Goal: Task Accomplishment & Management: Use online tool/utility

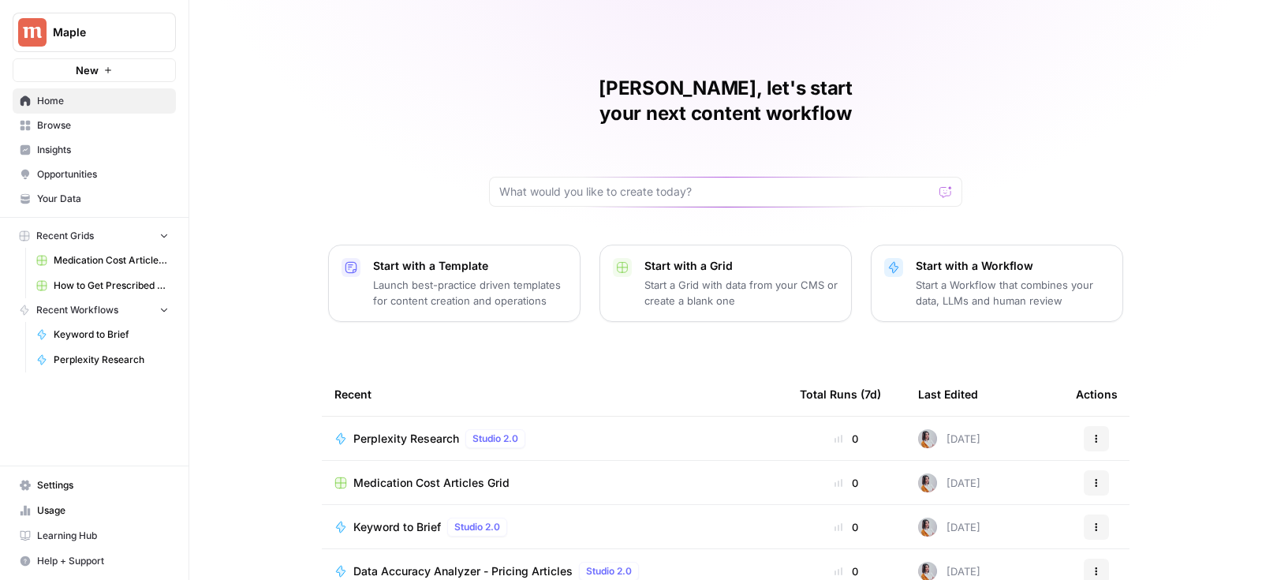
click at [125, 282] on span "How to Get Prescribed for [Medication]" at bounding box center [111, 285] width 115 height 14
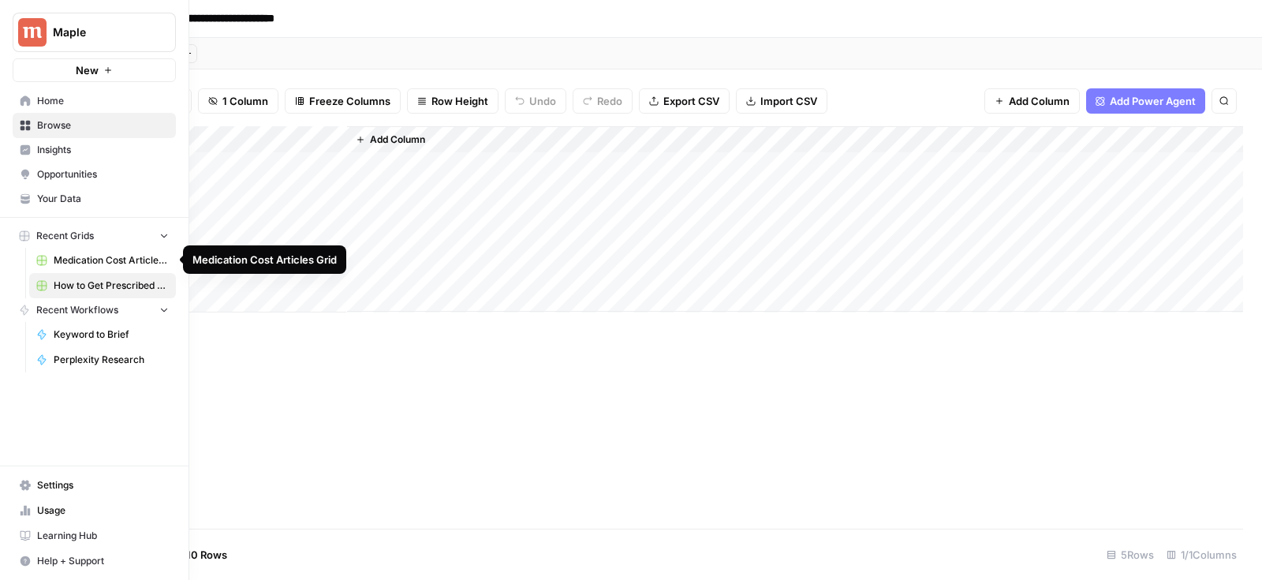
click at [133, 286] on span "How to Get Prescribed for [Medication]" at bounding box center [111, 285] width 115 height 14
click at [130, 263] on span "Medication Cost Articles Grid" at bounding box center [111, 260] width 115 height 14
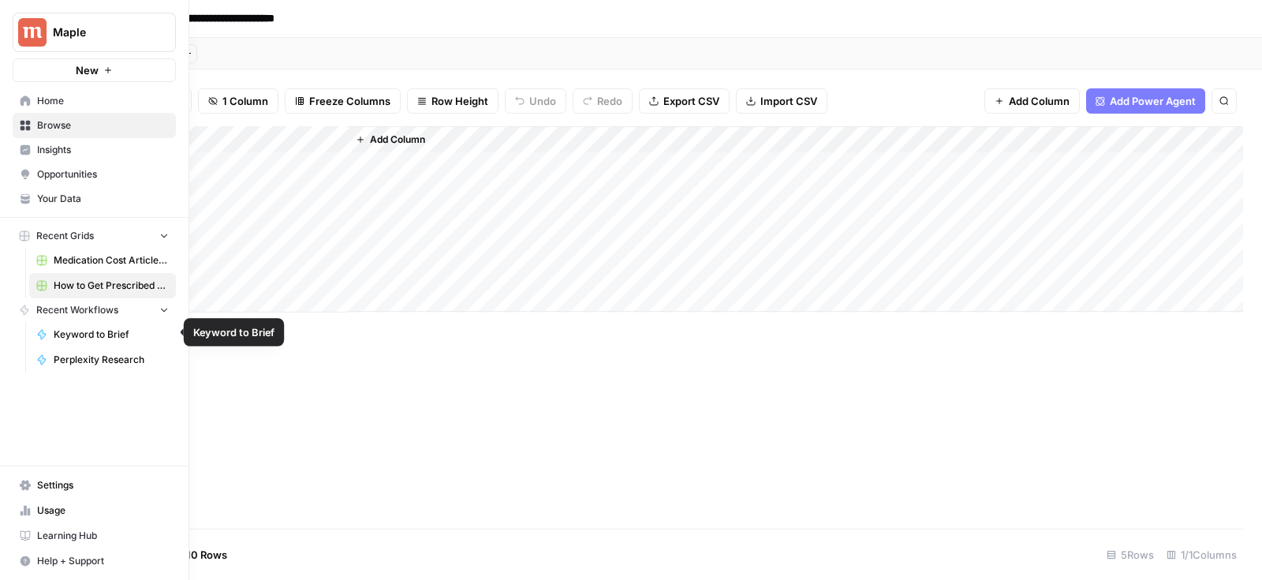
click at [135, 313] on button "Recent Workflows" at bounding box center [94, 310] width 163 height 24
click at [121, 131] on span "Browse" at bounding box center [103, 125] width 132 height 14
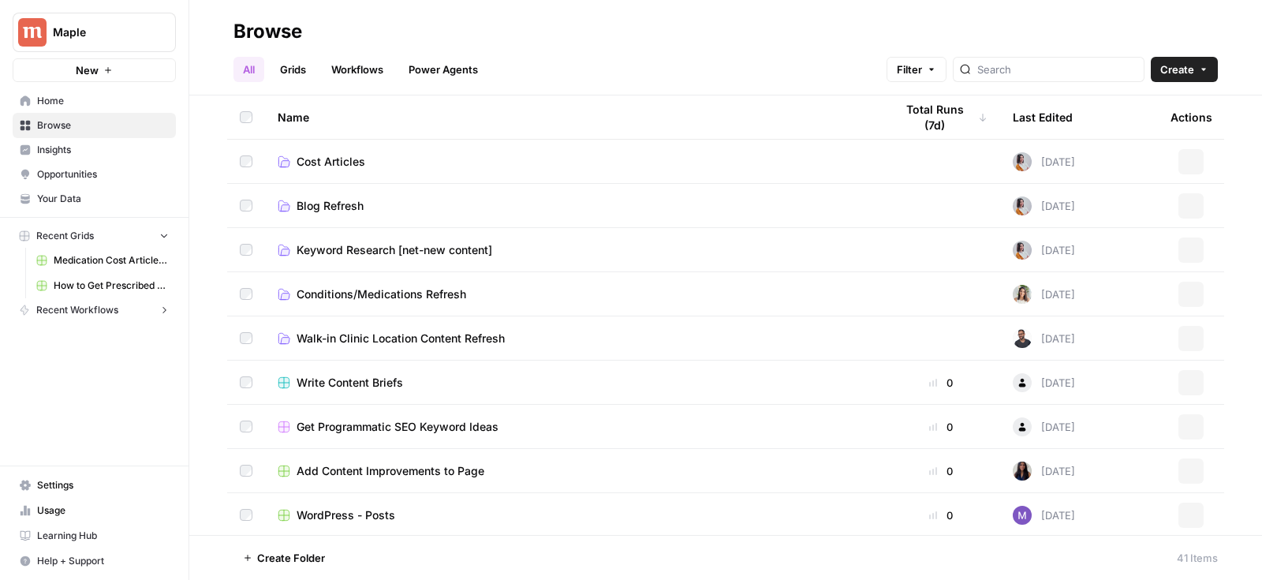
click at [389, 72] on link "Workflows" at bounding box center [357, 69] width 71 height 25
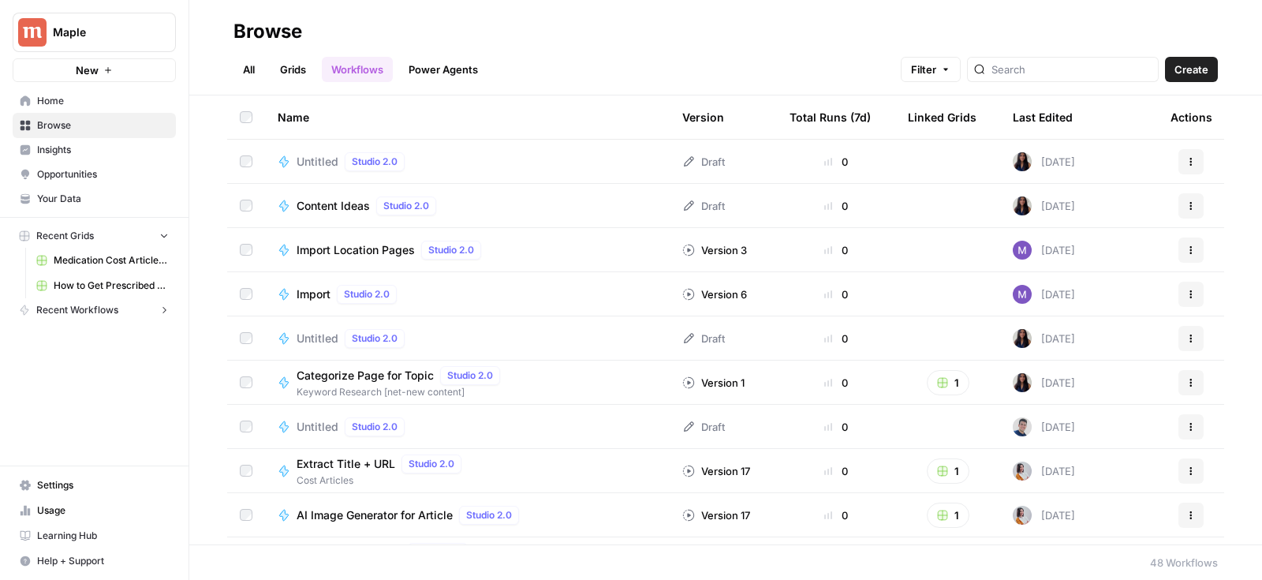
click at [1198, 152] on button "Actions" at bounding box center [1191, 161] width 25 height 25
click at [1194, 161] on icon "button" at bounding box center [1190, 161] width 9 height 9
click at [1043, 120] on div "Last Edited" at bounding box center [1043, 116] width 60 height 43
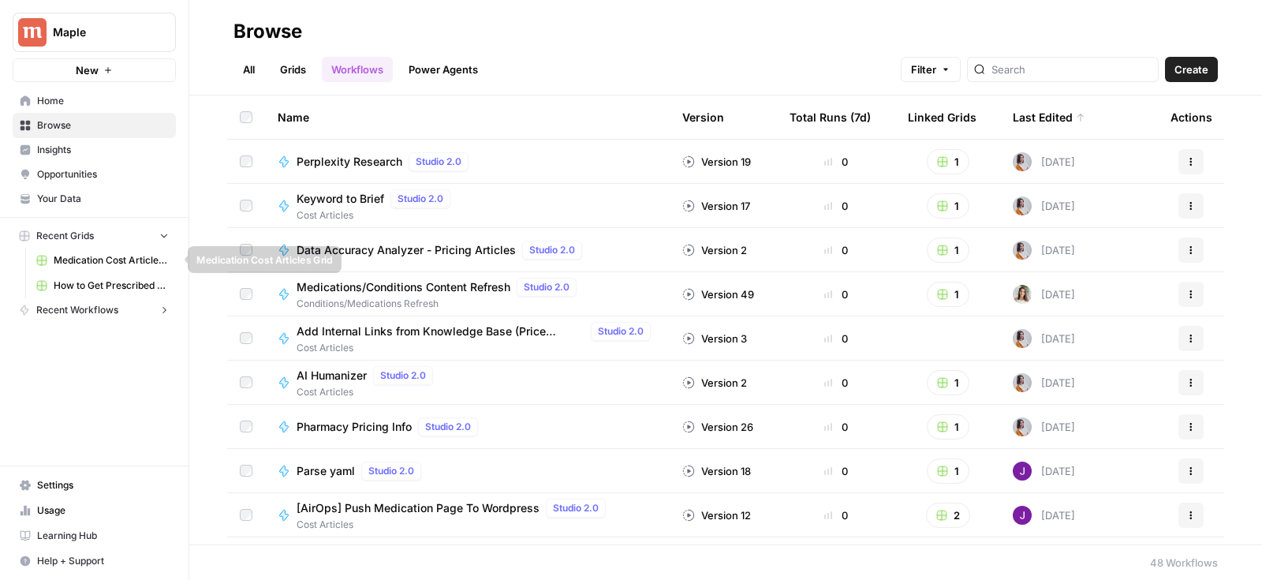
click at [100, 282] on span "How to Get Prescribed for [Medication]" at bounding box center [111, 285] width 115 height 14
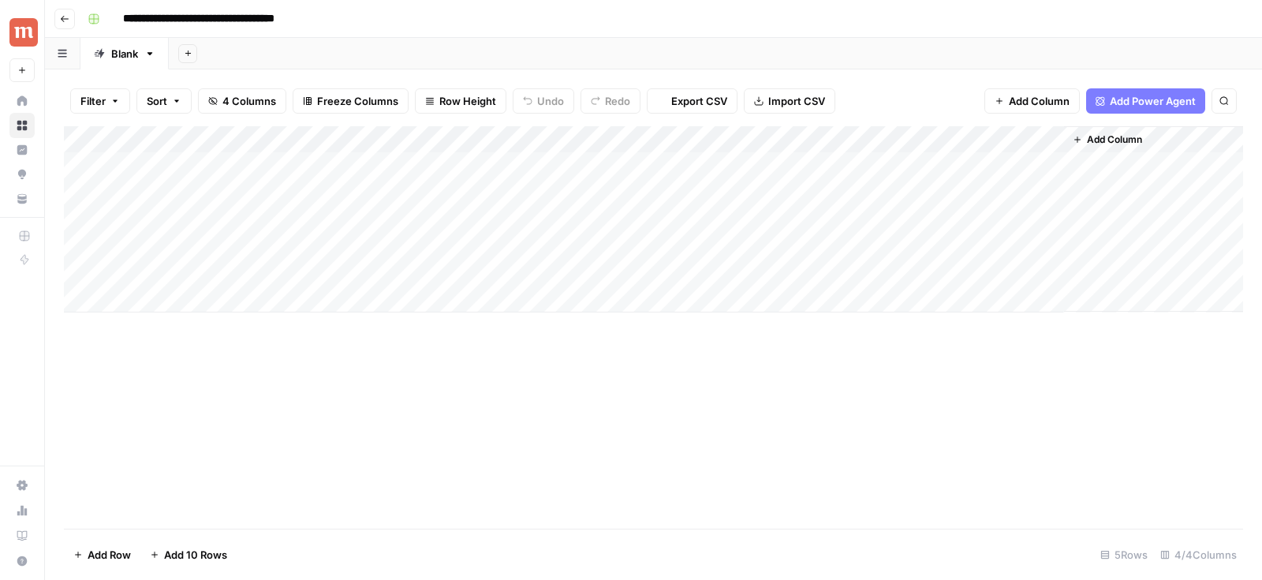
click at [289, 16] on input "**********" at bounding box center [227, 18] width 222 height 25
click at [277, 24] on input "**********" at bounding box center [227, 18] width 222 height 25
click at [1099, 137] on span "Add Column" at bounding box center [1114, 140] width 55 height 14
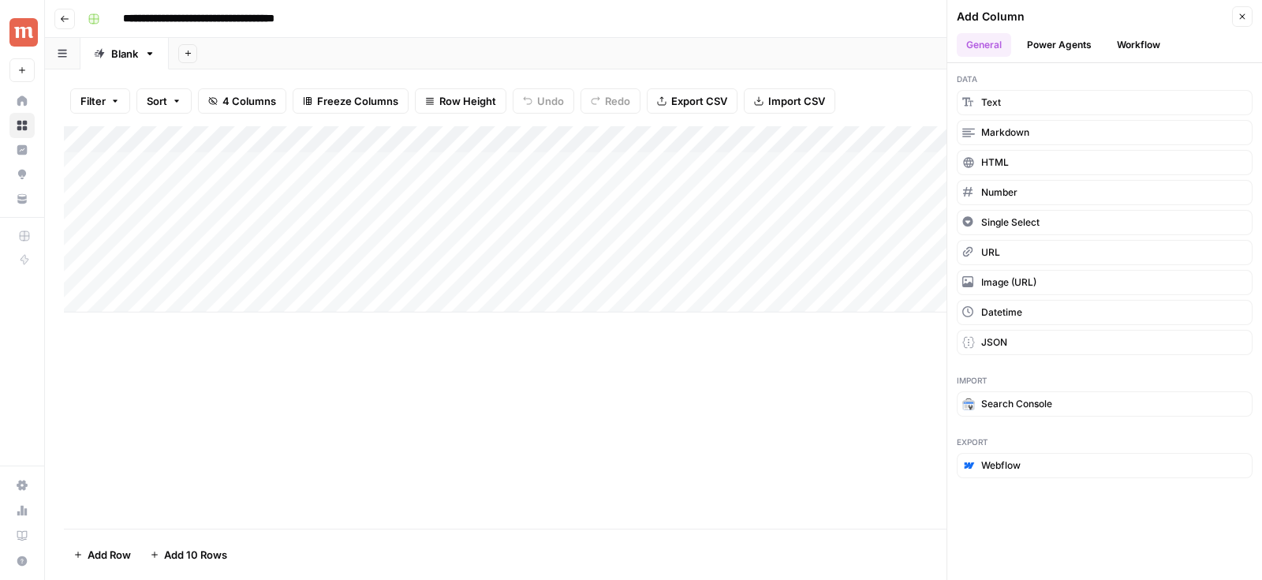
click at [1148, 47] on button "Workflow" at bounding box center [1139, 45] width 62 height 24
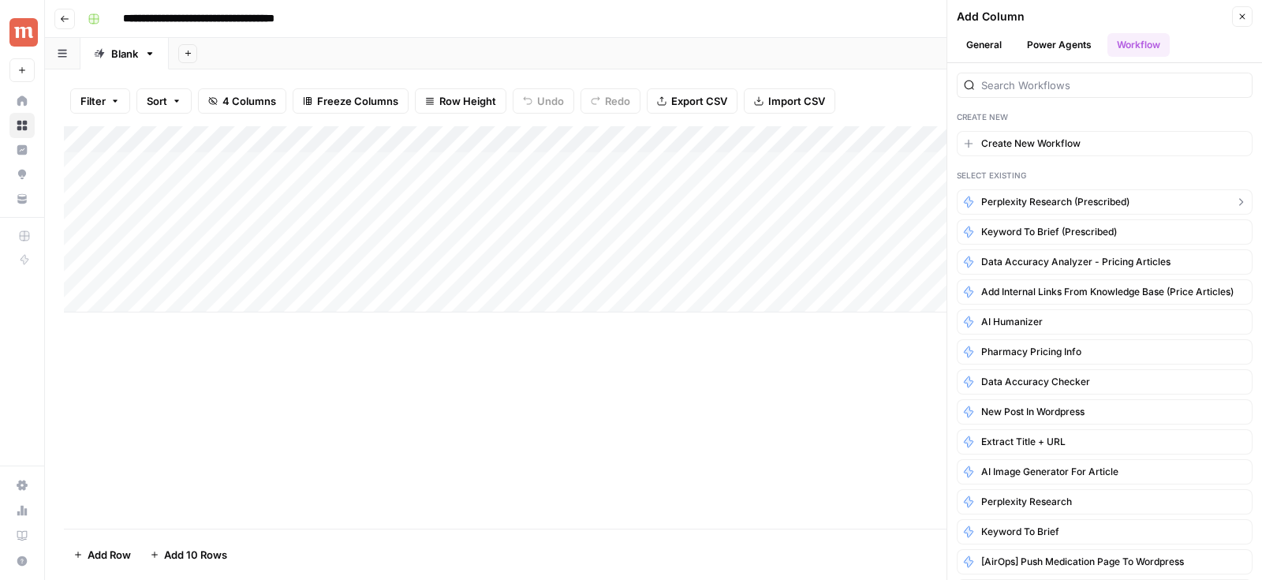
click at [1054, 195] on span "Perplexity Research (Prescribed)" at bounding box center [1055, 202] width 148 height 14
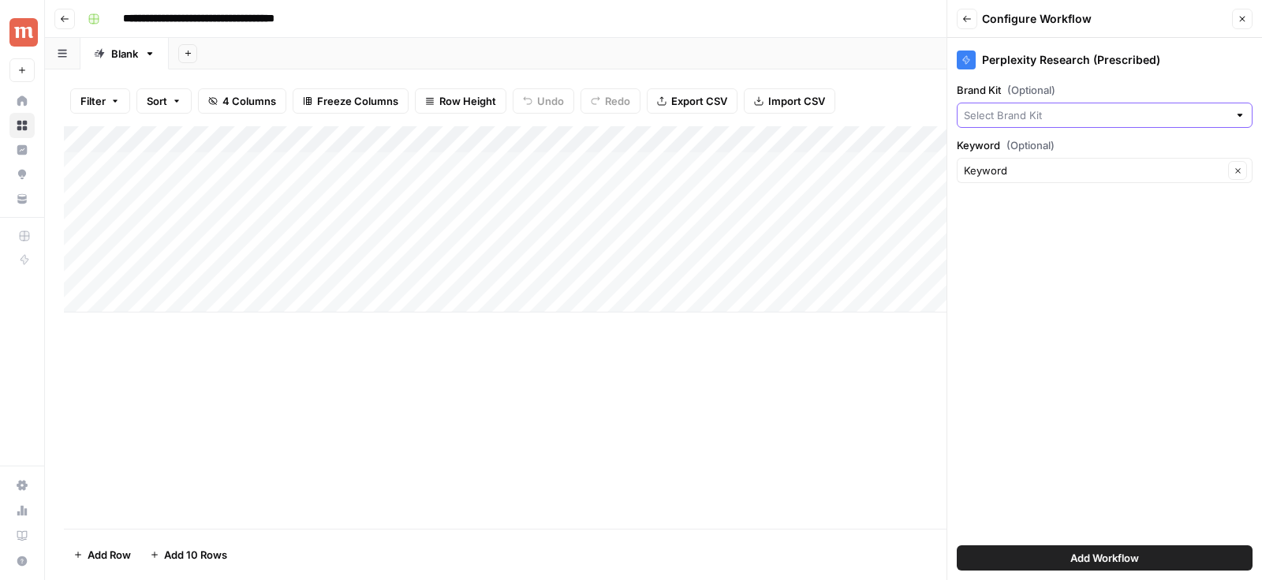
click at [1032, 114] on input "Brand Kit (Optional)" at bounding box center [1096, 115] width 264 height 16
click at [1023, 150] on span "Maple" at bounding box center [1101, 152] width 263 height 16
type input "Maple"
click at [1008, 551] on button "Add Workflow" at bounding box center [1105, 557] width 296 height 25
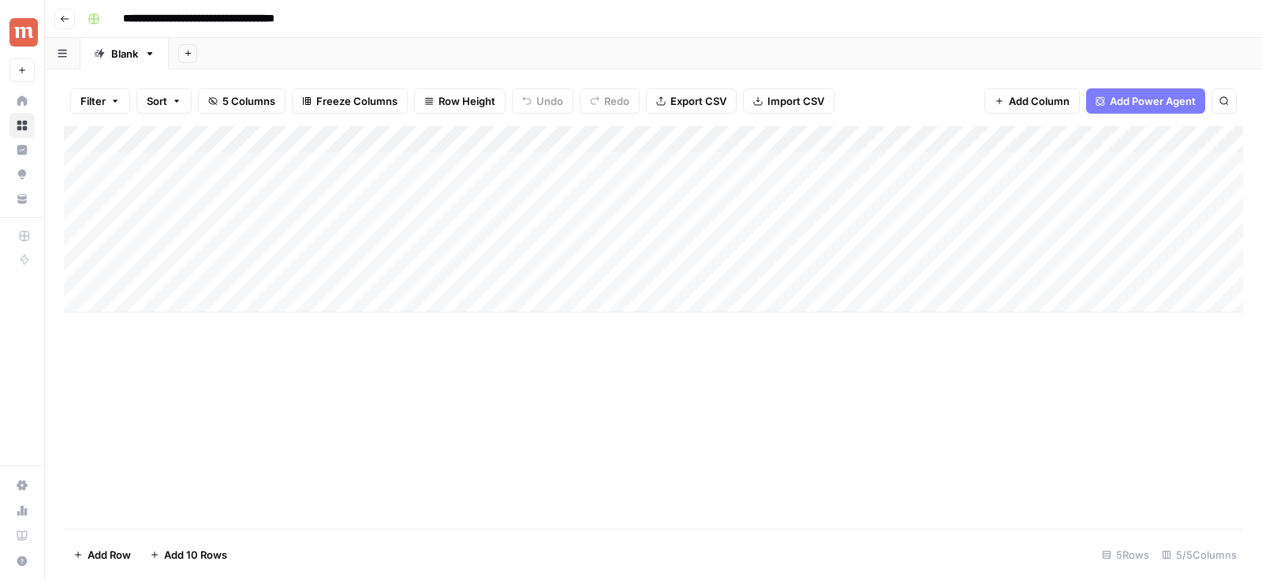
scroll to position [0, 159]
click at [1084, 142] on div "Add Column" at bounding box center [653, 219] width 1179 height 186
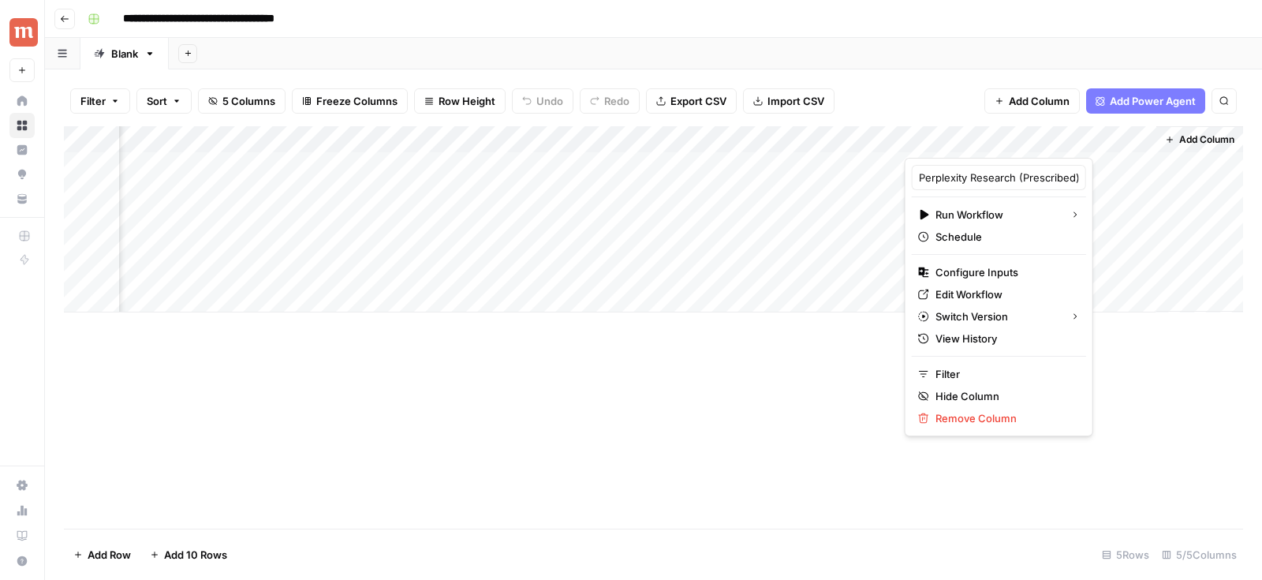
click at [1100, 142] on div at bounding box center [1030, 142] width 251 height 32
drag, startPoint x: 996, startPoint y: 178, endPoint x: 1063, endPoint y: 176, distance: 66.3
click at [1063, 176] on body "**********" at bounding box center [631, 290] width 1262 height 580
type input "Perplexity Research (Prescribed)"
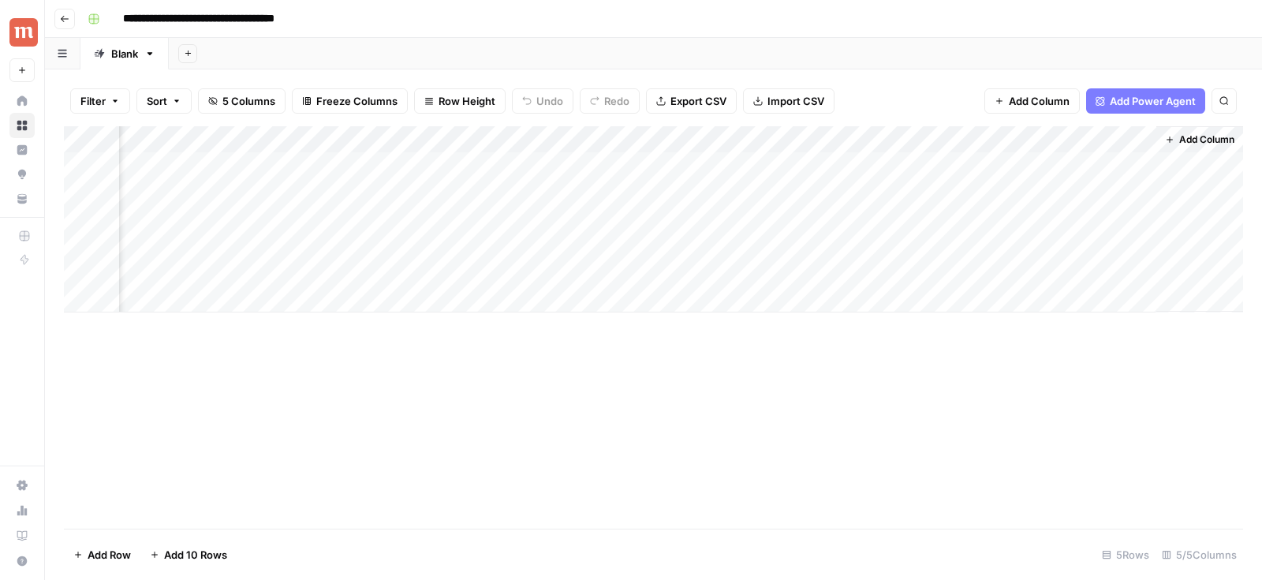
scroll to position [0, 144]
drag, startPoint x: 1039, startPoint y: 135, endPoint x: 1035, endPoint y: 144, distance: 9.5
click at [1035, 144] on div "Add Column" at bounding box center [653, 219] width 1179 height 186
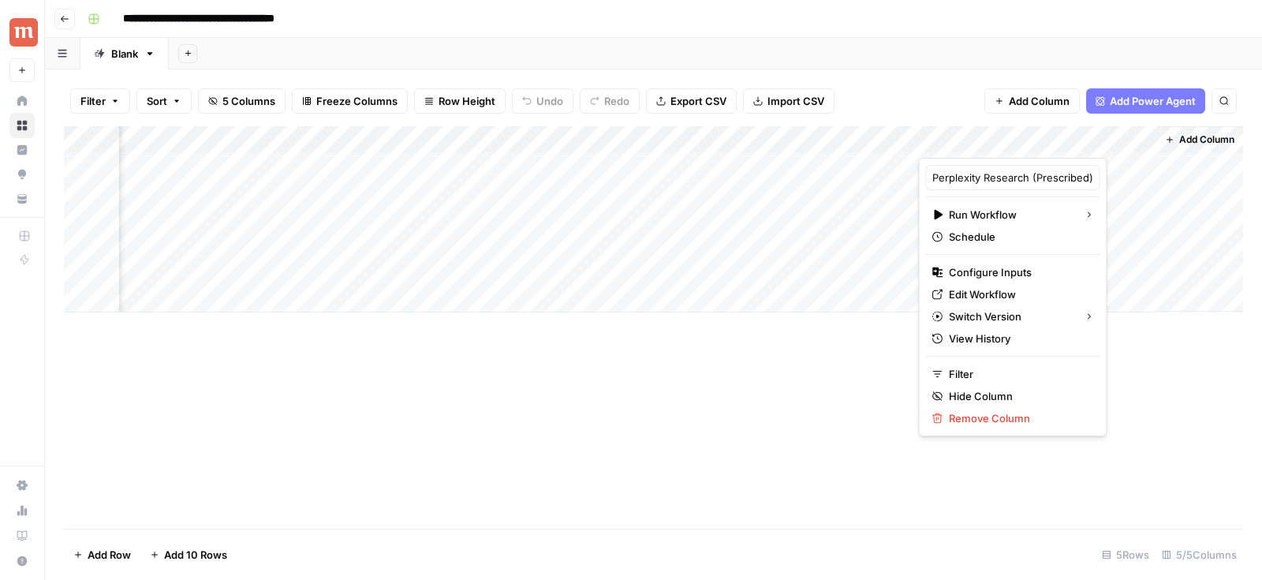
click at [1197, 133] on span "Add Column" at bounding box center [1206, 140] width 55 height 14
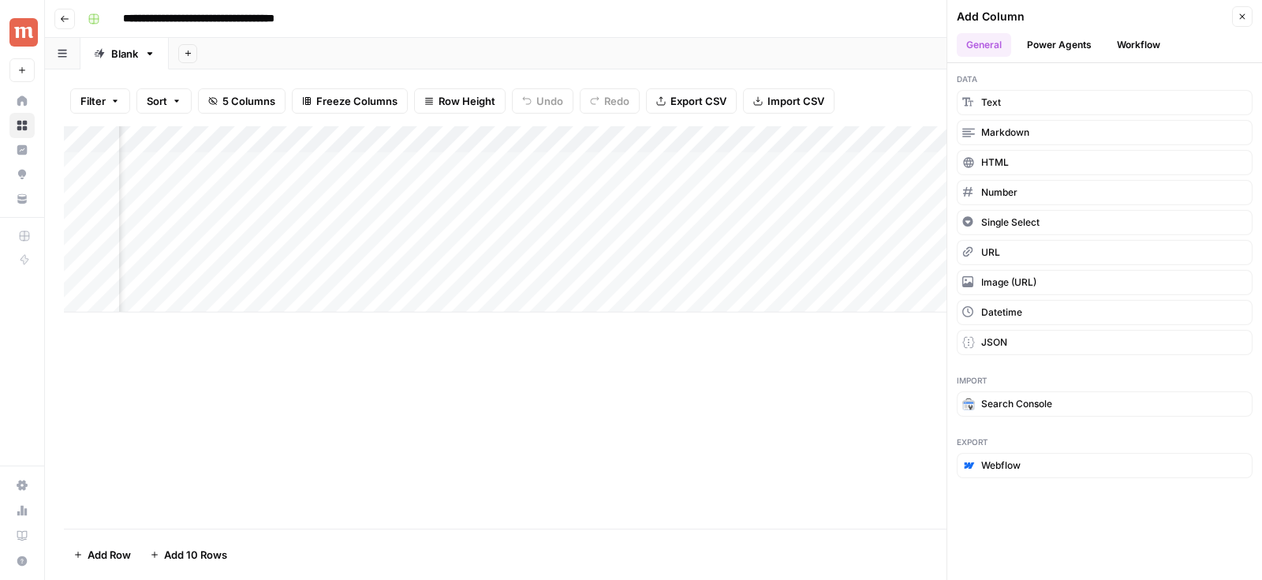
click at [1129, 48] on button "Workflow" at bounding box center [1139, 45] width 62 height 24
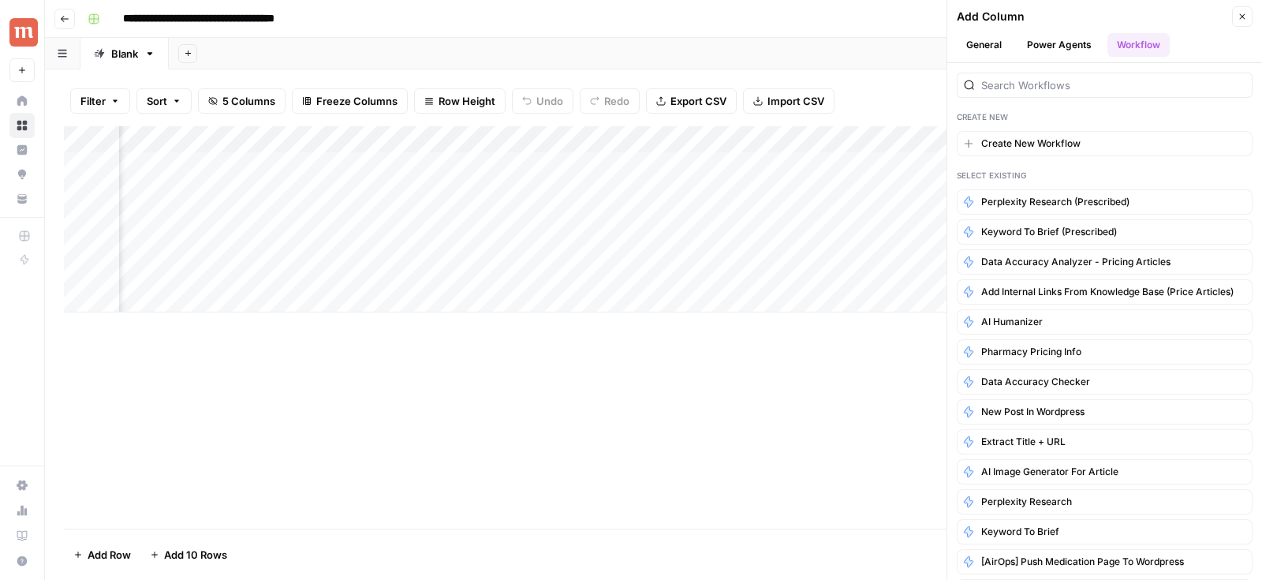
click at [1052, 43] on button "Power Agents" at bounding box center [1060, 45] width 84 height 24
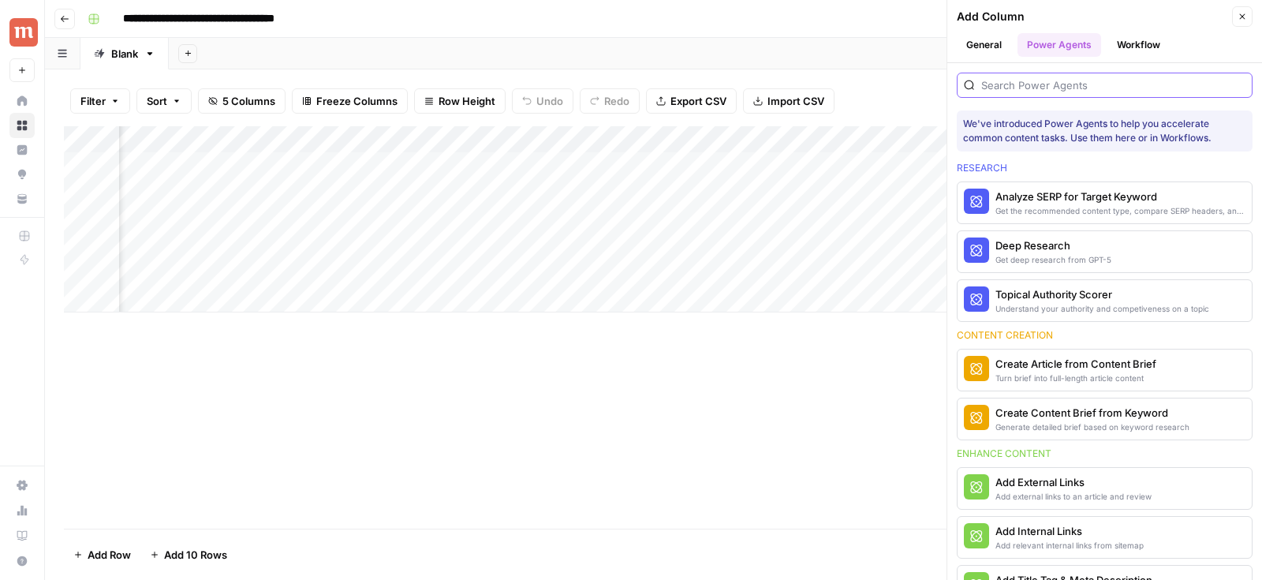
click at [1073, 78] on input "search" at bounding box center [1113, 85] width 264 height 16
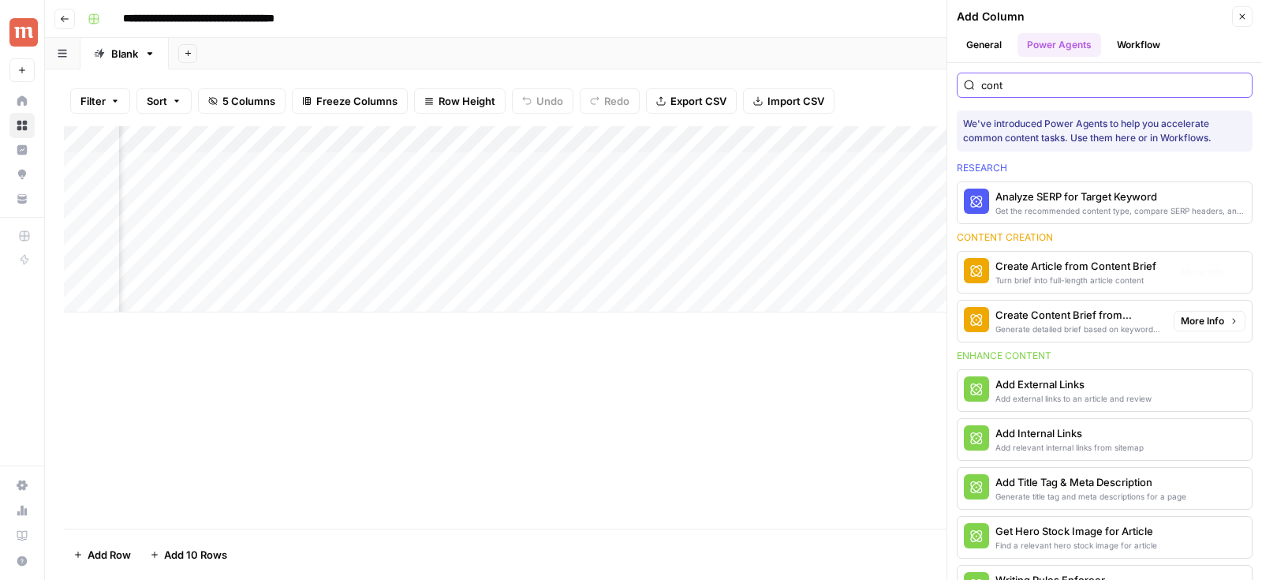
type input "cont"
click at [1103, 261] on div "Create Article from Content Brief" at bounding box center [1076, 266] width 161 height 16
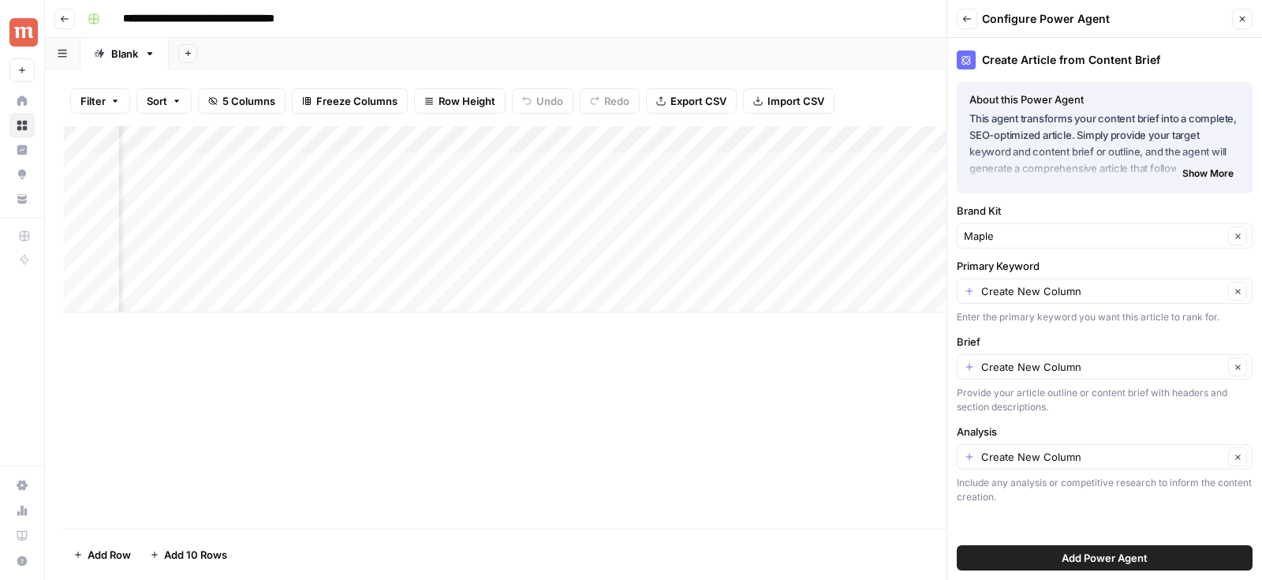
click at [1032, 562] on button "Add Power Agent" at bounding box center [1105, 557] width 296 height 25
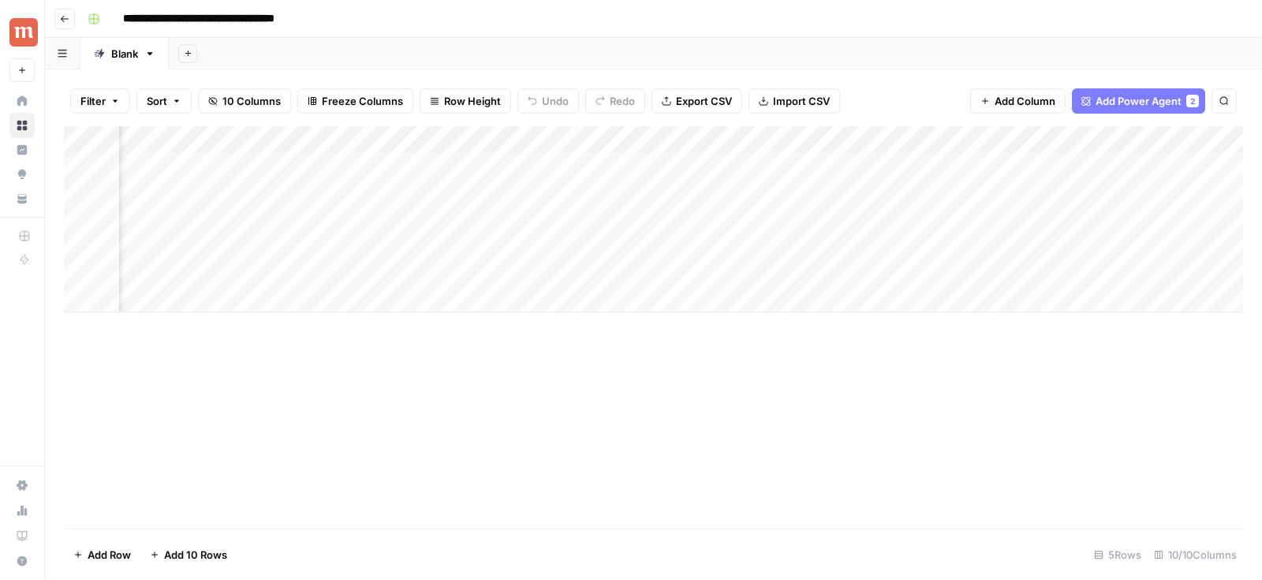
scroll to position [0, 1091]
click at [1096, 139] on div "Add Column" at bounding box center [653, 219] width 1179 height 186
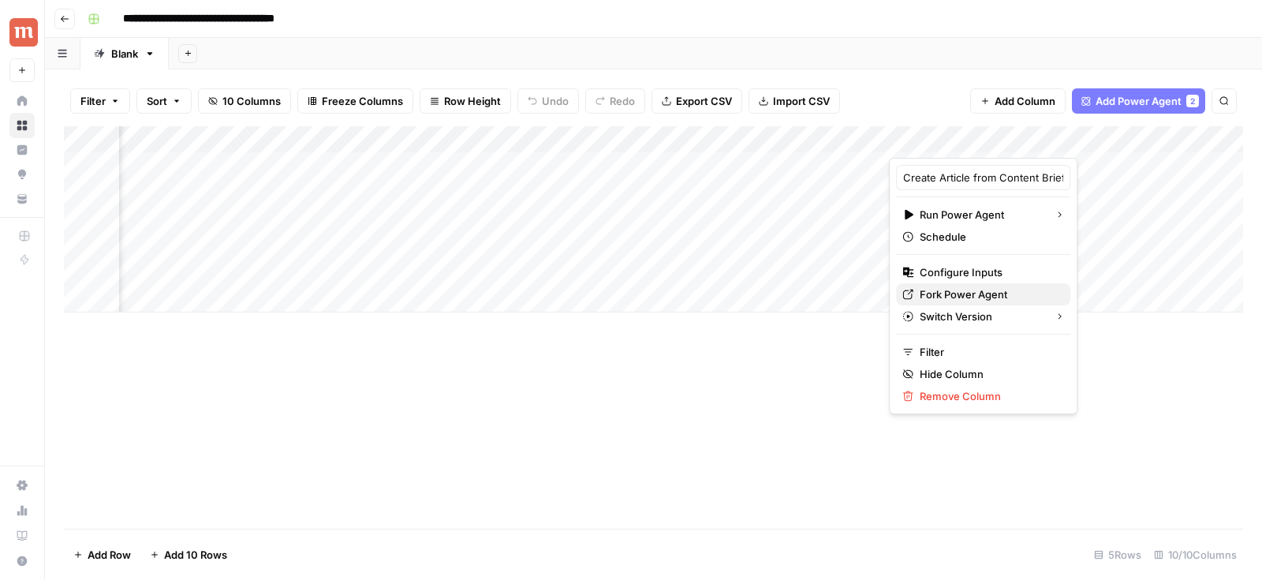
click at [964, 293] on span "Fork Power Agent" at bounding box center [989, 294] width 138 height 16
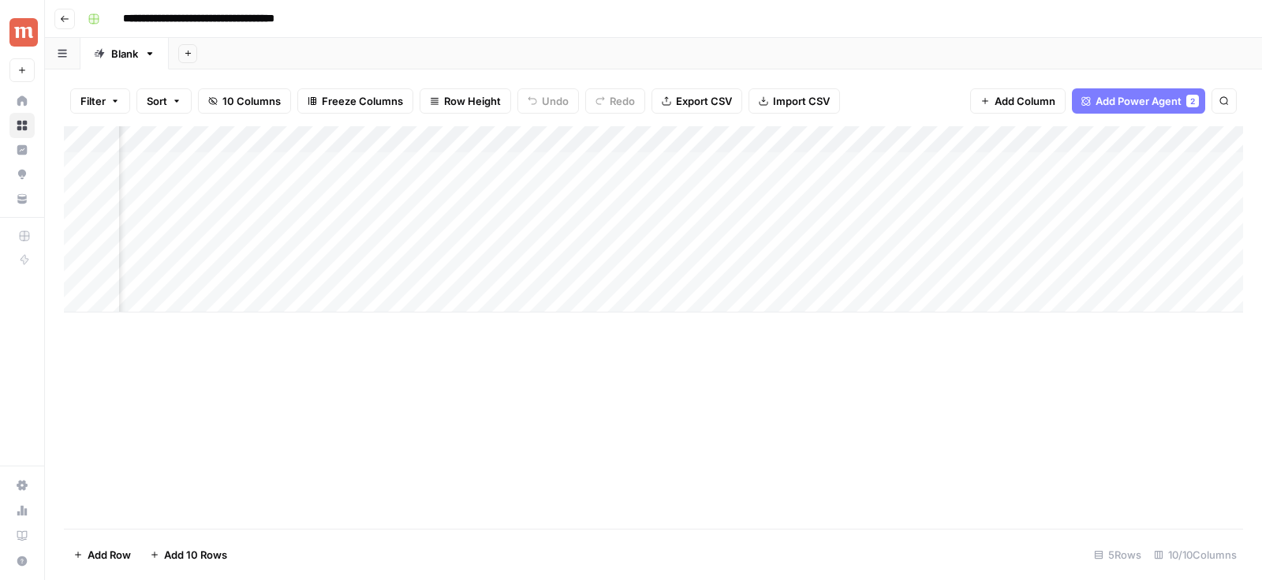
drag, startPoint x: 966, startPoint y: 138, endPoint x: 337, endPoint y: 138, distance: 629.5
click at [336, 138] on div "Add Column" at bounding box center [653, 219] width 1179 height 186
click at [941, 137] on div "Add Column" at bounding box center [653, 219] width 1179 height 186
click at [1010, 140] on div at bounding box center [904, 142] width 228 height 32
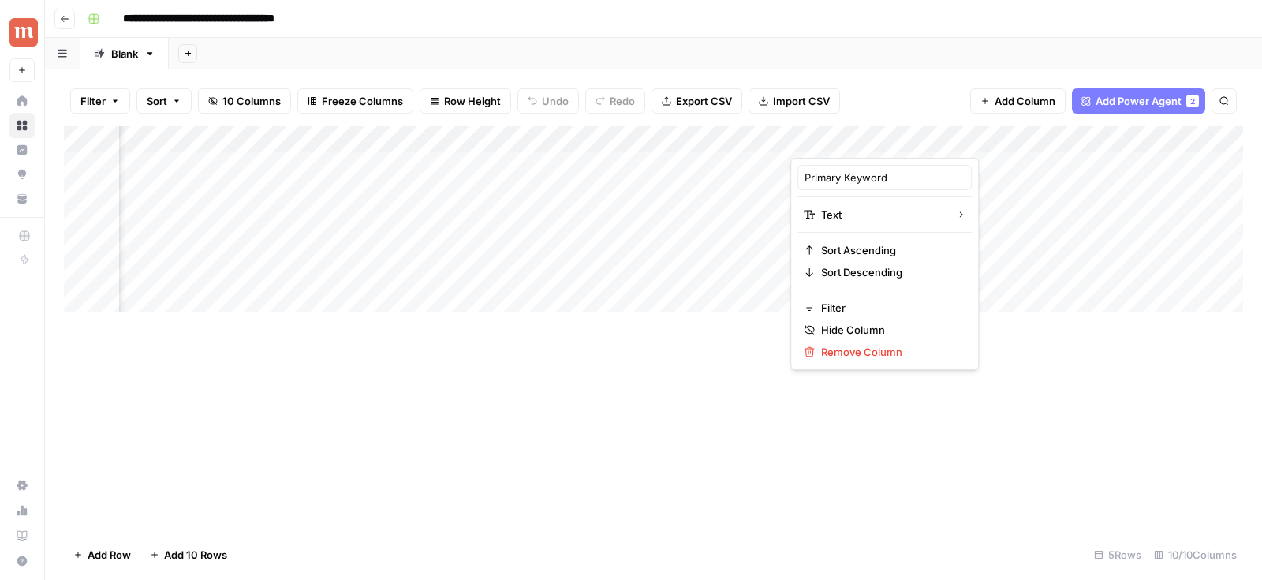
click at [1009, 140] on div at bounding box center [904, 142] width 228 height 32
click at [831, 353] on span "Remove Column" at bounding box center [890, 352] width 138 height 16
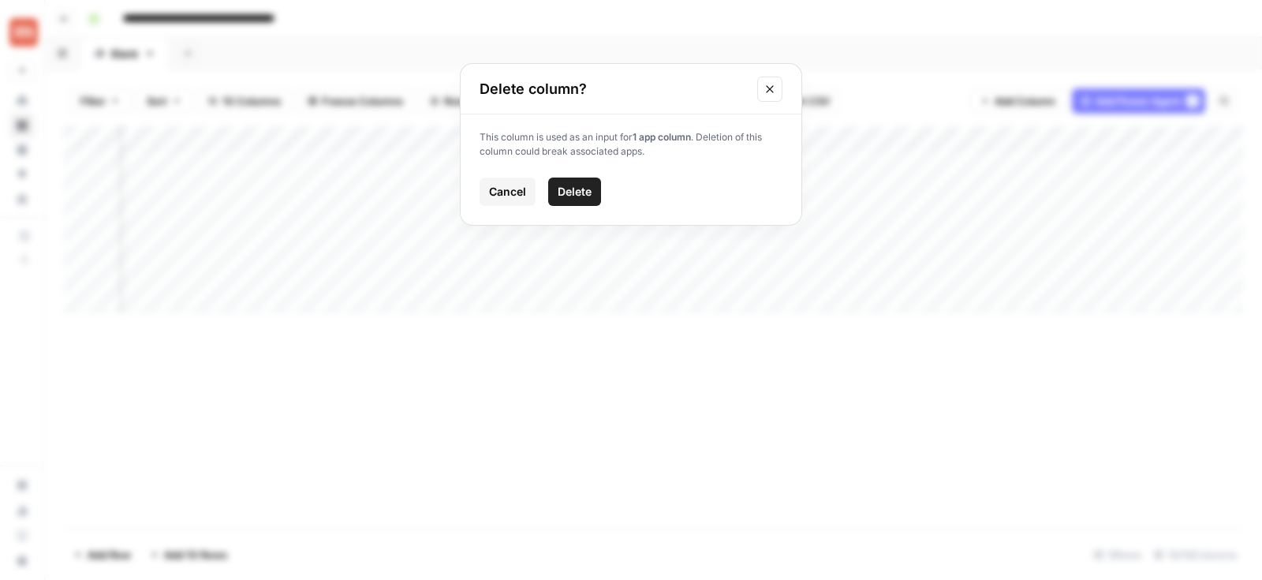
click at [584, 195] on span "Delete" at bounding box center [575, 192] width 34 height 16
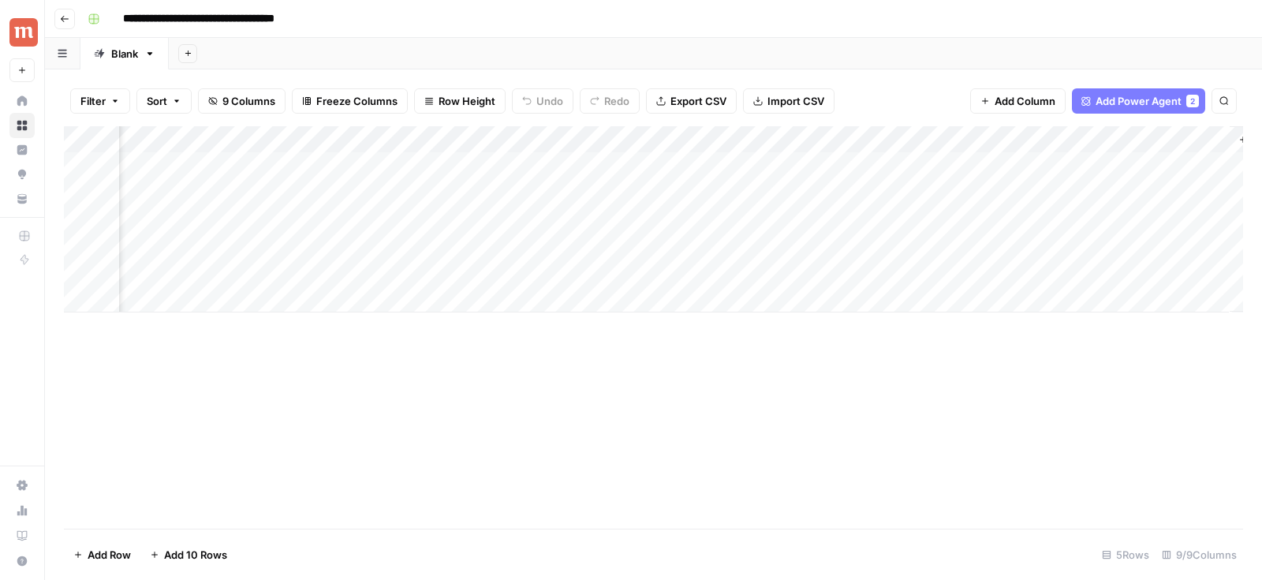
scroll to position [0, 1018]
click at [528, 142] on div "Add Column" at bounding box center [653, 219] width 1179 height 186
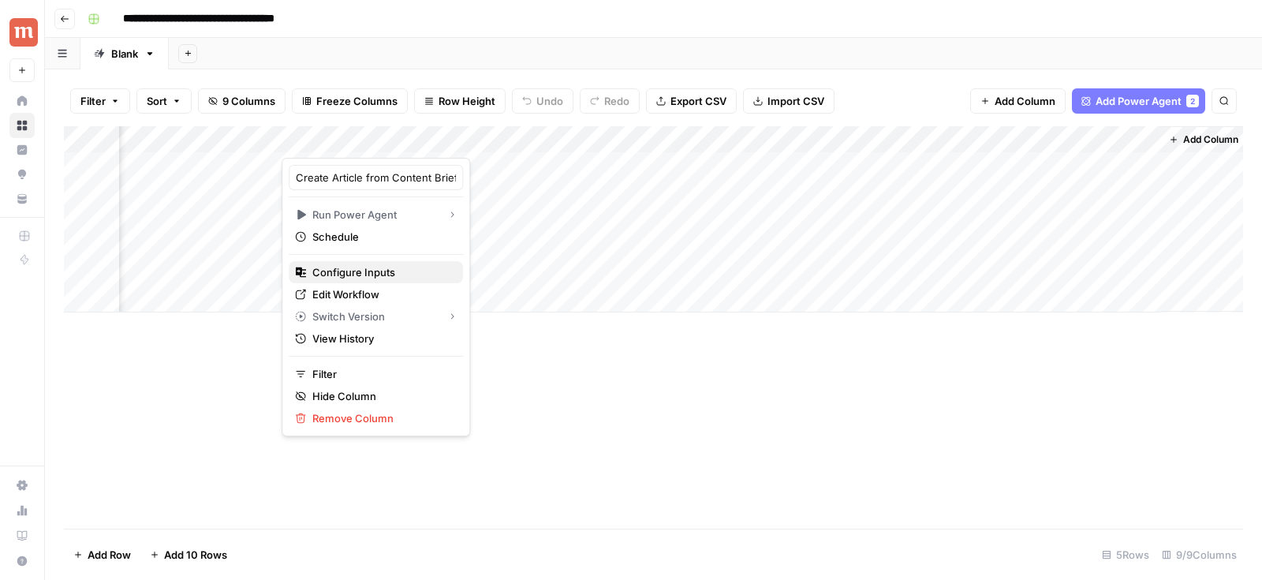
click at [381, 277] on span "Configure Inputs" at bounding box center [381, 272] width 138 height 16
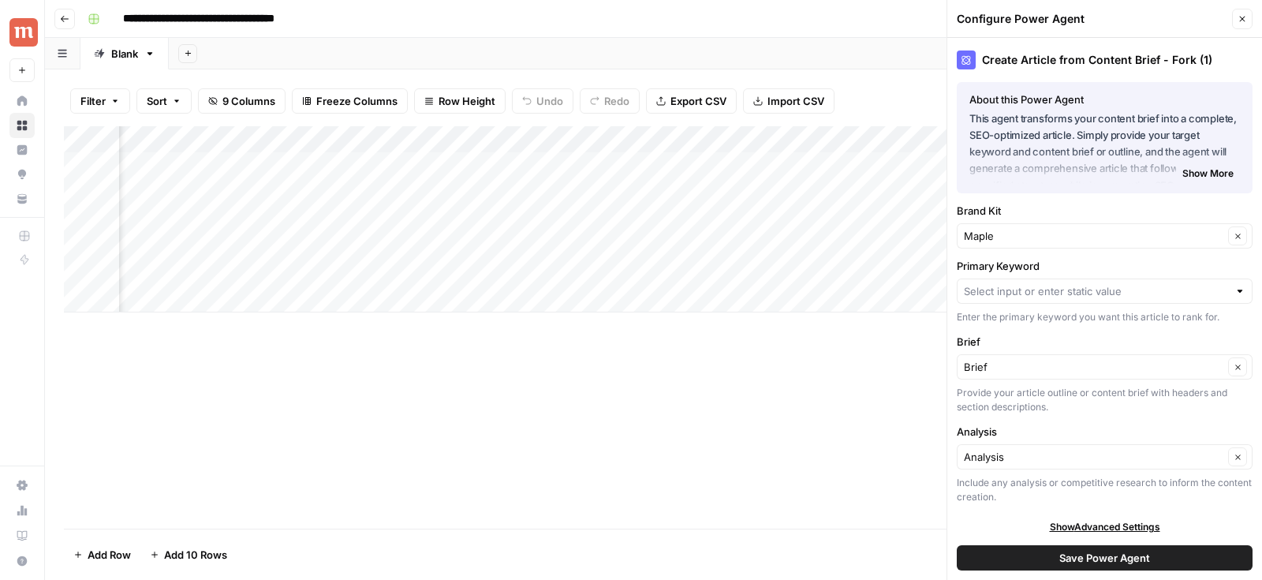
click at [1008, 299] on div at bounding box center [1105, 290] width 296 height 25
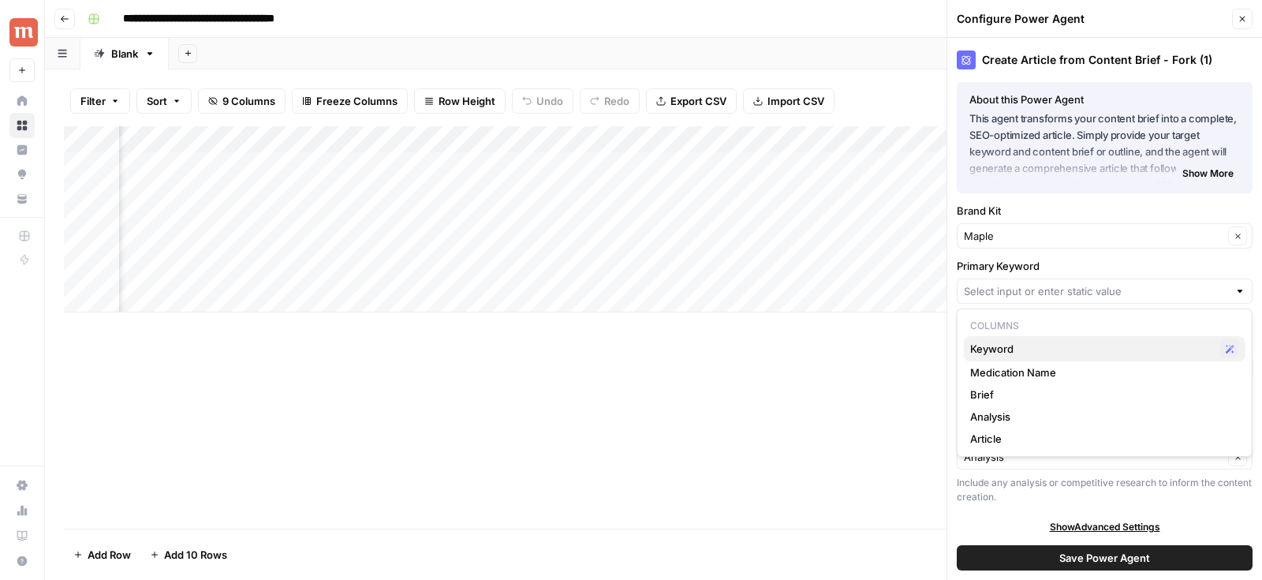
click at [1007, 349] on span "Keyword" at bounding box center [1092, 349] width 244 height 16
type input "Keyword"
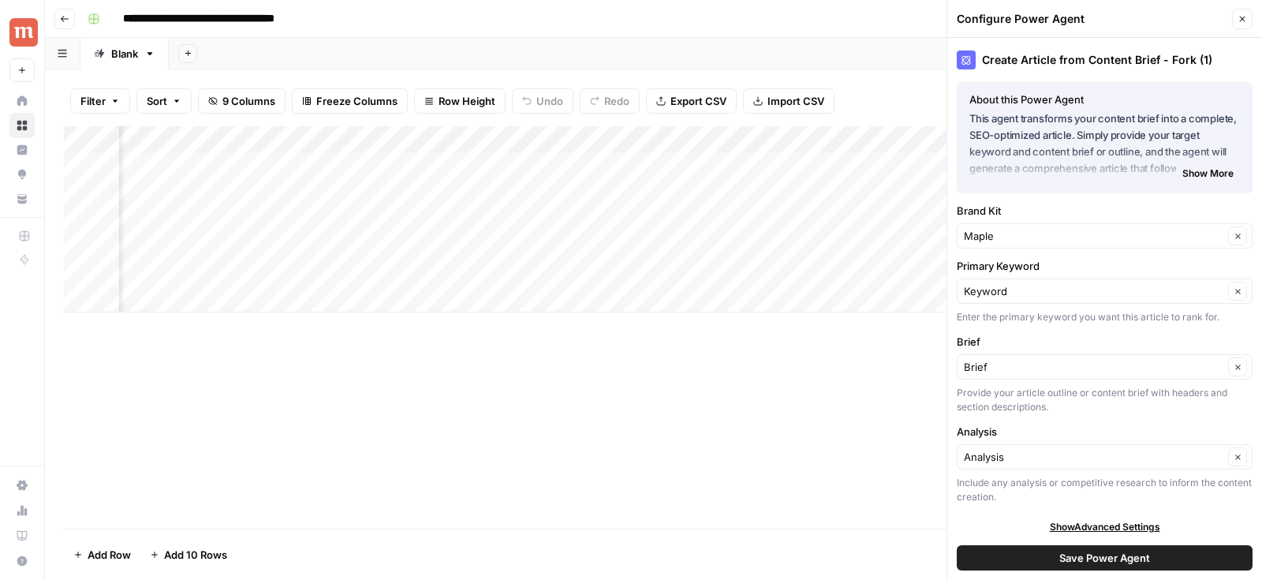
scroll to position [1, 0]
click at [1005, 558] on button "Save Power Agent" at bounding box center [1105, 557] width 296 height 25
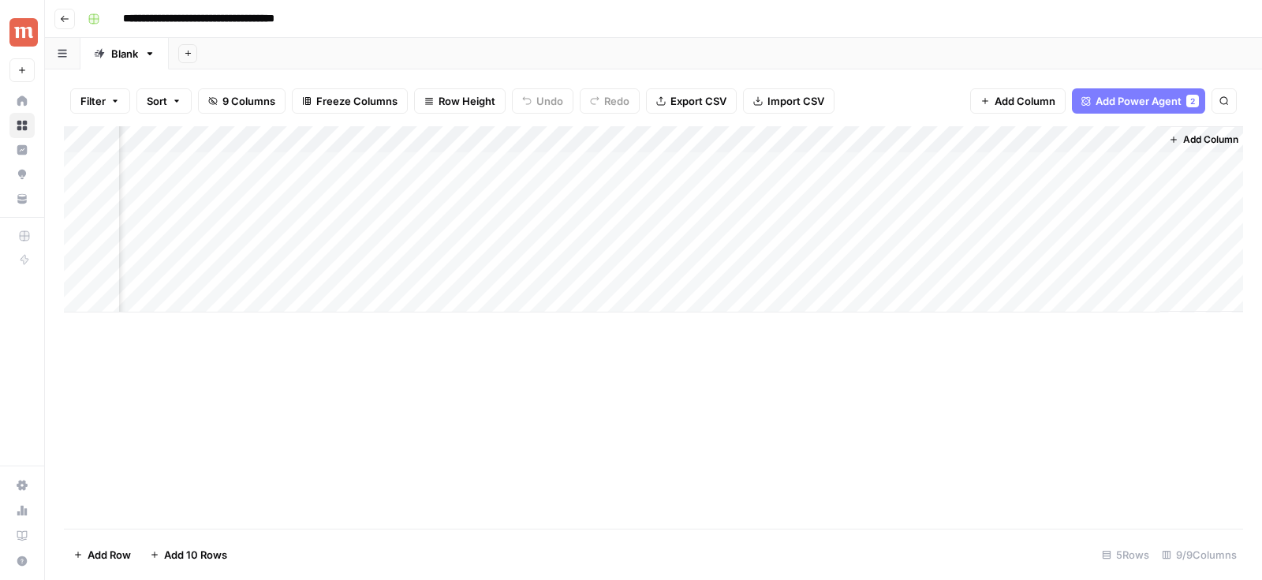
scroll to position [0, 992]
click at [524, 143] on div "Add Column" at bounding box center [653, 219] width 1179 height 186
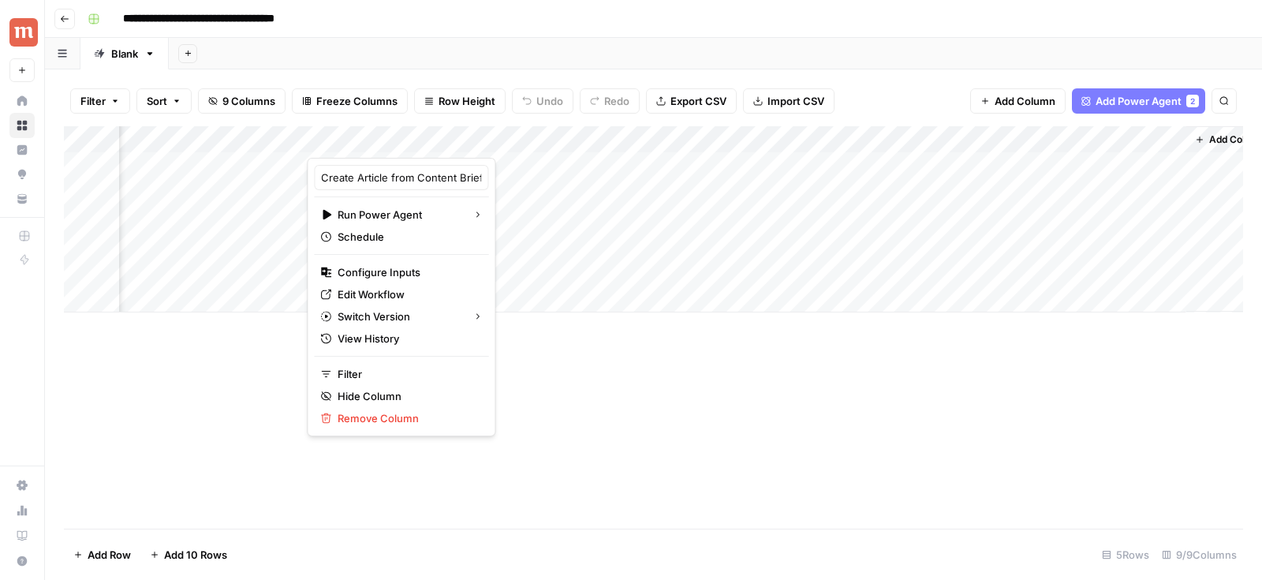
click at [538, 141] on div at bounding box center [448, 142] width 282 height 32
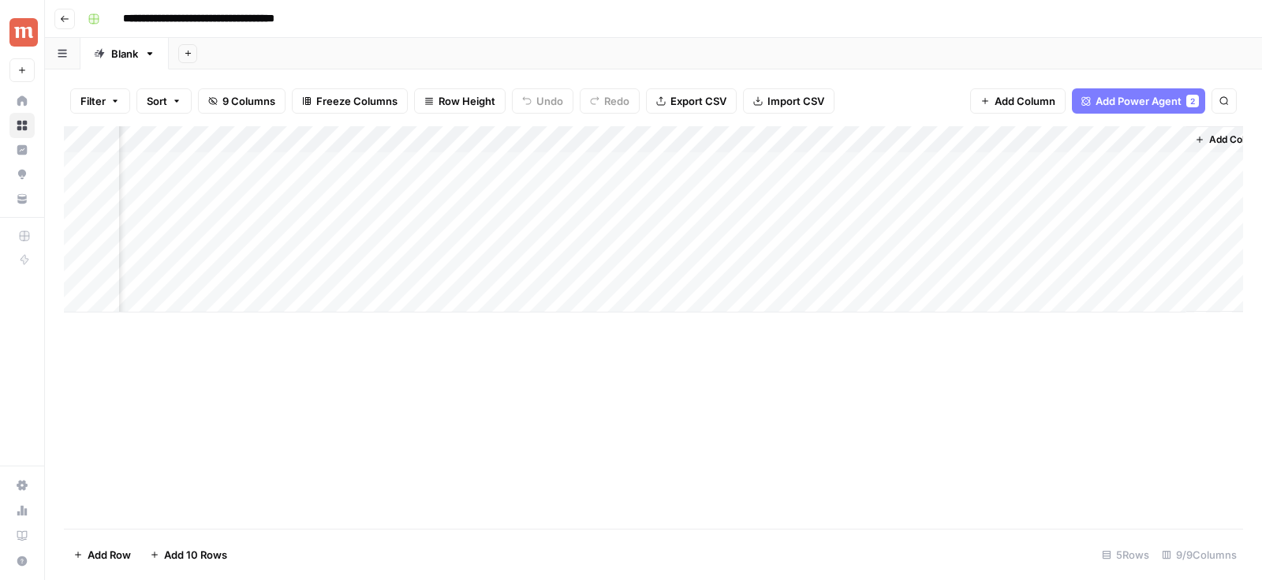
click at [653, 138] on div "Add Column" at bounding box center [653, 219] width 1179 height 186
click at [646, 181] on input "Brief" at bounding box center [683, 178] width 160 height 16
click at [860, 159] on div "Add Column" at bounding box center [653, 219] width 1179 height 186
click at [1176, 140] on button "Add Column" at bounding box center [1200, 139] width 82 height 21
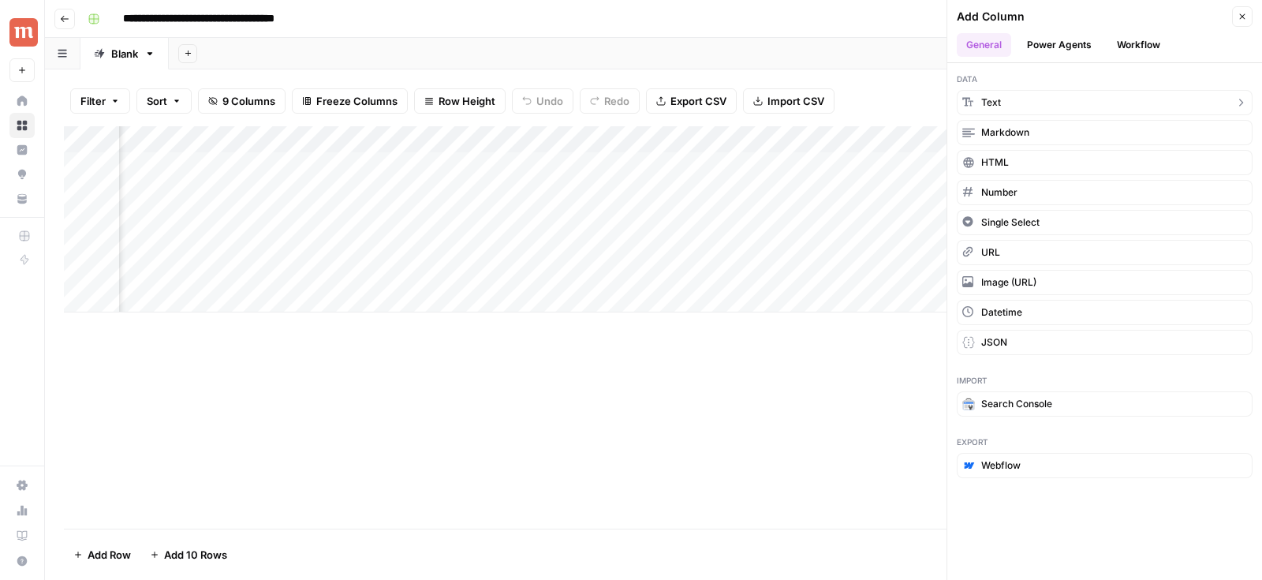
click at [992, 103] on span "Text" at bounding box center [991, 102] width 20 height 14
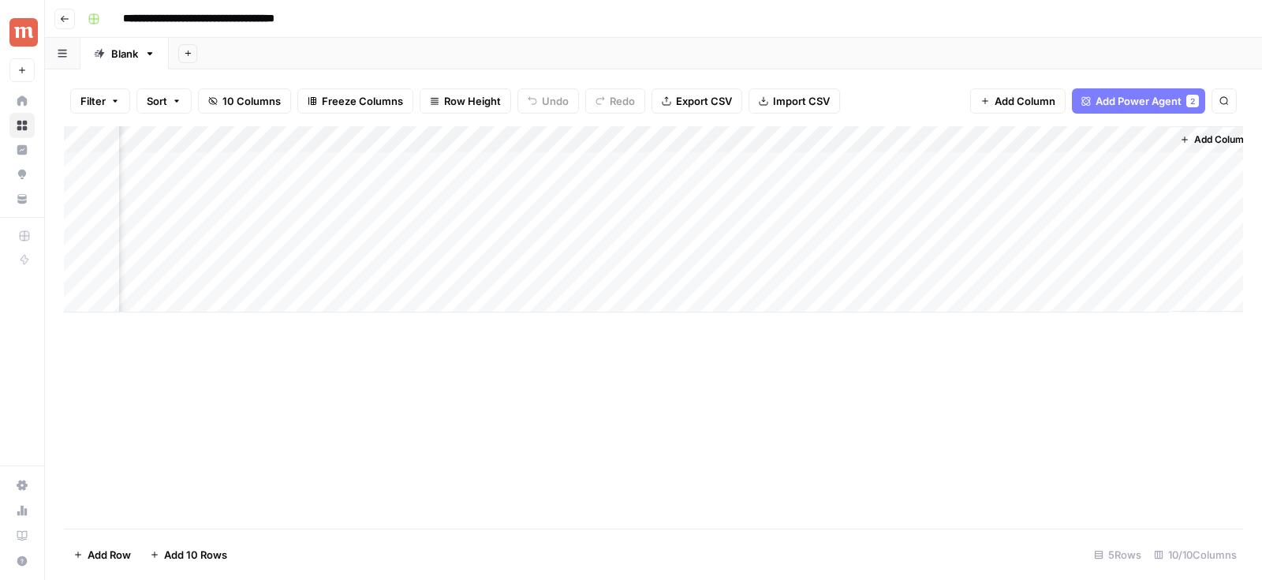
scroll to position [0, 1249]
click at [977, 146] on div "Add Column" at bounding box center [653, 219] width 1179 height 186
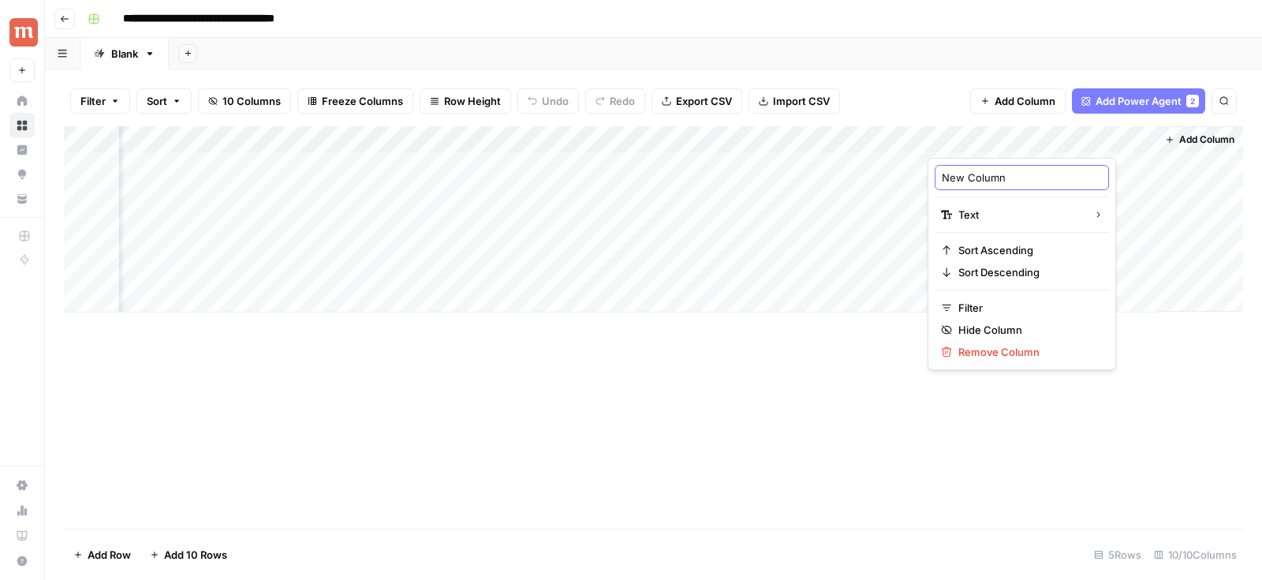
click at [973, 179] on input "New Column" at bounding box center [1022, 178] width 160 height 16
type input "Condition"
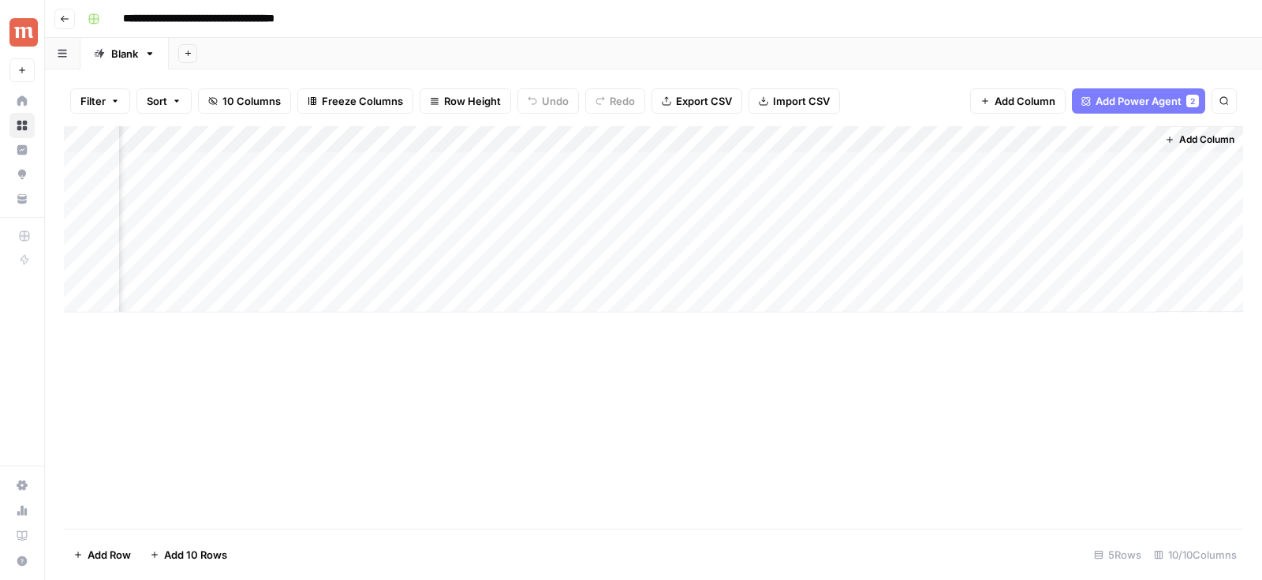
drag, startPoint x: 988, startPoint y: 132, endPoint x: 142, endPoint y: 166, distance: 847.1
click at [141, 165] on div "Add Column" at bounding box center [653, 219] width 1179 height 186
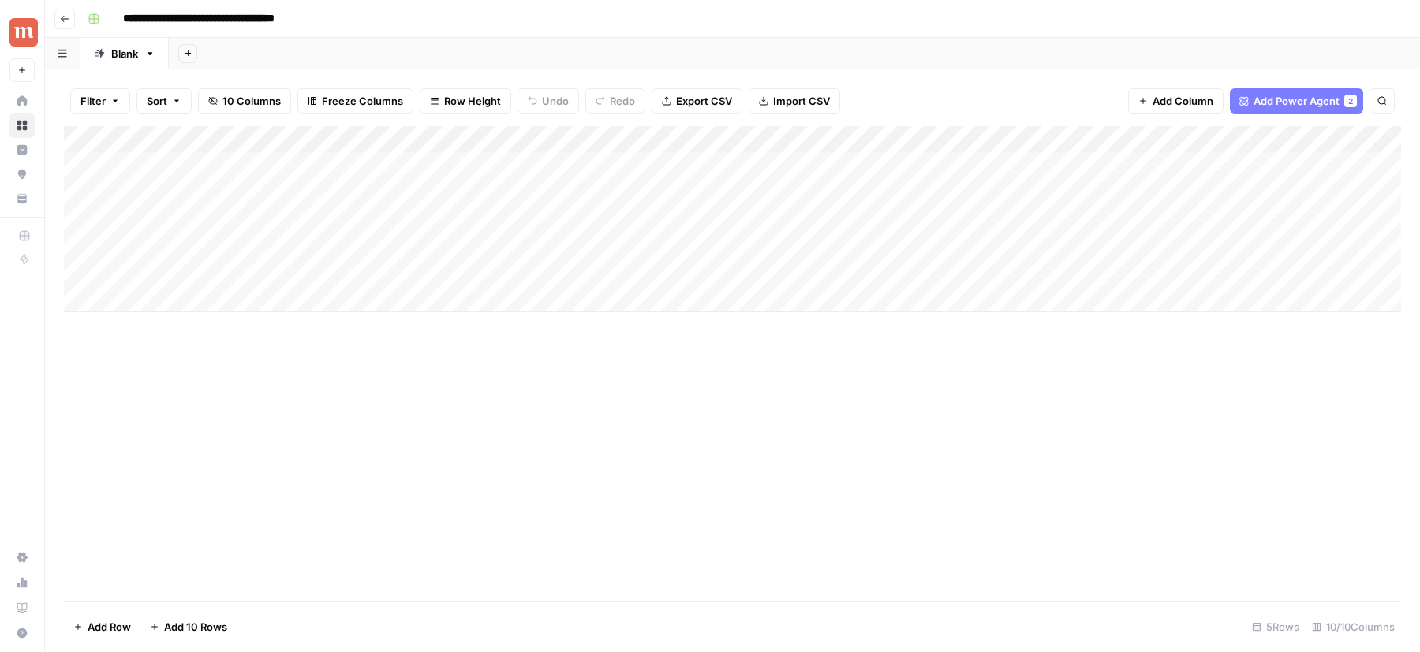
drag, startPoint x: 1343, startPoint y: 142, endPoint x: 198, endPoint y: 144, distance: 1145.4
click at [196, 144] on div "Add Column" at bounding box center [732, 219] width 1337 height 186
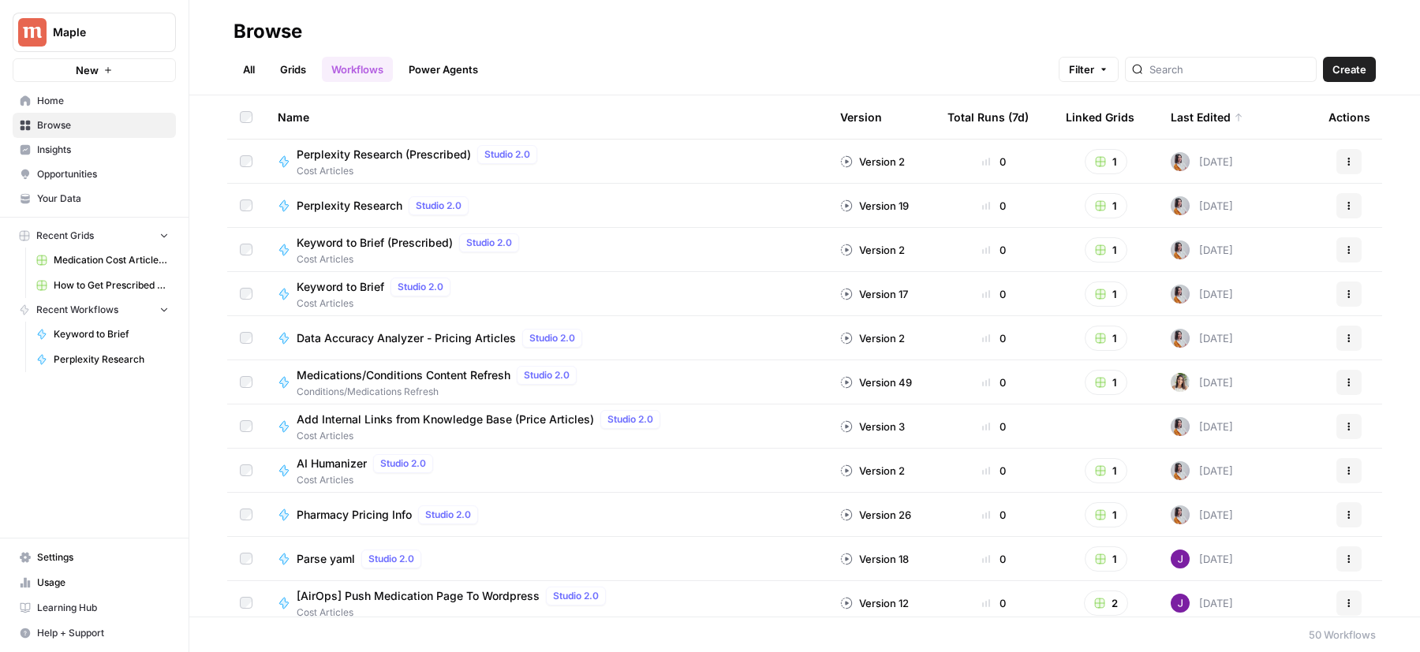
click at [95, 256] on span "Medication Cost Articles Grid" at bounding box center [111, 260] width 115 height 14
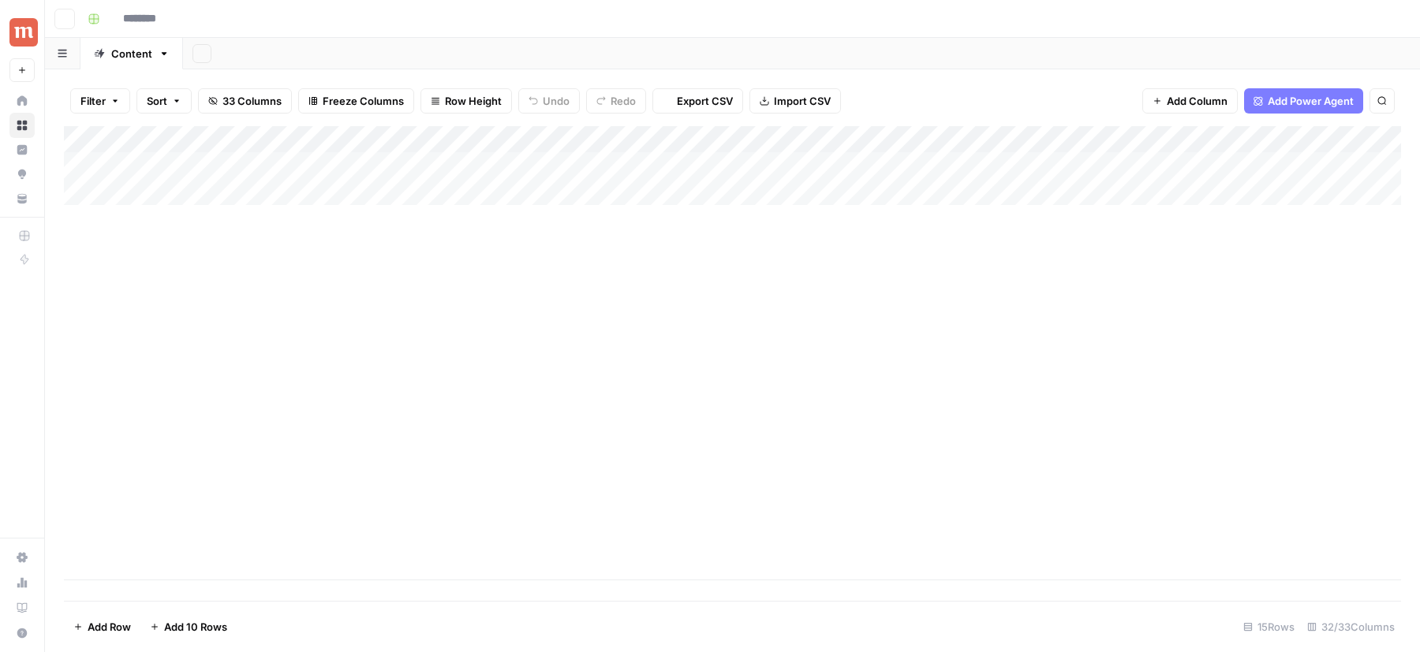
type input "**********"
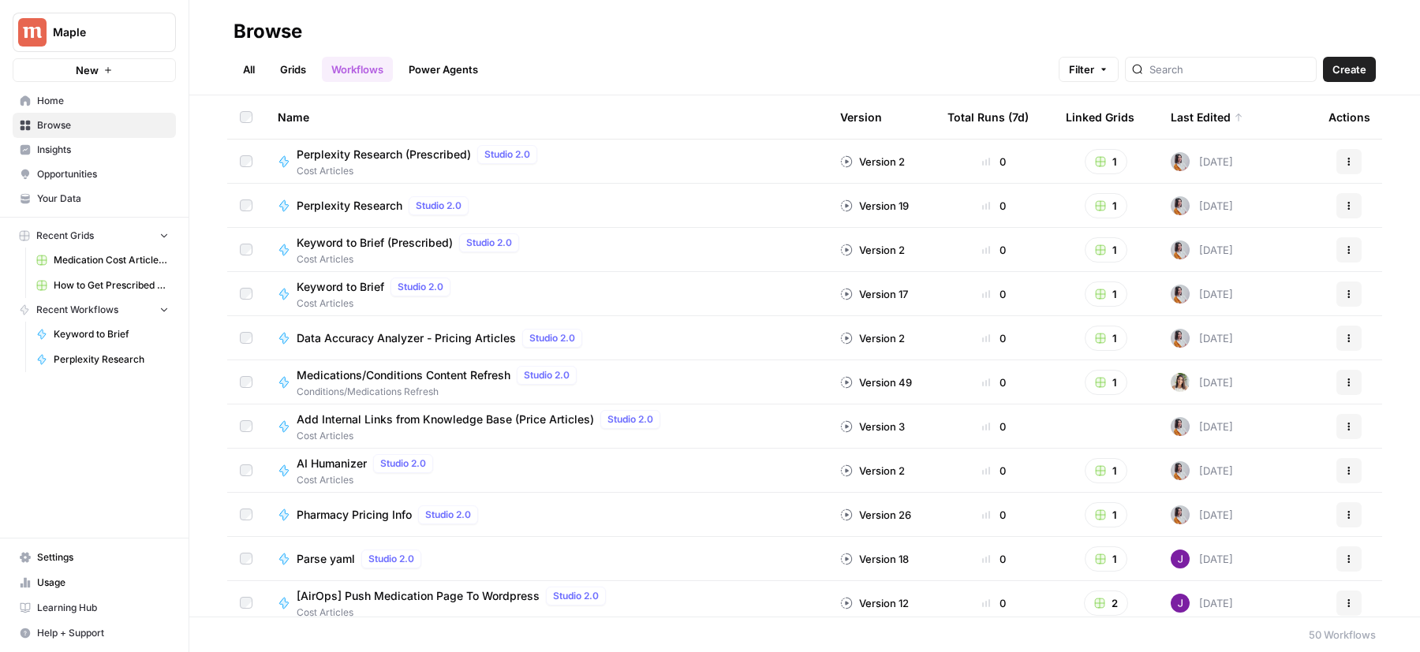
click at [84, 283] on span "How to Get Prescribed for [Medication]" at bounding box center [111, 285] width 115 height 14
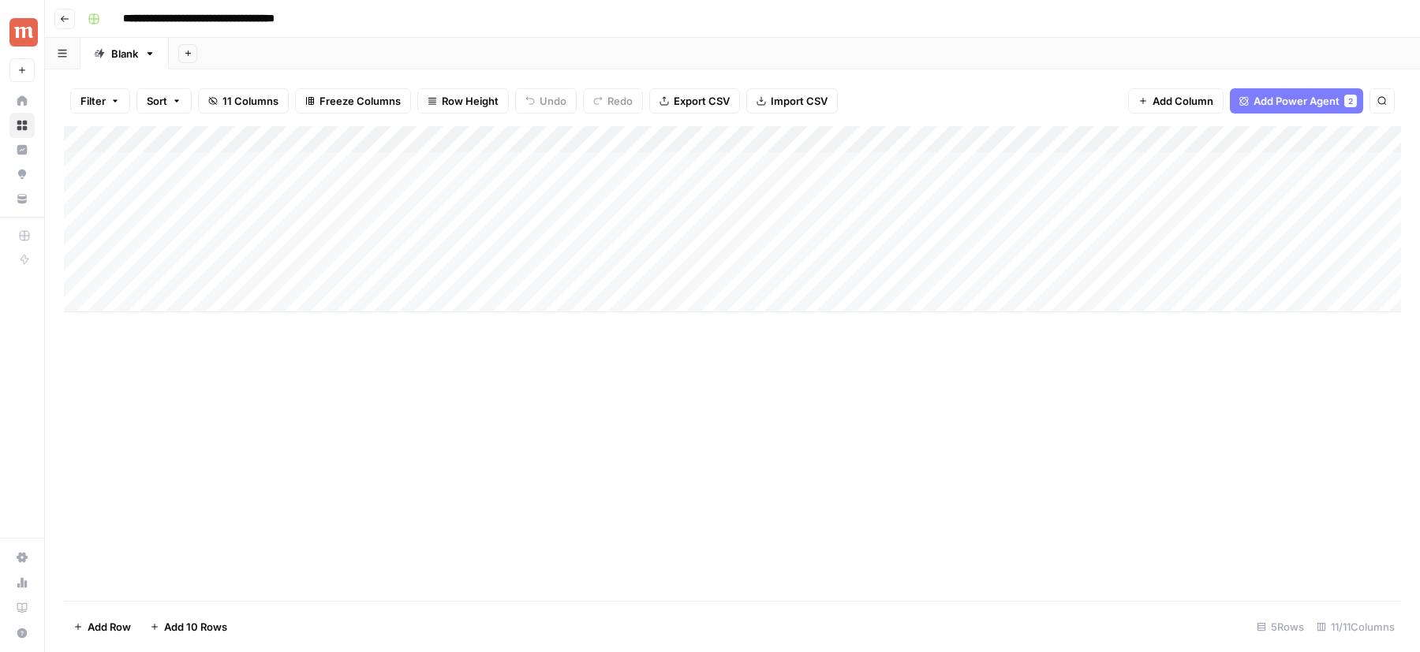
drag, startPoint x: 255, startPoint y: 140, endPoint x: 512, endPoint y: 140, distance: 257.2
click at [512, 140] on div "Add Column" at bounding box center [732, 219] width 1337 height 186
drag, startPoint x: 638, startPoint y: 138, endPoint x: 288, endPoint y: 144, distance: 350.3
click at [288, 144] on div "Add Column" at bounding box center [732, 219] width 1337 height 186
click at [144, 141] on div "Add Column" at bounding box center [732, 219] width 1337 height 186
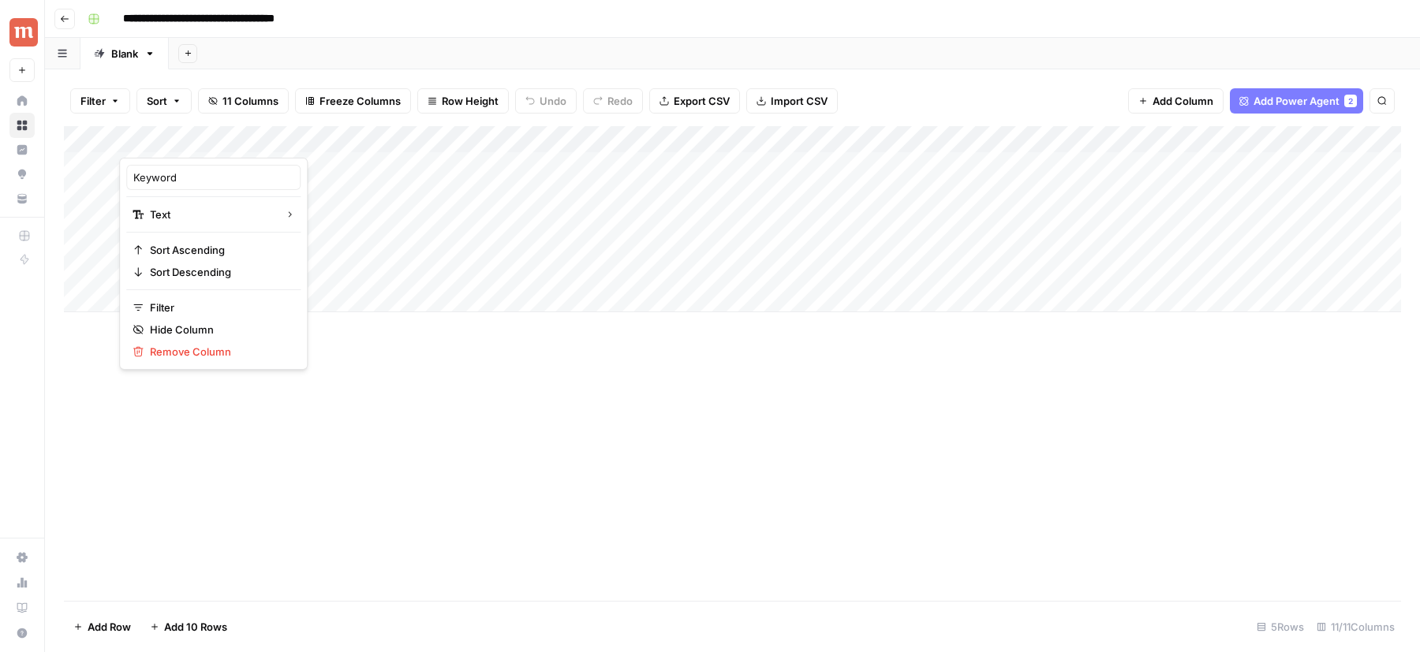
click at [133, 185] on div "Keyword" at bounding box center [213, 177] width 174 height 25
click at [135, 177] on input "Keyword" at bounding box center [213, 178] width 160 height 16
click at [474, 193] on div "Add Column" at bounding box center [732, 219] width 1337 height 186
click at [648, 155] on div "Add Column" at bounding box center [732, 219] width 1337 height 186
click at [425, 187] on div "Add Column" at bounding box center [732, 219] width 1337 height 186
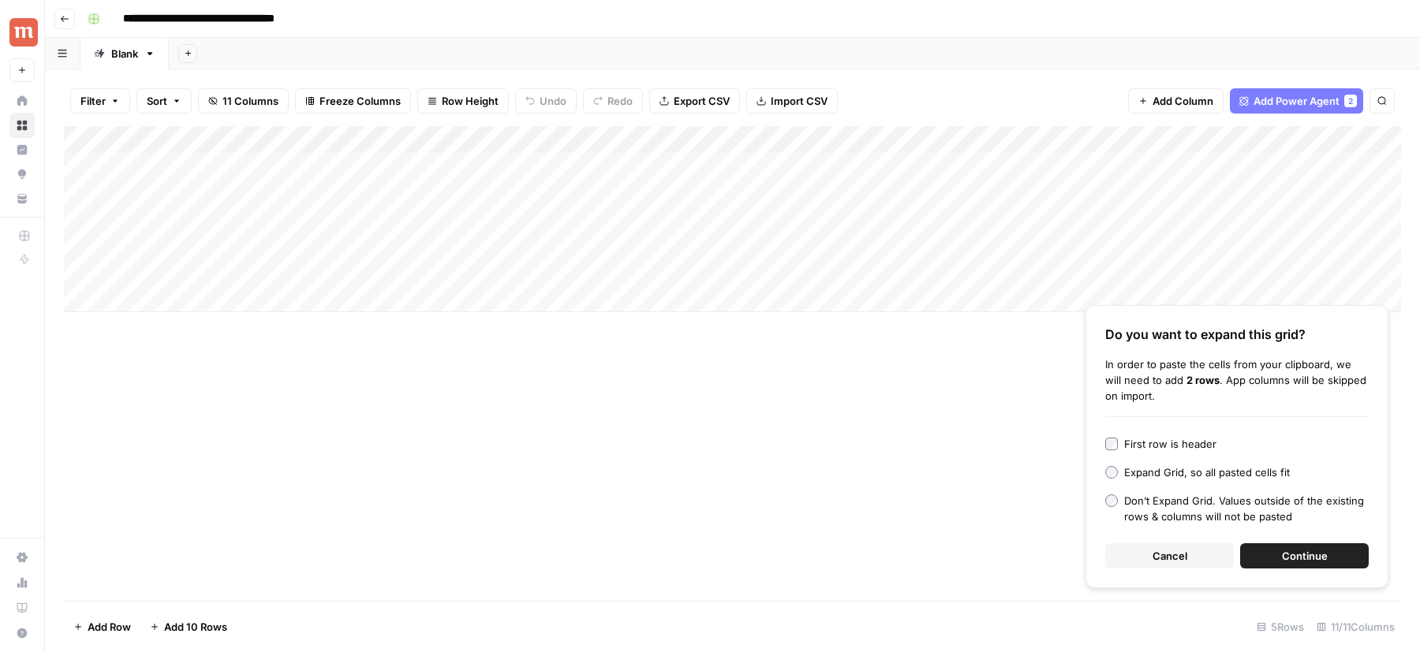
click at [1261, 555] on button "Continue" at bounding box center [1304, 556] width 129 height 25
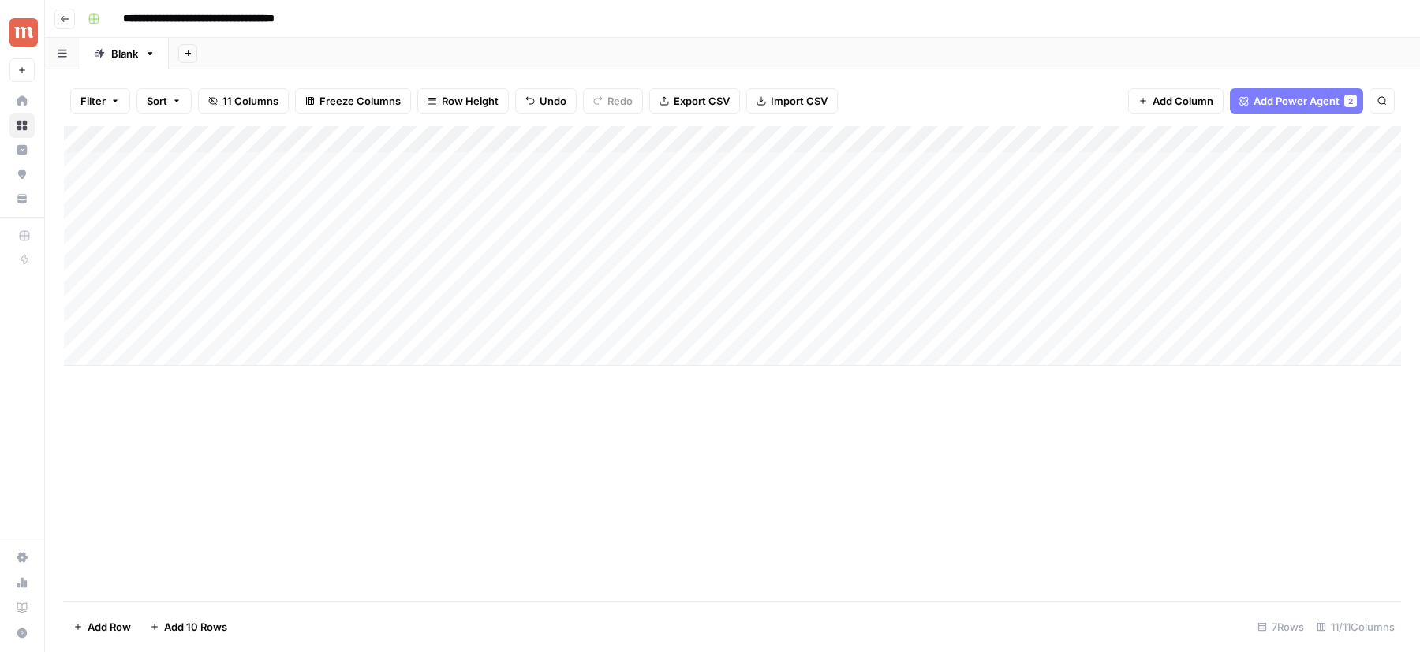
click at [366, 192] on div "Add Column" at bounding box center [732, 246] width 1337 height 240
click at [357, 191] on textarea "**********" at bounding box center [472, 193] width 252 height 22
type textarea "**********"
click at [368, 220] on div "Add Column" at bounding box center [732, 246] width 1337 height 240
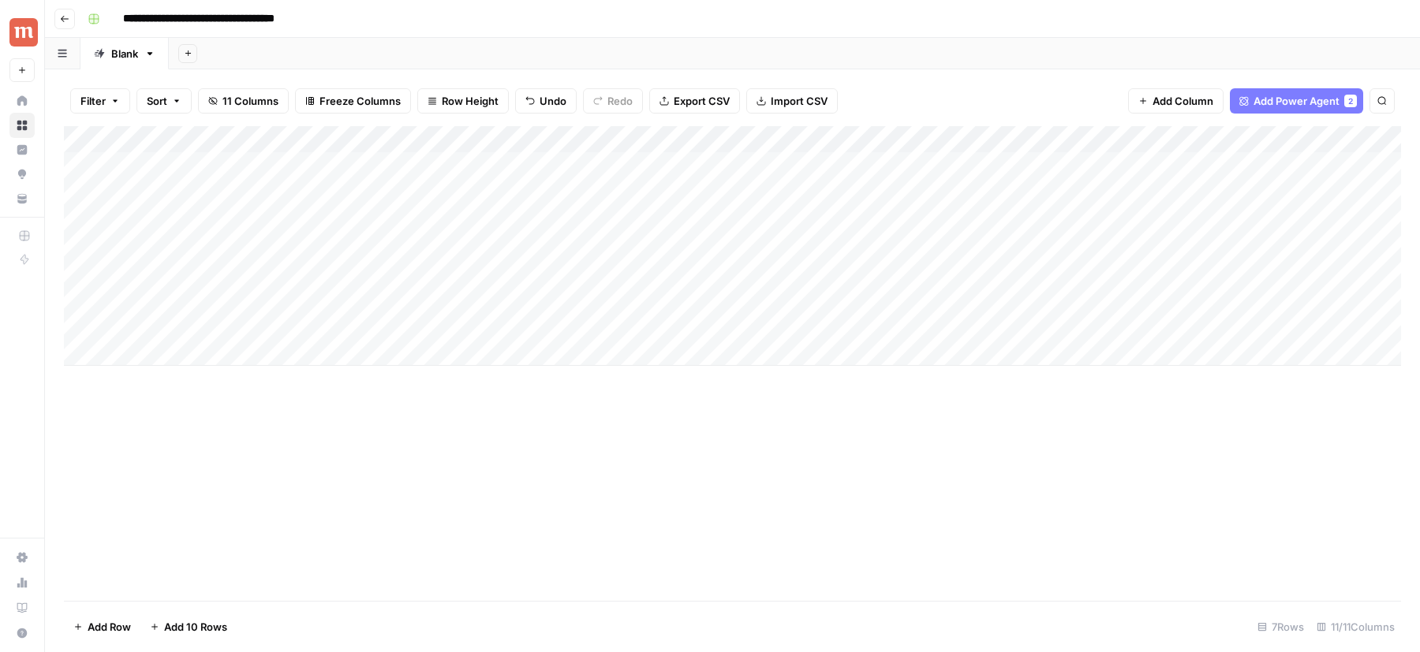
click at [367, 220] on div "Add Column" at bounding box center [732, 246] width 1337 height 240
click at [367, 220] on textarea "********" at bounding box center [472, 220] width 252 height 22
click at [361, 220] on textarea "********" at bounding box center [472, 220] width 252 height 22
type textarea "********"
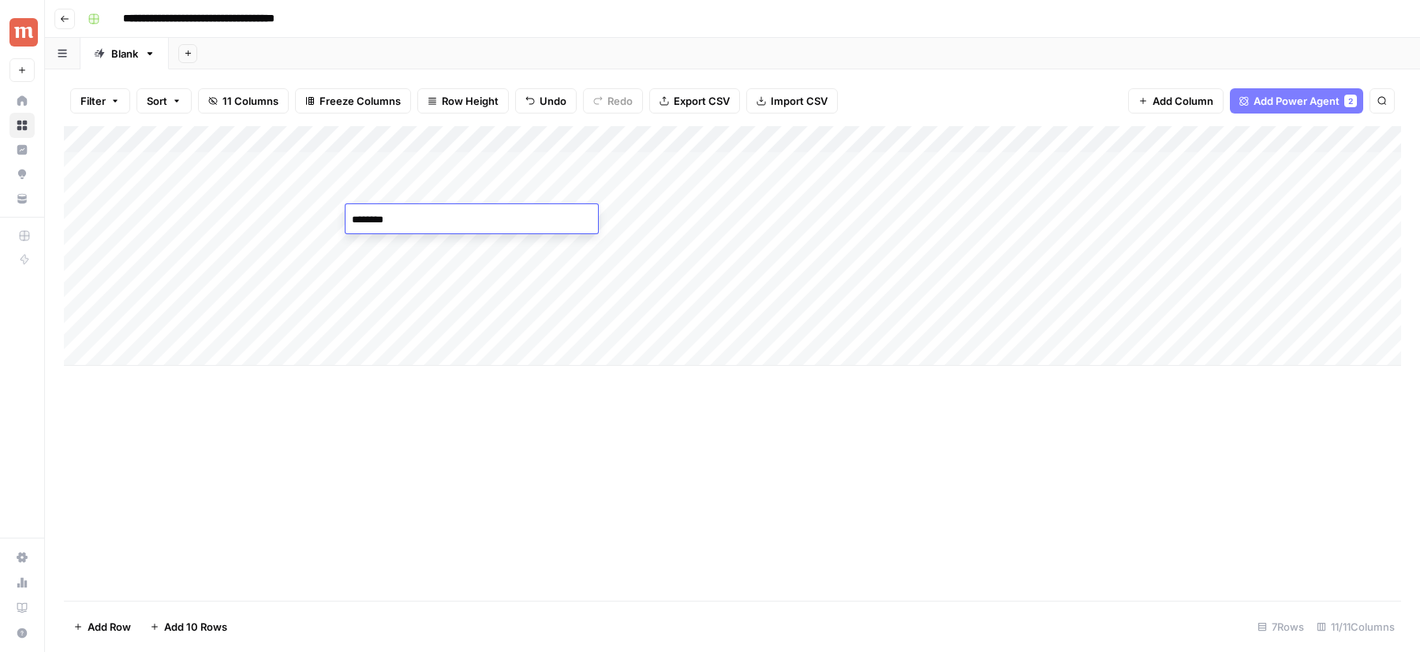
click at [380, 248] on div "Add Column" at bounding box center [732, 246] width 1337 height 240
click at [82, 189] on div "Add Column" at bounding box center [732, 246] width 1337 height 240
drag, startPoint x: 66, startPoint y: 189, endPoint x: 66, endPoint y: 162, distance: 26.8
click at [66, 162] on div "Add Column" at bounding box center [732, 246] width 1337 height 240
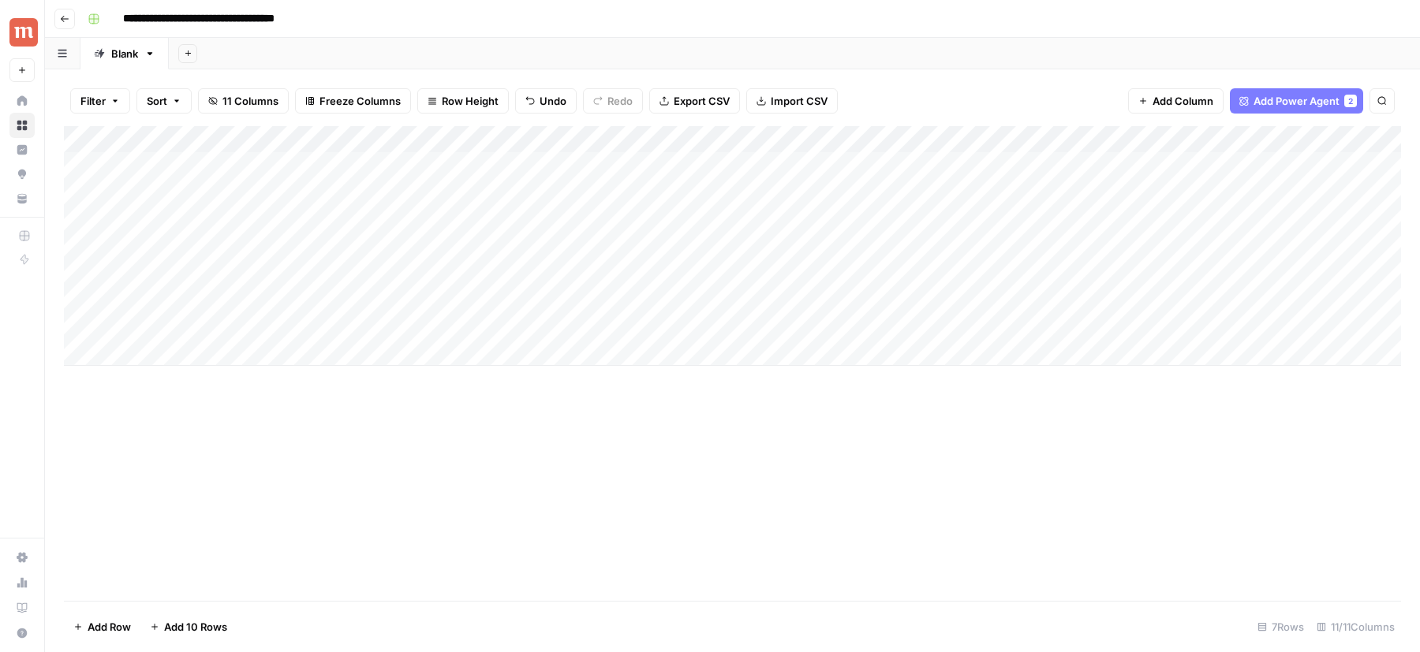
click at [70, 195] on div "Add Column" at bounding box center [732, 246] width 1337 height 240
drag, startPoint x: 71, startPoint y: 239, endPoint x: 71, endPoint y: 217, distance: 22.1
click at [71, 217] on div "Add Column" at bounding box center [732, 246] width 1337 height 240
click at [79, 217] on div "Add Column" at bounding box center [732, 246] width 1337 height 240
click at [109, 579] on span "Delete 1 Row" at bounding box center [104, 627] width 63 height 16
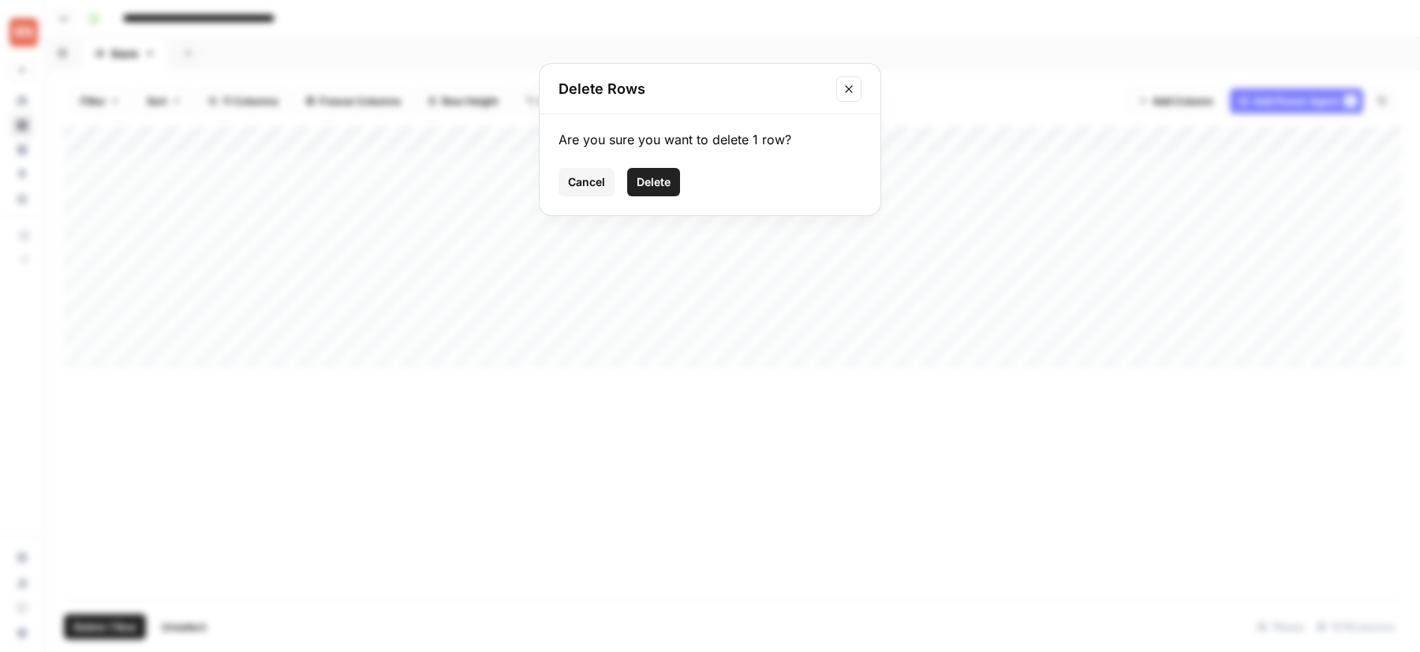
click at [667, 157] on div "Are you sure you want to delete 1 row? Cancel Delete" at bounding box center [710, 164] width 341 height 101
click at [656, 185] on span "Delete" at bounding box center [654, 182] width 34 height 16
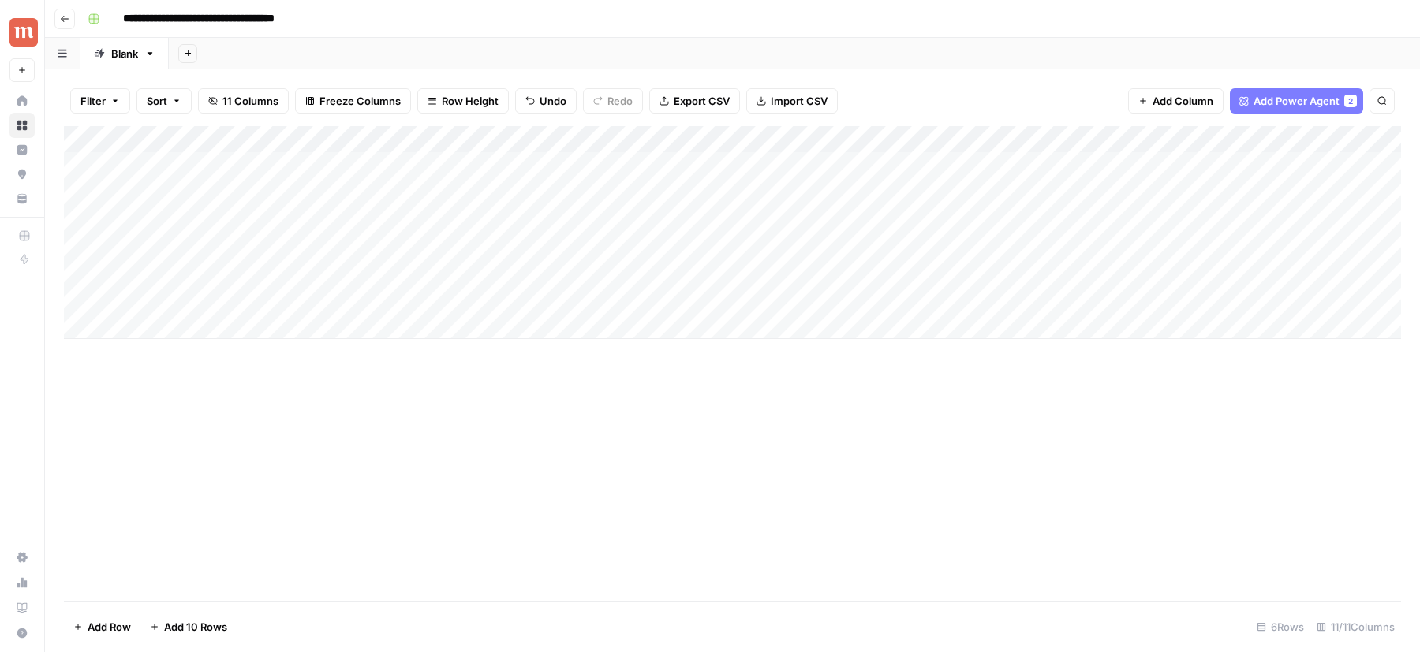
drag, startPoint x: 67, startPoint y: 221, endPoint x: 67, endPoint y: 195, distance: 26.0
click at [67, 195] on div "Add Column" at bounding box center [732, 232] width 1337 height 213
click at [347, 243] on div "Add Column" at bounding box center [732, 232] width 1337 height 213
drag, startPoint x: 360, startPoint y: 243, endPoint x: 343, endPoint y: 243, distance: 16.6
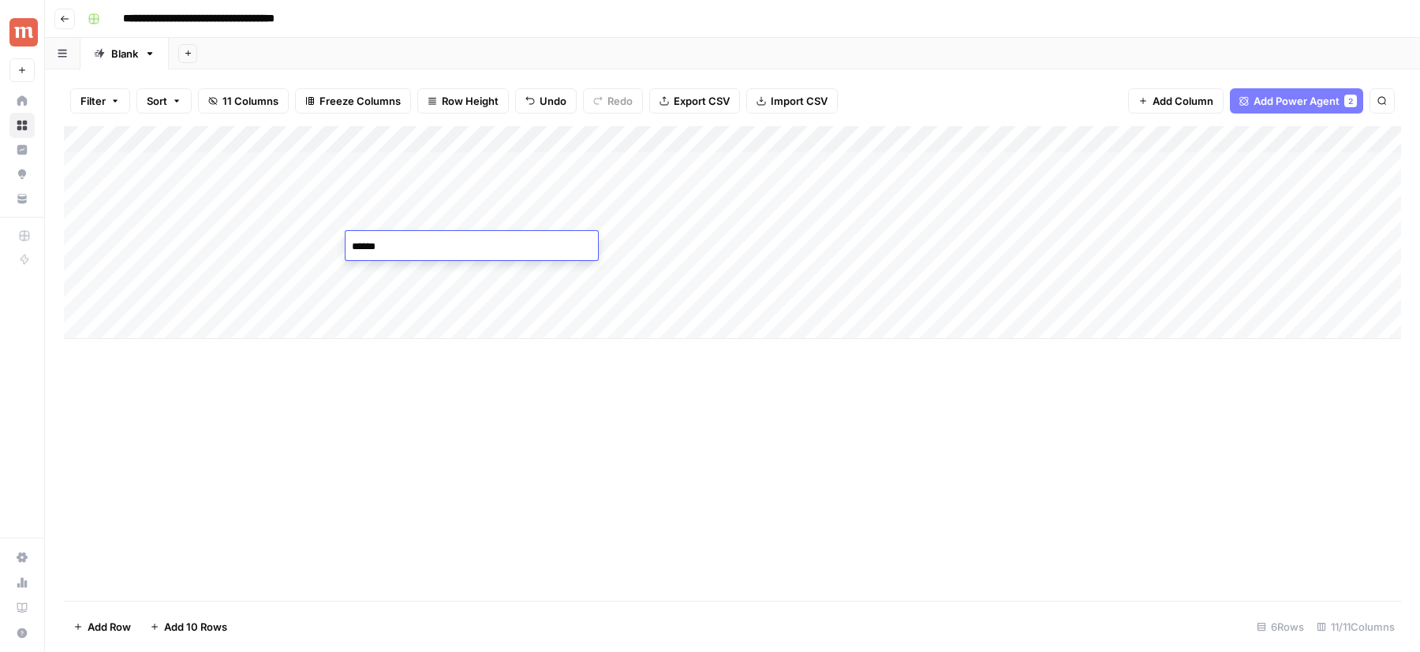
click at [344, 243] on body "**********" at bounding box center [710, 326] width 1420 height 652
type textarea "******"
click at [360, 266] on div "Add Column" at bounding box center [732, 232] width 1337 height 213
drag, startPoint x: 360, startPoint y: 266, endPoint x: 347, endPoint y: 266, distance: 12.6
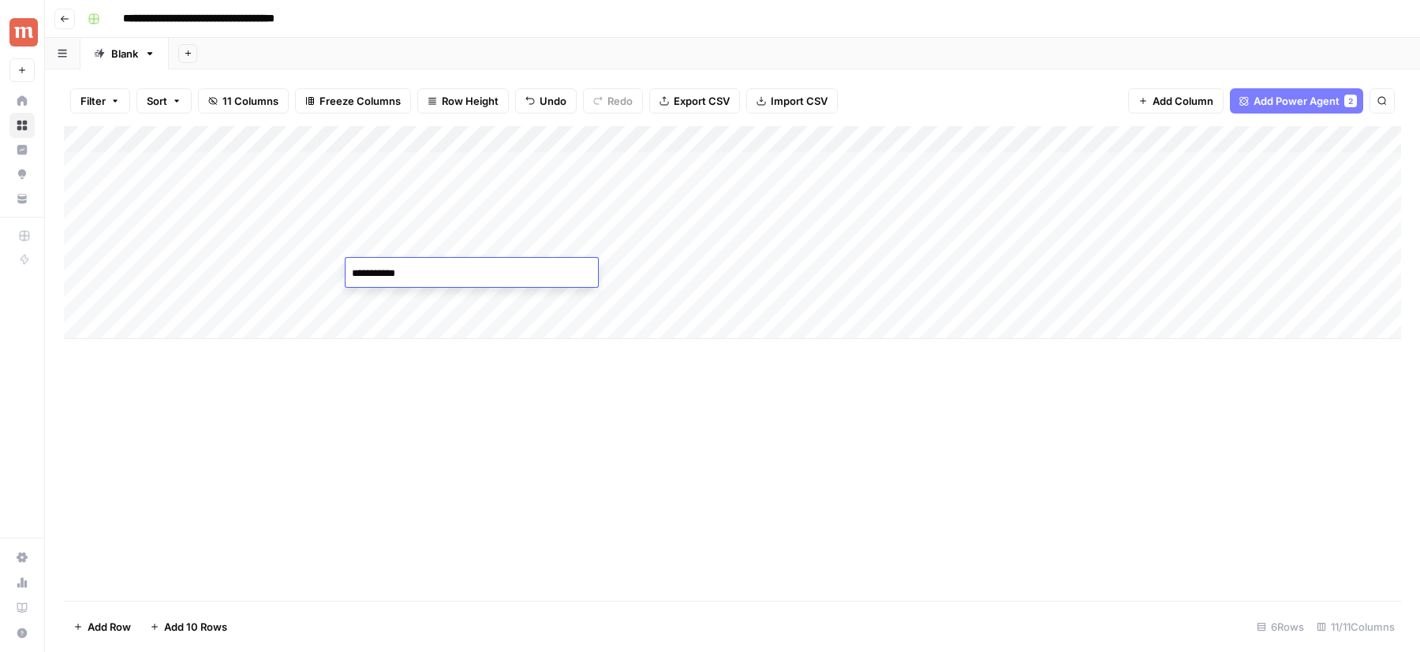
click at [347, 266] on textarea "**********" at bounding box center [472, 274] width 252 height 22
type textarea "**********"
click at [355, 307] on div "Add Column" at bounding box center [732, 232] width 1337 height 213
click at [353, 305] on textarea "*******" at bounding box center [472, 301] width 252 height 22
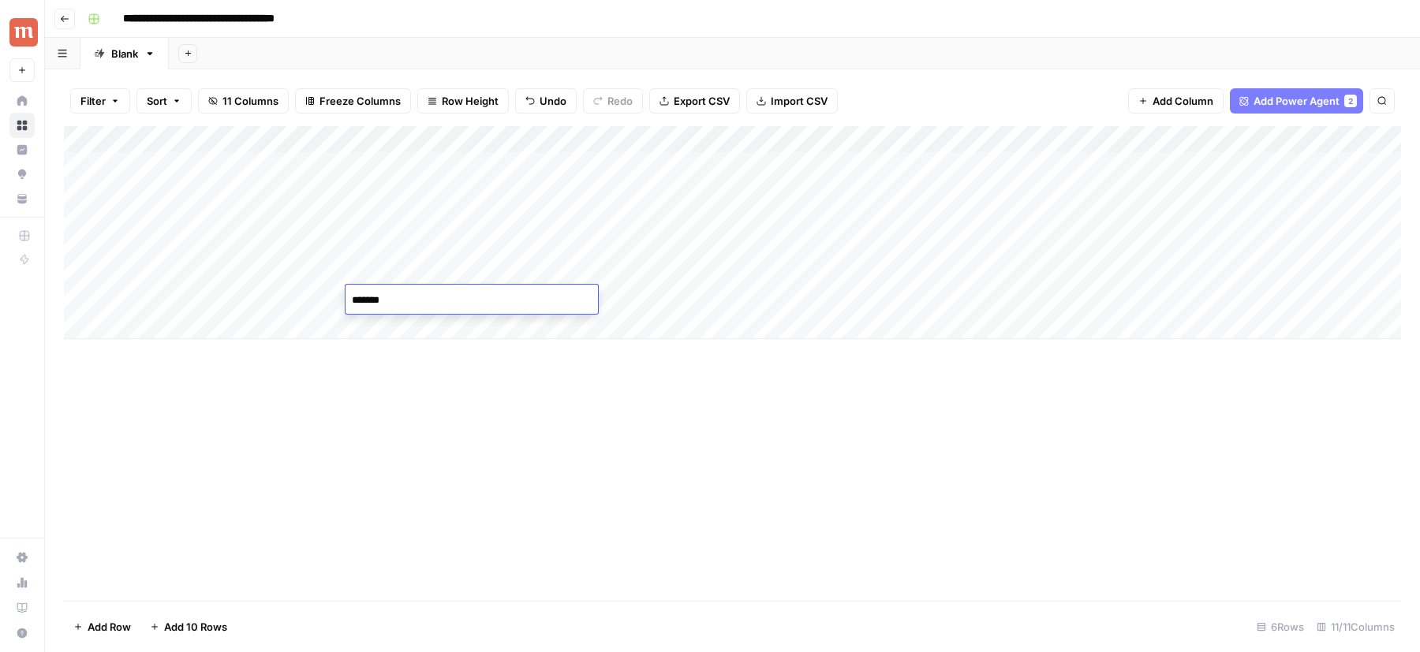
type textarea "*******"
click at [525, 355] on div "Add Column" at bounding box center [732, 363] width 1337 height 475
click at [667, 167] on div "Add Column" at bounding box center [732, 232] width 1337 height 213
drag, startPoint x: 586, startPoint y: 166, endPoint x: 564, endPoint y: 166, distance: 22.1
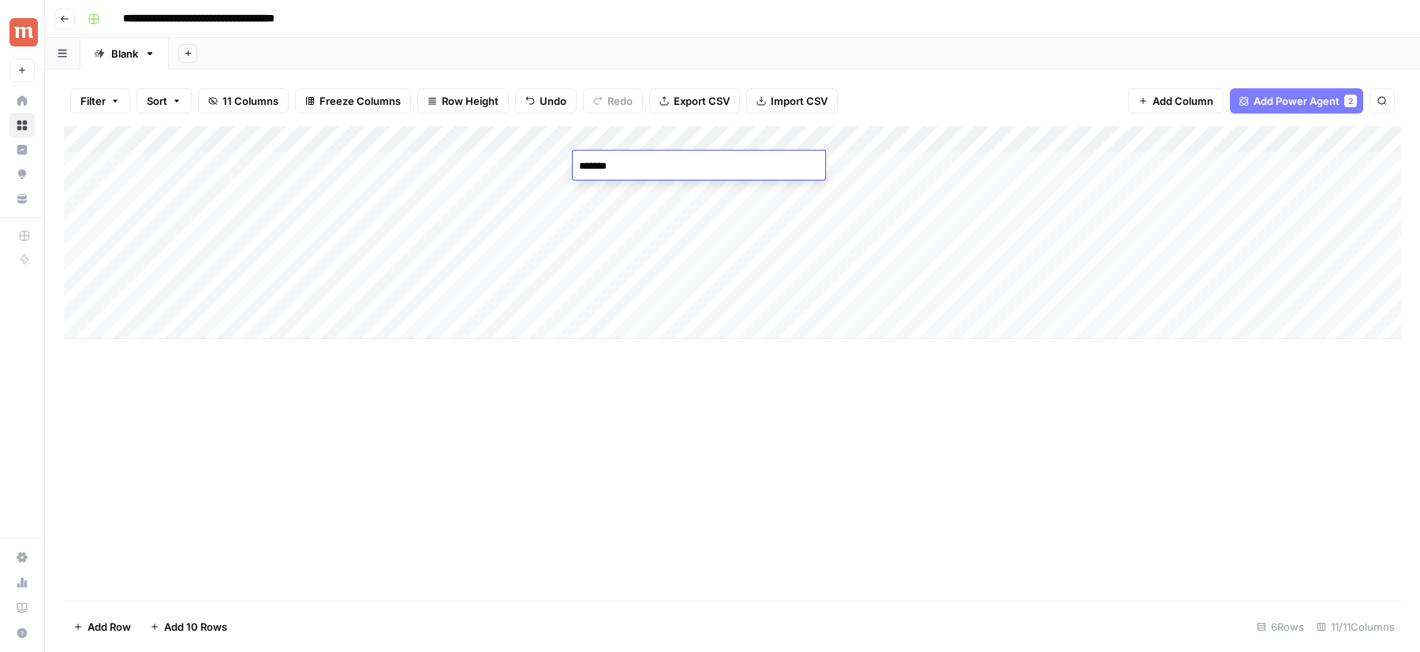
click at [564, 166] on body "**********" at bounding box center [710, 326] width 1420 height 652
type textarea "*******"
click at [648, 194] on div "Add Column" at bounding box center [732, 232] width 1337 height 213
drag, startPoint x: 602, startPoint y: 308, endPoint x: 604, endPoint y: 188, distance: 120.7
click at [604, 186] on div "Add Column" at bounding box center [732, 232] width 1337 height 213
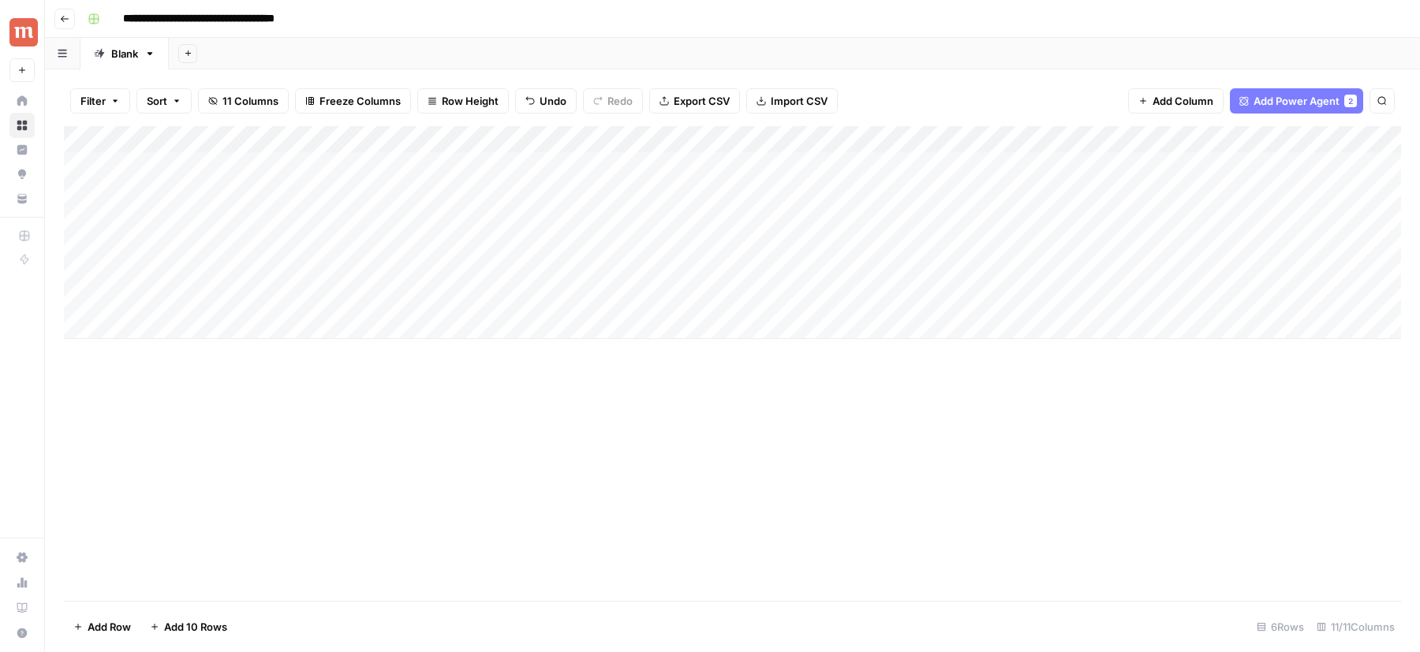
click at [633, 190] on div "Add Column" at bounding box center [732, 232] width 1337 height 213
click at [633, 216] on div "Add Column" at bounding box center [732, 232] width 1337 height 213
click at [633, 248] on div "Add Column" at bounding box center [732, 232] width 1337 height 213
click at [633, 270] on div "Add Column" at bounding box center [732, 232] width 1337 height 213
click at [629, 305] on div "Add Column" at bounding box center [732, 232] width 1337 height 213
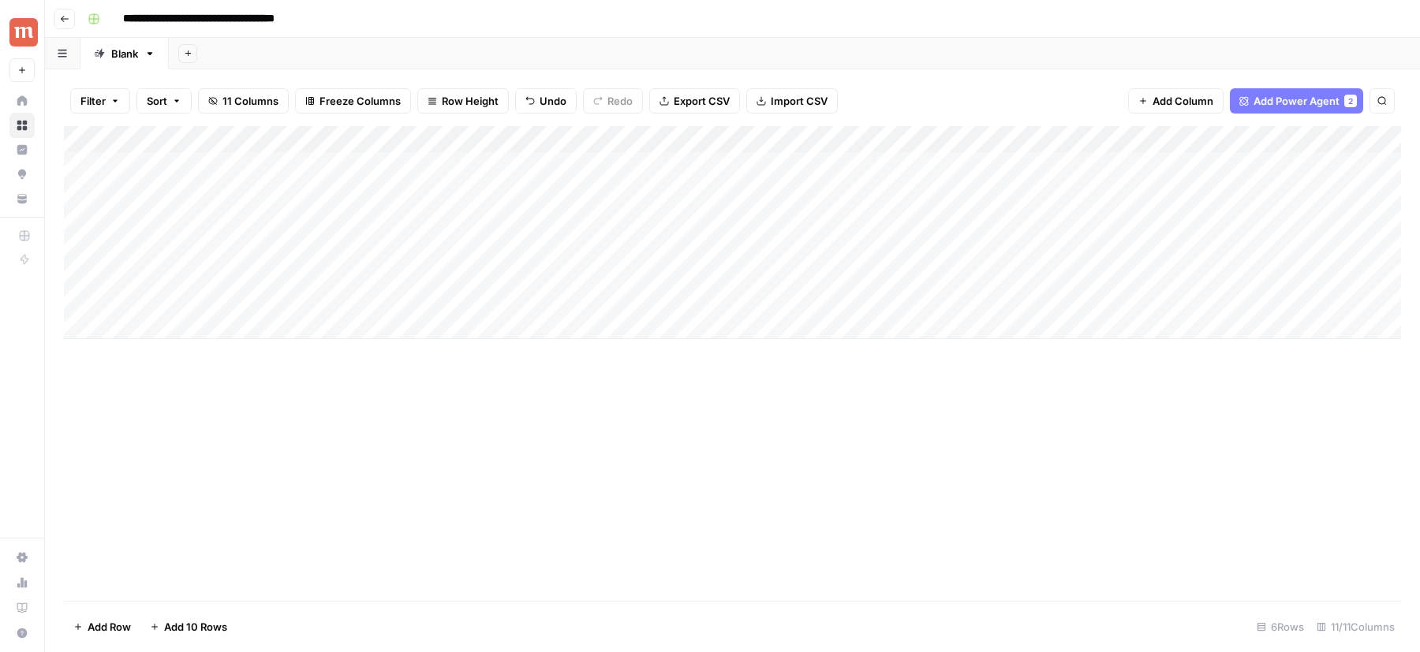
click at [622, 133] on div "Add Column" at bounding box center [732, 232] width 1337 height 213
click at [785, 142] on div at bounding box center [687, 142] width 228 height 32
click at [789, 142] on div at bounding box center [687, 142] width 228 height 32
click at [634, 353] on span "Remove Column" at bounding box center [673, 352] width 138 height 16
click at [654, 167] on span "Delete" at bounding box center [654, 163] width 34 height 16
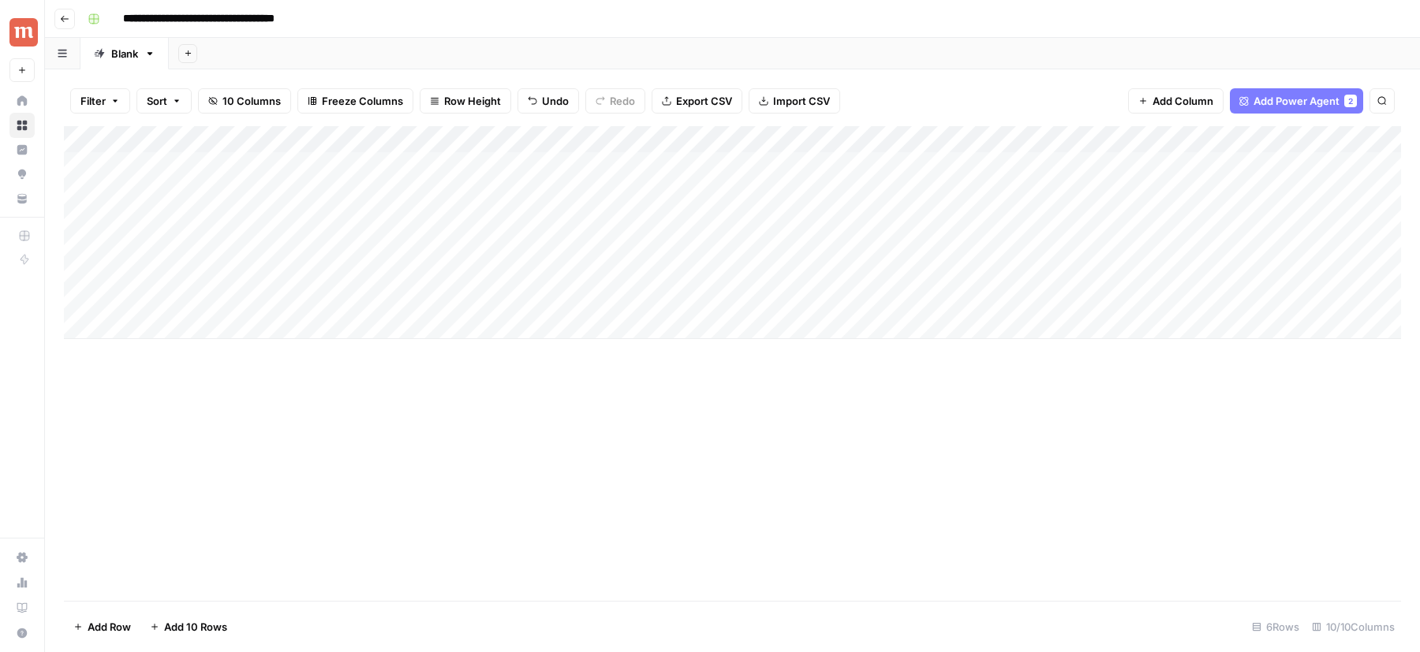
click at [296, 166] on div "Add Column" at bounding box center [732, 232] width 1337 height 213
type textarea "**********"
click at [261, 207] on div "Add Column" at bounding box center [732, 232] width 1337 height 213
click at [255, 163] on div "Add Column" at bounding box center [732, 232] width 1337 height 213
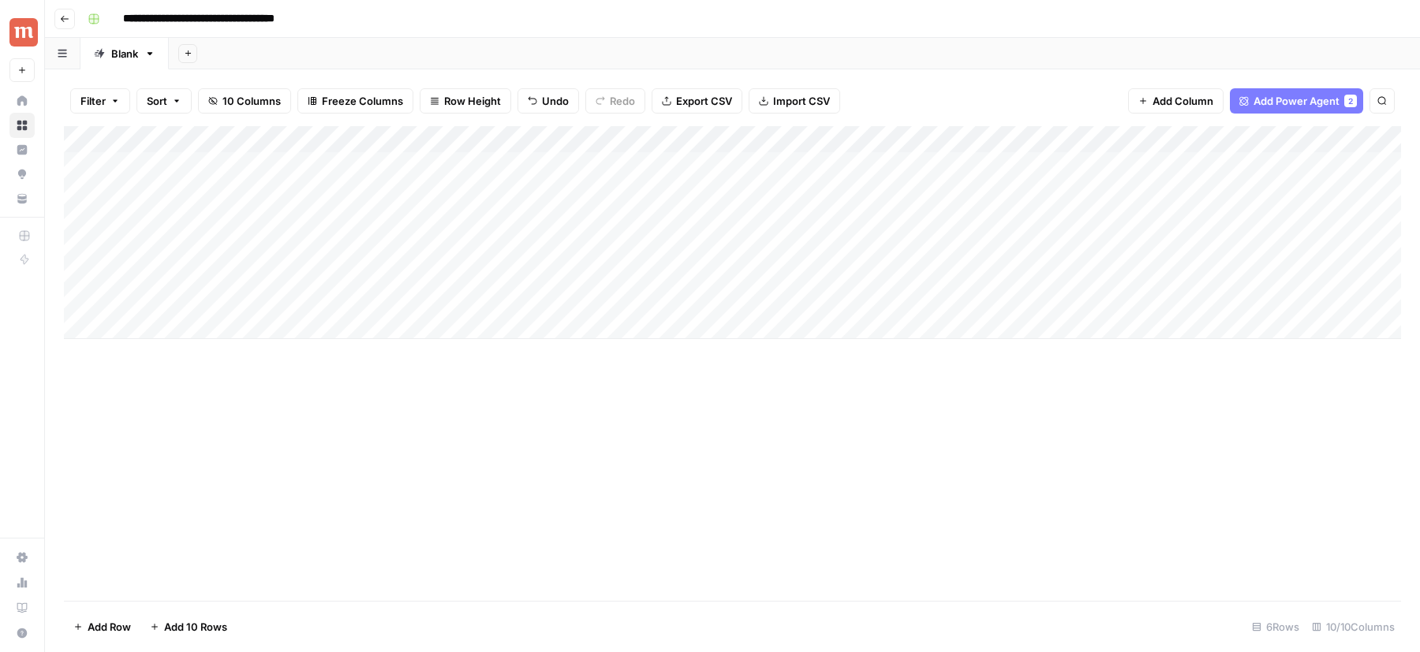
click at [255, 190] on div "Add Column" at bounding box center [732, 232] width 1337 height 213
click at [227, 193] on div "Add Column" at bounding box center [732, 232] width 1337 height 213
click at [256, 191] on textarea "**********" at bounding box center [244, 193] width 252 height 22
type textarea "**********"
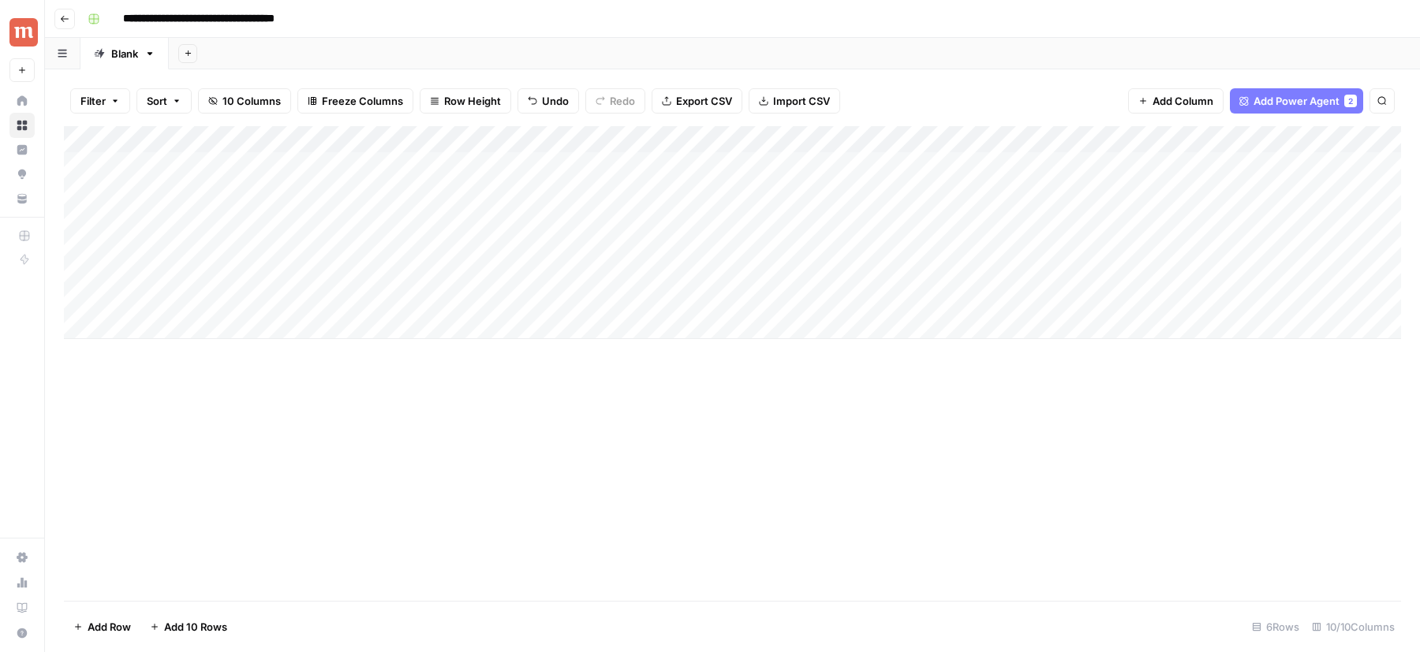
click at [259, 222] on div "Add Column" at bounding box center [732, 232] width 1337 height 213
click at [259, 222] on textarea "**********" at bounding box center [244, 220] width 252 height 22
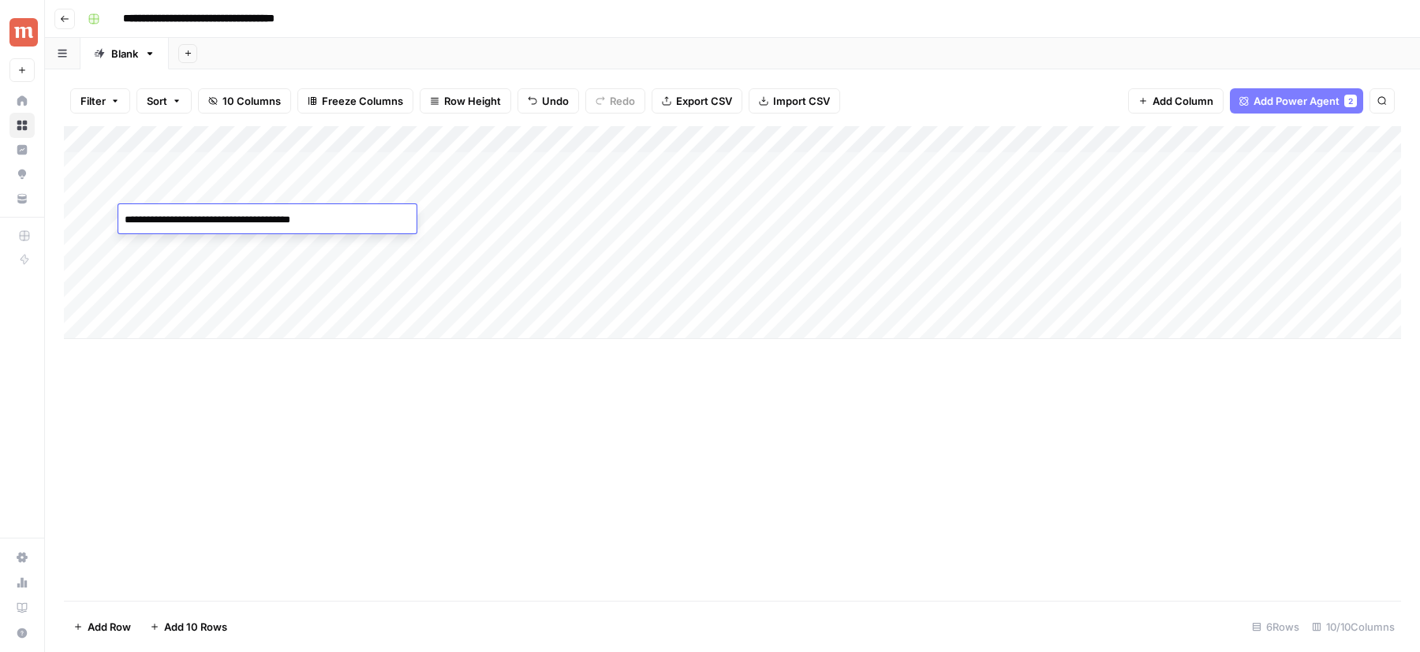
type textarea "**********"
click at [257, 247] on div "Add Column" at bounding box center [732, 232] width 1337 height 213
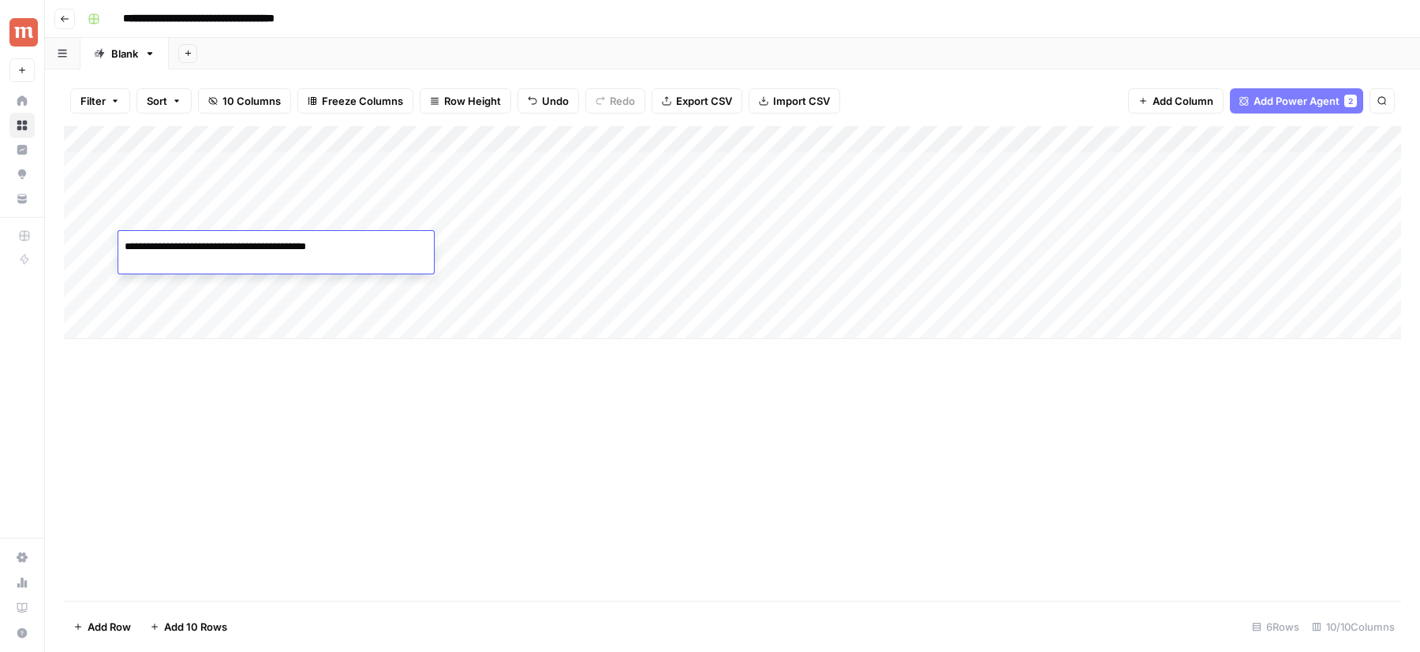
click at [257, 247] on textarea "**********" at bounding box center [244, 247] width 252 height 22
click at [258, 247] on textarea "**********" at bounding box center [244, 247] width 252 height 22
type textarea "**********"
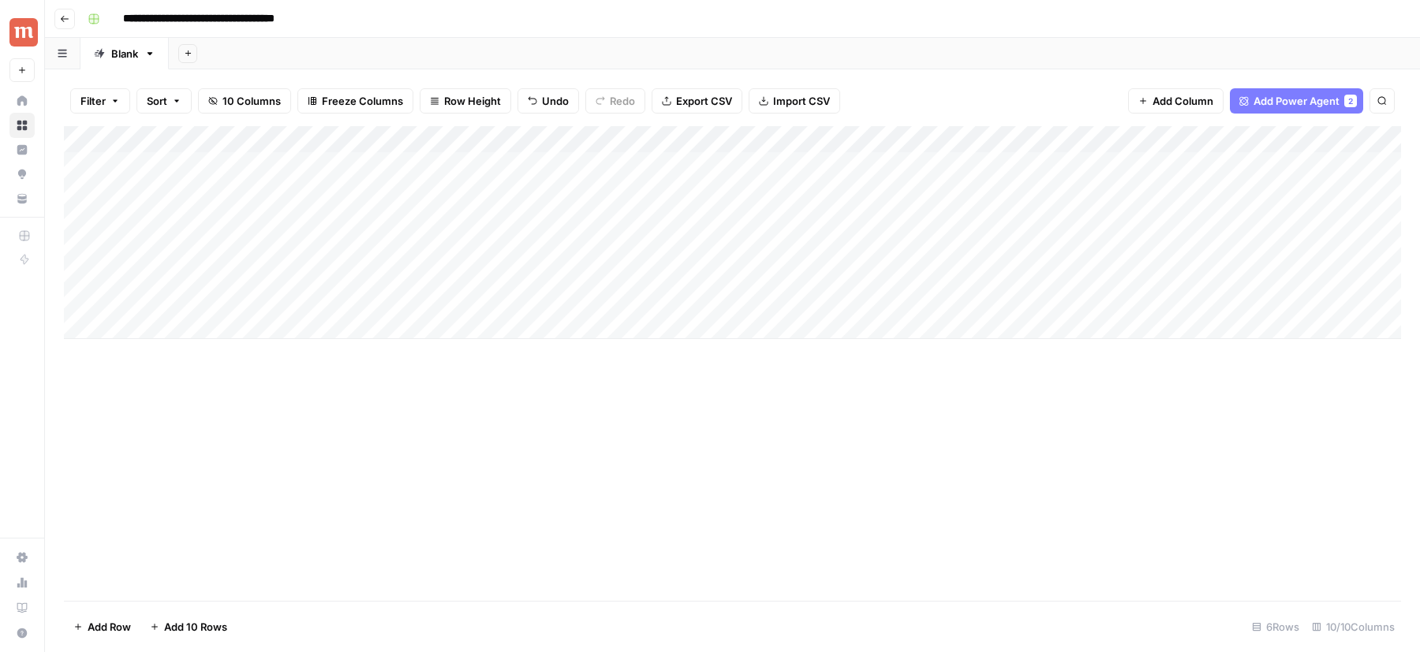
click at [261, 274] on div "Add Column" at bounding box center [732, 232] width 1337 height 213
click at [261, 274] on textarea "**********" at bounding box center [244, 274] width 252 height 22
type textarea "**********"
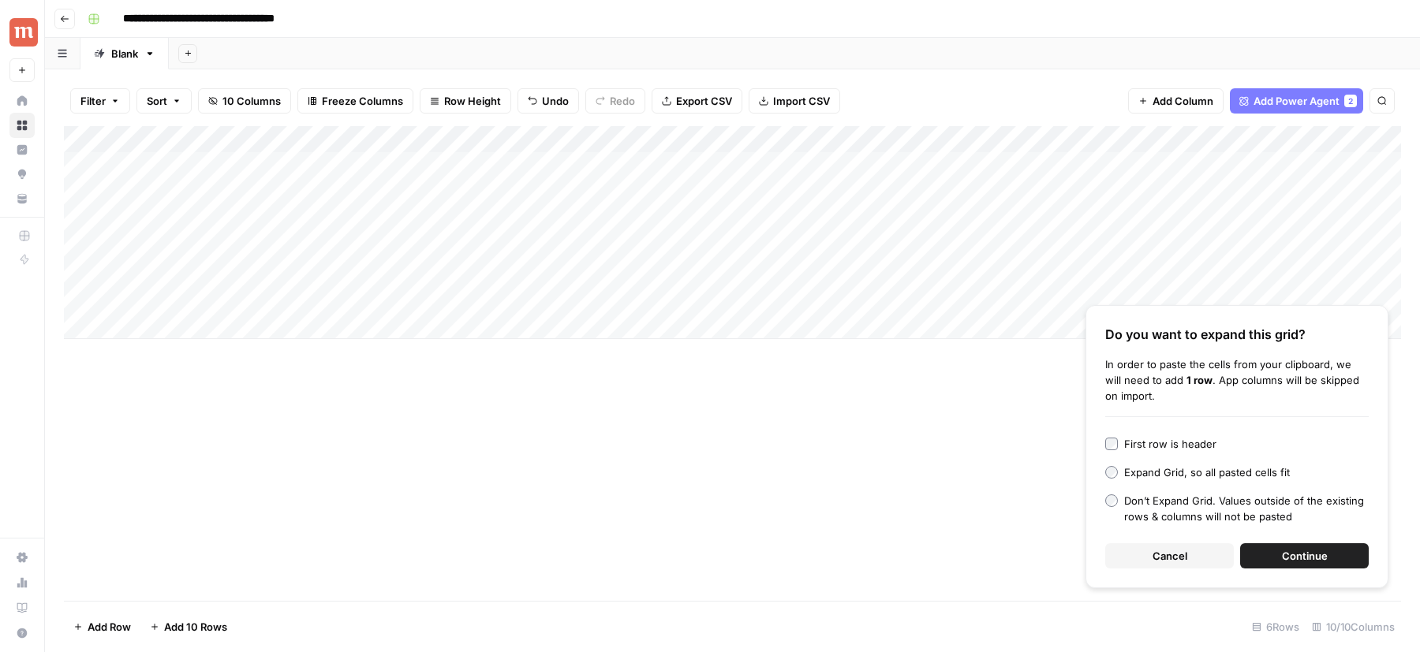
click at [273, 298] on div "Add Column" at bounding box center [732, 232] width 1337 height 213
type textarea "**********"
click at [275, 349] on div "Add Column Do you want to expand this grid? In order to paste the cells from yo…" at bounding box center [732, 363] width 1337 height 475
click at [271, 308] on div "Add Column" at bounding box center [732, 232] width 1337 height 213
click at [271, 305] on textarea "**********" at bounding box center [244, 309] width 252 height 38
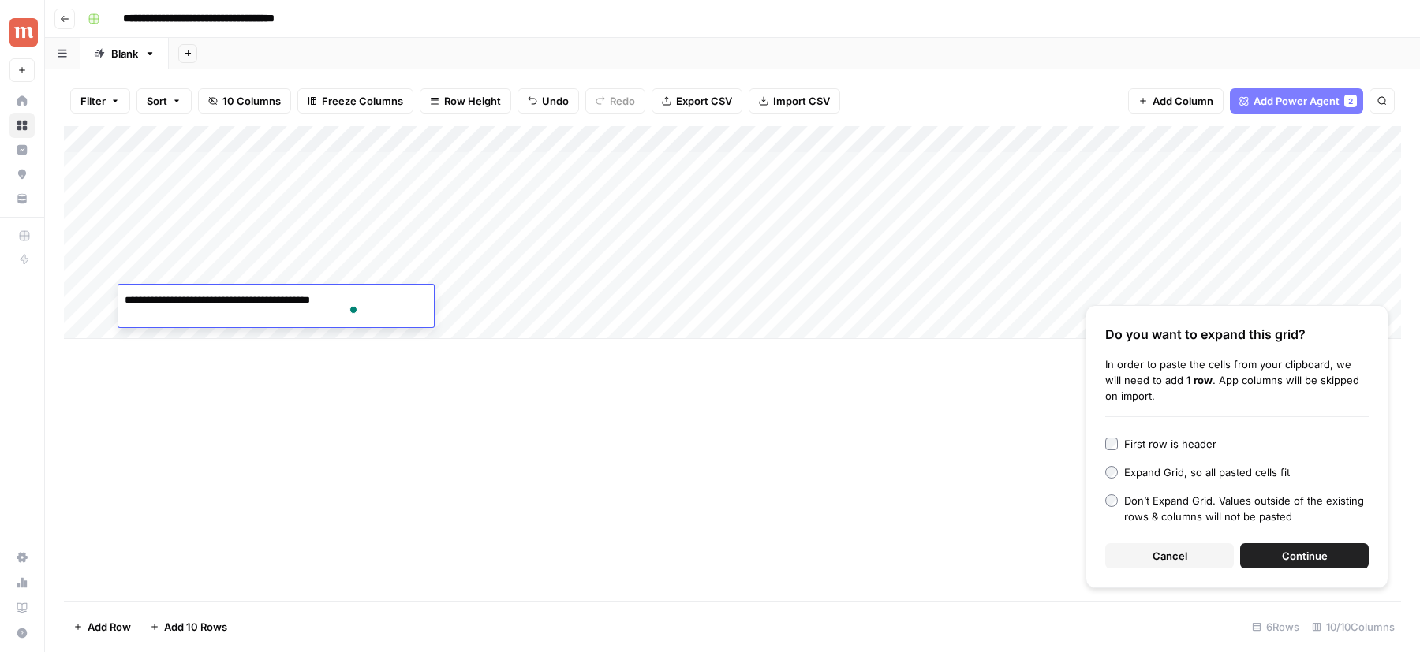
click at [271, 305] on textarea "**********" at bounding box center [244, 309] width 252 height 38
type textarea "**********"
click at [237, 331] on div "Add Column" at bounding box center [732, 232] width 1337 height 213
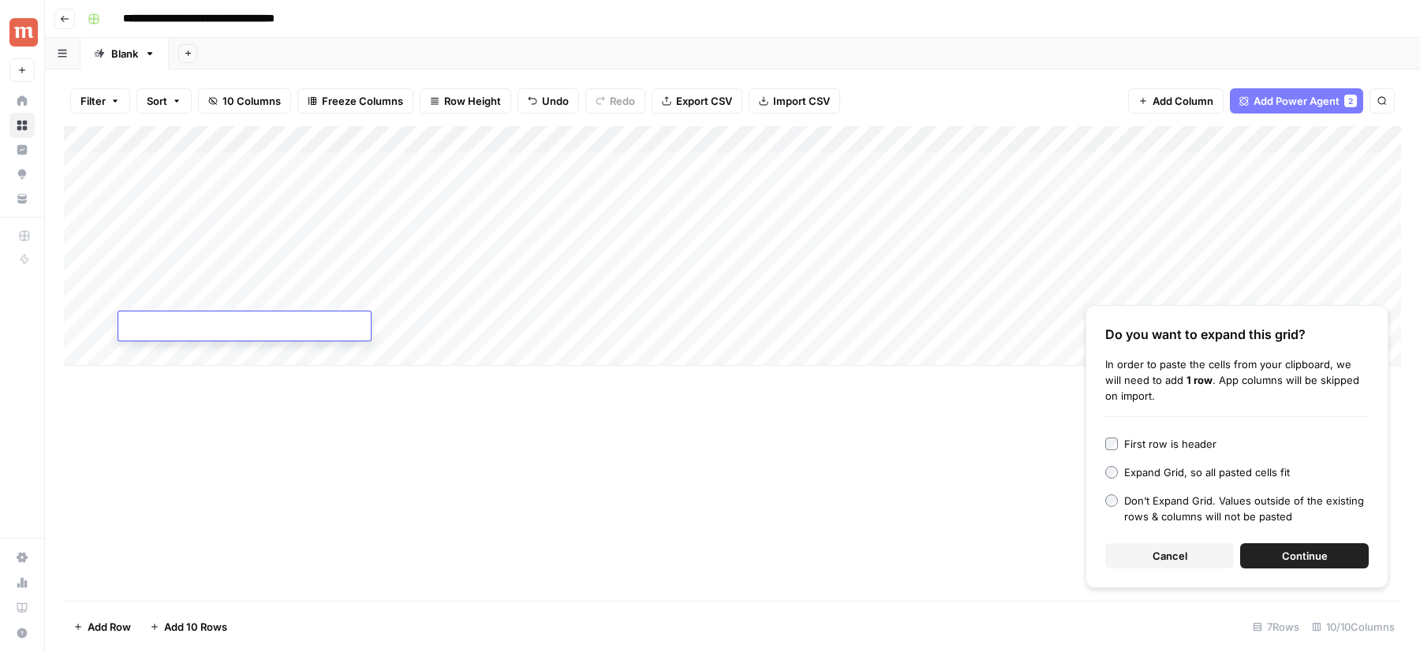
click at [1186, 566] on button "Cancel" at bounding box center [1169, 556] width 129 height 25
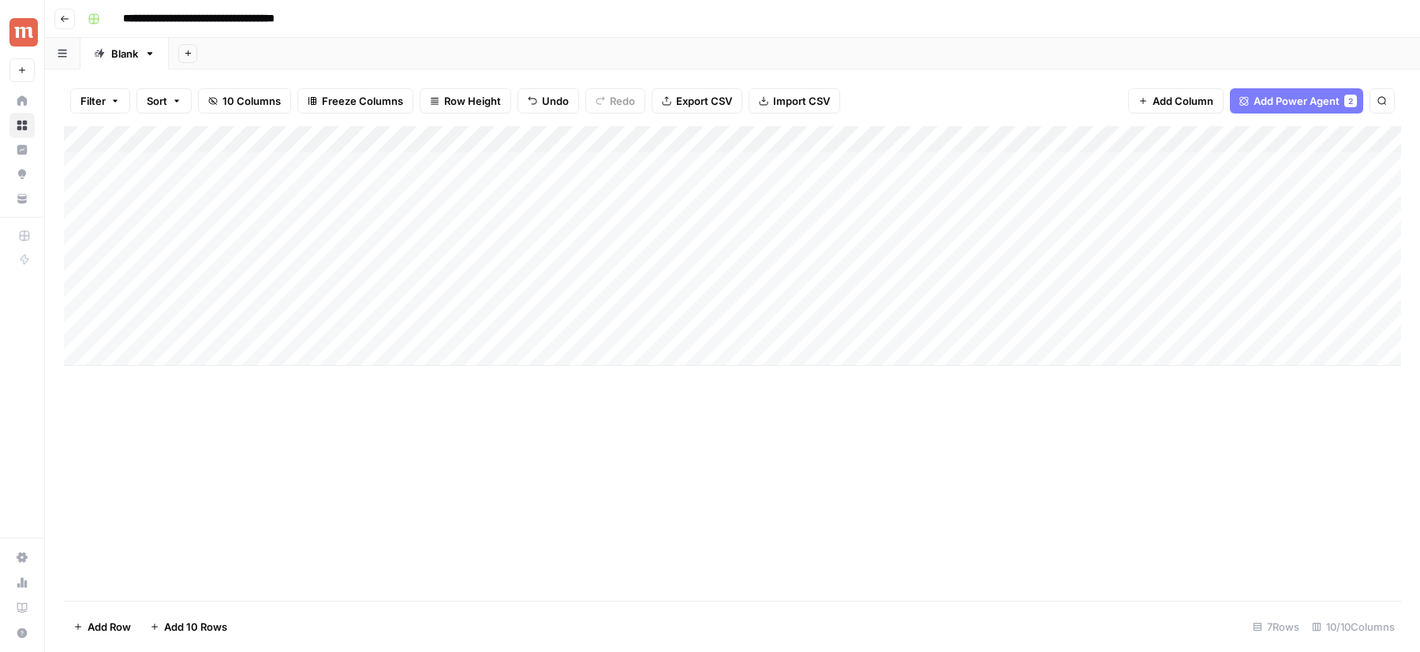
click at [275, 166] on div "Add Column" at bounding box center [732, 246] width 1337 height 240
click at [294, 28] on input "**********" at bounding box center [227, 18] width 222 height 25
click at [1028, 140] on div "Add Column" at bounding box center [732, 246] width 1337 height 240
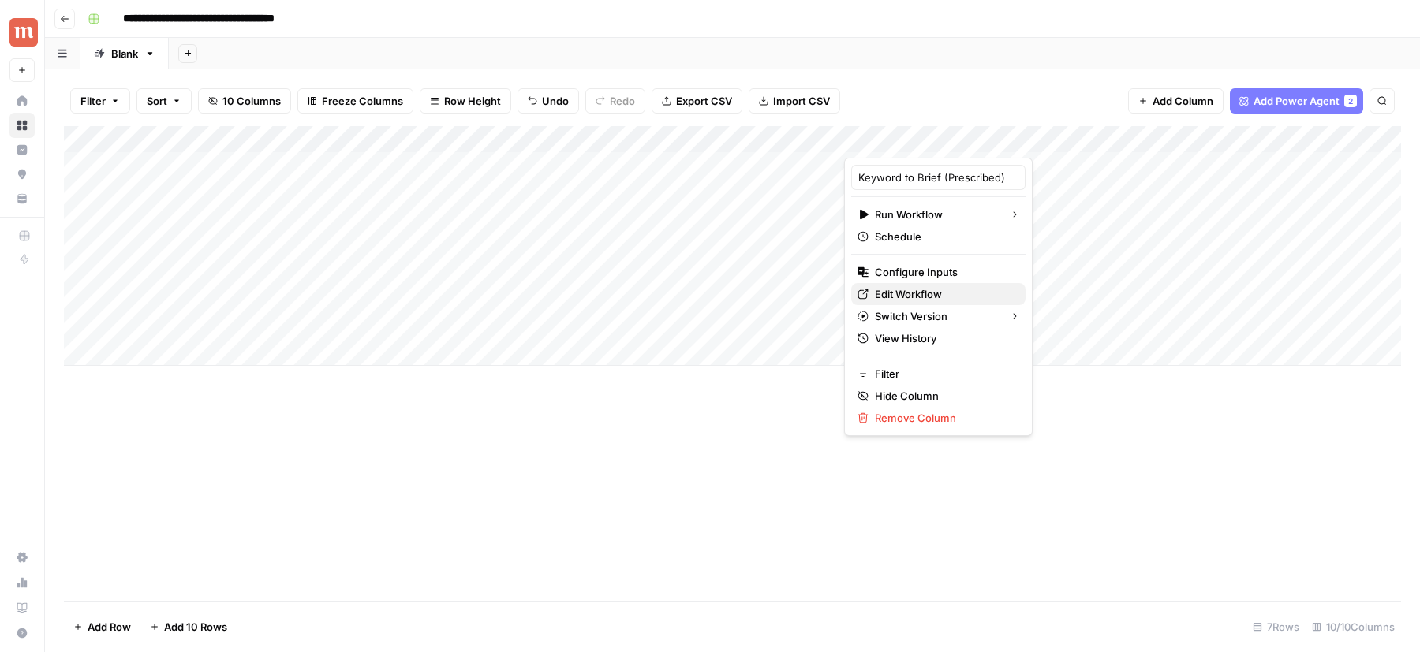
click at [900, 289] on span "Edit Workflow" at bounding box center [944, 294] width 138 height 16
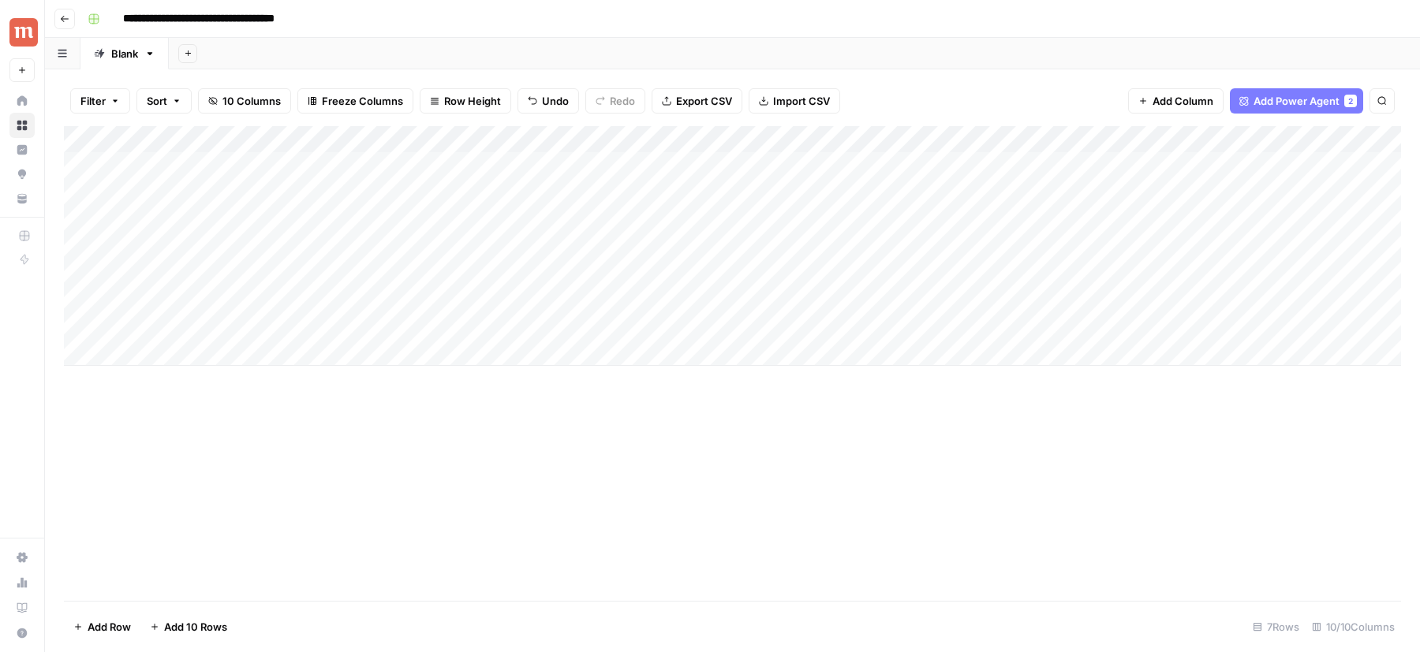
click at [1261, 140] on div "Add Column" at bounding box center [732, 246] width 1337 height 240
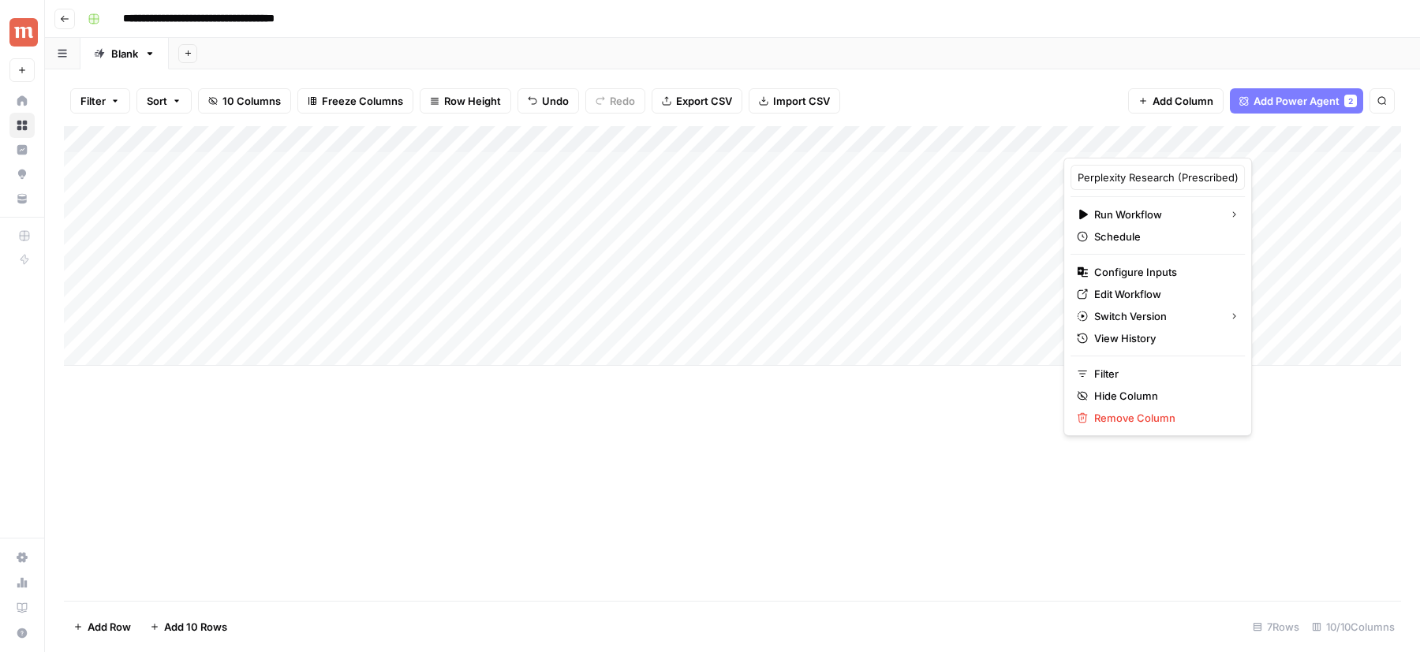
click at [1261, 412] on div "Add Column" at bounding box center [732, 363] width 1337 height 475
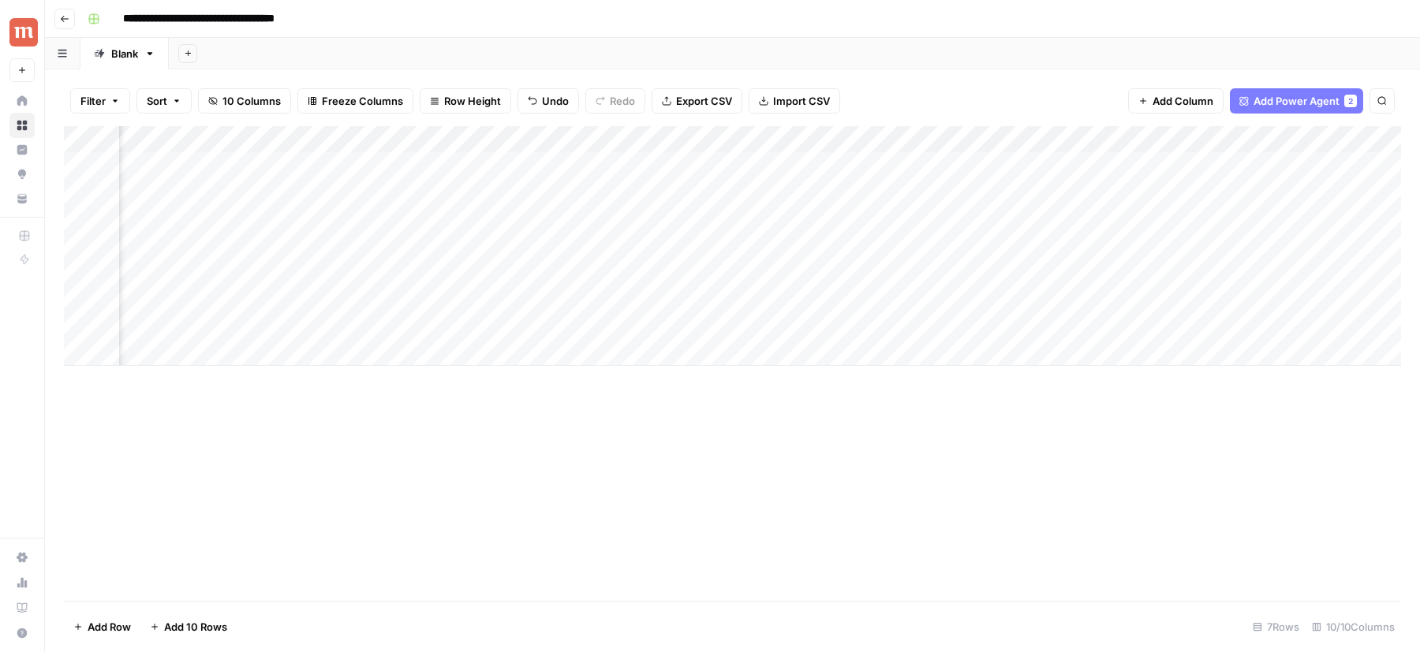
scroll to position [0, 314]
click at [1203, 141] on div "Add Column" at bounding box center [732, 246] width 1337 height 240
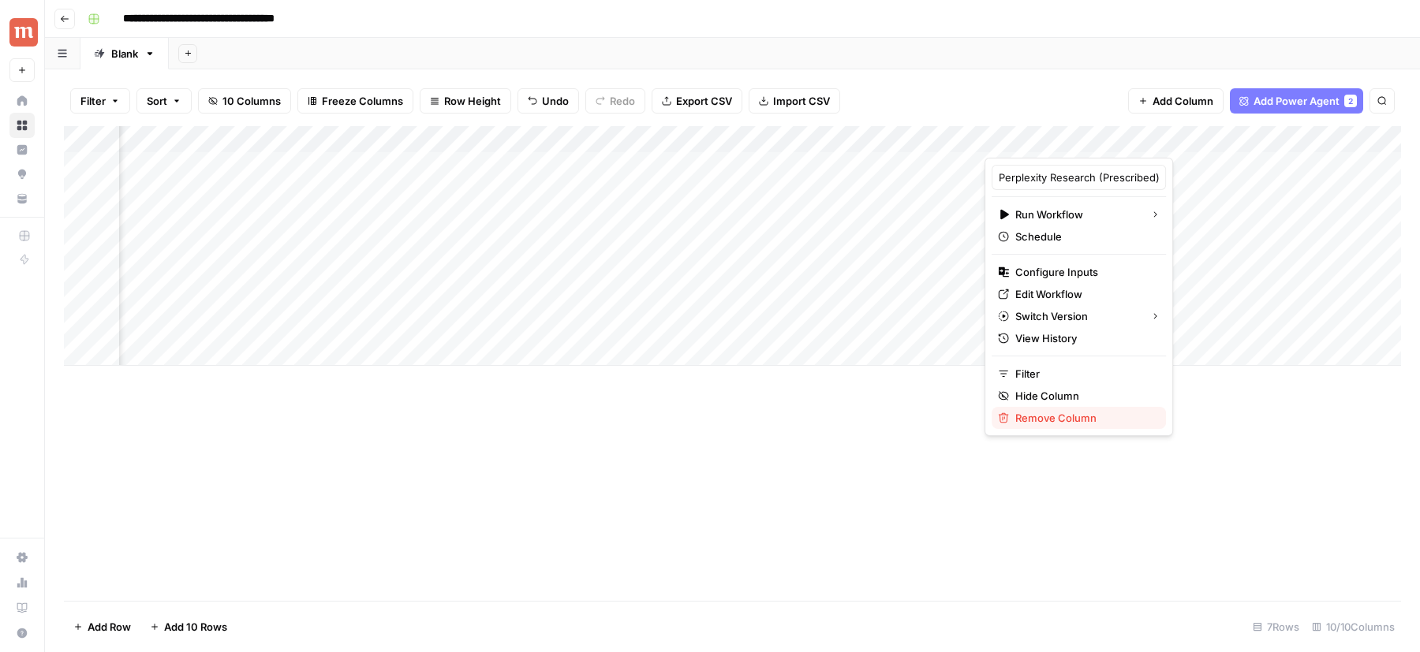
click at [1048, 420] on span "Remove Column" at bounding box center [1084, 418] width 138 height 16
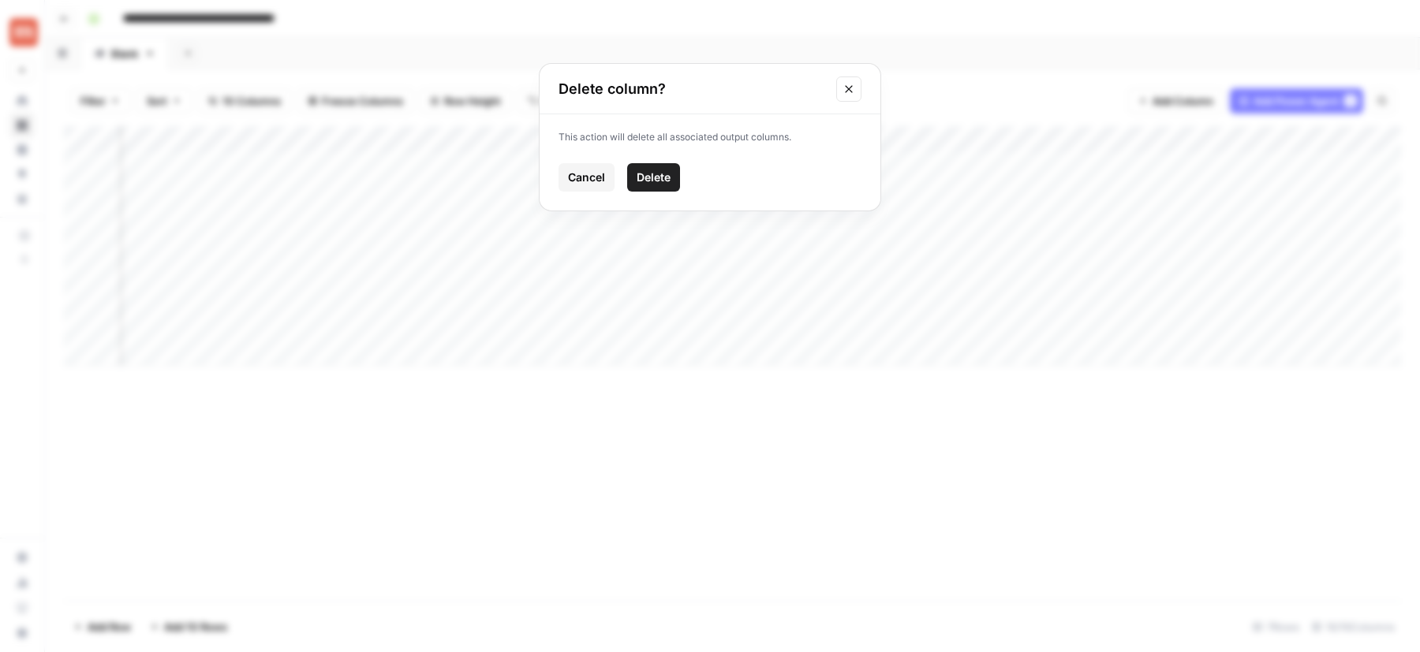
click at [648, 167] on button "Delete" at bounding box center [653, 177] width 53 height 28
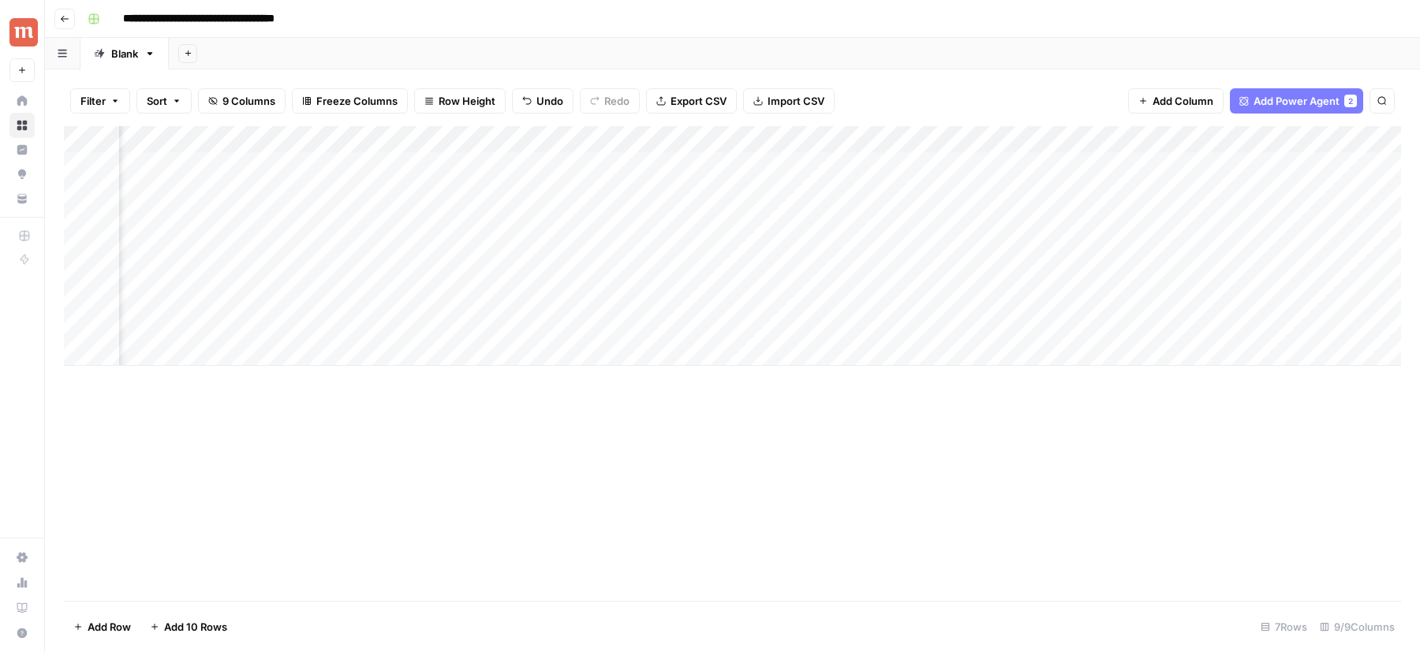
click at [950, 140] on div "Add Column" at bounding box center [732, 246] width 1337 height 240
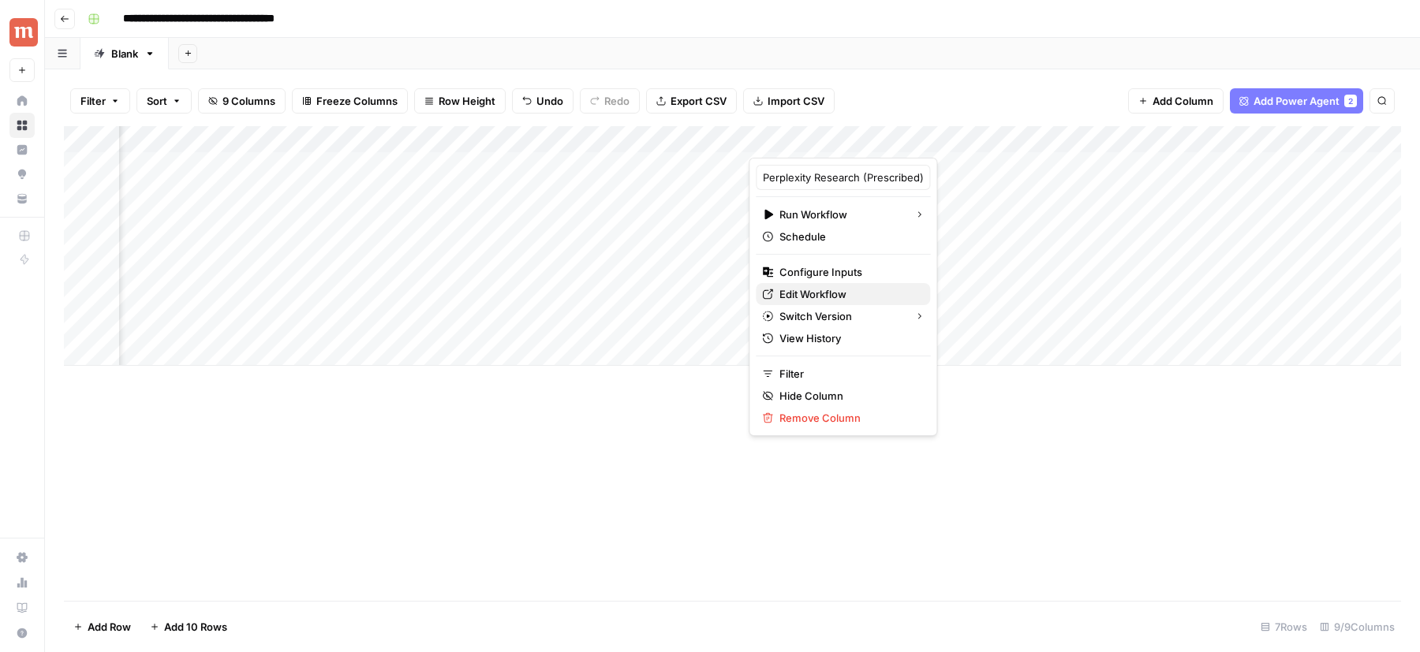
click at [822, 283] on link "Edit Workflow" at bounding box center [843, 294] width 174 height 22
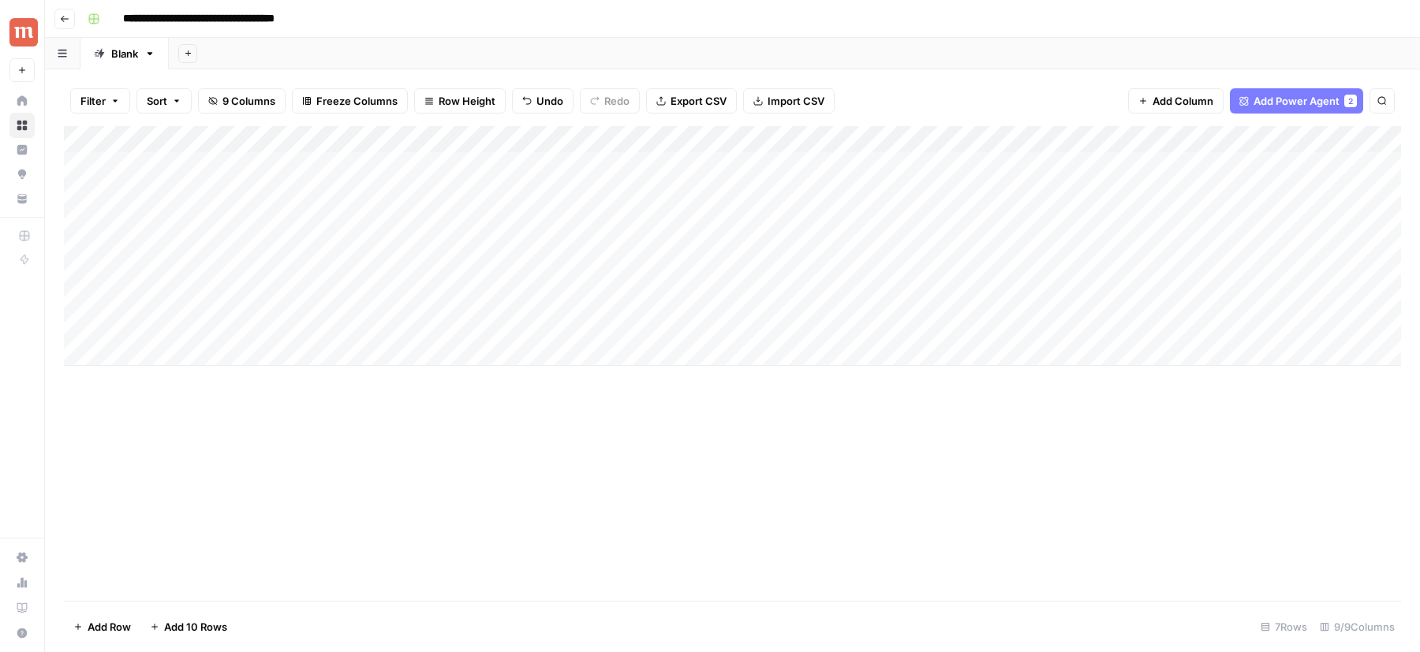
scroll to position [0, 0]
click at [431, 140] on div "Add Column" at bounding box center [732, 246] width 1337 height 240
click at [439, 174] on input "Medication Name" at bounding box center [440, 178] width 160 height 16
click at [1032, 137] on div "Add Column" at bounding box center [732, 246] width 1337 height 240
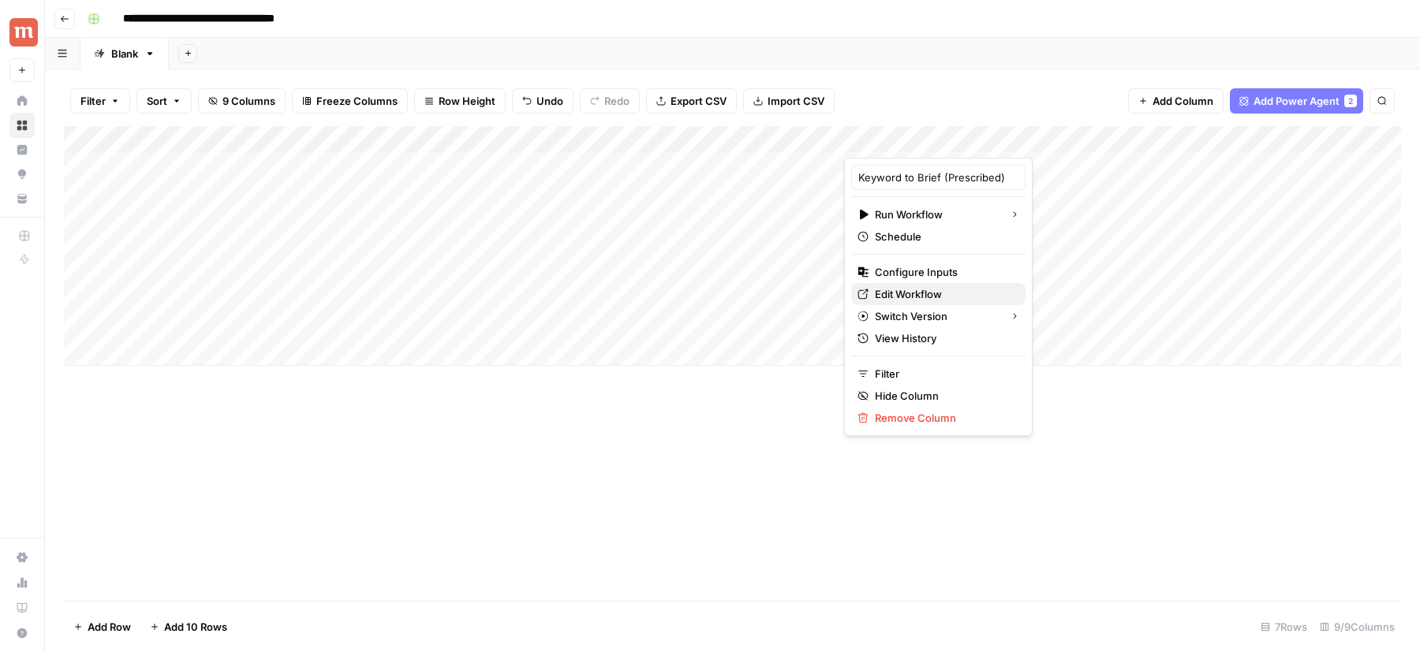
click at [925, 291] on span "Edit Workflow" at bounding box center [944, 294] width 138 height 16
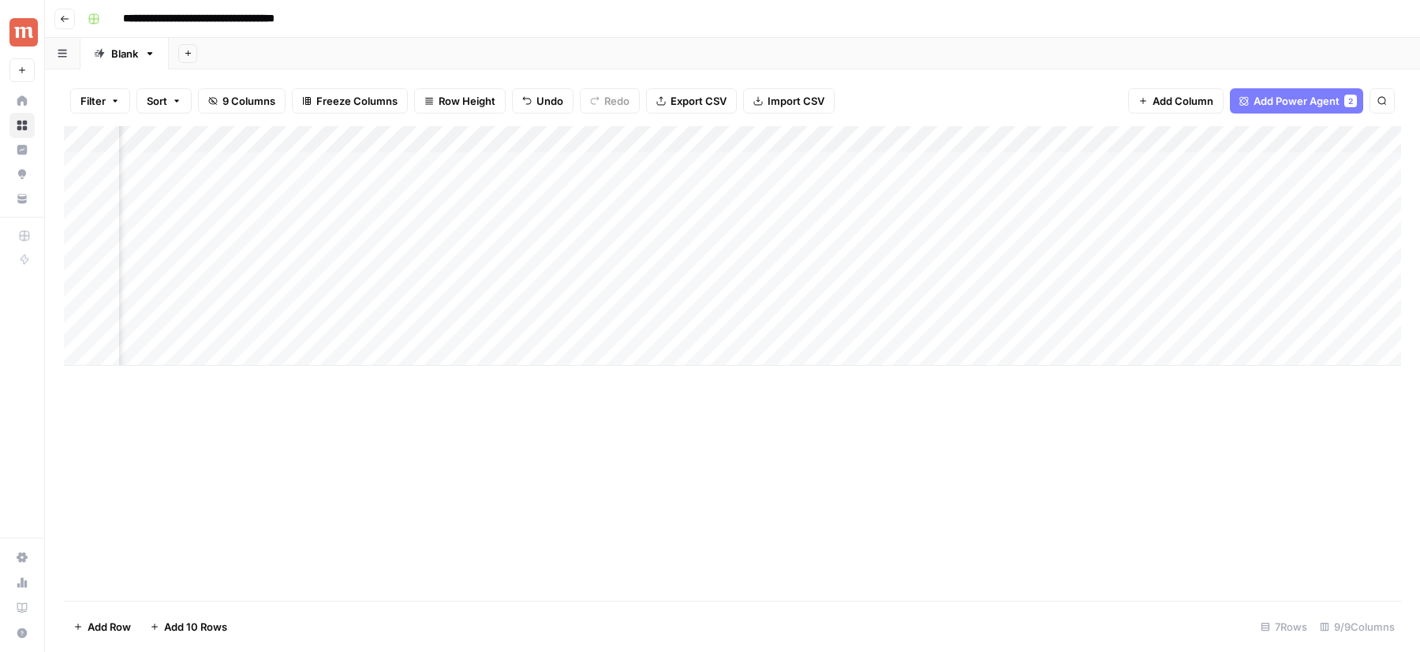
scroll to position [0, 699]
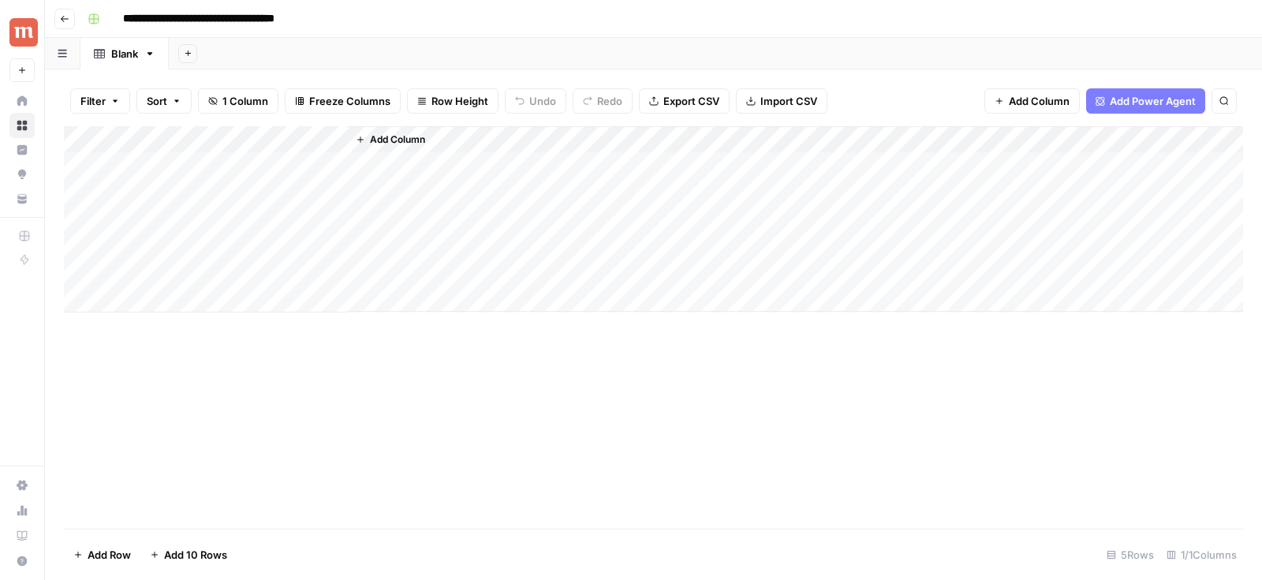
click at [222, 173] on div "Add Column" at bounding box center [653, 219] width 1179 height 186
click at [235, 144] on div "Add Column" at bounding box center [653, 219] width 1179 height 186
click at [234, 180] on input "Keyword" at bounding box center [213, 178] width 160 height 16
click at [434, 129] on div "Add Column" at bounding box center [795, 218] width 896 height 185
click at [430, 137] on button "Add Column" at bounding box center [390, 139] width 82 height 21
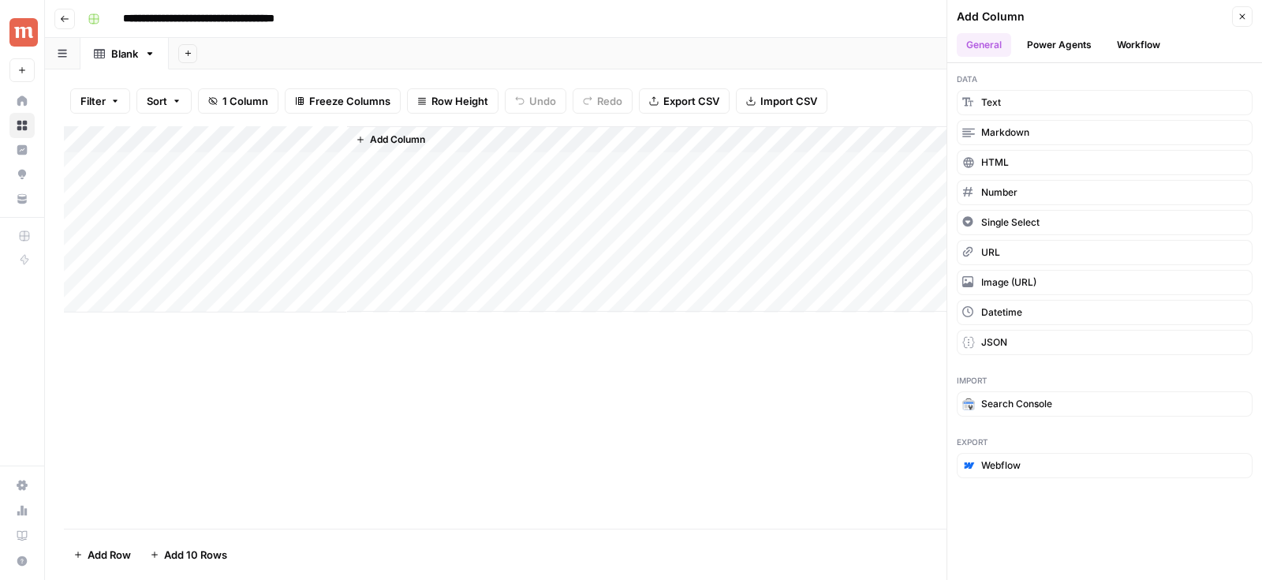
click at [987, 90] on button "Text" at bounding box center [1105, 102] width 296 height 25
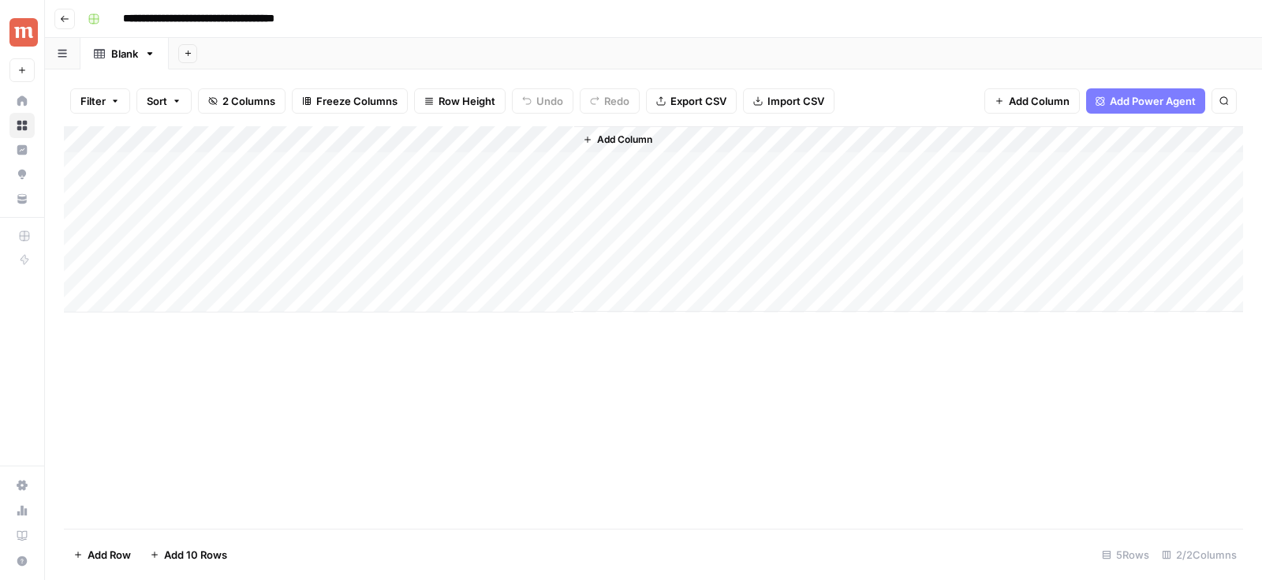
click at [452, 133] on div "Add Column" at bounding box center [653, 219] width 1179 height 186
click at [437, 180] on input "New Column" at bounding box center [440, 178] width 160 height 16
paste input "Medication Name"
type input "Medication Name"
click at [516, 154] on div "Add Column" at bounding box center [653, 219] width 1179 height 186
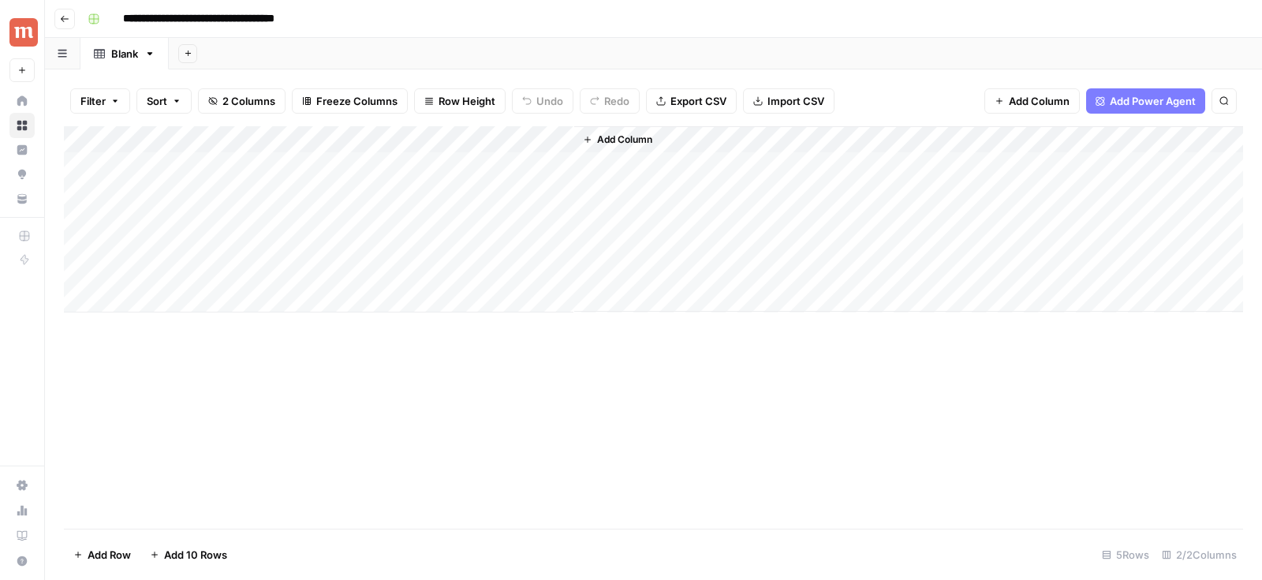
click at [490, 135] on div "Add Column" at bounding box center [653, 219] width 1179 height 186
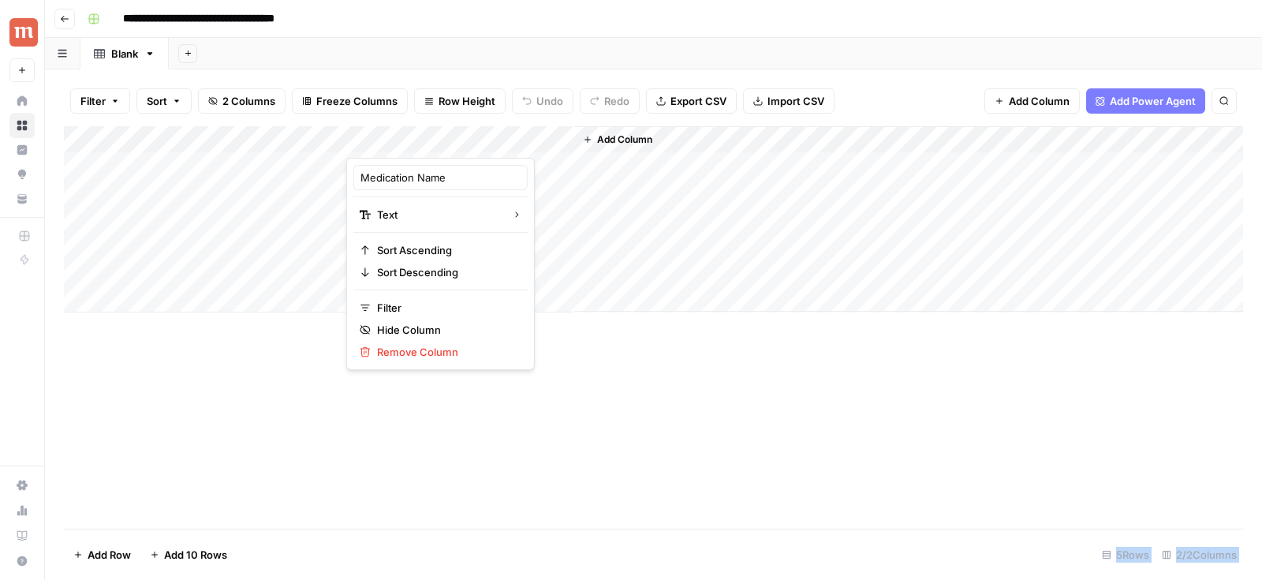
drag, startPoint x: 490, startPoint y: 135, endPoint x: 293, endPoint y: 133, distance: 197.2
click at [293, 134] on body "**********" at bounding box center [631, 290] width 1262 height 580
drag, startPoint x: 303, startPoint y: 133, endPoint x: 473, endPoint y: 133, distance: 170.4
click at [477, 134] on div "Add Column" at bounding box center [653, 219] width 1179 height 186
click at [277, 140] on div "Add Column" at bounding box center [653, 219] width 1179 height 186
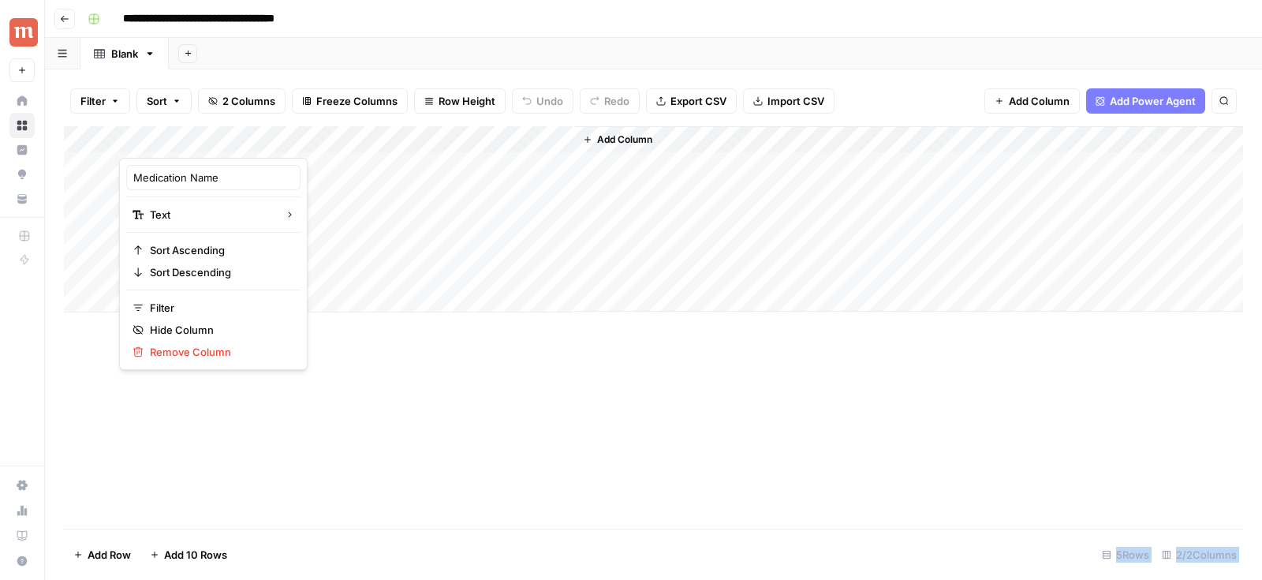
click at [266, 162] on div "Add Column" at bounding box center [653, 219] width 1179 height 186
click at [287, 163] on div "Add Column" at bounding box center [653, 219] width 1179 height 186
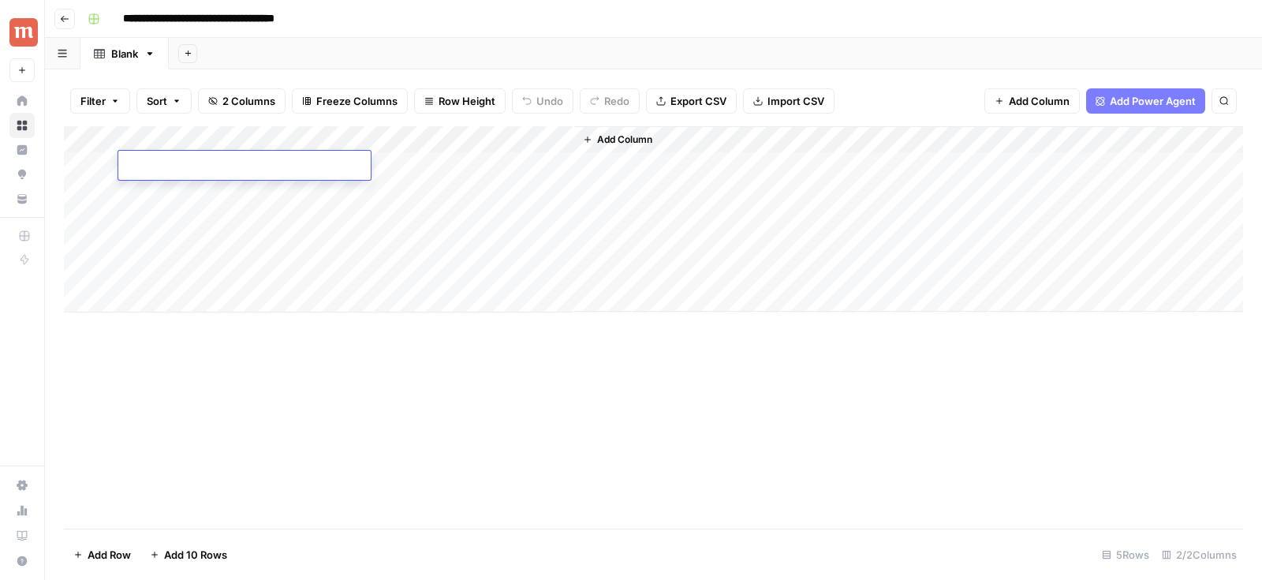
type textarea "*"
type textarea "*******"
click at [201, 162] on div "Add Column" at bounding box center [653, 219] width 1179 height 186
click at [312, 159] on div "Add Column" at bounding box center [653, 219] width 1179 height 186
click at [473, 198] on div "Add Column" at bounding box center [653, 219] width 1179 height 186
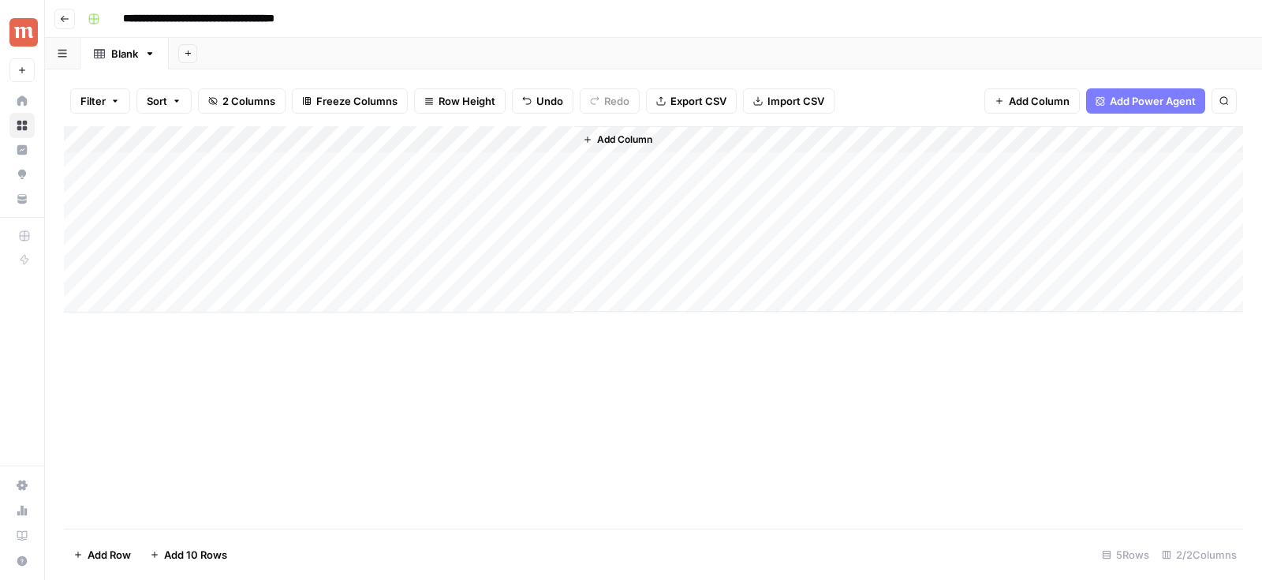
click at [1152, 99] on span "Add Power Agent" at bounding box center [1153, 101] width 86 height 16
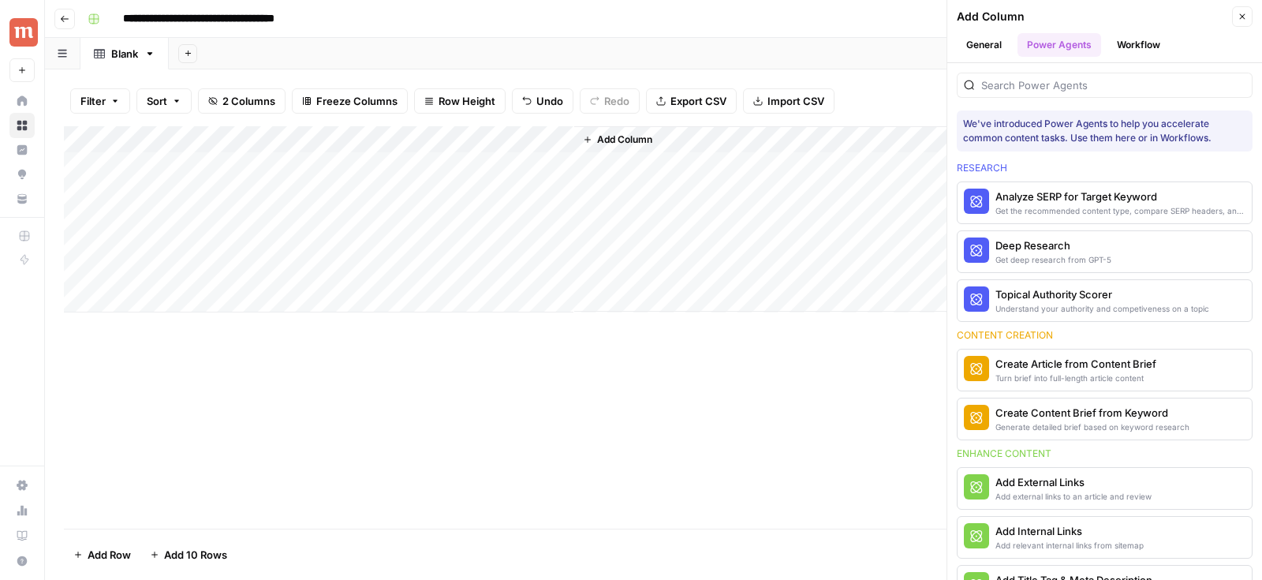
click at [1138, 50] on button "Workflow" at bounding box center [1139, 45] width 62 height 24
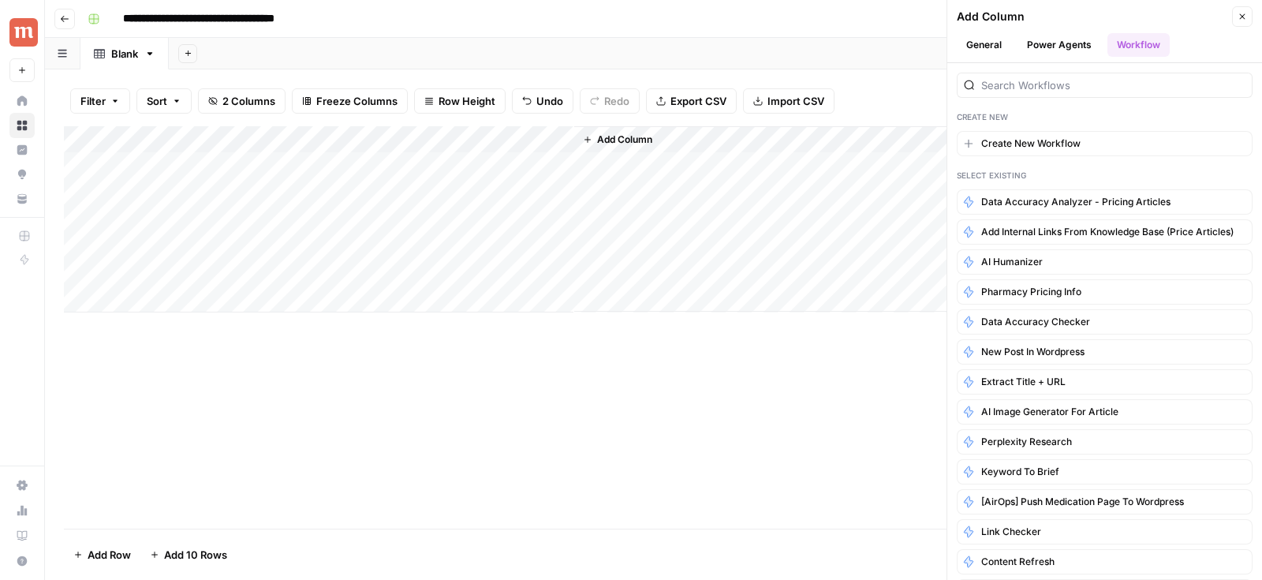
click at [1111, 100] on div "Create New Create New Workflow Select Existing Data Accuracy Analyzer - Pricing…" at bounding box center [1104, 321] width 315 height 517
click at [1111, 89] on input "search" at bounding box center [1113, 85] width 264 height 16
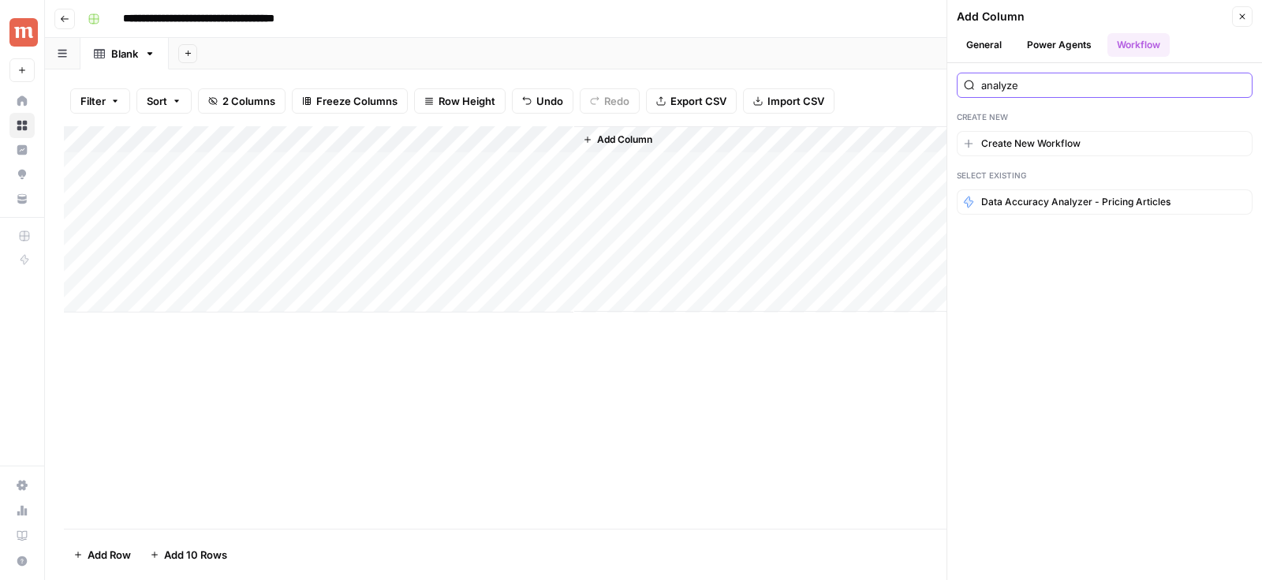
type input "analyze"
click at [1042, 21] on div "Add Column" at bounding box center [1092, 17] width 271 height 16
click at [1042, 45] on button "Power Agents" at bounding box center [1060, 45] width 84 height 24
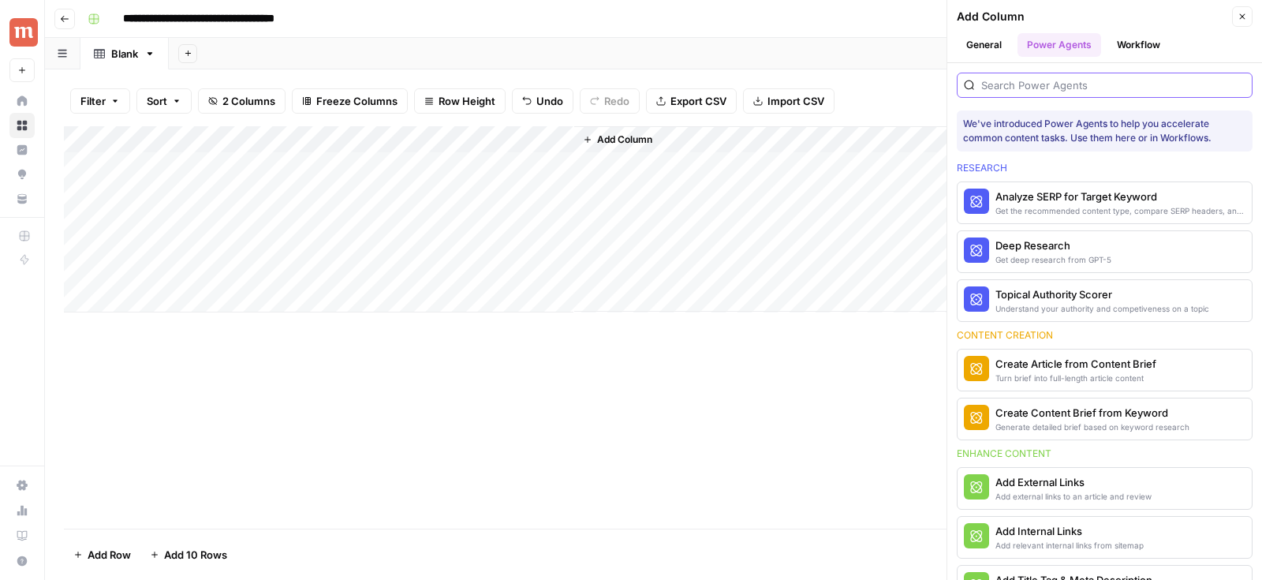
click at [1045, 81] on input "search" at bounding box center [1113, 85] width 264 height 16
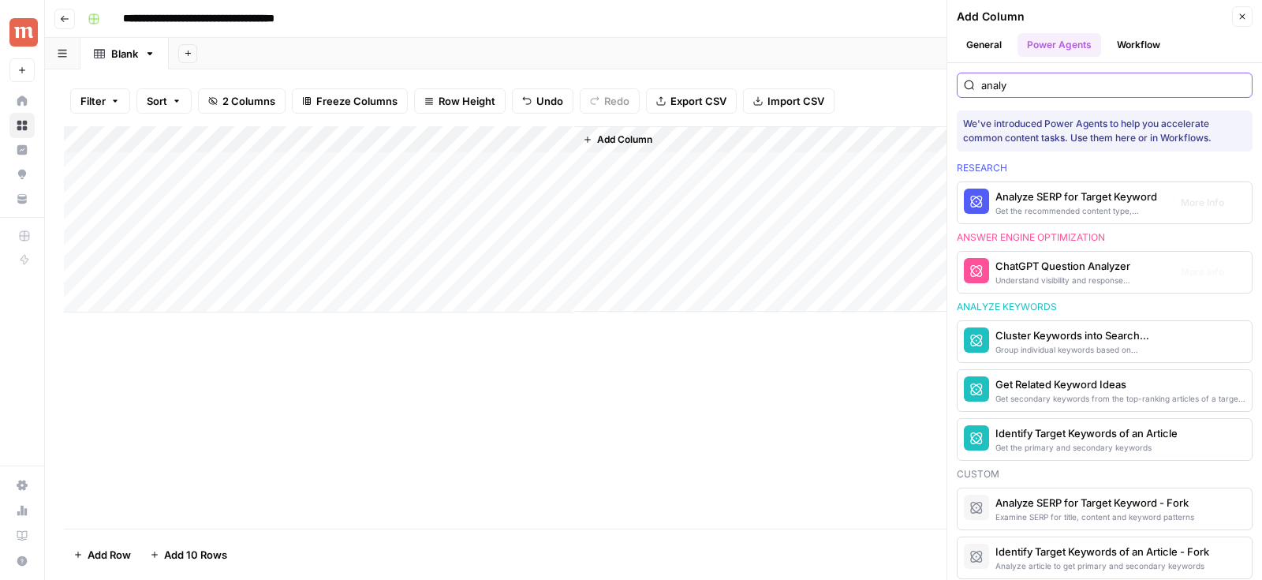
scroll to position [290, 0]
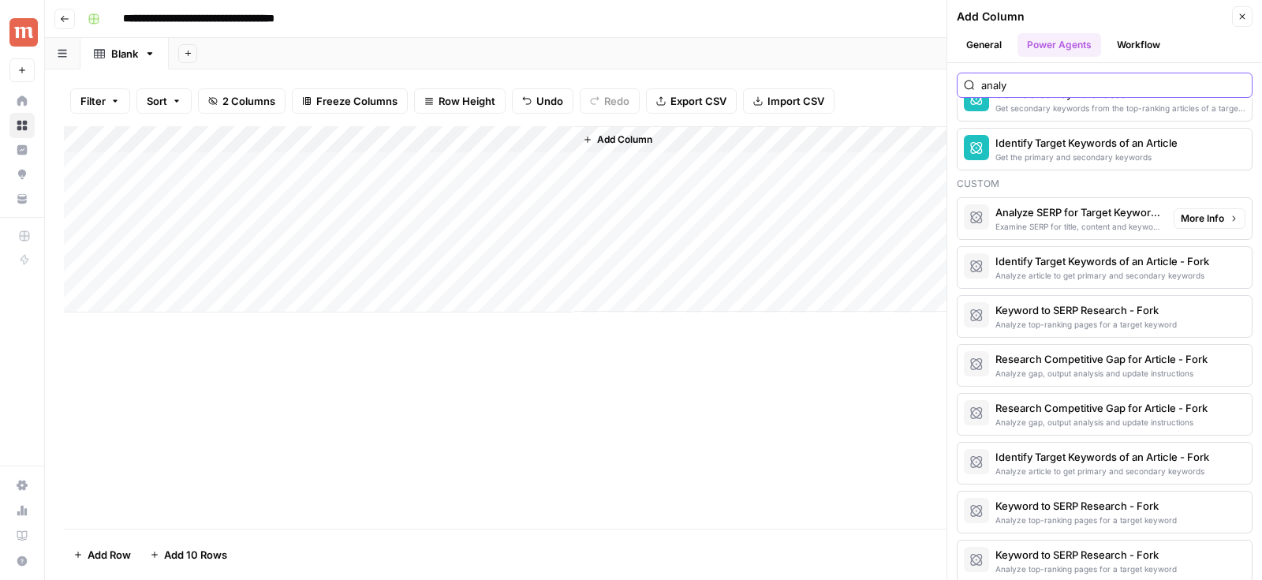
type input "analy"
click at [1119, 211] on div "Analyze SERP for Target Keyword - Fork" at bounding box center [1079, 212] width 166 height 16
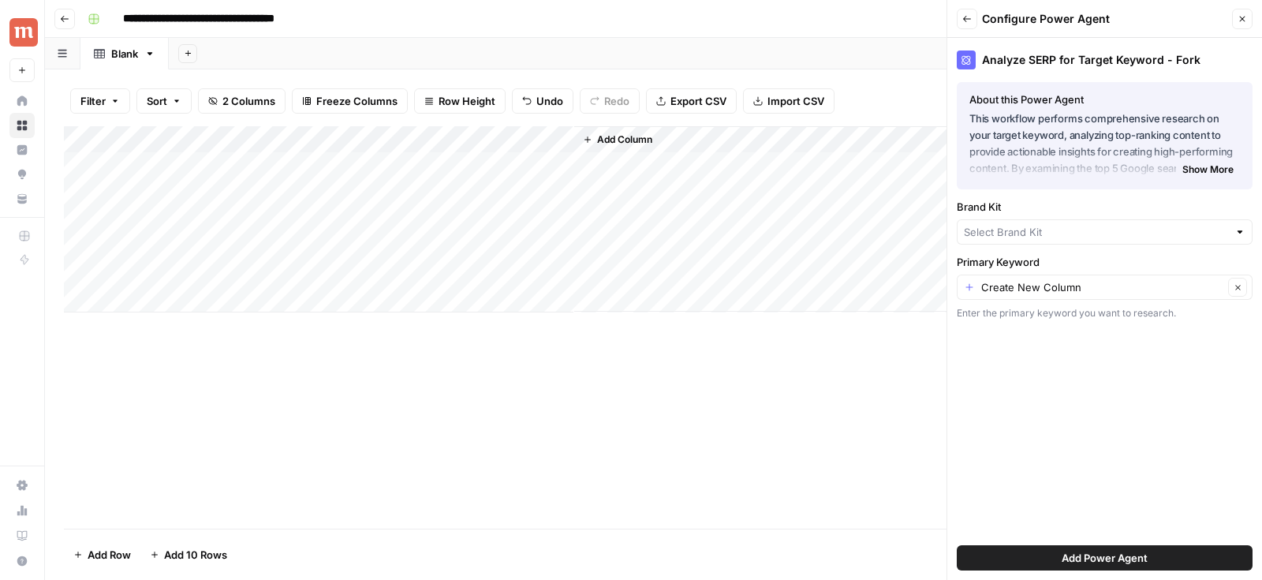
type input "Maple"
click at [1057, 290] on input "Primary Keyword" at bounding box center [1102, 291] width 242 height 16
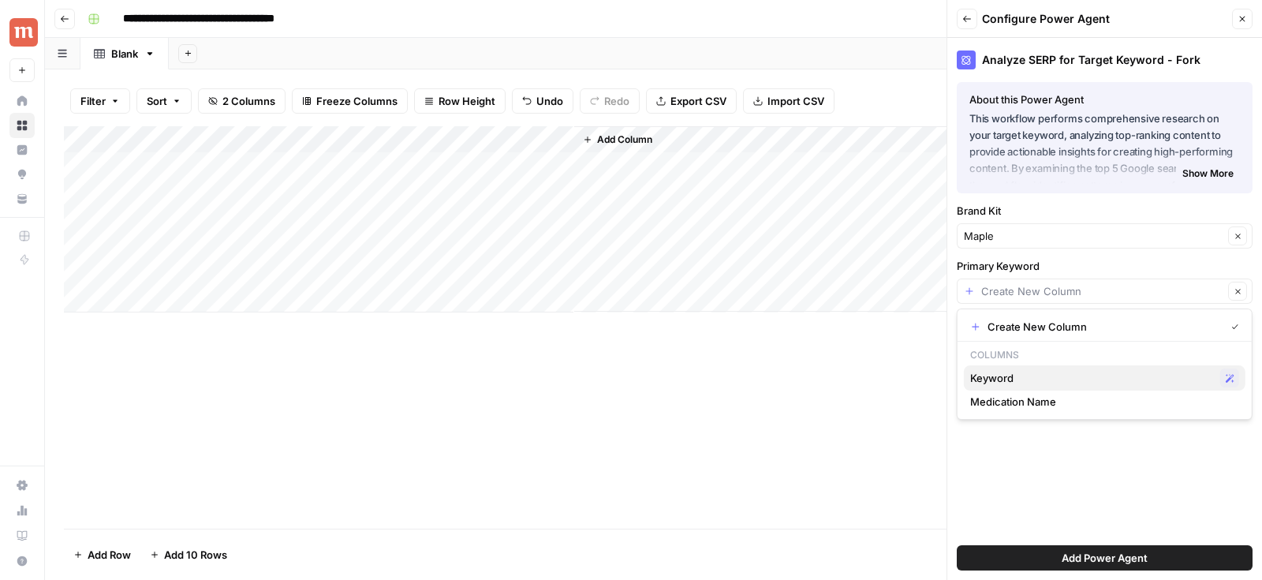
click at [1002, 377] on span "Keyword" at bounding box center [1092, 378] width 244 height 16
type input "Keyword"
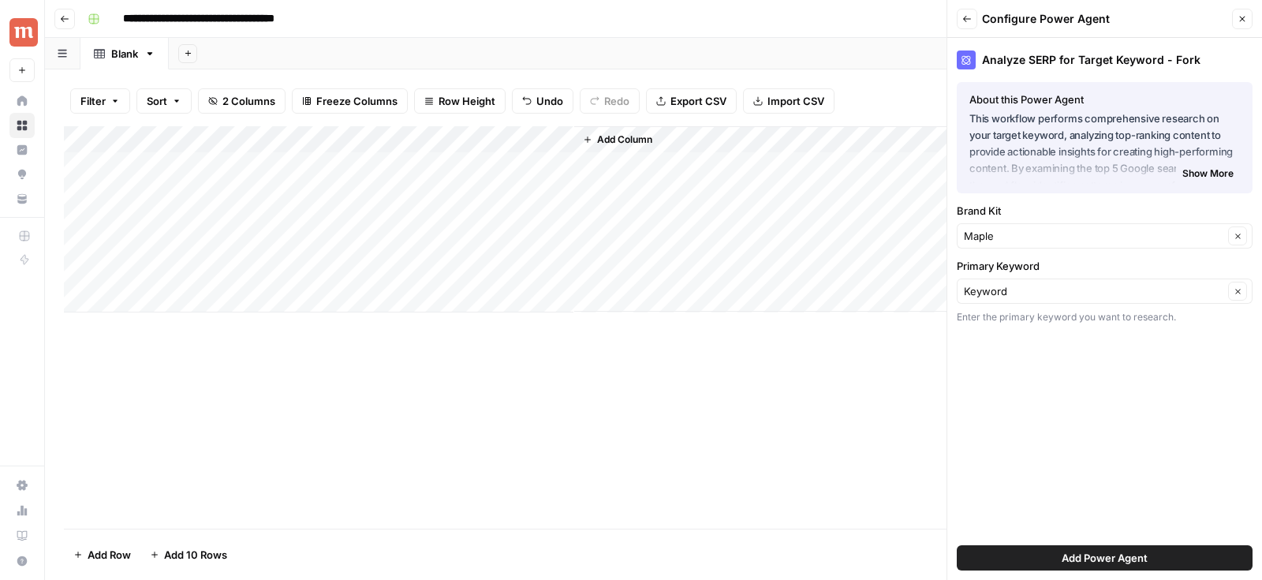
click at [1041, 564] on button "Add Power Agent" at bounding box center [1105, 557] width 296 height 25
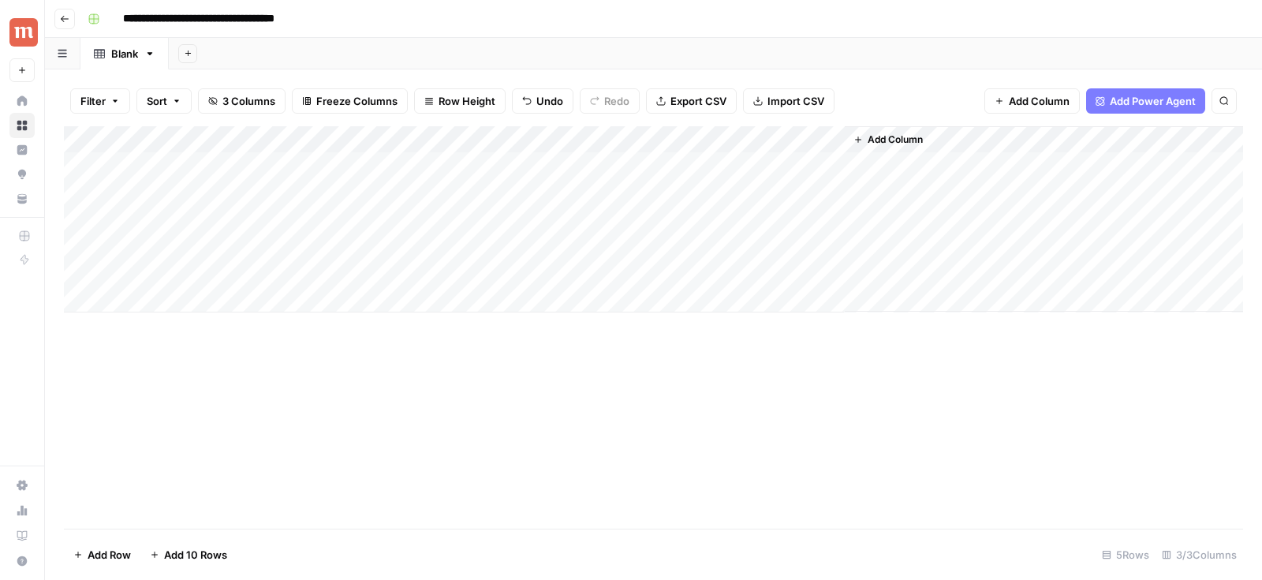
drag, startPoint x: 690, startPoint y: 142, endPoint x: 499, endPoint y: 140, distance: 190.9
click at [499, 140] on div "Add Column" at bounding box center [653, 219] width 1179 height 186
click at [1147, 104] on span "Add Power Agent" at bounding box center [1153, 101] width 86 height 16
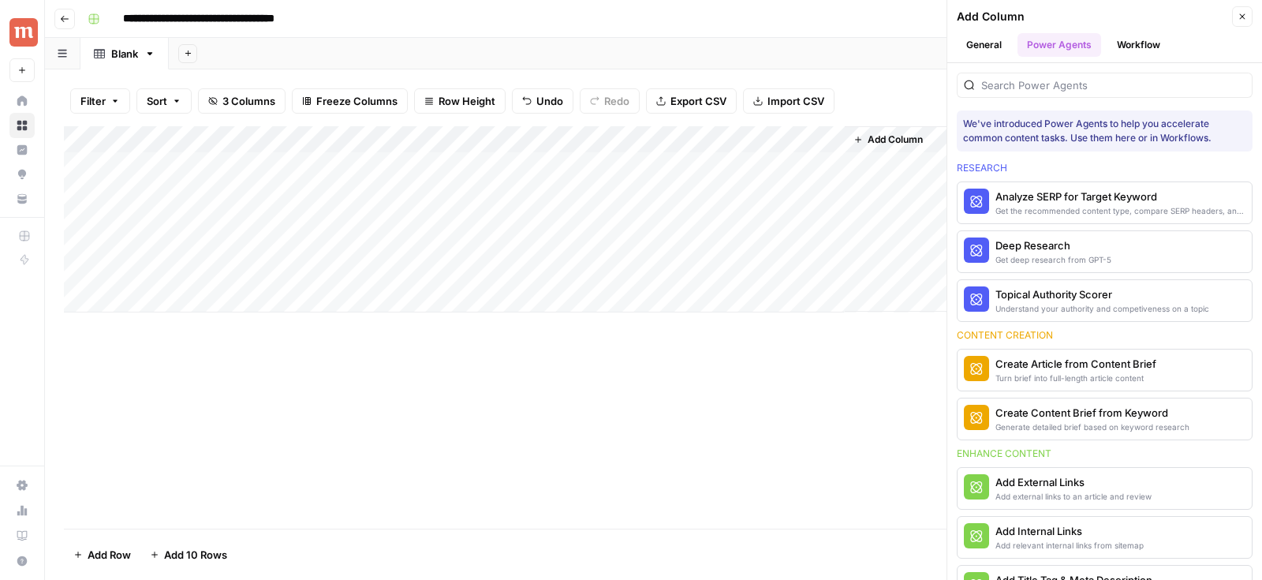
click at [887, 42] on div "Add Sheet" at bounding box center [715, 54] width 1093 height 32
click at [1083, 41] on button "Power Agents" at bounding box center [1060, 45] width 84 height 24
click at [1131, 50] on button "Workflow" at bounding box center [1139, 45] width 62 height 24
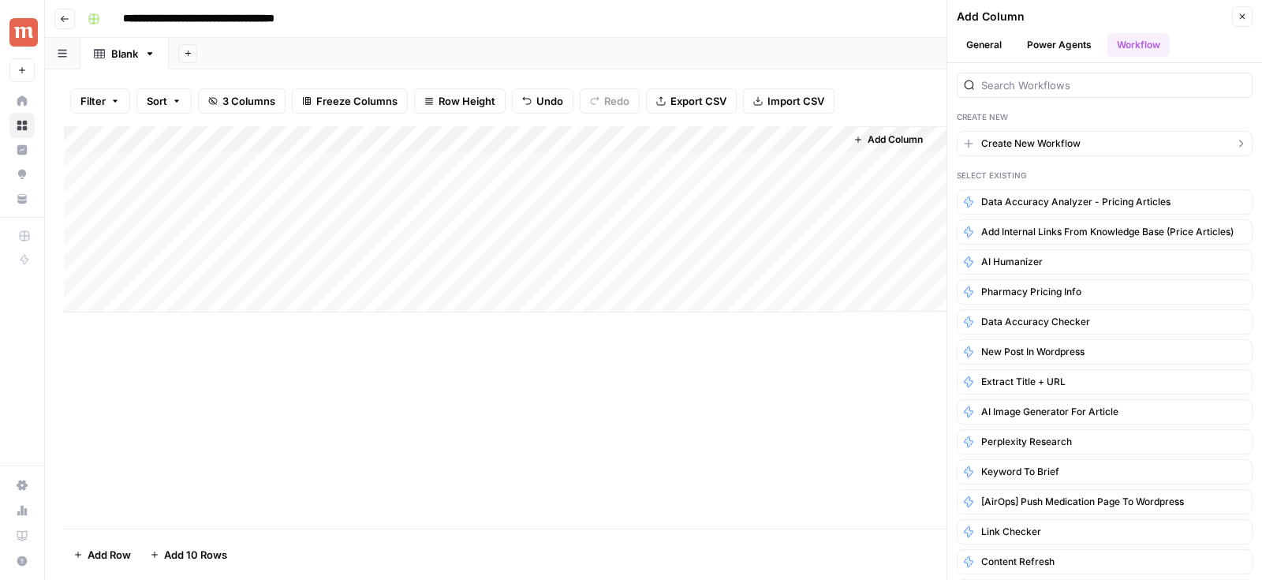
click at [1038, 151] on button "Create New Workflow" at bounding box center [1105, 143] width 296 height 25
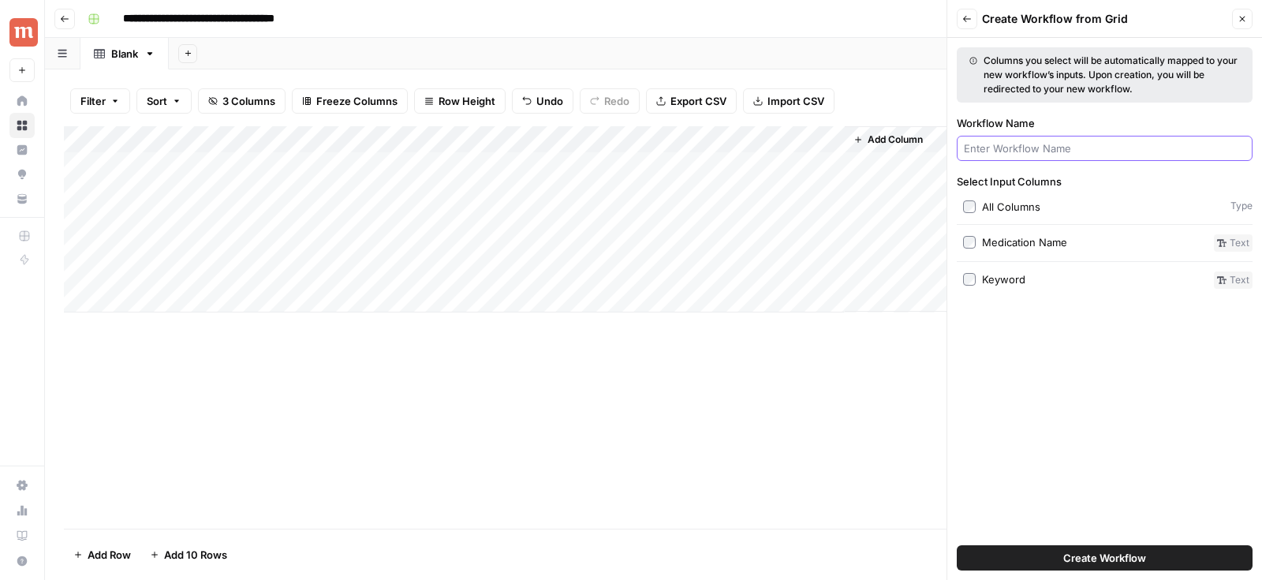
click at [1033, 145] on input "Workflow Name" at bounding box center [1105, 148] width 282 height 16
type input "Keyword to Brief (Prescribed)"
click at [1022, 282] on div "Keyword" at bounding box center [1003, 279] width 43 height 16
click at [1061, 558] on button "Create Workflow" at bounding box center [1105, 557] width 296 height 25
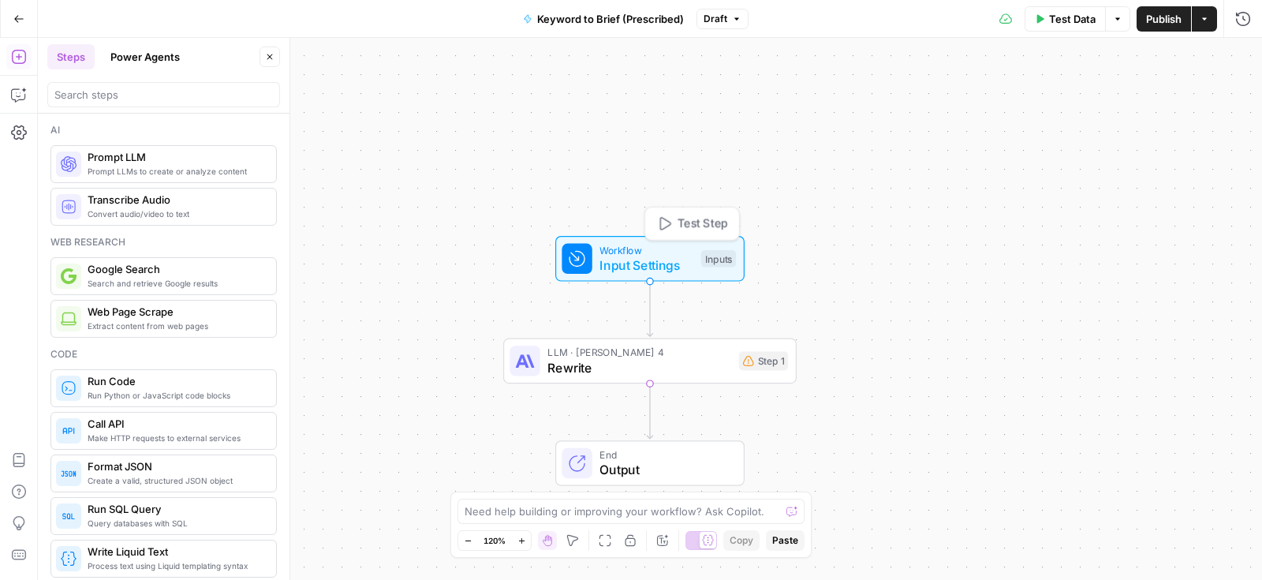
click at [651, 275] on div "Workflow Input Settings Inputs Test Step" at bounding box center [649, 259] width 189 height 46
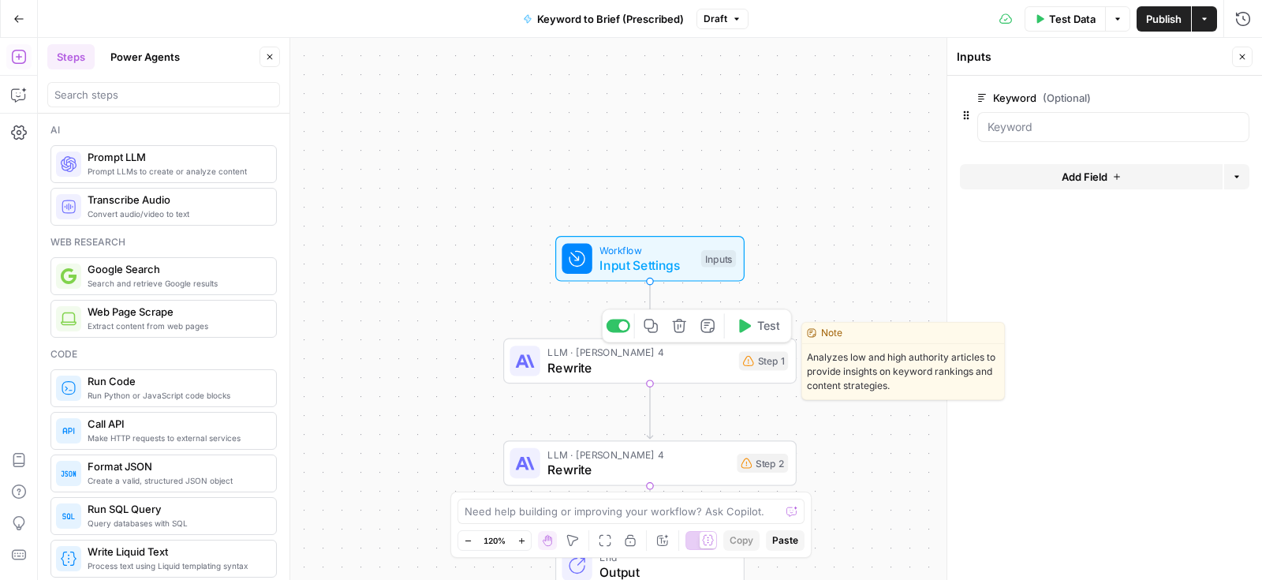
click at [684, 332] on icon "button" at bounding box center [679, 325] width 15 height 15
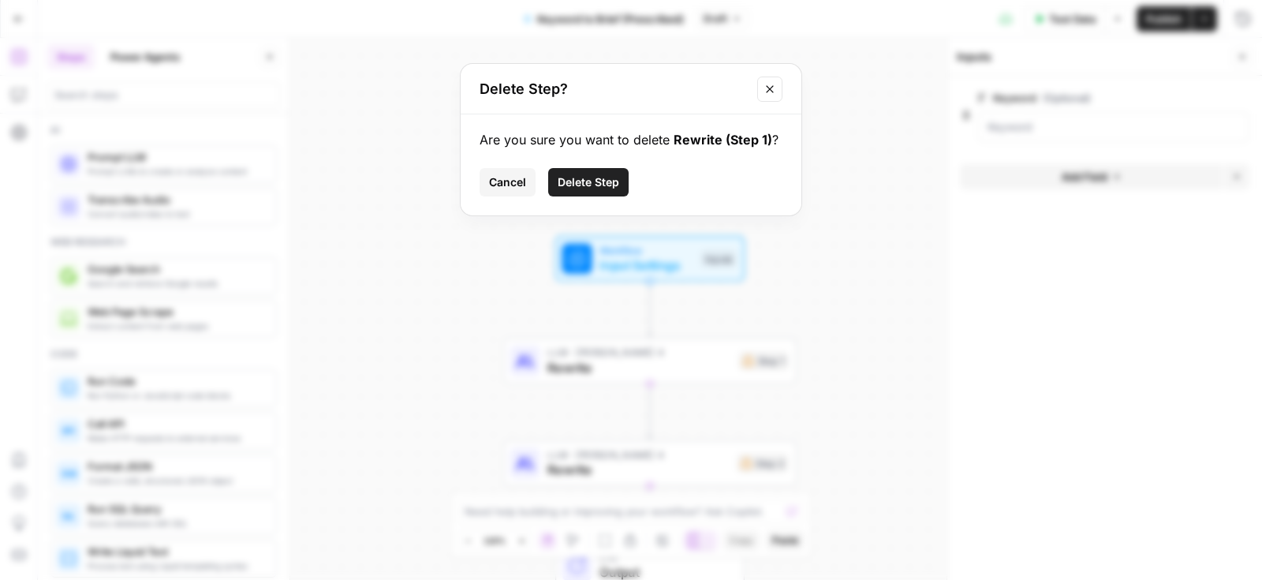
click at [598, 184] on span "Delete Step" at bounding box center [589, 182] width 62 height 16
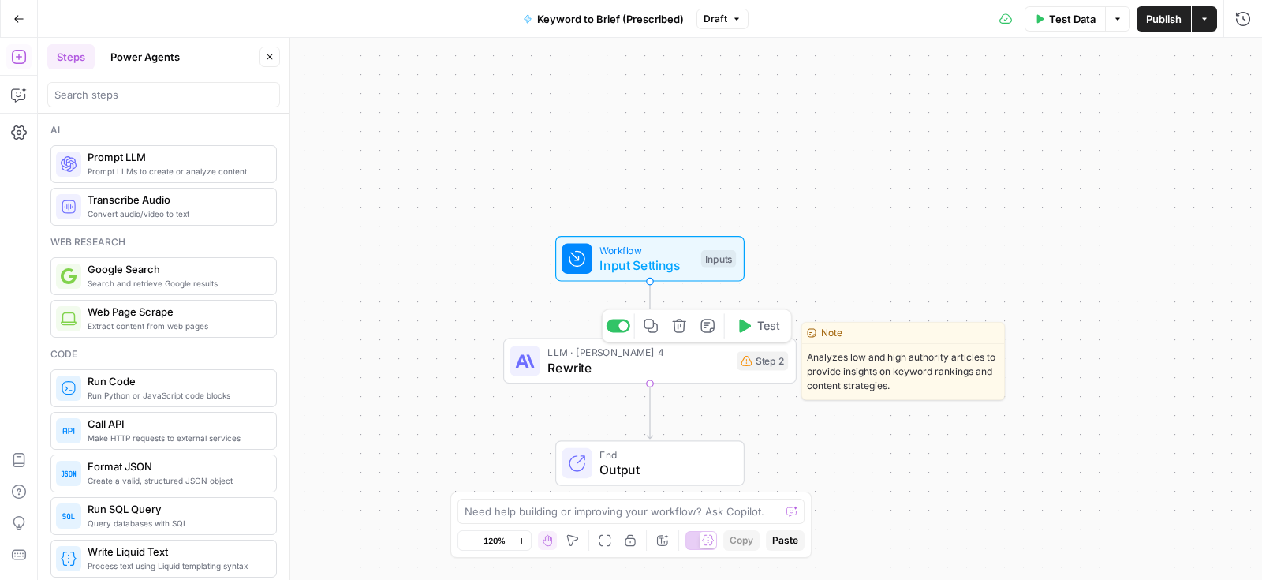
click at [679, 330] on icon "button" at bounding box center [679, 325] width 15 height 15
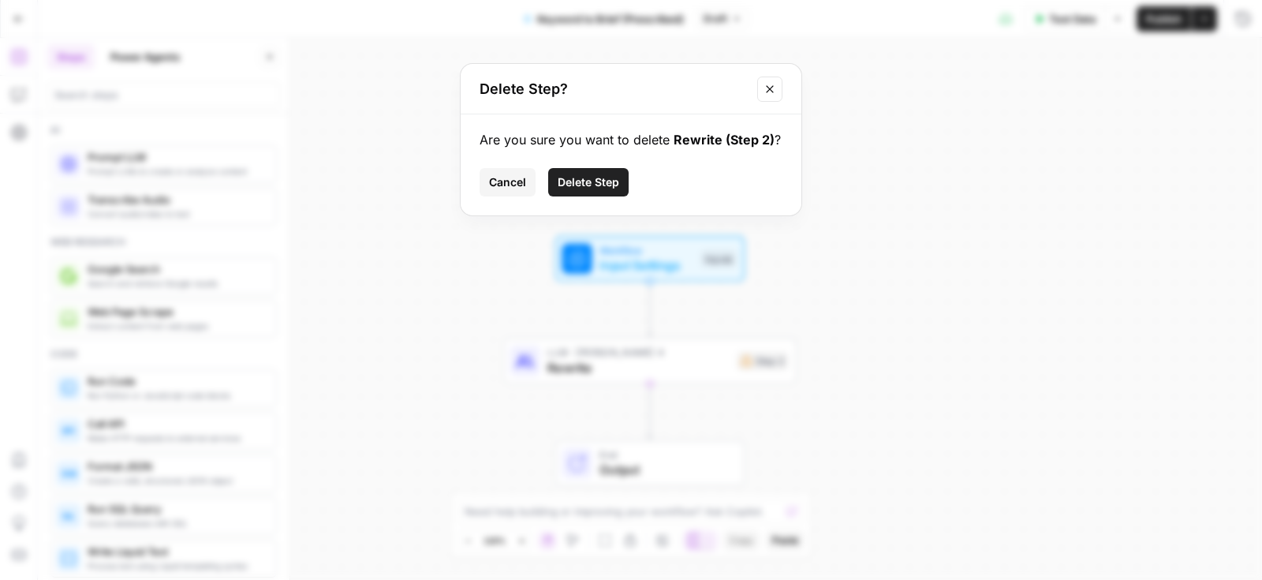
click at [605, 180] on span "Delete Step" at bounding box center [589, 182] width 62 height 16
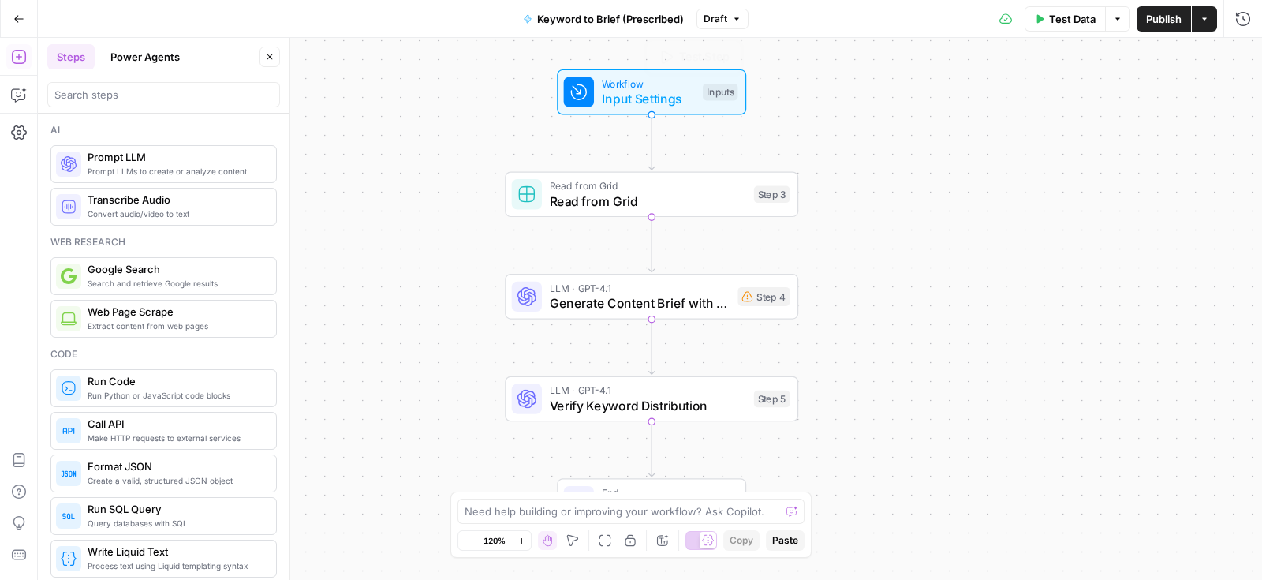
click at [633, 81] on span "Workflow" at bounding box center [649, 83] width 94 height 15
click at [1155, 177] on button "Add Field" at bounding box center [1091, 176] width 263 height 25
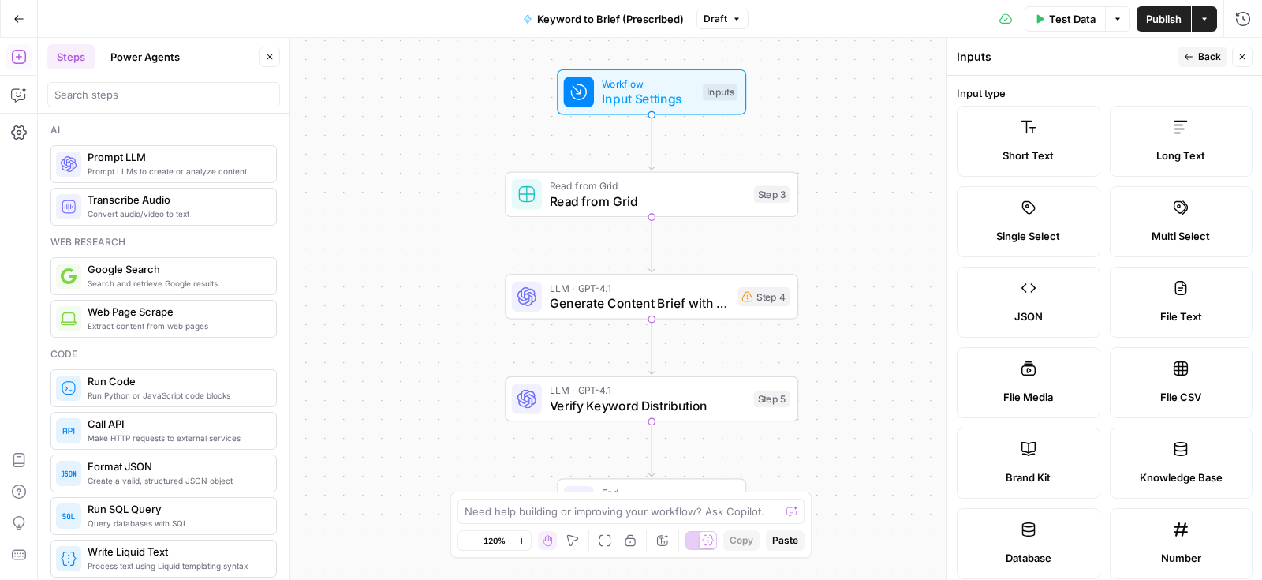
scroll to position [88, 0]
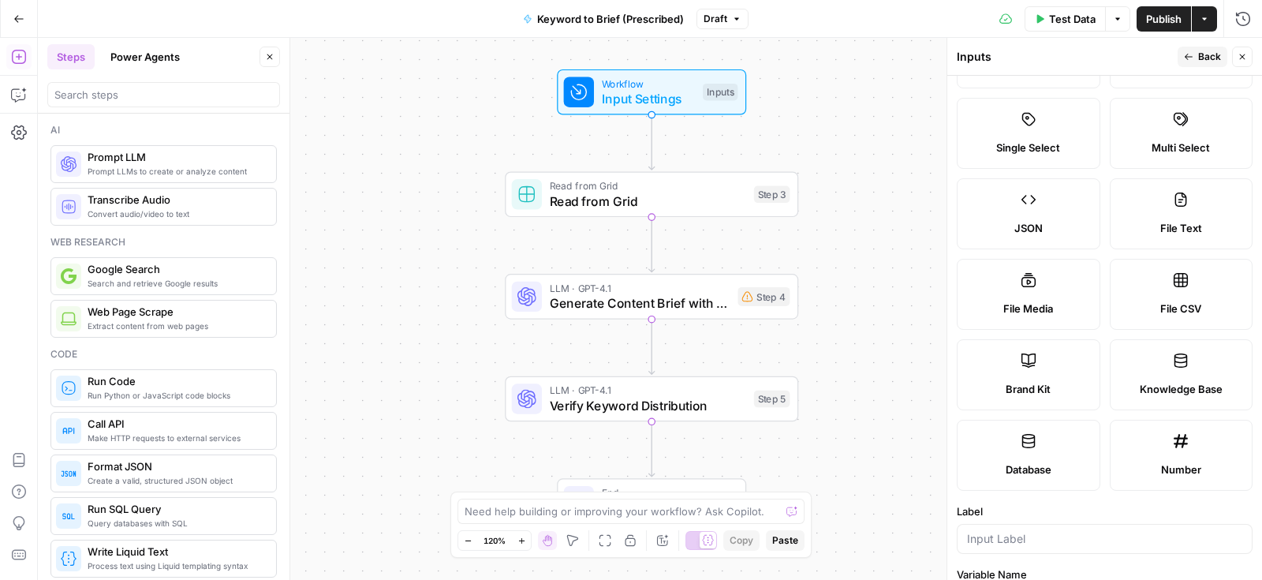
click at [1054, 384] on div "Brand Kit" at bounding box center [1028, 389] width 117 height 16
click at [1023, 538] on input "Label" at bounding box center [1104, 539] width 275 height 16
type input "Brand Kit"
click at [1188, 53] on div "Publish P" at bounding box center [1163, 52] width 63 height 25
click at [1210, 62] on span "Back" at bounding box center [1209, 57] width 23 height 14
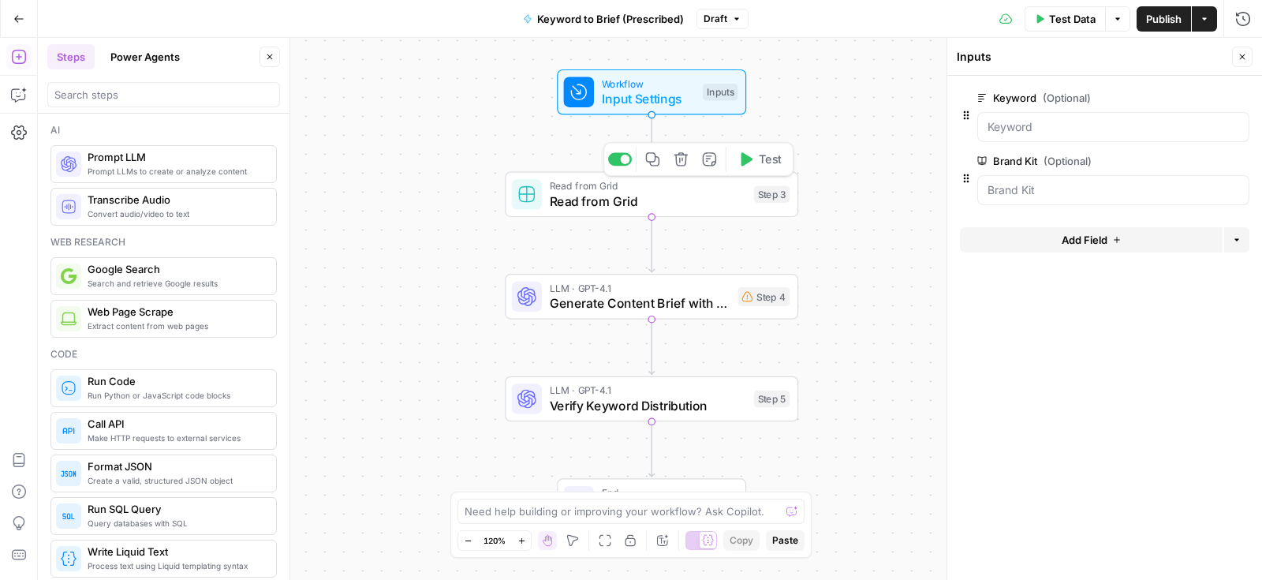
click at [555, 210] on div "Read from Grid Read from Grid Step 3 Copy step Delete step Add Note Test" at bounding box center [651, 194] width 293 height 46
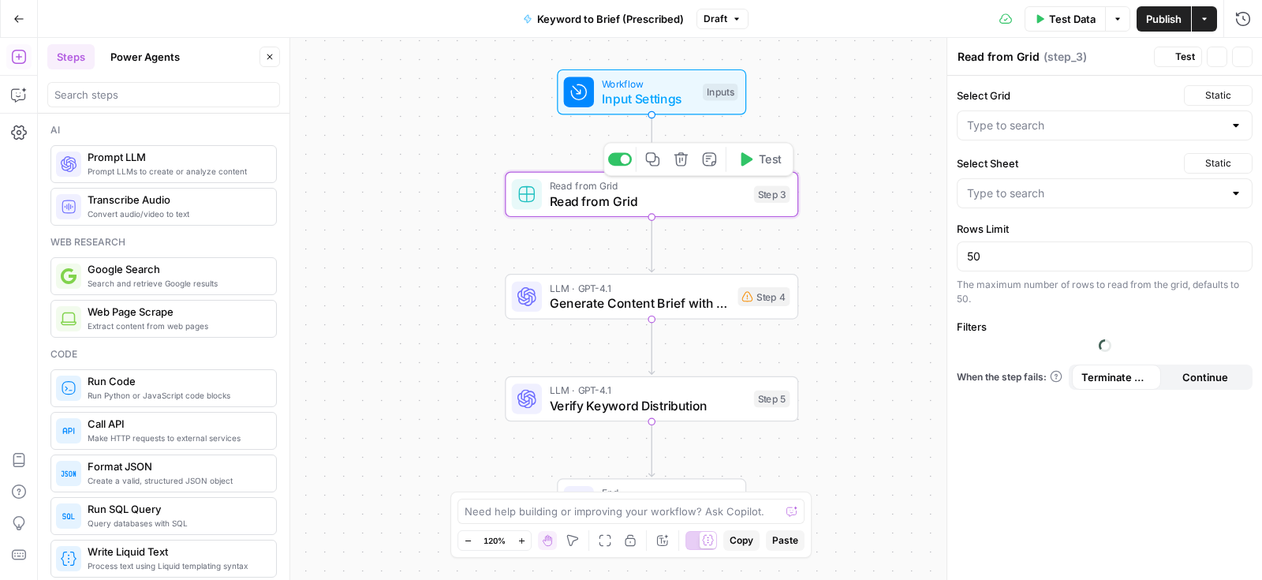
type input "Medication Cost Articles Grid"
type input "Content"
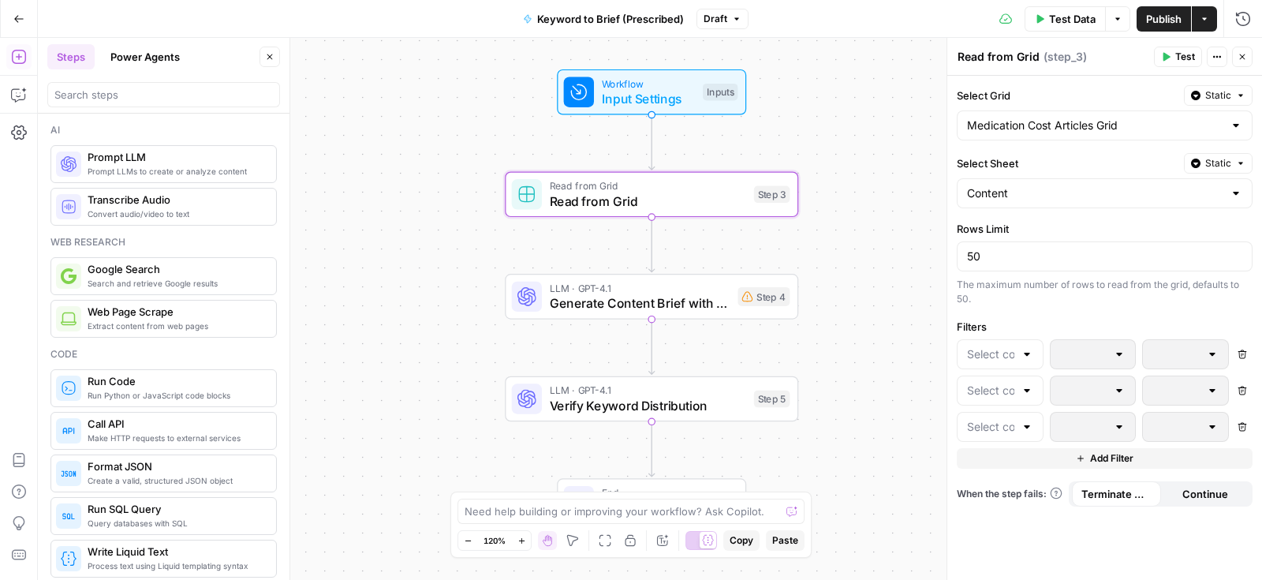
click at [1033, 138] on div "Medication Cost Articles Grid" at bounding box center [1105, 125] width 296 height 30
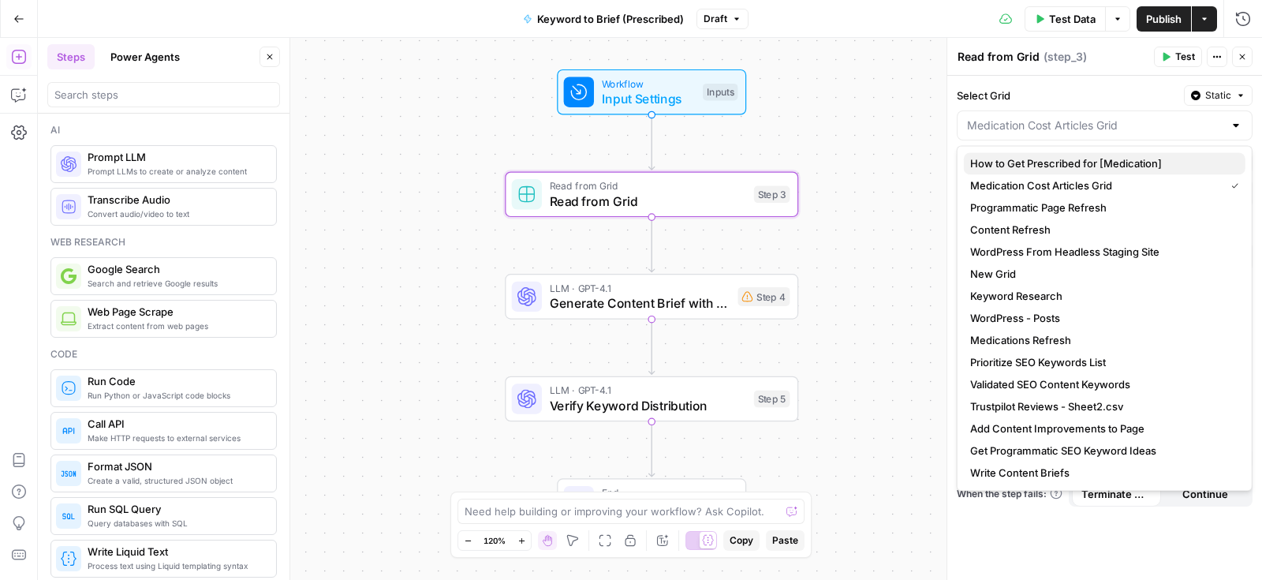
click at [1035, 154] on button "How to Get Prescribed for [Medication]" at bounding box center [1105, 163] width 282 height 22
type input "How to Get Prescribed for [Medication]"
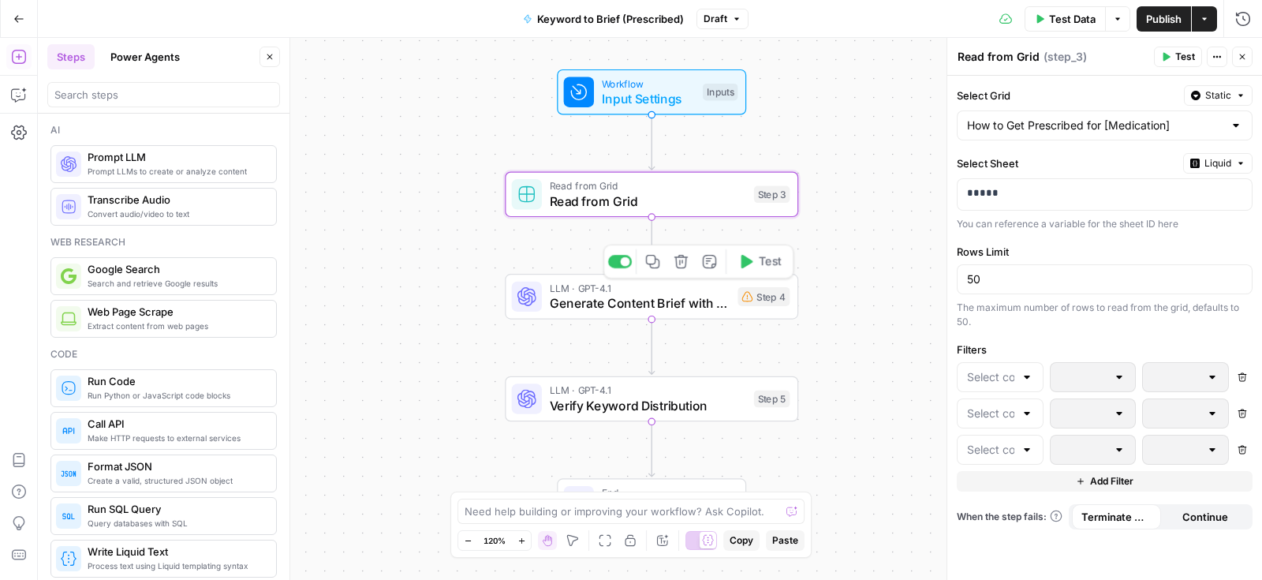
click at [592, 293] on span "Generate Content Brief with Regional Costs" at bounding box center [640, 302] width 181 height 19
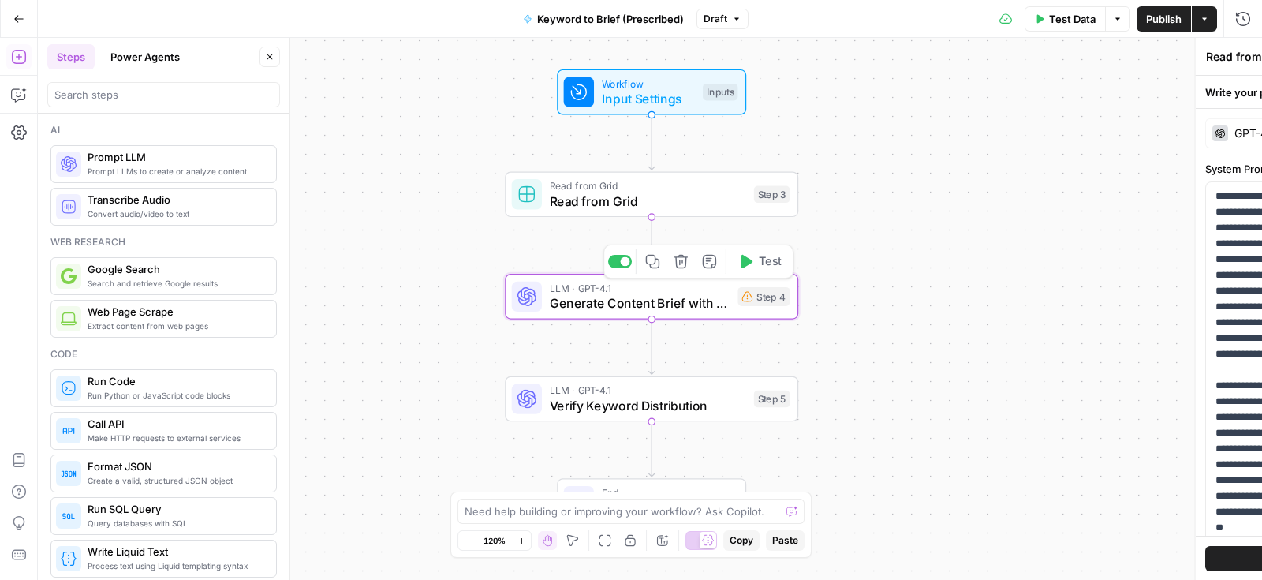
type textarea "Generate Content Brief with Regional Costs"
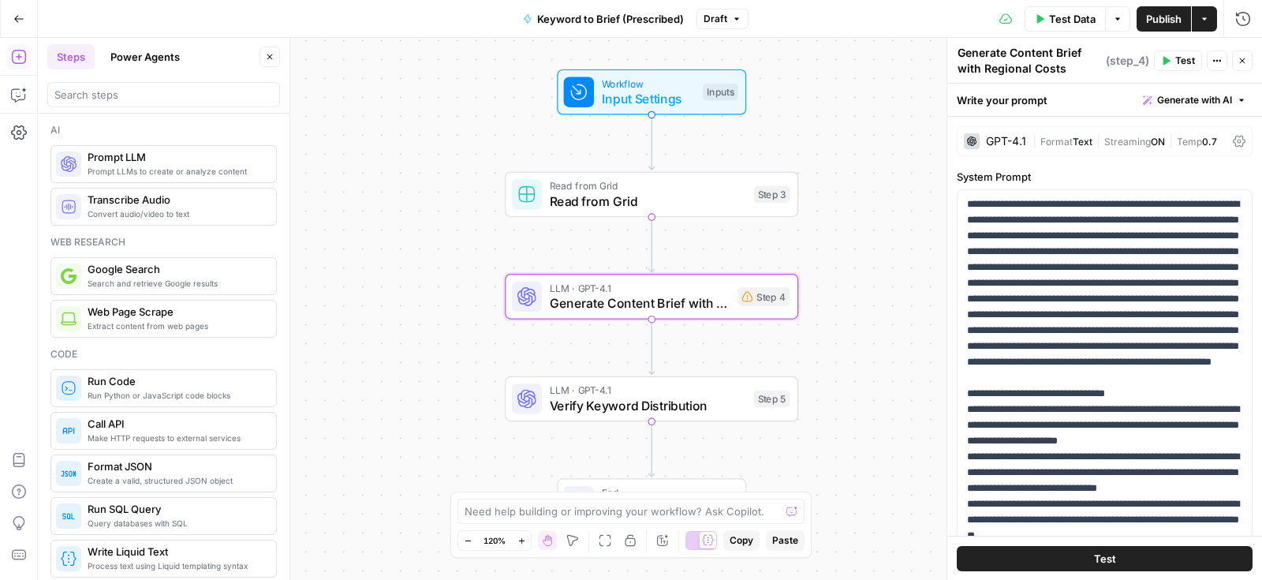
click at [496, 521] on div "Need help building or improving your workflow? Ask Copilot." at bounding box center [631, 511] width 347 height 25
paste textarea "How to Get Prescribed for [Medication]"
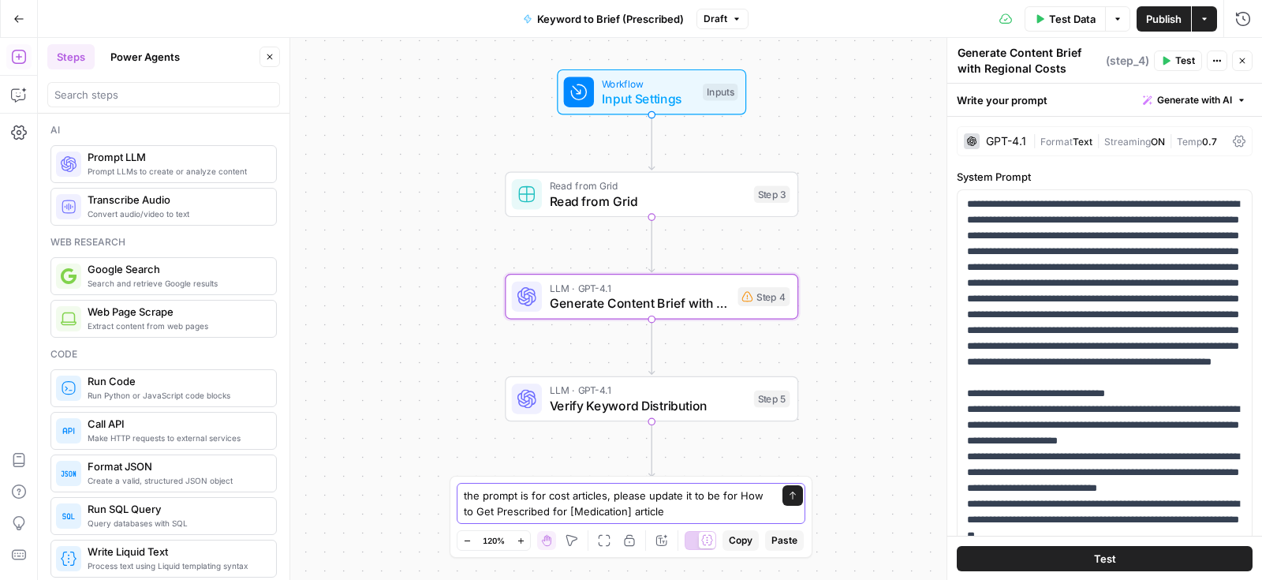
type textarea "the prompt is for cost articles, please update it to be for How to Get Prescrib…"
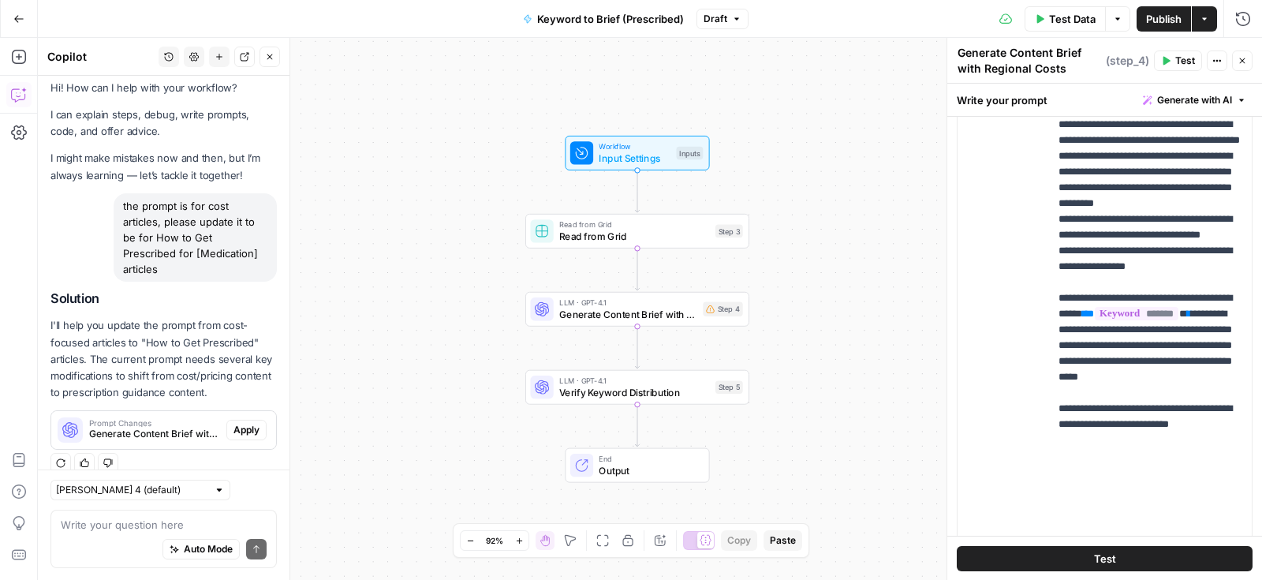
scroll to position [1055, 0]
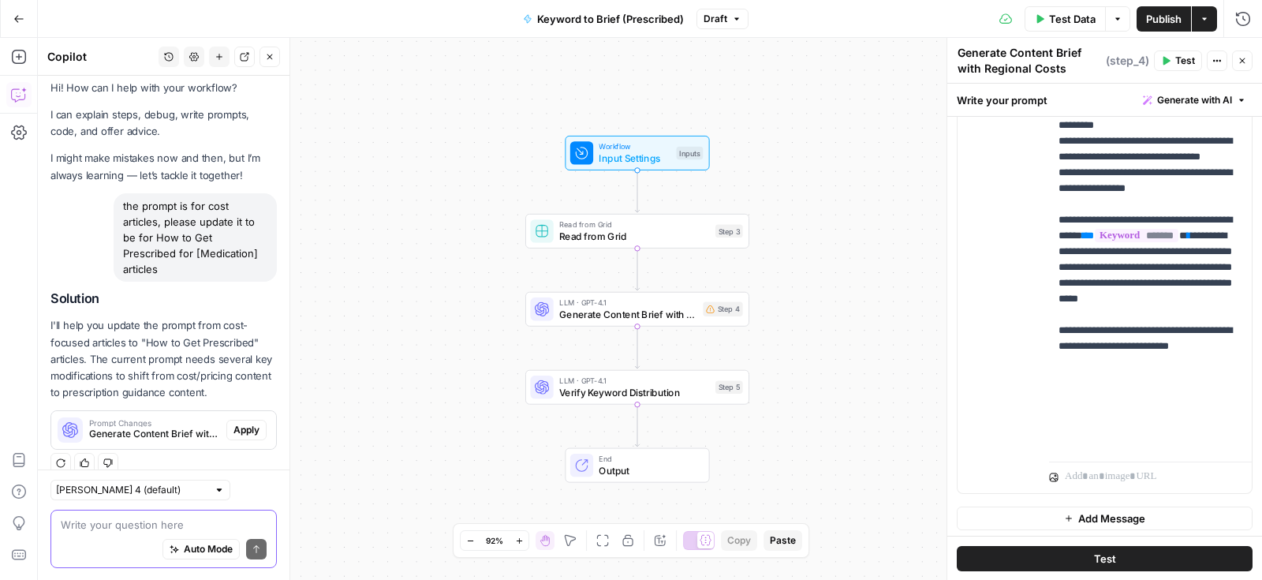
click at [119, 528] on textarea at bounding box center [164, 525] width 206 height 16
paste textarea "Article Outline (Replicable for Any Medication) Title: How to Get [Medication N…"
type textarea "Article Outline (Replicable for Any Medication) Title: How to Get [Medication N…"
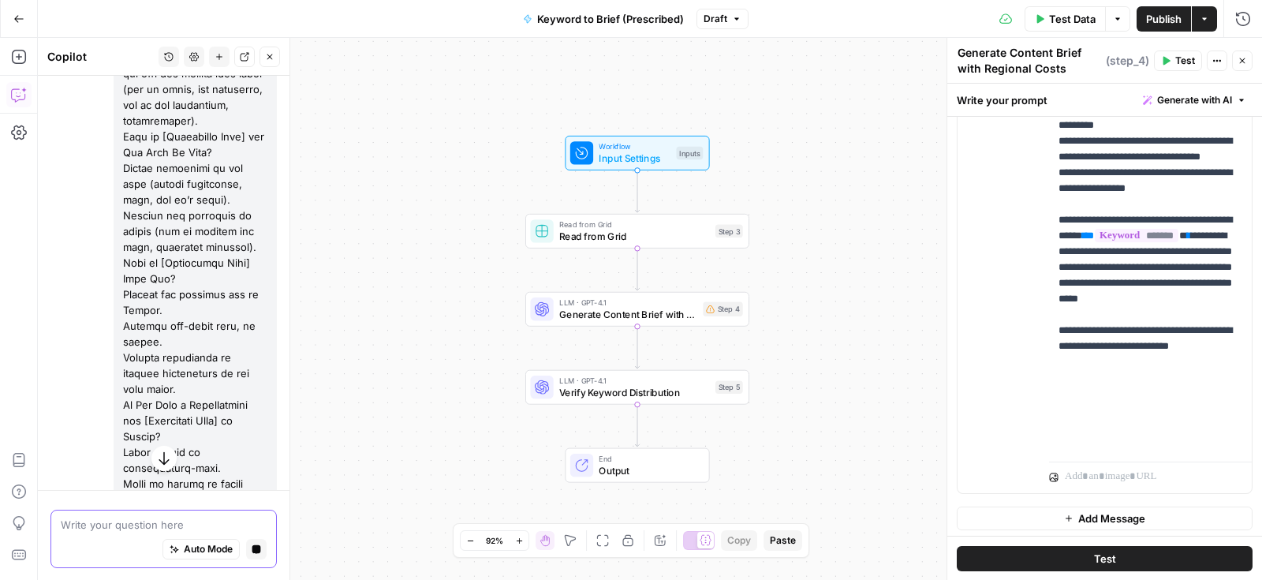
scroll to position [252, 0]
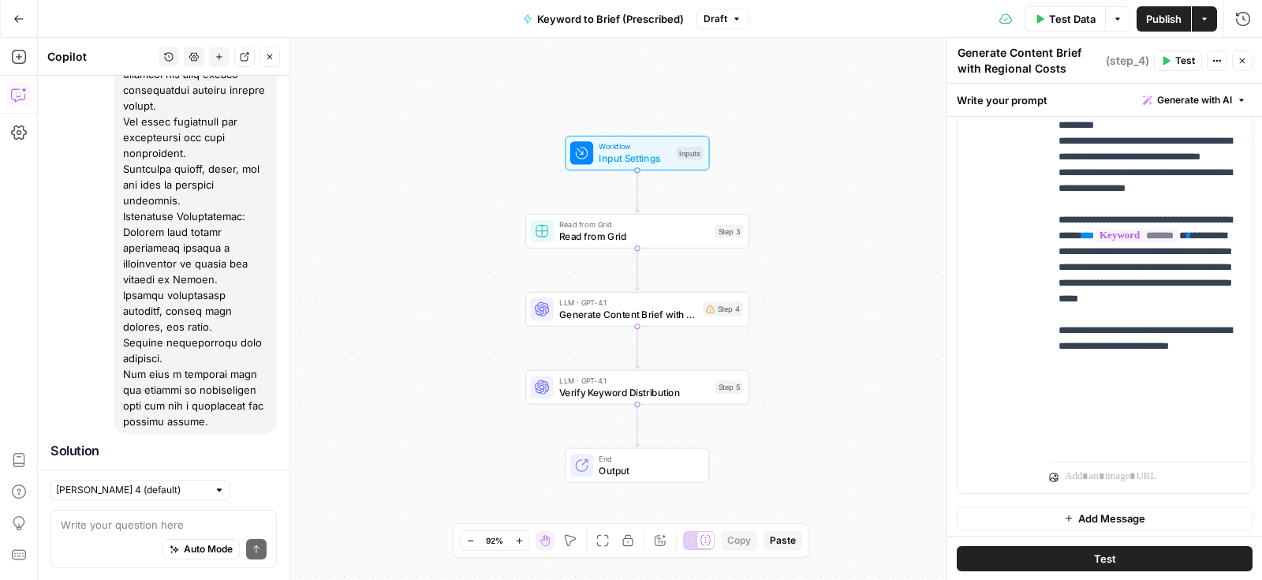
scroll to position [2751, 0]
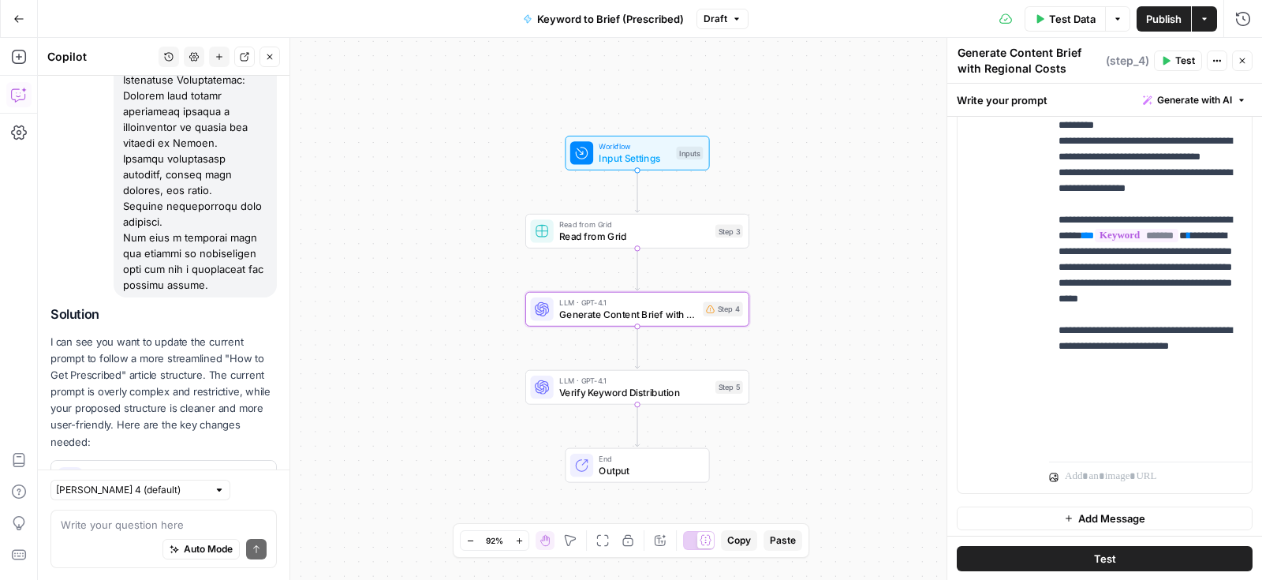
click at [245, 473] on span "Apply" at bounding box center [246, 480] width 26 height 14
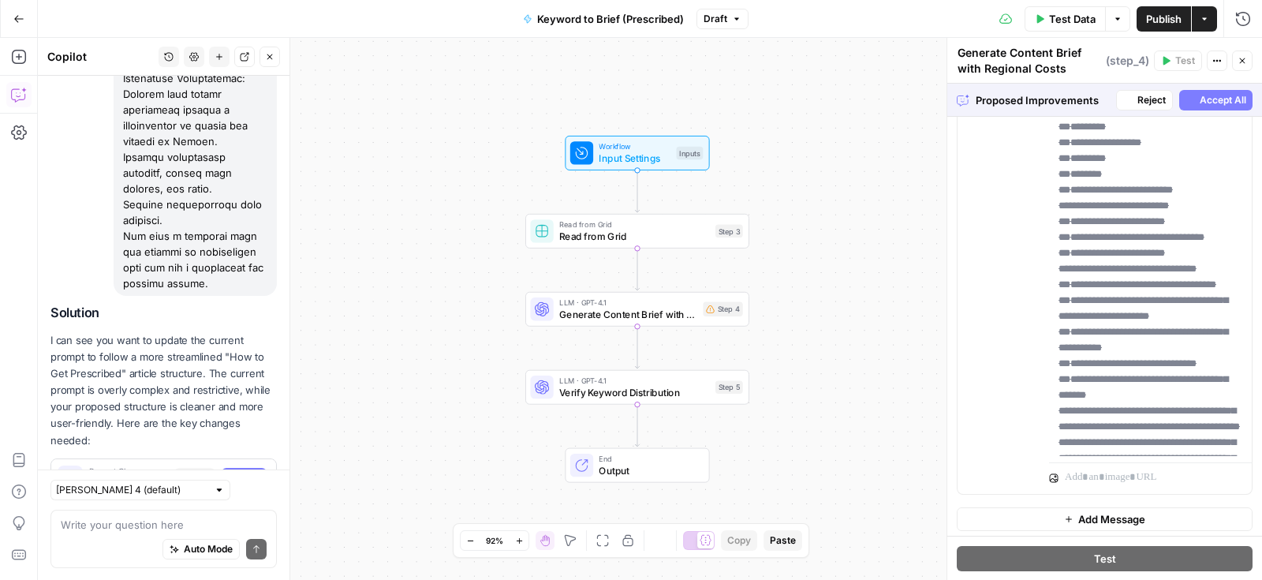
scroll to position [1055, 0]
click at [1236, 93] on span "Accept All" at bounding box center [1223, 100] width 47 height 14
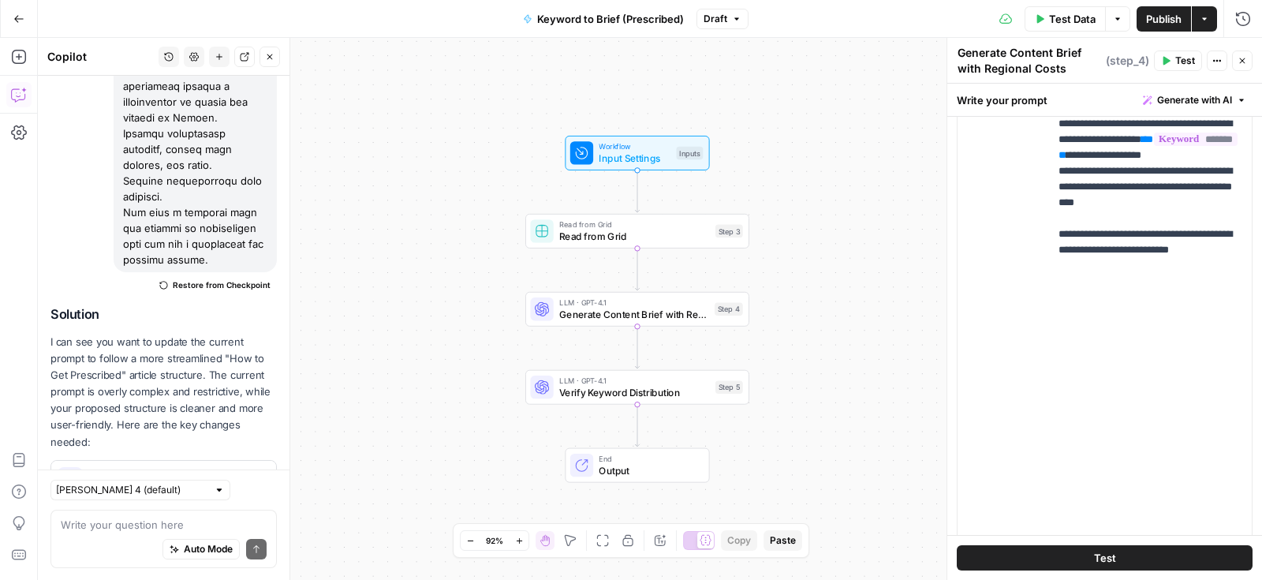
scroll to position [551, 0]
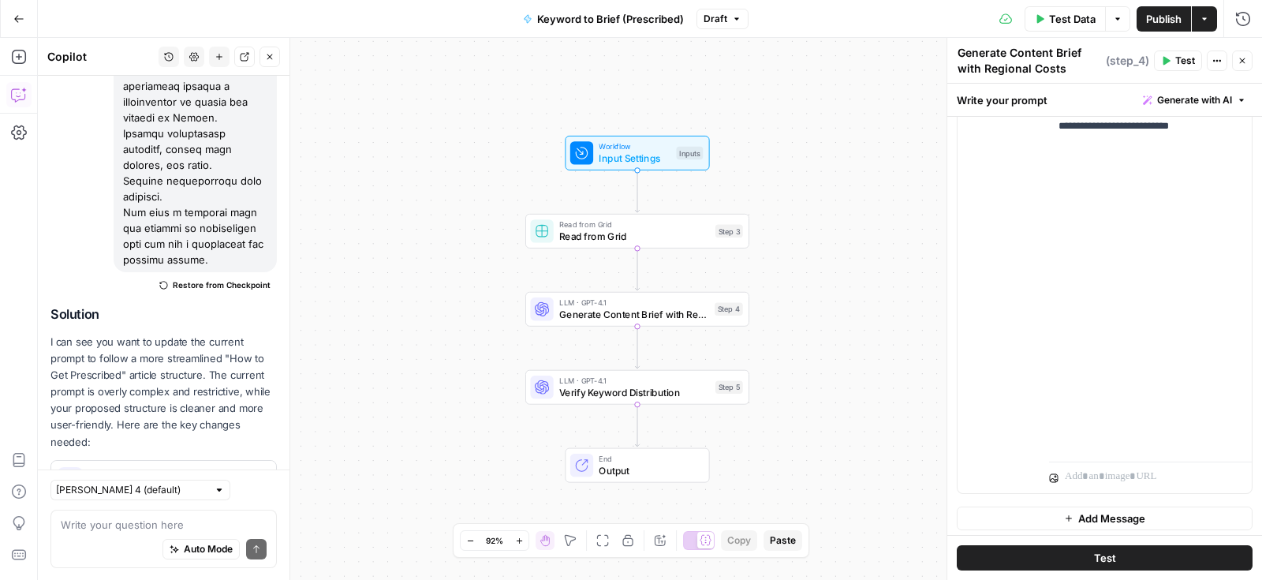
click at [1148, 27] on button "Publish" at bounding box center [1164, 18] width 54 height 25
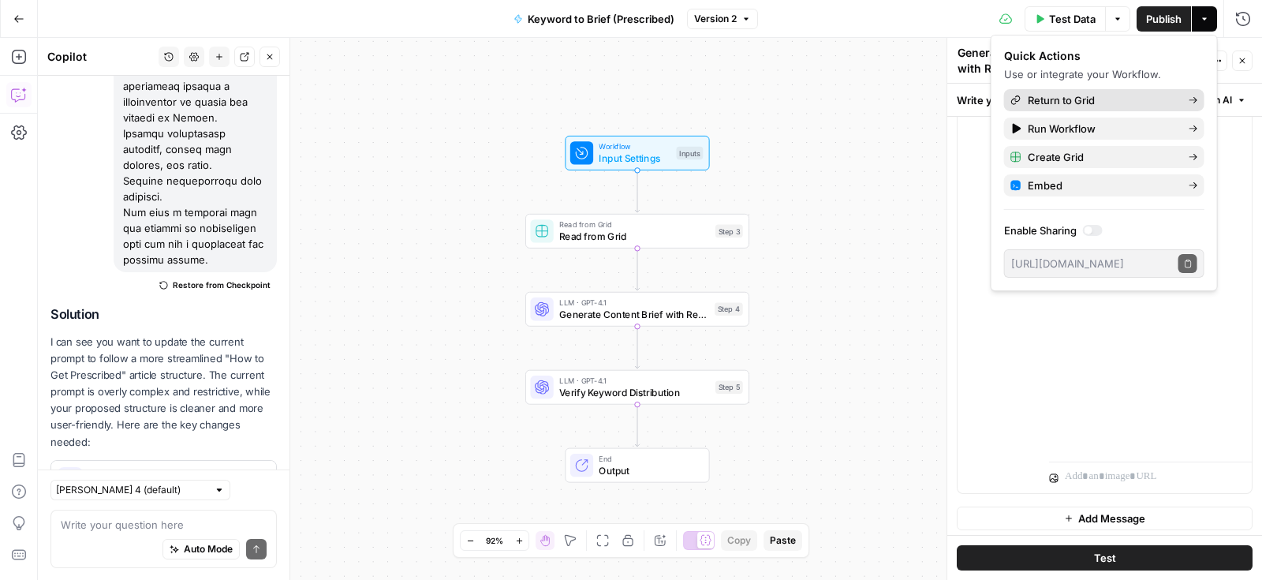
click at [1097, 103] on span "Return to Grid" at bounding box center [1102, 100] width 148 height 16
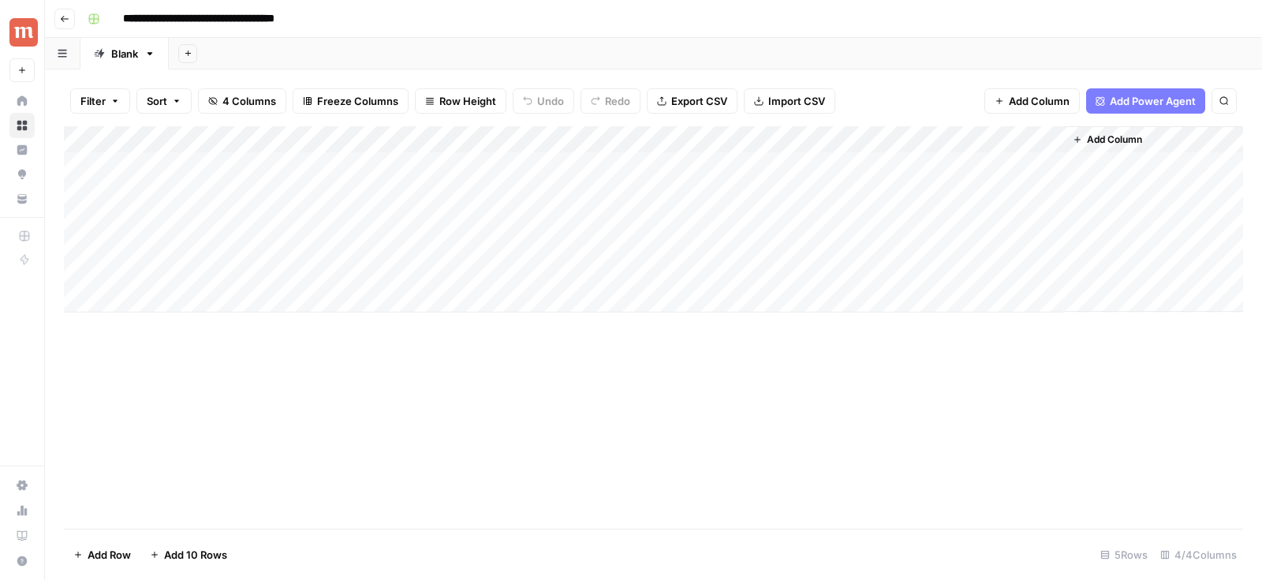
drag, startPoint x: 891, startPoint y: 137, endPoint x: 726, endPoint y: 140, distance: 164.9
click at [726, 140] on div "Add Column" at bounding box center [653, 219] width 1179 height 186
drag, startPoint x: 981, startPoint y: 143, endPoint x: 532, endPoint y: 143, distance: 448.8
click at [532, 143] on div "Add Column" at bounding box center [653, 219] width 1179 height 186
click at [461, 164] on div "Add Column" at bounding box center [653, 219] width 1179 height 186
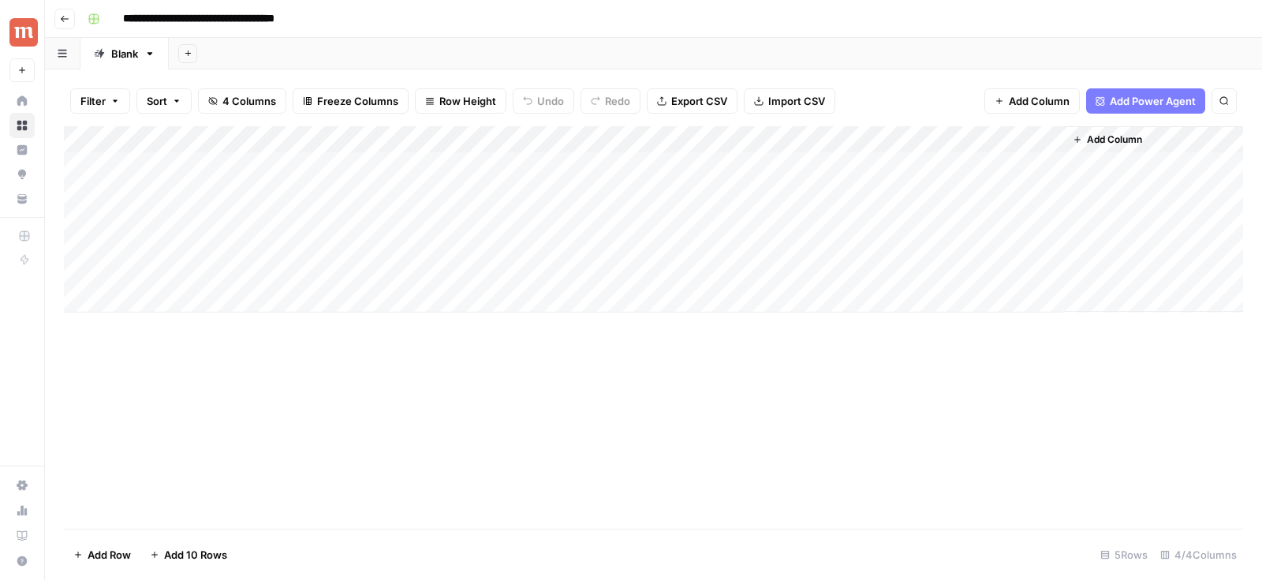
click at [1111, 135] on span "Add Column" at bounding box center [1114, 140] width 55 height 14
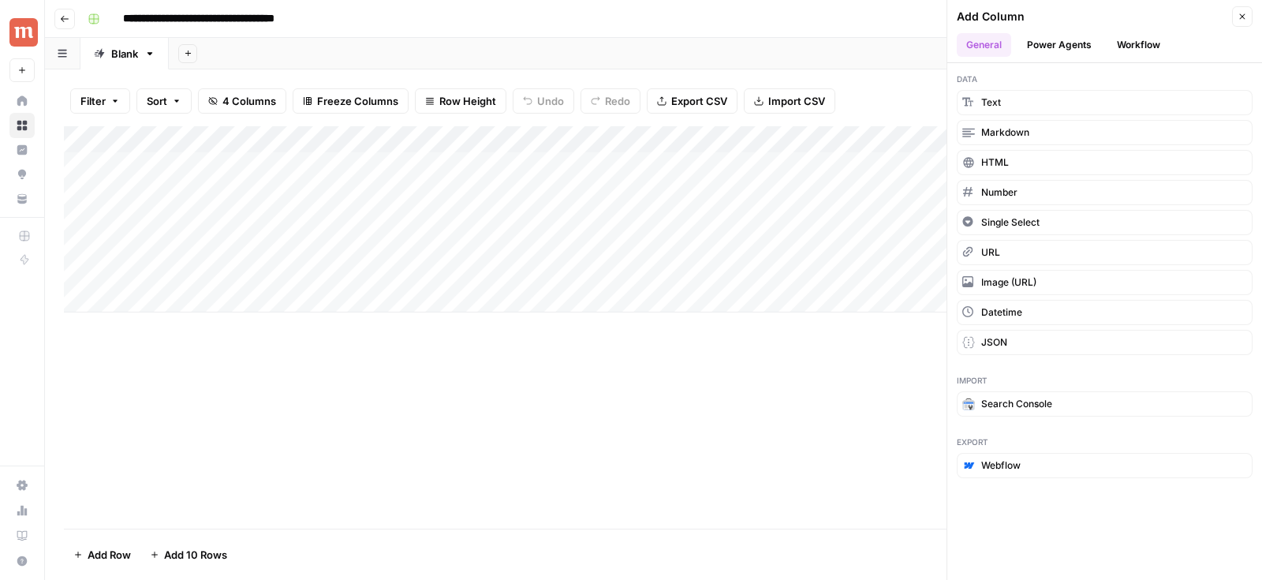
click at [1132, 53] on button "Workflow" at bounding box center [1139, 45] width 62 height 24
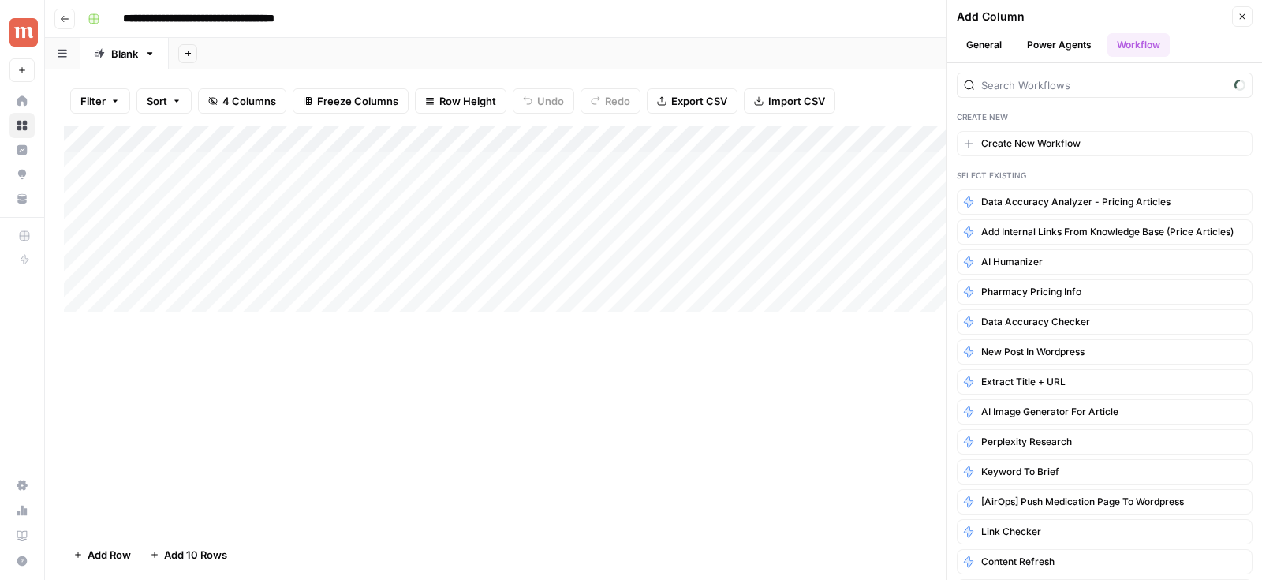
click at [1101, 67] on div at bounding box center [1105, 80] width 296 height 35
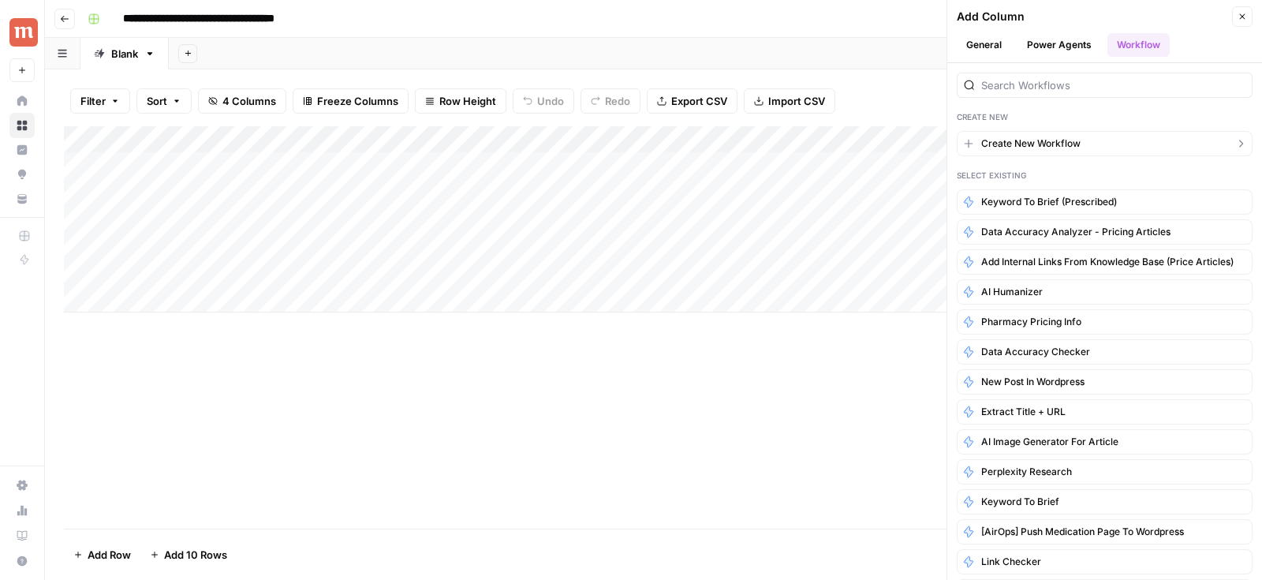
click at [1014, 148] on span "Create New Workflow" at bounding box center [1030, 143] width 99 height 14
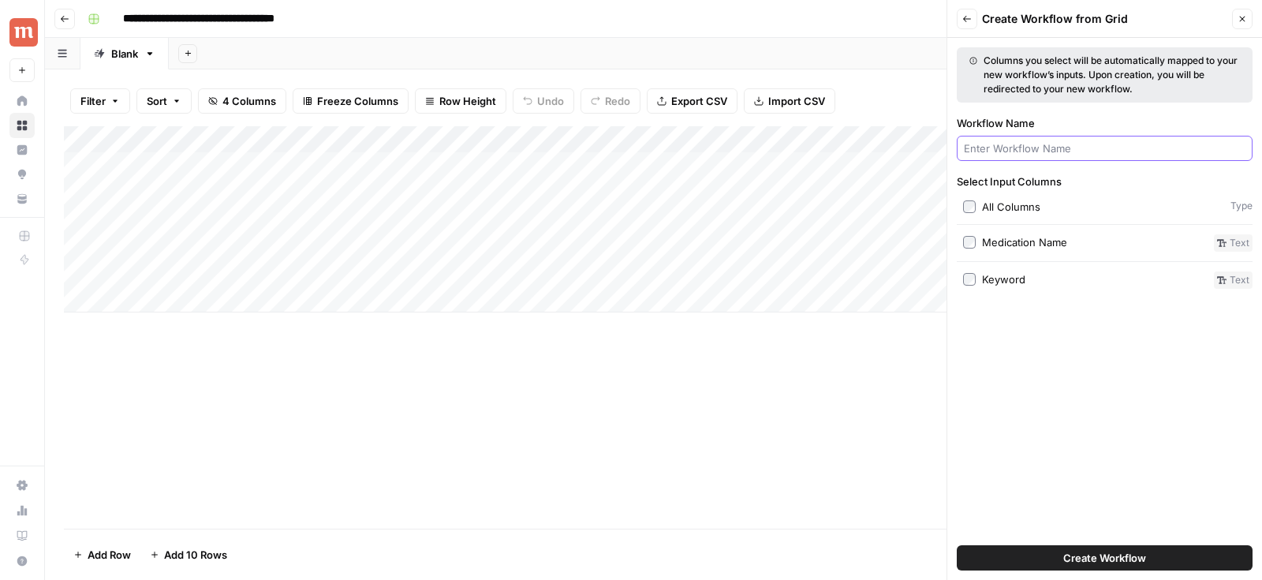
click at [1014, 148] on input "Workflow Name" at bounding box center [1105, 148] width 282 height 16
type input "Perplexity Research (Prescribed)"
click at [997, 282] on div "Keyword" at bounding box center [1003, 279] width 43 height 16
click at [1028, 555] on button "Create Workflow" at bounding box center [1105, 557] width 296 height 25
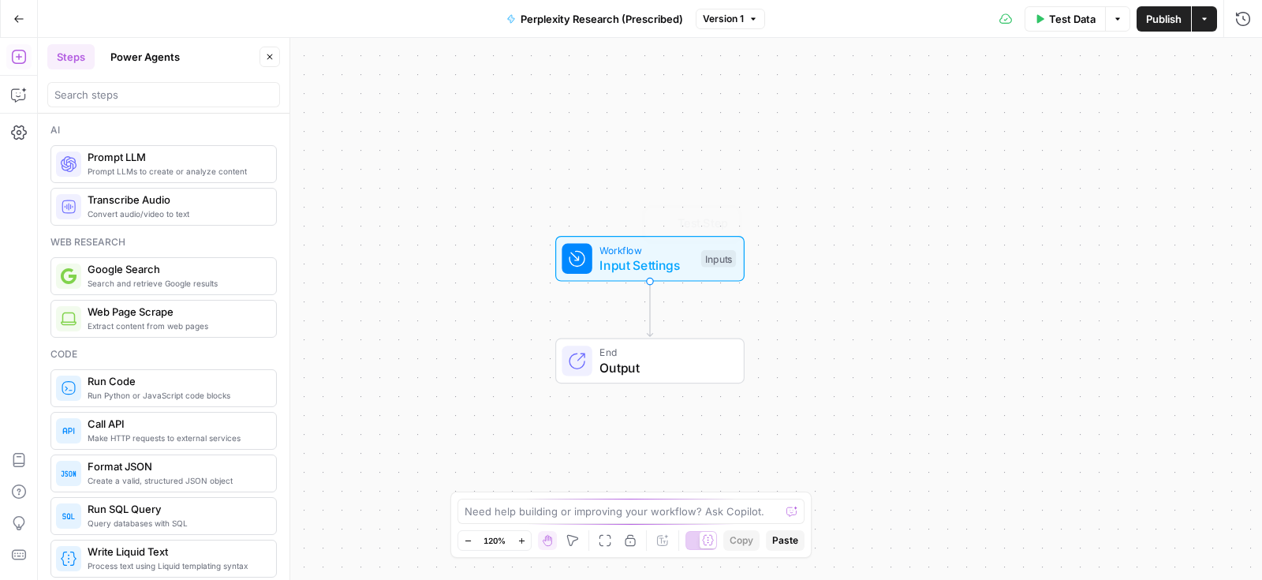
click at [674, 277] on div "Workflow Input Settings Inputs Test Step" at bounding box center [649, 259] width 189 height 46
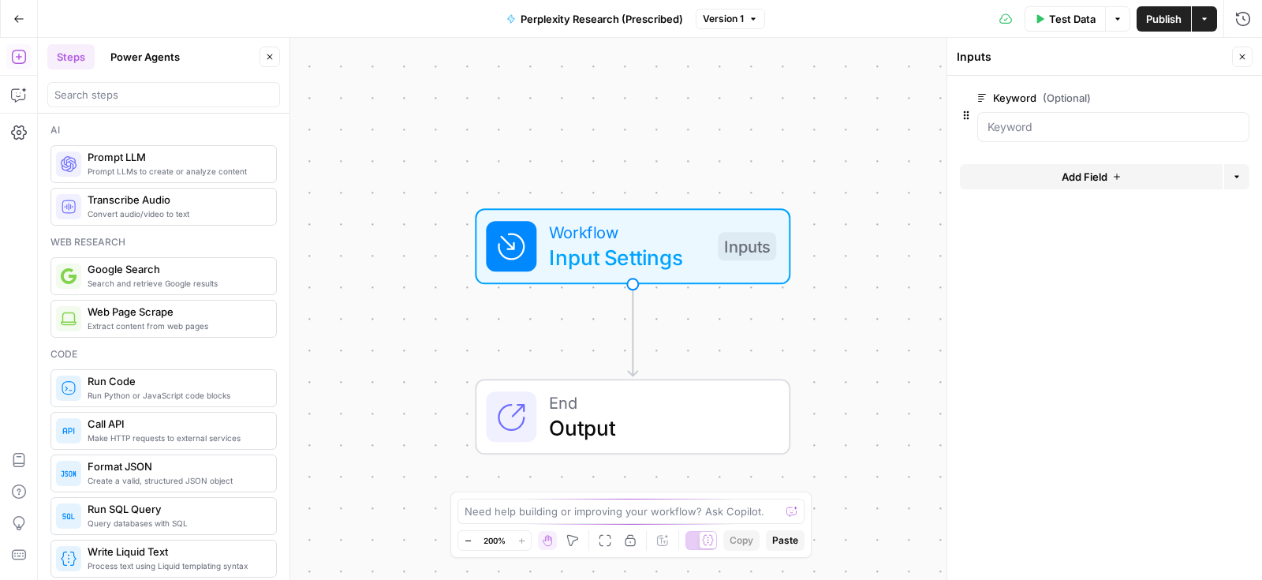
click at [1040, 172] on button "Add Field" at bounding box center [1091, 176] width 263 height 25
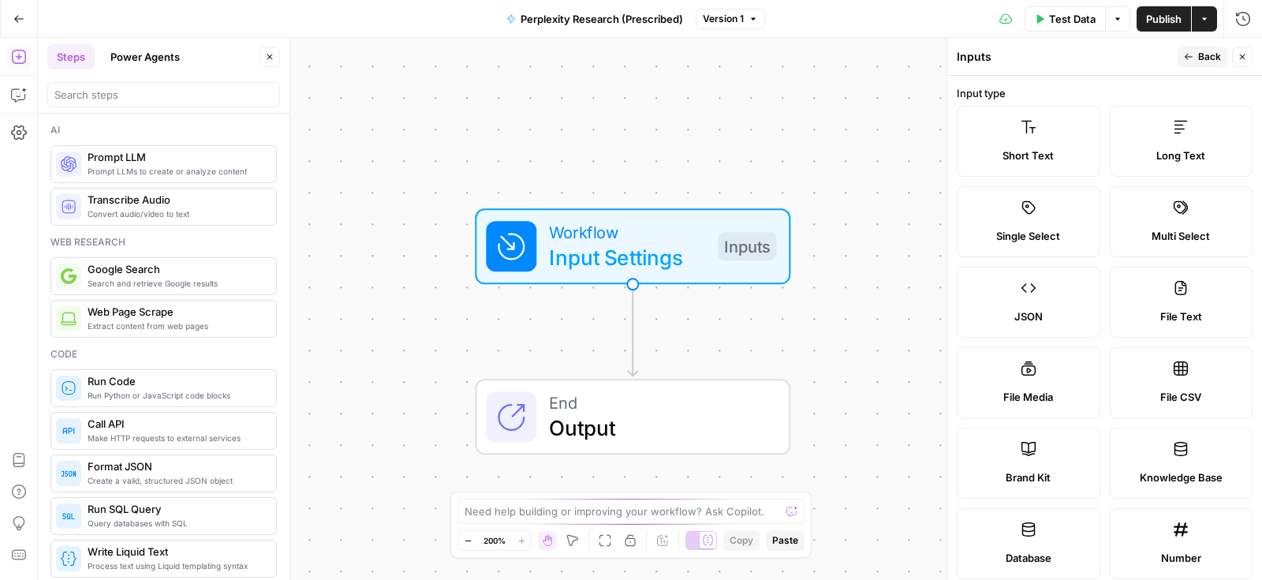
click at [1025, 409] on label "File Media" at bounding box center [1029, 382] width 144 height 71
type textarea "Supports .mp4, .mp3, .wav, .jpg, .png, .webp, .wma, .m4a file types"
click at [1025, 450] on icon at bounding box center [1029, 449] width 16 height 16
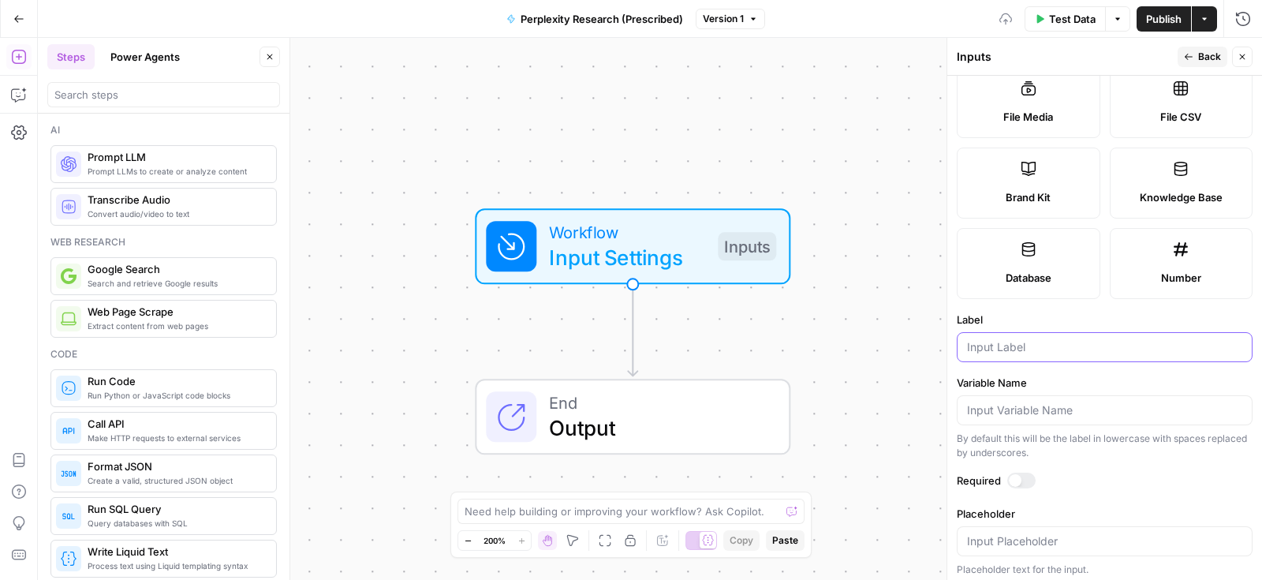
click at [1022, 345] on input "Label" at bounding box center [1104, 347] width 275 height 16
type input "Brand Kit"
click at [1194, 55] on icon "button" at bounding box center [1188, 56] width 9 height 9
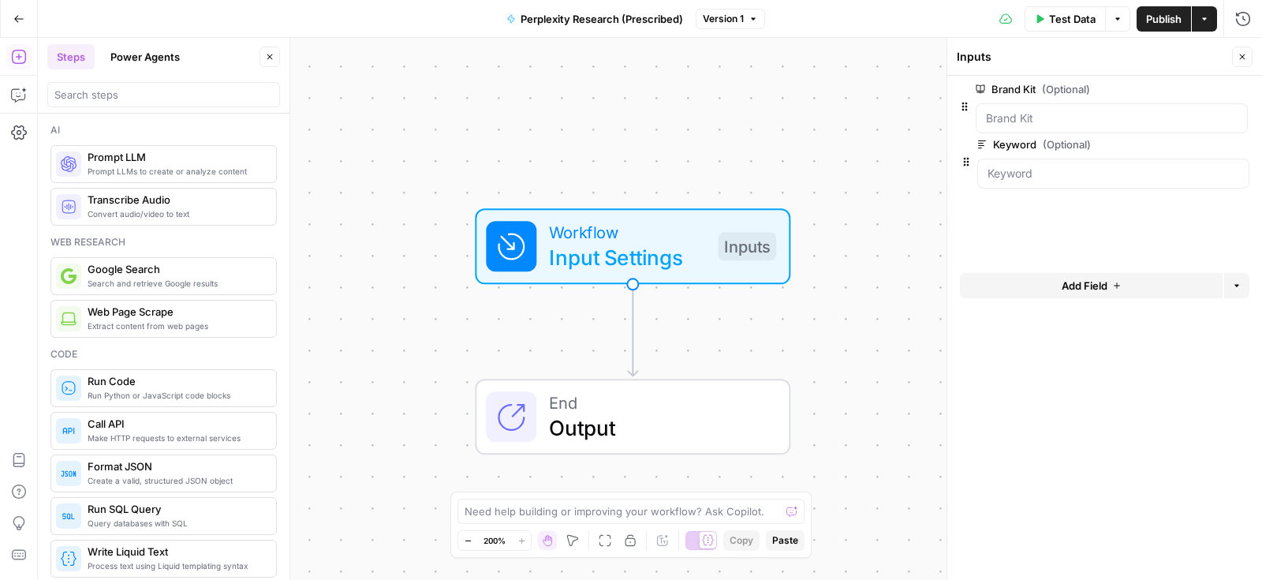
drag, startPoint x: 964, startPoint y: 173, endPoint x: 962, endPoint y: 89, distance: 83.6
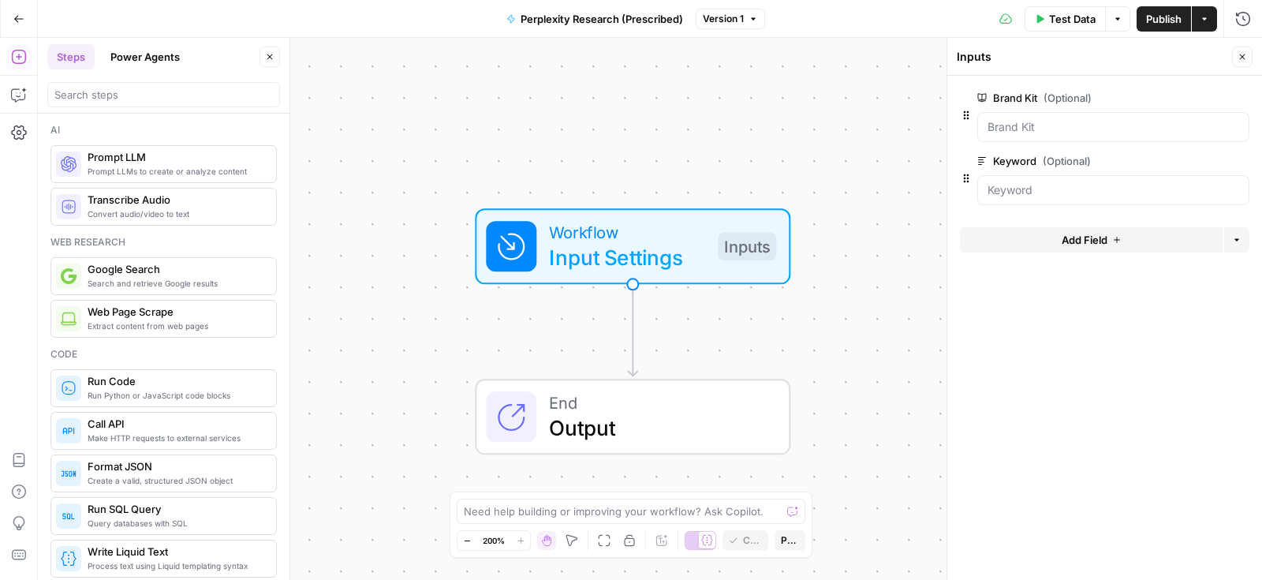
click at [633, 395] on span "End" at bounding box center [656, 402] width 215 height 25
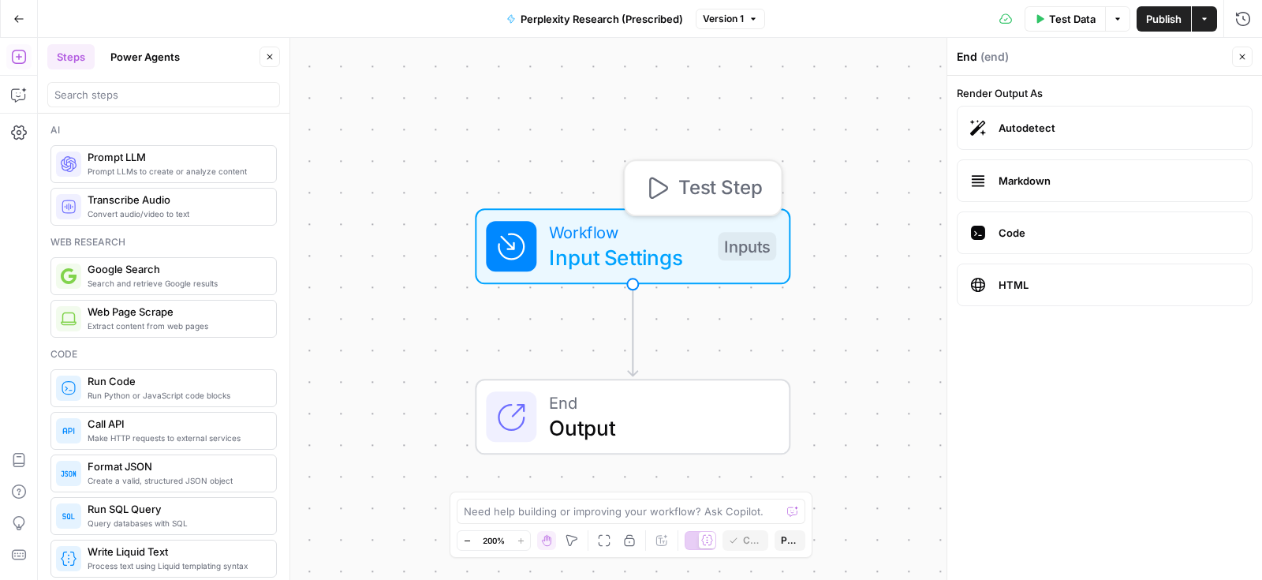
click at [678, 228] on span "Workflow" at bounding box center [627, 231] width 156 height 25
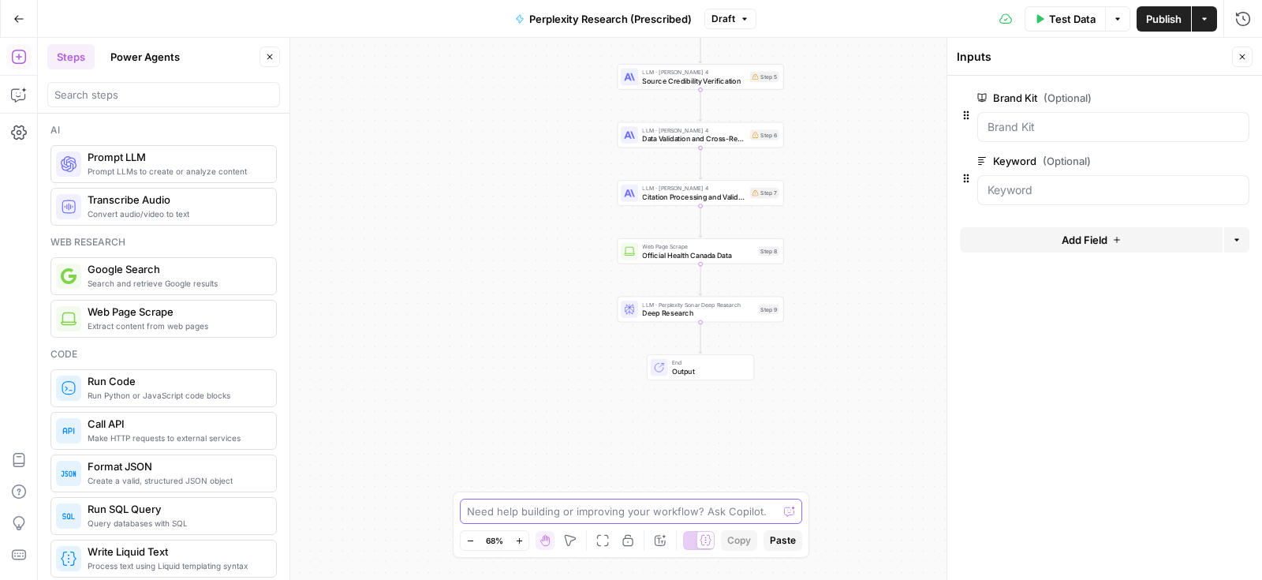
click at [529, 514] on textarea at bounding box center [622, 511] width 311 height 16
drag, startPoint x: 570, startPoint y: 526, endPoint x: 570, endPoint y: 517, distance: 9.5
click at [570, 517] on div "Move M" at bounding box center [572, 510] width 42 height 14
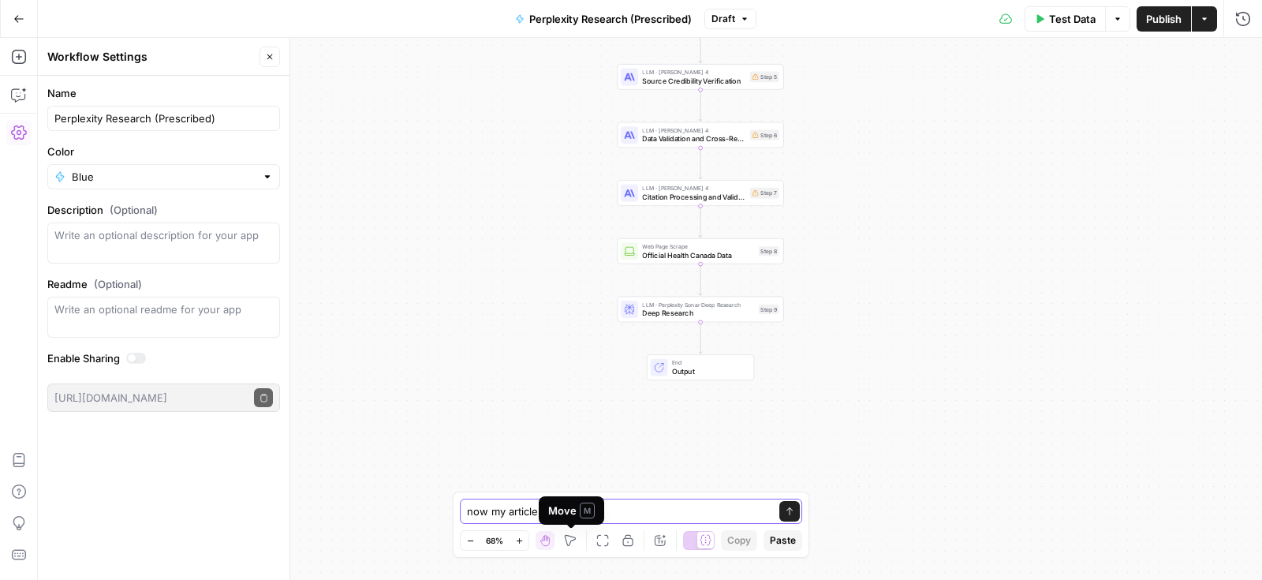
click at [649, 517] on textarea "now my article" at bounding box center [615, 511] width 297 height 16
paste textarea "“How to Get [Medication Name] Prescribed for [Condition] in Canada.”"
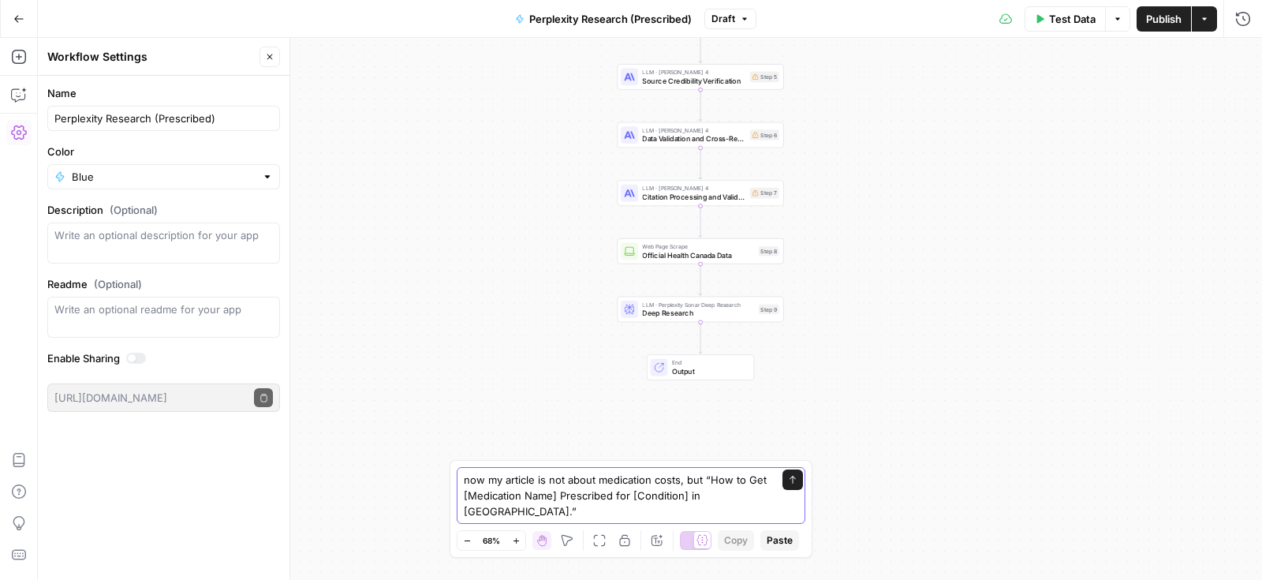
click at [766, 520] on div "now my article is not about medication costs, but “How to Get [Medication Name]…" at bounding box center [631, 495] width 349 height 57
click at [759, 522] on div "now my article is not about medication costs, but “How to Get [Medication Name]…" at bounding box center [631, 495] width 349 height 57
click at [759, 516] on textarea "now my article is not about medication costs, but “How to Get [Medication Name]…" at bounding box center [615, 495] width 303 height 47
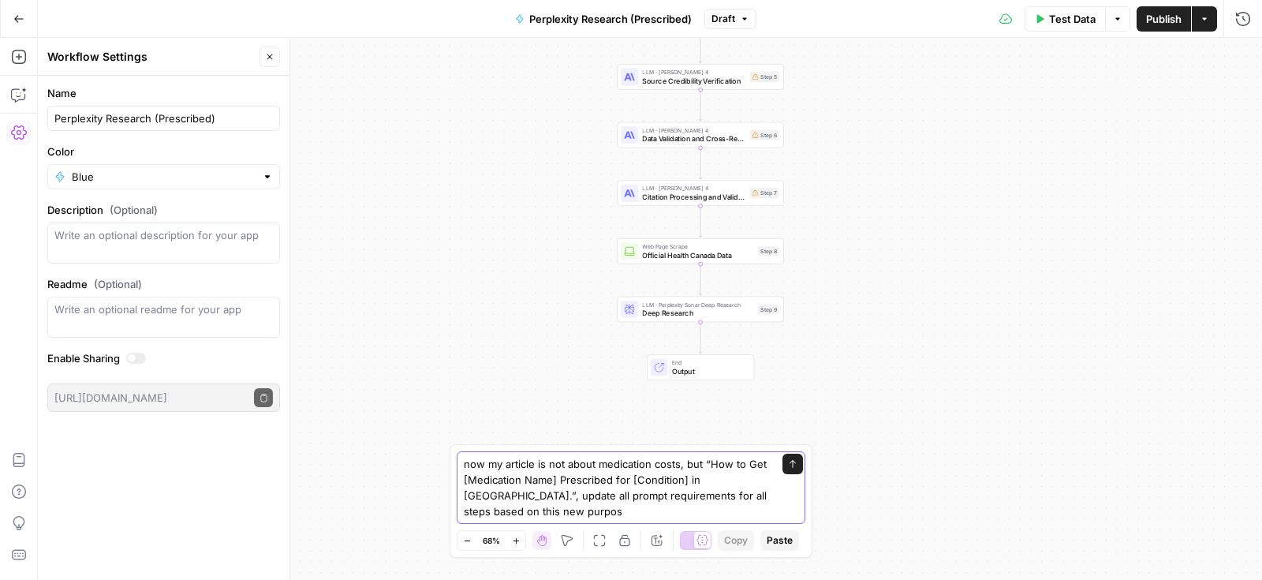
type textarea "now my article is not about medication costs, but “How to Get [Medication Name]…"
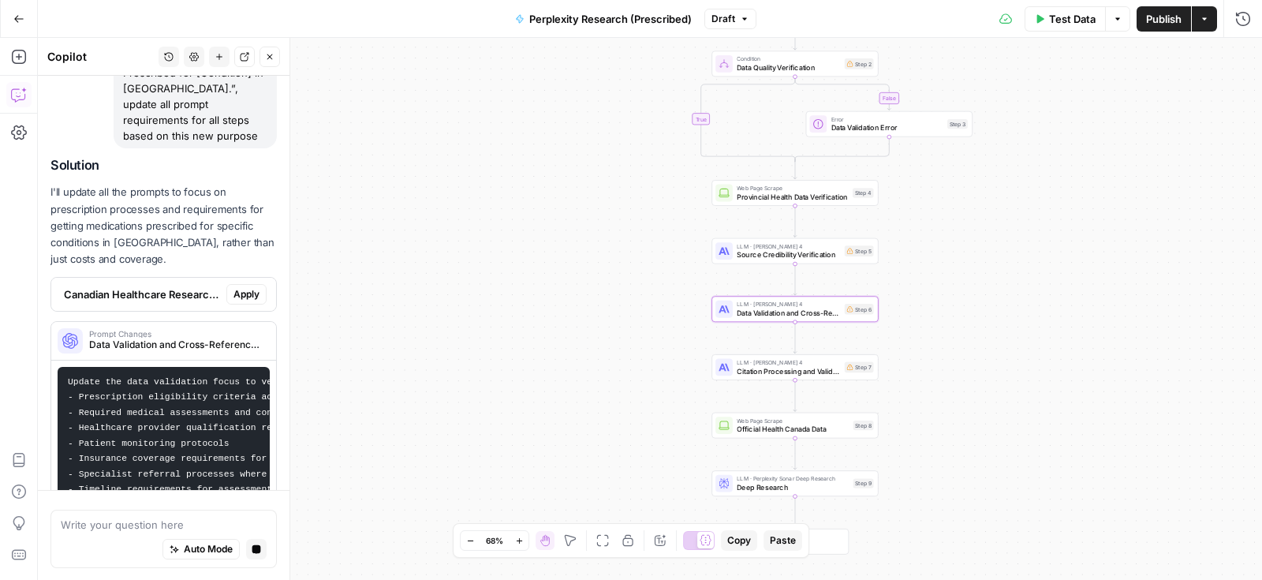
scroll to position [189, 0]
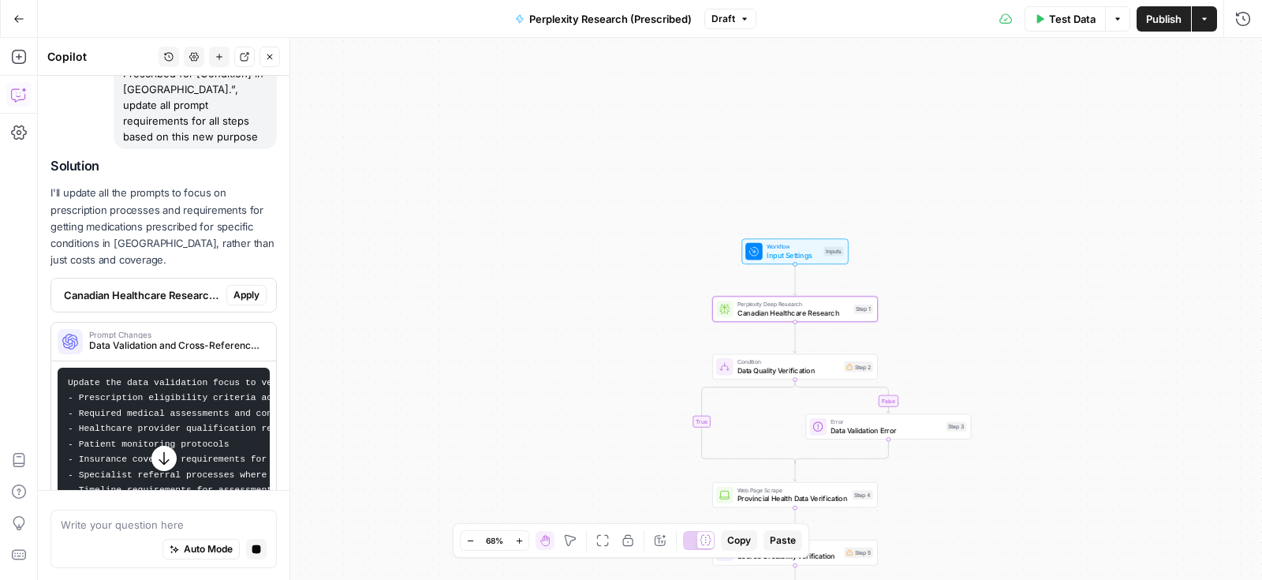
click at [250, 288] on span "Apply" at bounding box center [246, 295] width 26 height 14
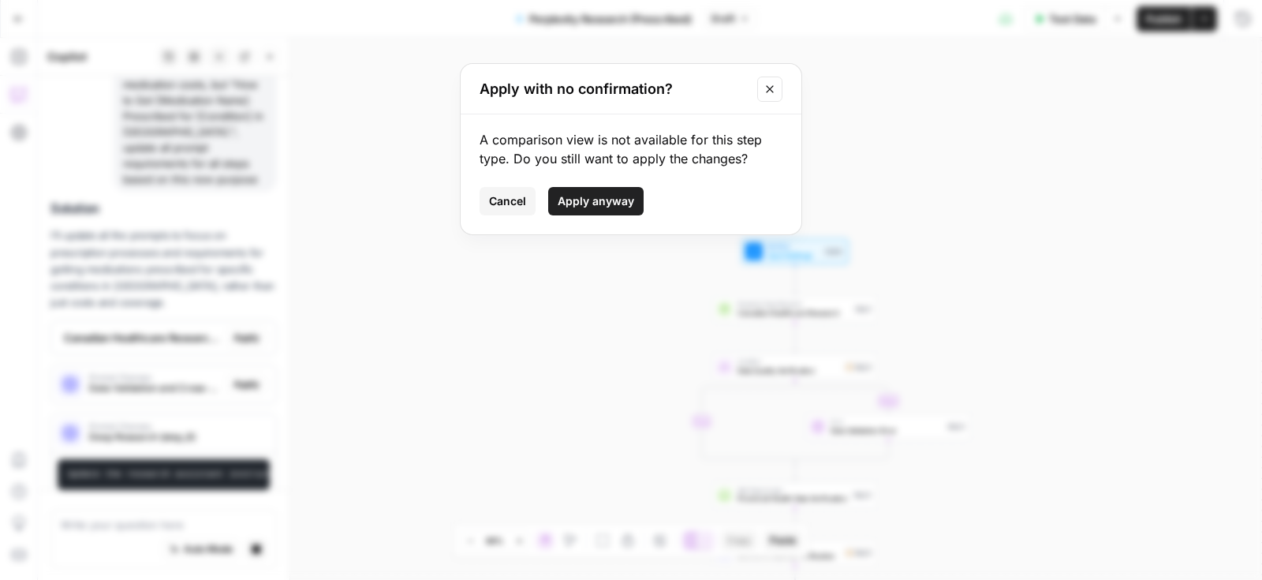
click at [570, 200] on span "Apply anyway" at bounding box center [596, 201] width 77 height 16
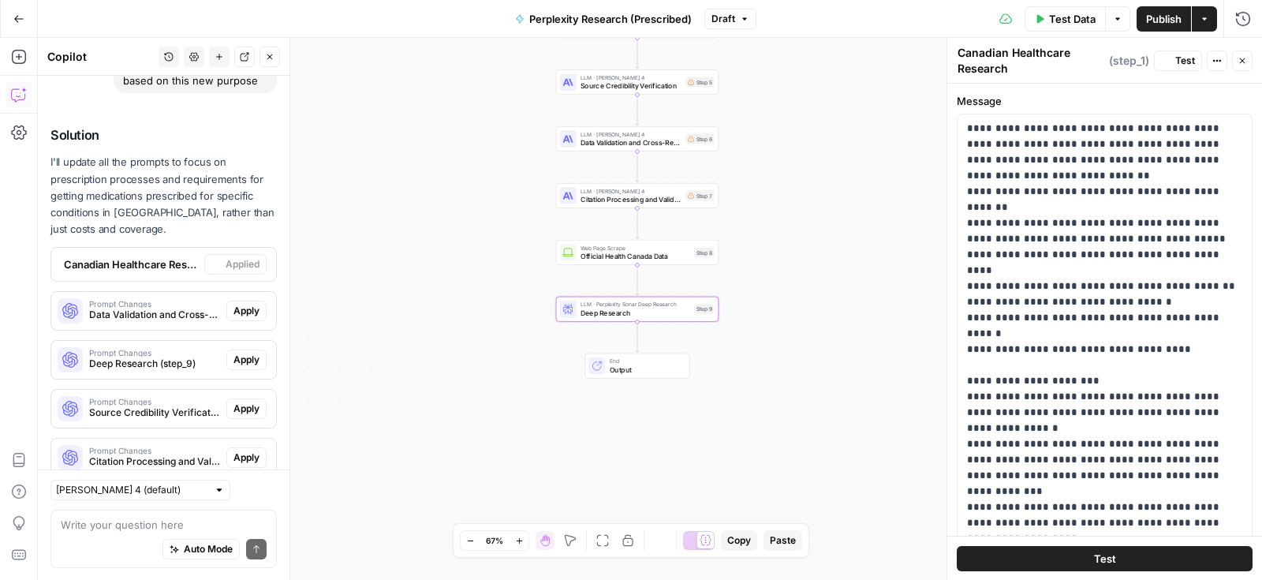
scroll to position [269, 0]
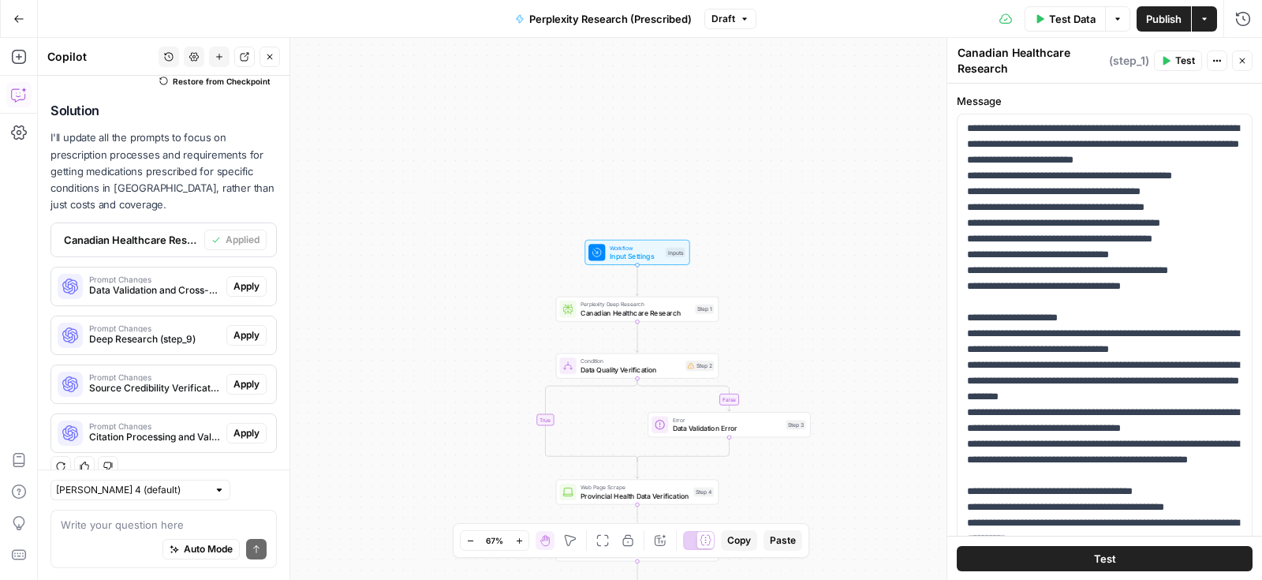
click at [243, 279] on span "Apply" at bounding box center [246, 286] width 26 height 14
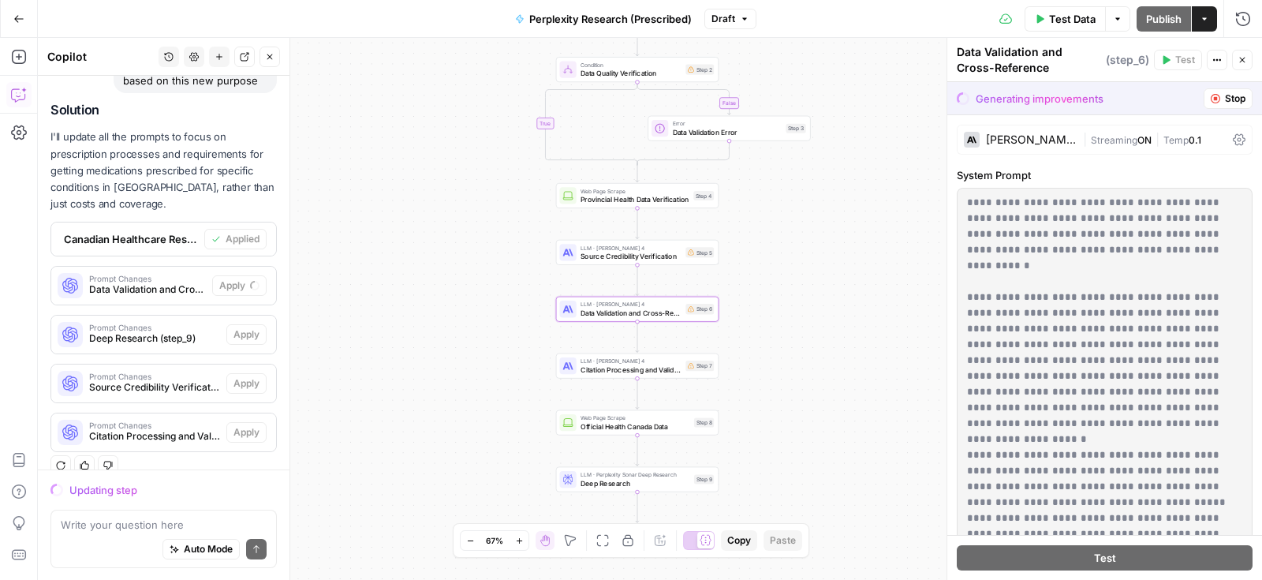
scroll to position [243, 0]
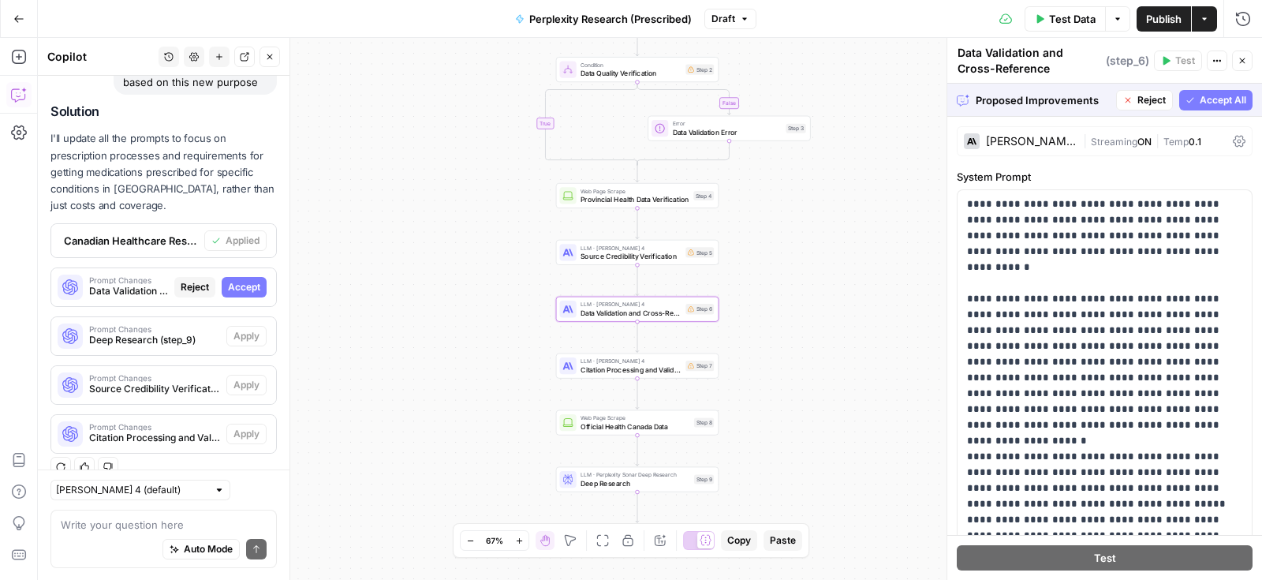
click at [243, 280] on span "Accept" at bounding box center [244, 287] width 32 height 14
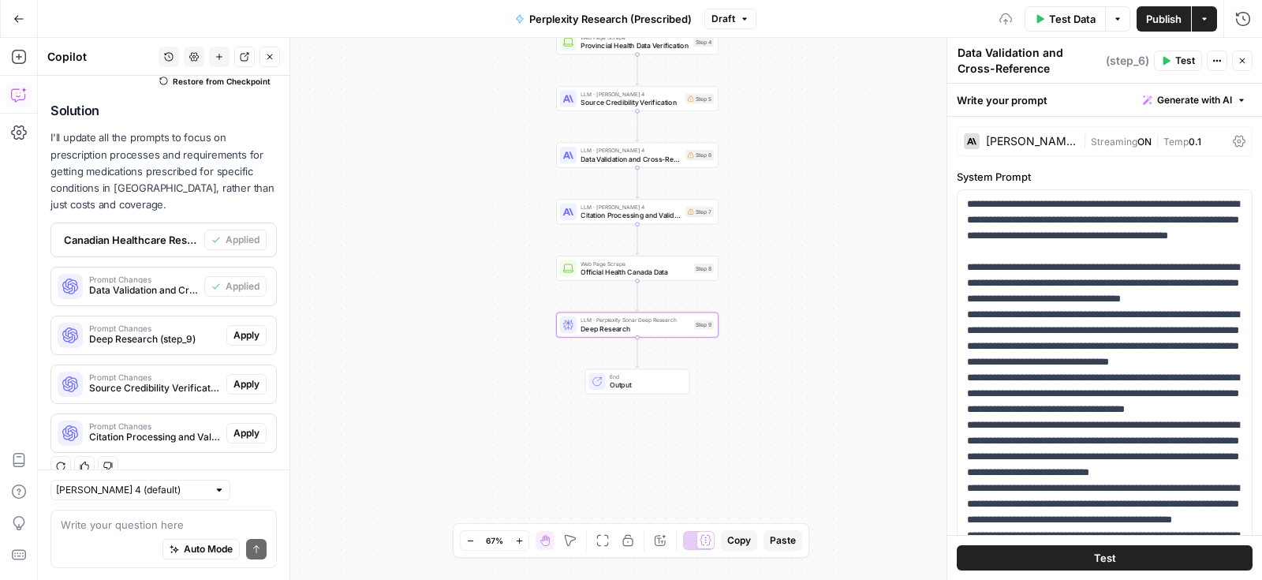
click at [245, 328] on span "Apply" at bounding box center [246, 335] width 26 height 14
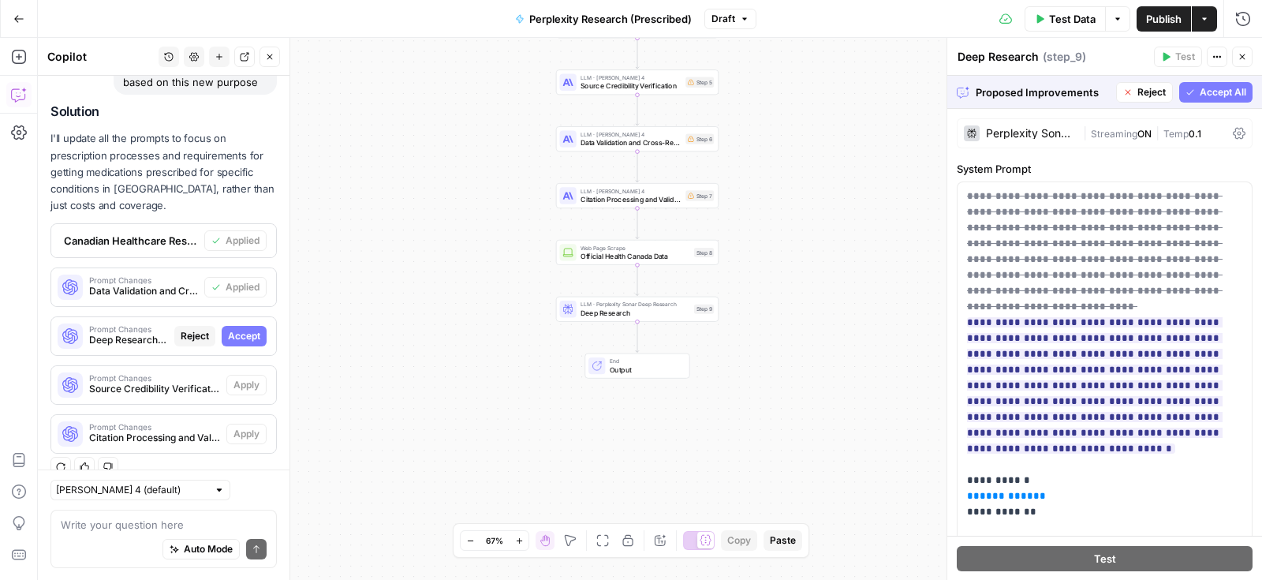
click at [1205, 103] on div "Proposed Improvements Reject Accept All" at bounding box center [1104, 92] width 315 height 32
click at [1203, 91] on span "Accept All" at bounding box center [1223, 92] width 47 height 14
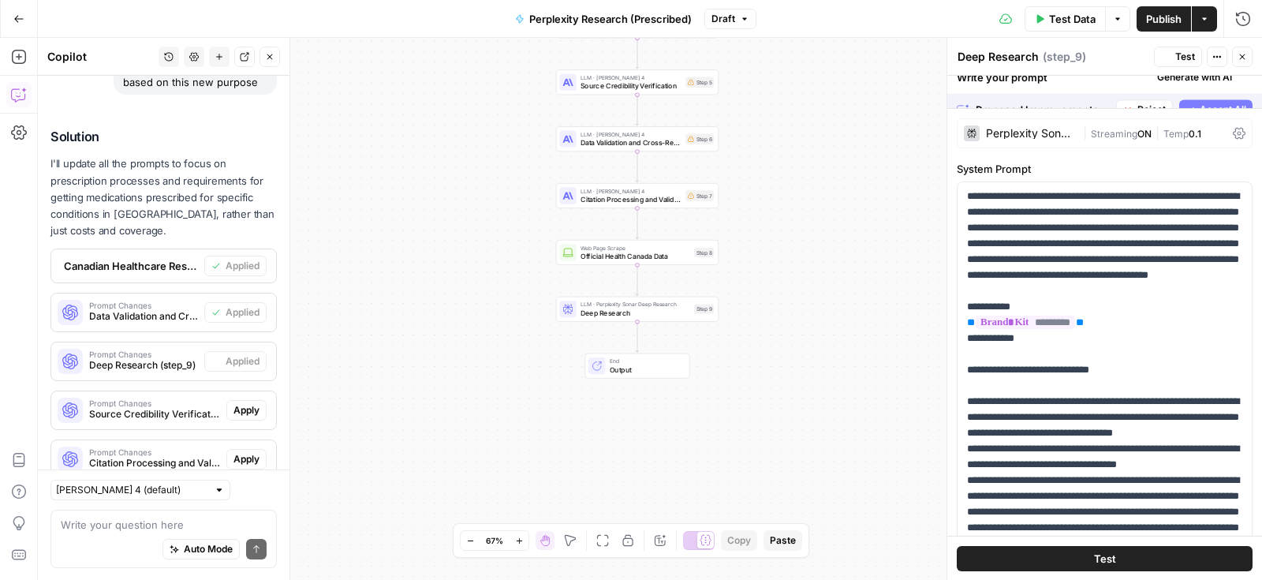
scroll to position [269, 0]
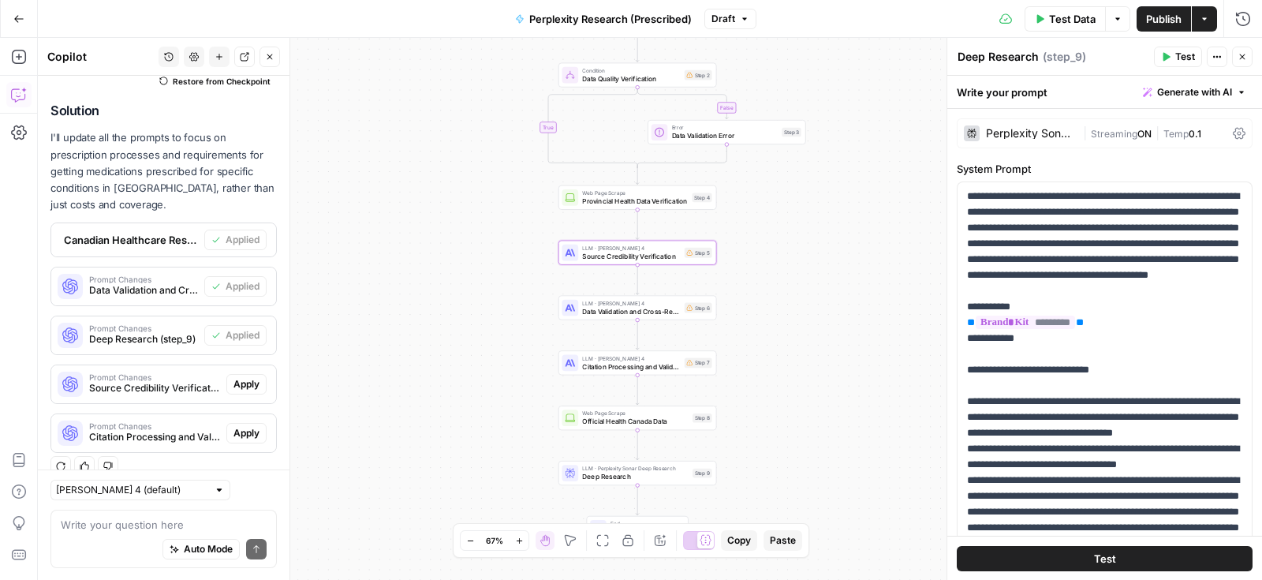
click at [246, 377] on span "Apply" at bounding box center [246, 384] width 26 height 14
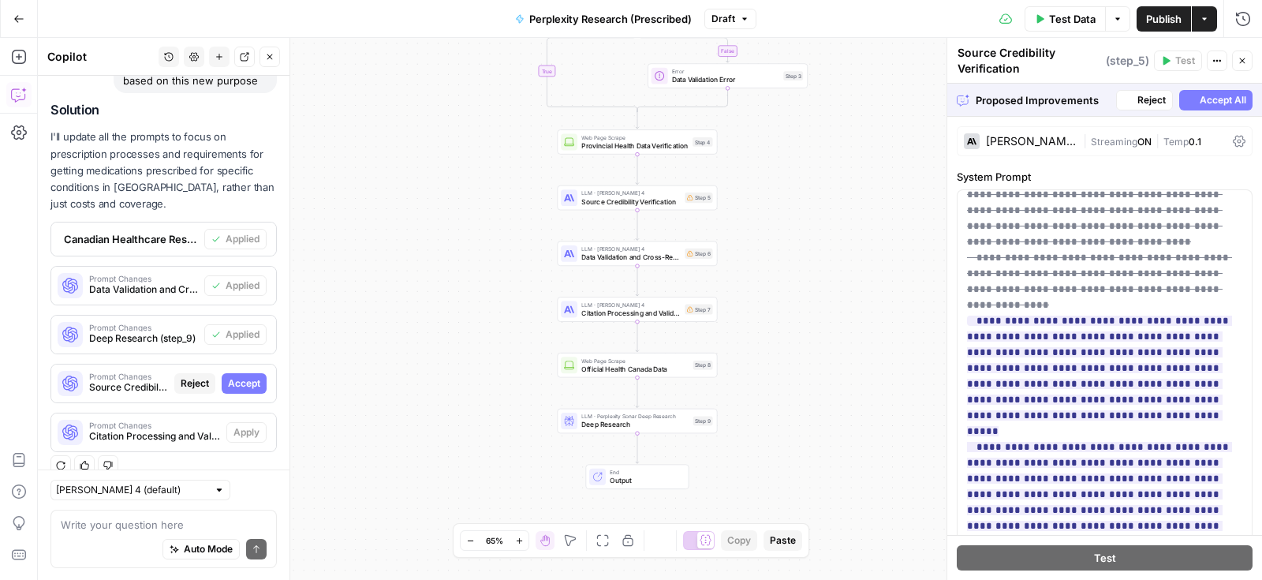
scroll to position [243, 0]
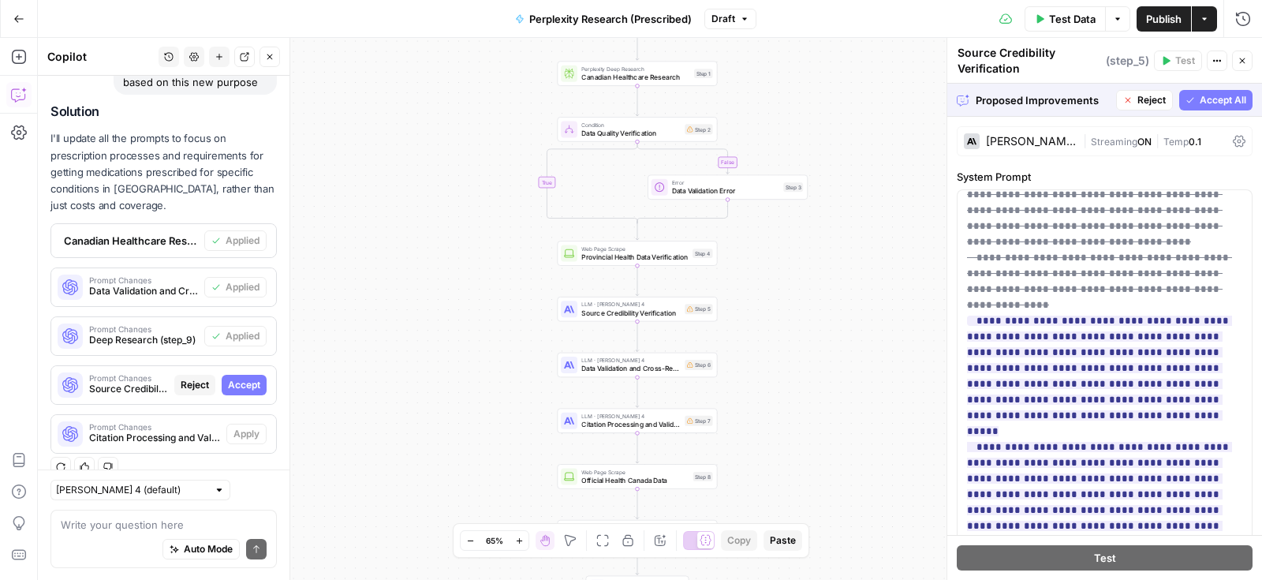
click at [1201, 104] on span "Accept All" at bounding box center [1223, 100] width 47 height 14
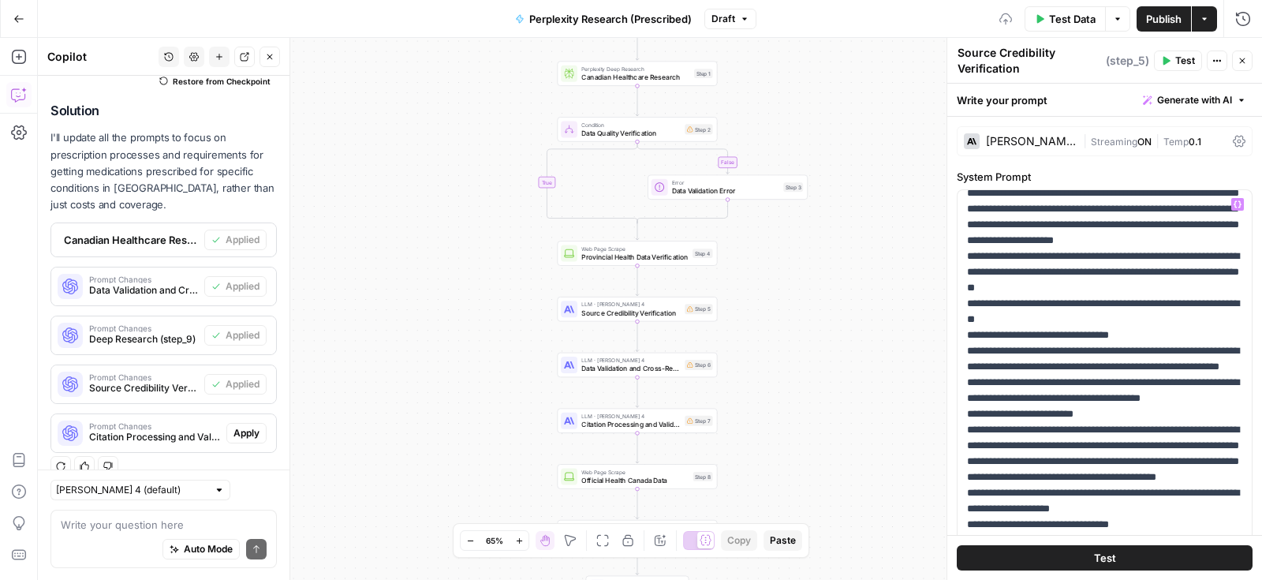
scroll to position [585, 0]
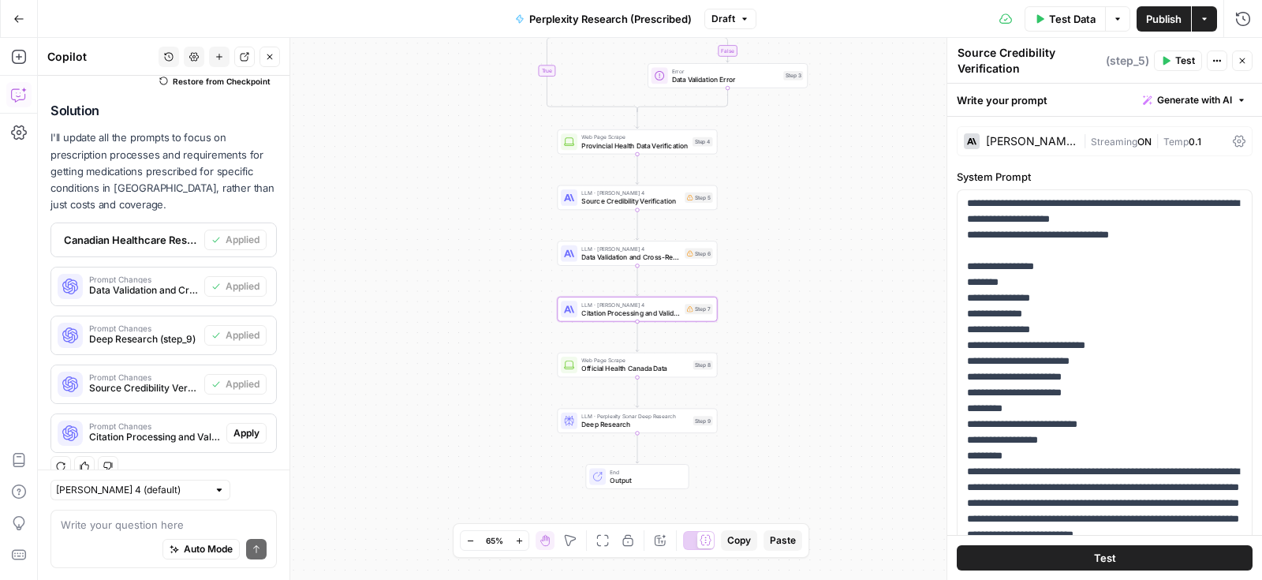
click at [242, 426] on span "Apply" at bounding box center [246, 433] width 26 height 14
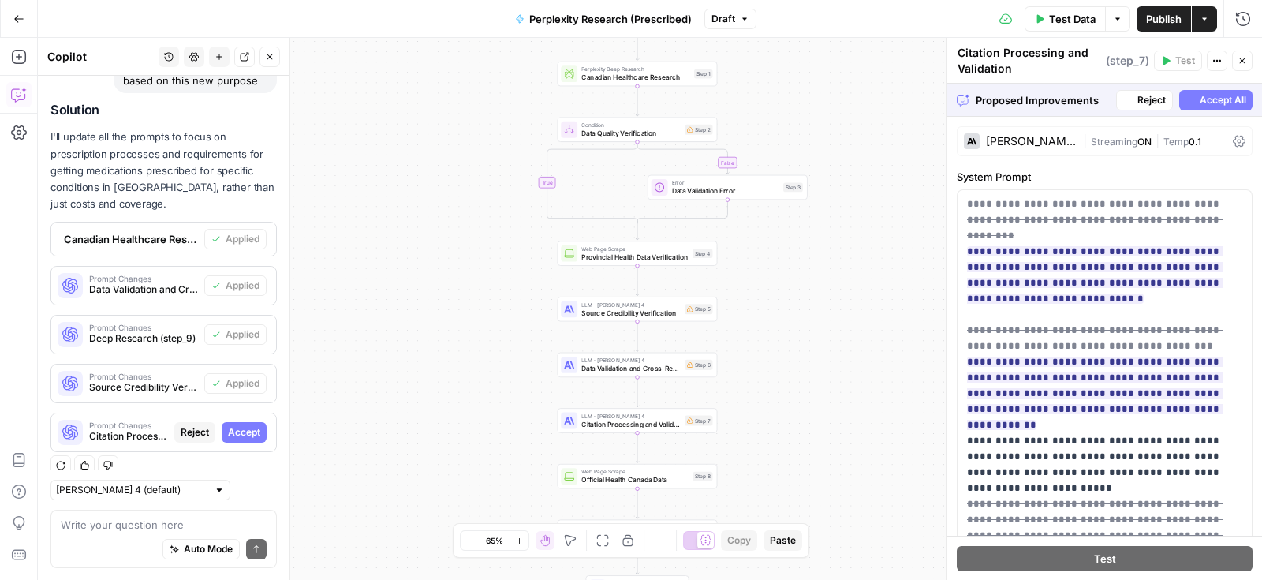
scroll to position [243, 0]
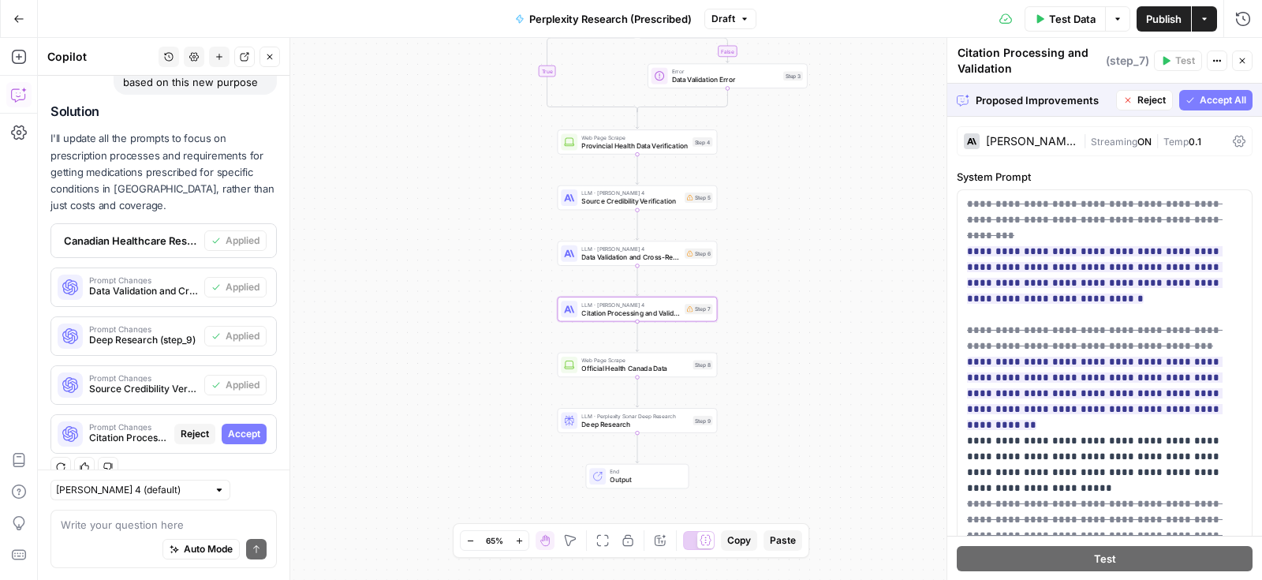
click at [245, 427] on span "Accept" at bounding box center [244, 434] width 32 height 14
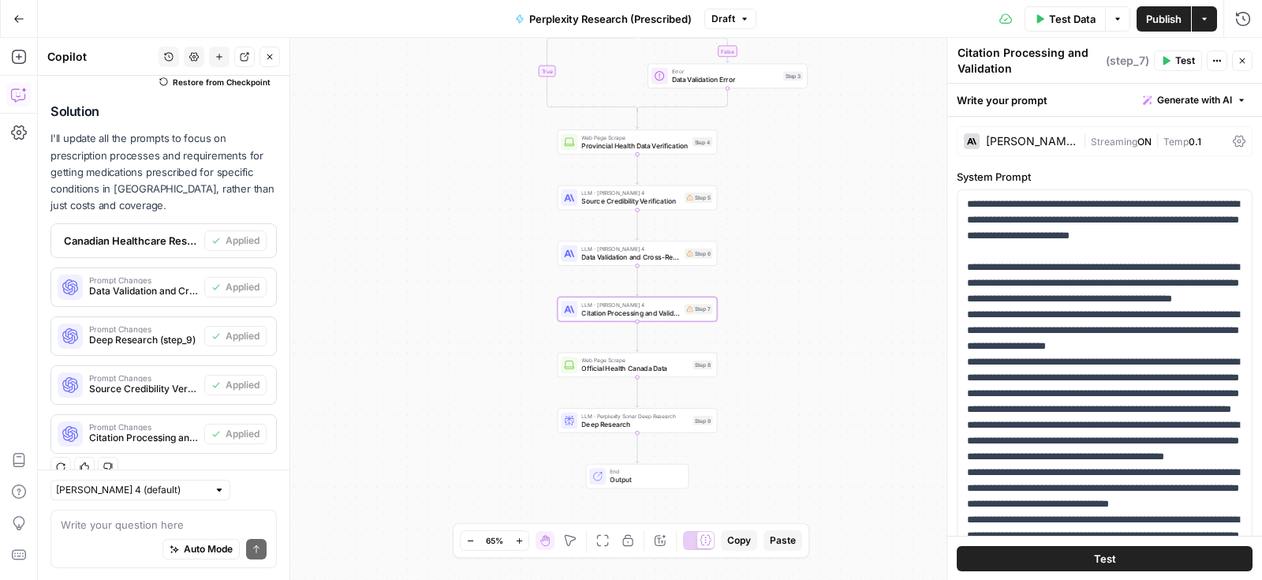
scroll to position [269, 0]
click at [1169, 27] on button "Publish" at bounding box center [1164, 18] width 54 height 25
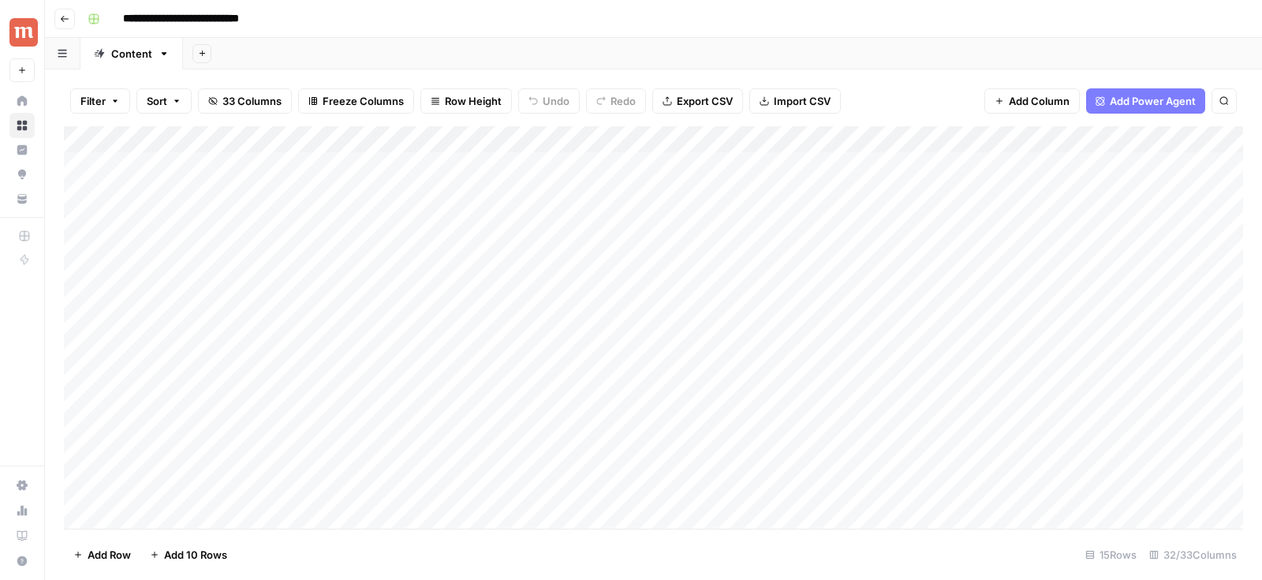
click at [208, 133] on div "Add Column" at bounding box center [653, 327] width 1179 height 403
click at [226, 174] on input "Medication Name" at bounding box center [213, 178] width 160 height 16
click at [186, 190] on div "Add Column" at bounding box center [653, 327] width 1179 height 403
click at [605, 136] on div "Add Column" at bounding box center [653, 327] width 1179 height 403
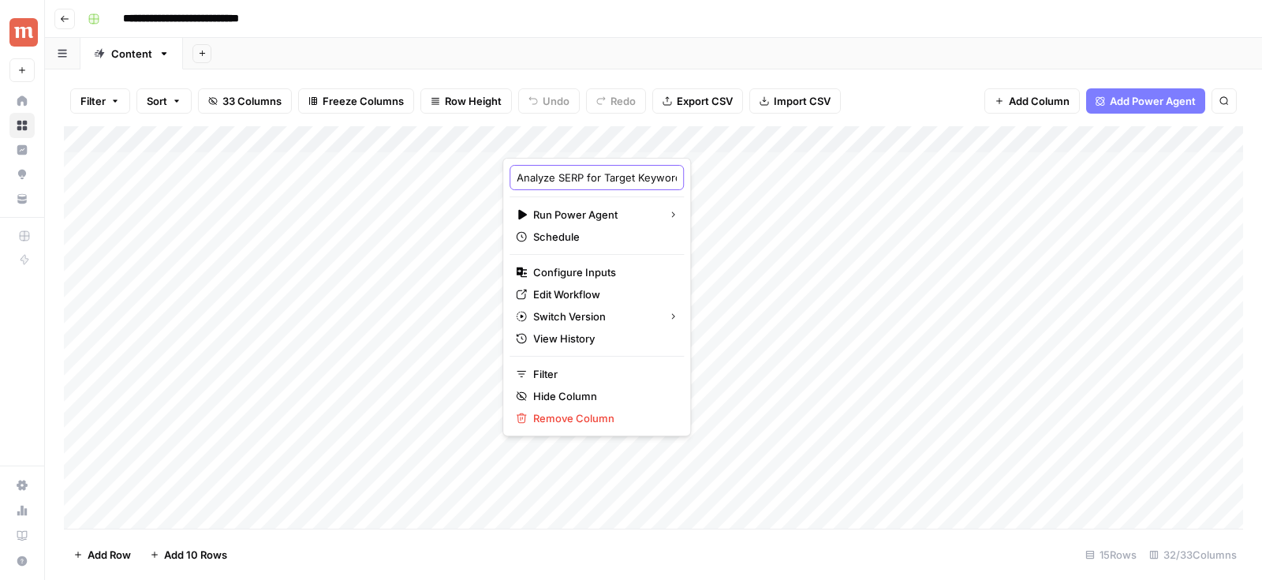
scroll to position [0, 72]
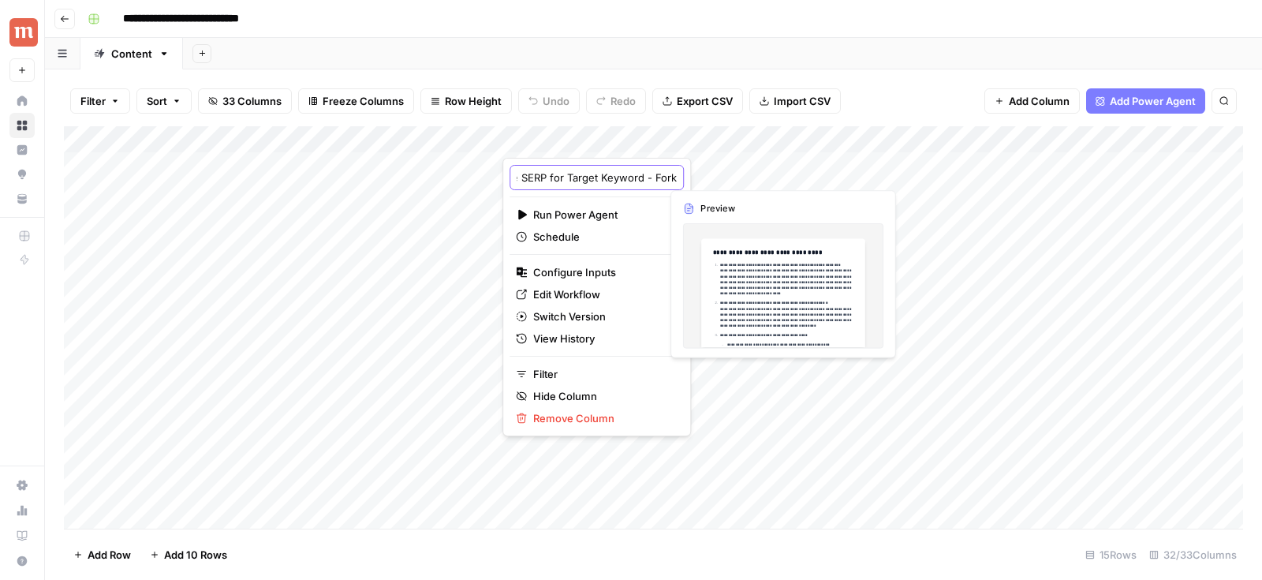
drag, startPoint x: 600, startPoint y: 175, endPoint x: 696, endPoint y: 175, distance: 95.4
click at [696, 175] on body "**********" at bounding box center [631, 290] width 1262 height 580
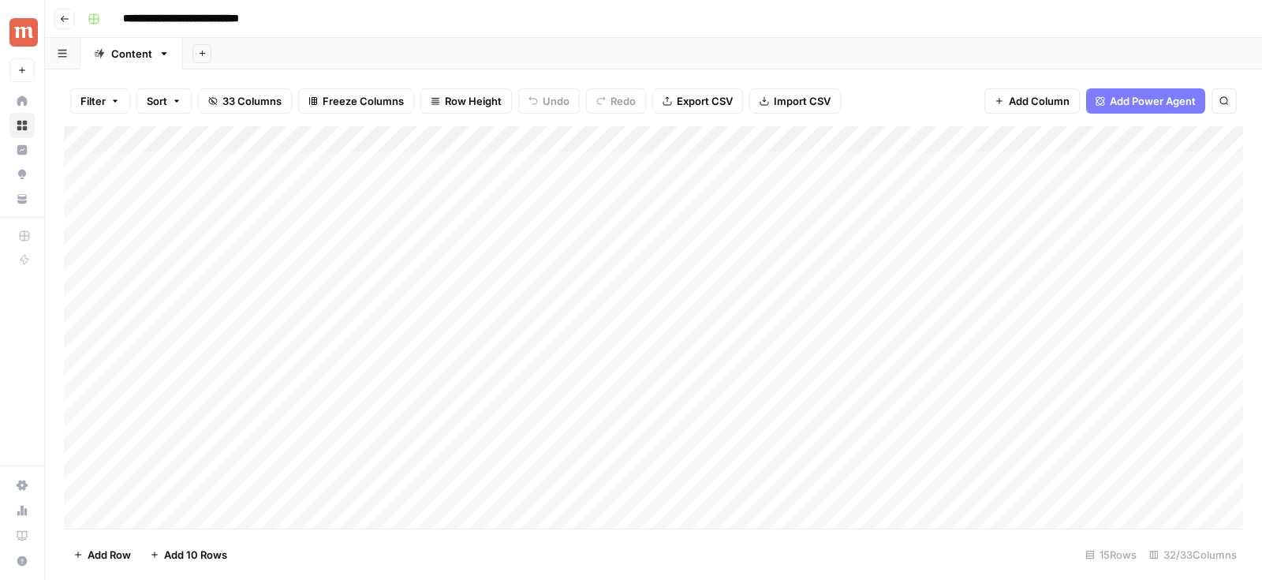
click at [893, 137] on div "Add Column" at bounding box center [653, 327] width 1179 height 403
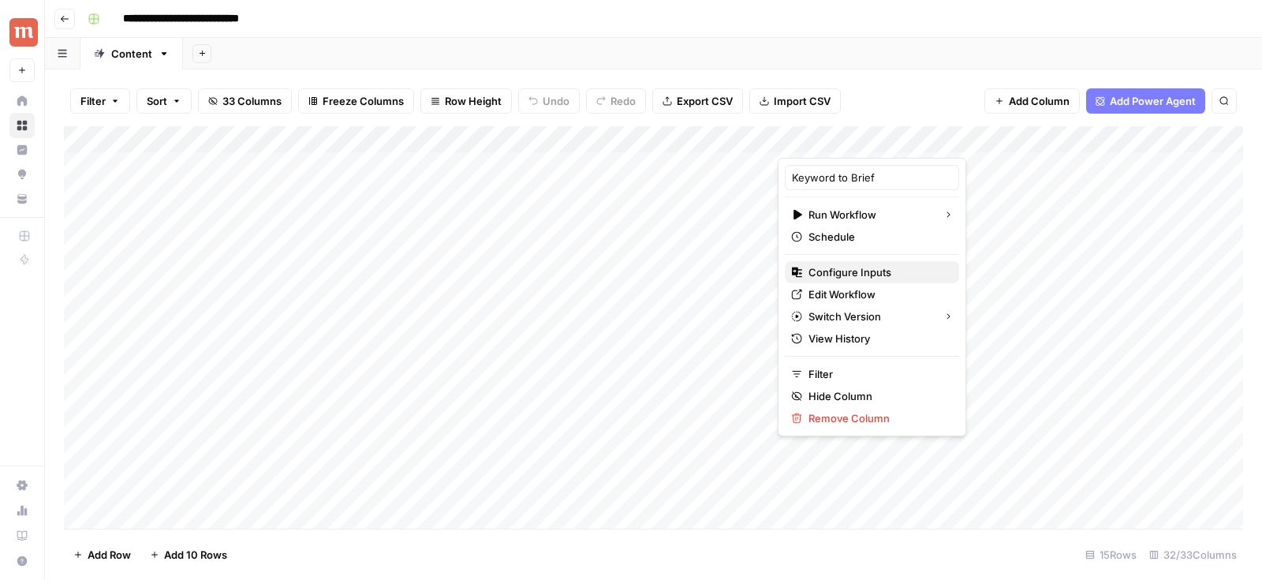
click at [831, 267] on span "Configure Inputs" at bounding box center [878, 272] width 138 height 16
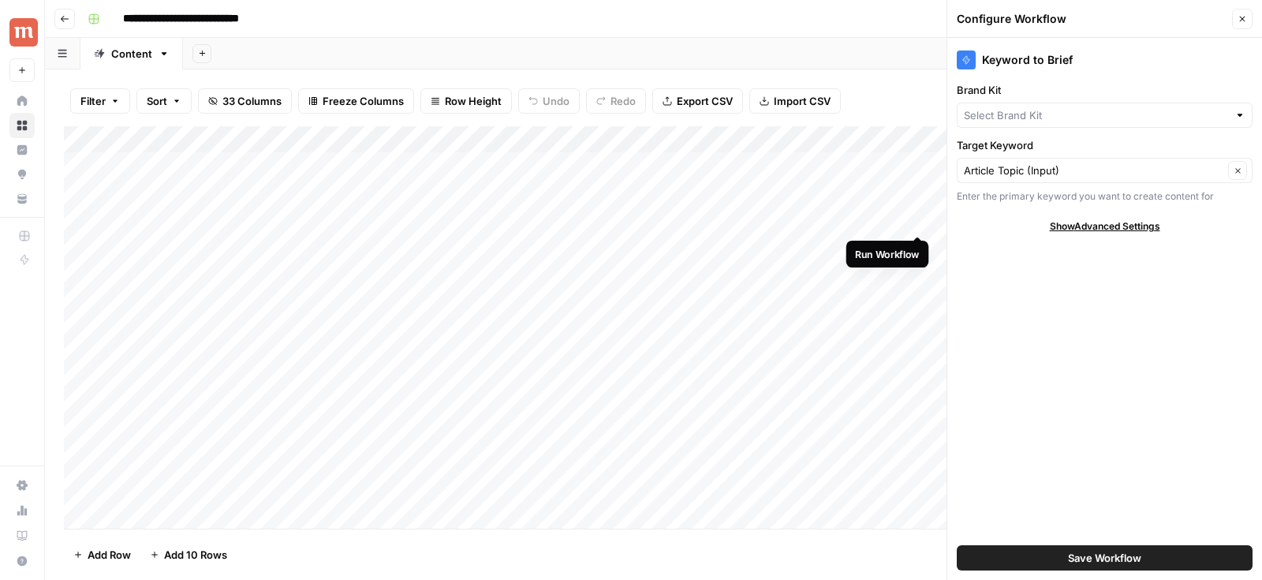
type input "Maple"
click at [1250, 21] on button "Close" at bounding box center [1242, 19] width 21 height 21
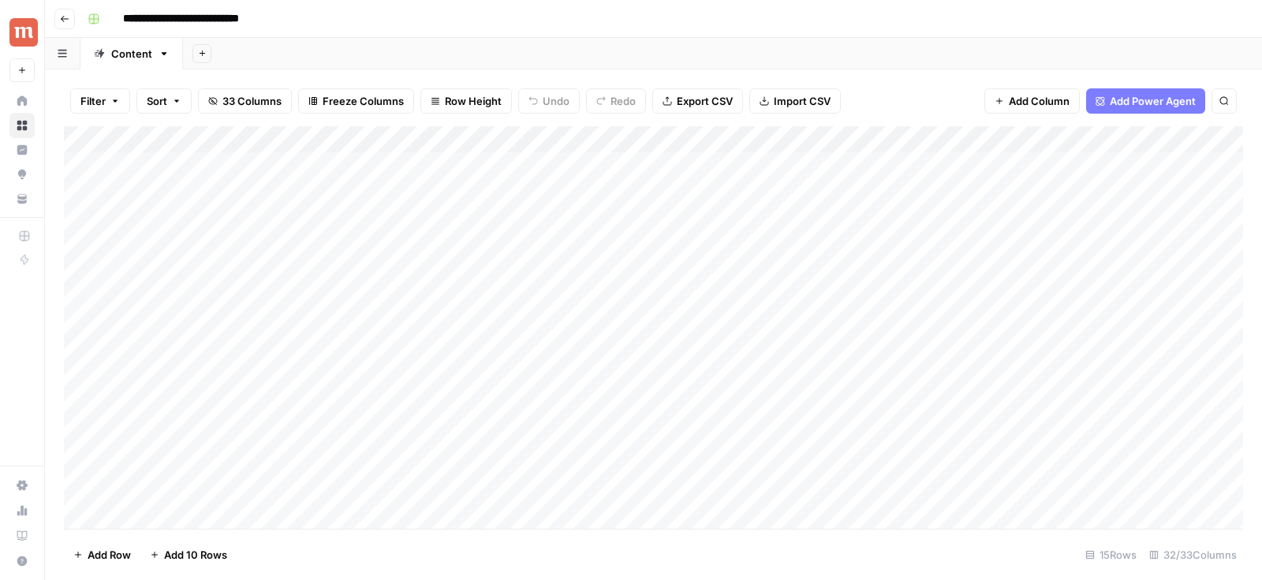
click at [905, 141] on div "Add Column" at bounding box center [653, 327] width 1179 height 403
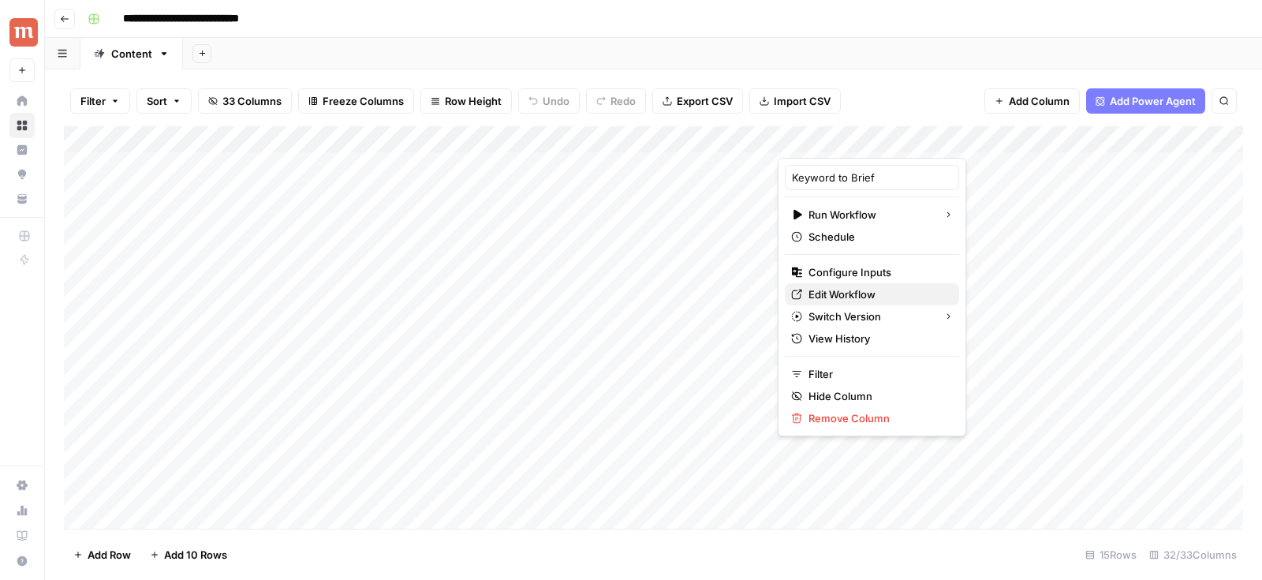
drag, startPoint x: 860, startPoint y: 278, endPoint x: 855, endPoint y: 289, distance: 11.3
click at [855, 289] on div "Keyword to Brief Run Workflow Schedule Configure Inputs Edit Workflow Switch Ve…" at bounding box center [872, 297] width 189 height 278
click at [855, 289] on span "Edit Workflow" at bounding box center [878, 294] width 138 height 16
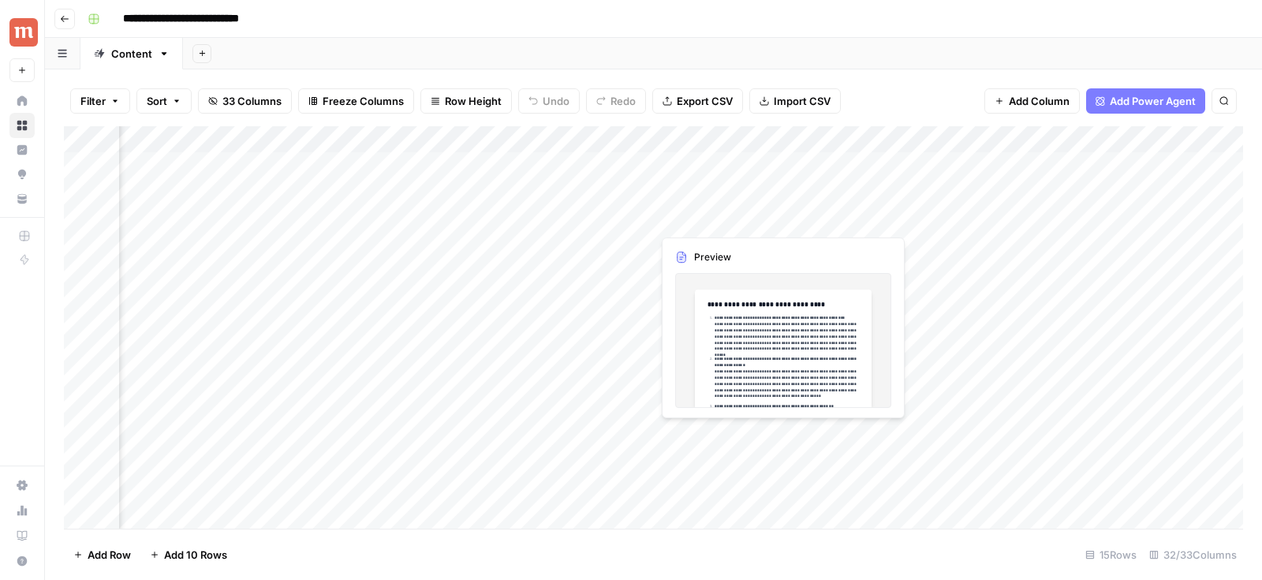
scroll to position [0, 399]
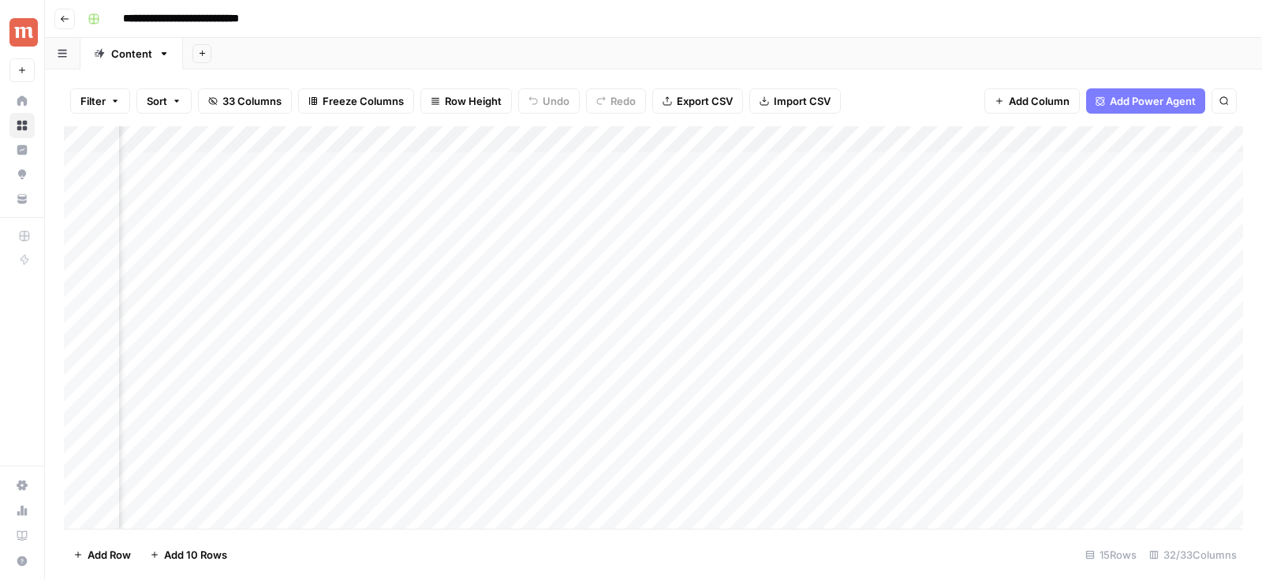
click at [783, 140] on div "Add Column" at bounding box center [653, 327] width 1179 height 403
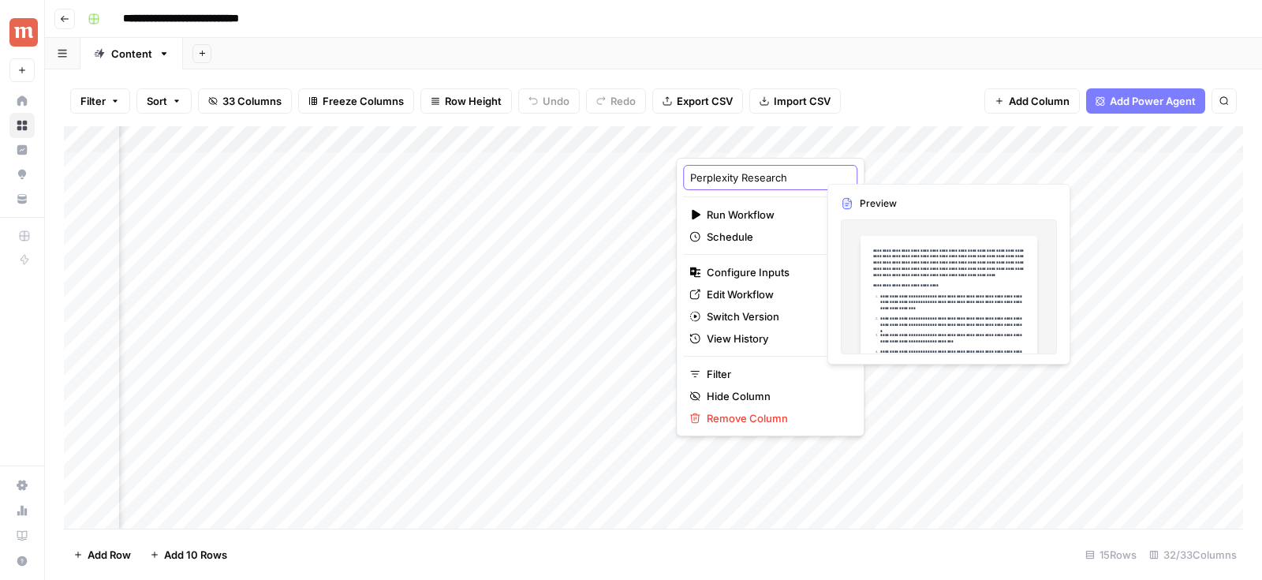
click at [786, 170] on input "Perplexity Research" at bounding box center [770, 178] width 160 height 16
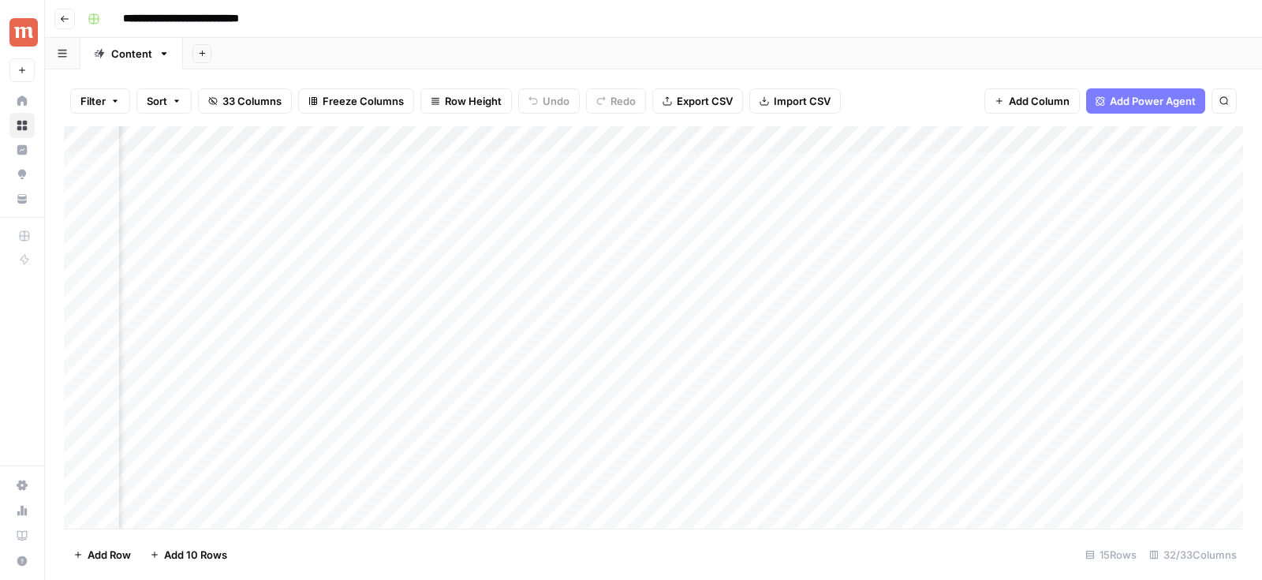
click at [786, 139] on div "Add Column" at bounding box center [653, 327] width 1179 height 403
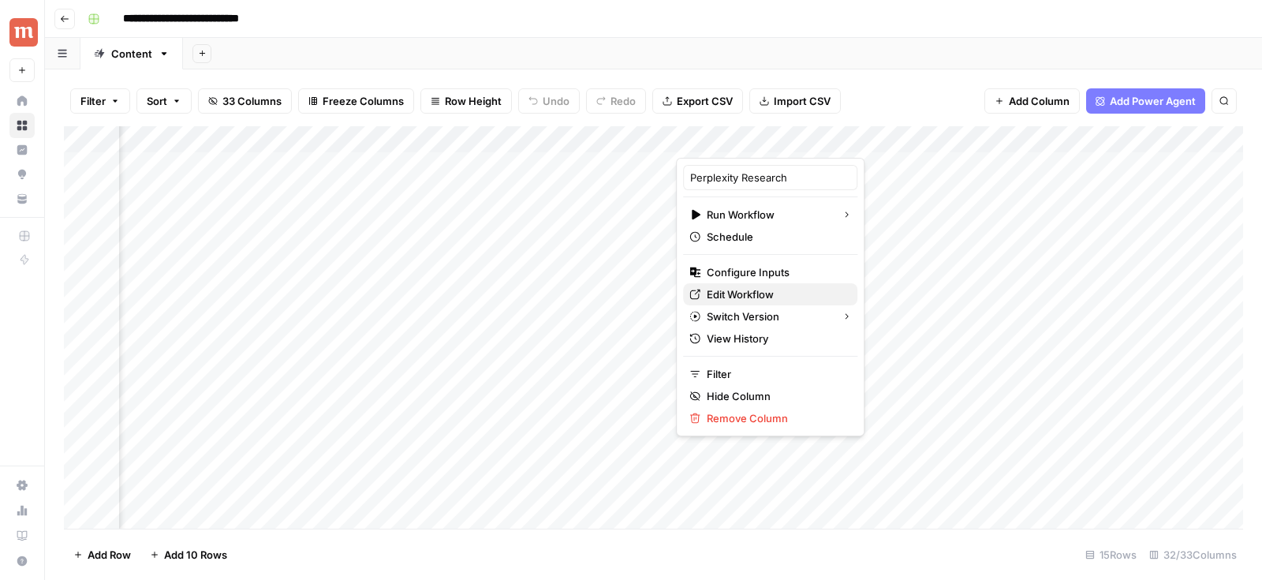
click at [728, 292] on span "Edit Workflow" at bounding box center [776, 294] width 138 height 16
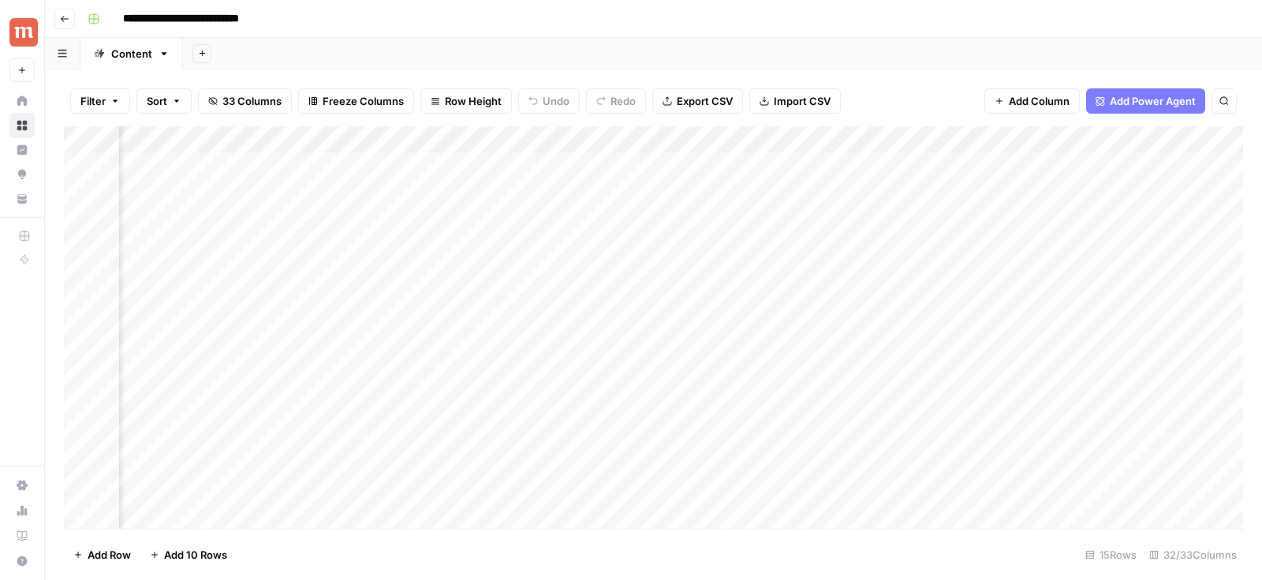
scroll to position [0, 1229]
click at [538, 133] on div "Add Column" at bounding box center [653, 327] width 1179 height 403
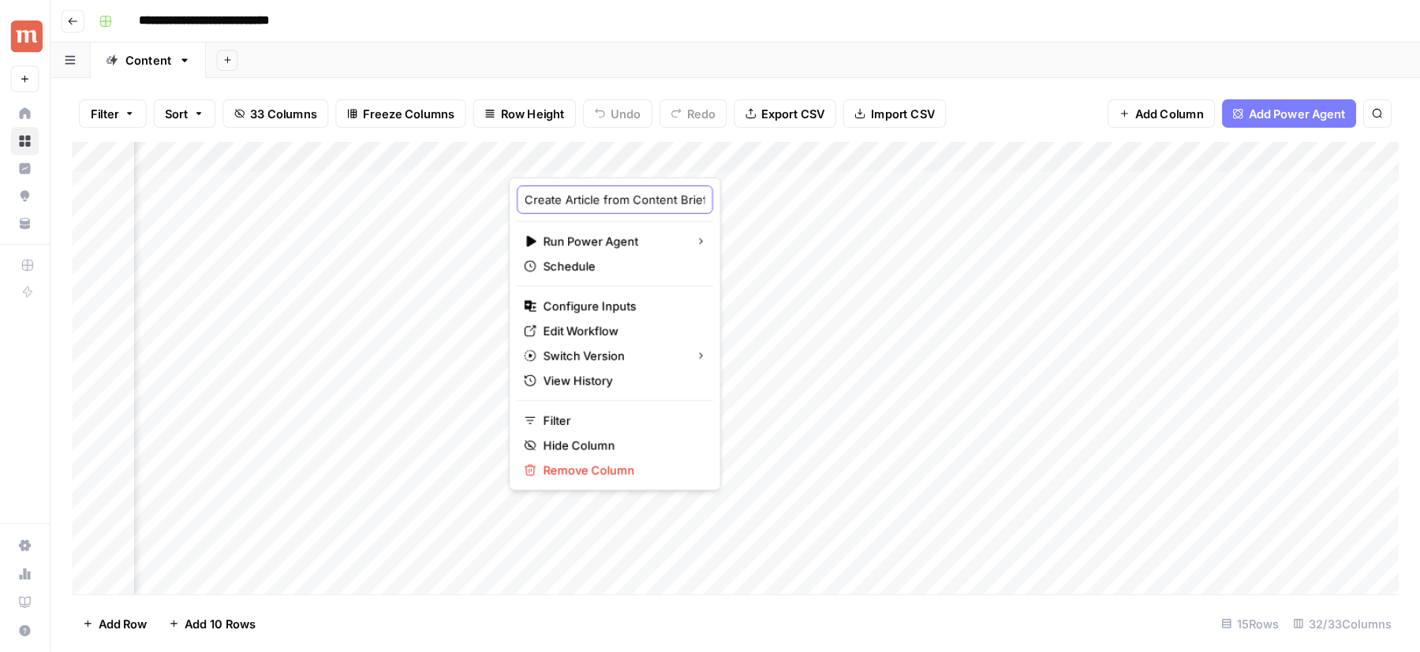
scroll to position [0, 110]
drag, startPoint x: 556, startPoint y: 174, endPoint x: 639, endPoint y: 174, distance: 82.8
click at [639, 174] on body "**********" at bounding box center [631, 290] width 1262 height 580
click at [595, 119] on div "Filter Sort 33 Columns Freeze Columns Row Height Undo Redo Export CSV Import CS…" at bounding box center [653, 101] width 1179 height 50
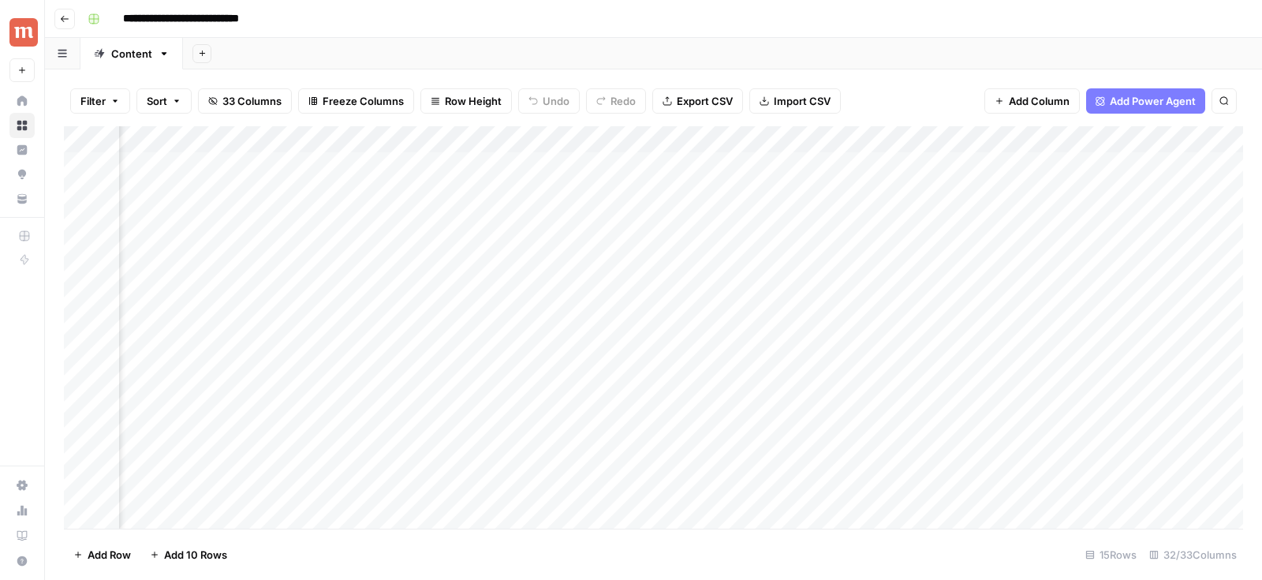
click at [559, 138] on div "Add Column" at bounding box center [653, 327] width 1179 height 403
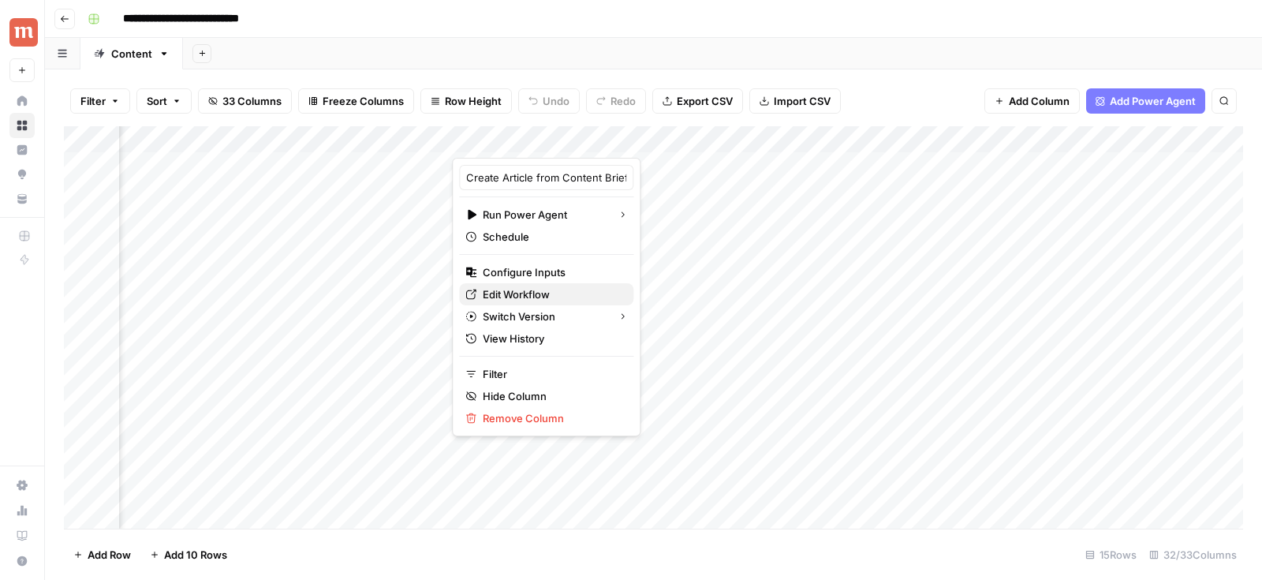
click at [546, 286] on span "Edit Workflow" at bounding box center [552, 294] width 138 height 16
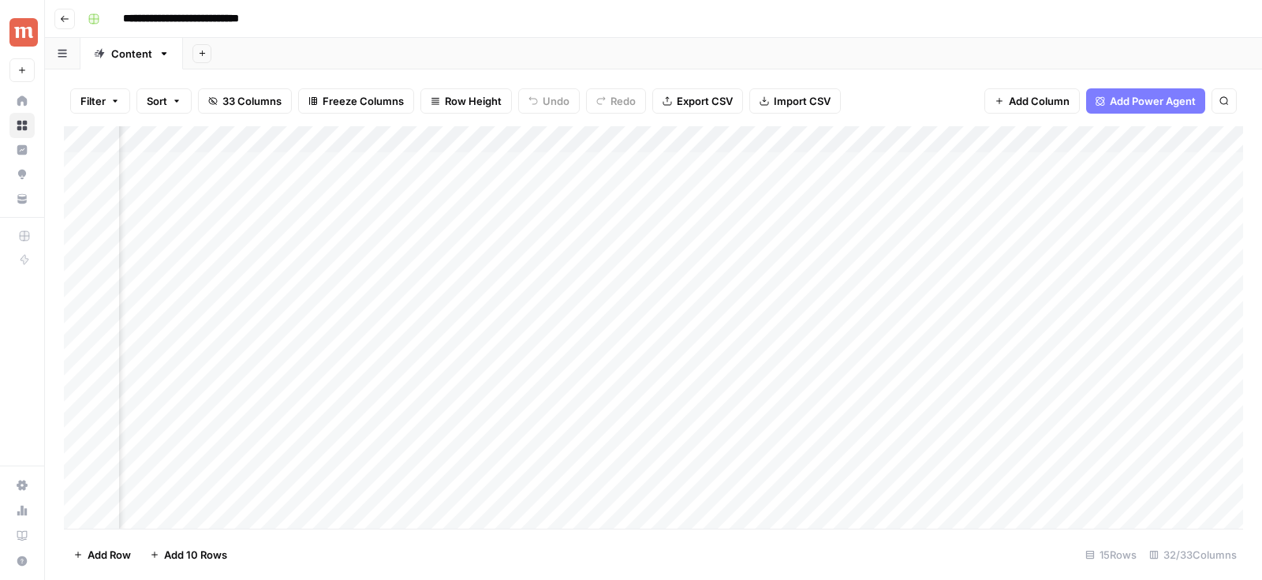
click at [565, 138] on div "Add Column" at bounding box center [653, 327] width 1179 height 403
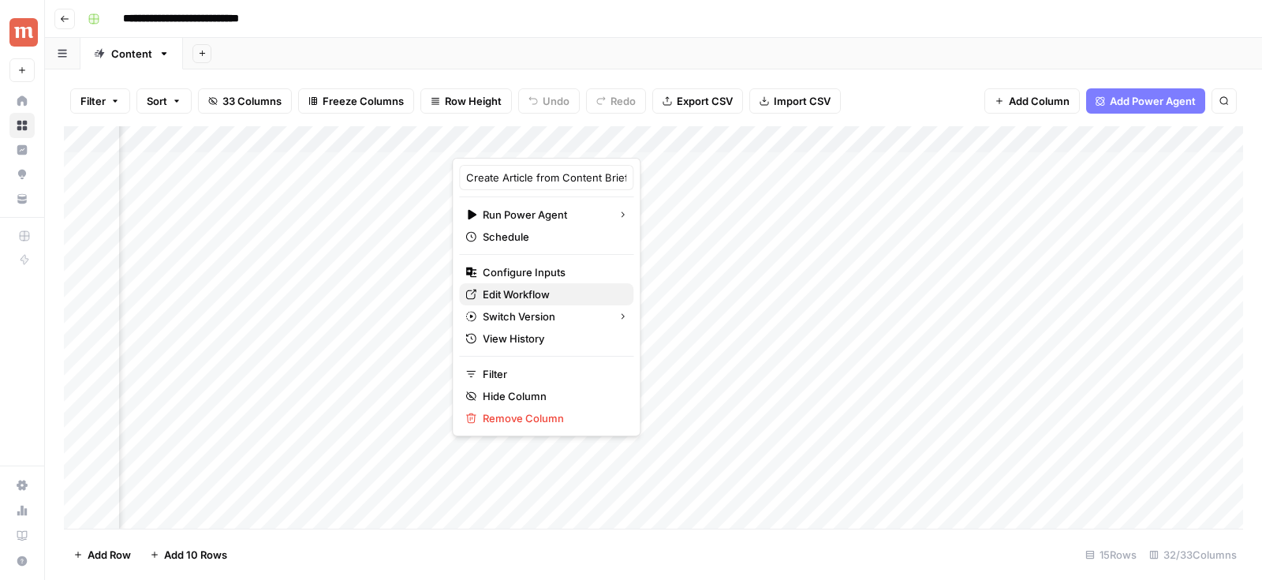
click at [531, 286] on span "Edit Workflow" at bounding box center [552, 294] width 138 height 16
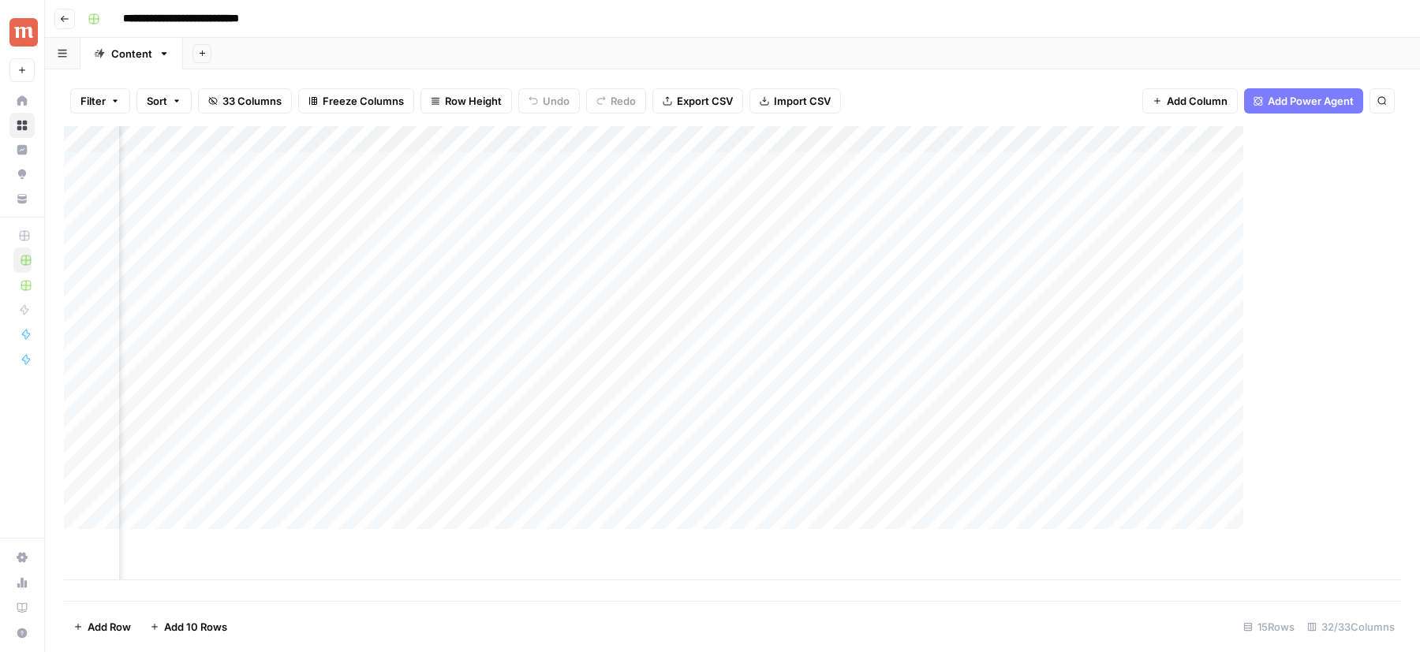
scroll to position [0, 1229]
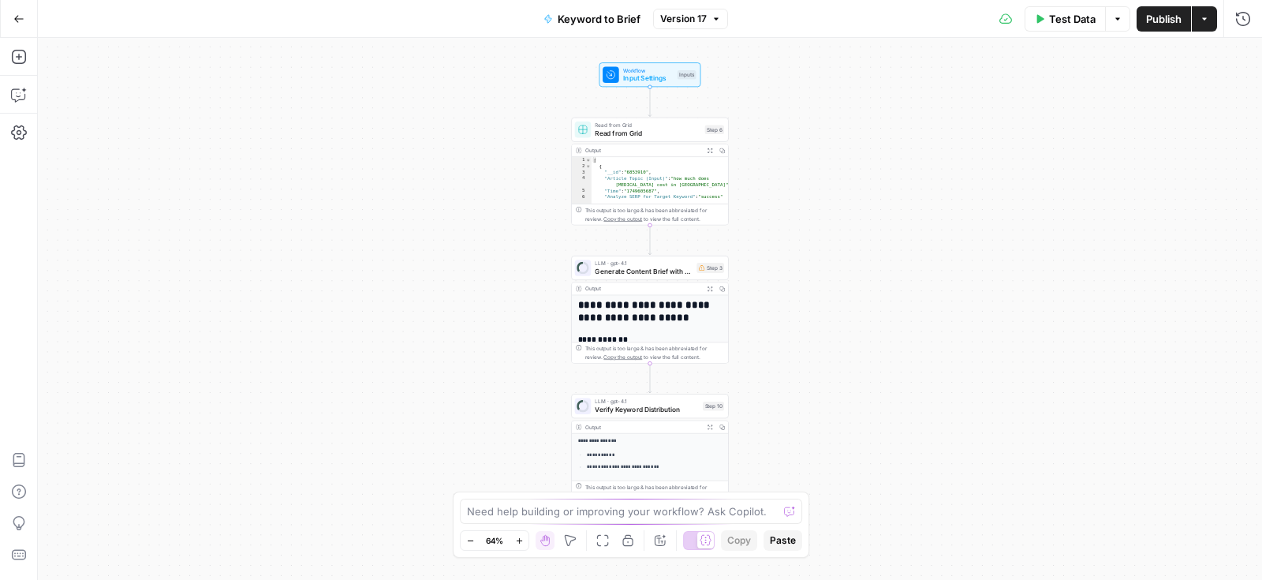
click at [503, 84] on div "Workflow Input Settings Inputs Read from Grid Read from Grid Step 6 Output Expa…" at bounding box center [650, 309] width 1224 height 542
click at [527, 92] on div "Workflow Input Settings Inputs Read from Grid Read from Grid Step 6 Output Expa…" at bounding box center [650, 309] width 1224 height 542
click at [531, 118] on div "Workflow Input Settings Inputs Read from Grid Read from Grid Step 6 Output Expa…" at bounding box center [650, 309] width 1224 height 542
click at [827, 181] on div "Workflow Input Settings Inputs Read from Grid Read from Grid Step 6 Copy step D…" at bounding box center [650, 309] width 1224 height 542
click at [551, 78] on div "Workflow Input Settings Inputs Read from Grid Read from Grid Step 6 Copy step D…" at bounding box center [650, 309] width 1224 height 542
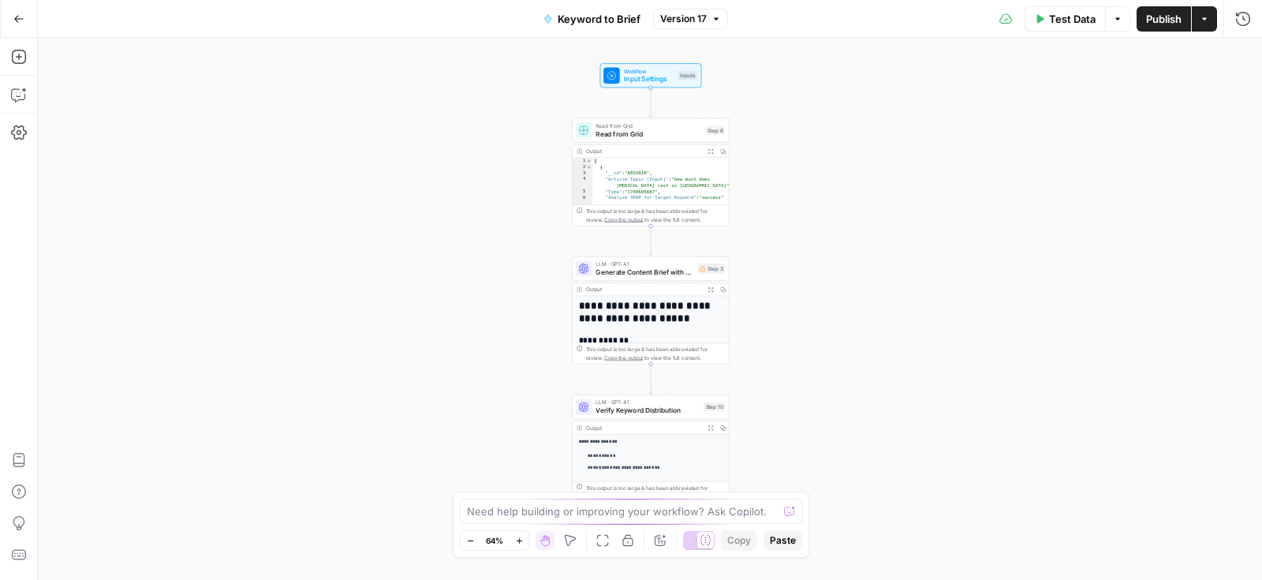
click at [780, 523] on div "Need help building or improving your workflow? Ask Copilot." at bounding box center [631, 511] width 342 height 25
click at [774, 385] on div "Workflow Input Settings Inputs Read from Grid Read from Grid Step 6 Output Expa…" at bounding box center [650, 309] width 1224 height 542
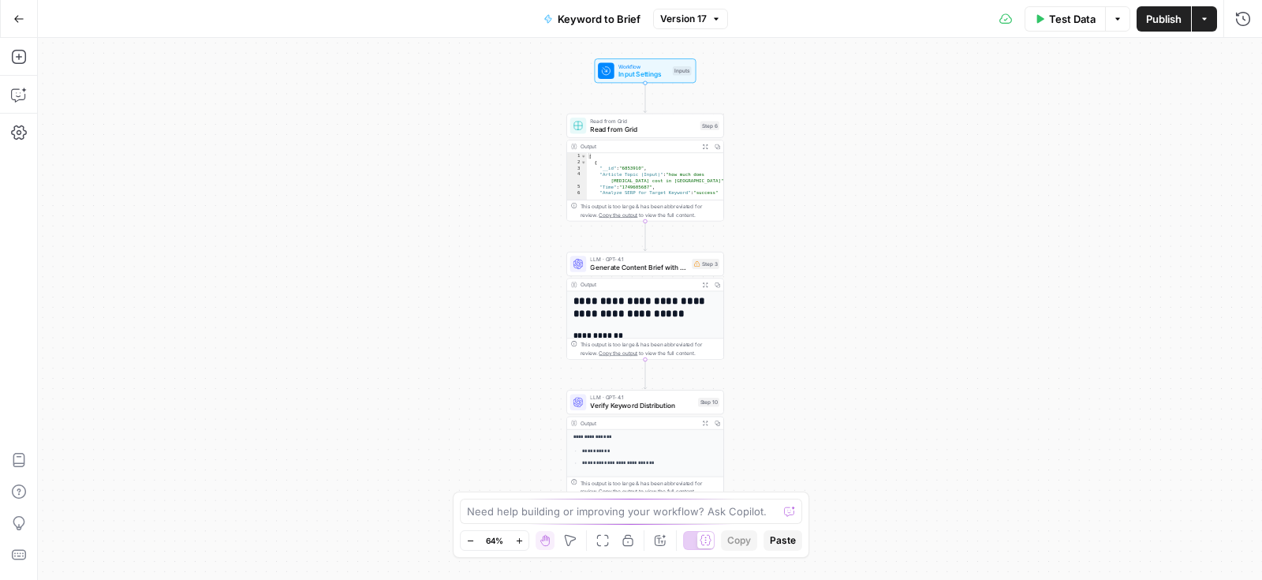
drag, startPoint x: 494, startPoint y: 80, endPoint x: 491, endPoint y: 102, distance: 21.5
click at [490, 99] on div "Workflow Input Settings Inputs Read from Grid Read from Grid Step 6 Output Expa…" at bounding box center [650, 309] width 1224 height 542
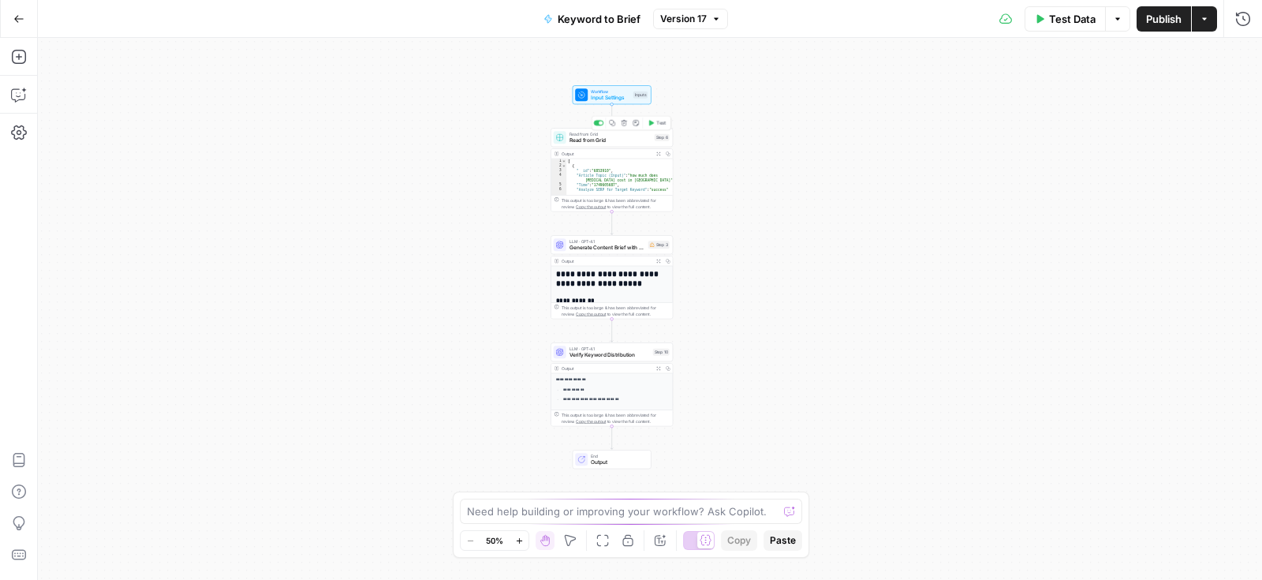
click at [607, 135] on span "Read from Grid" at bounding box center [611, 134] width 82 height 6
type input "Content"
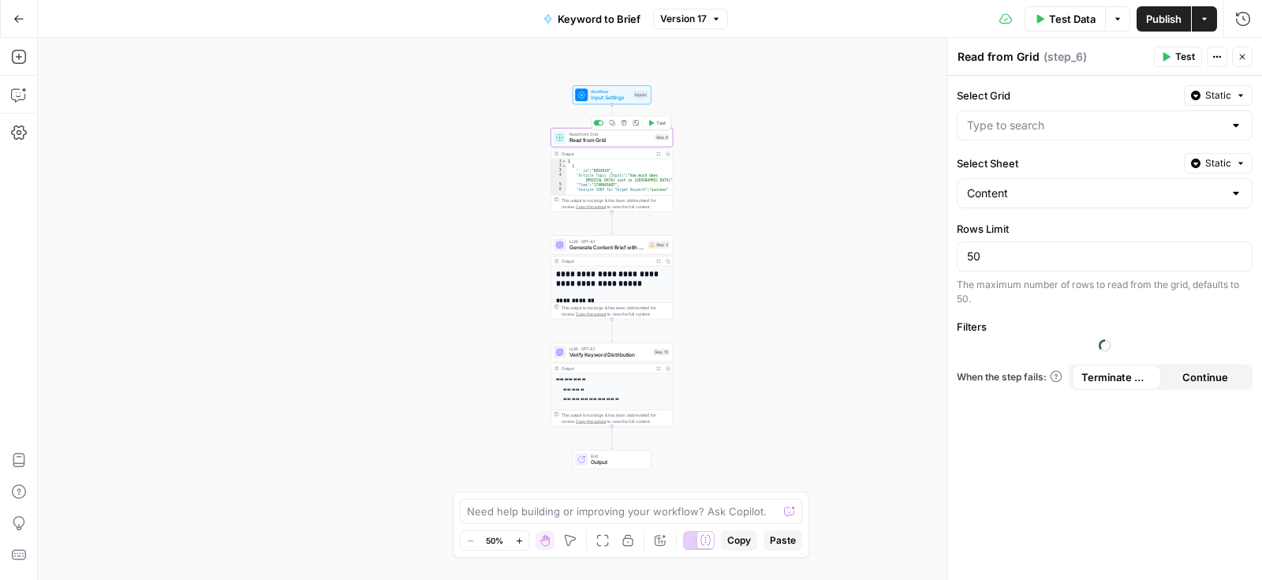
type input "Medication Cost Articles Grid"
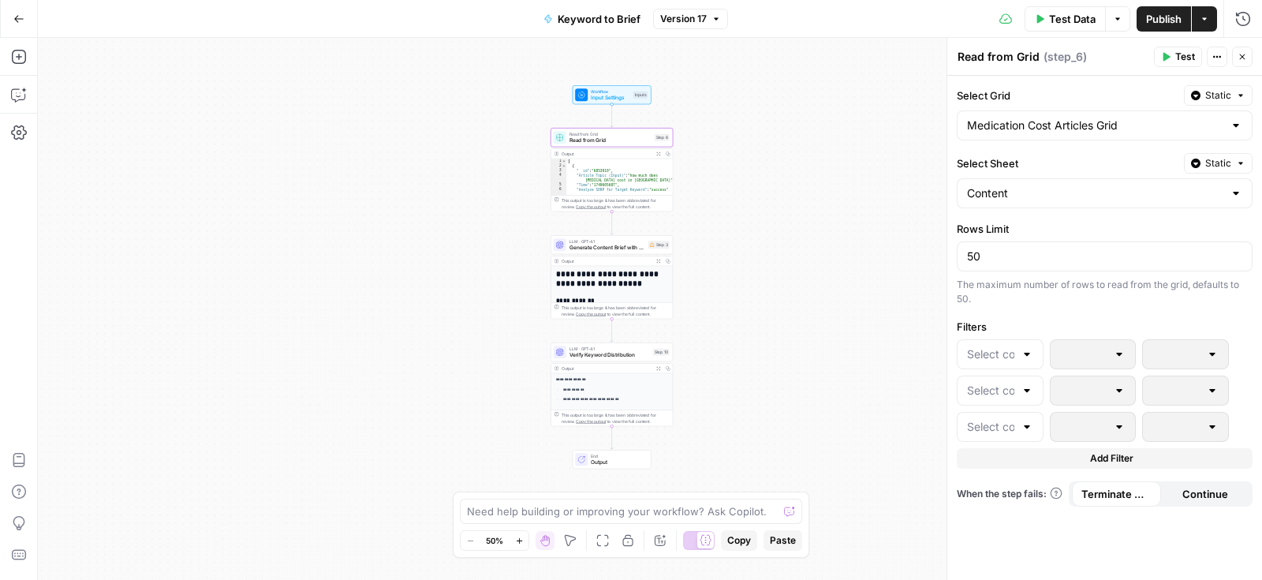
click at [628, 244] on span "Generate Content Brief with Regional Costs" at bounding box center [608, 248] width 76 height 8
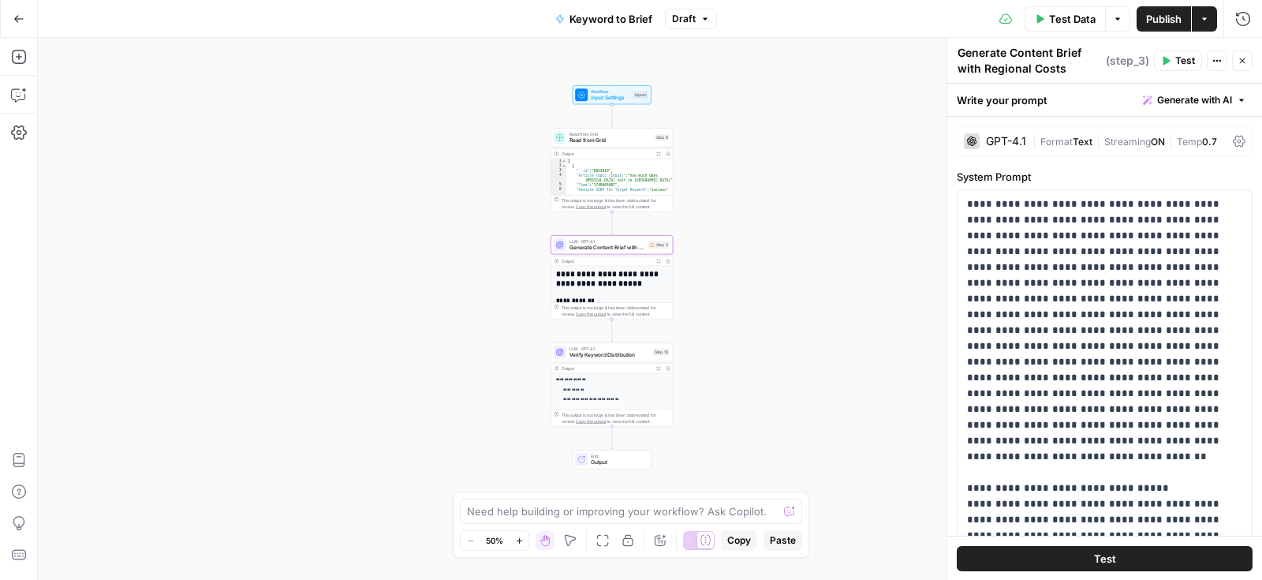
click at [604, 143] on span "Read from Grid" at bounding box center [611, 140] width 82 height 8
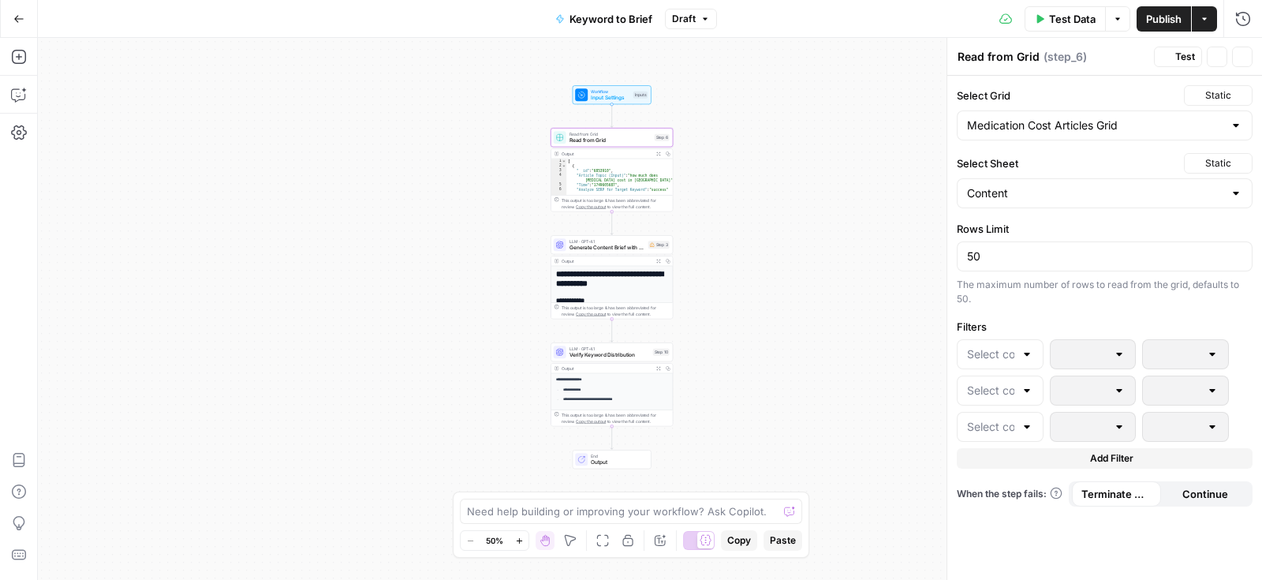
click at [602, 100] on span "Input Settings" at bounding box center [610, 98] width 39 height 8
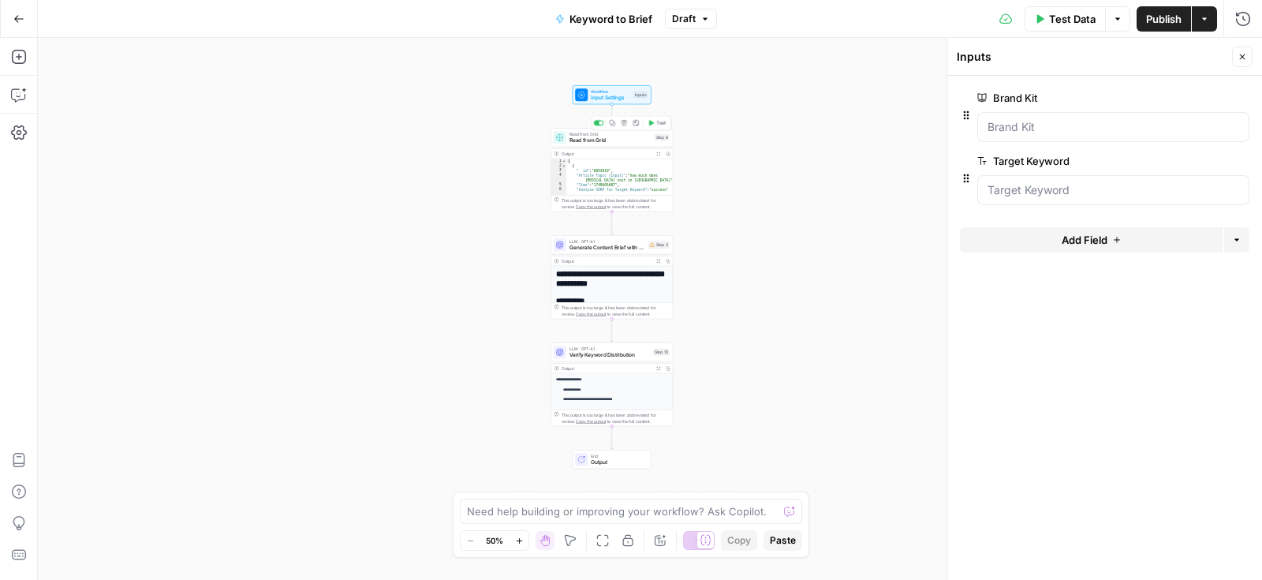
click at [589, 137] on span "Read from Grid" at bounding box center [611, 140] width 82 height 8
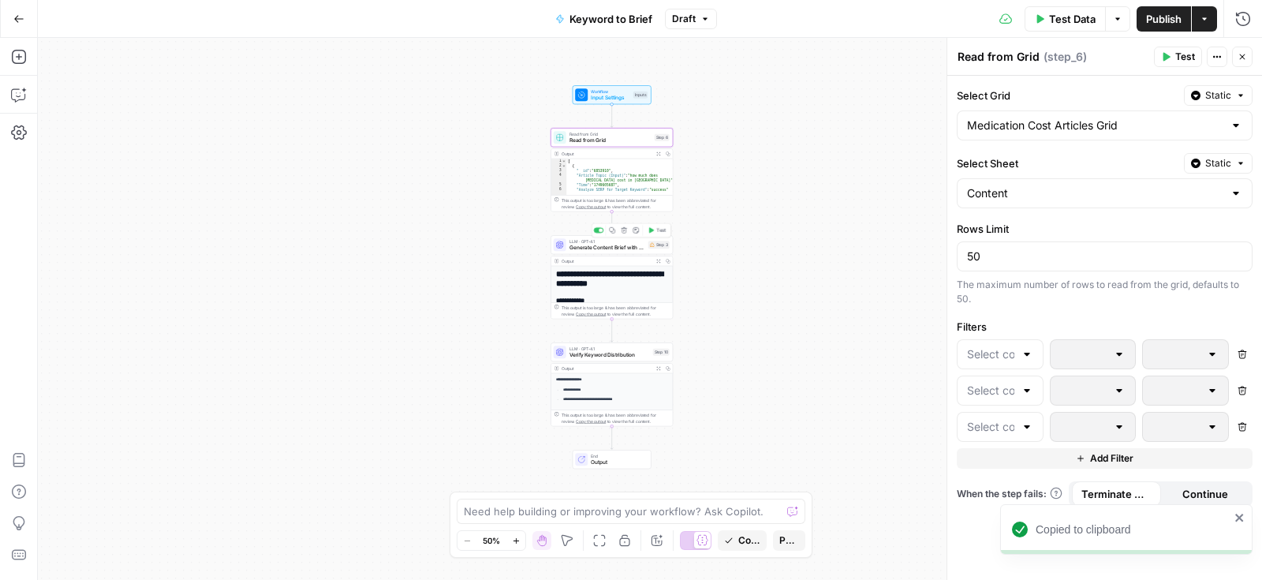
click at [603, 239] on span "LLM · GPT-4.1" at bounding box center [608, 241] width 76 height 6
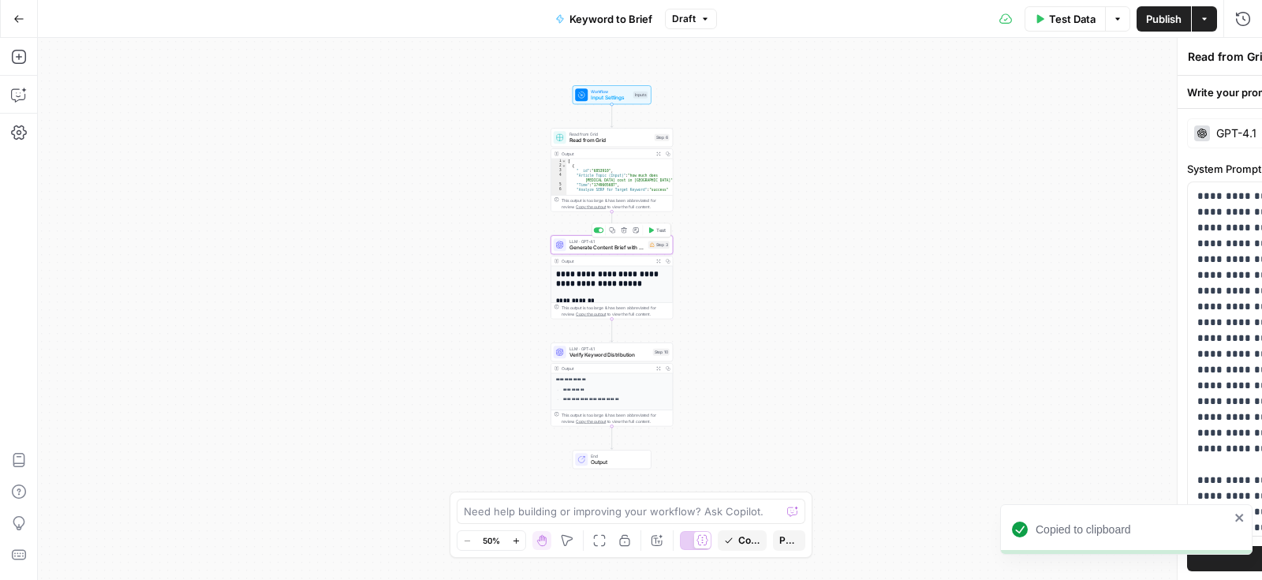
type textarea "Generate Content Brief with Regional Costs"
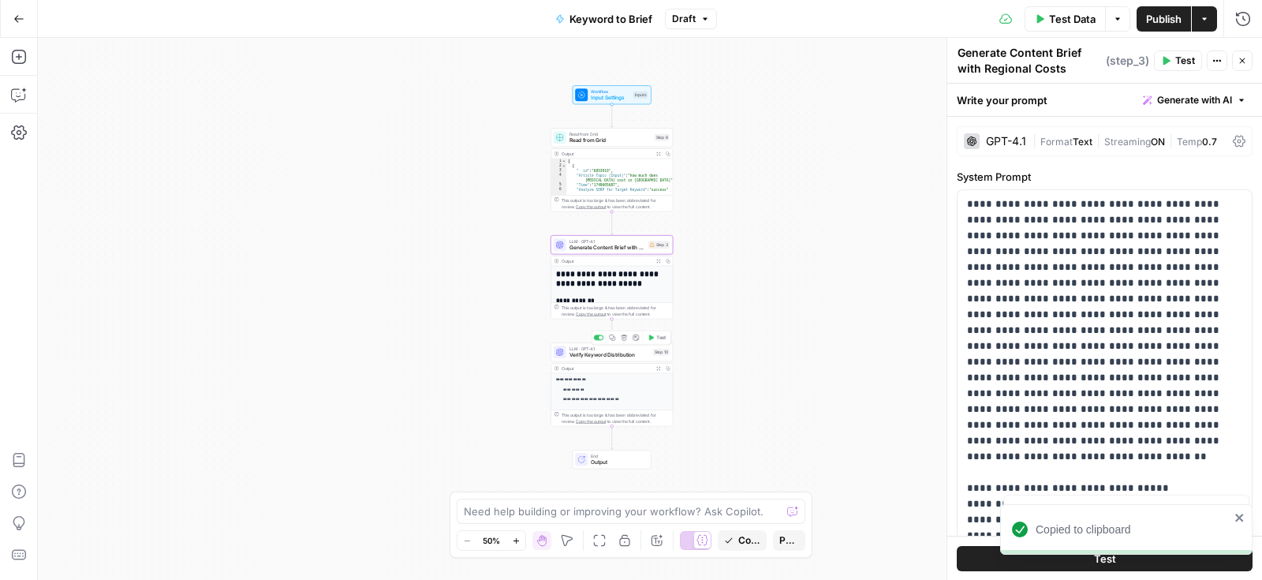
click at [607, 351] on span "Verify Keyword Distribution" at bounding box center [610, 355] width 80 height 8
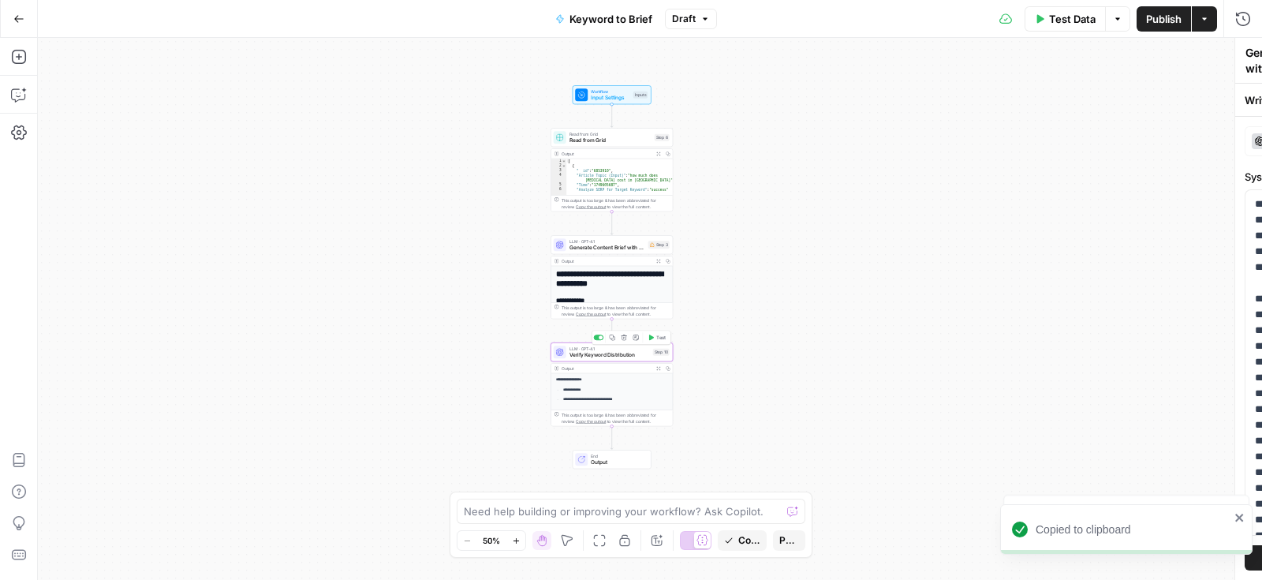
type textarea "Verify Keyword Distribution"
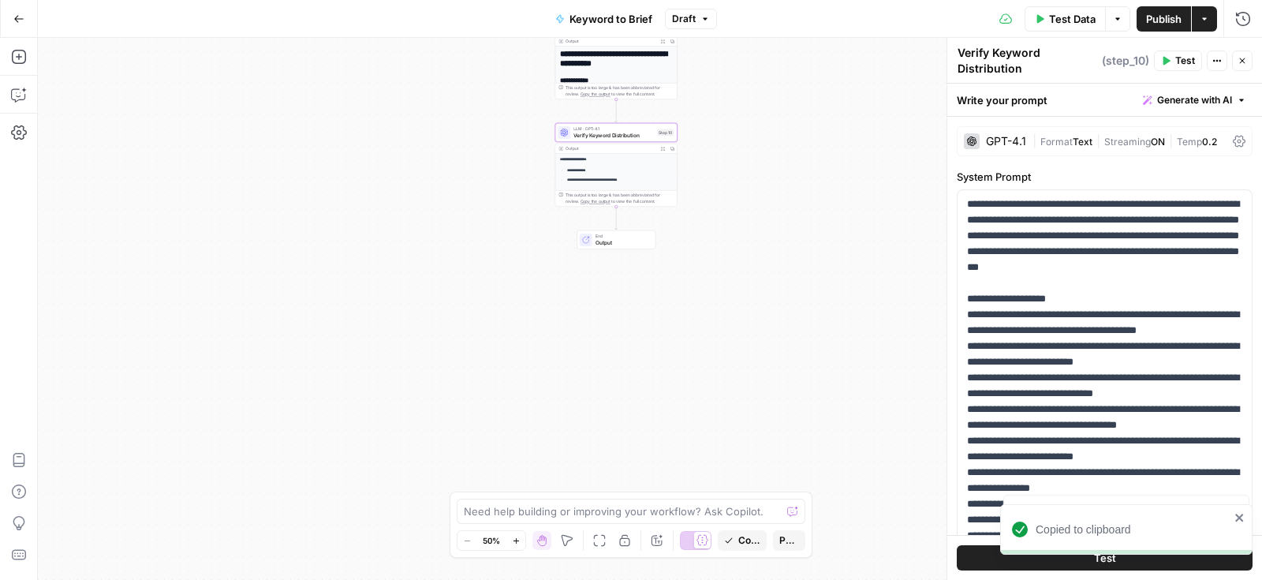
click at [615, 245] on span "Output" at bounding box center [623, 242] width 54 height 8
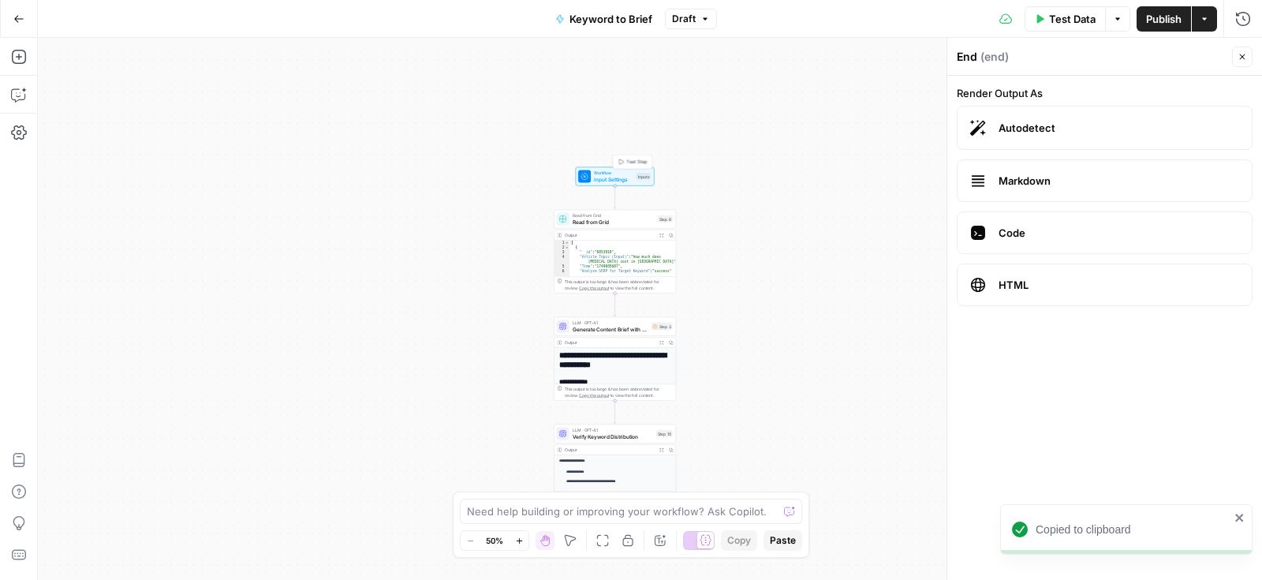
click at [604, 175] on span "Input Settings" at bounding box center [613, 179] width 39 height 8
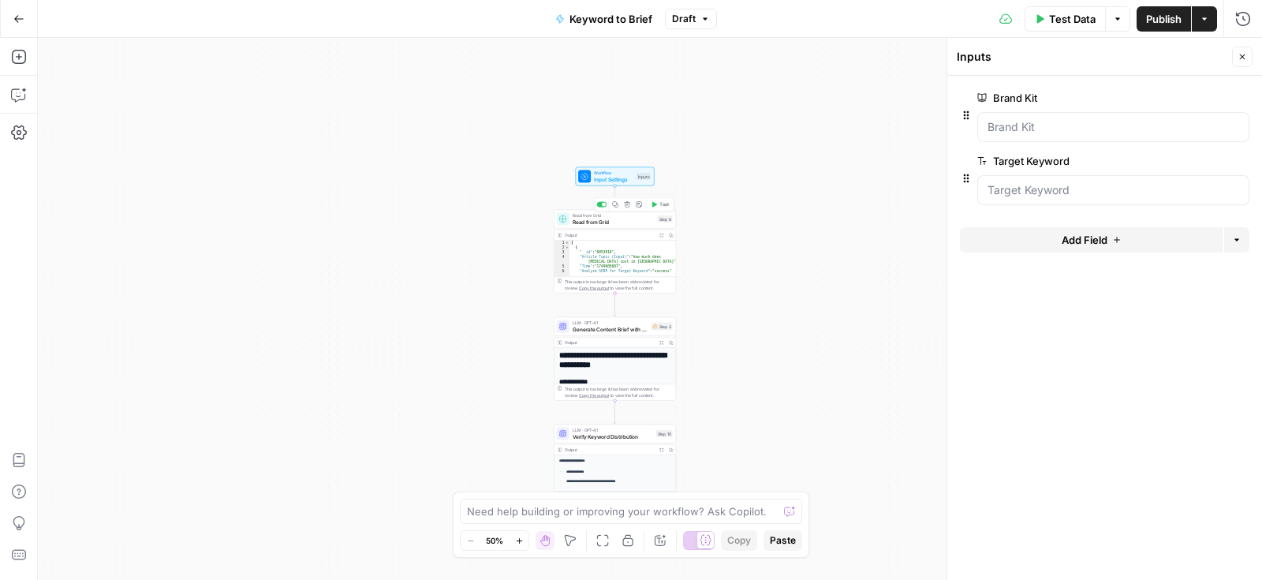
click at [596, 225] on span "Read from Grid" at bounding box center [614, 222] width 82 height 8
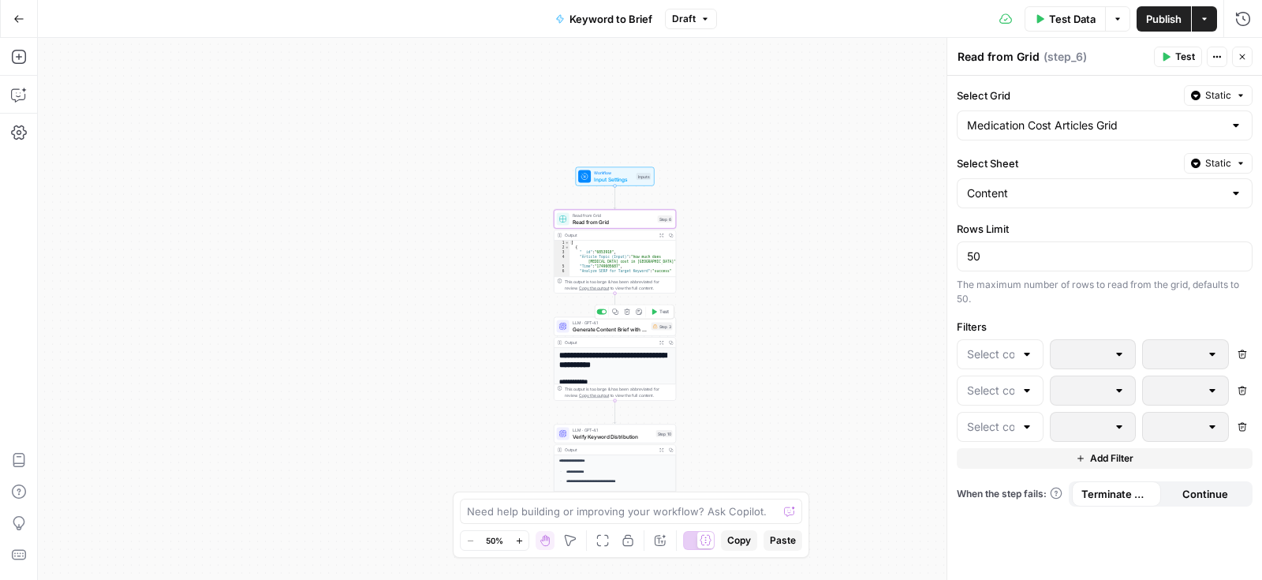
click at [600, 326] on span "Generate Content Brief with Regional Costs" at bounding box center [611, 329] width 76 height 8
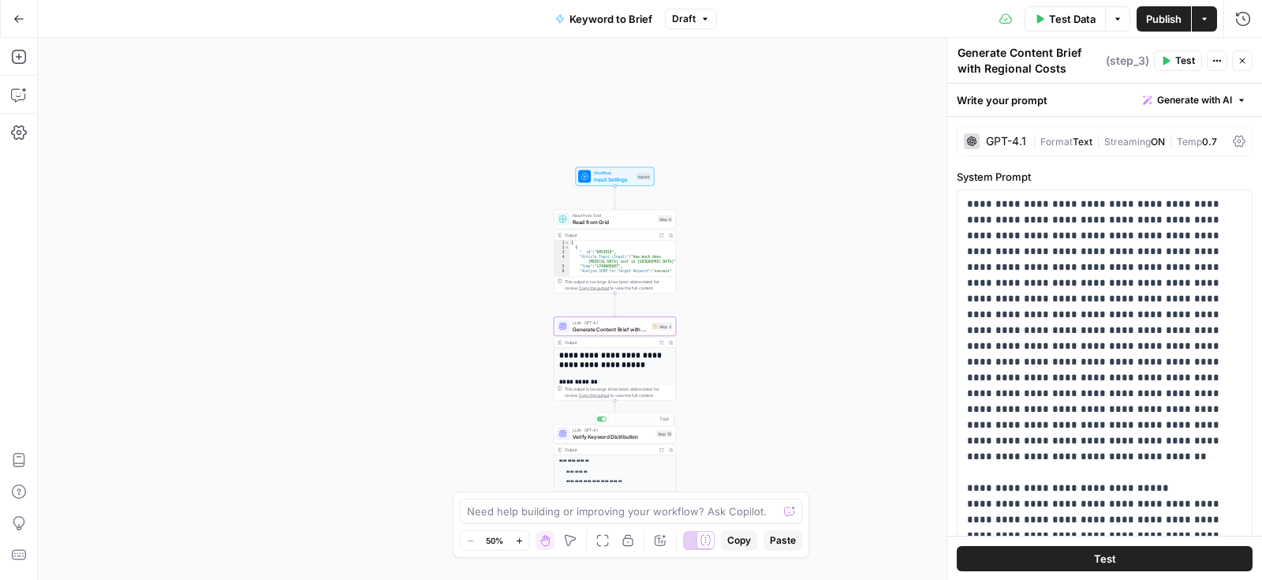
click at [607, 443] on div "**********" at bounding box center [615, 466] width 122 height 84
click at [594, 430] on span "LLM · GPT-4.1" at bounding box center [613, 430] width 80 height 6
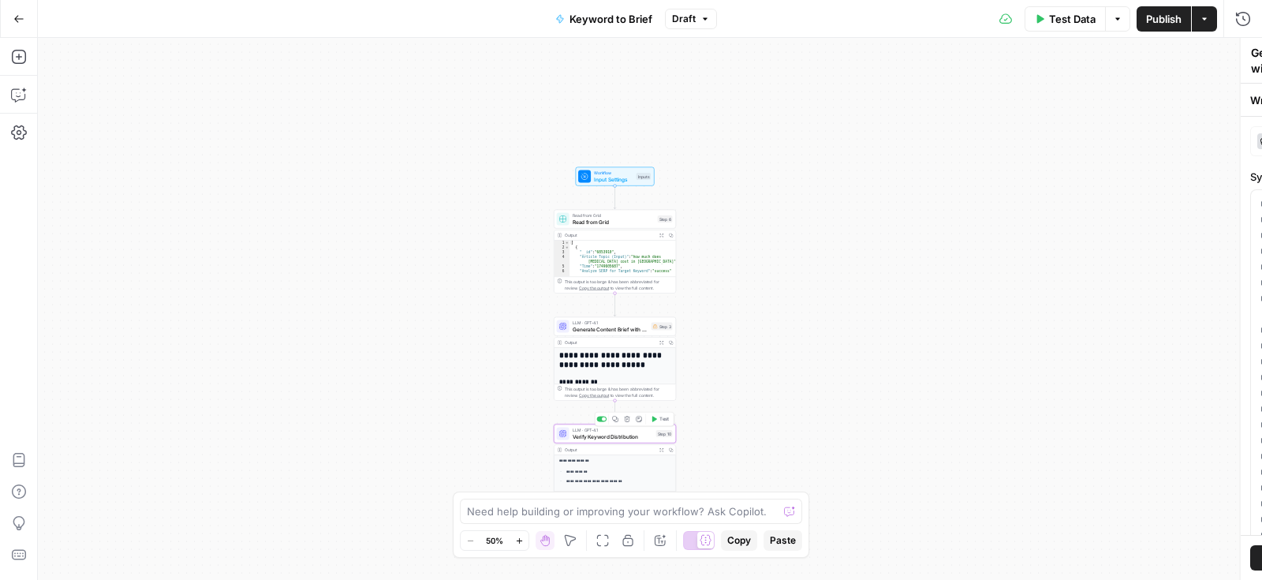
type textarea "Verify Keyword Distribution"
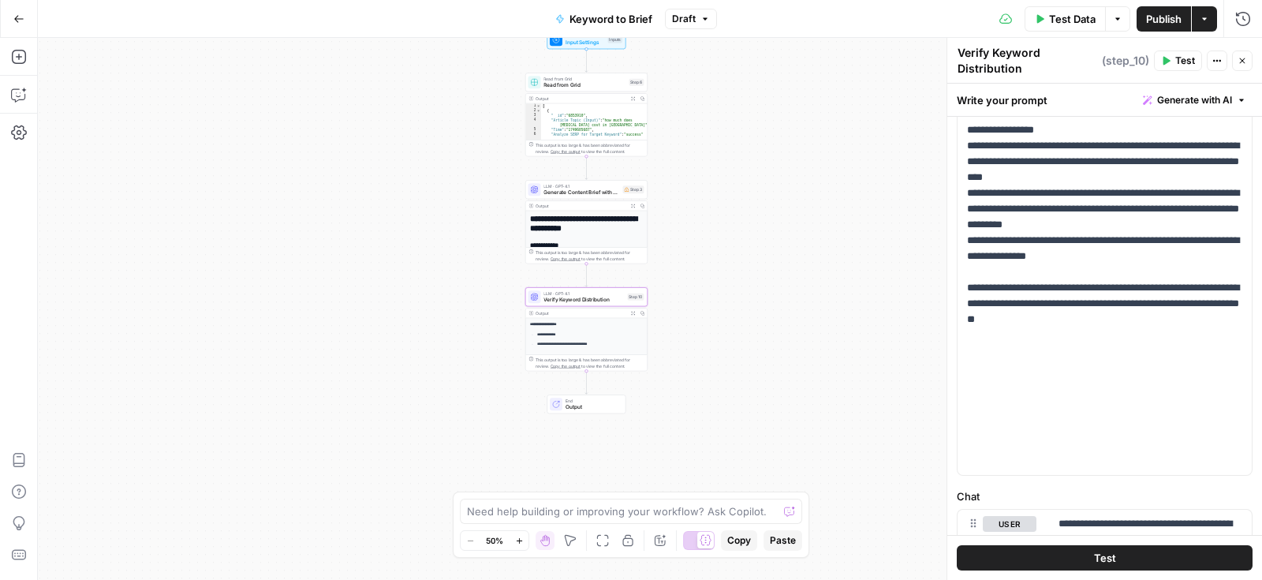
scroll to position [366, 0]
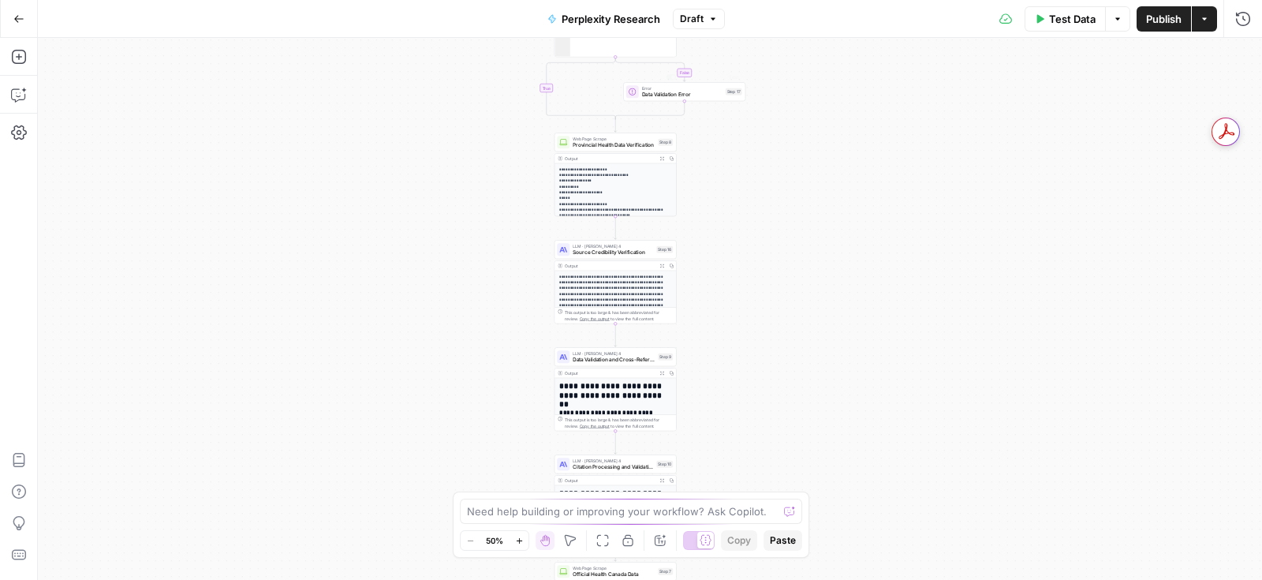
click at [695, 21] on span "Draft" at bounding box center [692, 19] width 24 height 14
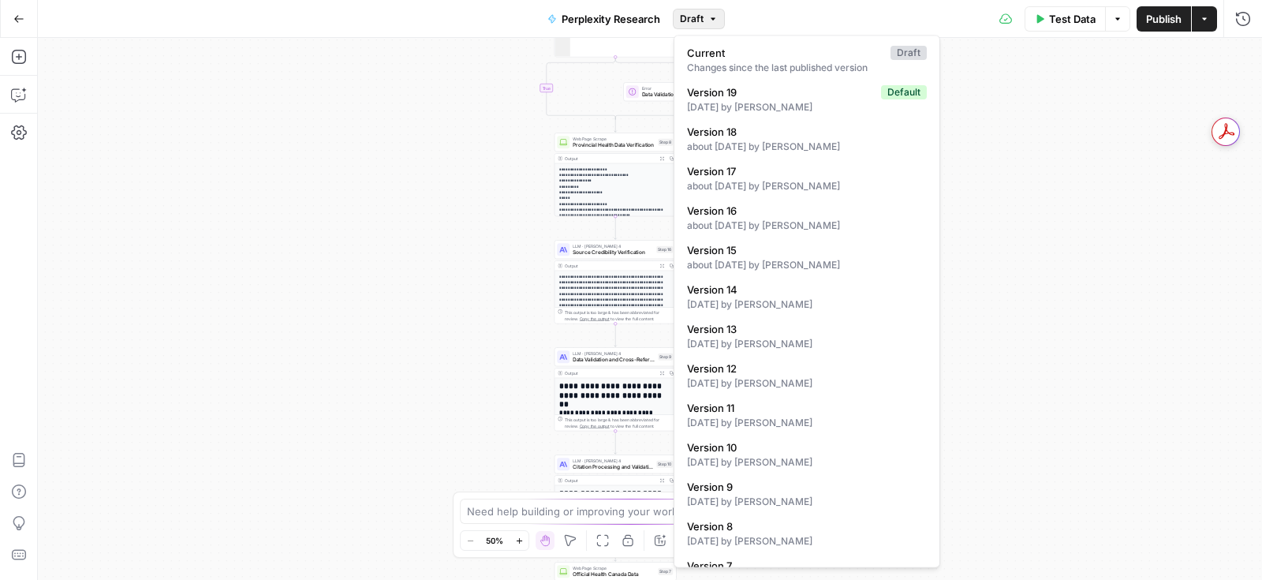
click at [1052, 121] on div "true false Workflow Input Settings Inputs Perplexity Deep Research Canadian Hea…" at bounding box center [650, 309] width 1224 height 542
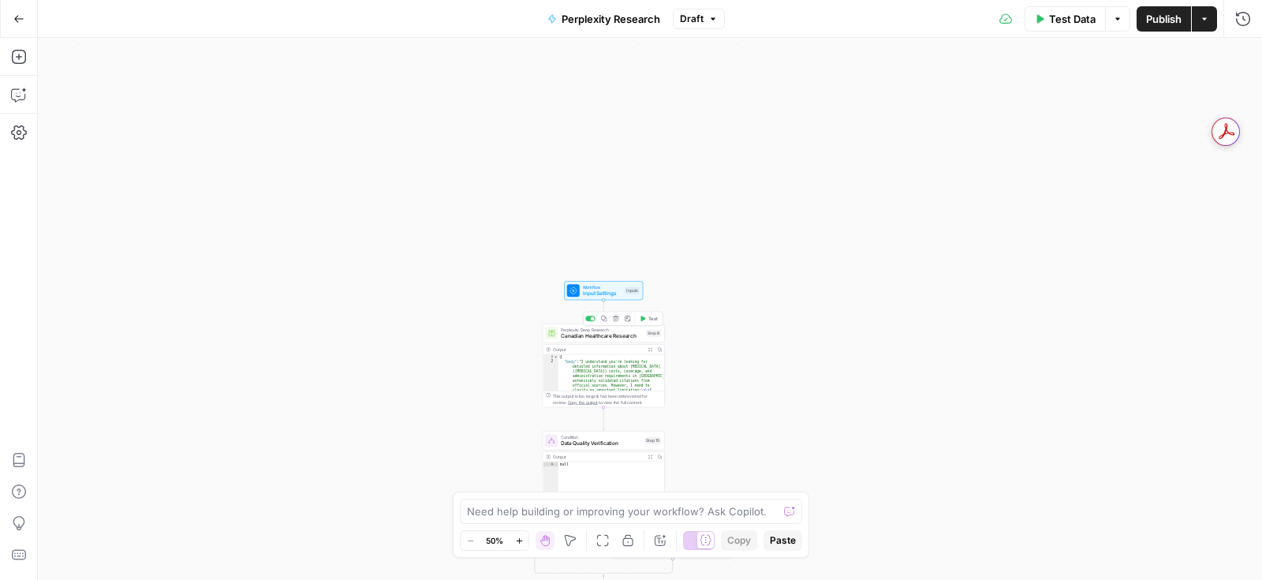
click at [598, 338] on span "Canadian Healthcare Research" at bounding box center [602, 336] width 82 height 8
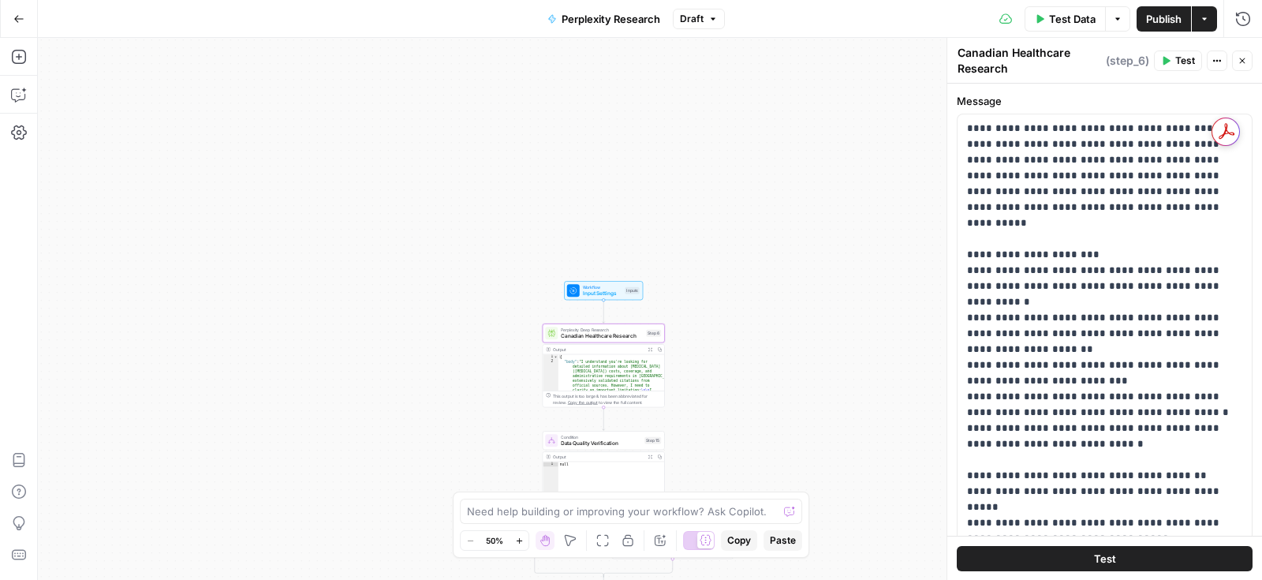
click at [1243, 59] on icon "button" at bounding box center [1243, 61] width 6 height 6
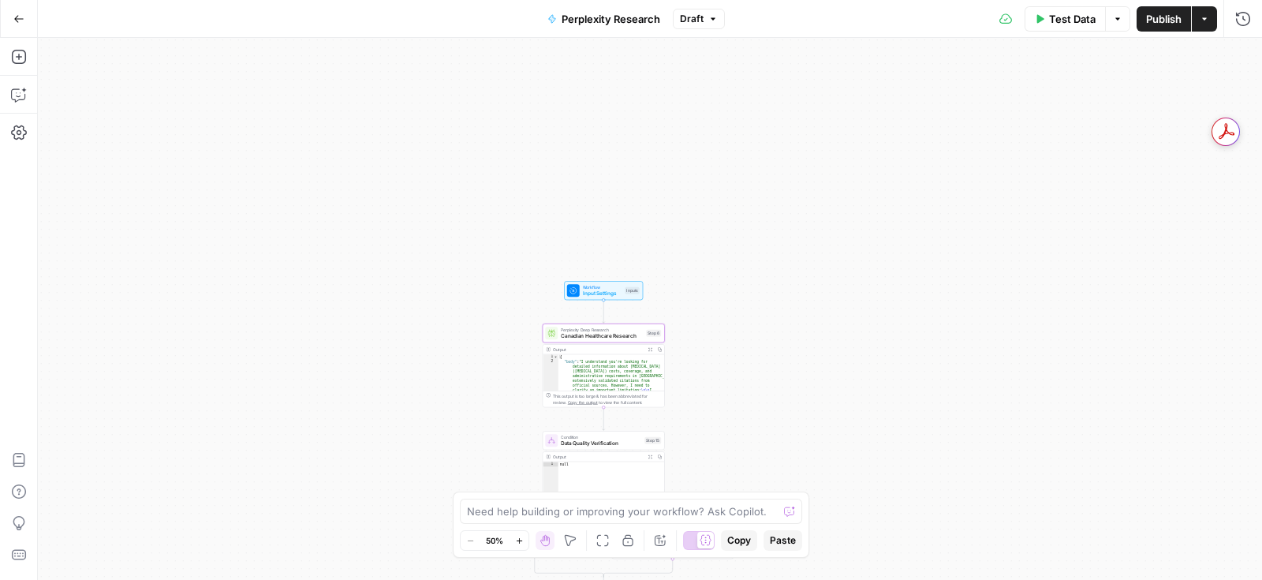
click at [544, 271] on div "false true Workflow Input Settings Inputs Perplexity Deep Research Canadian Hea…" at bounding box center [650, 309] width 1224 height 542
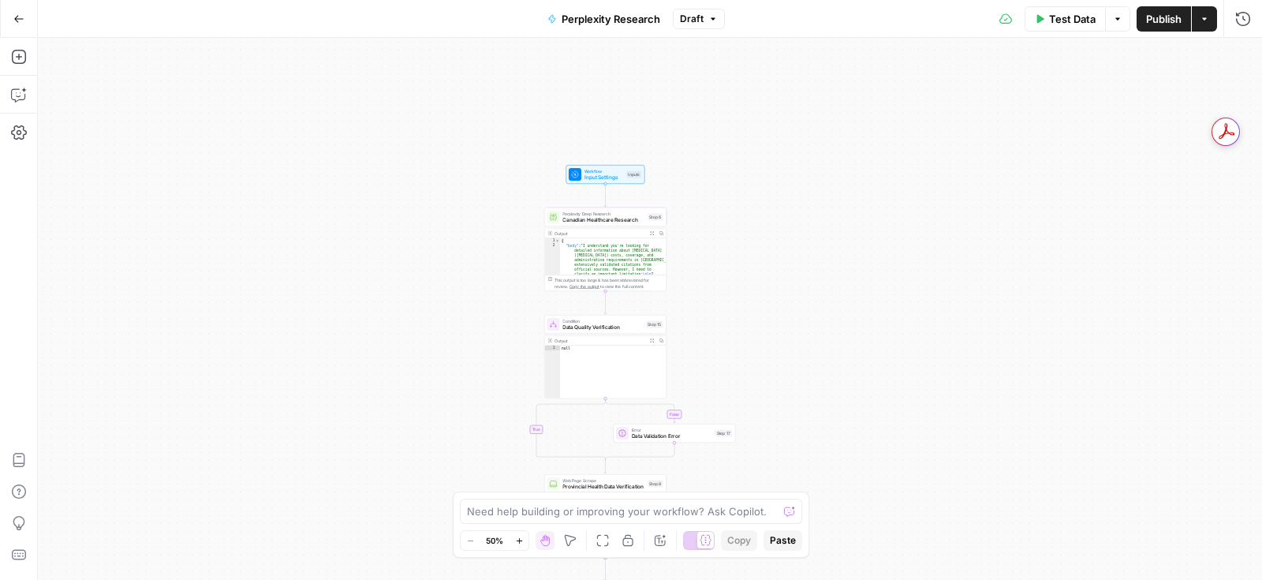
click at [484, 181] on div "false true Workflow Input Settings Inputs Perplexity Deep Research Canadian Hea…" at bounding box center [650, 309] width 1224 height 542
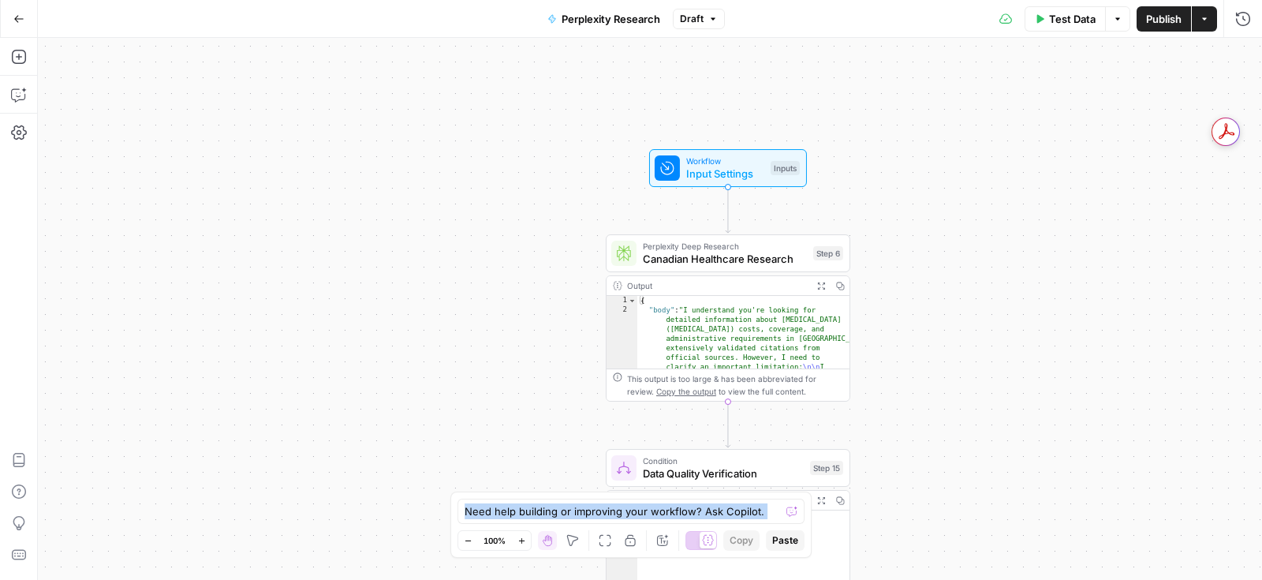
click at [940, 258] on div "false true Workflow Input Settings Inputs Perplexity Deep Research Canadian Hea…" at bounding box center [650, 309] width 1224 height 542
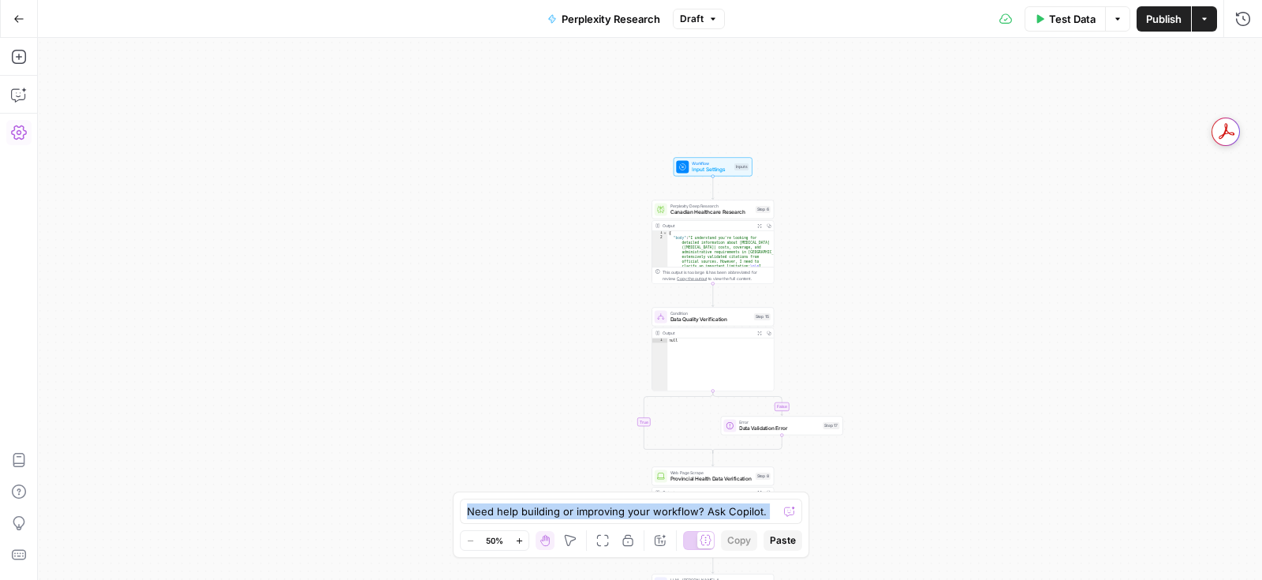
click at [10, 136] on button "Settings" at bounding box center [18, 132] width 25 height 25
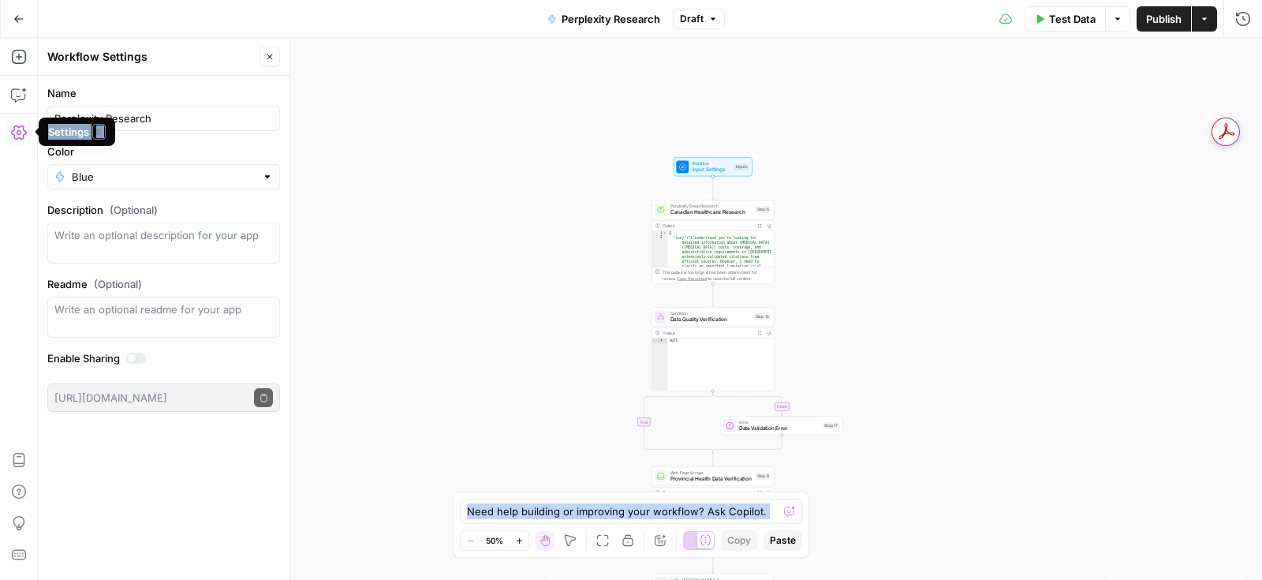
click at [11, 136] on icon "button" at bounding box center [19, 133] width 16 height 16
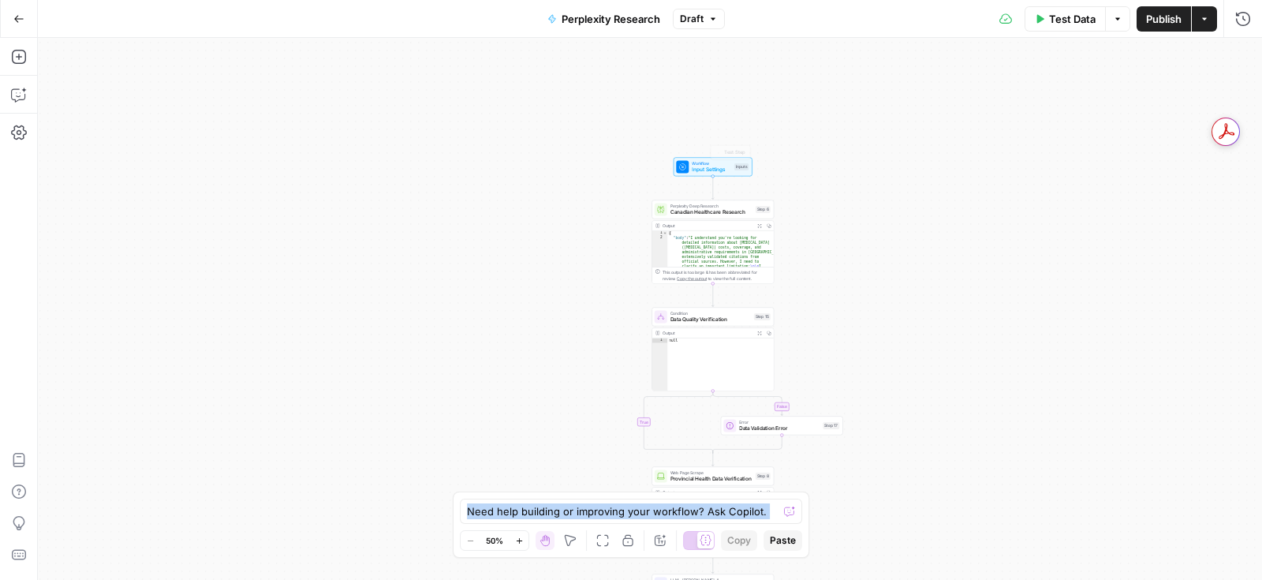
click at [721, 170] on span "Input Settings" at bounding box center [711, 170] width 39 height 8
click at [721, 170] on span "Input Settings" at bounding box center [710, 170] width 39 height 8
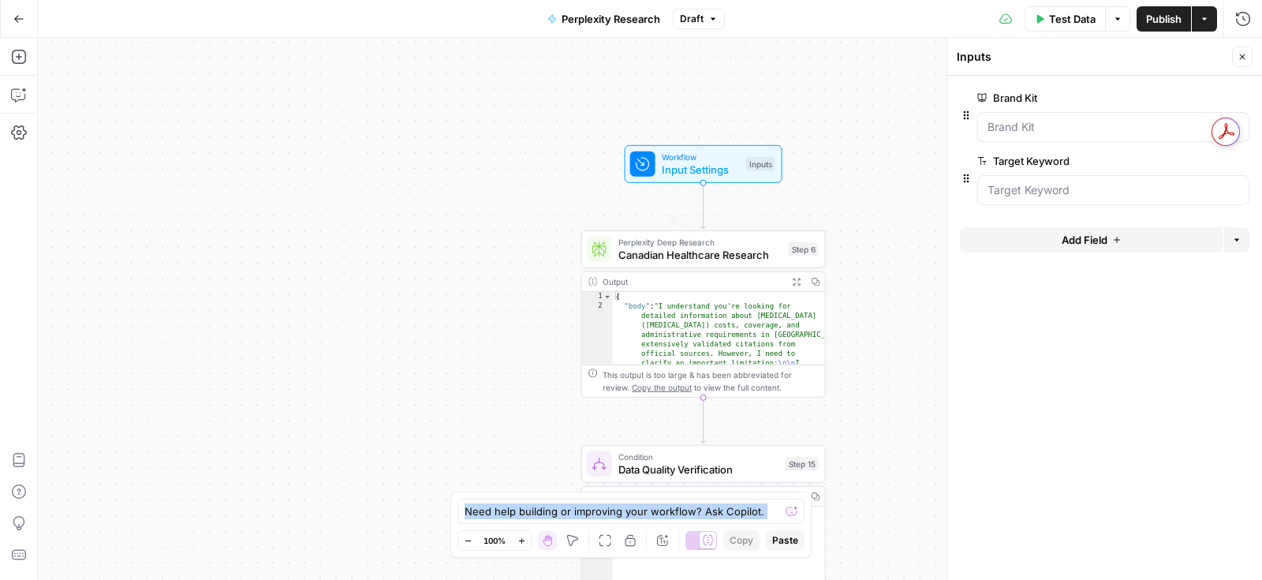
click at [705, 264] on div "Perplexity Deep Research Canadian Healthcare Research Step 6 Copy step Delete s…" at bounding box center [703, 249] width 245 height 38
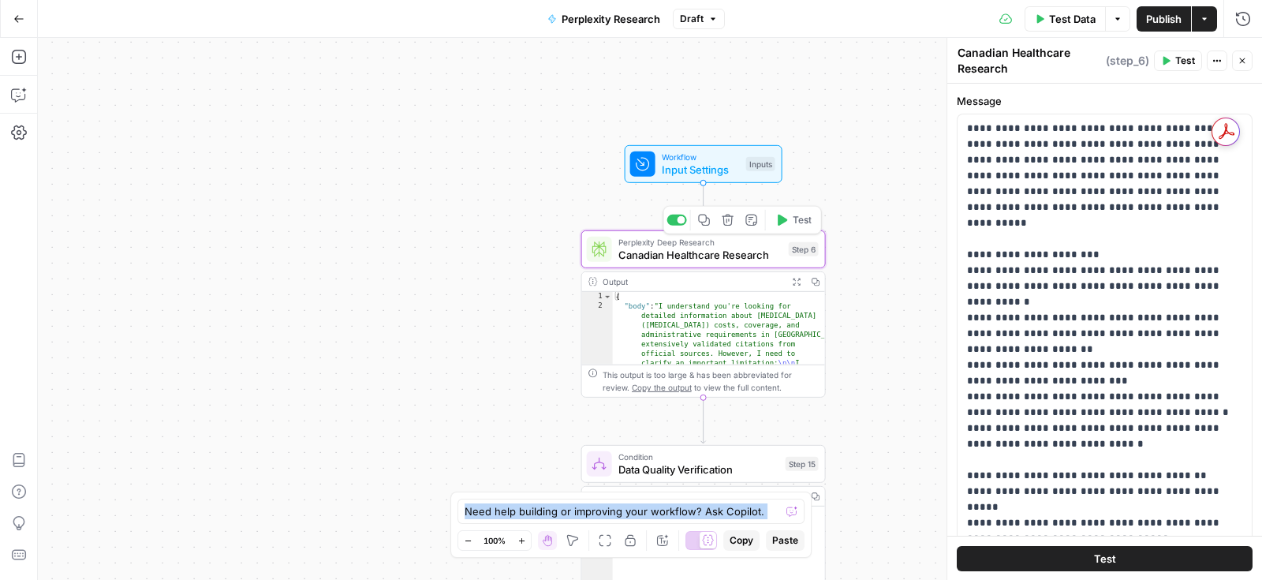
click at [705, 248] on span "Canadian Healthcare Research" at bounding box center [700, 255] width 164 height 16
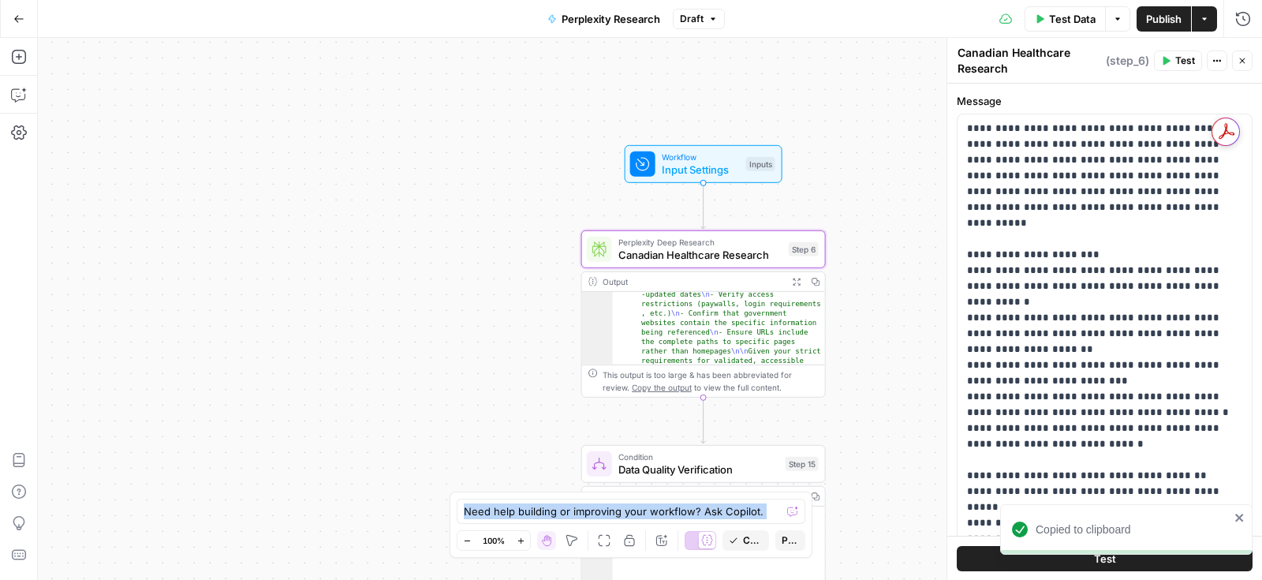
scroll to position [150, 0]
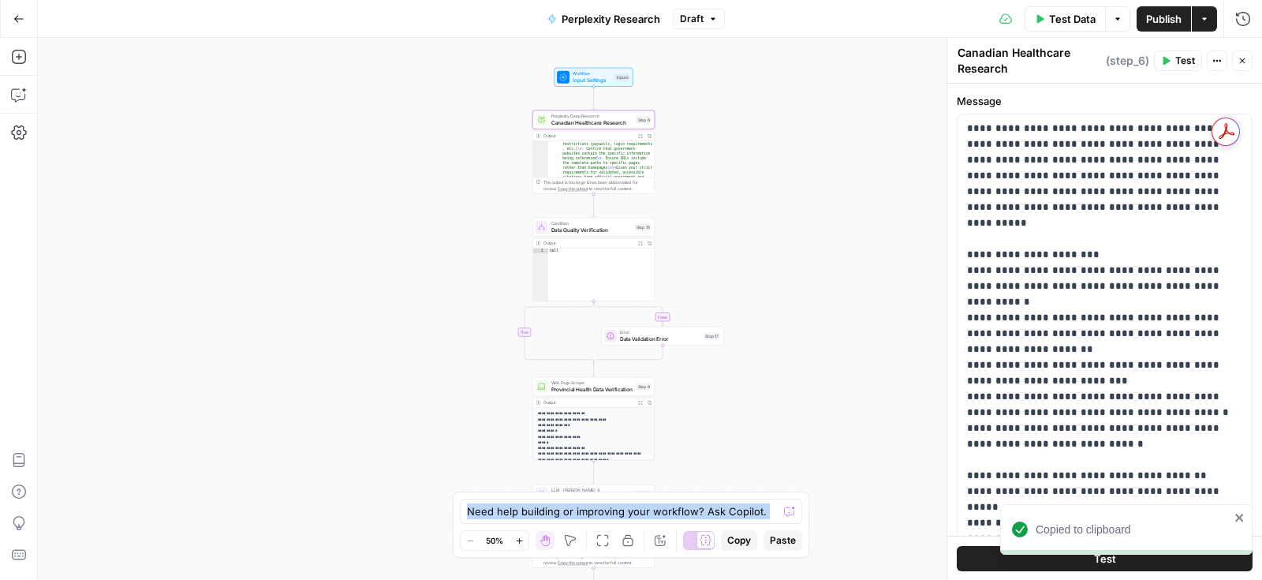
click at [601, 227] on span "Data Quality Verification" at bounding box center [591, 230] width 80 height 8
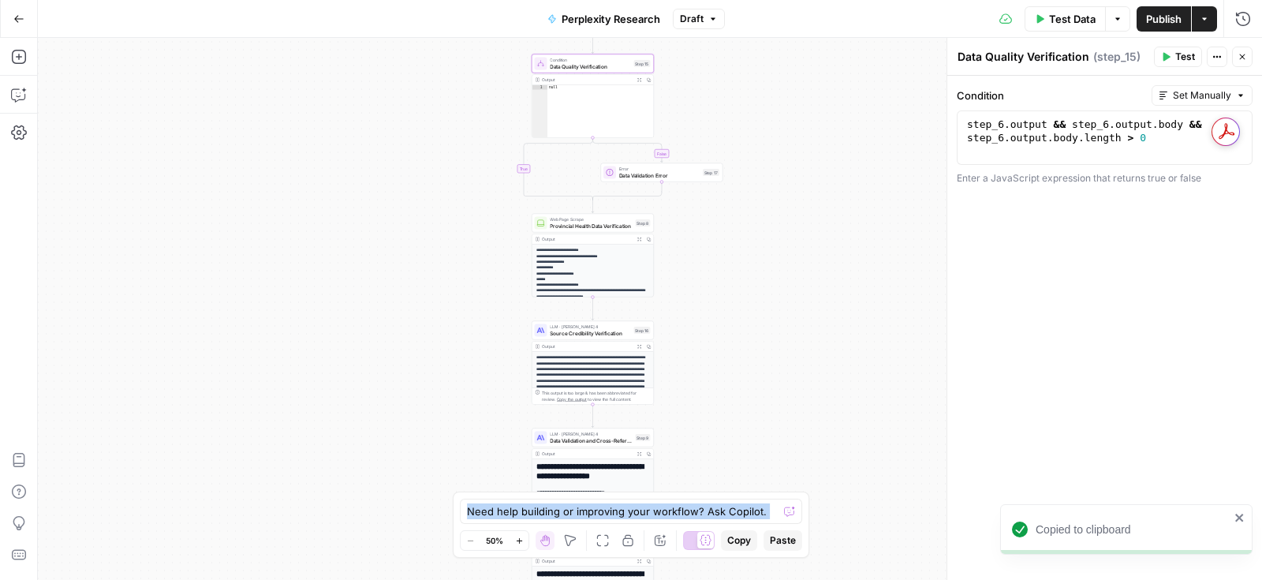
click at [596, 219] on span "Web Page Scrape" at bounding box center [591, 219] width 82 height 6
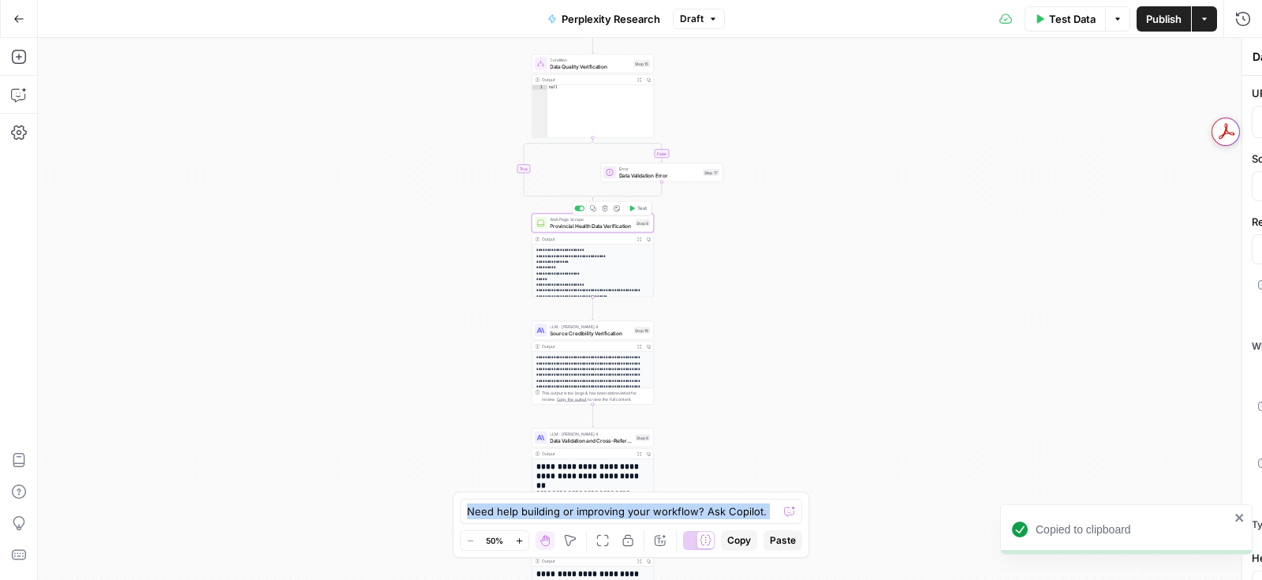
type textarea "Provincial Health Data Verification"
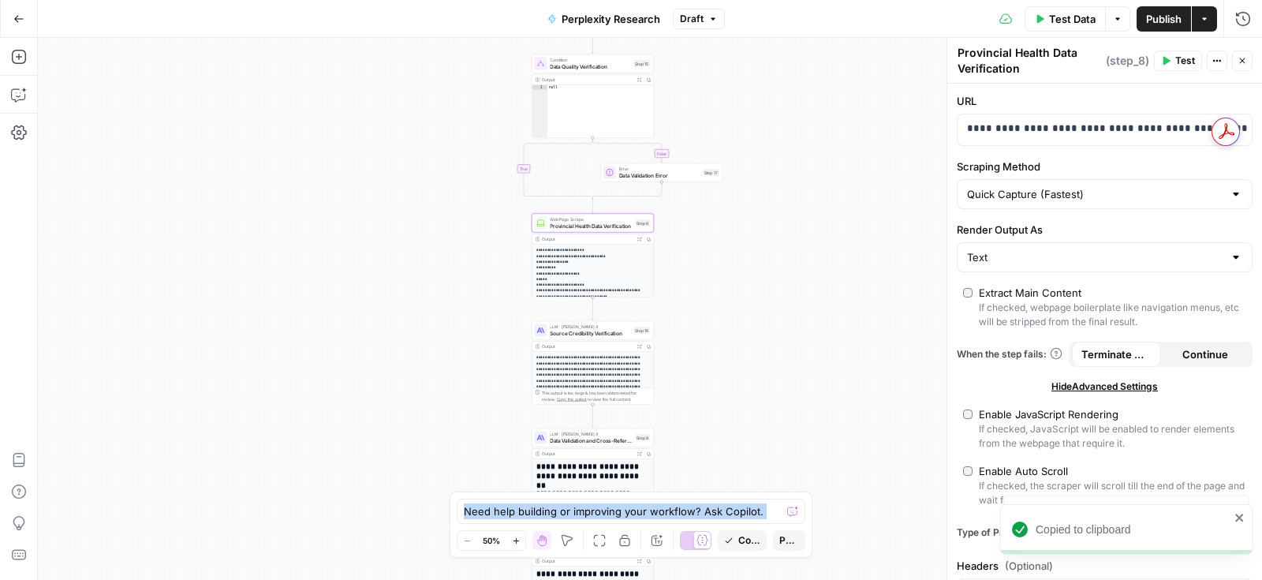
click at [596, 331] on span "Source Credibility Verification" at bounding box center [590, 333] width 80 height 8
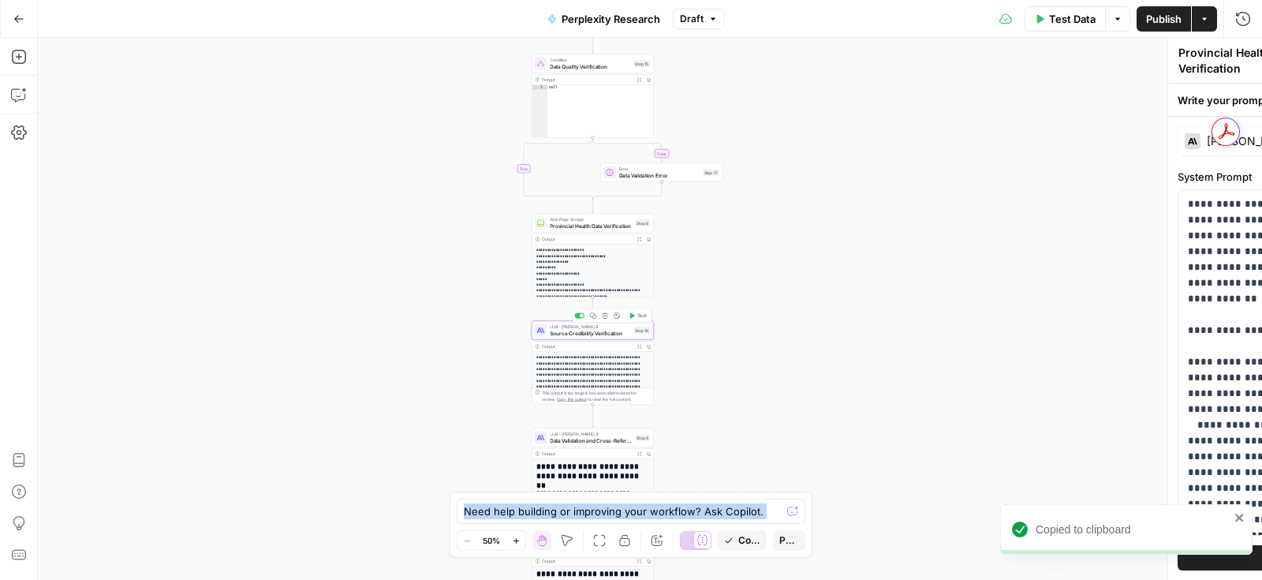
type textarea "Source Credibility Verification"
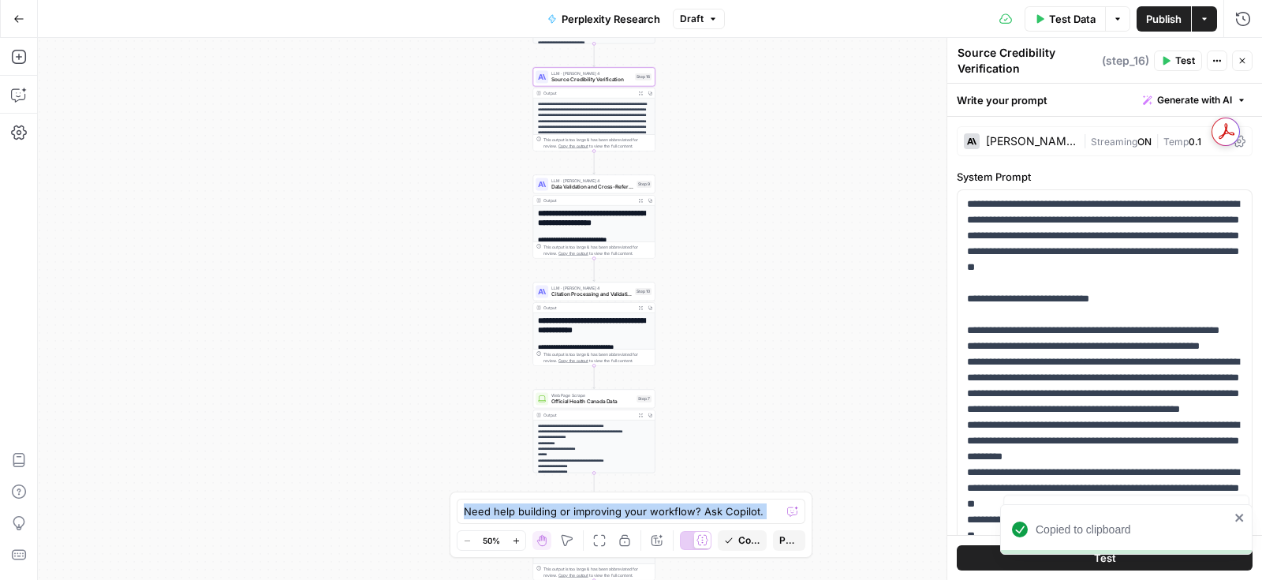
click at [607, 186] on span "Data Validation and Cross-Reference" at bounding box center [592, 187] width 82 height 8
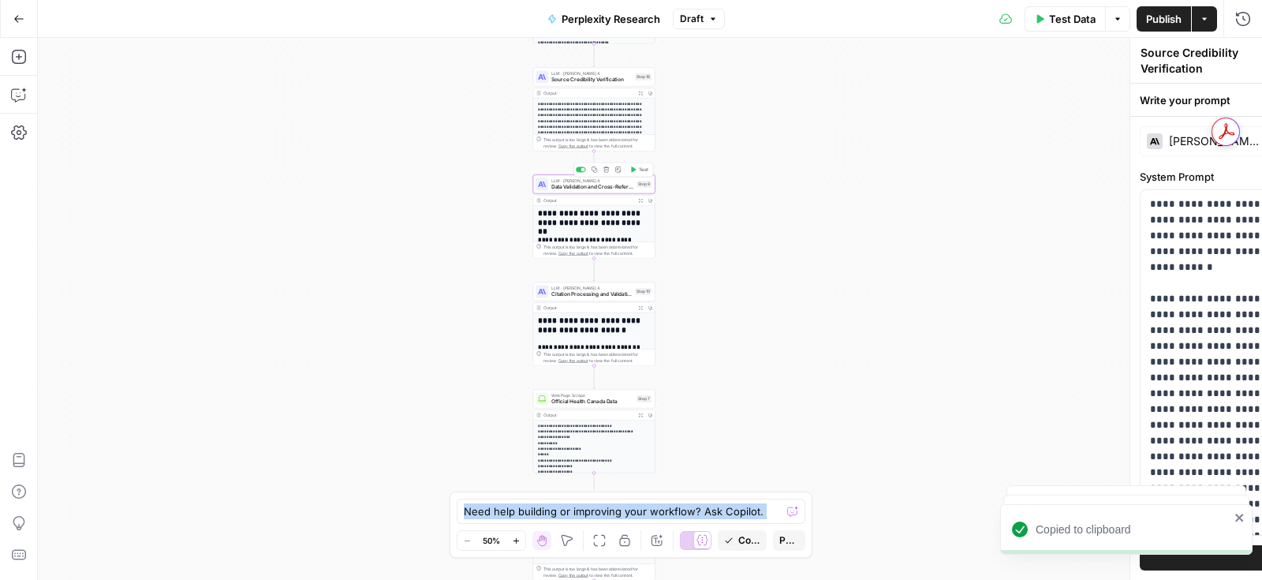
type textarea "Data Validation and Cross-Reference"
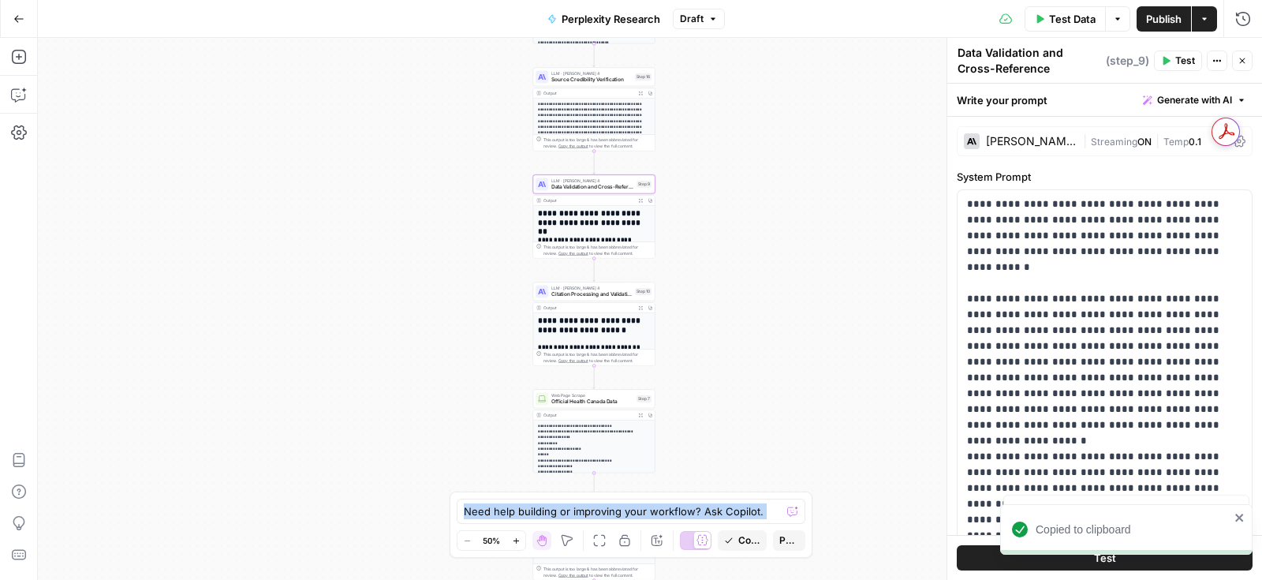
click at [584, 286] on span "LLM · [PERSON_NAME] 4" at bounding box center [591, 288] width 80 height 6
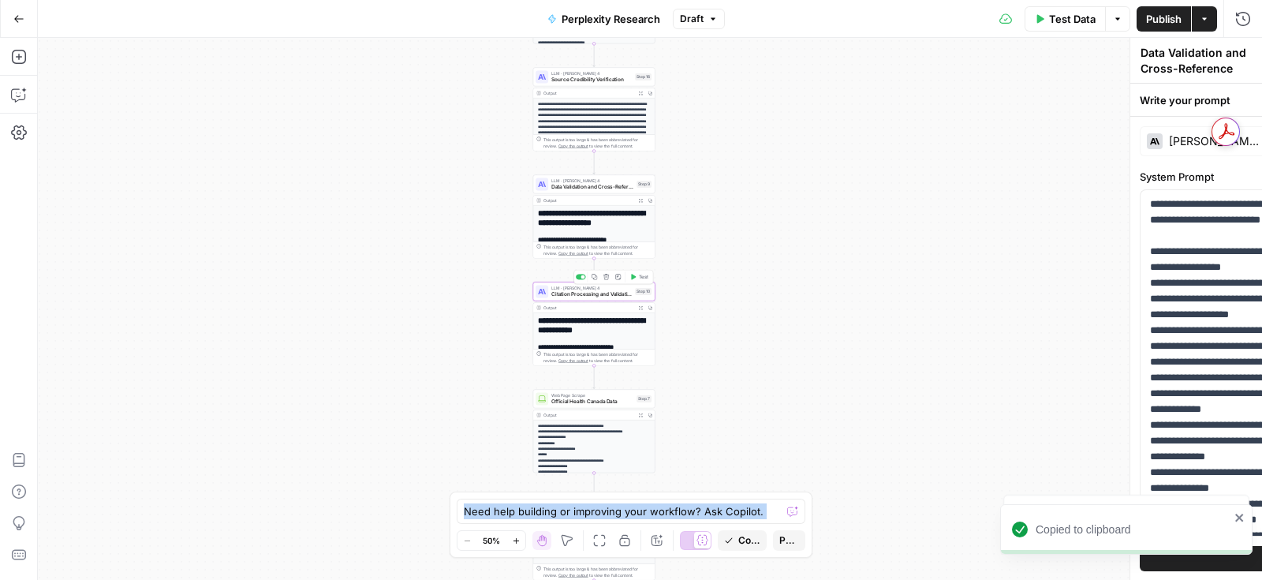
type textarea "Citation Processing and Validation"
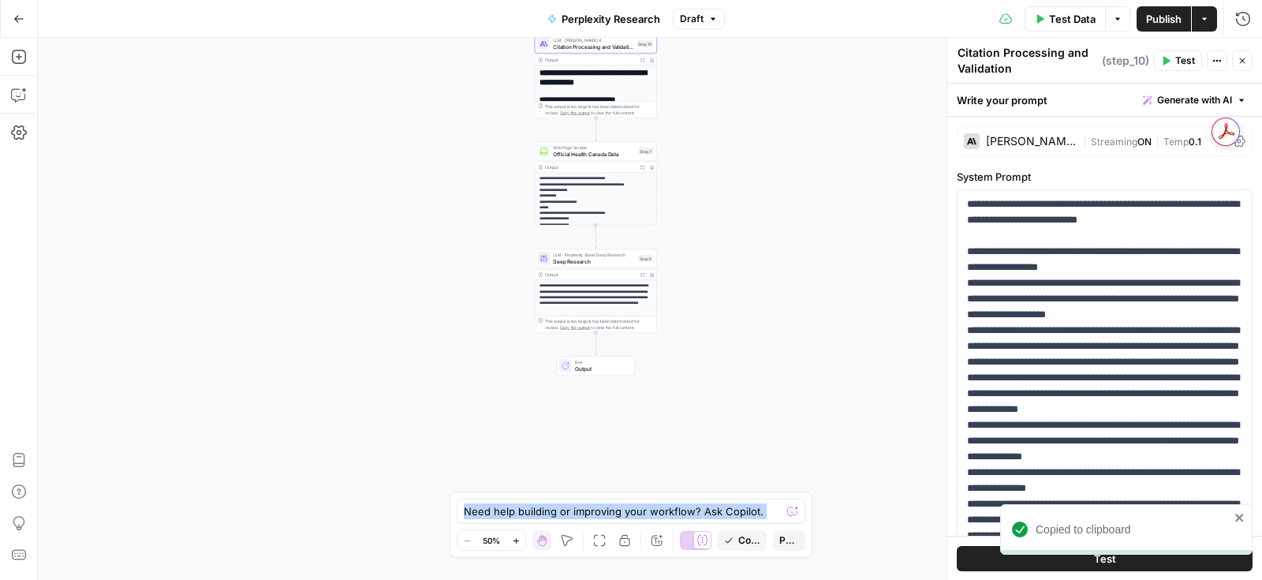
click at [578, 156] on span "Official Health Canada Data" at bounding box center [594, 154] width 82 height 8
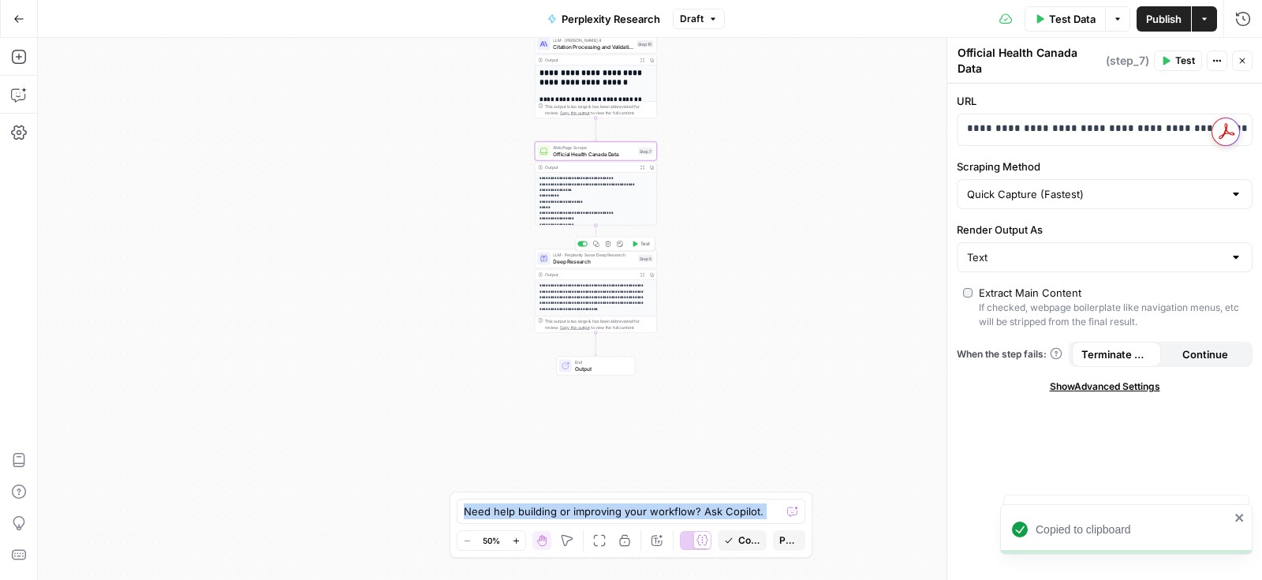
click at [585, 261] on span "Deep Research" at bounding box center [594, 261] width 82 height 8
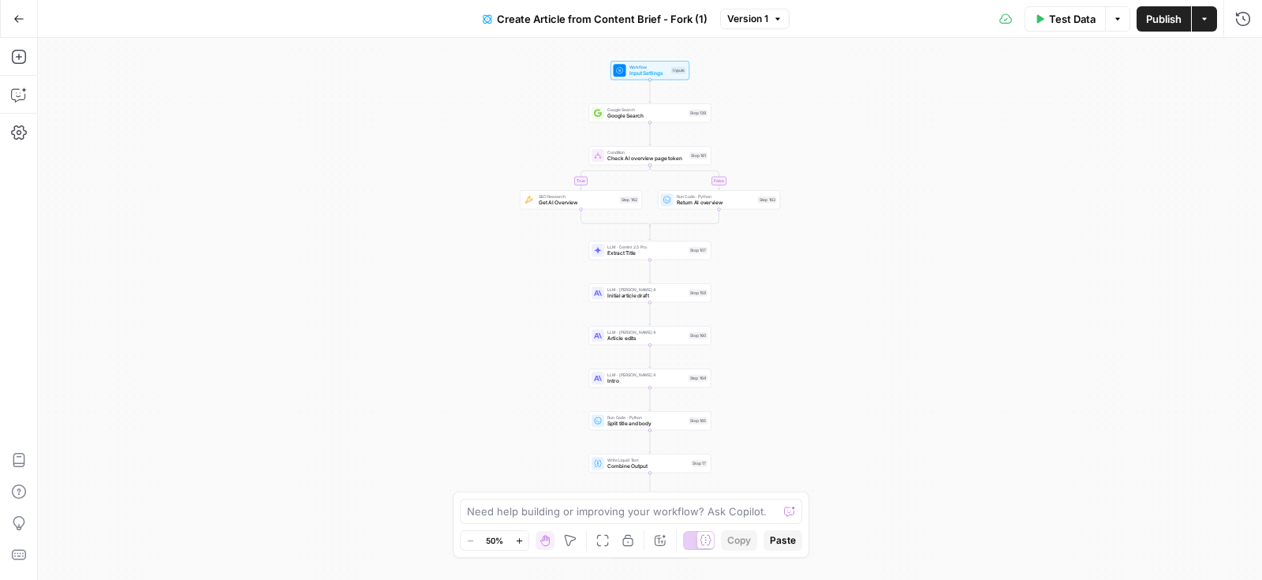
click at [678, 20] on span "Create Article from Content Brief - Fork (1)" at bounding box center [602, 19] width 211 height 16
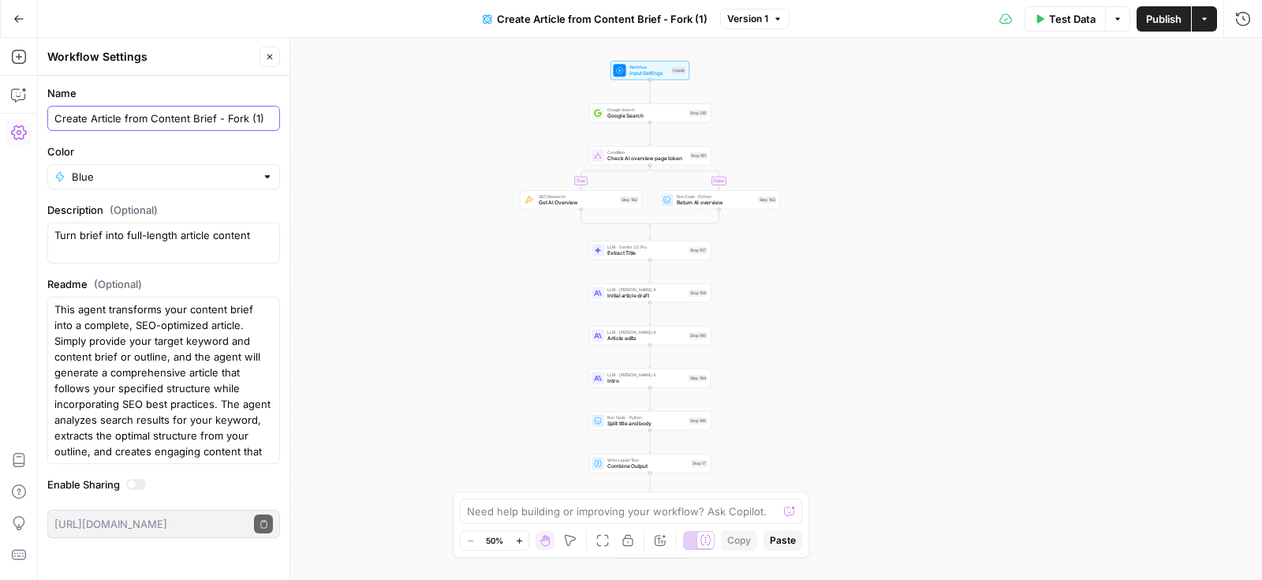
drag, startPoint x: 224, startPoint y: 118, endPoint x: 276, endPoint y: 118, distance: 52.1
click at [276, 118] on div "Create Article from Content Brief - Fork (1)" at bounding box center [163, 118] width 233 height 25
type input "Create Article from Content Brief (Prescribed)"
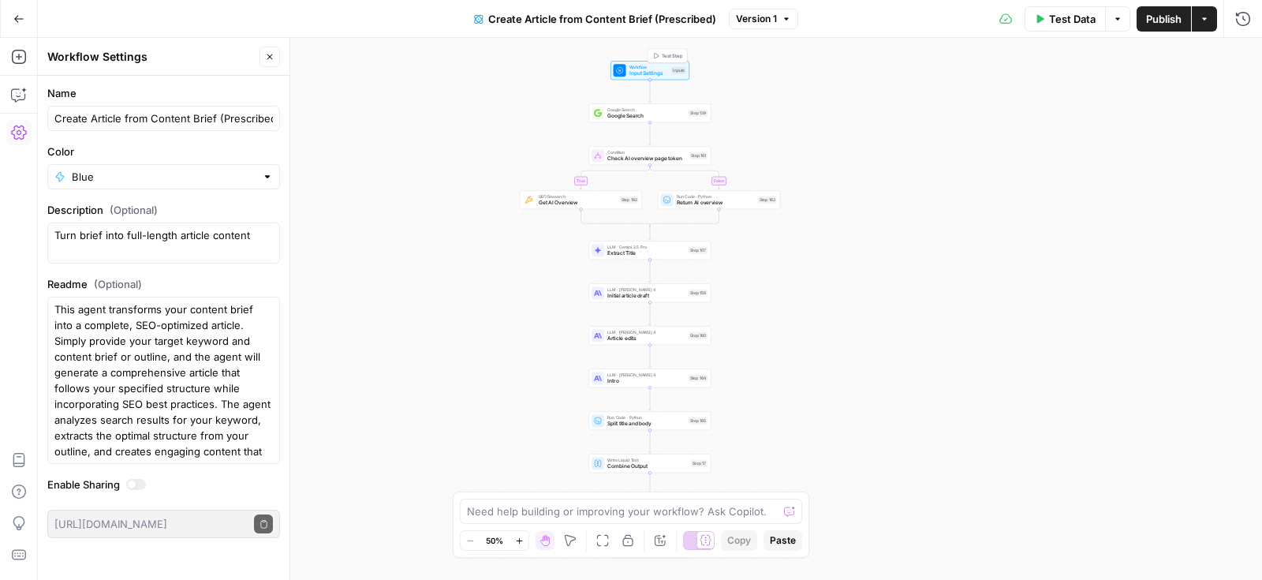
click at [654, 70] on span "Input Settings" at bounding box center [648, 73] width 39 height 8
click at [1057, 368] on button "Add Field" at bounding box center [1091, 365] width 263 height 25
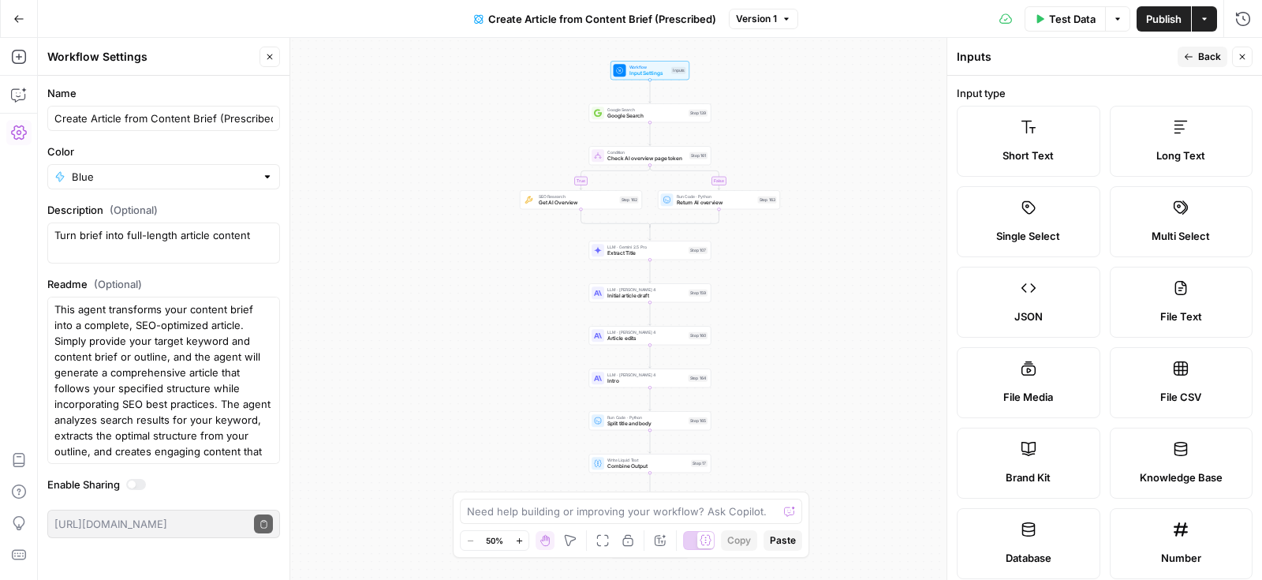
scroll to position [237, 0]
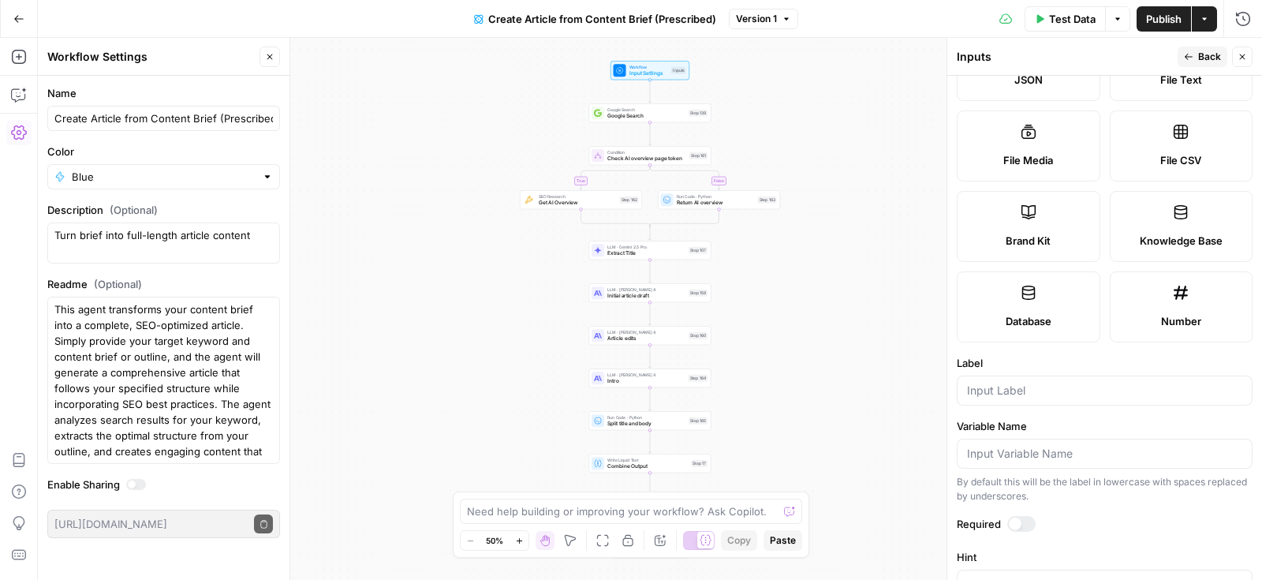
click at [1171, 235] on span "Knowledge Base" at bounding box center [1181, 241] width 83 height 16
click at [1033, 391] on input "Label" at bounding box center [1104, 391] width 275 height 16
type input "Guidelines"
click at [1183, 54] on button "Back" at bounding box center [1203, 57] width 50 height 21
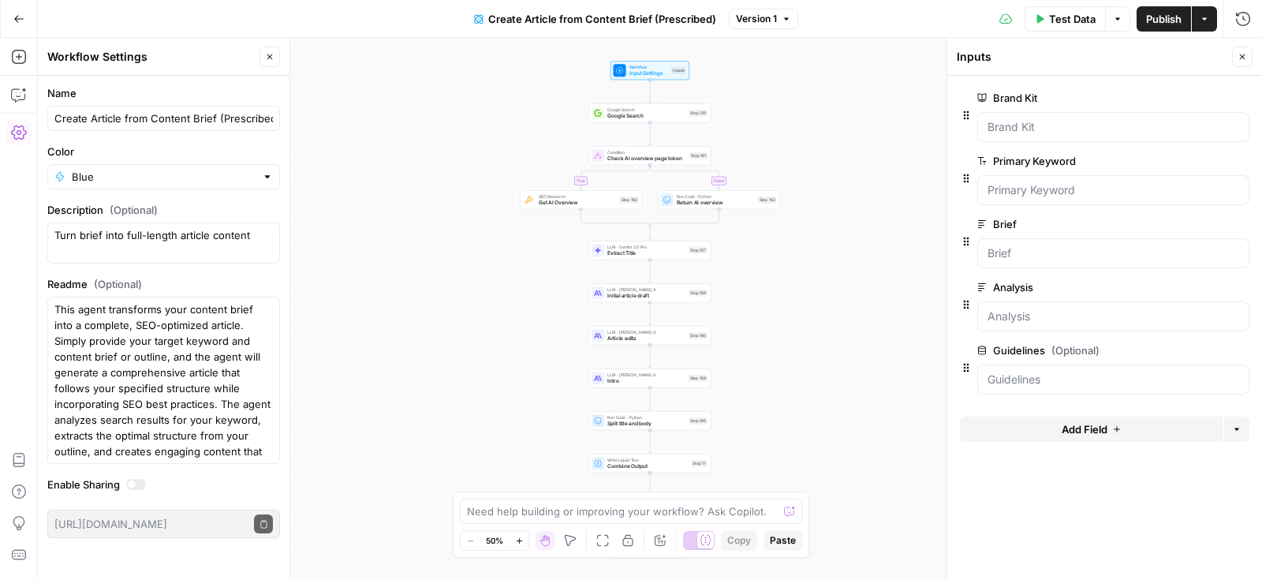
click at [1025, 422] on button "Add Field" at bounding box center [1091, 429] width 263 height 25
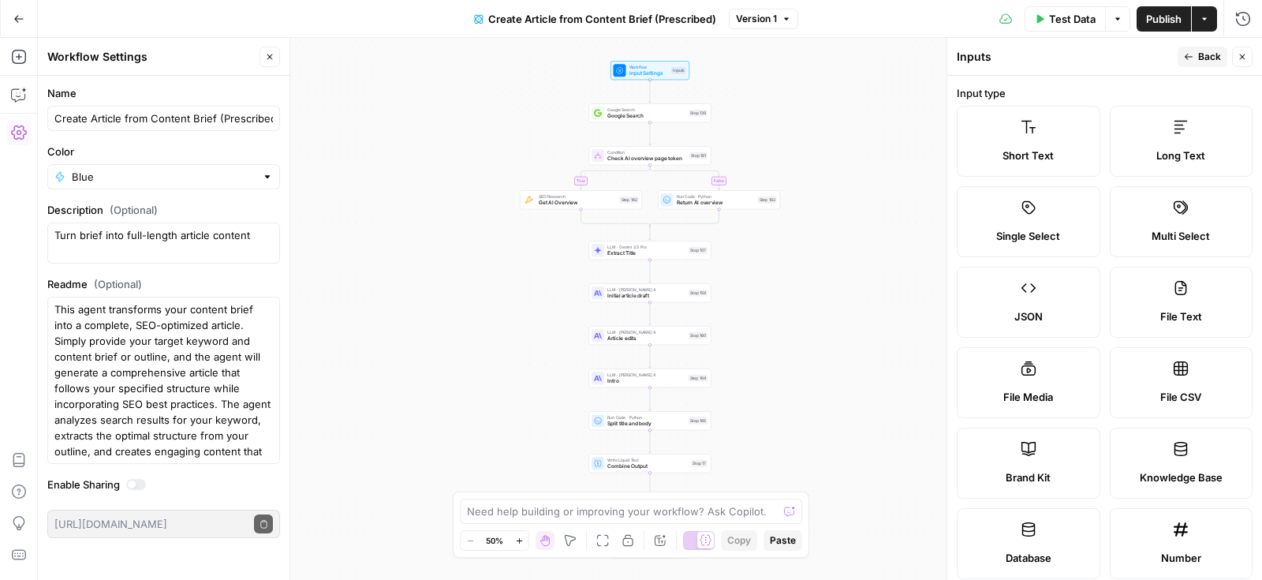
scroll to position [37, 0]
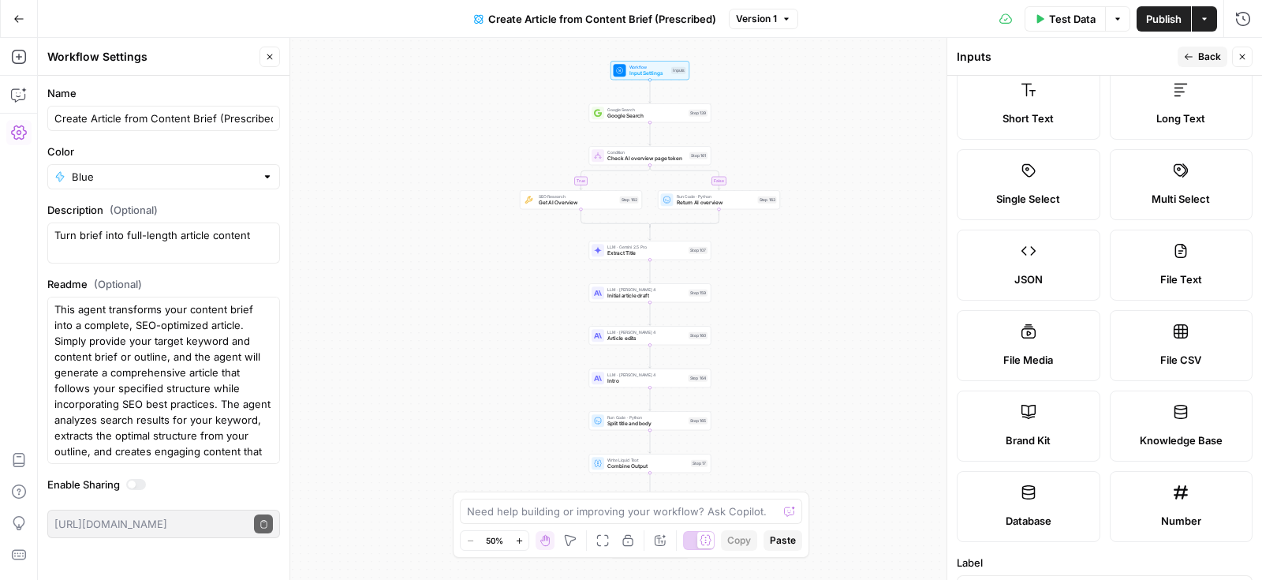
click at [1193, 102] on label "Long Text" at bounding box center [1182, 104] width 144 height 71
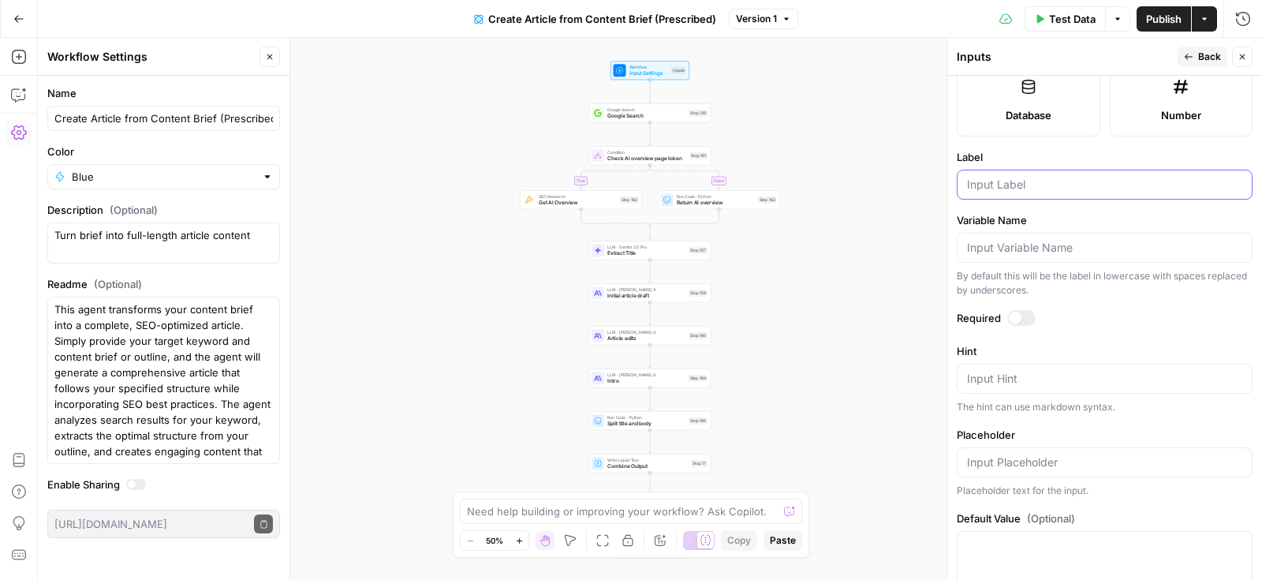
click at [998, 184] on input "Label" at bounding box center [1104, 185] width 275 height 16
type input "Research"
click at [1197, 54] on button "Back" at bounding box center [1203, 57] width 50 height 21
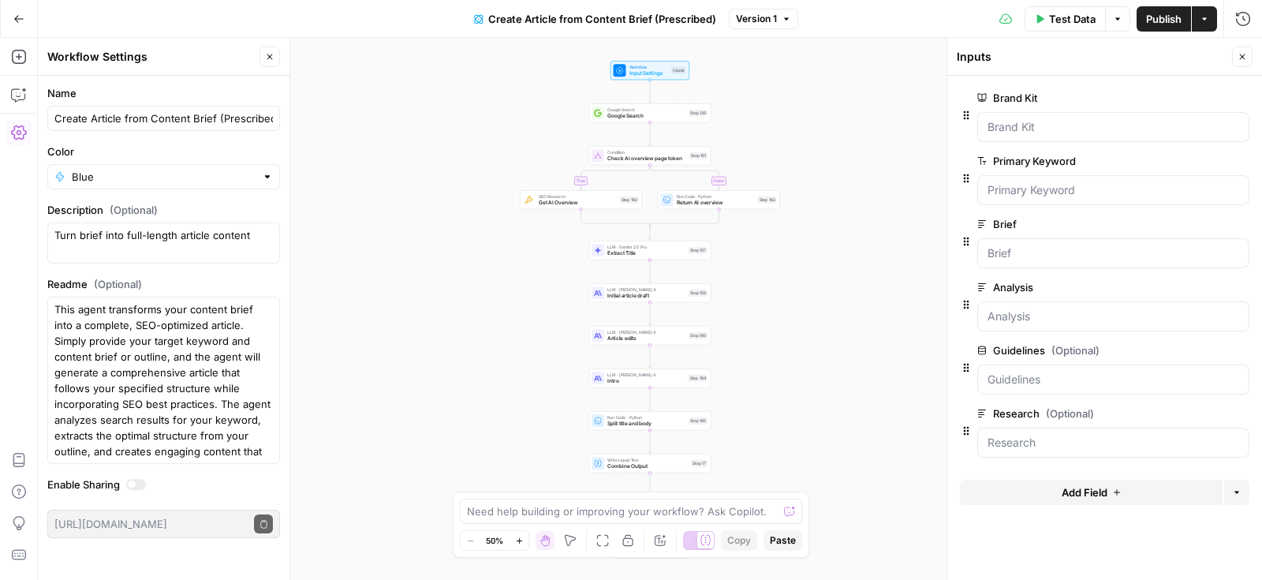
click at [1021, 486] on button "Add Field" at bounding box center [1091, 492] width 263 height 25
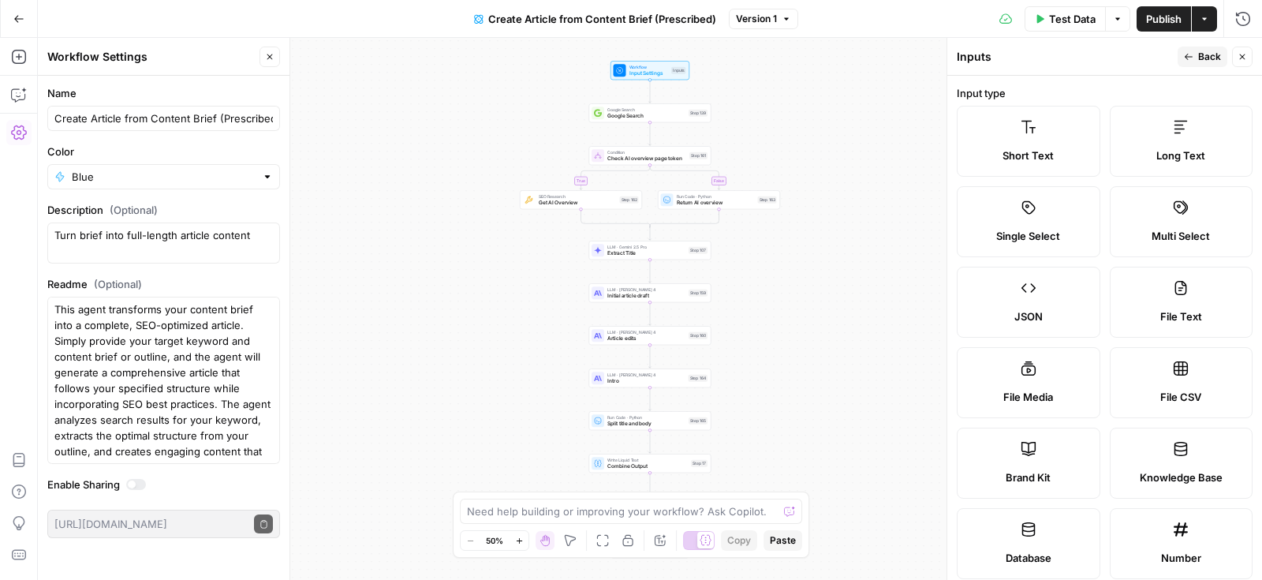
click at [1176, 141] on label "Long Text" at bounding box center [1182, 141] width 144 height 71
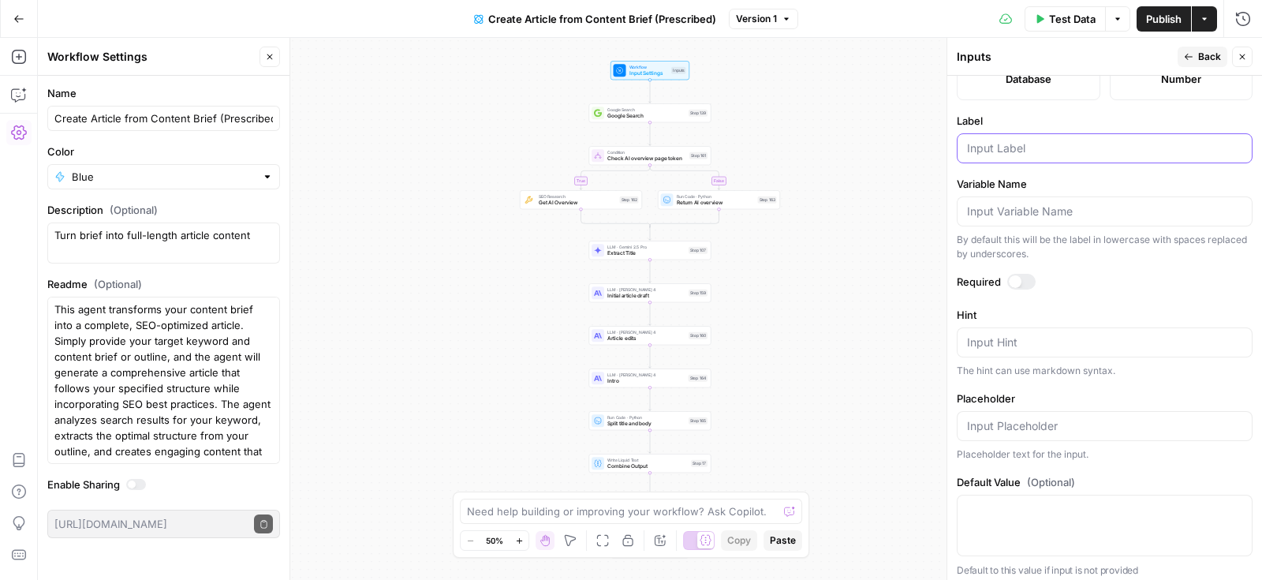
click at [1025, 140] on input "Label" at bounding box center [1104, 148] width 275 height 16
type input "Medication Name"
click at [1208, 49] on div "Actions" at bounding box center [1205, 53] width 34 height 14
click at [1151, 55] on div "Inputs" at bounding box center [1065, 57] width 216 height 16
click at [1207, 56] on span "Back" at bounding box center [1209, 57] width 23 height 14
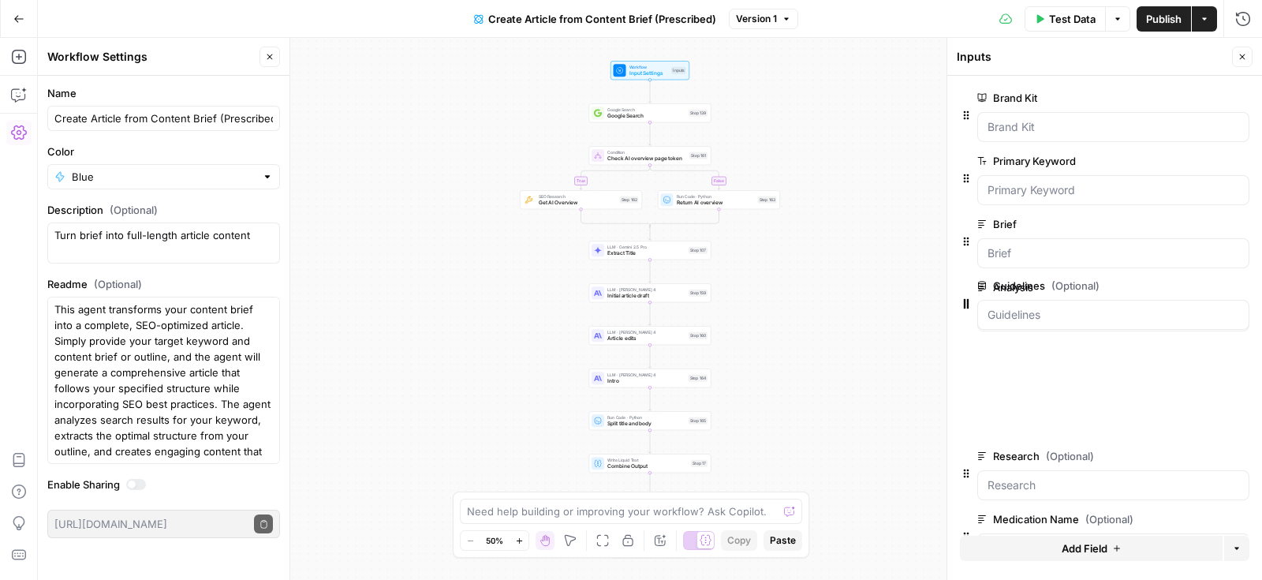
drag, startPoint x: 963, startPoint y: 364, endPoint x: 963, endPoint y: 294, distance: 70.2
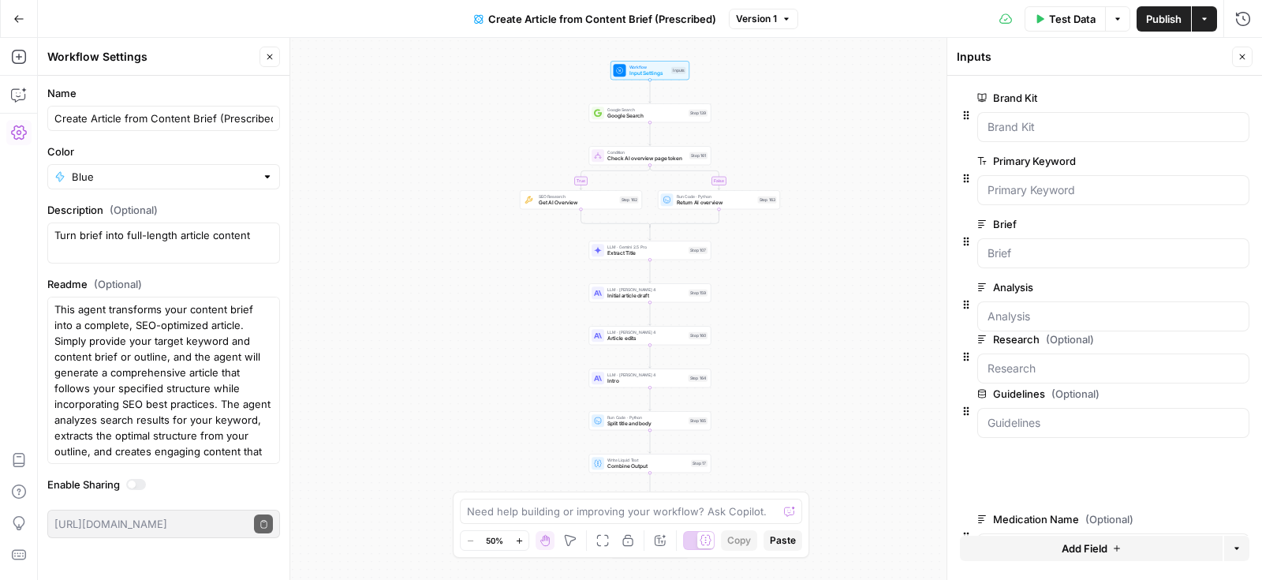
drag, startPoint x: 965, startPoint y: 424, endPoint x: 965, endPoint y: 345, distance: 79.7
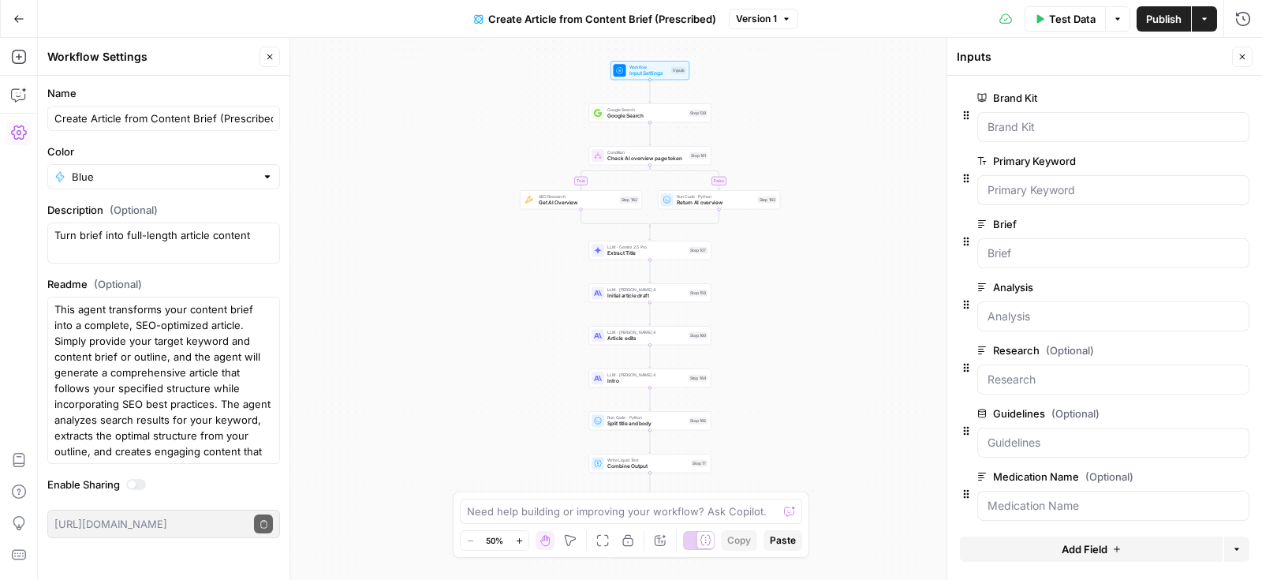
click at [1238, 63] on button "Close" at bounding box center [1242, 57] width 21 height 21
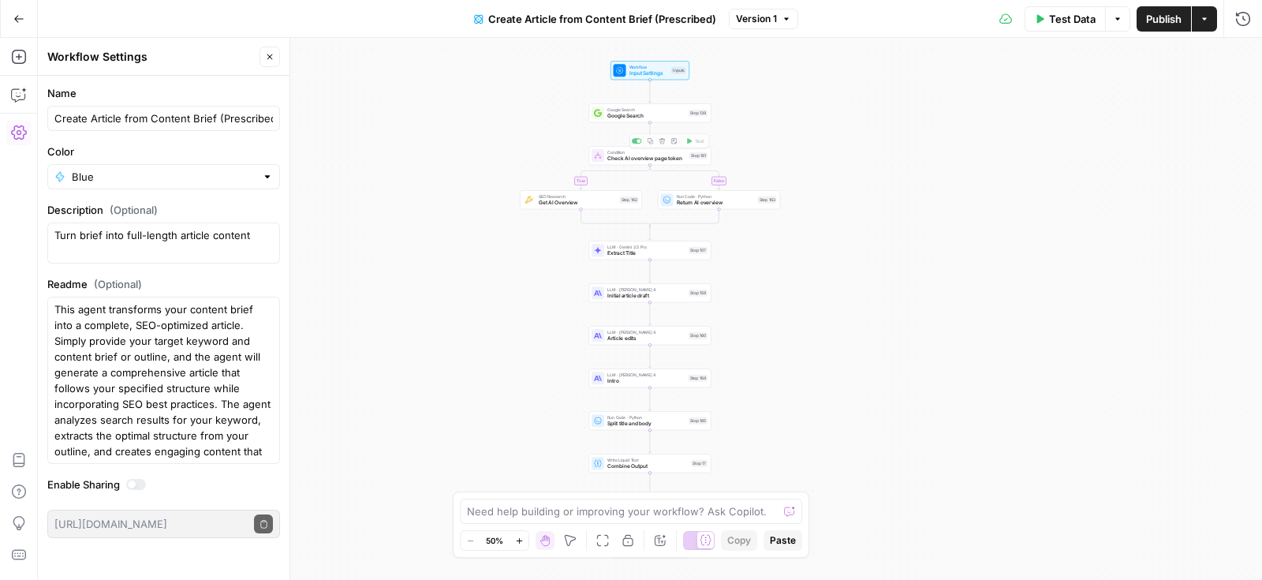
click at [607, 124] on div "true false Workflow Input Settings Inputs Google Search Google Search Step 139 …" at bounding box center [650, 309] width 1224 height 542
click at [604, 115] on div "Google Search Google Search Step 139 Copy step Delete step Add Note Test" at bounding box center [650, 112] width 116 height 13
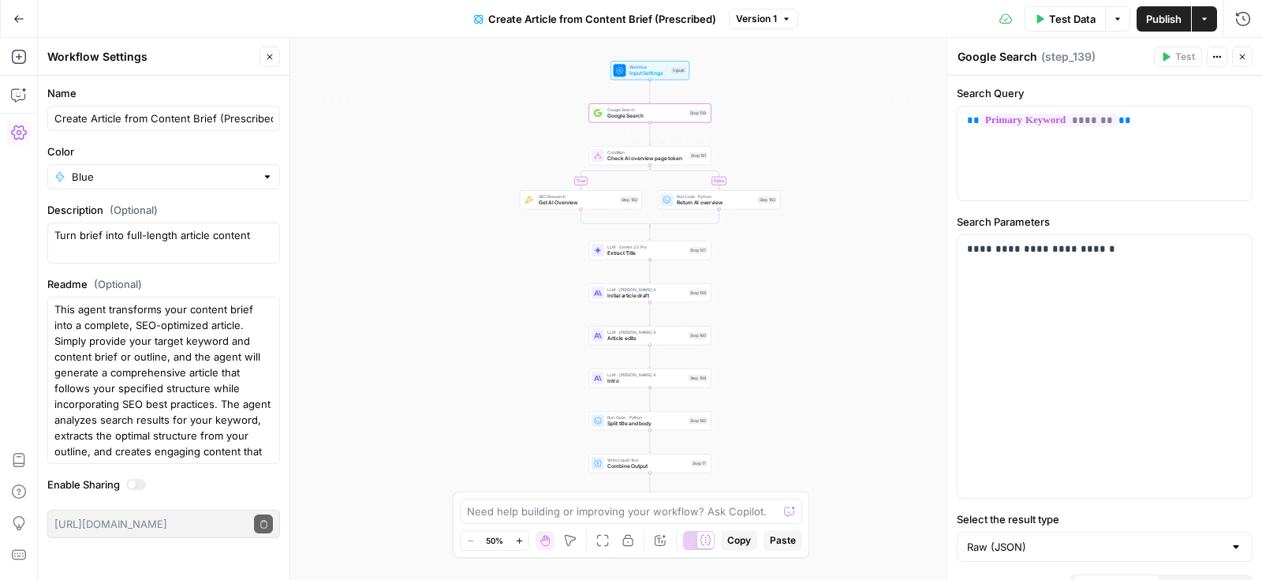
click at [630, 159] on span "Check AI overview page token" at bounding box center [646, 159] width 79 height 8
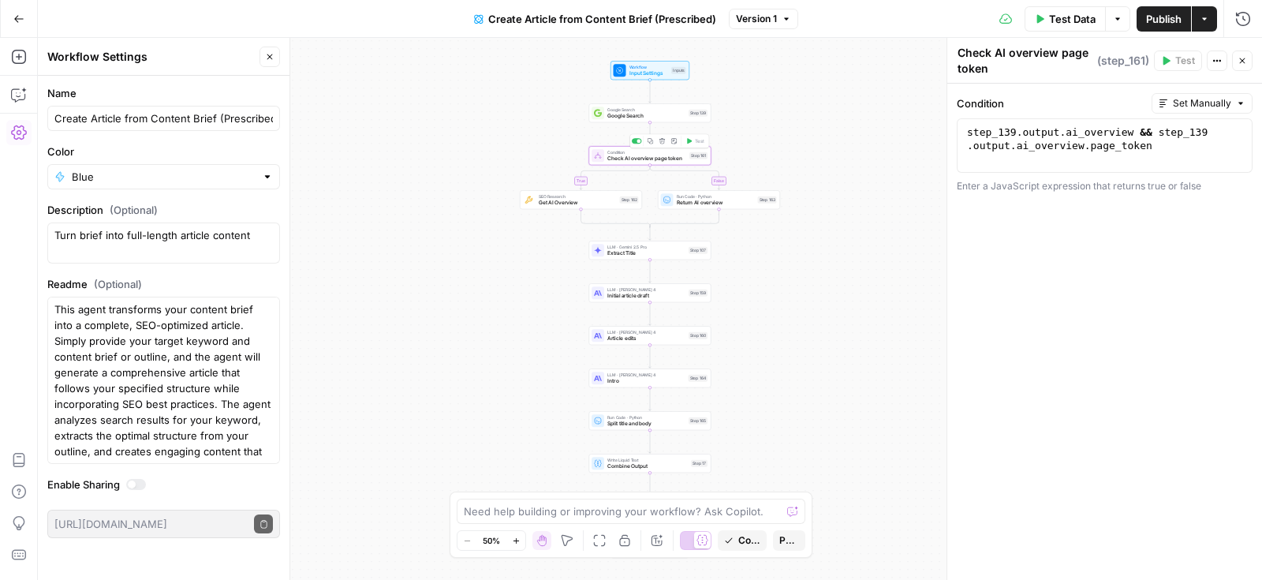
click at [661, 144] on button "Delete step" at bounding box center [662, 141] width 10 height 10
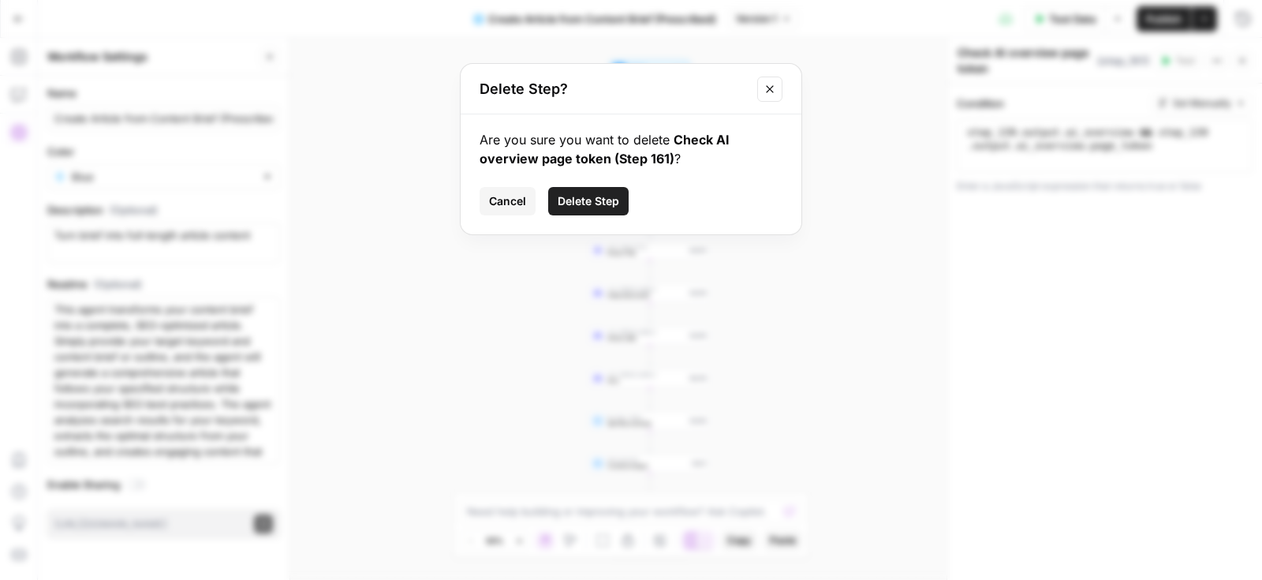
click at [596, 197] on span "Delete Step" at bounding box center [589, 201] width 62 height 16
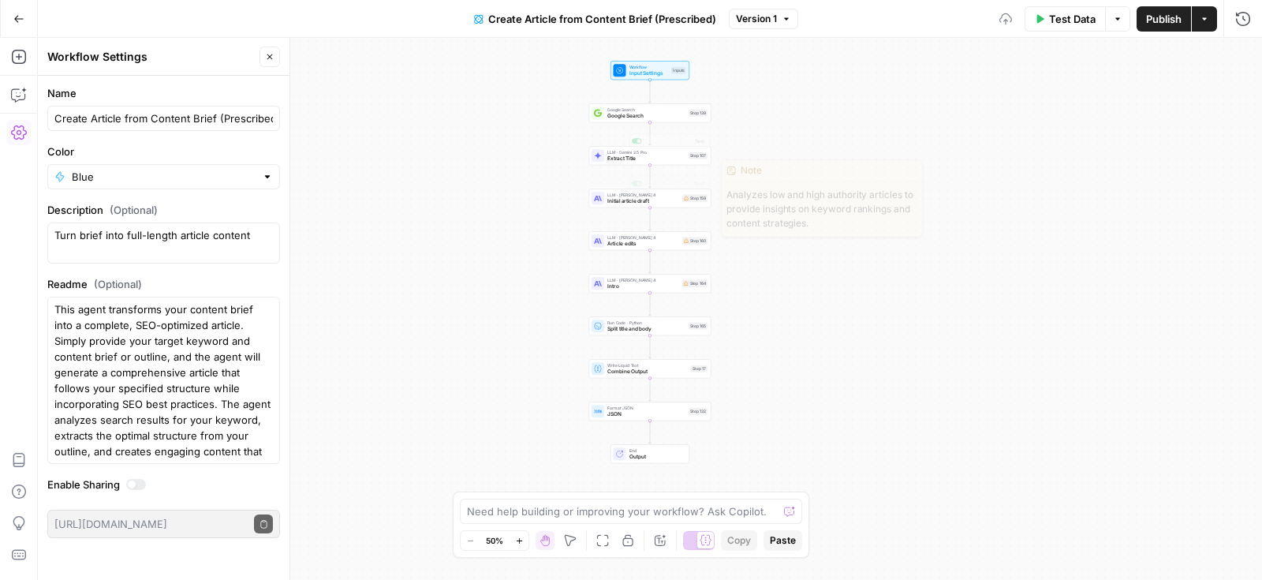
click at [649, 107] on span "Google Search" at bounding box center [646, 109] width 78 height 6
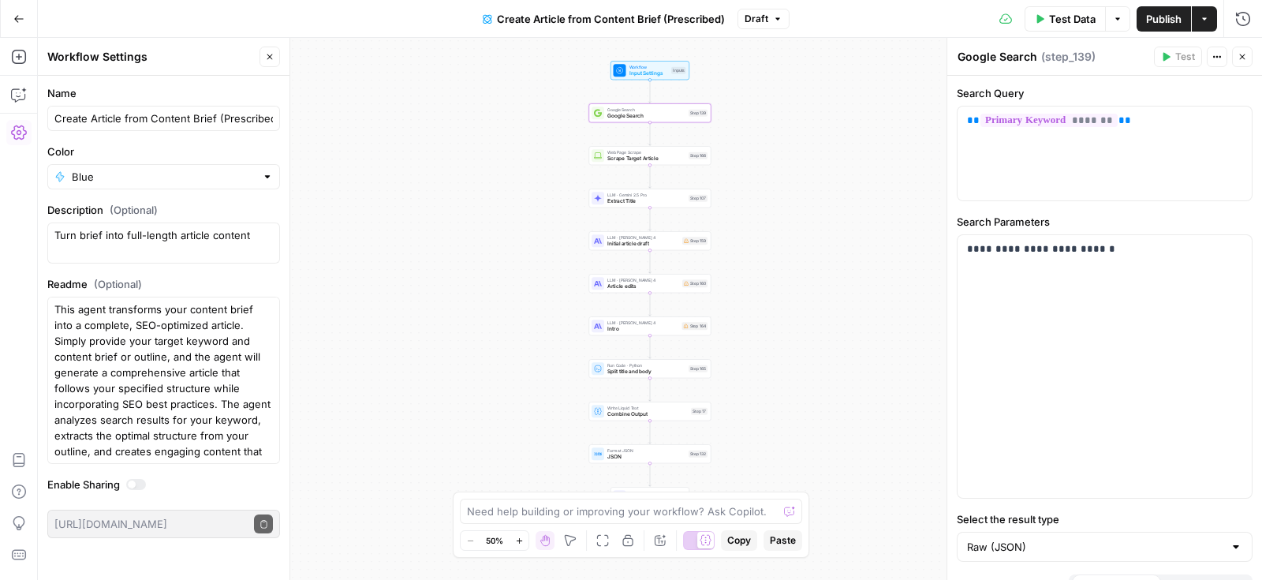
click at [652, 161] on span "Scrape Target Article" at bounding box center [646, 159] width 78 height 8
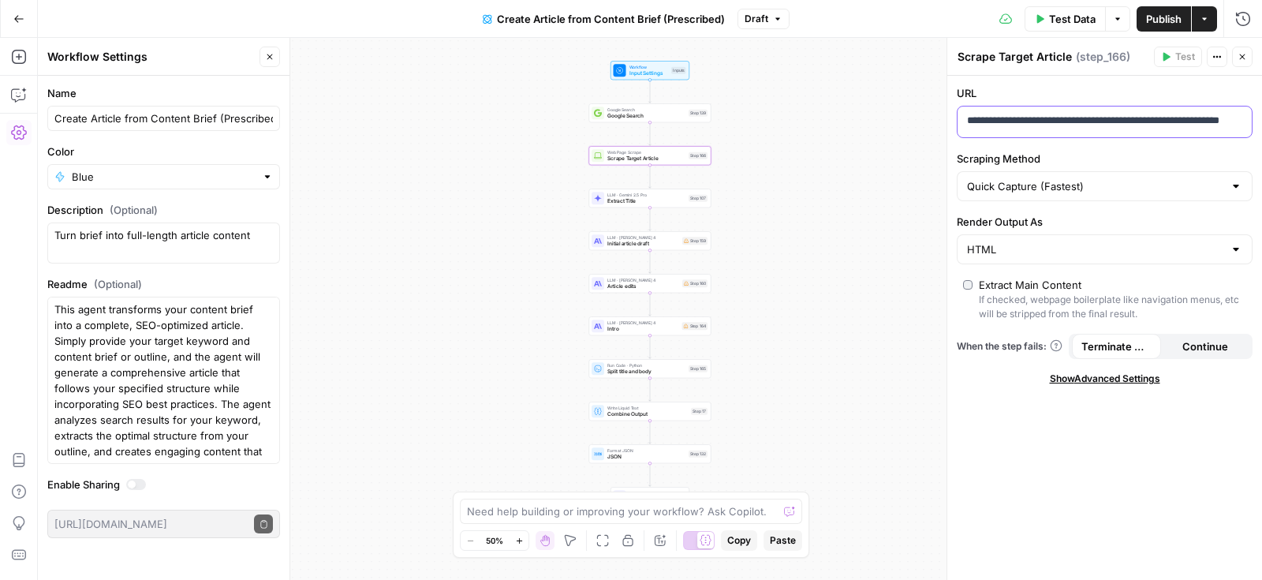
click at [1053, 124] on p "**********" at bounding box center [1105, 121] width 276 height 16
click at [652, 206] on div "LLM · Gemini 2.5 Pro Extract Title Step 107 Copy step Delete step Add Note Test" at bounding box center [650, 198] width 122 height 19
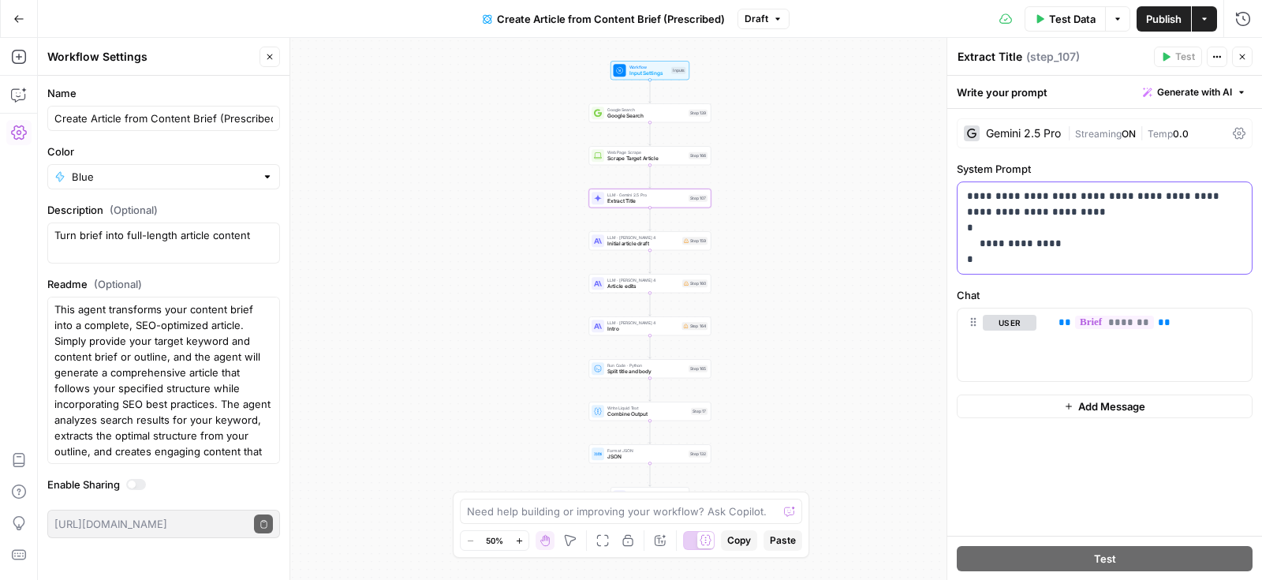
click at [1066, 230] on p "**********" at bounding box center [1105, 228] width 276 height 79
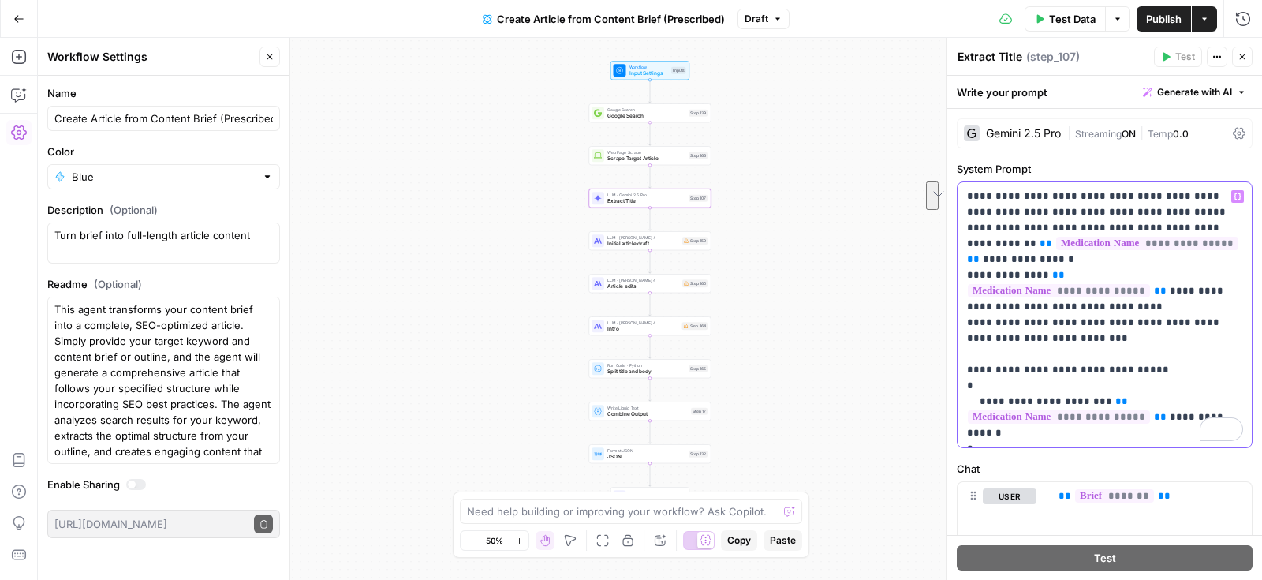
drag, startPoint x: 1168, startPoint y: 225, endPoint x: 990, endPoint y: 242, distance: 179.1
click at [990, 242] on p "**********" at bounding box center [1105, 315] width 276 height 252
click at [1180, 241] on p "**********" at bounding box center [1105, 315] width 276 height 252
drag, startPoint x: 1170, startPoint y: 241, endPoint x: 1187, endPoint y: 252, distance: 20.2
click at [1187, 252] on p "**********" at bounding box center [1105, 315] width 276 height 252
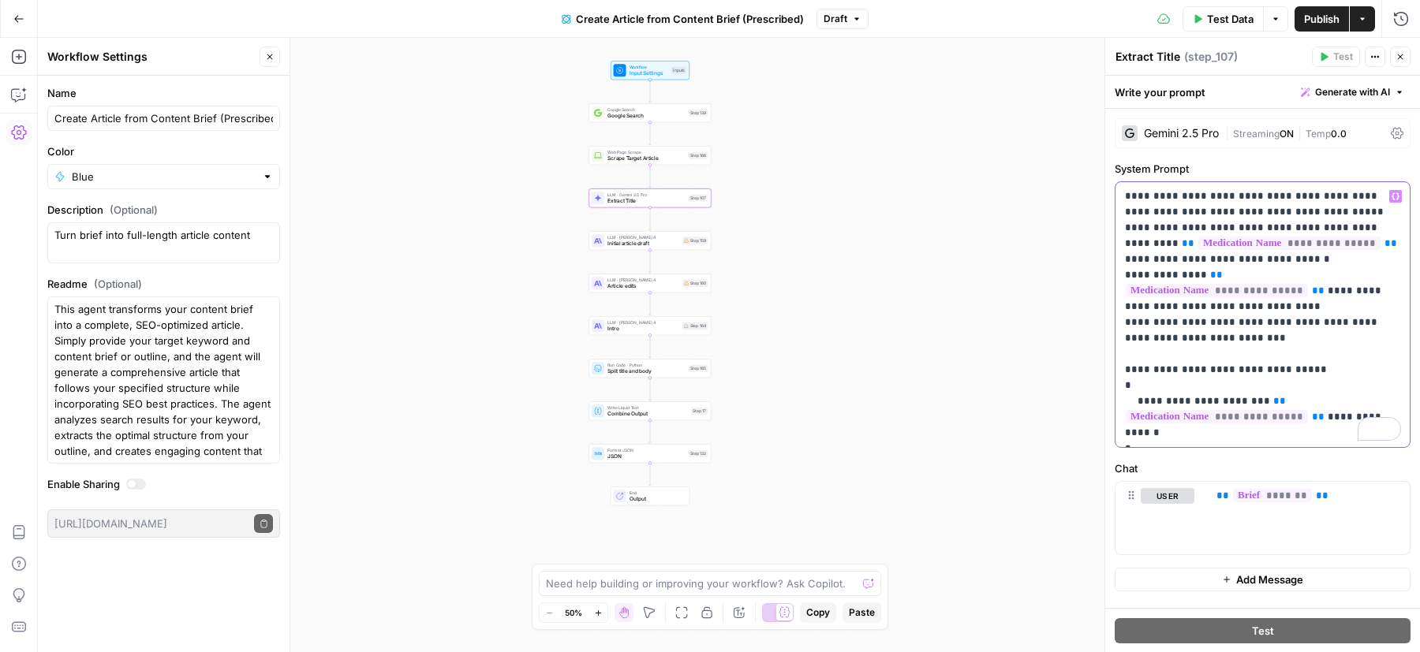
drag, startPoint x: 1178, startPoint y: 259, endPoint x: 1096, endPoint y: 259, distance: 81.2
click at [1096, 259] on body "Maple New Home Browse Insights Opportunities Your Data Recent Grids Medication …" at bounding box center [710, 326] width 1420 height 652
click at [1186, 254] on p "**********" at bounding box center [1263, 315] width 276 height 252
drag, startPoint x: 1176, startPoint y: 257, endPoint x: 1125, endPoint y: 256, distance: 51.3
click at [1125, 256] on p "**********" at bounding box center [1263, 315] width 276 height 252
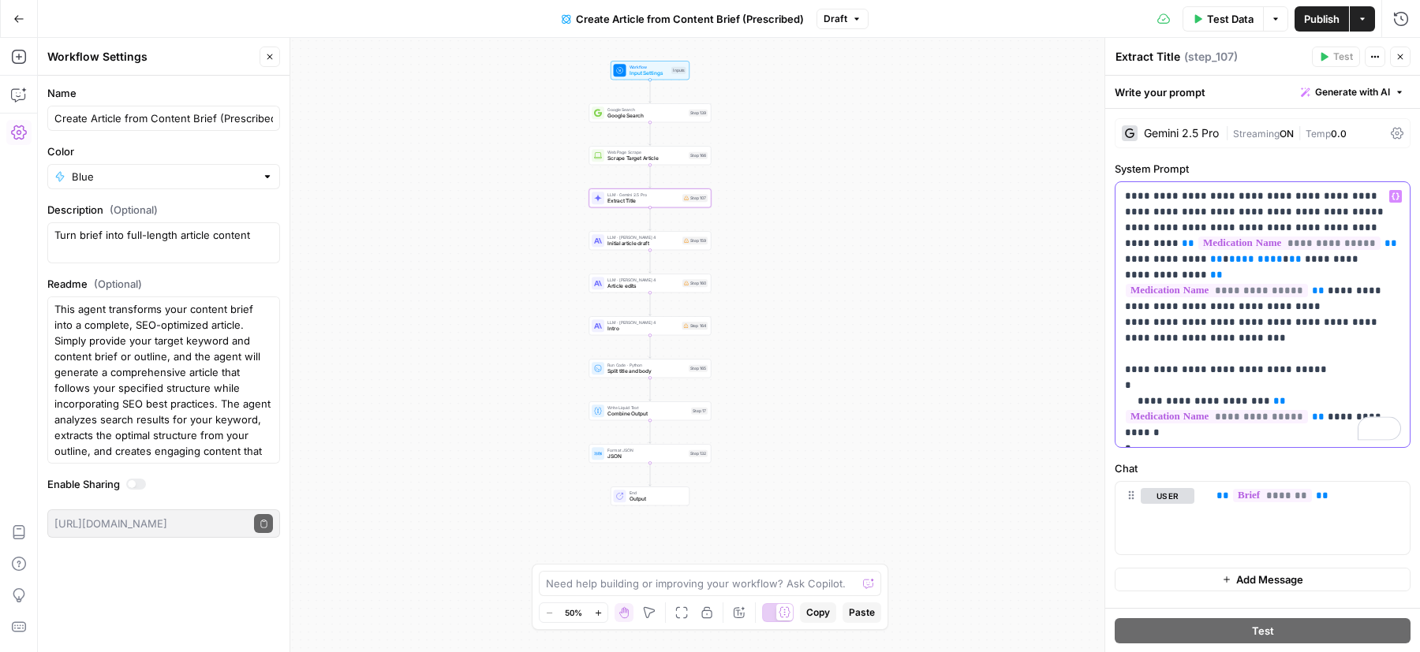
drag, startPoint x: 1197, startPoint y: 259, endPoint x: 1124, endPoint y: 259, distance: 72.6
click at [1125, 259] on p "**********" at bounding box center [1263, 315] width 276 height 252
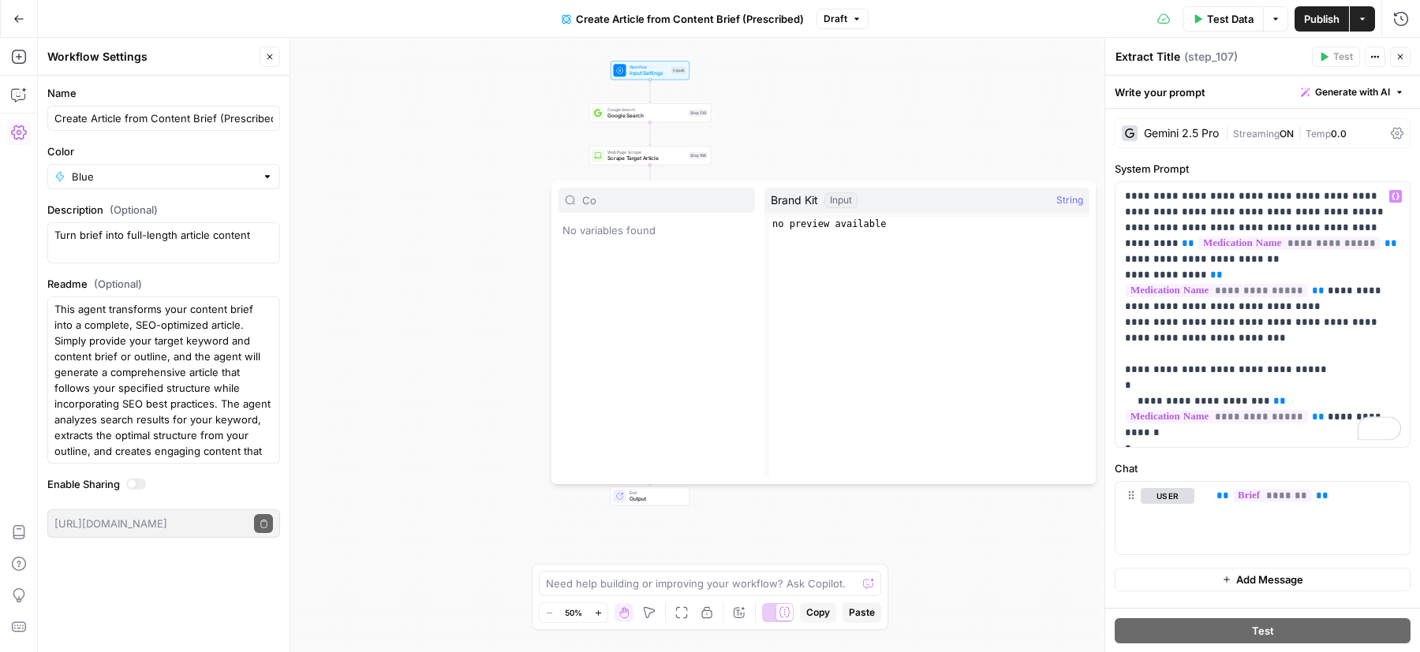
type input "C"
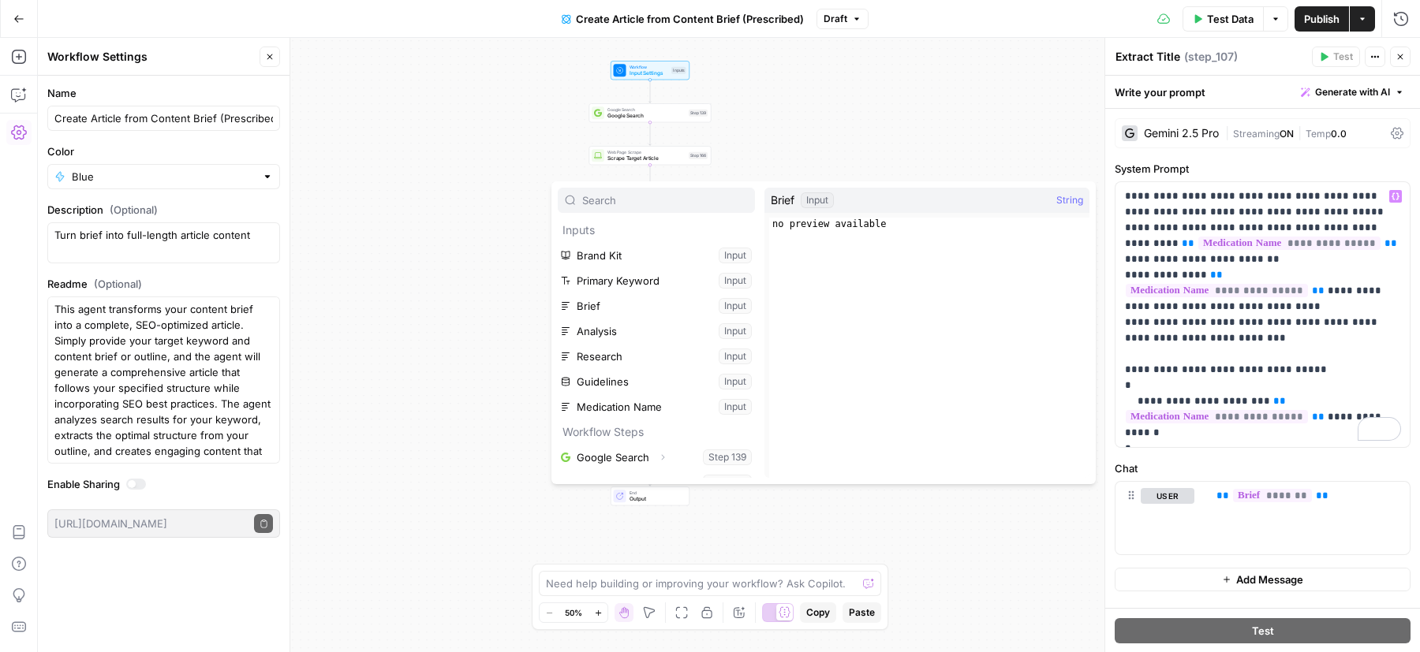
scroll to position [17, 0]
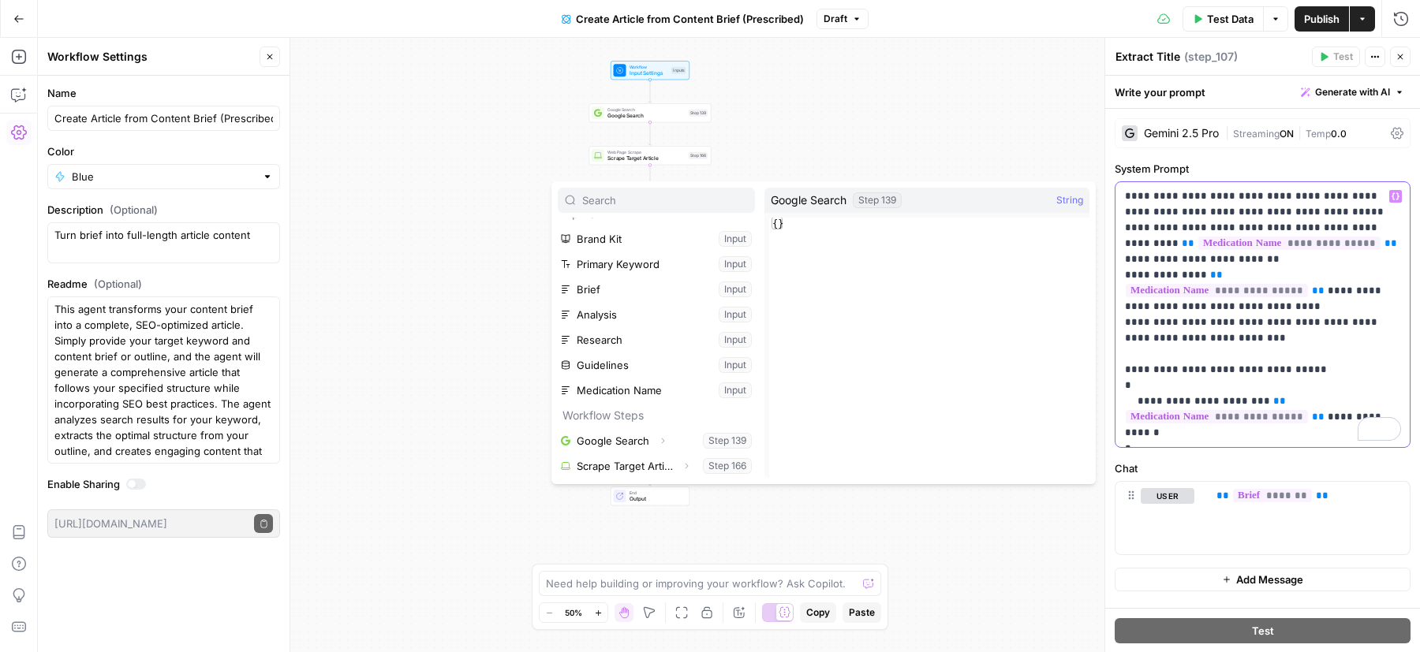
click at [1131, 261] on p "**********" at bounding box center [1263, 315] width 276 height 252
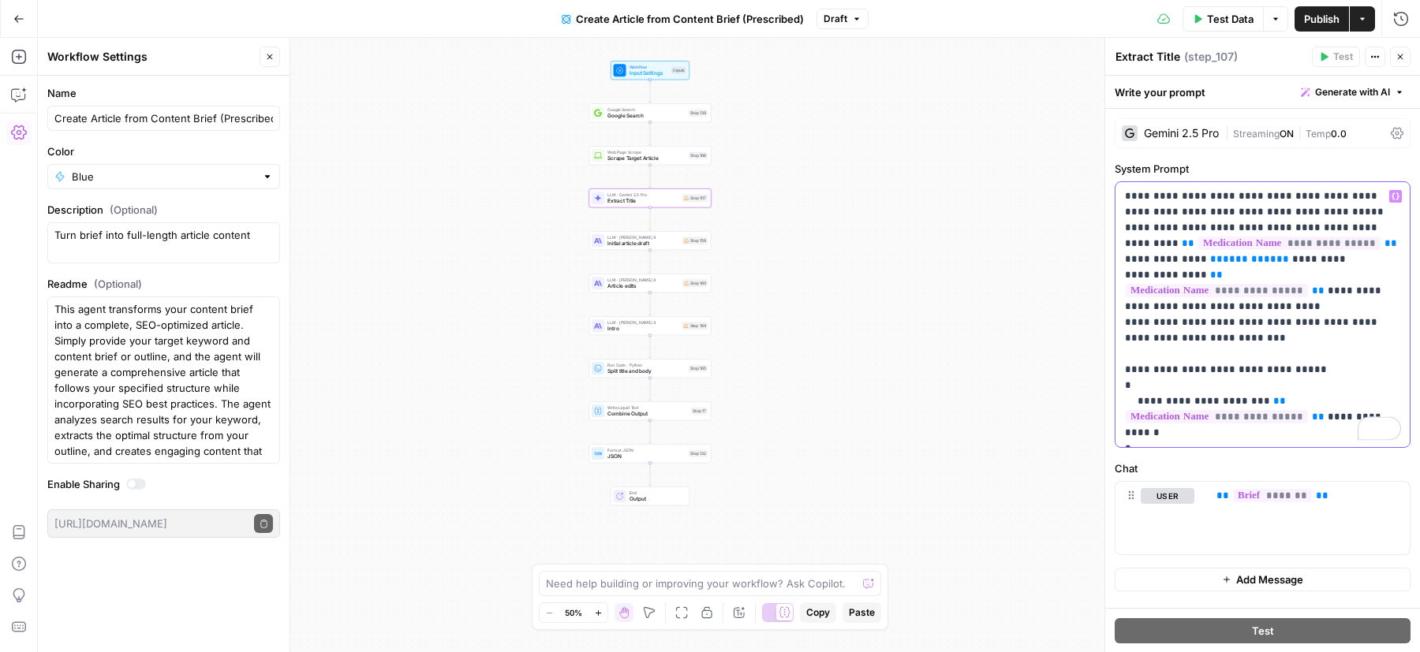
click at [1238, 321] on p "**********" at bounding box center [1263, 315] width 276 height 252
drag, startPoint x: 1321, startPoint y: 226, endPoint x: 1346, endPoint y: 253, distance: 36.8
click at [1261, 253] on p "**********" at bounding box center [1263, 315] width 276 height 252
copy p "**********"
drag, startPoint x: 1170, startPoint y: 383, endPoint x: 1186, endPoint y: 410, distance: 31.8
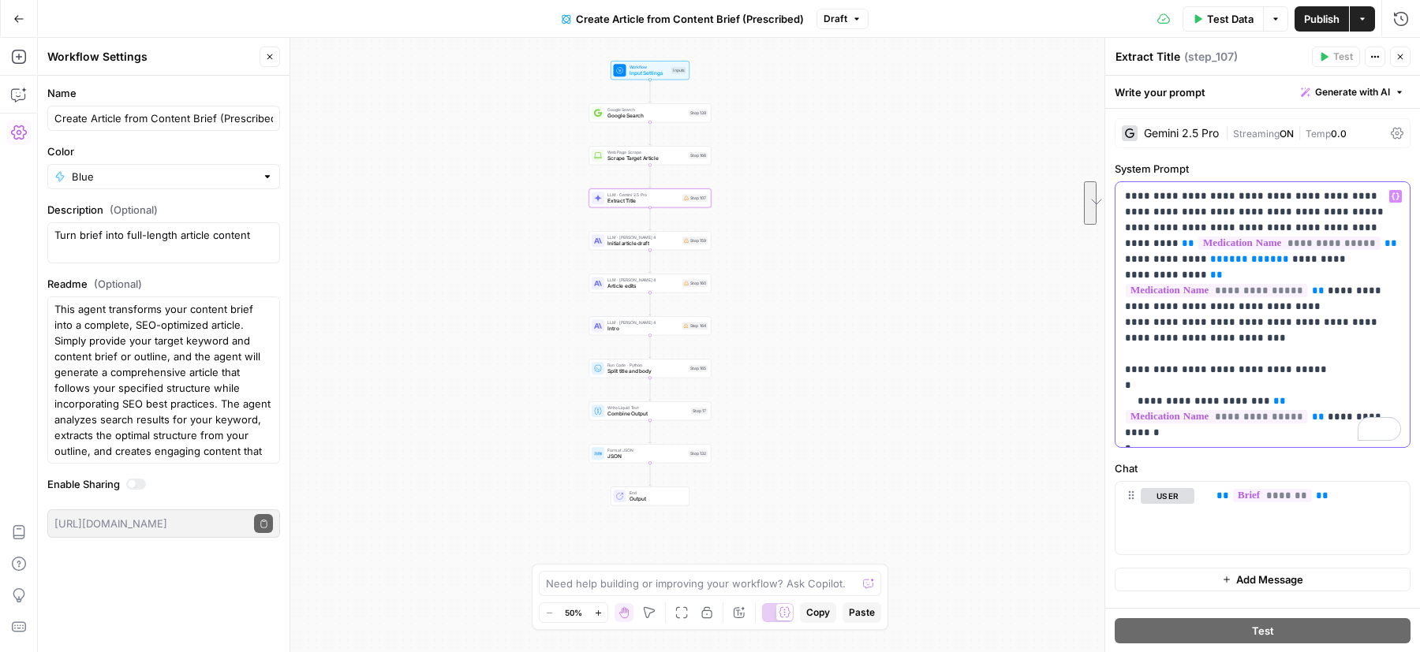
click at [1186, 410] on p "**********" at bounding box center [1263, 315] width 276 height 252
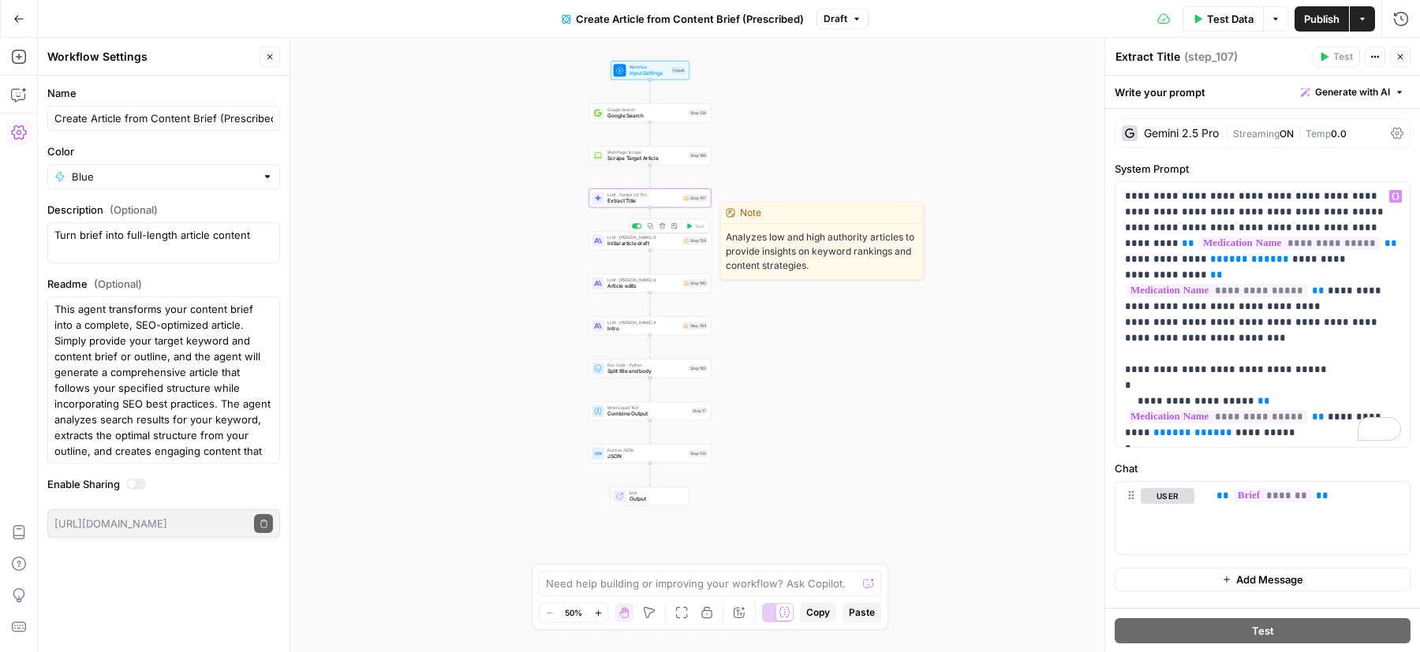
click at [657, 247] on span "Initial article draft" at bounding box center [643, 244] width 72 height 8
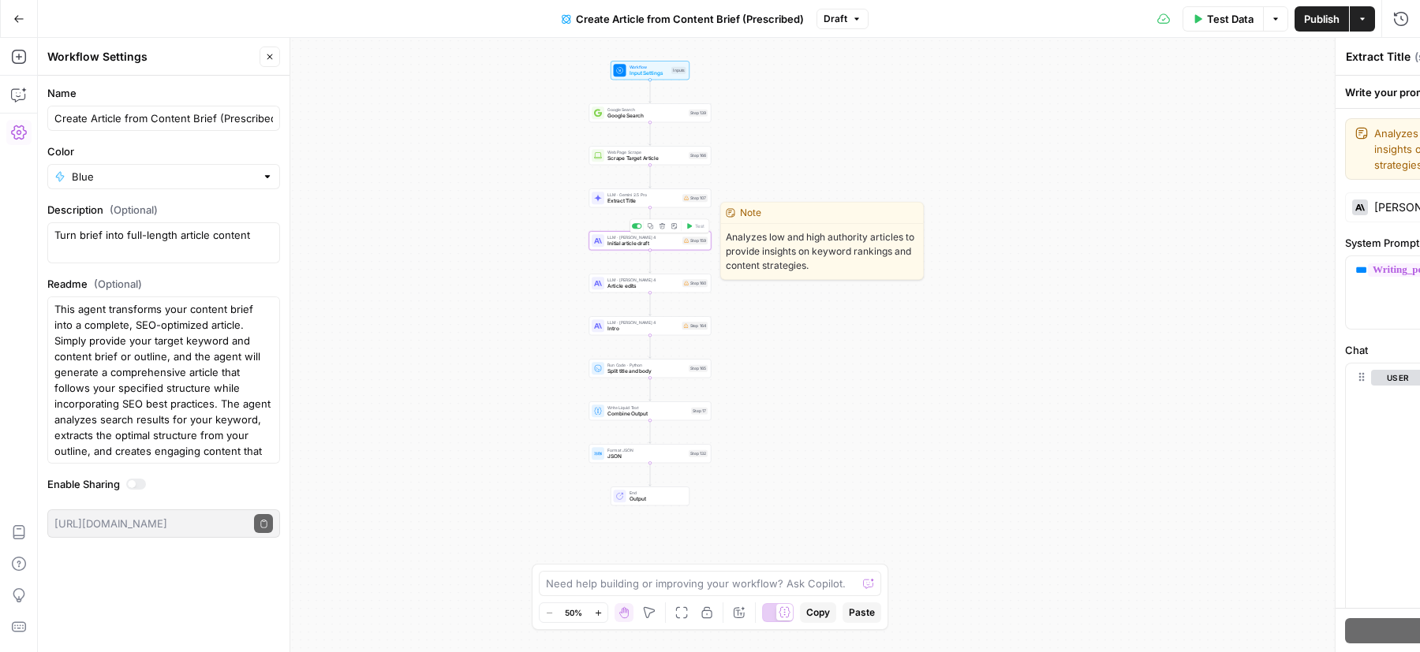
type textarea "Initial article draft"
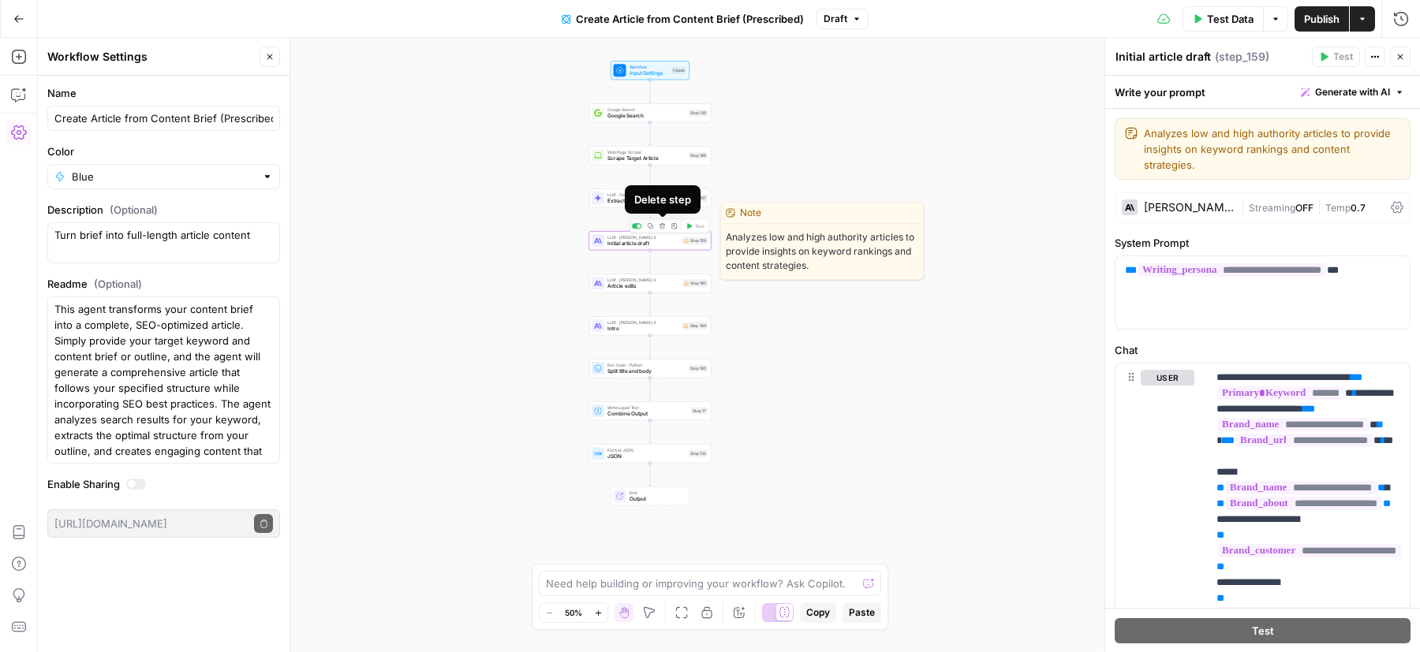
click at [663, 227] on icon "button" at bounding box center [662, 226] width 6 height 6
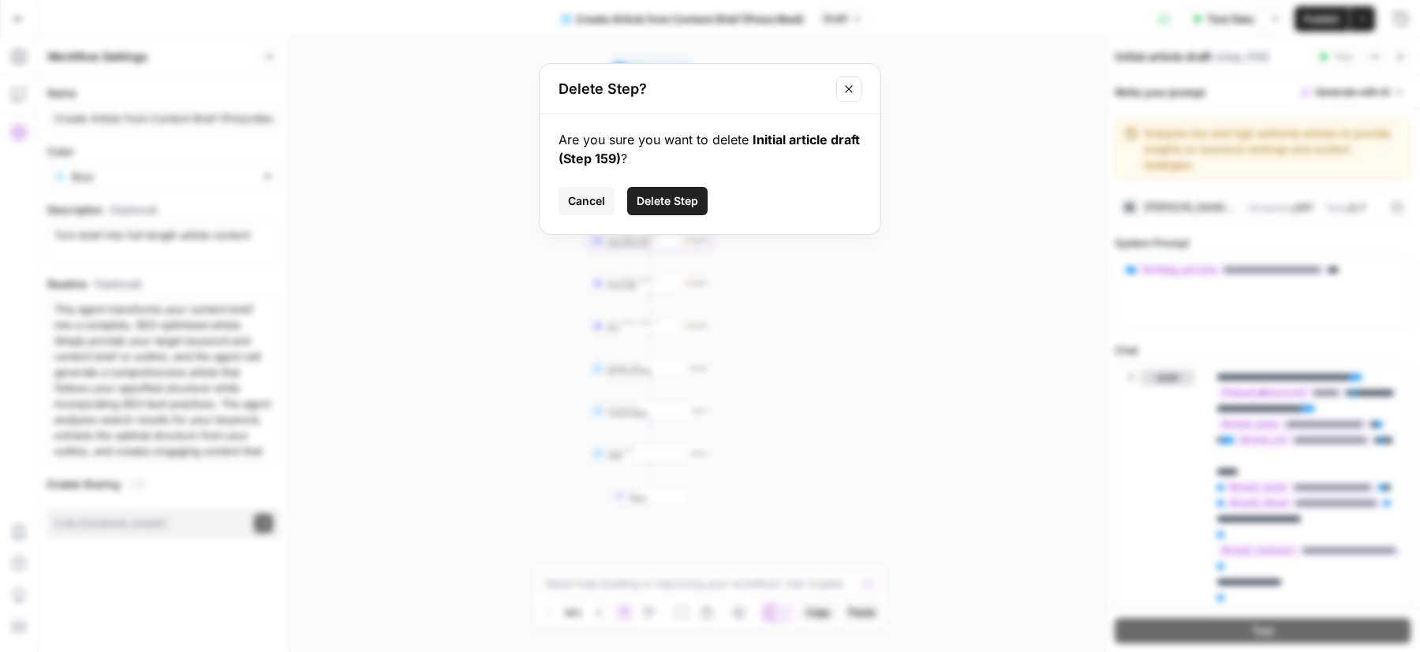
click at [663, 204] on span "Delete Step" at bounding box center [668, 201] width 62 height 16
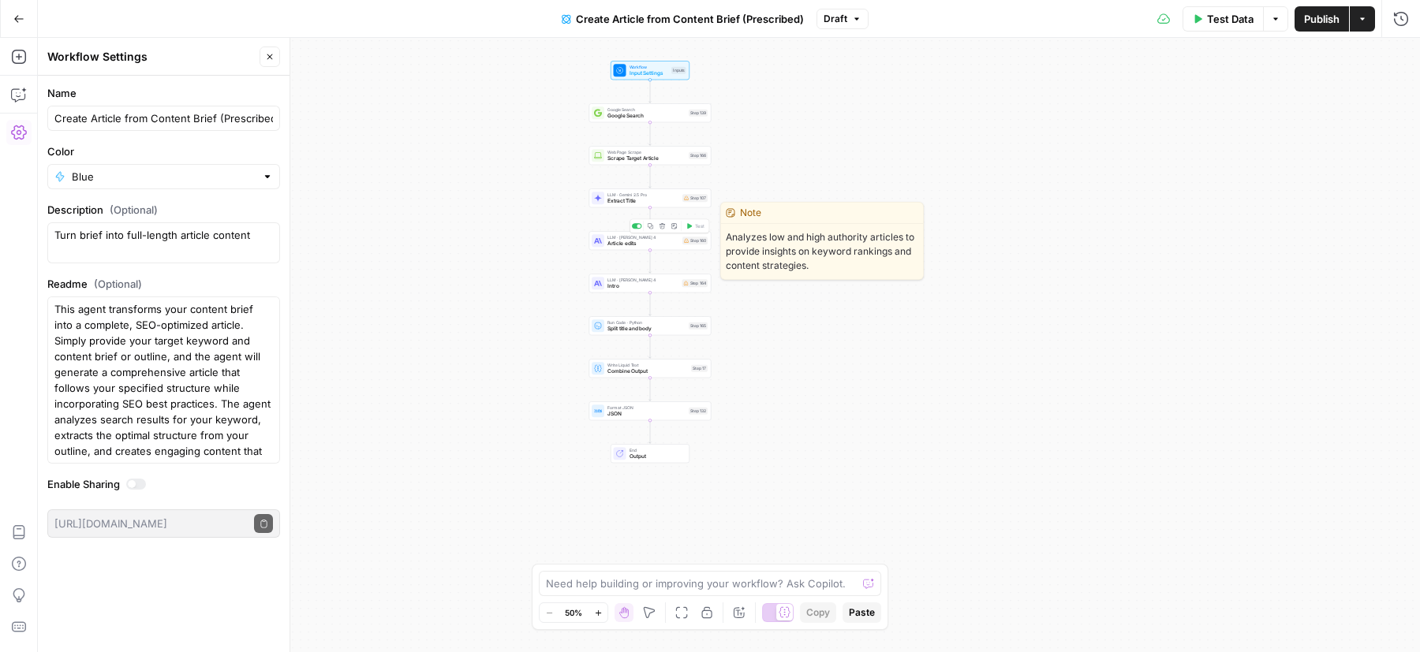
click at [659, 229] on button "Delete step" at bounding box center [662, 226] width 10 height 10
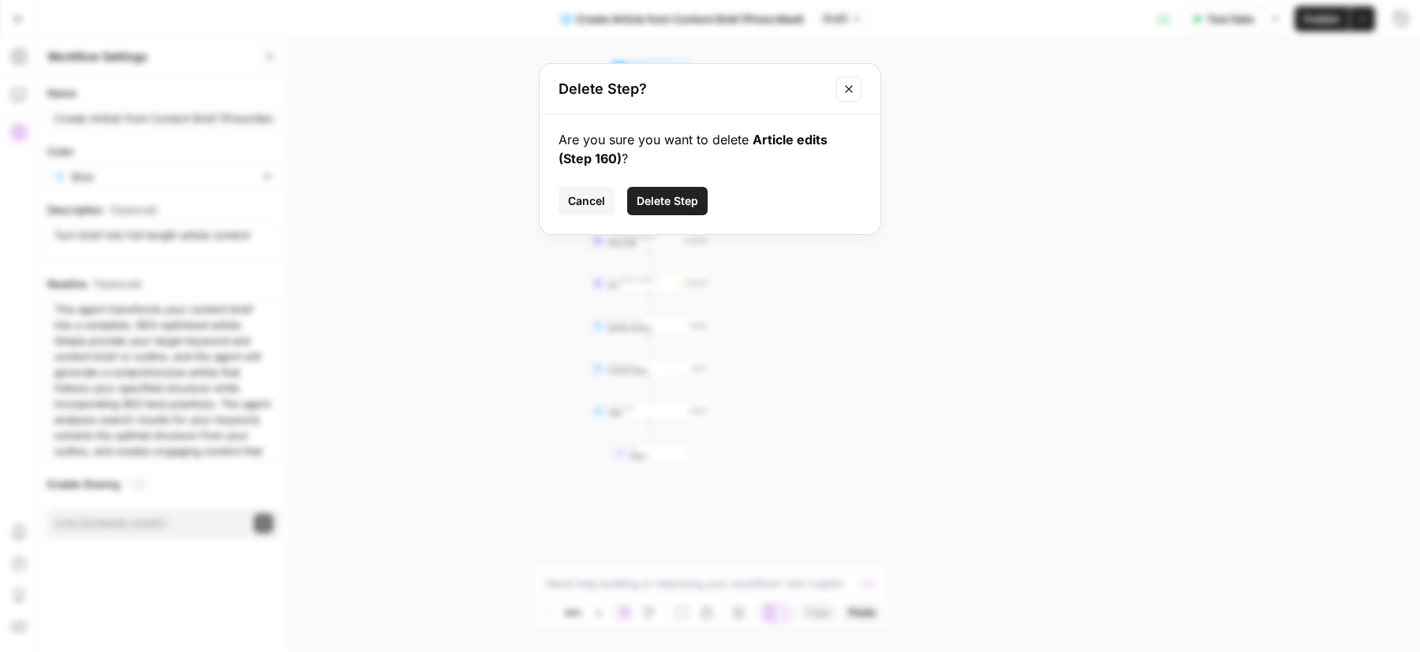
click at [662, 208] on button "Delete Step" at bounding box center [667, 201] width 80 height 28
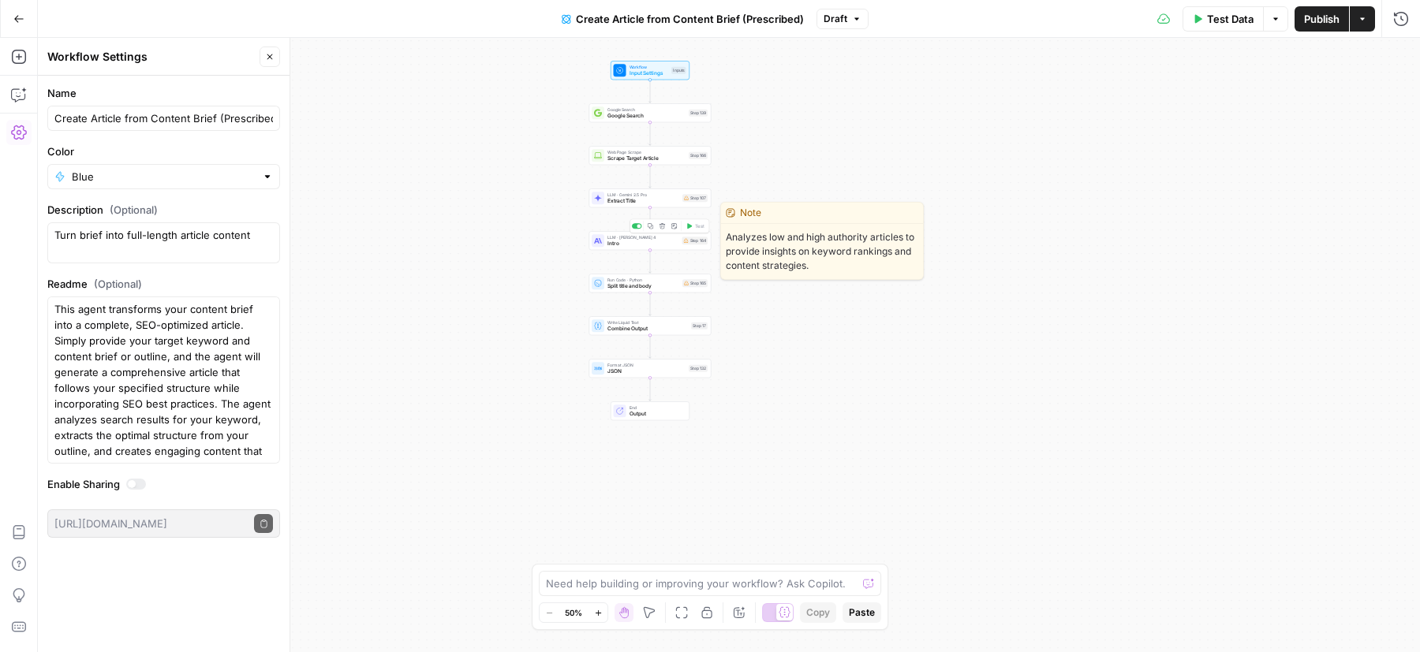
click at [667, 226] on button "Delete step" at bounding box center [662, 226] width 10 height 10
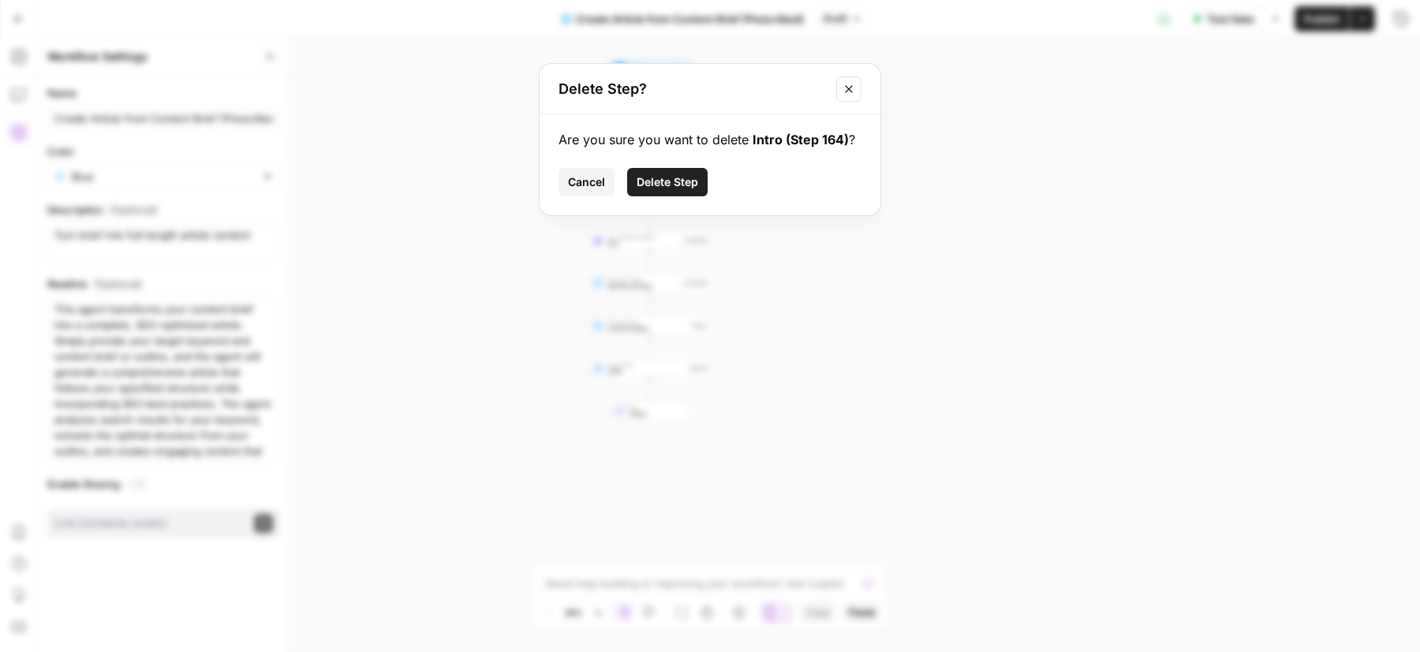
click at [664, 186] on span "Delete Step" at bounding box center [668, 182] width 62 height 16
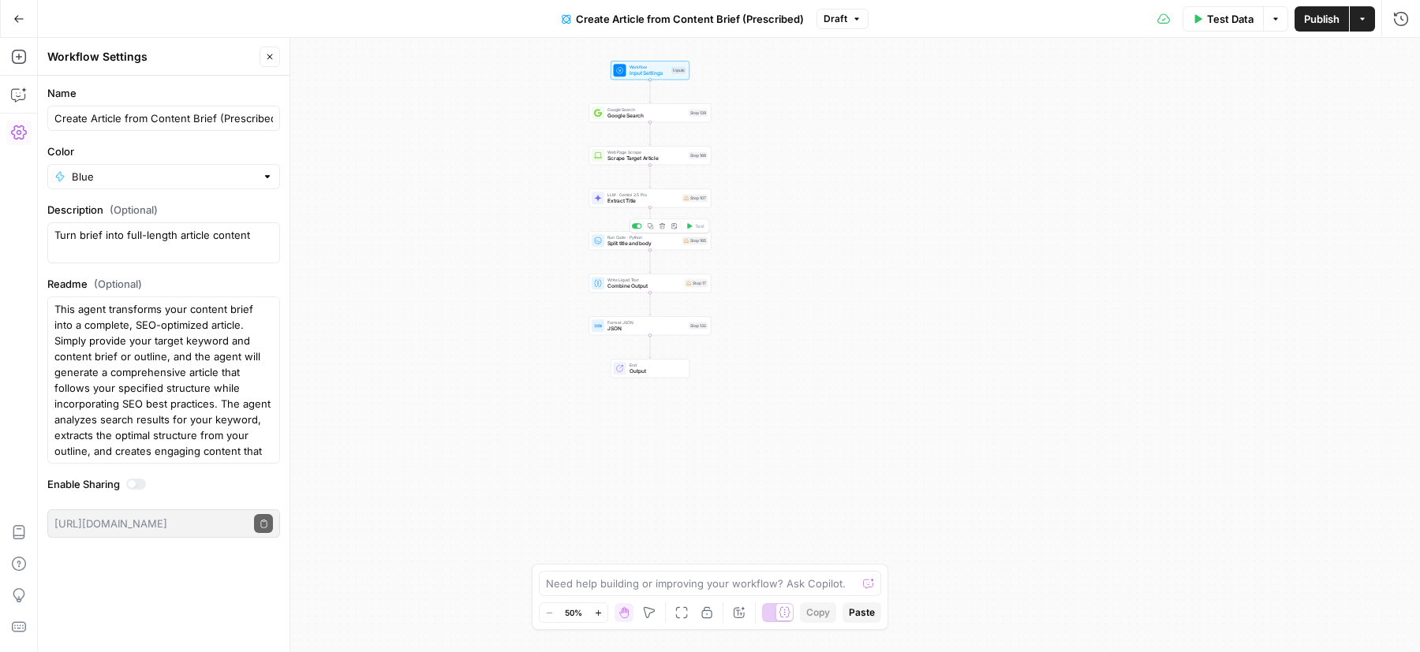
click at [661, 226] on icon "button" at bounding box center [662, 226] width 6 height 6
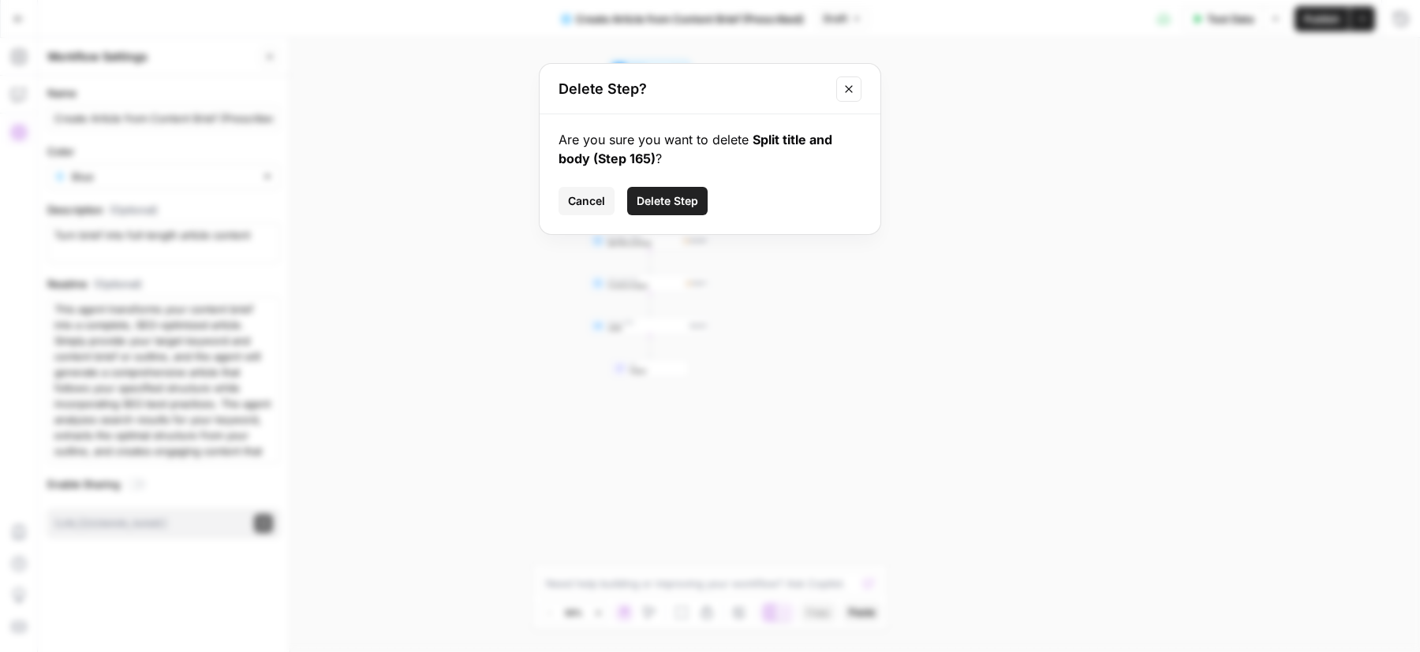
click at [663, 200] on span "Delete Step" at bounding box center [668, 201] width 62 height 16
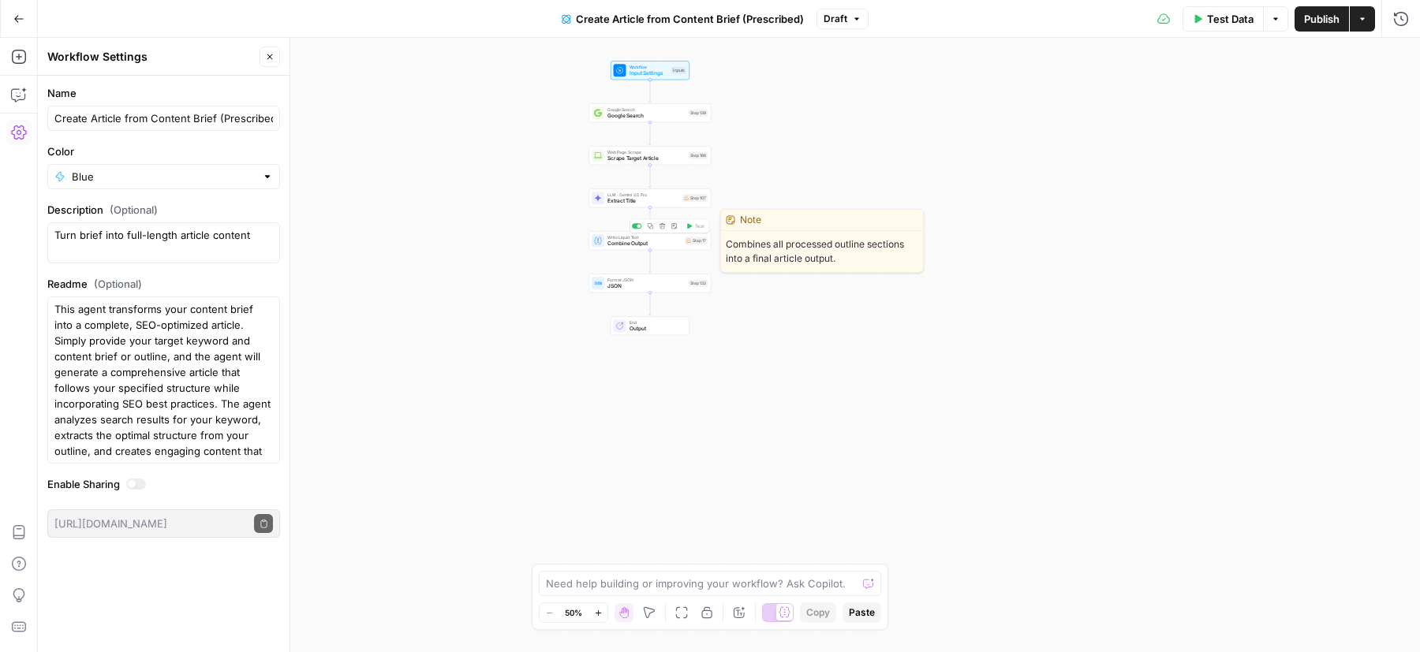
click at [663, 227] on icon "button" at bounding box center [662, 226] width 6 height 6
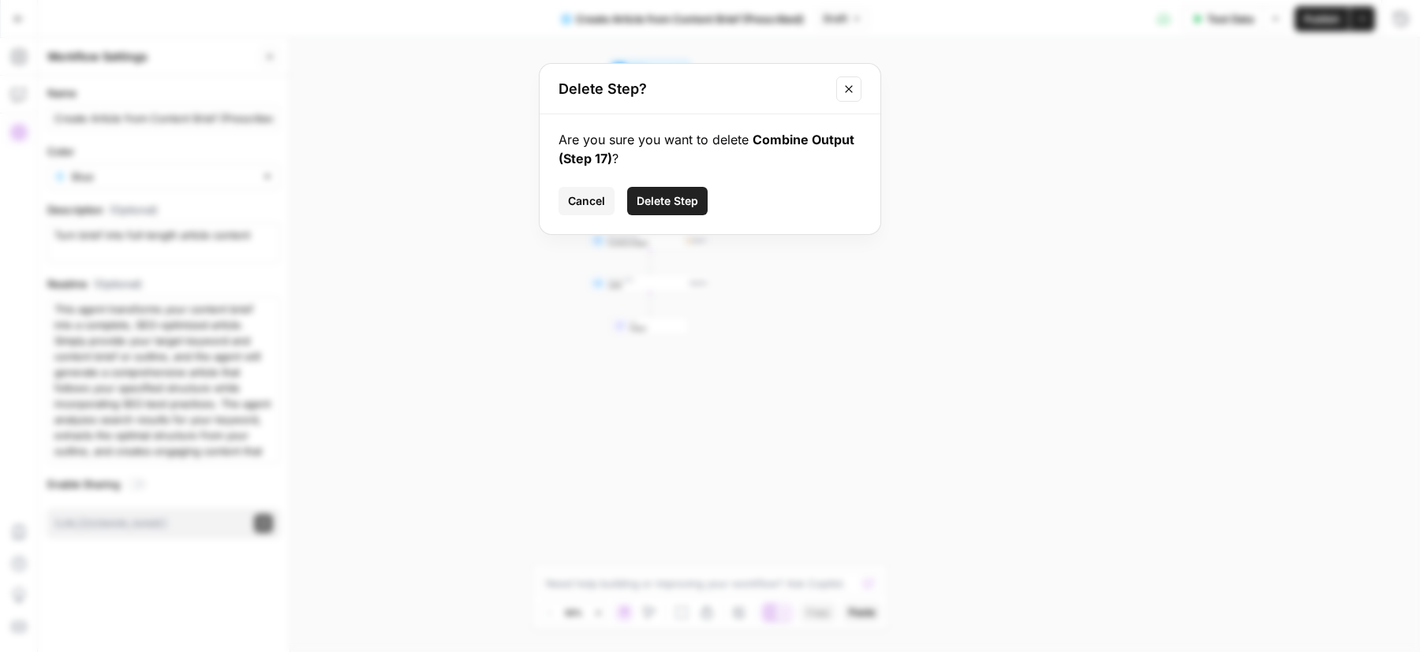
click at [666, 200] on span "Delete Step" at bounding box center [668, 201] width 62 height 16
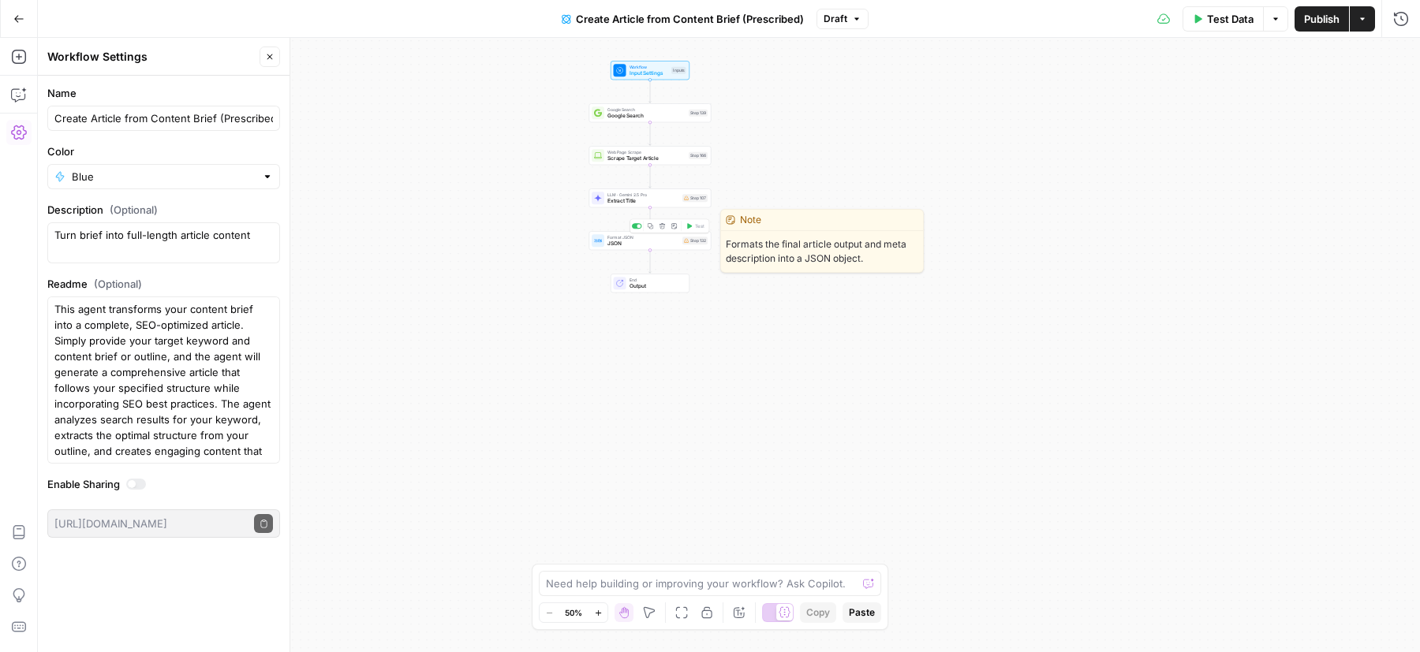
click at [665, 226] on button "Delete step" at bounding box center [662, 226] width 10 height 10
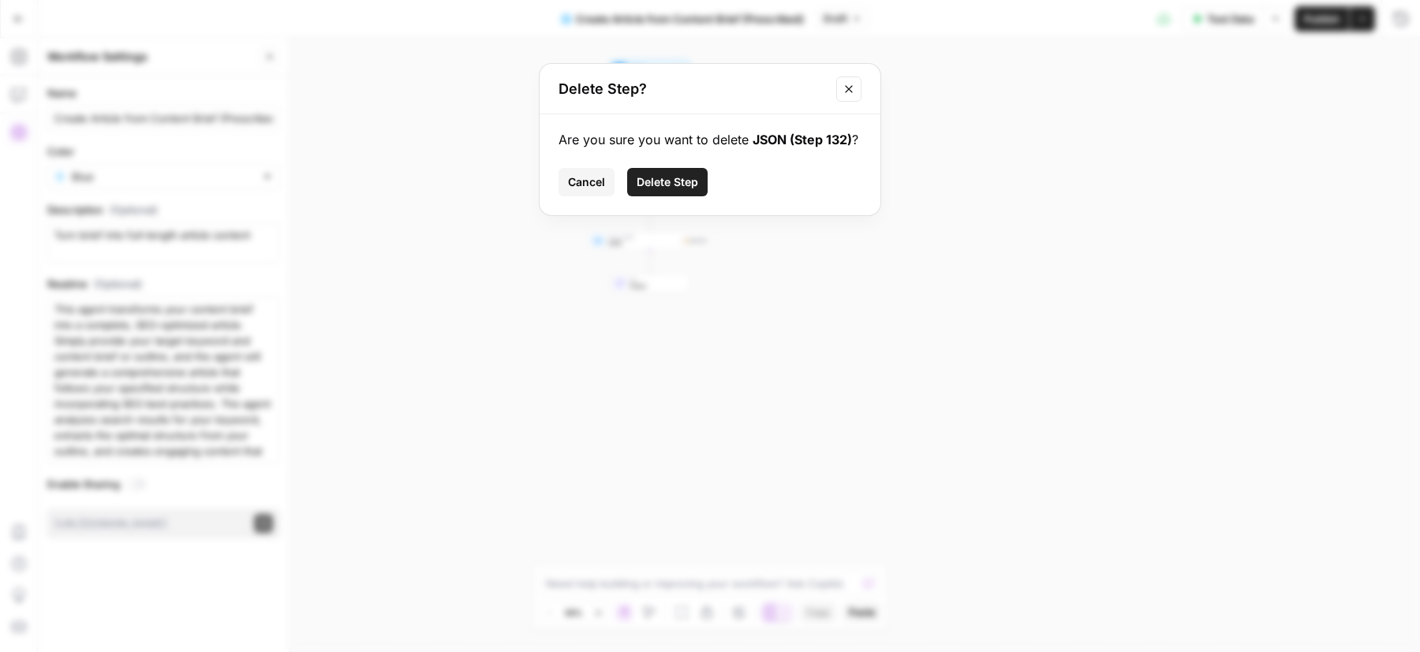
click at [663, 186] on span "Delete Step" at bounding box center [668, 182] width 62 height 16
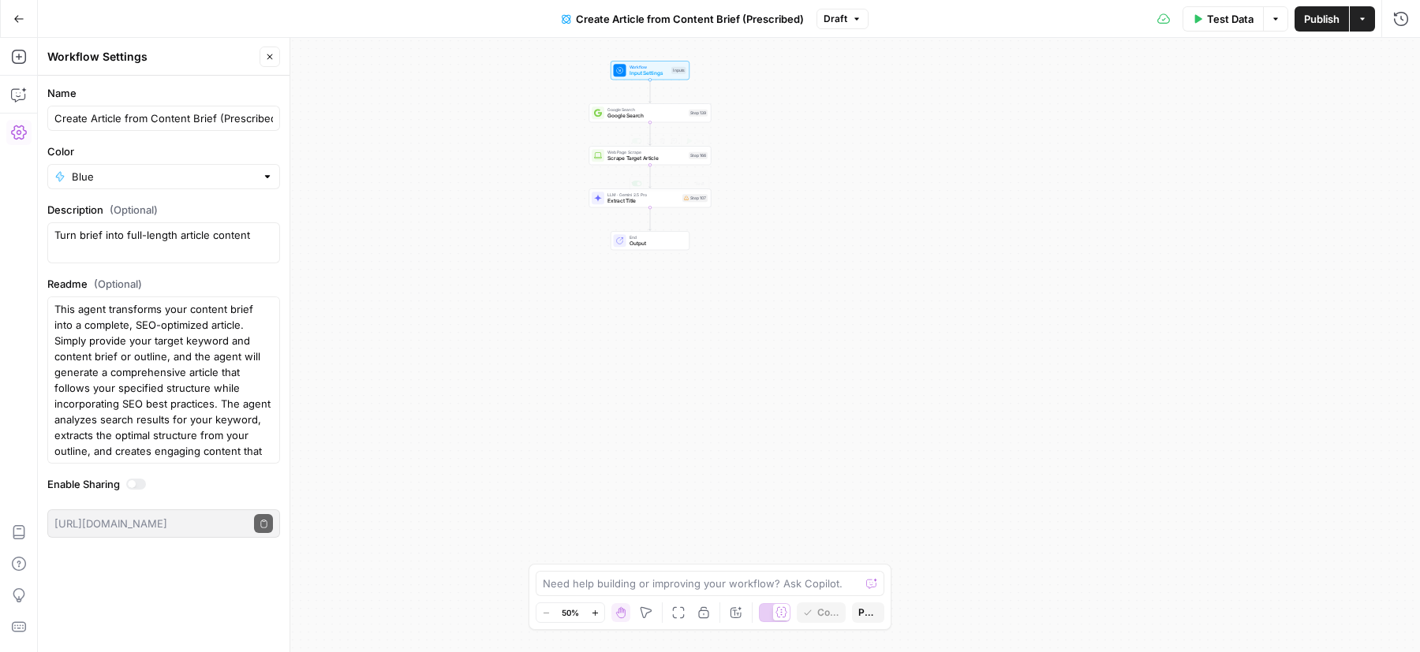
click at [628, 207] on div "LLM · Gemini 2.5 Pro Extract Title Step 107 Copy step Delete step Add Note Test" at bounding box center [650, 198] width 122 height 19
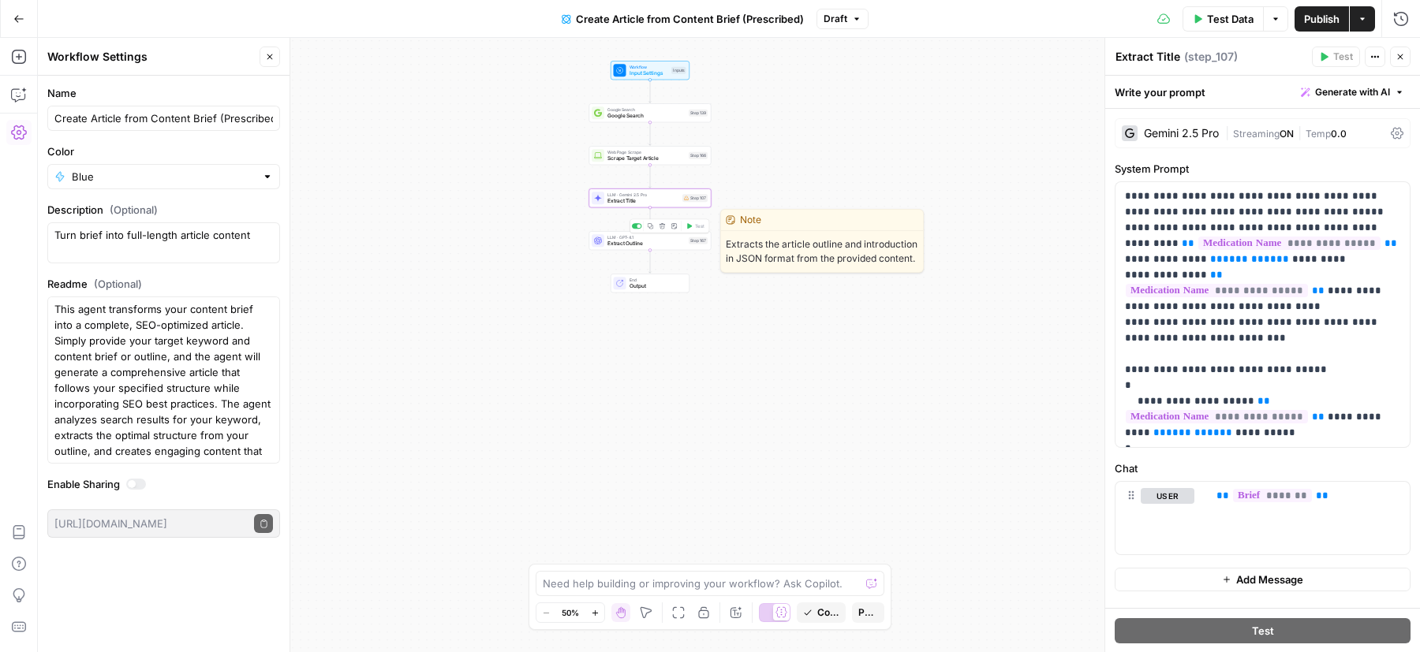
click at [665, 246] on span "Extract Outline" at bounding box center [646, 244] width 78 height 8
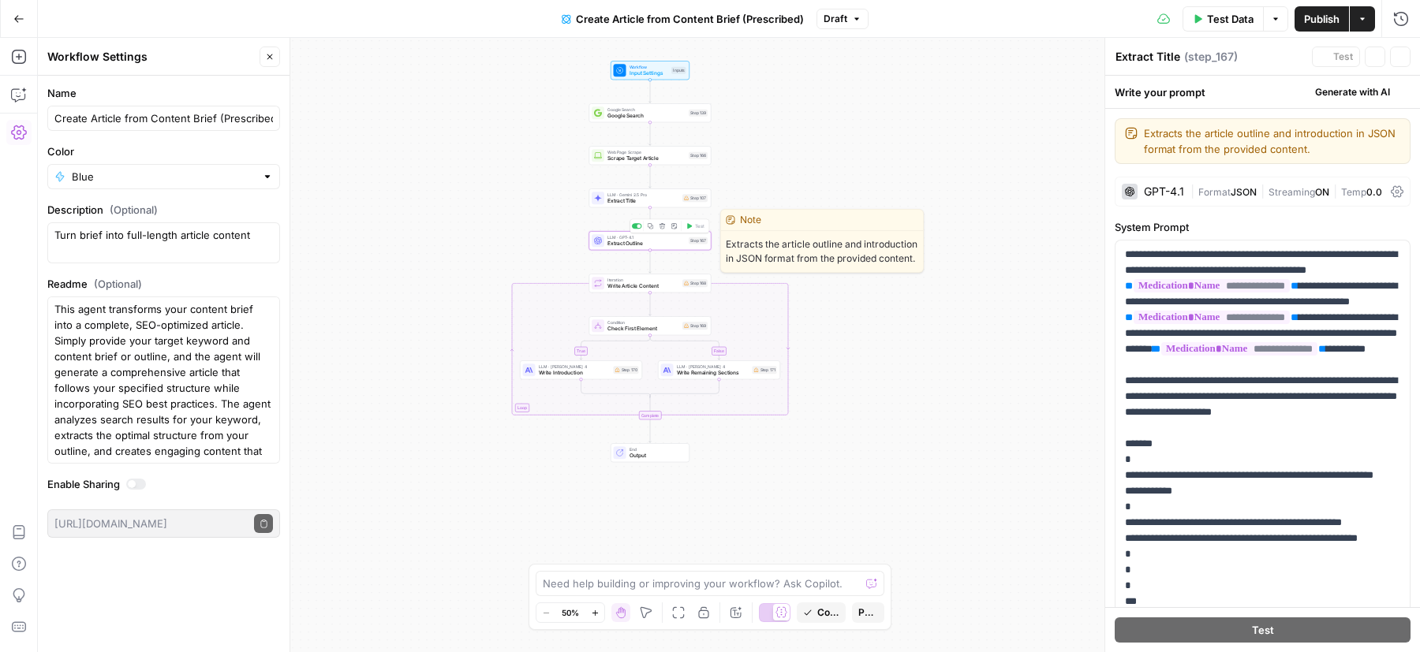
type textarea "Extract Outline"
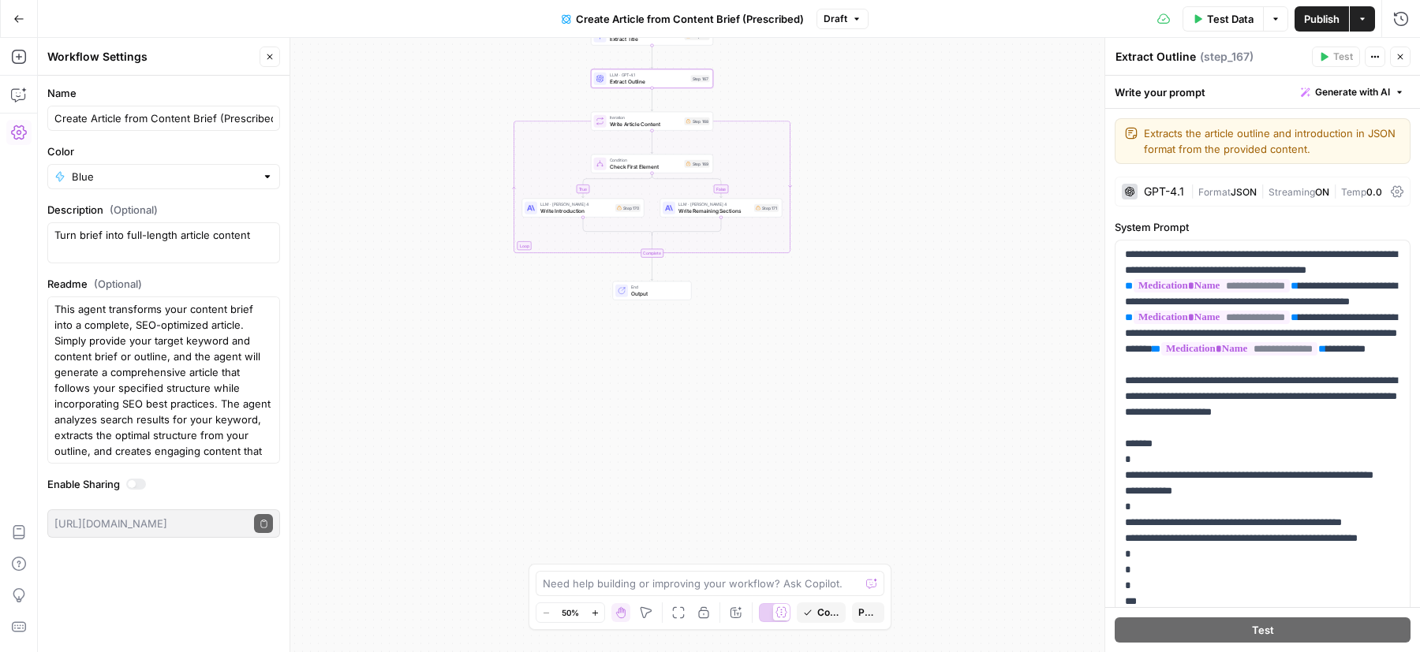
click at [685, 245] on div "true false Workflow Input Settings Inputs Google Search Google Search Step 139 …" at bounding box center [729, 345] width 1382 height 614
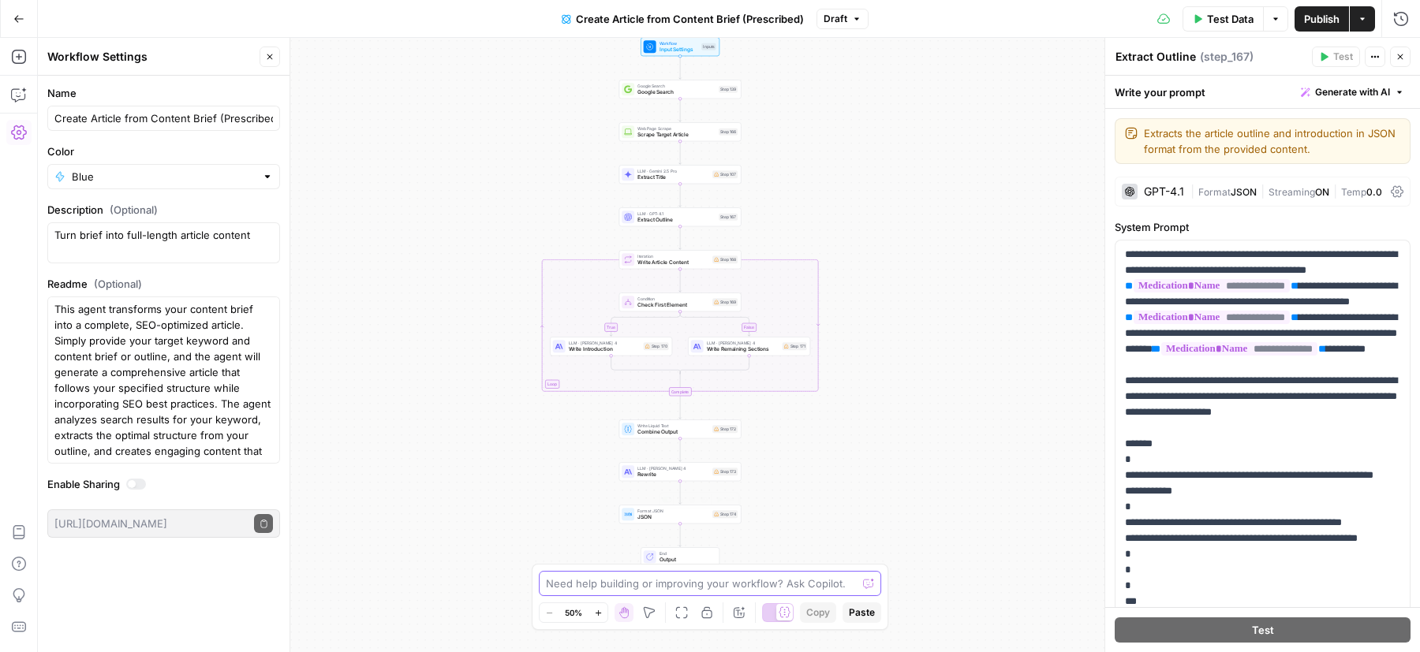
click at [748, 577] on textarea at bounding box center [701, 584] width 311 height 16
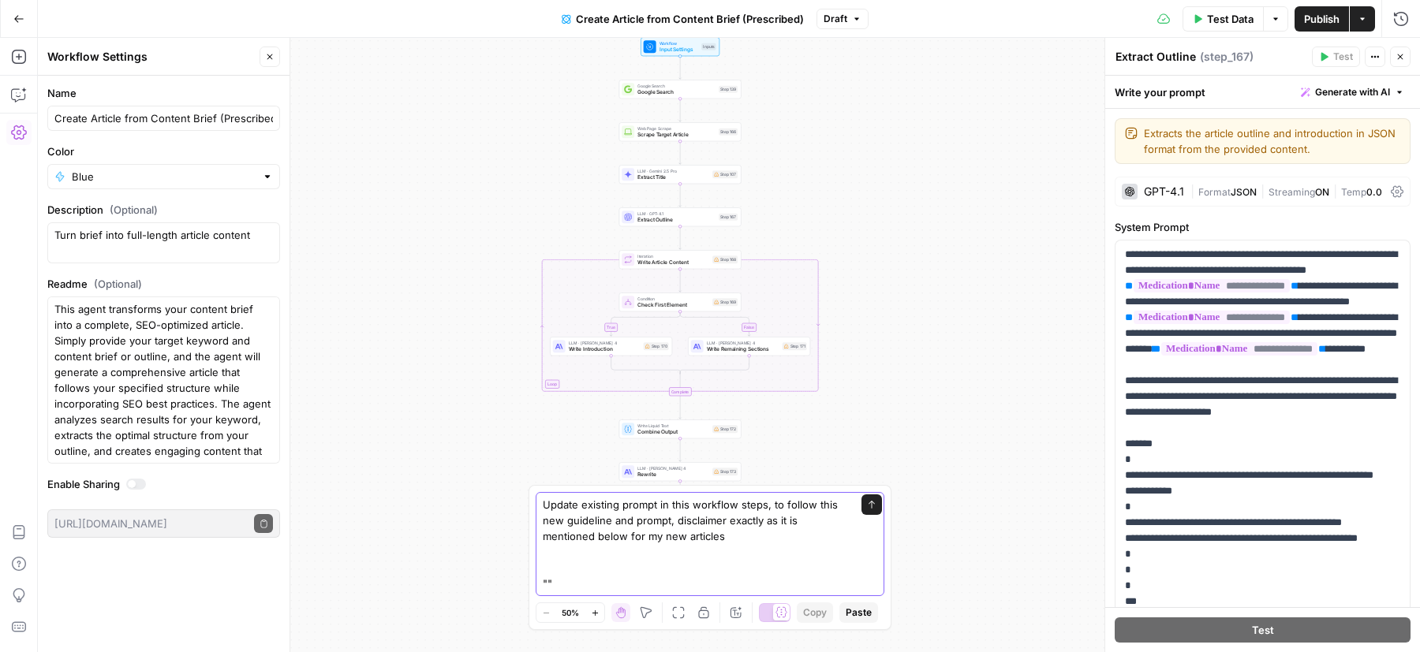
paste textarea "Lorem: Ips do Sit [Ametconsec Adip] Elitseddoe tem [Incididun] ut Labore Etdolo…"
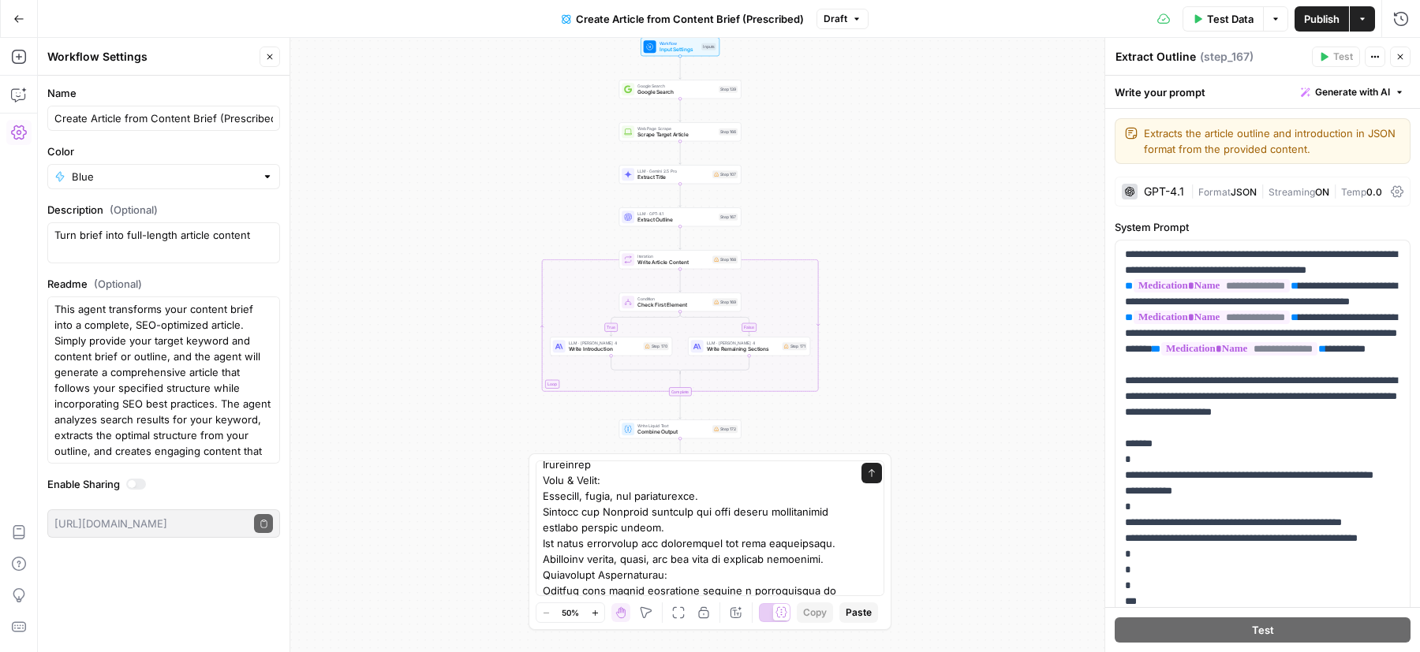
scroll to position [0, 0]
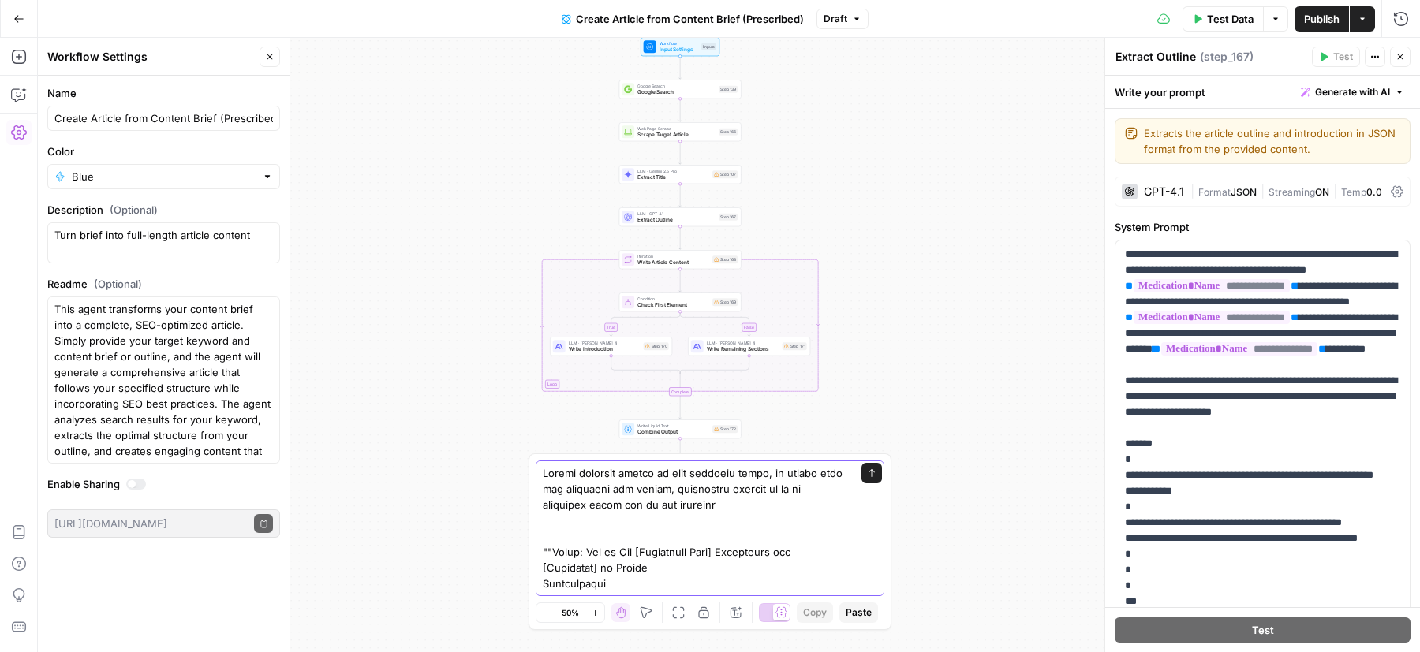
paste textarea "How to Get [Medication Name] Prescribed for [Condition] in [GEOGRAPHIC_DATA]"
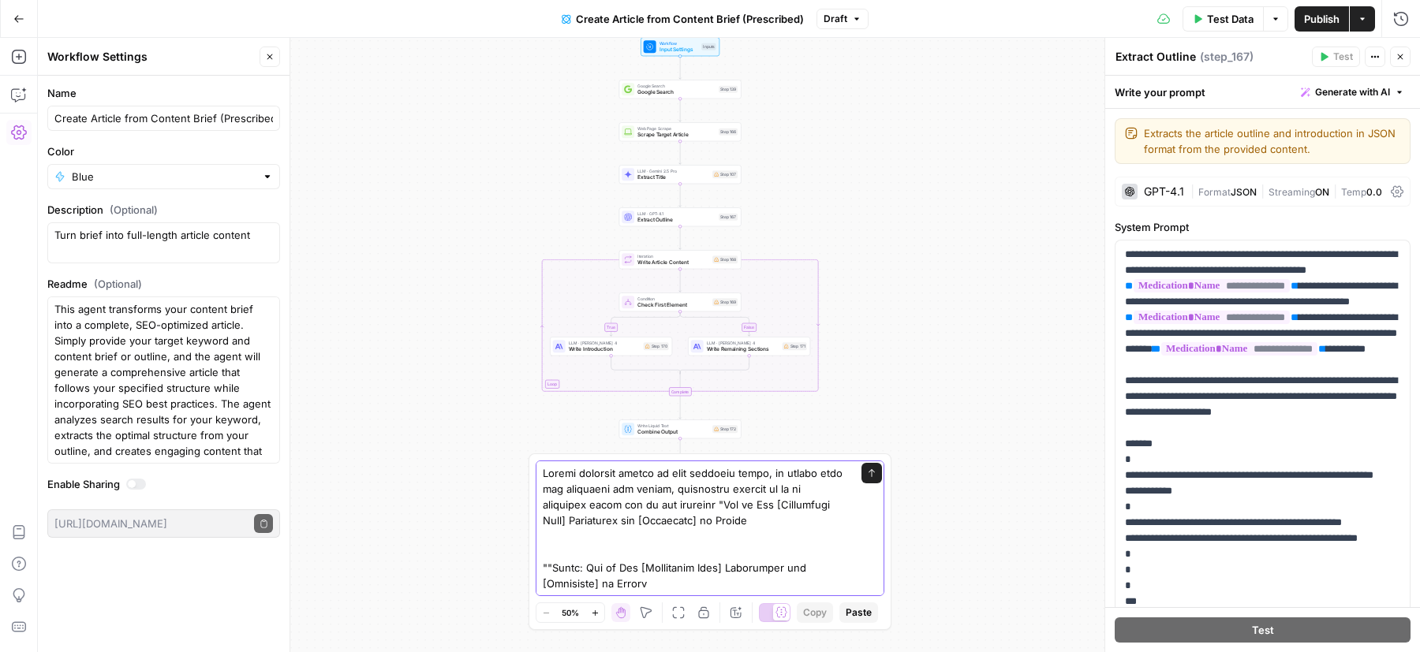
type textarea "Loremi dolorsit ametco ad elit seddoeiu tempo, in utlabo etdo mag aliquaeni adm…"
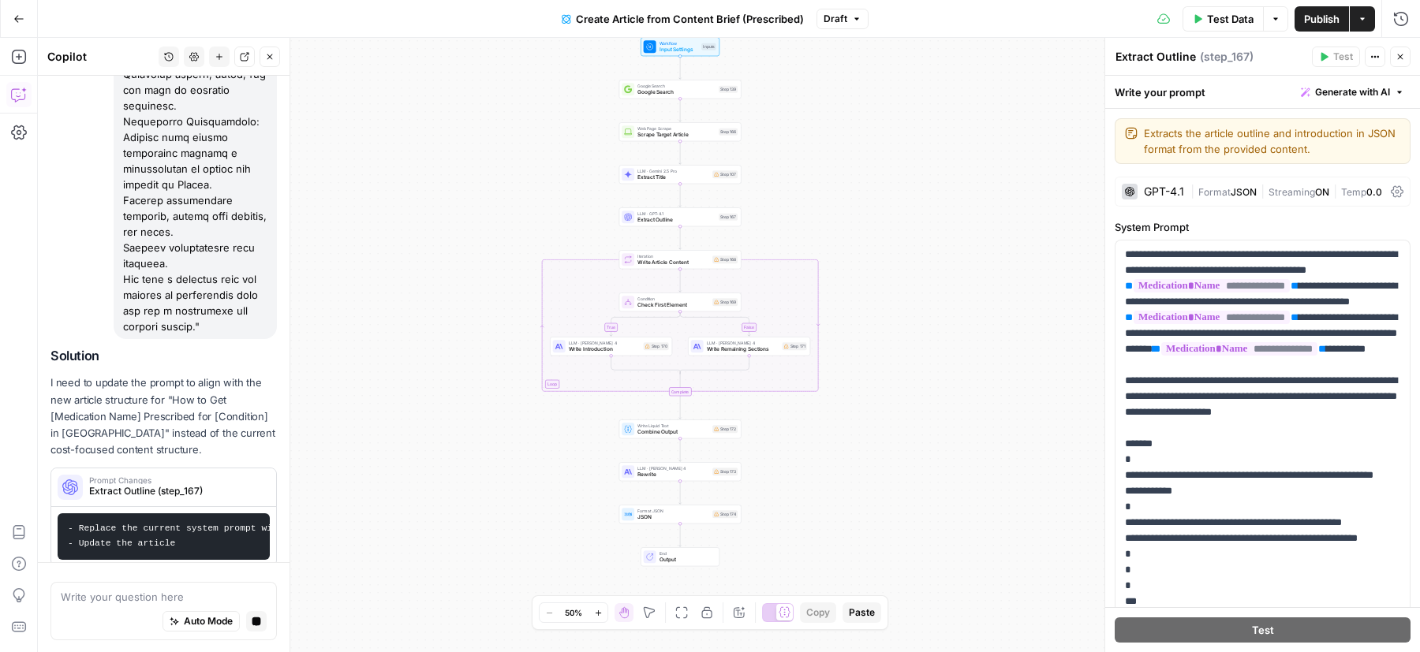
scroll to position [2585, 0]
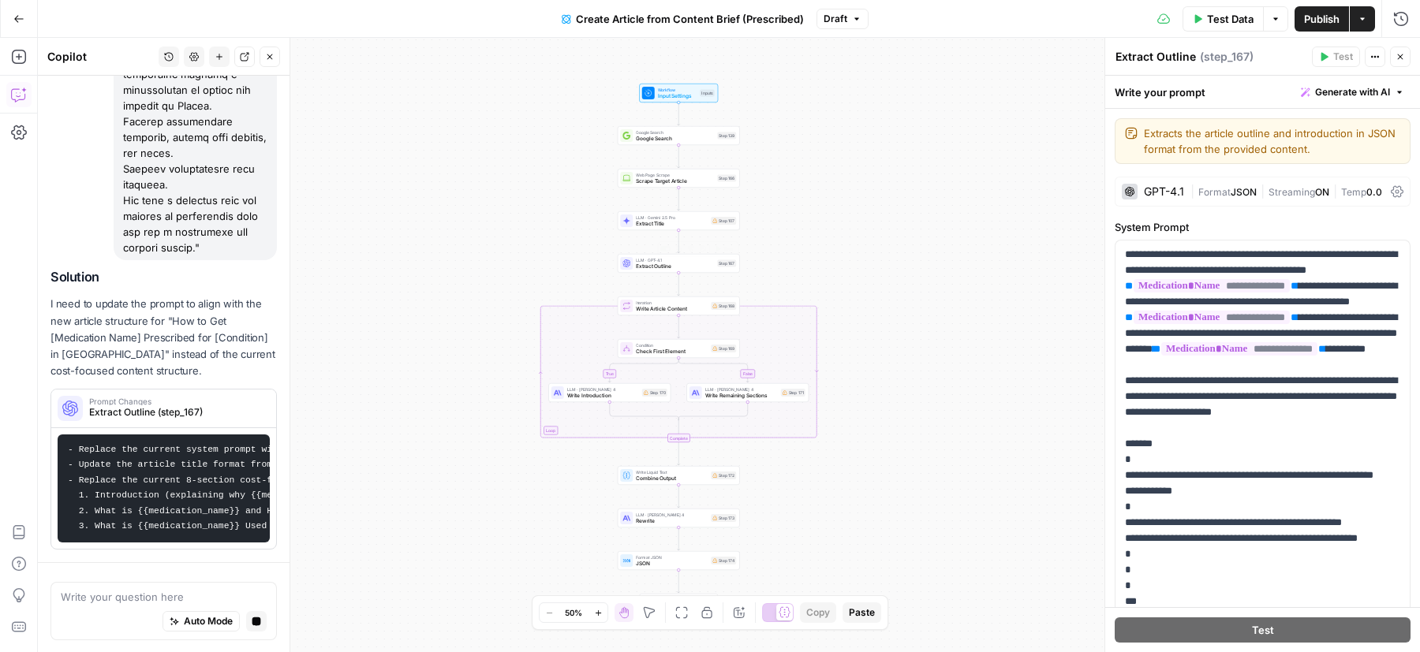
click at [683, 263] on span "Extract Outline" at bounding box center [675, 267] width 78 height 8
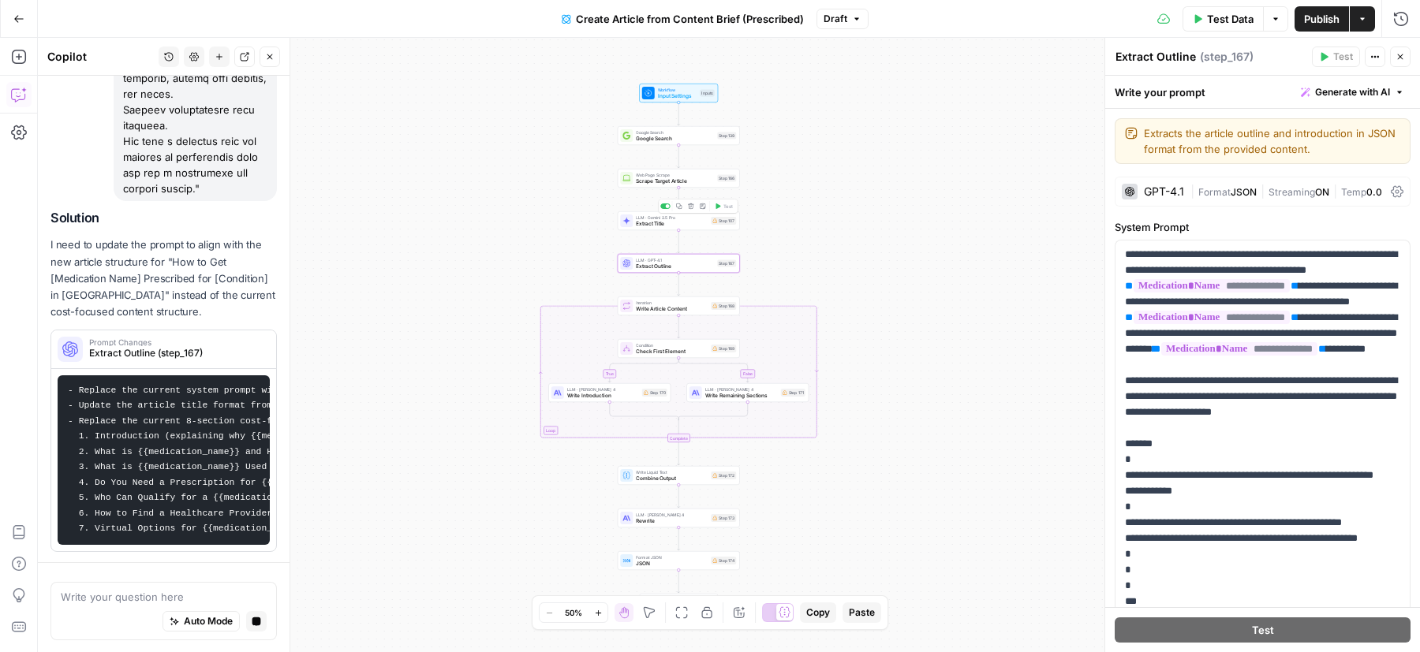
click at [649, 225] on span "Extract Title" at bounding box center [672, 224] width 72 height 8
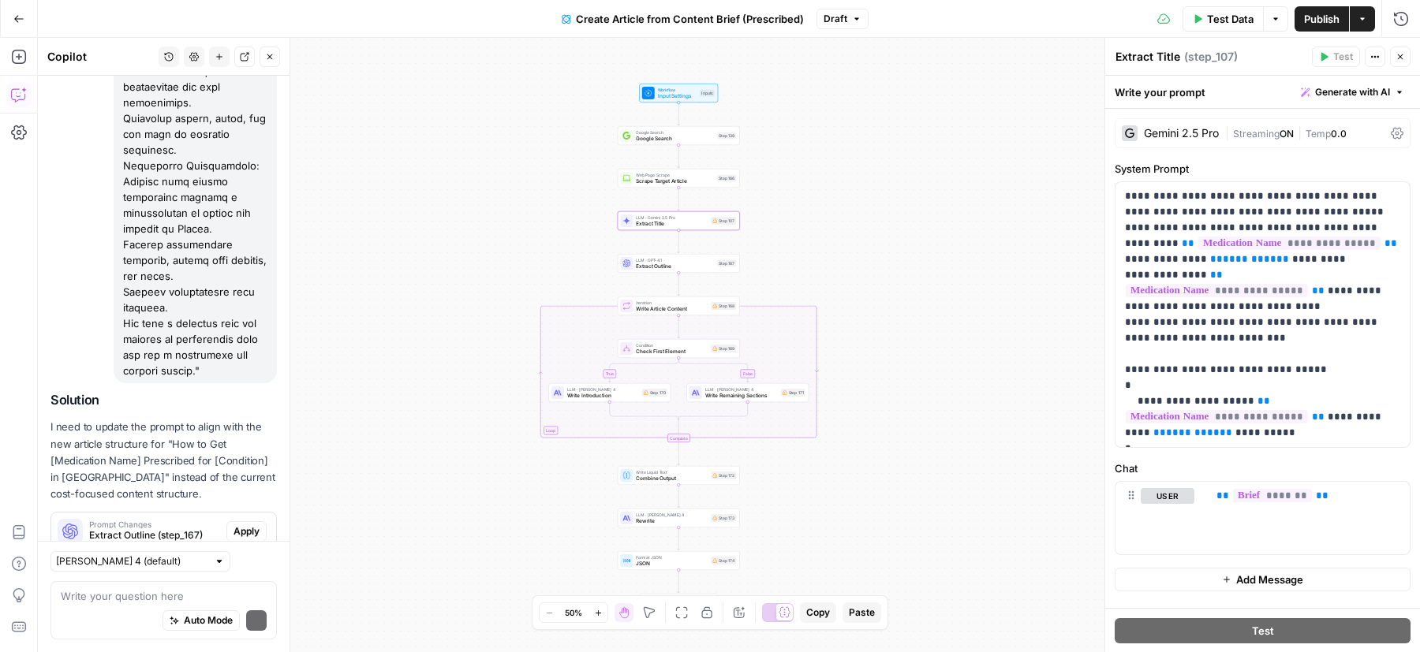
scroll to position [2572, 0]
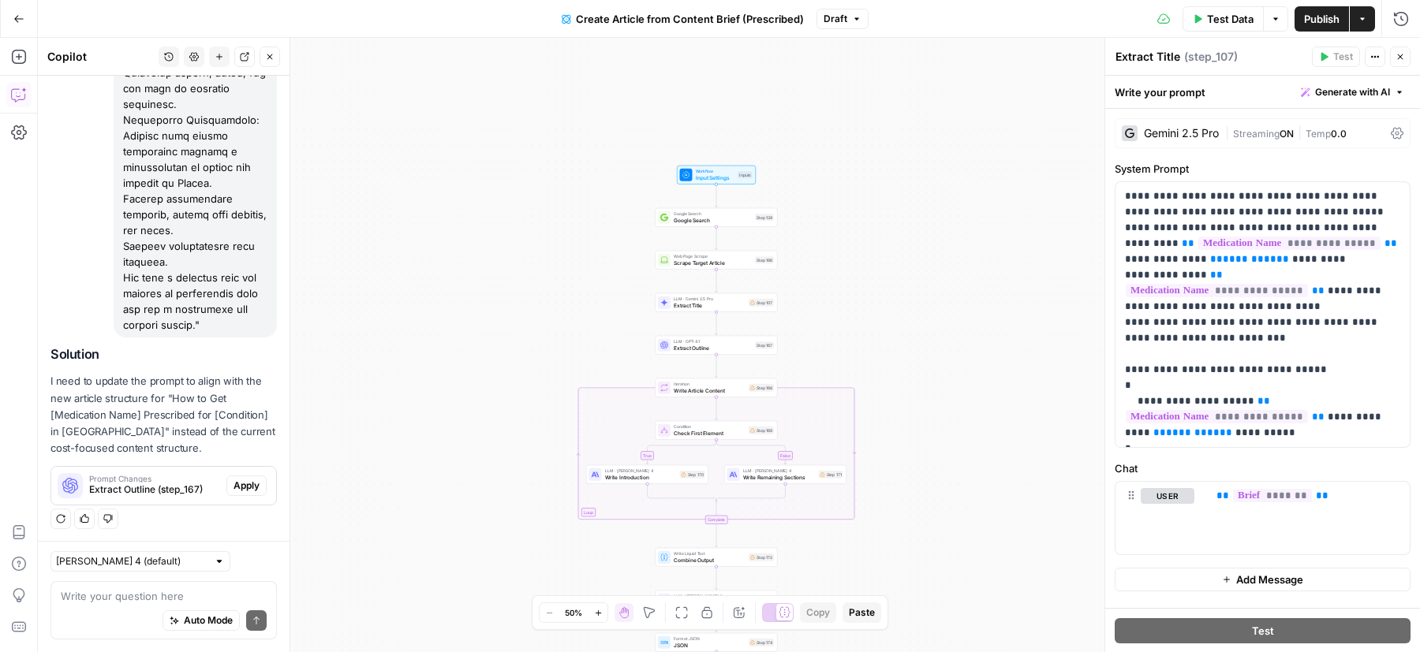
click at [144, 579] on div "Auto Mode Send" at bounding box center [164, 622] width 206 height 35
type textarea "i need you to update all steps"
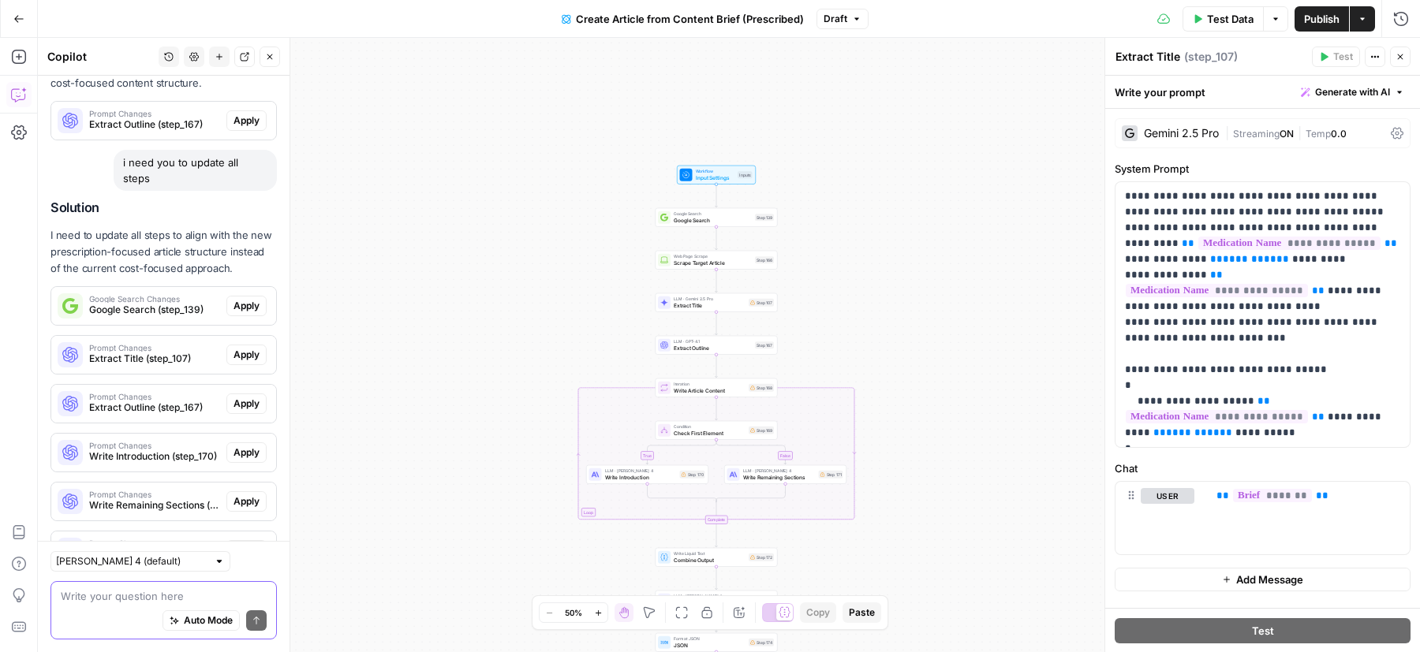
scroll to position [2982, 0]
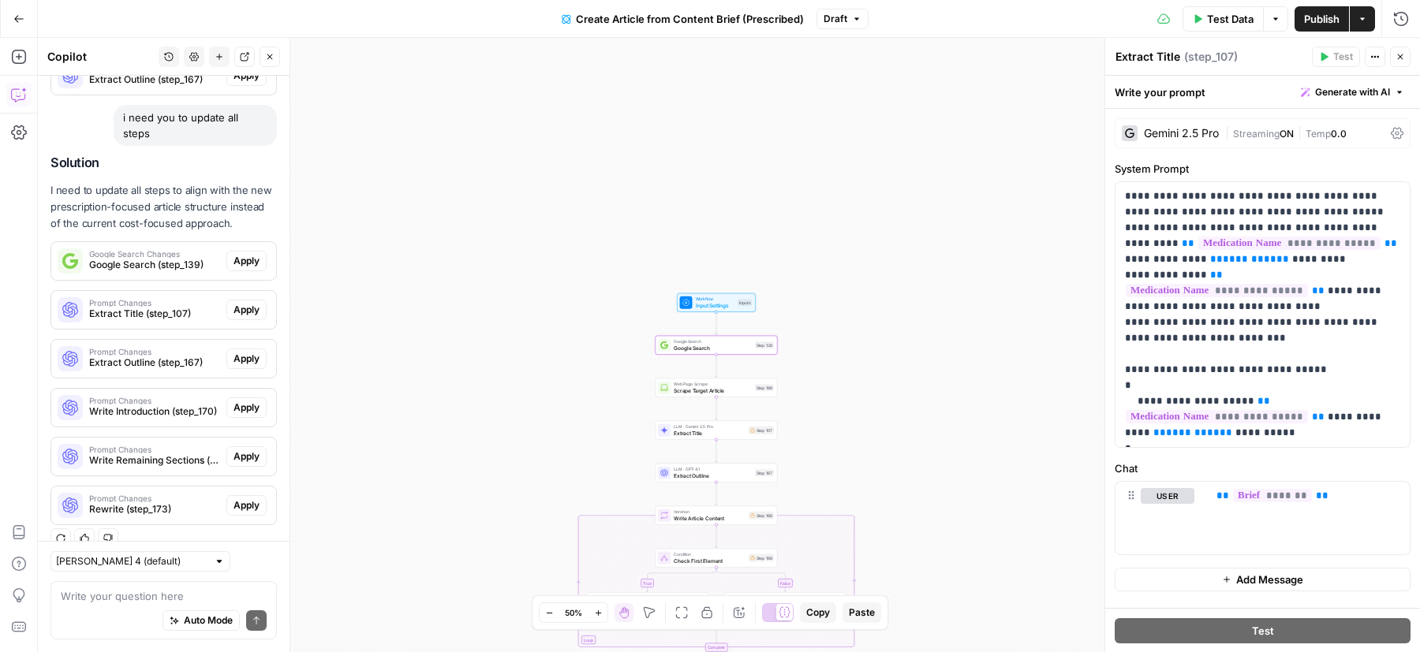
click at [252, 254] on span "Apply" at bounding box center [246, 261] width 26 height 14
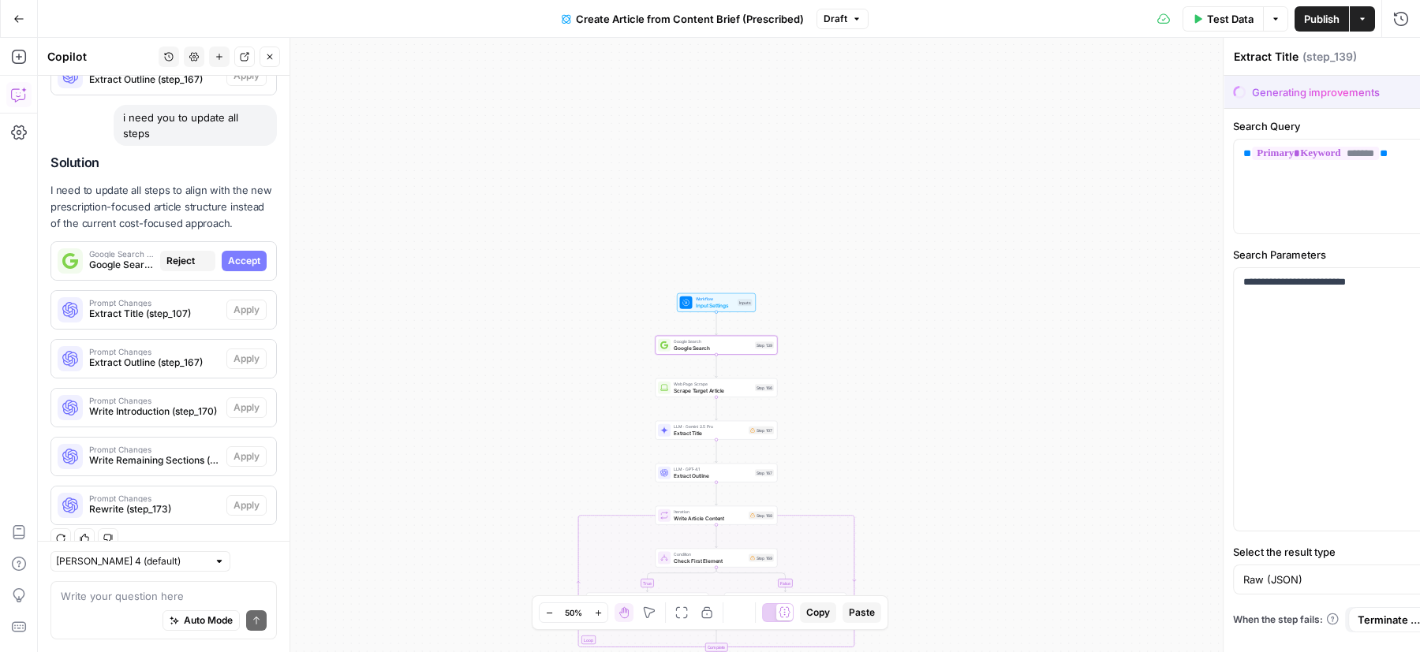
type textarea "Google Search"
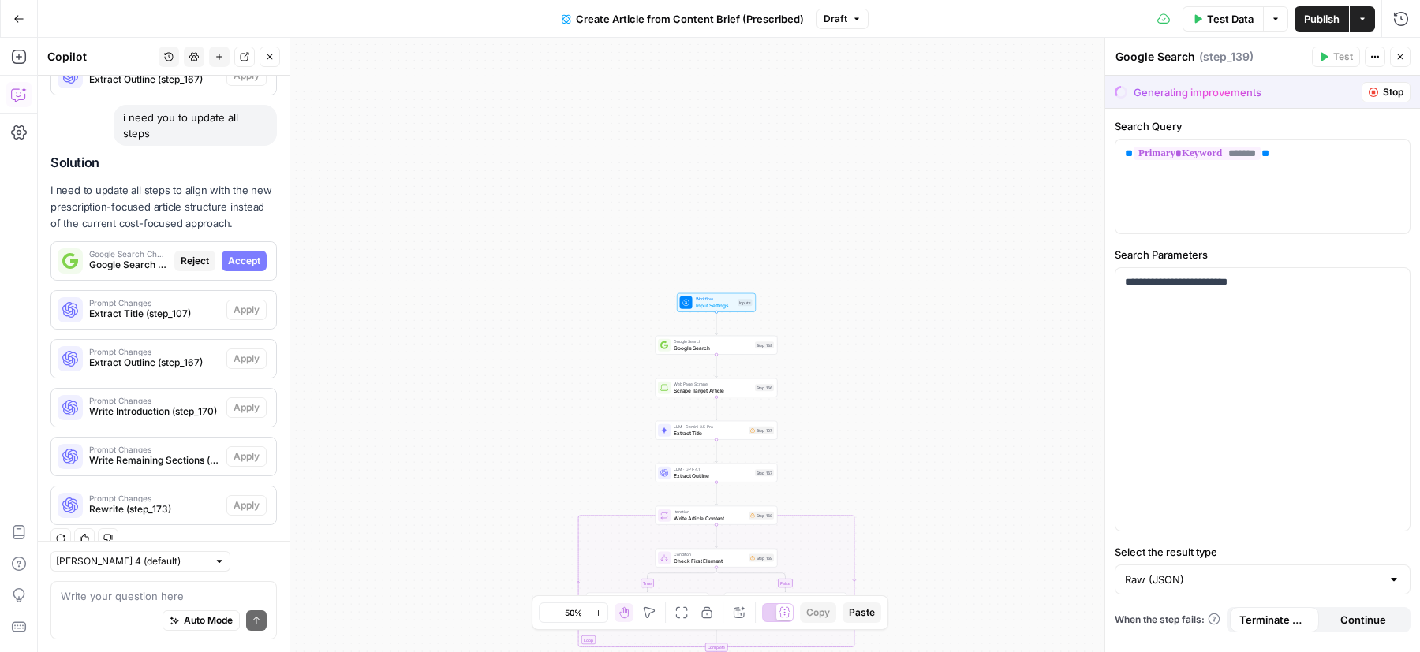
click at [248, 252] on button "Accept" at bounding box center [244, 261] width 45 height 21
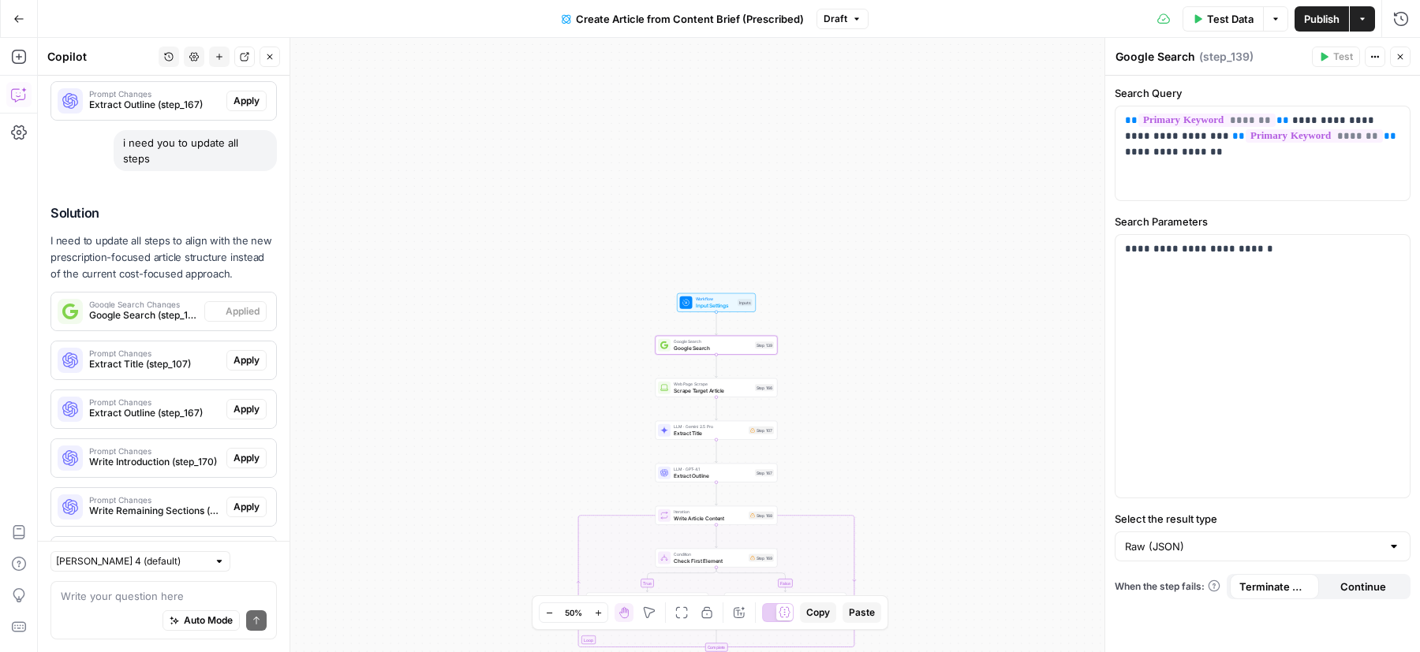
scroll to position [3032, 0]
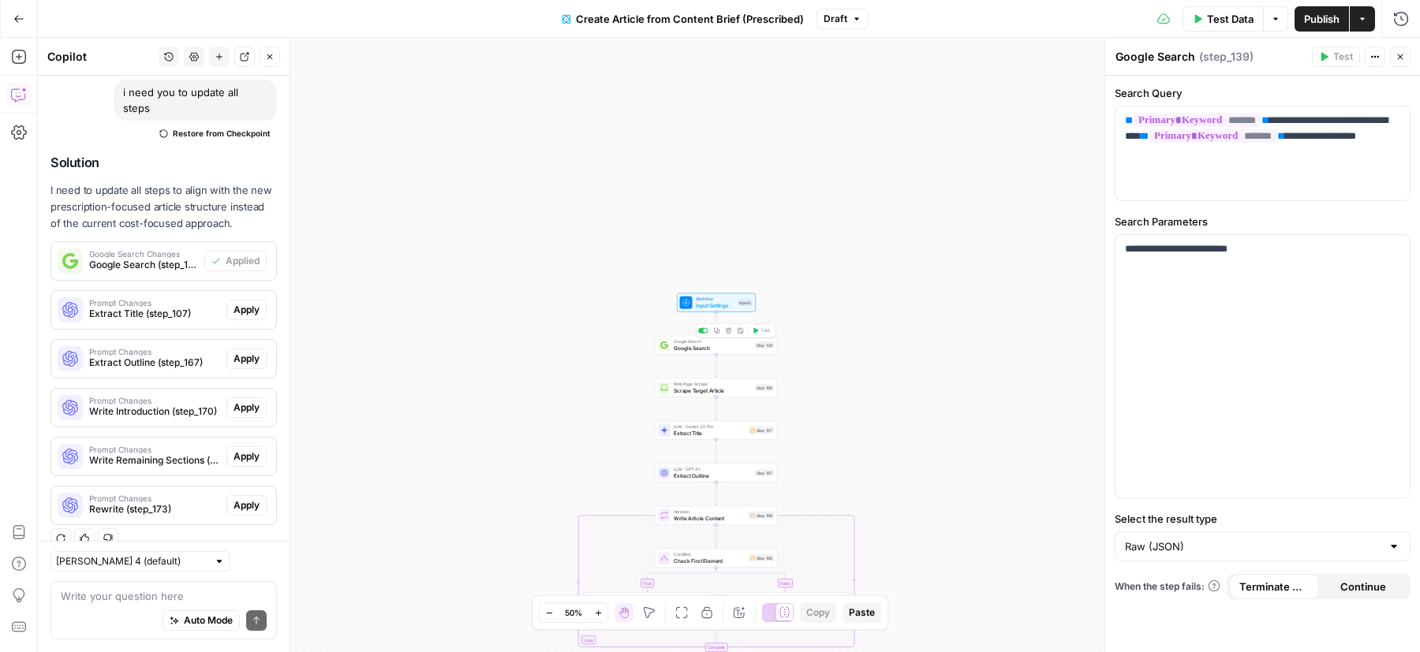
click at [691, 351] on span "Google Search" at bounding box center [713, 348] width 78 height 8
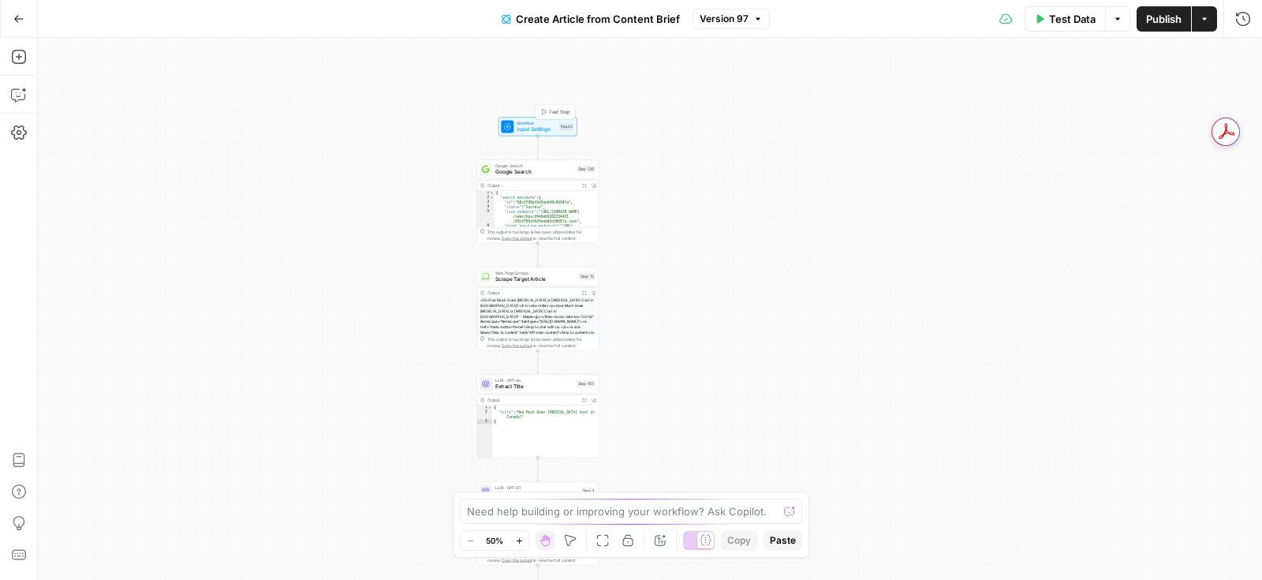
click at [540, 123] on span "Workflow" at bounding box center [536, 123] width 39 height 6
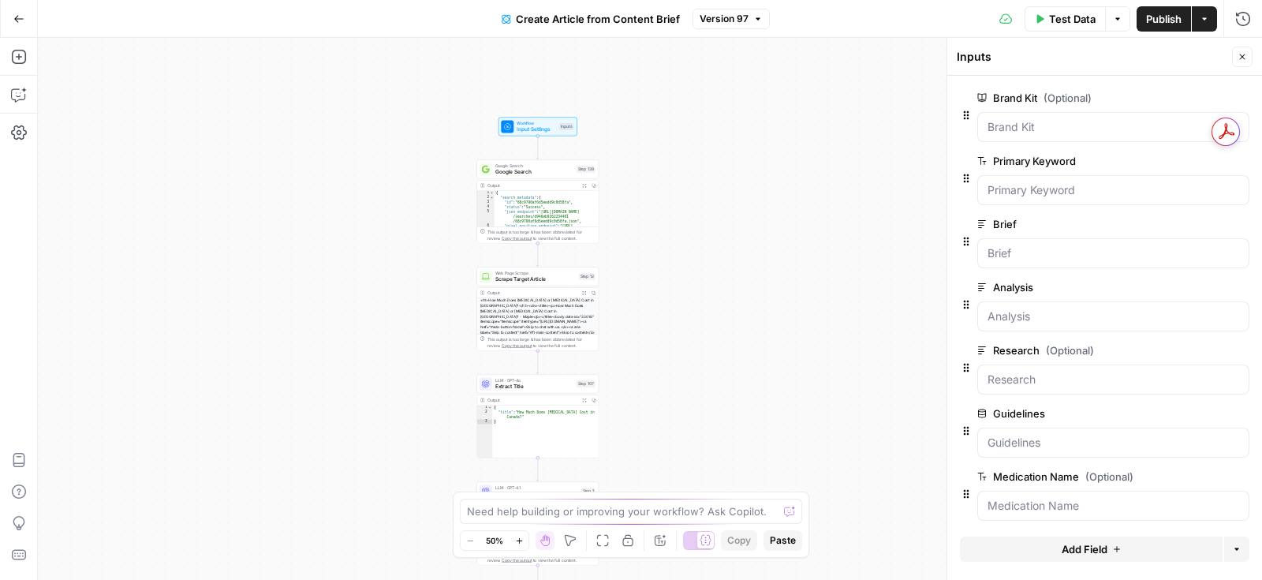
scroll to position [1, 0]
click at [510, 169] on span "Google Search" at bounding box center [534, 172] width 78 height 8
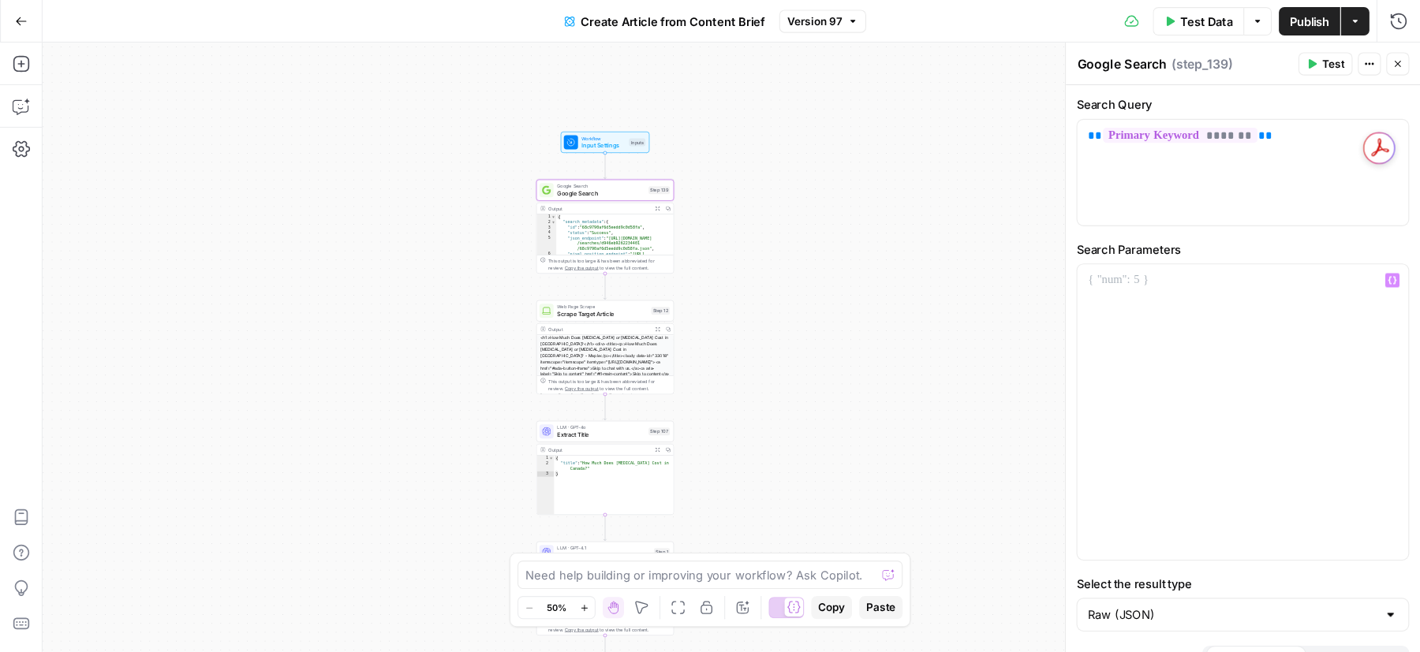
scroll to position [26, 0]
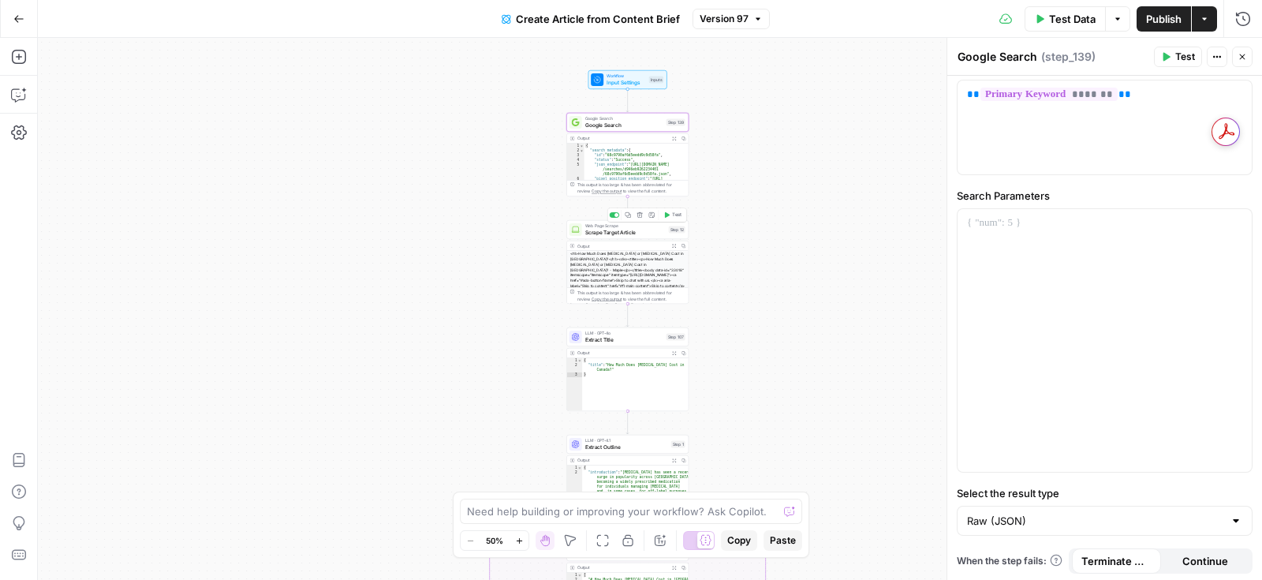
click at [622, 225] on span "Web Page Scrape" at bounding box center [625, 225] width 80 height 6
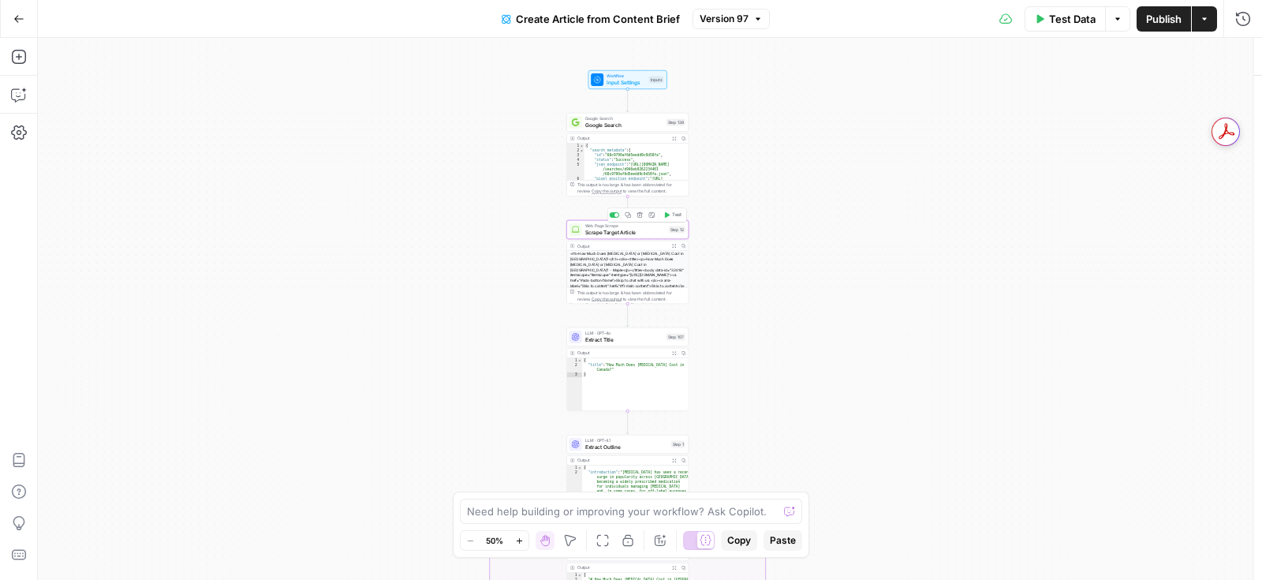
type textarea "Scrape Target Article"
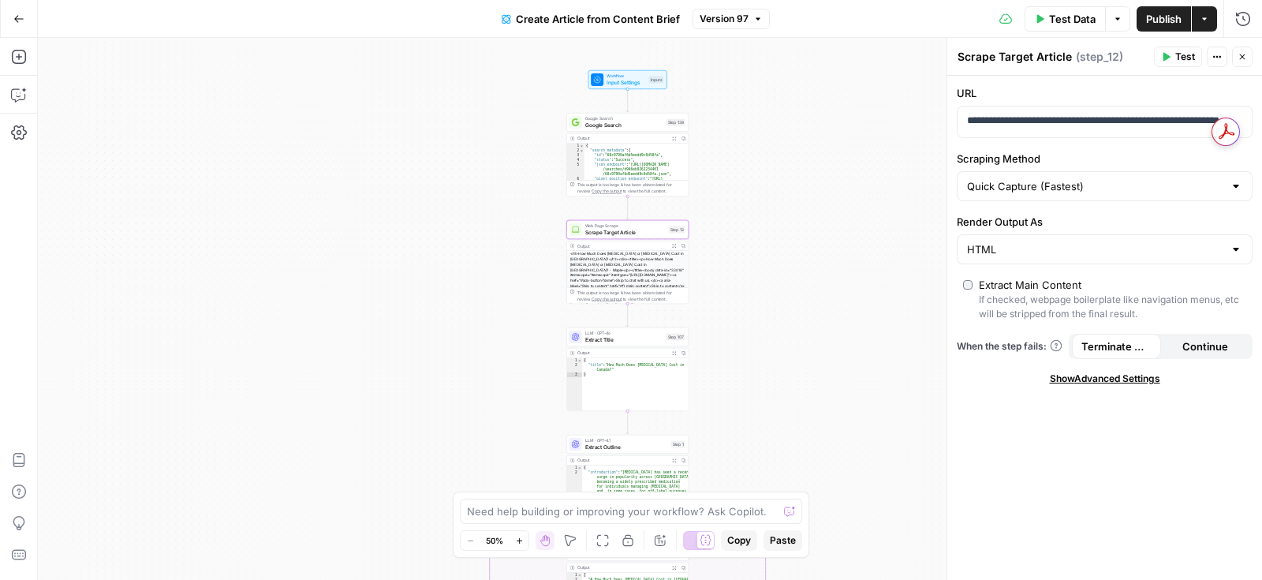
click at [607, 339] on span "Extract Title" at bounding box center [624, 339] width 78 height 8
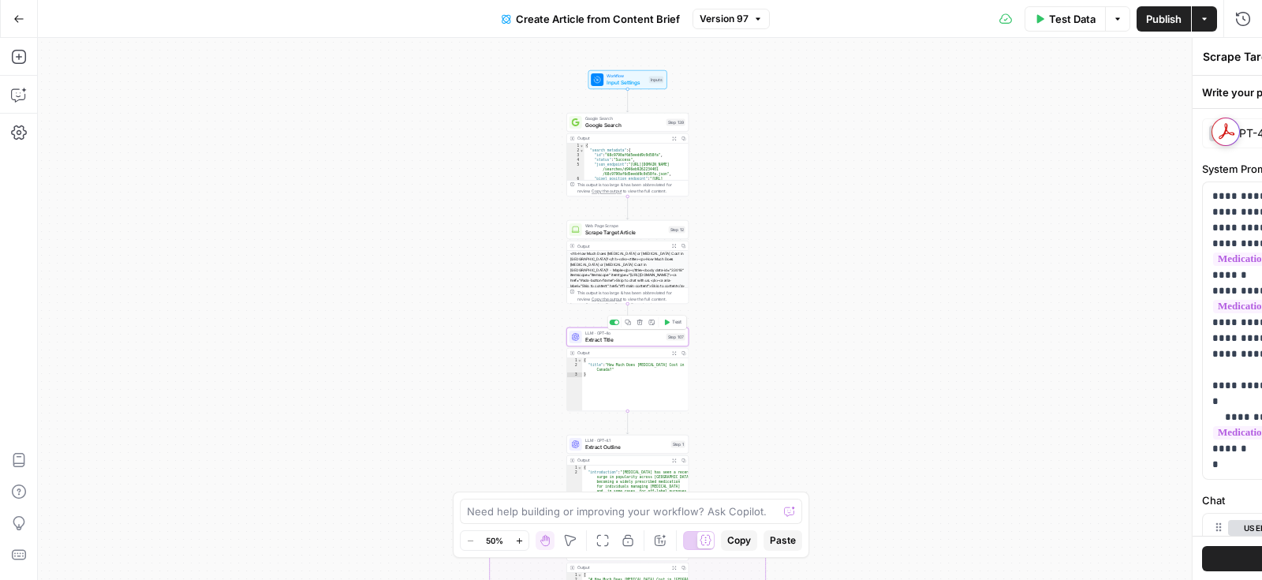
type textarea "Extract Title"
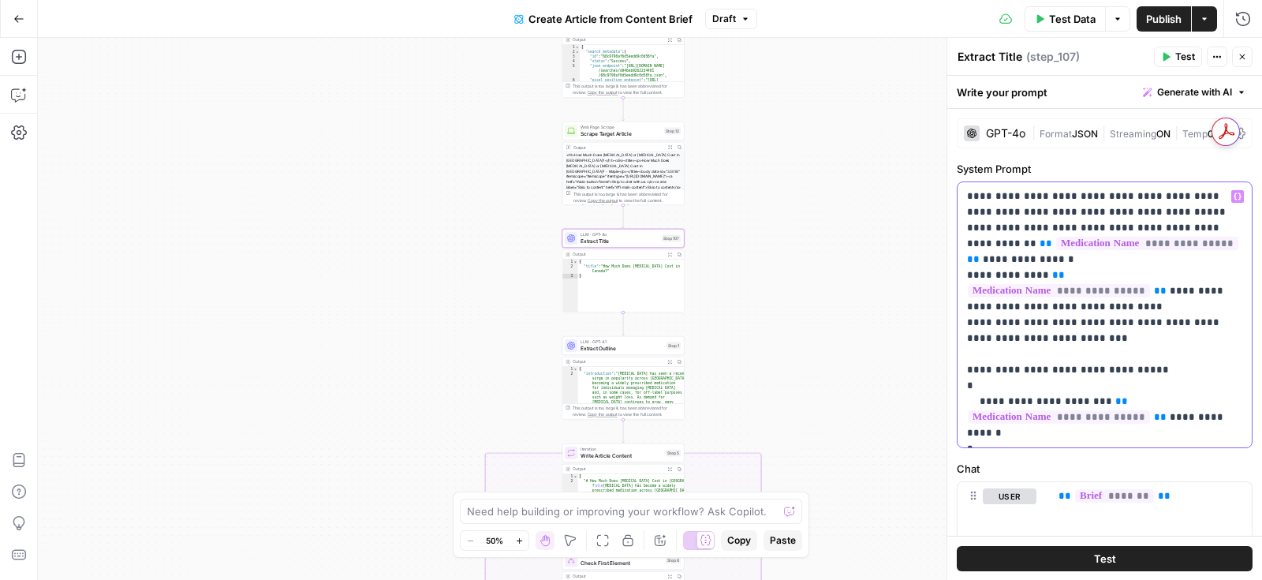
click at [1055, 318] on p "**********" at bounding box center [1105, 315] width 276 height 252
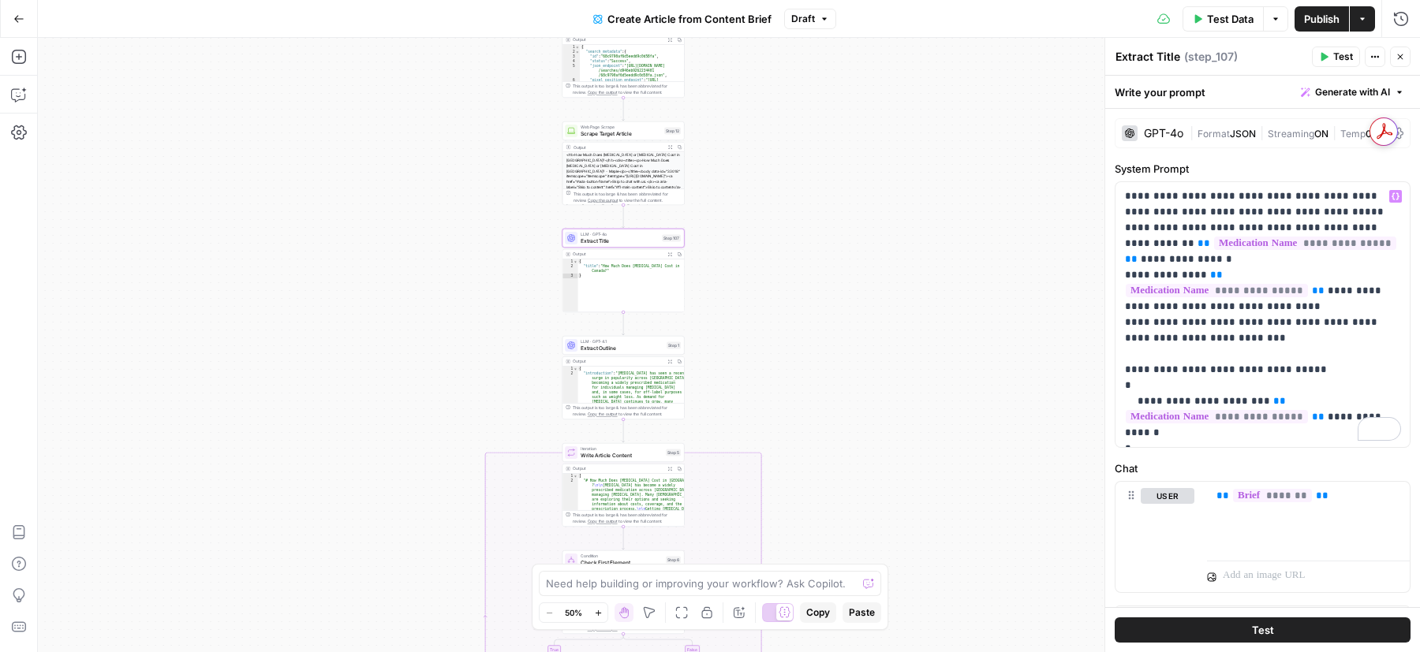
click at [609, 349] on span "Extract Outline" at bounding box center [622, 348] width 83 height 8
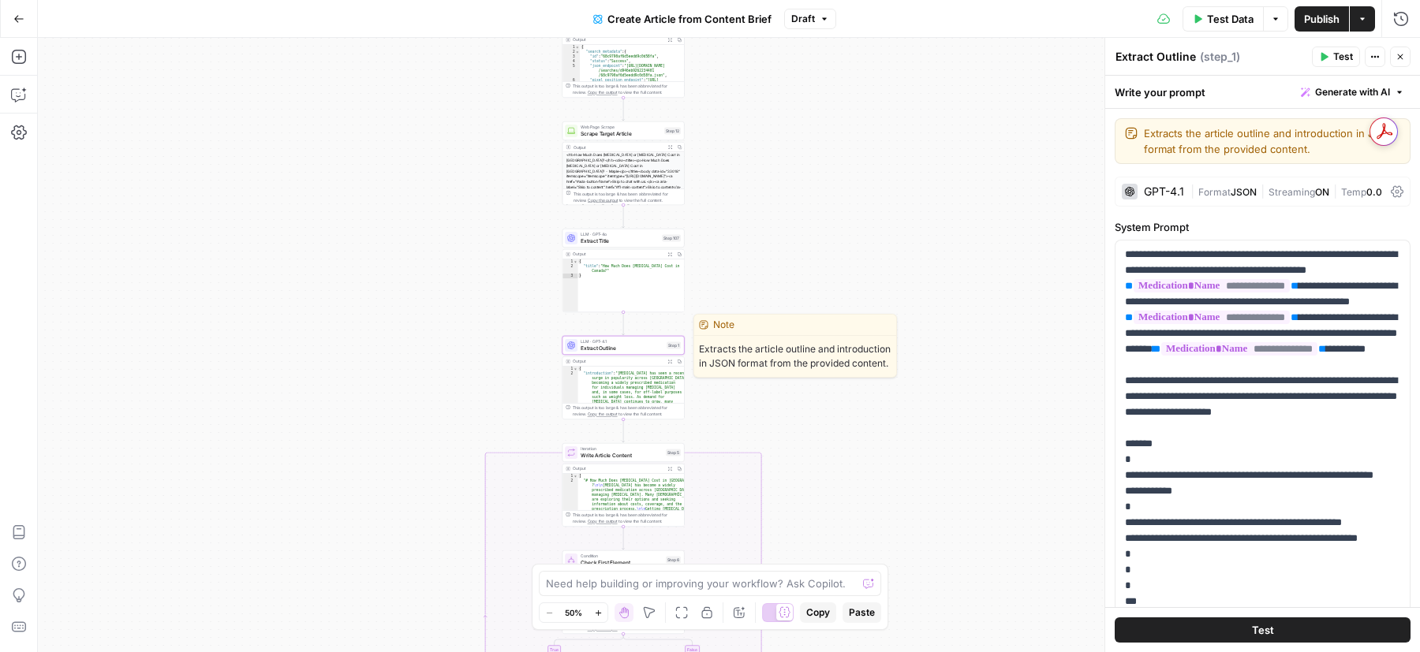
click at [626, 347] on span "Extract Outline" at bounding box center [622, 348] width 83 height 8
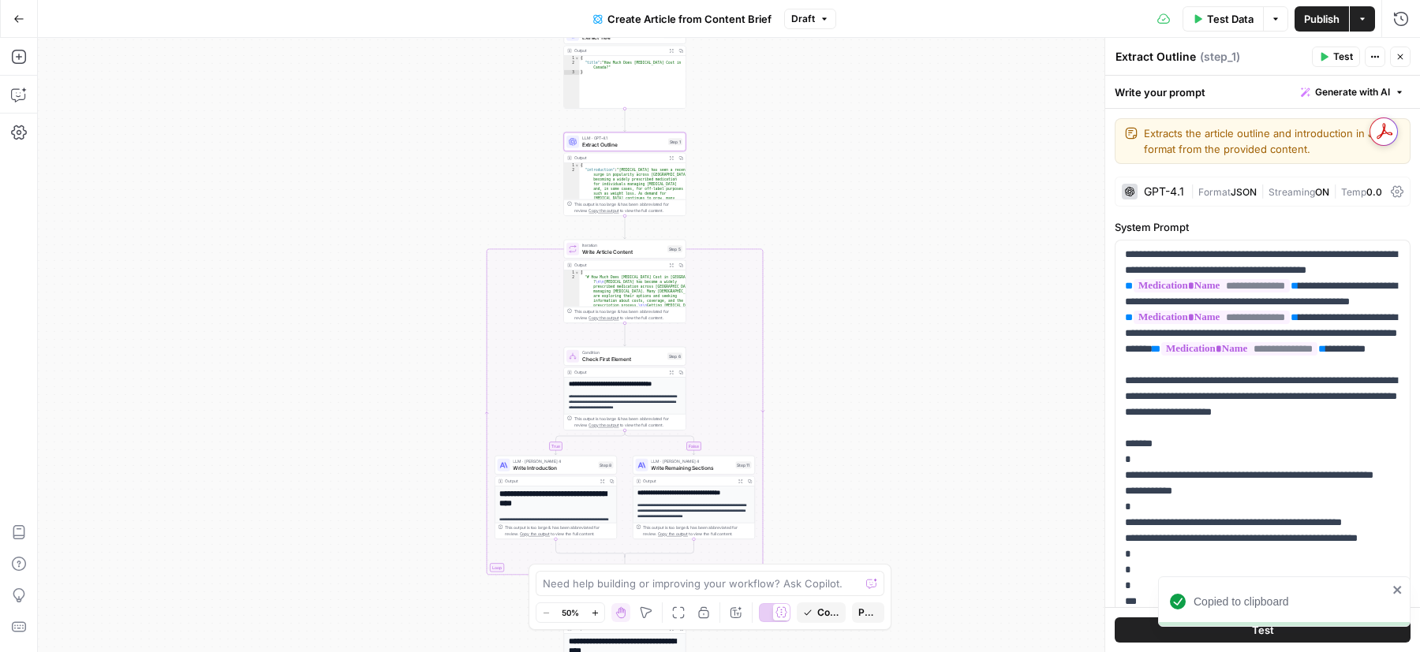
click at [607, 254] on span "Write Article Content" at bounding box center [623, 252] width 82 height 8
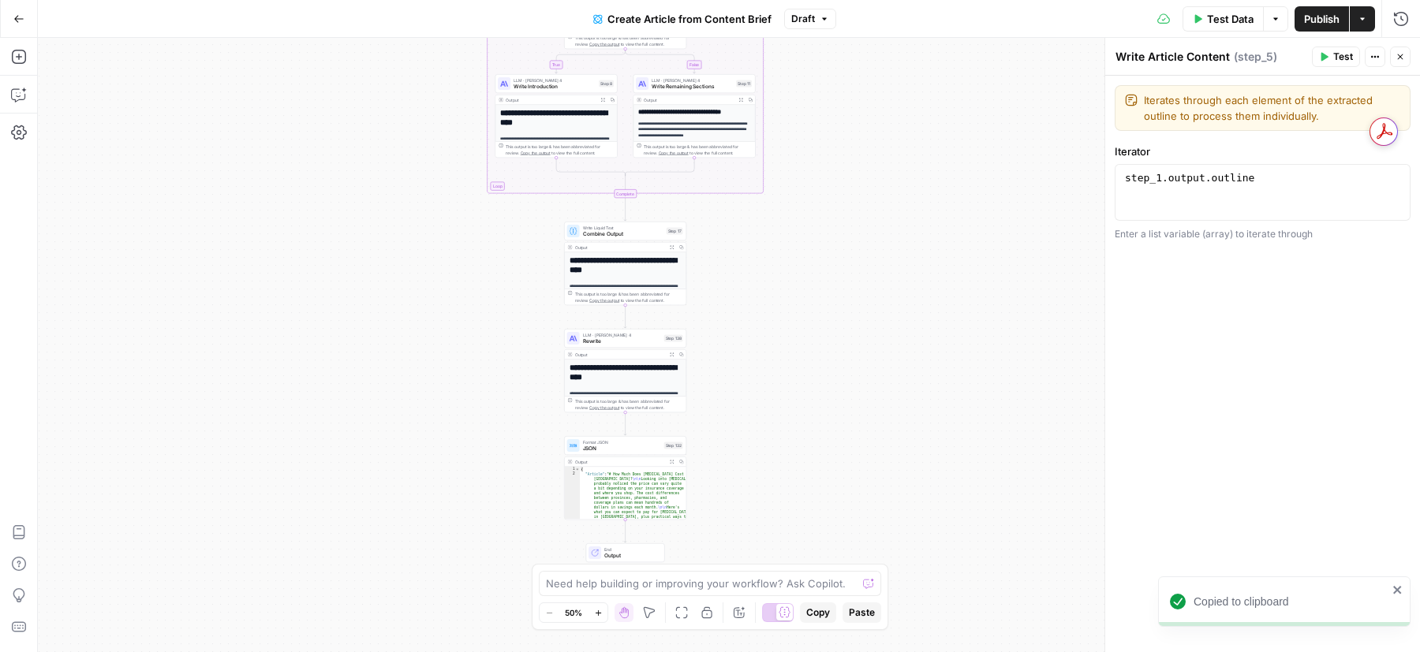
click at [625, 232] on span "Combine Output" at bounding box center [623, 234] width 80 height 8
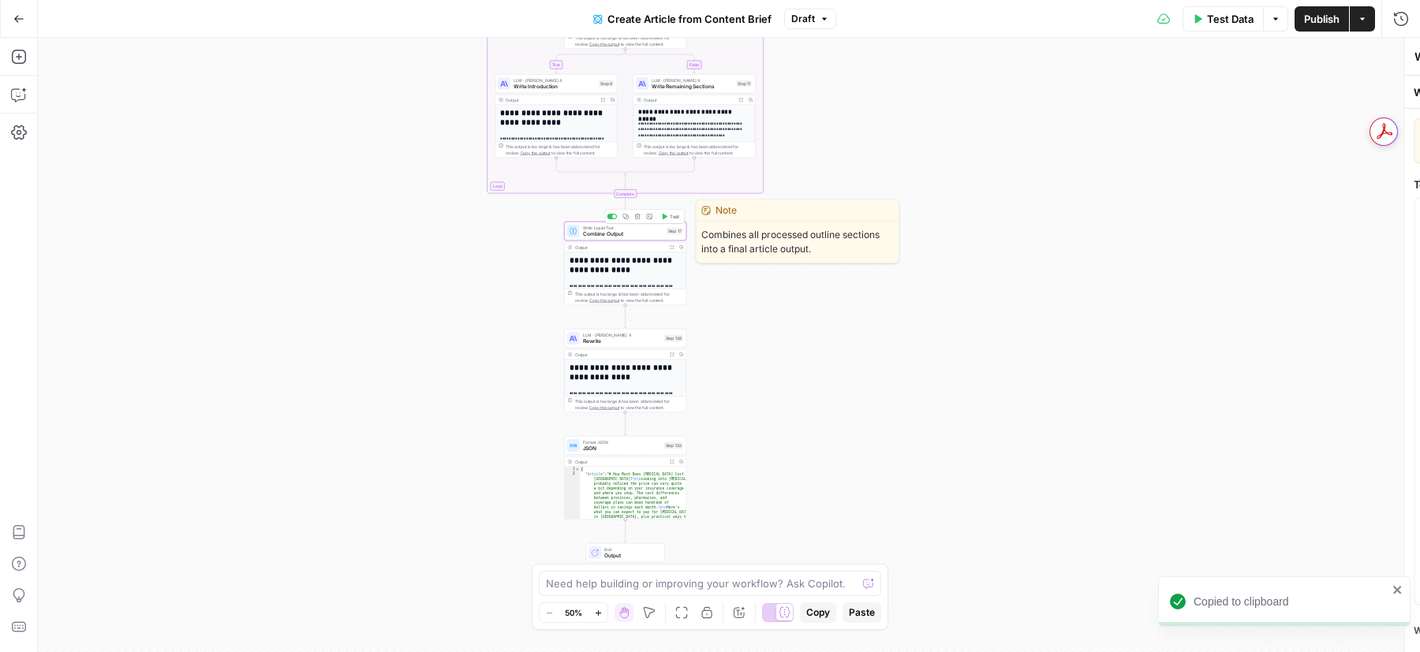
type textarea "Combine Output"
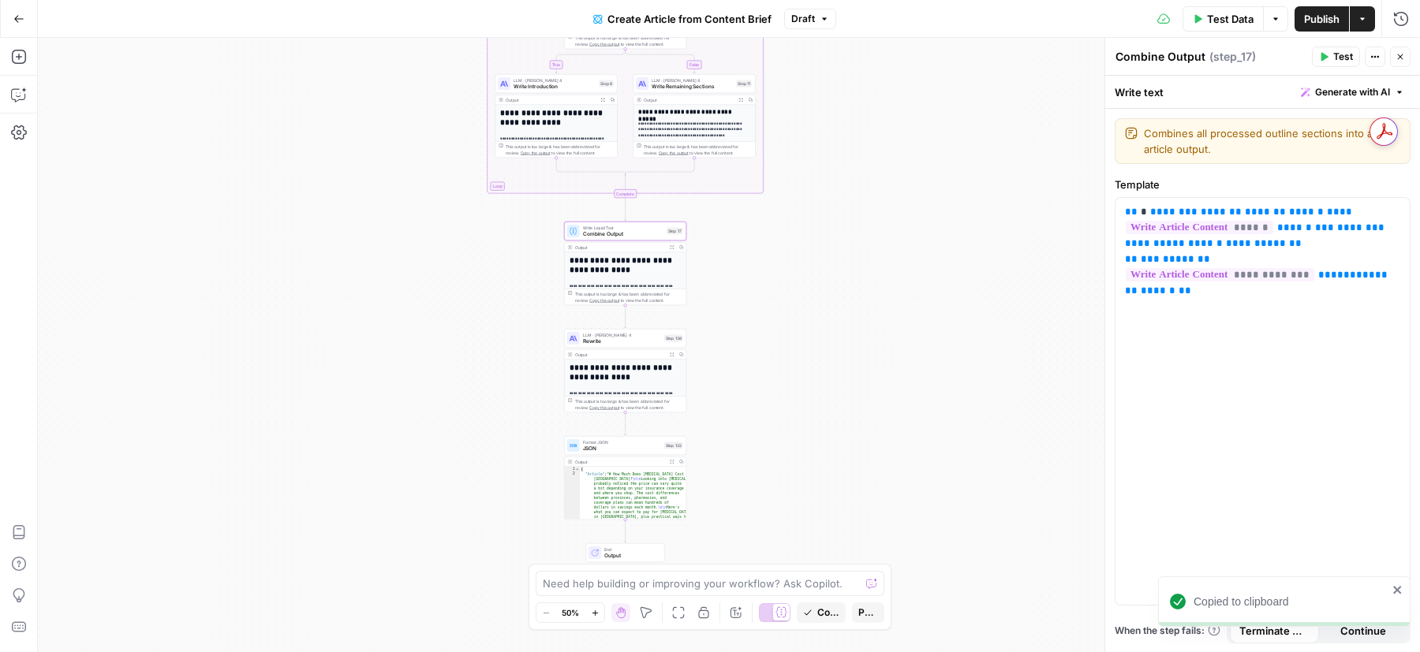
click at [623, 342] on span "Rewrite" at bounding box center [622, 342] width 78 height 8
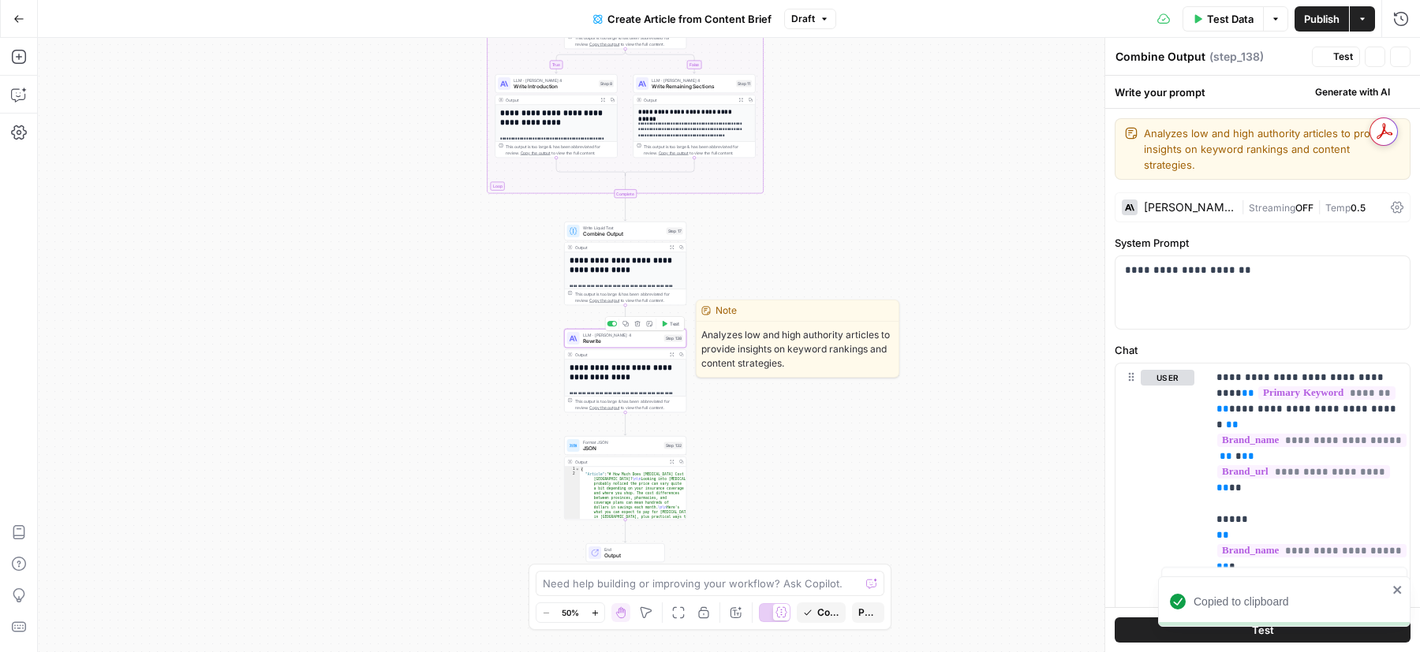
type textarea "Rewrite"
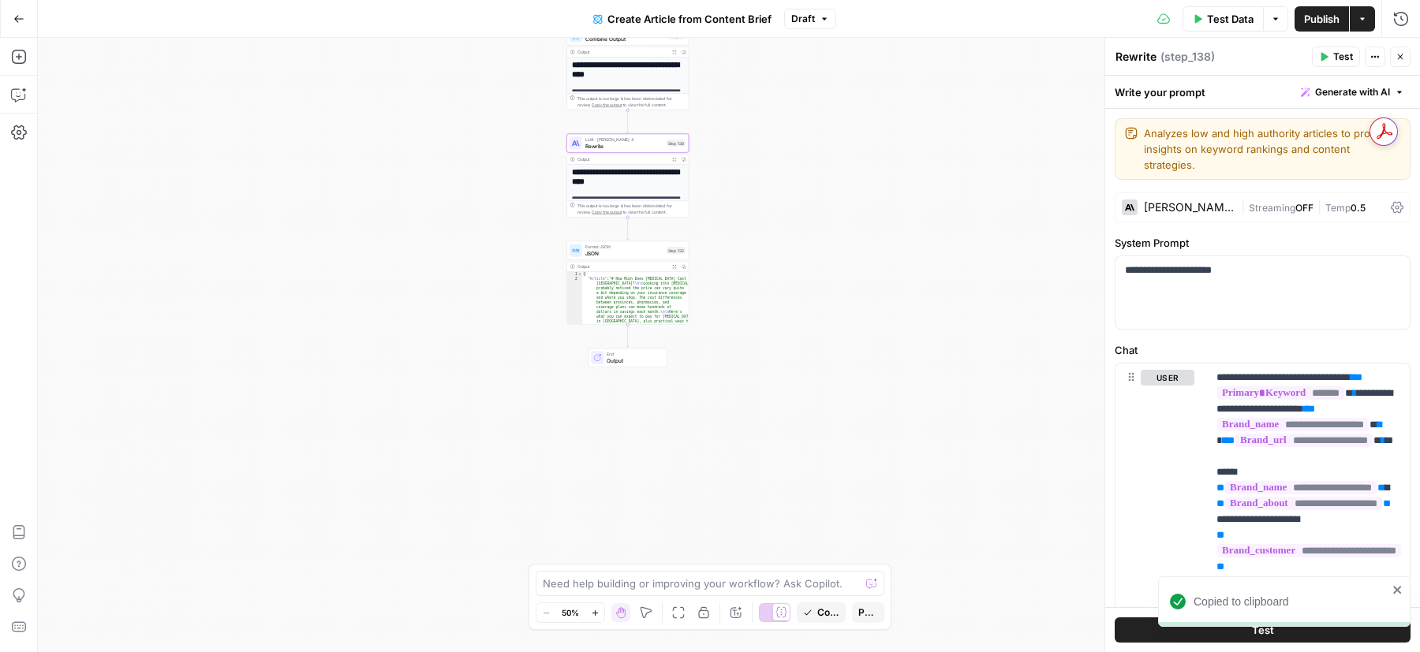
click at [644, 255] on span "JSON" at bounding box center [624, 253] width 78 height 8
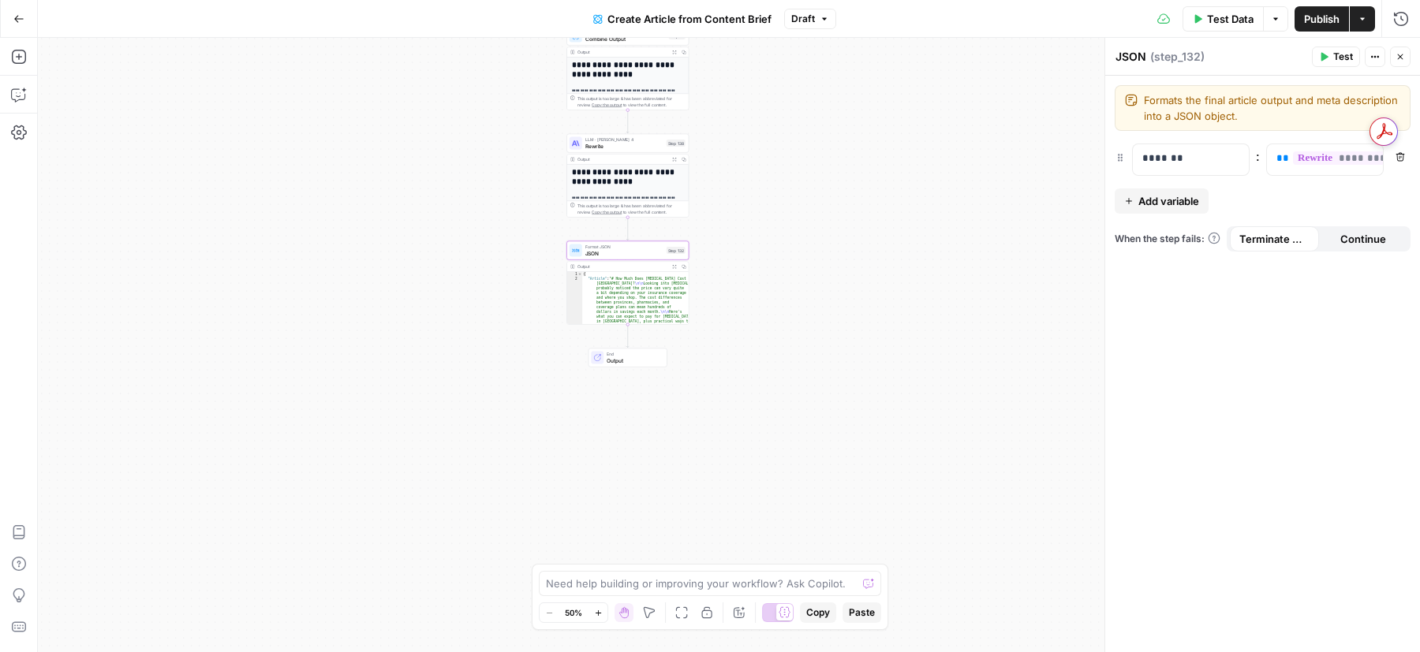
click at [905, 139] on div "true false Workflow Input Settings Inputs Google Search Google Search Step 139 …" at bounding box center [729, 345] width 1382 height 614
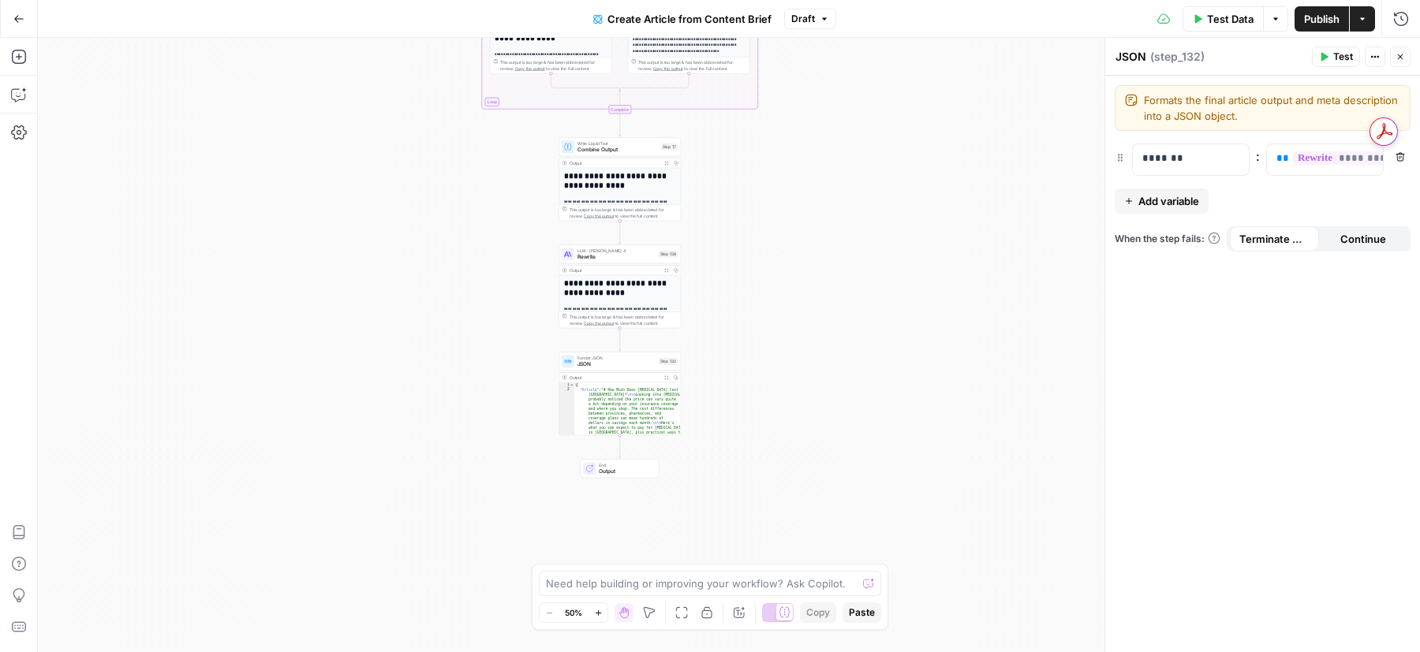
click at [614, 261] on div "LLM · Claude Sonnet 4 Rewrite Step 138 Copy step Delete step Edit Note Test" at bounding box center [619, 254] width 122 height 19
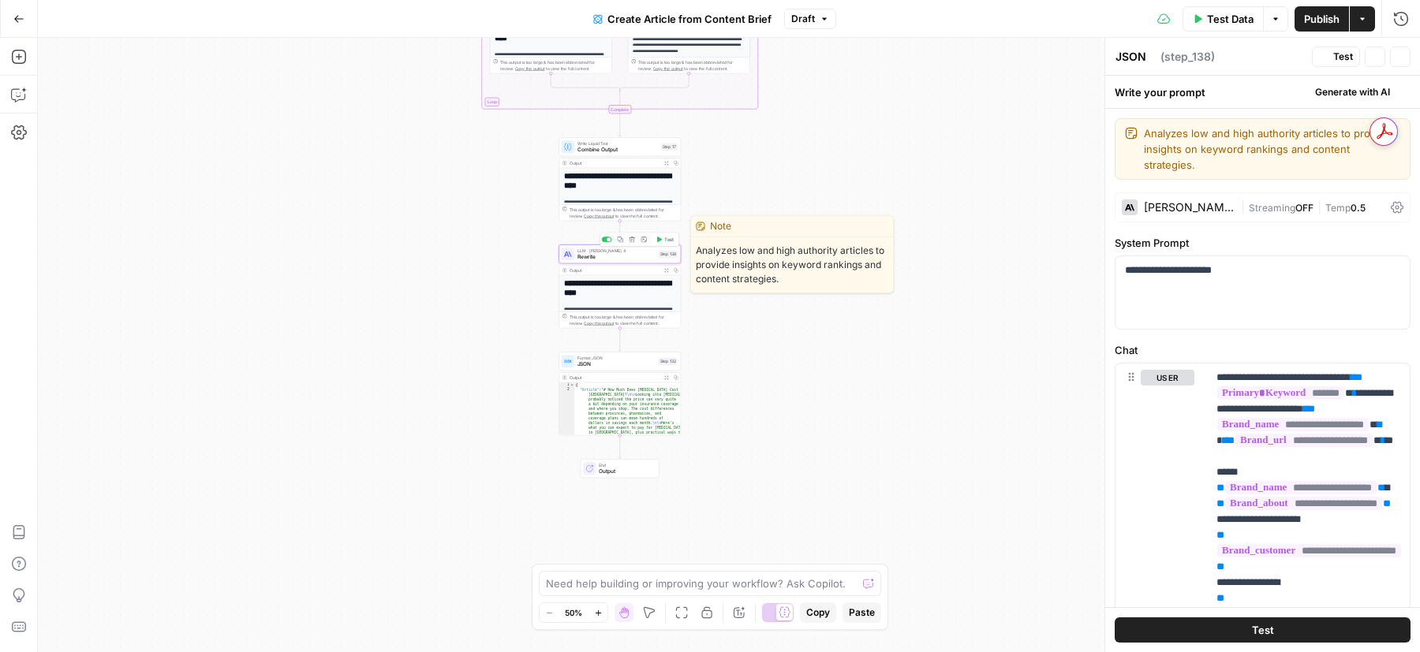
type textarea "Rewrite"
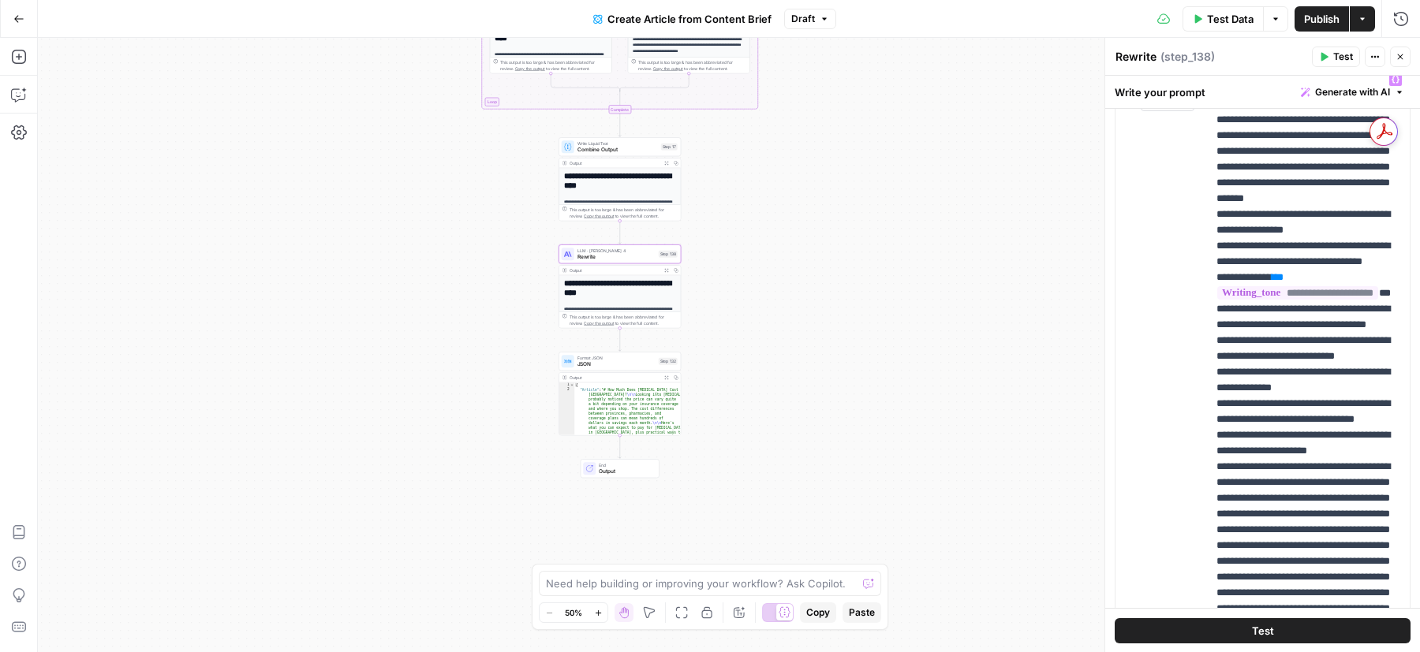
scroll to position [1620, 0]
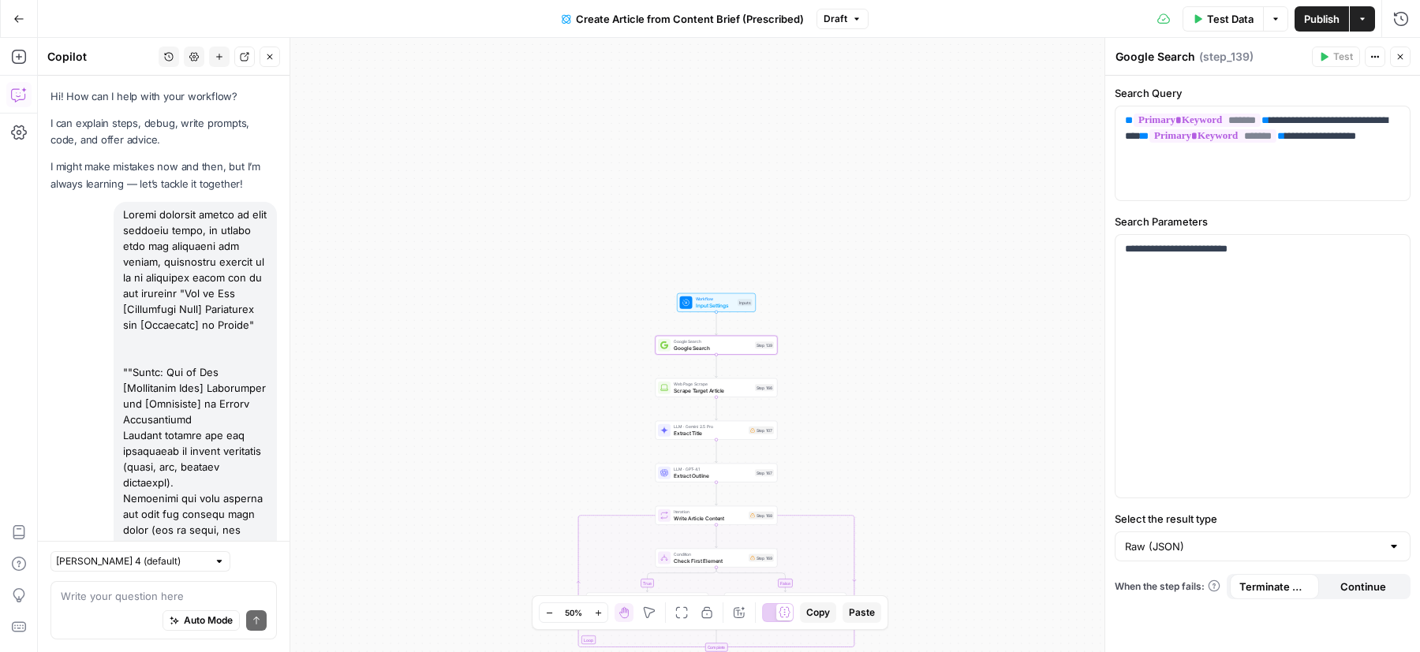
scroll to position [3032, 0]
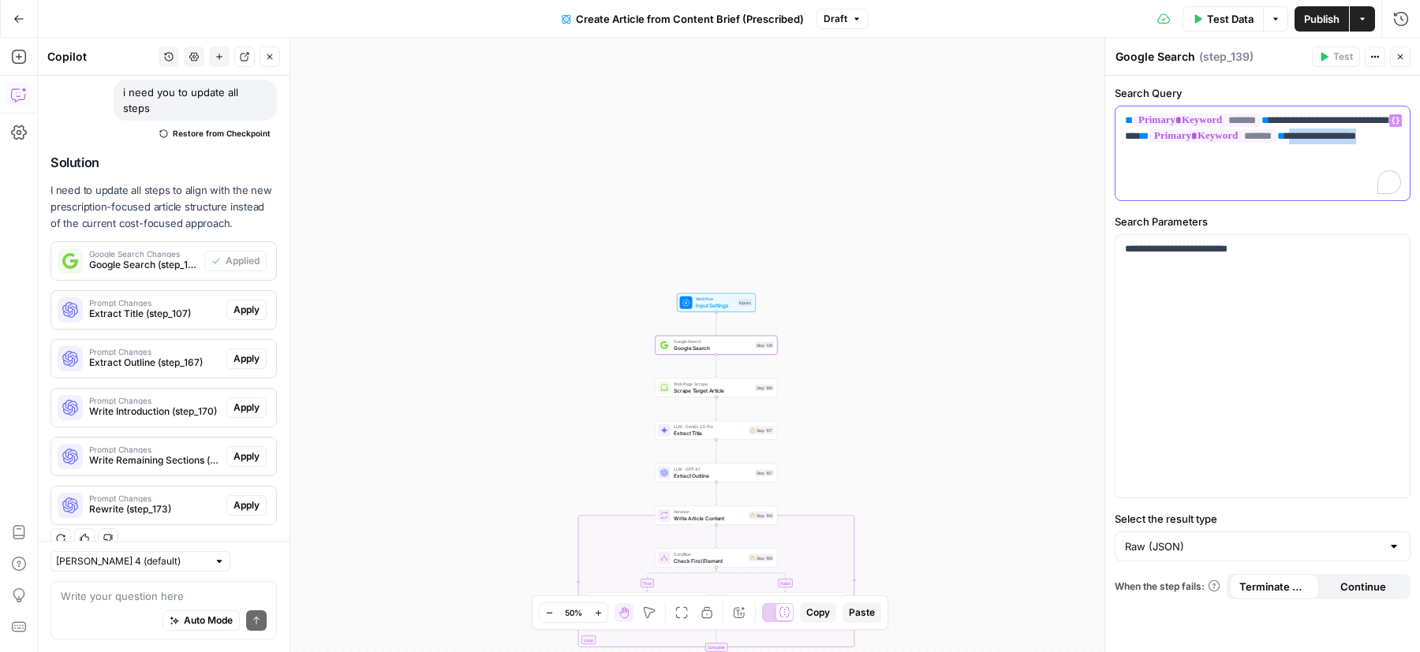
drag, startPoint x: 1233, startPoint y: 155, endPoint x: 1126, endPoint y: 149, distance: 107.5
click at [1126, 149] on p "**********" at bounding box center [1263, 136] width 276 height 47
click at [1149, 151] on div "**********" at bounding box center [1262, 153] width 294 height 94
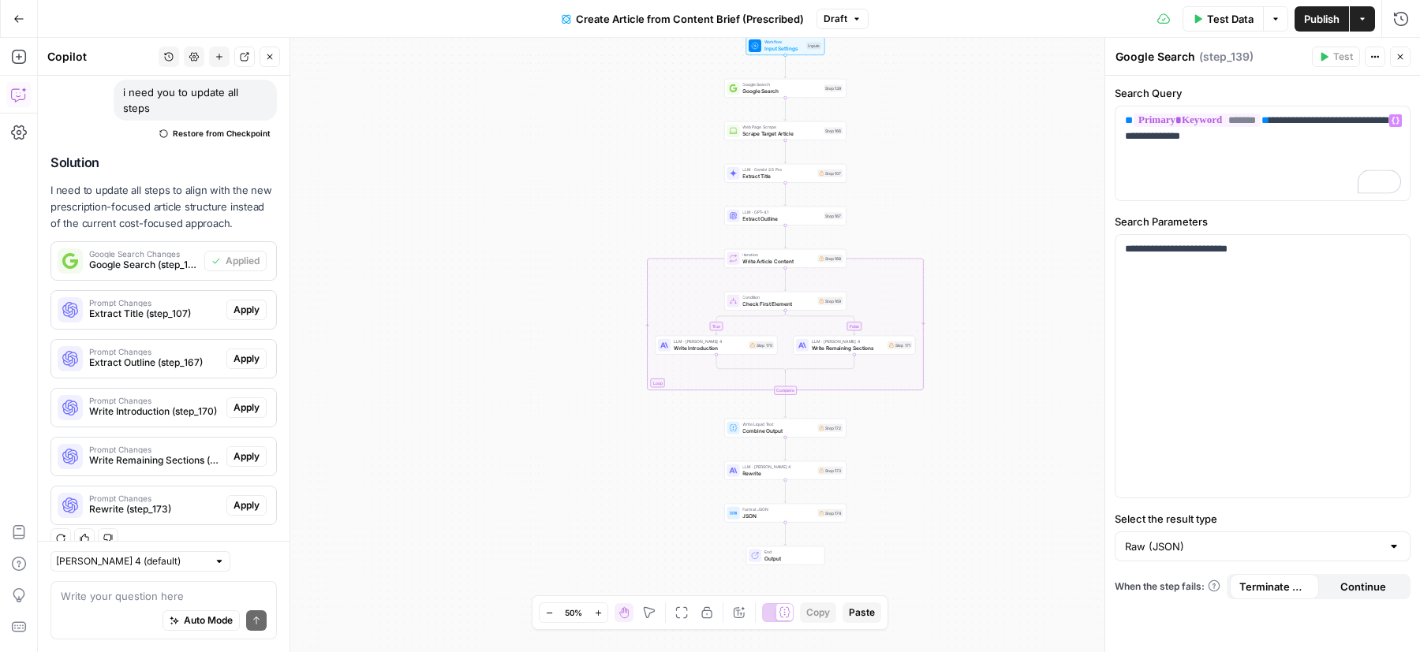
click at [161, 586] on div "Write your question here Auto Mode Send" at bounding box center [163, 611] width 226 height 58
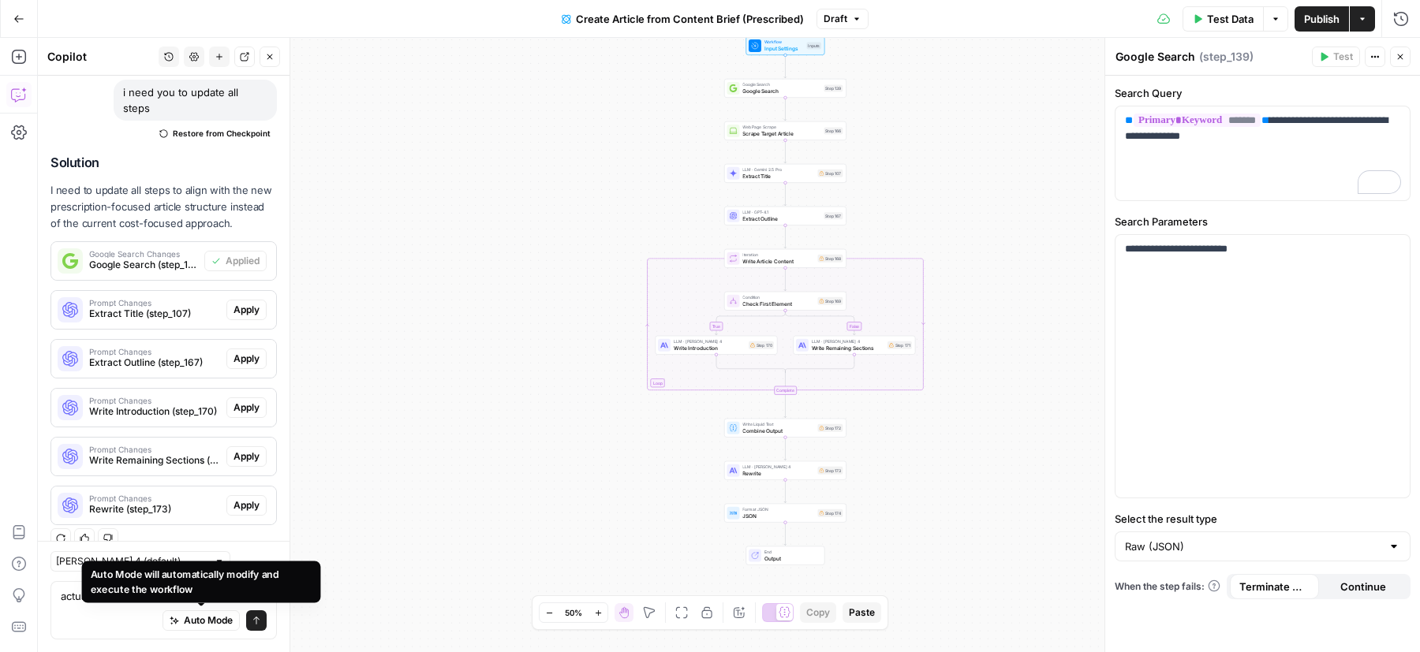
click at [169, 595] on div "Auto Mode will automatically modify and execute the workflow" at bounding box center [201, 582] width 221 height 30
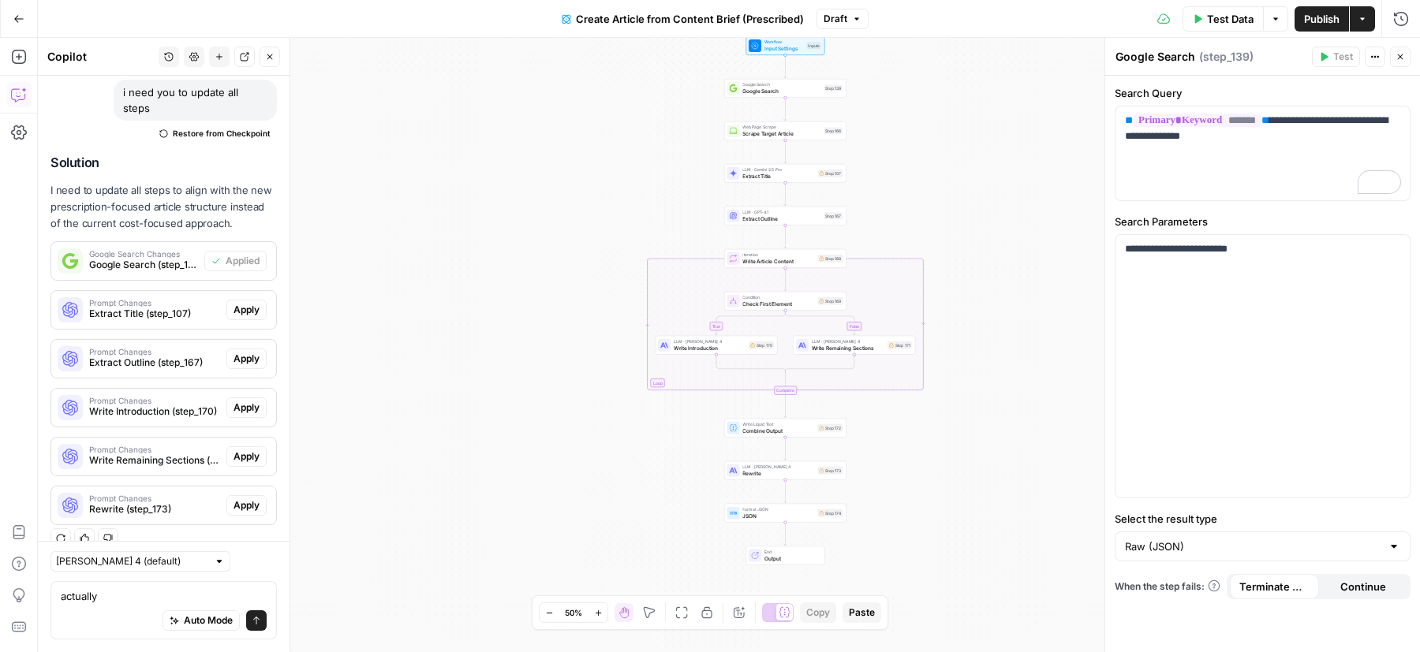
click at [106, 622] on div "Auto Mode Send" at bounding box center [164, 622] width 206 height 35
drag, startPoint x: 85, startPoint y: 604, endPoint x: 103, endPoint y: 604, distance: 18.1
click at [85, 605] on div "Auto Mode Send" at bounding box center [164, 622] width 206 height 35
click at [139, 605] on div "Auto Mode Send" at bounding box center [164, 622] width 206 height 35
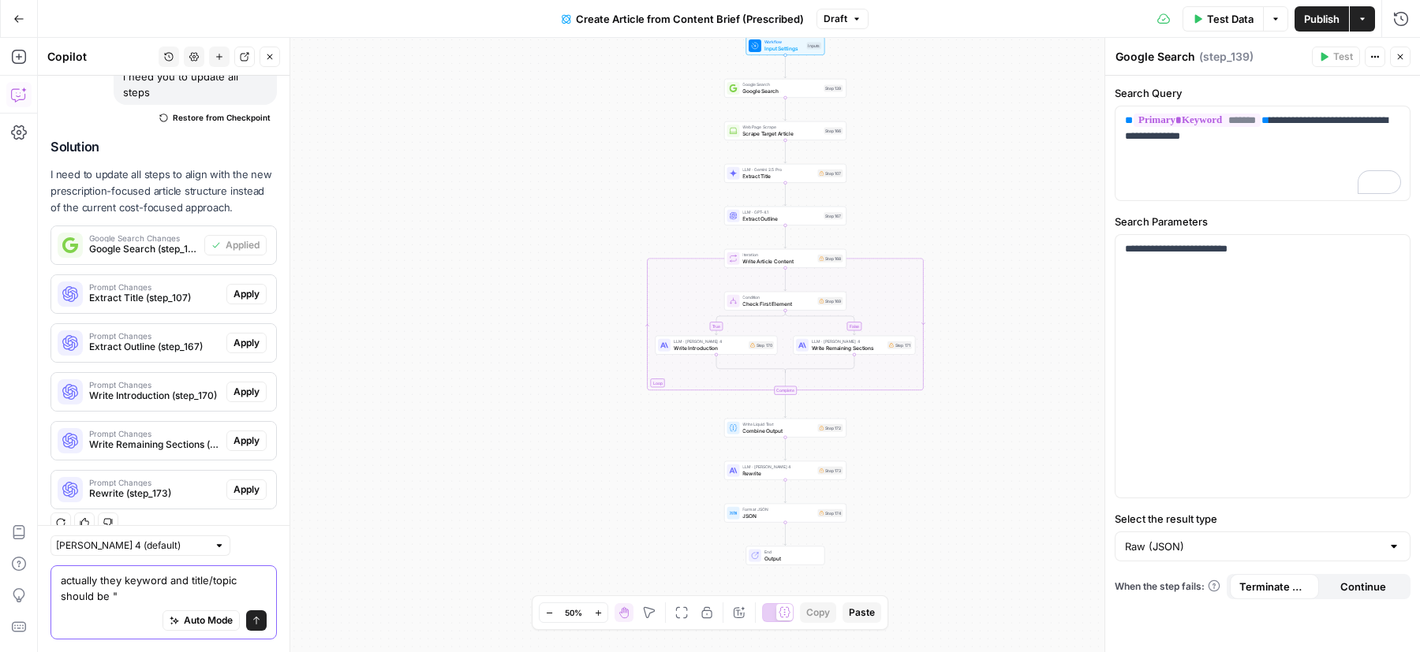
paste textarea ""how to get prescibed for [MEDICAL_DATA] in [GEOGRAPHIC_DATA] ""
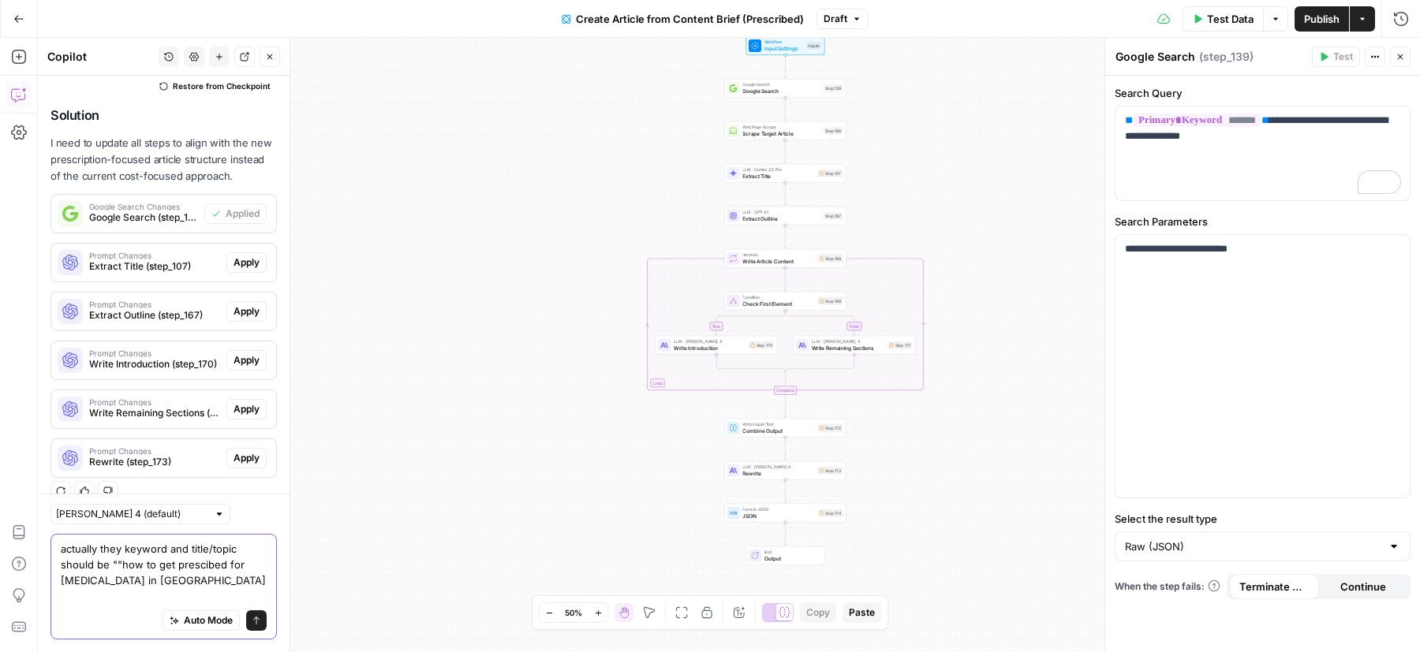
scroll to position [3064, 0]
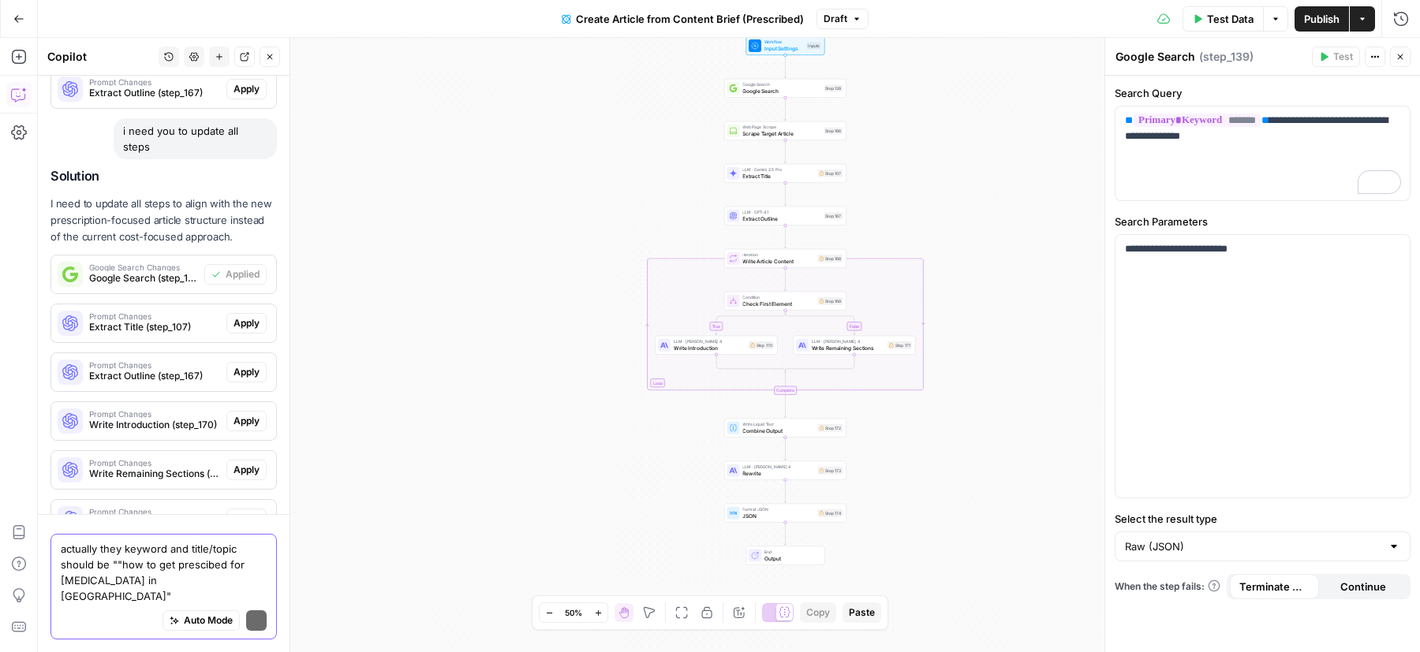
click at [127, 581] on textarea "actually they keyword and title/topic should be ""how to get prescibed for [MED…" at bounding box center [164, 573] width 206 height 63
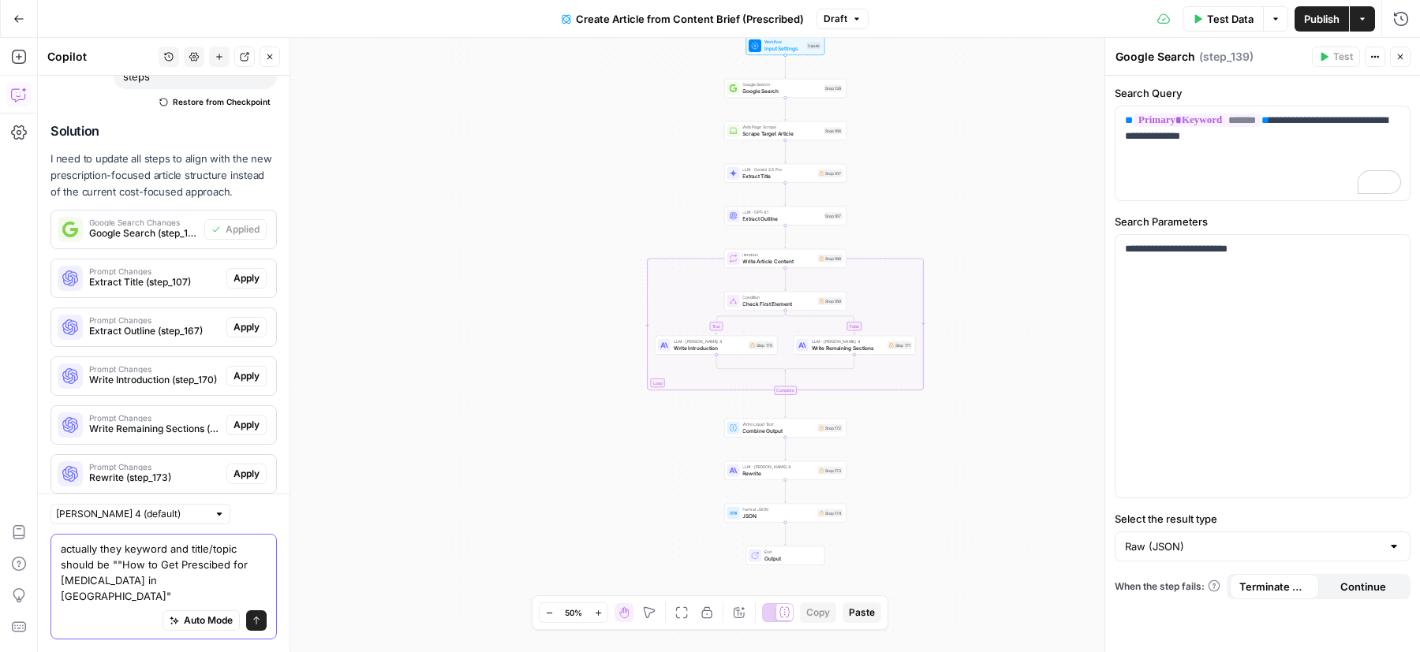
drag, startPoint x: 63, startPoint y: 600, endPoint x: 129, endPoint y: 599, distance: 65.5
click at [129, 599] on textarea "actually they keyword and title/topic should be ""How to Get Prescibed for [MED…" at bounding box center [164, 573] width 206 height 63
drag, startPoint x: 121, startPoint y: 599, endPoint x: 29, endPoint y: 599, distance: 91.5
click at [29, 599] on body "Maple New Home Browse Insights Opportunities Your Data Recent Grids Medication …" at bounding box center [710, 326] width 1420 height 652
click at [174, 598] on textarea "actually they keyword and title/topic should be ""How to Get Prescibed for [MED…" at bounding box center [164, 573] width 206 height 63
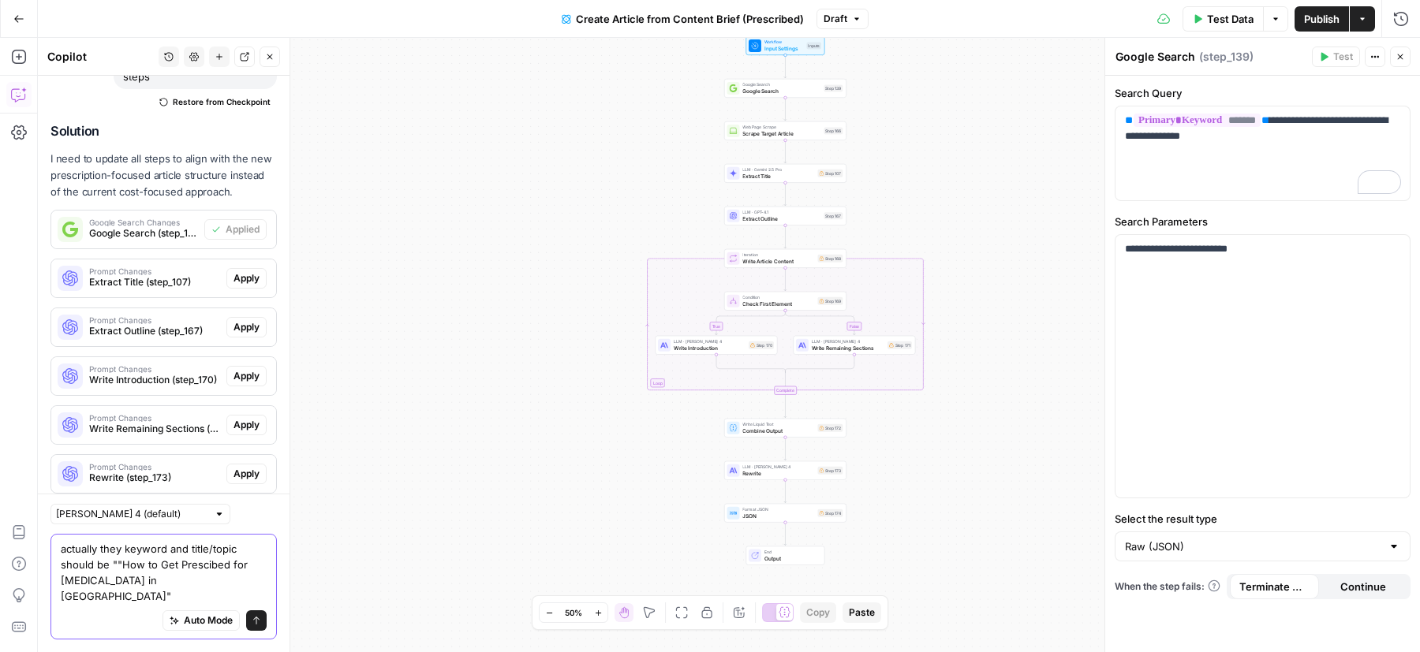
drag, startPoint x: 119, startPoint y: 600, endPoint x: 62, endPoint y: 598, distance: 56.8
click at [62, 598] on textarea "actually they keyword and title/topic should be ""How to Get Prescibed for [MED…" at bounding box center [164, 573] width 206 height 63
click at [175, 598] on textarea "actually they keyword and title/topic should be ""How to Get Prescibed for [Med…" at bounding box center [164, 573] width 206 height 63
type textarea "actually they keyword and title/topic should be ""How to Get Prescibed for [Med…"
click at [263, 621] on button "Send" at bounding box center [256, 621] width 21 height 21
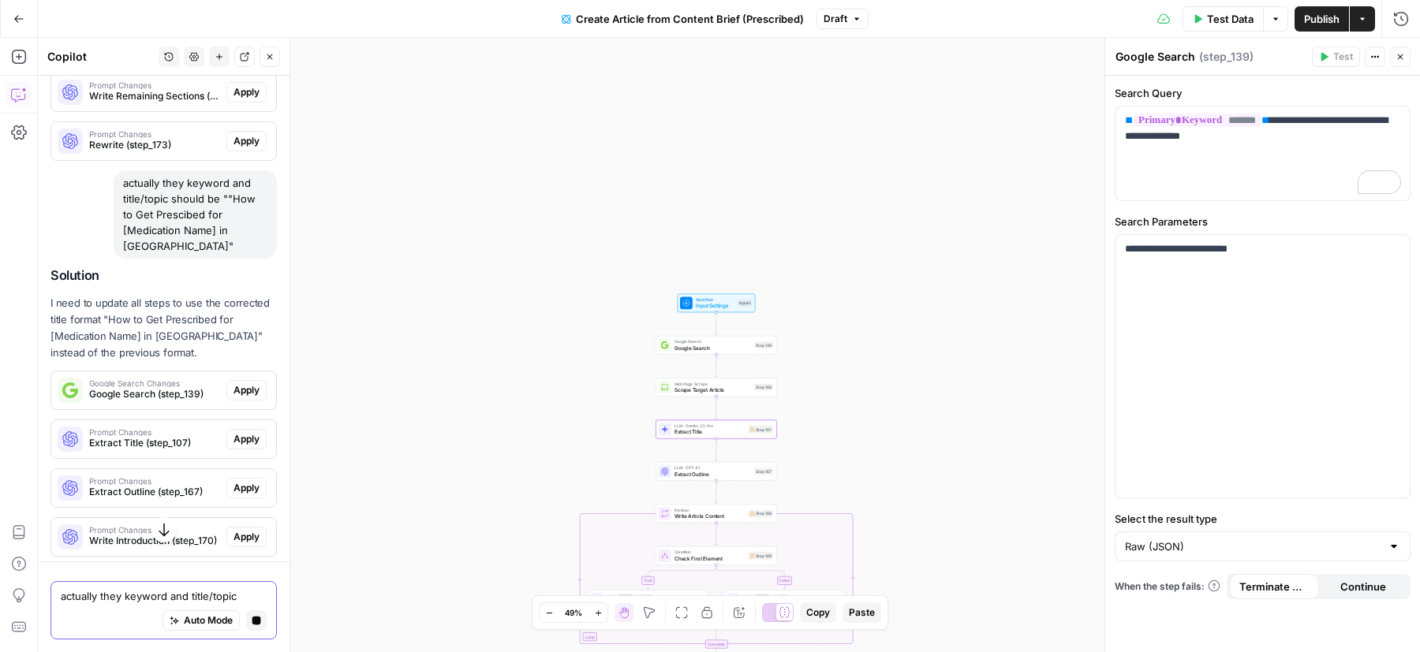
scroll to position [3394, 0]
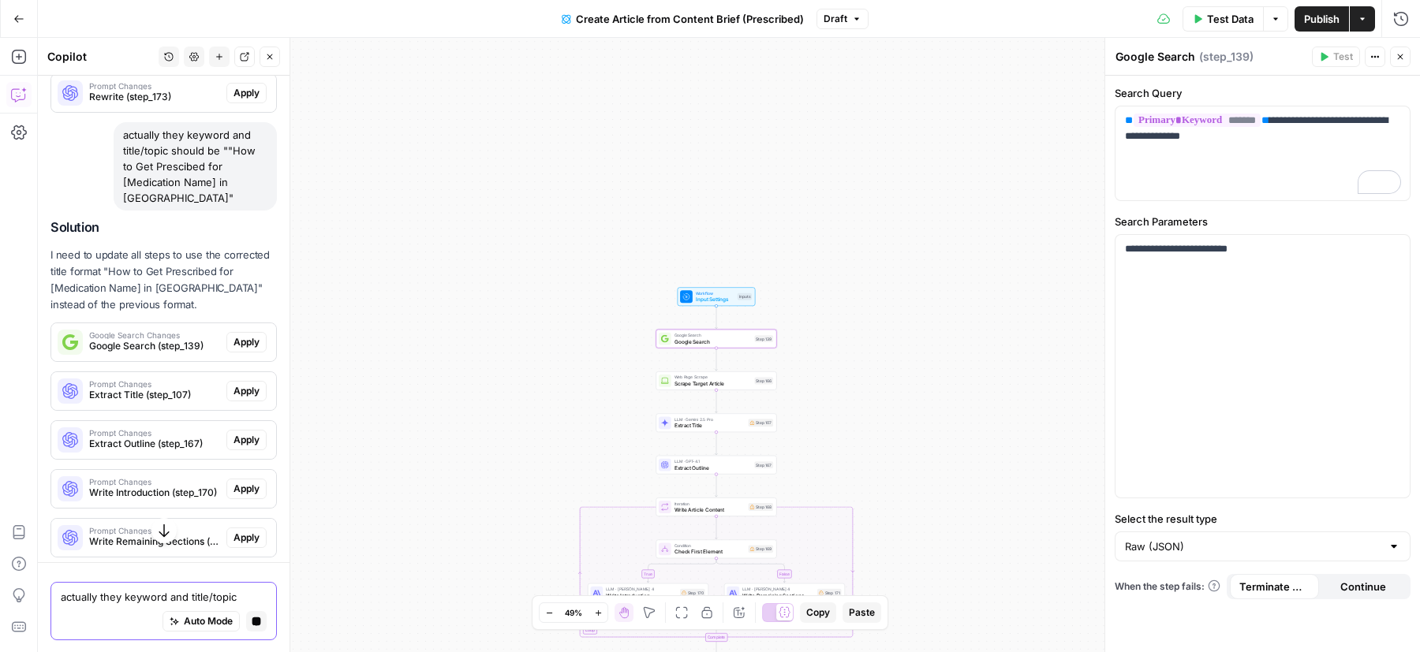
click at [237, 335] on span "Apply" at bounding box center [246, 342] width 26 height 14
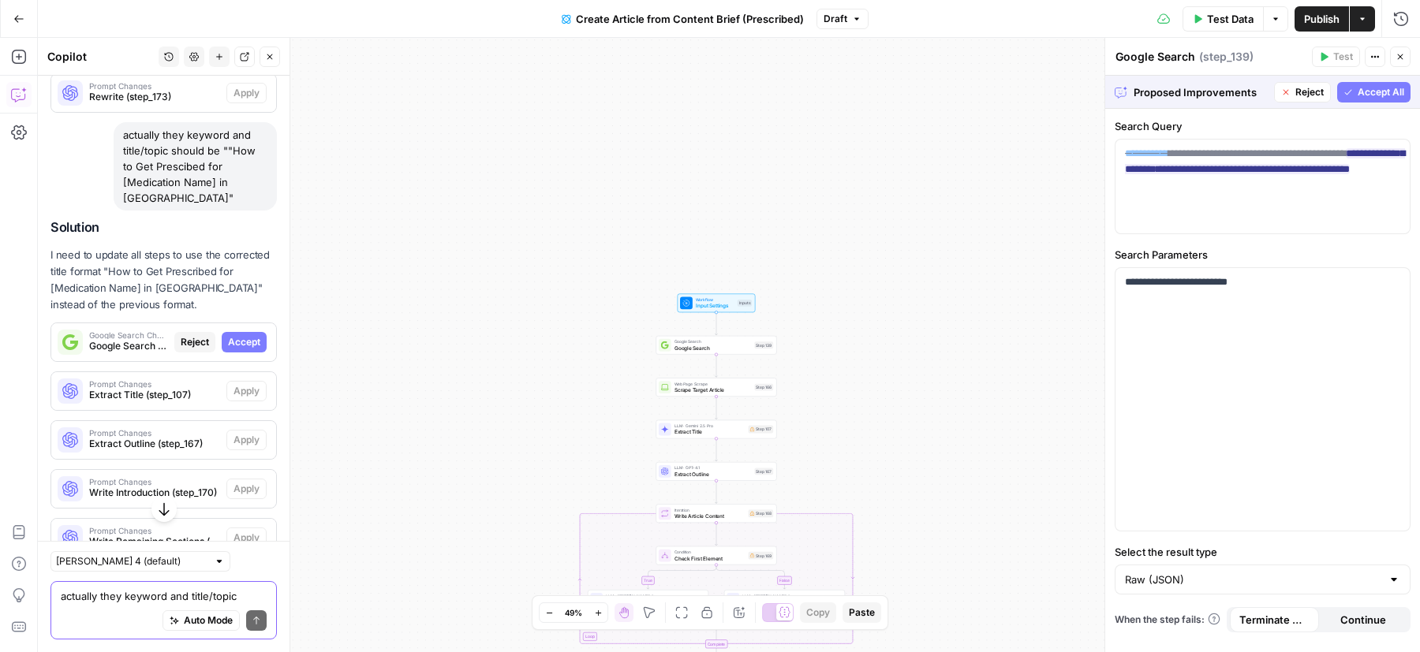
click at [1369, 95] on span "Accept All" at bounding box center [1381, 92] width 47 height 14
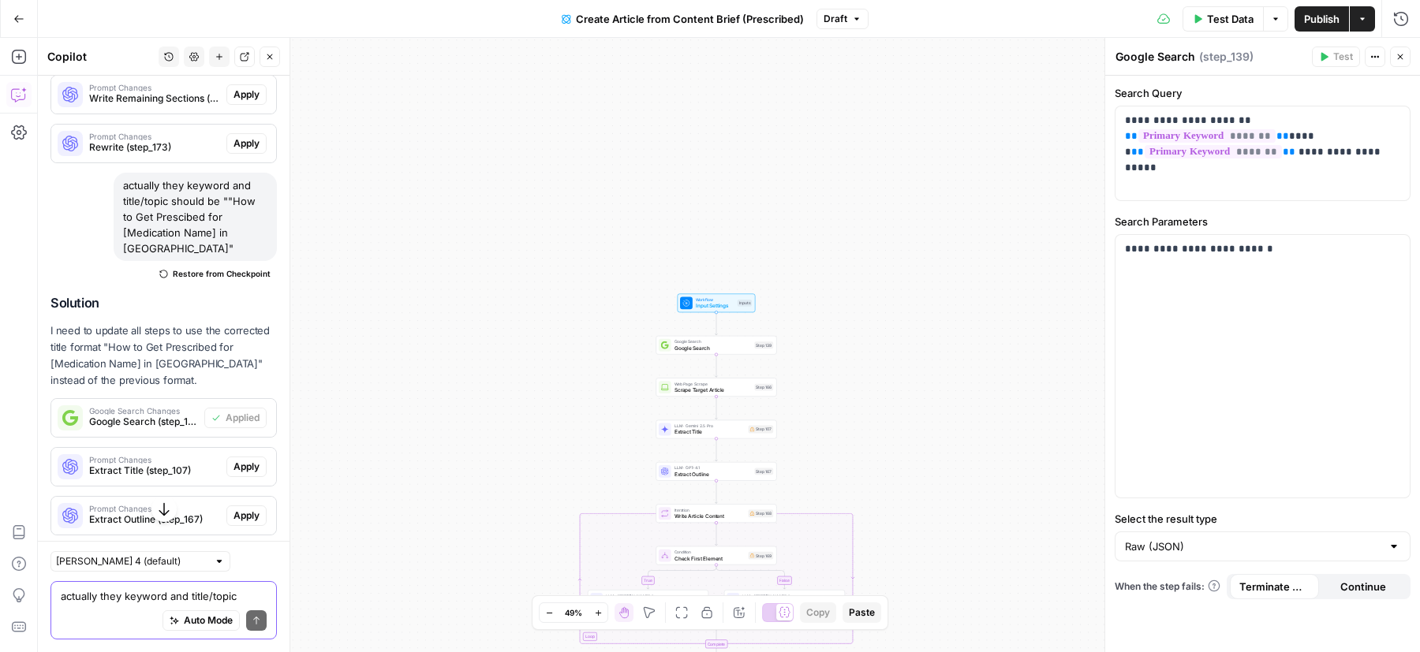
scroll to position [3446, 0]
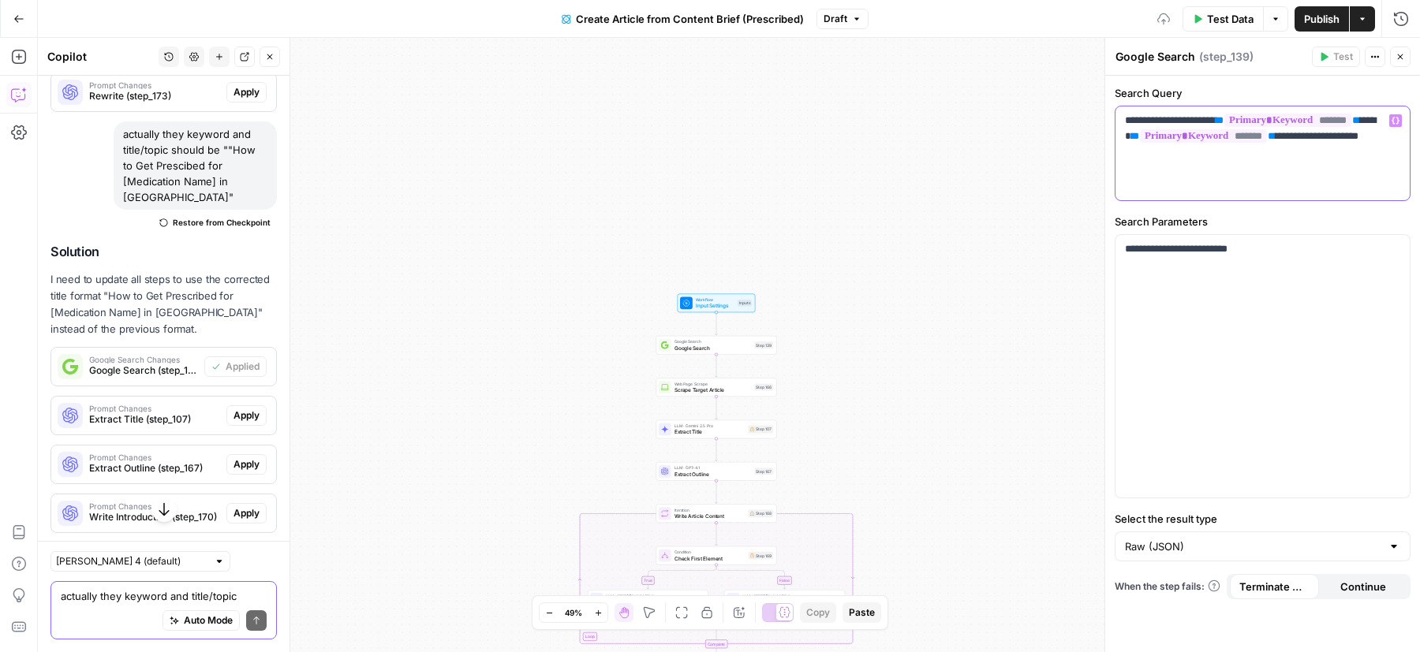
click at [1319, 151] on p "**********" at bounding box center [1263, 136] width 276 height 47
click at [1340, 150] on p "**********" at bounding box center [1263, 136] width 276 height 47
click at [1258, 109] on div "**********" at bounding box center [1262, 153] width 294 height 94
drag, startPoint x: 1260, startPoint y: 118, endPoint x: 1119, endPoint y: 120, distance: 141.2
click at [1118, 120] on div "**********" at bounding box center [1262, 153] width 294 height 94
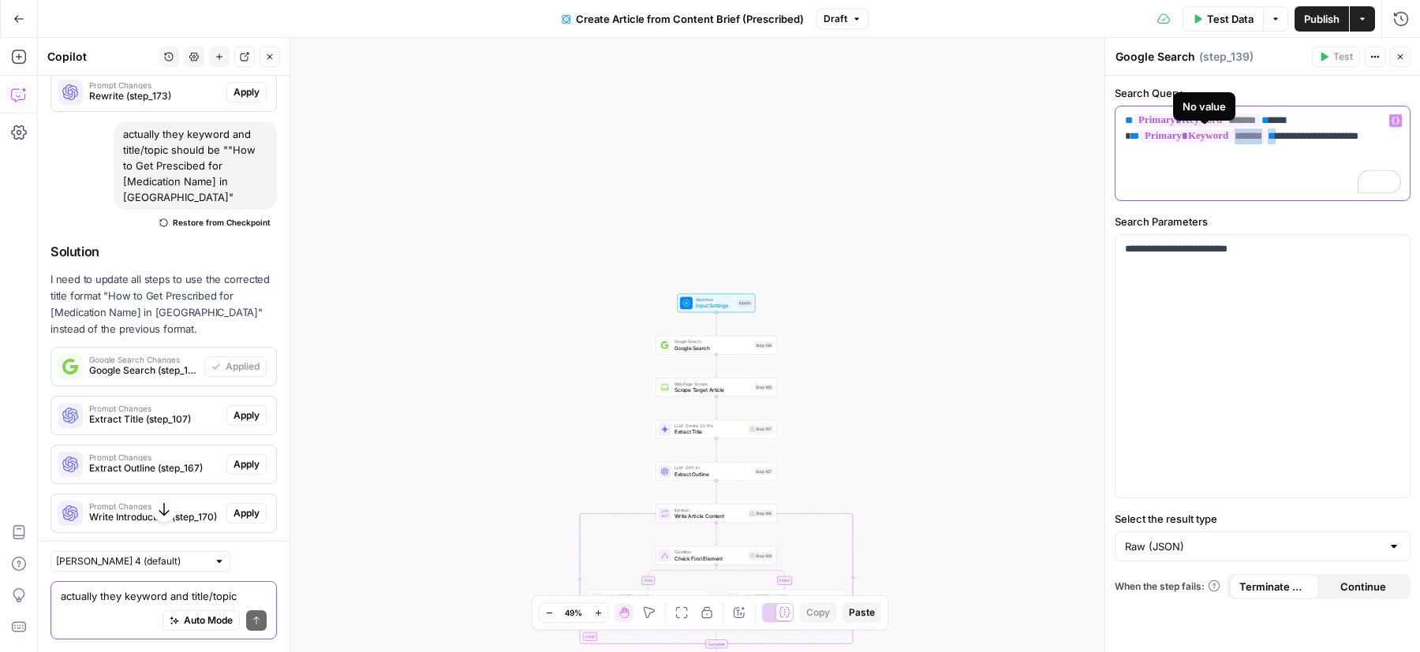
drag, startPoint x: 1285, startPoint y: 138, endPoint x: 1137, endPoint y: 135, distance: 148.3
click at [1135, 135] on p "**********" at bounding box center [1263, 129] width 276 height 32
click at [1289, 133] on p "**********" at bounding box center [1263, 129] width 276 height 32
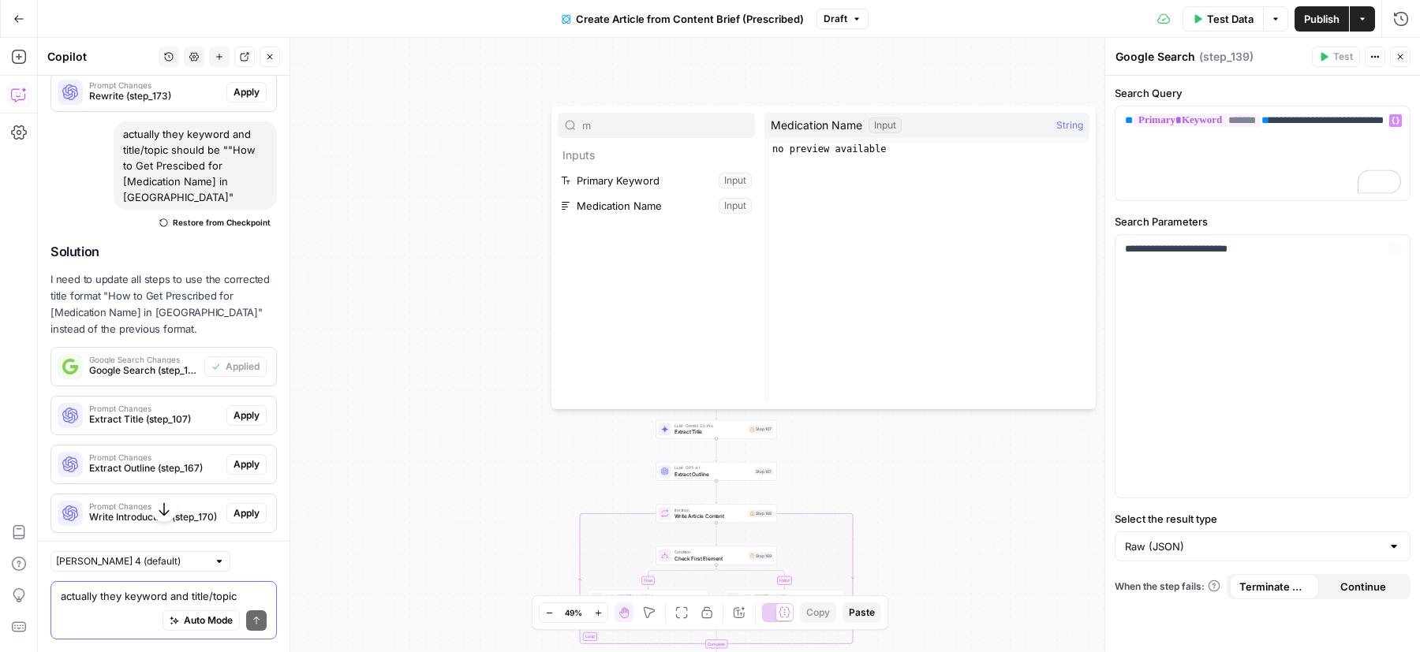
type input "m"
click at [581, 200] on button "Select variable Medication Name" at bounding box center [656, 205] width 197 height 25
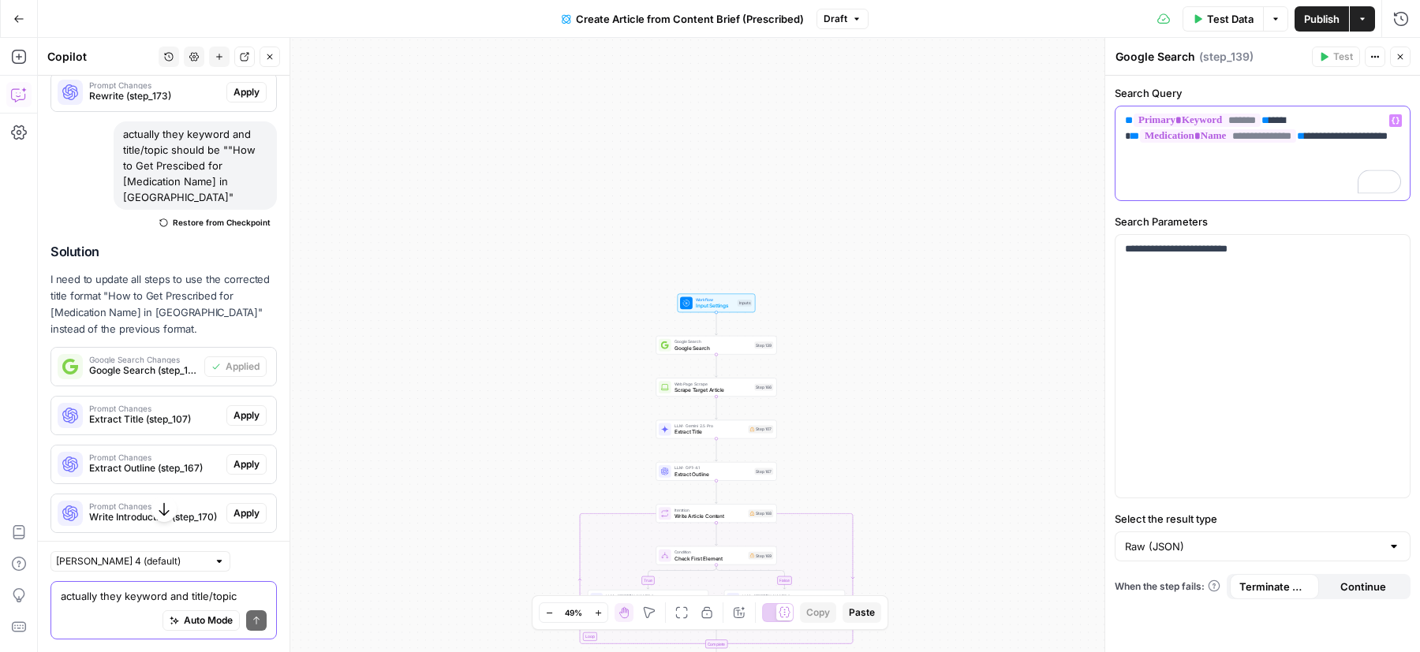
click at [1125, 152] on p "**********" at bounding box center [1263, 136] width 276 height 47
click at [153, 413] on span "Extract Title (step_107)" at bounding box center [154, 420] width 131 height 14
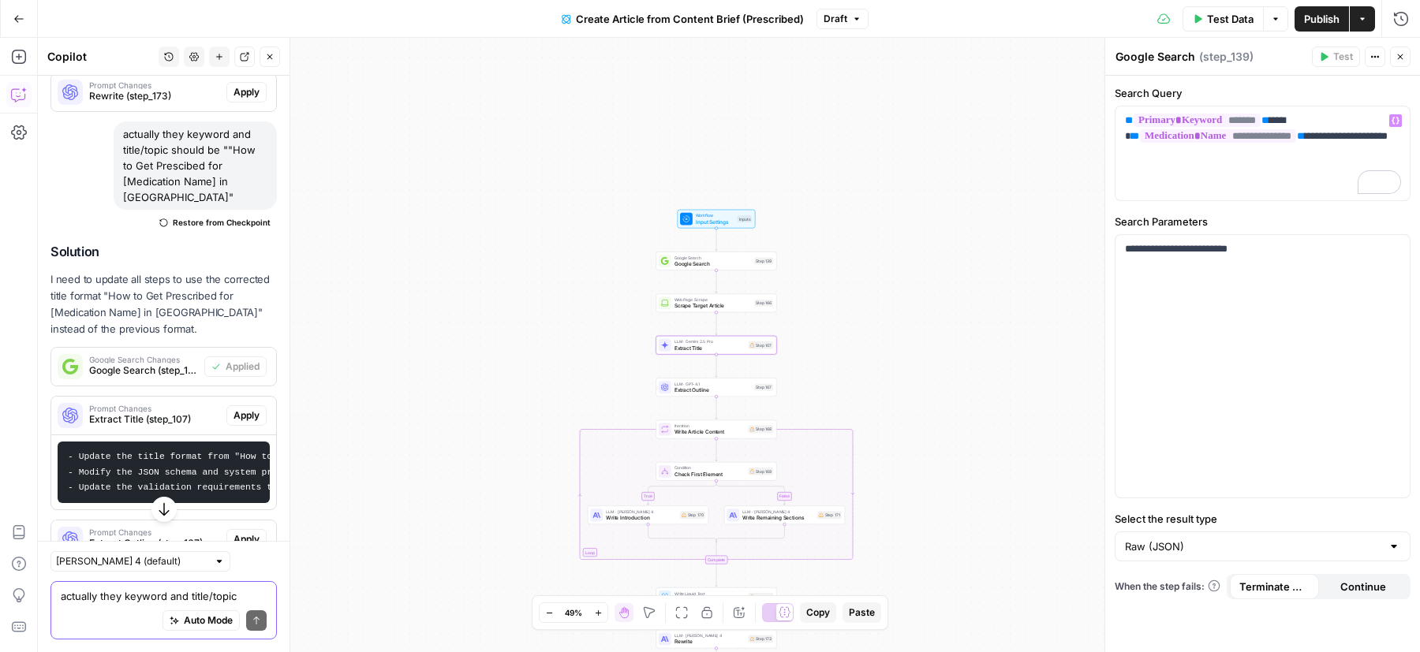
click at [250, 409] on span "Apply" at bounding box center [246, 416] width 26 height 14
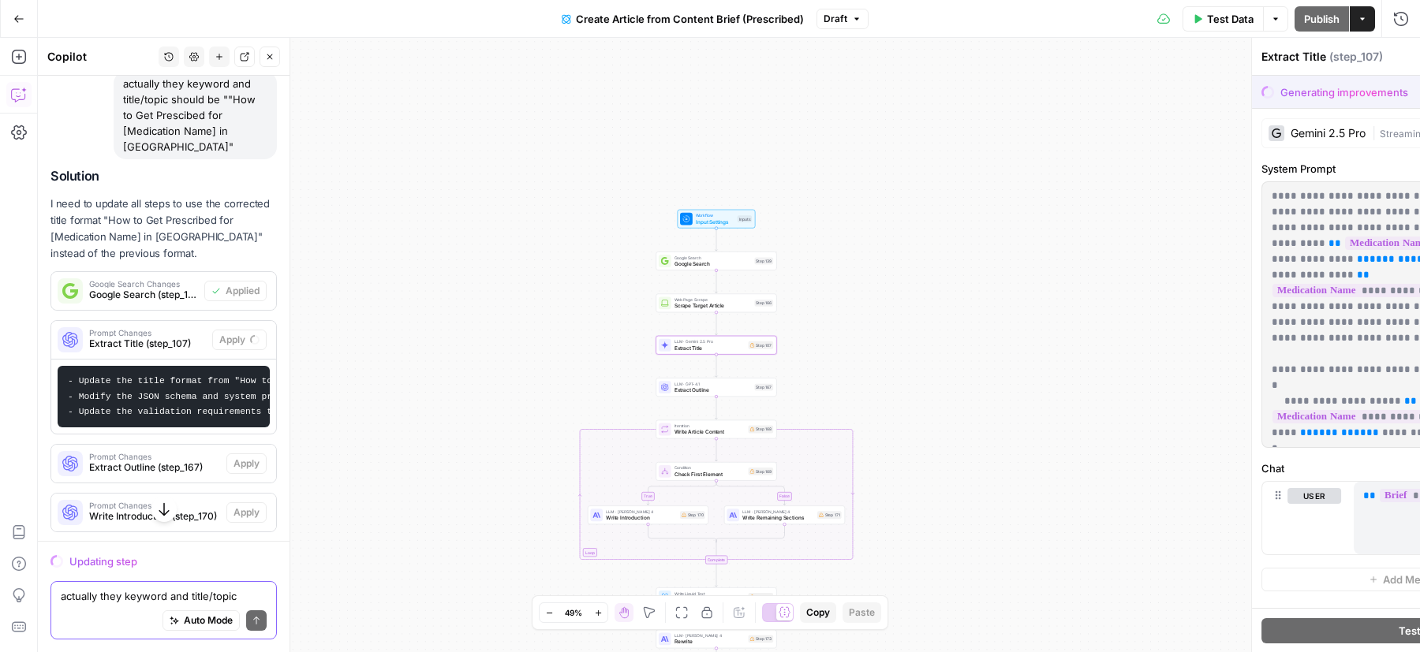
scroll to position [3394, 0]
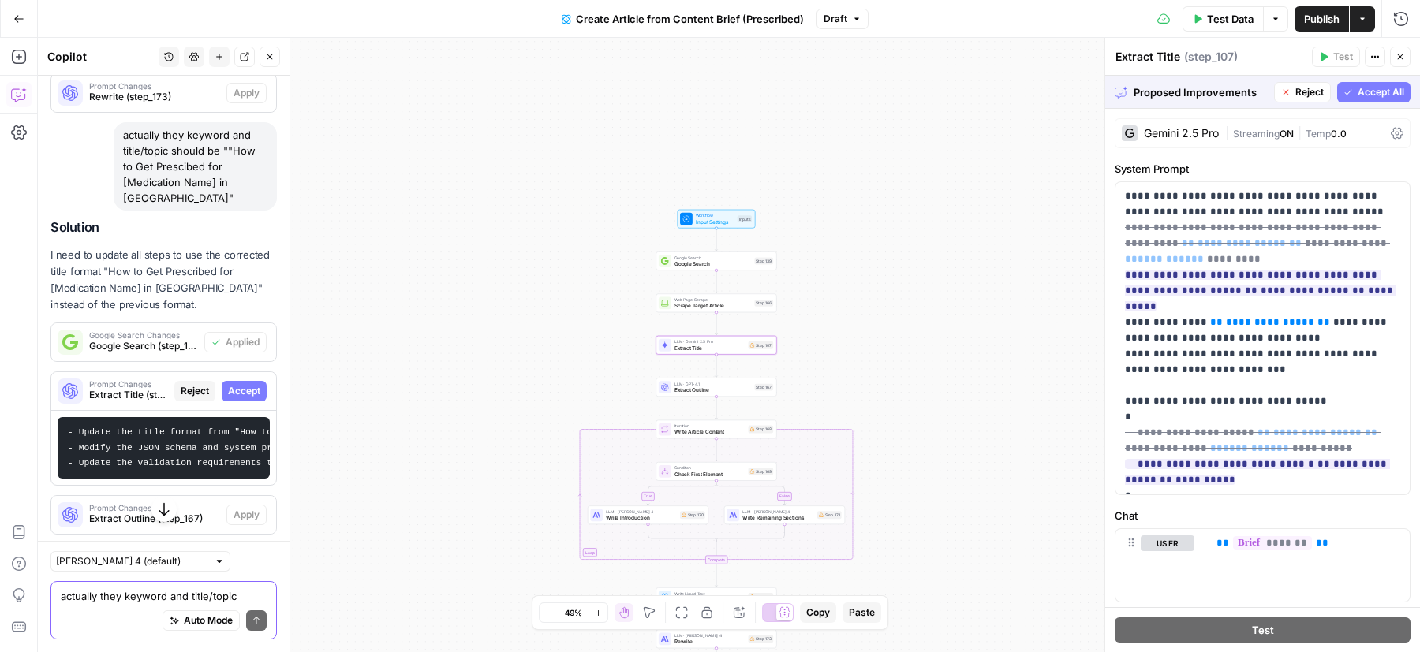
click at [242, 384] on span "Accept" at bounding box center [244, 391] width 32 height 14
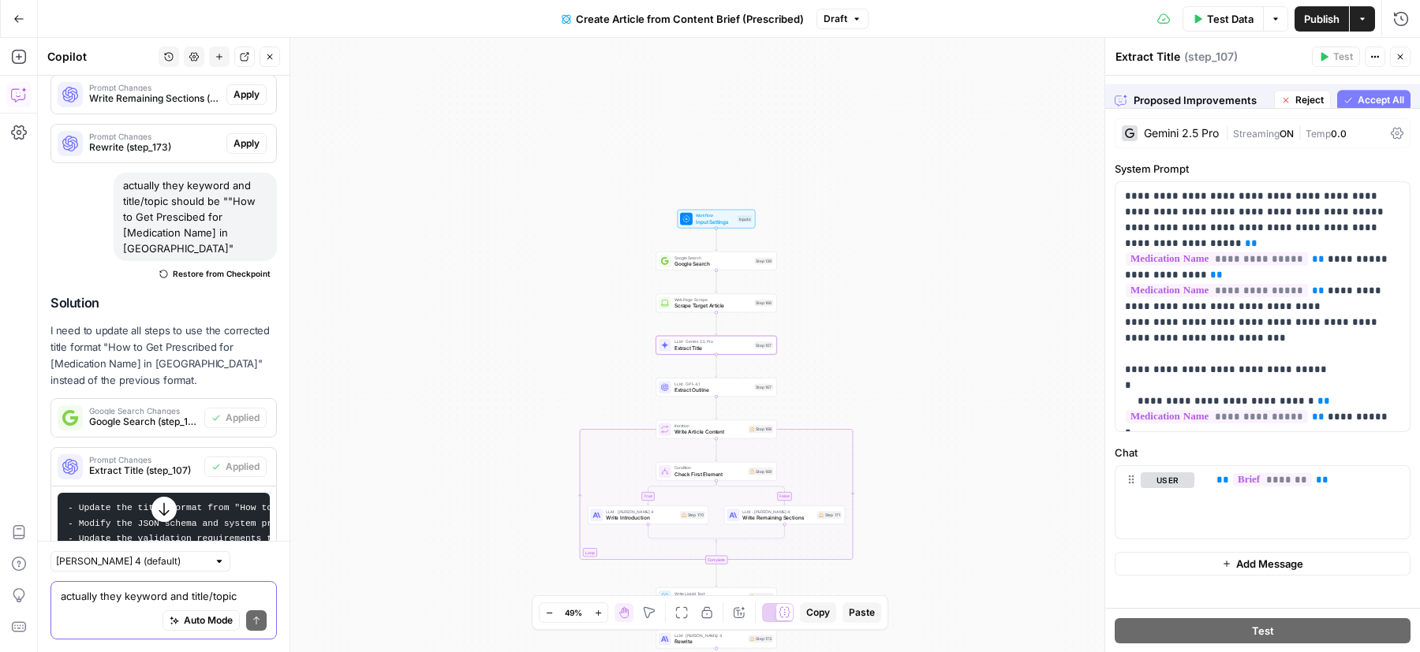
scroll to position [3446, 0]
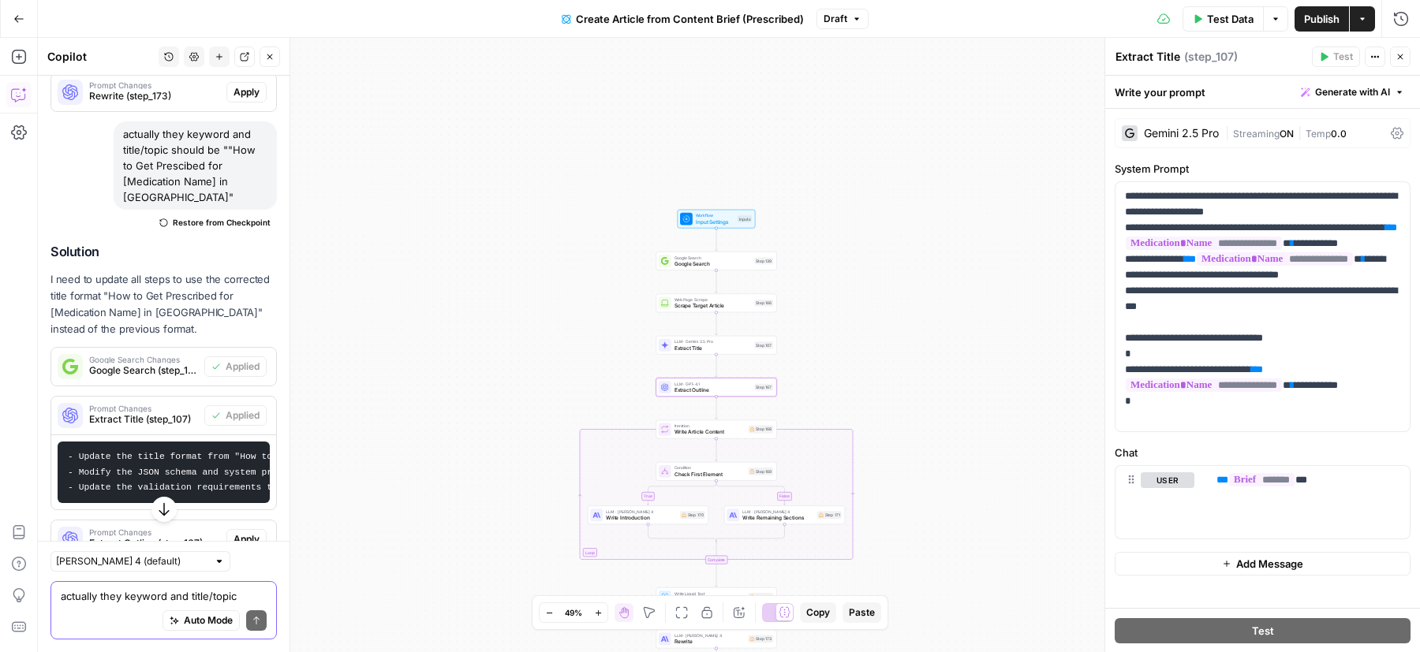
click at [236, 529] on button "Apply" at bounding box center [246, 539] width 40 height 21
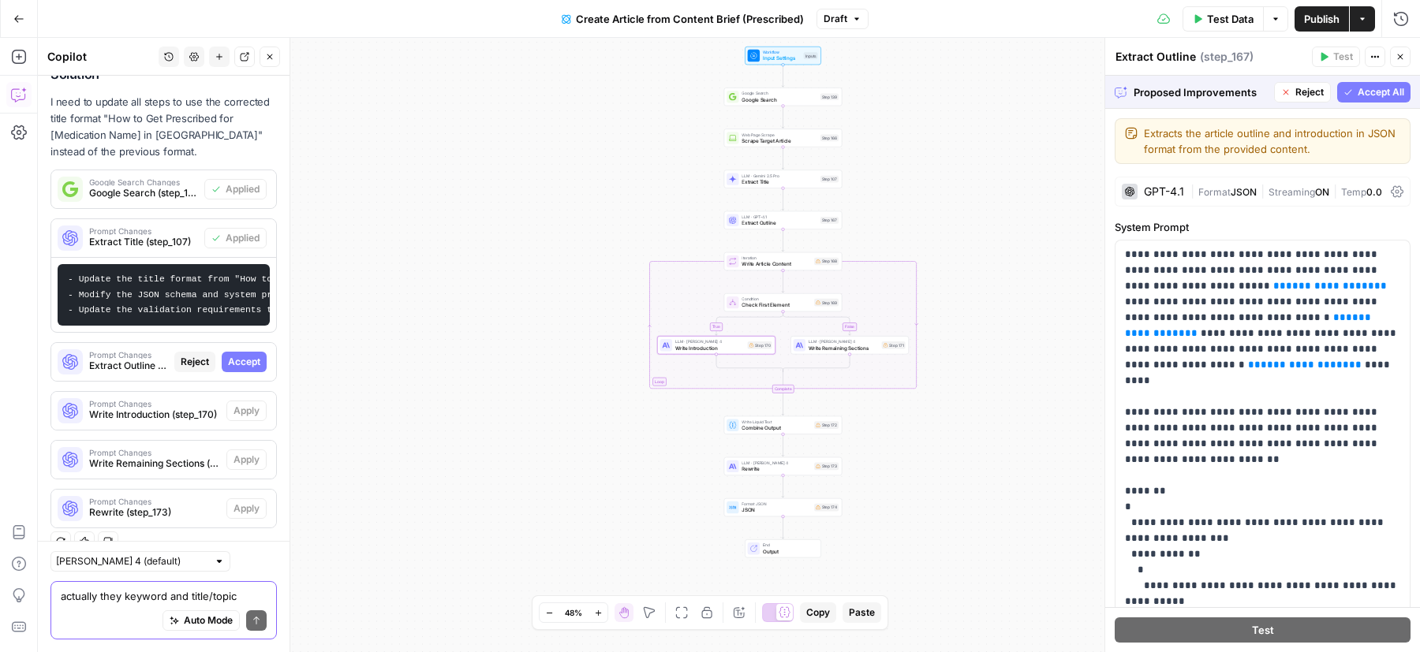
scroll to position [3547, 0]
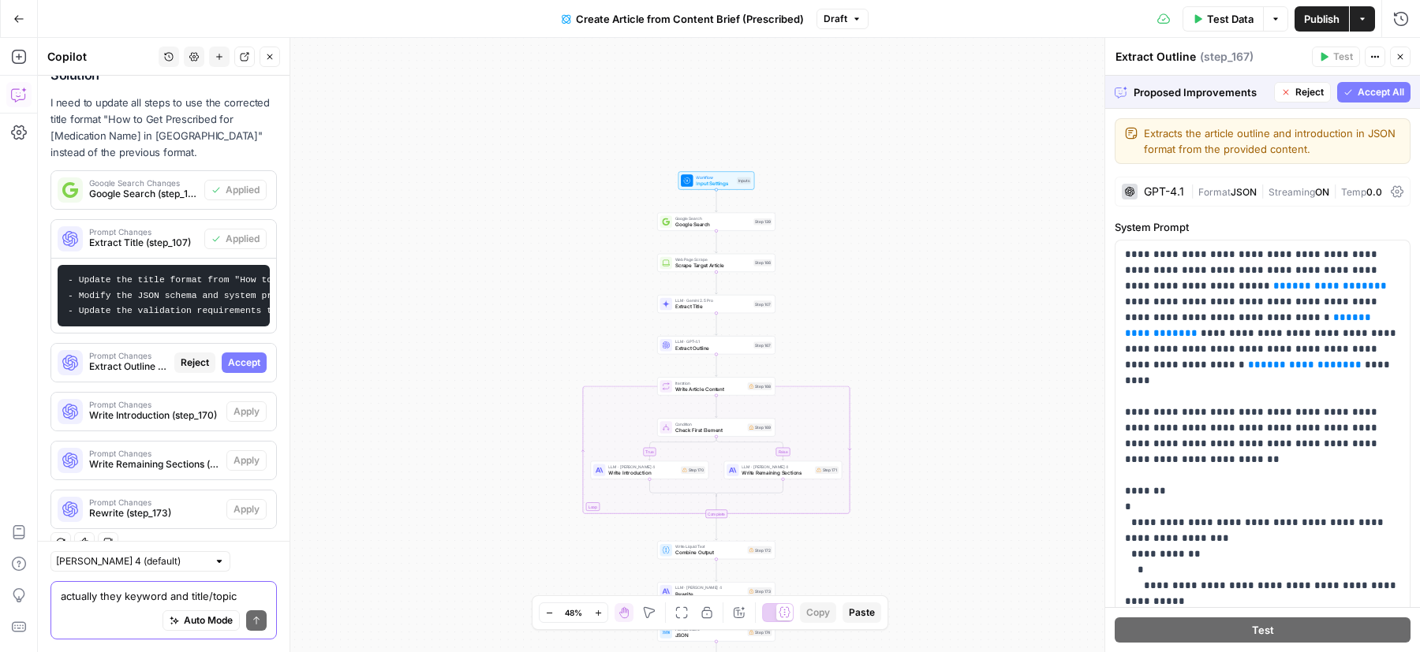
click at [1372, 95] on span "Accept All" at bounding box center [1381, 92] width 47 height 14
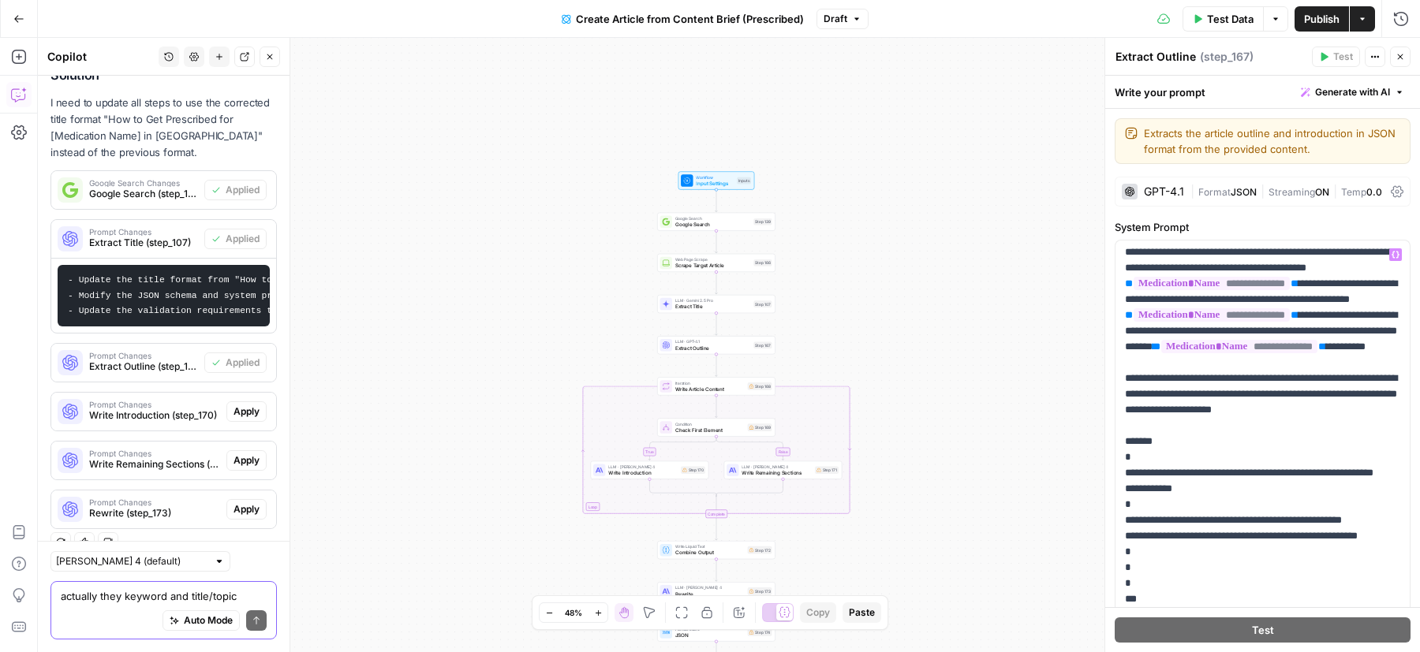
scroll to position [0, 0]
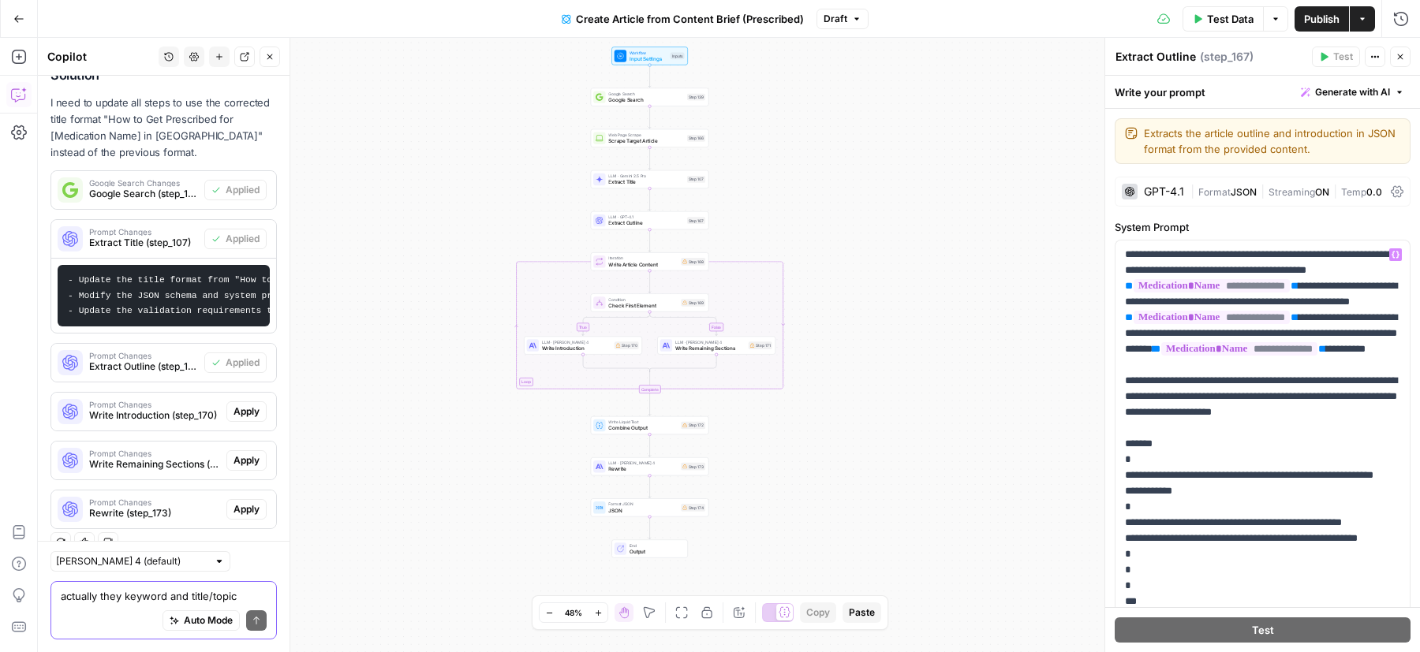
click at [187, 597] on textarea "actually they keyword and title/topic should be ""How to Get Prescibed for [Med…" at bounding box center [164, 597] width 206 height 16
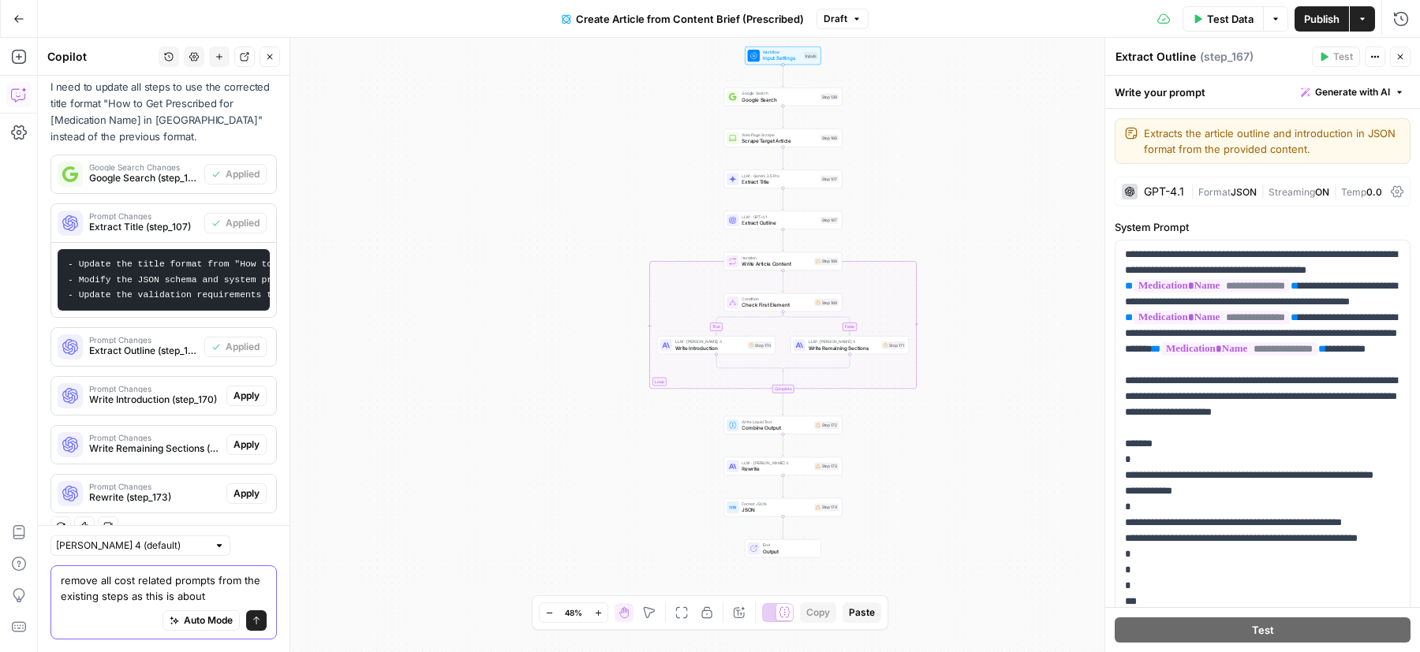
paste textarea "How to Get Prescribed for [Medication]"
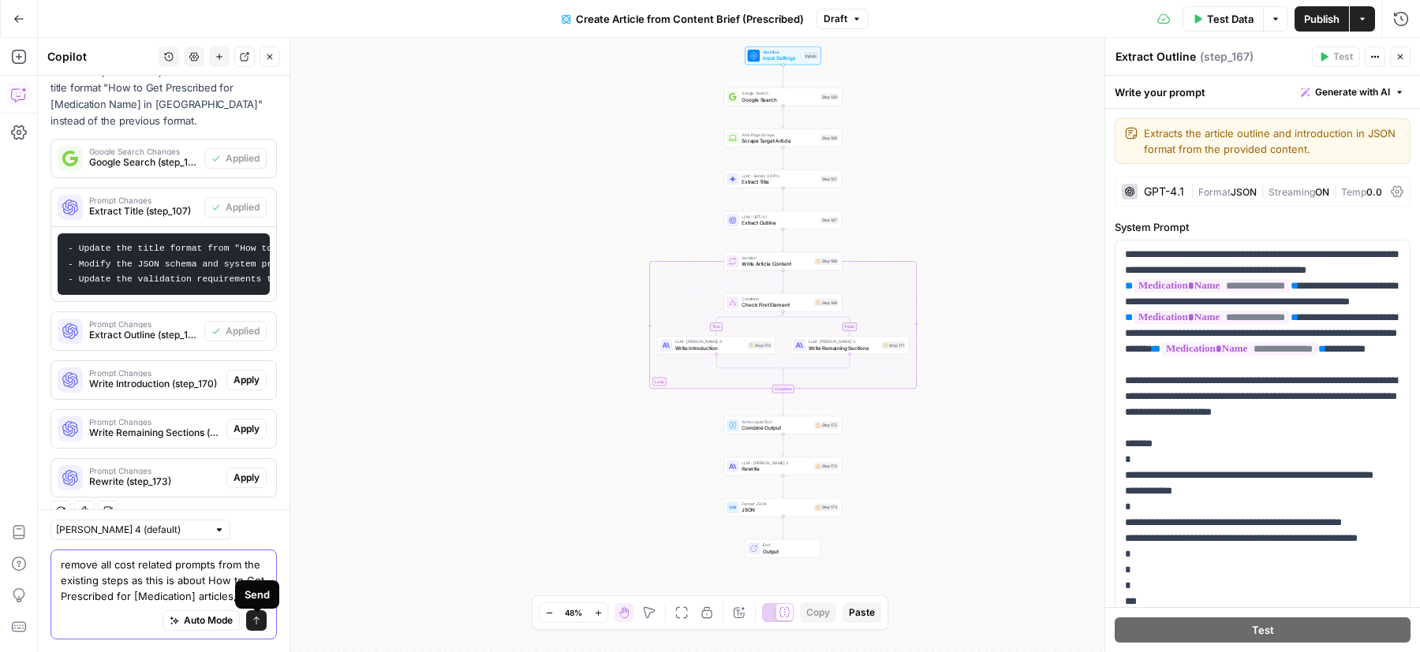
scroll to position [3670, 0]
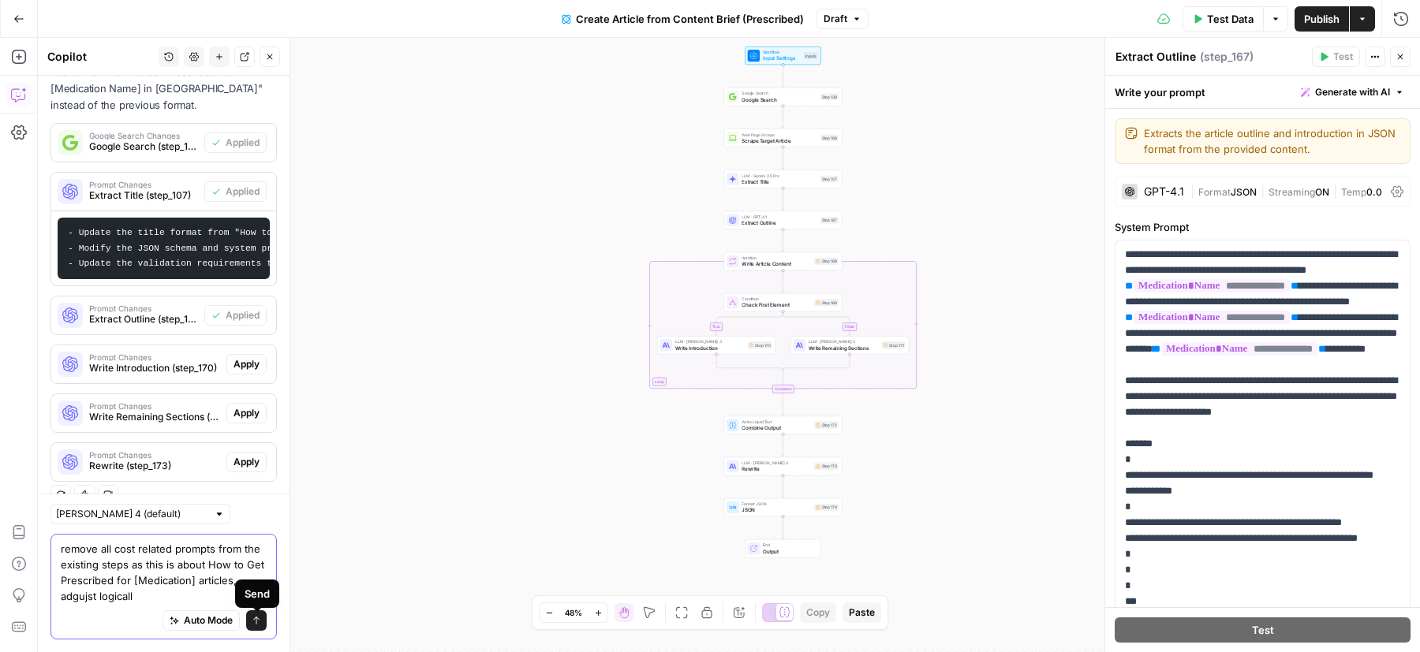
type textarea "remove all cost related prompts from the existing steps as this is about How to…"
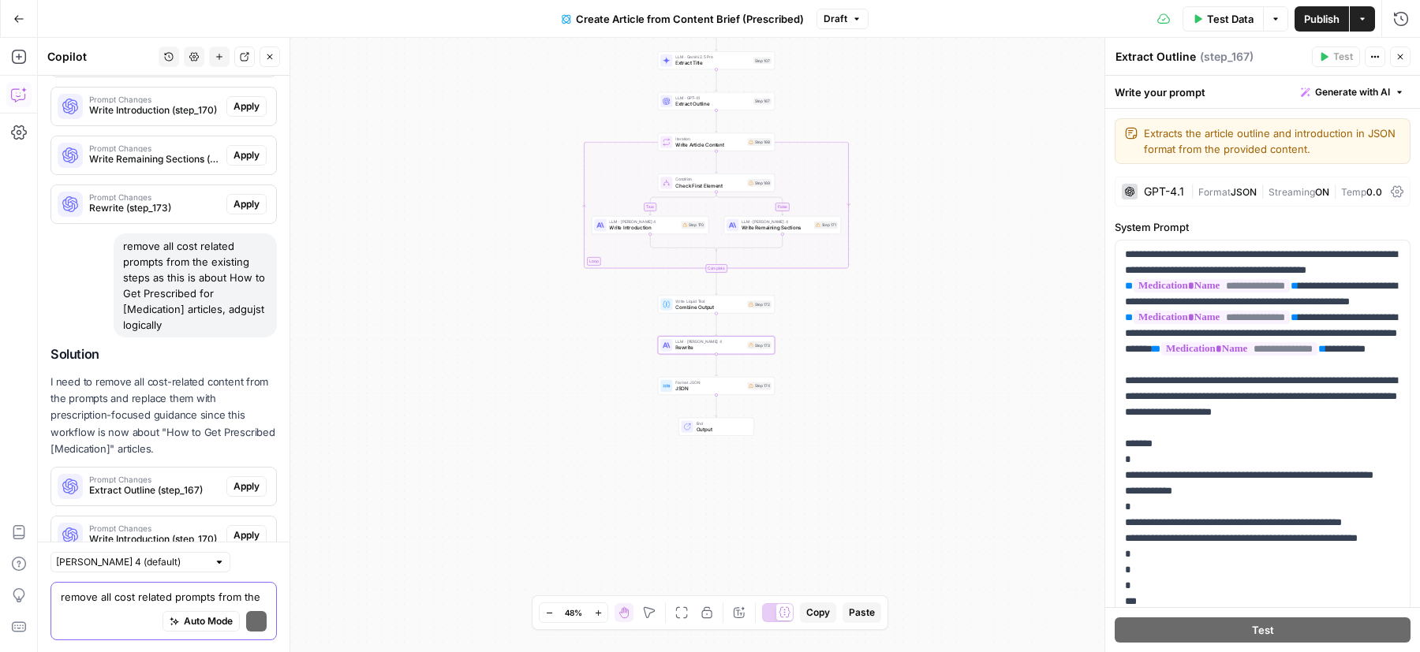
scroll to position [4048, 0]
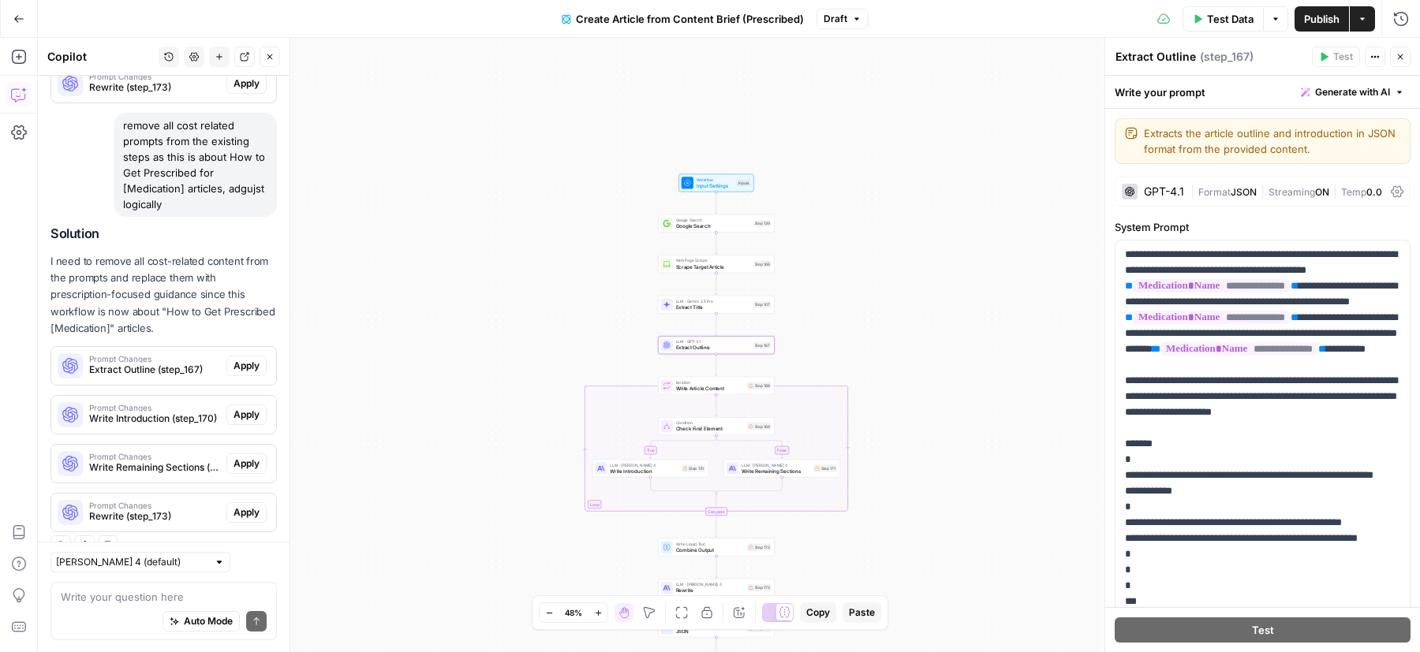
click at [252, 359] on span "Apply" at bounding box center [246, 366] width 26 height 14
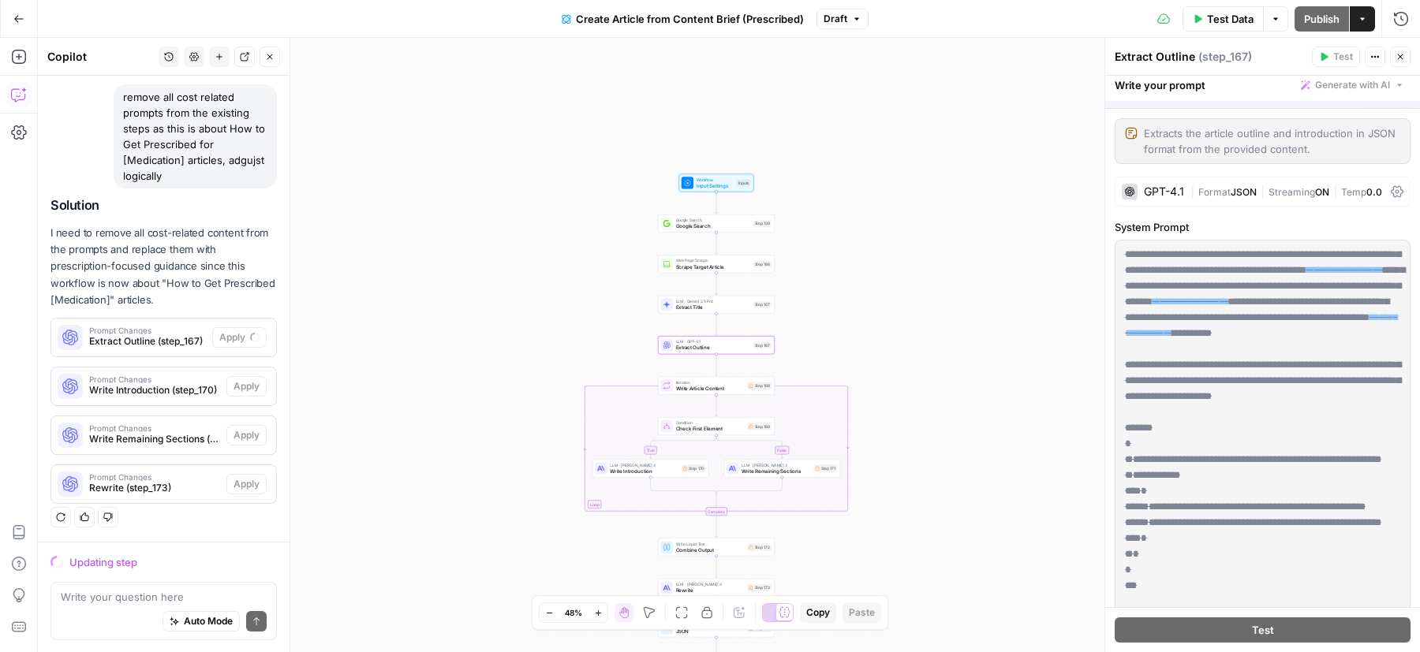
scroll to position [3973, 0]
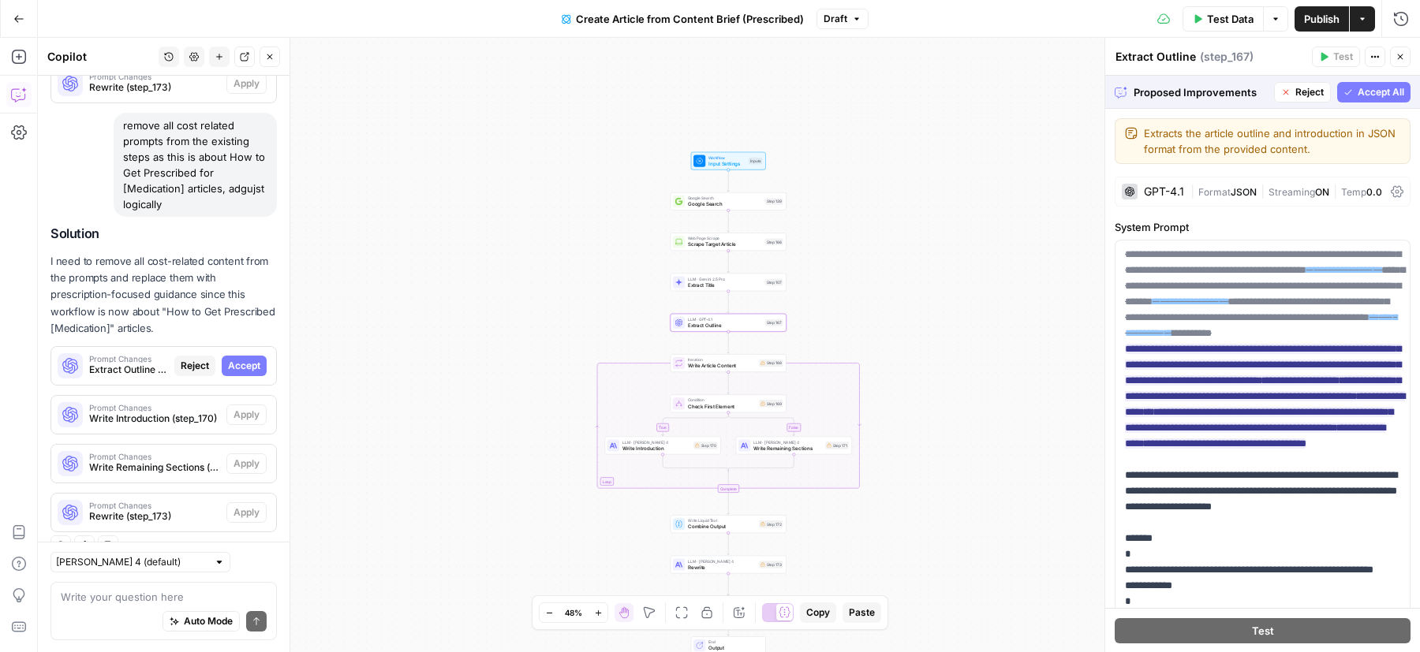
click at [247, 359] on span "Accept" at bounding box center [244, 366] width 32 height 14
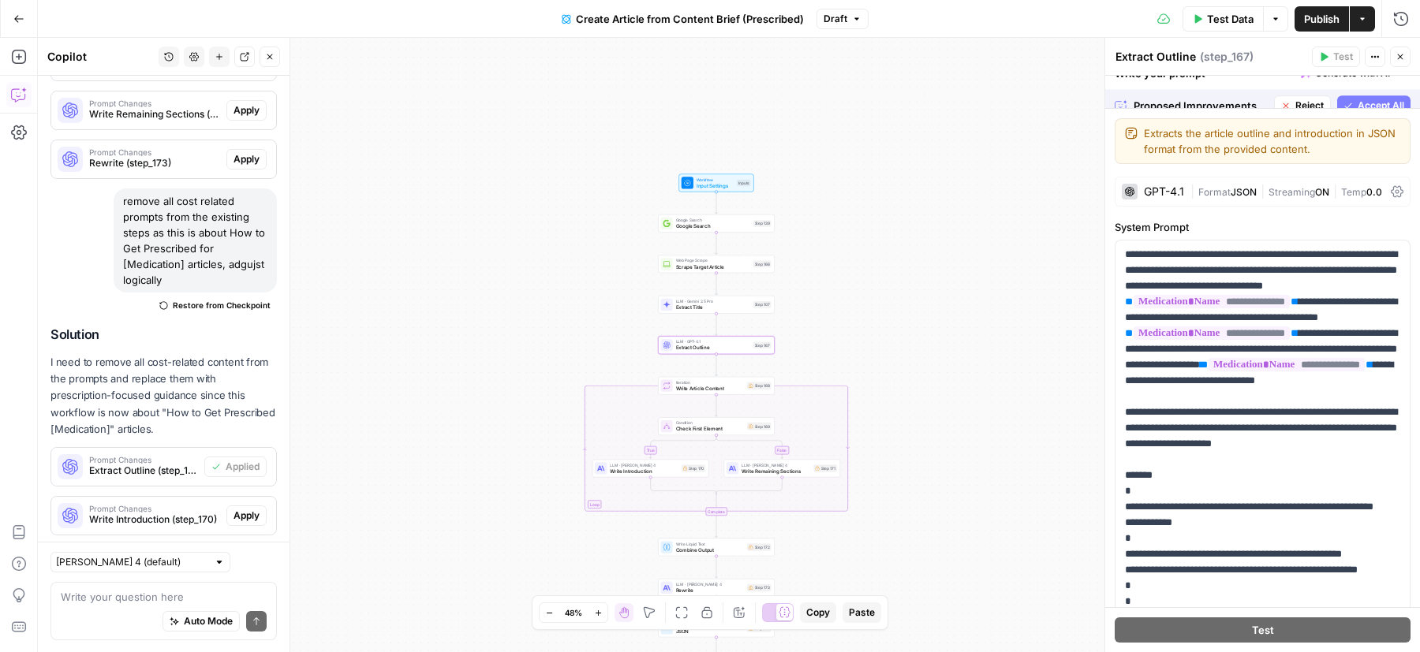
scroll to position [4074, 0]
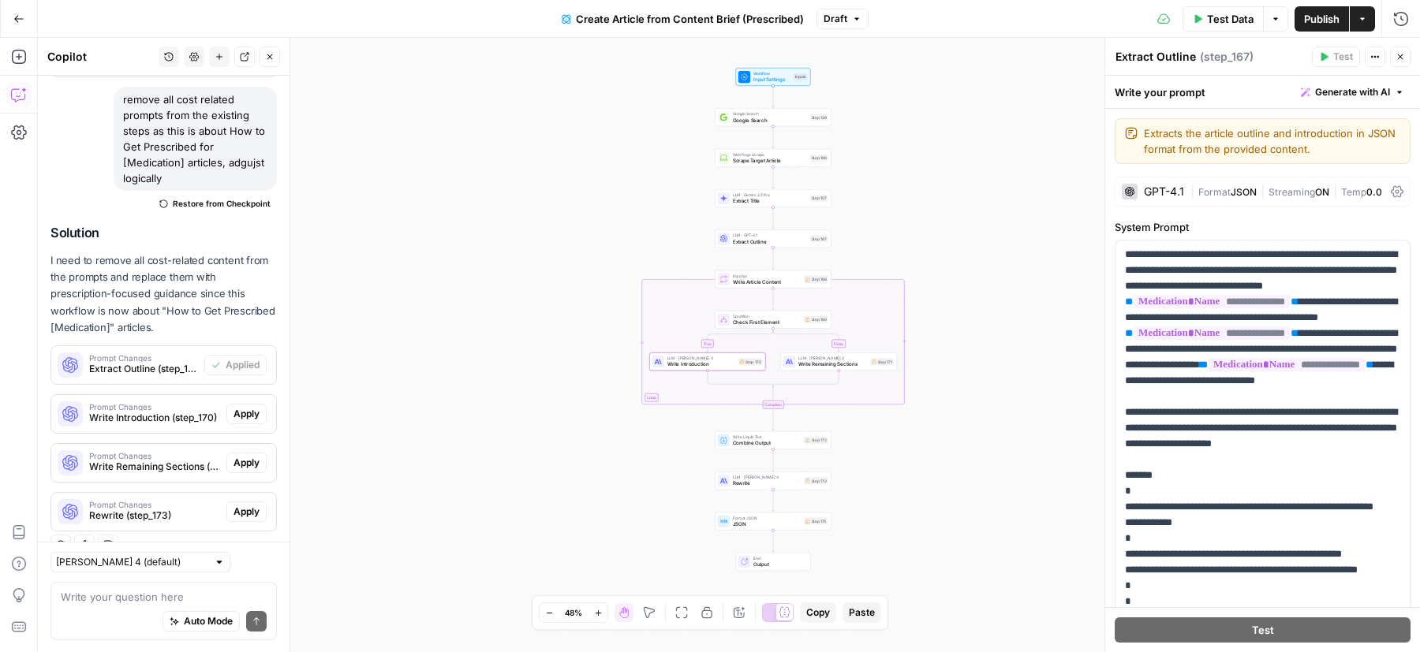
click at [245, 407] on span "Apply" at bounding box center [246, 414] width 26 height 14
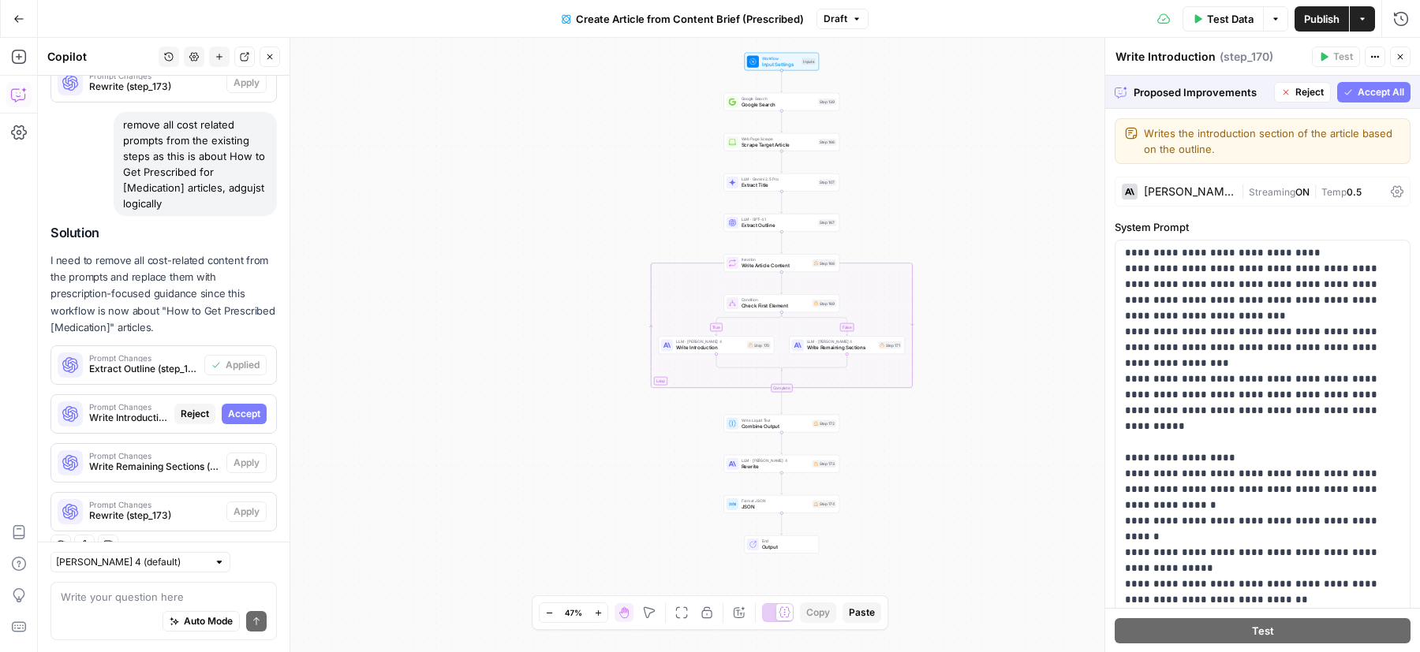
scroll to position [3973, 0]
click at [1350, 89] on icon "button" at bounding box center [1347, 92] width 9 height 9
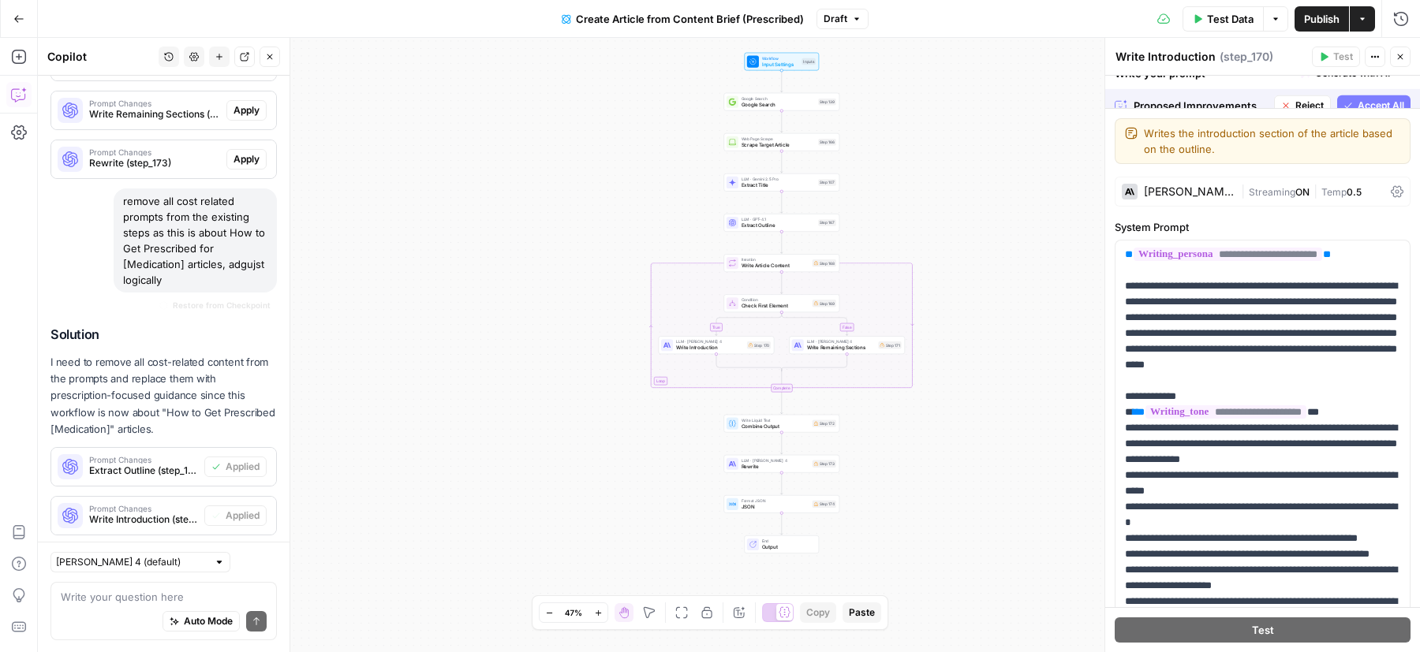
scroll to position [4074, 0]
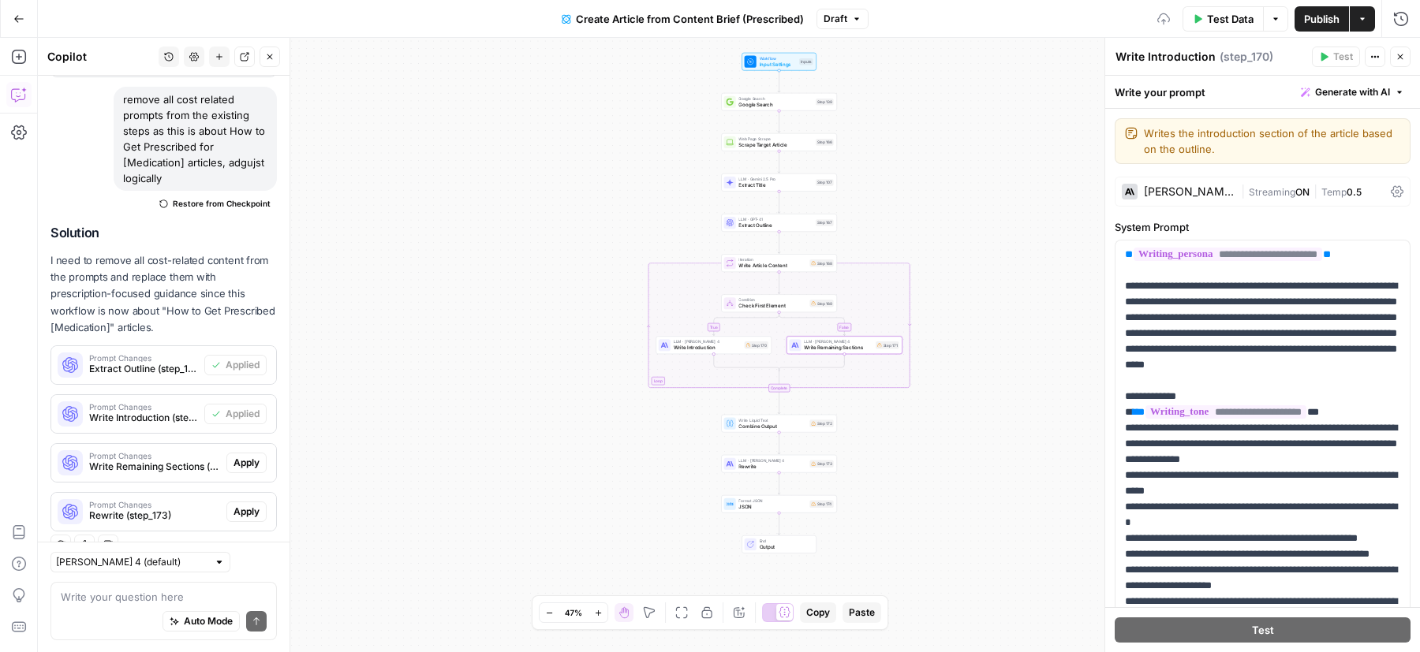
click at [238, 456] on span "Apply" at bounding box center [246, 463] width 26 height 14
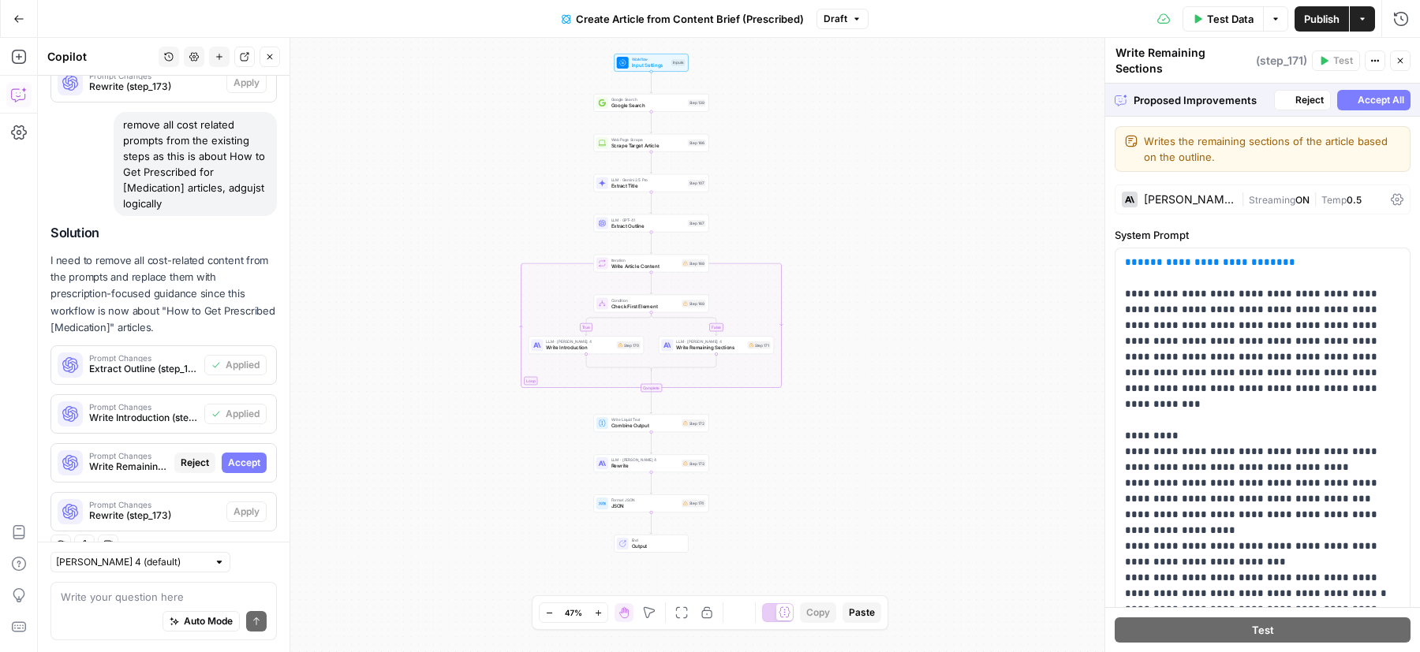
scroll to position [3973, 0]
click at [1373, 94] on span "Accept All" at bounding box center [1381, 100] width 47 height 14
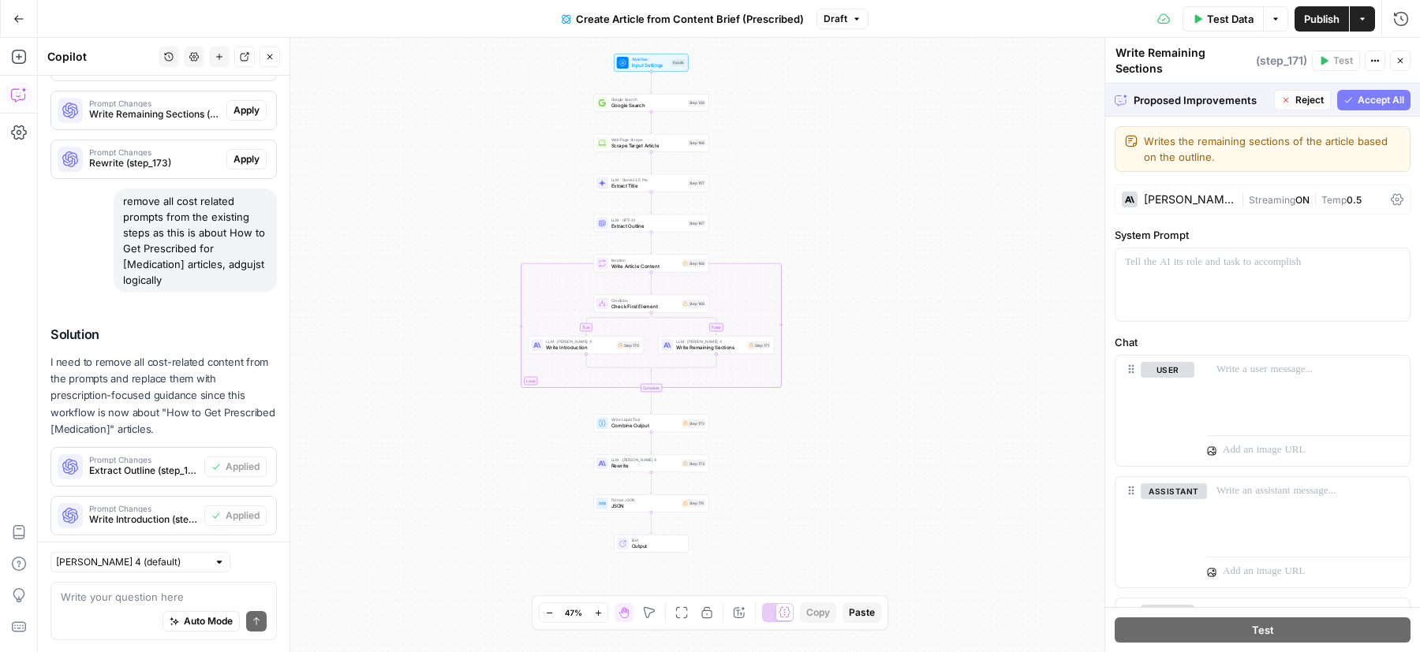
scroll to position [4074, 0]
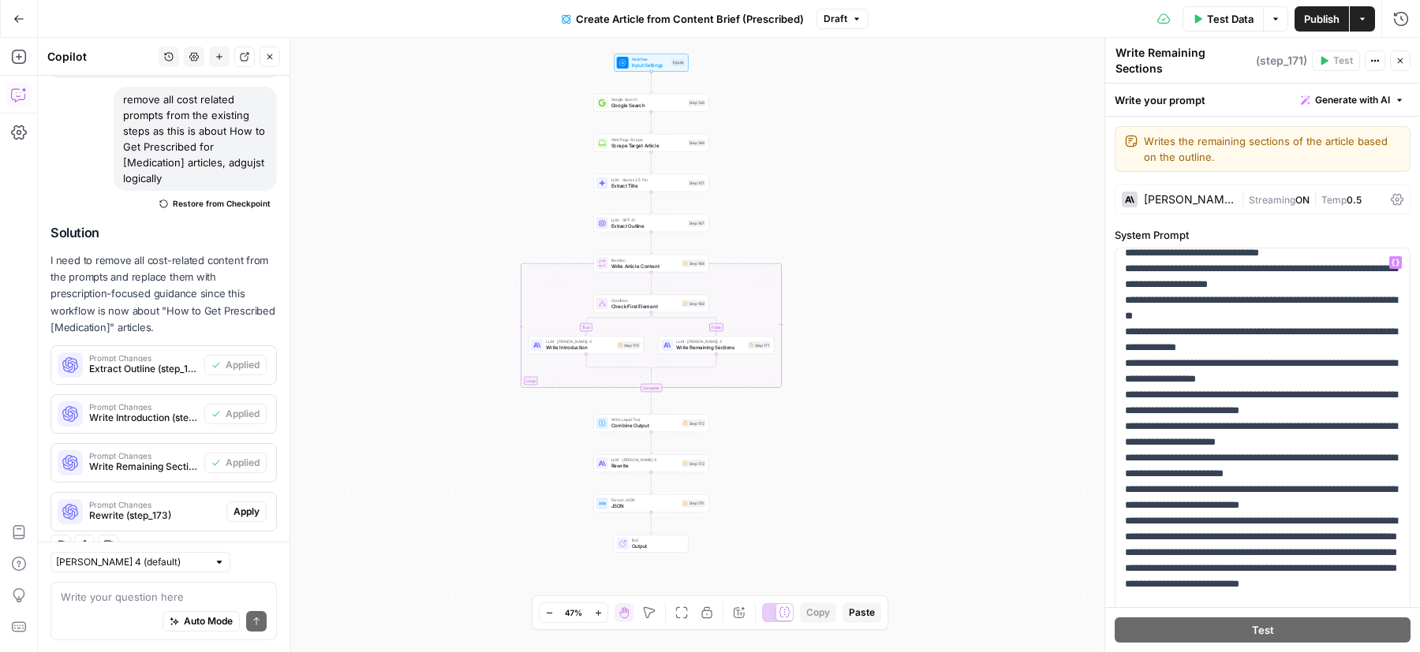
scroll to position [3444, 0]
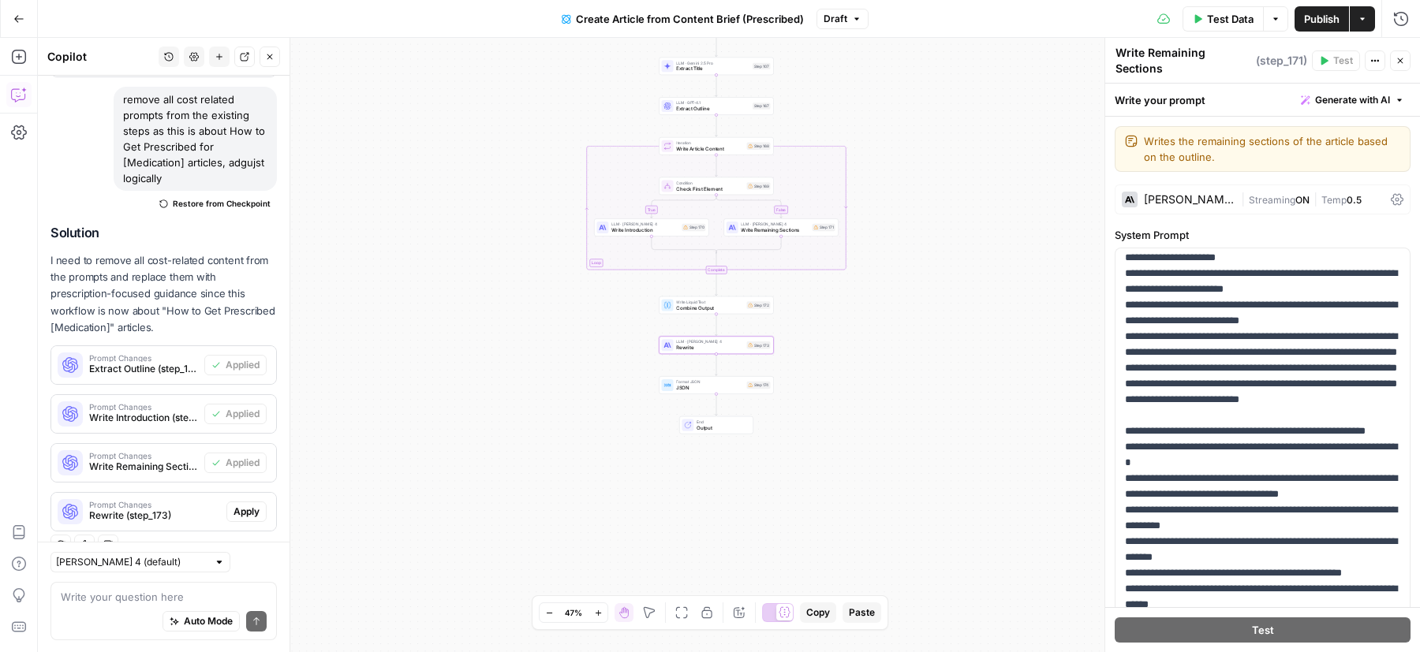
click at [206, 509] on span "Rewrite (step_173)" at bounding box center [154, 516] width 131 height 14
click at [244, 505] on span "Apply" at bounding box center [246, 512] width 26 height 14
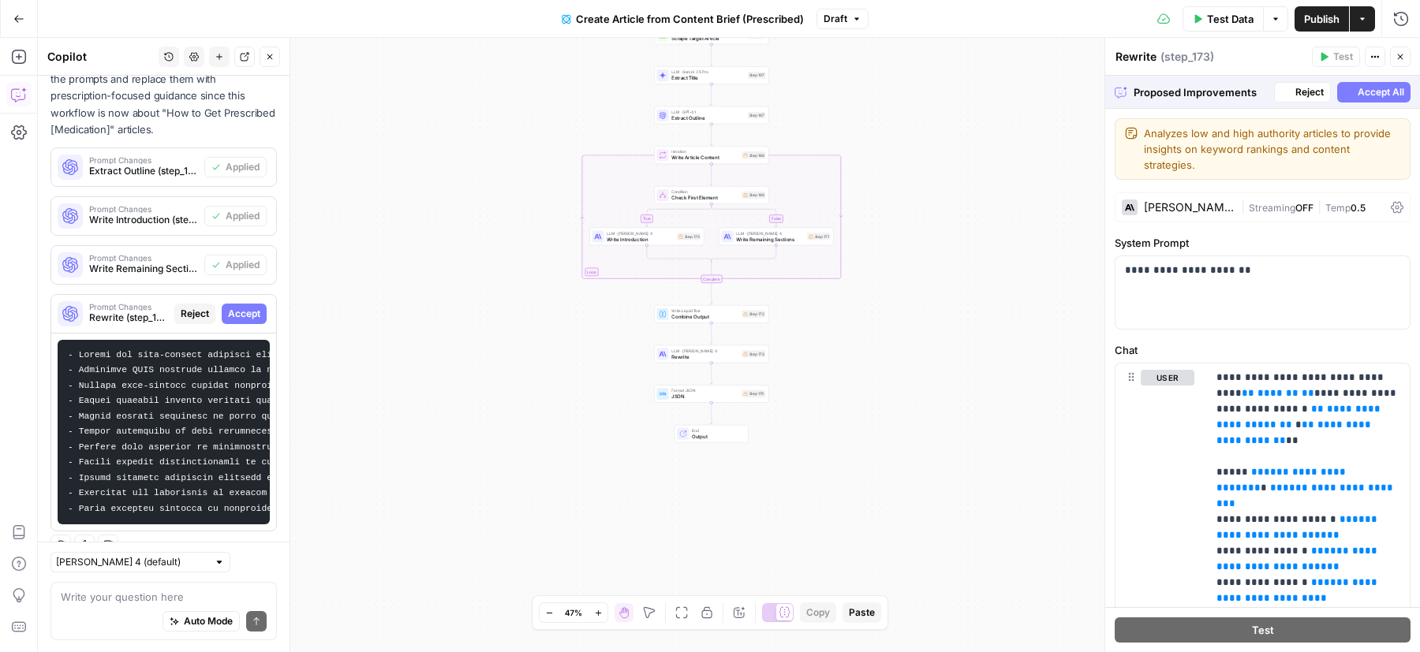
scroll to position [4171, 0]
click at [246, 308] on span "Accept" at bounding box center [244, 315] width 32 height 14
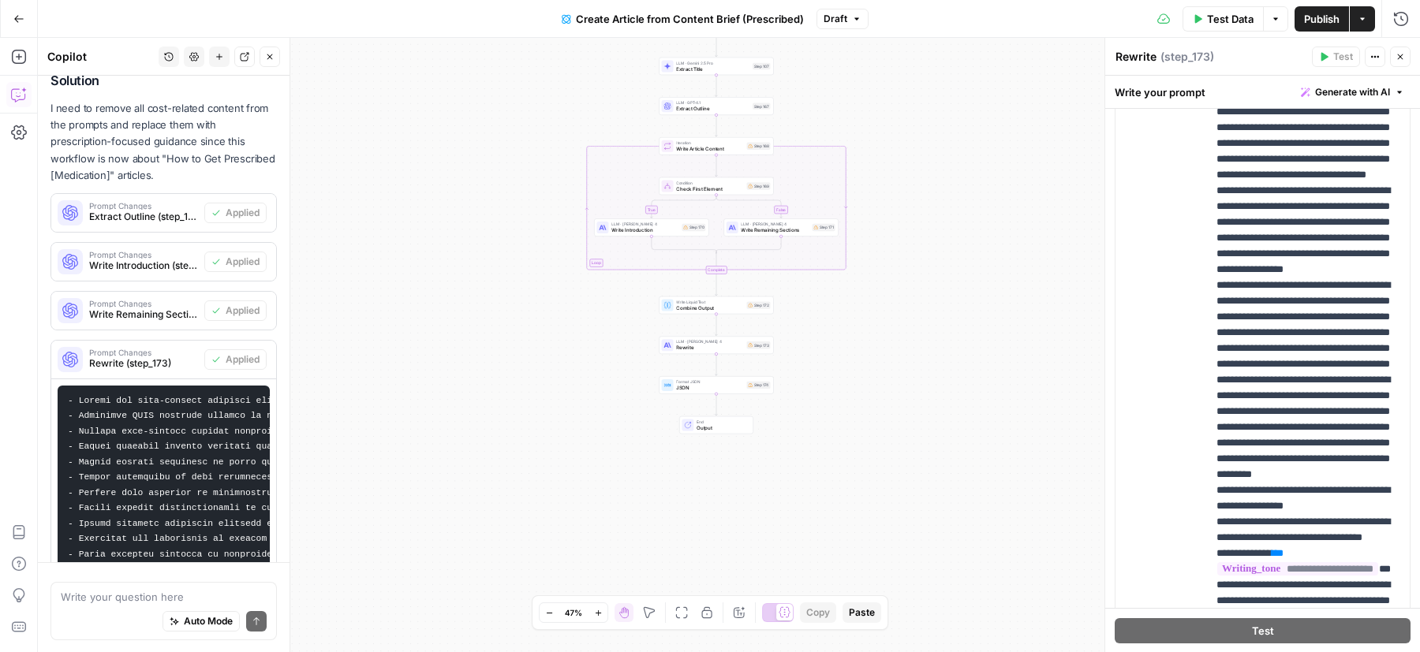
scroll to position [4272, 0]
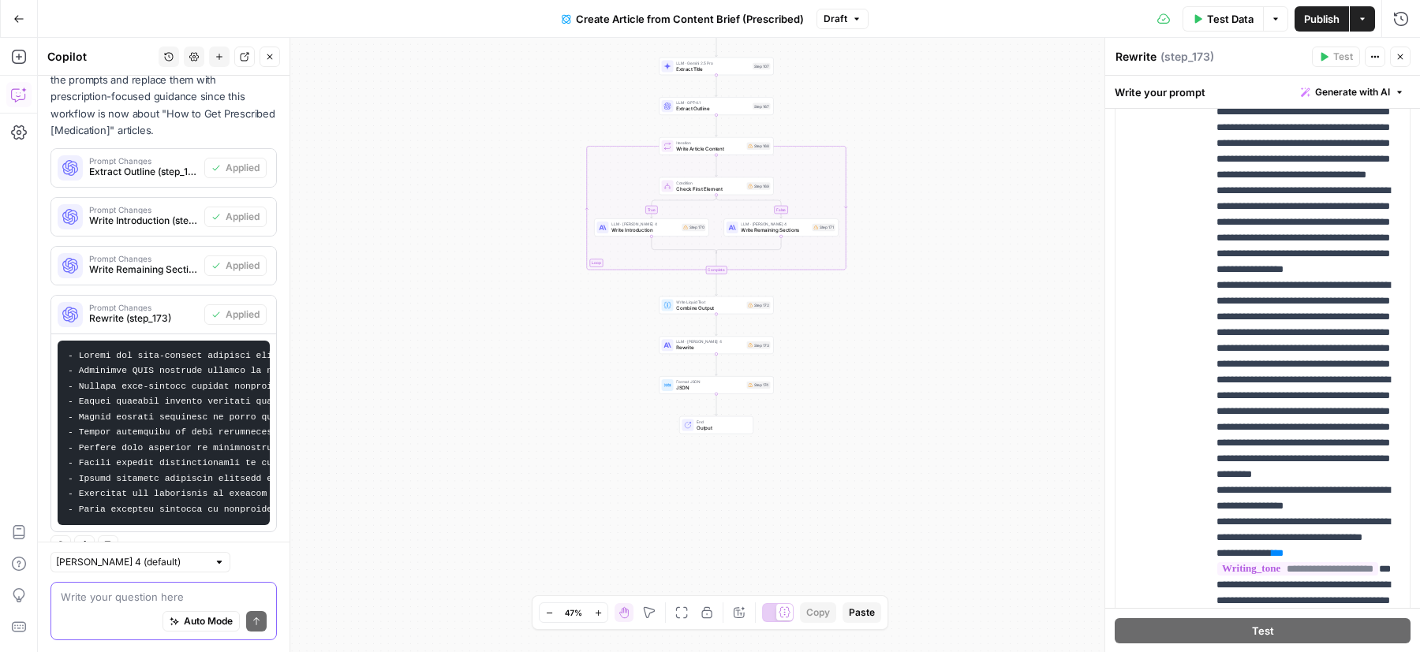
click at [139, 589] on textarea at bounding box center [164, 597] width 206 height 16
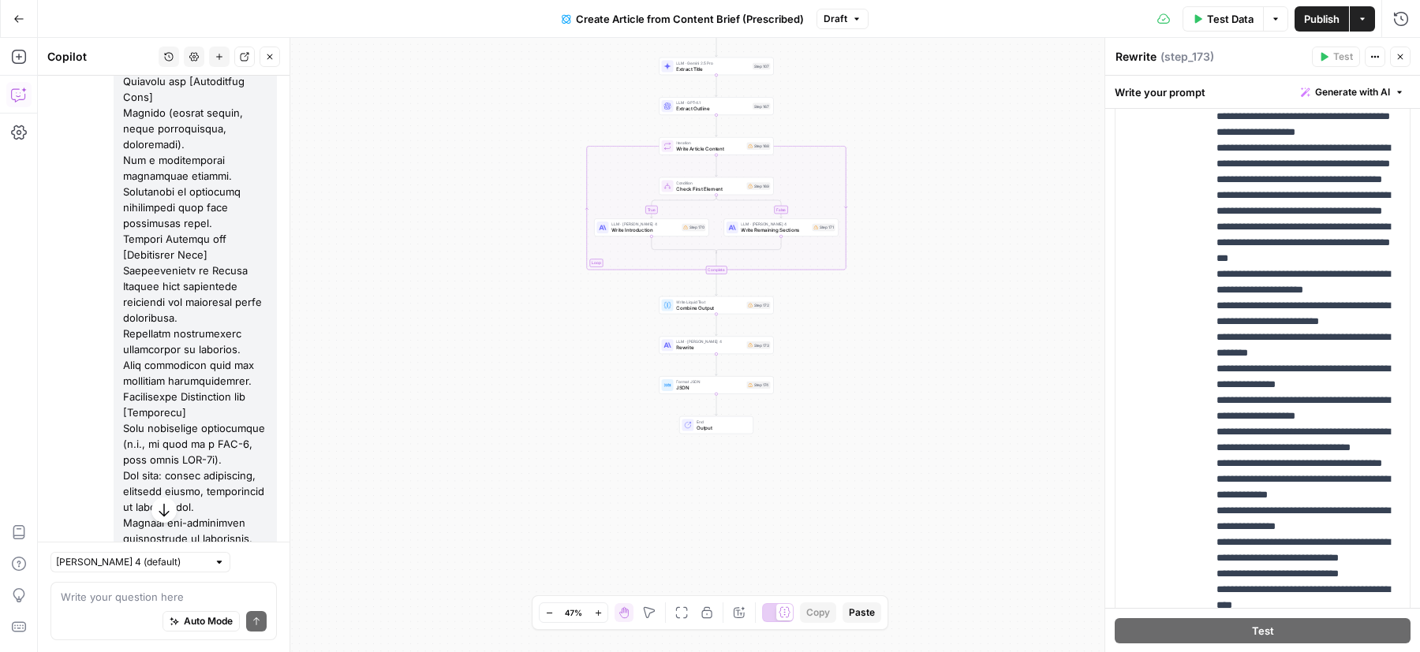
scroll to position [2663, 0]
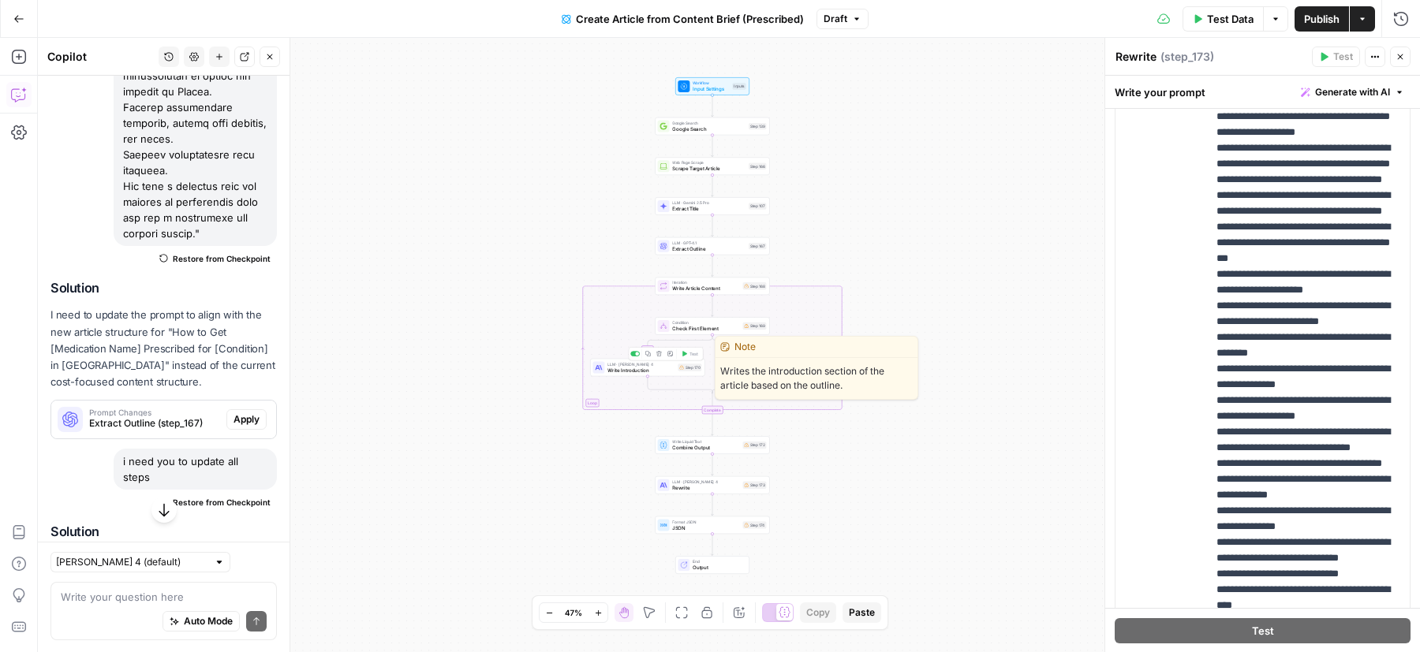
click at [659, 364] on span "LLM · Claude Sonnet 4" at bounding box center [640, 364] width 67 height 6
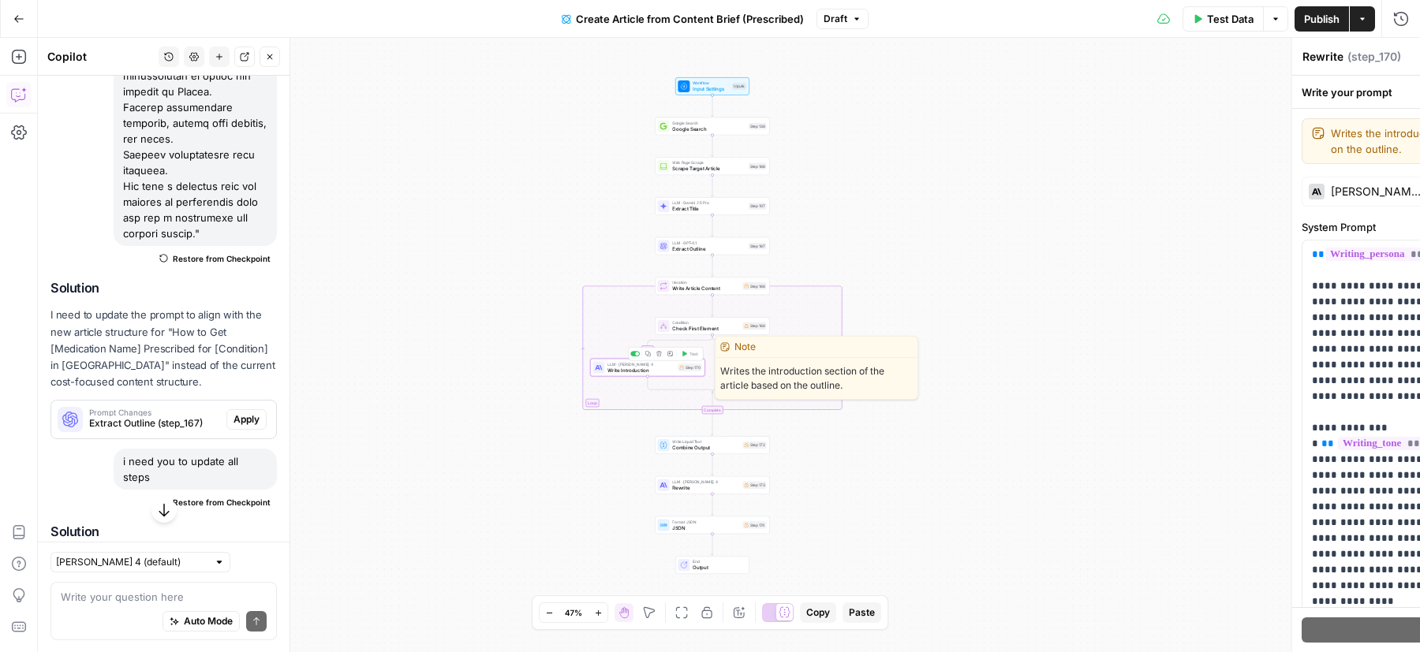
type textarea "Write Introduction"
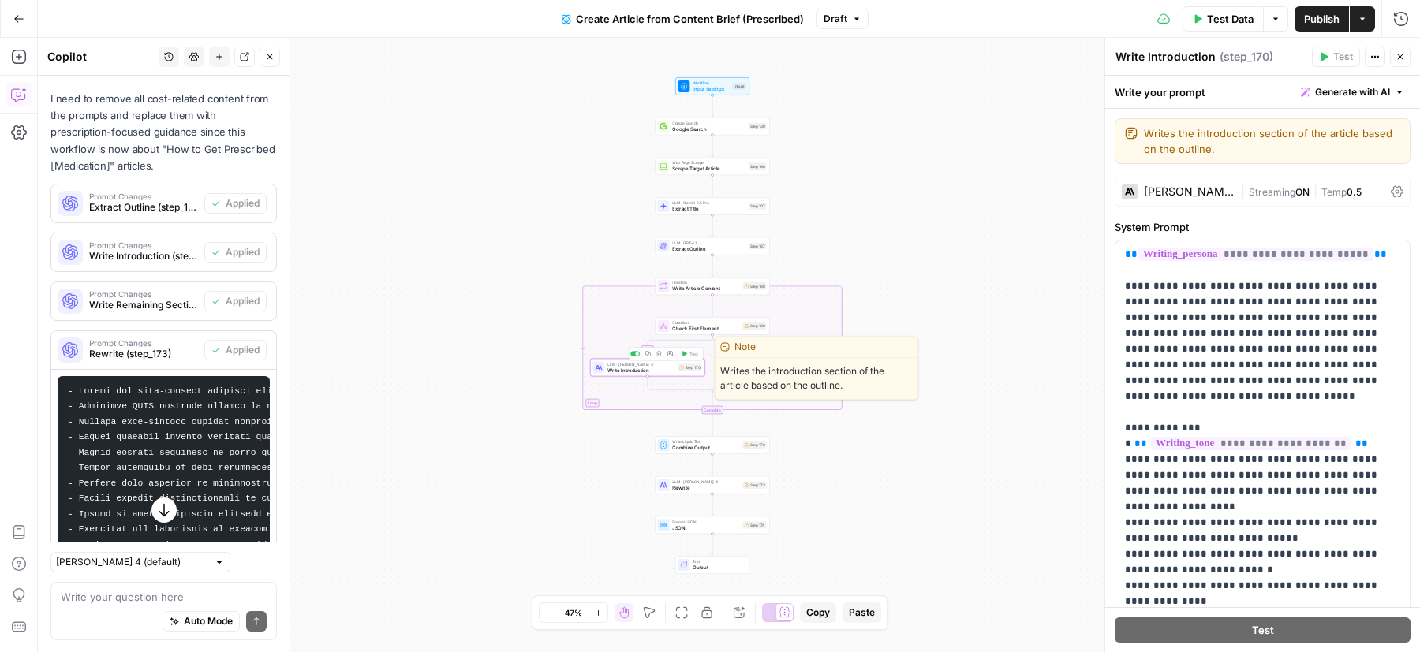
scroll to position [0, 162]
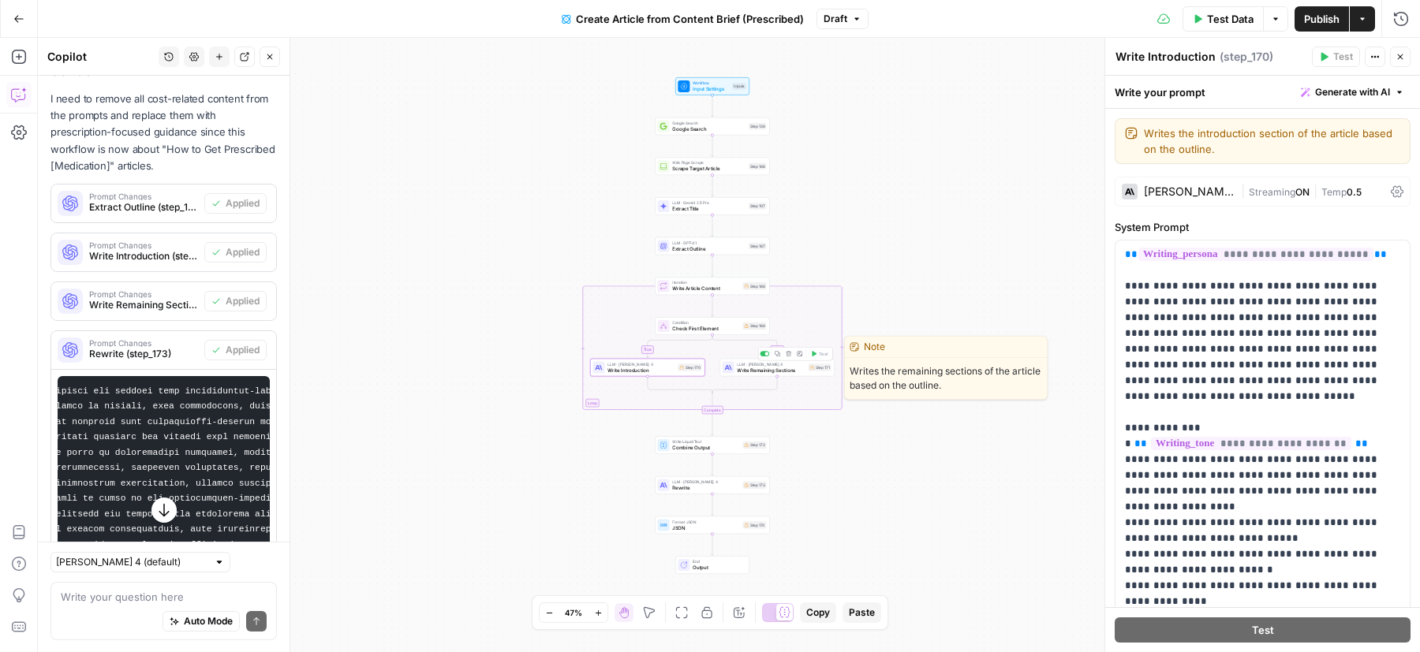
click at [775, 370] on span "Write Remaining Sections" at bounding box center [771, 370] width 68 height 7
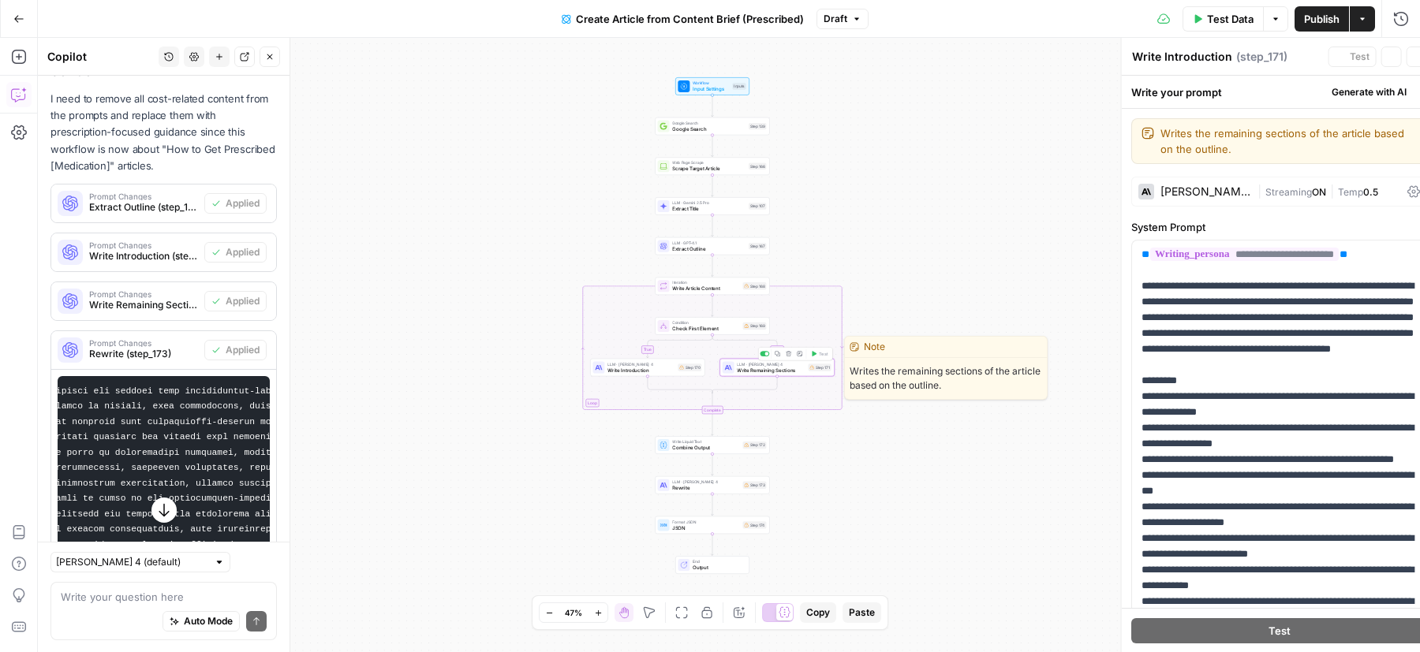
type textarea "Write Remaining Sections"
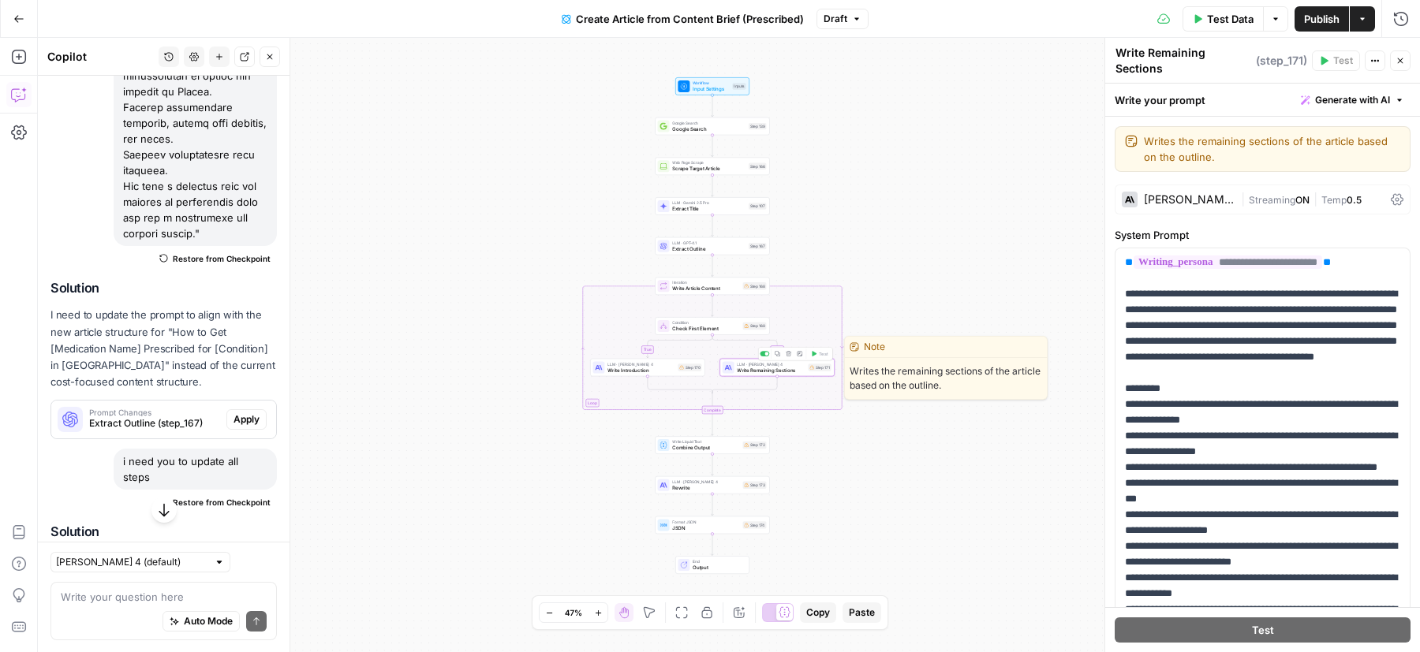
scroll to position [3785, 0]
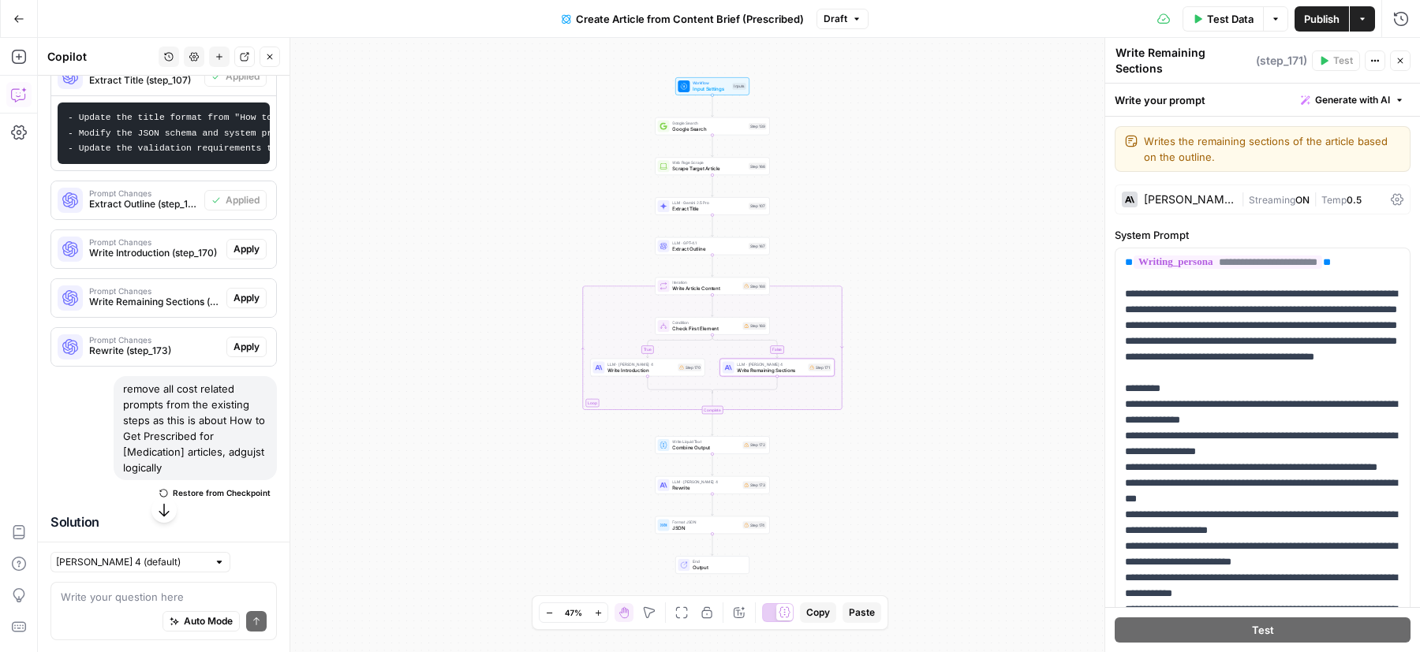
click at [1317, 19] on span "Publish" at bounding box center [1321, 19] width 35 height 16
click at [897, 112] on div "true false Workflow Input Settings Inputs Google Search Google Search Step 139 …" at bounding box center [729, 345] width 1382 height 614
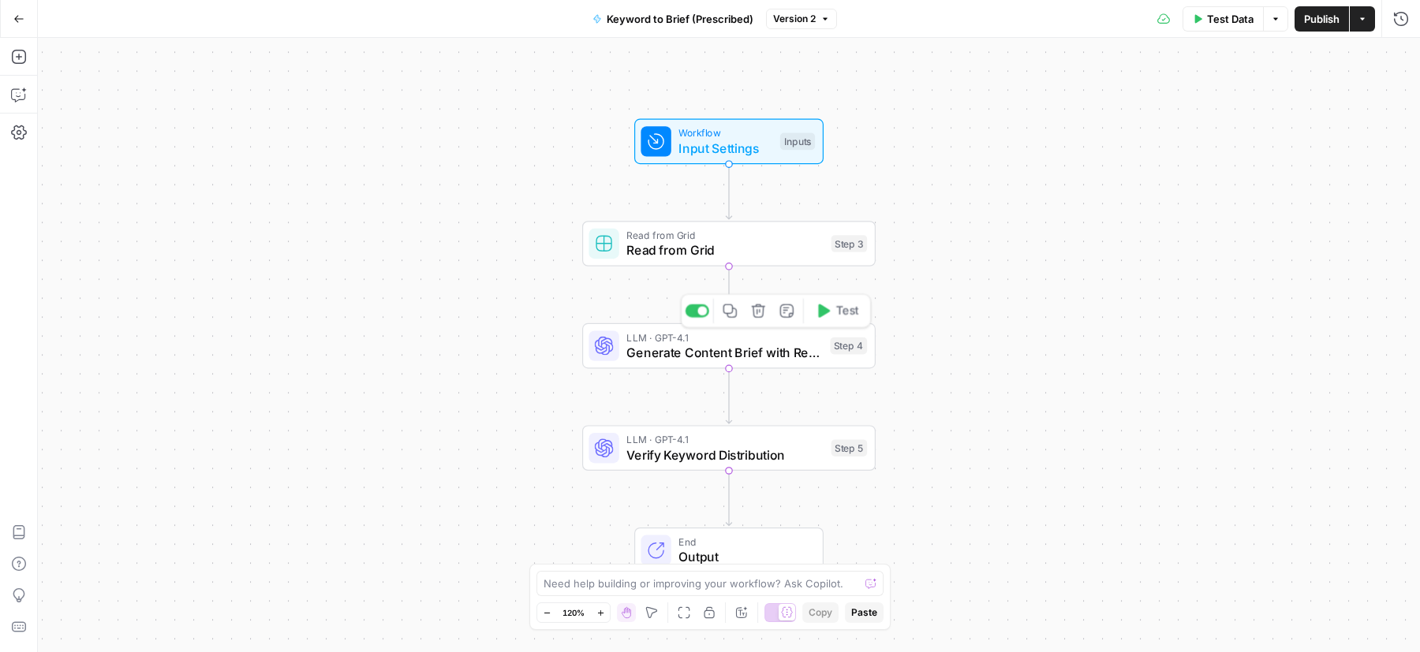
click at [687, 342] on span "LLM · GPT-4.1" at bounding box center [724, 337] width 196 height 15
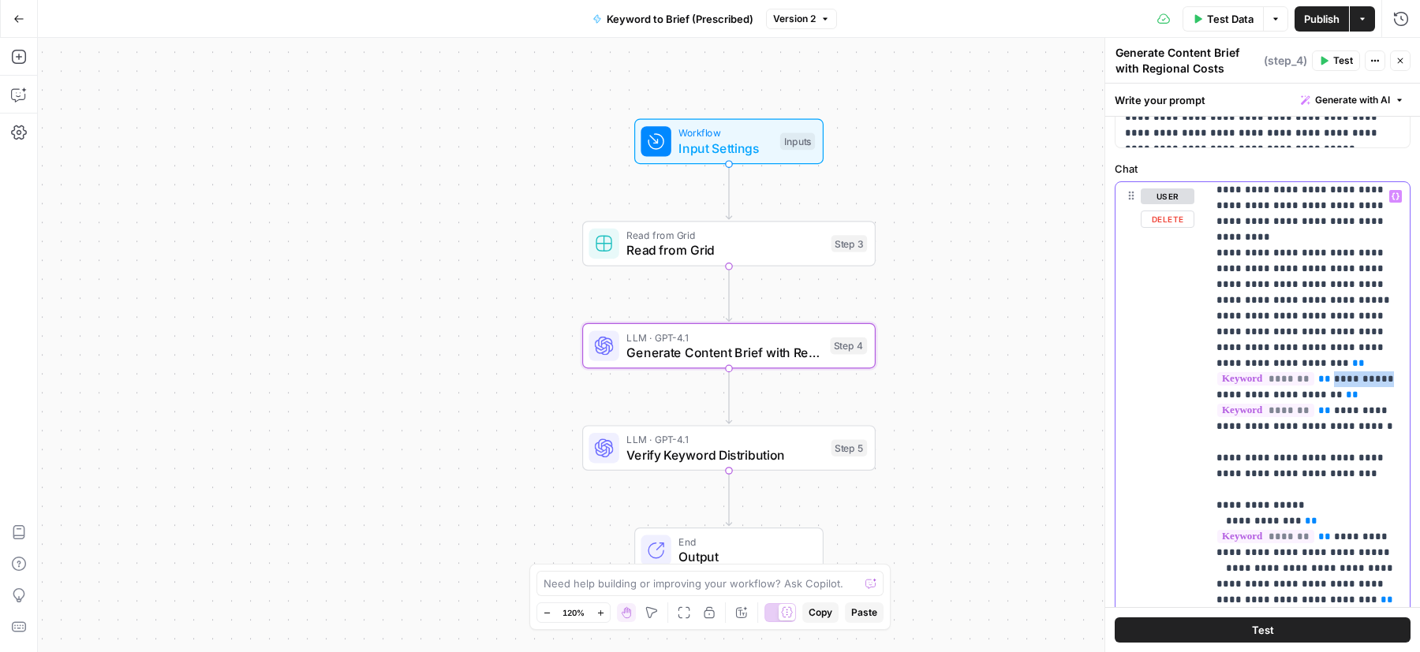
scroll to position [338, 0]
drag, startPoint x: 1332, startPoint y: 312, endPoint x: 1379, endPoint y: 311, distance: 47.4
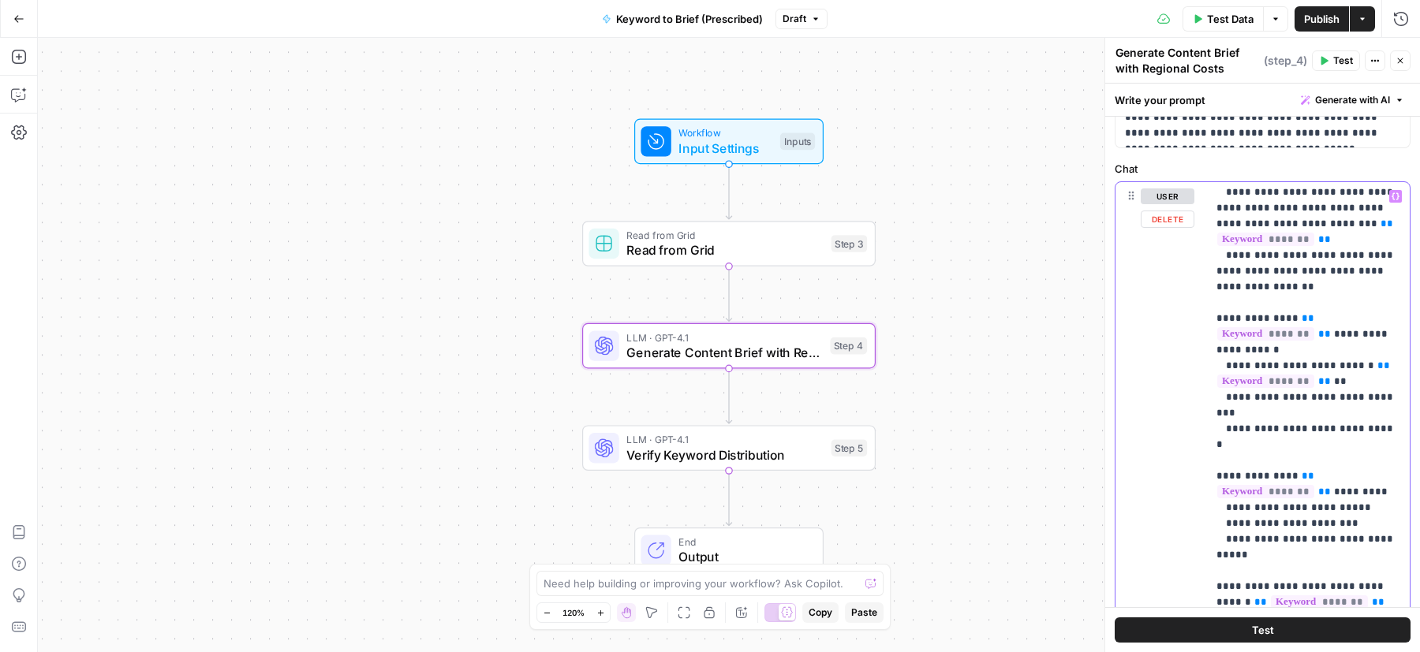
scroll to position [0, 0]
click at [1277, 277] on p "**********" at bounding box center [1308, 641] width 185 height 2335
click at [1276, 327] on span "*******" at bounding box center [1265, 333] width 97 height 13
click at [1326, 328] on span "**" at bounding box center [1324, 333] width 13 height 10
drag, startPoint x: 1328, startPoint y: 267, endPoint x: 1287, endPoint y: 252, distance: 42.9
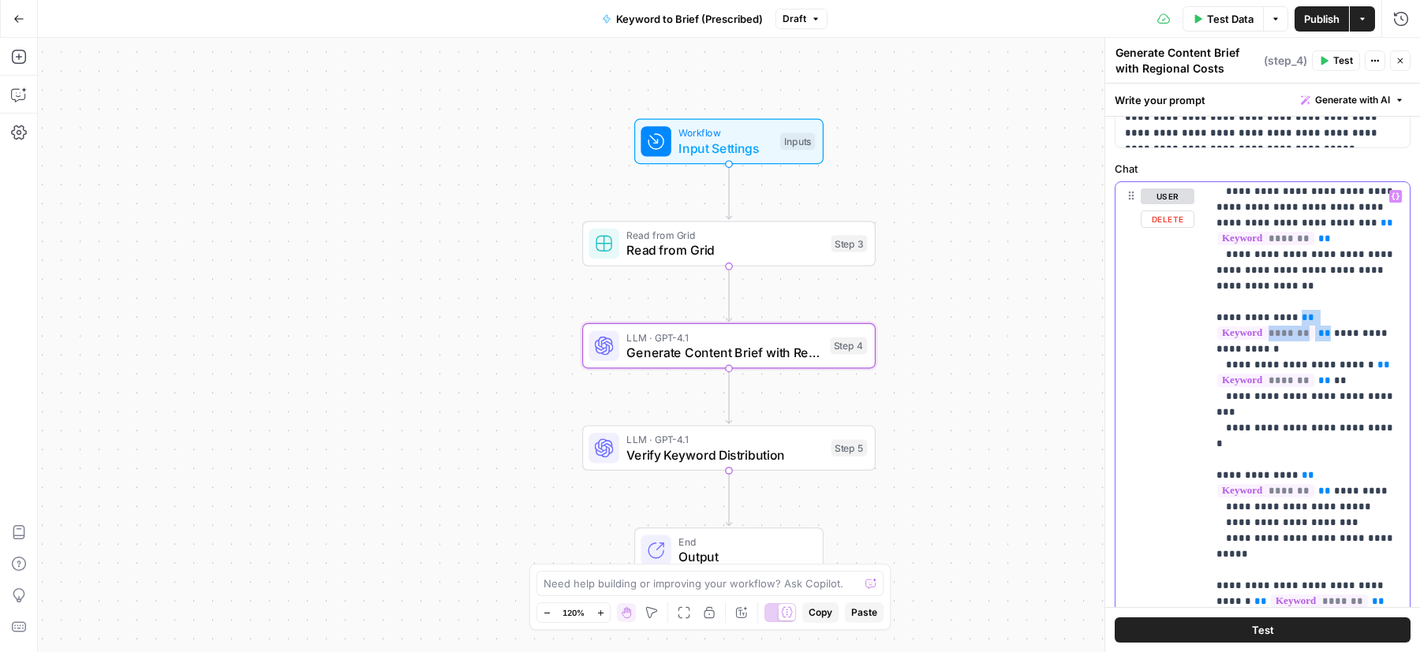
click at [1287, 252] on p "**********" at bounding box center [1308, 641] width 185 height 2335
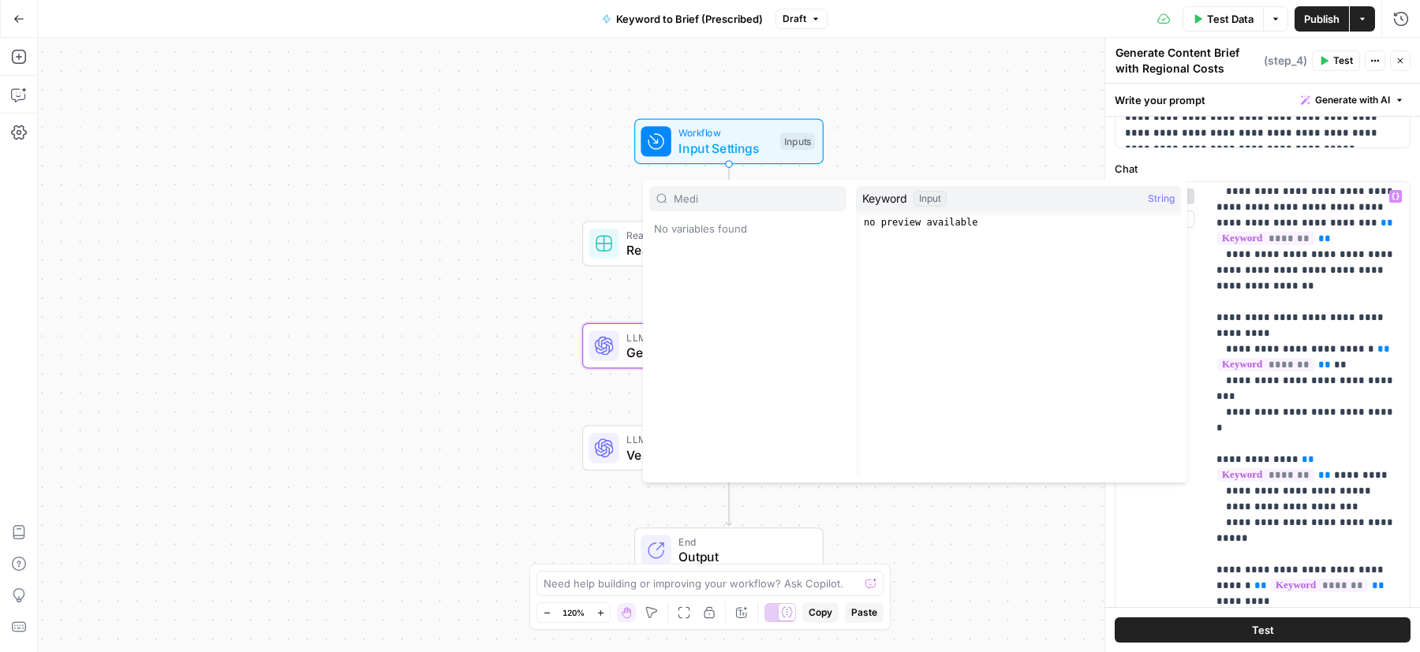
type input "Medi"
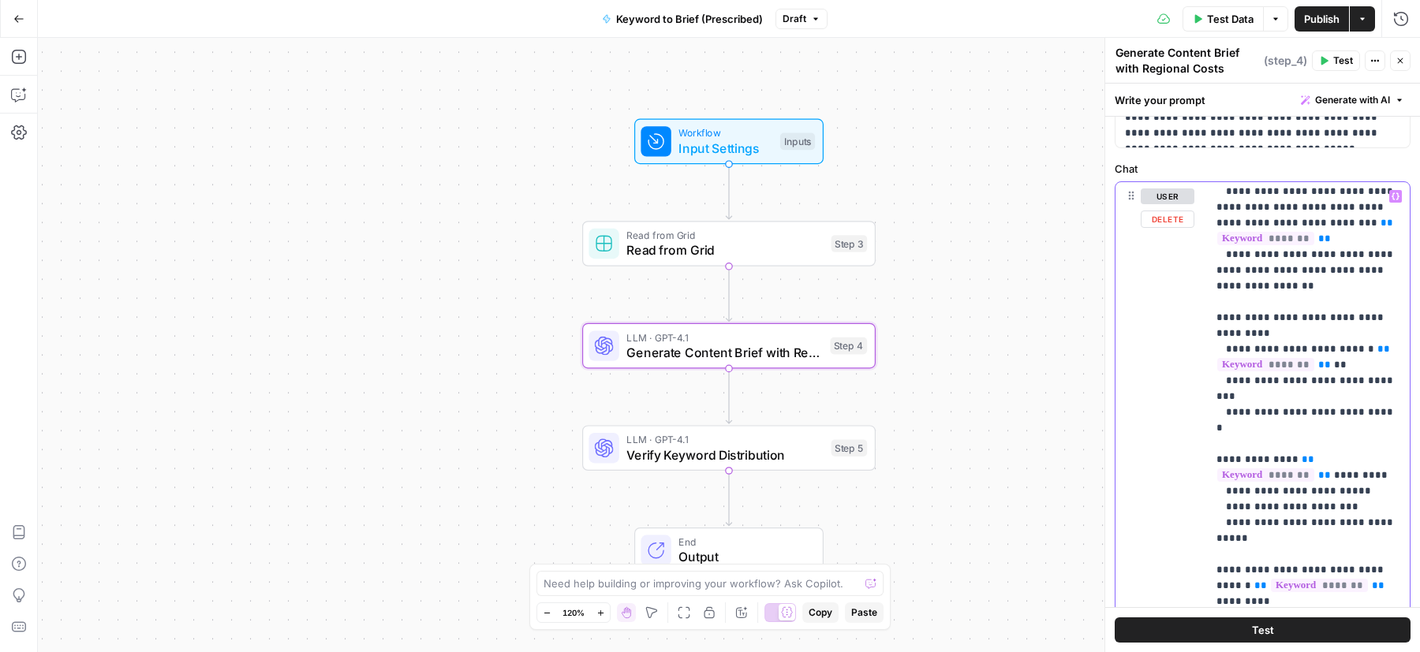
click at [1285, 250] on p "**********" at bounding box center [1308, 633] width 185 height 2319
click at [1292, 252] on p "**********" at bounding box center [1308, 633] width 185 height 2319
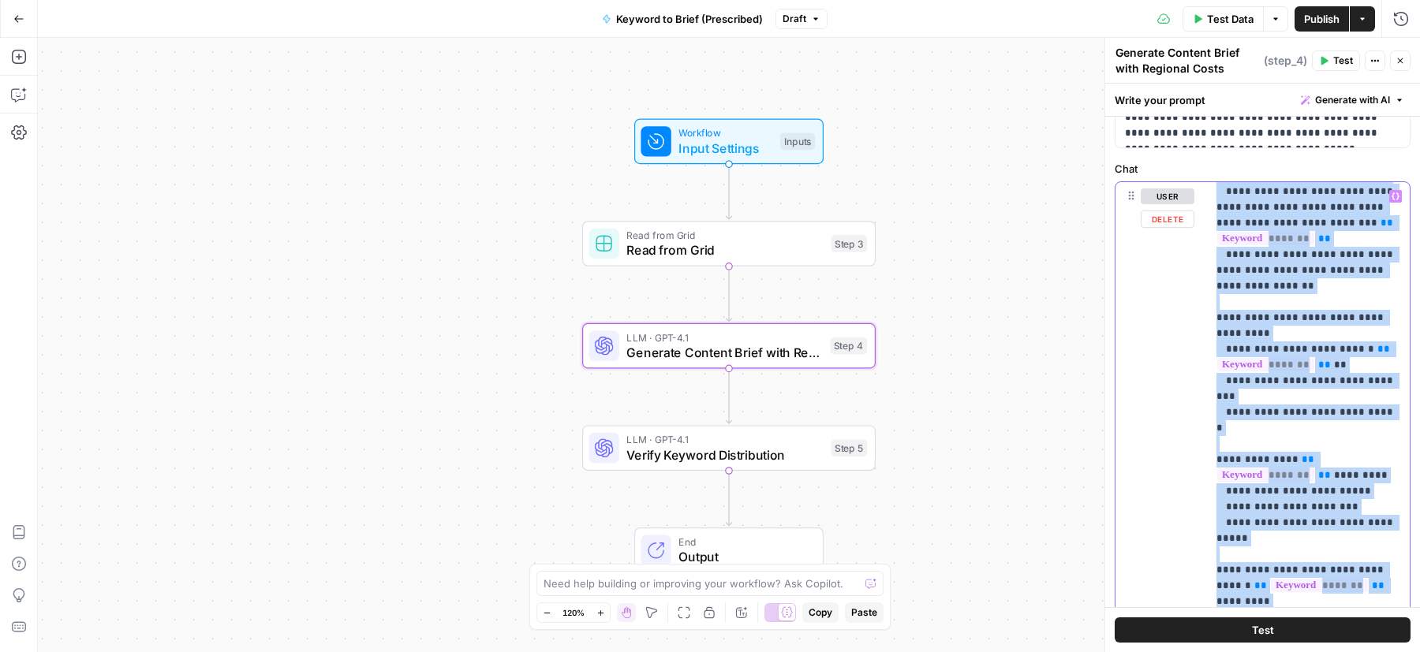
click at [1293, 252] on p "**********" at bounding box center [1308, 633] width 185 height 2319
click at [1295, 254] on p "**********" at bounding box center [1308, 633] width 185 height 2319
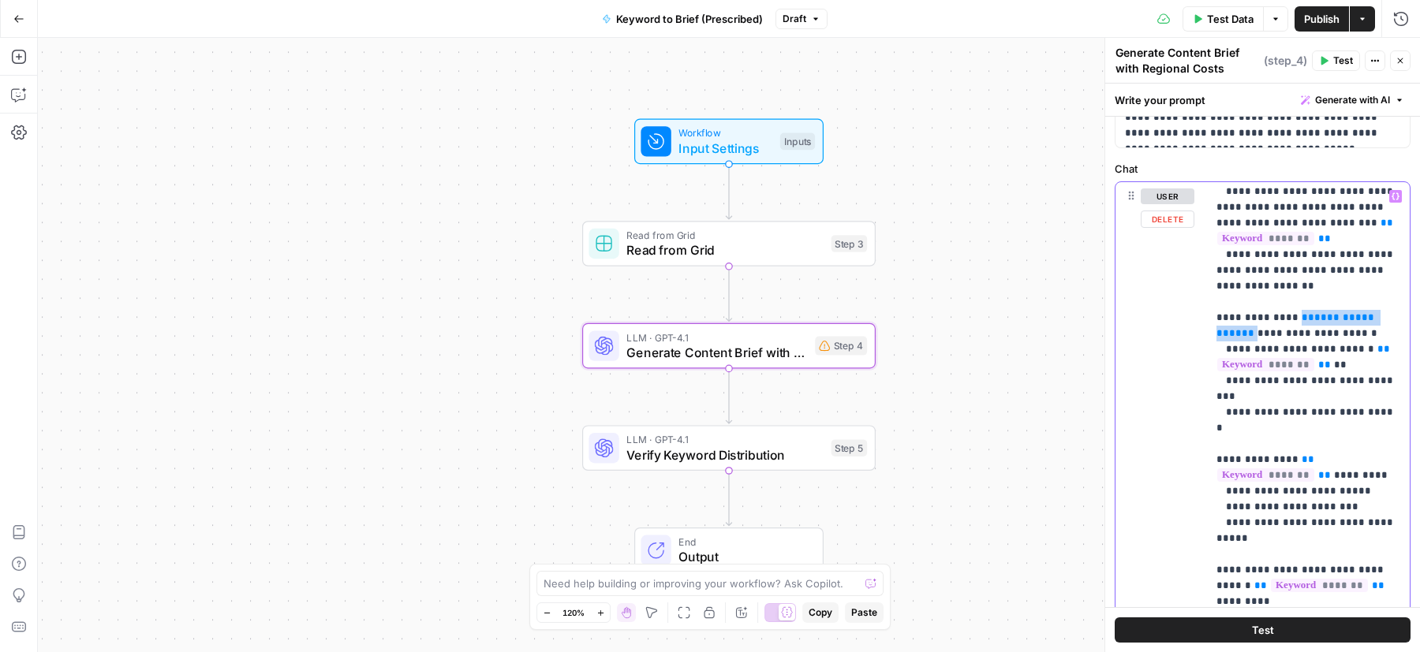
drag, startPoint x: 1395, startPoint y: 249, endPoint x: 1286, endPoint y: 248, distance: 109.7
click at [1286, 248] on p "**********" at bounding box center [1308, 633] width 185 height 2319
copy p "**********"
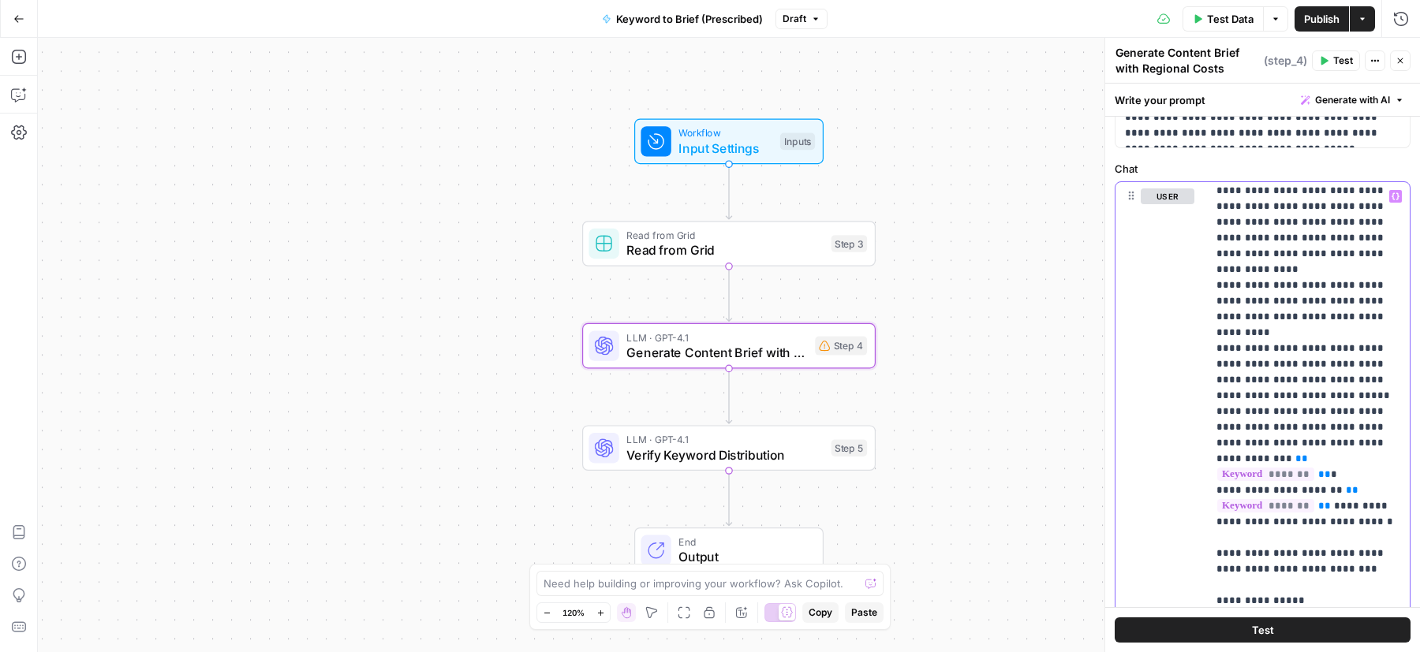
scroll to position [177, 0]
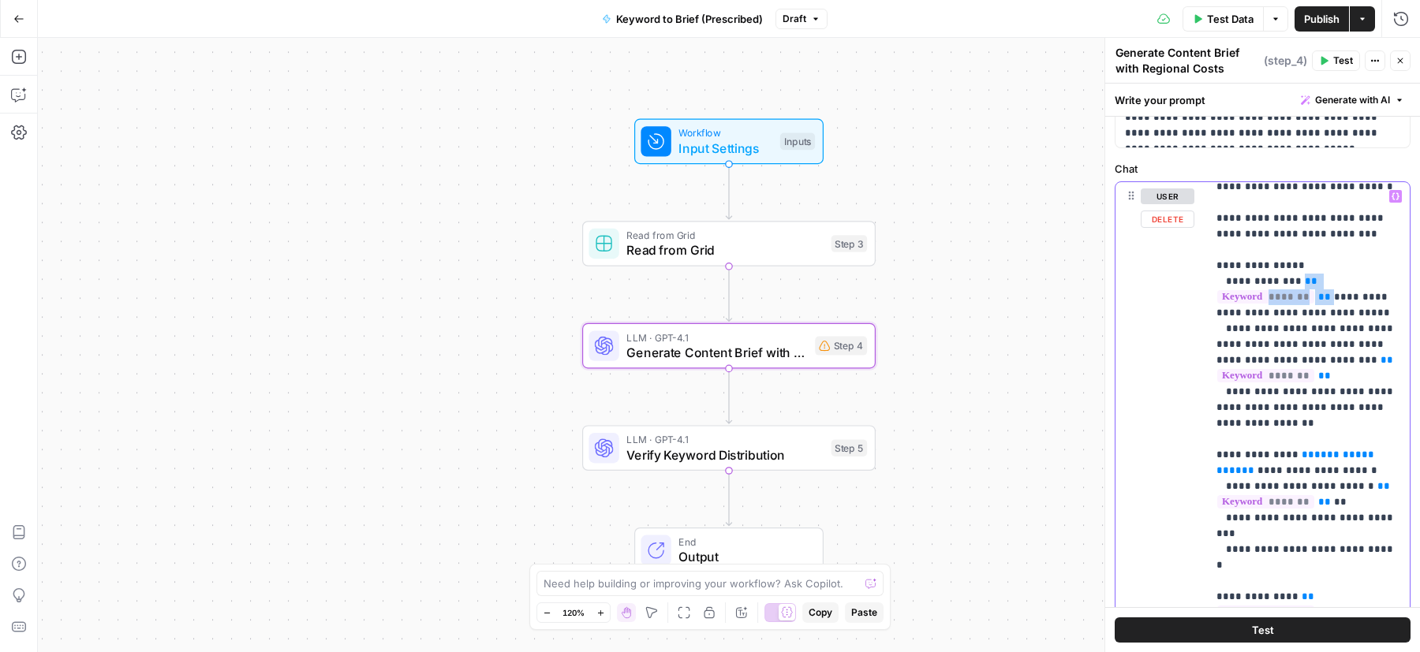
drag, startPoint x: 1332, startPoint y: 233, endPoint x: 1294, endPoint y: 214, distance: 41.6
drag, startPoint x: 1343, startPoint y: 310, endPoint x: 1352, endPoint y: 297, distance: 16.4
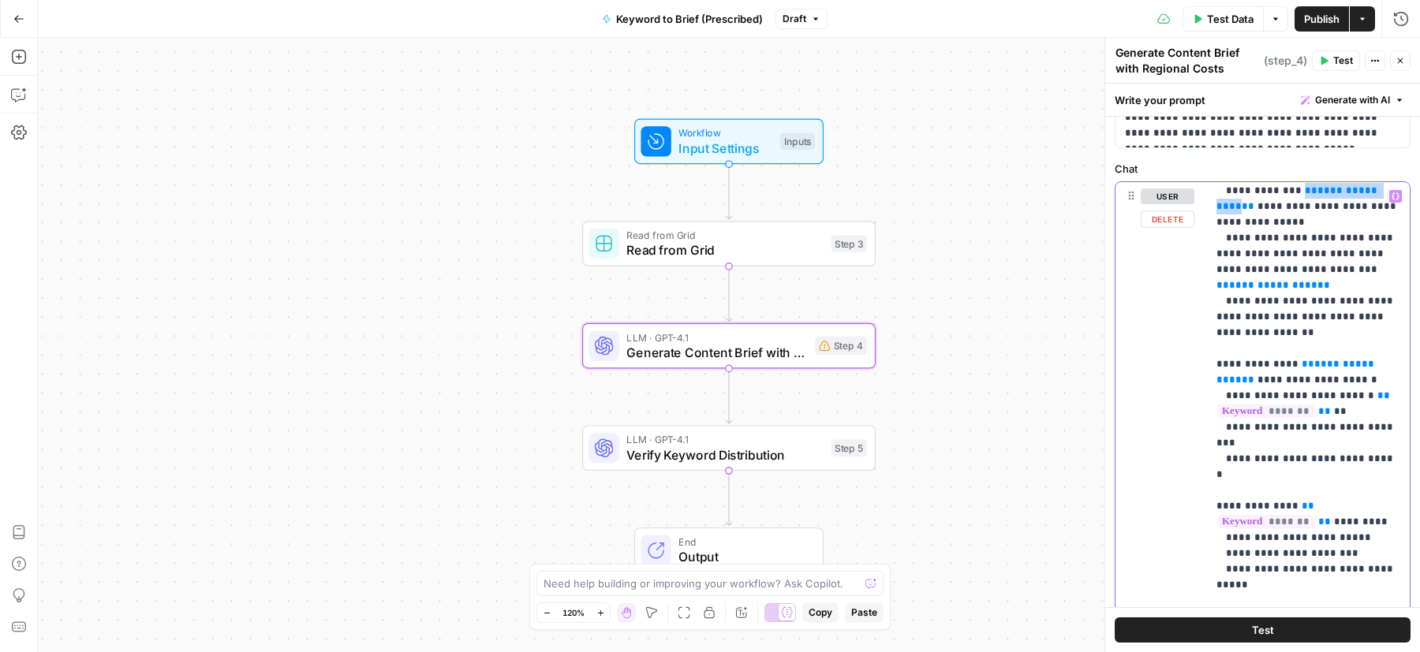
drag, startPoint x: 1329, startPoint y: 348, endPoint x: 1363, endPoint y: 328, distance: 39.2
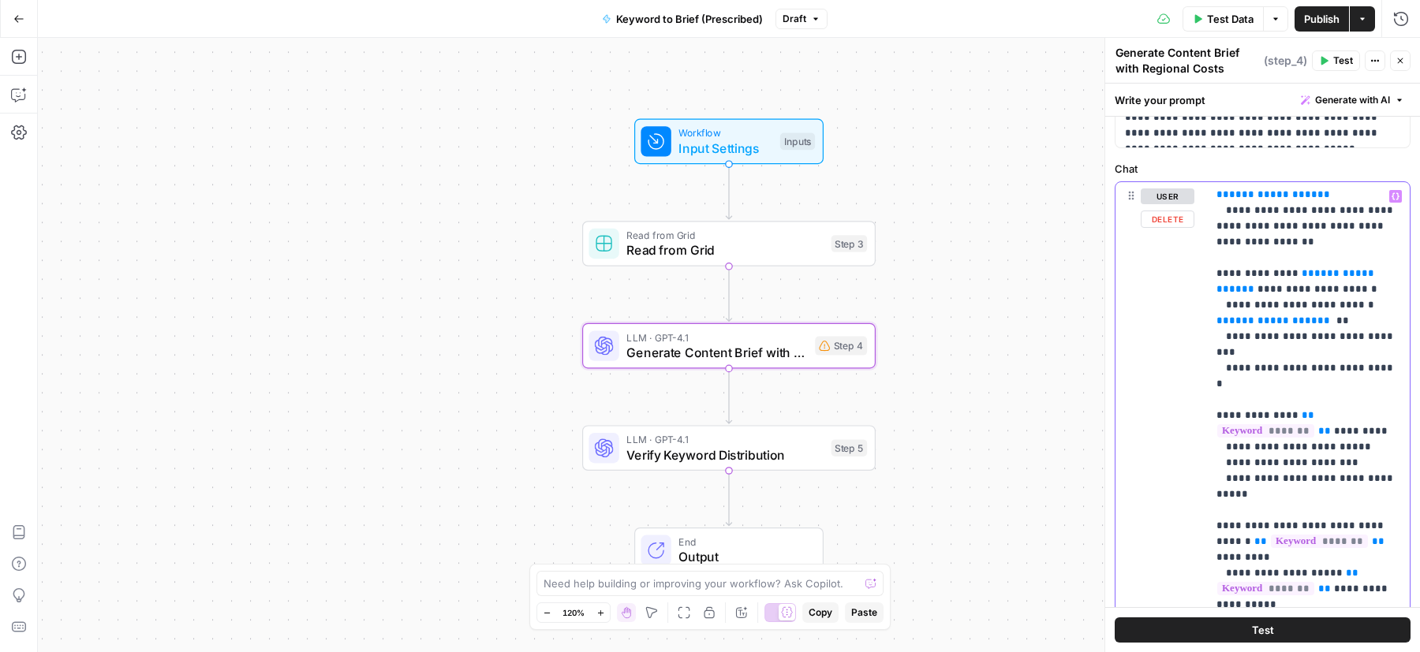
drag, startPoint x: 1331, startPoint y: 333, endPoint x: 1287, endPoint y: 319, distance: 45.7
click at [1287, 319] on p "**********" at bounding box center [1308, 589] width 185 height 2319
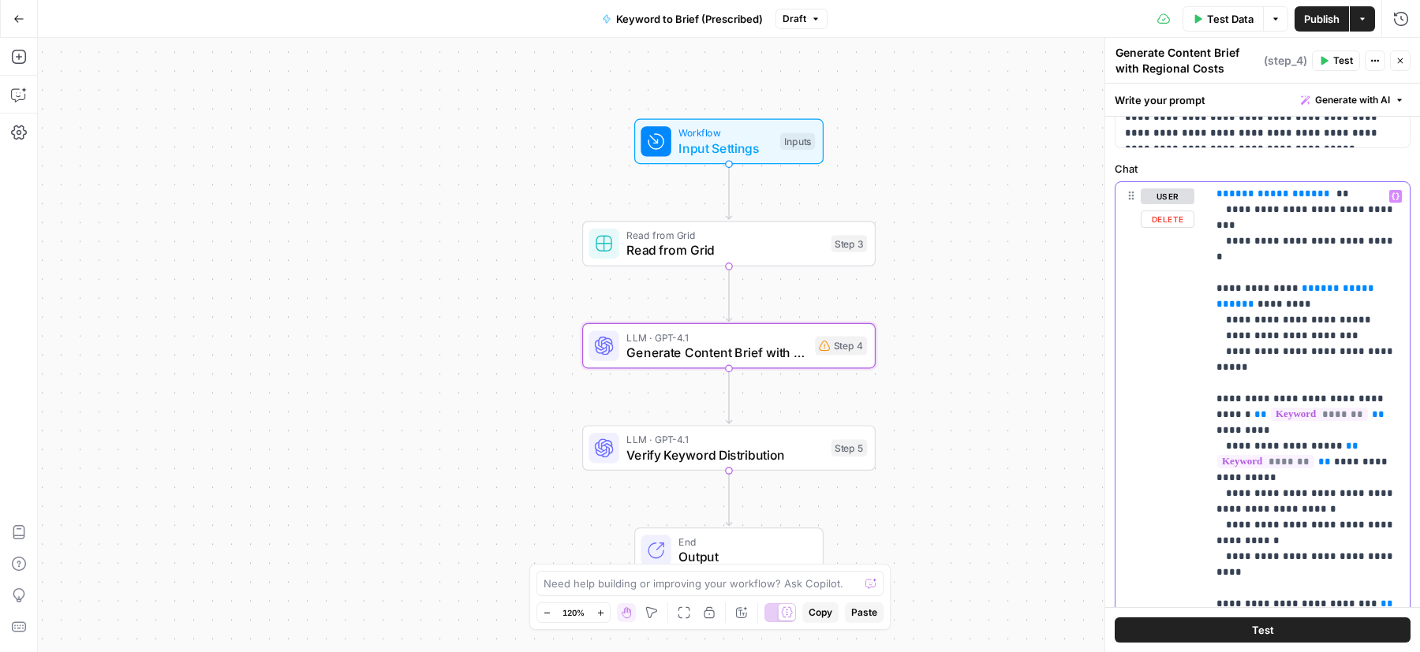
click at [1211, 300] on div "**********" at bounding box center [1262, 369] width 315 height 570
drag, startPoint x: 1326, startPoint y: 335, endPoint x: 1323, endPoint y: 316, distance: 19.2
click at [1323, 316] on p "**********" at bounding box center [1308, 462] width 185 height 2319
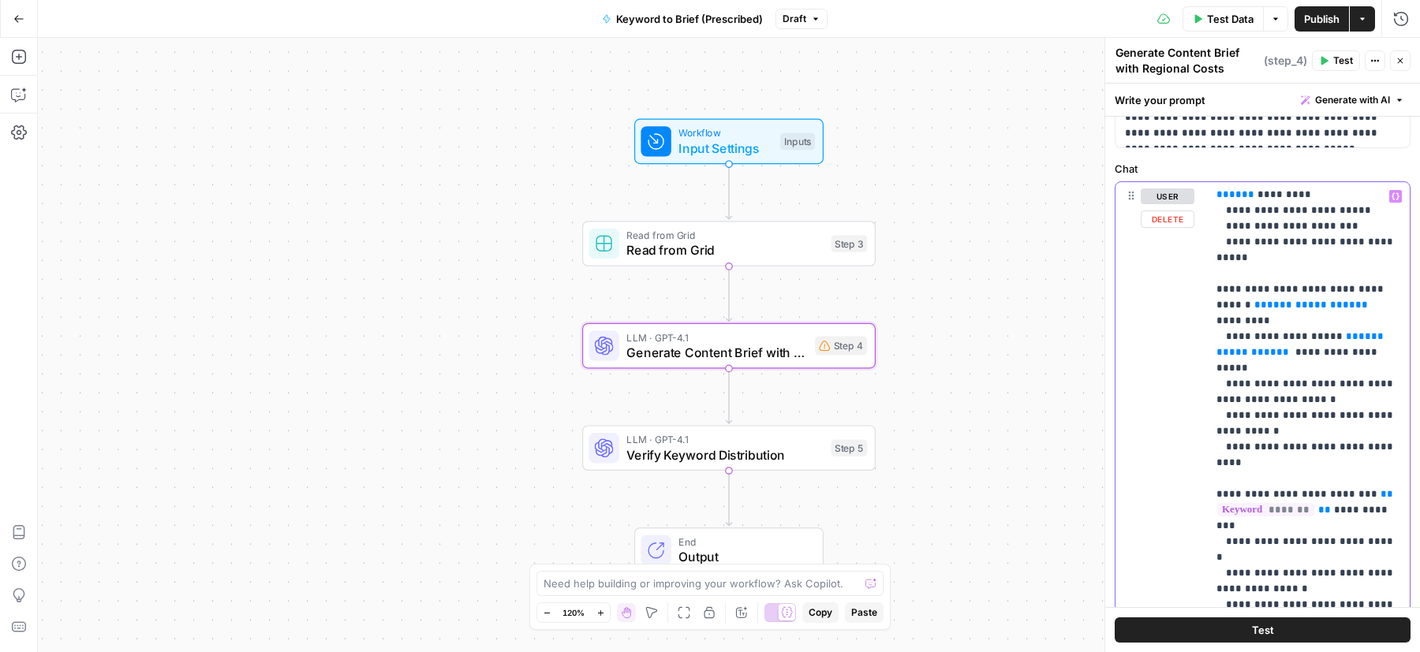
drag, startPoint x: 1331, startPoint y: 349, endPoint x: 1355, endPoint y: 332, distance: 30.0
click at [1355, 332] on p "**********" at bounding box center [1308, 344] width 185 height 2303
click at [700, 150] on span "Input Settings" at bounding box center [725, 148] width 94 height 19
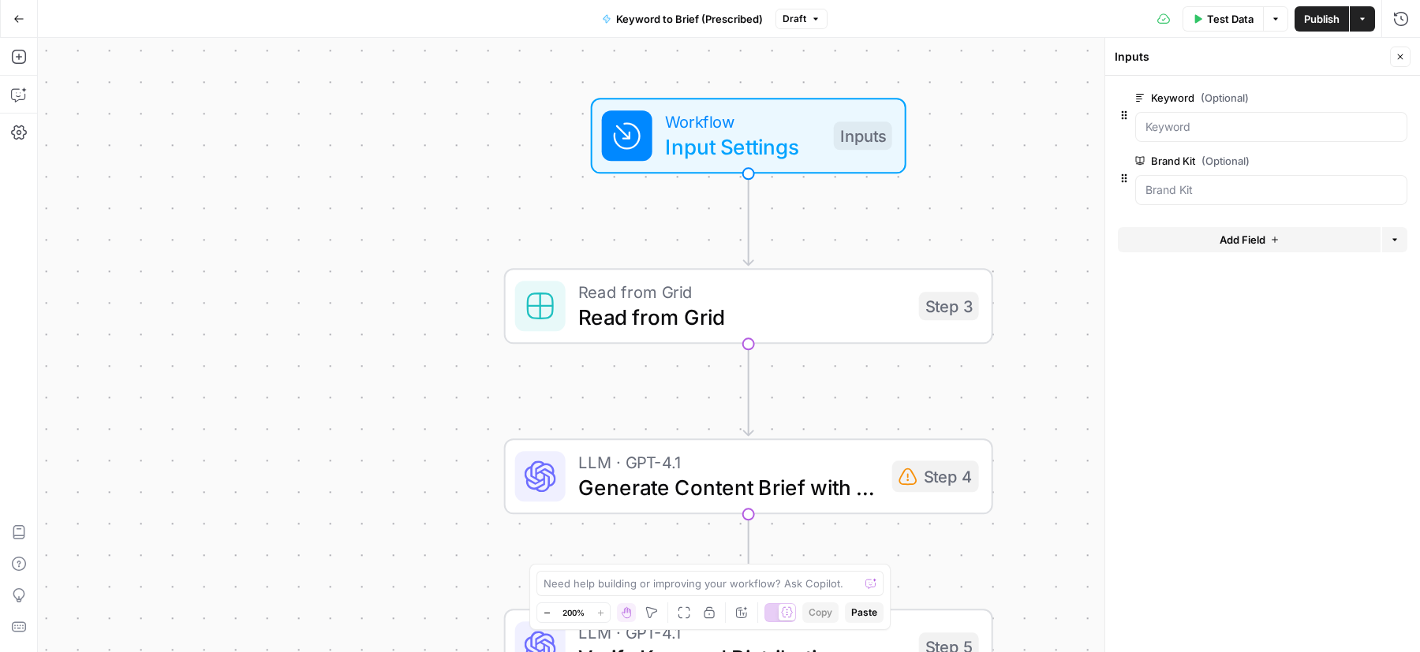
click at [1191, 252] on div "Add Field Options" at bounding box center [1263, 246] width 290 height 38
click at [1190, 237] on button "Add Field" at bounding box center [1249, 239] width 263 height 25
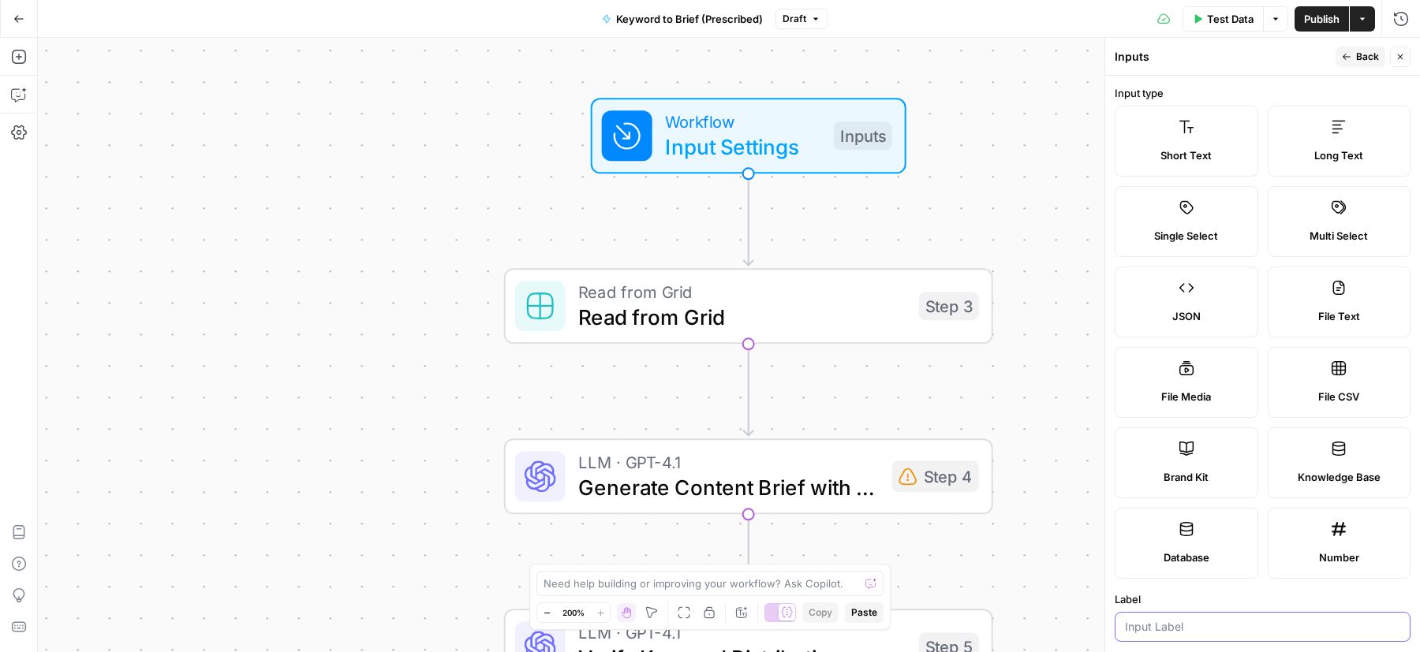
click at [1174, 619] on input "Label" at bounding box center [1262, 627] width 275 height 16
type input "Medication Name"
click at [1354, 54] on button "Back" at bounding box center [1360, 57] width 50 height 21
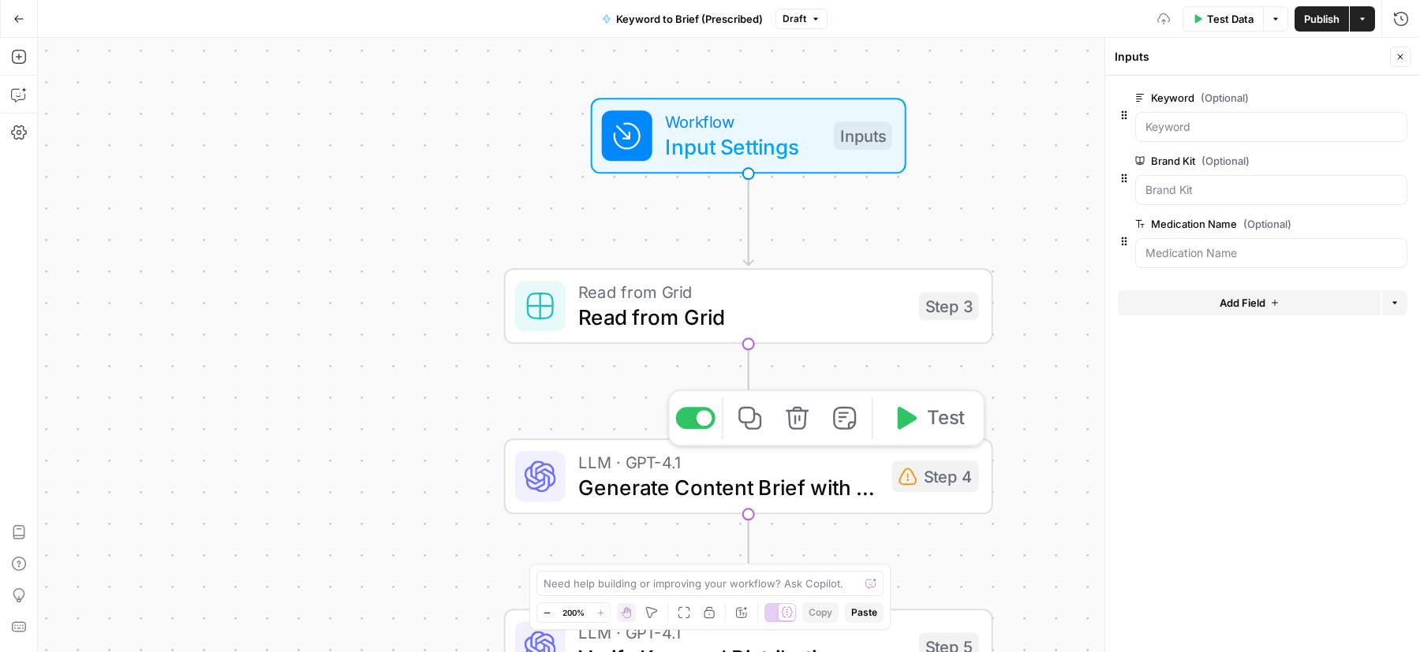
click at [764, 483] on span "Generate Content Brief with Regional Costs" at bounding box center [728, 488] width 301 height 32
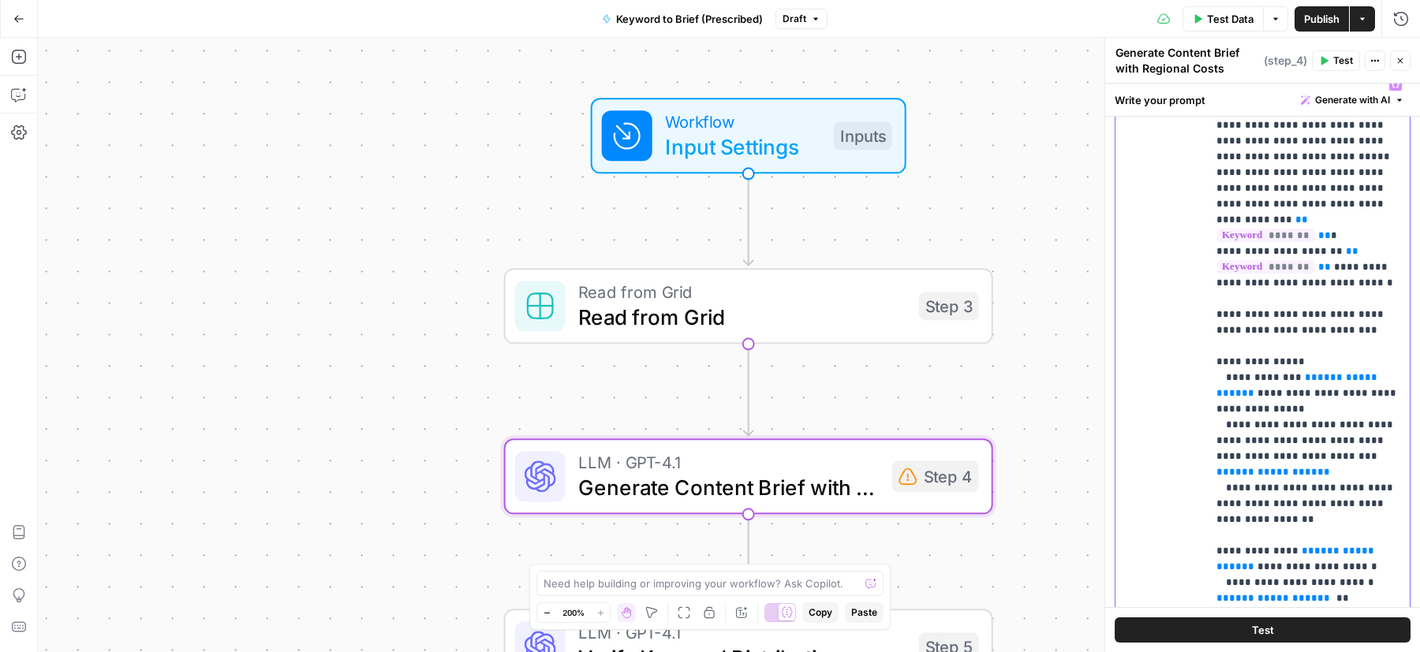
drag, startPoint x: 1327, startPoint y: 169, endPoint x: 1306, endPoint y: 155, distance: 24.9
drag, startPoint x: 1332, startPoint y: 201, endPoint x: 1318, endPoint y: 187, distance: 19.5
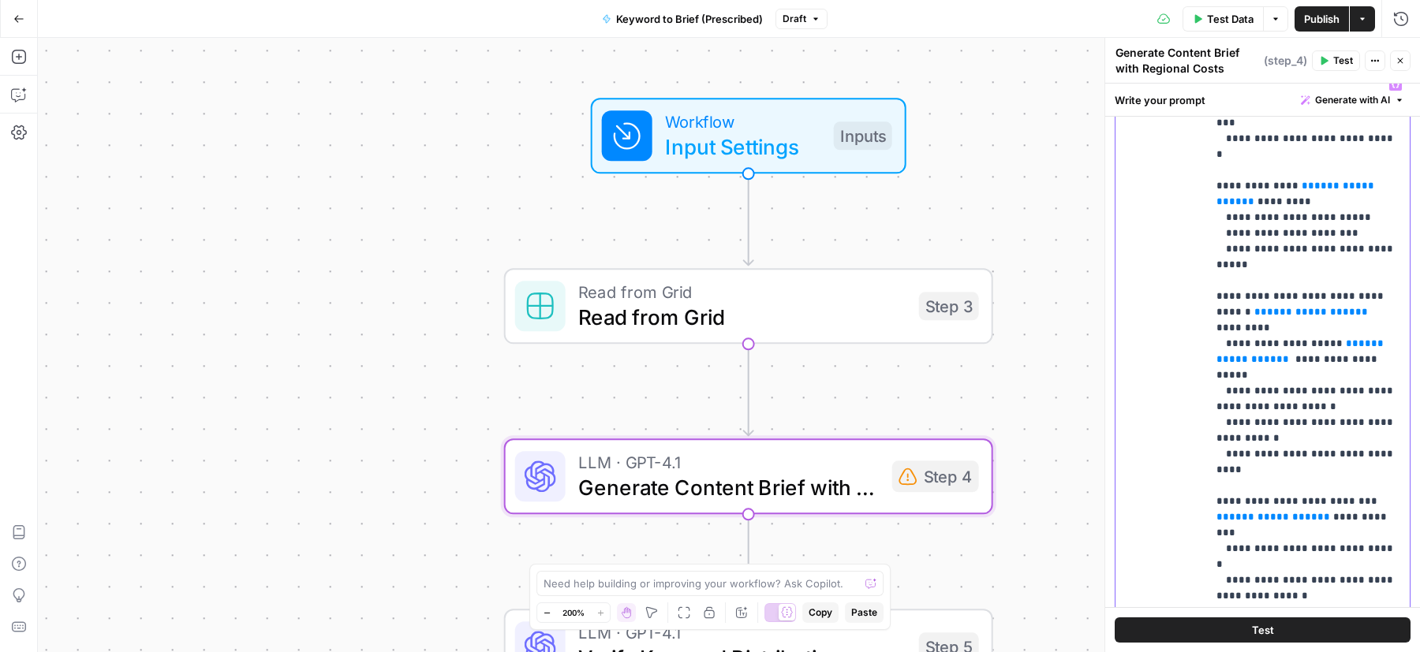
drag, startPoint x: 1366, startPoint y: 481, endPoint x: 1234, endPoint y: 480, distance: 132.5
click at [1234, 480] on p "**********" at bounding box center [1308, 351] width 185 height 2303
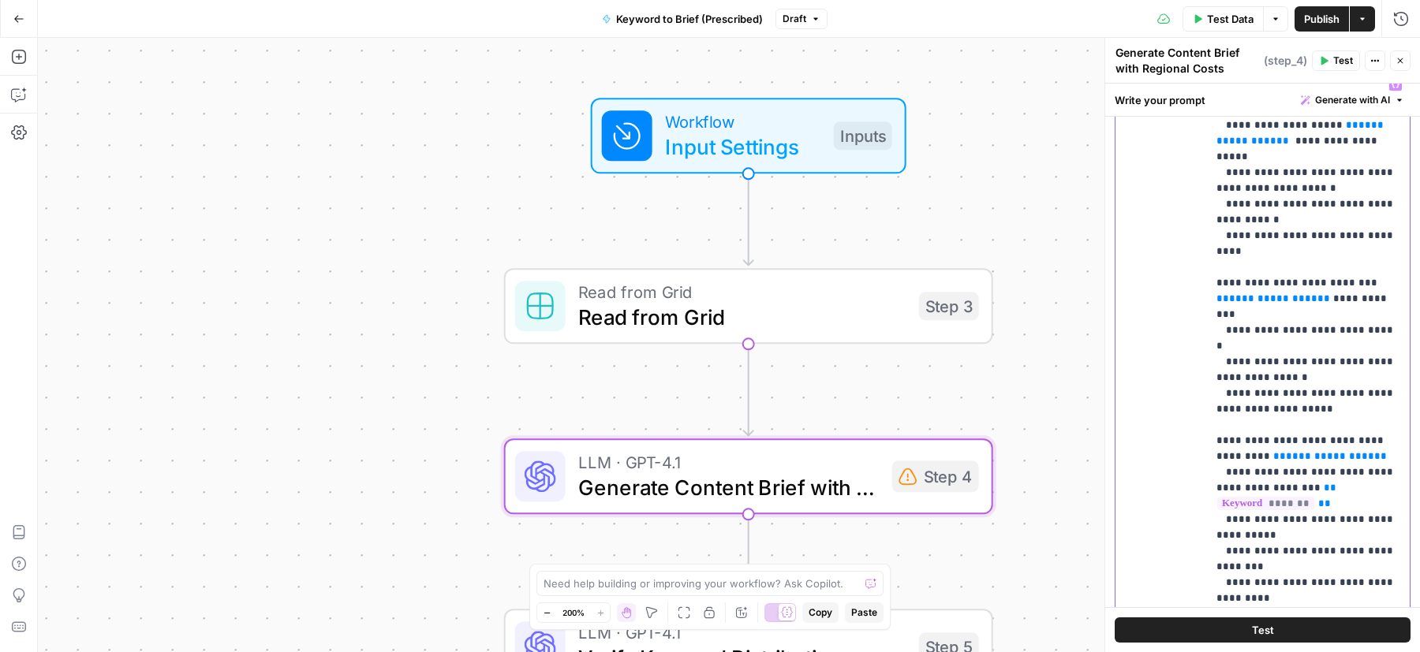
drag, startPoint x: 1328, startPoint y: 317, endPoint x: 1302, endPoint y: 293, distance: 35.2
click at [1302, 293] on p "**********" at bounding box center [1308, 133] width 185 height 2303
drag, startPoint x: 1335, startPoint y: 452, endPoint x: 1359, endPoint y: 438, distance: 27.6
click at [1359, 438] on p "**********" at bounding box center [1308, 133] width 185 height 2303
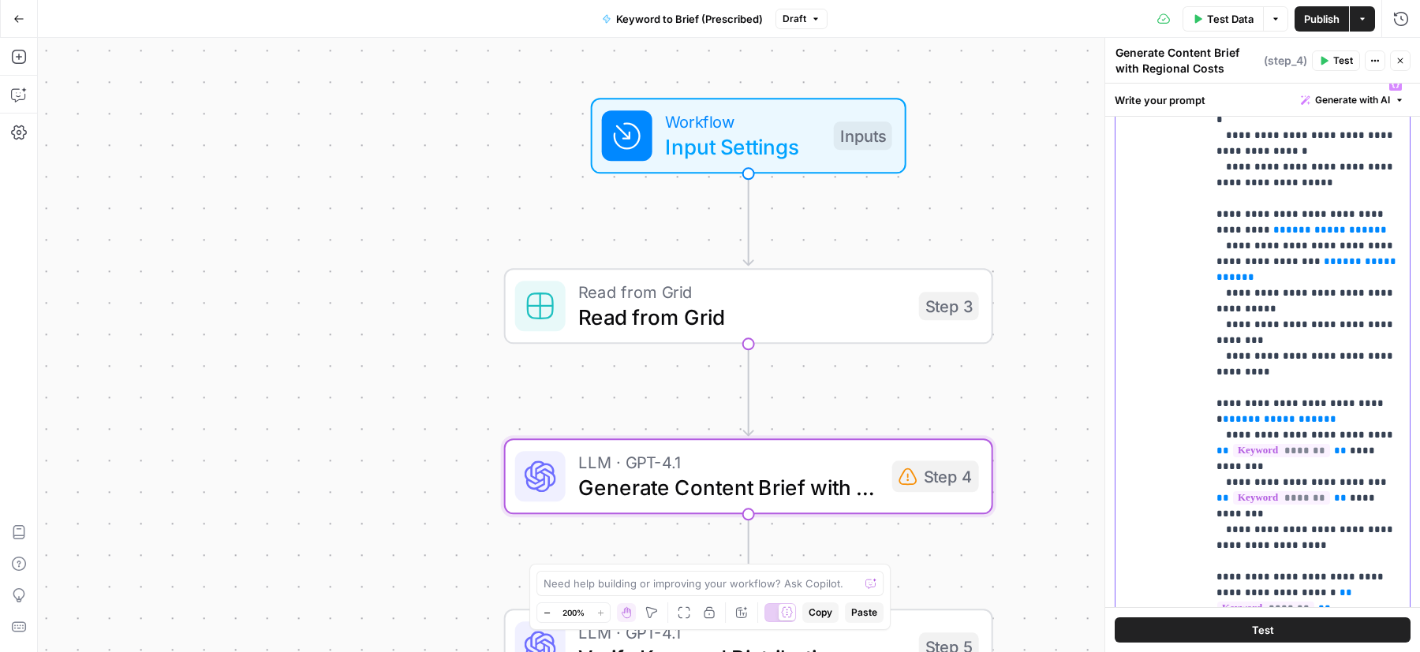
drag, startPoint x: 1326, startPoint y: 262, endPoint x: 1355, endPoint y: 239, distance: 37.1
drag, startPoint x: 1332, startPoint y: 385, endPoint x: 1290, endPoint y: 369, distance: 45.4
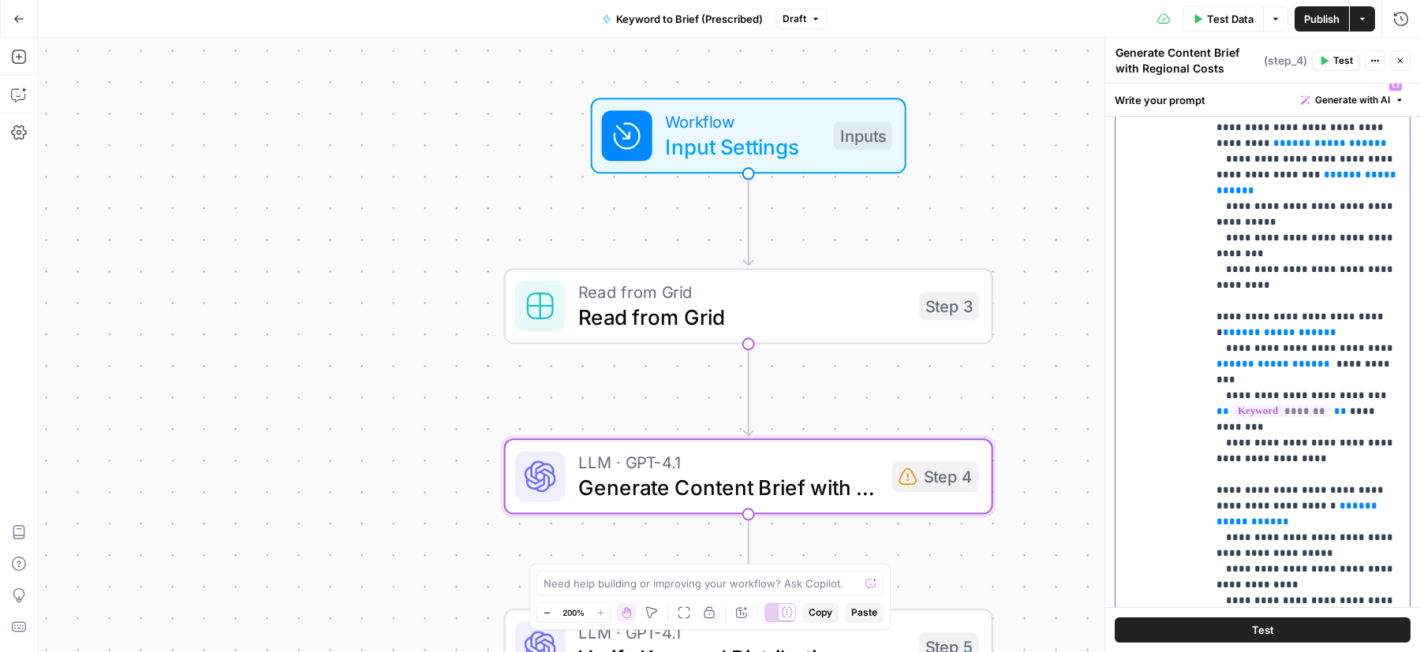
drag, startPoint x: 1331, startPoint y: 424, endPoint x: 1339, endPoint y: 407, distance: 19.4
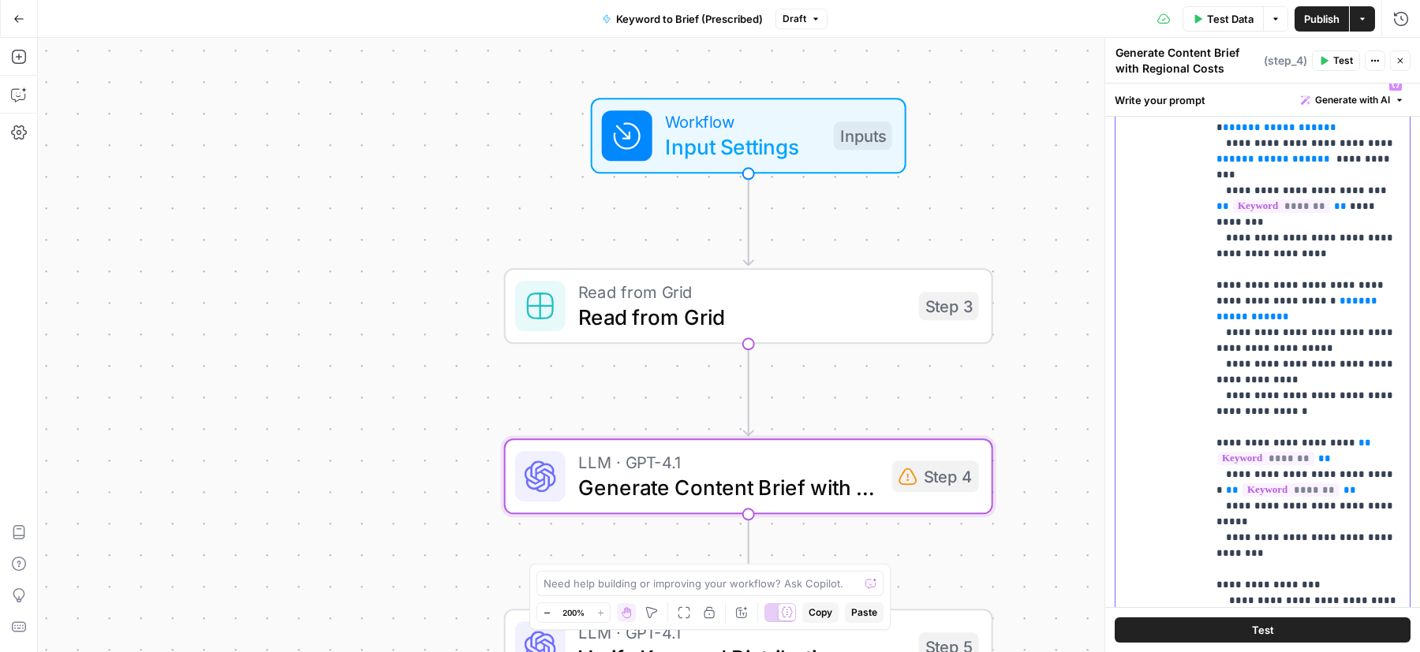
drag, startPoint x: 1334, startPoint y: 253, endPoint x: 1385, endPoint y: 236, distance: 54.1
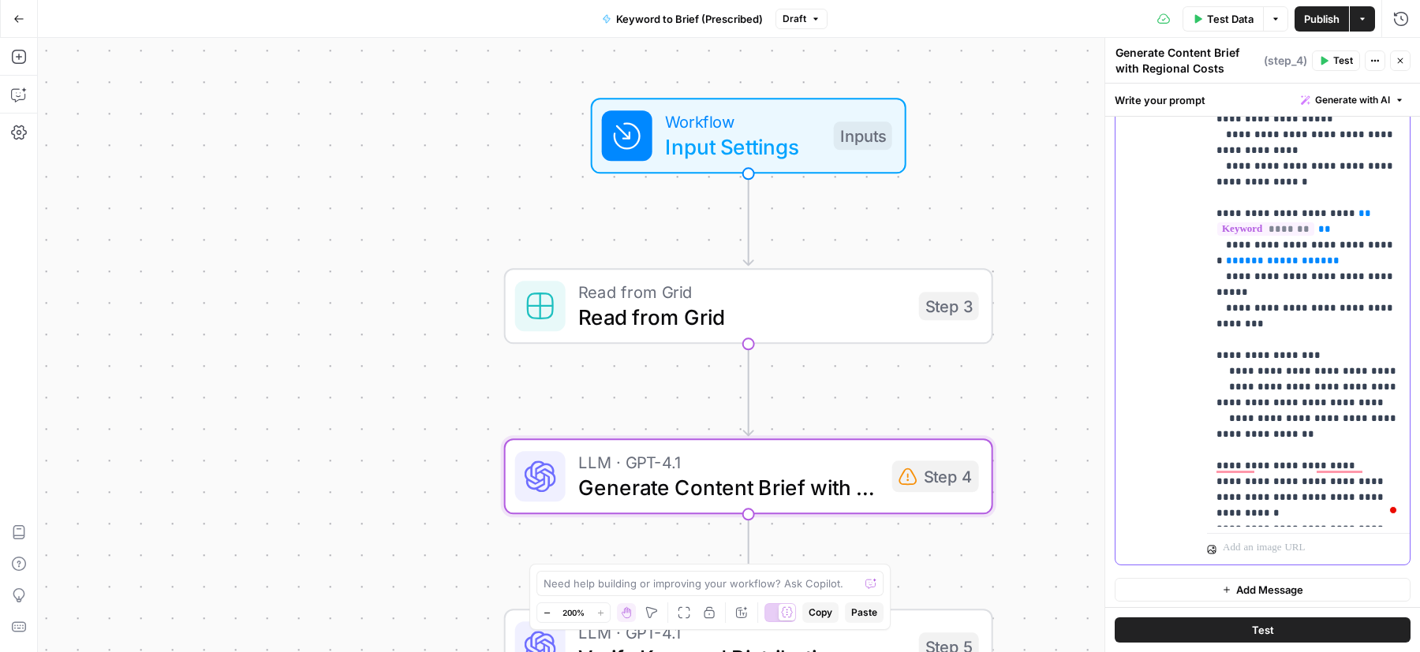
drag, startPoint x: 1329, startPoint y: 398, endPoint x: 1352, endPoint y: 388, distance: 25.1
click at [1314, 20] on span "Publish" at bounding box center [1321, 19] width 35 height 16
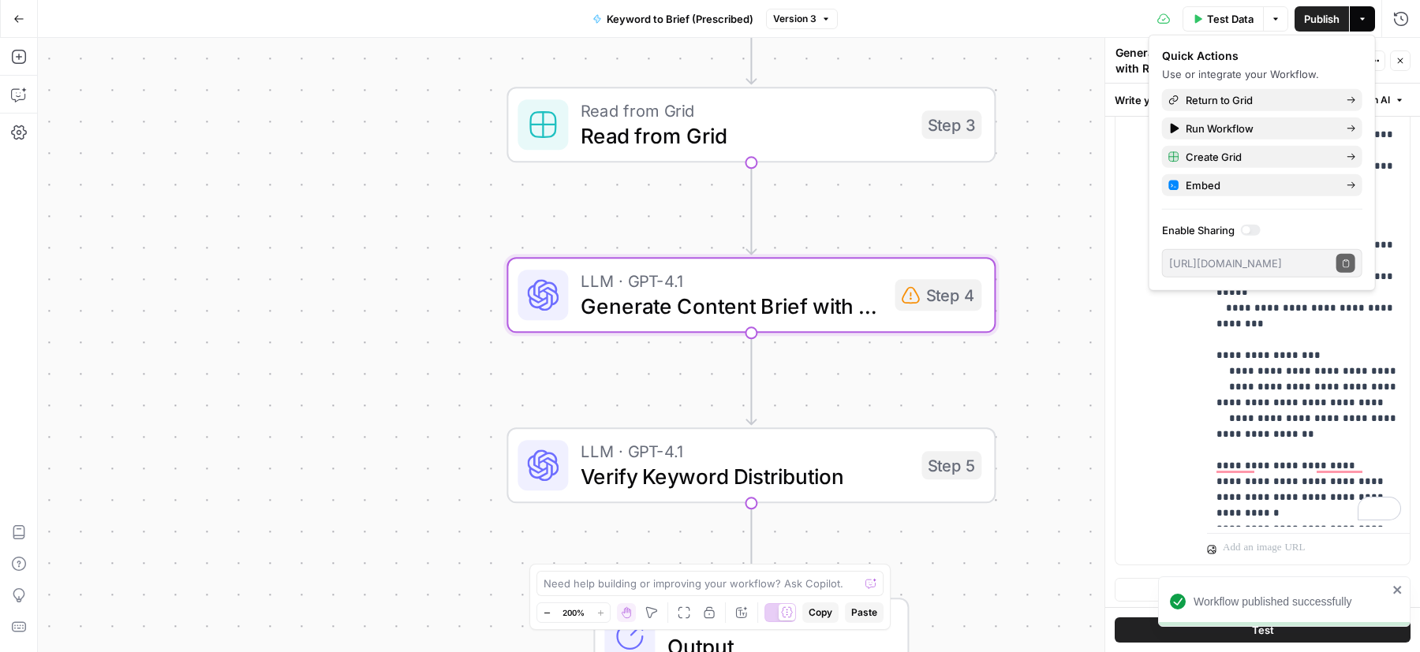
click at [686, 476] on span "Verify Keyword Distribution" at bounding box center [745, 477] width 328 height 32
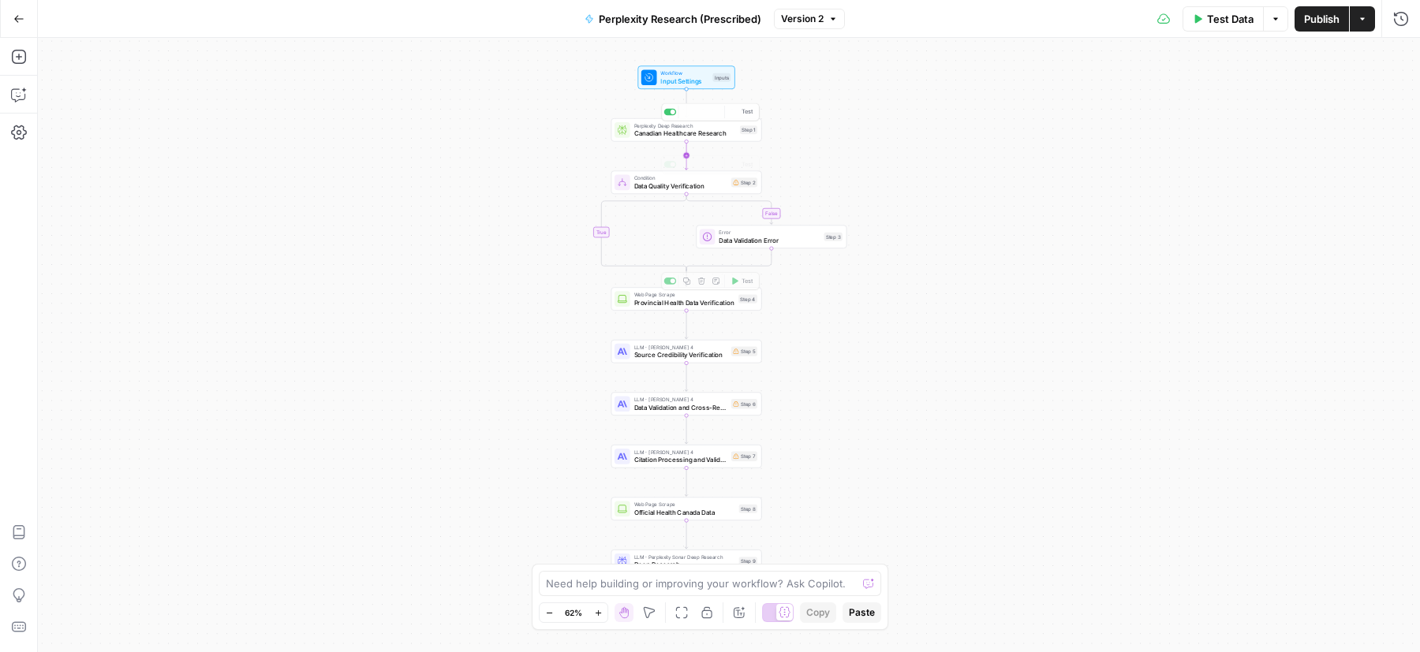
click at [685, 144] on icon "Edge from step_1 to step_2" at bounding box center [686, 155] width 3 height 28
click at [678, 131] on span "Canadian Healthcare Research" at bounding box center [685, 133] width 102 height 9
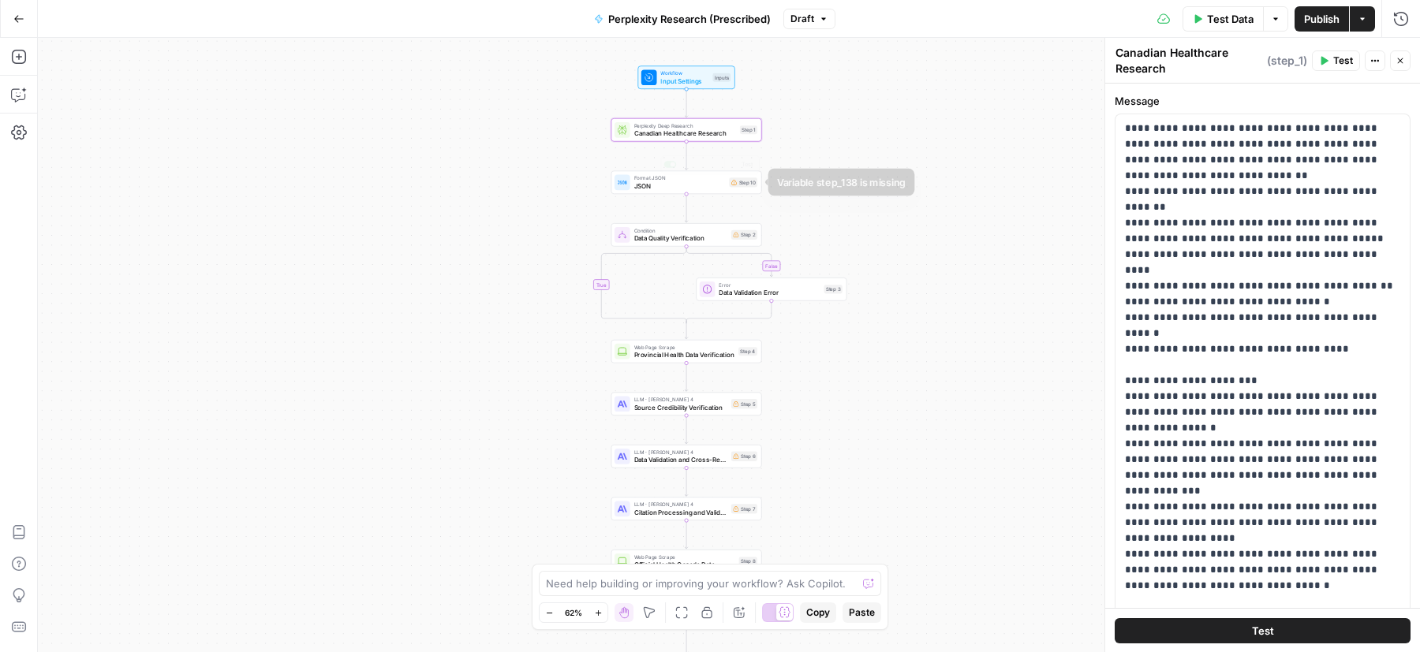
click at [839, 157] on div "false true Workflow Input Settings Inputs Perplexity Deep Research Canadian Hea…" at bounding box center [729, 345] width 1382 height 614
click at [809, 142] on div "false true Workflow Input Settings Inputs Perplexity Deep Research Canadian Hea…" at bounding box center [729, 345] width 1382 height 614
click at [1410, 54] on header "Canadian Healthcare Research Canadian Healthcare Research ( step_1 ) Test Actio…" at bounding box center [1262, 61] width 315 height 46
click at [1409, 57] on button "Close" at bounding box center [1400, 60] width 21 height 21
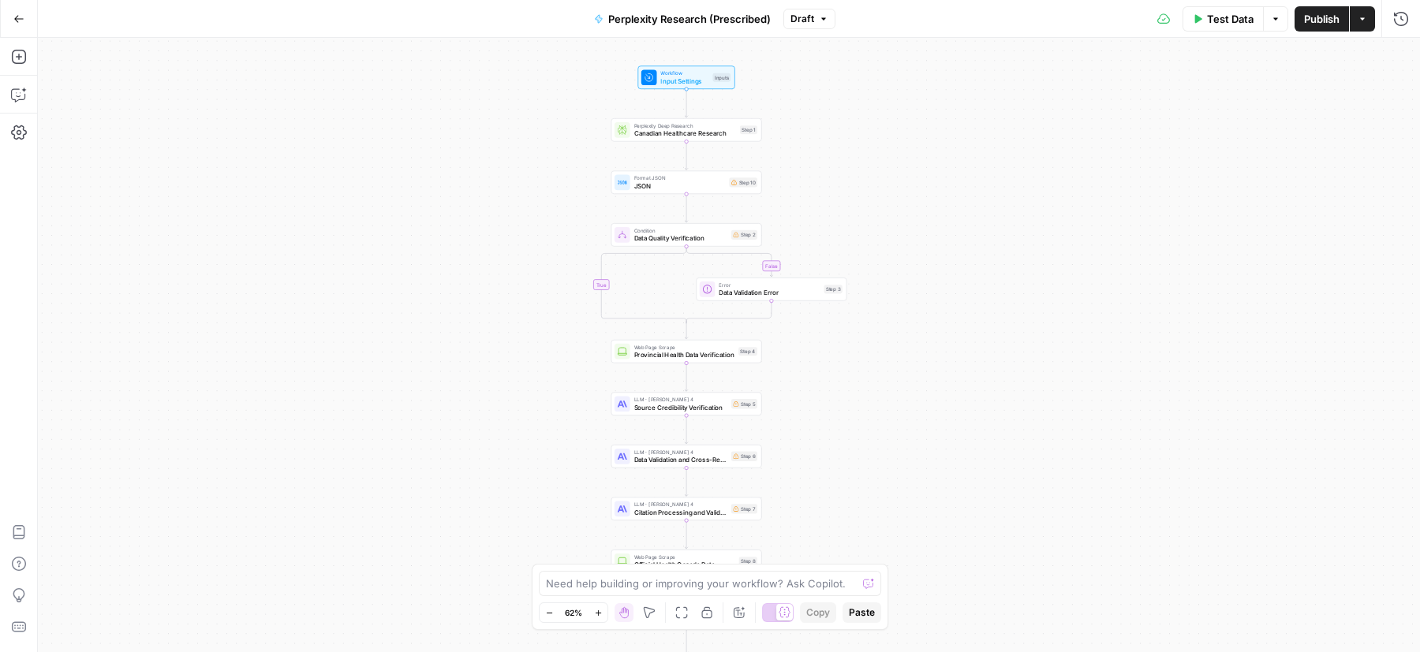
click at [855, 196] on div "false true Workflow Input Settings Inputs Perplexity Deep Research Canadian Hea…" at bounding box center [729, 345] width 1382 height 614
click at [811, 28] on button "Draft" at bounding box center [809, 19] width 52 height 21
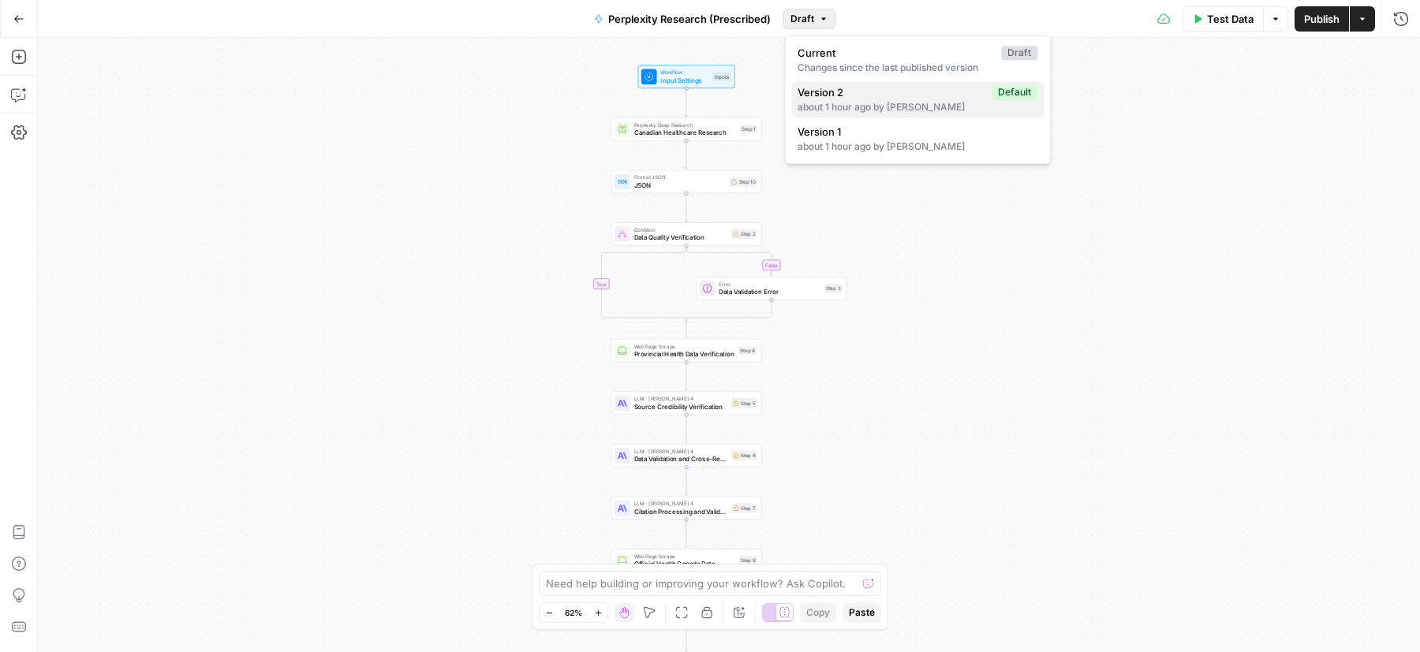
click at [834, 107] on div "about 1 hour ago by [PERSON_NAME]" at bounding box center [918, 107] width 240 height 14
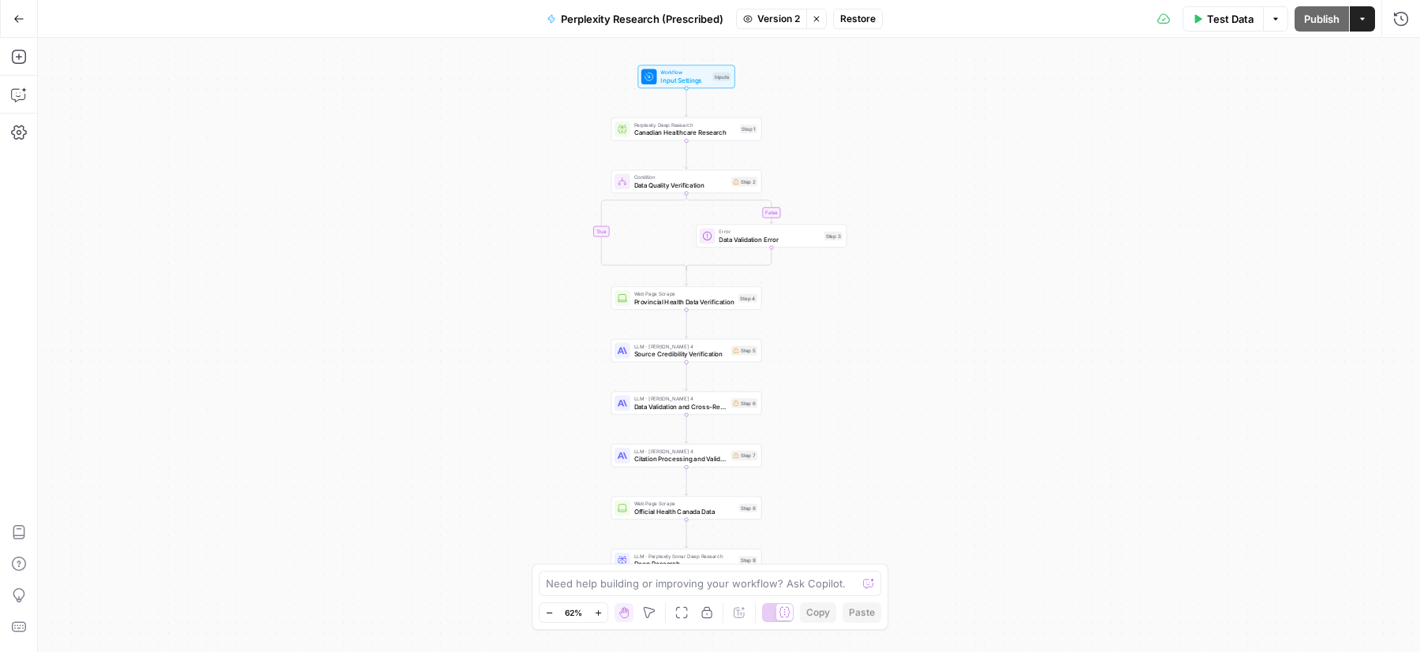
click at [862, 28] on button "Restore" at bounding box center [858, 19] width 50 height 21
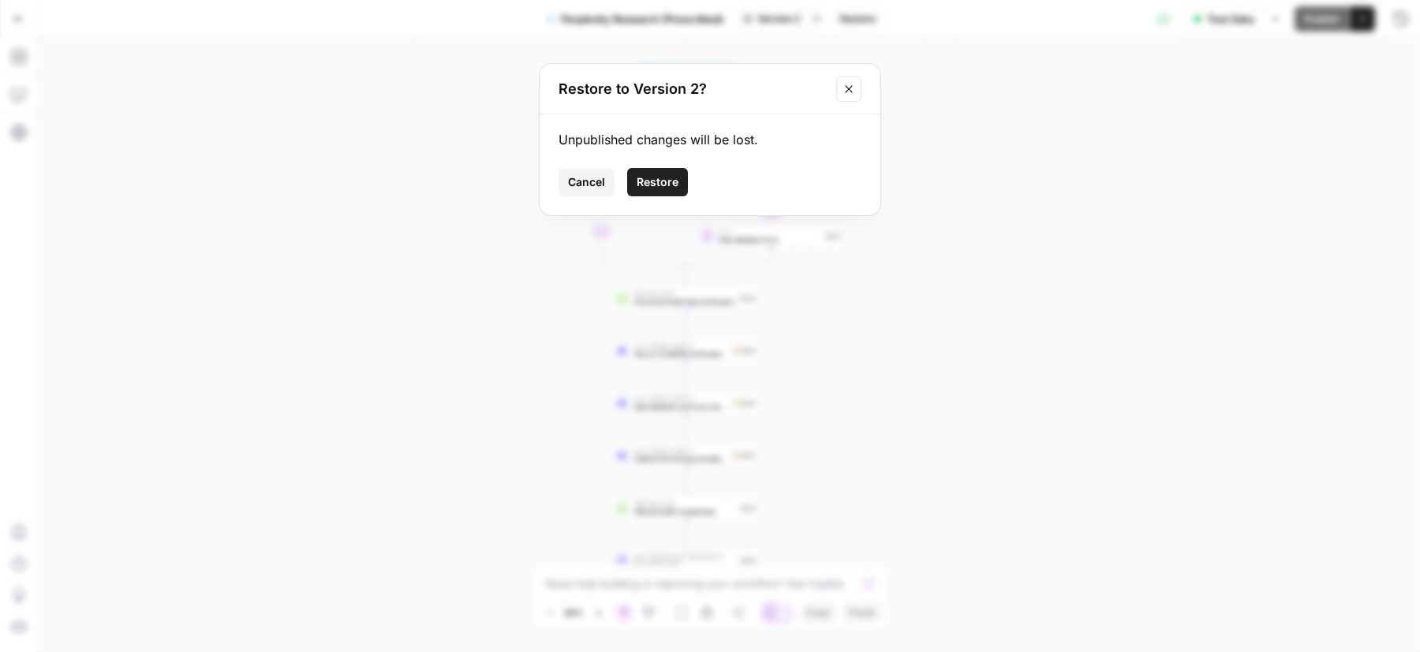
click at [674, 172] on button "Restore" at bounding box center [657, 182] width 61 height 28
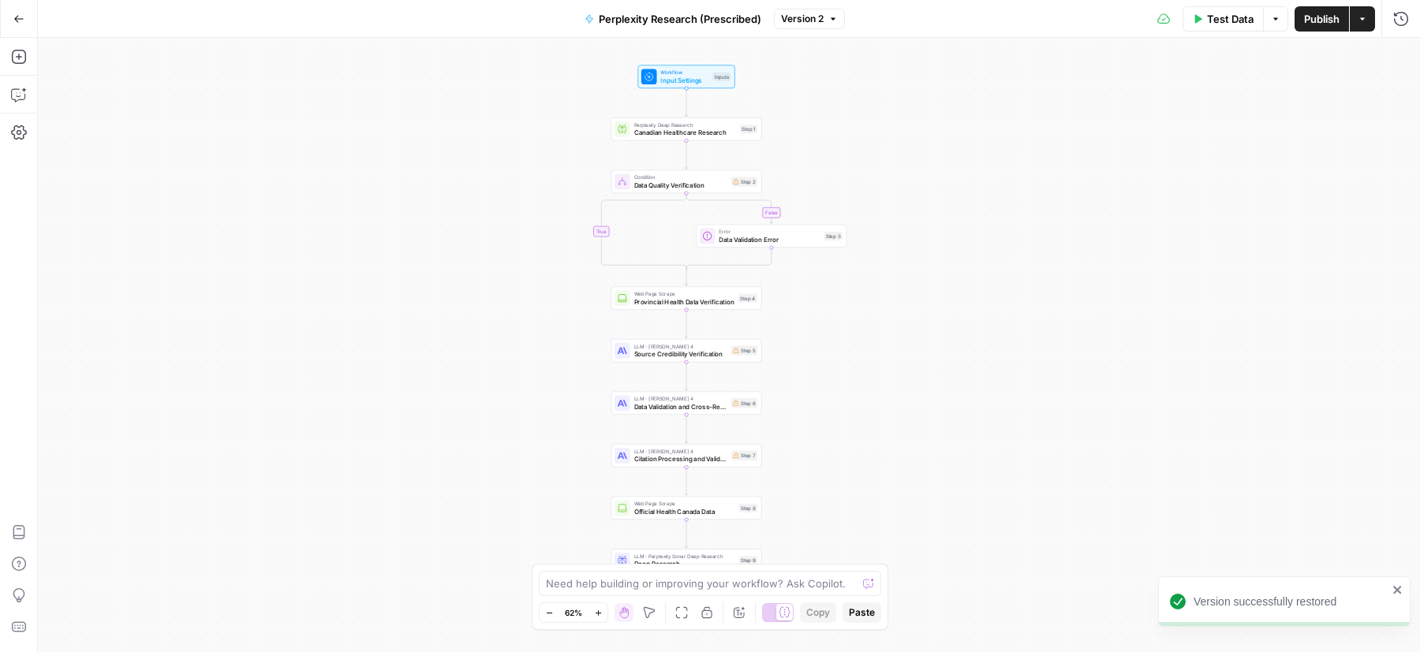
click at [790, 24] on span "Version 2" at bounding box center [802, 19] width 43 height 14
click at [894, 186] on div "false true Workflow Input Settings Inputs Perplexity Deep Research Canadian Hea…" at bounding box center [729, 345] width 1382 height 614
click at [703, 140] on div "Perplexity Deep Research Canadian Healthcare Research Step 1 Copy step Delete s…" at bounding box center [686, 130] width 151 height 24
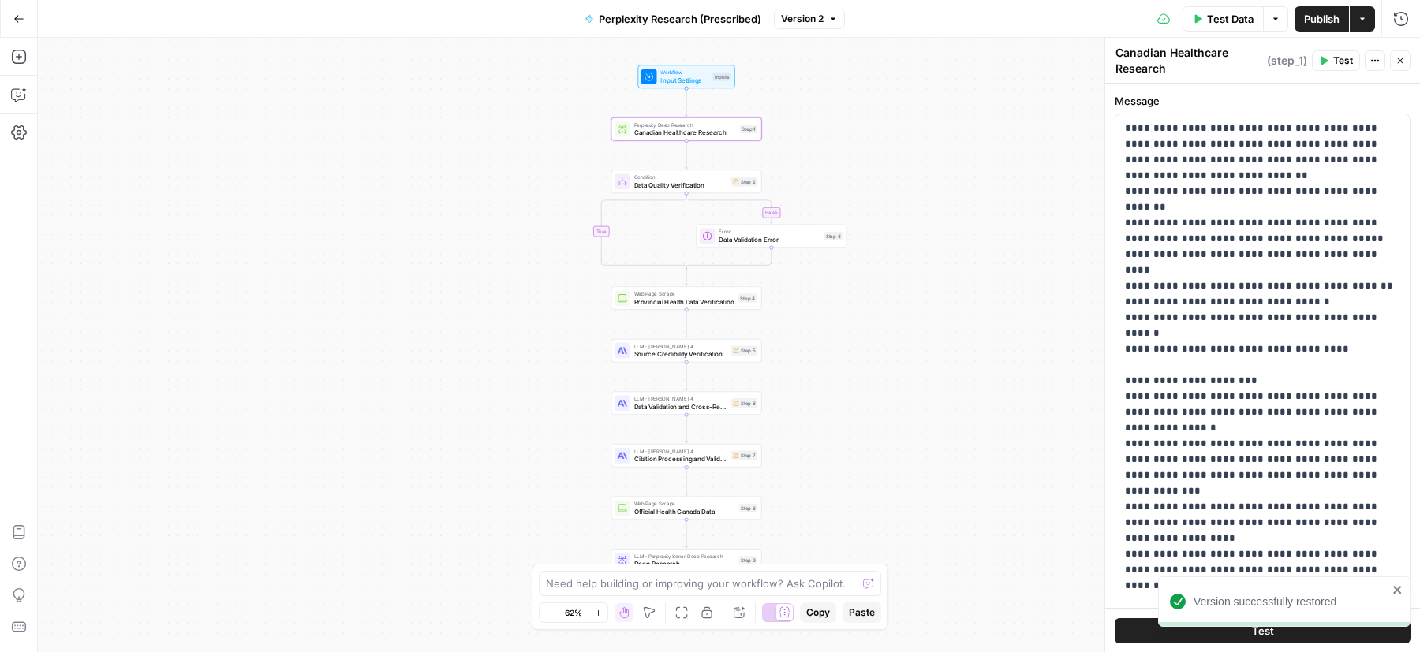
click at [723, 189] on span "Data Quality Verification" at bounding box center [680, 184] width 93 height 9
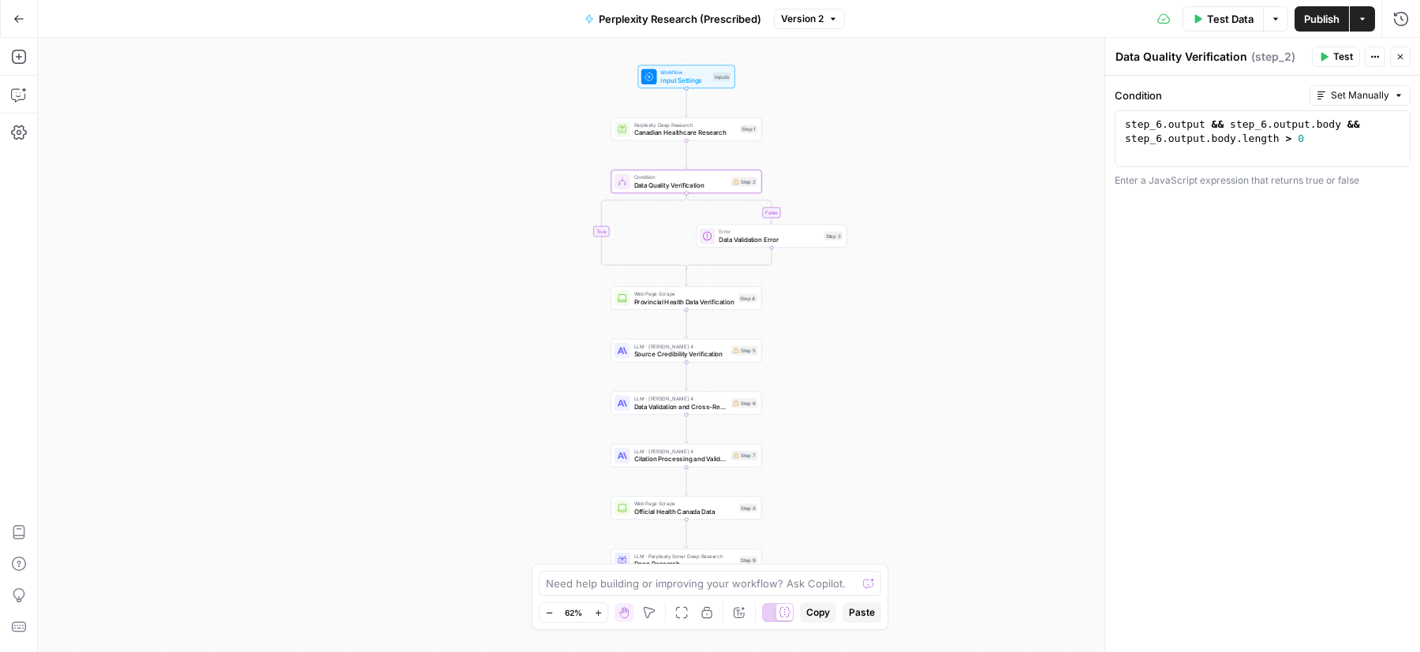
click at [689, 306] on span "Provincial Health Data Verification" at bounding box center [684, 301] width 101 height 9
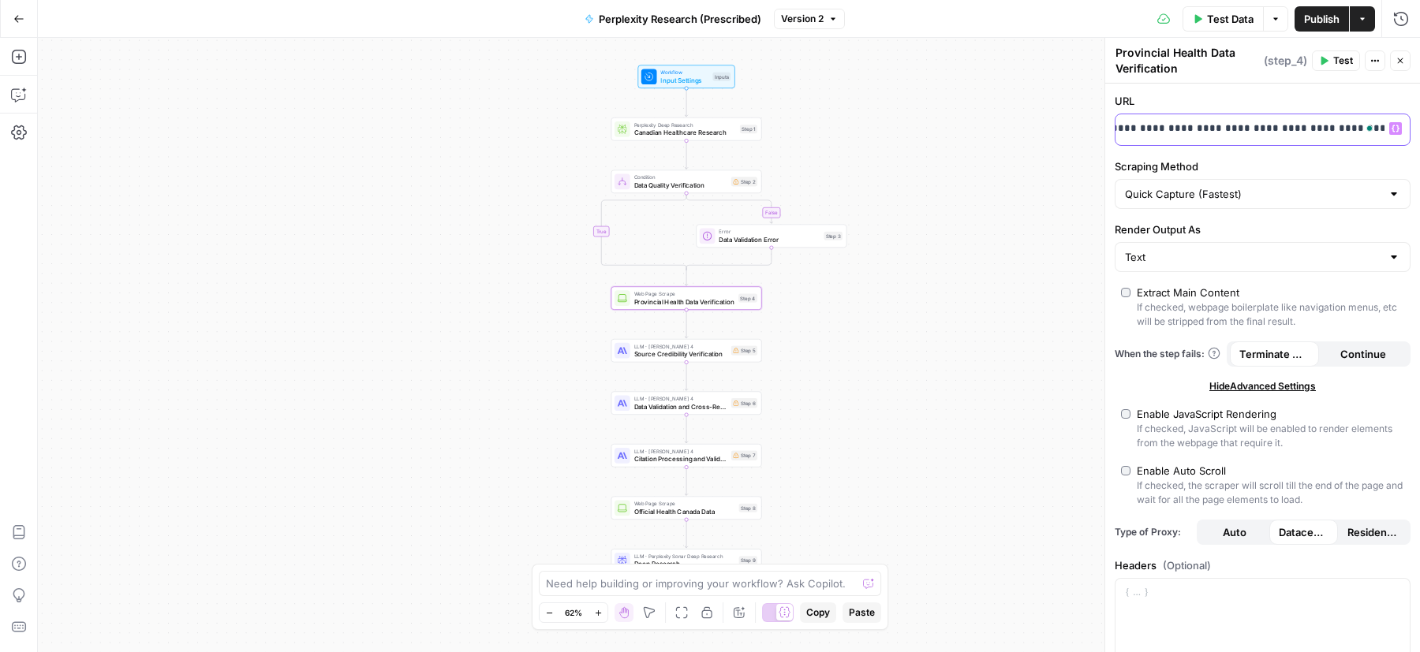
scroll to position [0, 257]
drag, startPoint x: 1171, startPoint y: 132, endPoint x: 1419, endPoint y: 130, distance: 248.5
click at [1419, 130] on div "**********" at bounding box center [1262, 548] width 315 height 928
click at [1119, 130] on p "**********" at bounding box center [993, 129] width 251 height 16
click at [928, 337] on div "false true Workflow Input Settings Inputs Perplexity Deep Research Canadian Hea…" at bounding box center [729, 345] width 1382 height 614
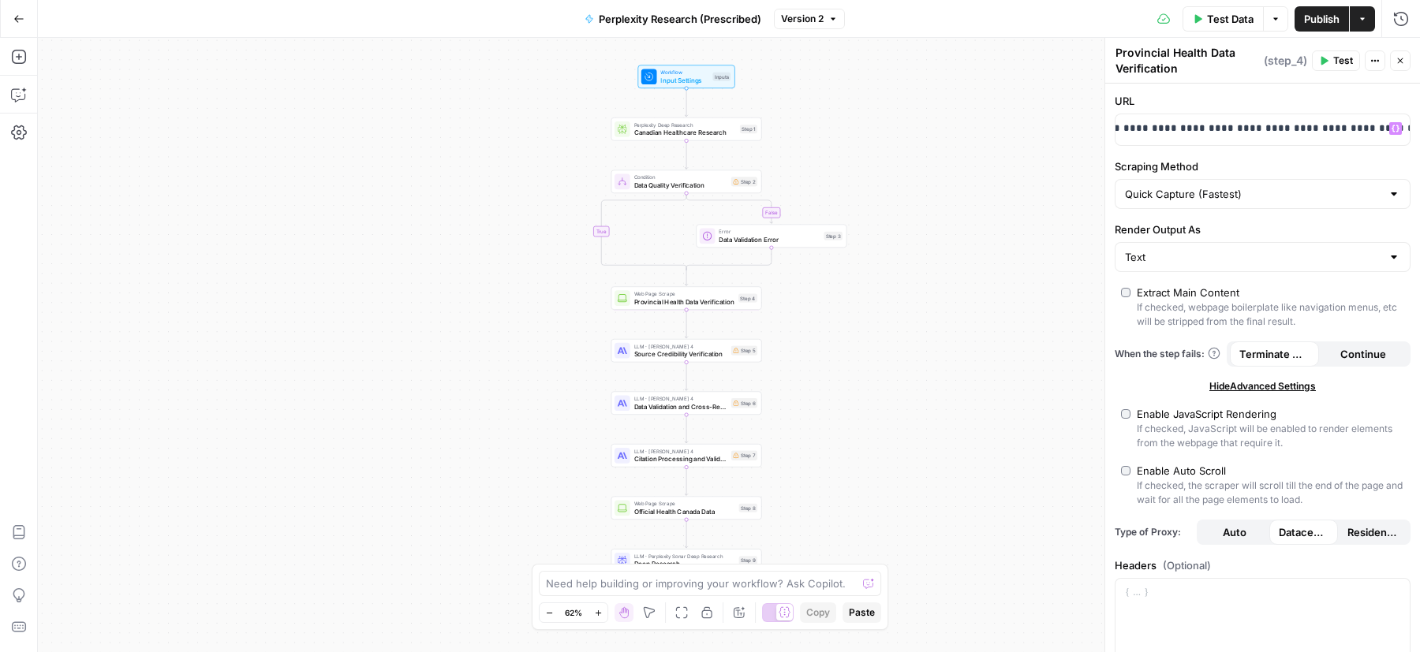
scroll to position [0, 231]
click at [663, 358] on span "Source Credibility Verification" at bounding box center [680, 353] width 93 height 9
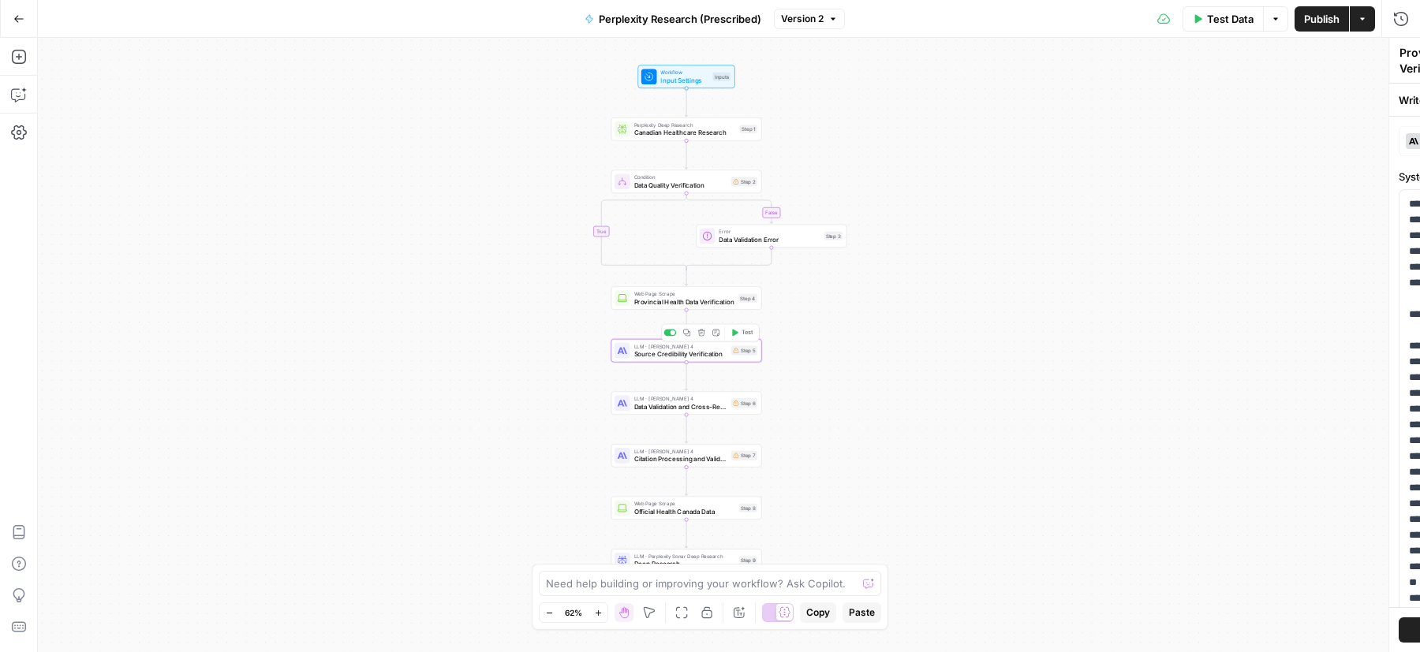
type textarea "Source Credibility Verification"
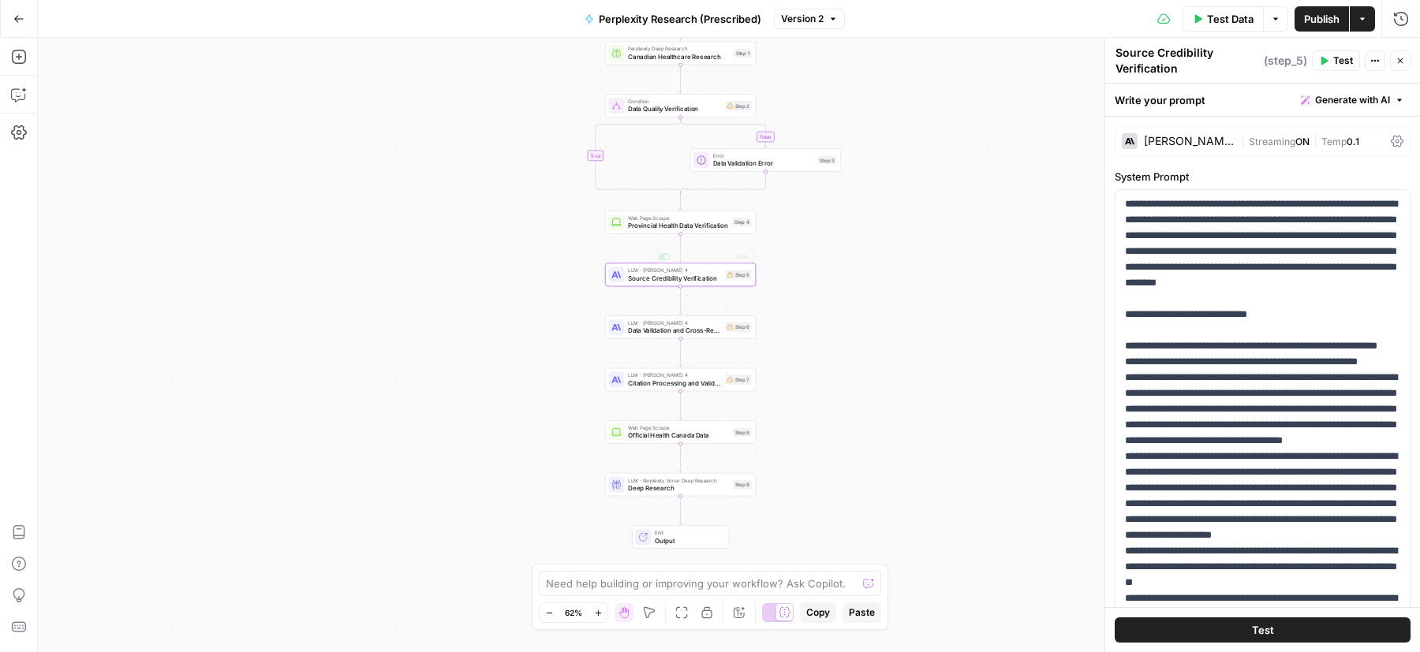
click at [628, 231] on div "Web Page Scrape Provincial Health Data Verification Step 4 Copy step Delete ste…" at bounding box center [680, 223] width 151 height 24
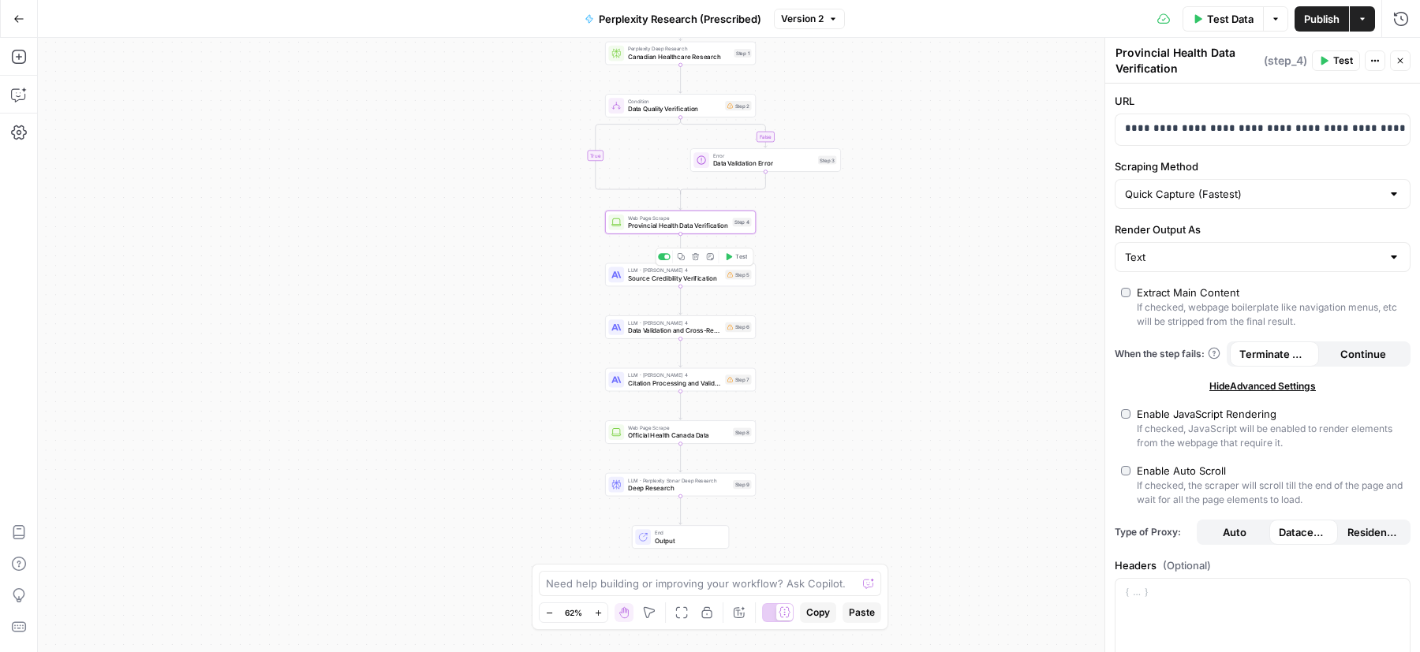
click at [665, 279] on span "Source Credibility Verification" at bounding box center [674, 278] width 93 height 9
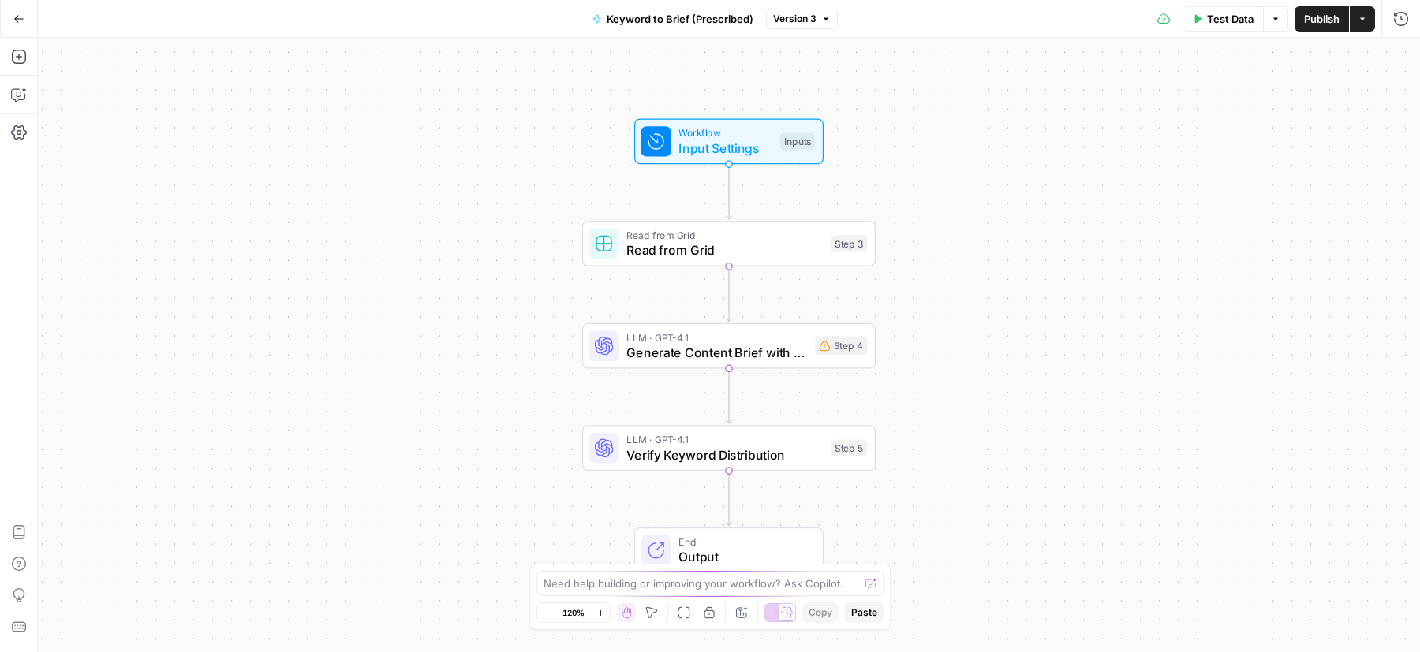
click at [775, 17] on span "Version 3" at bounding box center [794, 19] width 43 height 14
click at [692, 77] on div "Workflow Input Settings Inputs Read from Grid Read from Grid Step 3 LLM · GPT-4…" at bounding box center [729, 345] width 1382 height 614
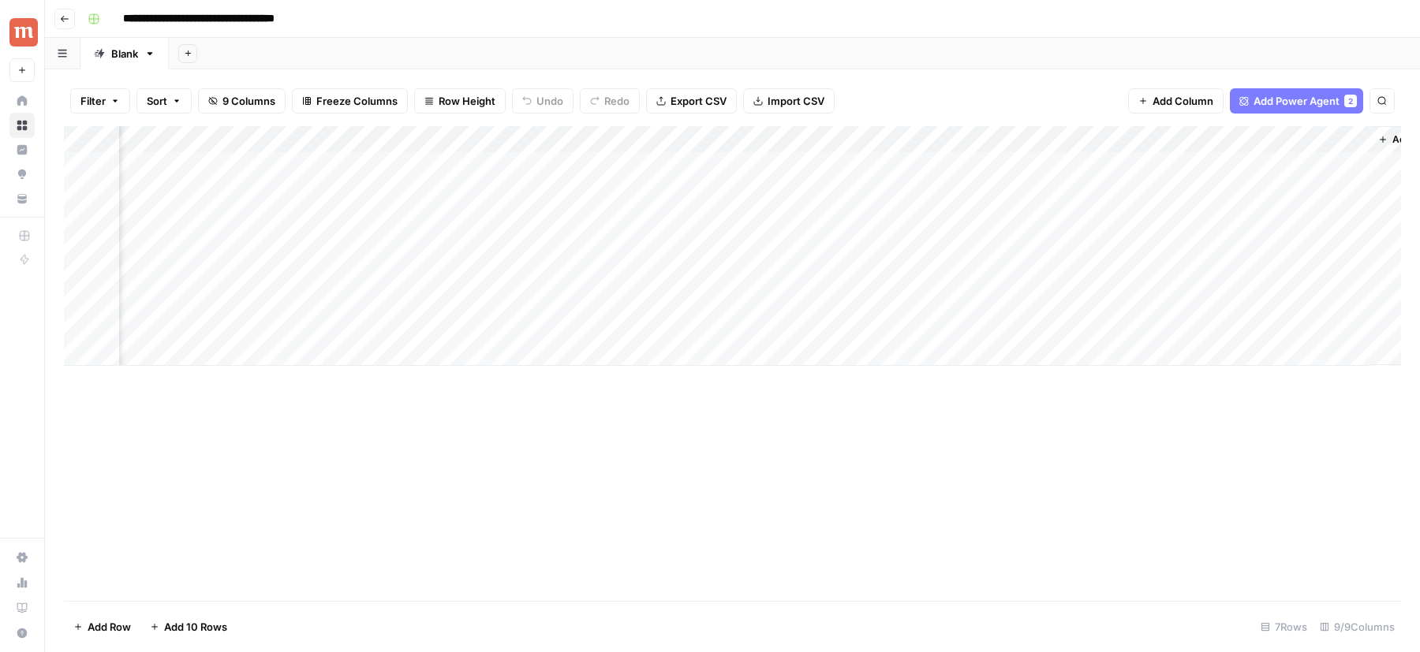
scroll to position [0, 846]
click at [678, 136] on div "Add Column" at bounding box center [732, 246] width 1337 height 240
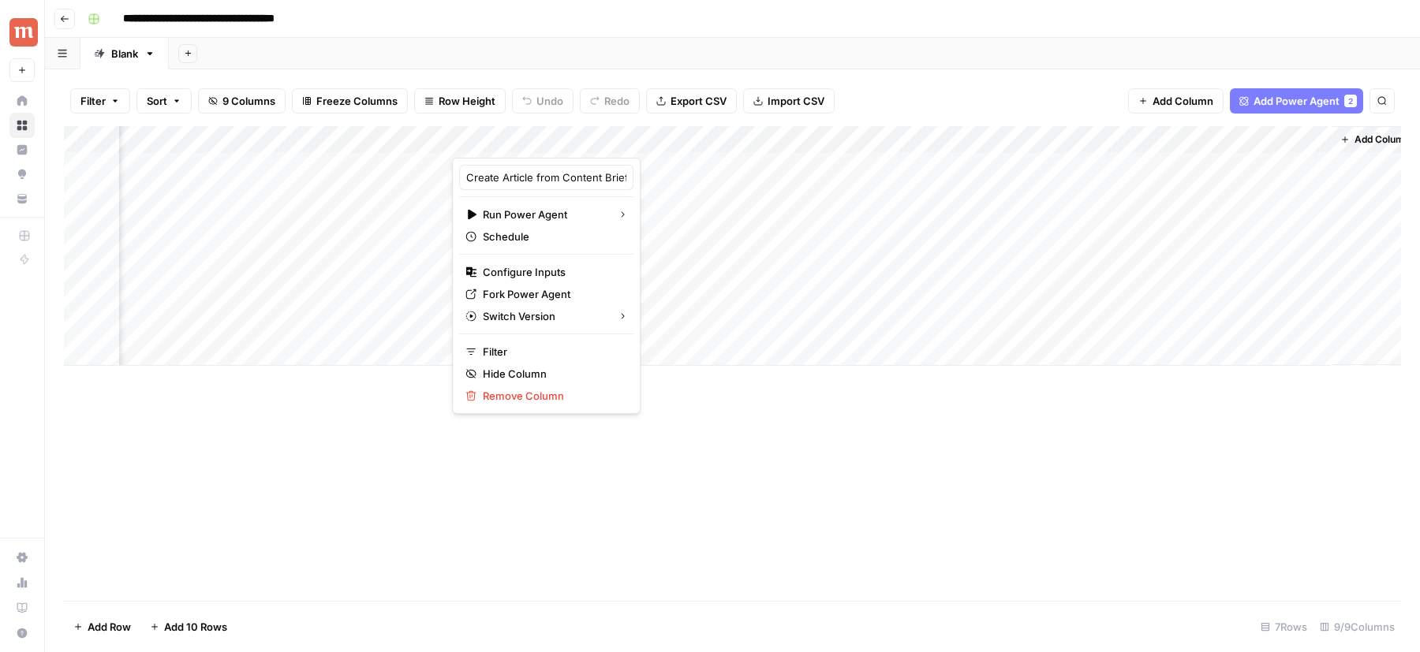
click at [659, 138] on div at bounding box center [593, 142] width 282 height 32
drag, startPoint x: 559, startPoint y: 177, endPoint x: 625, endPoint y: 177, distance: 65.5
click at [626, 177] on body "**********" at bounding box center [710, 326] width 1420 height 652
type input "Create Article from Content Brief (Prescribed)"
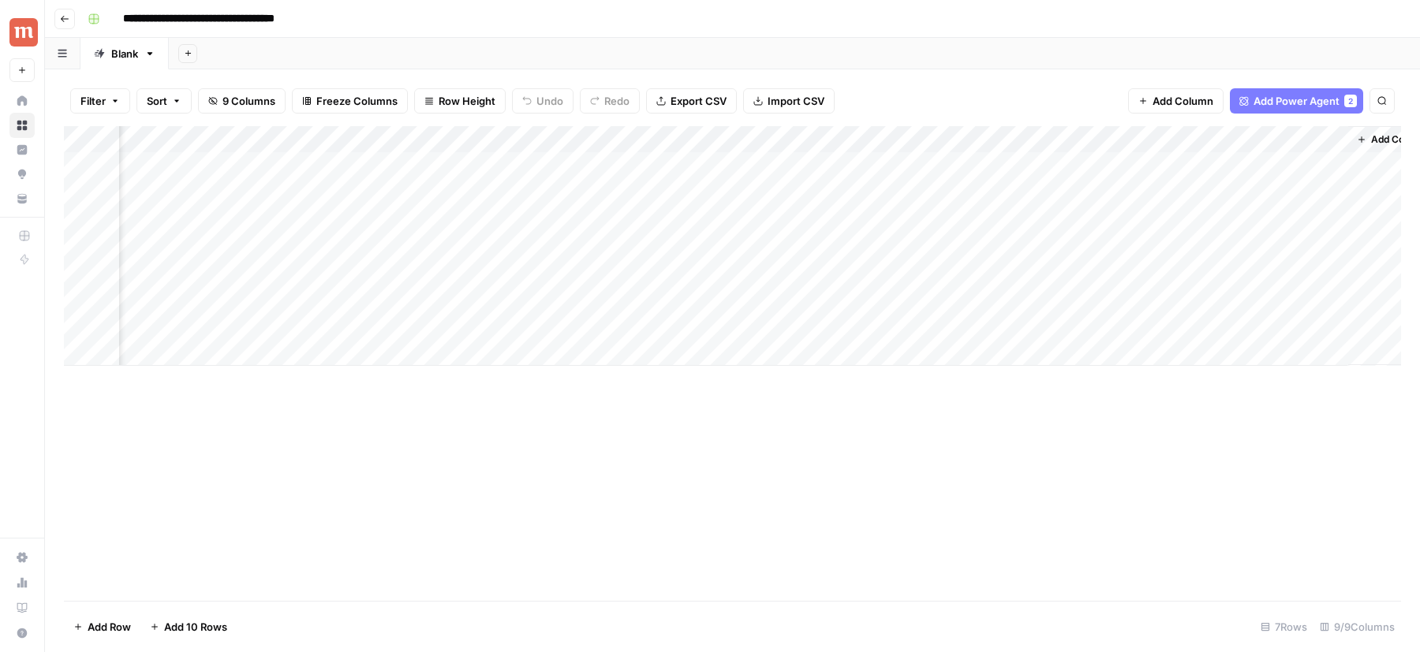
click at [1257, 107] on span "Add Power Agent" at bounding box center [1296, 101] width 86 height 16
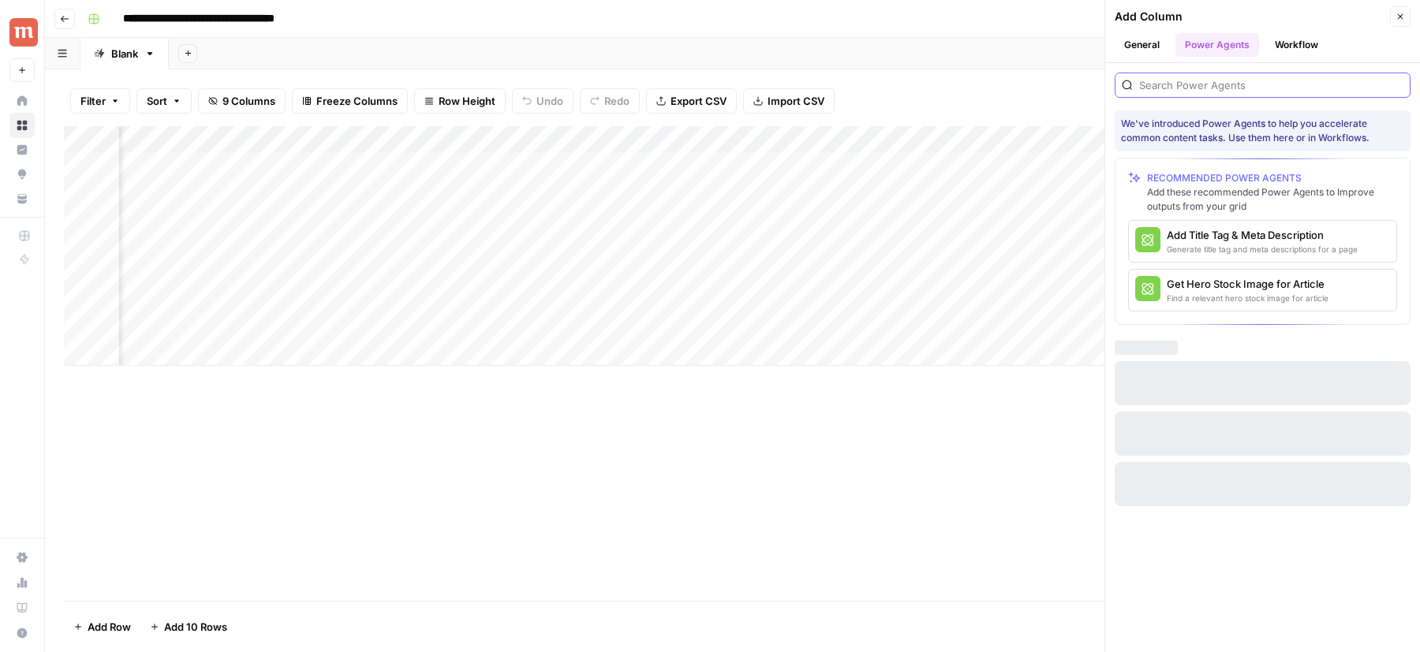
click at [1238, 84] on input "search" at bounding box center [1271, 85] width 264 height 16
type input "intern"
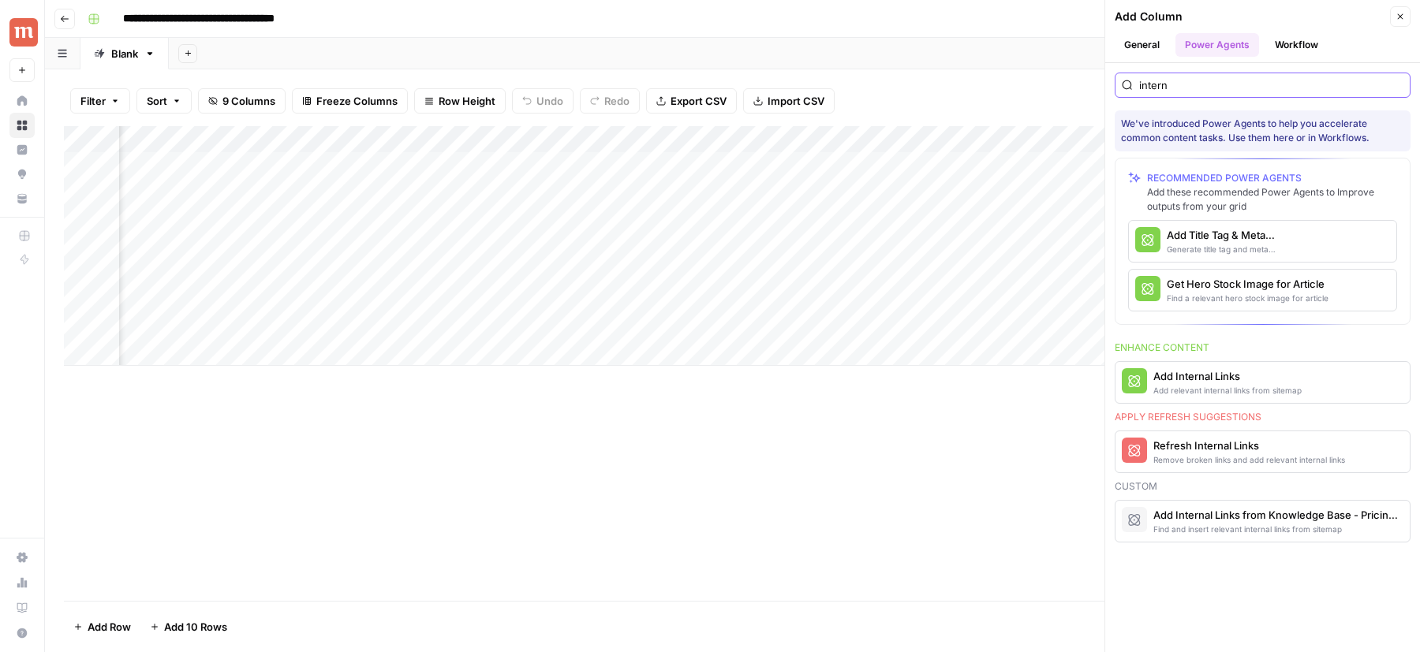
scroll to position [0, 1108]
click at [1180, 528] on div "Find and insert relevant internal links from sitemap" at bounding box center [1236, 529] width 166 height 13
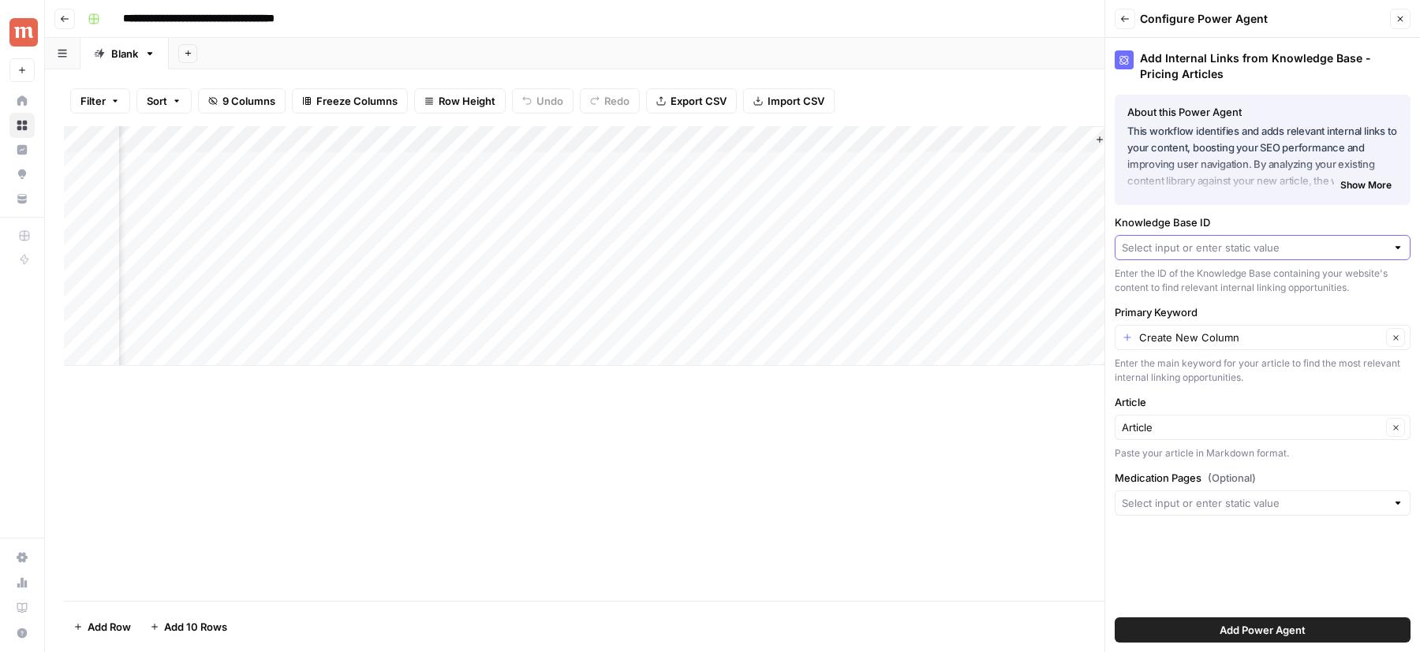
click at [1177, 246] on input "Knowledge Base ID" at bounding box center [1254, 248] width 264 height 16
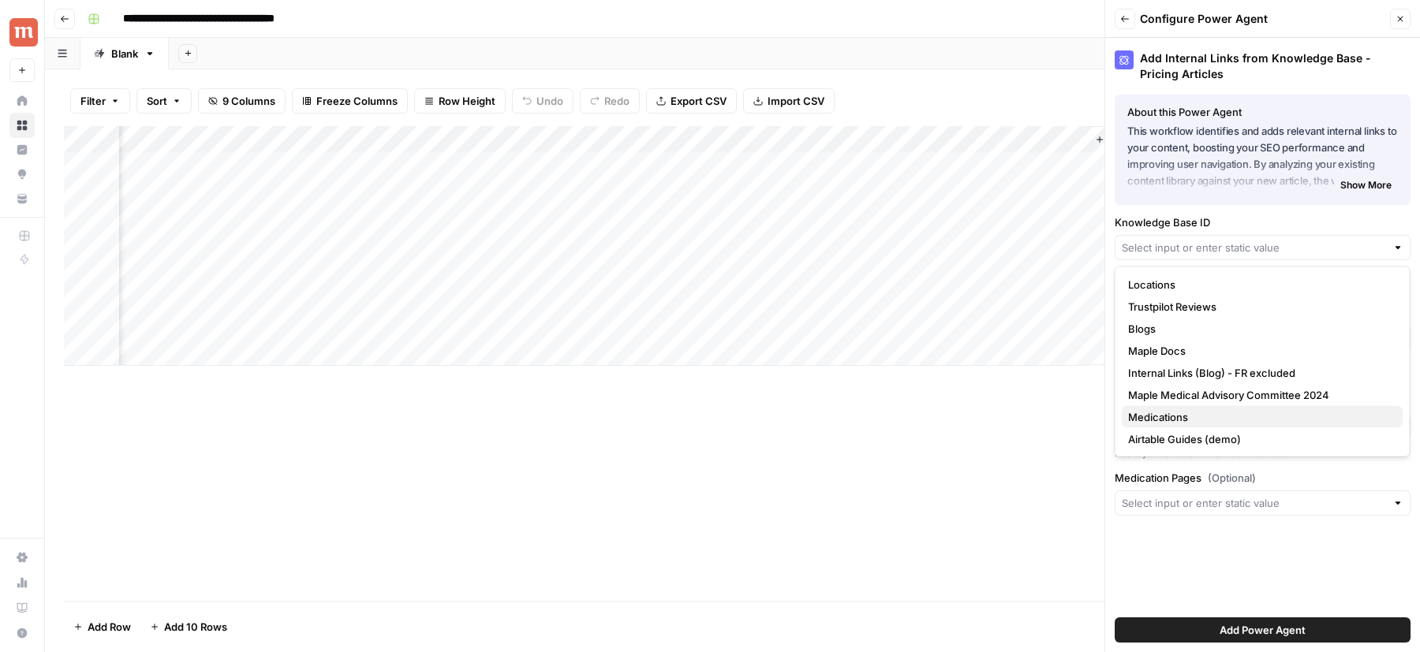
click at [1175, 418] on span "Medications" at bounding box center [1259, 417] width 263 height 16
type input "Medications"
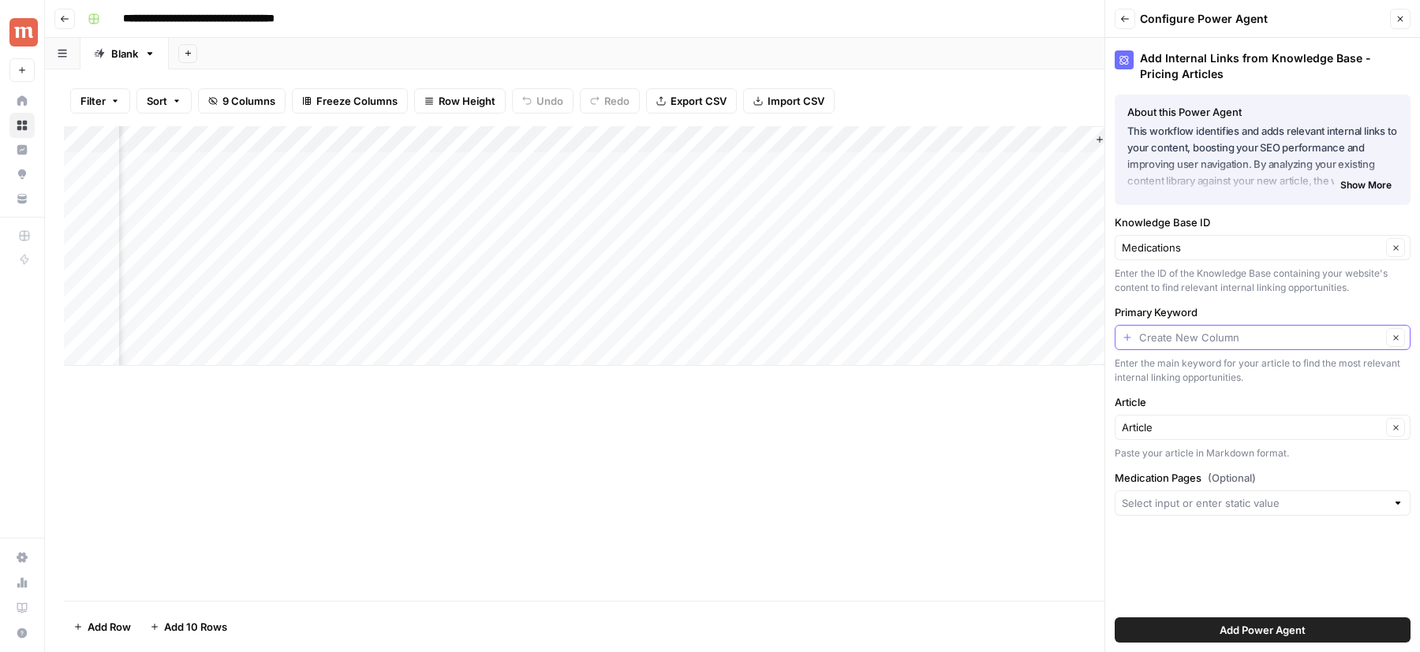
click at [1165, 338] on input "Primary Keyword" at bounding box center [1260, 338] width 242 height 16
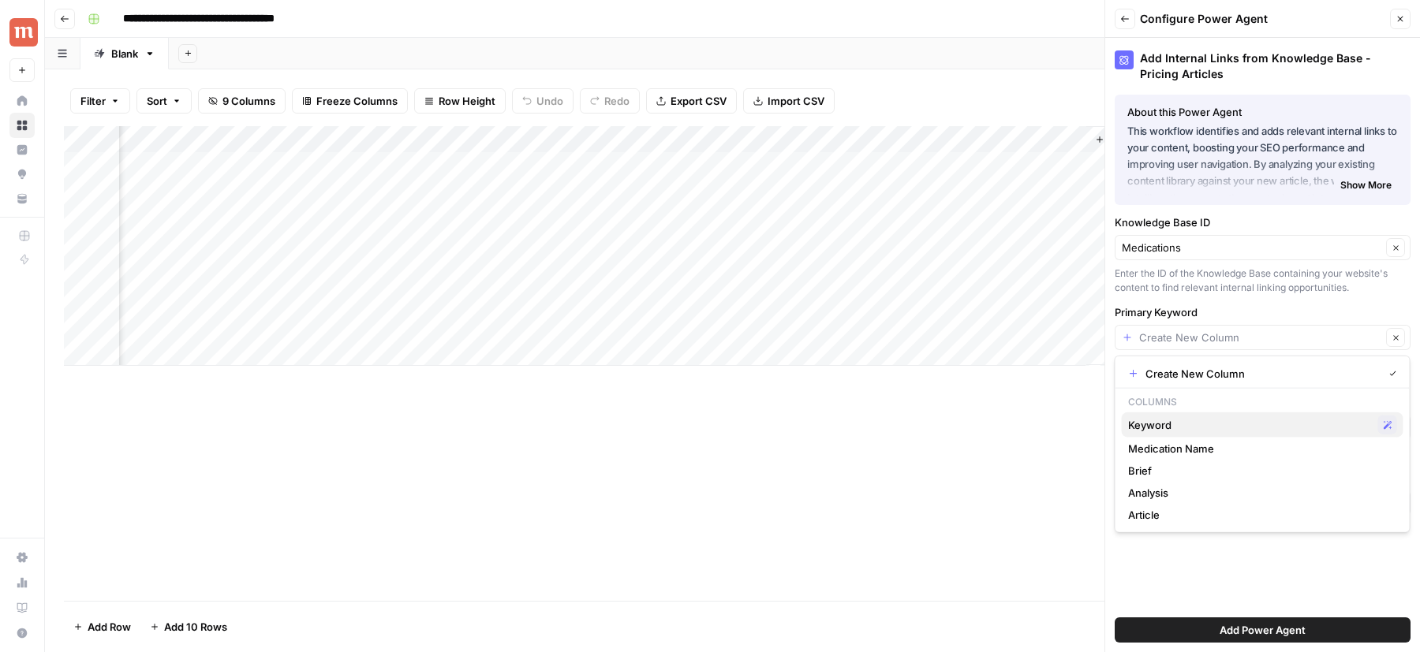
click at [1155, 426] on span "Keyword" at bounding box center [1250, 425] width 244 height 16
type input "Keyword"
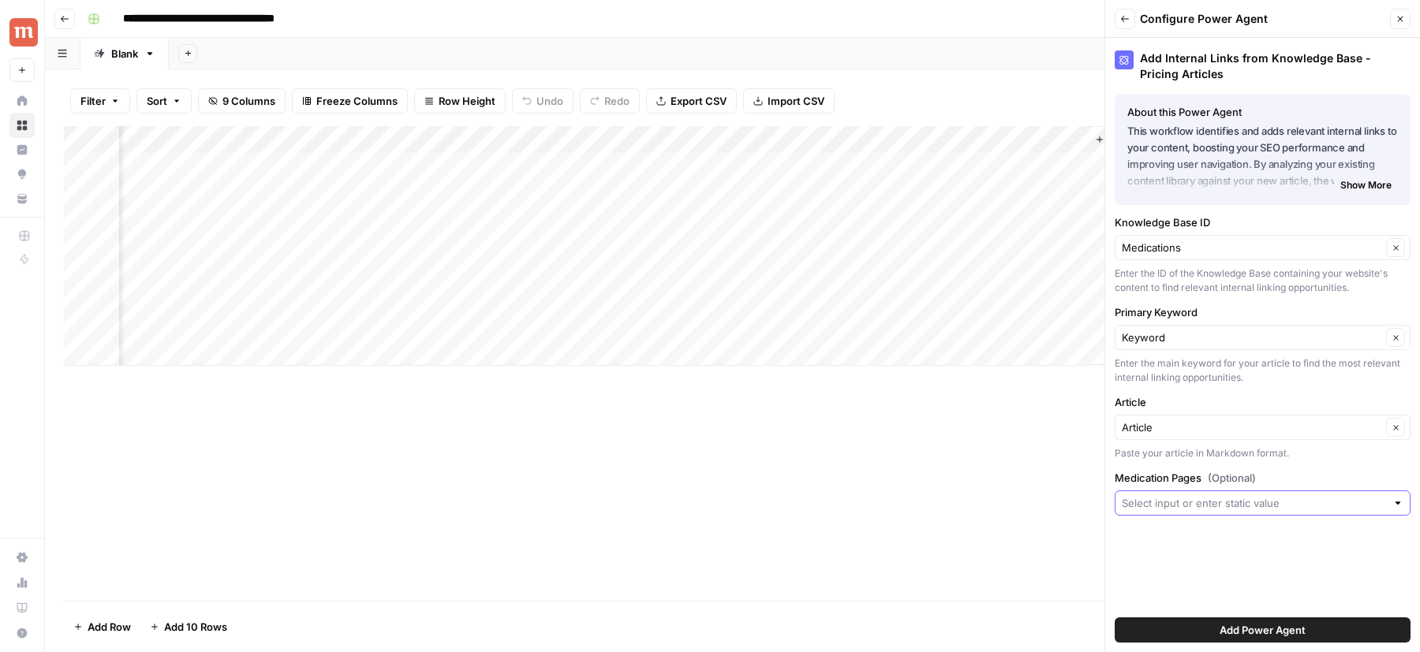
click at [1171, 500] on input "Medication Pages (Optional)" at bounding box center [1254, 503] width 264 height 16
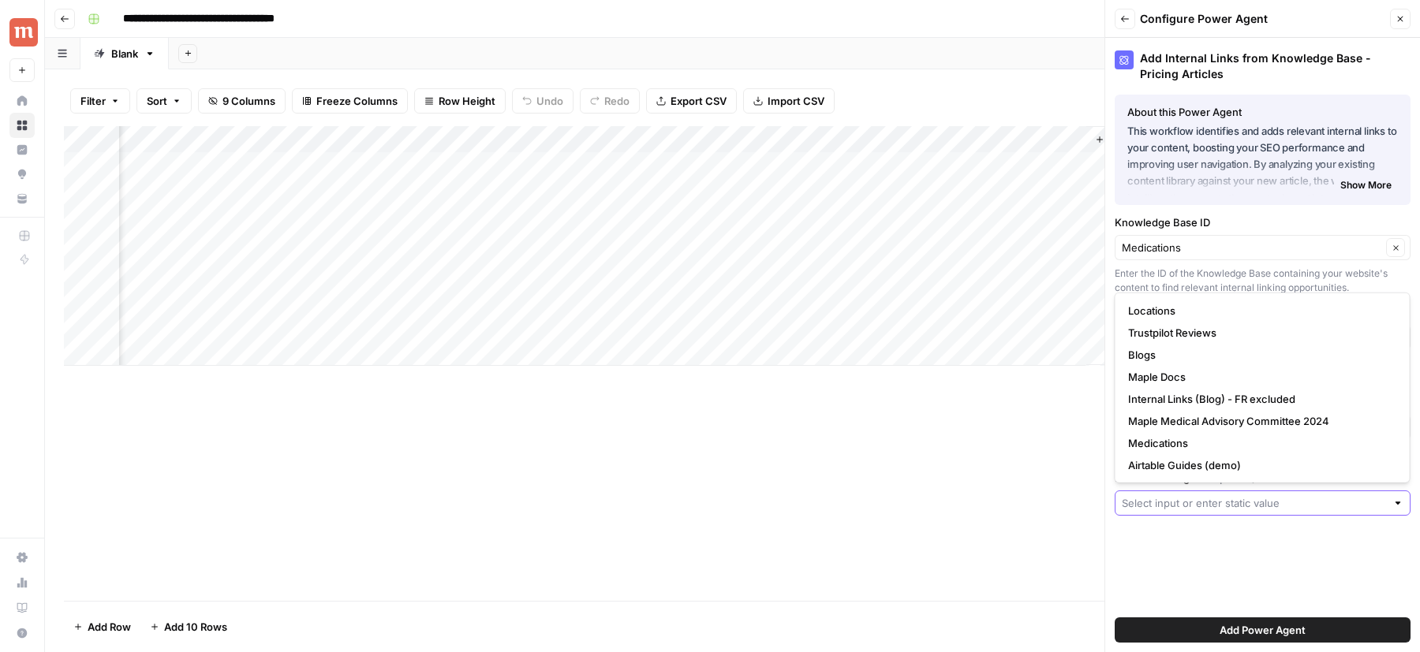
click at [1171, 500] on input "Medication Pages (Optional)" at bounding box center [1254, 503] width 264 height 16
click at [1178, 443] on span "Medications" at bounding box center [1259, 443] width 263 height 16
type input "Medications"
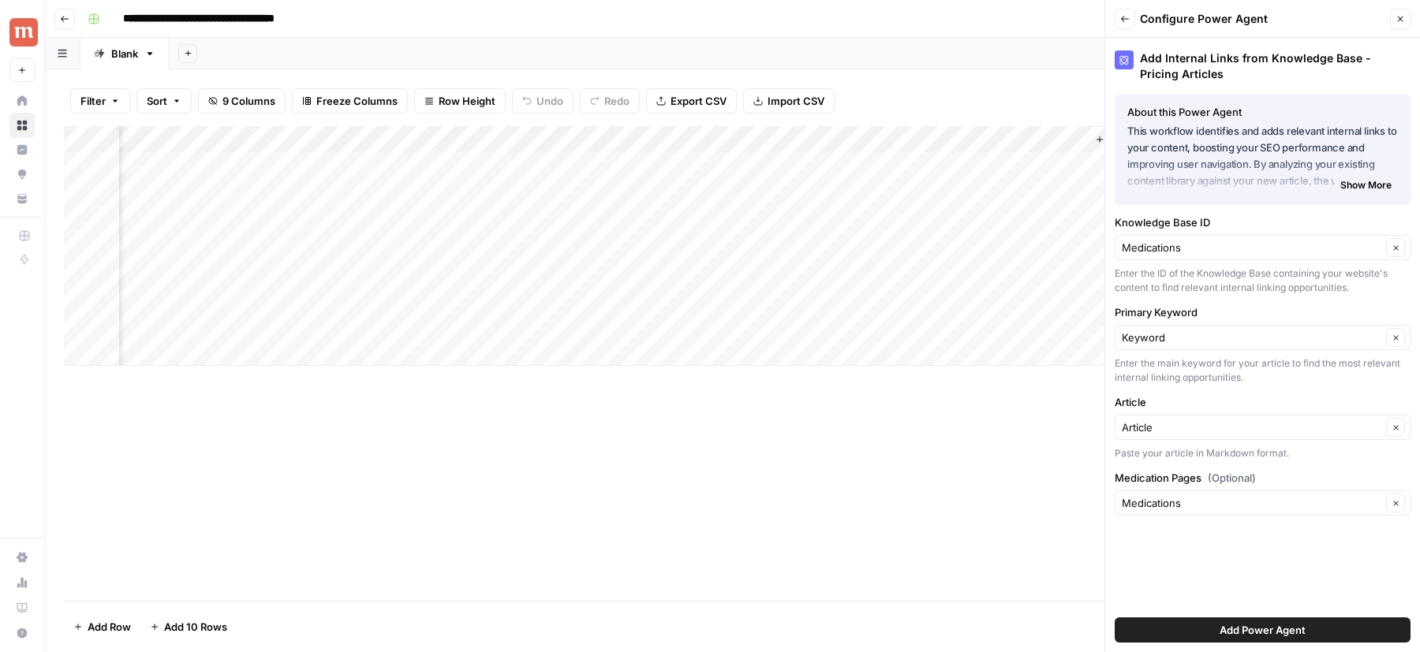
click at [1140, 230] on div "Knowledge Base ID Medications Clear Enter the ID of the Knowledge Base containi…" at bounding box center [1263, 255] width 296 height 80
click at [1149, 254] on input "Knowledge Base ID" at bounding box center [1252, 248] width 260 height 16
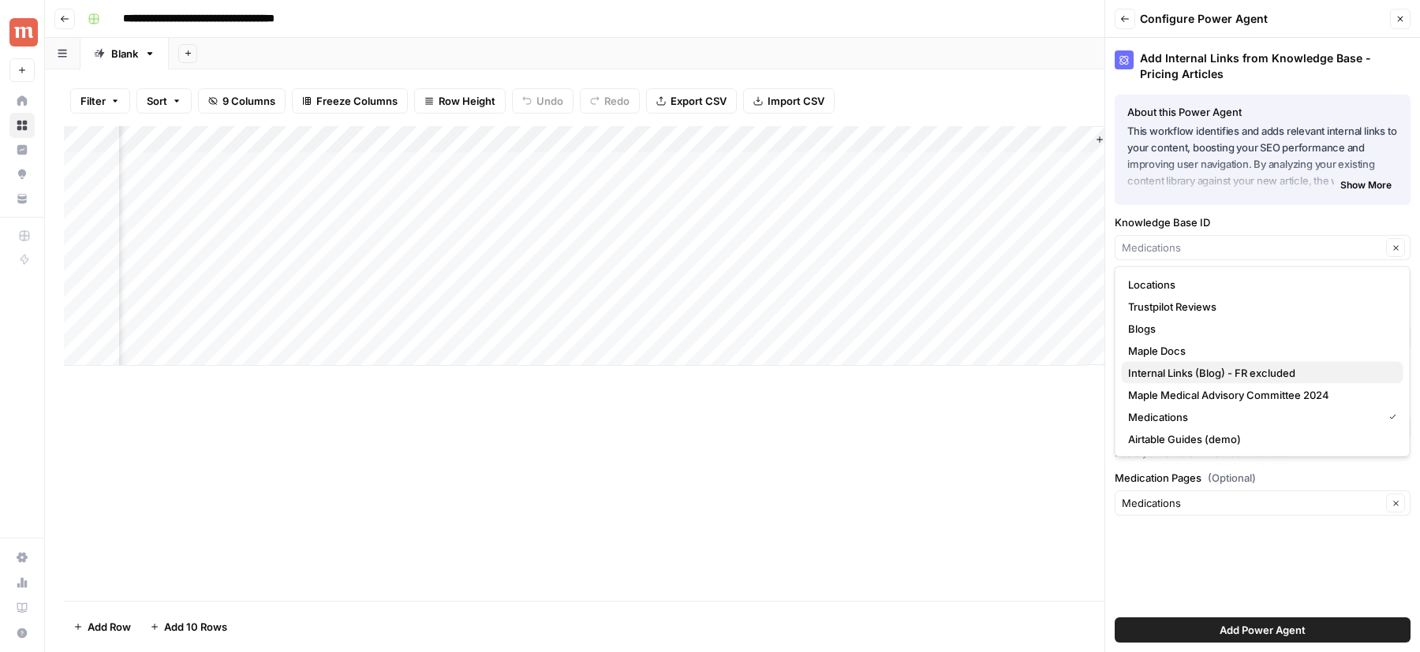
click at [1181, 371] on span "Internal Links (Blog) - FR excluded" at bounding box center [1259, 373] width 263 height 16
type input "Internal Links (Blog) - FR excluded"
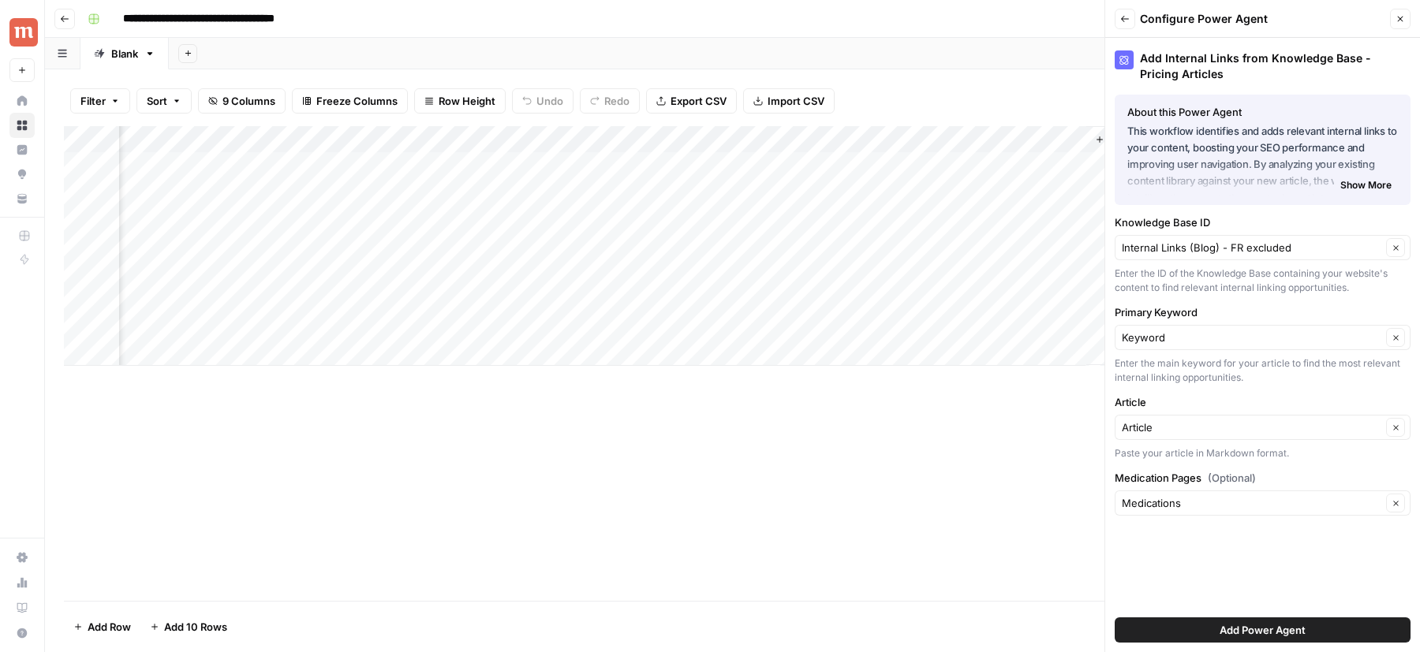
click at [1186, 626] on button "Add Power Agent" at bounding box center [1263, 630] width 296 height 25
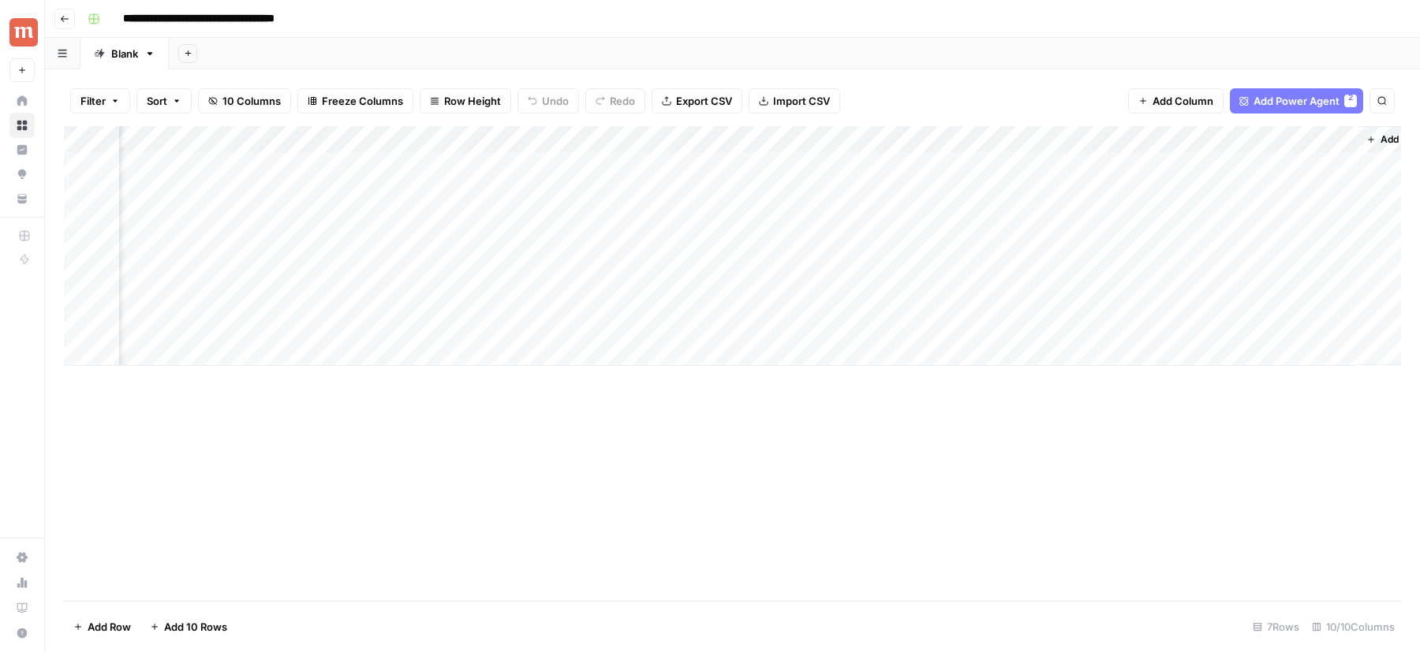
scroll to position [0, 1237]
drag, startPoint x: 1112, startPoint y: 136, endPoint x: 633, endPoint y: 151, distance: 479.0
click at [633, 151] on div "Add Column" at bounding box center [732, 246] width 1337 height 240
click at [571, 145] on div "Add Column" at bounding box center [732, 246] width 1337 height 240
click at [461, 349] on span "Remove Column" at bounding box center [459, 352] width 138 height 16
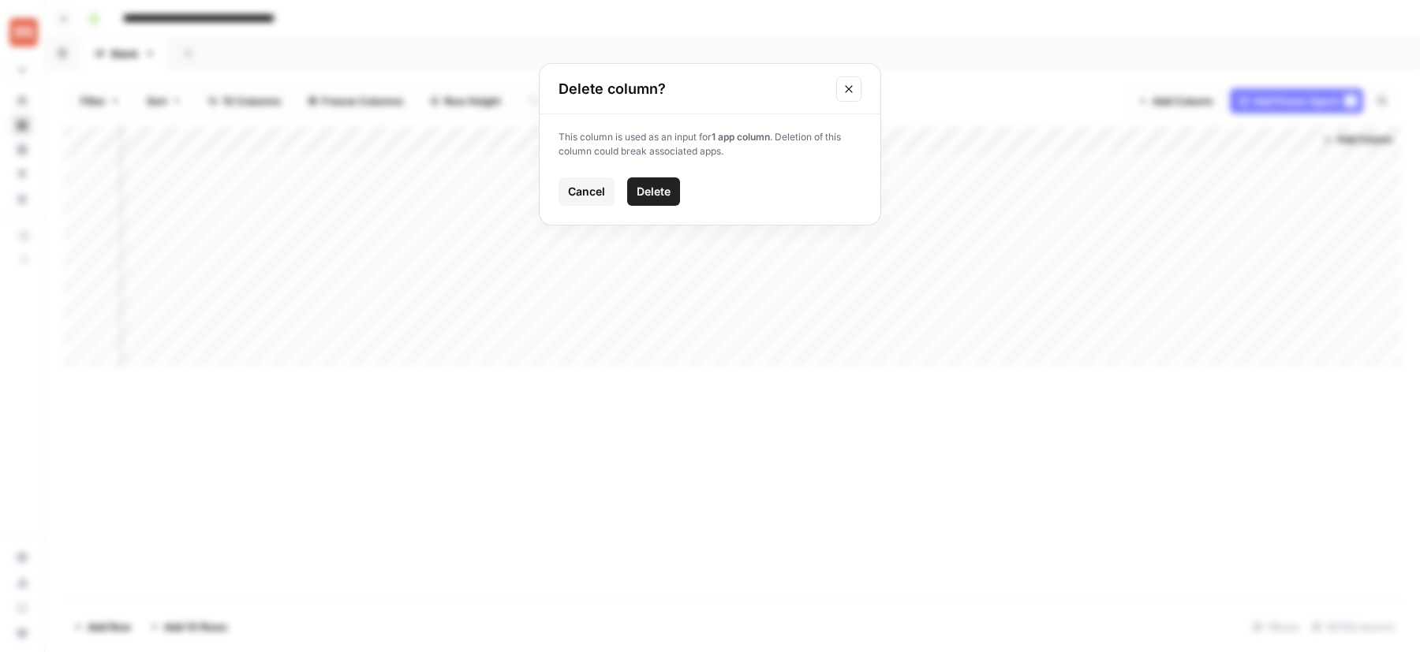
click at [657, 201] on button "Delete" at bounding box center [653, 191] width 53 height 28
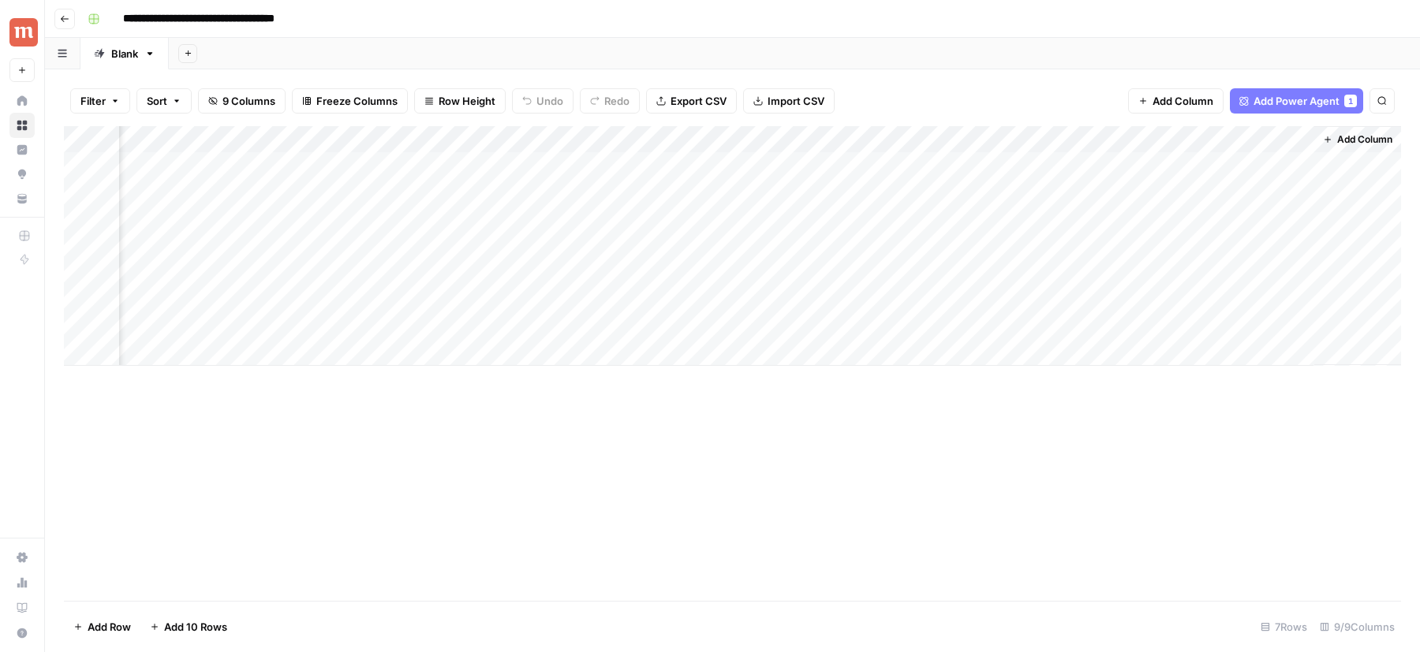
scroll to position [0, 1010]
drag, startPoint x: 633, startPoint y: 140, endPoint x: 1194, endPoint y: 174, distance: 561.9
click at [1194, 174] on div "Add Column" at bounding box center [732, 246] width 1337 height 240
drag, startPoint x: 996, startPoint y: 145, endPoint x: 734, endPoint y: 152, distance: 262.8
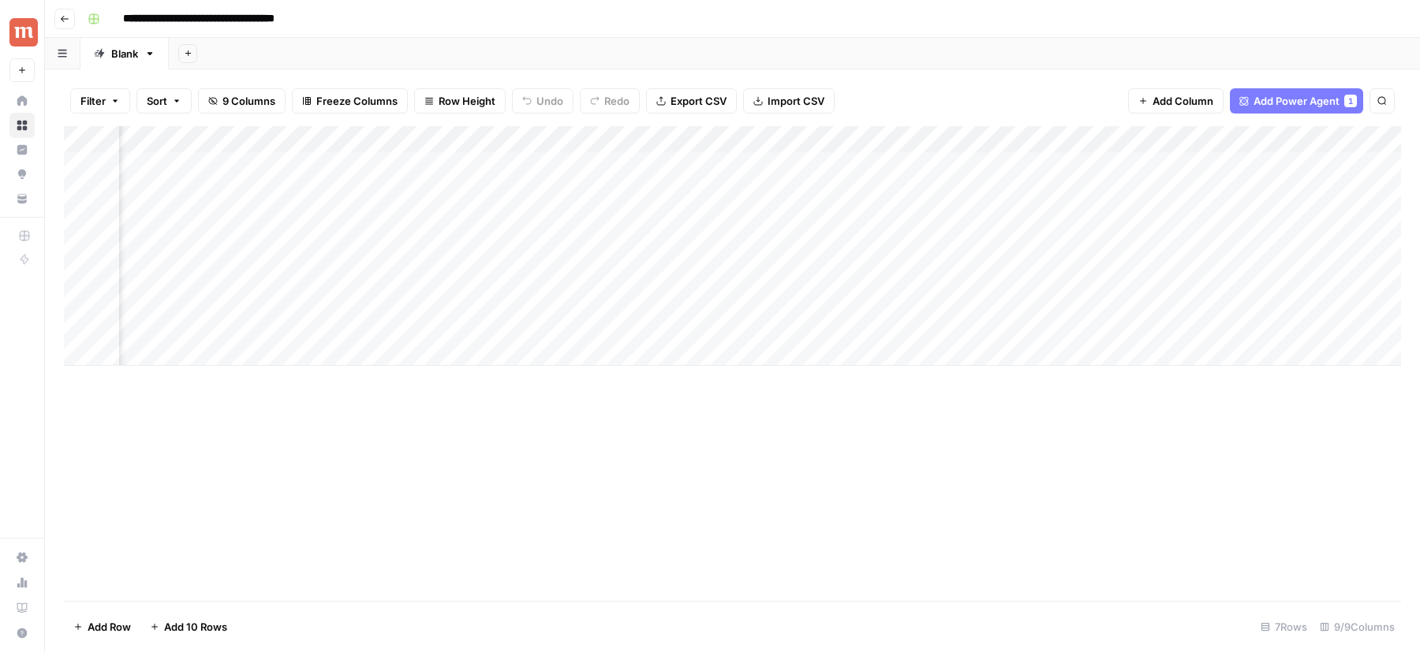
click at [734, 152] on div "Add Column" at bounding box center [732, 246] width 1337 height 240
click at [781, 135] on div "Add Column" at bounding box center [732, 246] width 1337 height 240
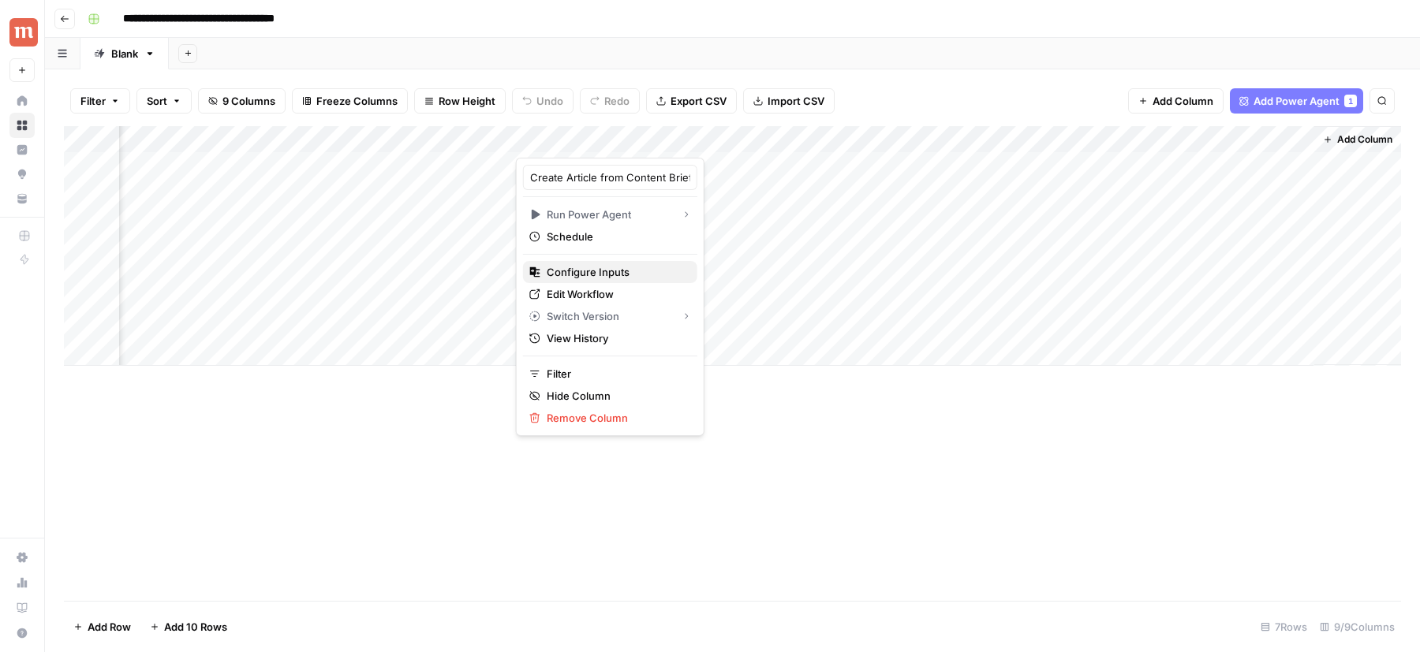
click at [608, 272] on span "Configure Inputs" at bounding box center [616, 272] width 138 height 16
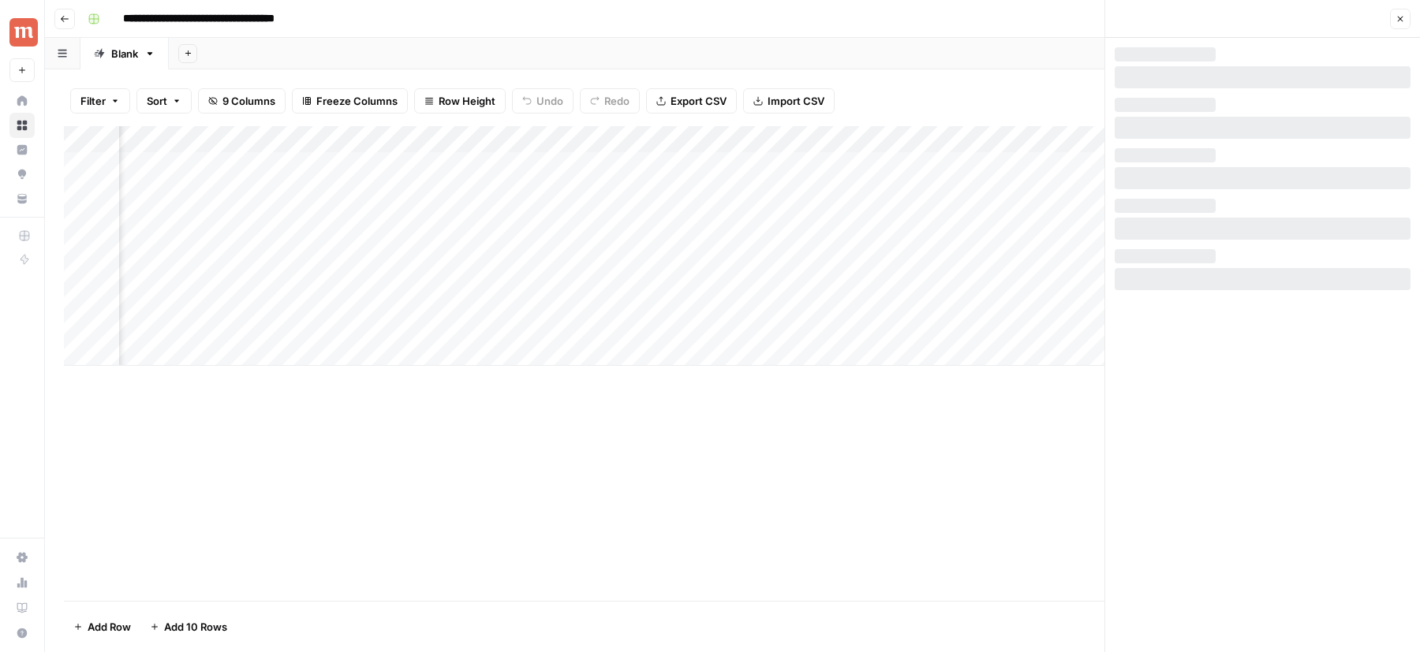
scroll to position [0, 1238]
click at [1409, 28] on div "Close" at bounding box center [1400, 19] width 21 height 21
click at [1406, 21] on button "Close" at bounding box center [1400, 19] width 21 height 21
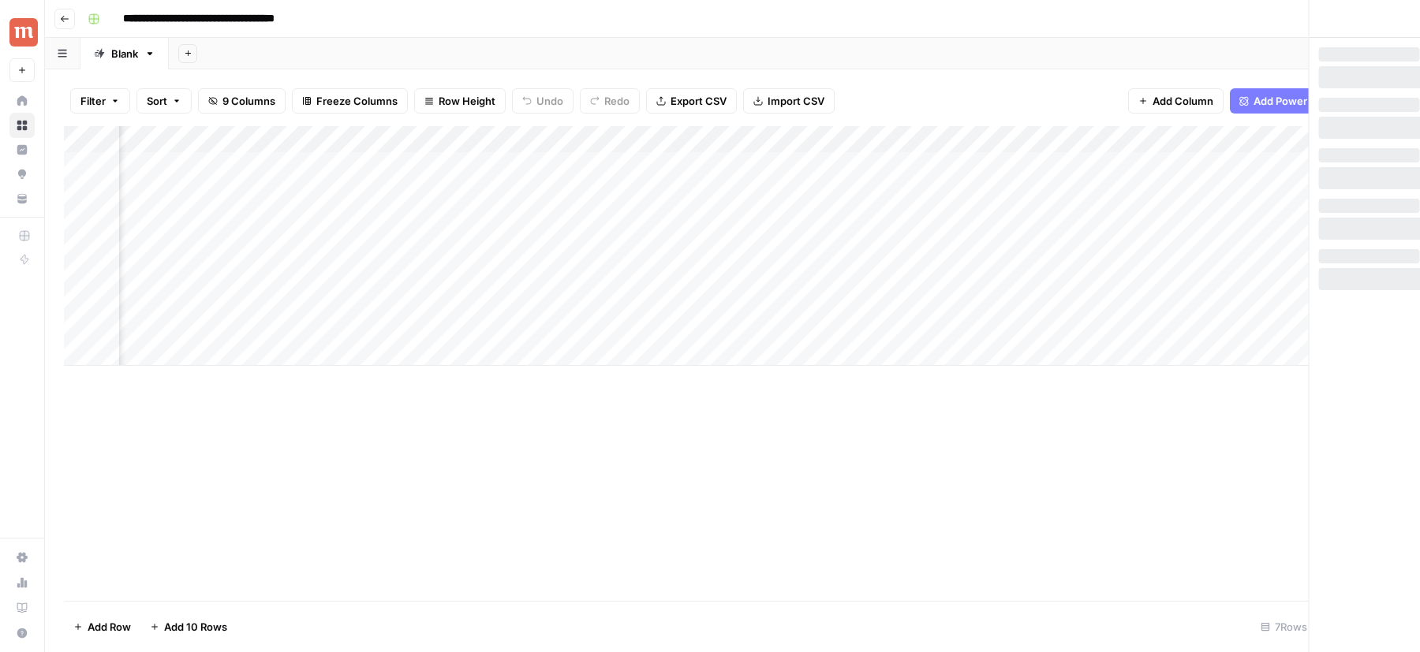
scroll to position [0, 1010]
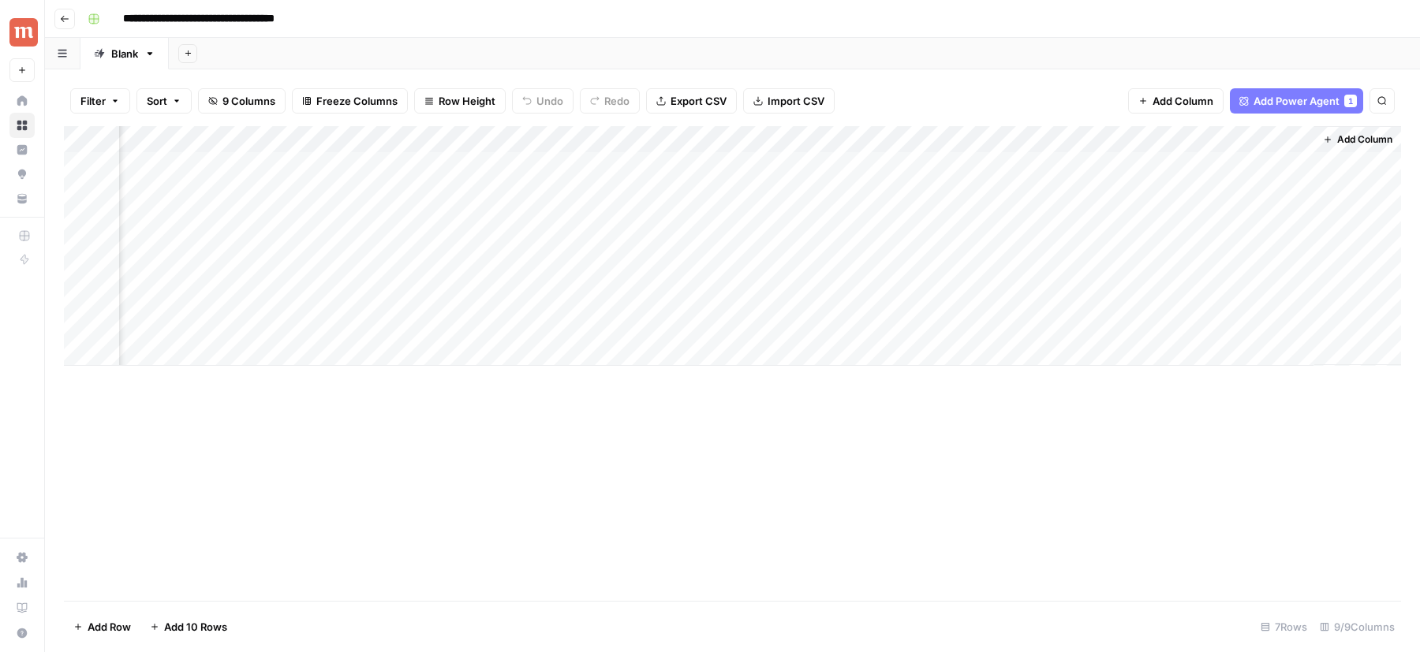
click at [1354, 144] on span "Add Column" at bounding box center [1364, 140] width 55 height 14
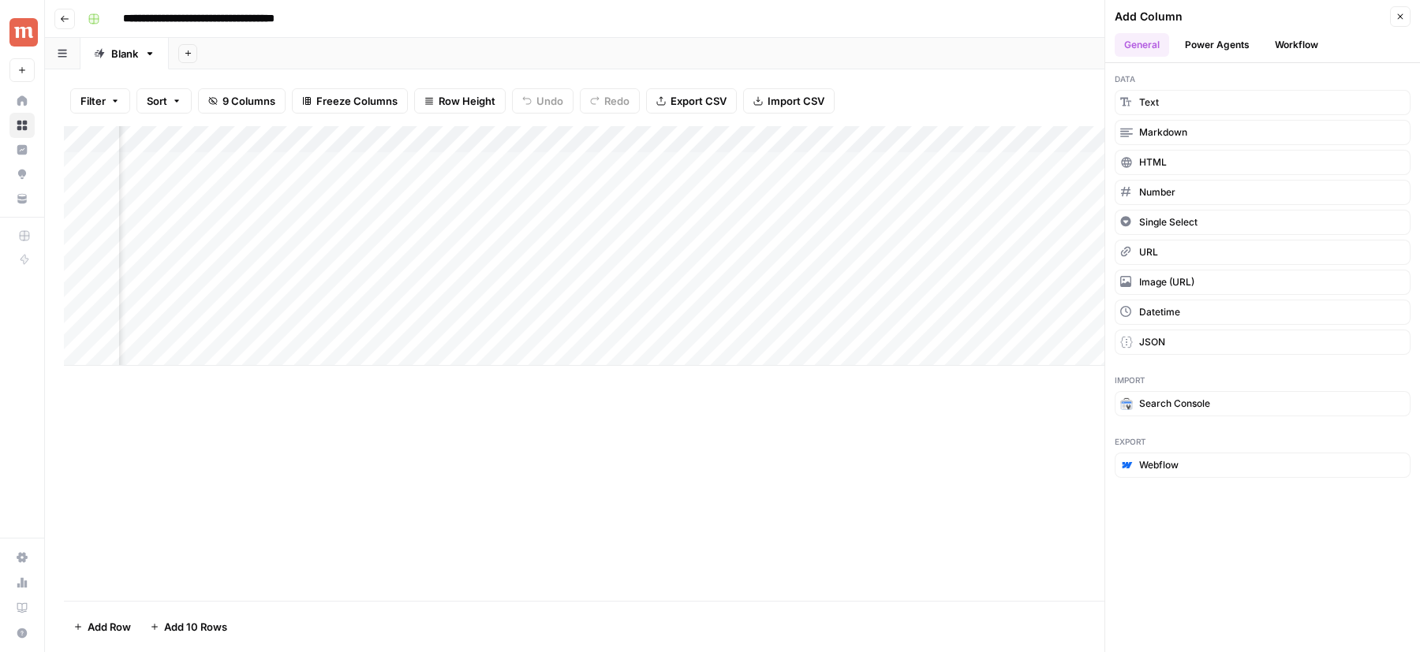
click at [1246, 50] on button "Power Agents" at bounding box center [1217, 45] width 84 height 24
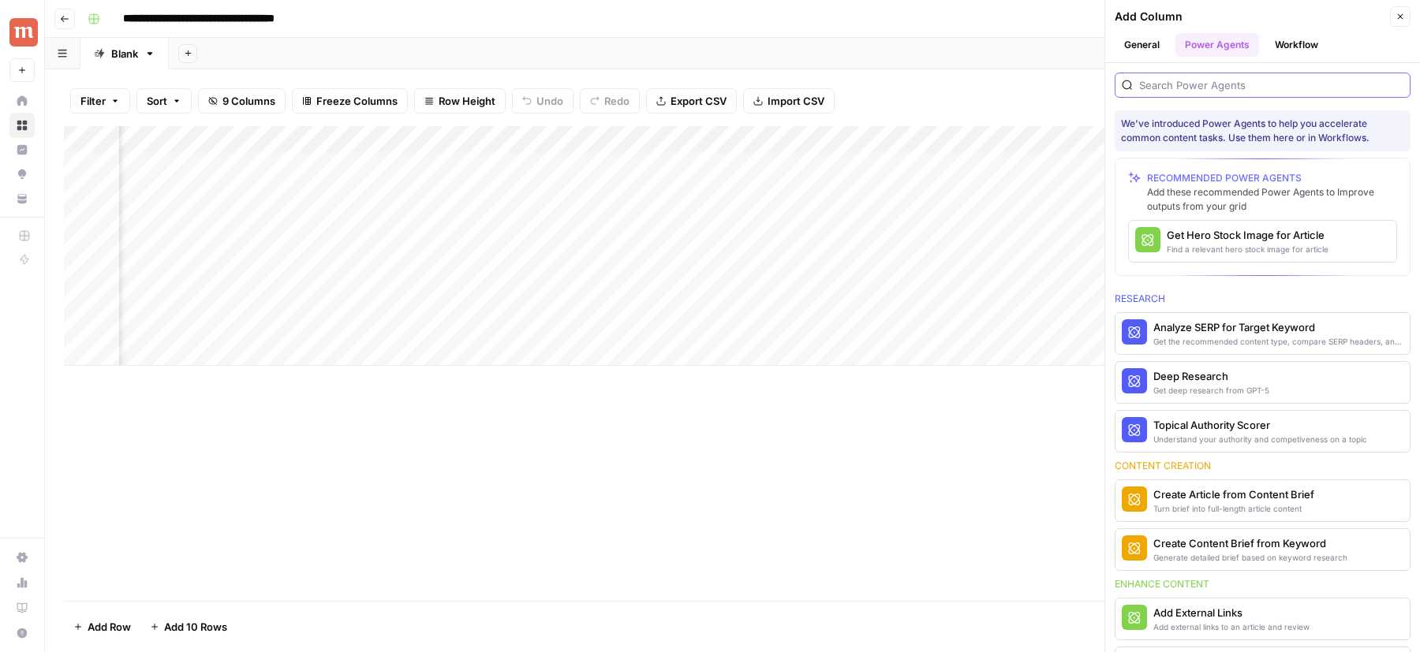
click at [1227, 87] on input "search" at bounding box center [1271, 85] width 264 height 16
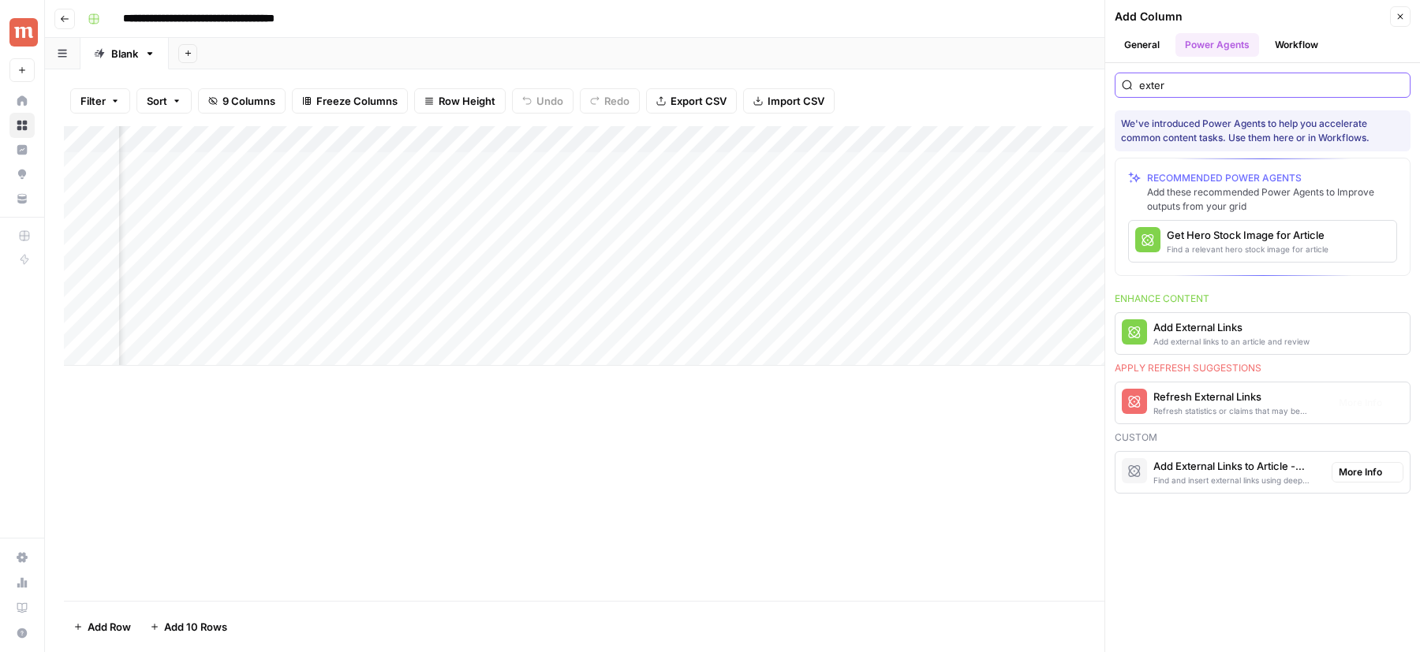
type input "exter"
click at [1223, 460] on div "Add External Links to Article - Pricing" at bounding box center [1236, 466] width 166 height 16
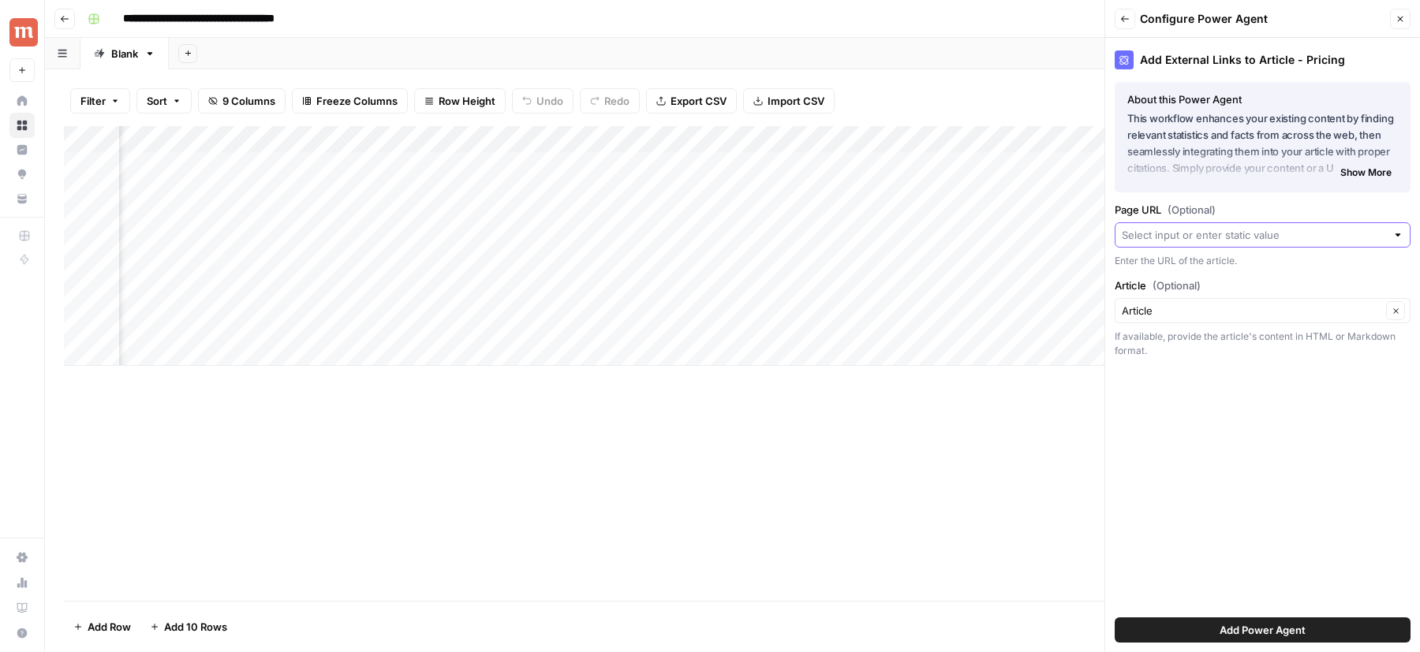
click at [1182, 230] on input "Page URL (Optional)" at bounding box center [1254, 235] width 264 height 16
click at [1186, 213] on span "(Optional)" at bounding box center [1191, 210] width 48 height 16
click at [1186, 227] on input "Page URL (Optional)" at bounding box center [1254, 235] width 264 height 16
click at [1264, 468] on div "Add External Links to Article - Pricing About this Power Agent This workflow en…" at bounding box center [1262, 345] width 315 height 614
click at [1200, 630] on button "Add Power Agent" at bounding box center [1263, 630] width 296 height 25
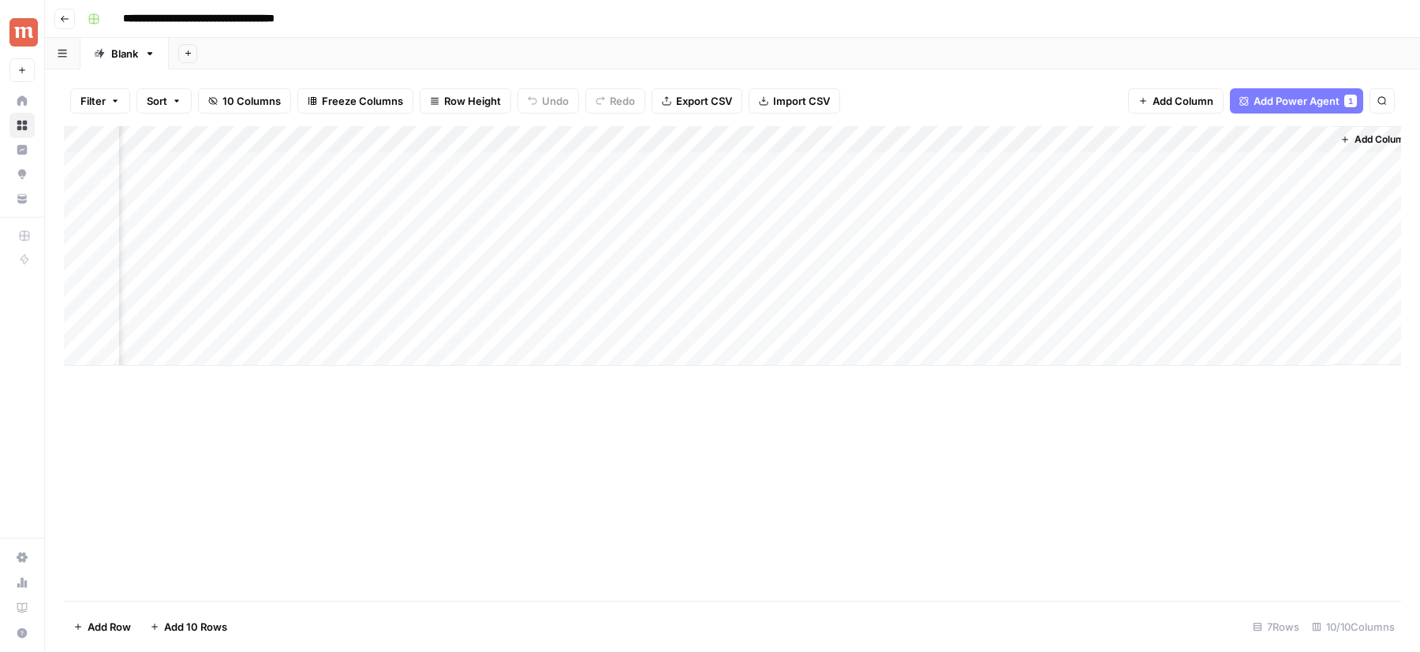
scroll to position [0, 1267]
click at [1372, 131] on button "Add Column" at bounding box center [1358, 139] width 82 height 21
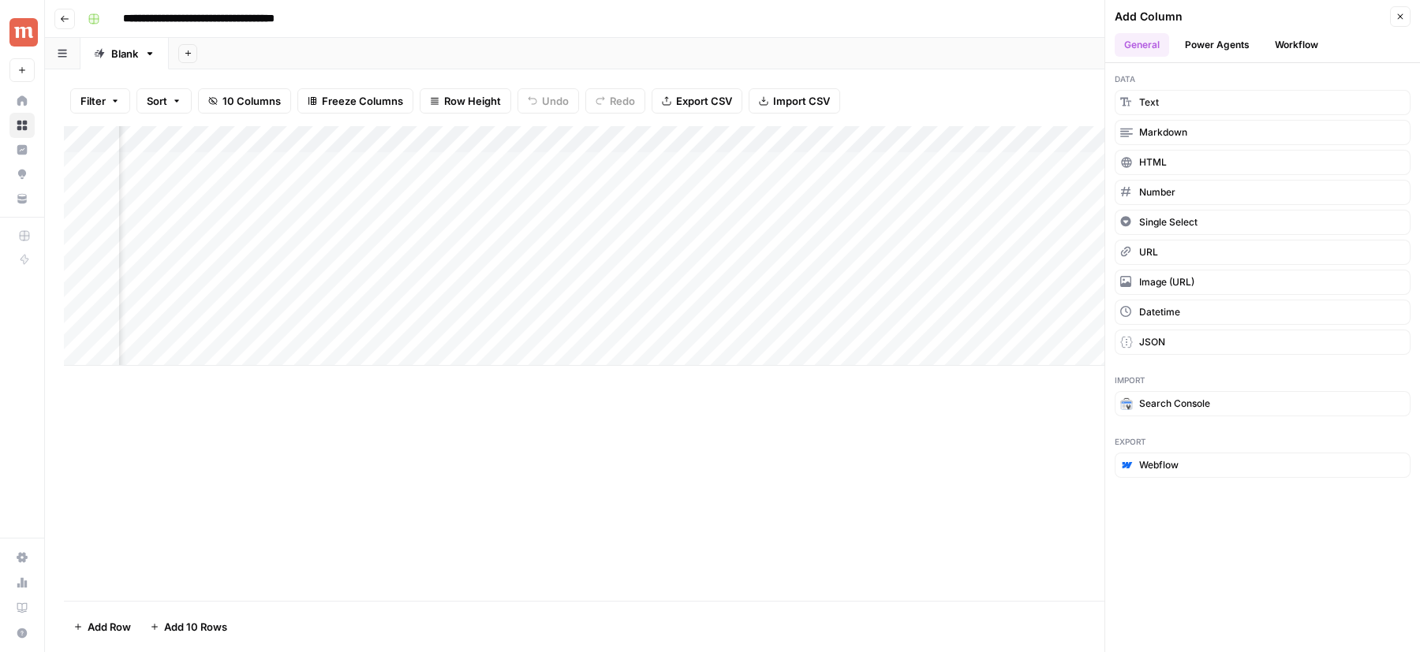
click at [1221, 53] on button "Power Agents" at bounding box center [1217, 45] width 84 height 24
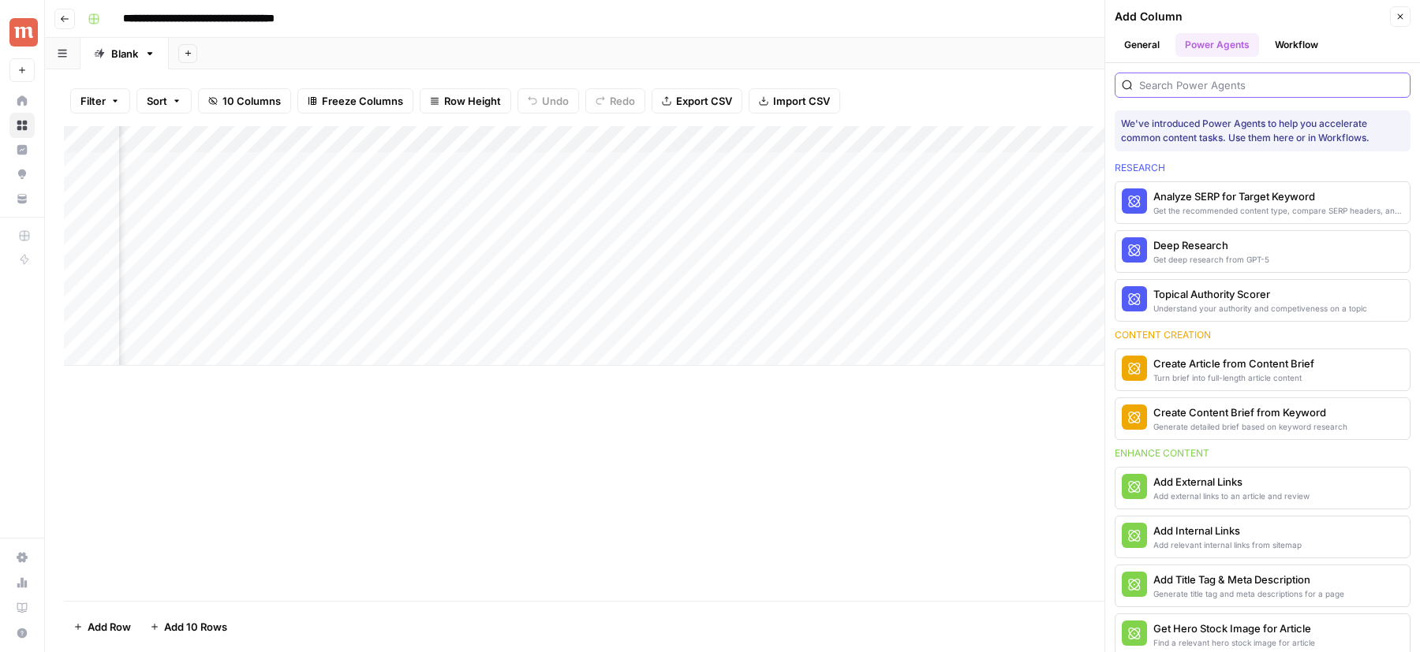
click at [1242, 85] on input "search" at bounding box center [1271, 85] width 264 height 16
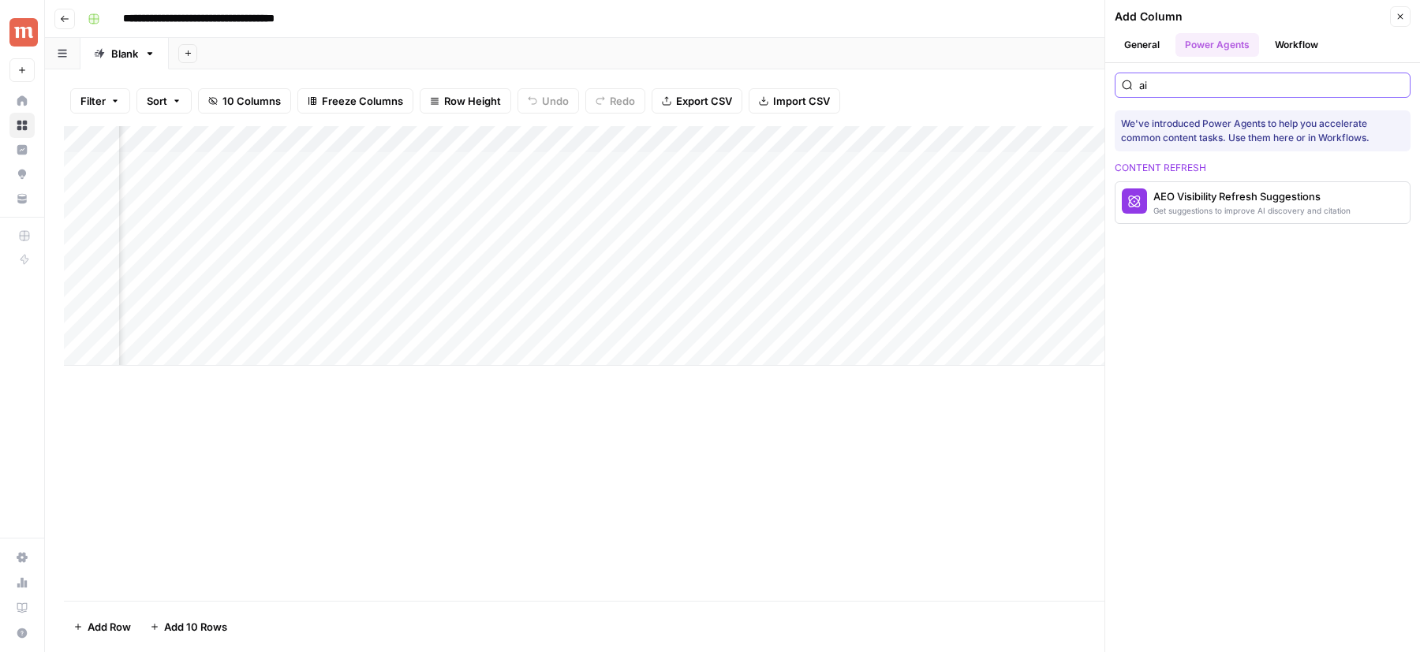
type input "ai"
click at [1307, 39] on button "Workflow" at bounding box center [1296, 45] width 62 height 24
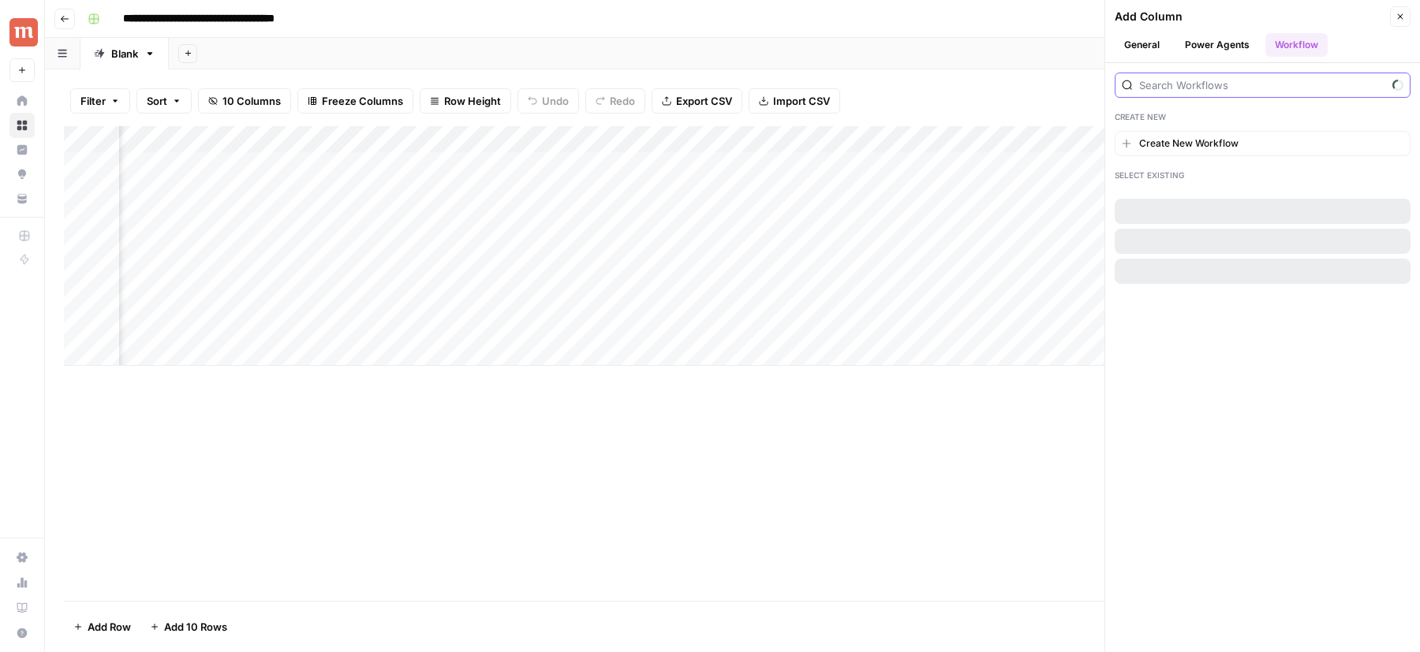
click at [1276, 77] on input "search" at bounding box center [1262, 85] width 247 height 16
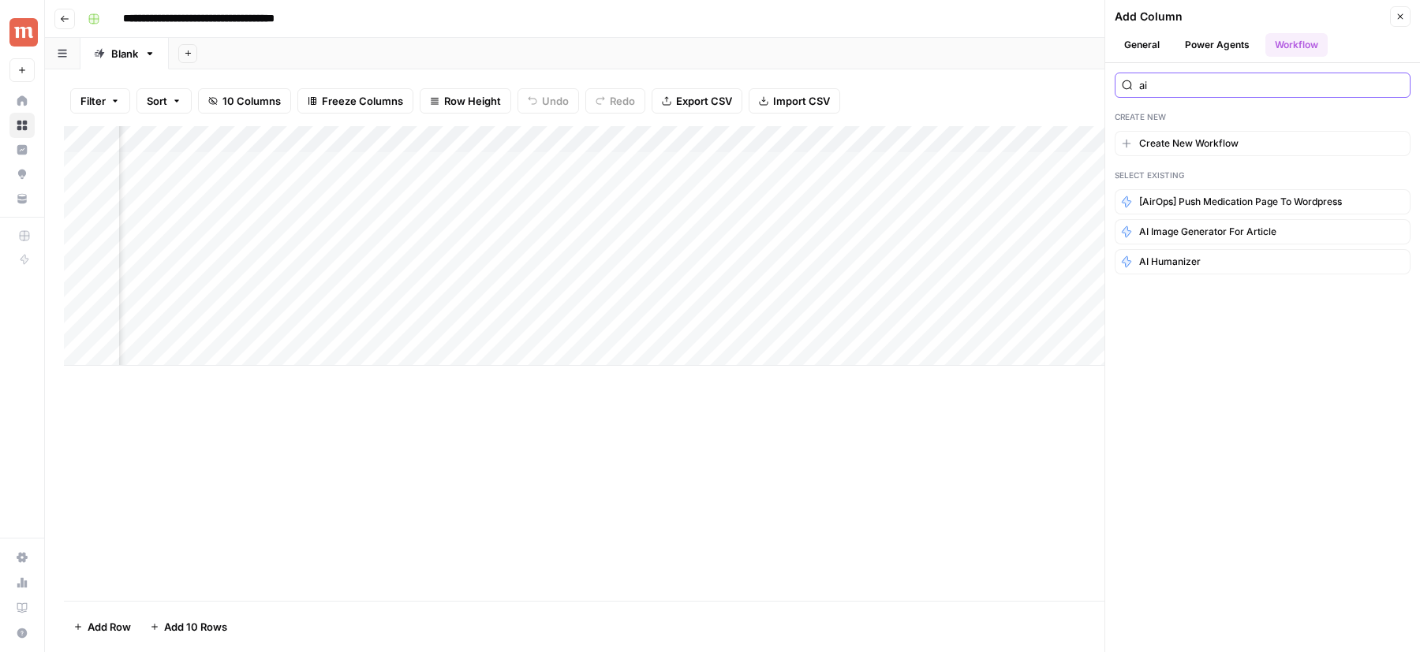
type input "ai"
click at [1224, 262] on button "AI Humanizer" at bounding box center [1263, 261] width 296 height 25
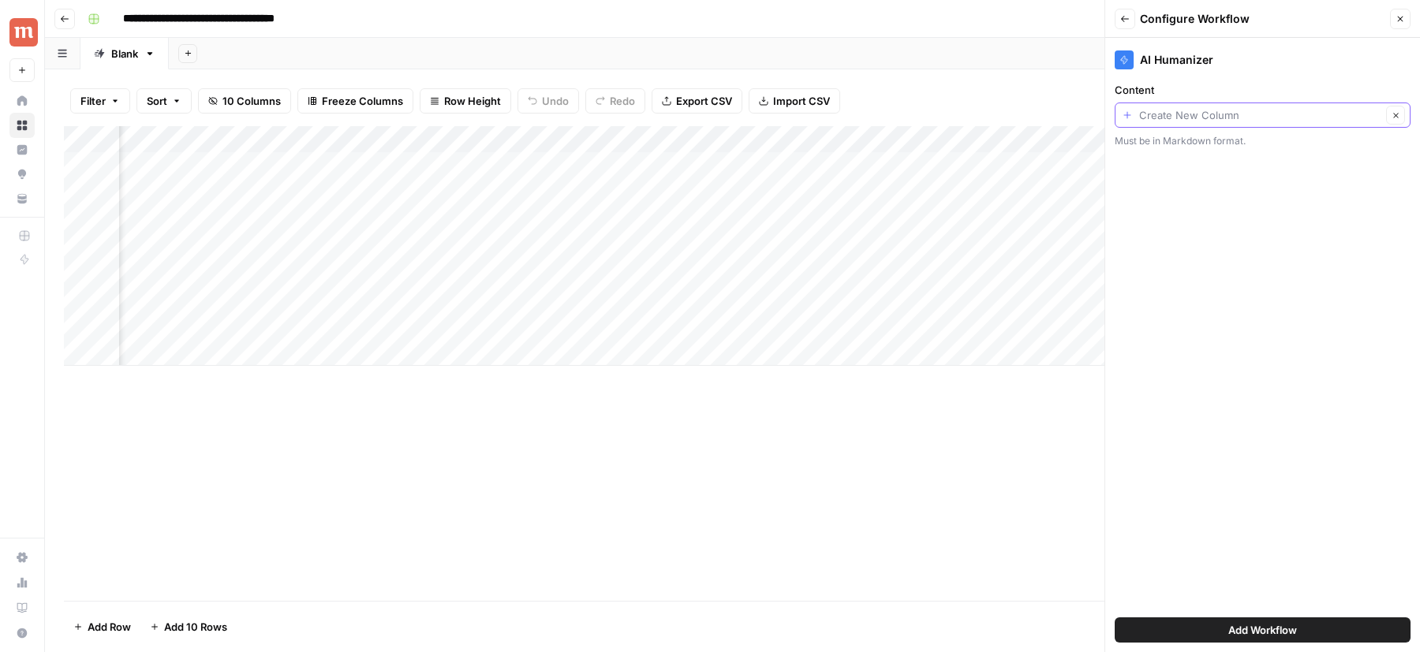
click at [1212, 114] on input "Content" at bounding box center [1260, 115] width 242 height 16
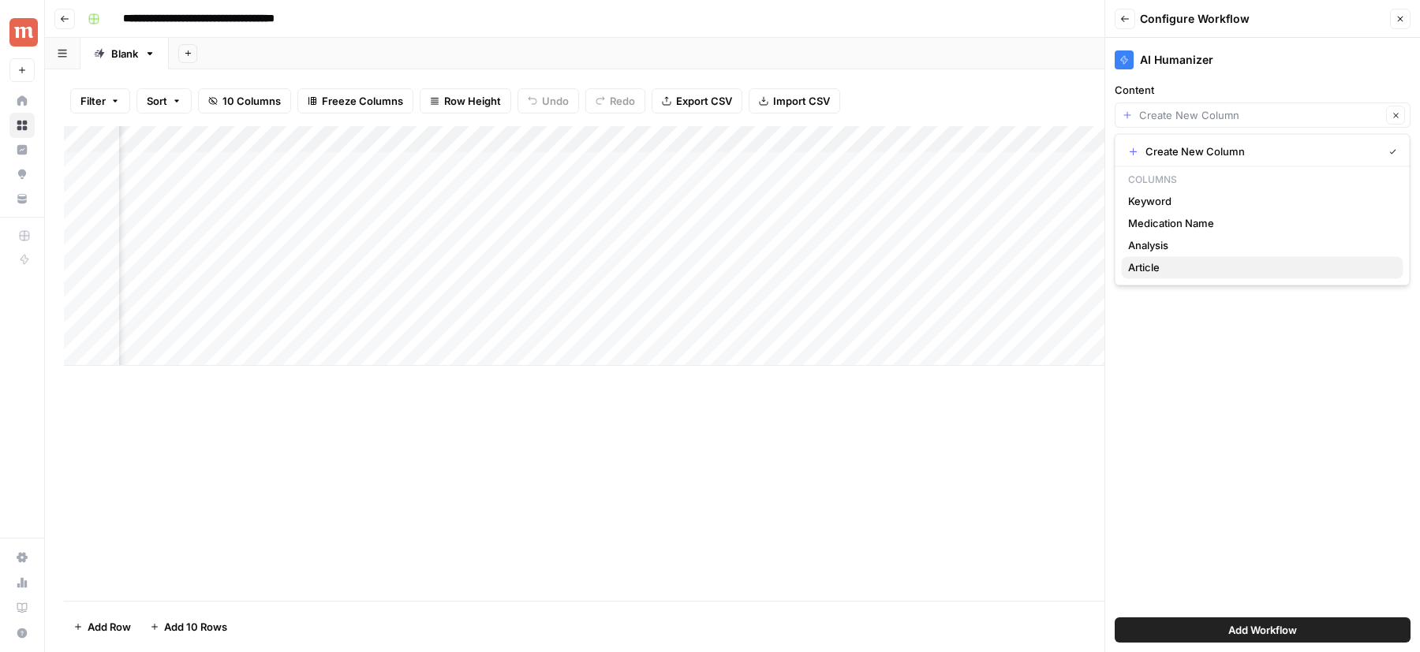
click at [1152, 265] on span "Article" at bounding box center [1259, 268] width 263 height 16
type input "Article"
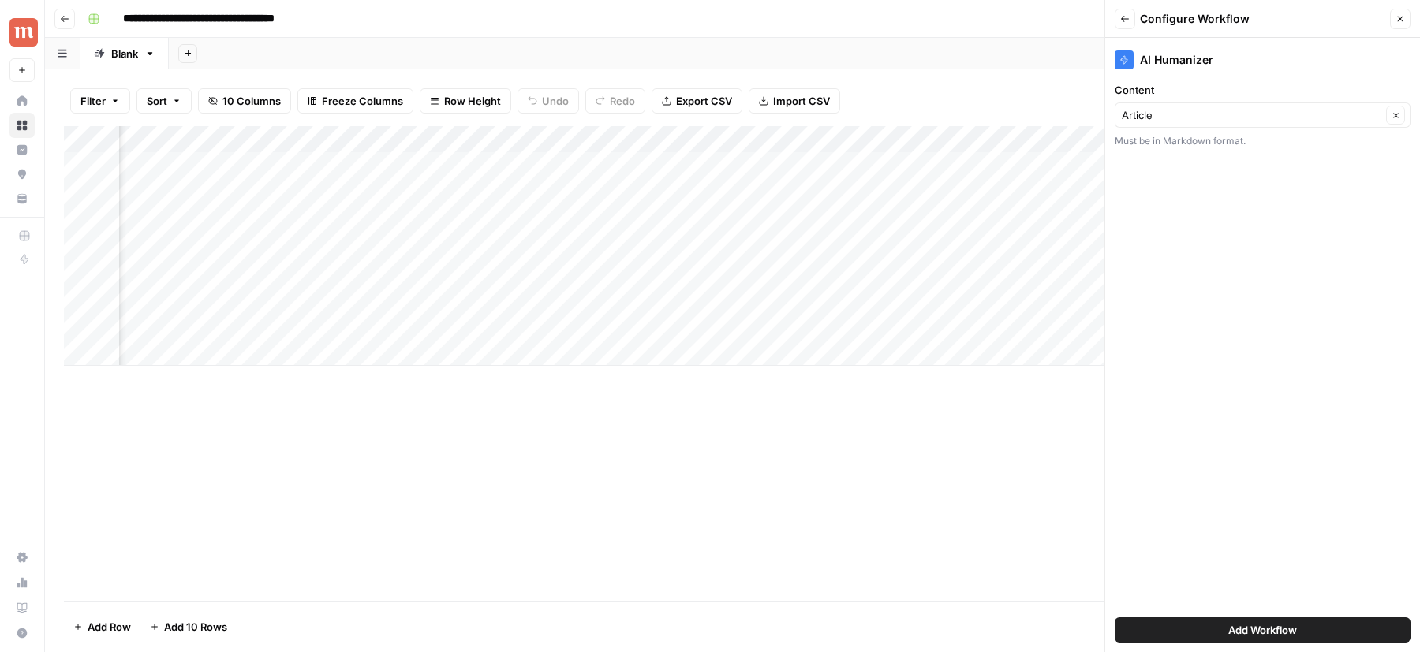
click at [1167, 616] on div "Add Workflow" at bounding box center [1263, 630] width 296 height 44
click at [1167, 629] on button "Add Workflow" at bounding box center [1263, 630] width 296 height 25
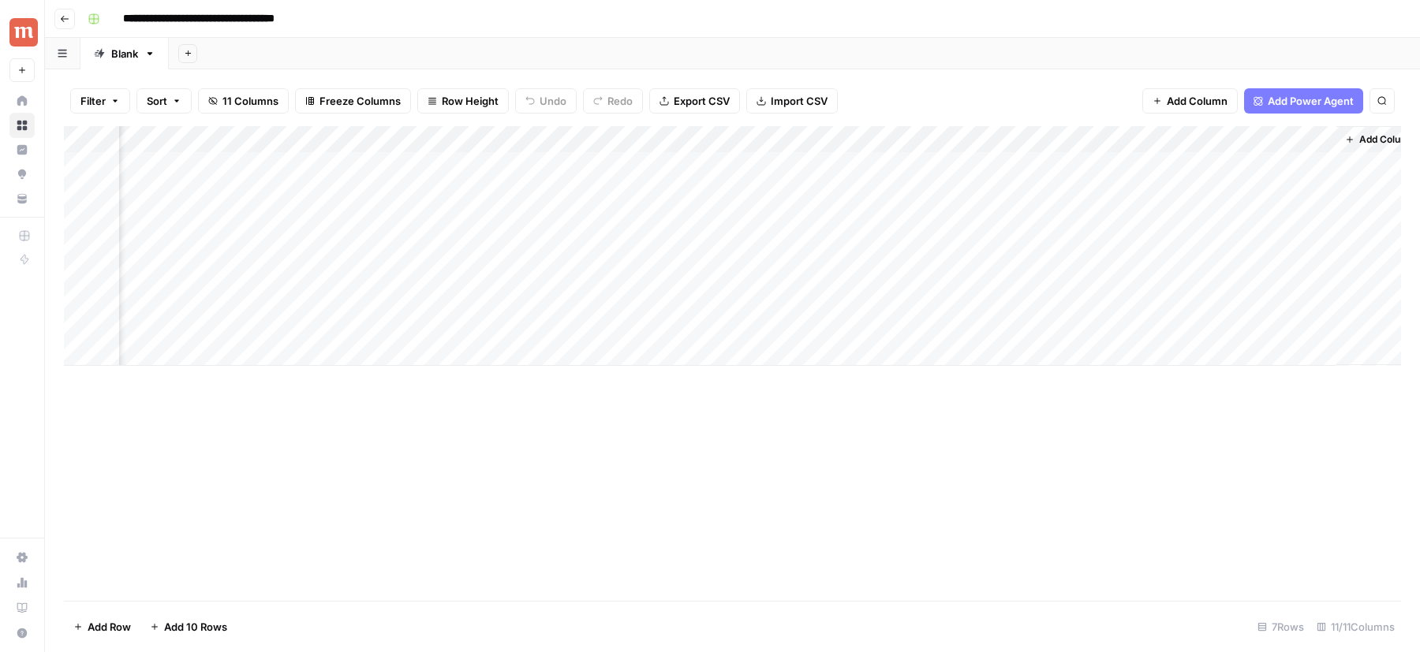
scroll to position [0, 1409]
click at [1338, 138] on span "Add Column" at bounding box center [1364, 140] width 55 height 14
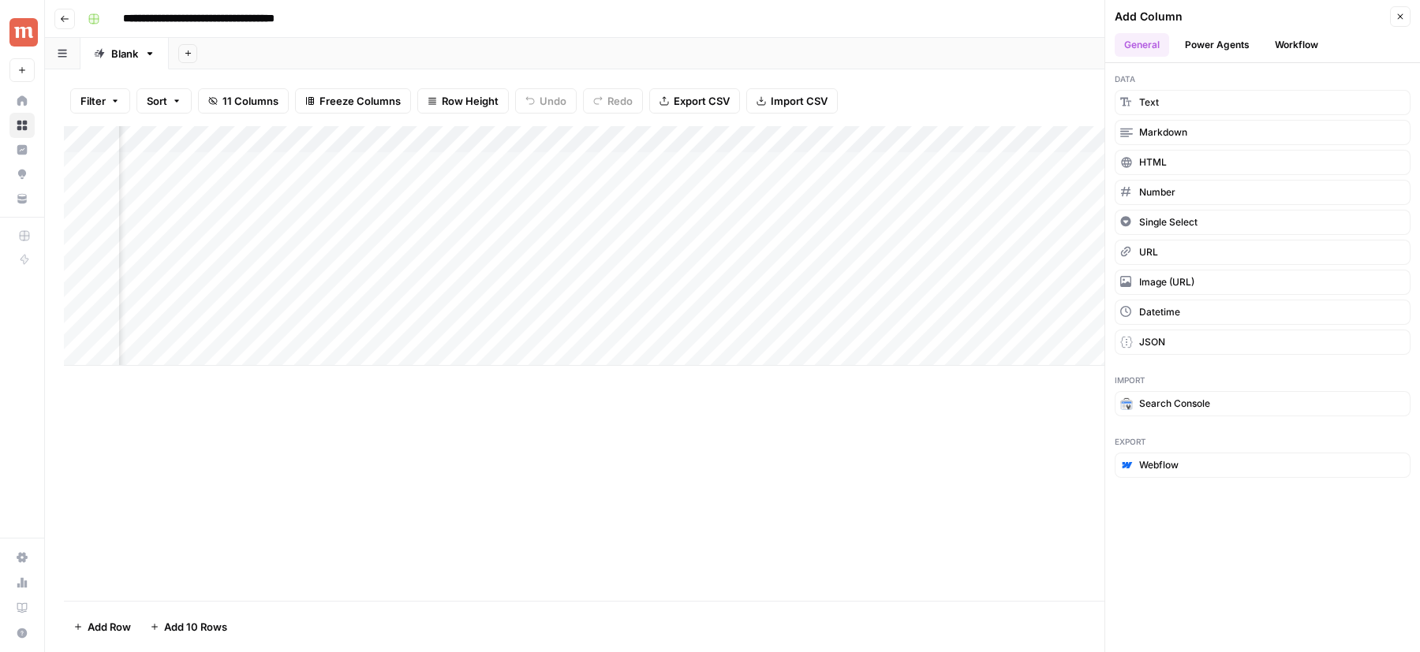
click at [1293, 38] on button "Workflow" at bounding box center [1296, 45] width 62 height 24
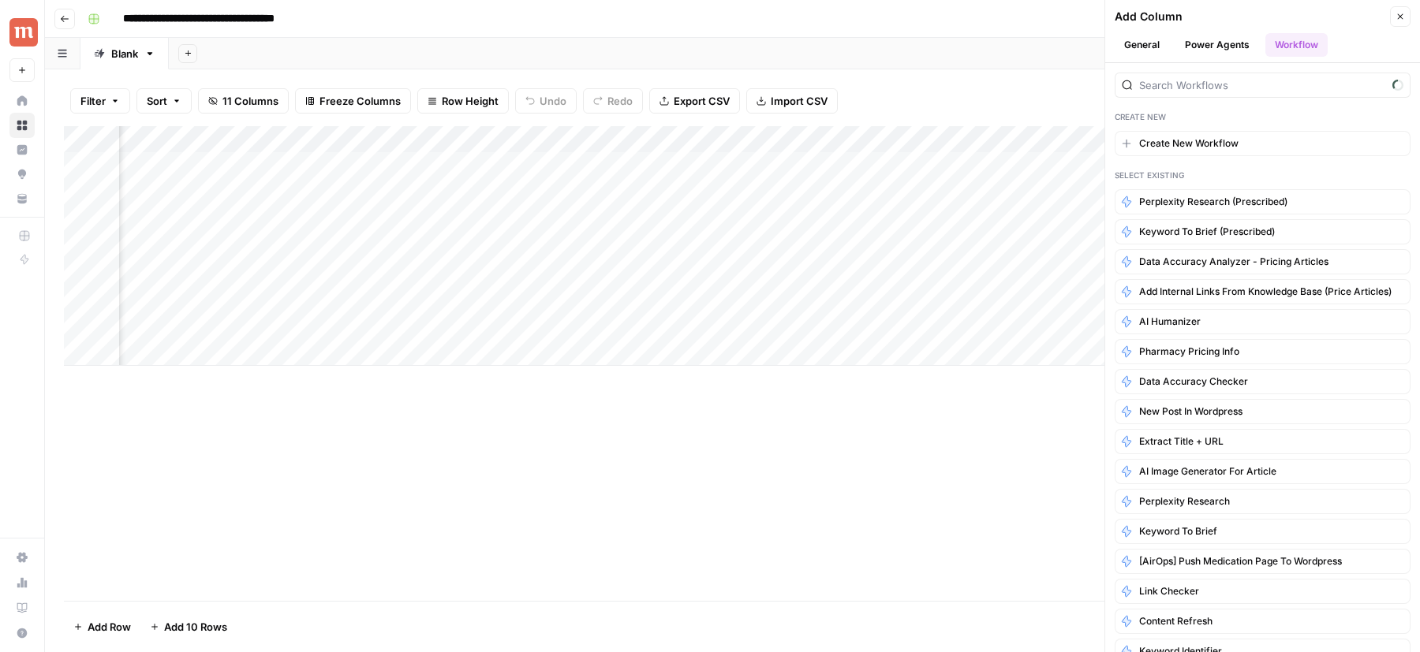
click at [1263, 76] on div at bounding box center [1263, 85] width 296 height 25
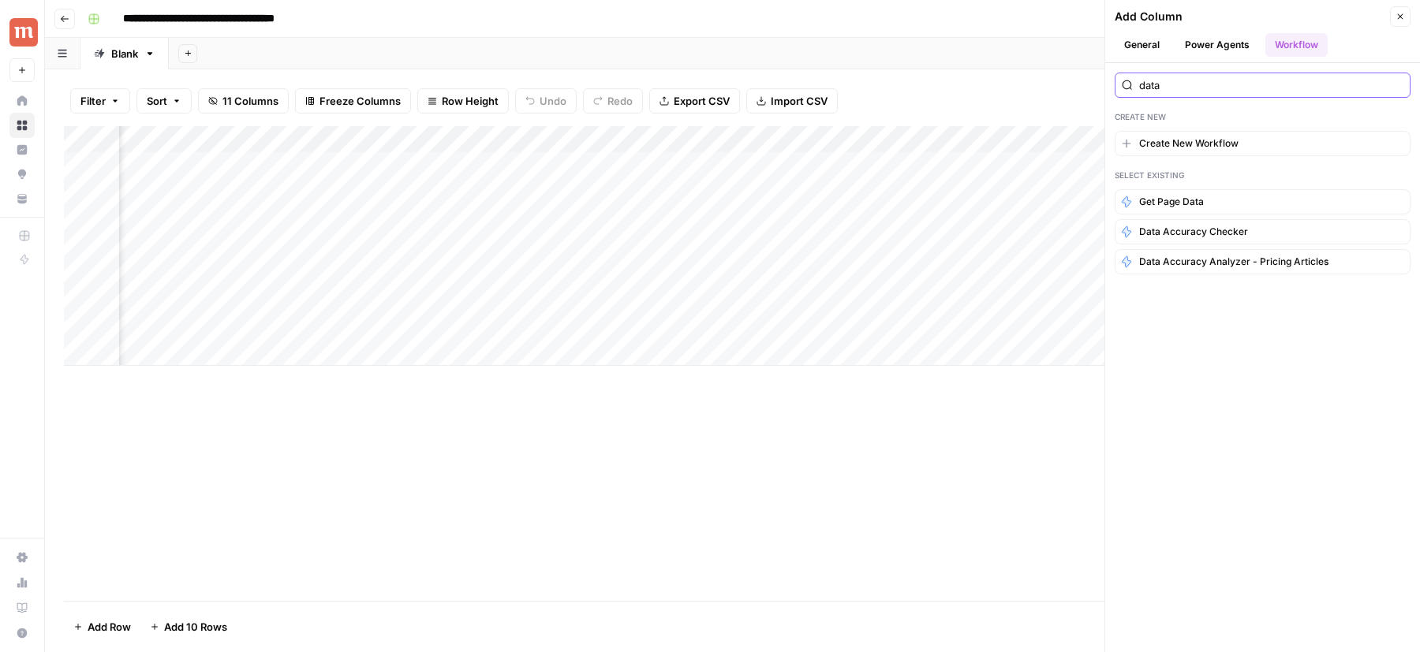
type input "data"
click at [1208, 257] on span "Data Accuracy Analyzer - Pricing Articles" at bounding box center [1233, 262] width 189 height 14
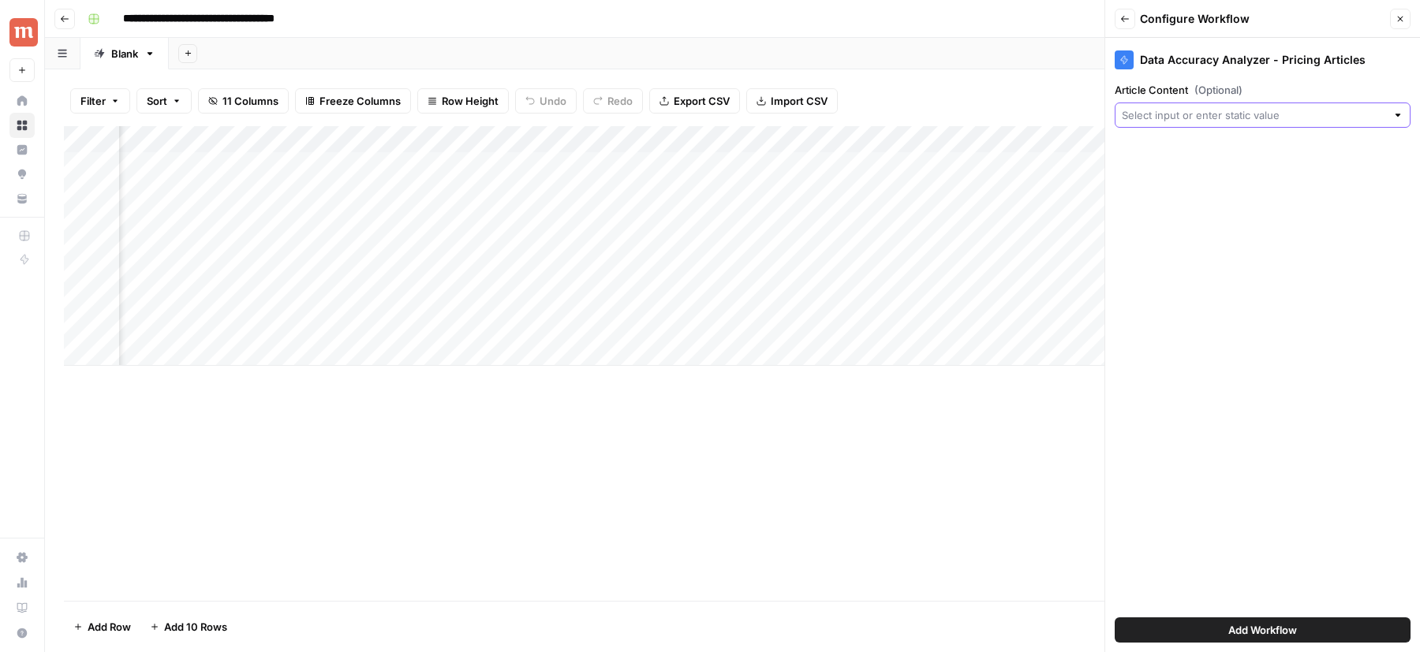
click at [1164, 119] on input "Article Content (Optional)" at bounding box center [1254, 115] width 264 height 16
click at [1160, 207] on span "Article" at bounding box center [1250, 203] width 244 height 16
type input "Article"
click at [1125, 629] on button "Add Workflow" at bounding box center [1263, 630] width 296 height 25
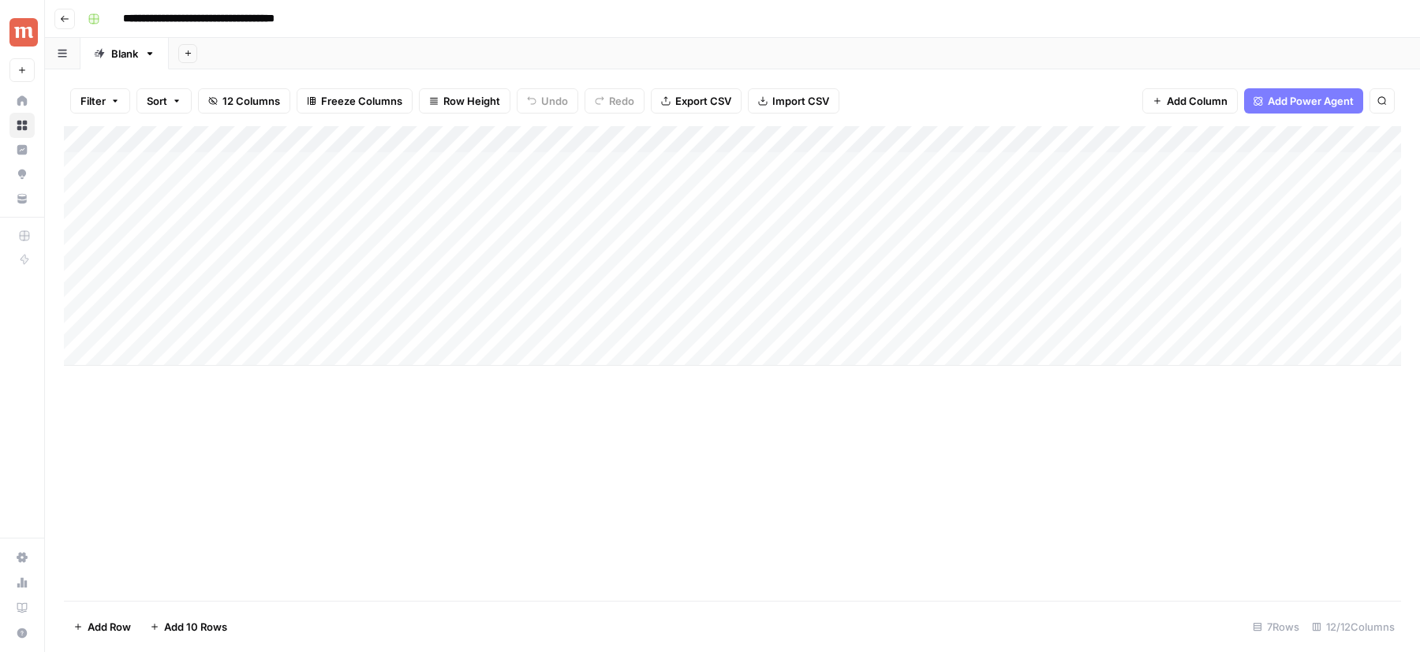
scroll to position [0, 0]
click at [256, 159] on div "Add Column" at bounding box center [732, 246] width 1337 height 240
click at [878, 103] on div "Filter Sort 12 Columns Freeze Columns Row Height Undo Redo Export CSV Import CS…" at bounding box center [732, 101] width 1337 height 50
click at [812, 137] on div "Add Column" at bounding box center [732, 246] width 1337 height 240
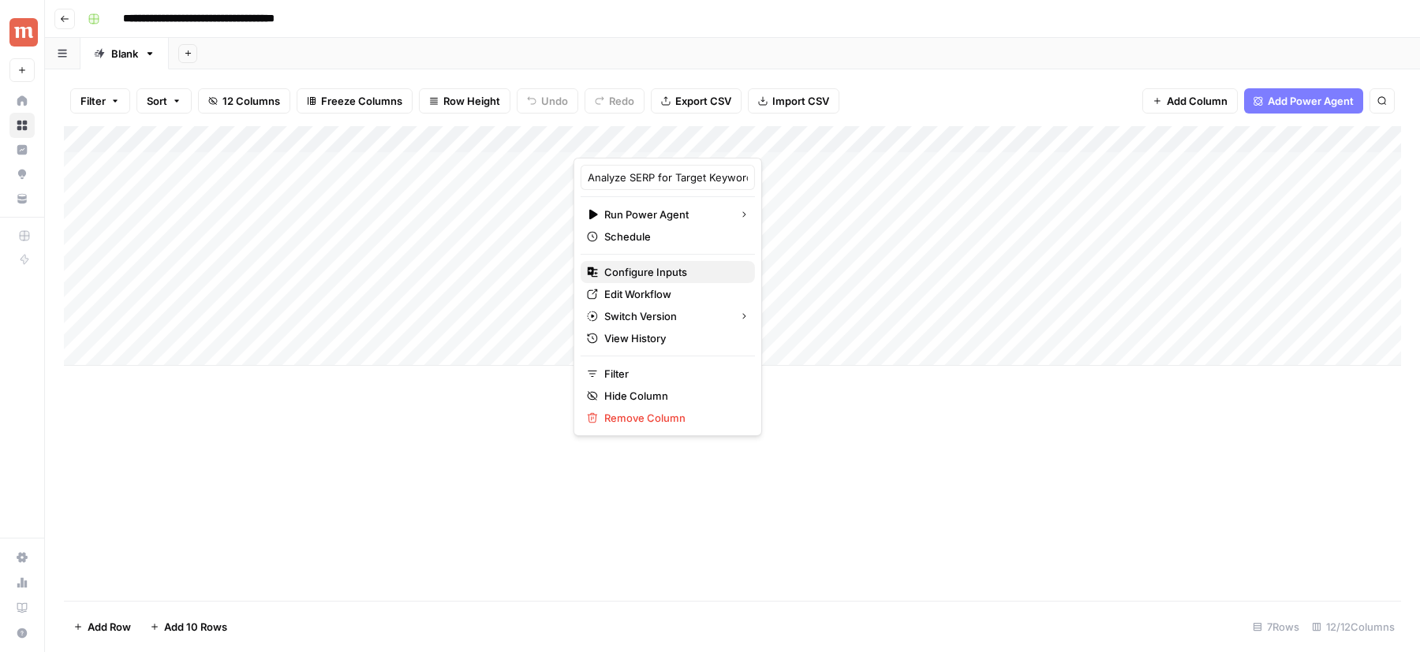
click at [669, 271] on span "Configure Inputs" at bounding box center [673, 272] width 138 height 16
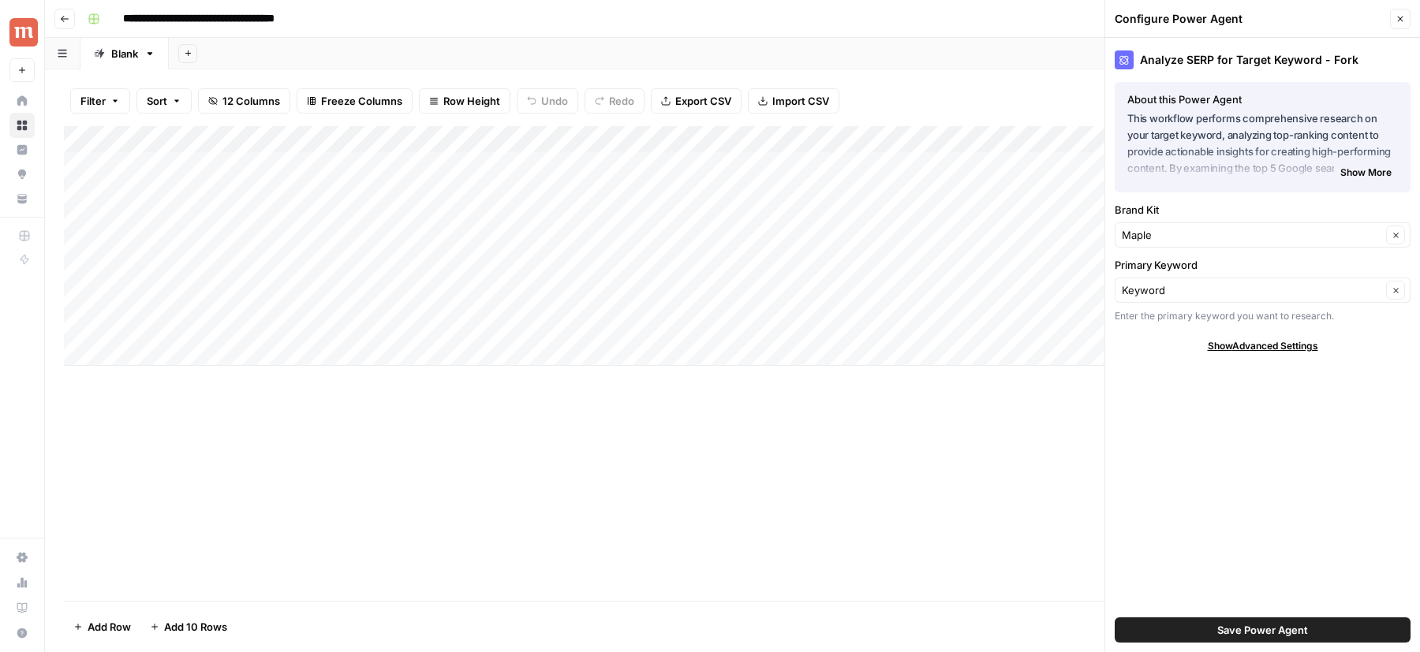
click at [1399, 29] on header "Configure Power Agent Close" at bounding box center [1262, 19] width 315 height 38
click at [768, 171] on div "Add Column" at bounding box center [732, 246] width 1337 height 240
click at [714, 163] on div "Add Column" at bounding box center [732, 246] width 1337 height 240
click at [1397, 16] on icon "button" at bounding box center [1399, 18] width 9 height 9
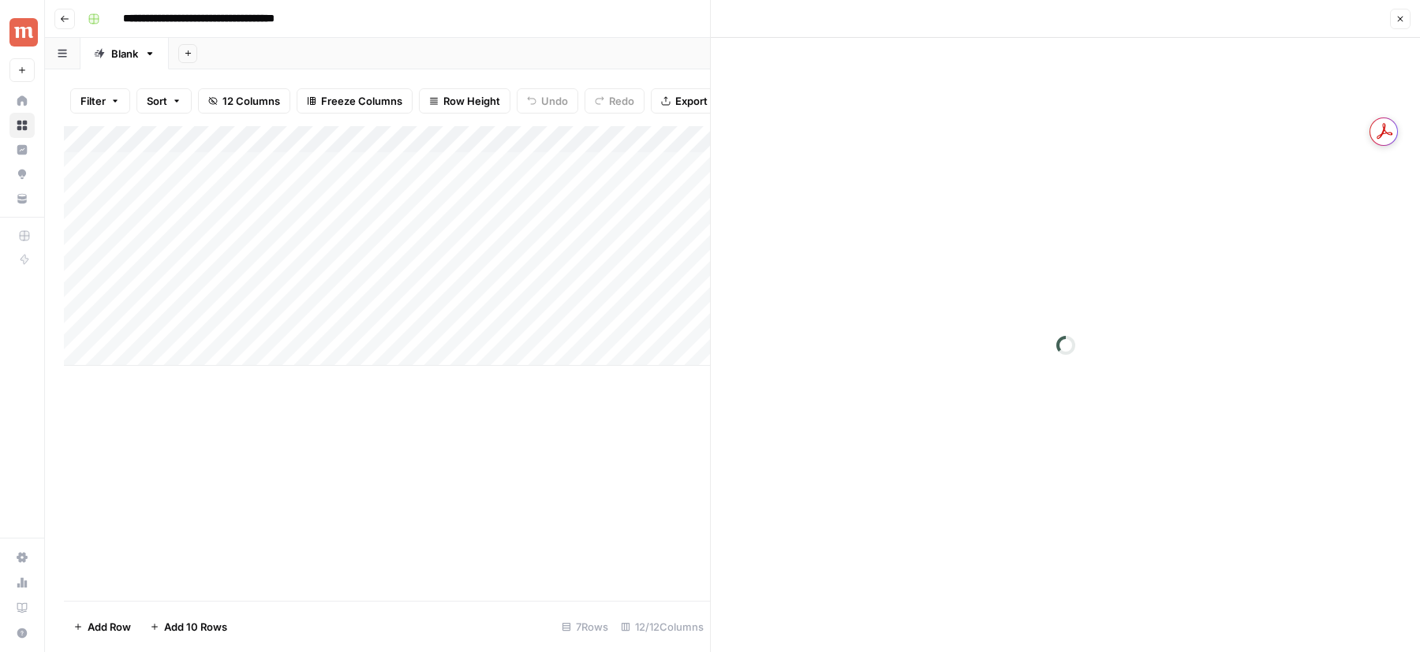
click at [1408, 24] on button "Close" at bounding box center [1400, 19] width 21 height 21
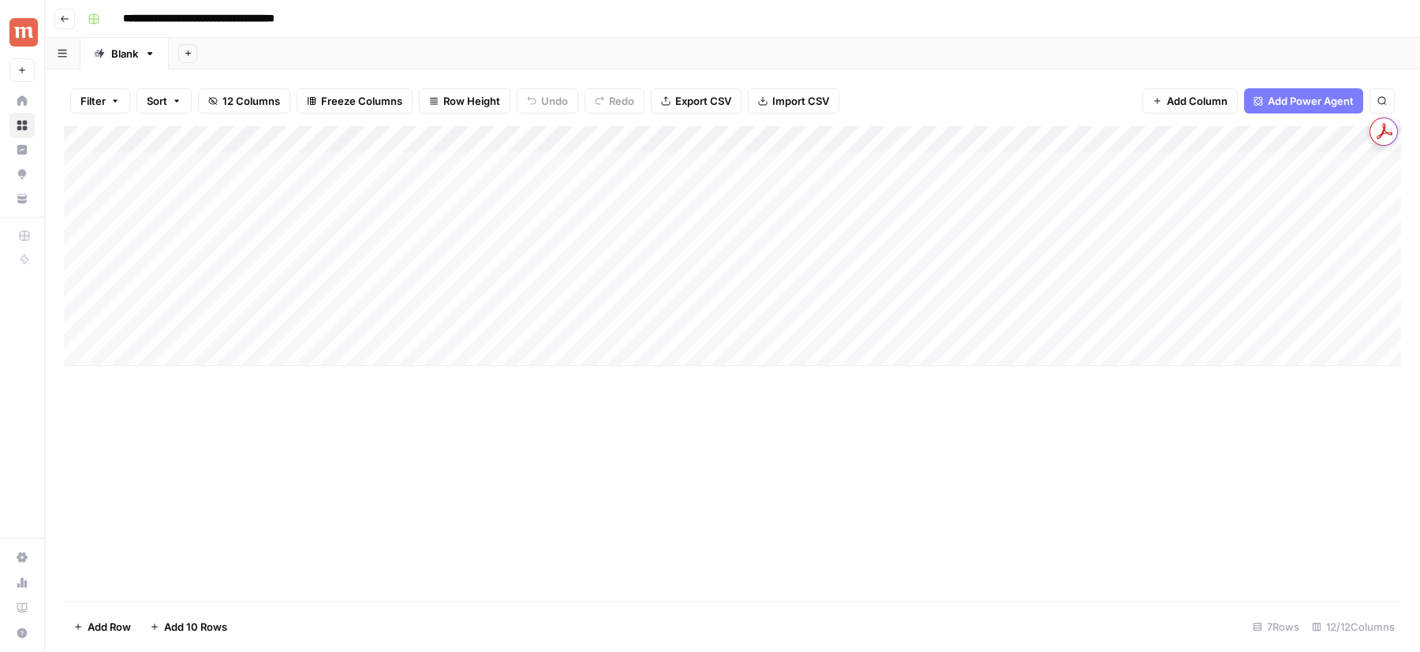
click at [151, 348] on div "Add Column" at bounding box center [732, 246] width 1337 height 240
click at [186, 392] on div "Add Column" at bounding box center [732, 259] width 1337 height 267
click at [177, 406] on div "Add Column" at bounding box center [732, 272] width 1337 height 293
click at [612, 607] on footer "Add Row Add 10 Rows 10 Rows 12/12 Columns" at bounding box center [732, 626] width 1337 height 51
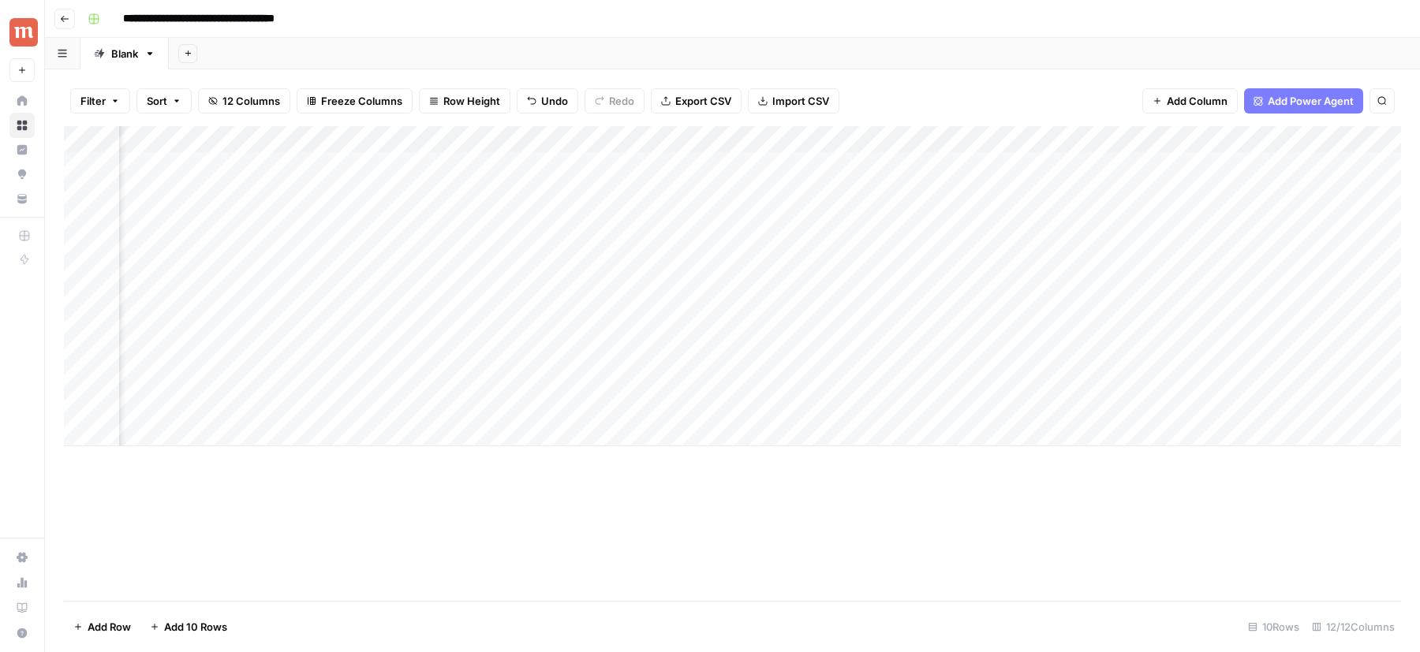
click at [866, 138] on div "Add Column" at bounding box center [732, 286] width 1337 height 320
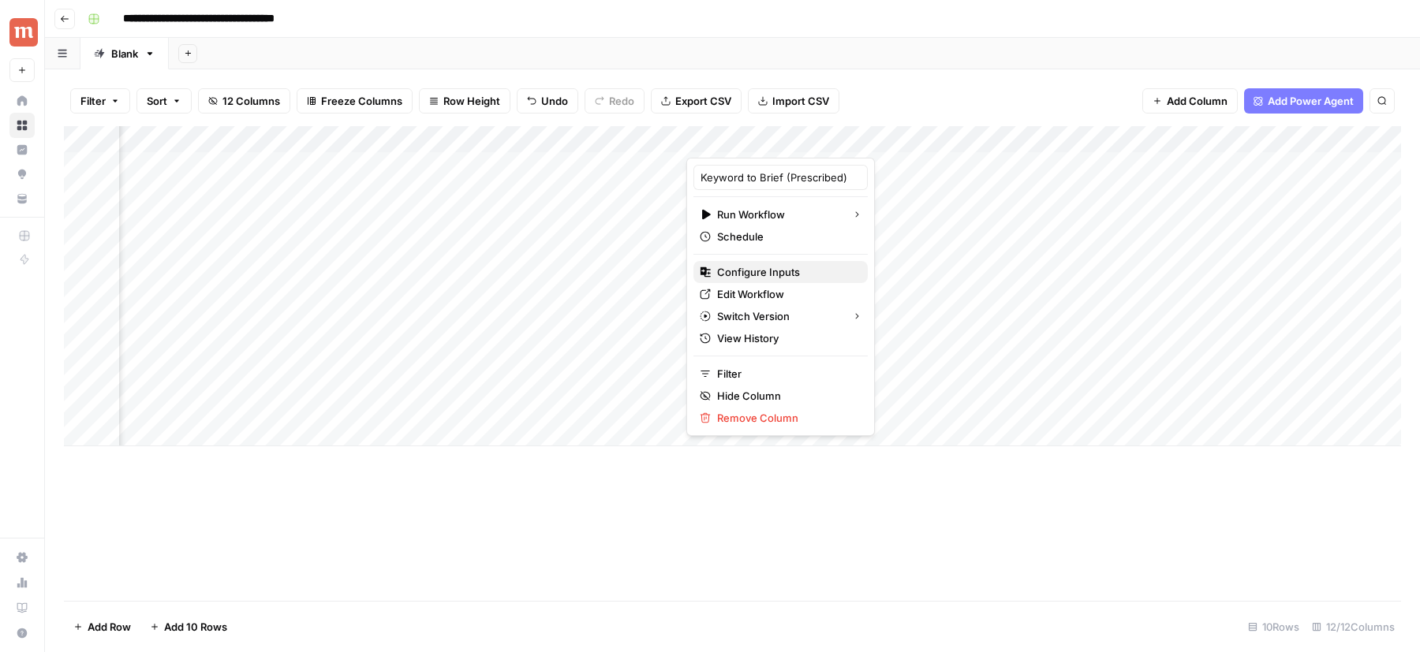
click at [767, 273] on span "Configure Inputs" at bounding box center [786, 272] width 138 height 16
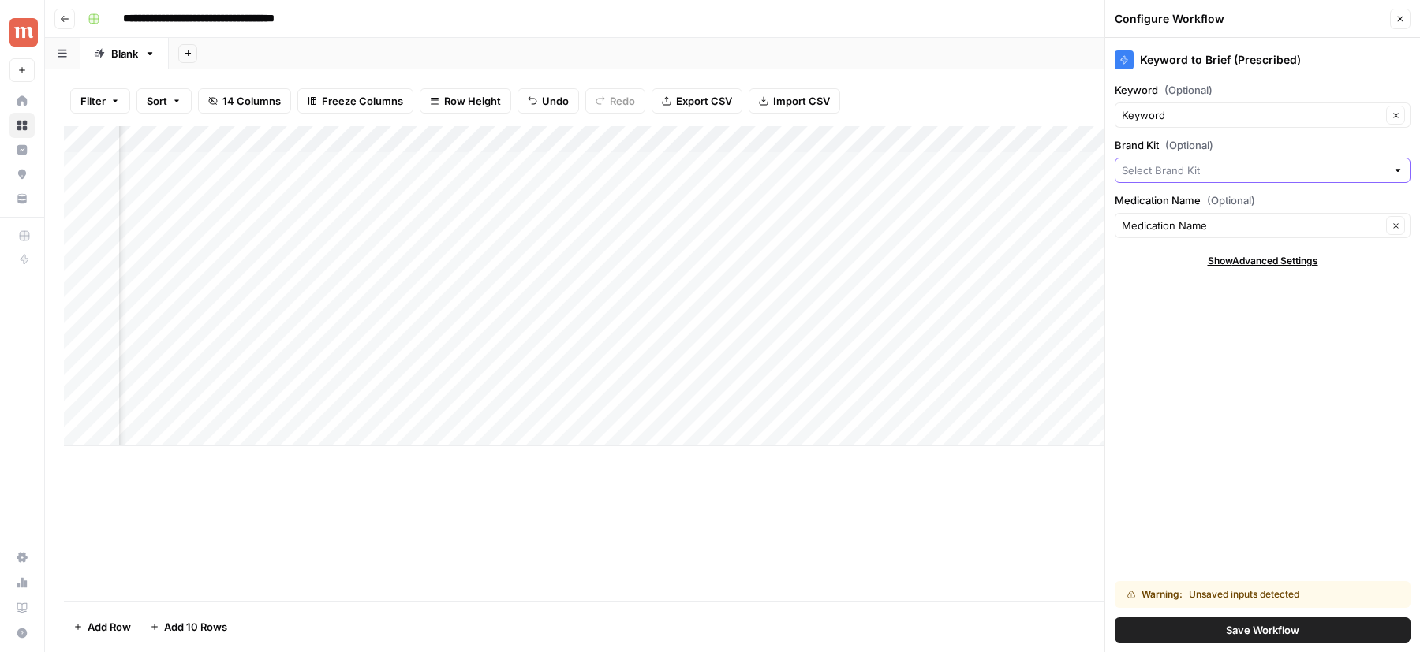
click at [1166, 177] on div at bounding box center [1263, 170] width 296 height 25
click at [1154, 208] on span "Maple" at bounding box center [1259, 207] width 263 height 16
type input "Maple"
click at [1199, 633] on button "Save Workflow" at bounding box center [1263, 630] width 296 height 25
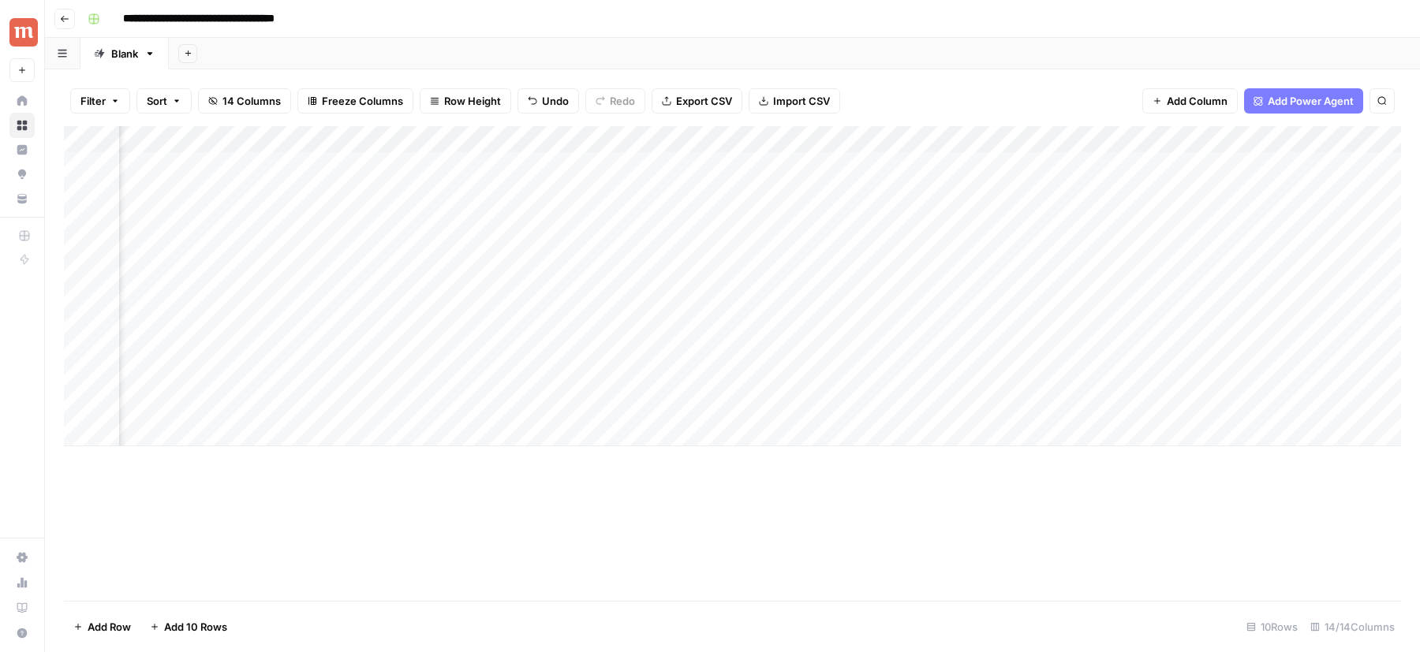
click at [810, 136] on div "Add Column" at bounding box center [732, 286] width 1337 height 320
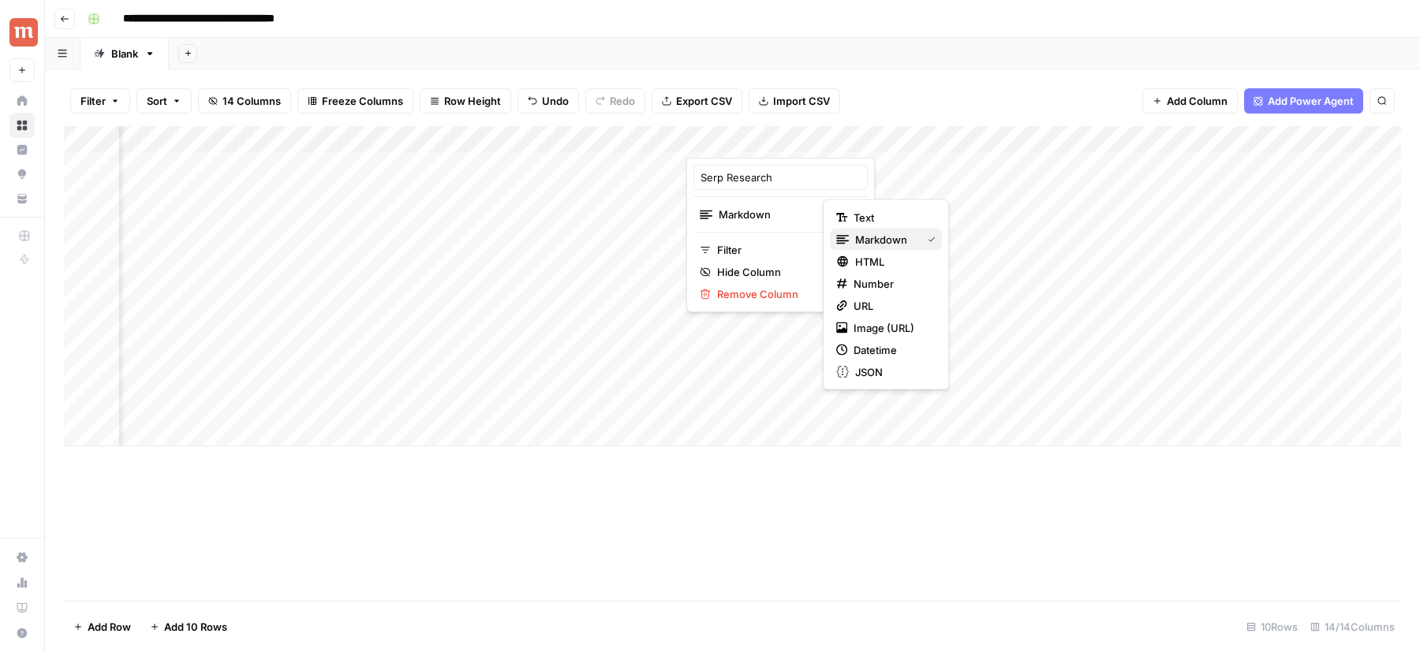
click at [861, 246] on span "Markdown" at bounding box center [885, 240] width 60 height 16
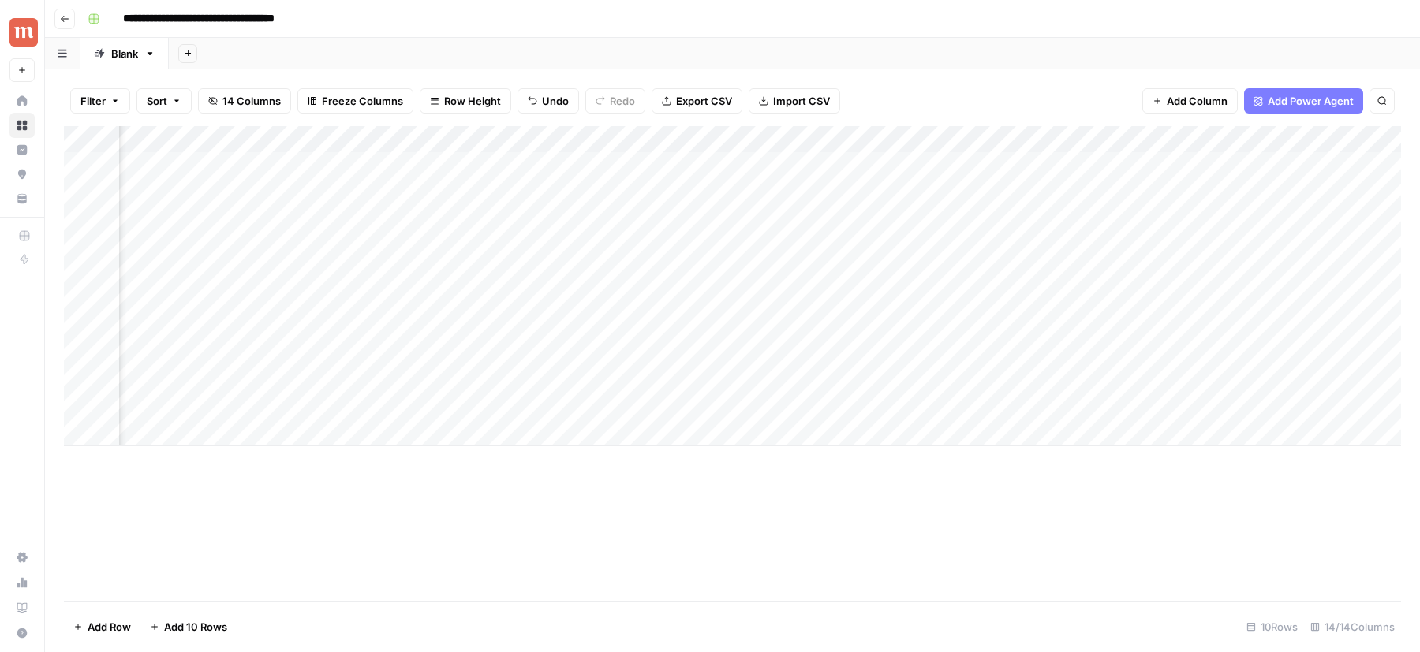
click at [960, 140] on div "Add Column" at bounding box center [732, 286] width 1337 height 320
click at [876, 292] on span "Remove Column" at bounding box center [928, 294] width 138 height 16
click at [633, 161] on button "Delete" at bounding box center [653, 163] width 53 height 28
click at [816, 165] on div "Add Column" at bounding box center [732, 286] width 1337 height 320
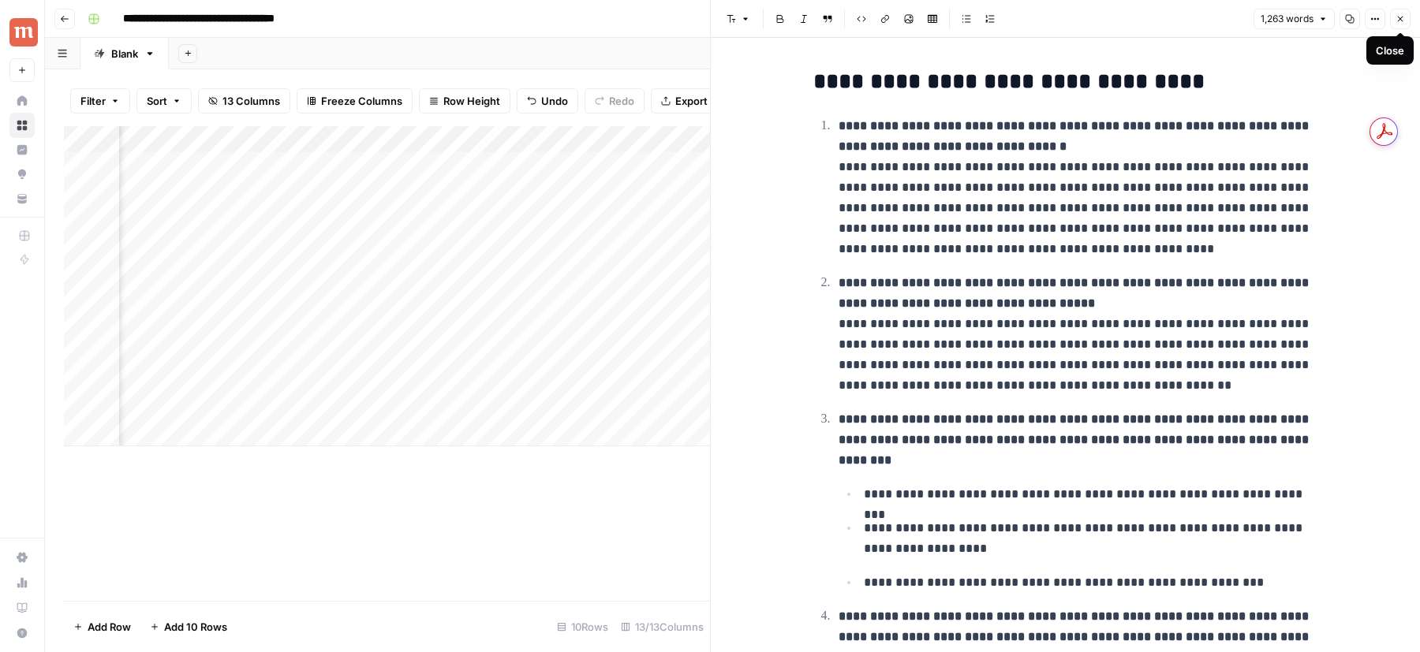
click at [1401, 17] on icon "button" at bounding box center [1399, 18] width 9 height 9
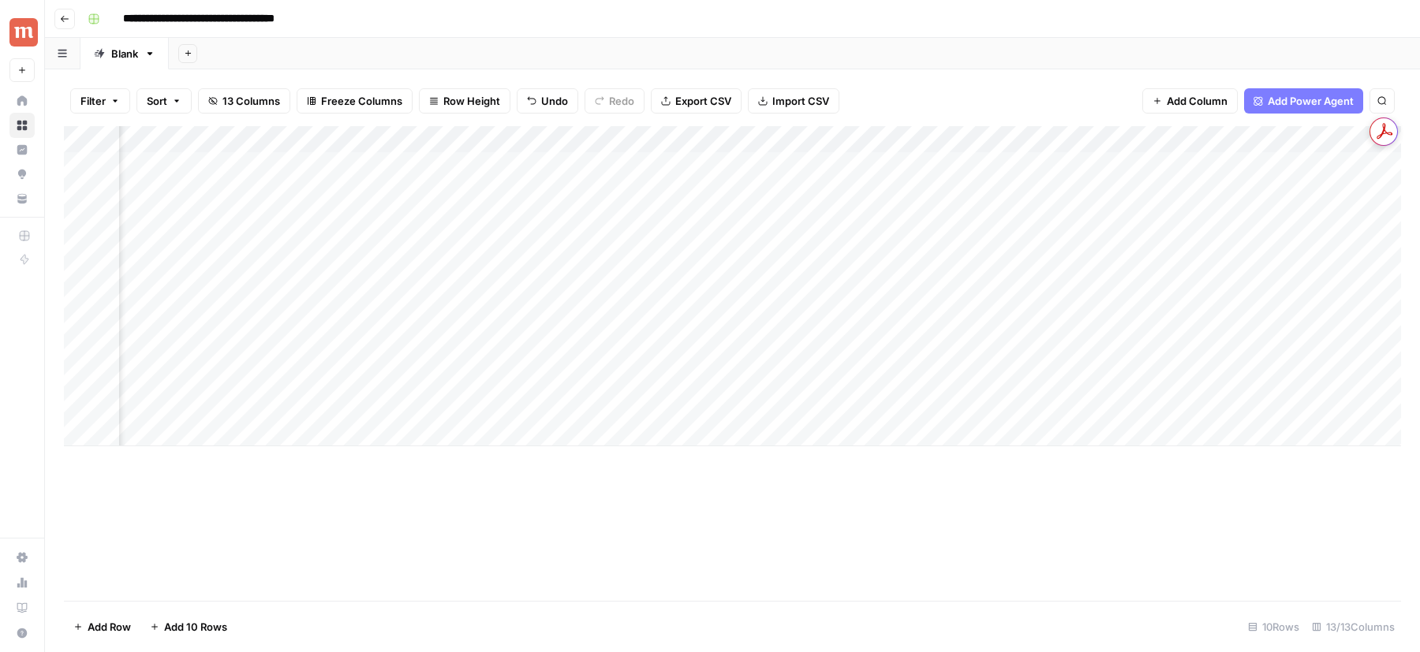
click at [932, 160] on div "Add Column" at bounding box center [732, 286] width 1337 height 320
click at [1018, 144] on div "Add Column" at bounding box center [732, 286] width 1337 height 320
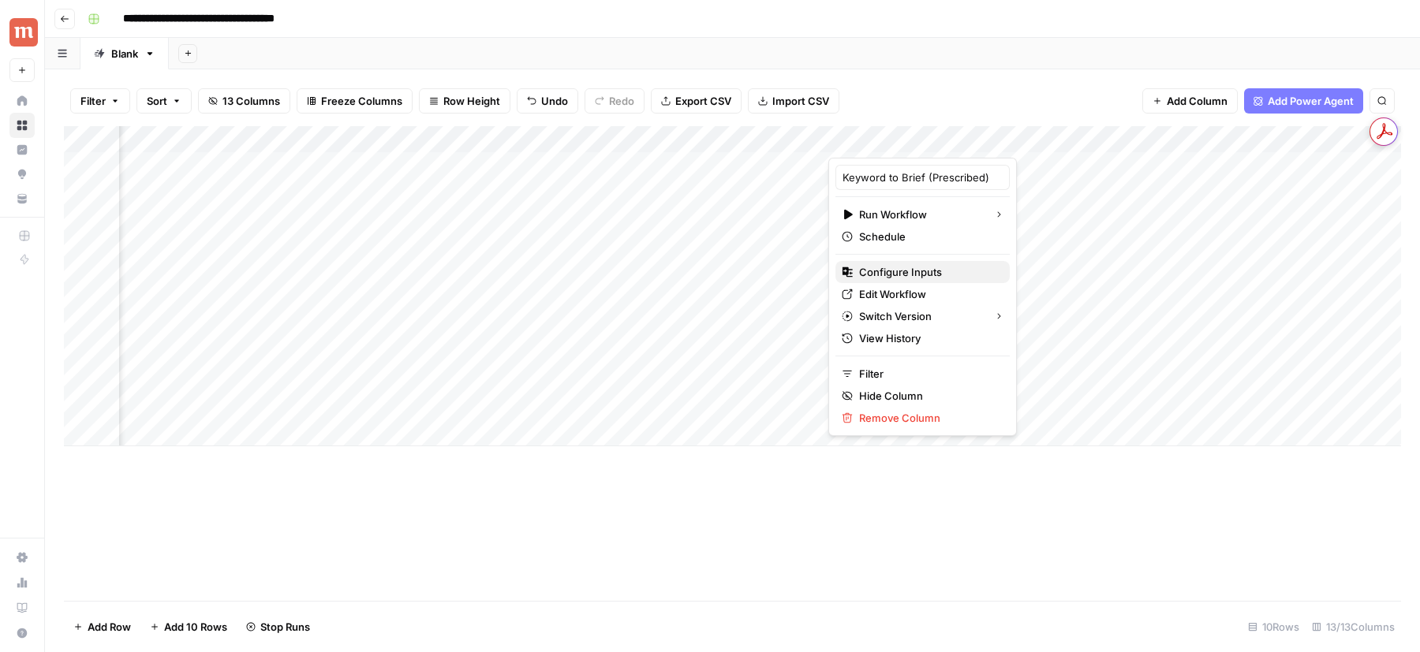
click at [911, 272] on span "Configure Inputs" at bounding box center [928, 272] width 138 height 16
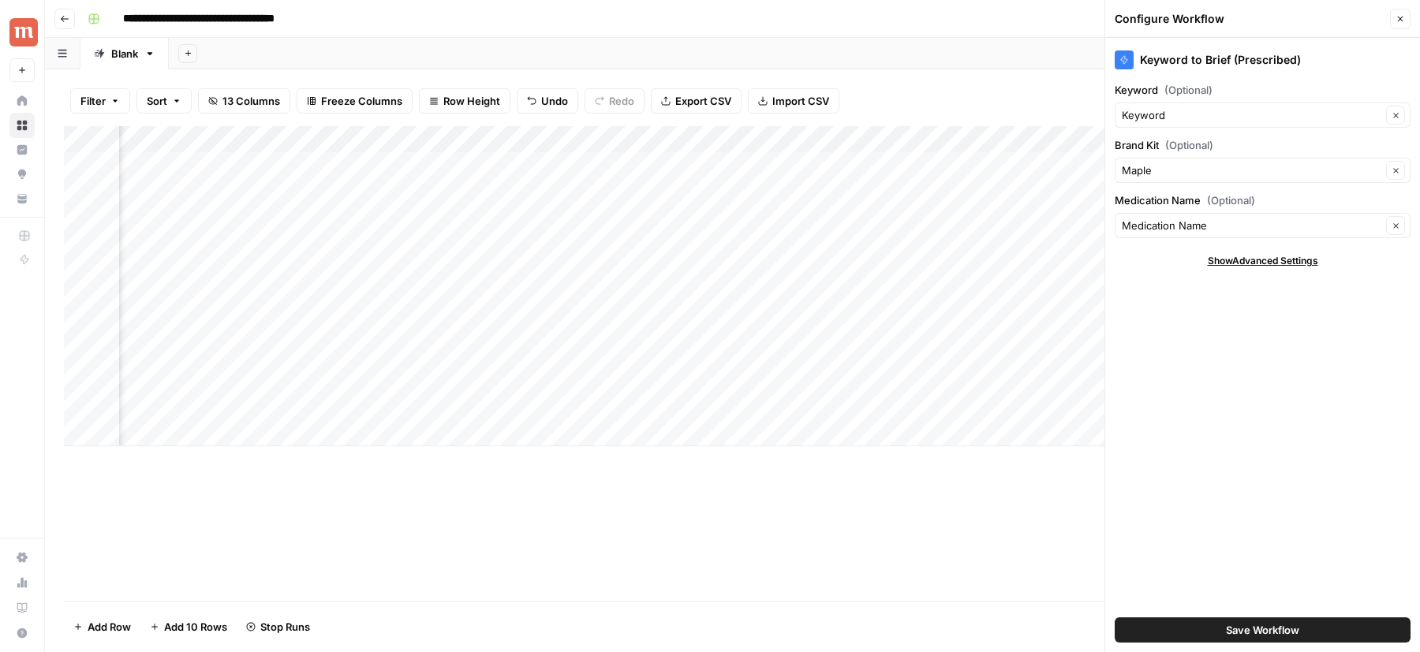
click at [1398, 17] on icon "button" at bounding box center [1399, 18] width 9 height 9
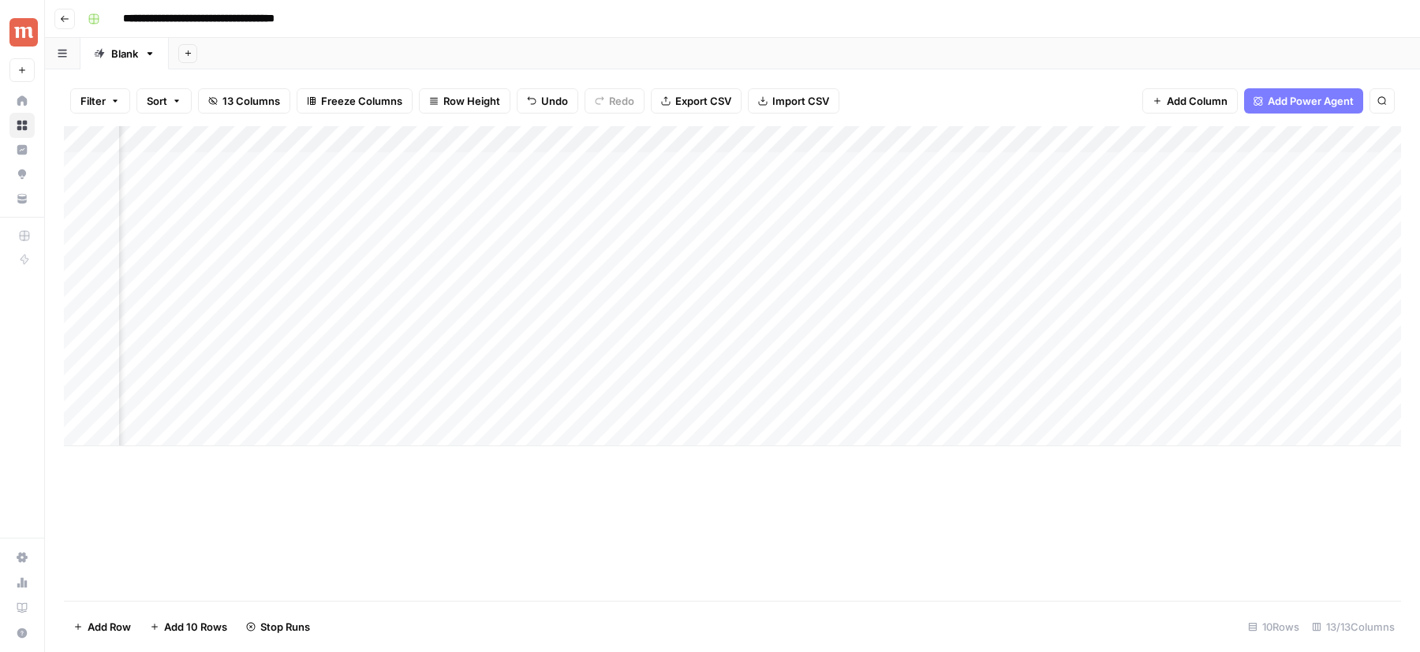
scroll to position [0, 399]
click at [784, 166] on div "Add Column" at bounding box center [732, 286] width 1337 height 320
click at [768, 166] on div "Add Column" at bounding box center [732, 286] width 1337 height 320
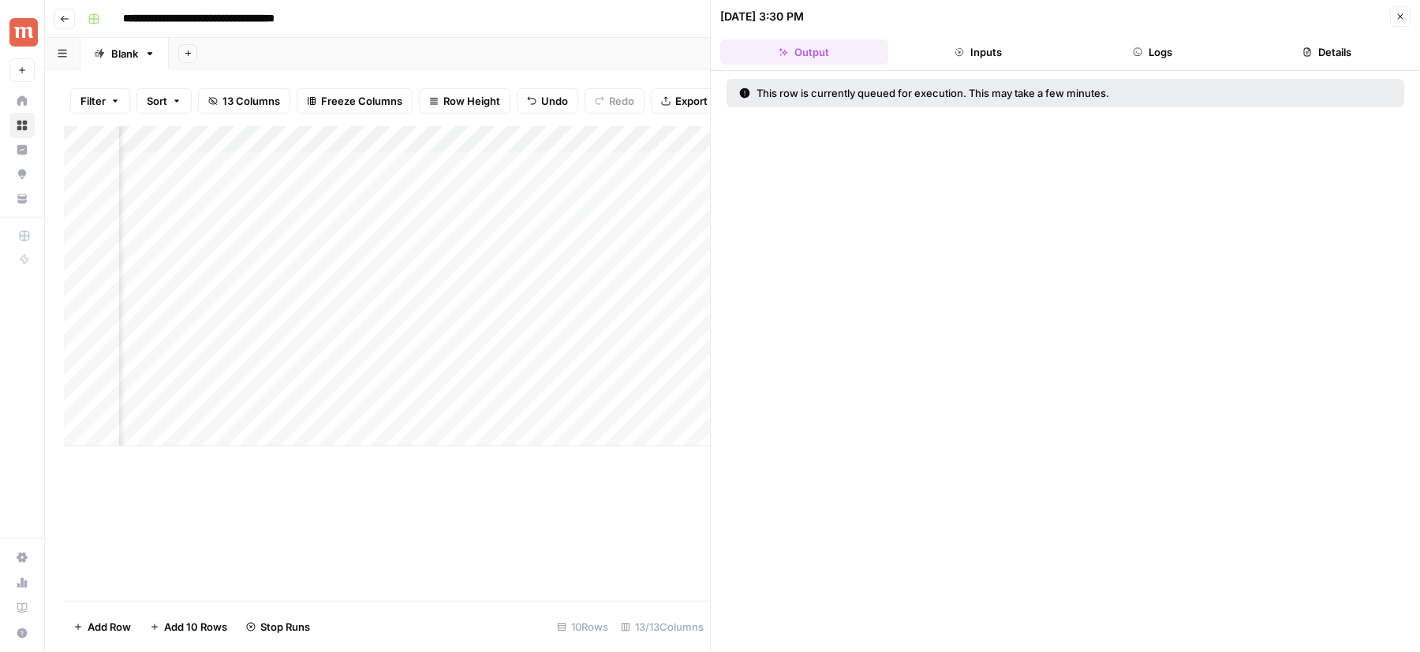
click at [1134, 56] on button "Logs" at bounding box center [1153, 51] width 168 height 25
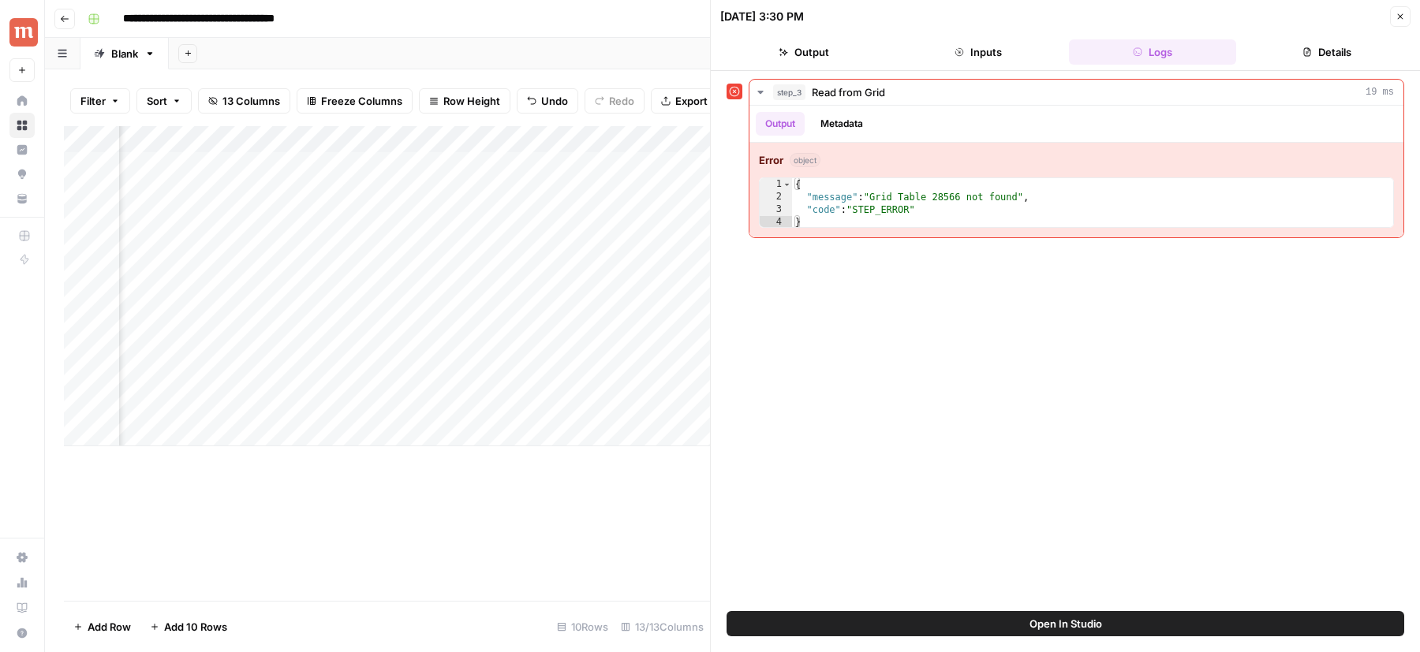
click at [1057, 621] on span "Open In Studio" at bounding box center [1065, 624] width 73 height 16
click at [553, 164] on div "Add Column" at bounding box center [387, 286] width 646 height 320
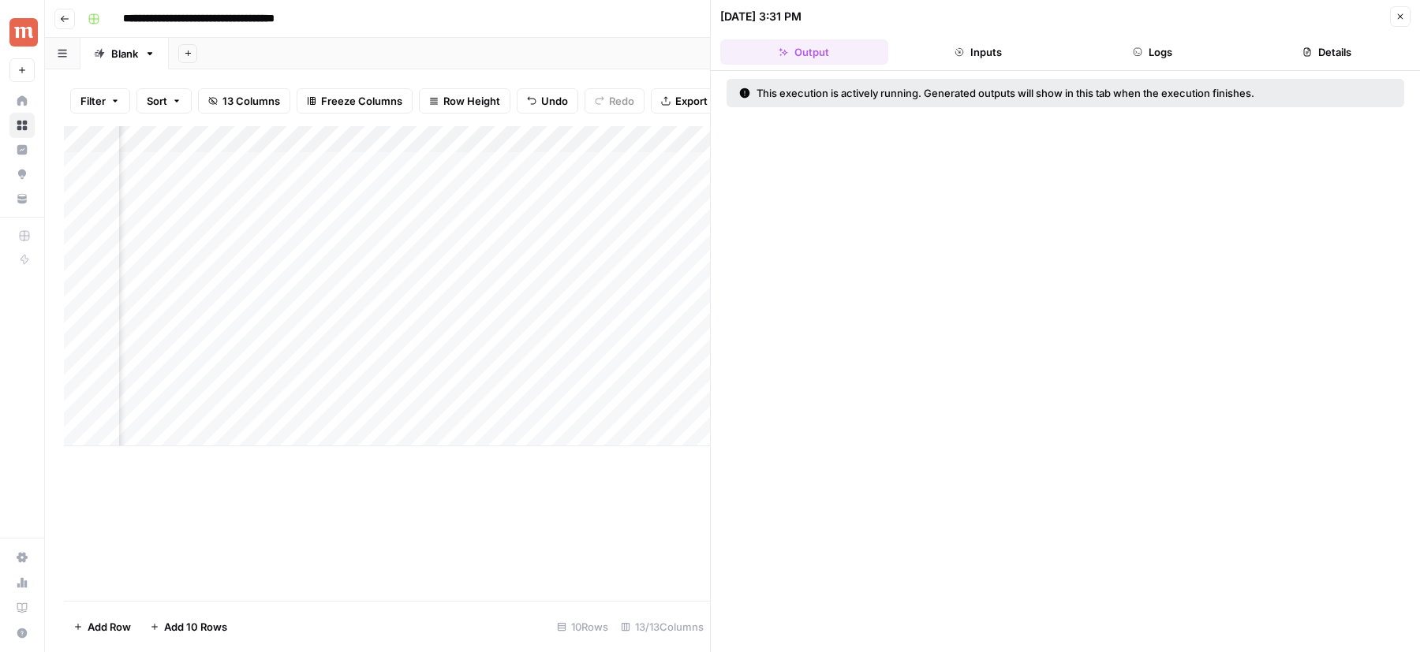
click at [1119, 46] on button "Logs" at bounding box center [1153, 51] width 168 height 25
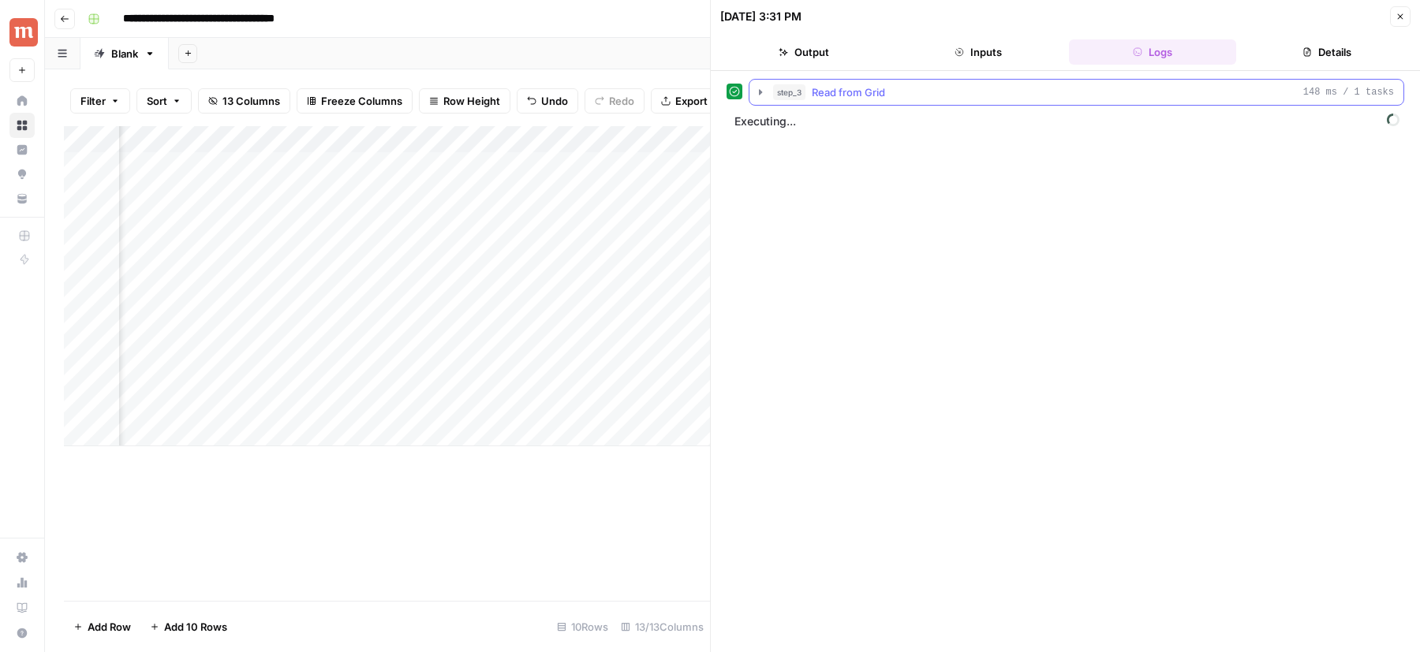
click at [764, 88] on icon "button" at bounding box center [760, 92] width 13 height 13
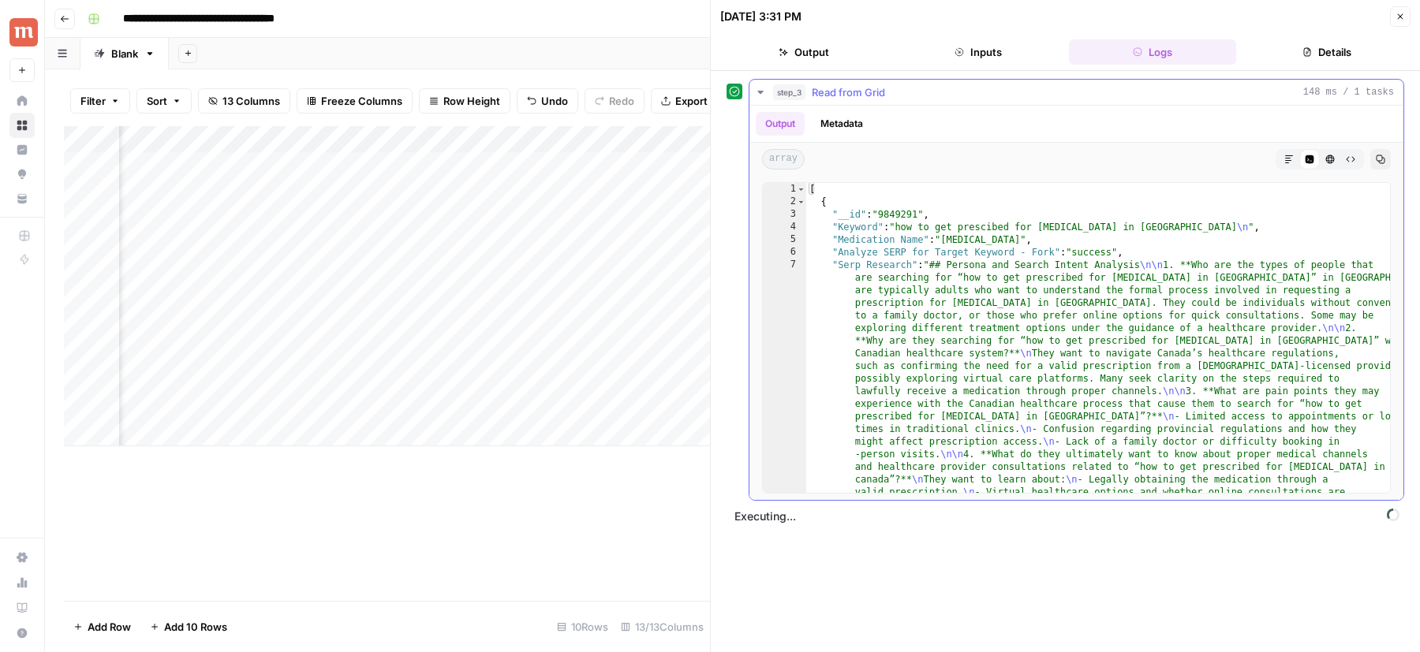
click at [764, 88] on icon "button" at bounding box center [760, 92] width 13 height 13
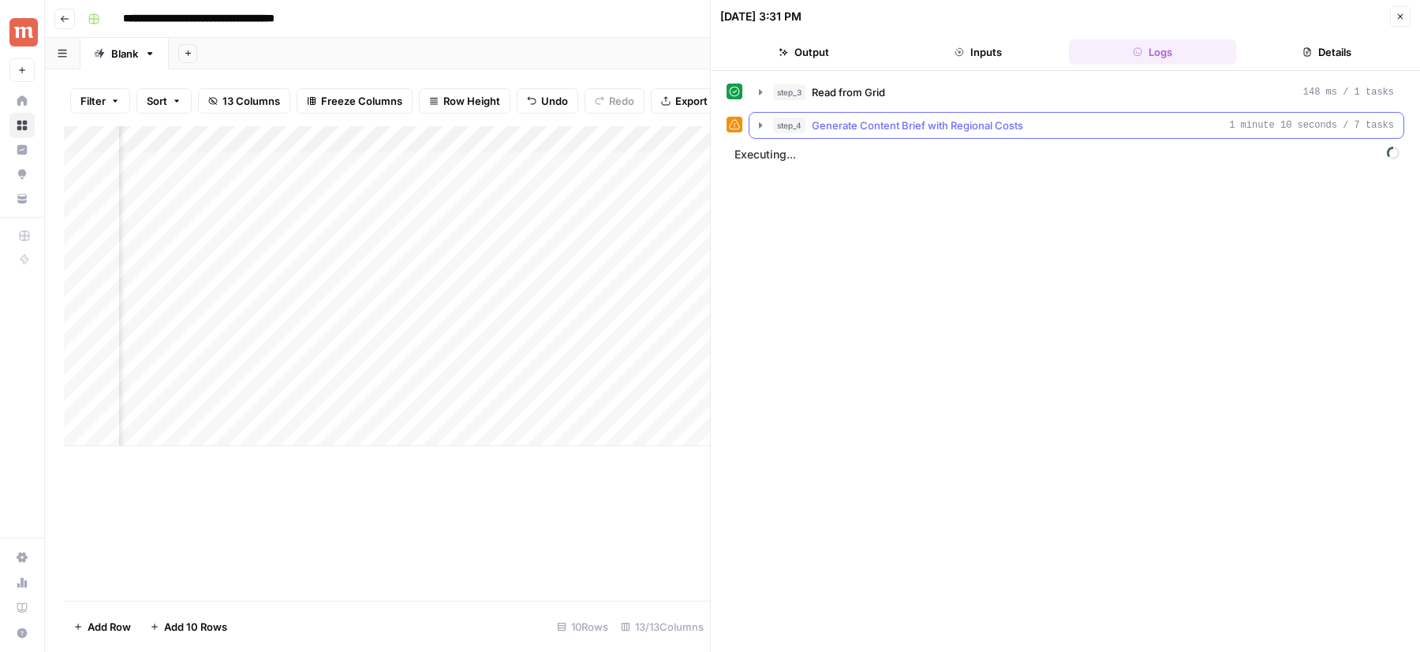
click at [886, 134] on button "step_4 Generate Content Brief with Regional Costs 1 minute 10 seconds / 7 tasks" at bounding box center [1076, 125] width 654 height 25
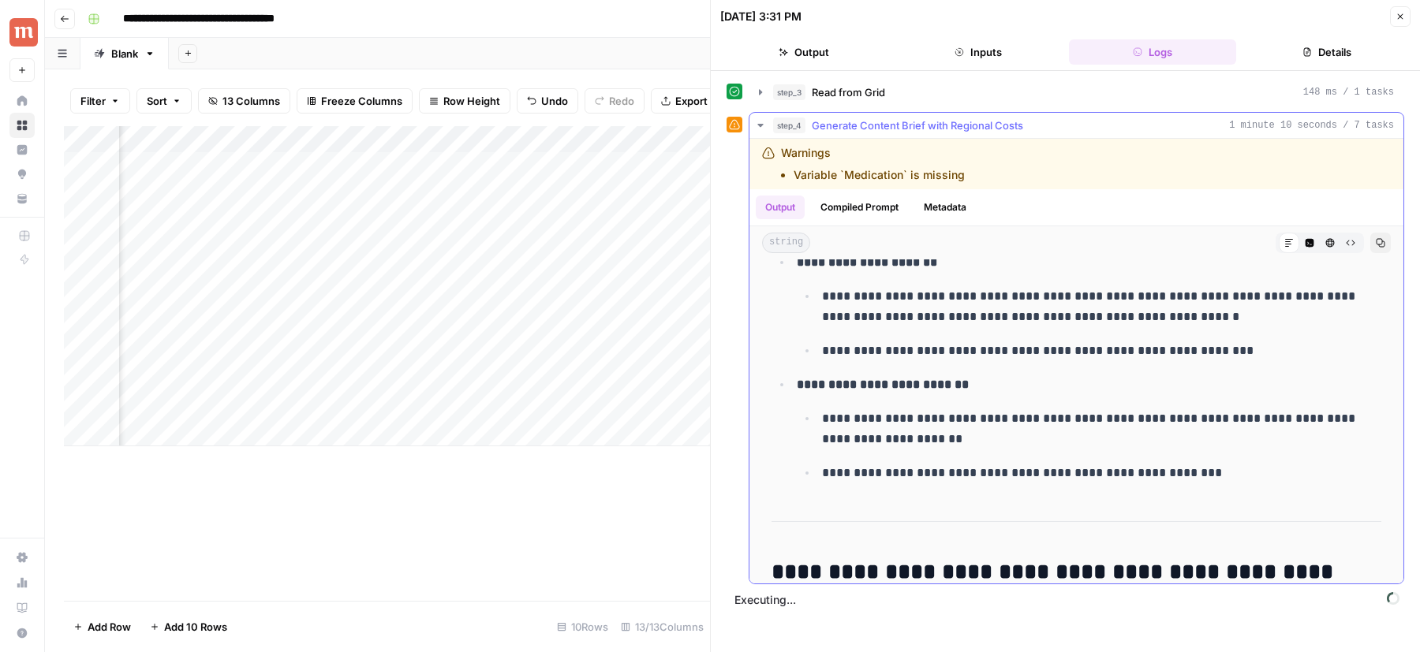
scroll to position [4527, 0]
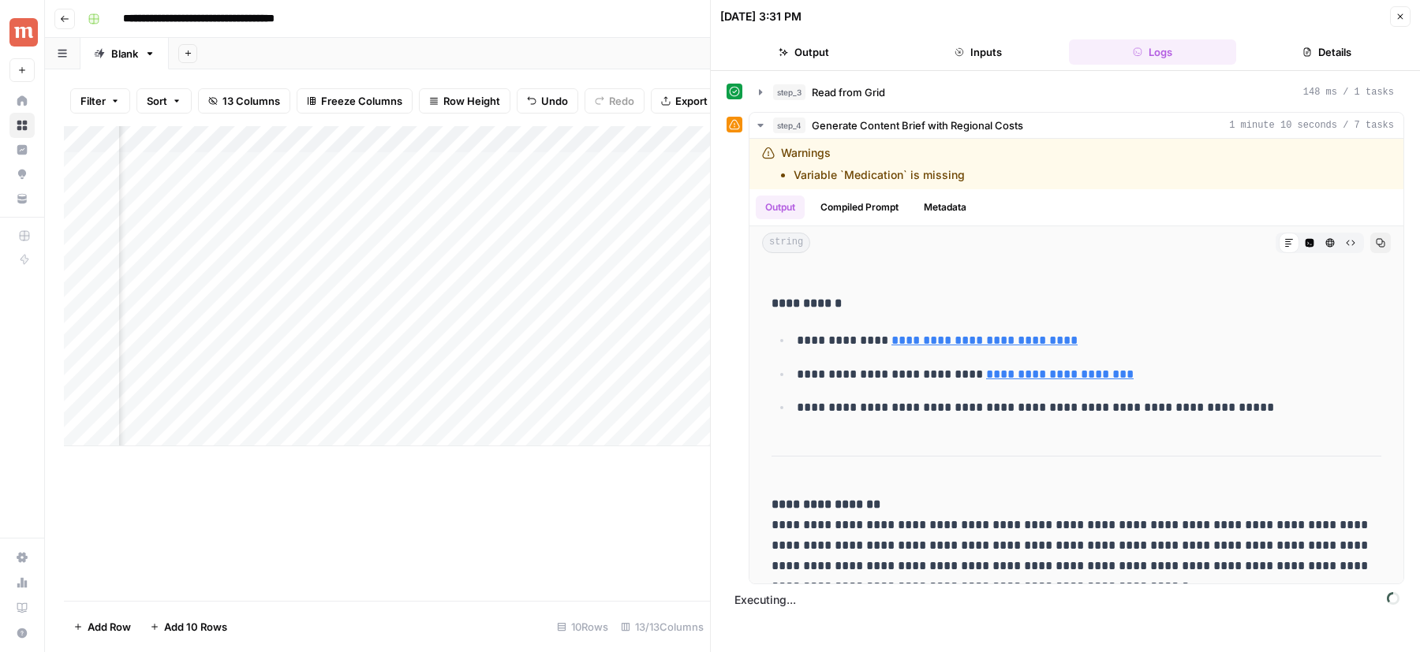
click at [1402, 17] on icon "button" at bounding box center [1401, 17] width 6 height 6
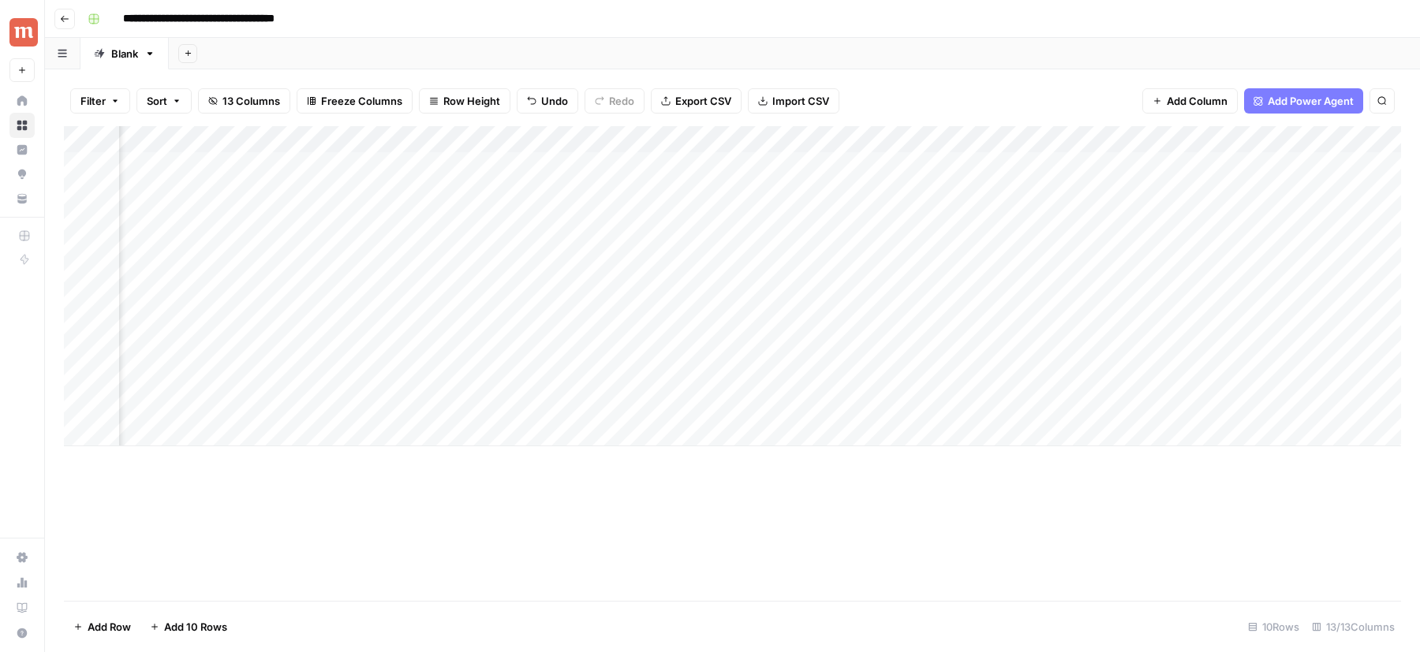
click at [694, 164] on div "Add Column" at bounding box center [732, 286] width 1337 height 320
click at [764, 143] on div "Add Column" at bounding box center [732, 286] width 1337 height 320
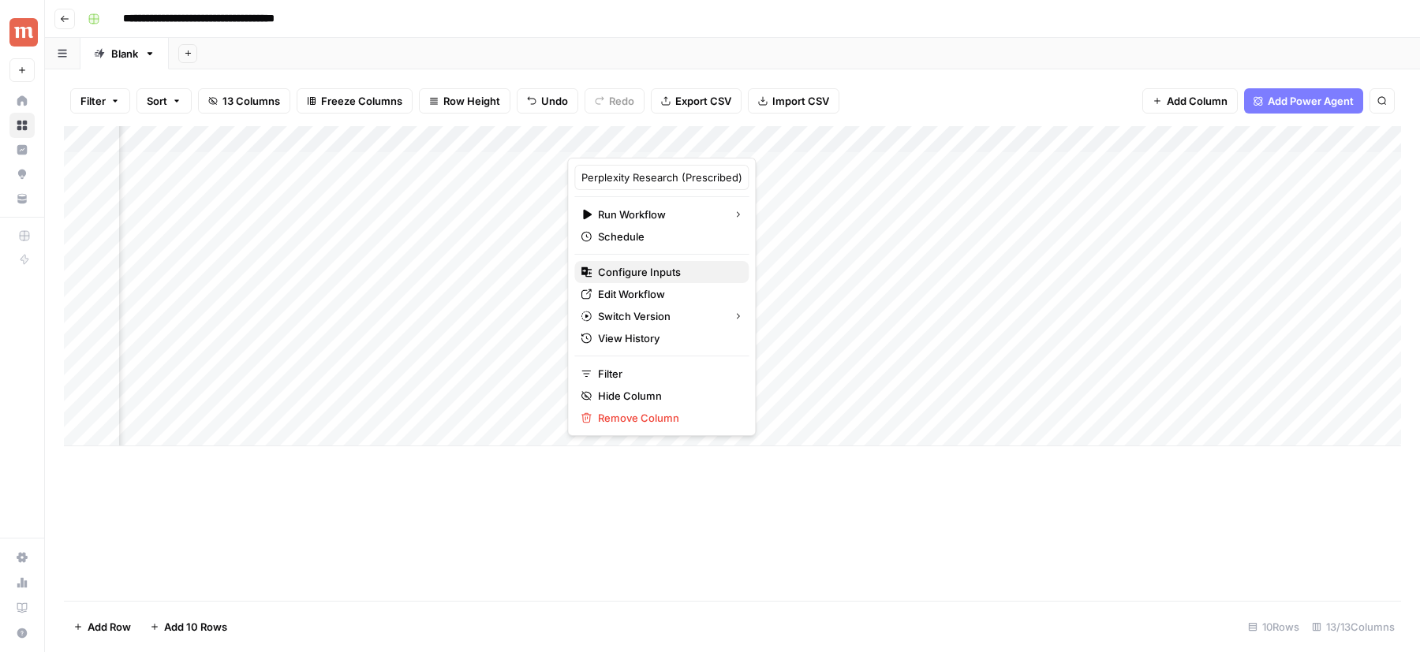
click at [648, 266] on span "Configure Inputs" at bounding box center [667, 272] width 138 height 16
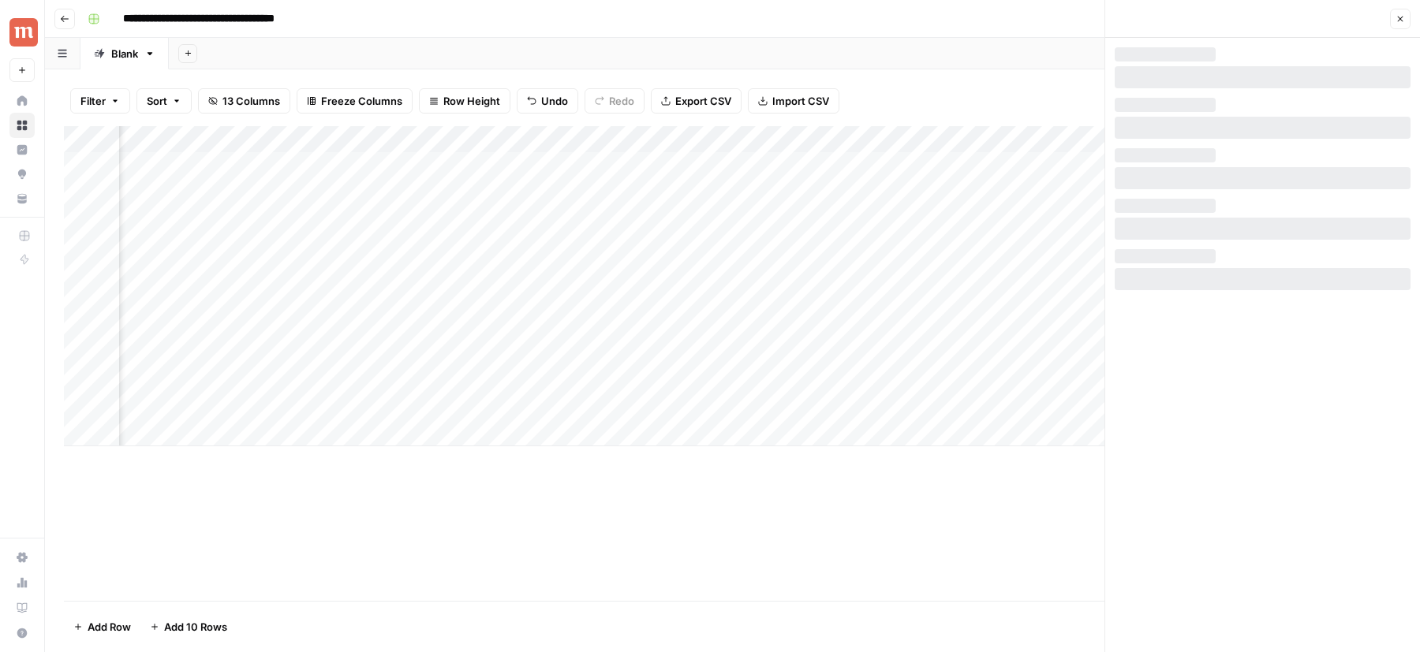
scroll to position [0, 742]
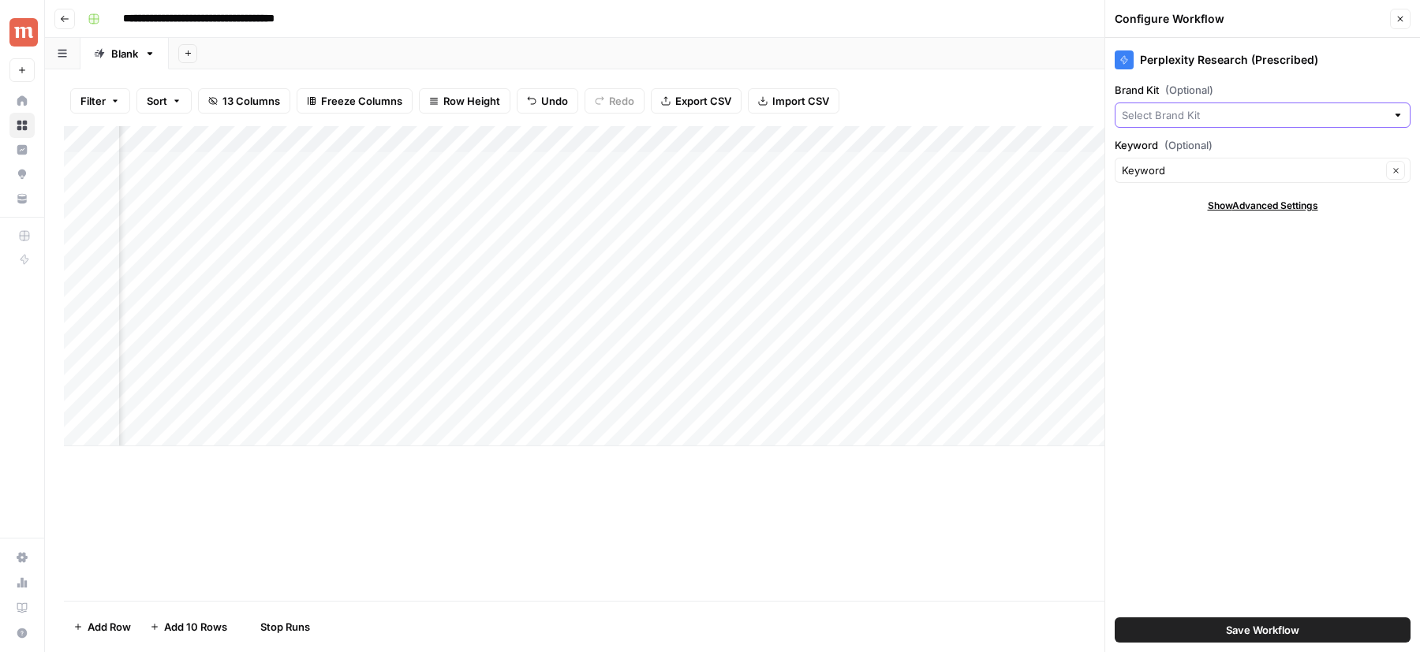
click at [1324, 117] on input "Brand Kit (Optional)" at bounding box center [1254, 115] width 264 height 16
click at [1211, 155] on span "Maple" at bounding box center [1259, 152] width 263 height 16
type input "Maple"
click at [1215, 624] on button "Save Workflow" at bounding box center [1263, 630] width 296 height 25
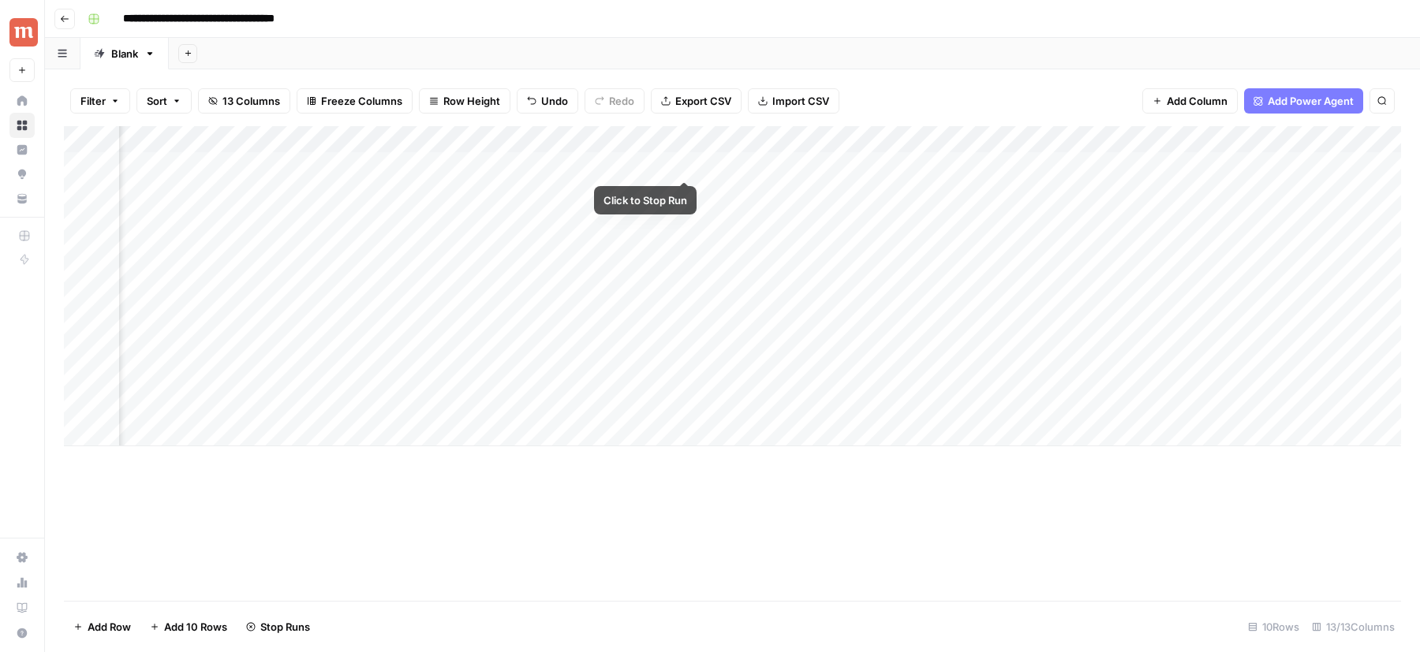
click at [680, 162] on div "Add Column" at bounding box center [732, 286] width 1337 height 320
click at [683, 160] on div "Add Column" at bounding box center [732, 286] width 1337 height 320
click at [1169, 139] on div "Add Column" at bounding box center [732, 286] width 1337 height 320
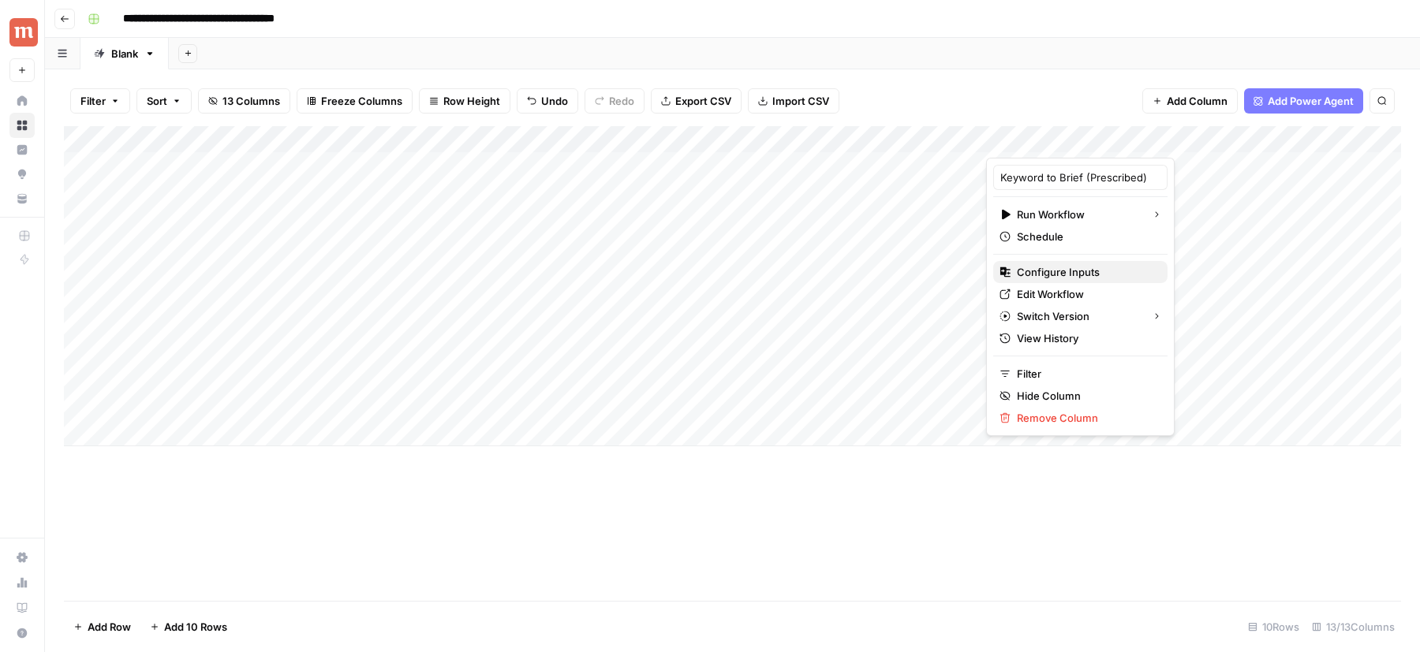
click at [1070, 270] on span "Configure Inputs" at bounding box center [1086, 272] width 138 height 16
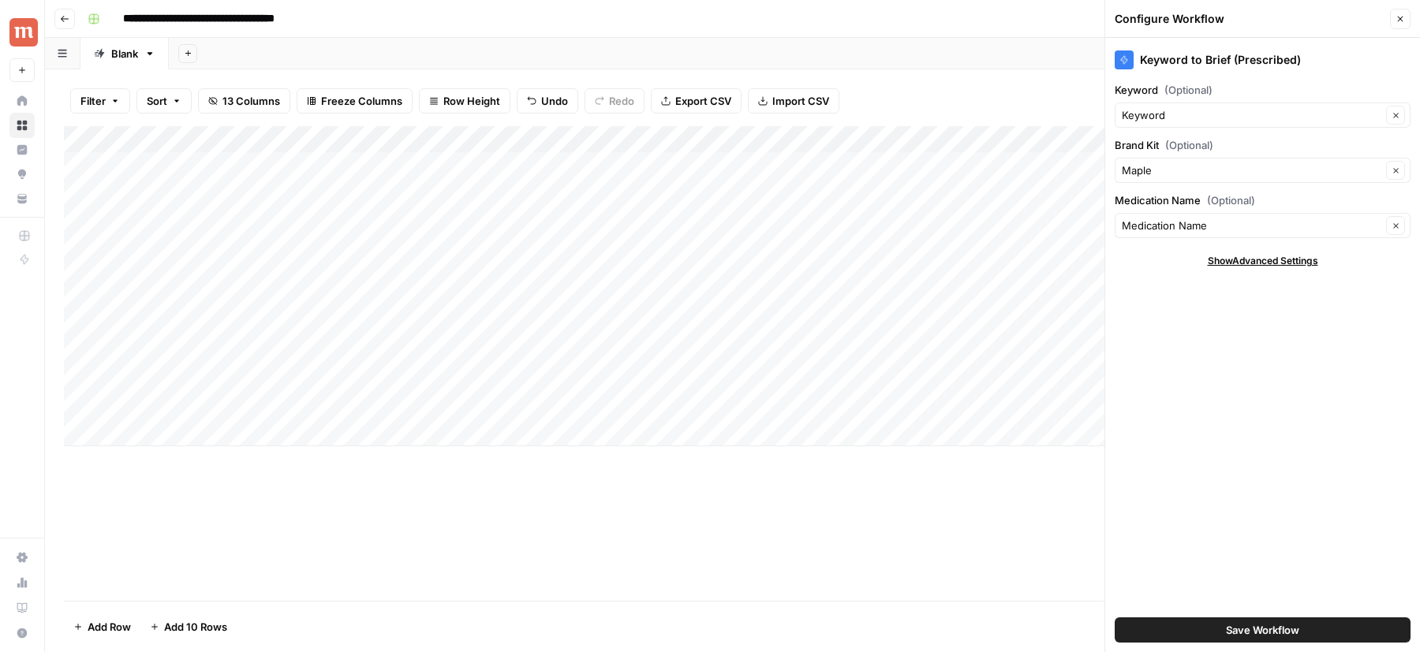
click at [1395, 24] on button "Close" at bounding box center [1400, 19] width 21 height 21
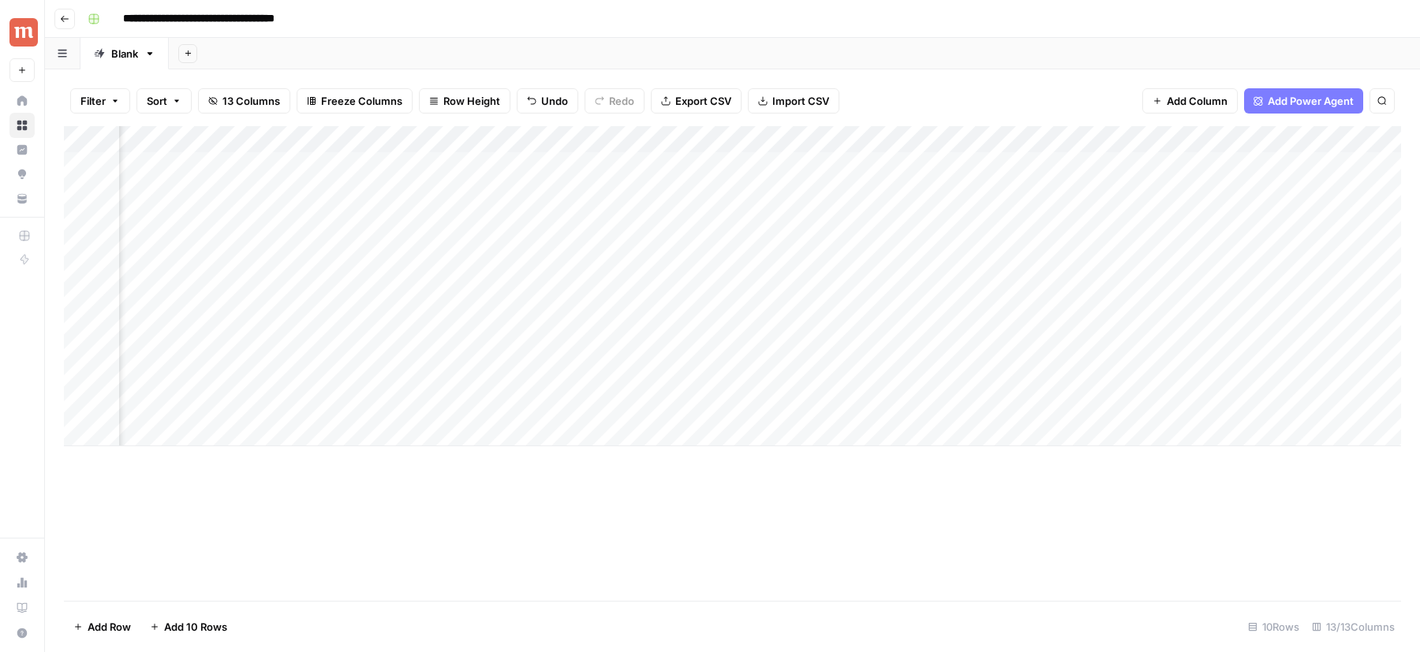
scroll to position [0, 816]
click at [1115, 140] on div "Add Column" at bounding box center [732, 286] width 1337 height 320
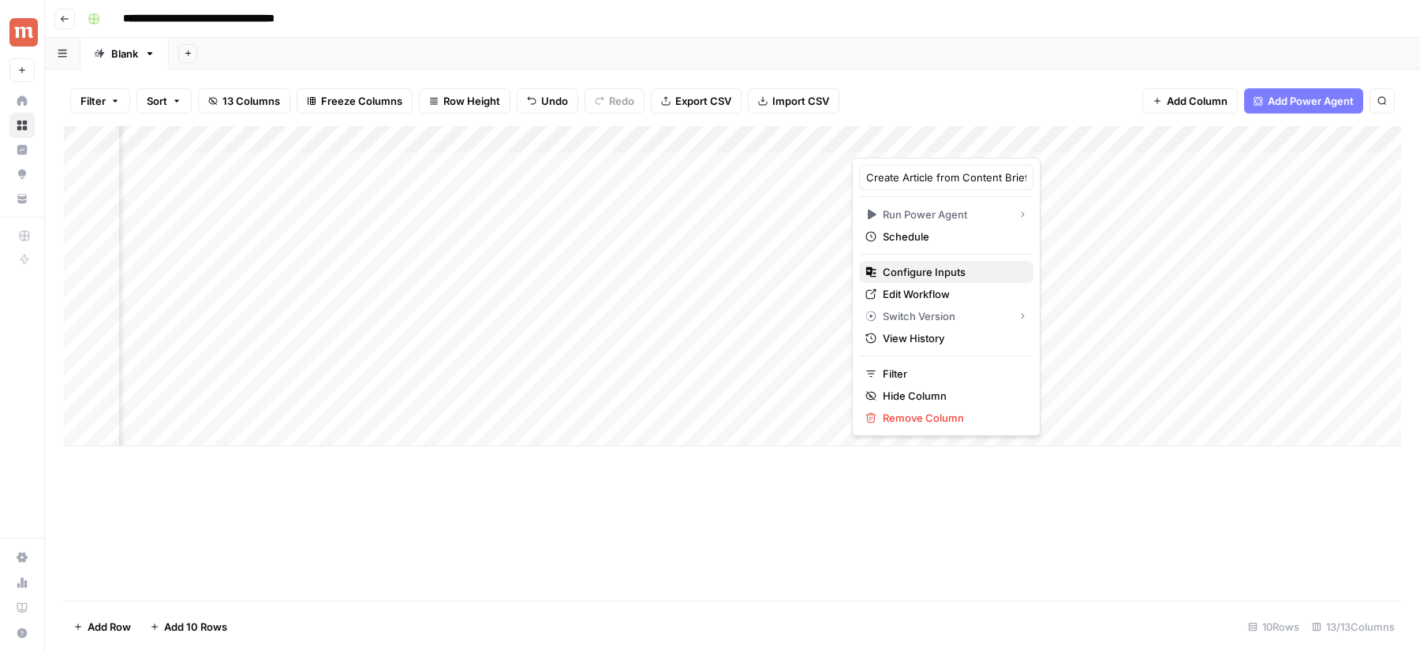
click at [951, 275] on span "Configure Inputs" at bounding box center [952, 272] width 138 height 16
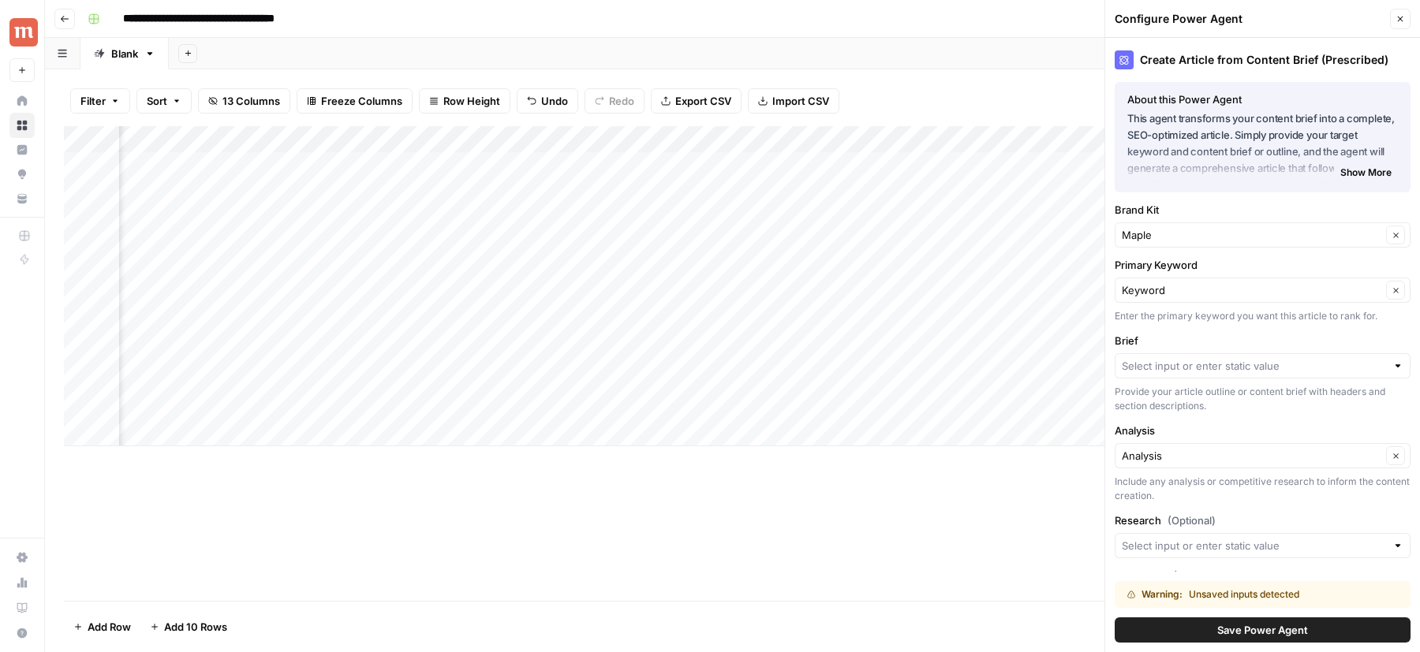
scroll to position [129, 0]
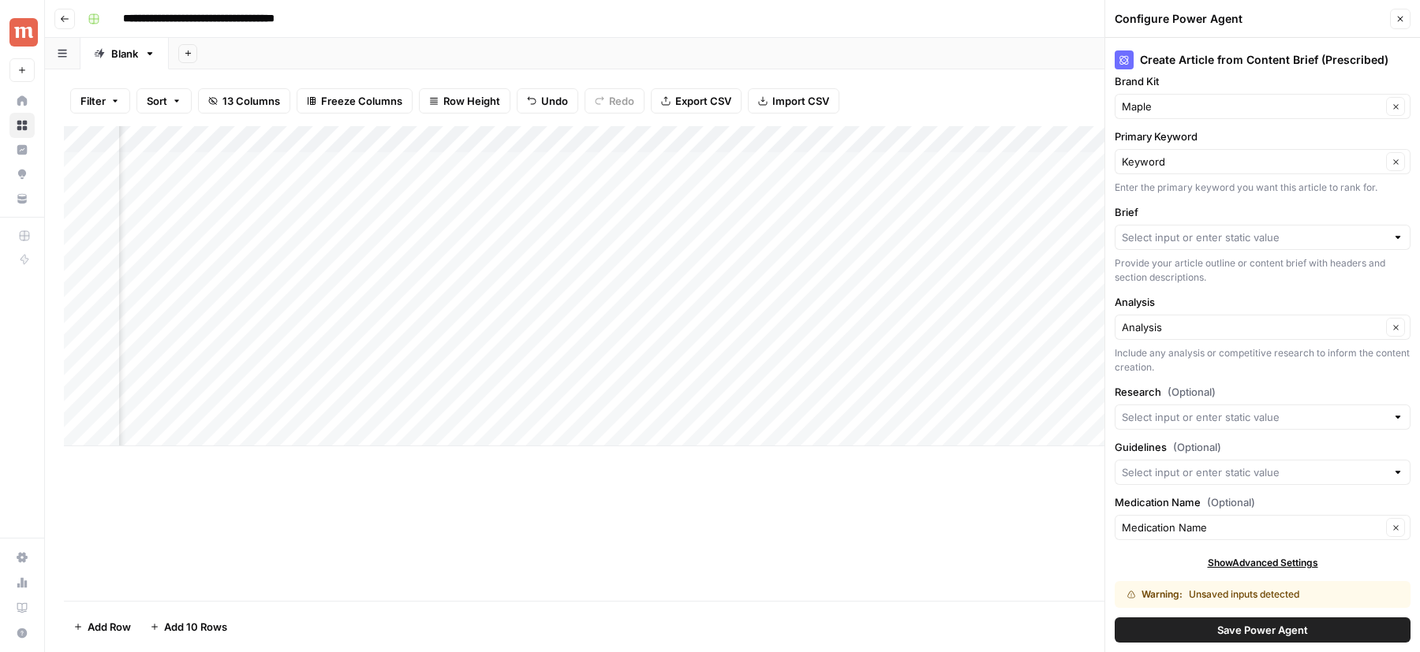
click at [1205, 244] on div at bounding box center [1263, 237] width 296 height 25
click at [1195, 212] on label "Brief" at bounding box center [1263, 212] width 296 height 16
click at [1195, 230] on input "Brief" at bounding box center [1254, 238] width 264 height 16
click at [1192, 428] on div "Create Article from Content Brief (Prescribed) About this Power Agent This agen…" at bounding box center [1262, 345] width 315 height 614
click at [1178, 475] on input "Guidelines (Optional)" at bounding box center [1254, 473] width 264 height 16
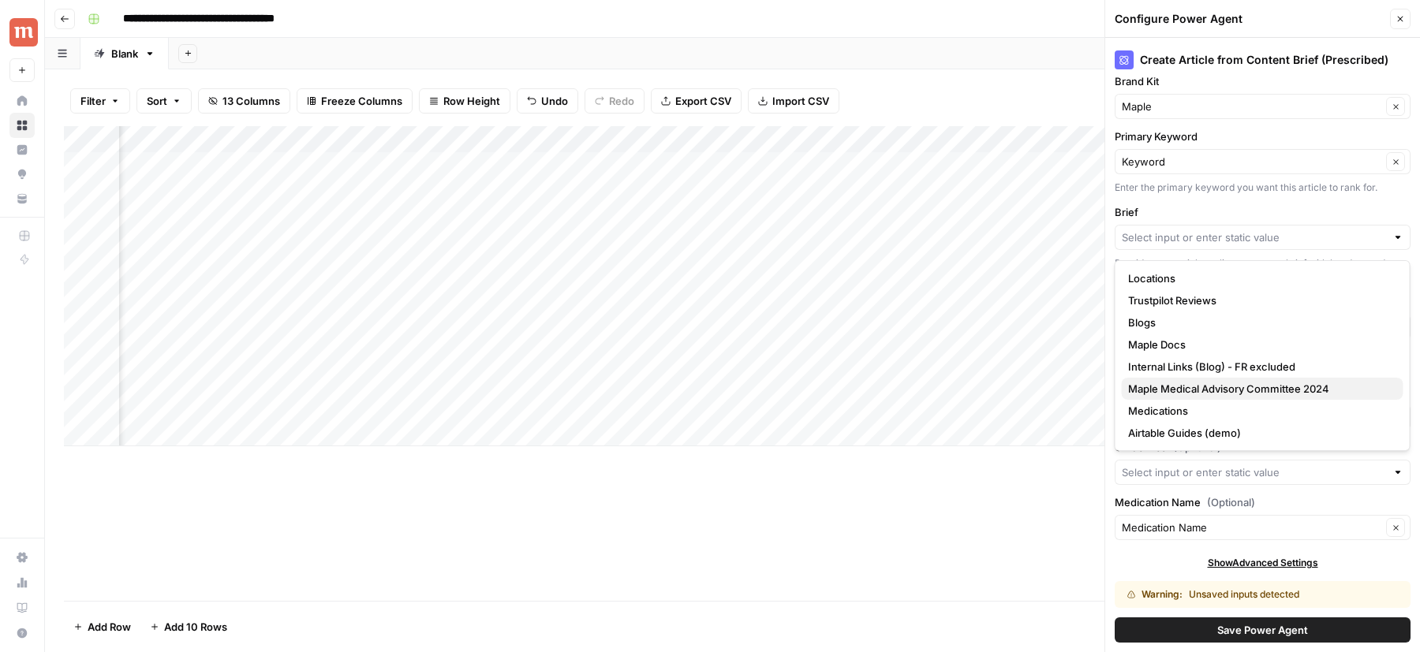
click at [1216, 384] on span "Maple Medical Advisory Committee 2024" at bounding box center [1259, 389] width 263 height 16
type input "Maple Medical Advisory Committee 2024"
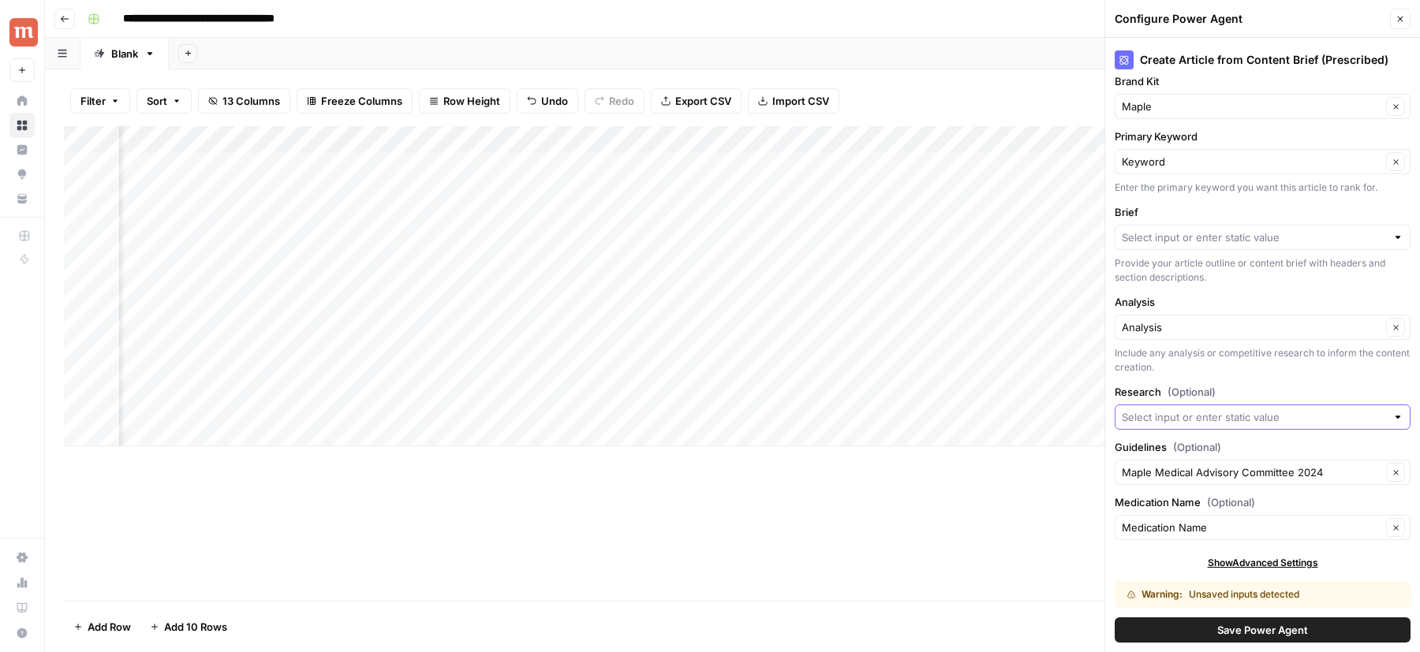
click at [1202, 411] on input "Research (Optional)" at bounding box center [1254, 417] width 264 height 16
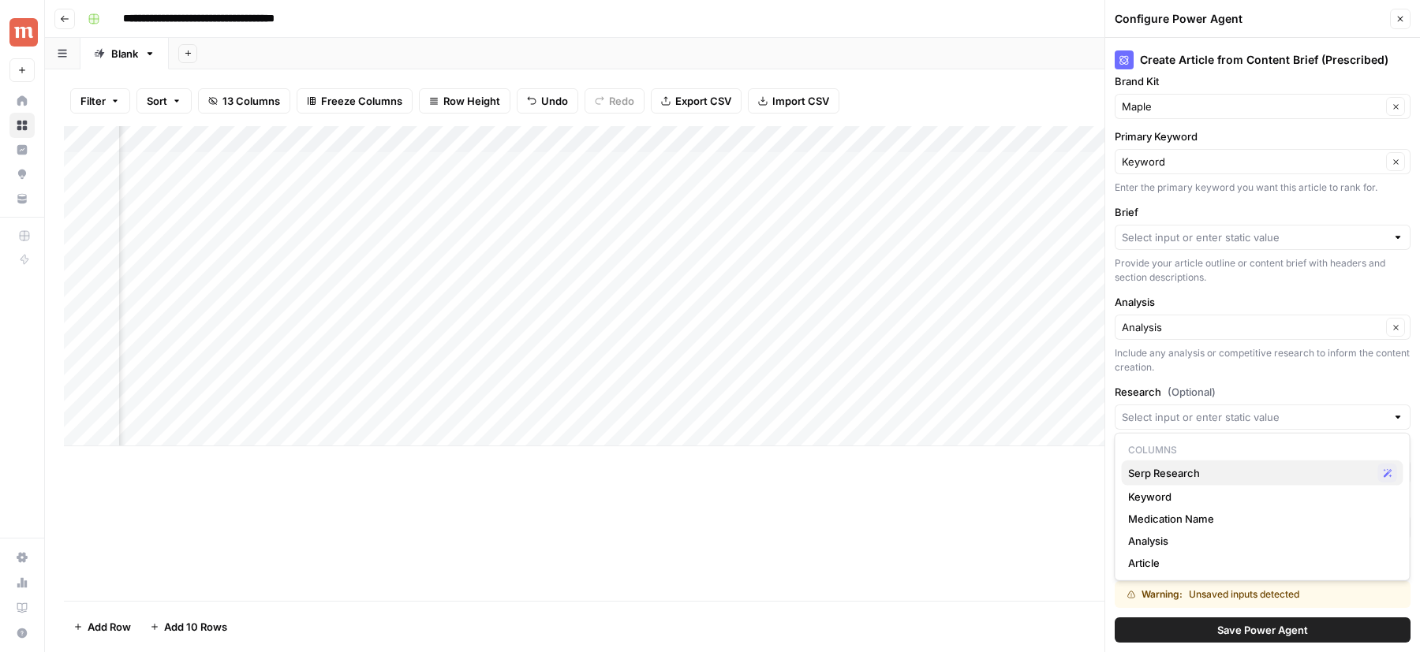
click at [1182, 475] on span "Serp Research" at bounding box center [1250, 473] width 244 height 16
type input "Serp Research"
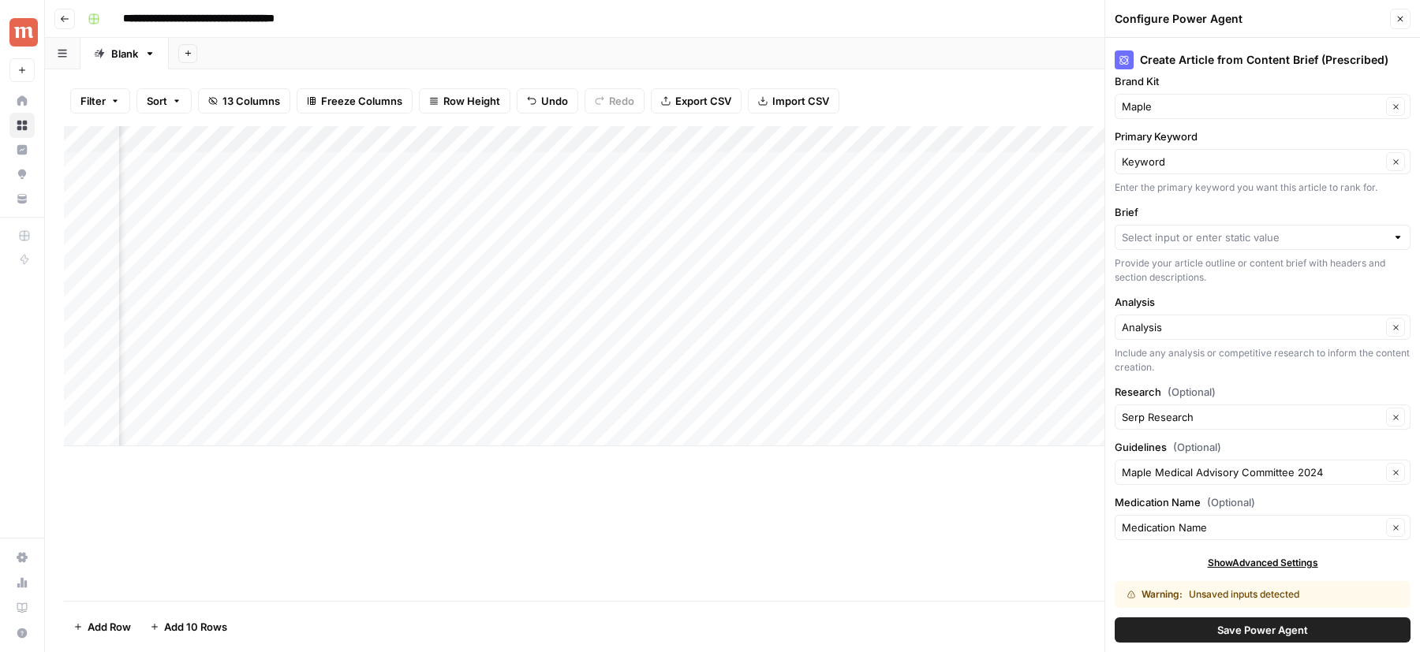
click at [1176, 334] on div "Analysis Clear" at bounding box center [1263, 327] width 296 height 25
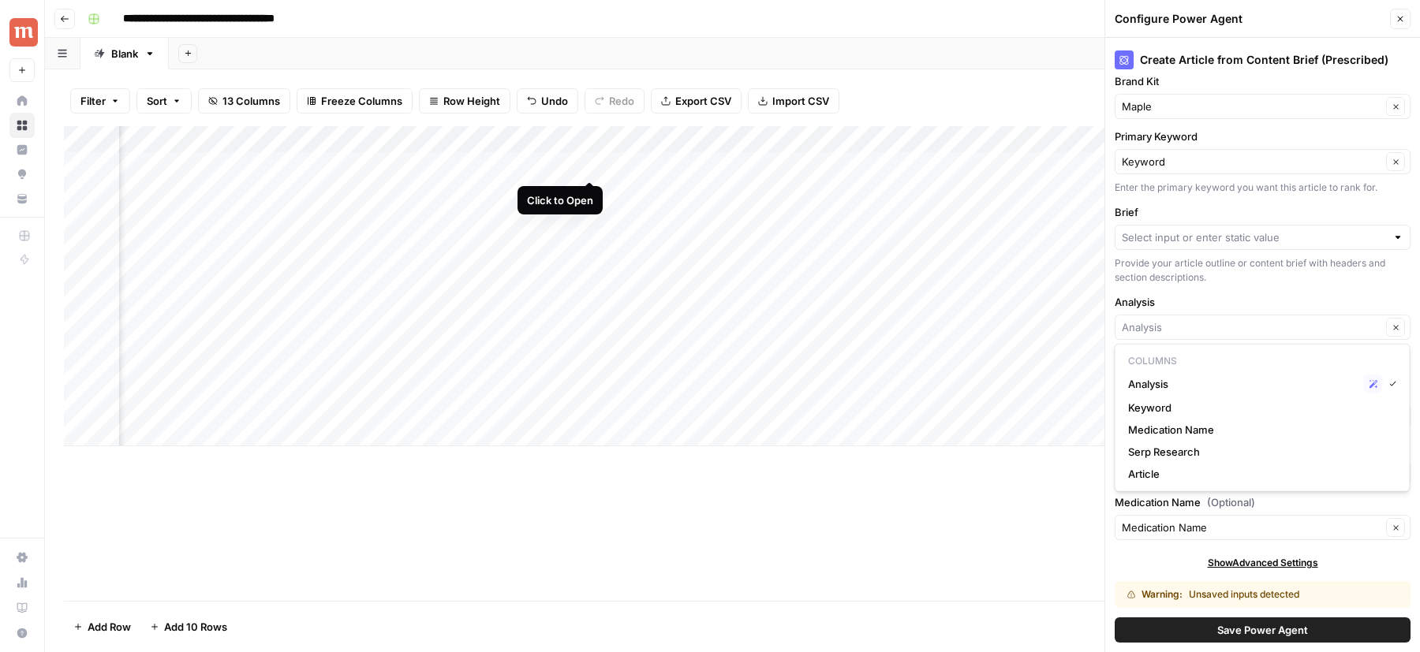
type input "Analysis"
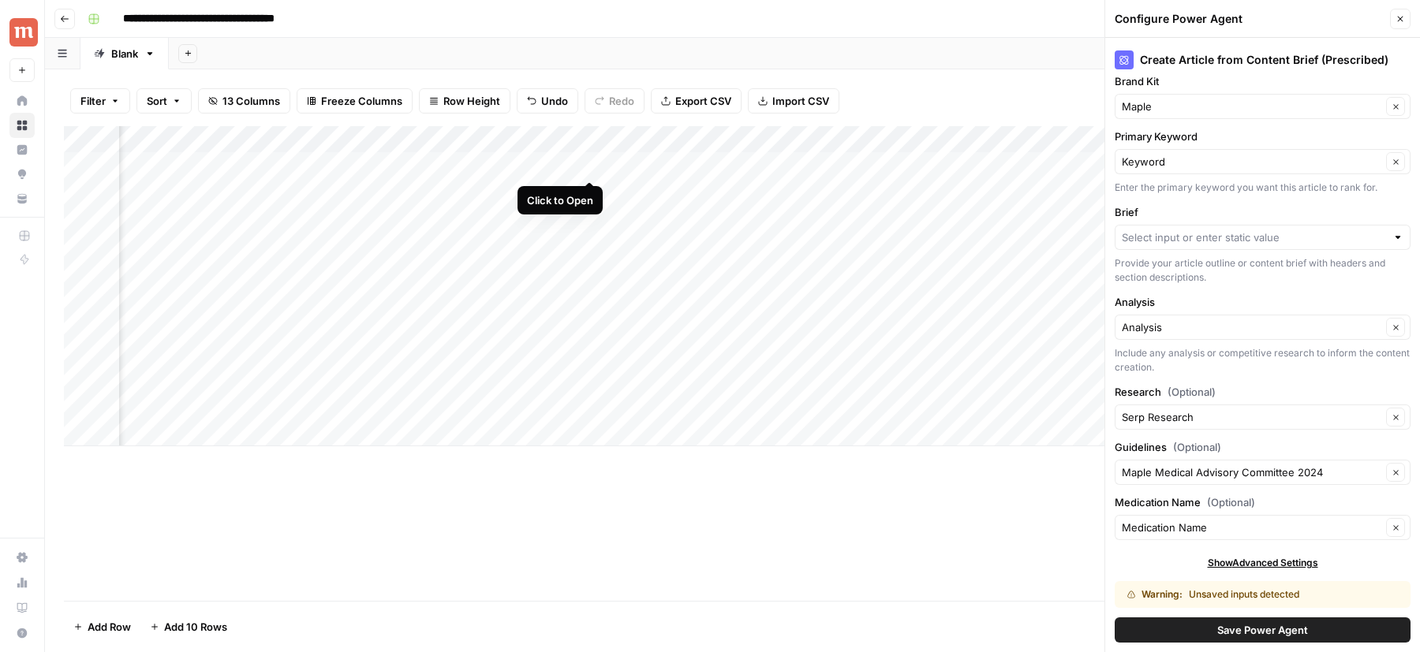
click at [587, 166] on div "Add Column" at bounding box center [732, 286] width 1337 height 320
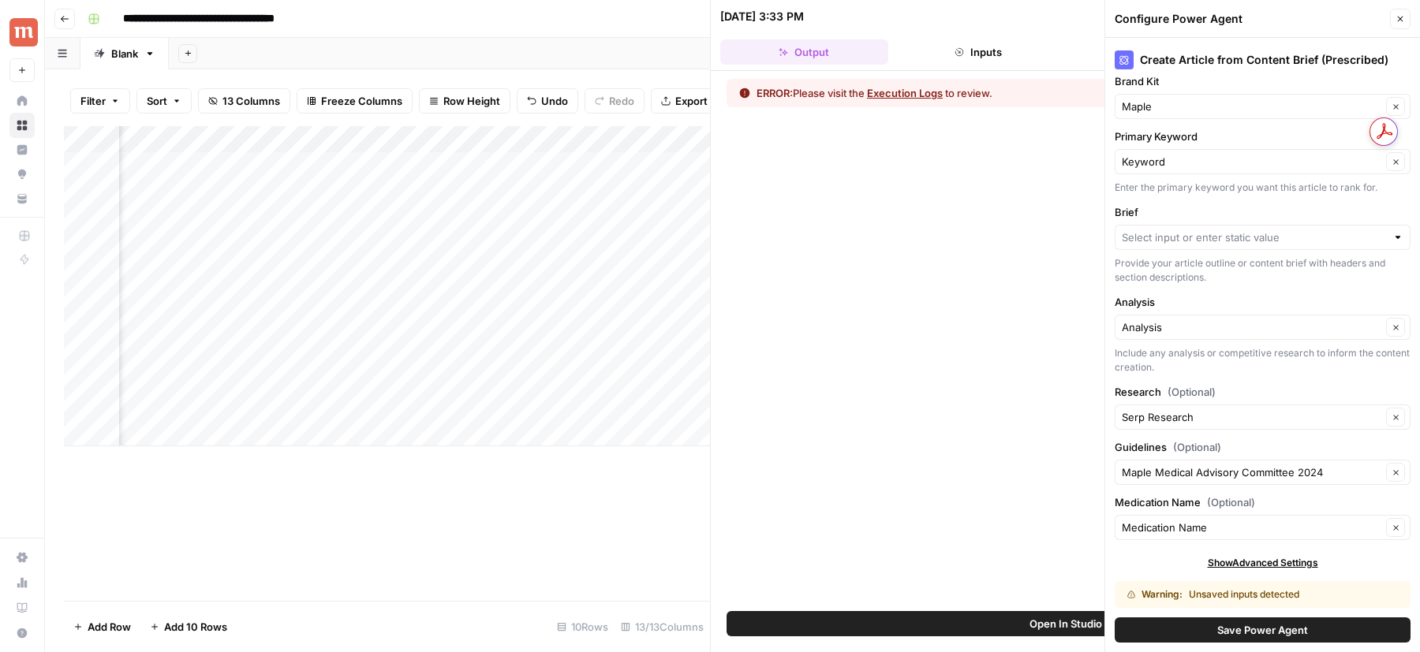
click at [1196, 628] on button "Save Power Agent" at bounding box center [1263, 630] width 296 height 25
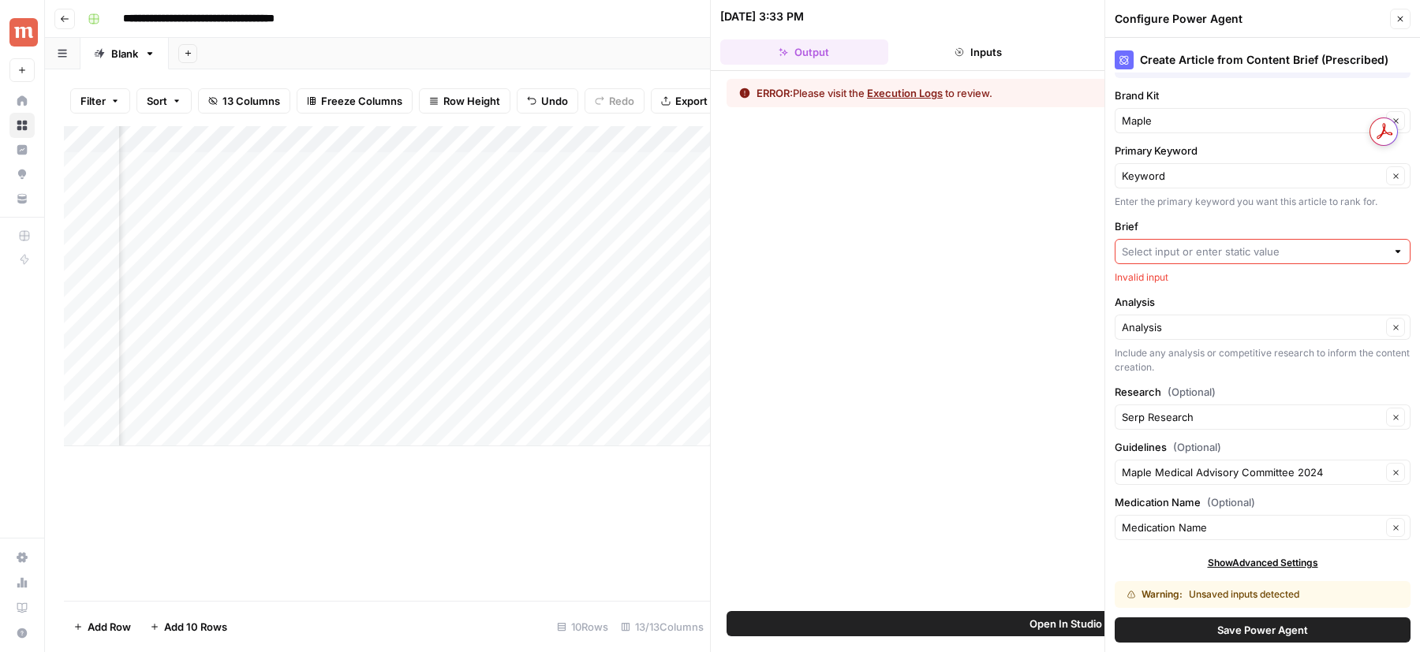
click at [1198, 244] on input "Brief" at bounding box center [1254, 252] width 264 height 16
click at [1158, 395] on span "Article" at bounding box center [1259, 396] width 263 height 16
type input "Article"
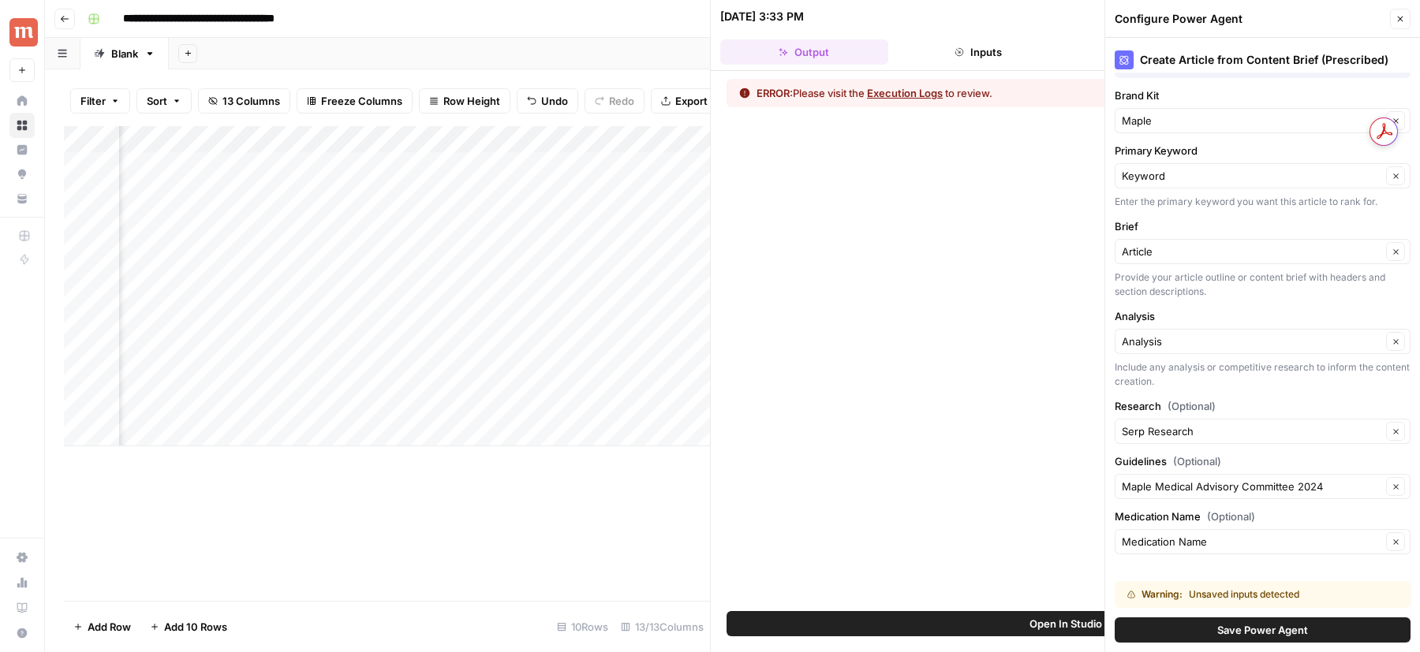
click at [1178, 613] on div "Warning: Unsaved inputs detected Save Power Agent" at bounding box center [1263, 612] width 296 height 62
click at [1178, 614] on div "Warning: Unsaved inputs detected Save Power Agent" at bounding box center [1263, 612] width 296 height 62
click at [1176, 629] on button "Save Power Agent" at bounding box center [1263, 630] width 296 height 25
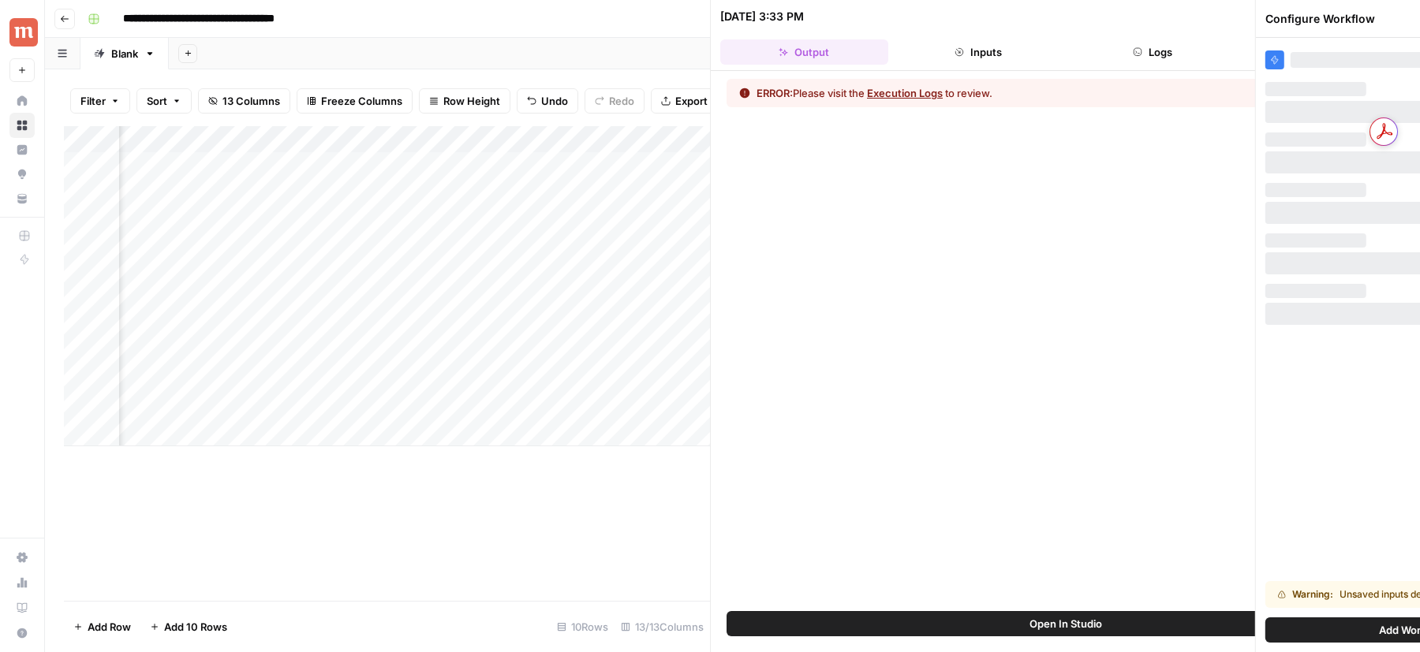
scroll to position [0, 0]
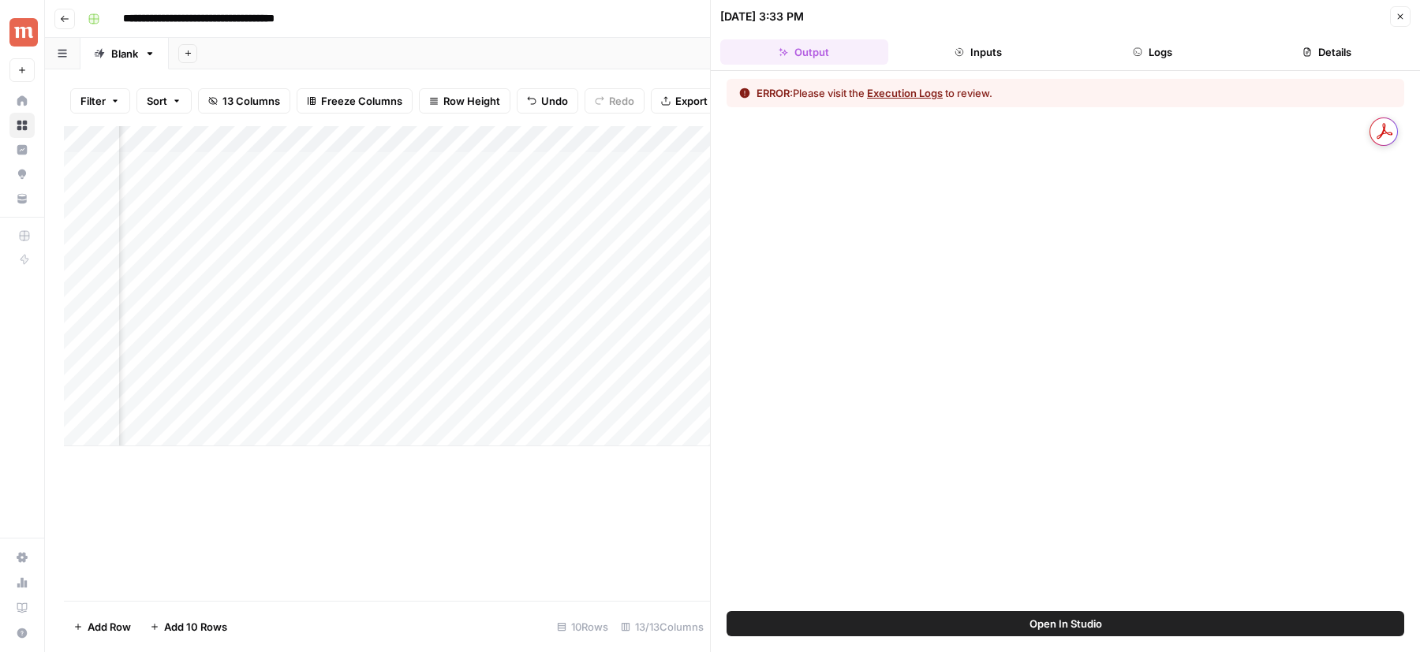
click at [916, 95] on button "Execution Logs" at bounding box center [905, 93] width 76 height 16
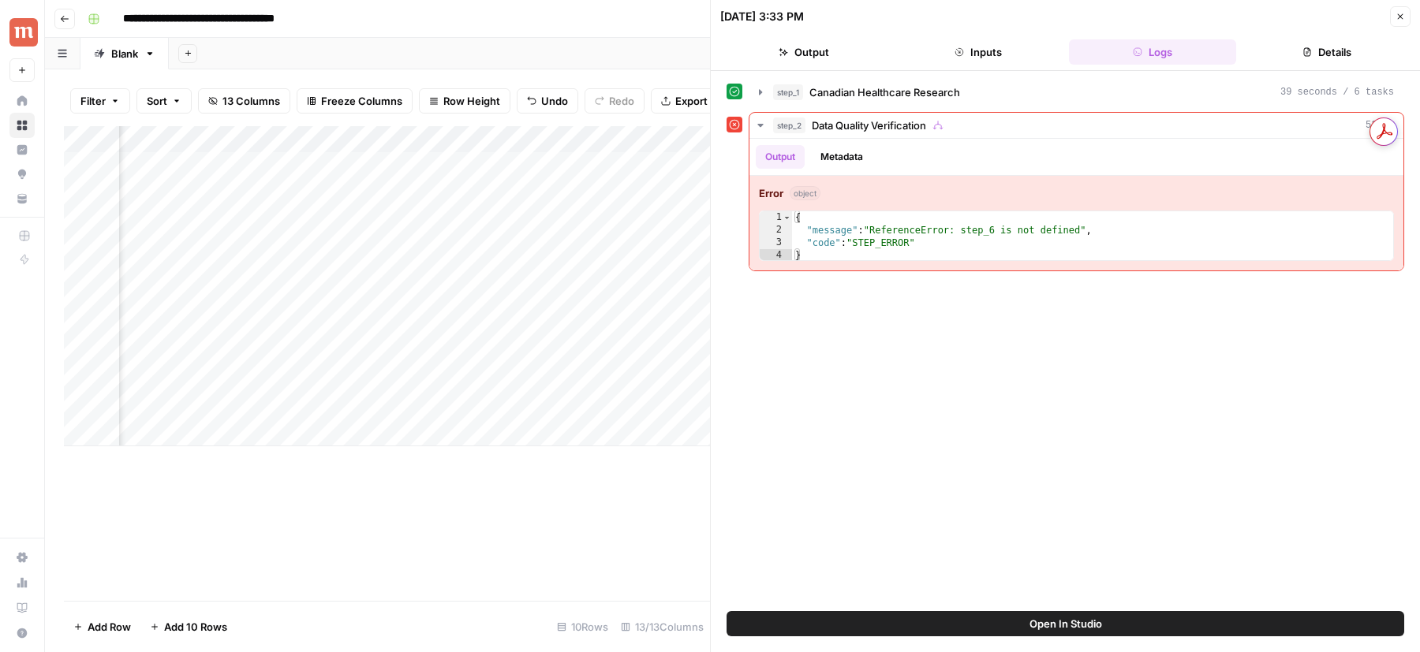
click at [989, 625] on button "Open In Studio" at bounding box center [1066, 623] width 678 height 25
click at [1402, 17] on icon "button" at bounding box center [1401, 17] width 6 height 6
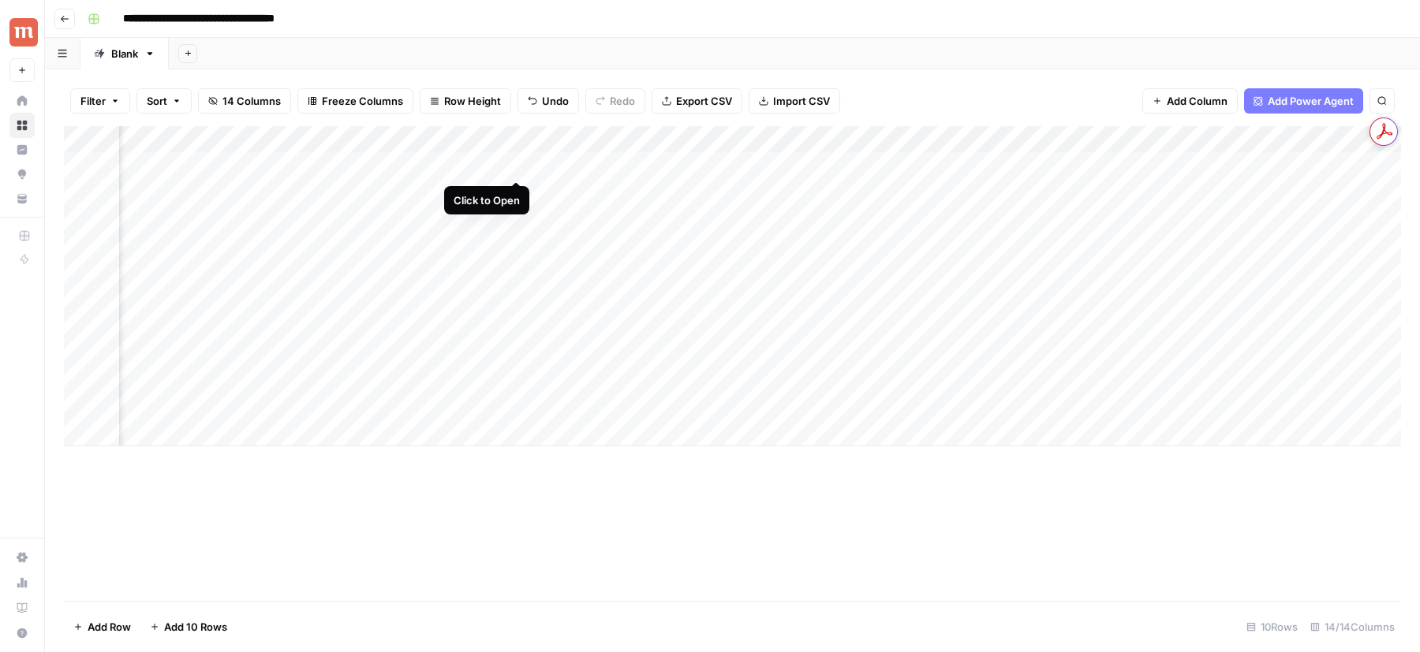
click at [517, 164] on div "Add Column" at bounding box center [732, 286] width 1337 height 320
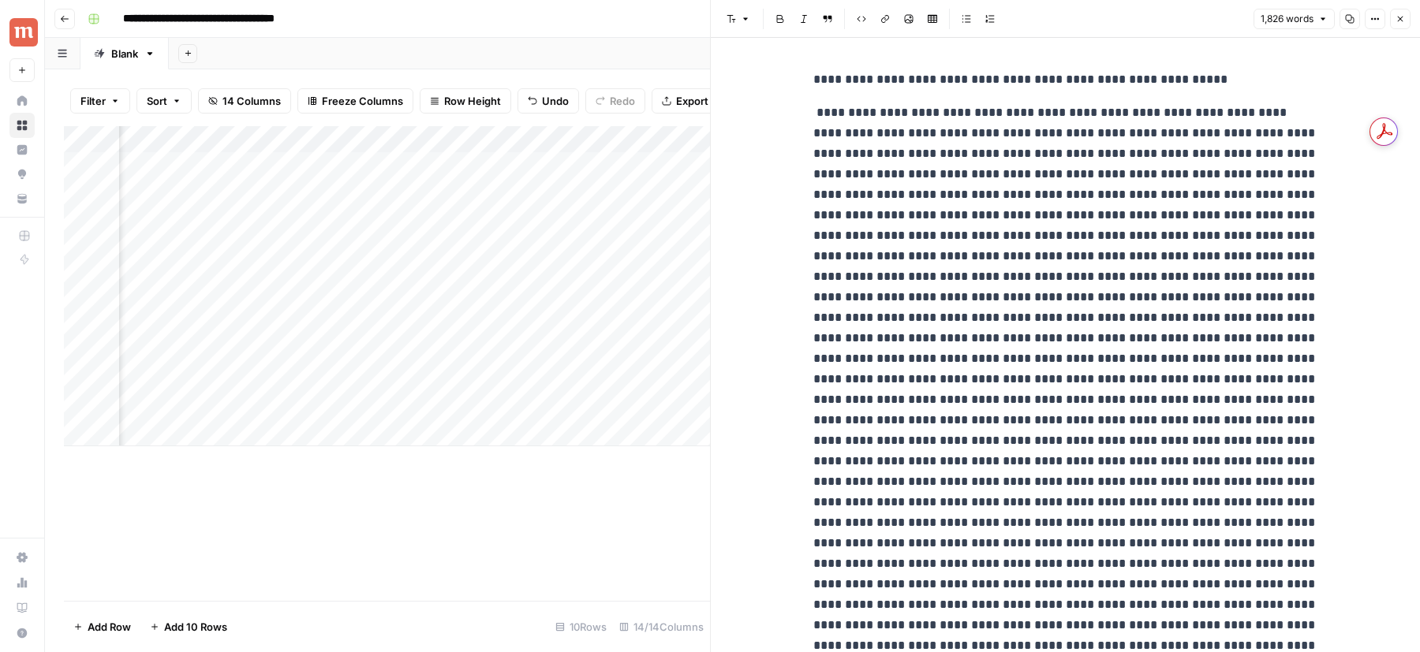
click at [1396, 17] on icon "button" at bounding box center [1399, 18] width 9 height 9
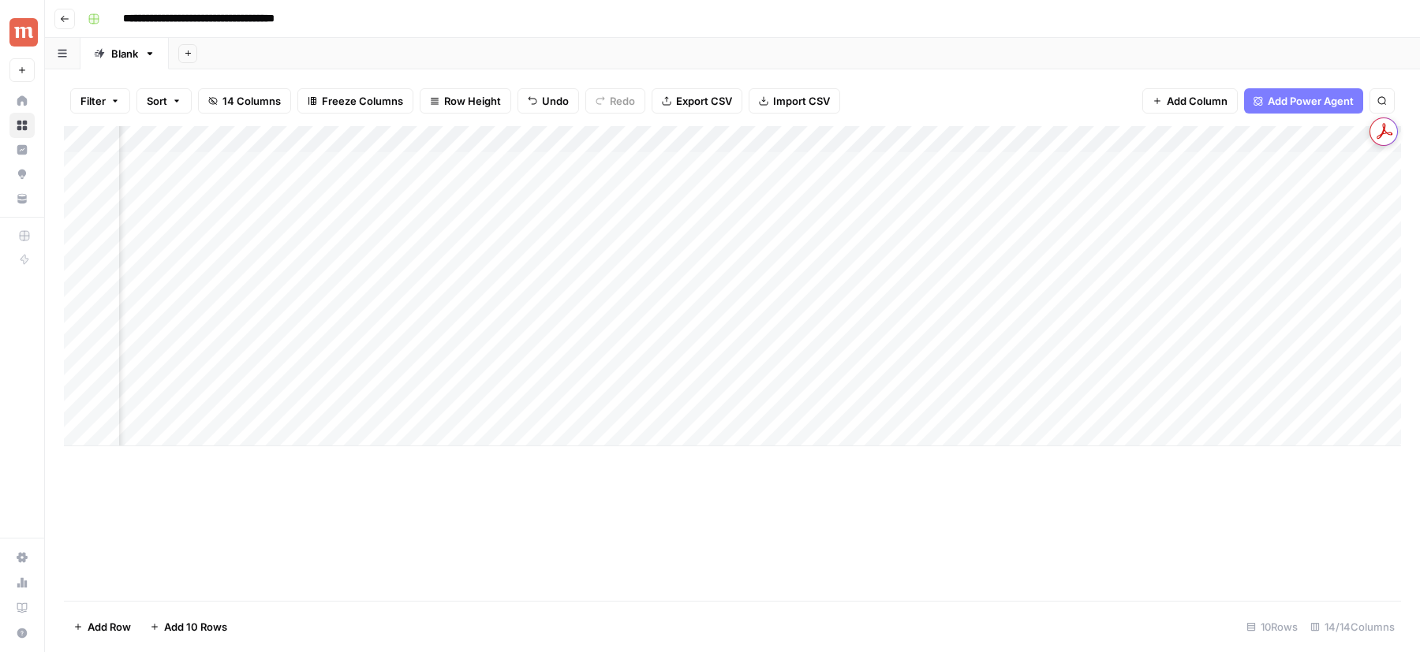
click at [514, 146] on div "Add Column" at bounding box center [732, 286] width 1337 height 320
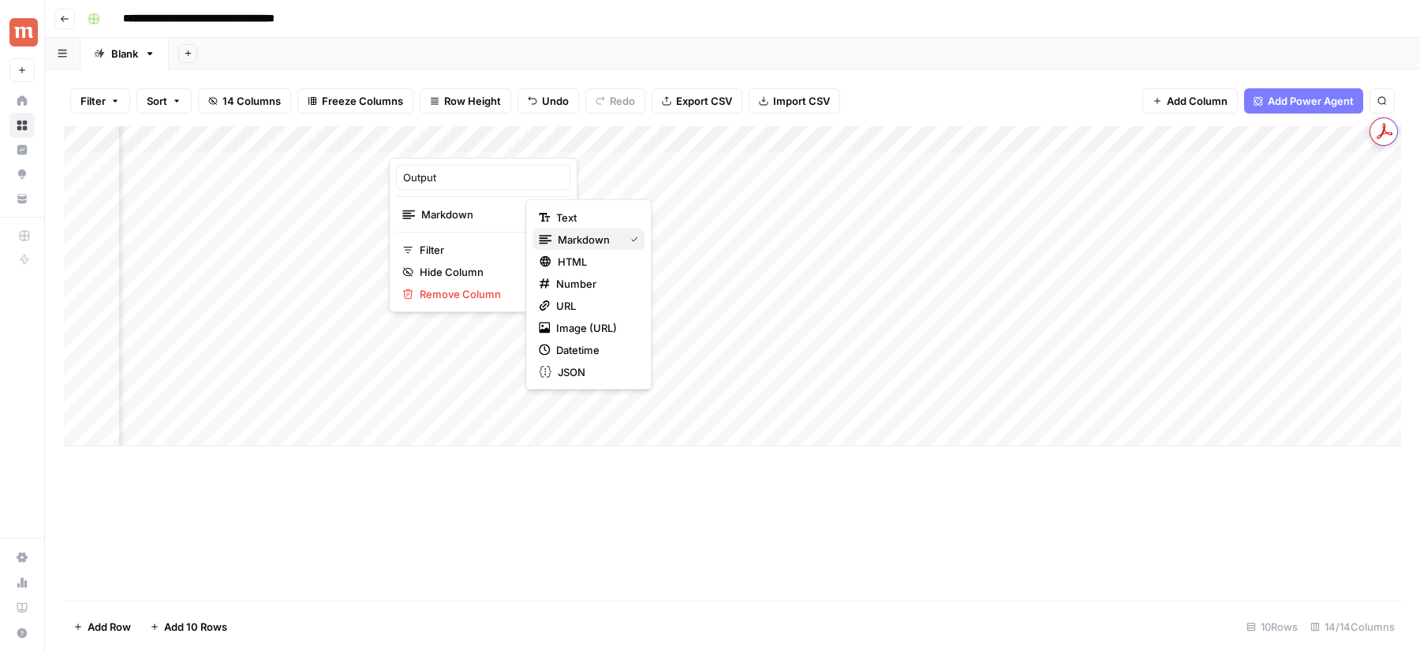
click at [547, 238] on icon "button" at bounding box center [545, 239] width 13 height 13
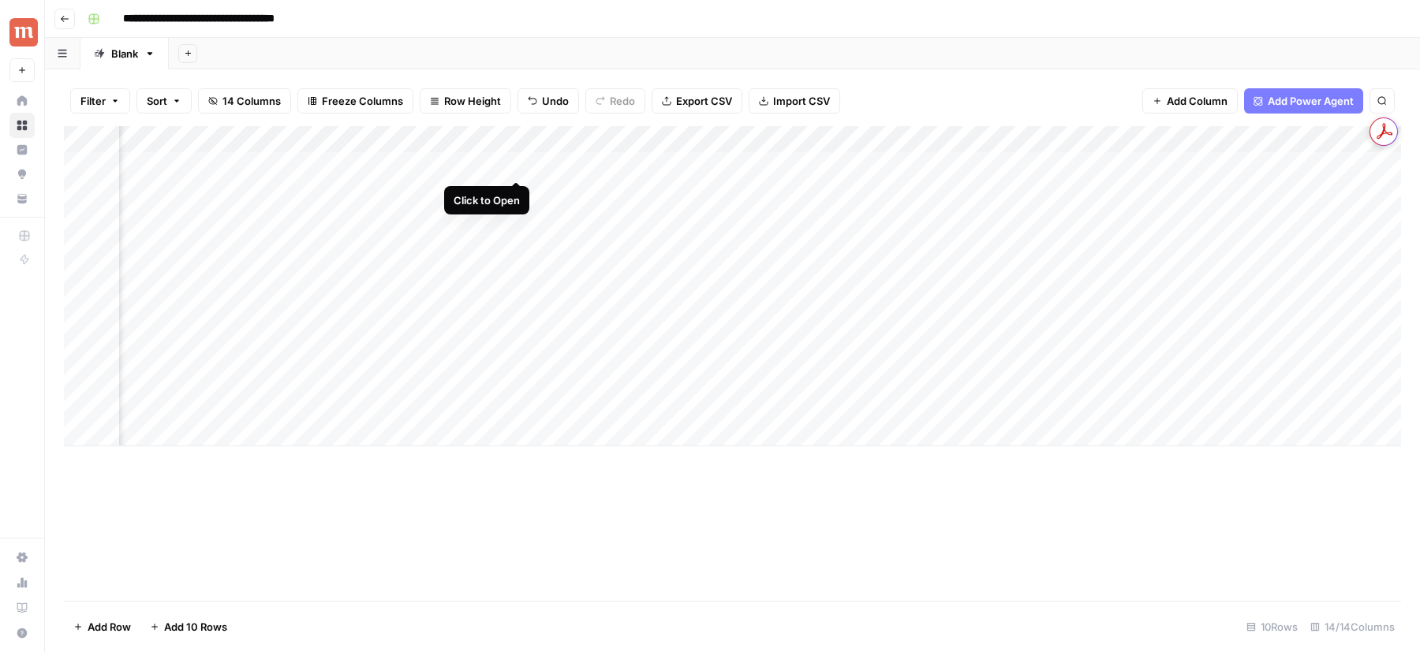
click at [514, 169] on div "Add Column" at bounding box center [732, 286] width 1337 height 320
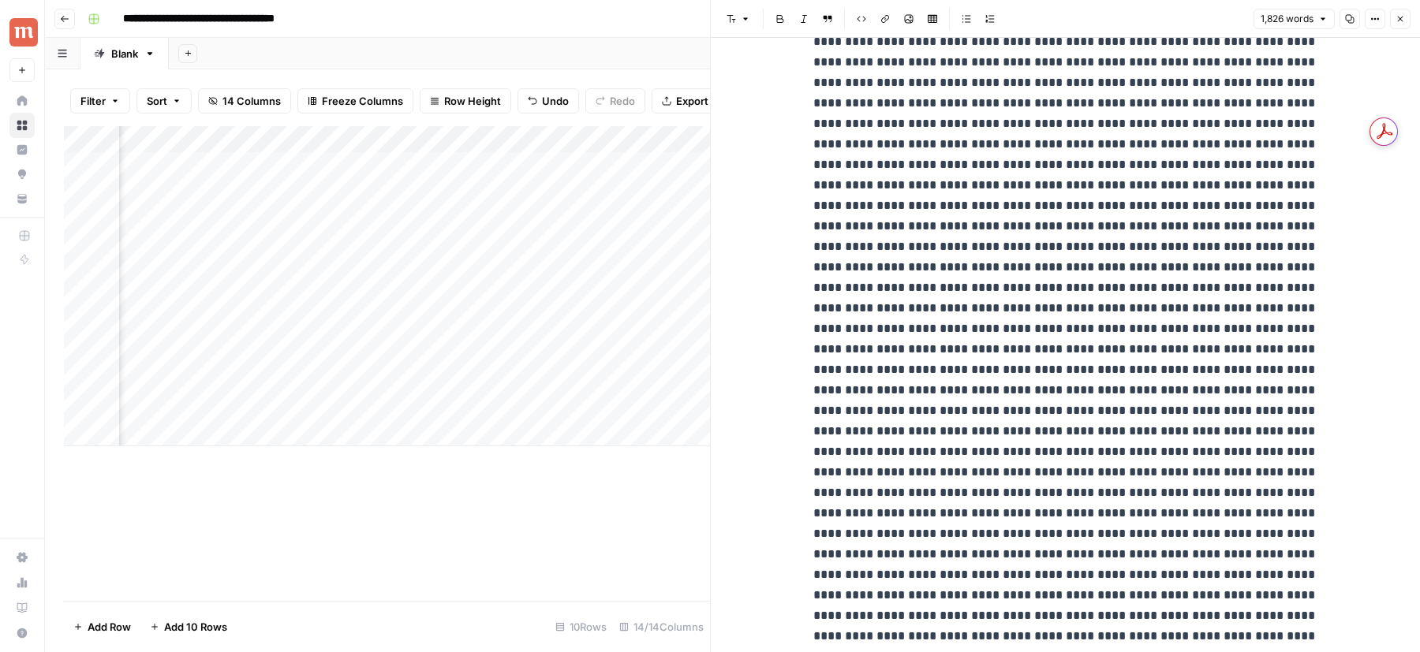
scroll to position [3196, 0]
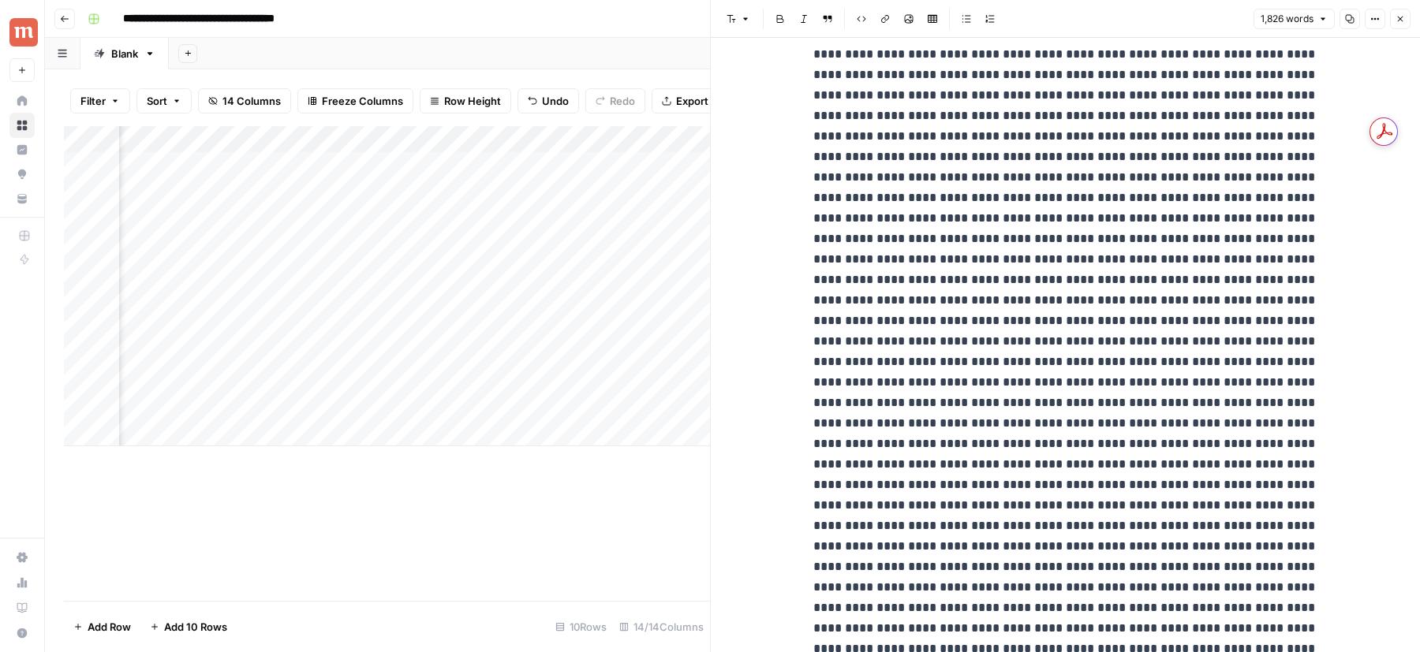
click at [1403, 14] on icon "button" at bounding box center [1399, 18] width 9 height 9
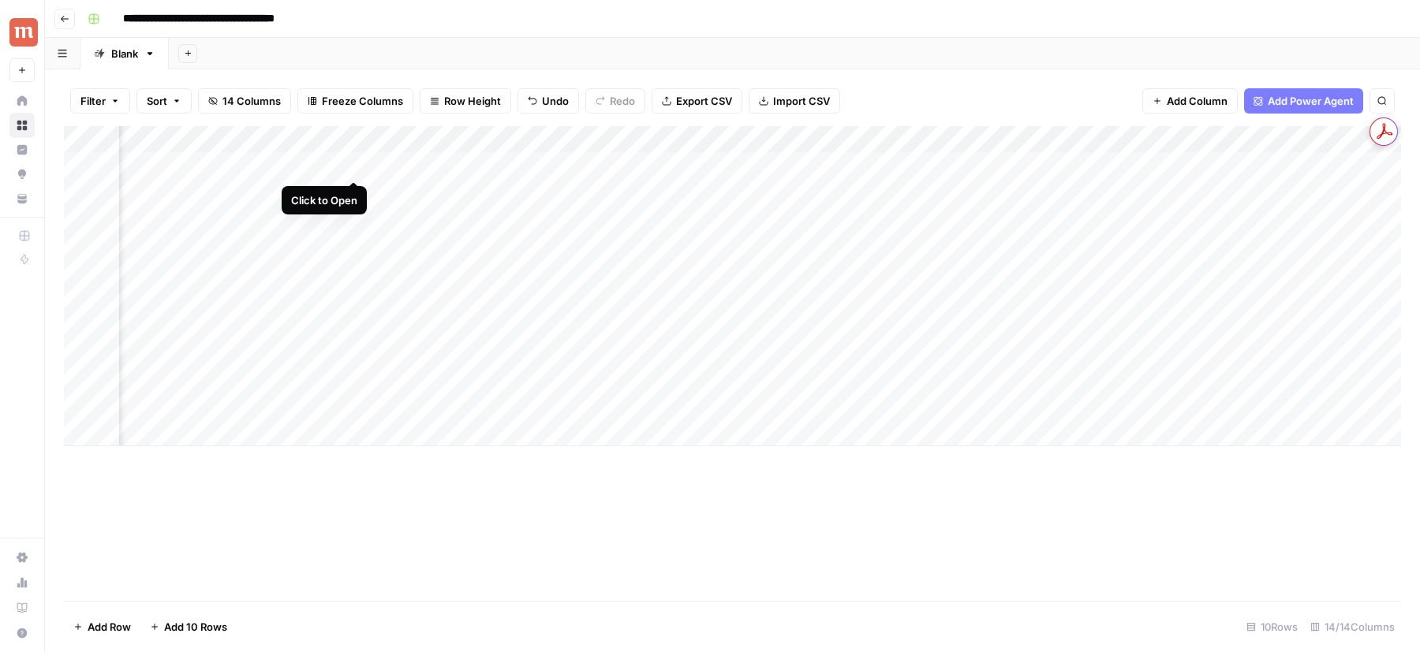
click at [353, 166] on div "Add Column" at bounding box center [732, 286] width 1337 height 320
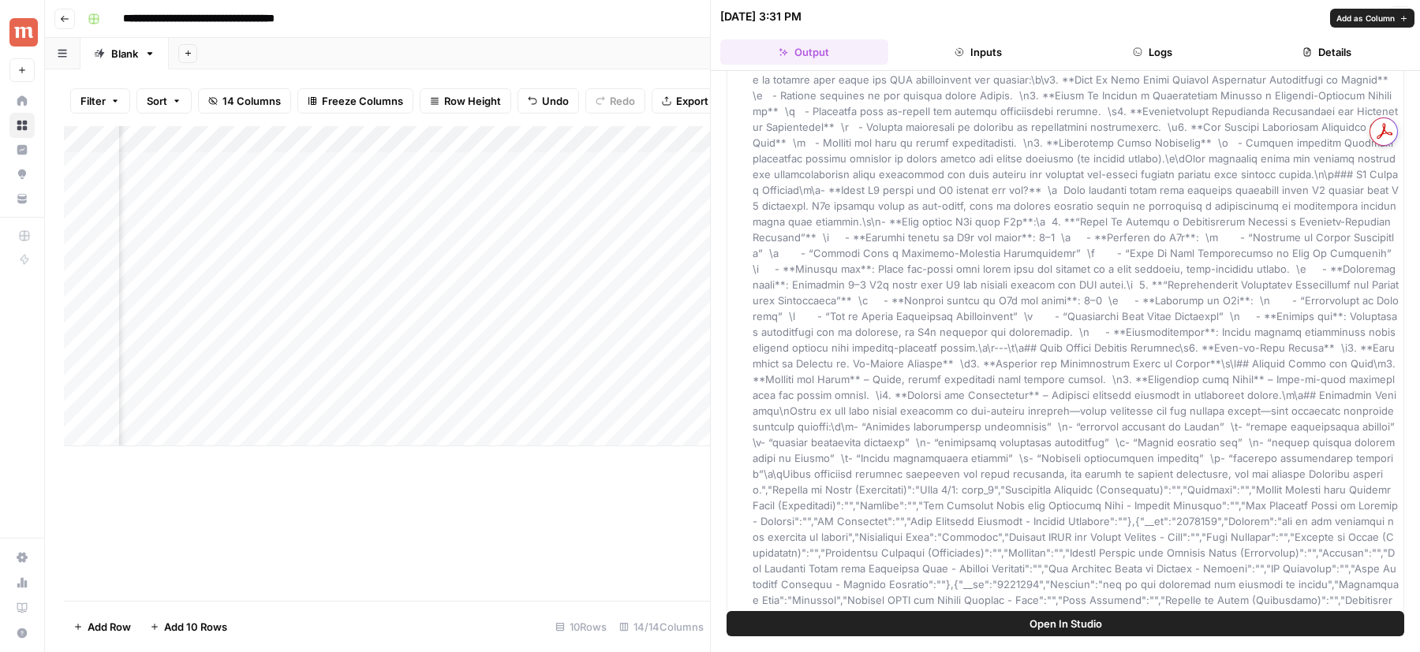
scroll to position [1361, 0]
click at [1073, 629] on span "Open In Studio" at bounding box center [1065, 624] width 73 height 16
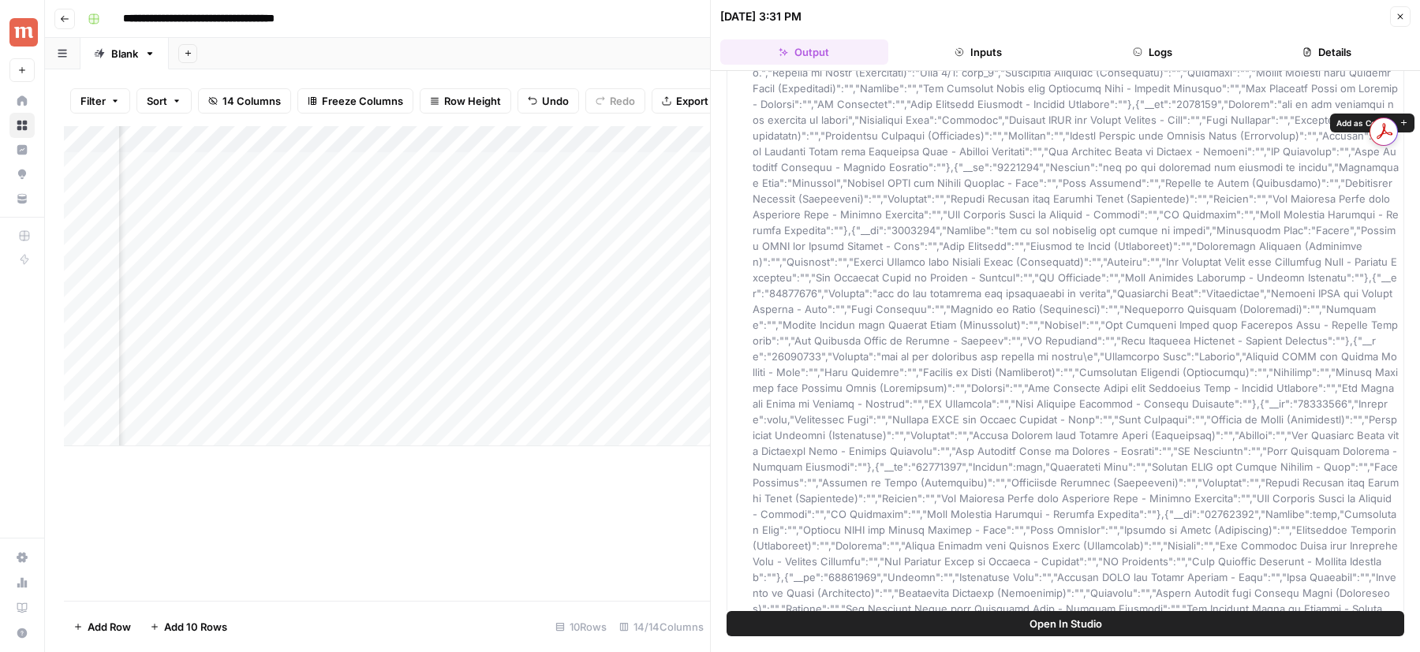
scroll to position [0, 0]
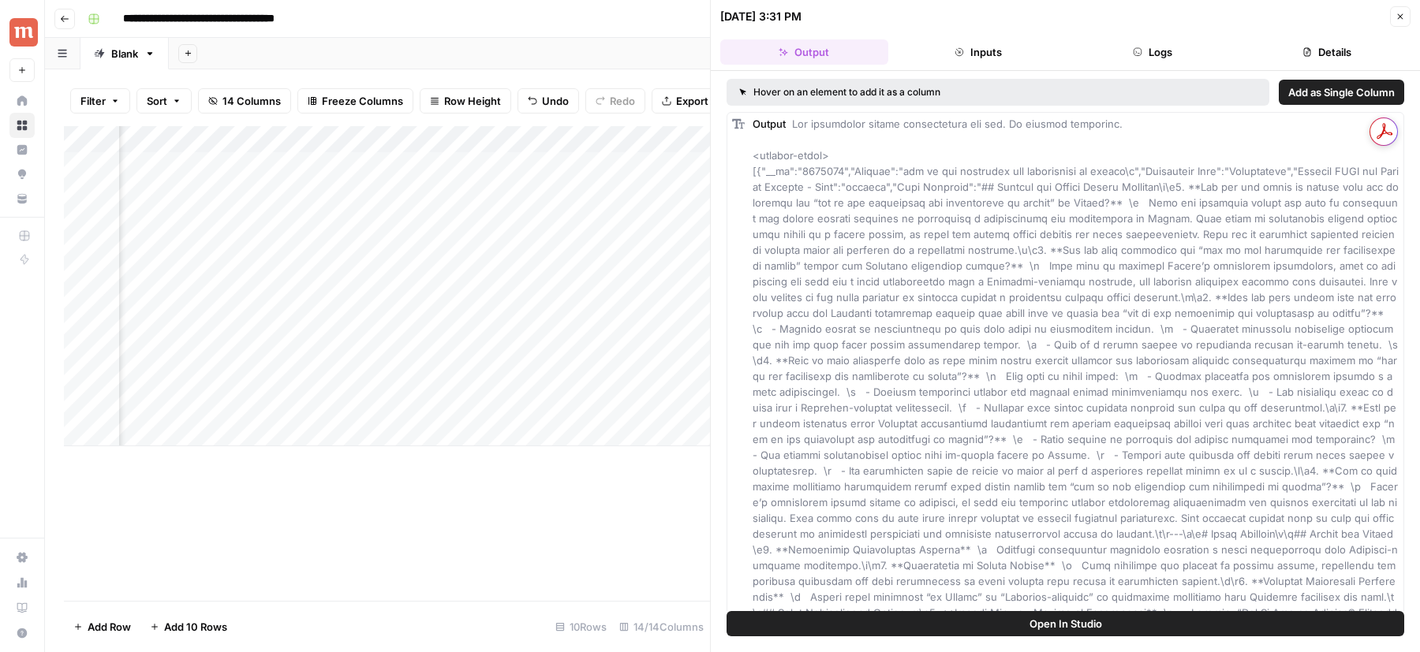
click at [1018, 54] on button "Inputs" at bounding box center [979, 51] width 168 height 25
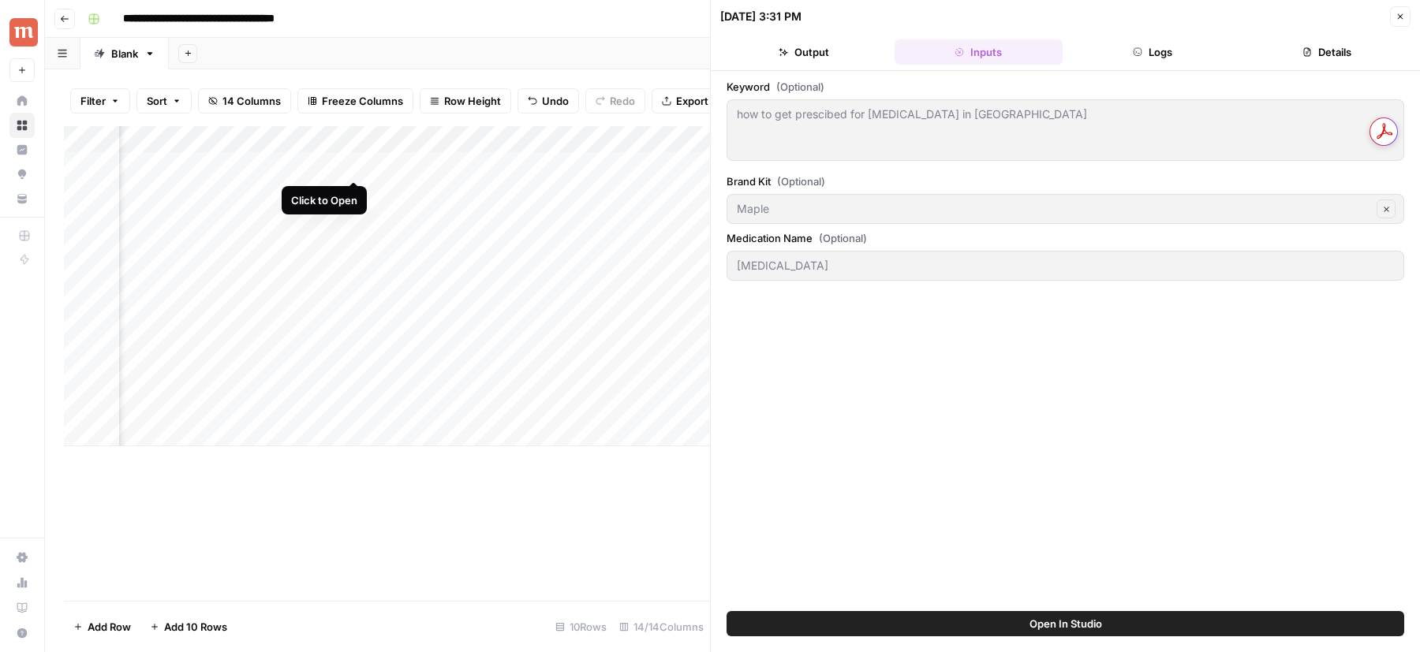
click at [351, 161] on div "Add Column" at bounding box center [387, 286] width 646 height 320
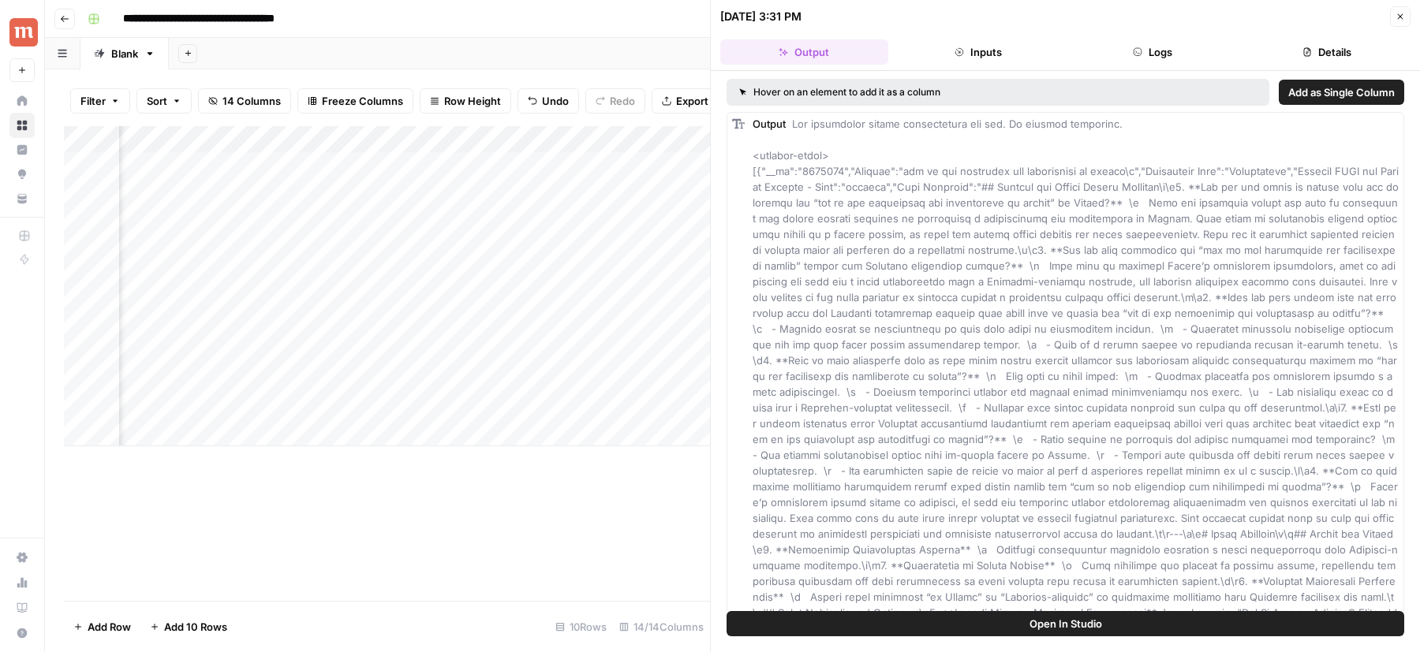
click at [510, 164] on div "Add Column" at bounding box center [387, 286] width 646 height 320
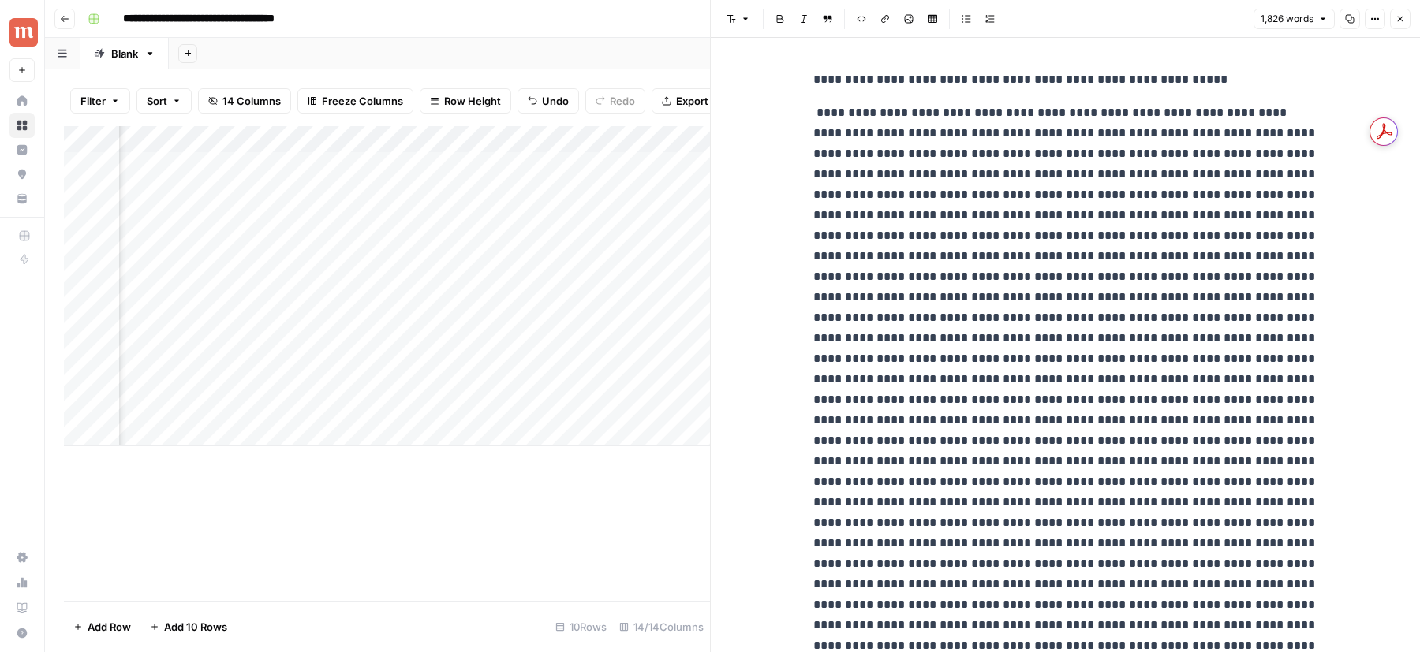
click at [476, 166] on div "Add Column" at bounding box center [387, 286] width 646 height 320
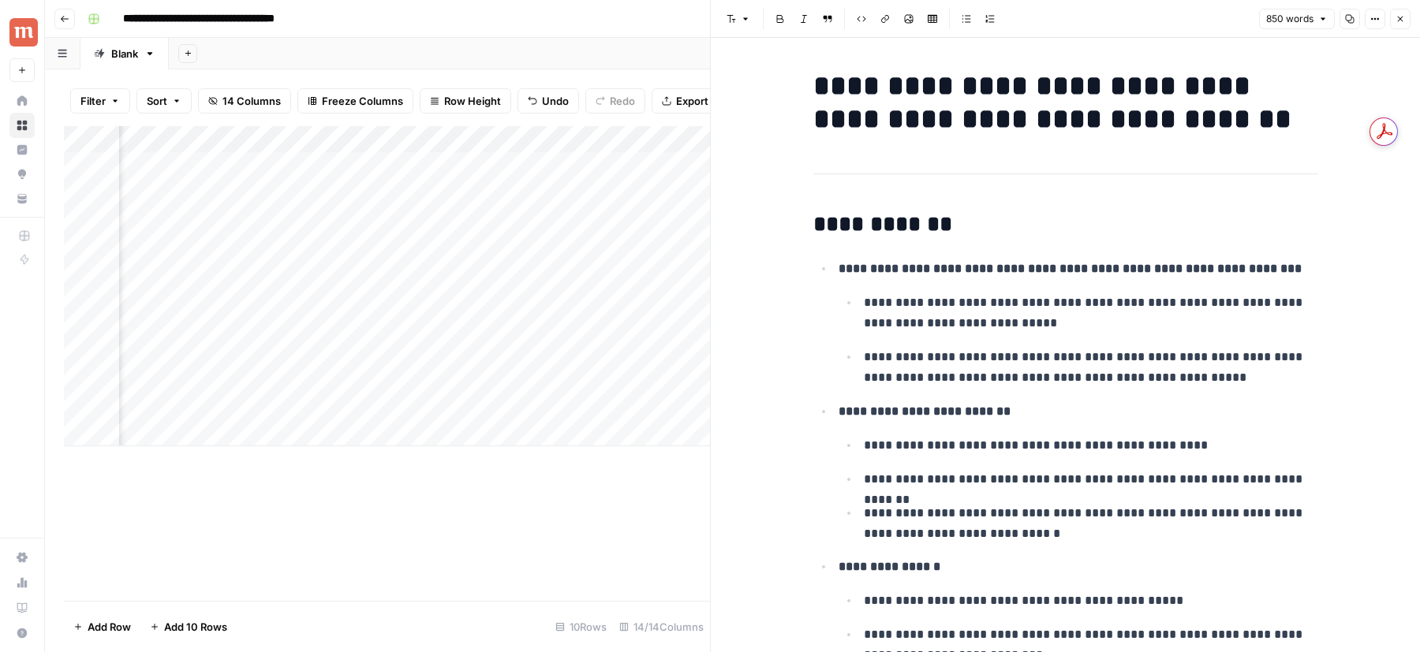
click at [421, 144] on div "Add Column" at bounding box center [387, 286] width 646 height 320
click at [444, 179] on input "Output" at bounding box center [483, 178] width 160 height 16
type input "Brief"
click at [1406, 24] on button "Close" at bounding box center [1400, 19] width 21 height 21
click at [1398, 21] on icon "button" at bounding box center [1399, 18] width 9 height 9
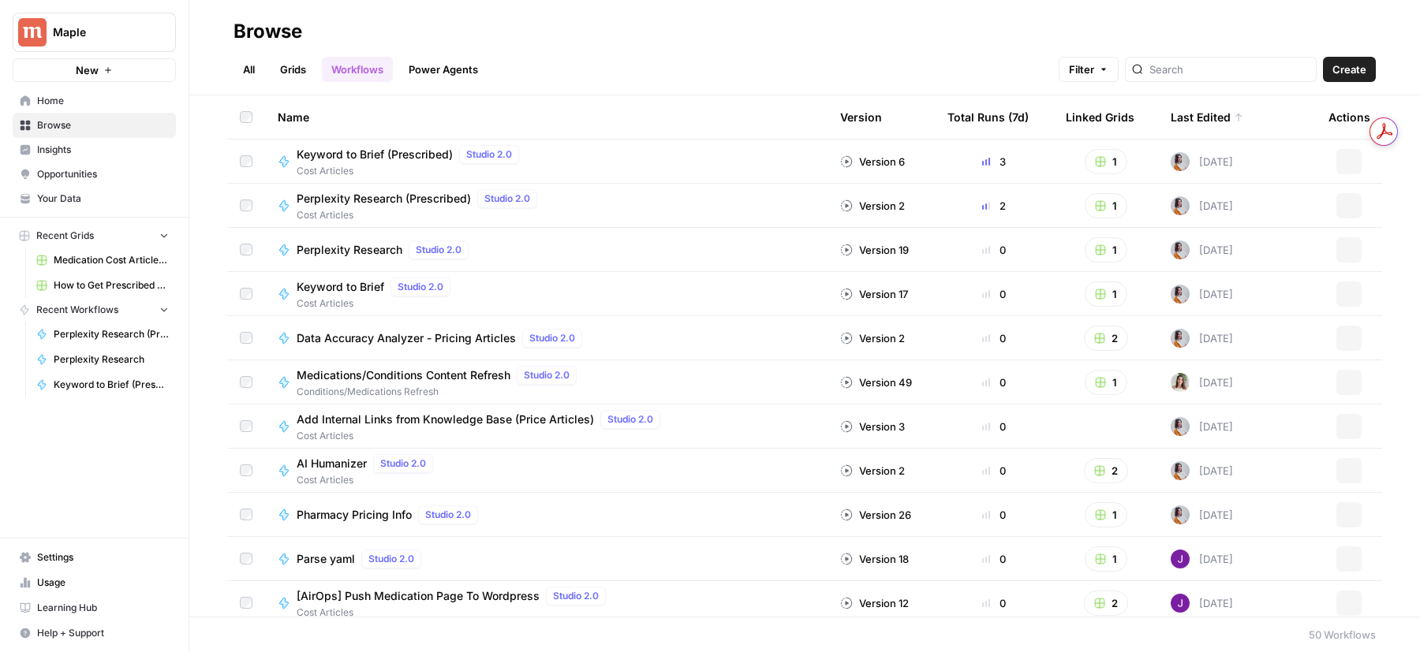
click at [95, 284] on span "How to Get Prescribed for [Medication]" at bounding box center [111, 285] width 115 height 14
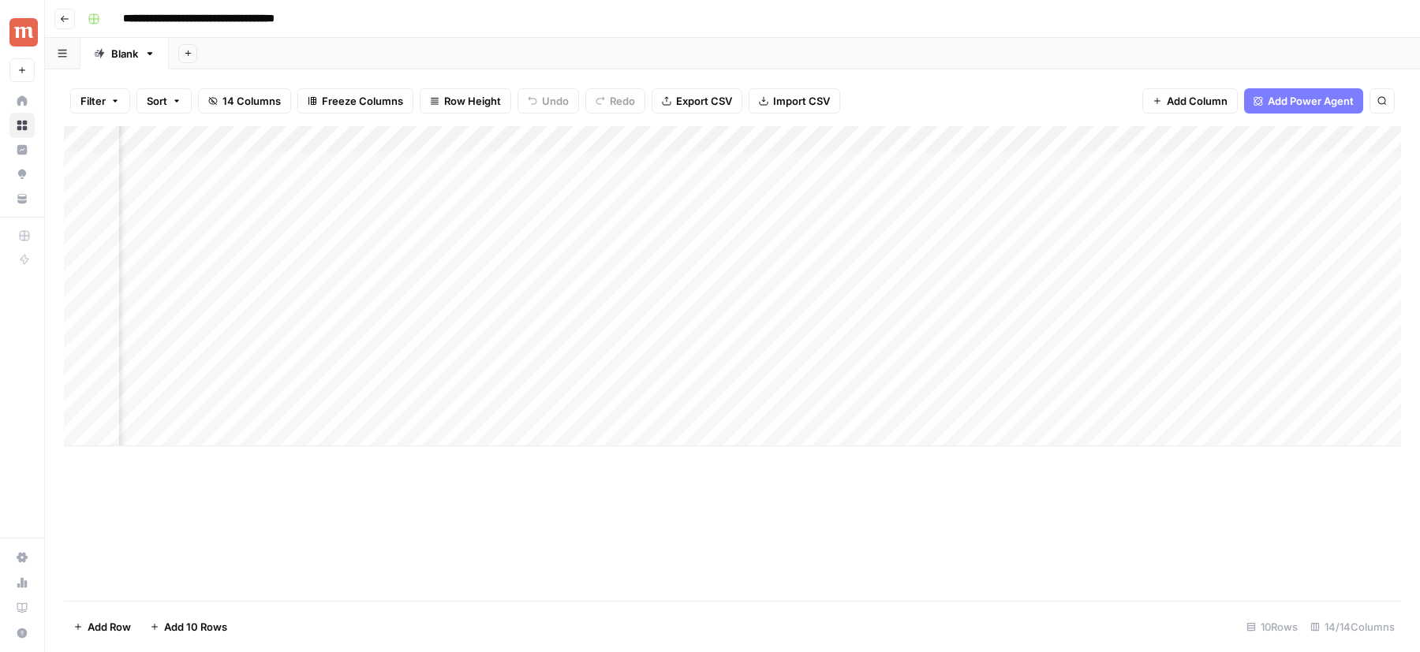
scroll to position [0, 935]
click at [1139, 138] on div "Add Column" at bounding box center [732, 286] width 1337 height 320
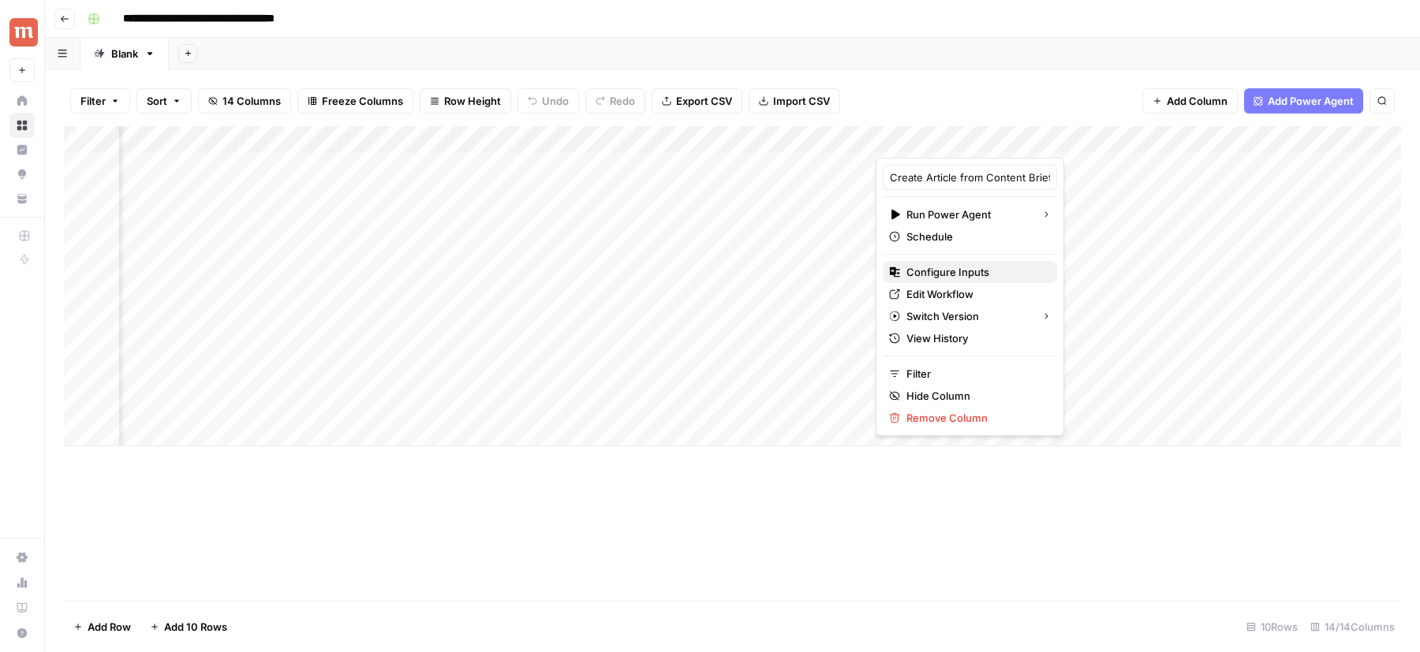
click at [951, 271] on span "Configure Inputs" at bounding box center [975, 272] width 138 height 16
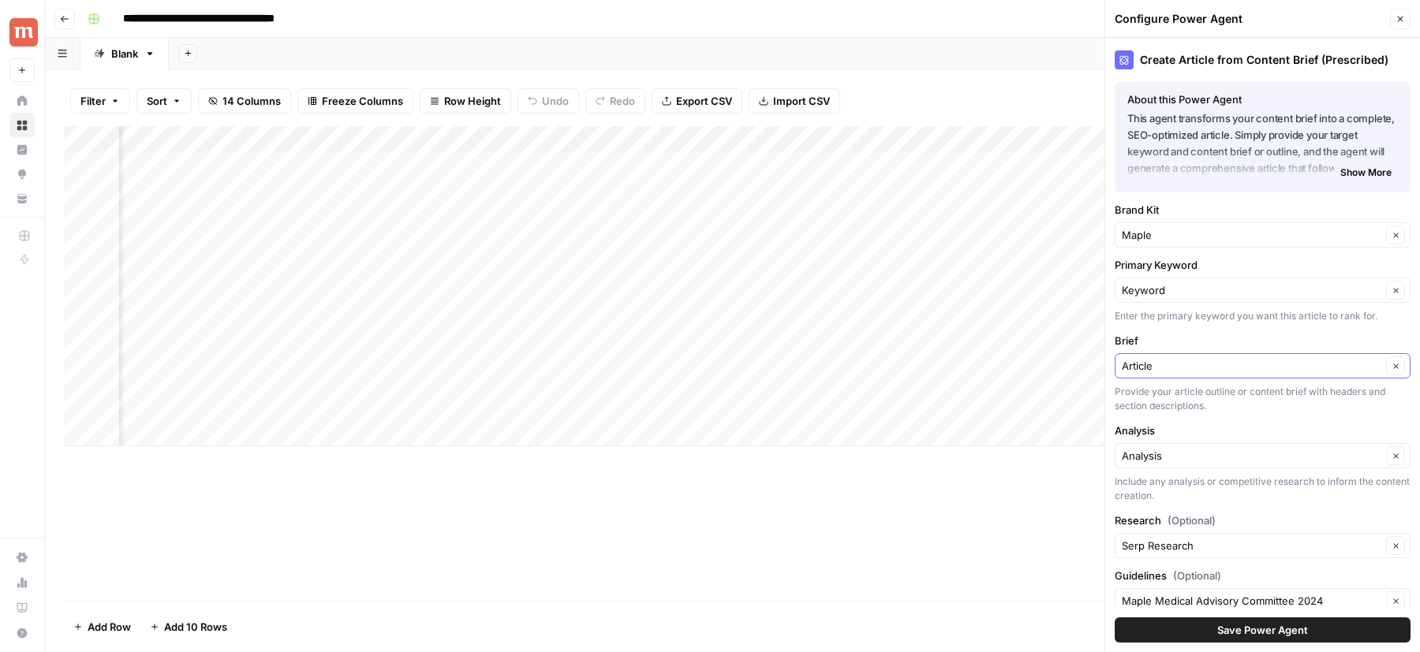
click at [1181, 370] on input "Article" at bounding box center [1252, 366] width 260 height 16
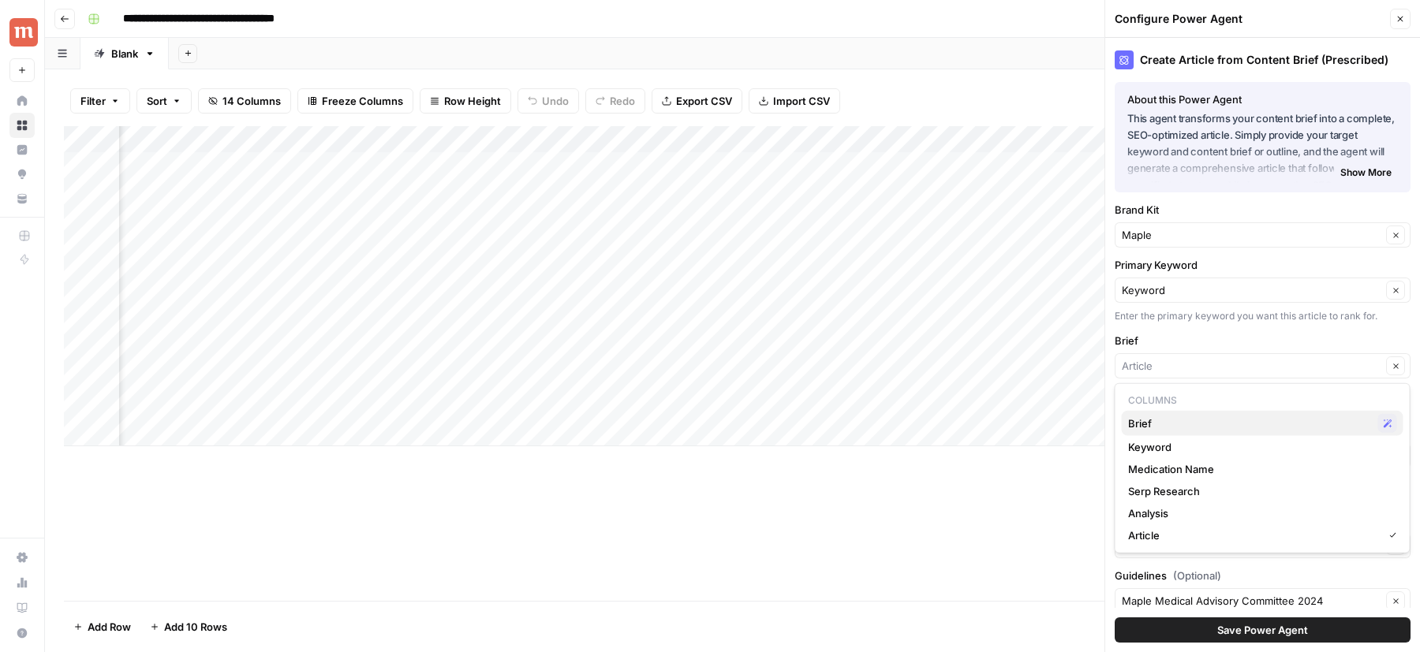
click at [1152, 428] on span "Brief" at bounding box center [1250, 424] width 244 height 16
type input "Brief"
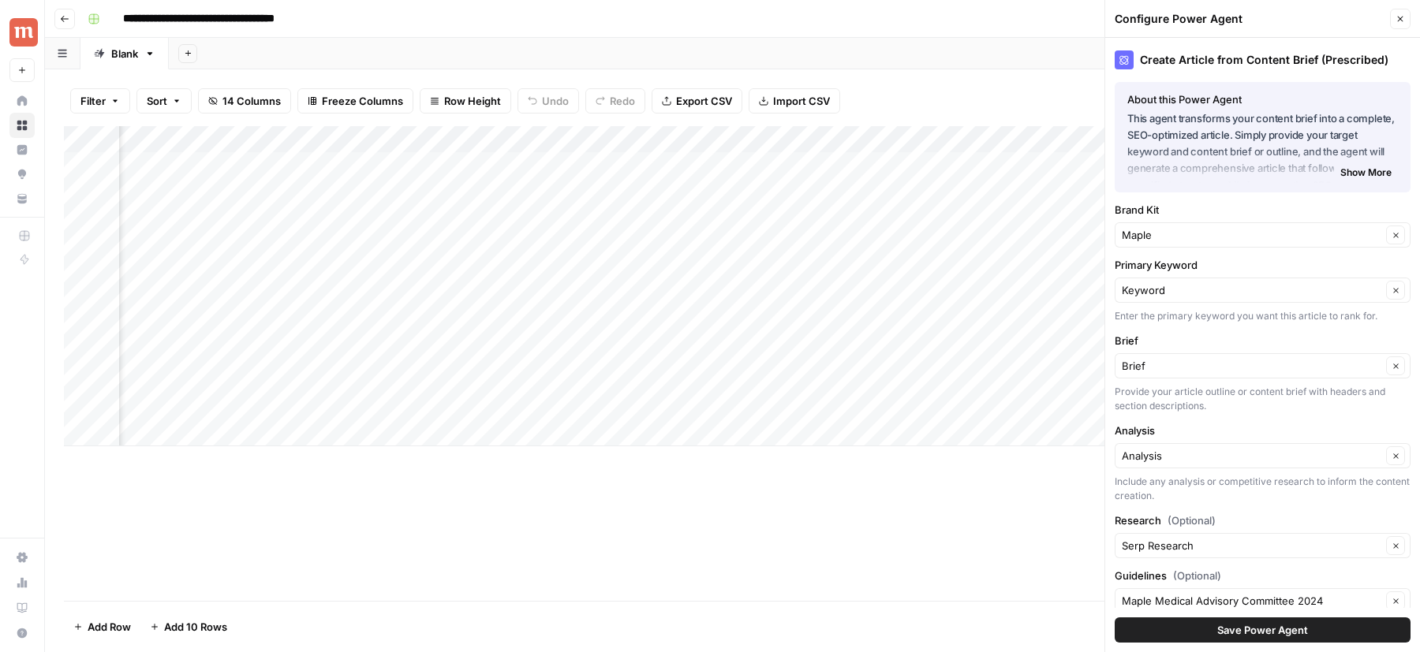
click at [1148, 629] on button "Save Power Agent" at bounding box center [1263, 630] width 296 height 25
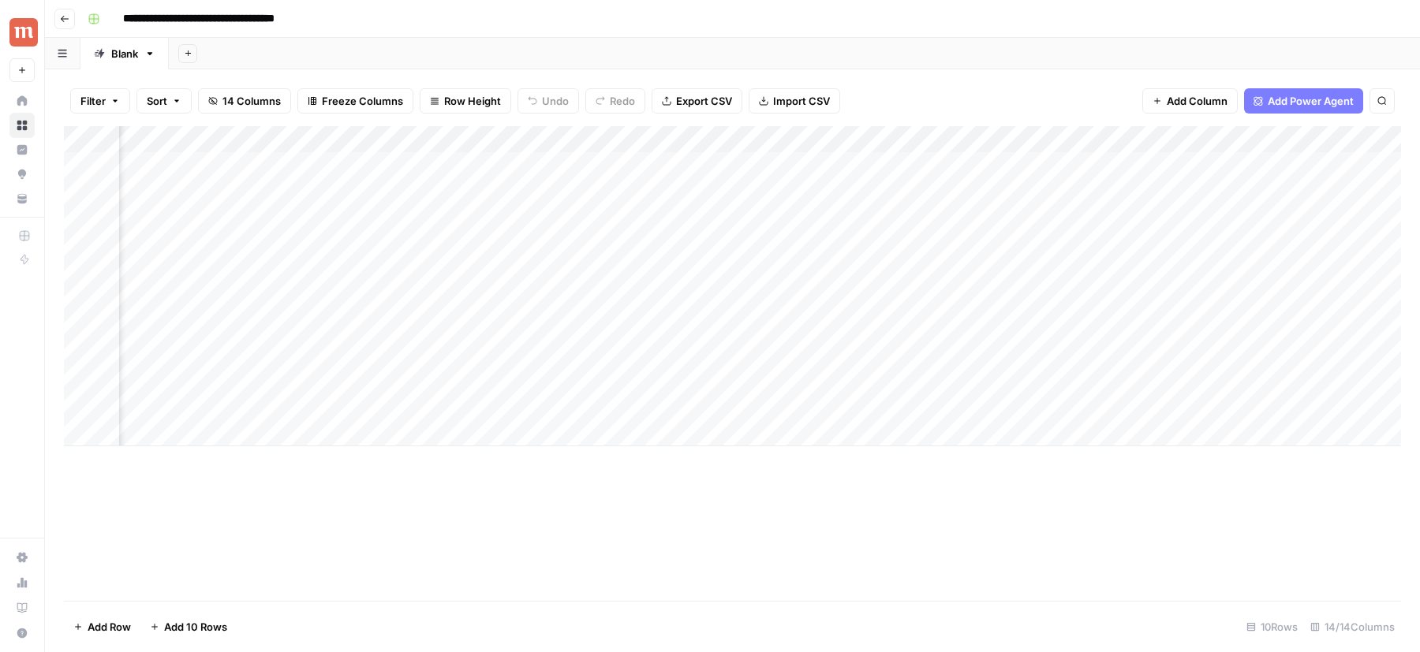
click at [728, 163] on div "Add Column" at bounding box center [732, 286] width 1337 height 320
click at [632, 165] on div "Add Column" at bounding box center [732, 286] width 1337 height 320
click at [610, 166] on div "Add Column" at bounding box center [732, 286] width 1337 height 320
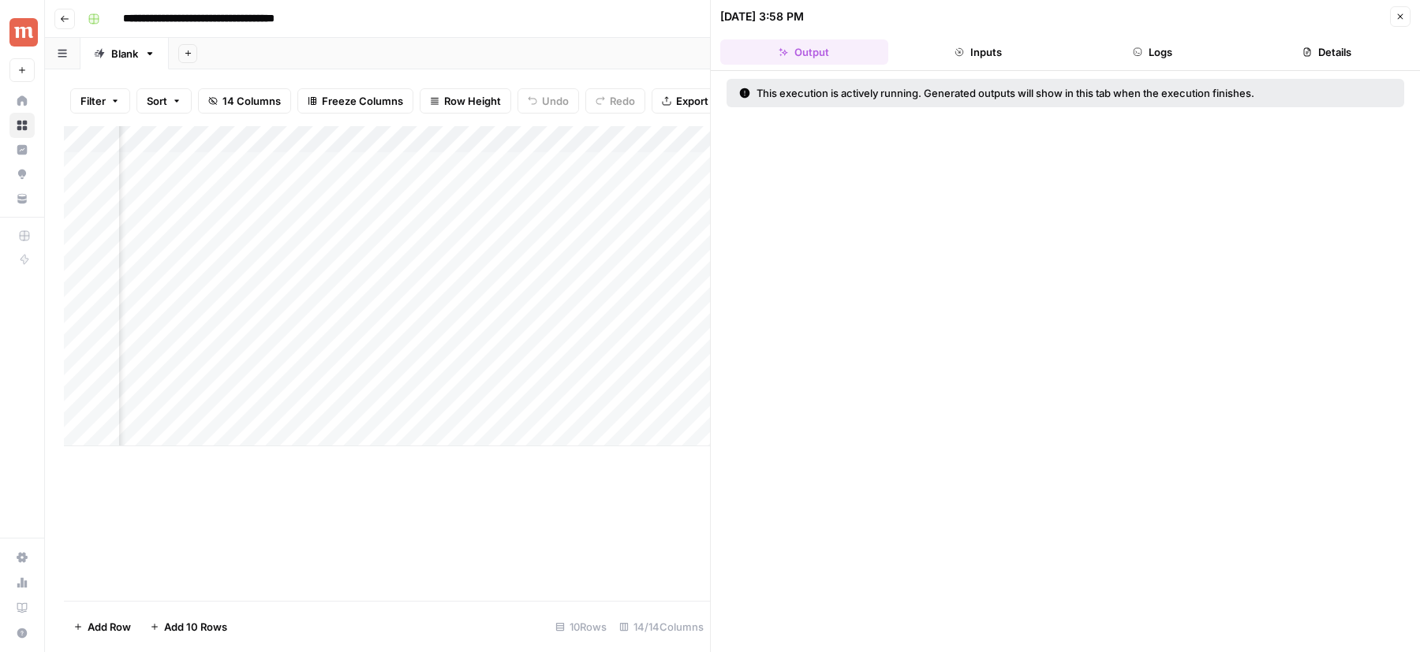
click at [613, 142] on div "Add Column" at bounding box center [387, 286] width 646 height 320
click at [685, 172] on div "Add Column" at bounding box center [387, 286] width 646 height 320
click at [1406, 9] on button "Close" at bounding box center [1400, 16] width 21 height 21
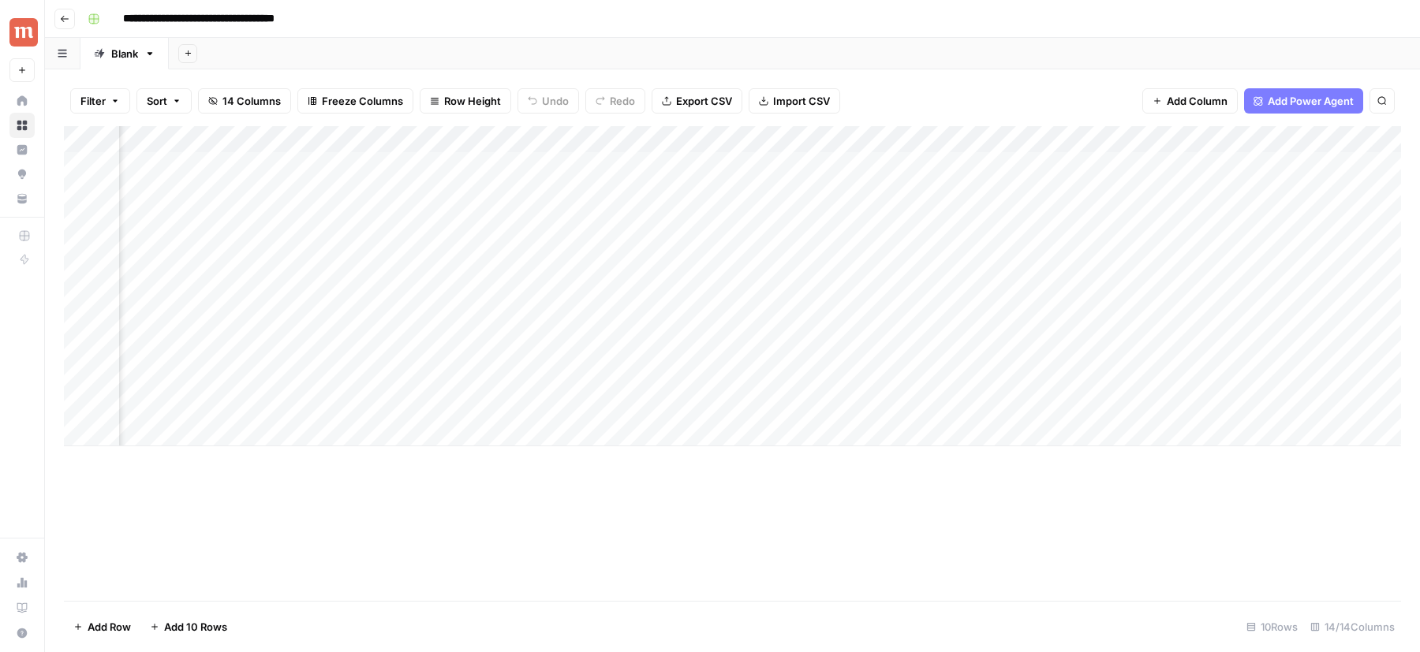
scroll to position [0, 1708]
click at [862, 140] on div "Add Column" at bounding box center [732, 286] width 1337 height 320
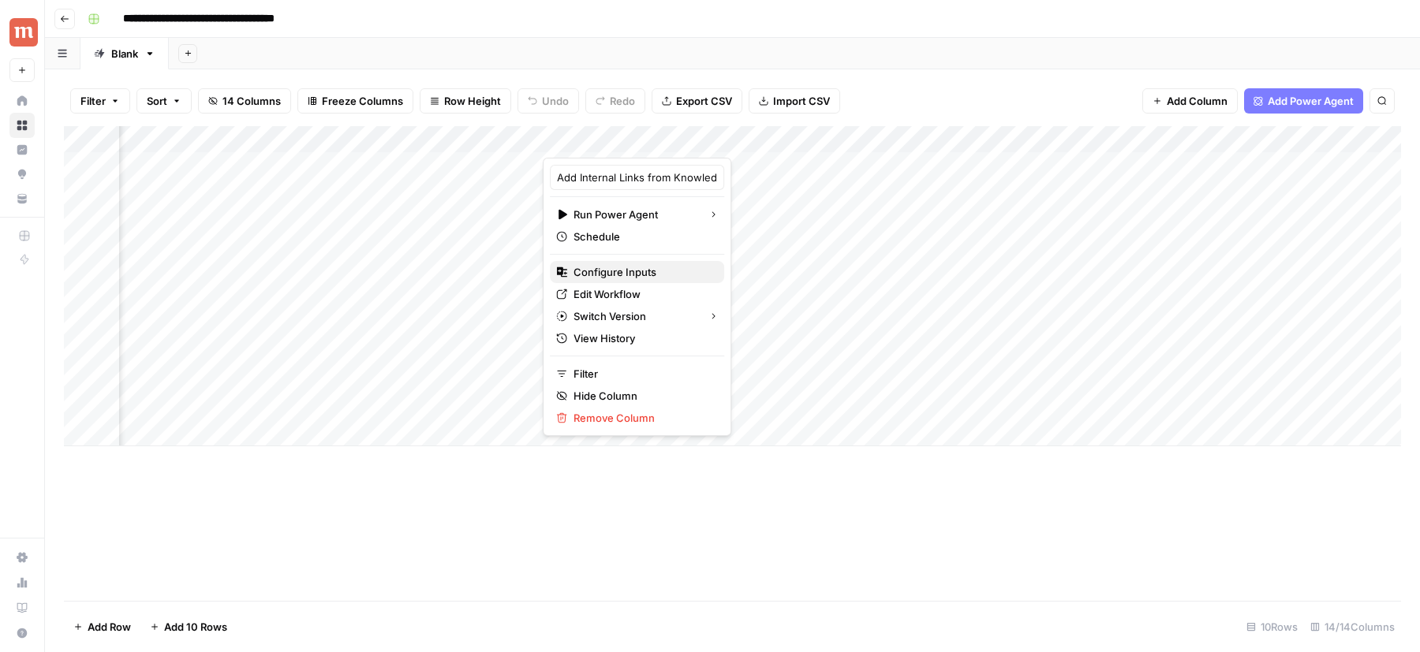
click at [638, 274] on span "Configure Inputs" at bounding box center [642, 272] width 138 height 16
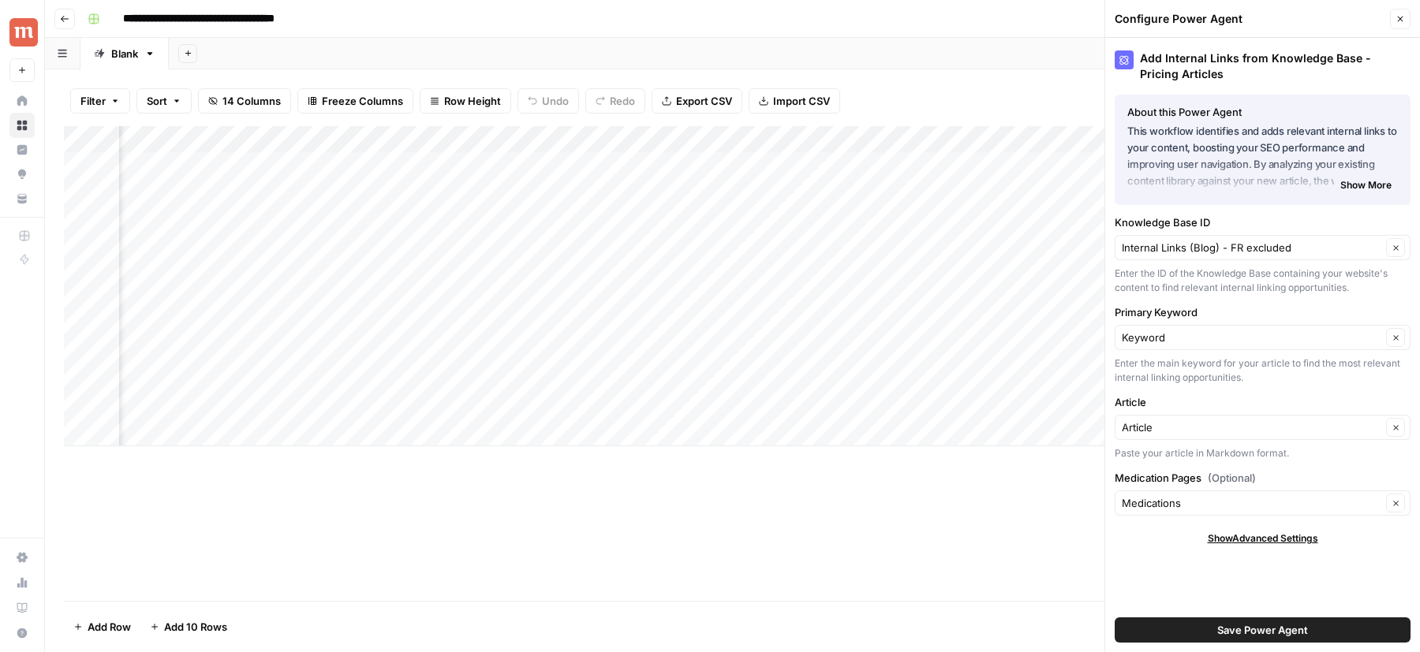
click at [1404, 15] on icon "button" at bounding box center [1399, 18] width 9 height 9
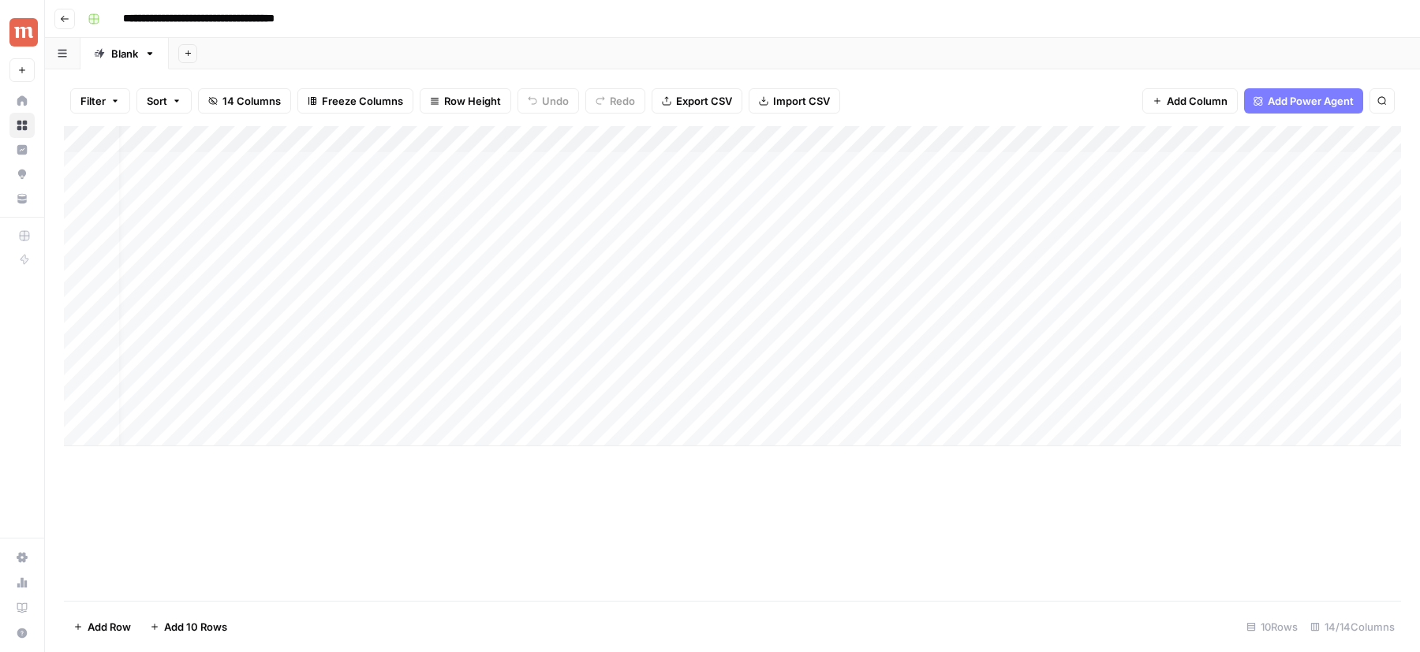
scroll to position [0, 0]
drag, startPoint x: 577, startPoint y: 135, endPoint x: 634, endPoint y: 136, distance: 56.8
click at [634, 136] on div "Add Column" at bounding box center [732, 286] width 1337 height 320
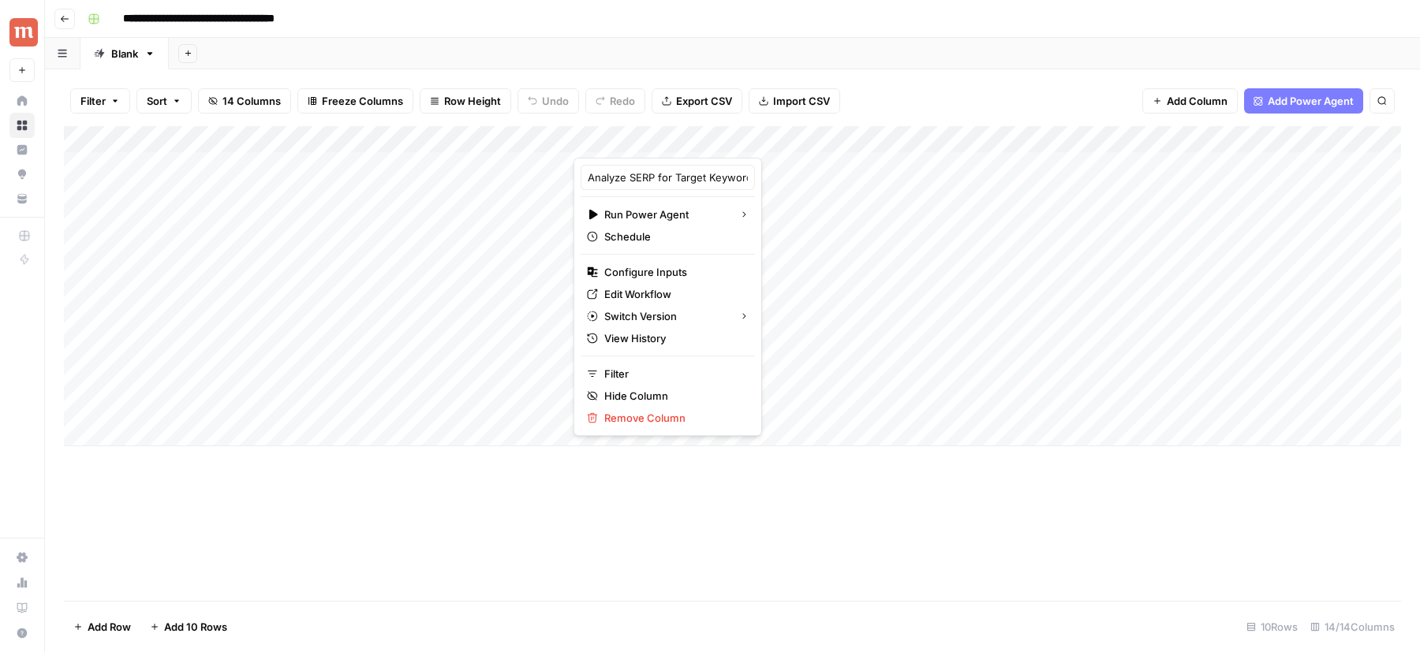
click at [571, 139] on div "Add Column" at bounding box center [732, 286] width 1337 height 320
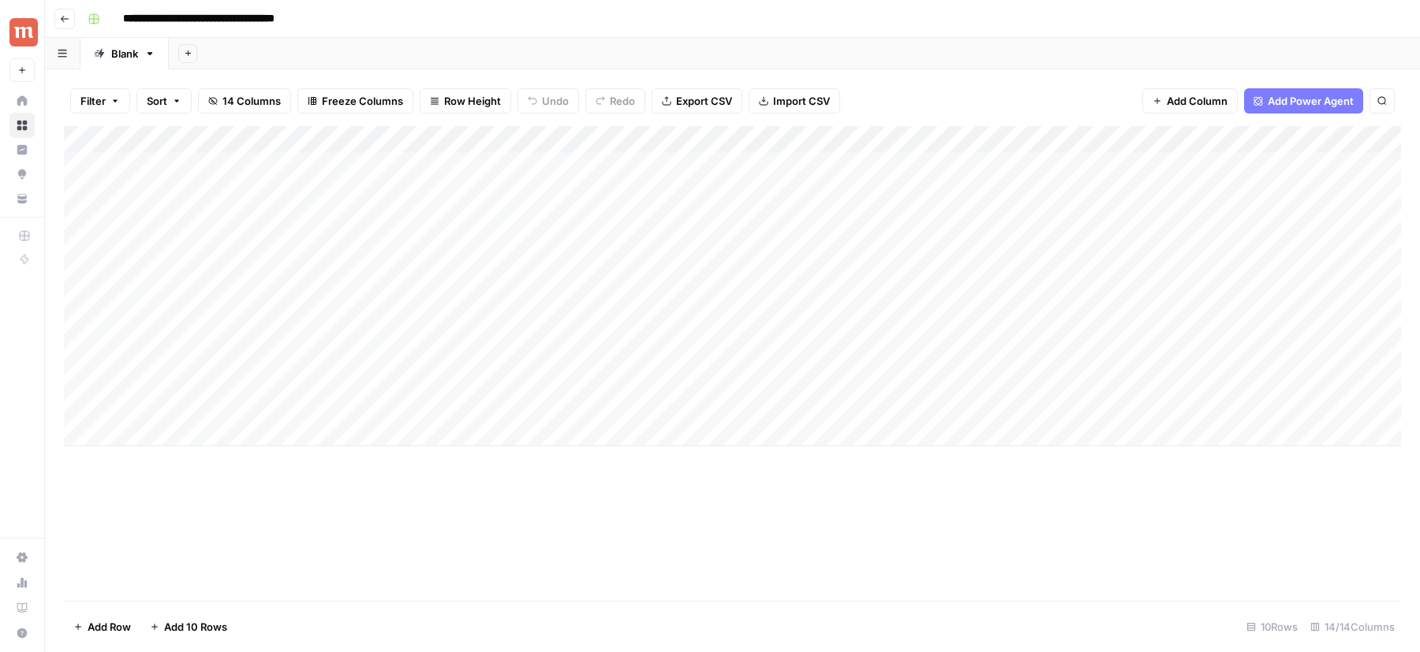
click at [571, 139] on div "Add Column" at bounding box center [732, 286] width 1337 height 320
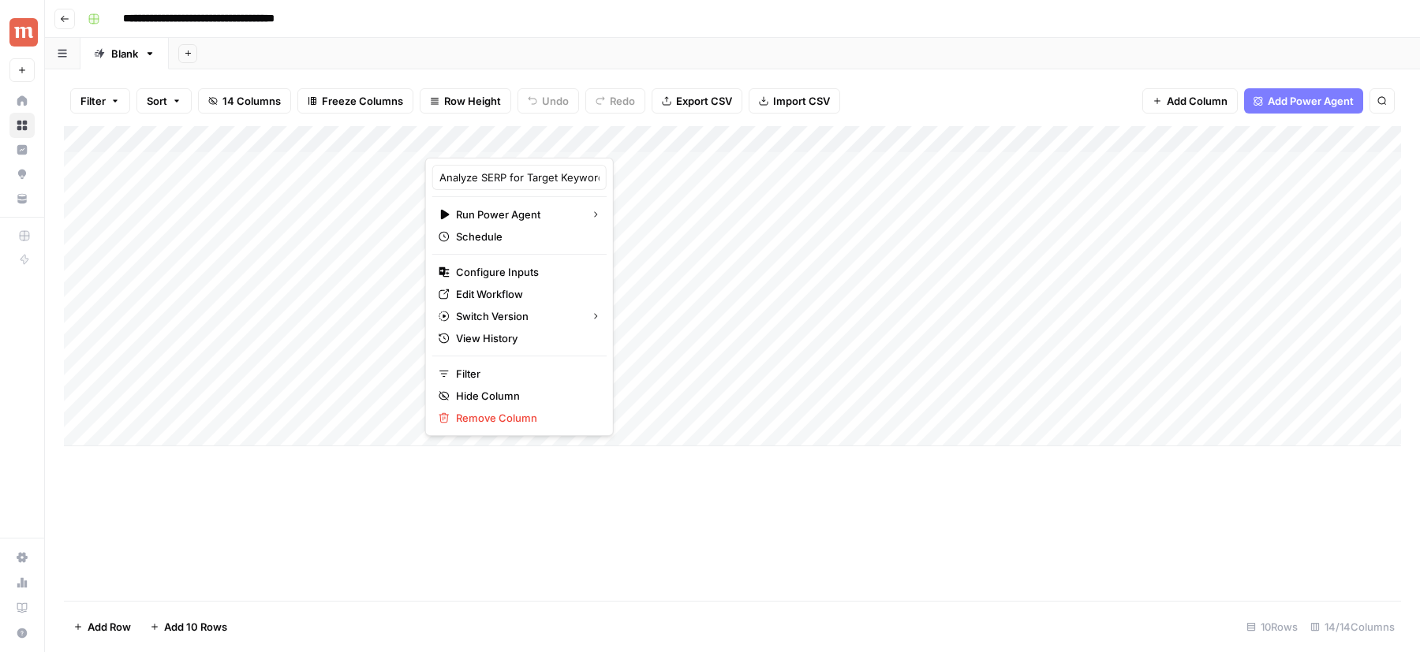
click at [694, 134] on div at bounding box center [560, 142] width 271 height 32
click at [705, 119] on div "Filter Sort 14 Columns Freeze Columns Row Height Undo Redo Export CSV Import CS…" at bounding box center [732, 101] width 1337 height 50
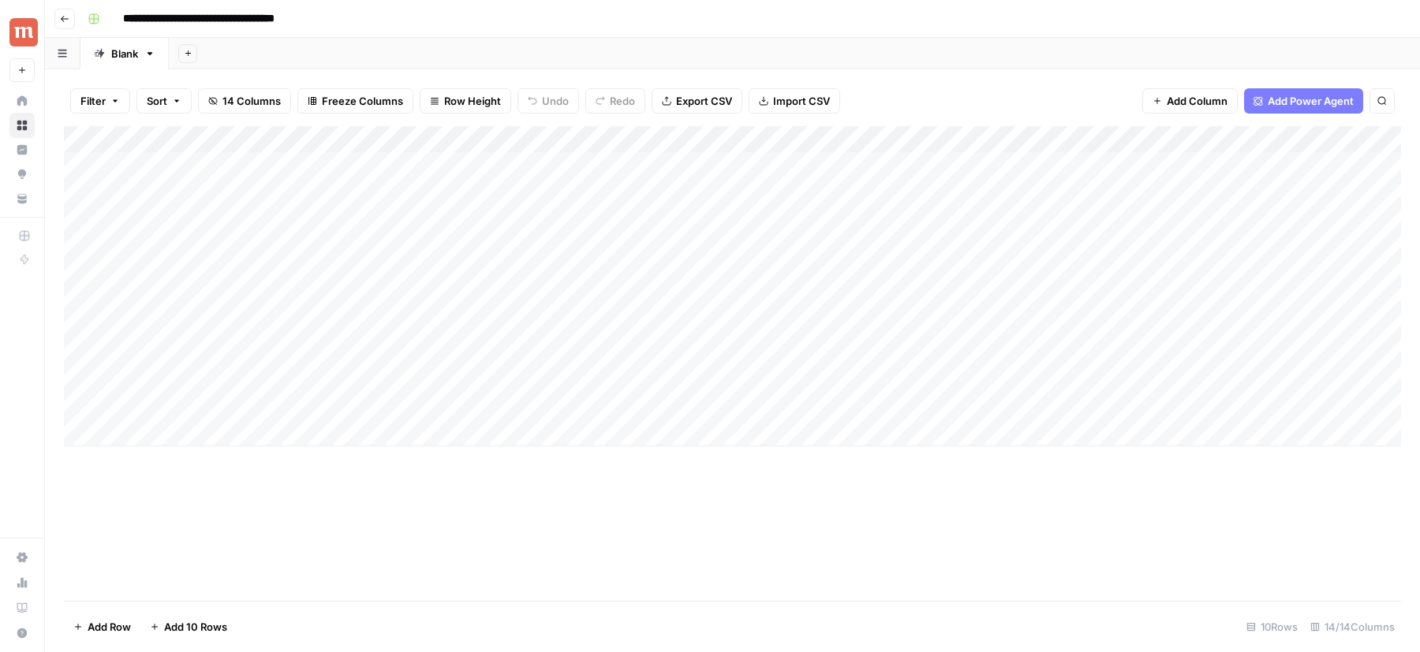
click at [697, 138] on div "Add Column" at bounding box center [732, 286] width 1337 height 320
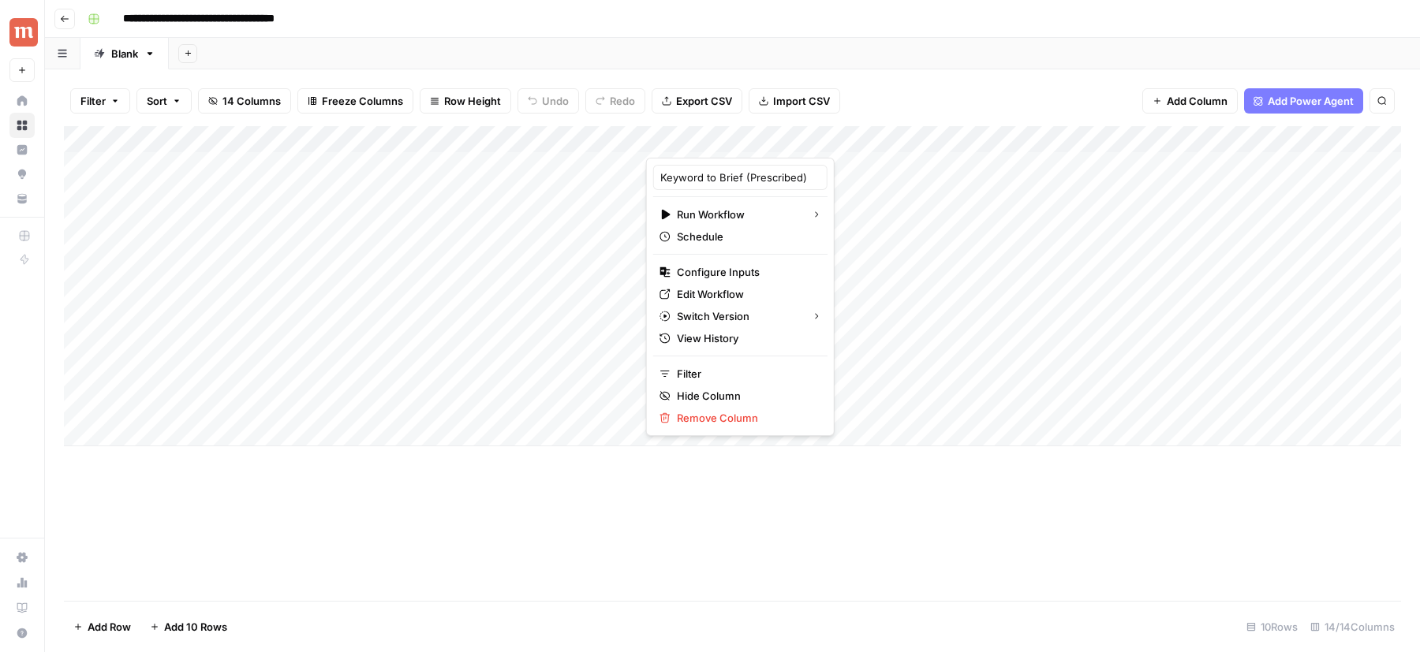
click at [867, 138] on div "Add Column" at bounding box center [732, 286] width 1337 height 320
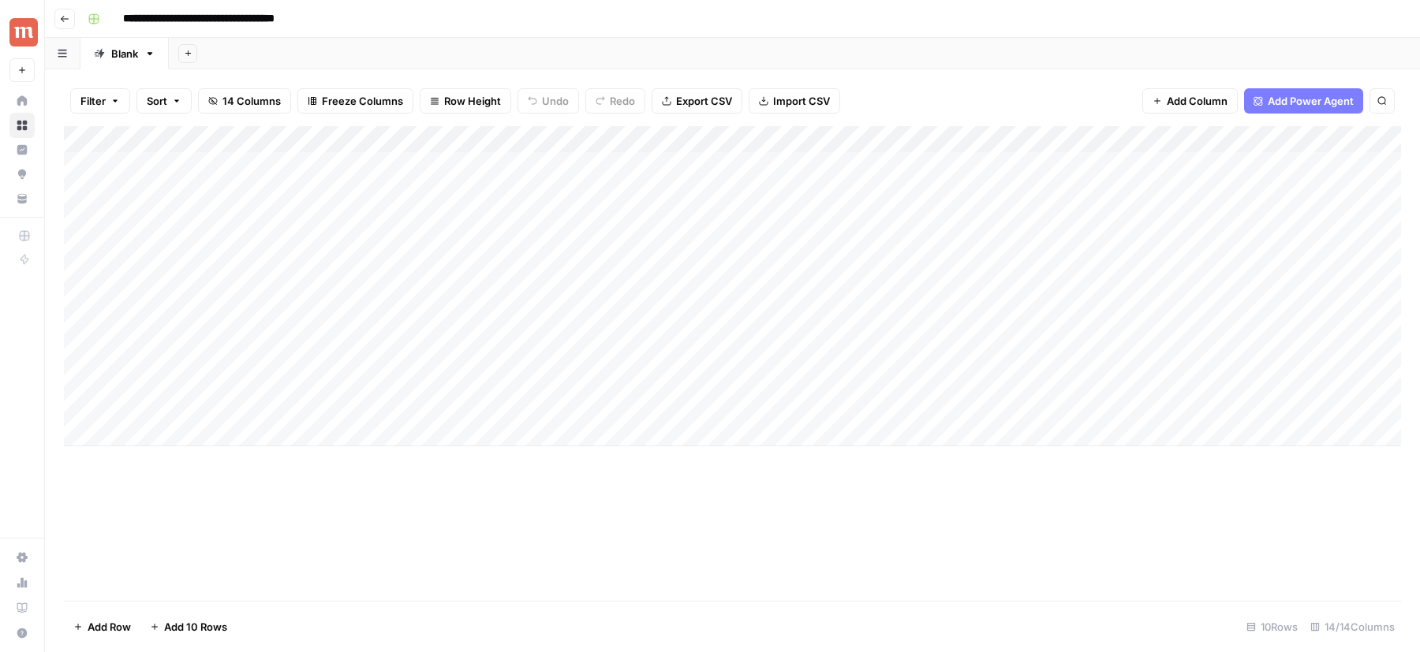
click at [867, 138] on div "Add Column" at bounding box center [732, 286] width 1337 height 320
click at [723, 181] on div "Add Column" at bounding box center [732, 286] width 1337 height 320
click at [596, 140] on div "Add Column" at bounding box center [732, 353] width 1337 height 454
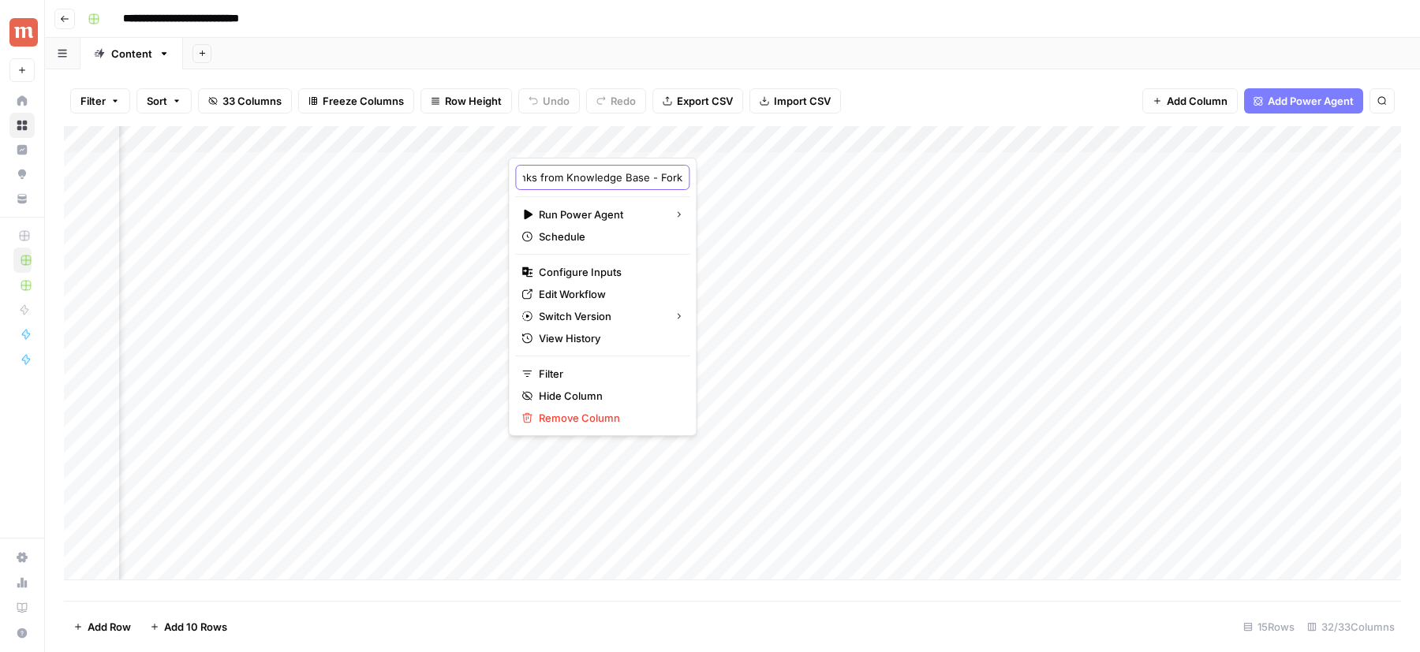
scroll to position [0, 106]
drag, startPoint x: 609, startPoint y: 172, endPoint x: 667, endPoint y: 172, distance: 58.4
click at [667, 172] on body "**********" at bounding box center [710, 326] width 1420 height 652
click at [746, 146] on div "Add Column" at bounding box center [732, 353] width 1337 height 454
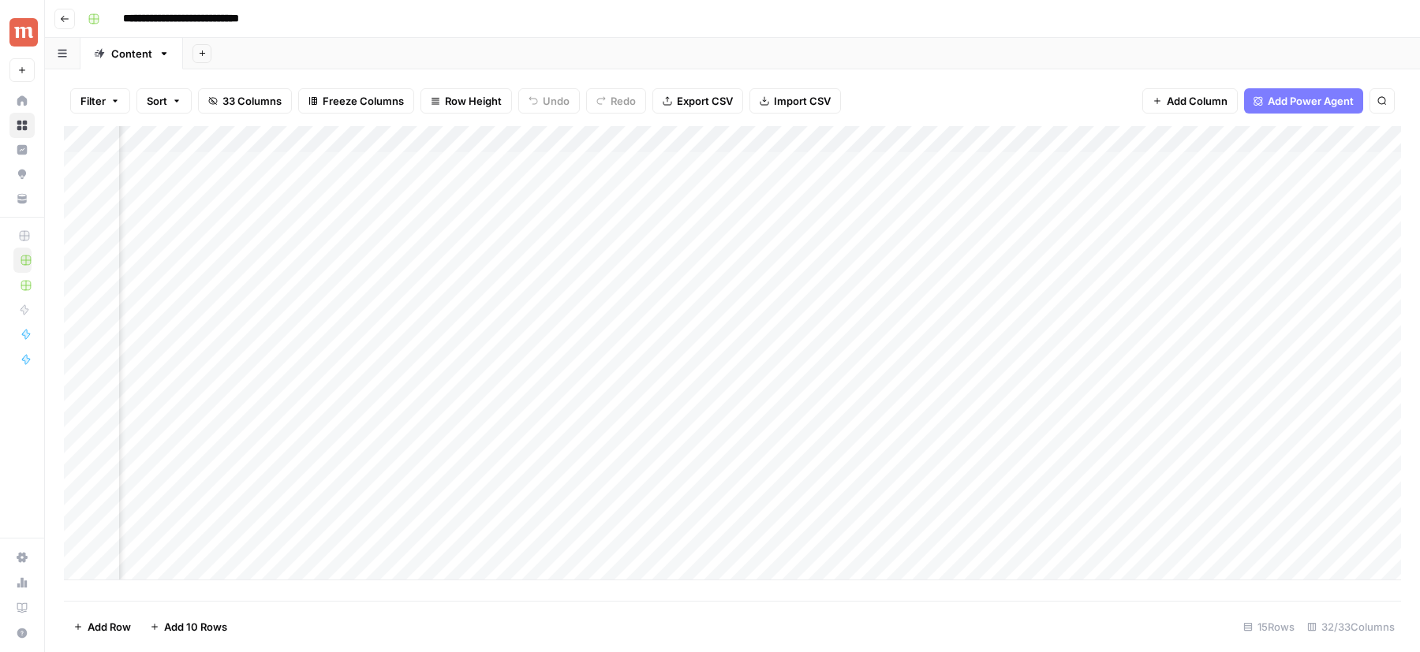
click at [622, 145] on div "Add Column" at bounding box center [732, 353] width 1337 height 454
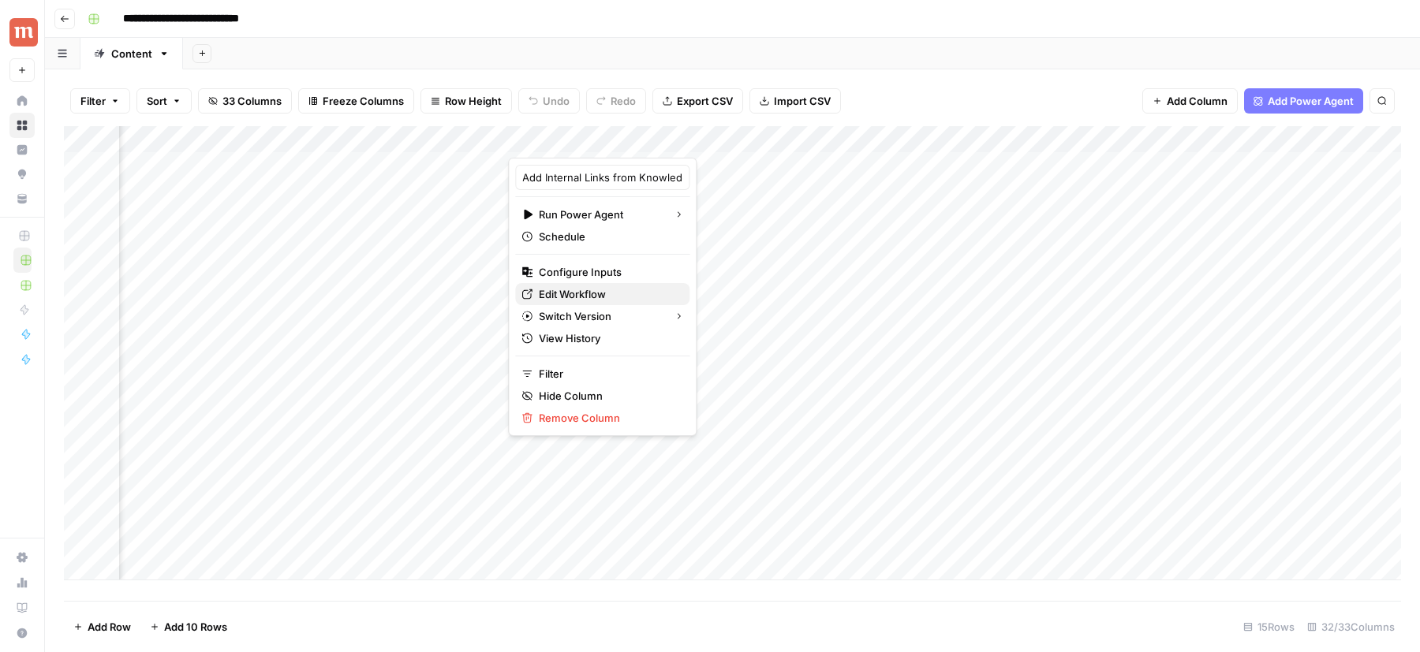
click at [613, 296] on span "Edit Workflow" at bounding box center [608, 294] width 138 height 16
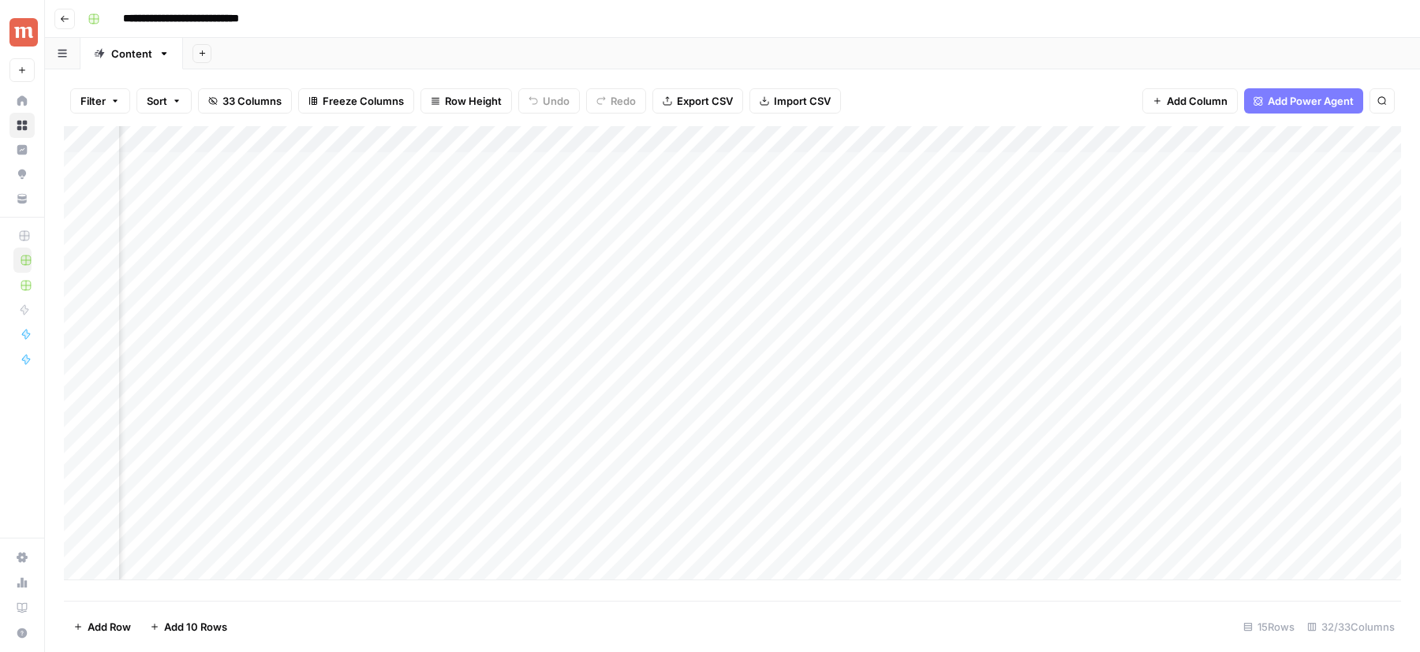
click at [651, 137] on div "Add Column" at bounding box center [732, 353] width 1337 height 454
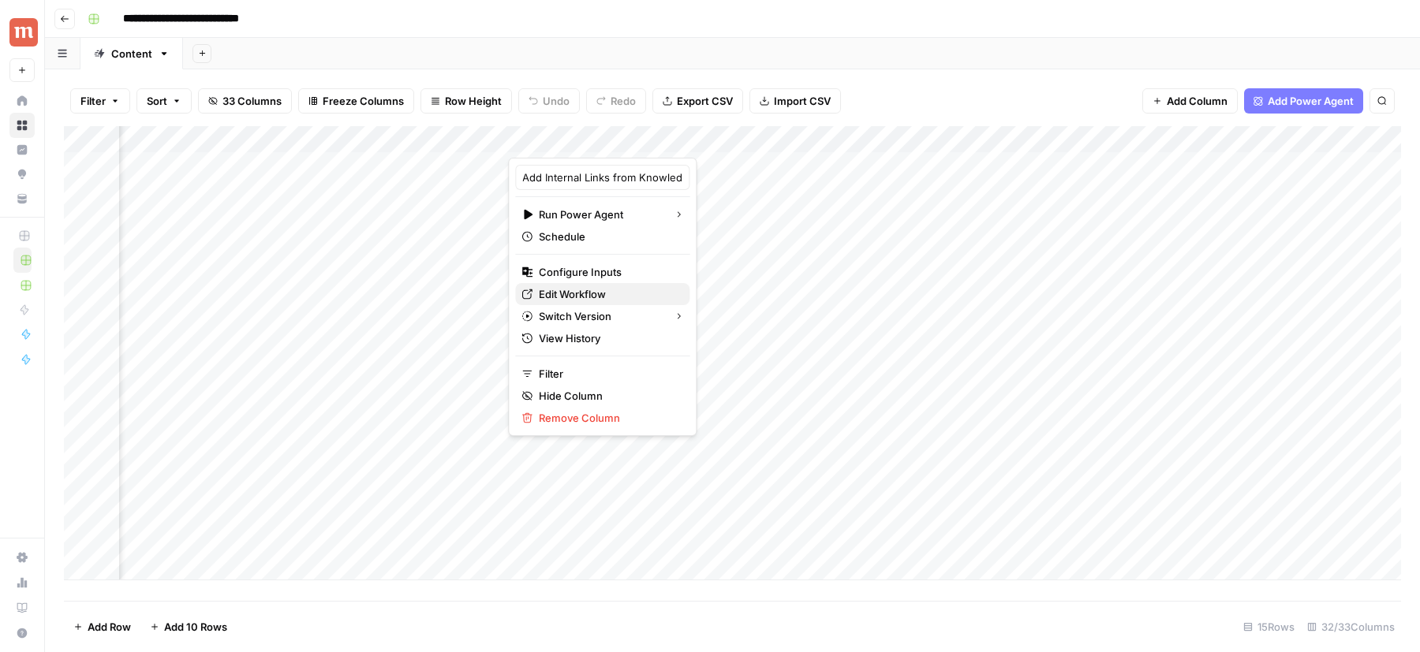
click at [598, 292] on span "Edit Workflow" at bounding box center [608, 294] width 138 height 16
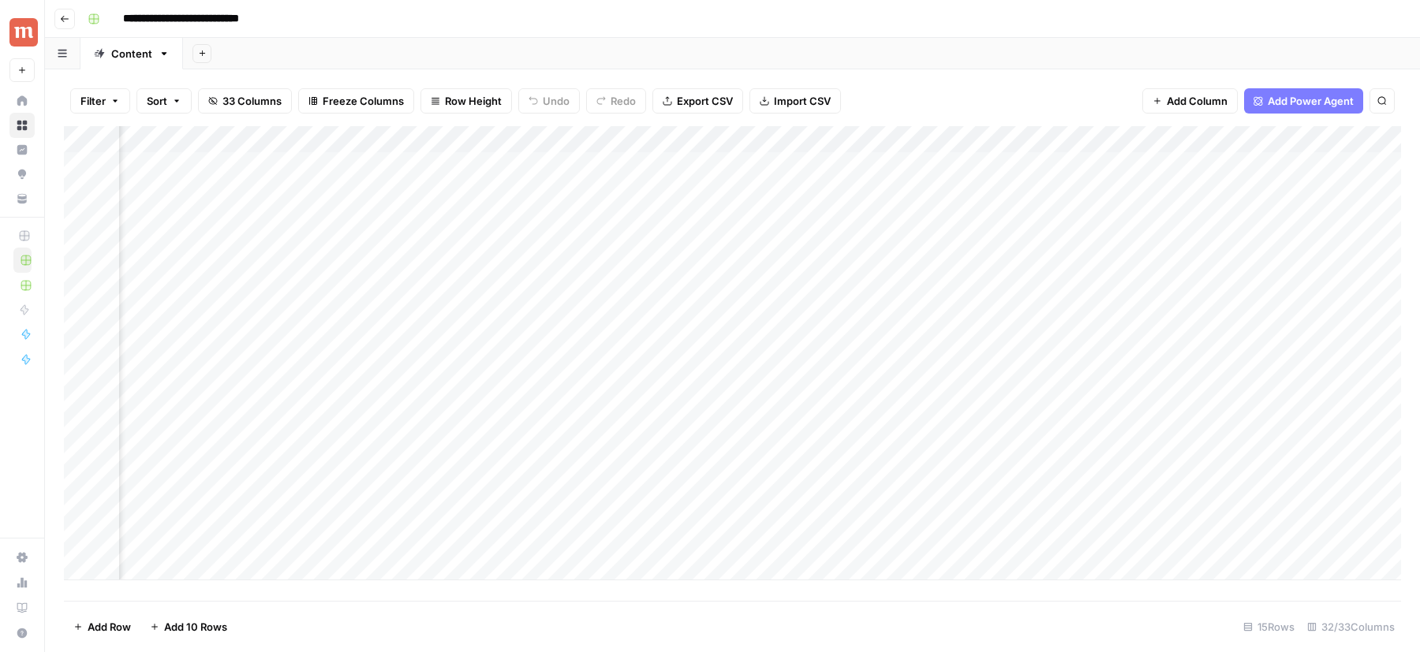
click at [655, 135] on div "Add Column" at bounding box center [732, 353] width 1337 height 454
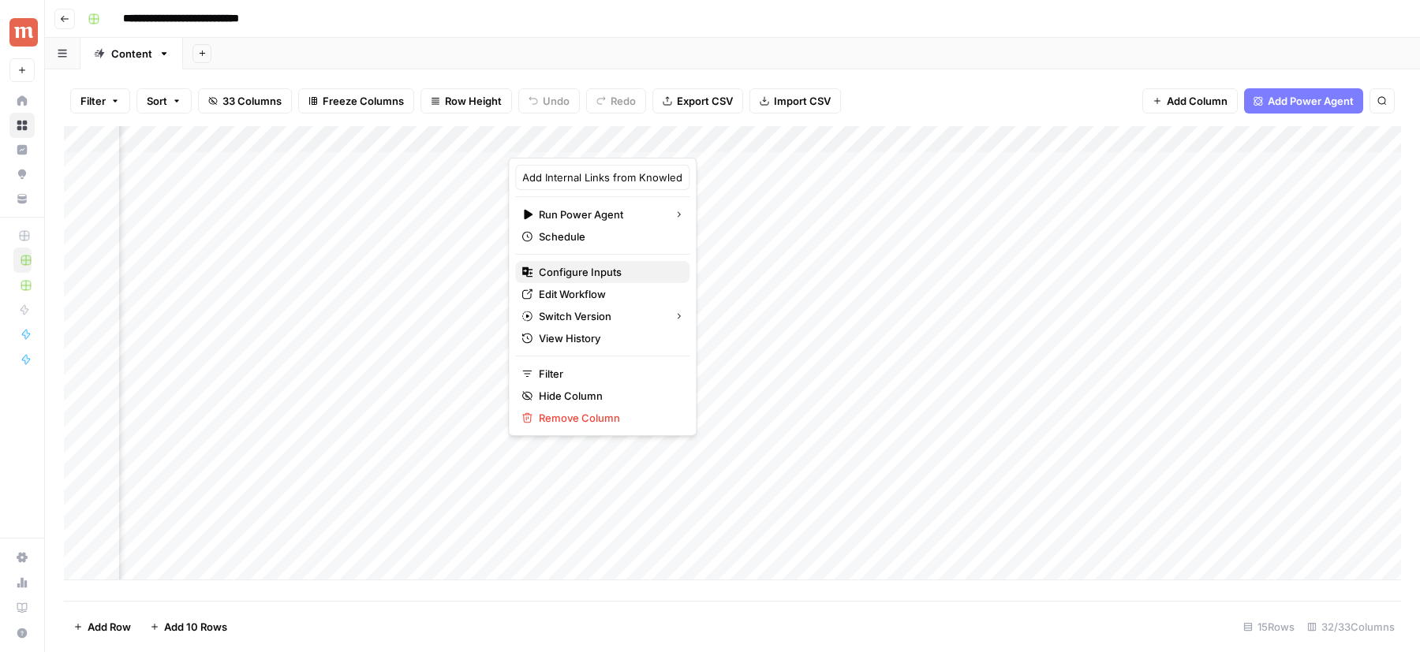
click at [585, 269] on span "Configure Inputs" at bounding box center [608, 272] width 138 height 16
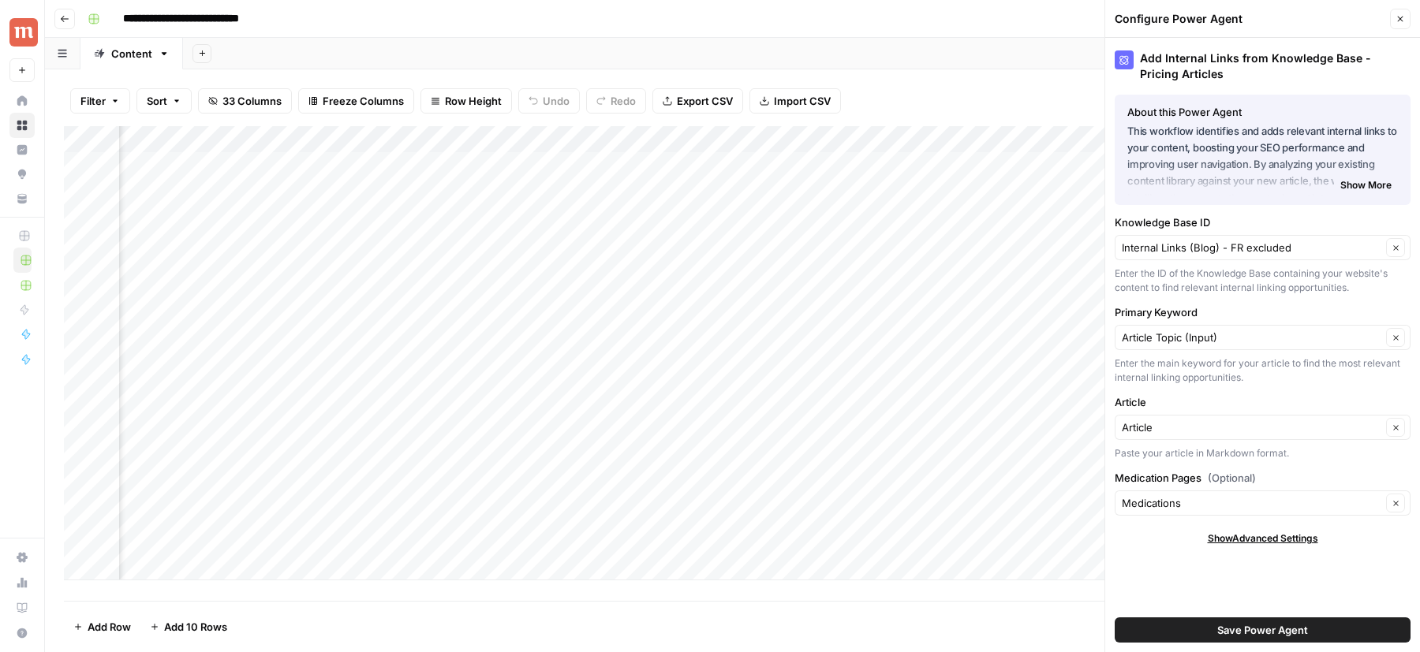
scroll to position [0, 1829]
click at [526, 142] on div "Add Column" at bounding box center [732, 353] width 1337 height 454
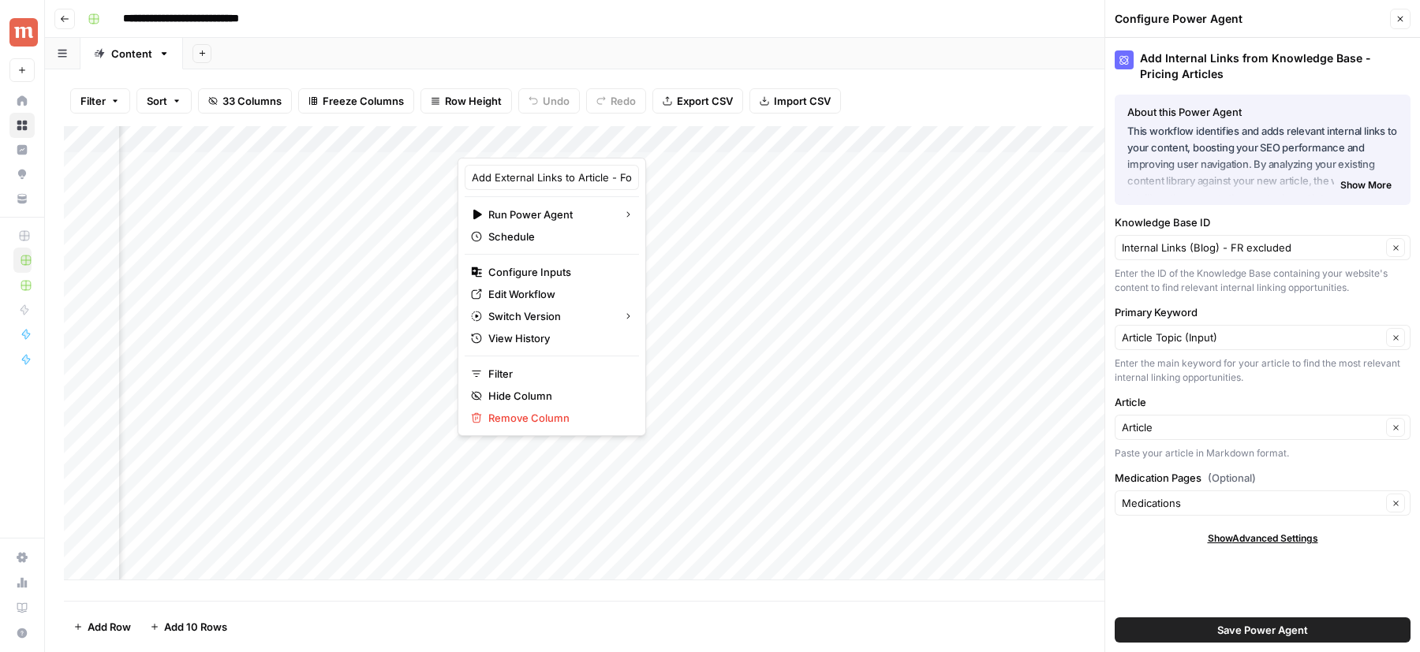
click at [562, 144] on div at bounding box center [529, 142] width 143 height 32
click at [570, 141] on div at bounding box center [529, 142] width 143 height 32
click at [549, 286] on span "Edit Workflow" at bounding box center [557, 294] width 138 height 16
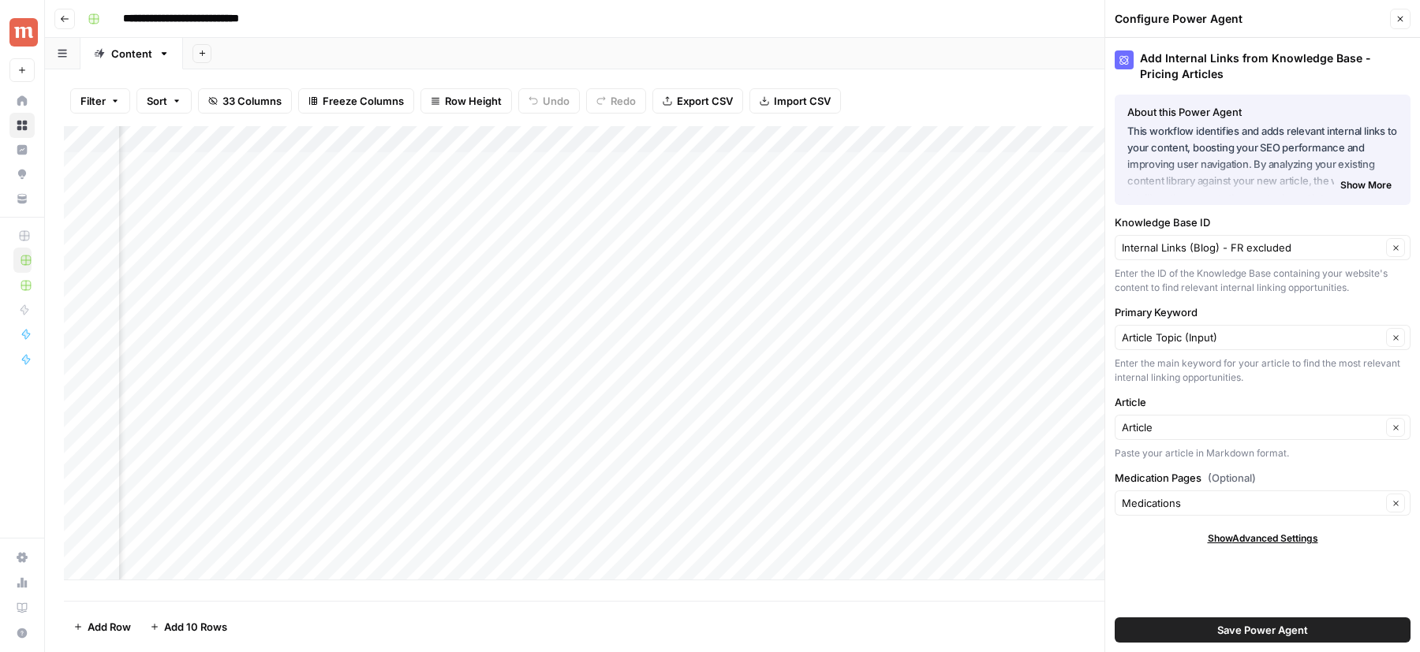
scroll to position [0, 2456]
click at [455, 140] on div "Add Column" at bounding box center [732, 353] width 1337 height 454
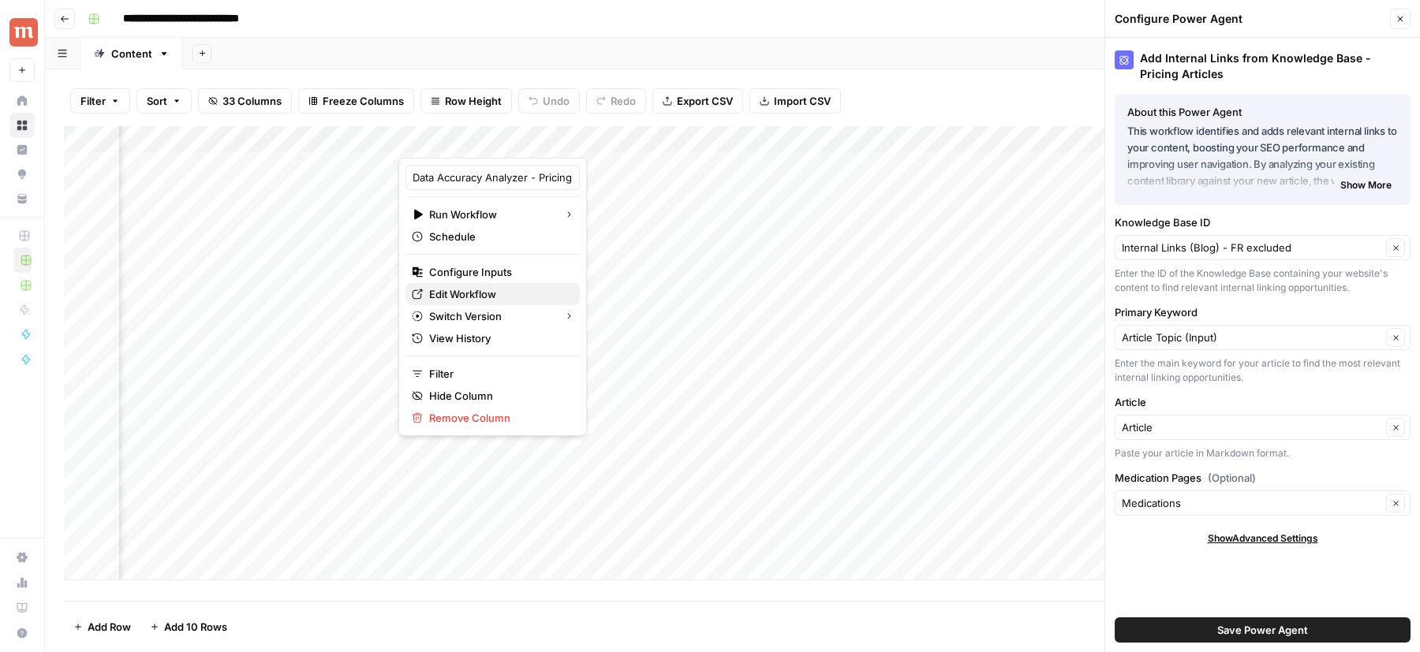
click at [478, 293] on span "Edit Workflow" at bounding box center [498, 294] width 138 height 16
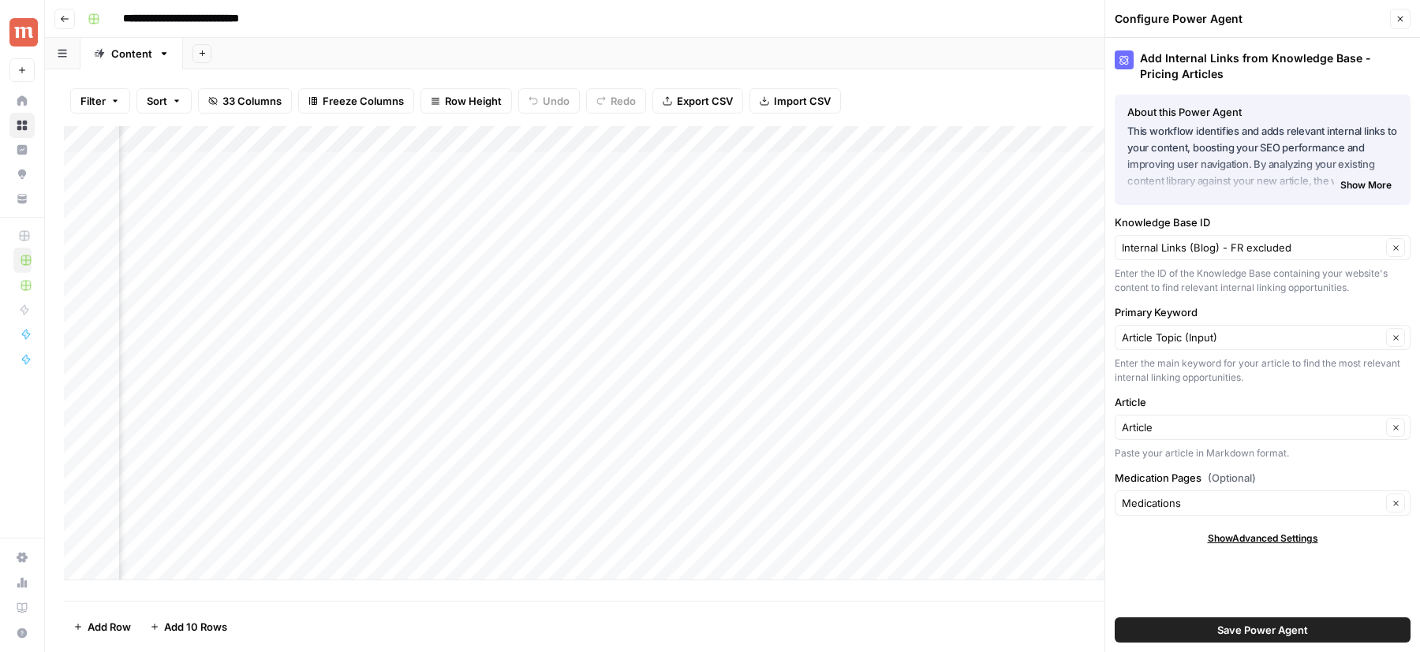
click at [1397, 23] on icon "button" at bounding box center [1399, 18] width 9 height 9
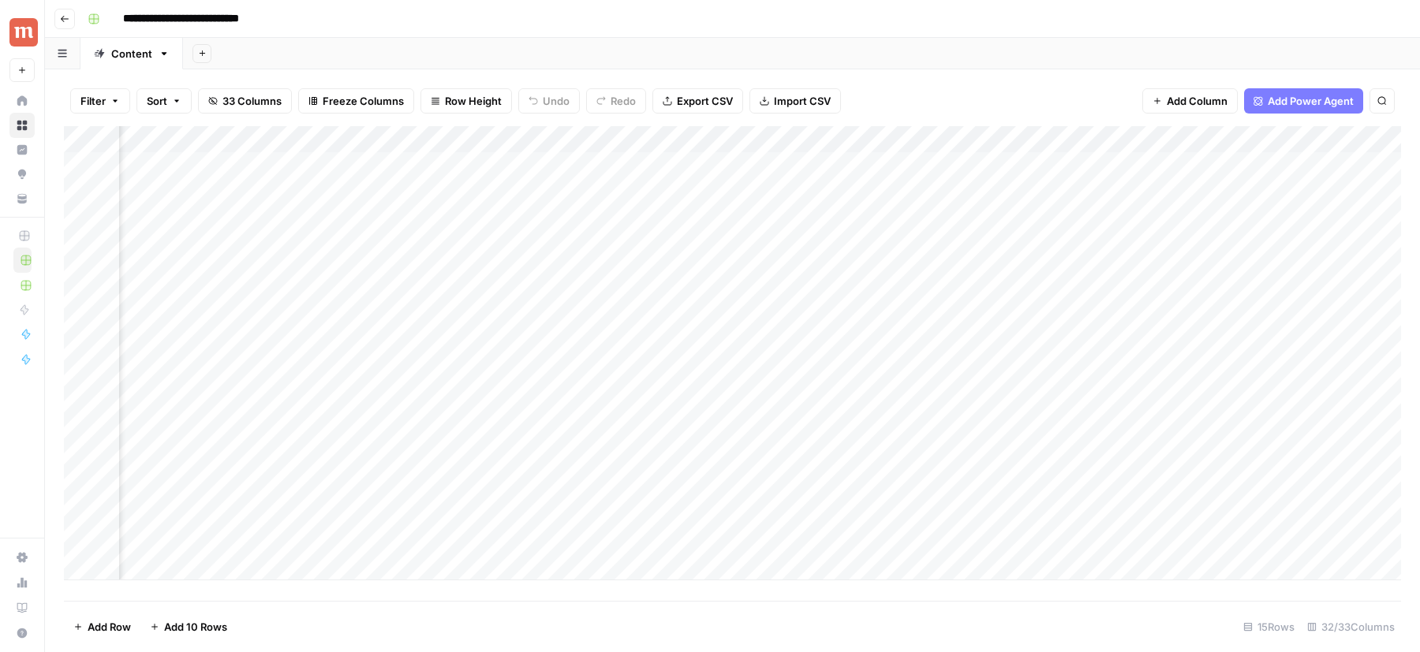
scroll to position [0, 854]
click at [936, 143] on div "Add Column" at bounding box center [732, 353] width 1337 height 454
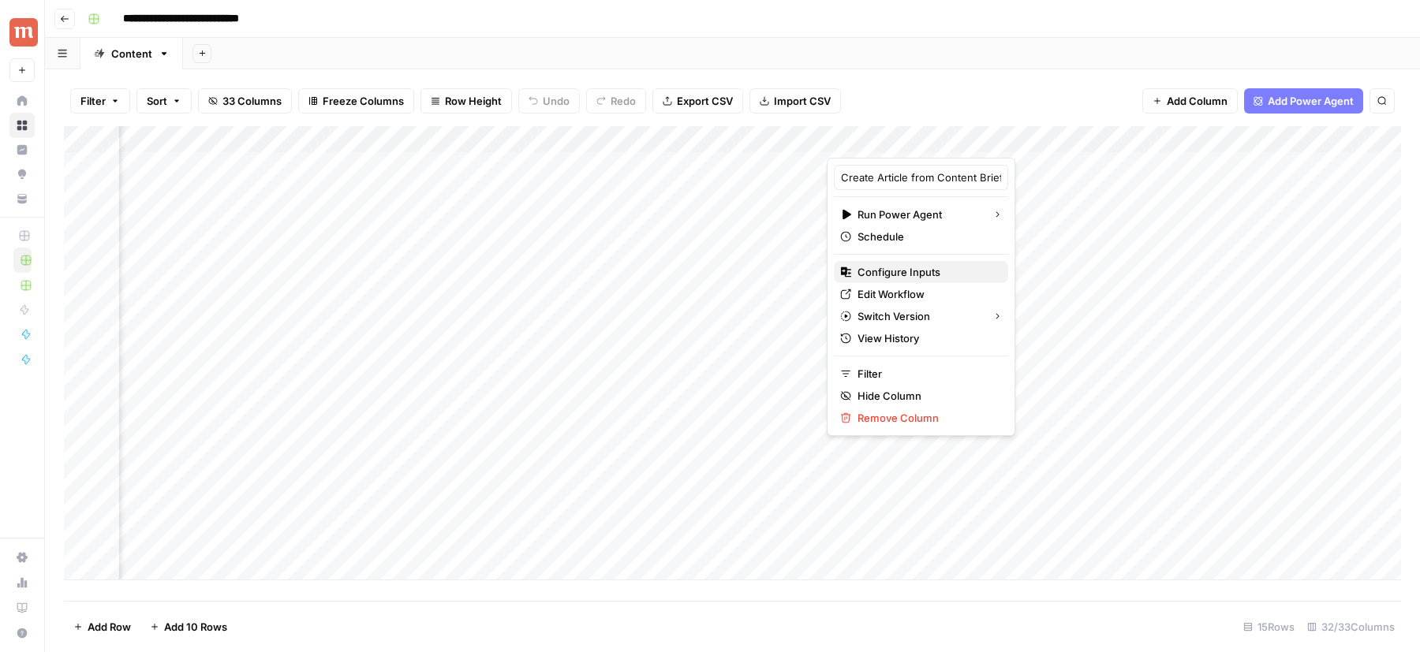
click at [902, 270] on span "Configure Inputs" at bounding box center [926, 272] width 138 height 16
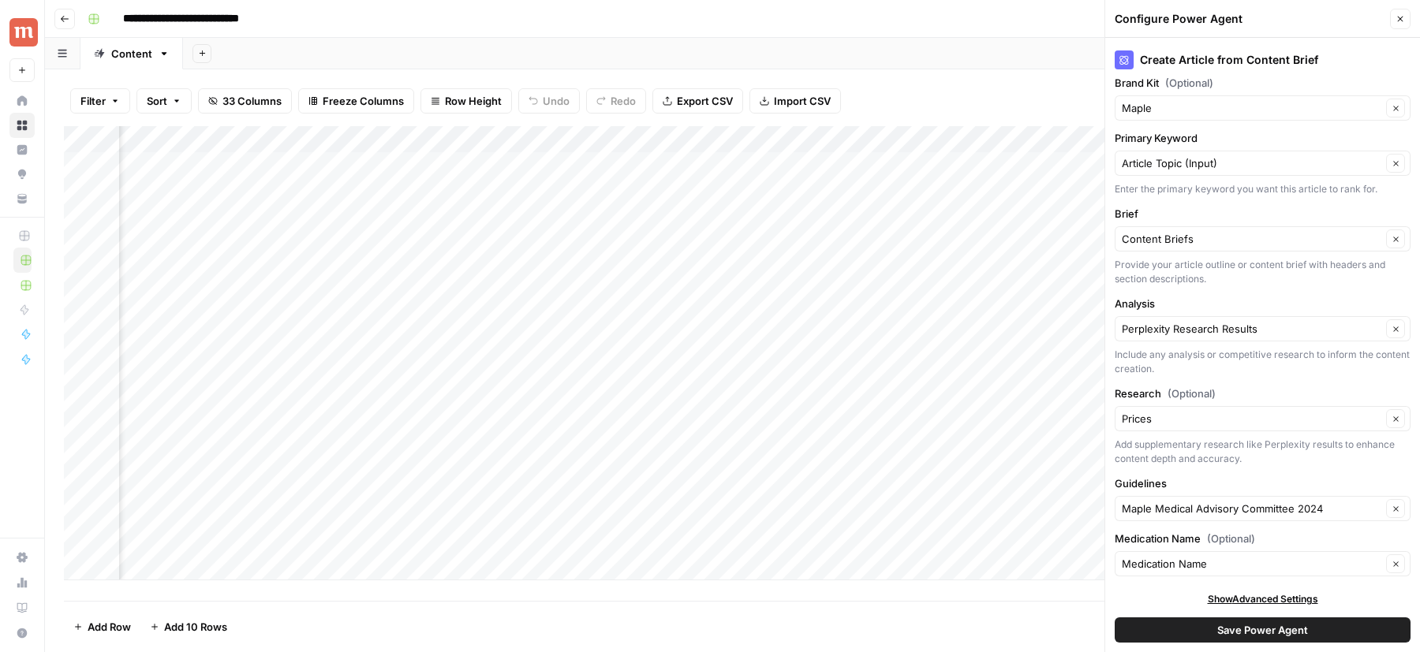
scroll to position [0, 505]
click at [398, 136] on div "Add Column" at bounding box center [732, 353] width 1337 height 454
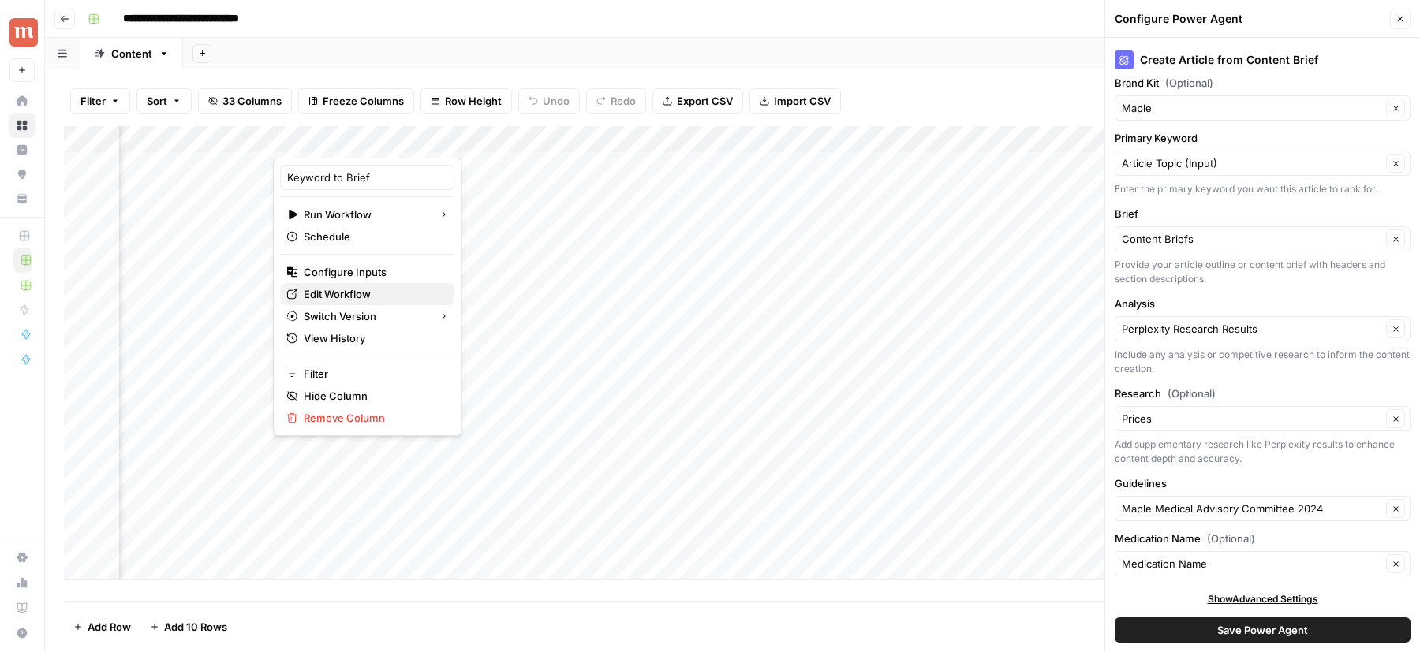
click at [359, 291] on span "Edit Workflow" at bounding box center [373, 294] width 138 height 16
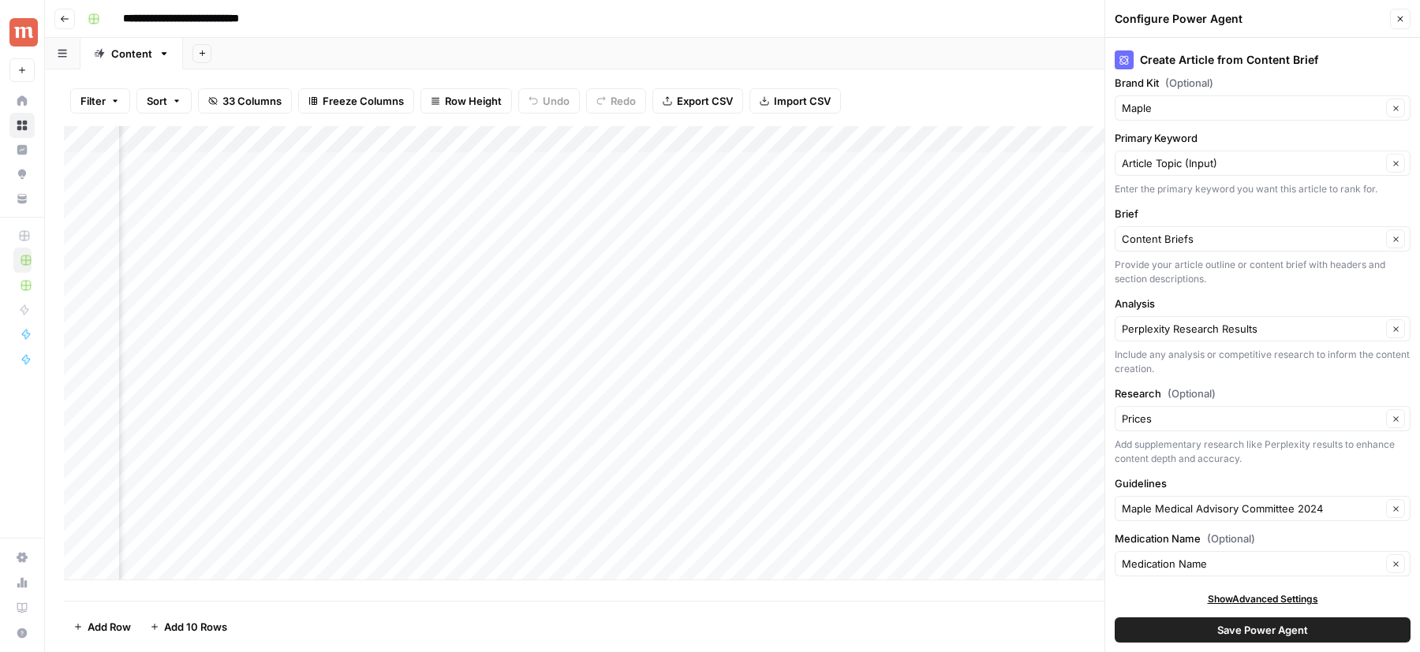
click at [678, 138] on div "Add Column" at bounding box center [732, 353] width 1337 height 454
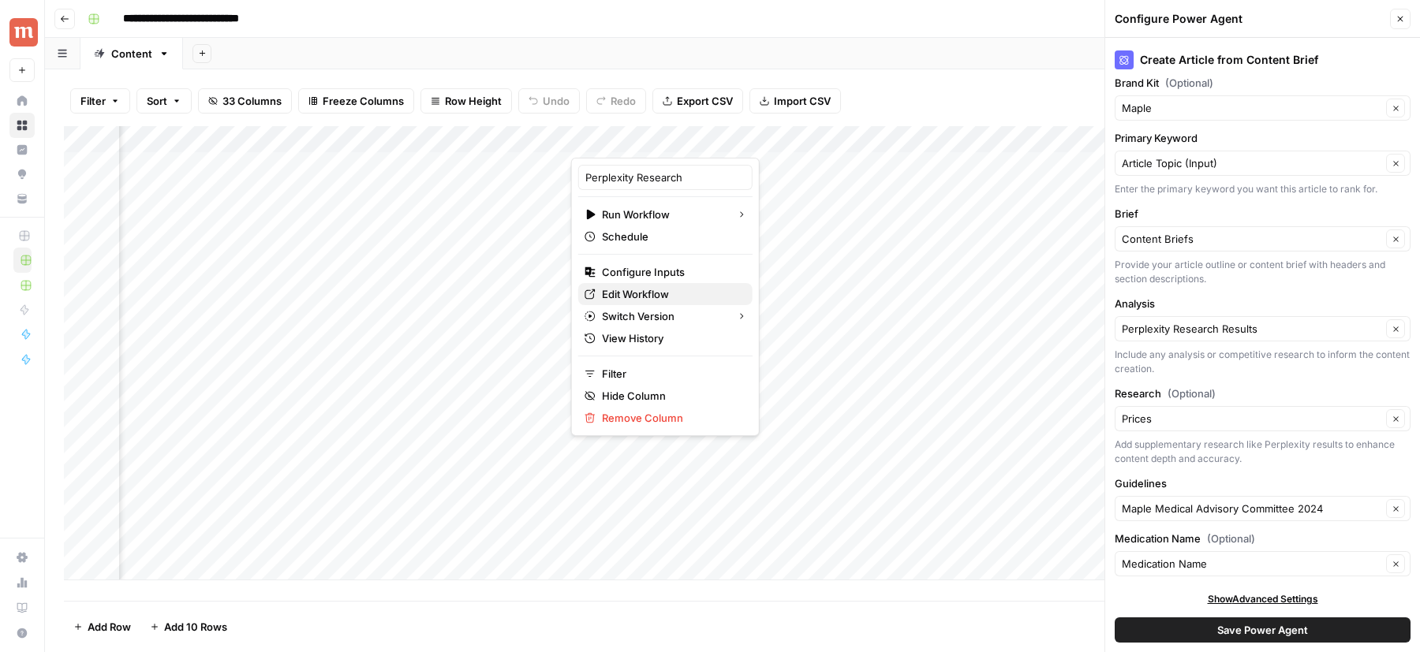
click at [633, 290] on span "Edit Workflow" at bounding box center [671, 294] width 138 height 16
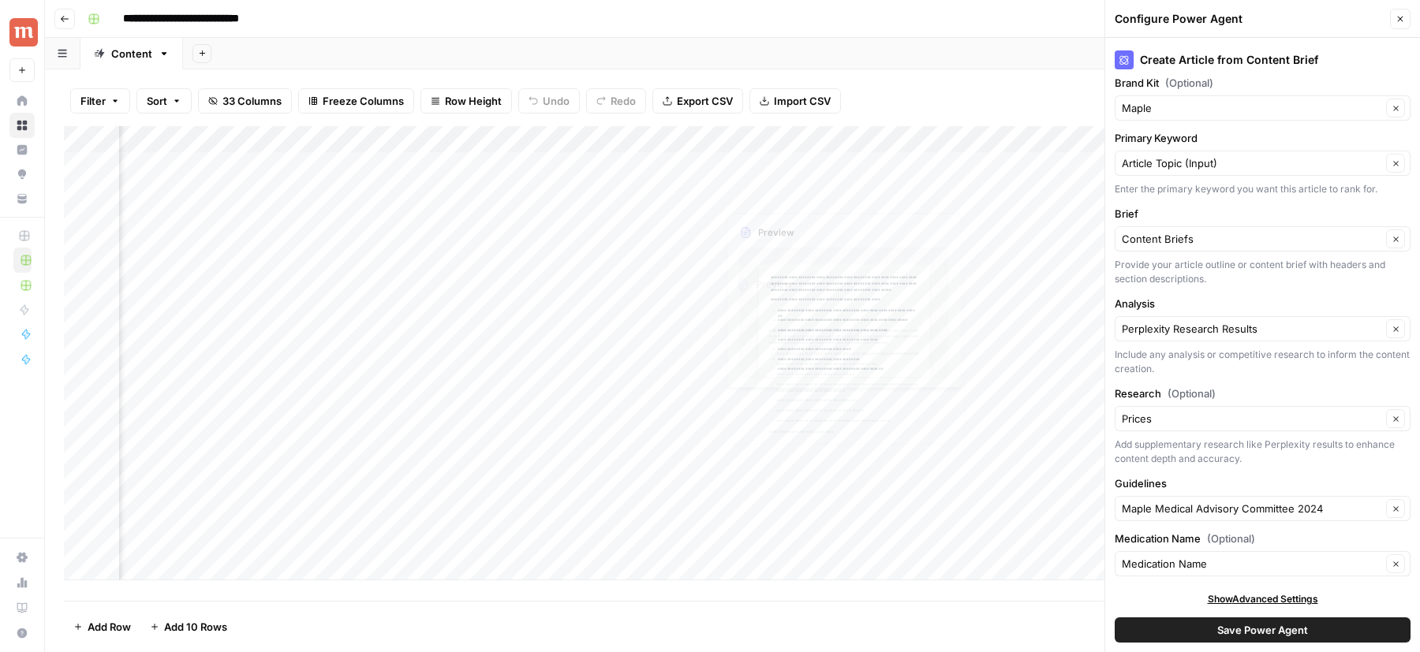
click at [784, 159] on div "Add Column" at bounding box center [732, 353] width 1337 height 454
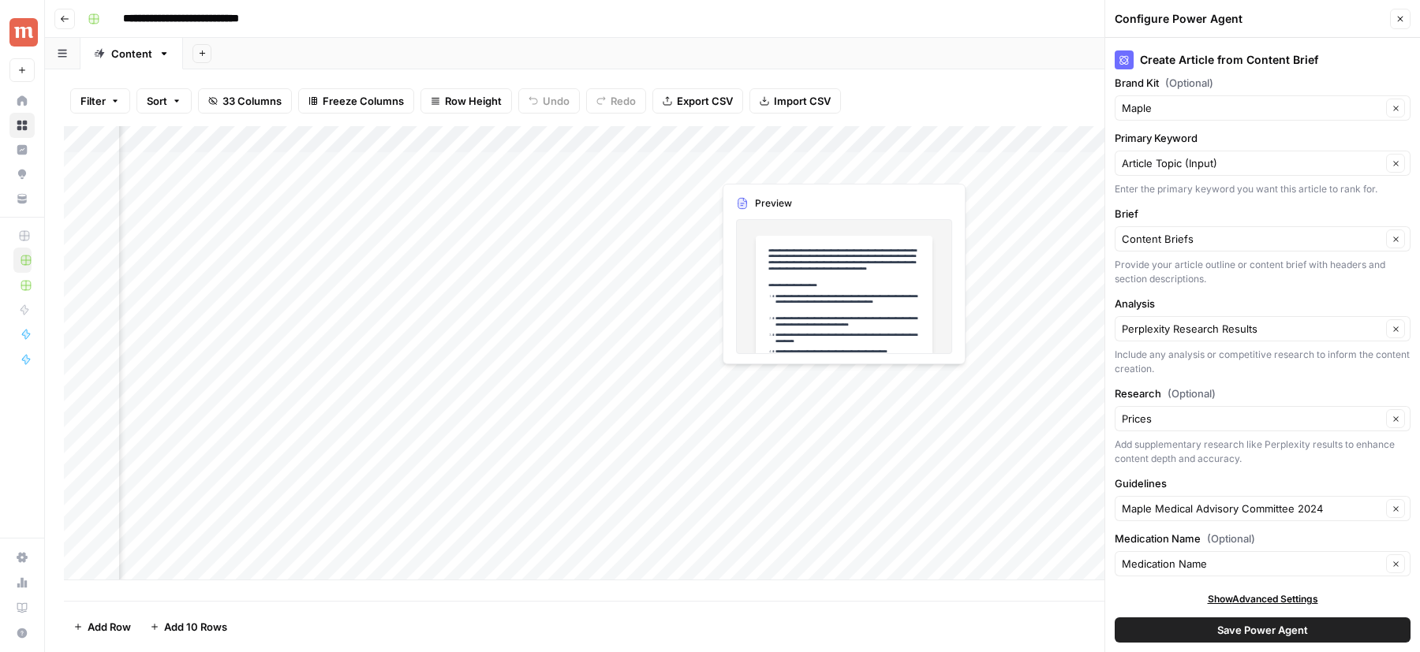
click at [784, 159] on div "Add Column" at bounding box center [732, 353] width 1337 height 454
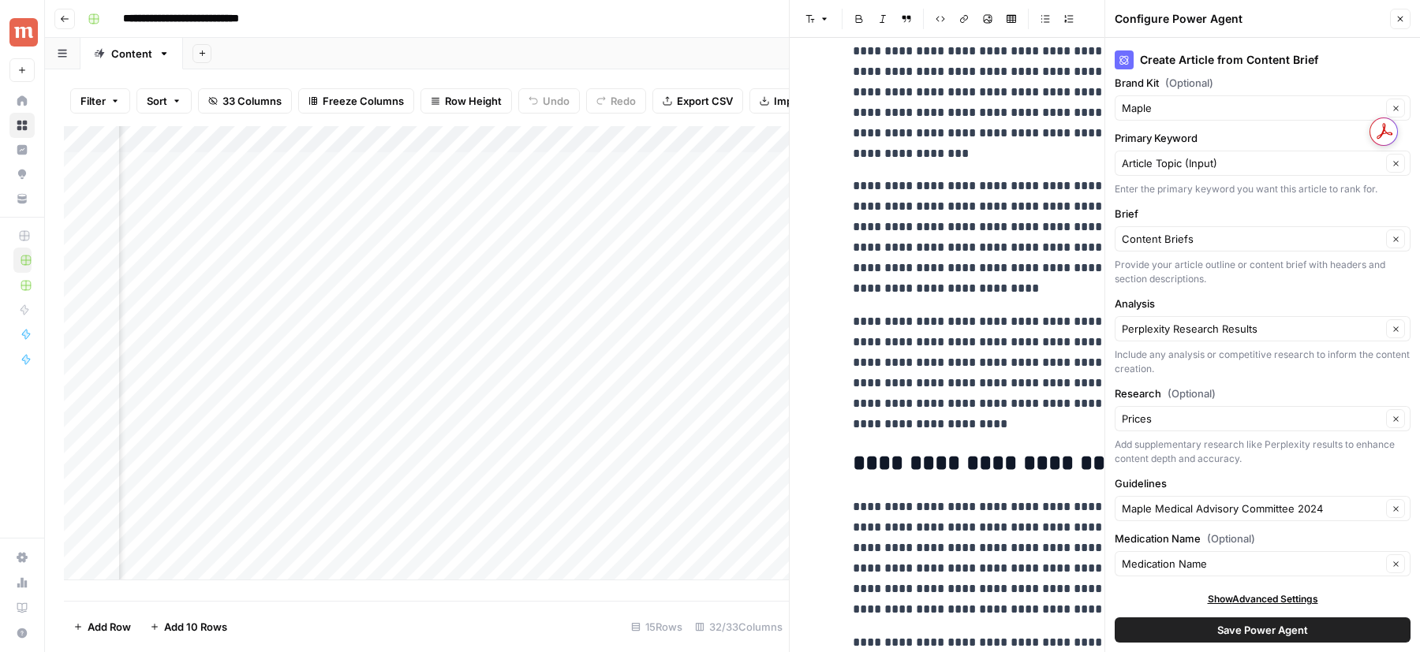
scroll to position [5676, 0]
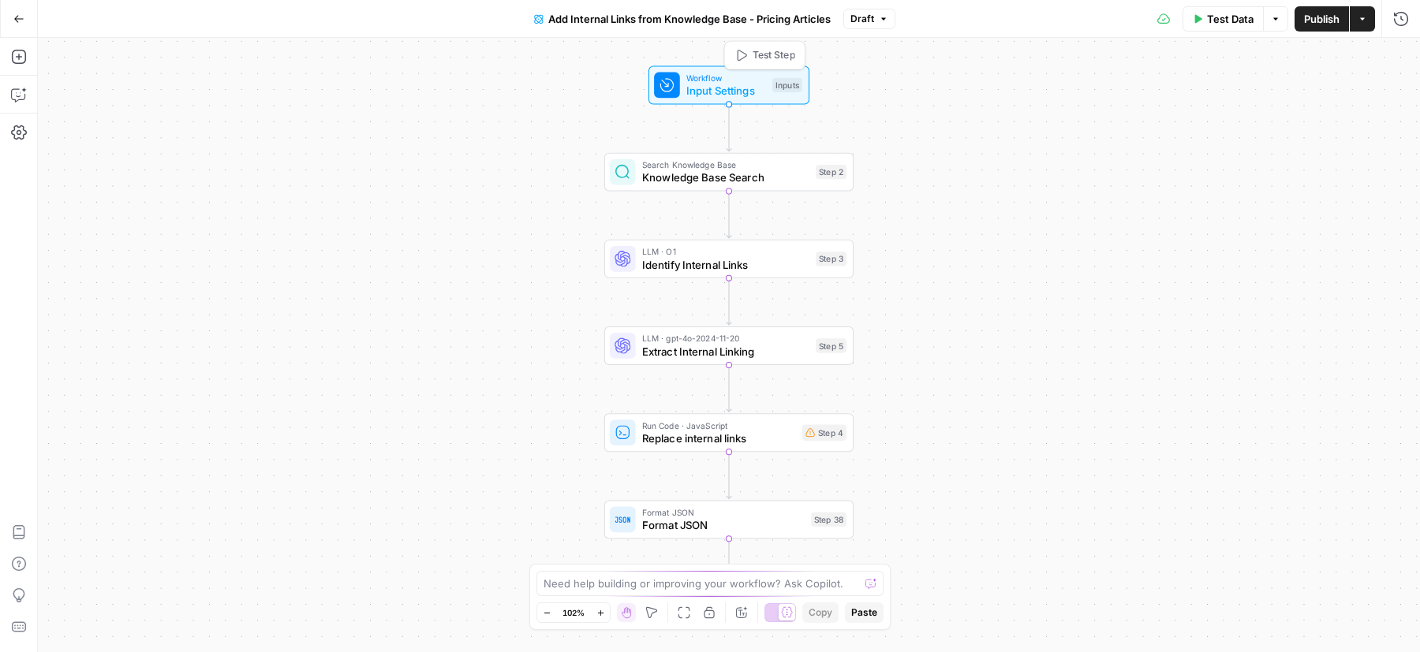
click at [740, 96] on span "Input Settings" at bounding box center [726, 91] width 80 height 16
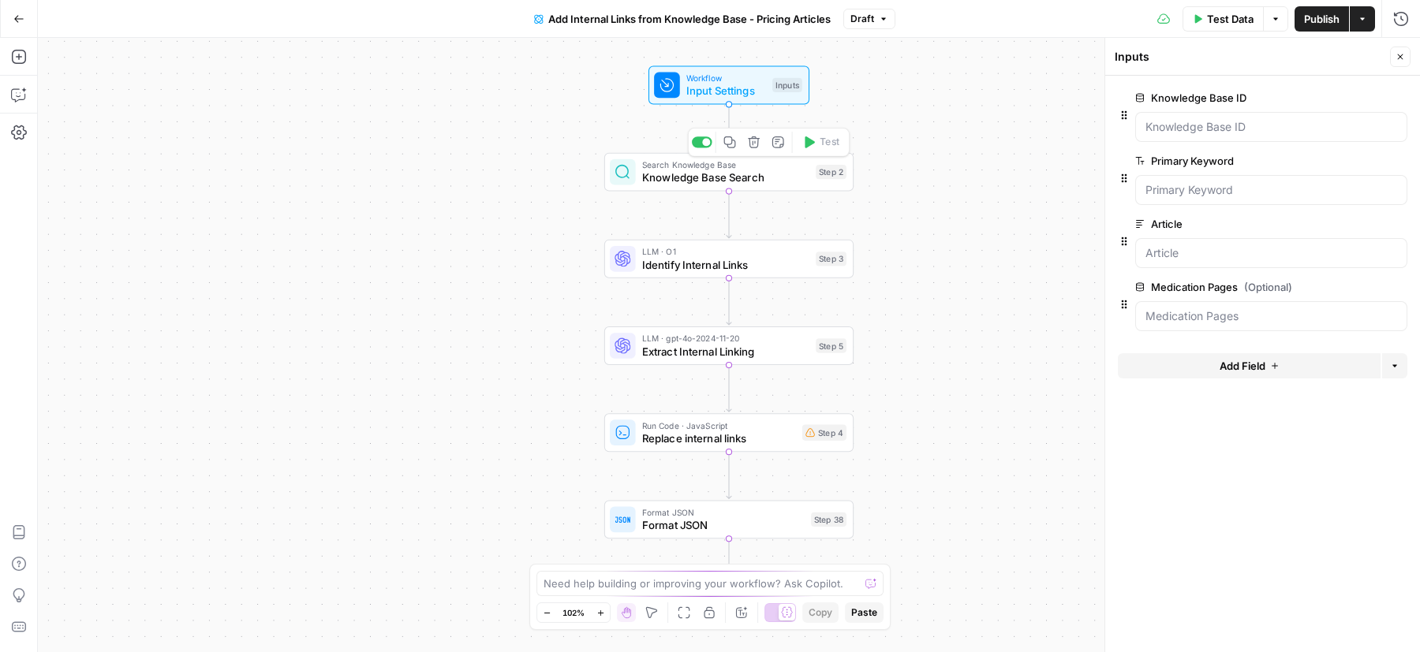
click at [692, 184] on span "Knowledge Base Search" at bounding box center [725, 178] width 167 height 16
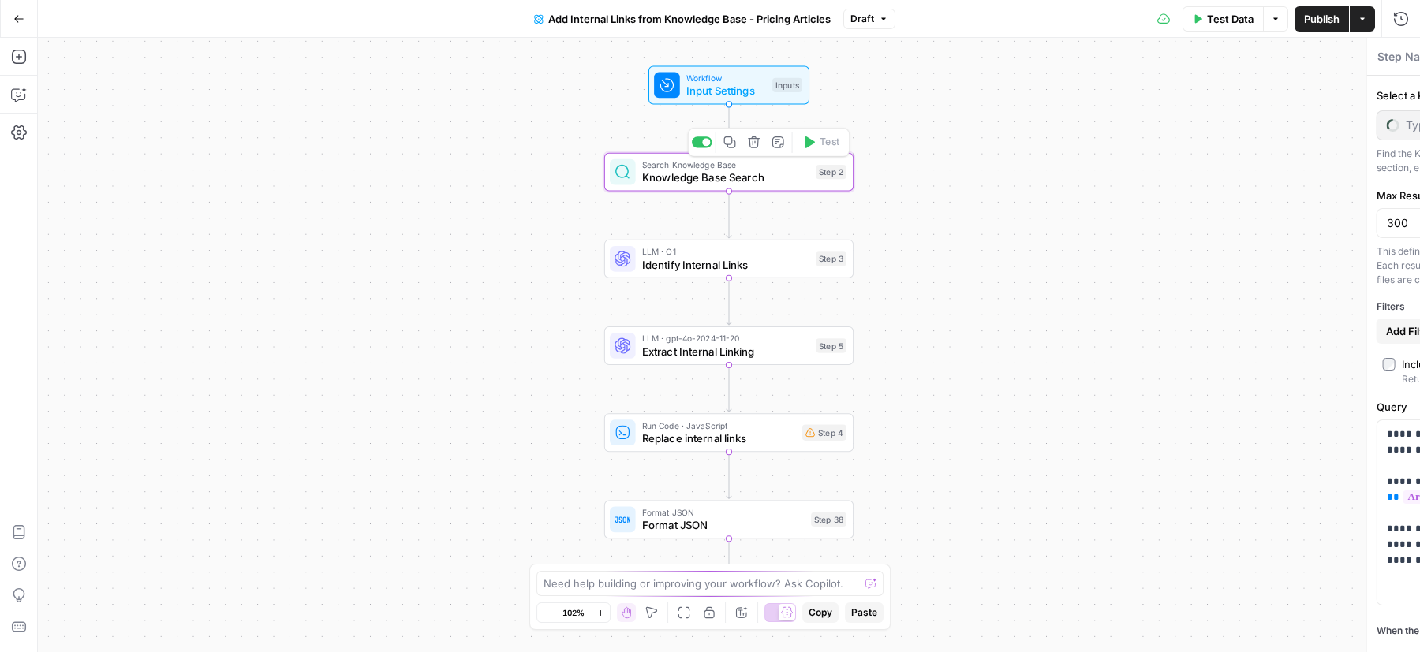
type textarea "Knowledge Base Search"
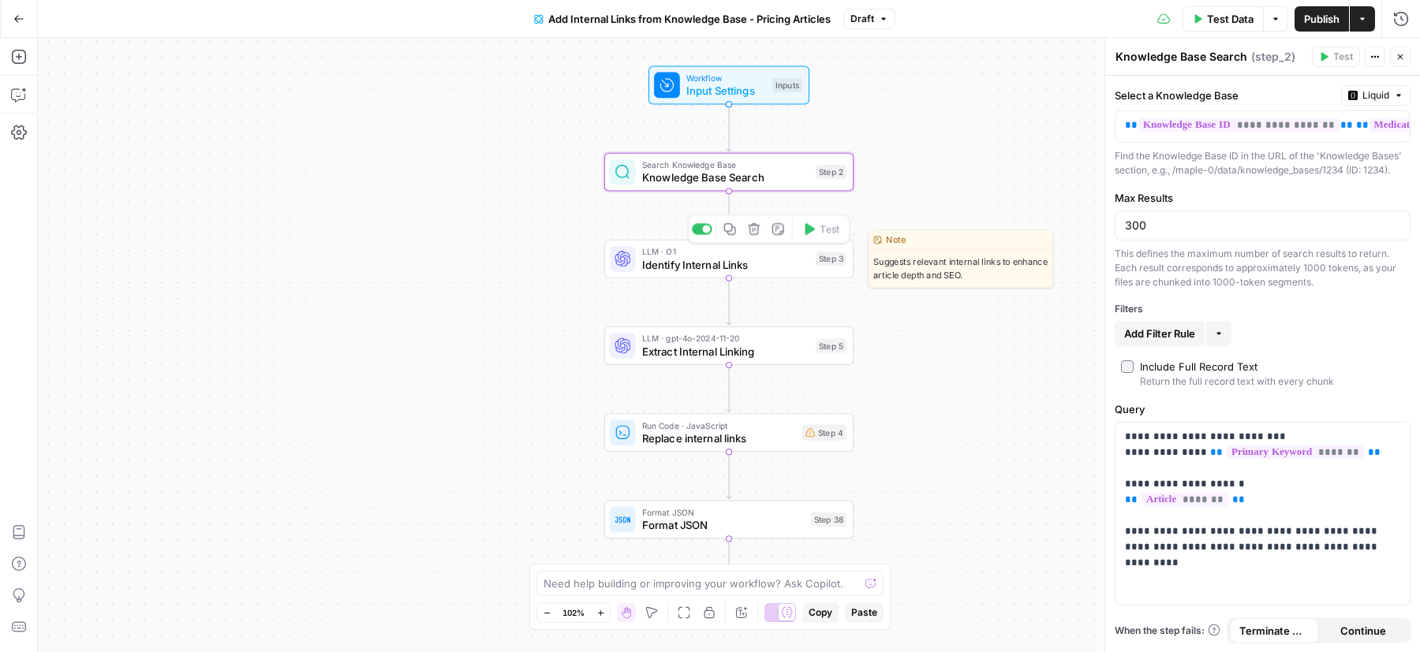
click at [654, 268] on span "Identify Internal Links" at bounding box center [725, 264] width 167 height 16
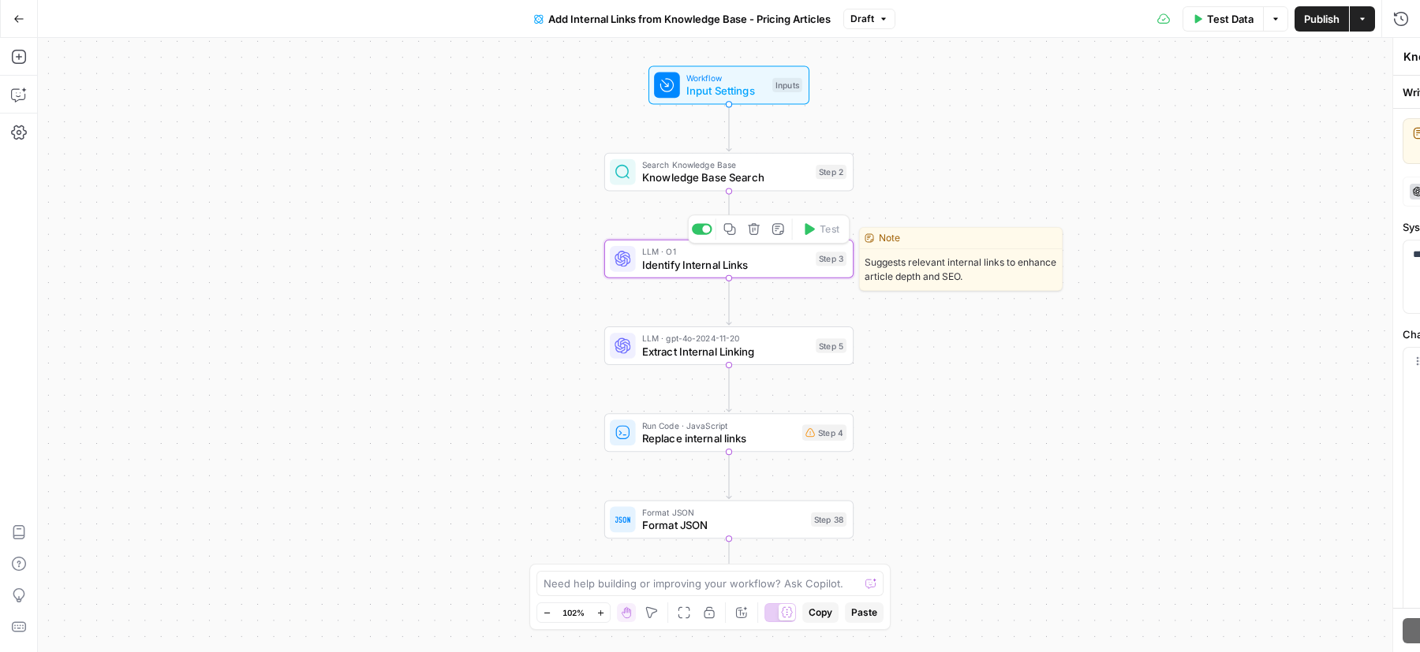
type textarea "Identify Internal Links"
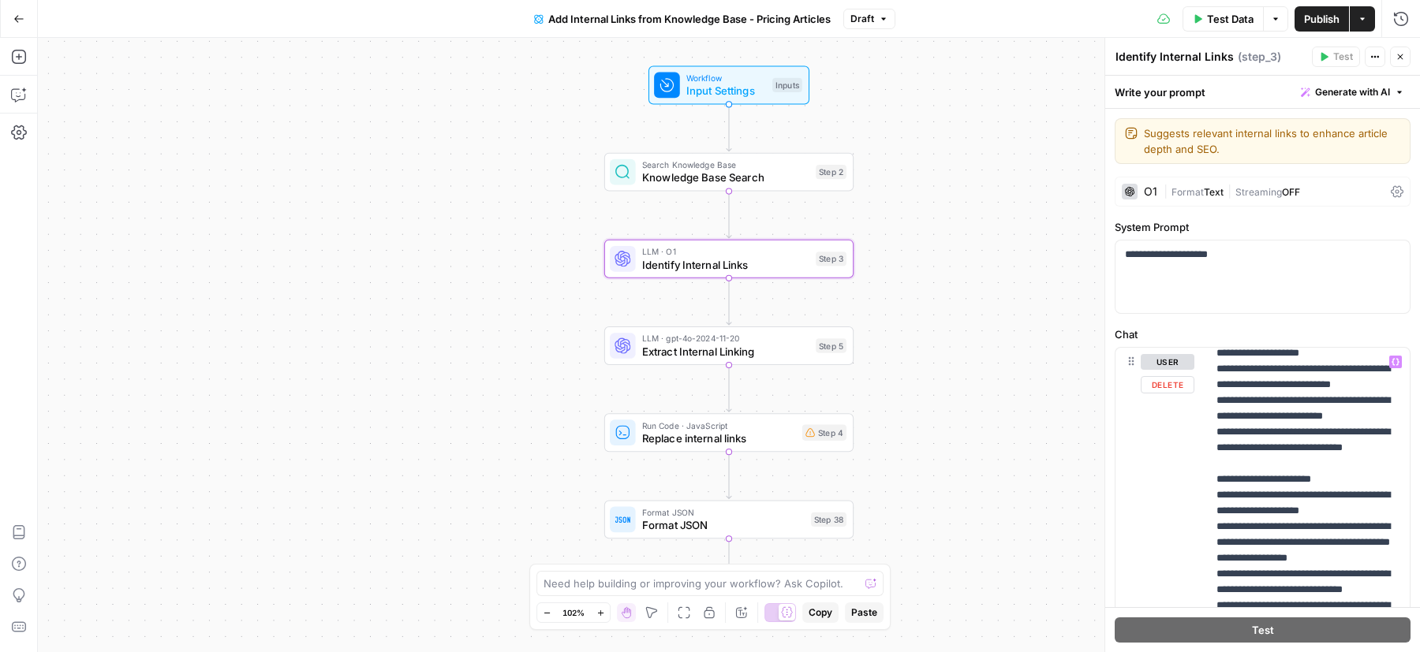
scroll to position [598, 0]
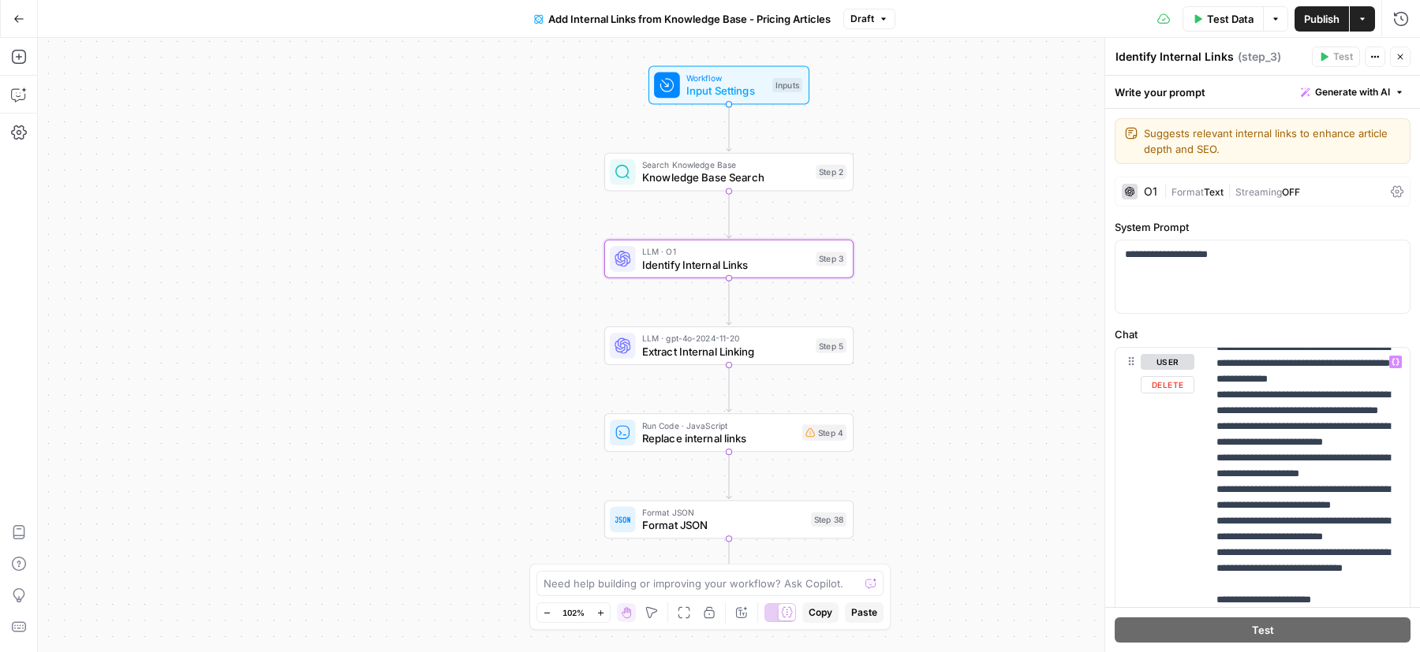
click at [695, 356] on span "Extract Internal Linking" at bounding box center [725, 351] width 167 height 16
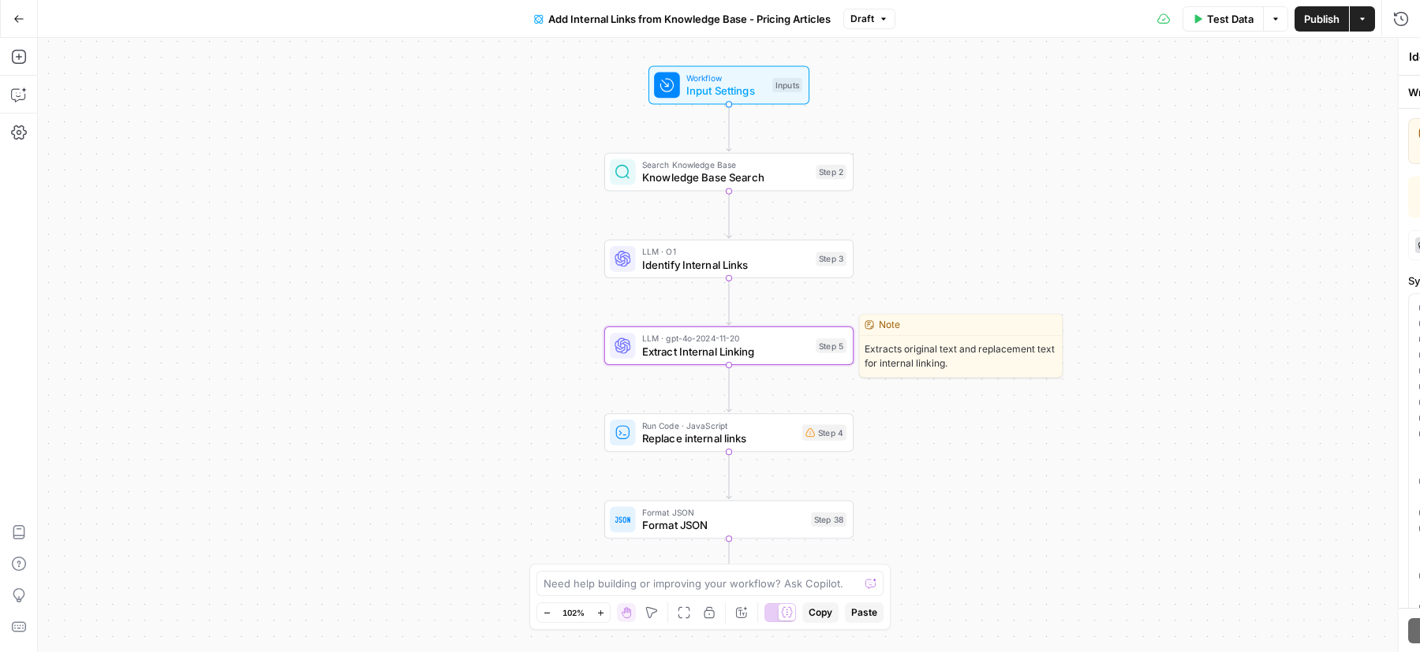
type textarea "Extract Internal Linking"
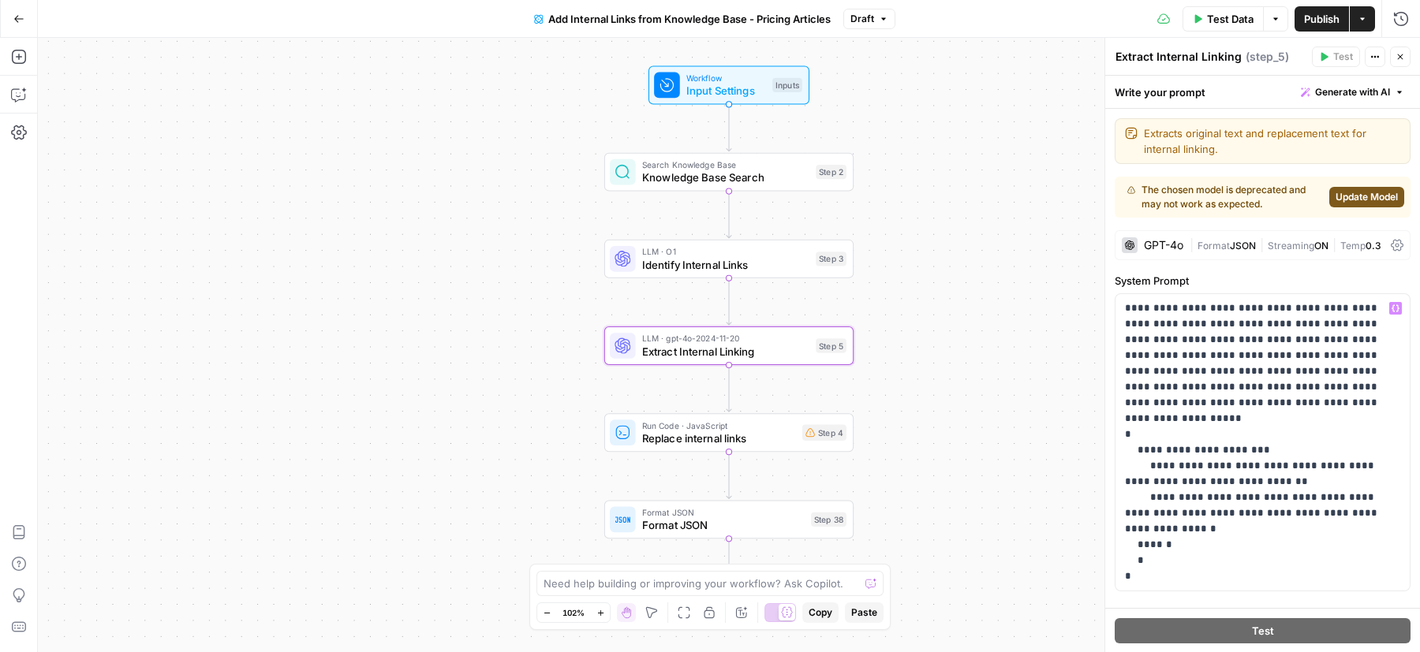
scroll to position [206, 0]
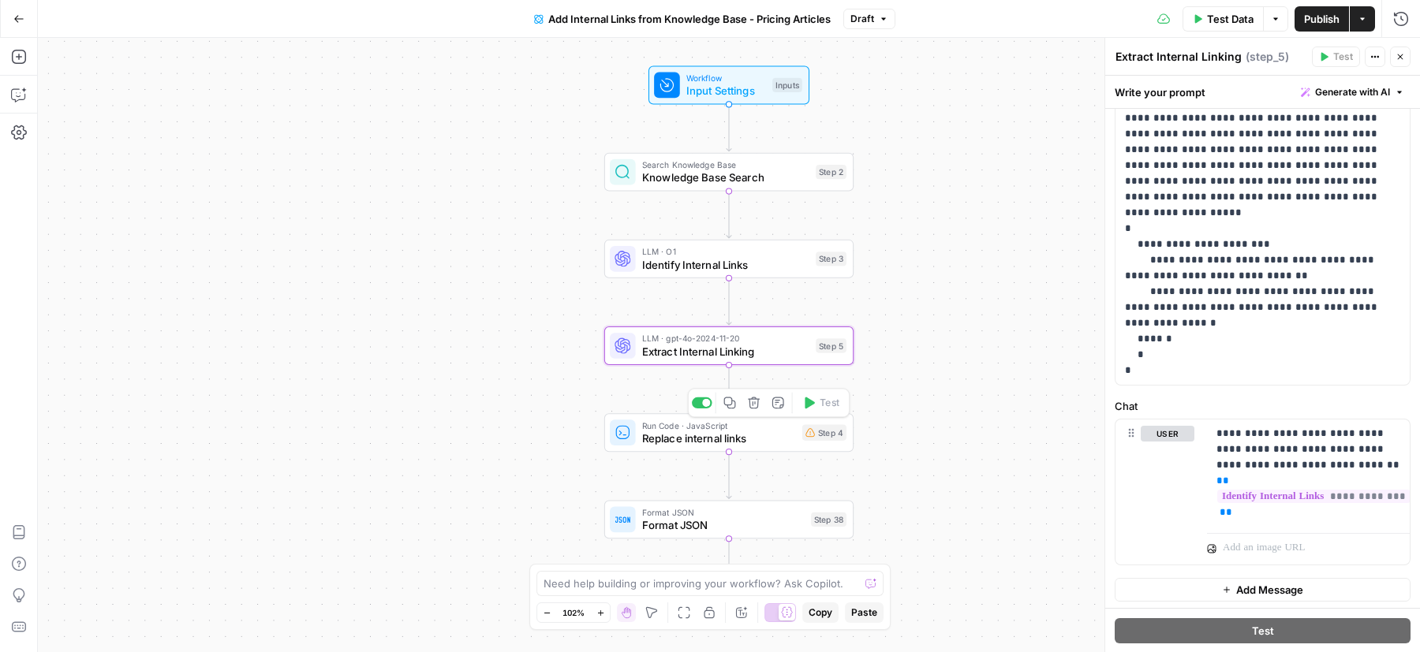
click at [741, 440] on span "Replace internal links" at bounding box center [719, 439] width 154 height 16
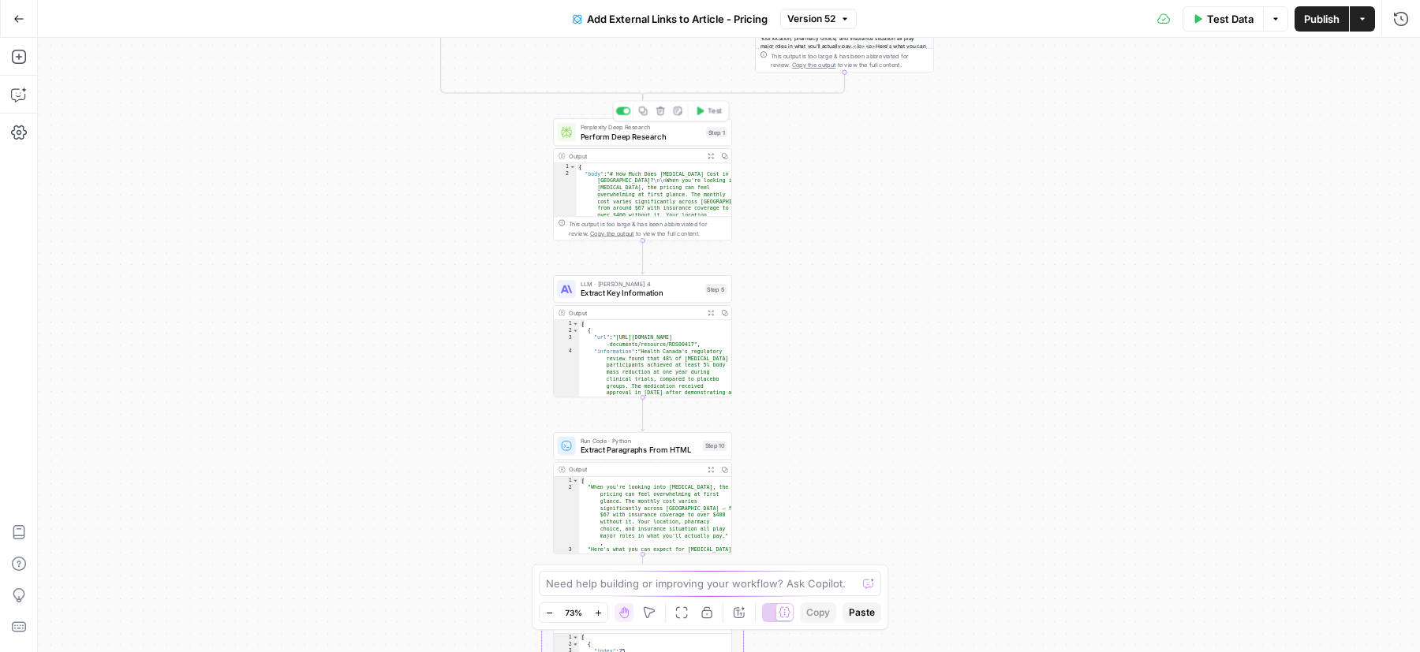
click at [622, 141] on span "Perform Deep Research" at bounding box center [641, 137] width 121 height 12
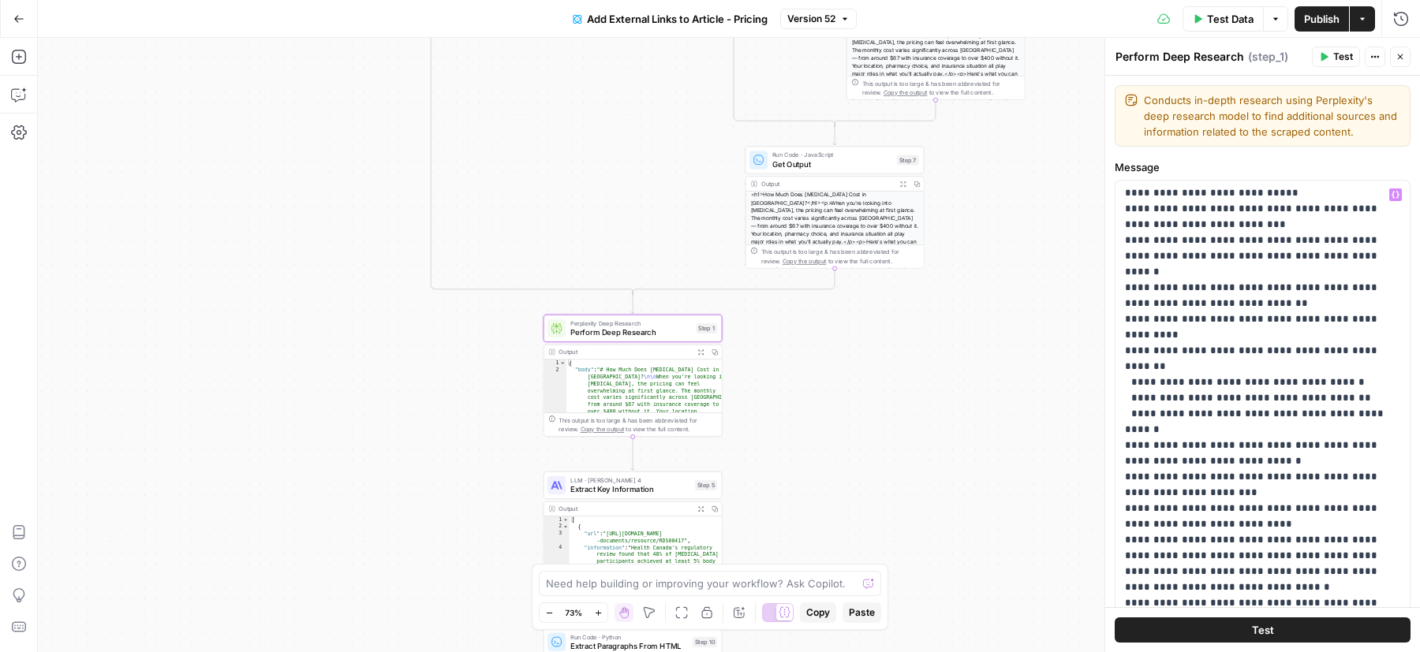
scroll to position [222, 0]
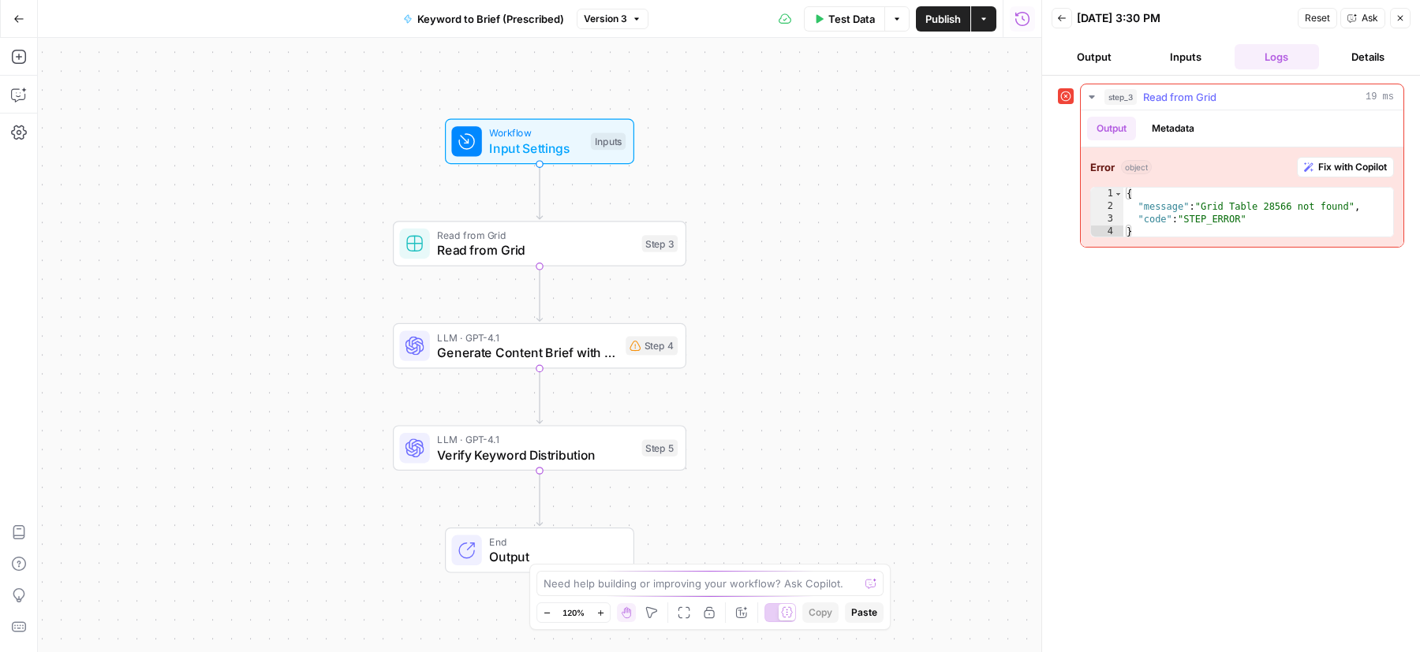
click at [1304, 162] on icon "button" at bounding box center [1308, 166] width 9 height 9
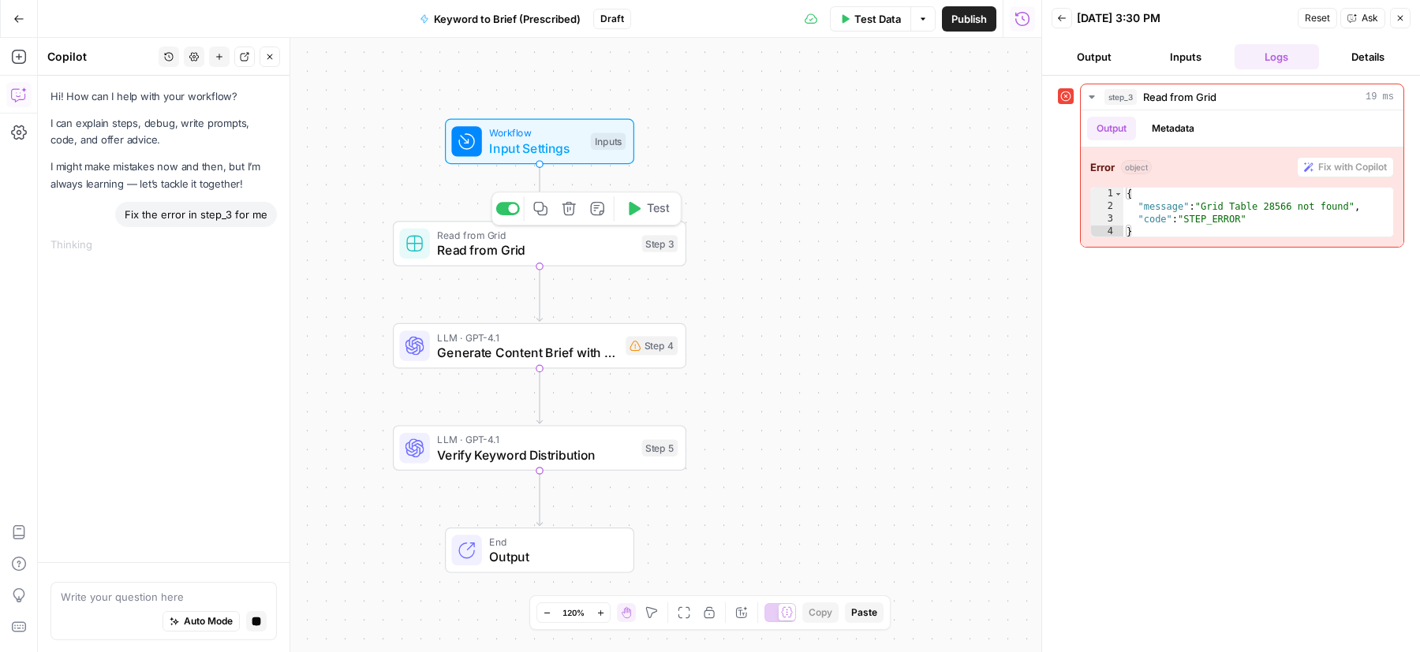
click at [639, 249] on div "Read from Grid Read from Grid Step 3 Copy step Delete step Add Note Test" at bounding box center [538, 244] width 278 height 32
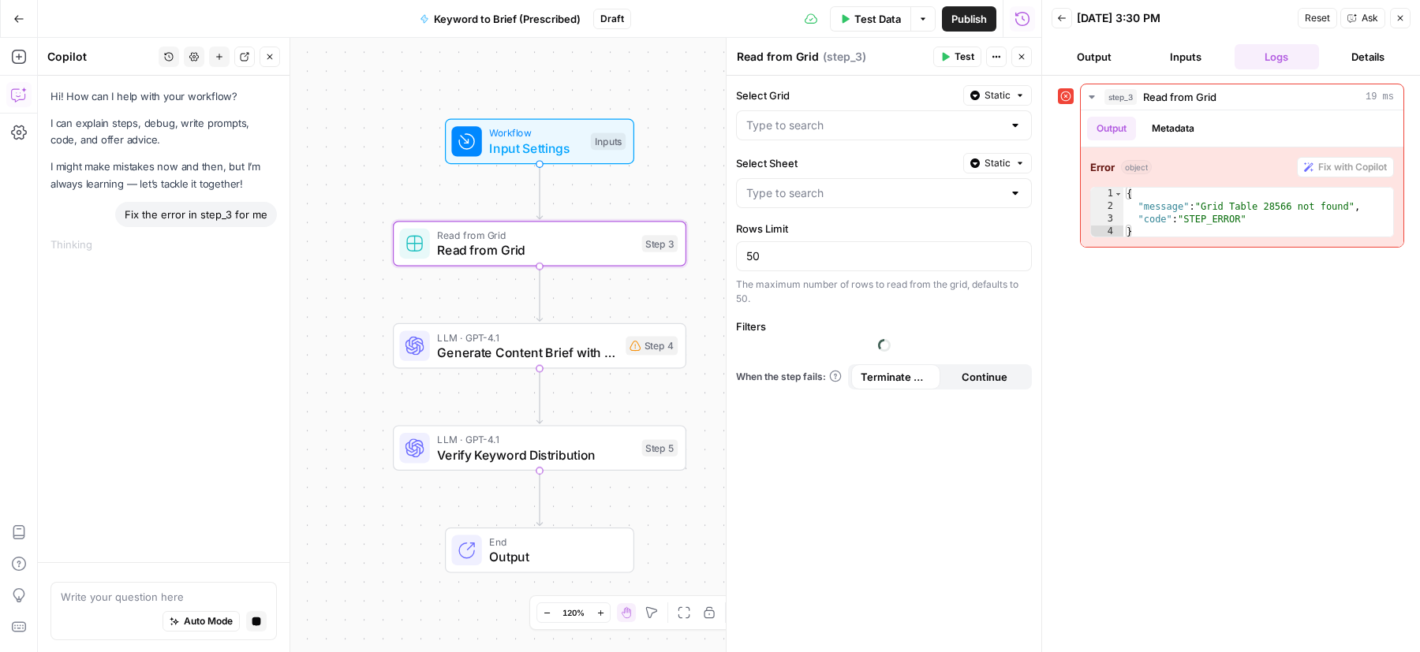
type input "How to Get Prescribed for [Medication]"
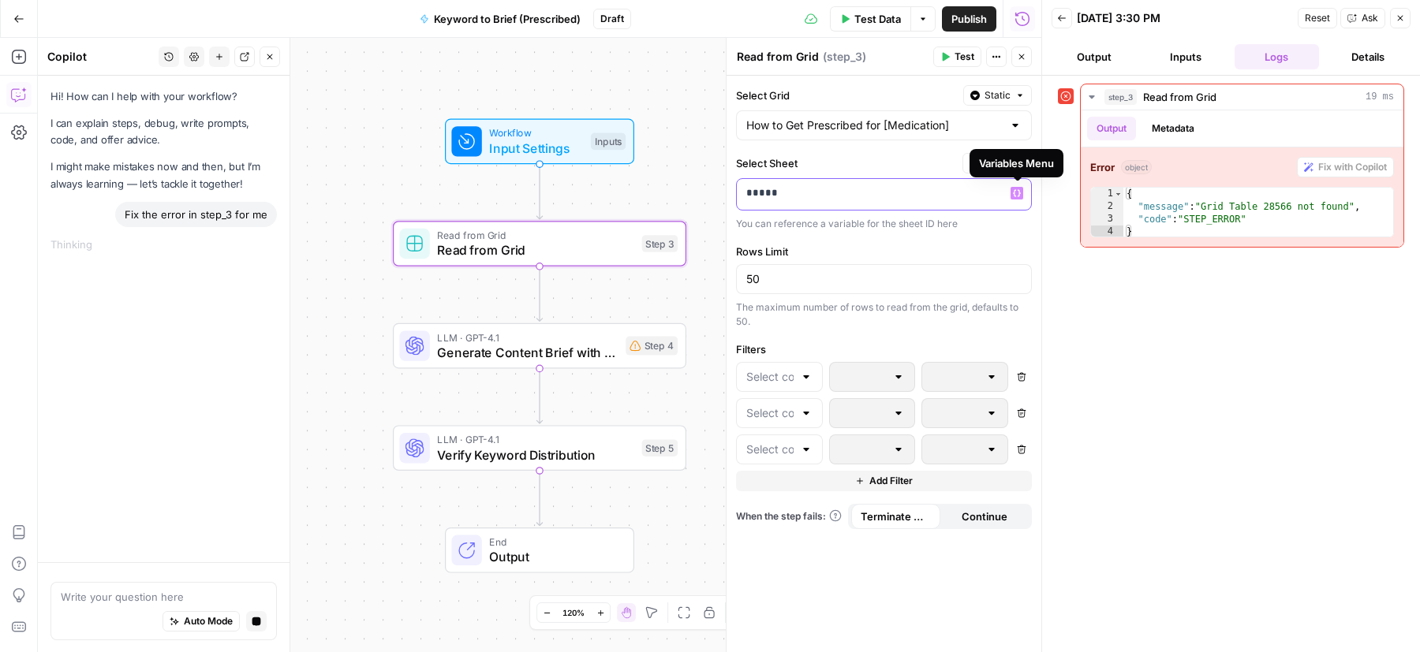
click at [1018, 193] on icon "button" at bounding box center [1017, 193] width 8 height 8
click at [937, 162] on label "Select Sheet" at bounding box center [846, 163] width 220 height 16
click at [860, 187] on p "*****" at bounding box center [871, 193] width 251 height 16
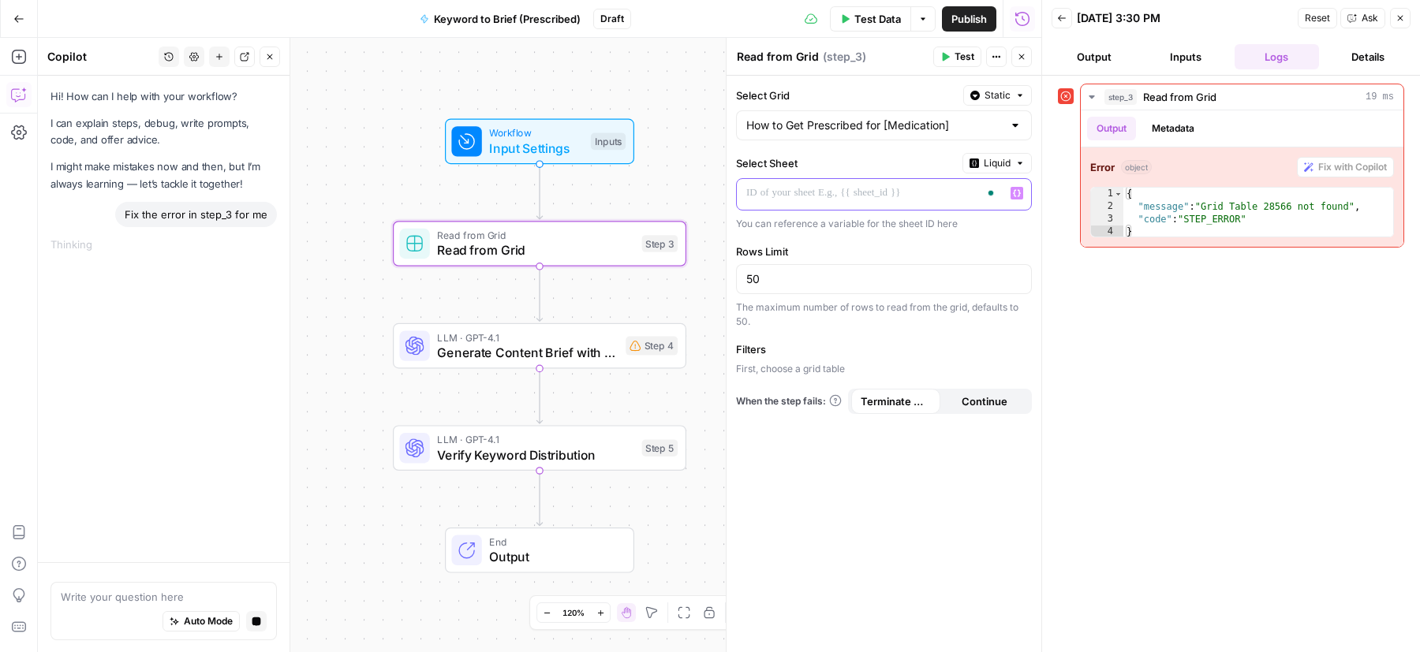
click at [860, 187] on p "To enrich screen reader interactions, please activate Accessibility in Grammarl…" at bounding box center [871, 193] width 251 height 16
click at [931, 181] on div "To enrich screen reader interactions, please activate Accessibility in Grammarl…" at bounding box center [871, 194] width 269 height 31
click at [970, 170] on button "Liquid" at bounding box center [996, 163] width 69 height 21
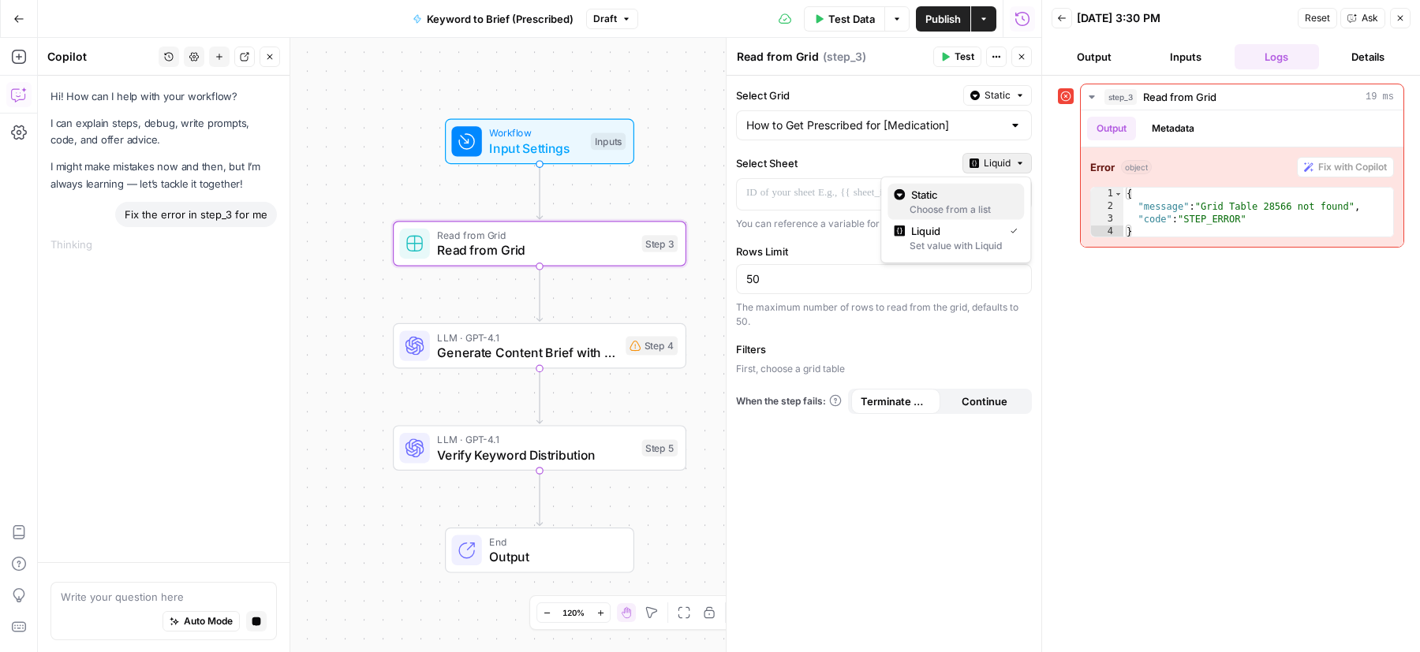
click at [965, 187] on span "Static" at bounding box center [961, 195] width 100 height 16
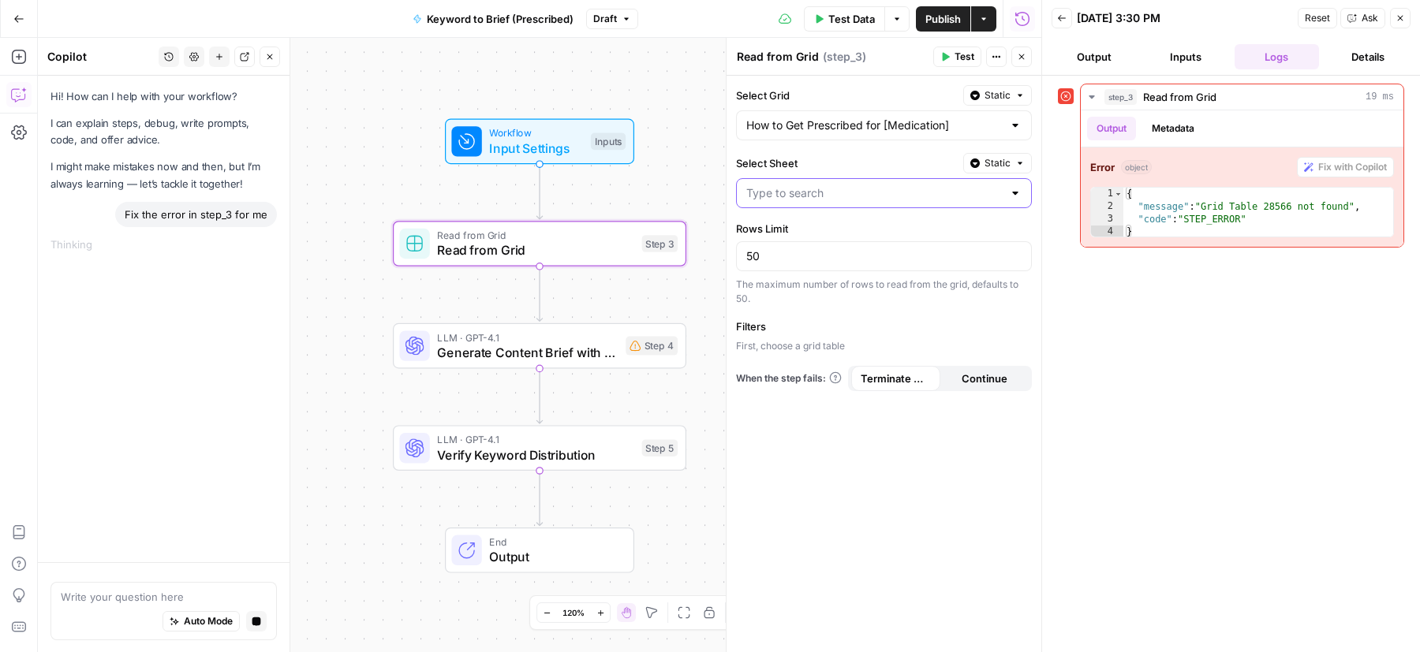
click at [867, 192] on input "Select Sheet" at bounding box center [874, 193] width 256 height 16
click at [794, 240] on button "Blank" at bounding box center [884, 230] width 282 height 22
type input "Blank"
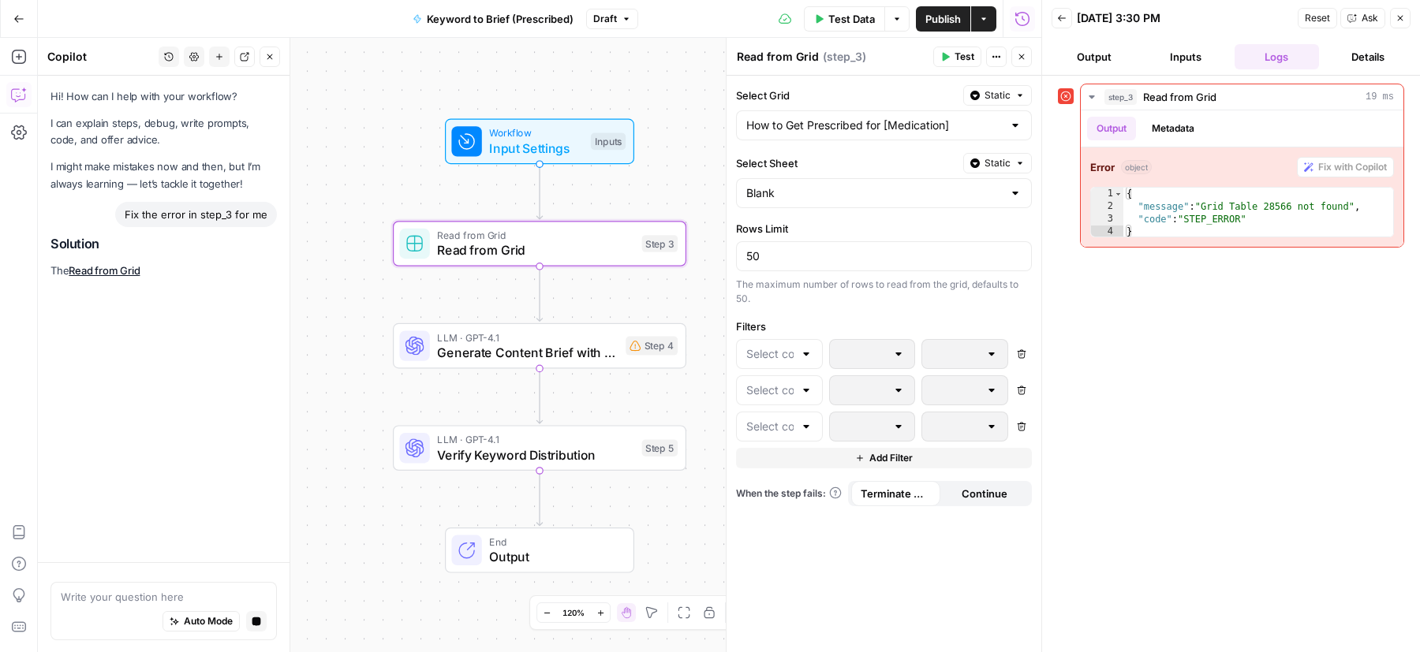
click at [938, 26] on span "Publish" at bounding box center [942, 19] width 35 height 16
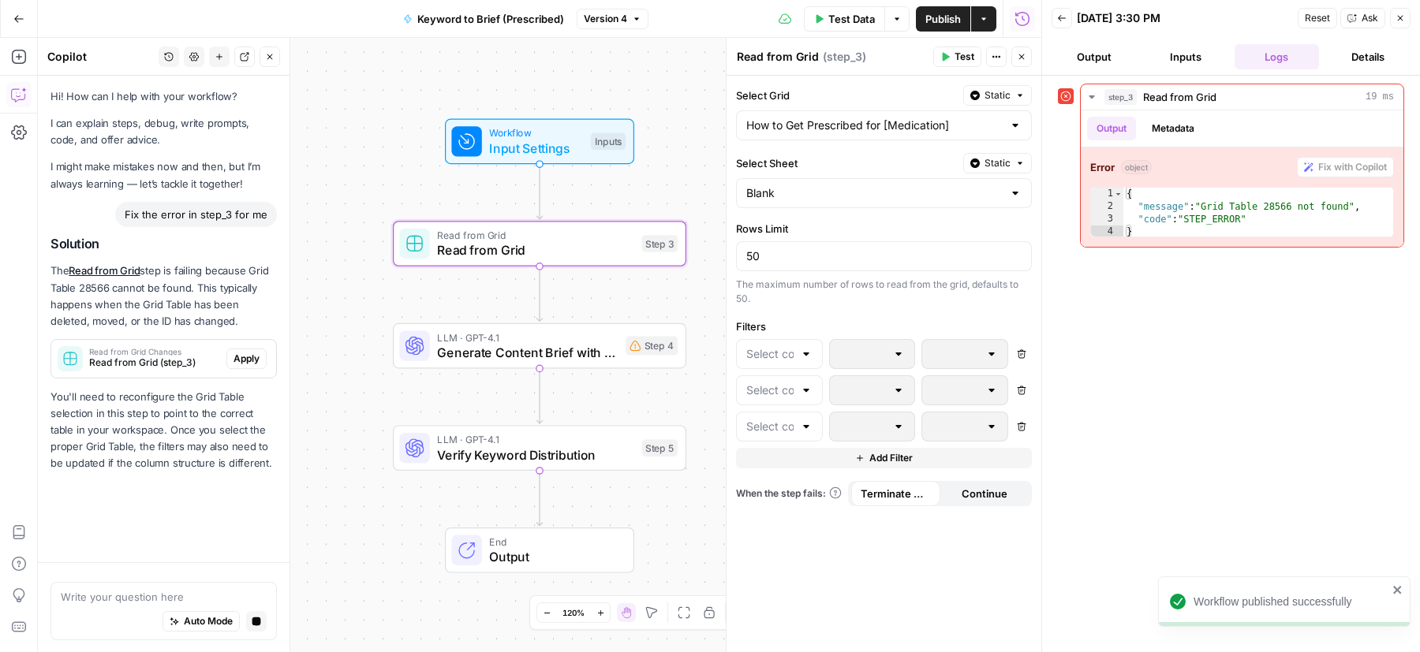
scroll to position [14, 0]
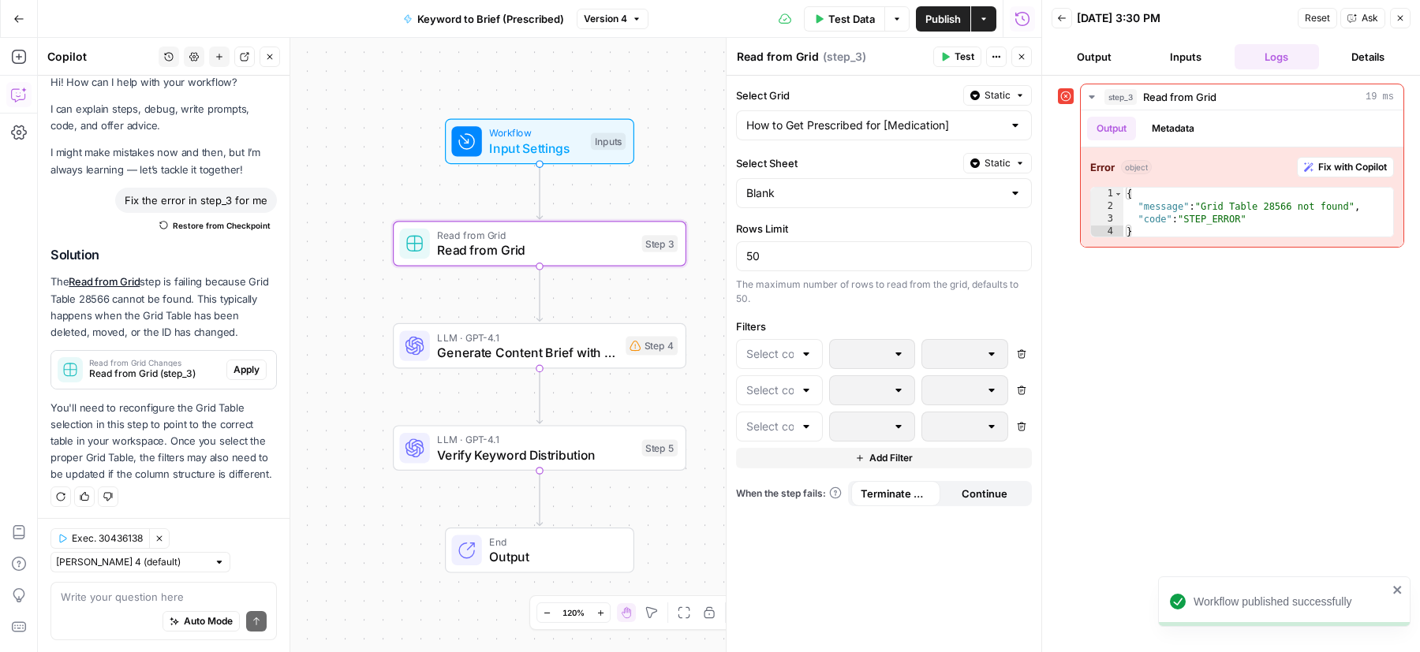
click at [600, 353] on span "Generate Content Brief with Regional Costs" at bounding box center [527, 352] width 181 height 19
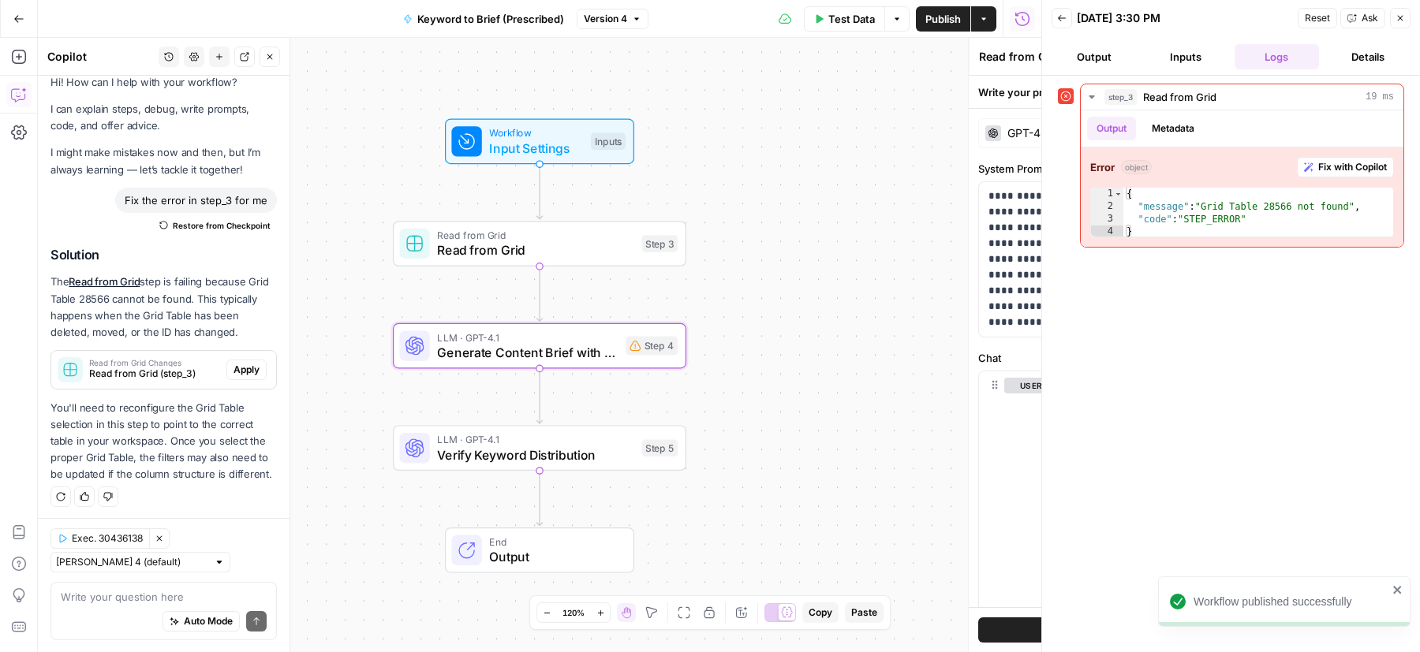
type textarea "Generate Content Brief with Regional Costs"
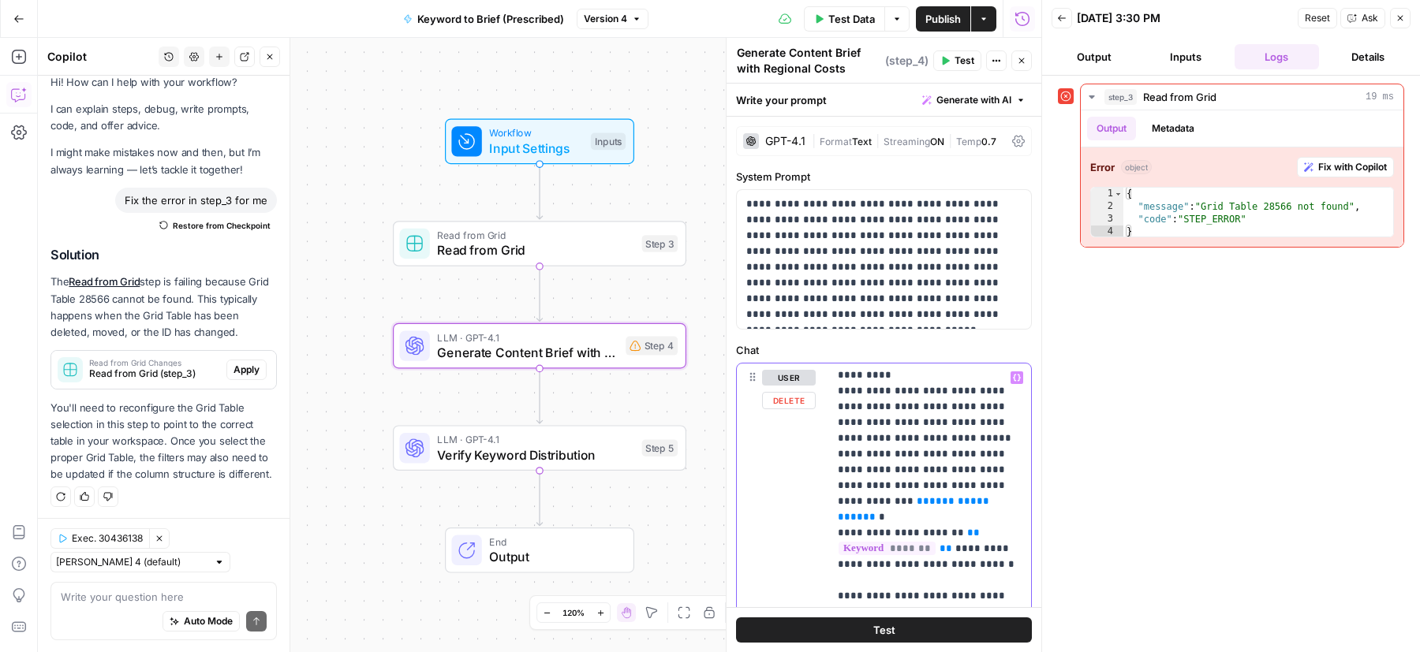
scroll to position [381, 0]
drag, startPoint x: 876, startPoint y: 450, endPoint x: 928, endPoint y: 433, distance: 55.6
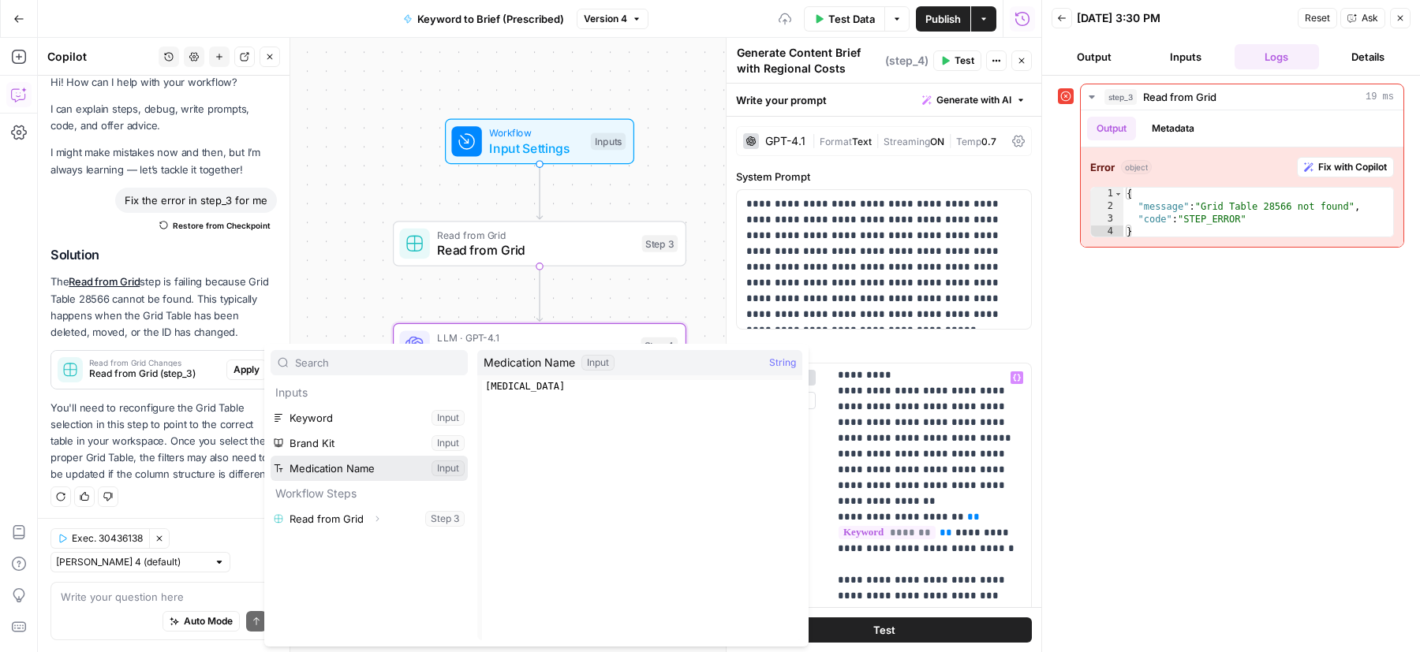
click at [383, 473] on button "Select variable Medication Name" at bounding box center [369, 468] width 197 height 25
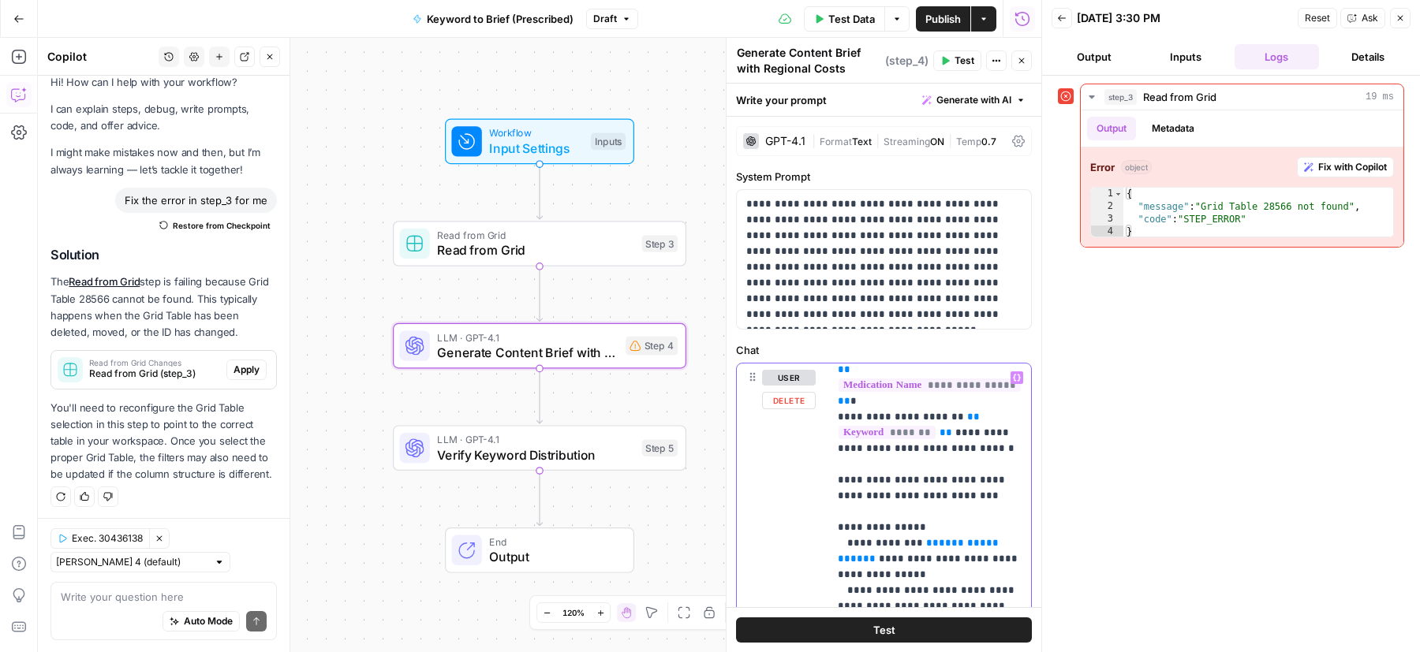
scroll to position [487, 0]
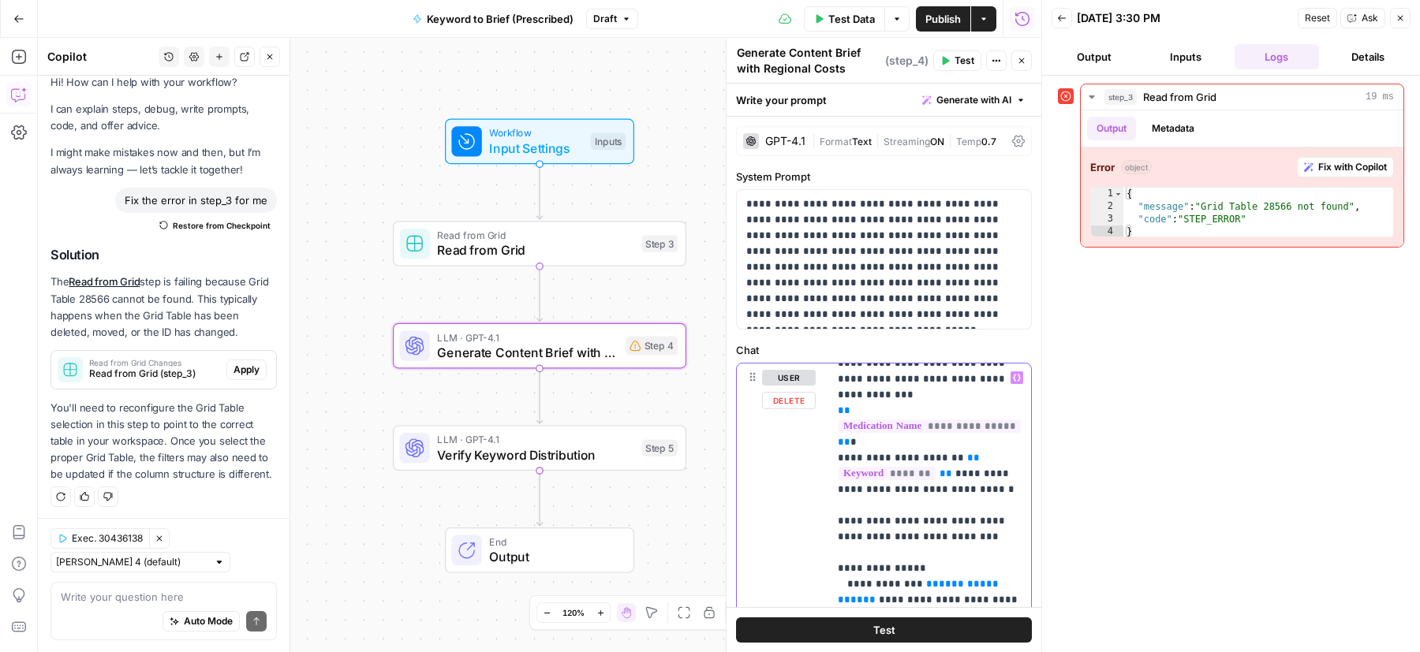
drag, startPoint x: 951, startPoint y: 413, endPoint x: 941, endPoint y: 394, distance: 21.2
copy p "** ******* ** *"
drag, startPoint x: 914, startPoint y: 523, endPoint x: 1018, endPoint y: 521, distance: 103.3
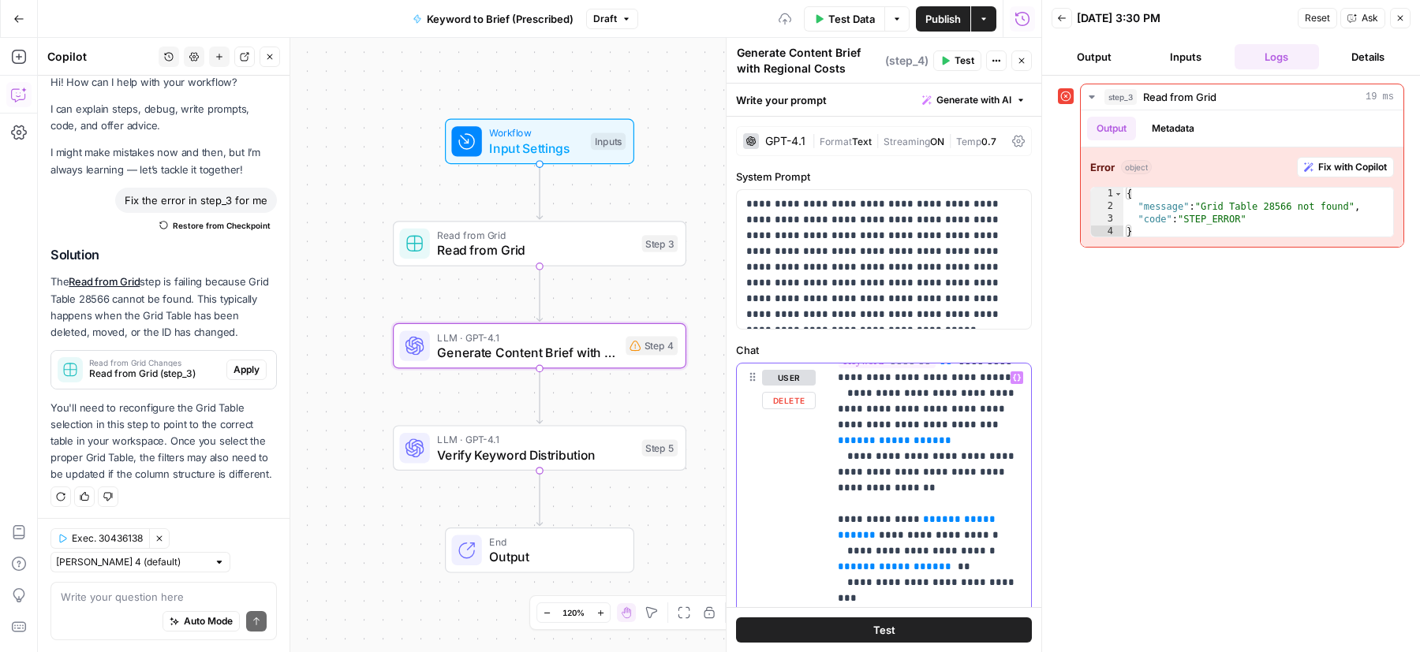
scroll to position [740, 0]
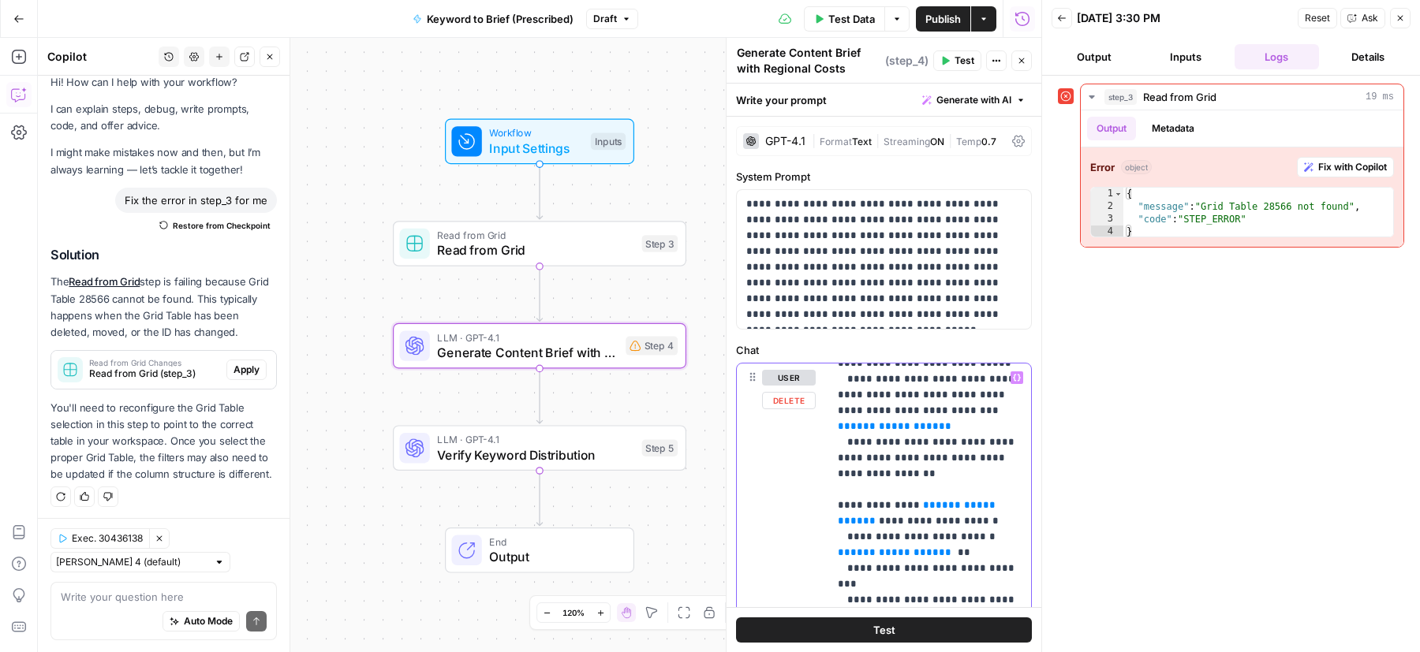
drag, startPoint x: 909, startPoint y: 440, endPoint x: 1017, endPoint y: 440, distance: 108.1
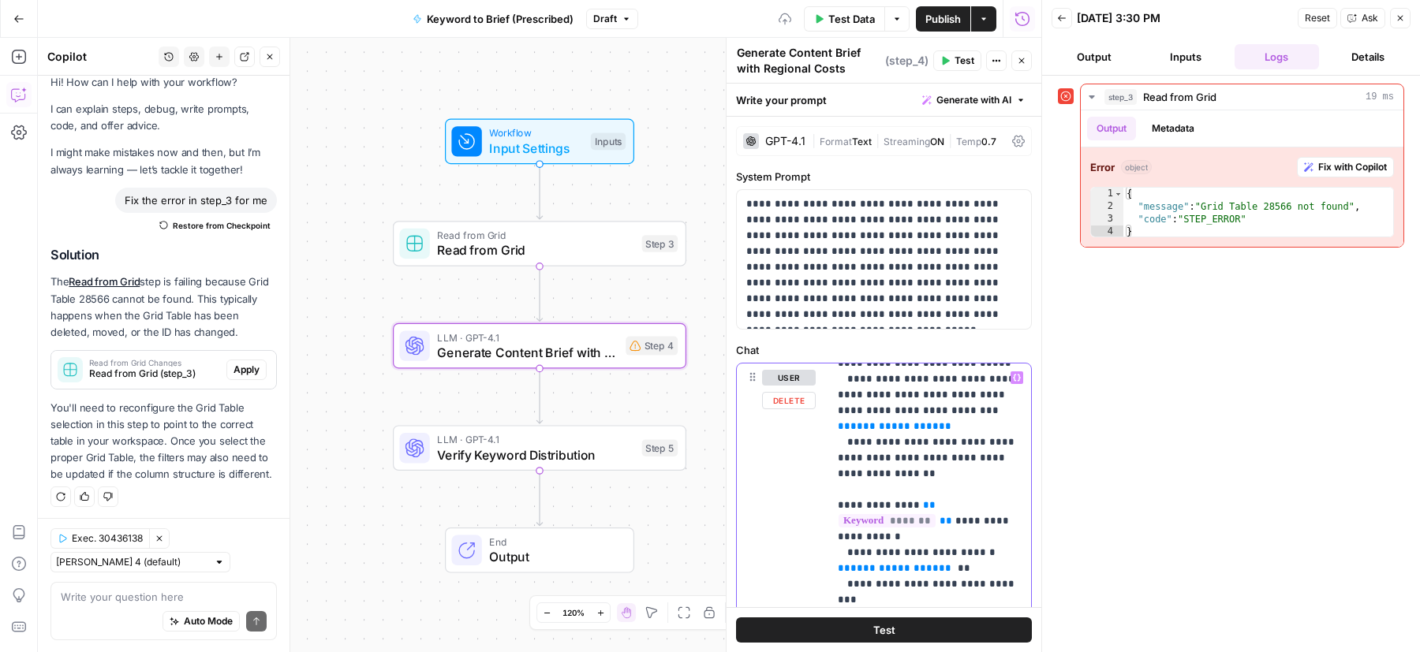
drag, startPoint x: 943, startPoint y: 504, endPoint x: 839, endPoint y: 503, distance: 104.9
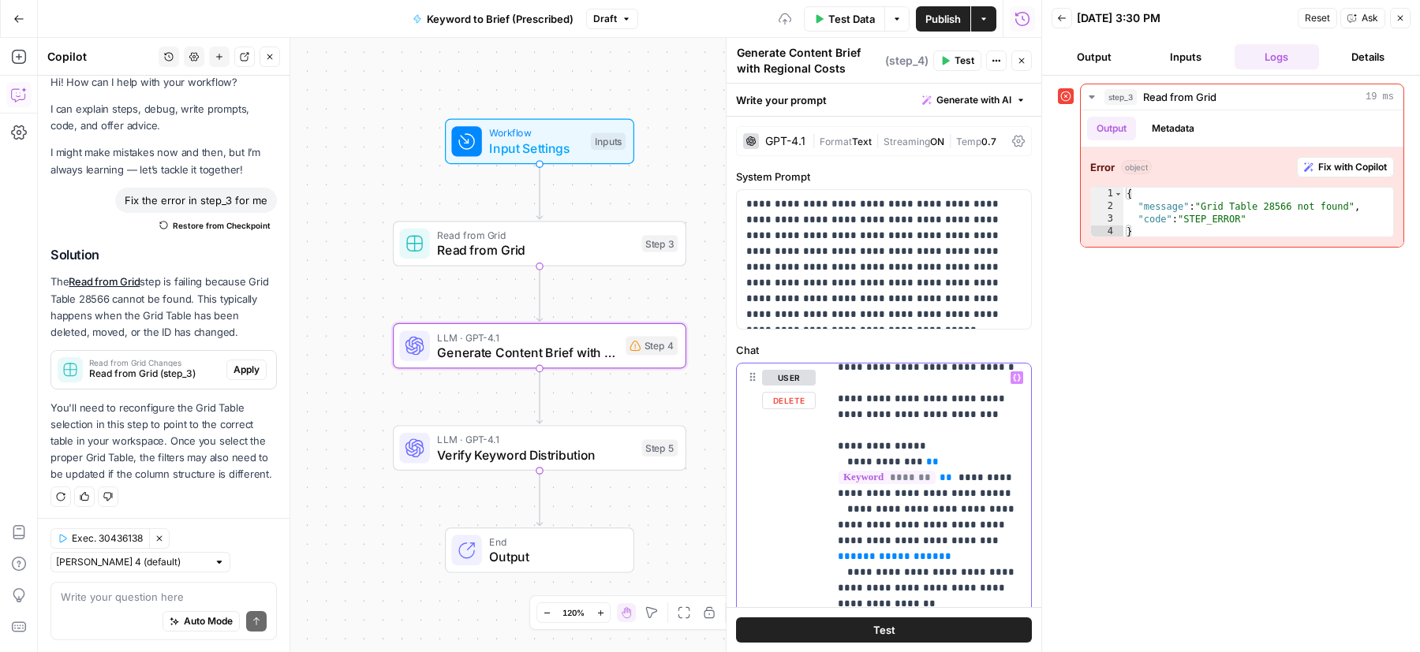
scroll to position [0, 0]
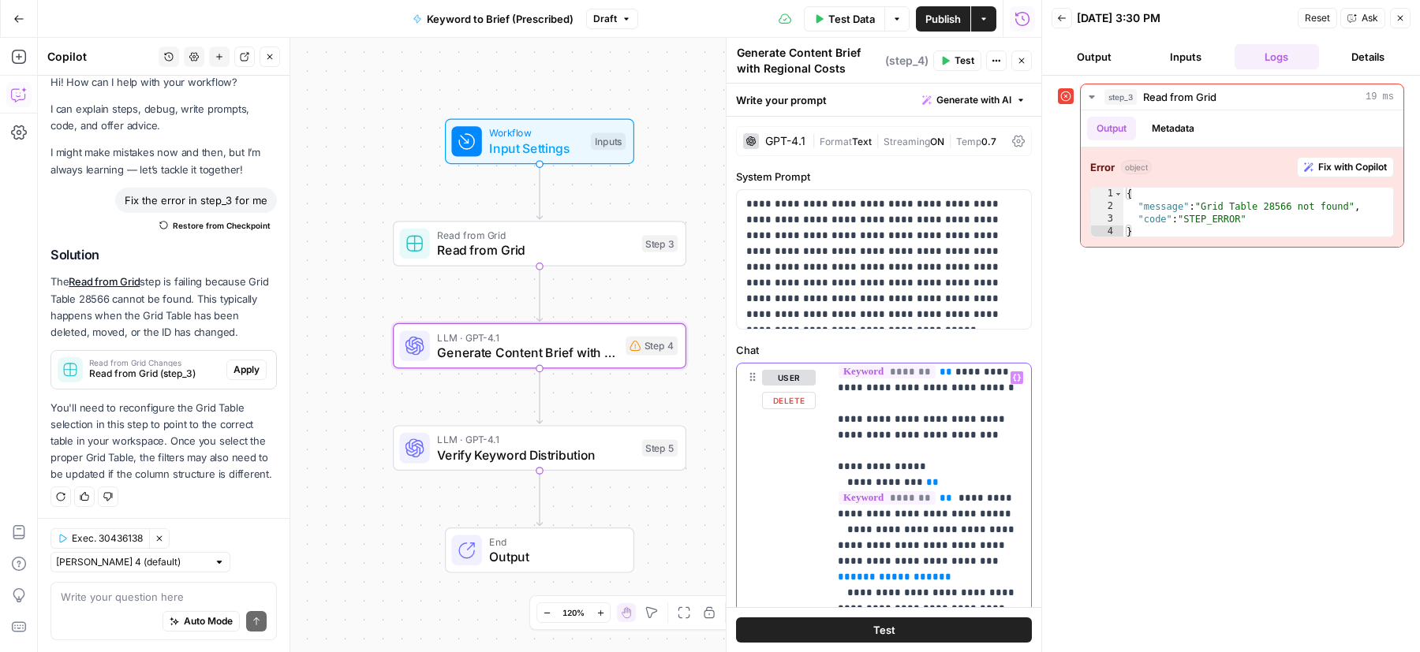
click at [831, 511] on div "**********" at bounding box center [884, 369] width 315 height 570
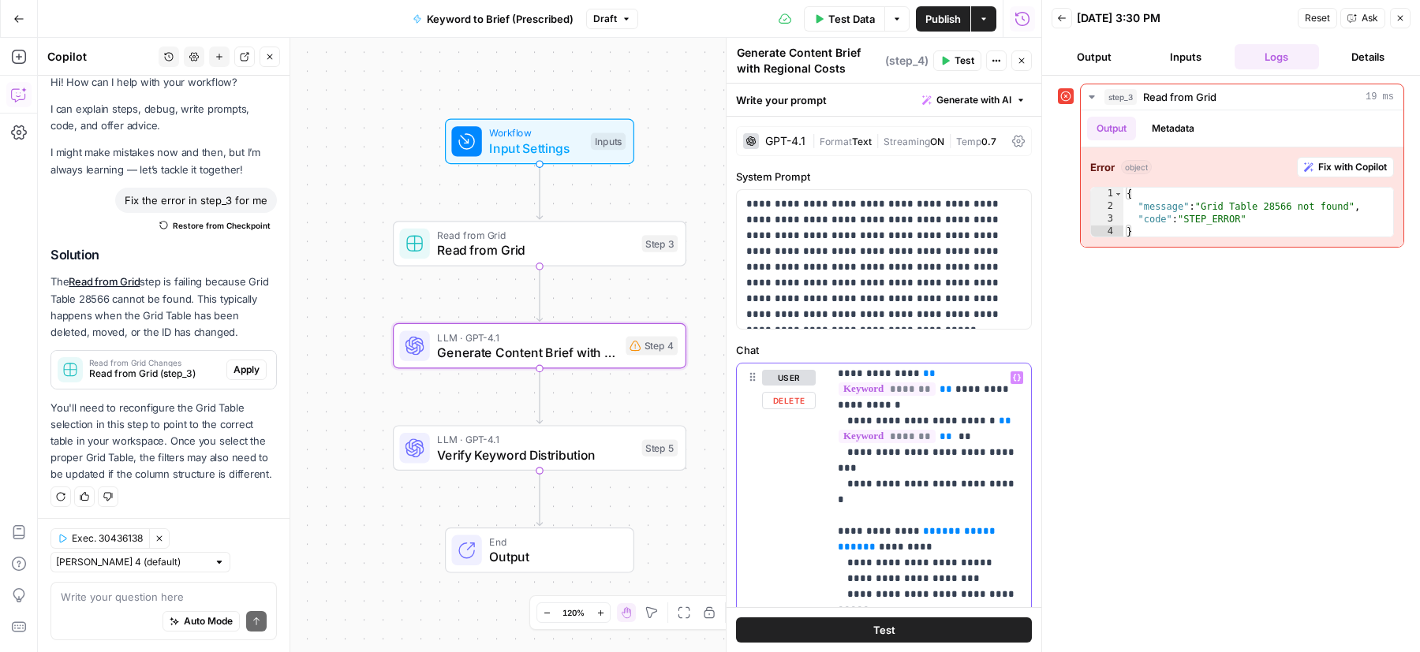
drag, startPoint x: 906, startPoint y: 435, endPoint x: 1011, endPoint y: 434, distance: 105.7
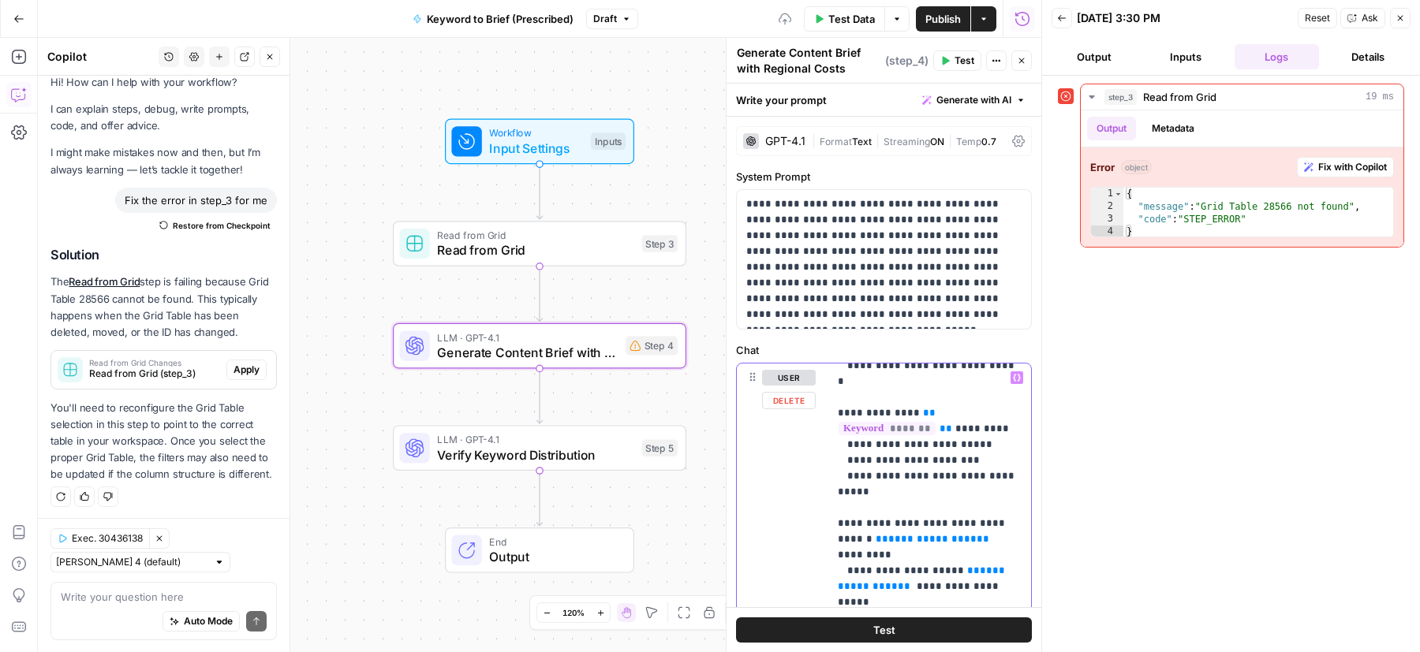
drag, startPoint x: 941, startPoint y: 425, endPoint x: 880, endPoint y: 425, distance: 61.5
click at [967, 566] on span "**" at bounding box center [973, 571] width 13 height 10
drag, startPoint x: 943, startPoint y: 441, endPoint x: 875, endPoint y: 458, distance: 70.6
click at [875, 458] on p "**********" at bounding box center [930, 547] width 185 height 2335
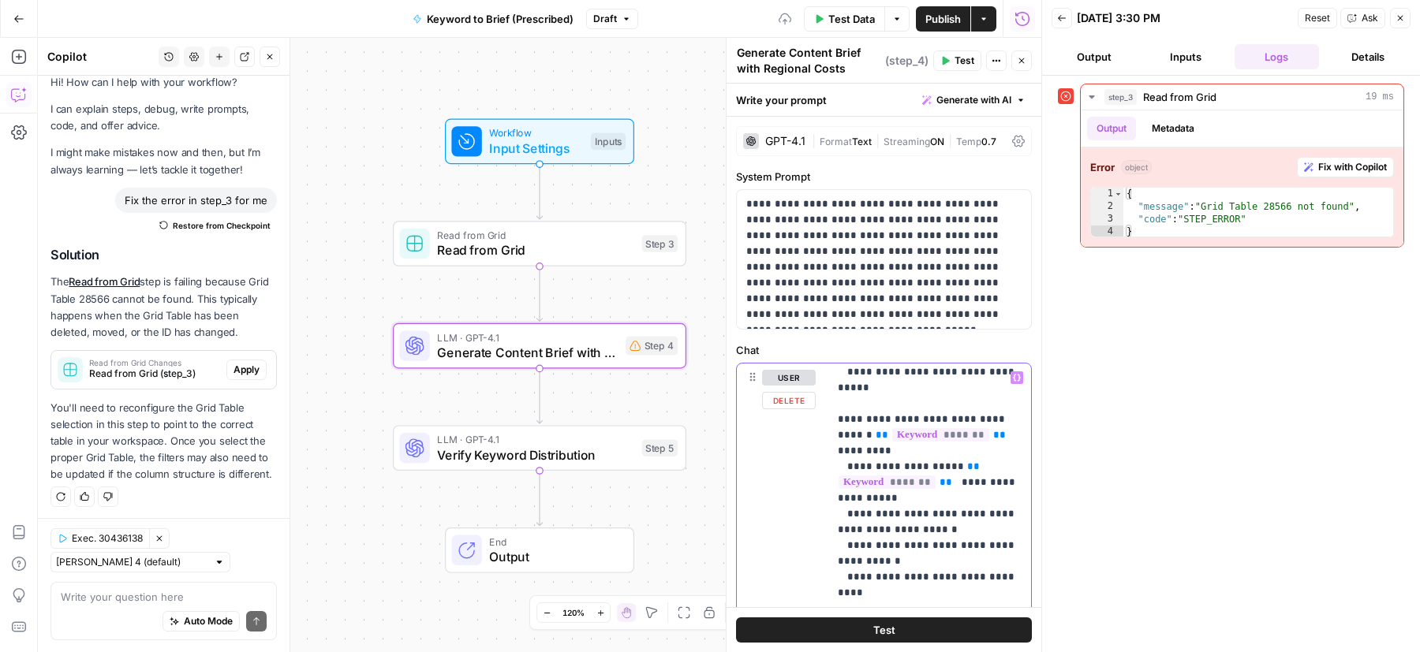
drag, startPoint x: 940, startPoint y: 495, endPoint x: 804, endPoint y: 495, distance: 136.5
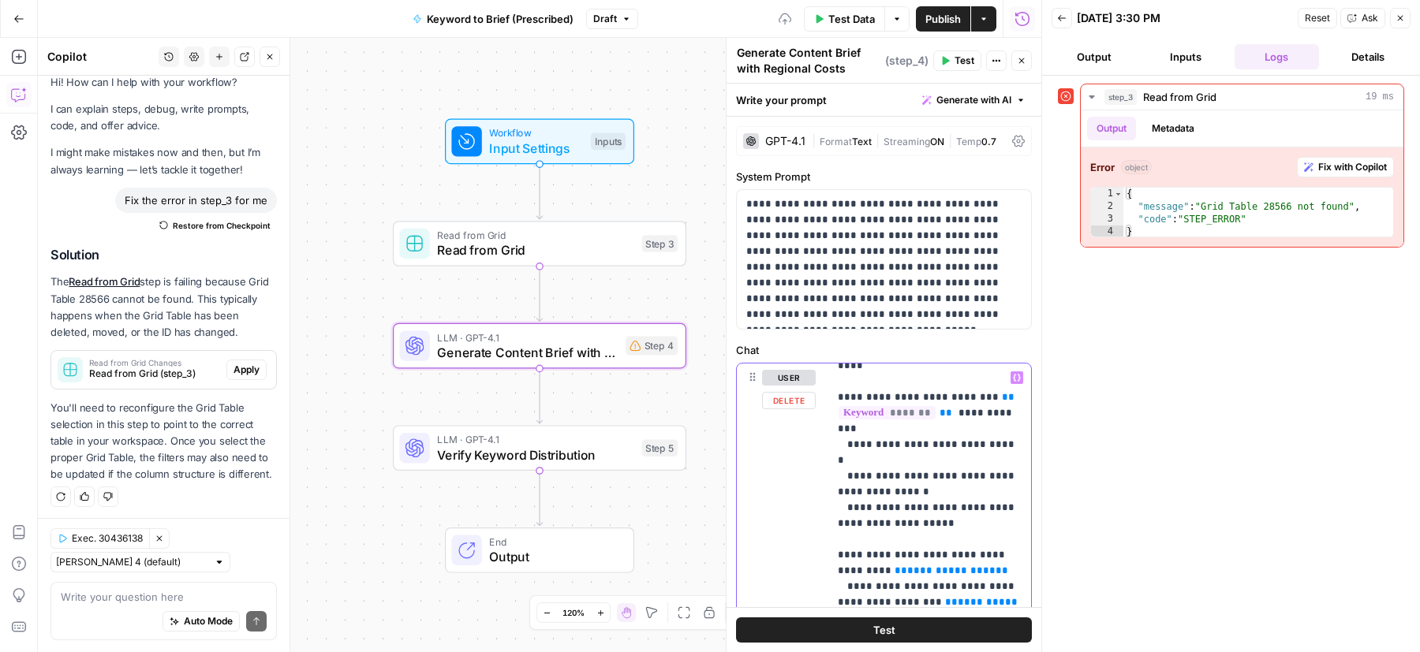
drag, startPoint x: 961, startPoint y: 398, endPoint x: 854, endPoint y: 398, distance: 107.3
click at [854, 398] on p "**********" at bounding box center [930, 224] width 185 height 2351
drag, startPoint x: 926, startPoint y: 428, endPoint x: 939, endPoint y: 446, distance: 22.1
click at [939, 446] on p "**********" at bounding box center [930, 224] width 185 height 2351
click at [934, 442] on p "**********" at bounding box center [930, 224] width 185 height 2351
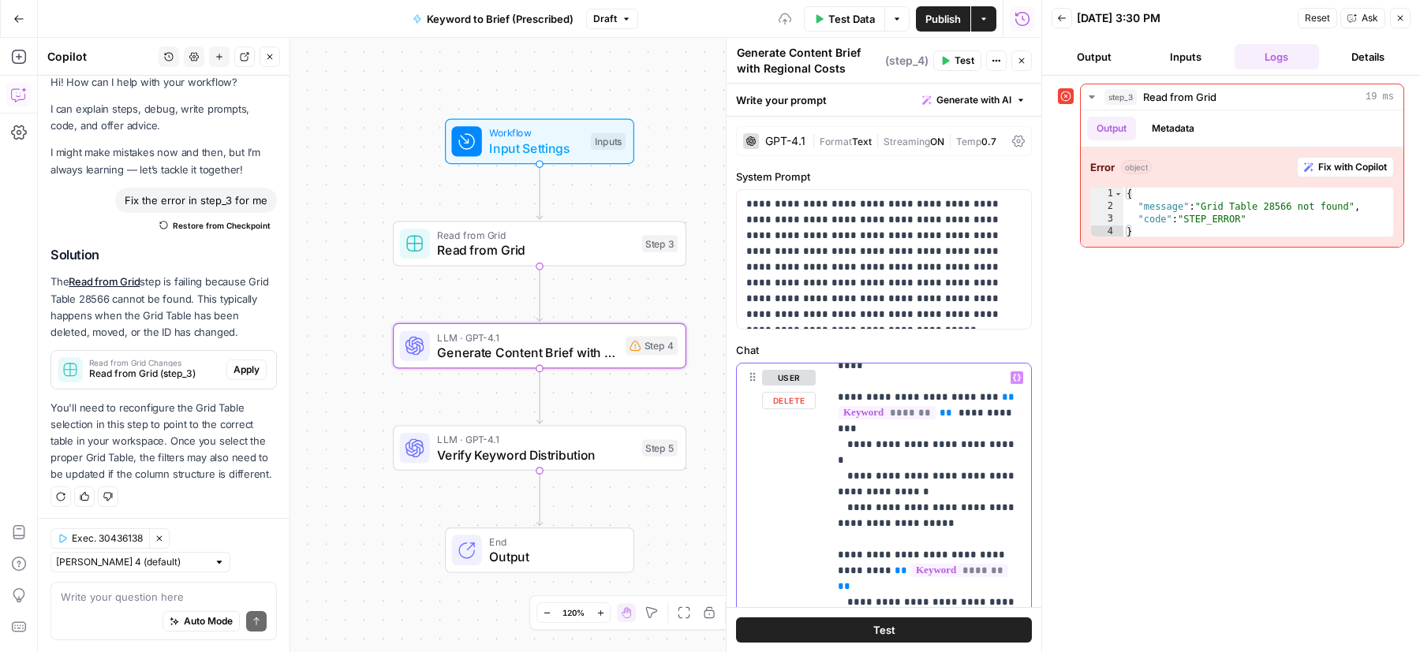
drag, startPoint x: 934, startPoint y: 442, endPoint x: 925, endPoint y: 431, distance: 14.5
click at [925, 431] on p "**********" at bounding box center [930, 224] width 185 height 2351
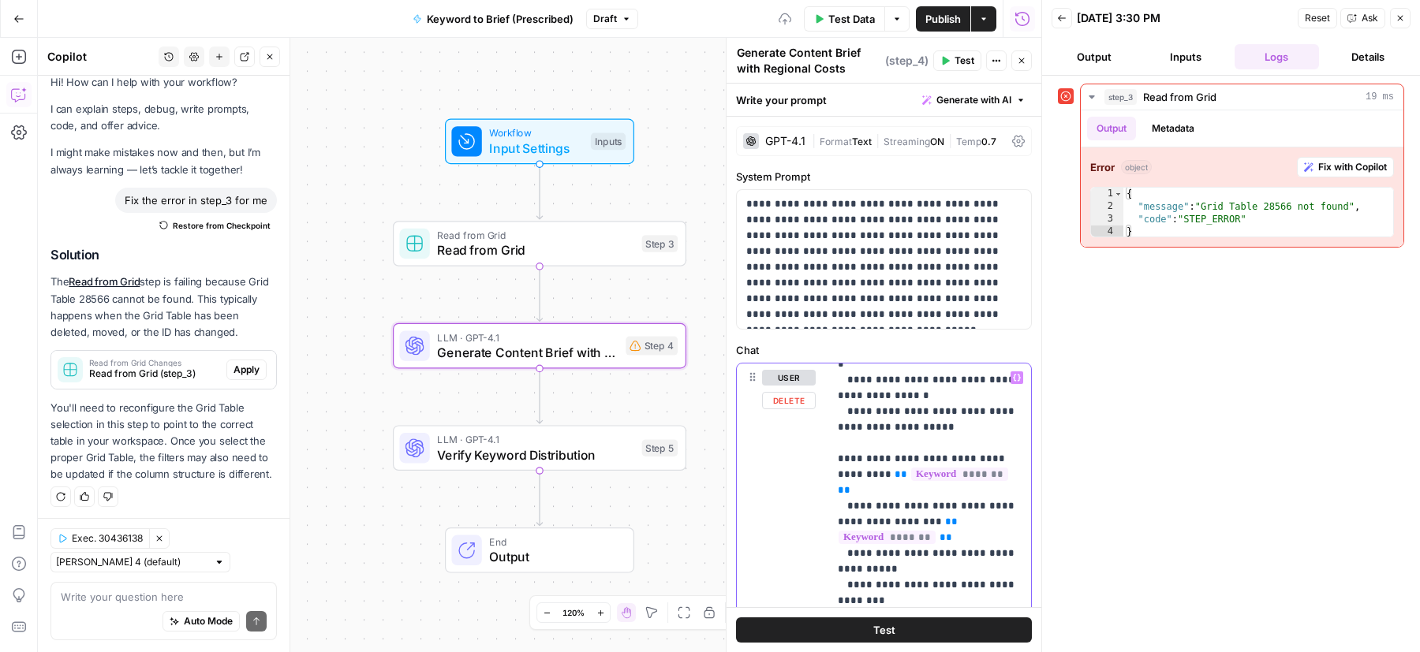
drag, startPoint x: 955, startPoint y: 487, endPoint x: 852, endPoint y: 487, distance: 103.3
click at [852, 487] on p "**********" at bounding box center [930, 127] width 185 height 2351
drag, startPoint x: 939, startPoint y: 521, endPoint x: 830, endPoint y: 521, distance: 109.6
click at [828, 521] on div "**********" at bounding box center [884, 369] width 315 height 570
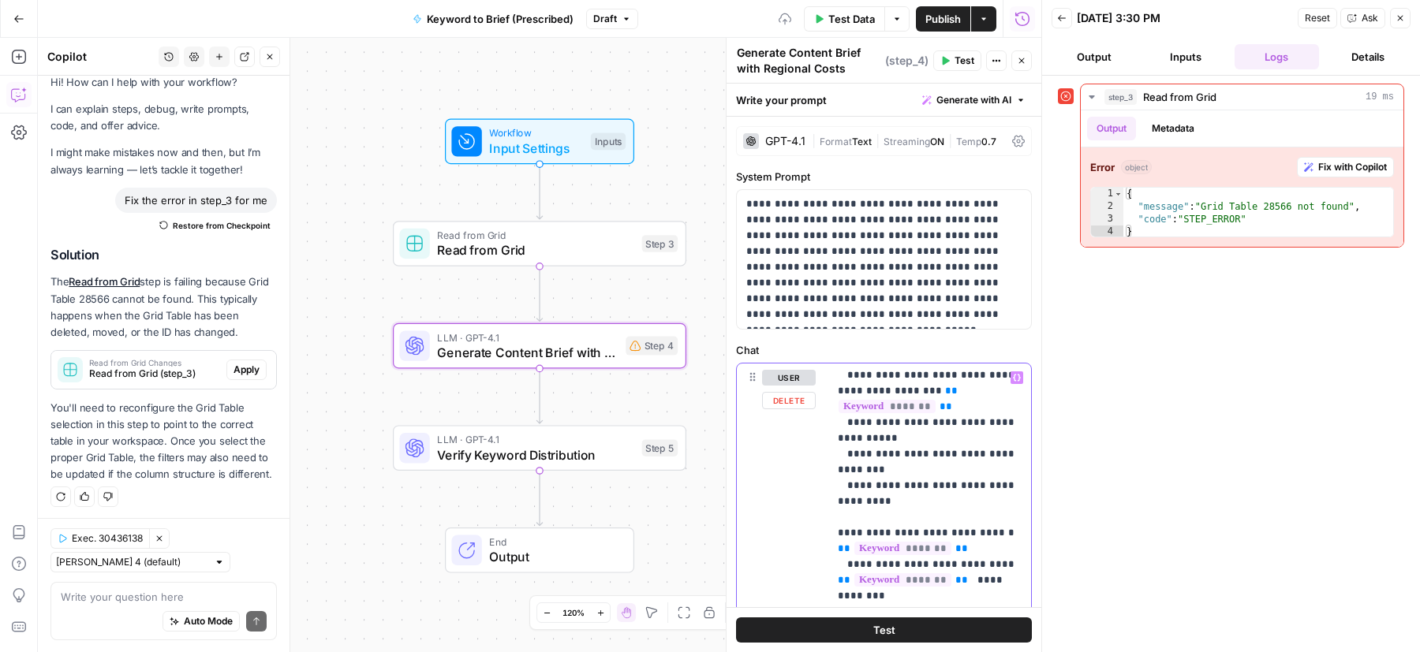
drag, startPoint x: 913, startPoint y: 515, endPoint x: 1014, endPoint y: 515, distance: 101.0
click at [1014, 515] on p "**********" at bounding box center [930, 4] width 185 height 2366
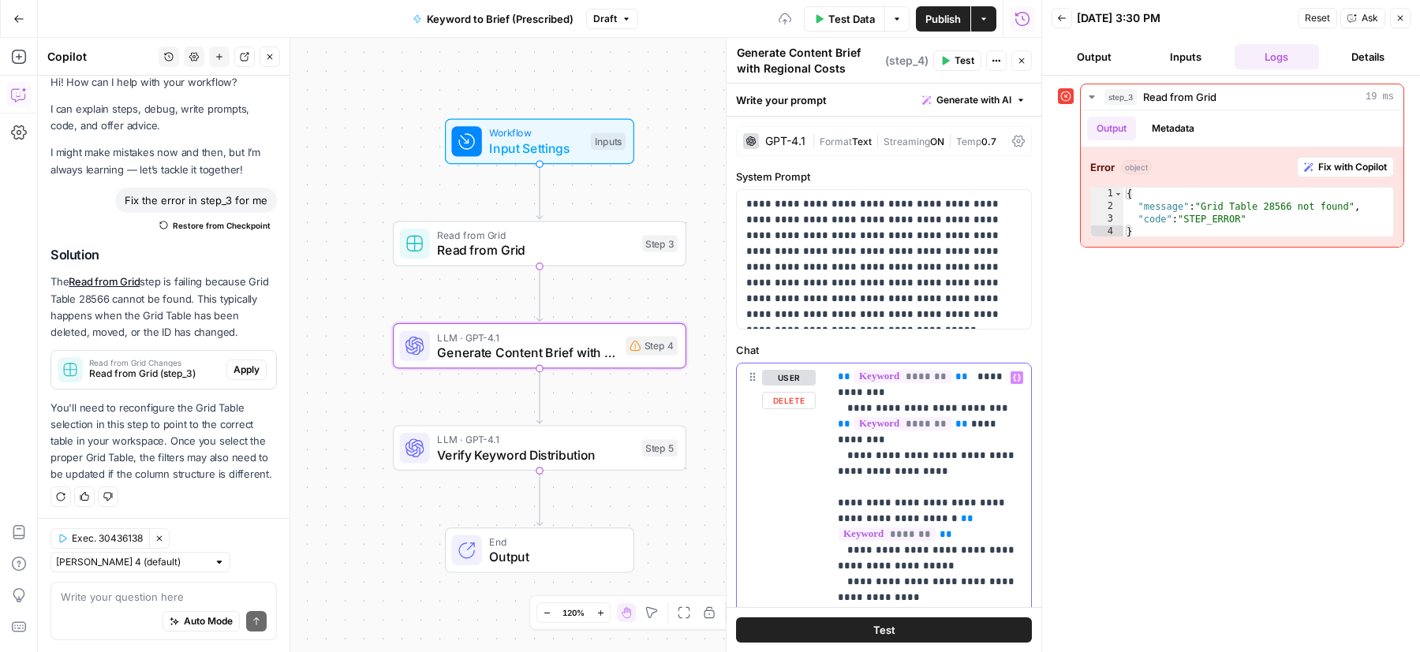
drag, startPoint x: 939, startPoint y: 503, endPoint x: 829, endPoint y: 502, distance: 110.4
click at [829, 502] on div "**********" at bounding box center [884, 369] width 315 height 570
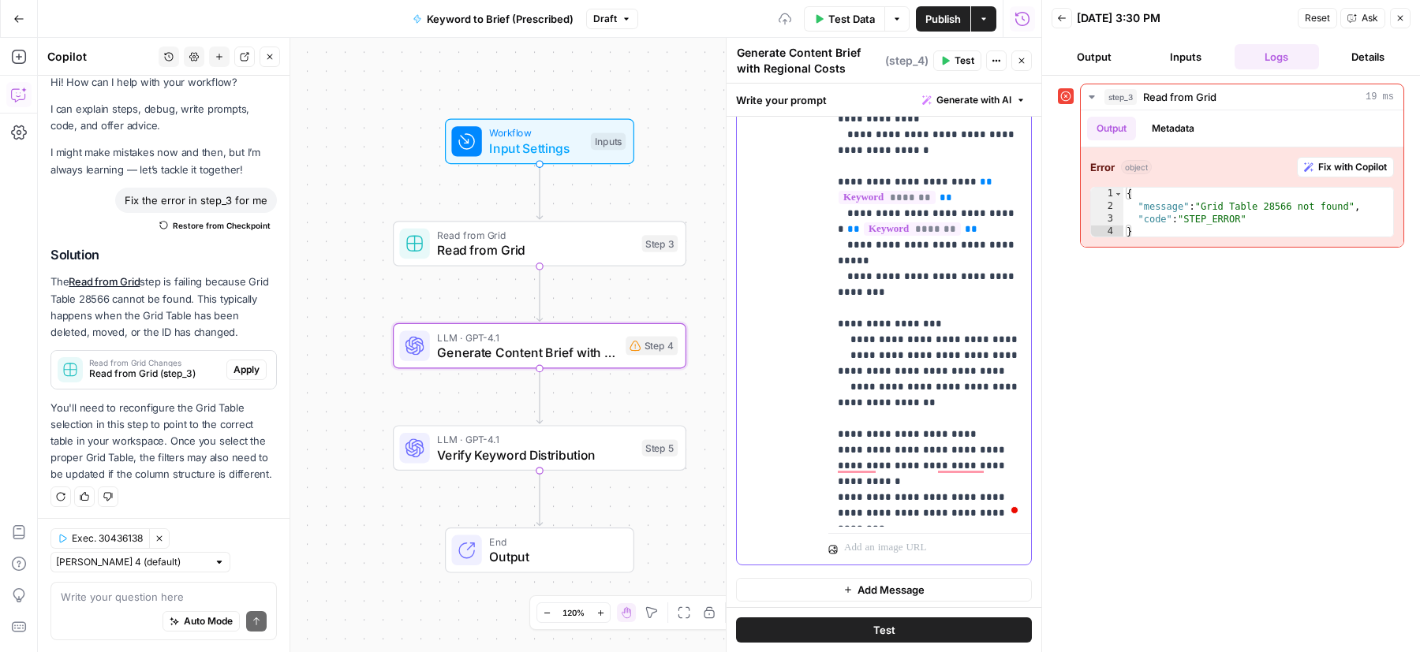
drag, startPoint x: 940, startPoint y: 404, endPoint x: 836, endPoint y: 402, distance: 104.2
click at [836, 402] on div "**********" at bounding box center [930, 206] width 204 height 642
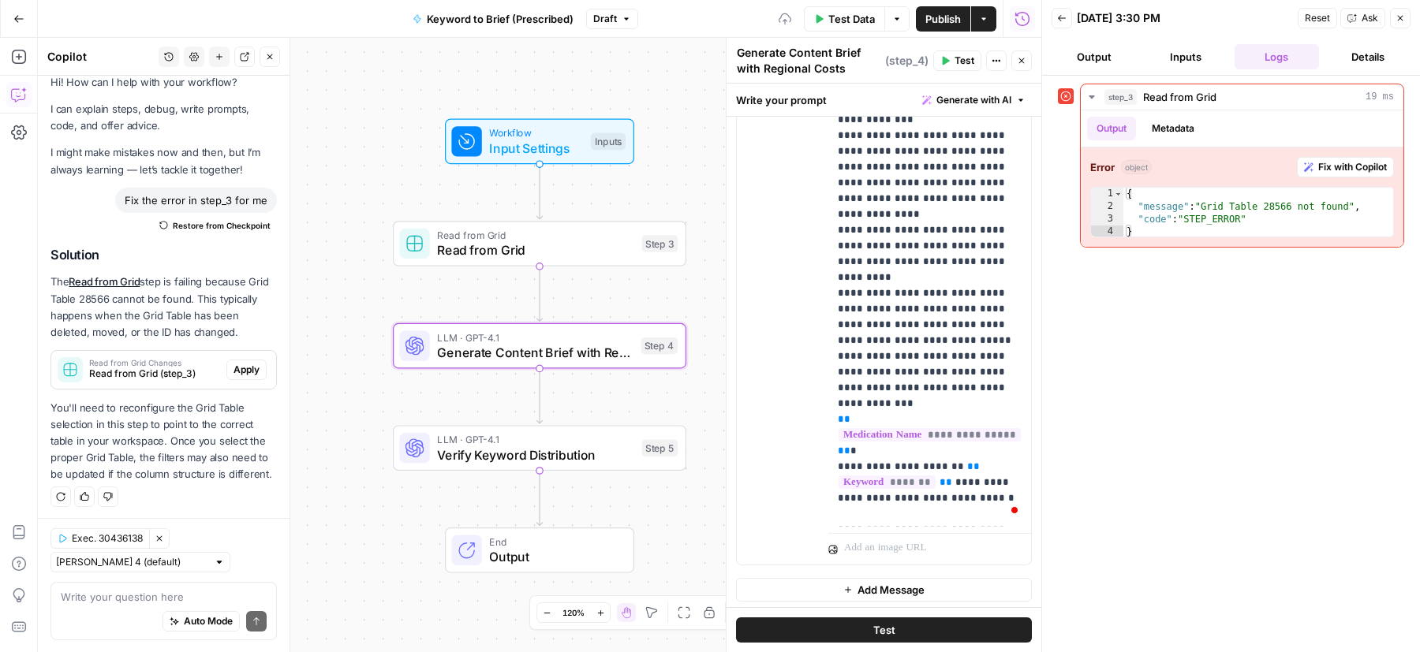
click at [941, 24] on span "Publish" at bounding box center [942, 19] width 35 height 16
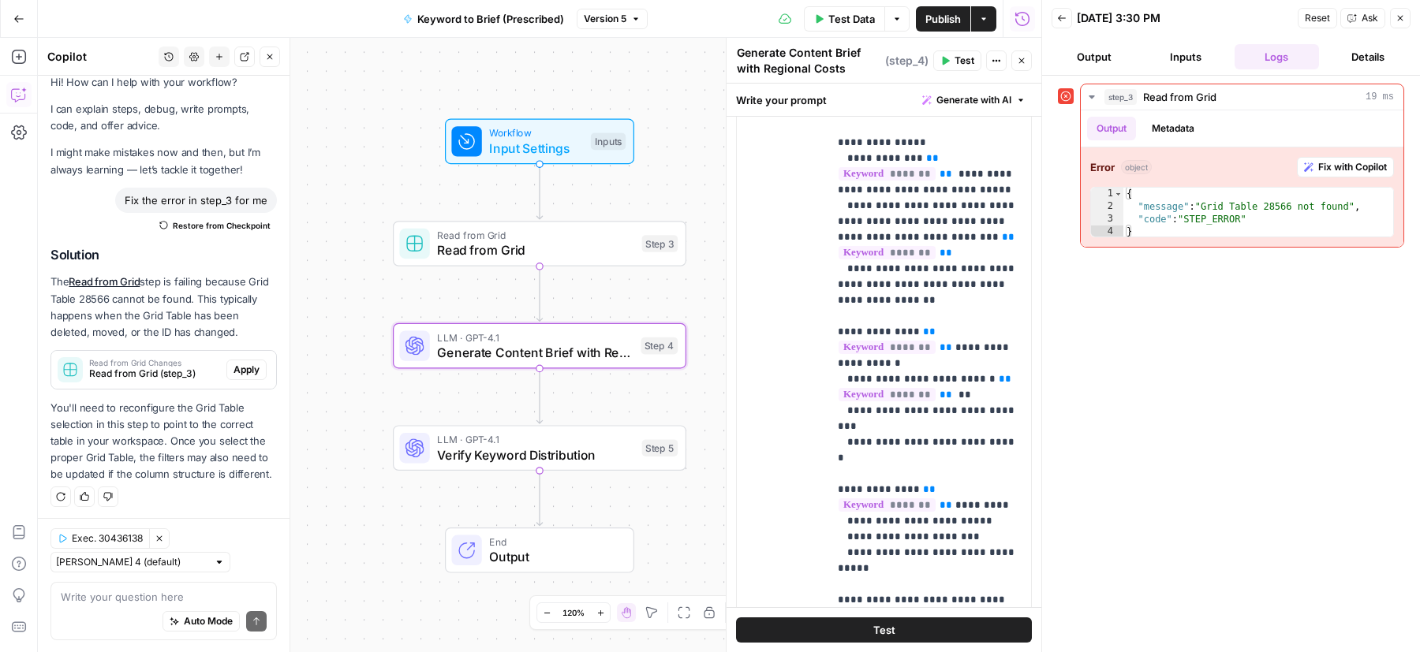
click at [1399, 18] on icon "button" at bounding box center [1401, 19] width 6 height 6
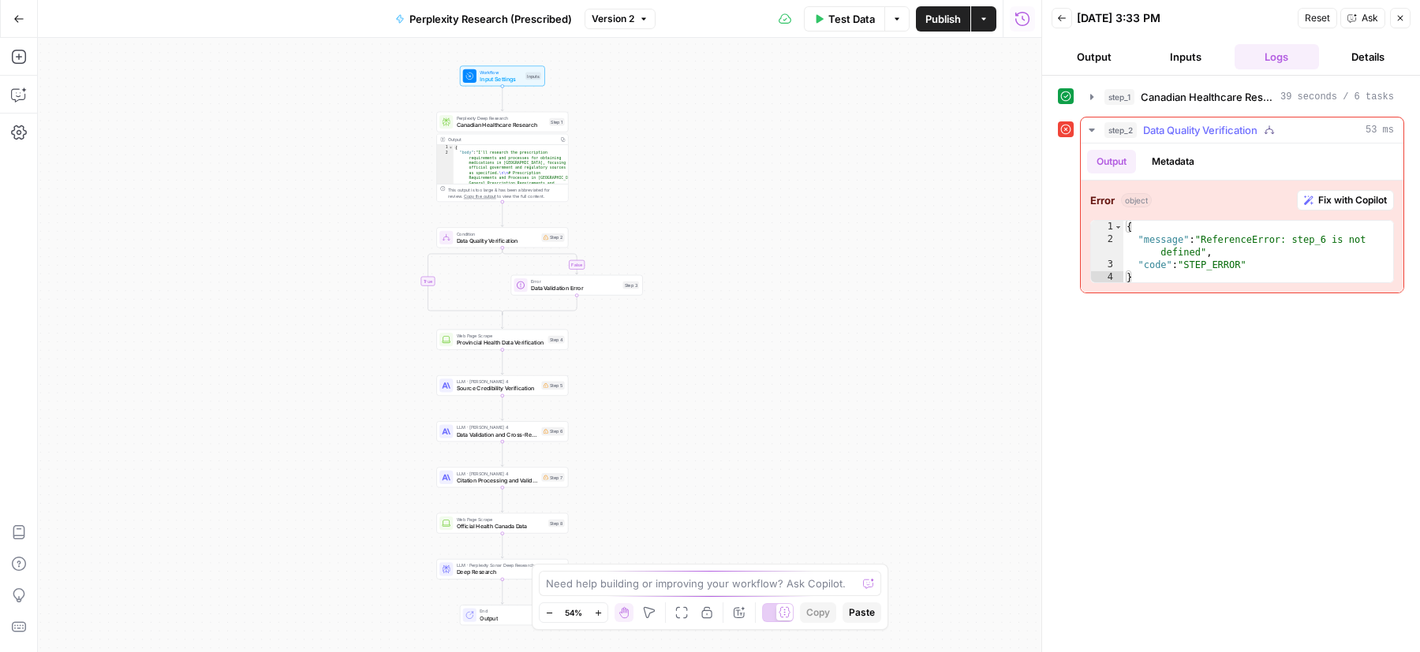
click at [1311, 199] on icon "button" at bounding box center [1308, 200] width 9 height 9
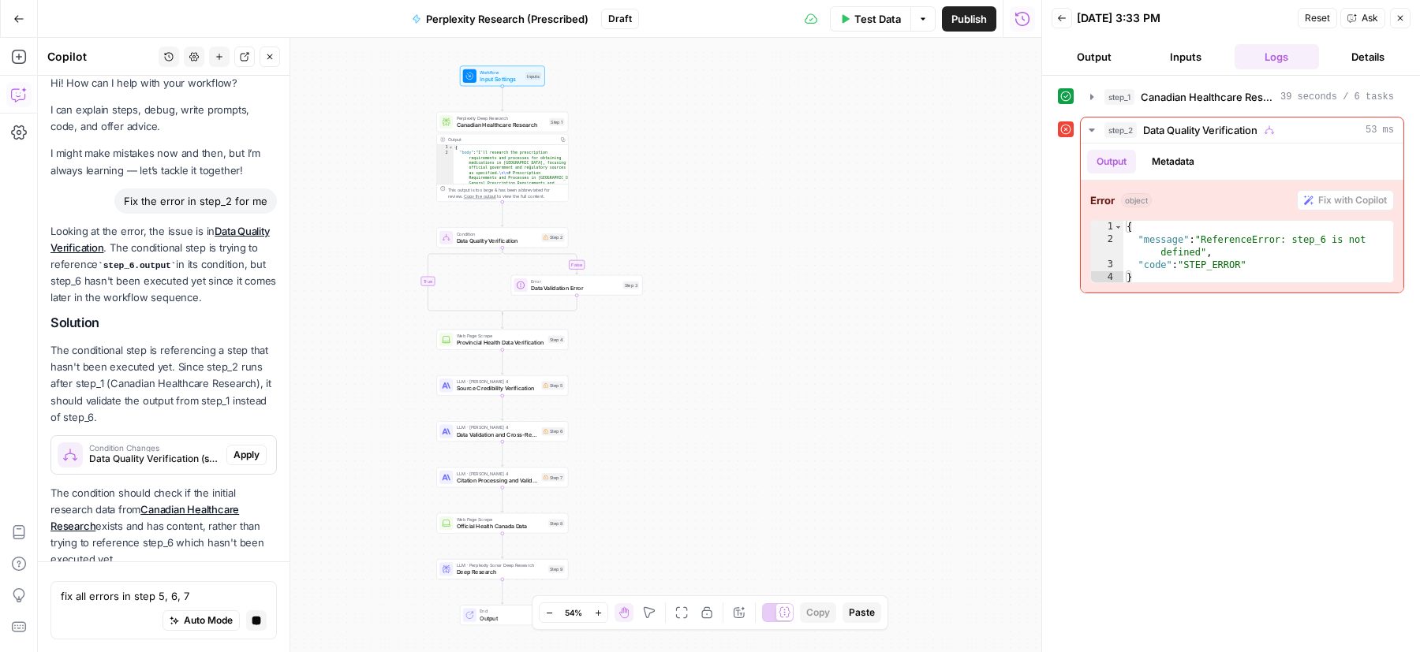
scroll to position [81, 0]
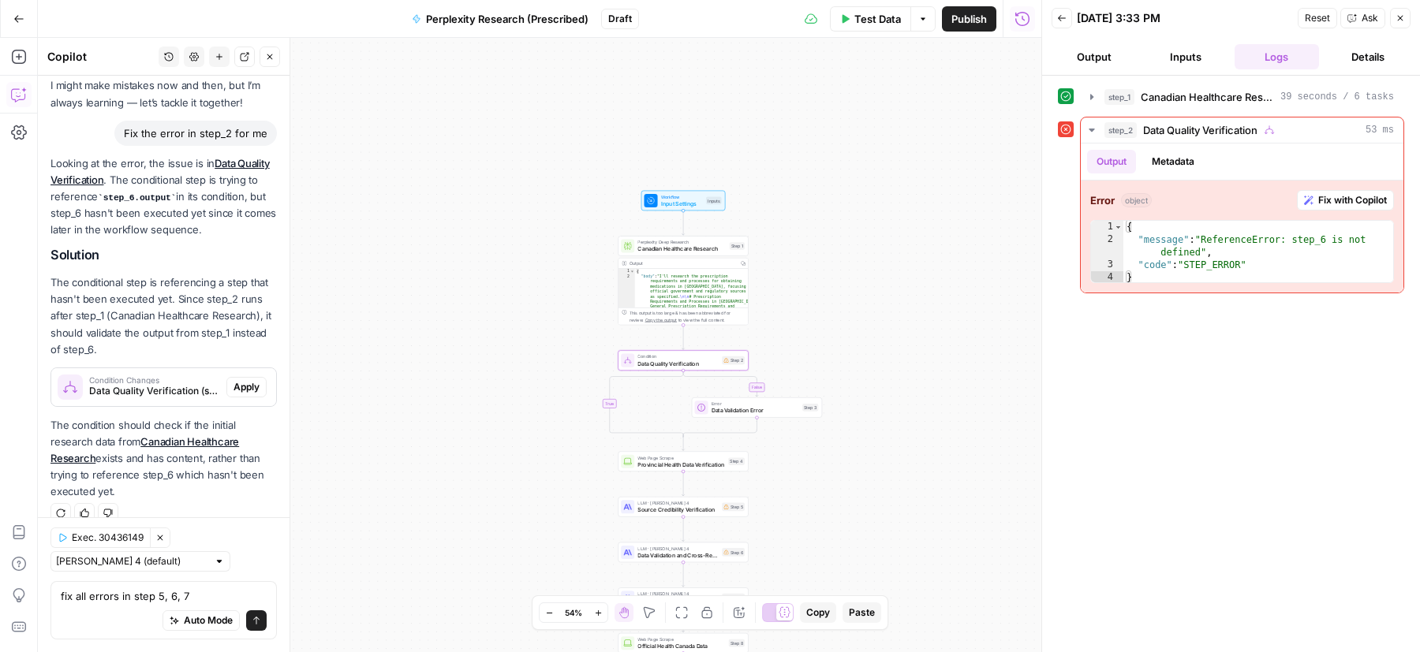
type textarea "fix all errors in step 5, 6, 7"
click at [240, 377] on button "Apply" at bounding box center [246, 387] width 40 height 21
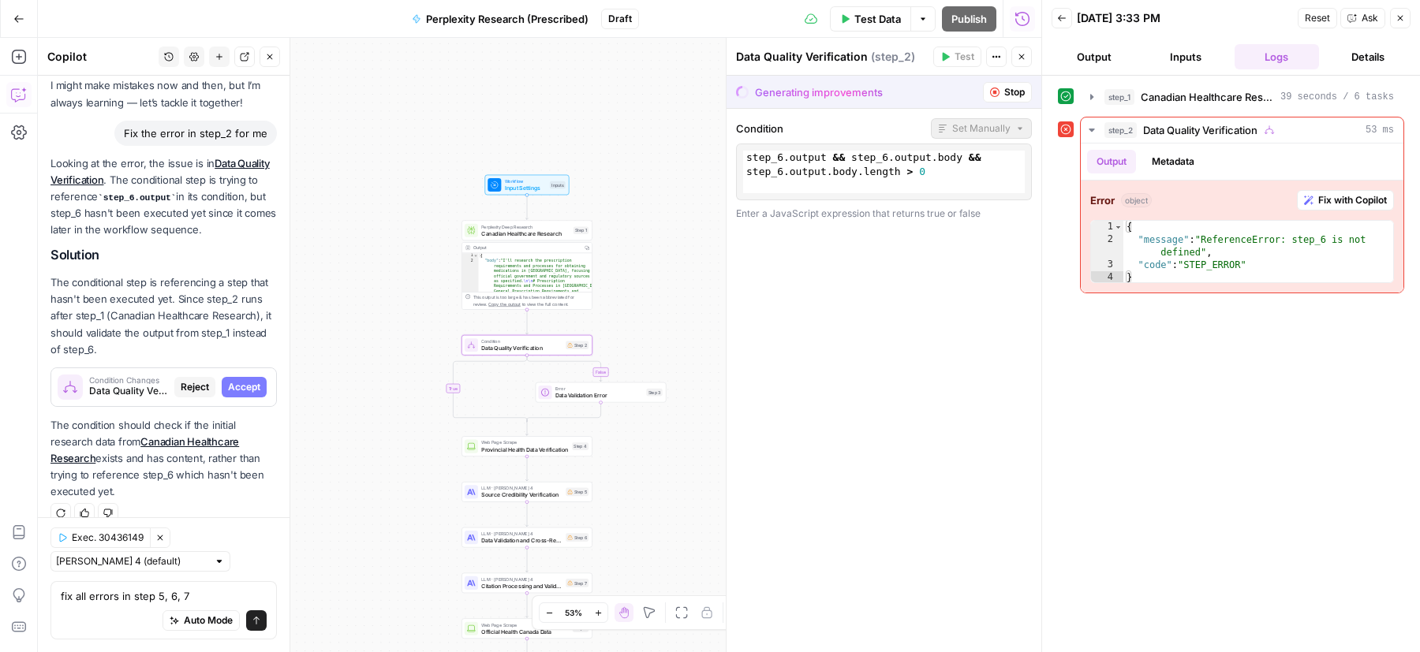
click at [240, 377] on button "Accept" at bounding box center [244, 387] width 45 height 21
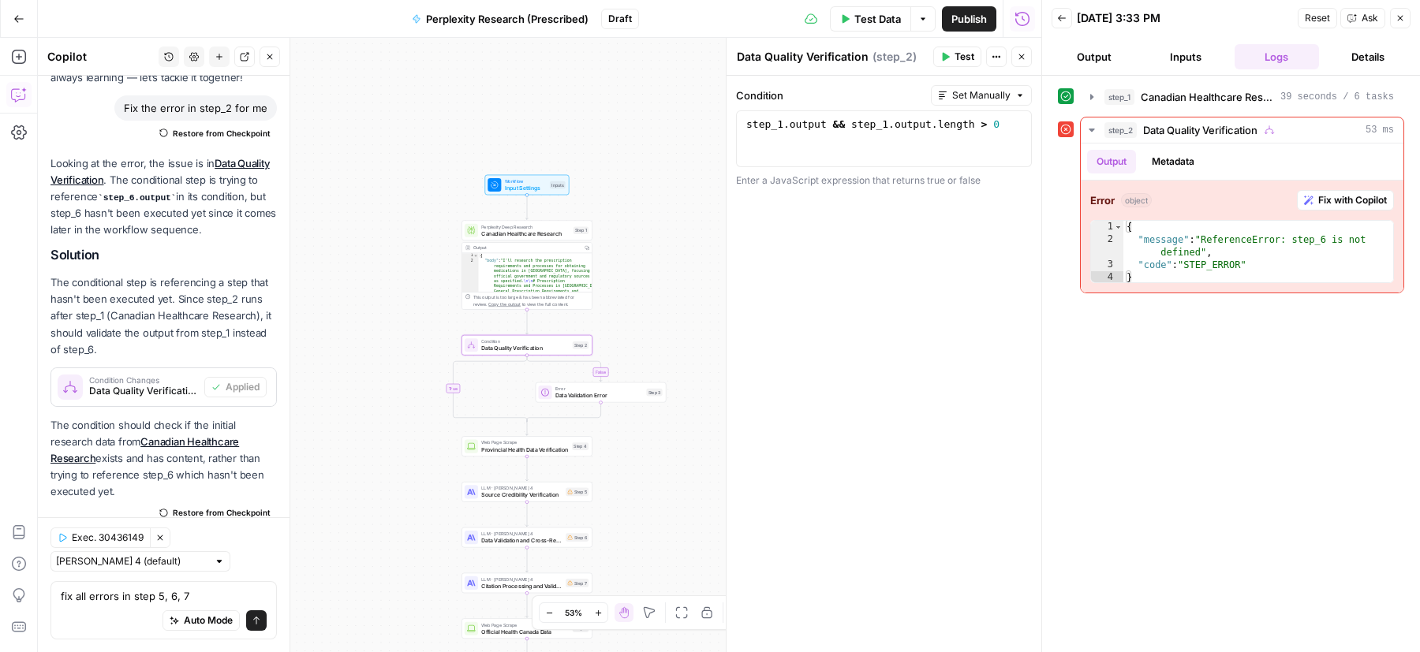
scroll to position [107, 0]
click at [174, 594] on div "Auto Mode will automatically modify and execute the workflow" at bounding box center [201, 582] width 210 height 28
click at [263, 630] on button "Send" at bounding box center [256, 621] width 21 height 21
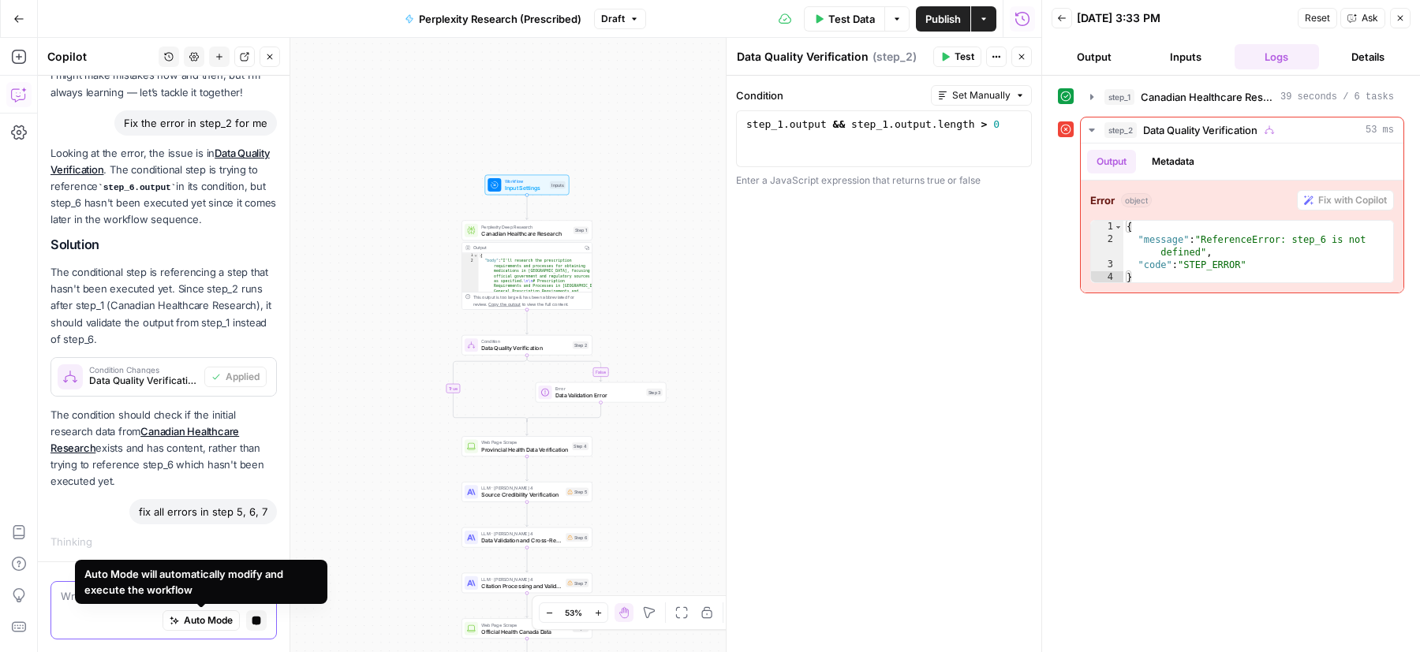
scroll to position [73, 0]
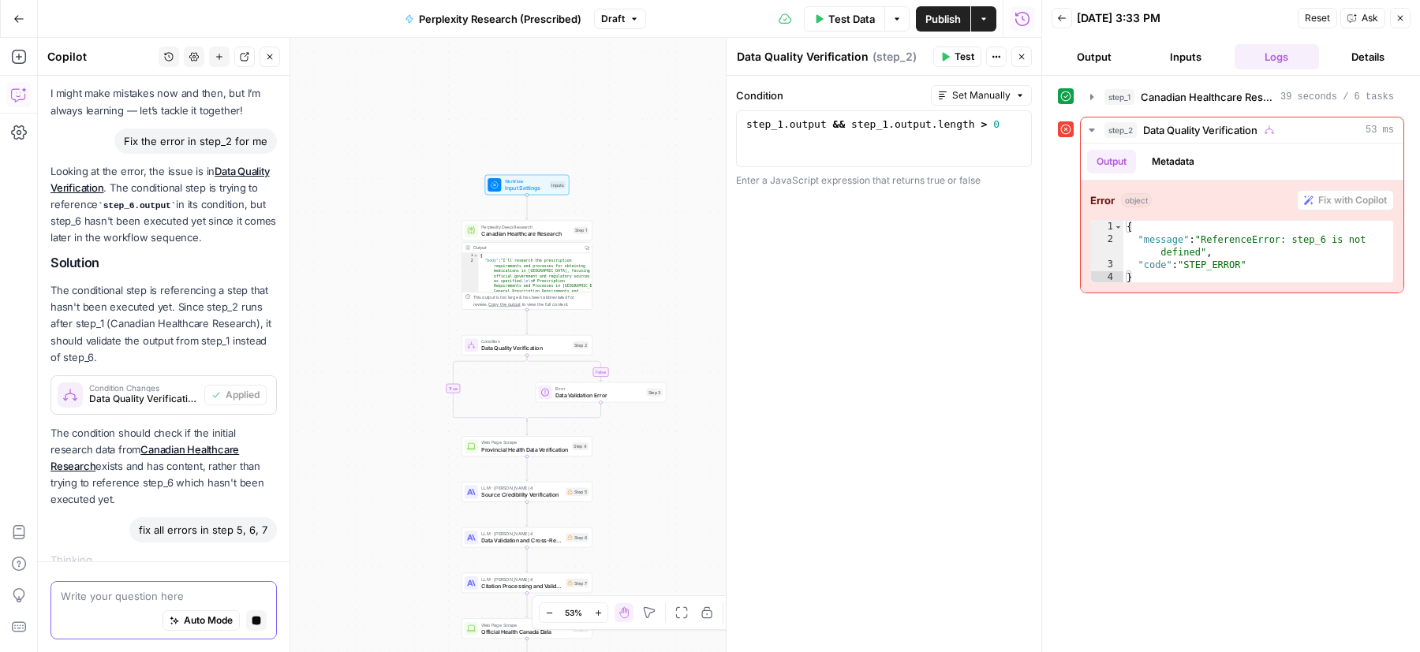
click at [260, 628] on button "Stop generating" at bounding box center [256, 621] width 21 height 21
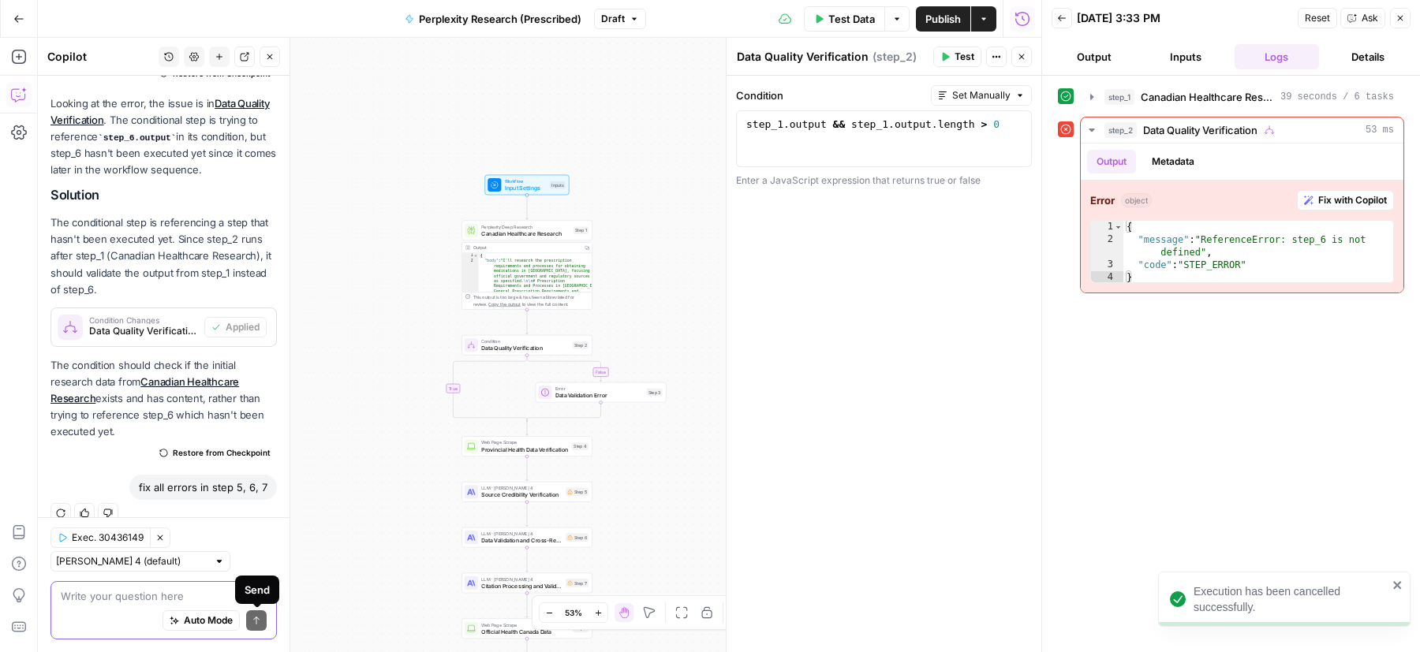
click at [150, 591] on textarea at bounding box center [164, 597] width 206 height 16
click at [218, 475] on div "fix all errors in step 5, 6, 7" at bounding box center [203, 487] width 148 height 25
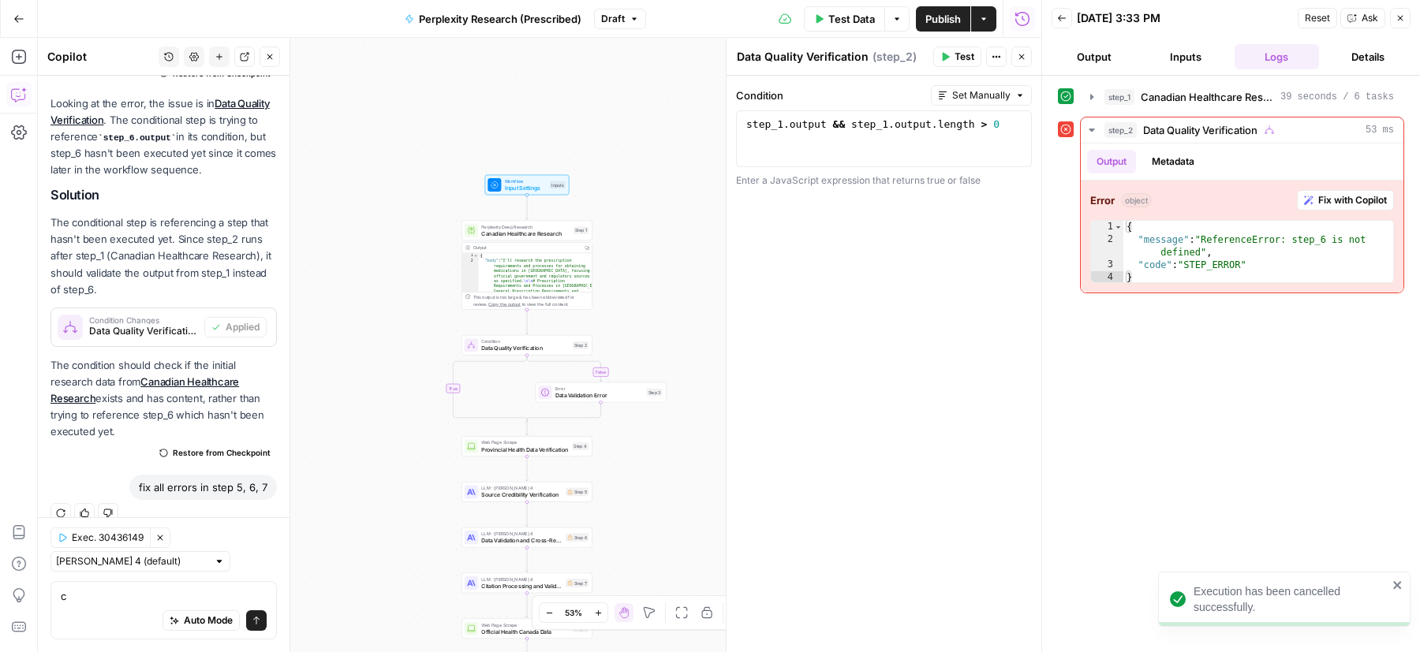
click at [218, 475] on div "fix all errors in step 5, 6, 7" at bounding box center [203, 487] width 148 height 25
copy div "fix all errors in step 5, 6, 7 Regenerate Helpful Not helpful Exec. 30436149 Cl…"
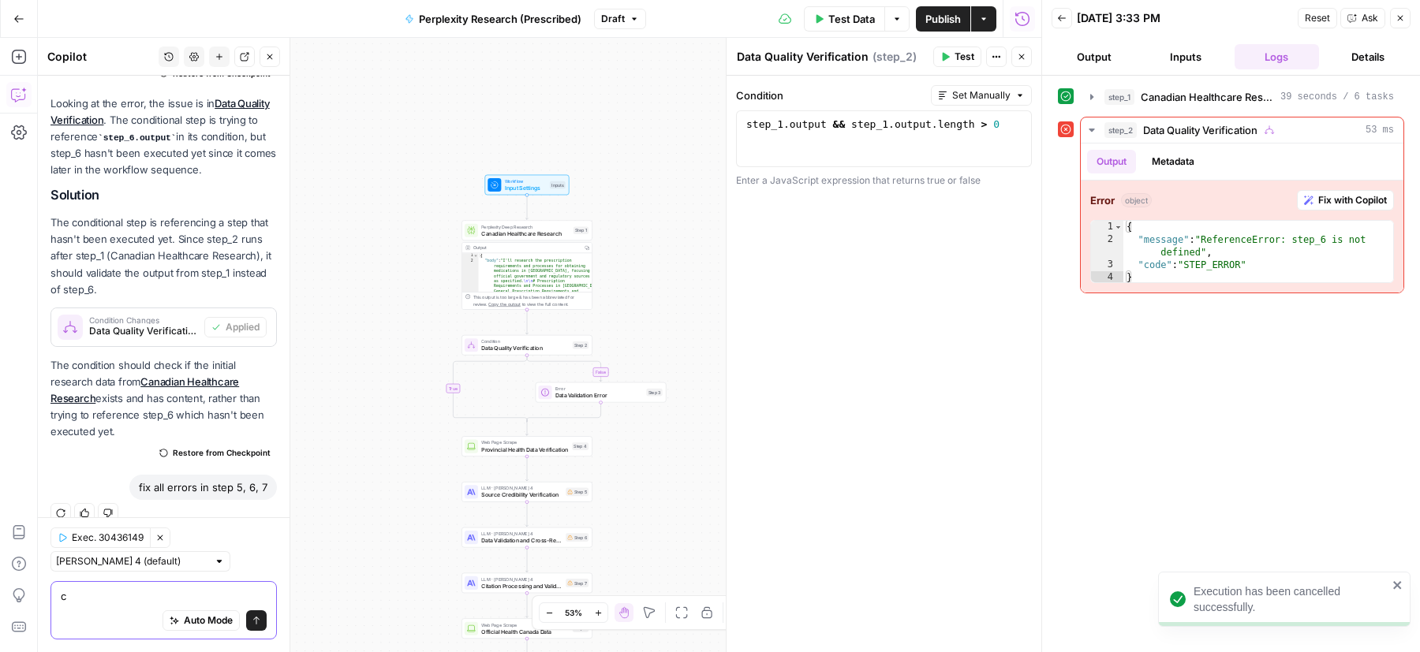
click at [132, 596] on textarea "c" at bounding box center [164, 597] width 206 height 16
paste textarea "fix all errors in step 5, 6, 7"
type textarea "fix all errors in step 5, 6, 7"
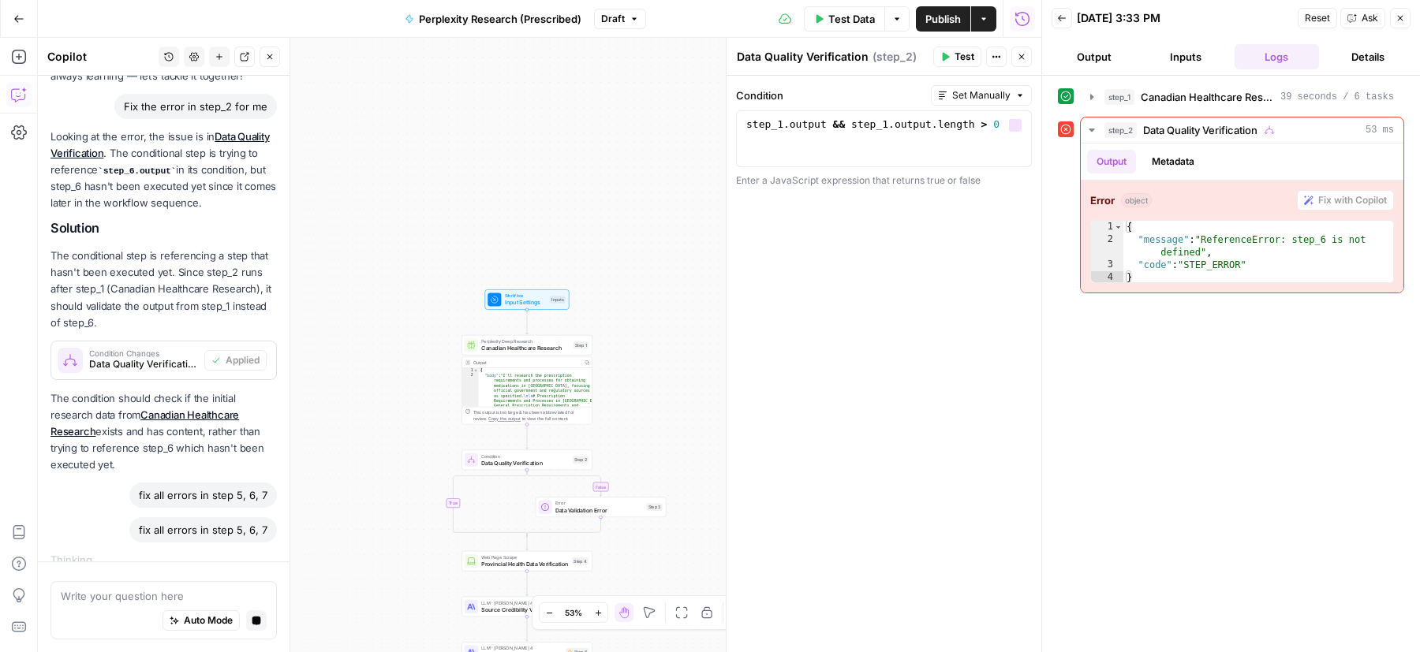
click at [950, 49] on button "Test" at bounding box center [957, 57] width 48 height 21
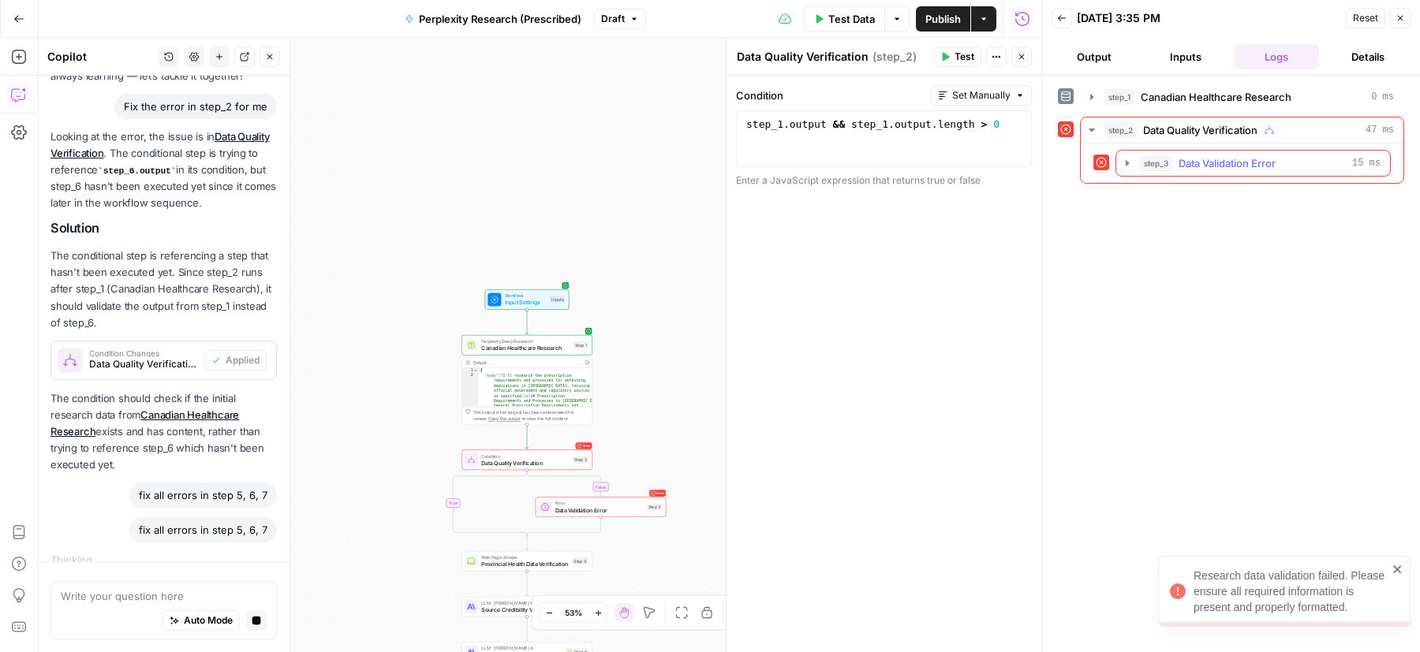
click at [1253, 166] on span "Data Validation Error" at bounding box center [1227, 163] width 97 height 16
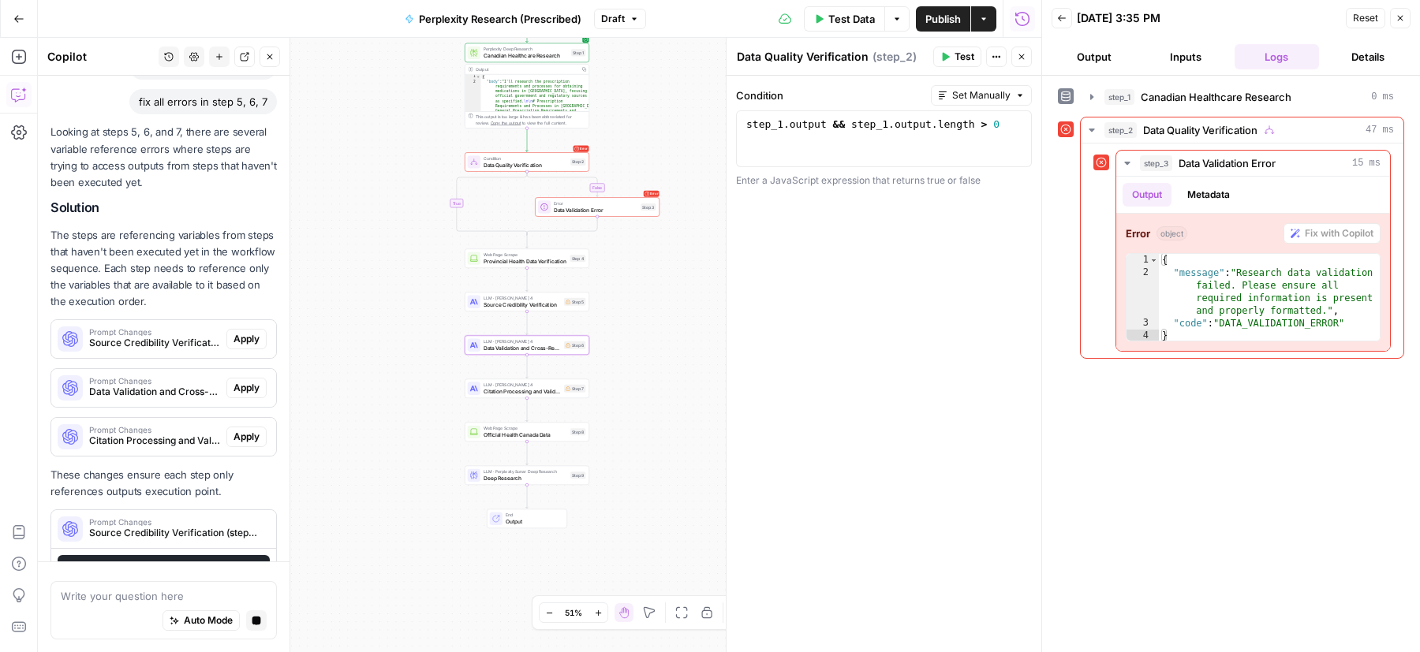
scroll to position [532, 0]
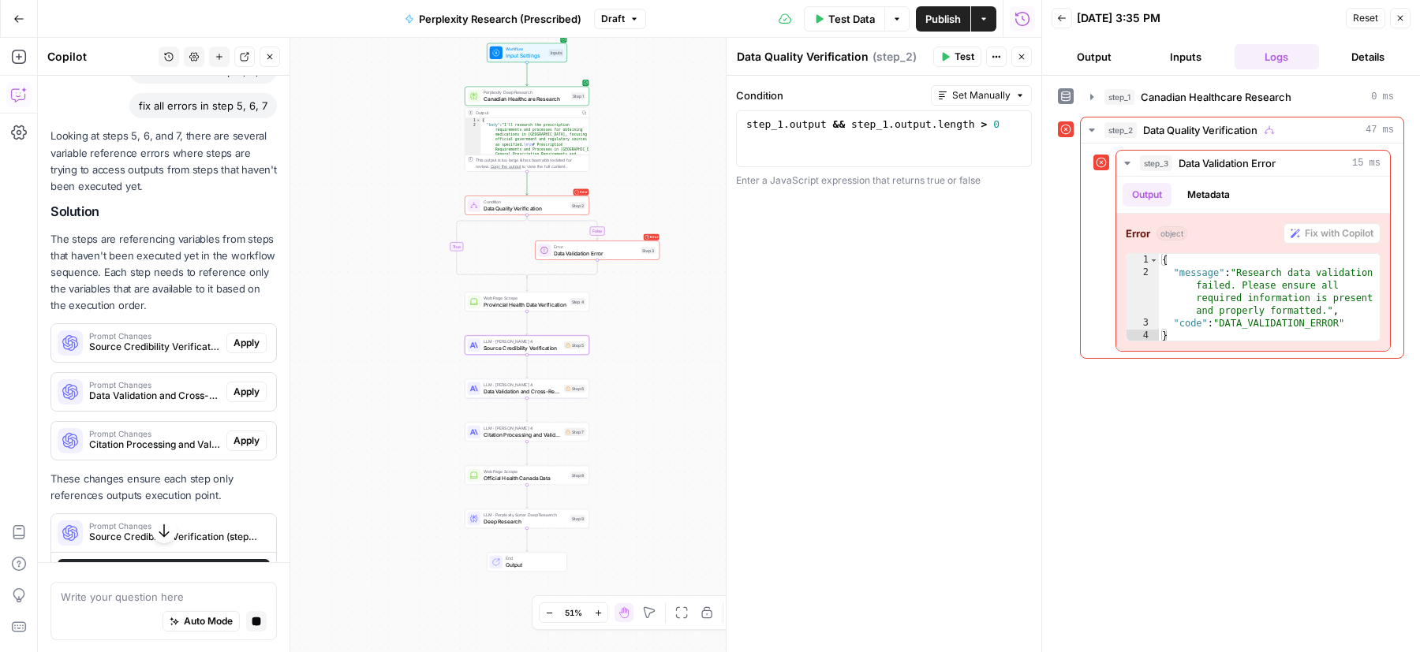
click at [245, 336] on span "Apply" at bounding box center [246, 343] width 26 height 14
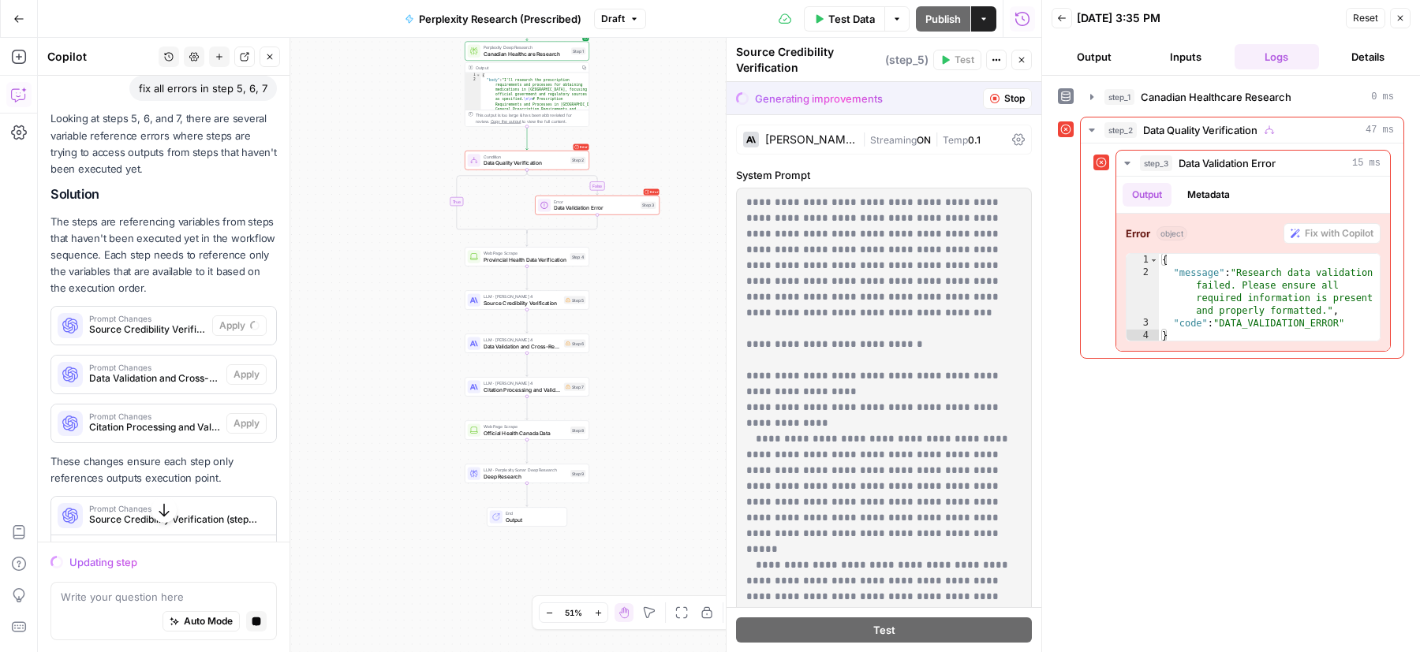
scroll to position [700, 0]
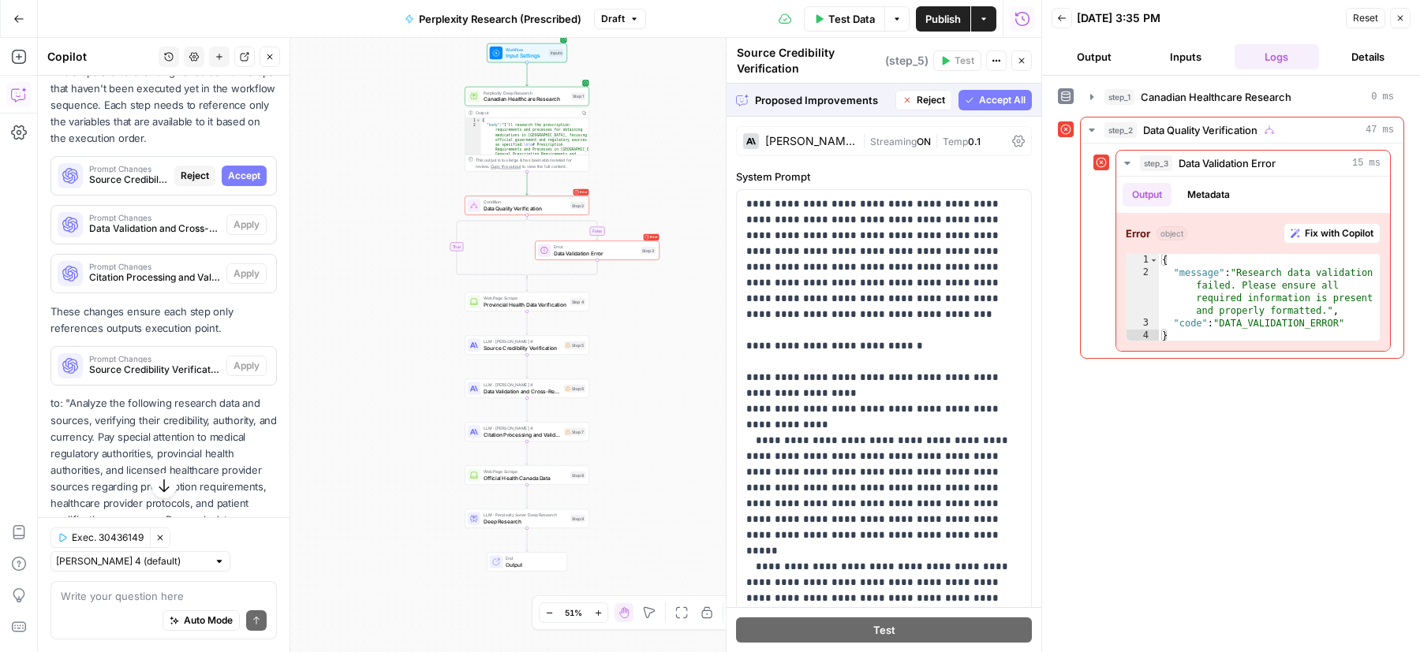
click at [977, 109] on button "Accept All" at bounding box center [994, 100] width 73 height 21
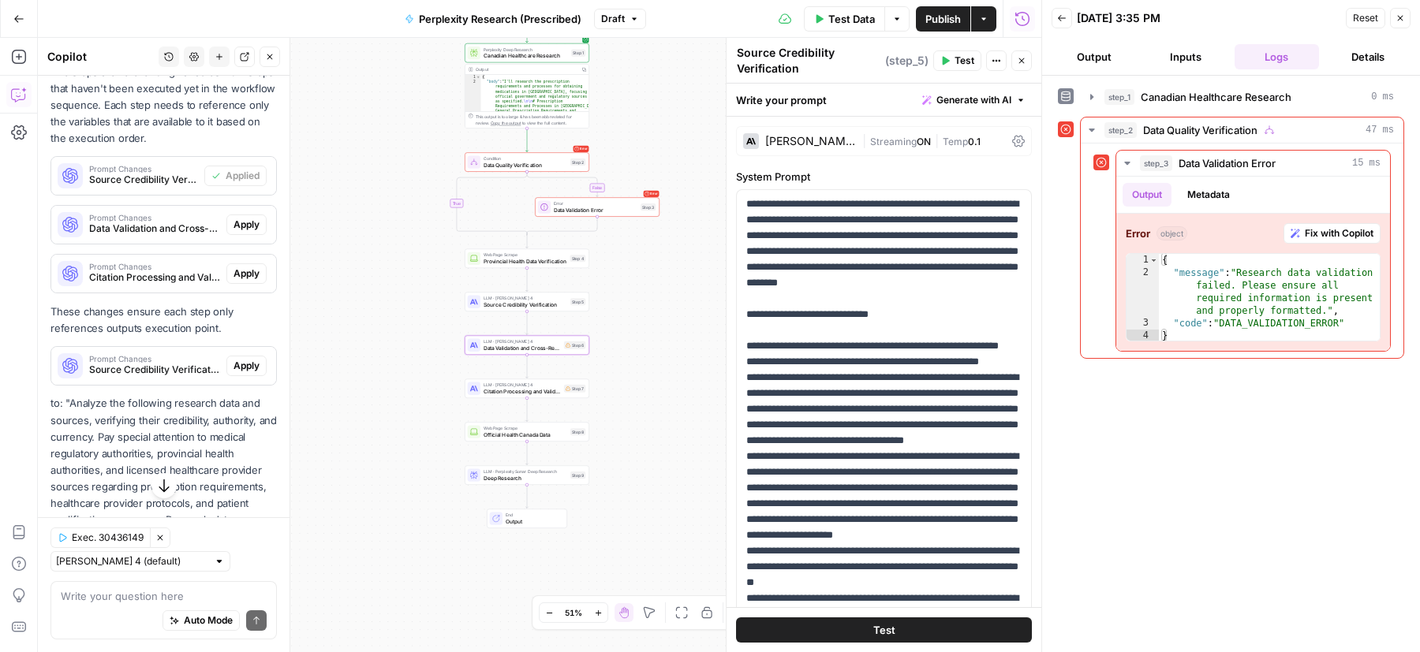
click at [254, 218] on span "Apply" at bounding box center [246, 225] width 26 height 14
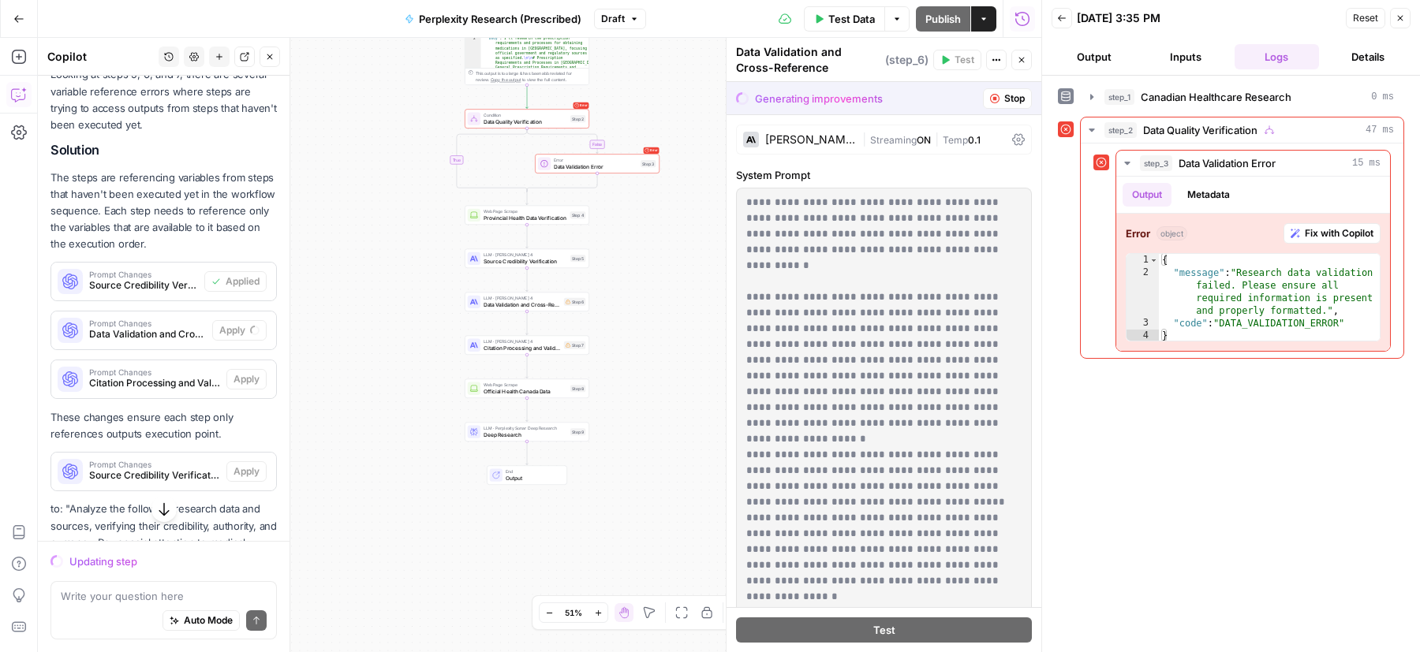
scroll to position [599, 0]
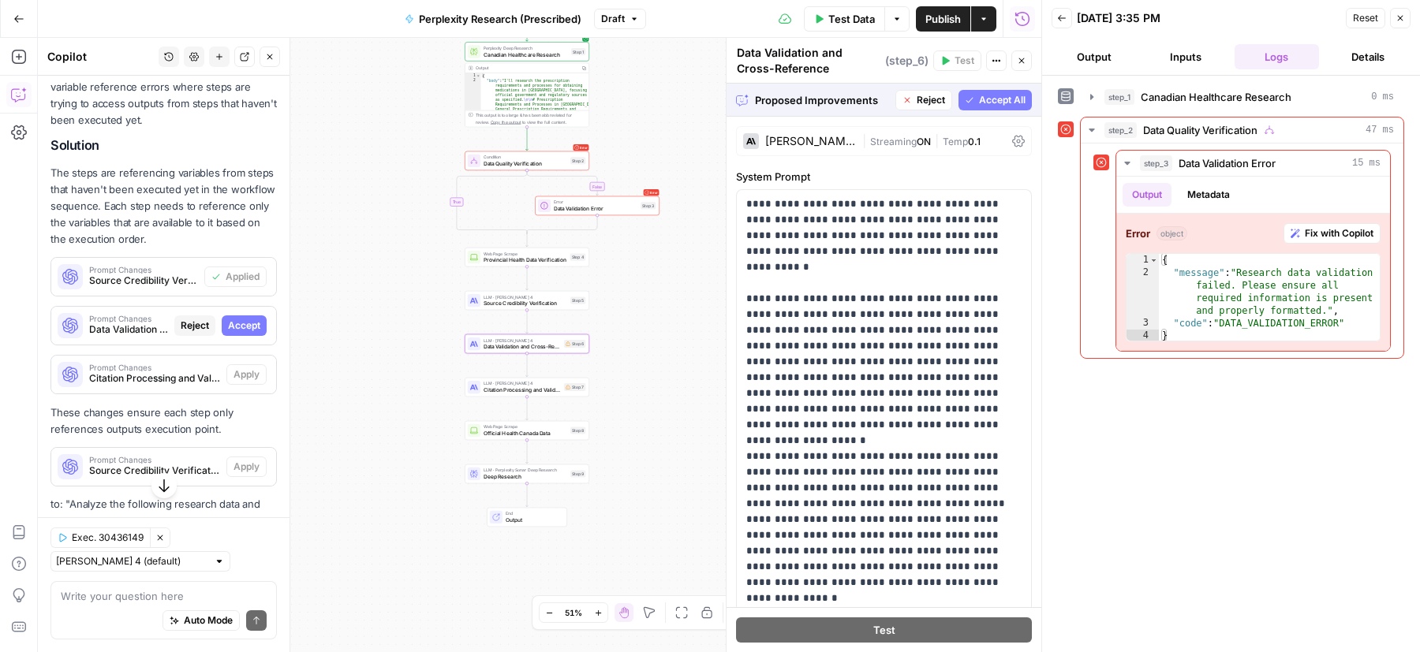
click at [258, 319] on span "Accept" at bounding box center [244, 326] width 32 height 14
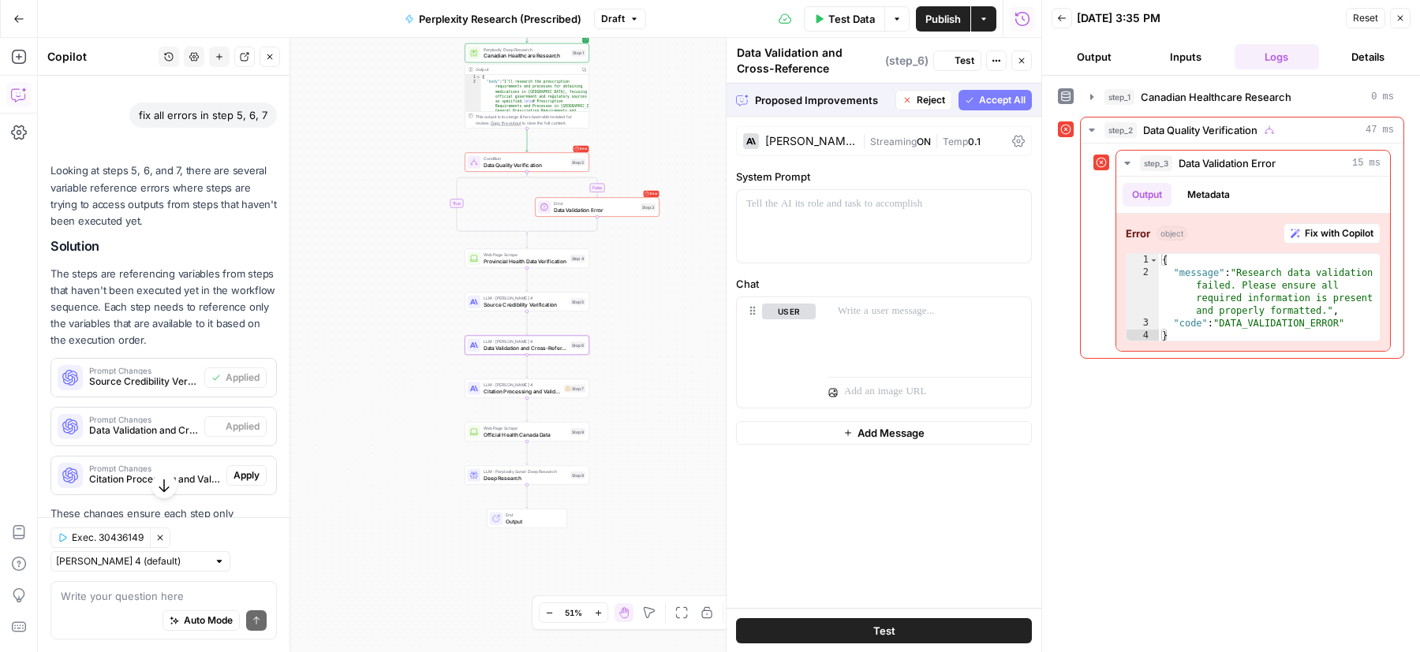
scroll to position [700, 0]
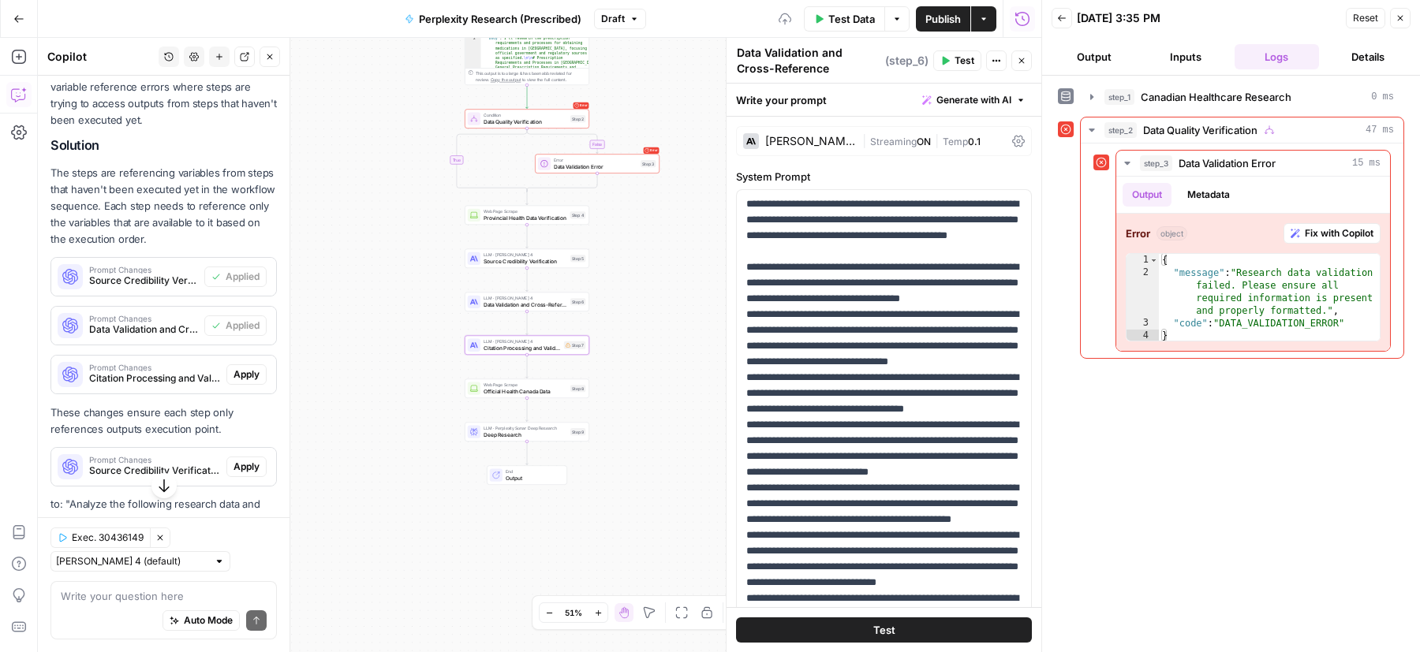
click at [251, 368] on span "Apply" at bounding box center [246, 375] width 26 height 14
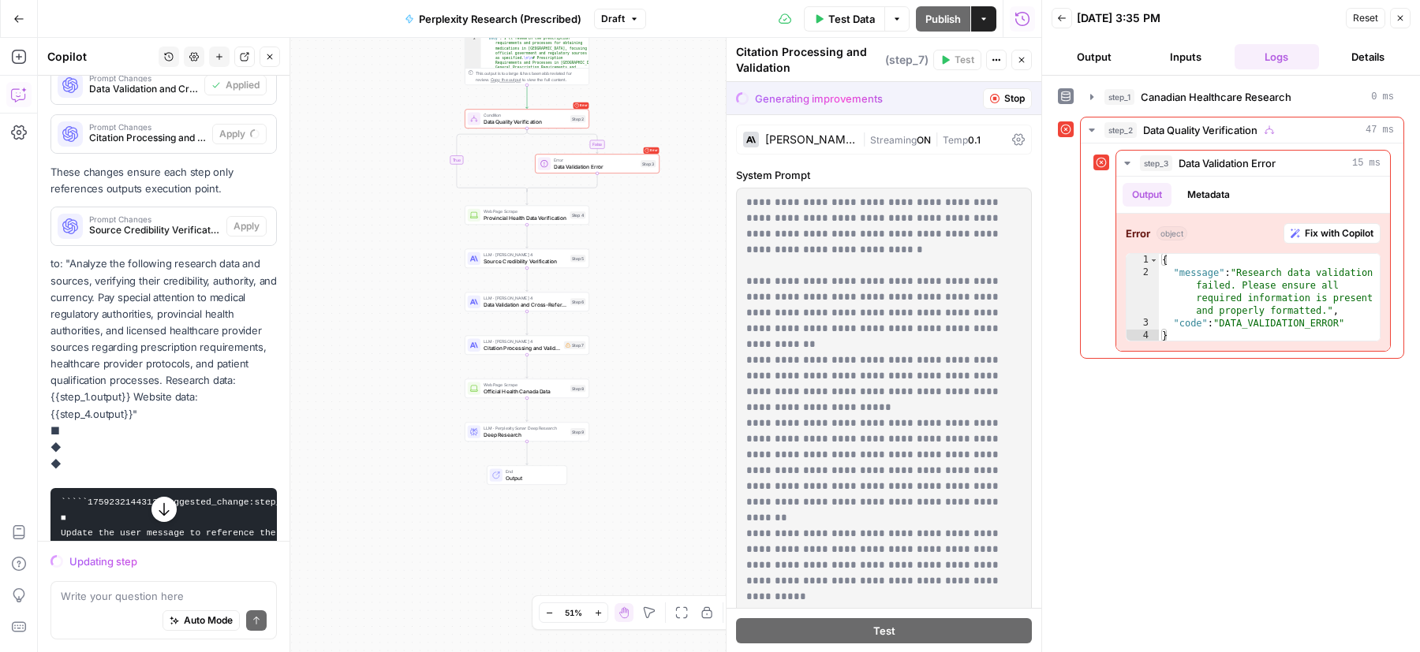
scroll to position [846, 0]
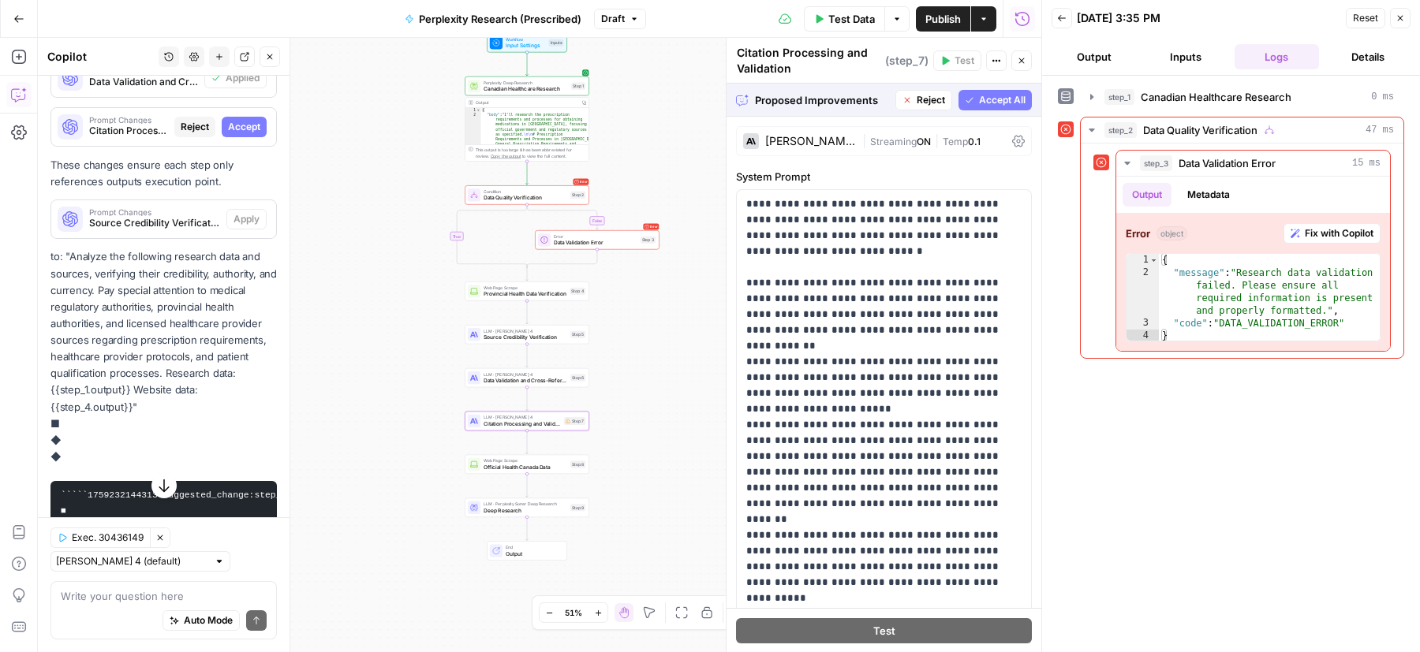
click at [255, 120] on span "Accept" at bounding box center [244, 127] width 32 height 14
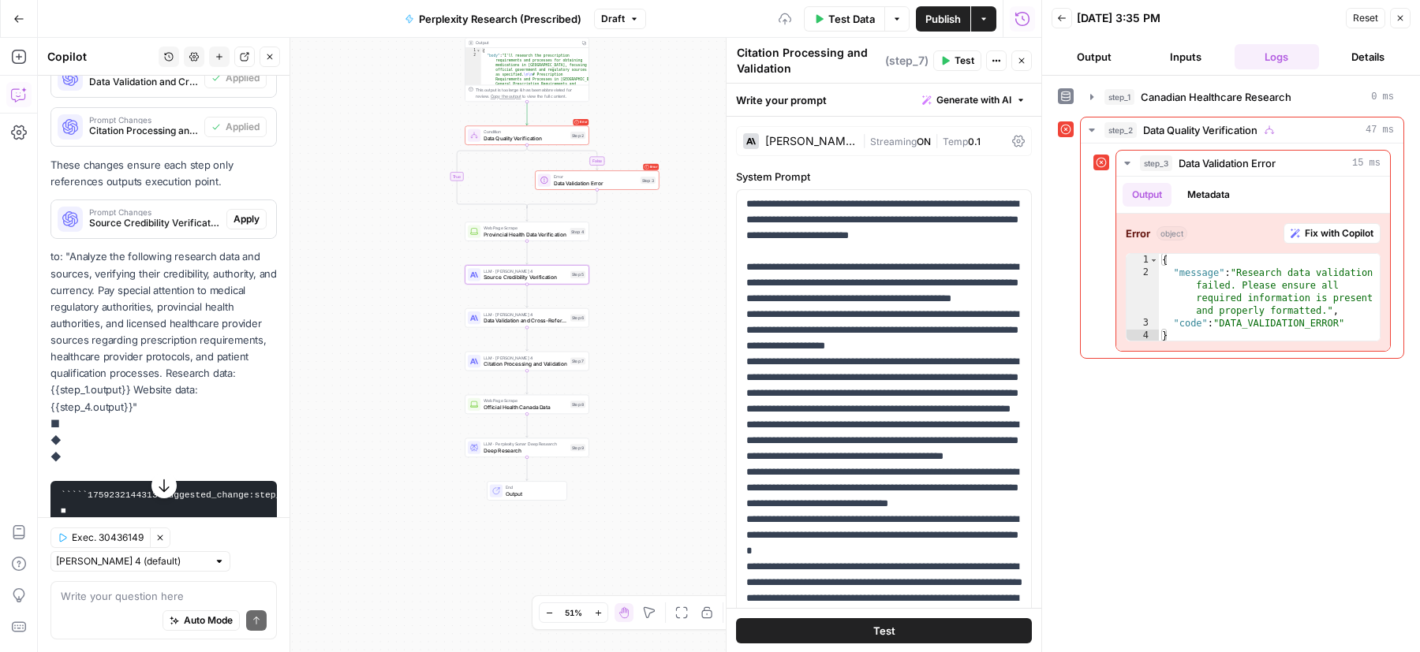
click at [256, 212] on span "Apply" at bounding box center [246, 219] width 26 height 14
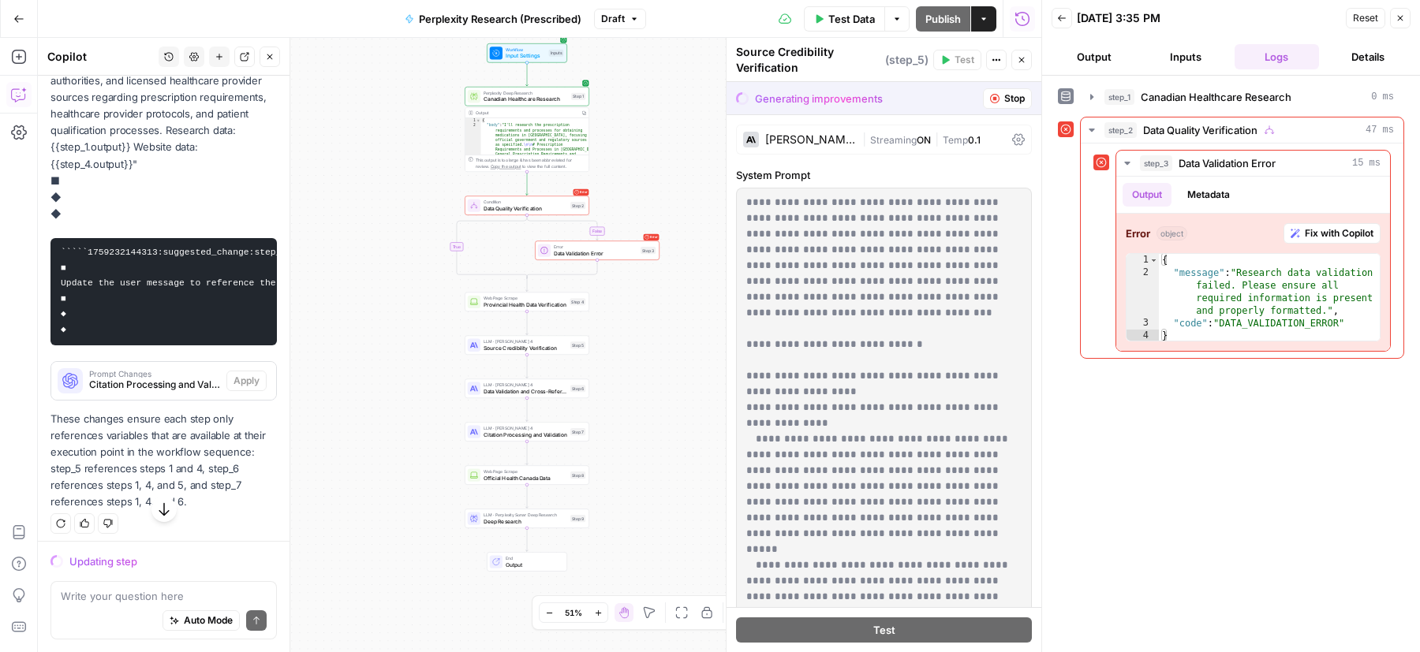
scroll to position [1089, 0]
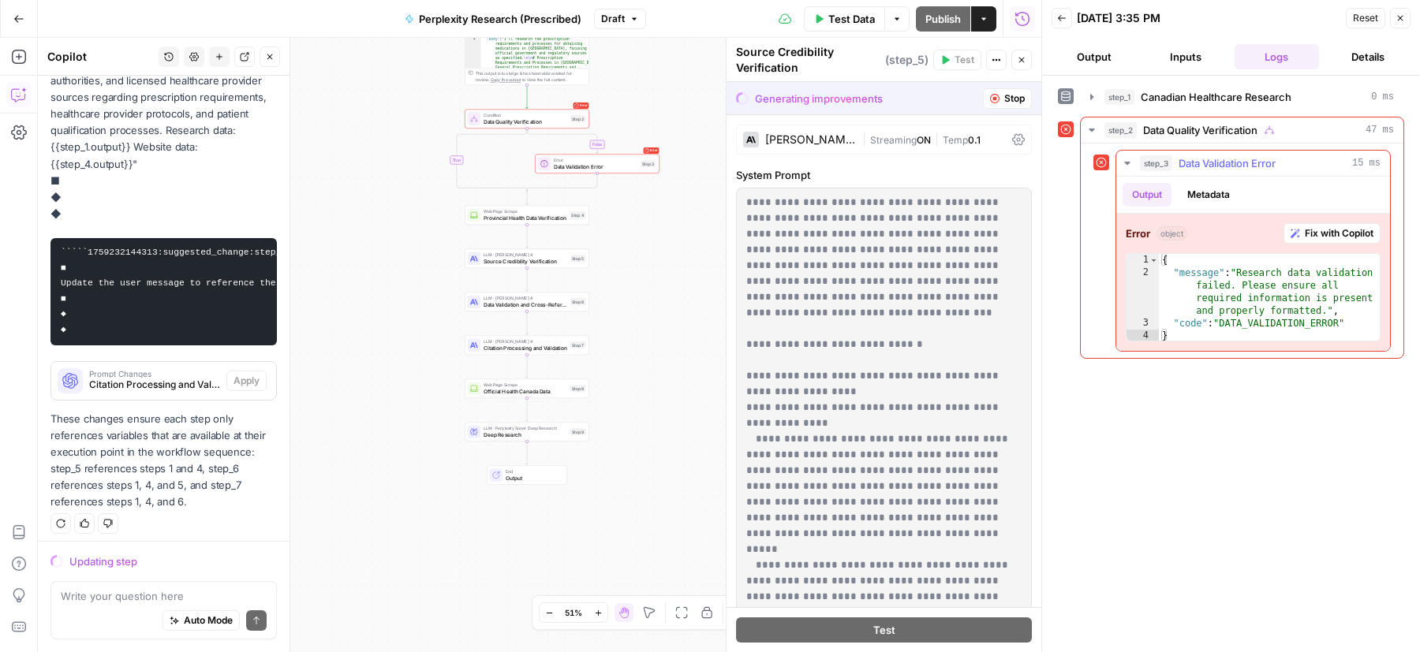
click at [1347, 233] on span "Fix with Copilot" at bounding box center [1339, 233] width 69 height 14
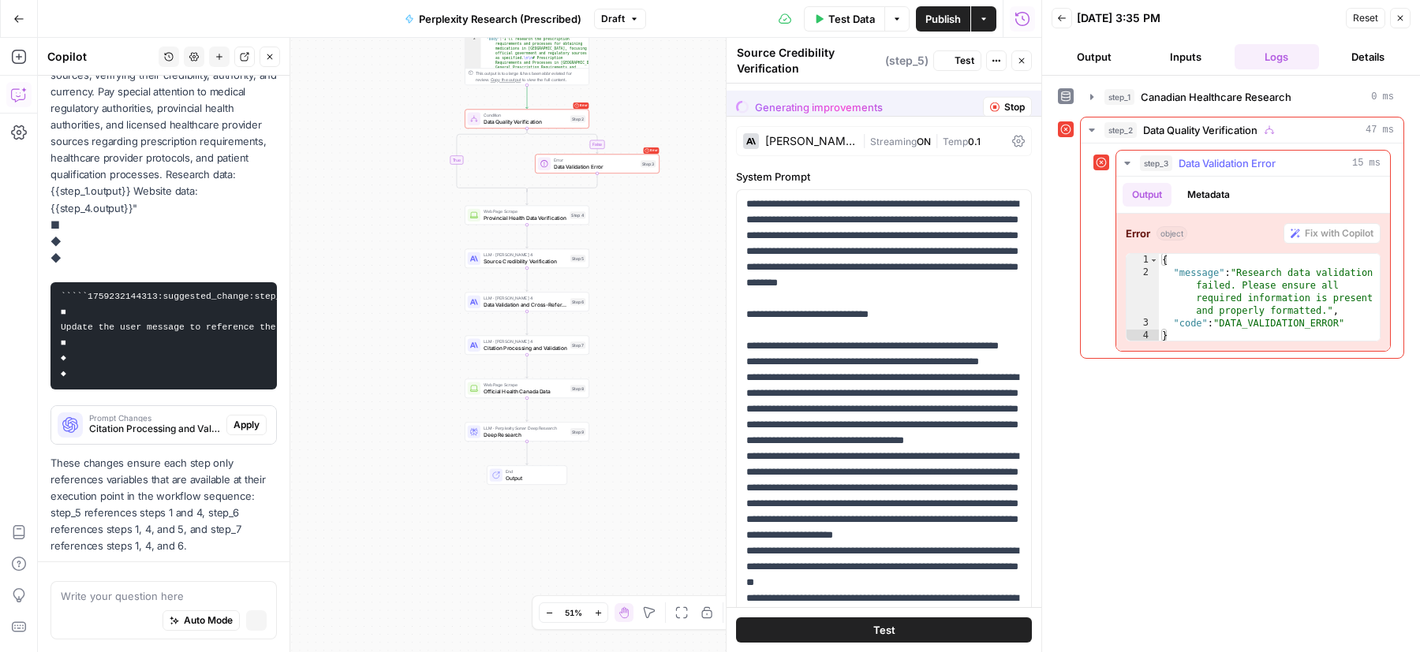
scroll to position [1148, 0]
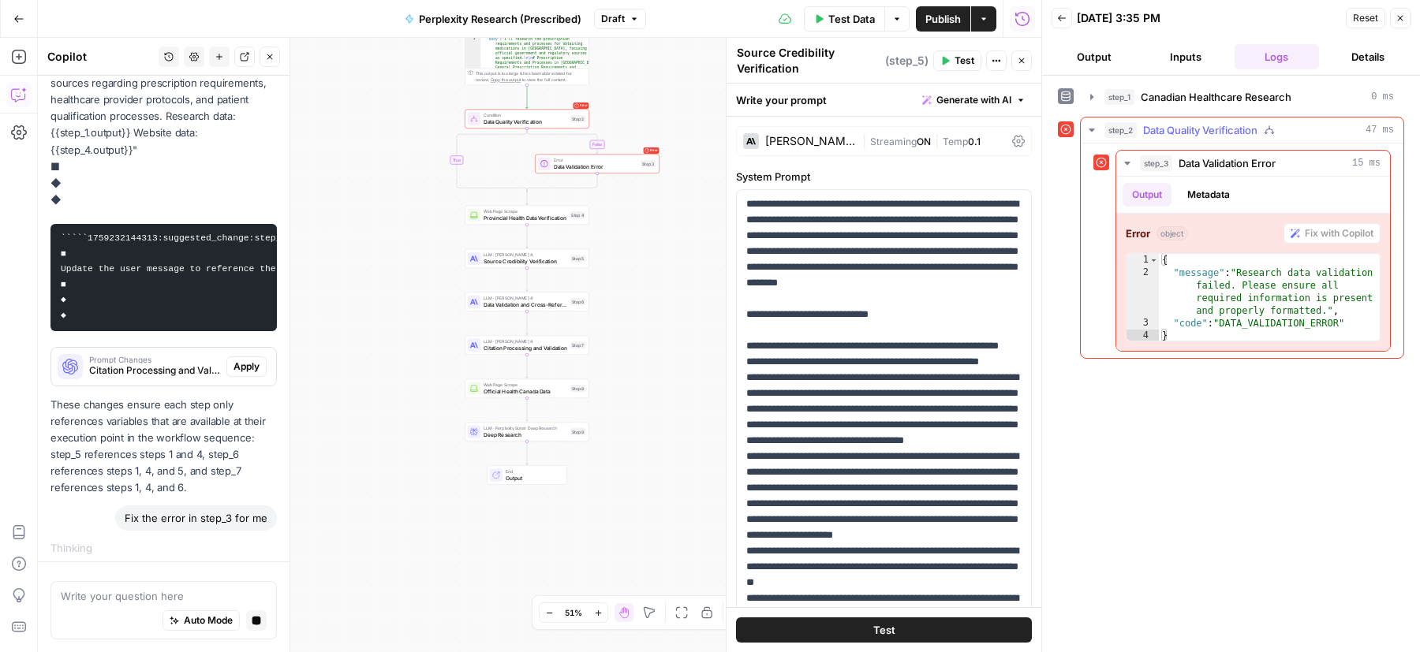
click at [1094, 133] on icon "button" at bounding box center [1091, 130] width 13 height 13
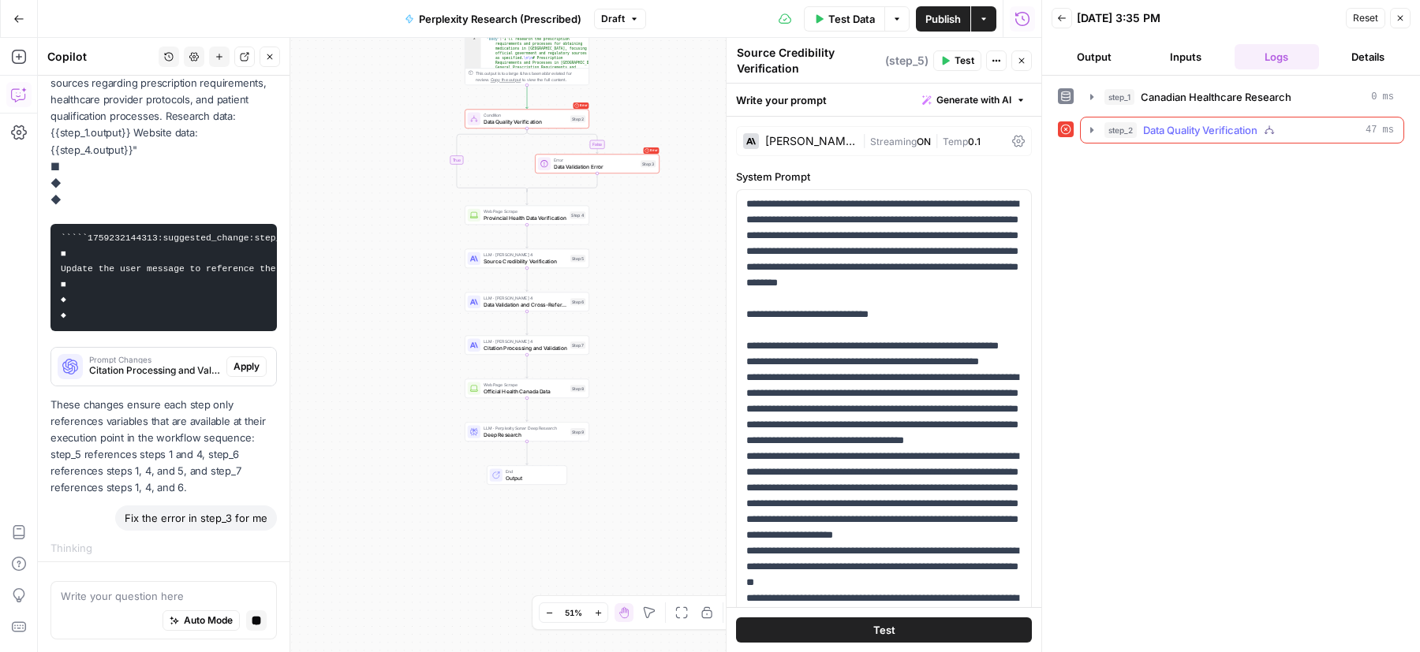
click at [1093, 132] on icon "button" at bounding box center [1091, 130] width 13 height 13
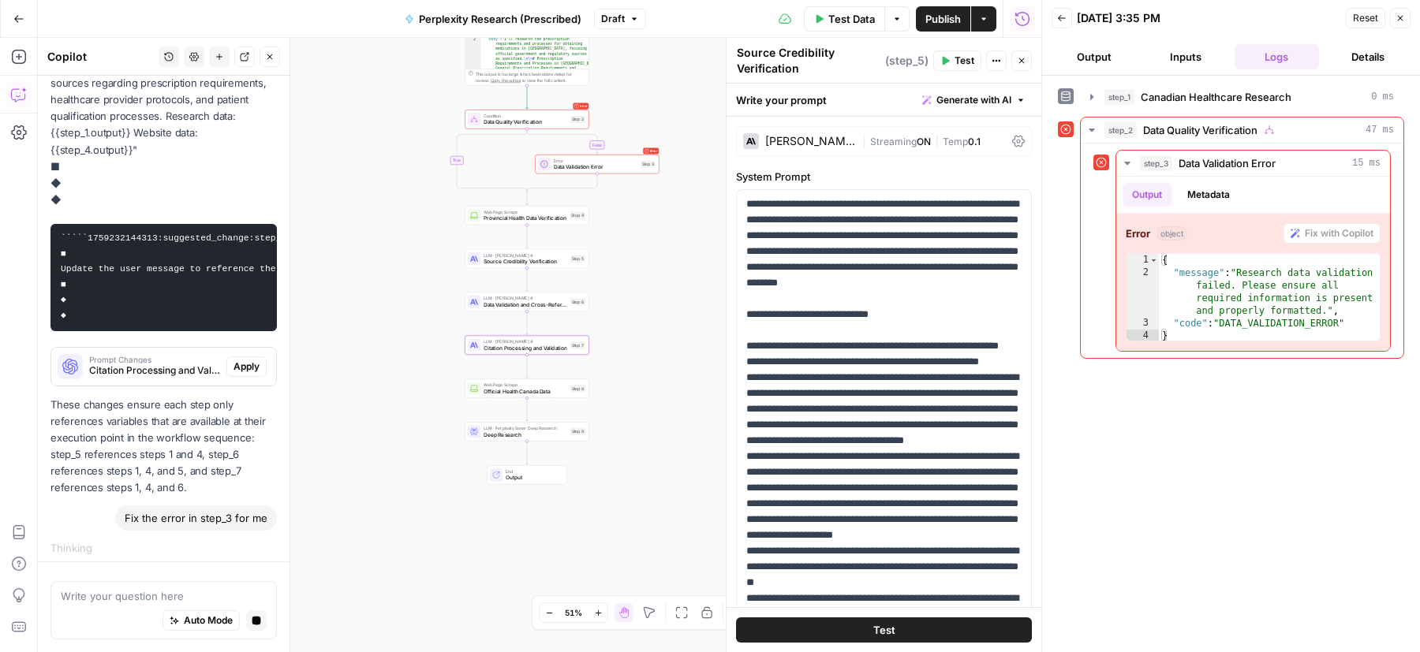
click at [242, 360] on span "Apply" at bounding box center [246, 367] width 26 height 14
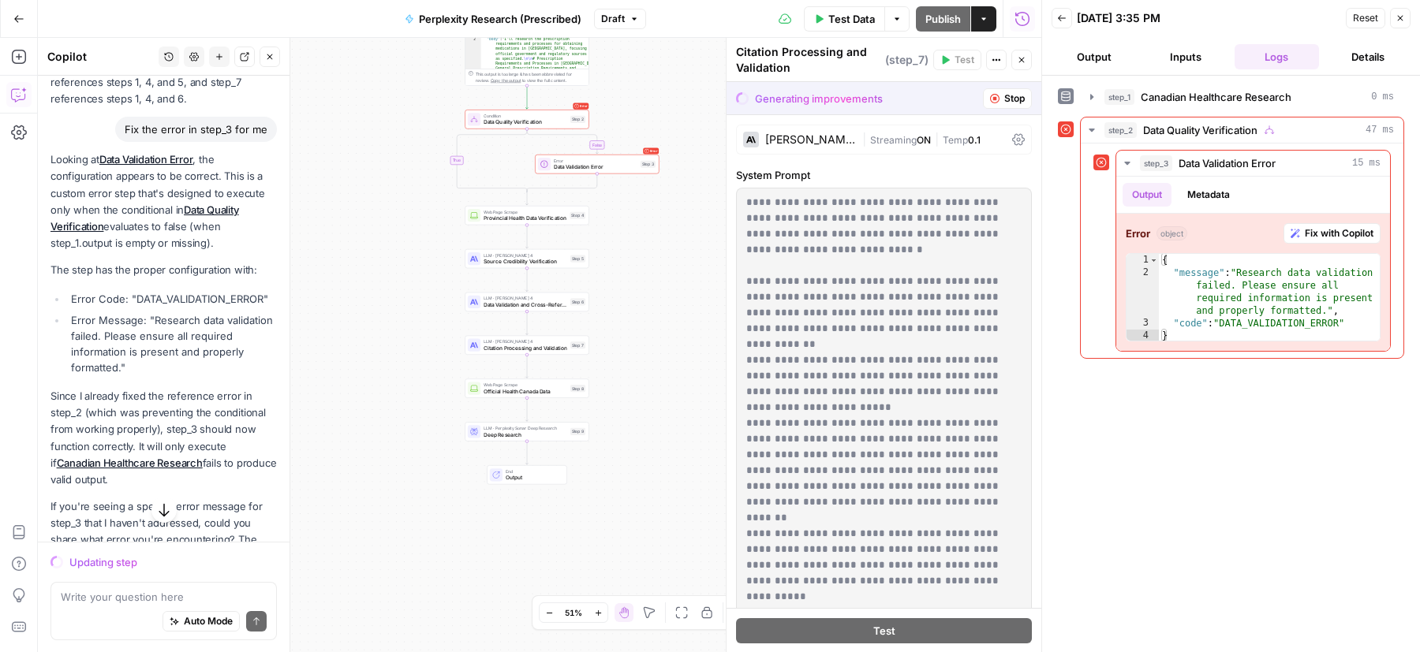
scroll to position [1580, 0]
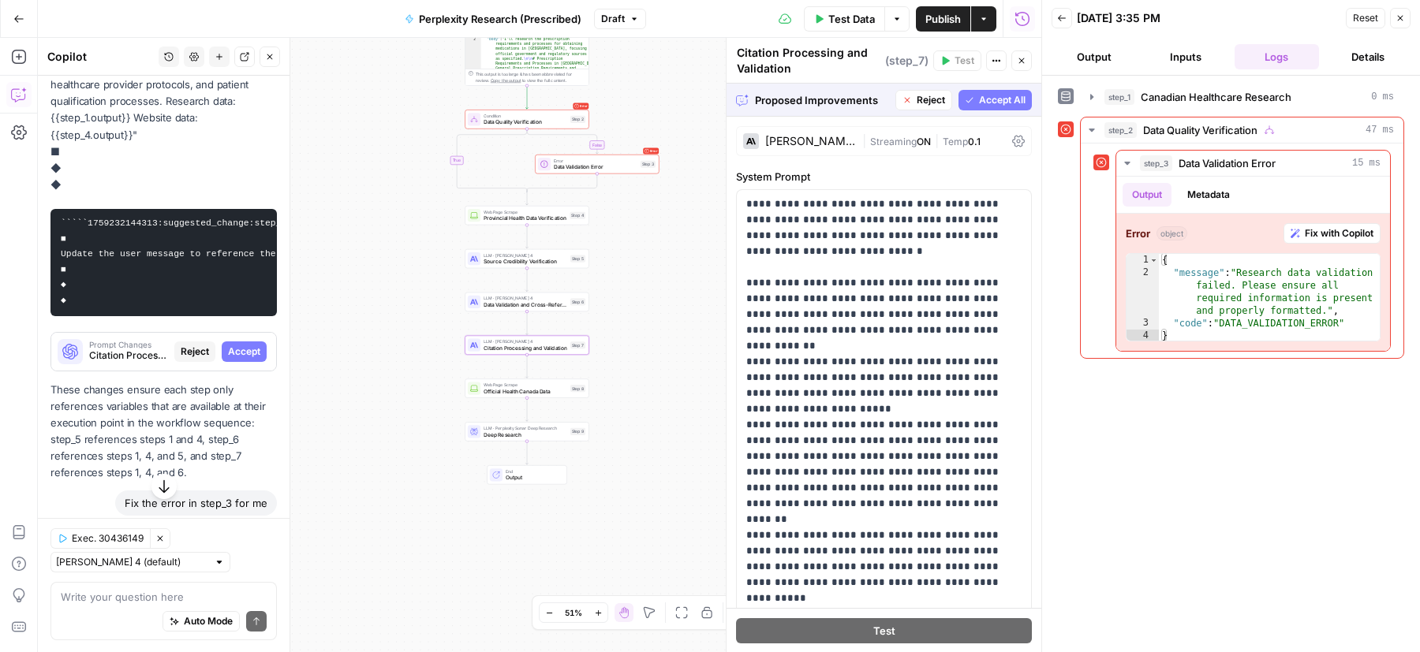
click at [248, 345] on span "Accept" at bounding box center [244, 352] width 32 height 14
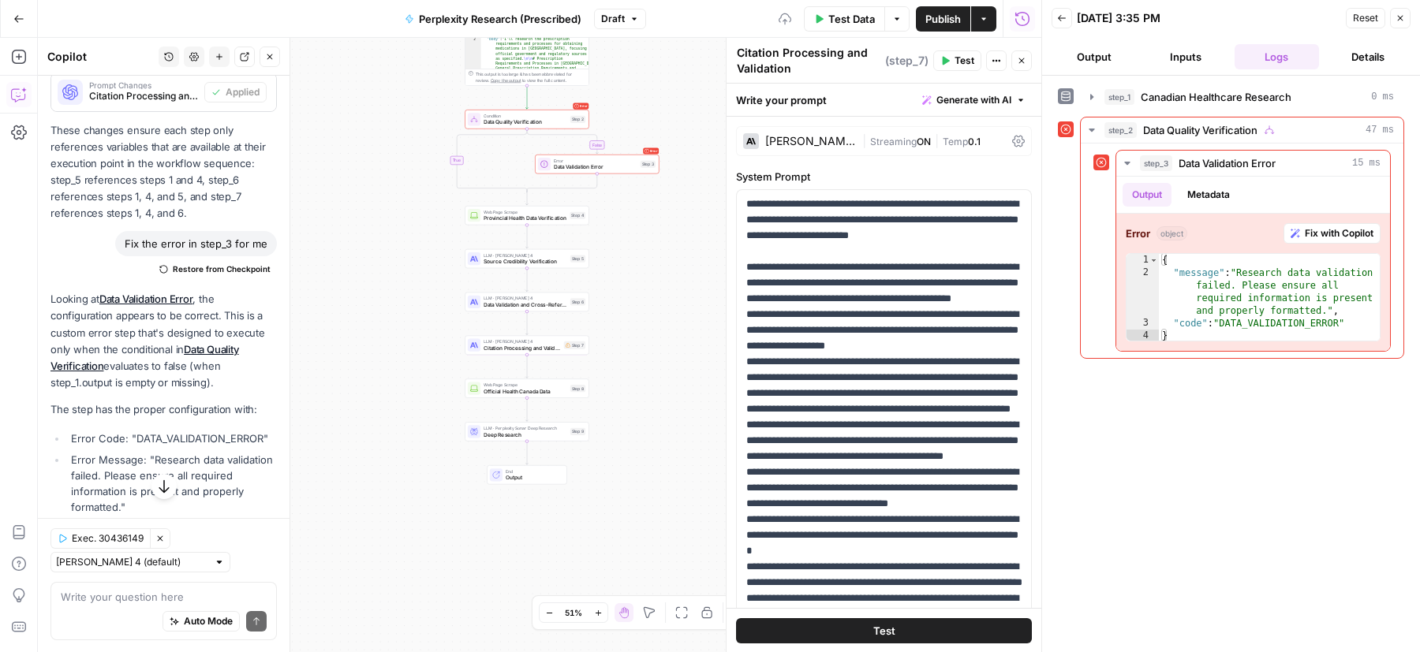
scroll to position [1728, 0]
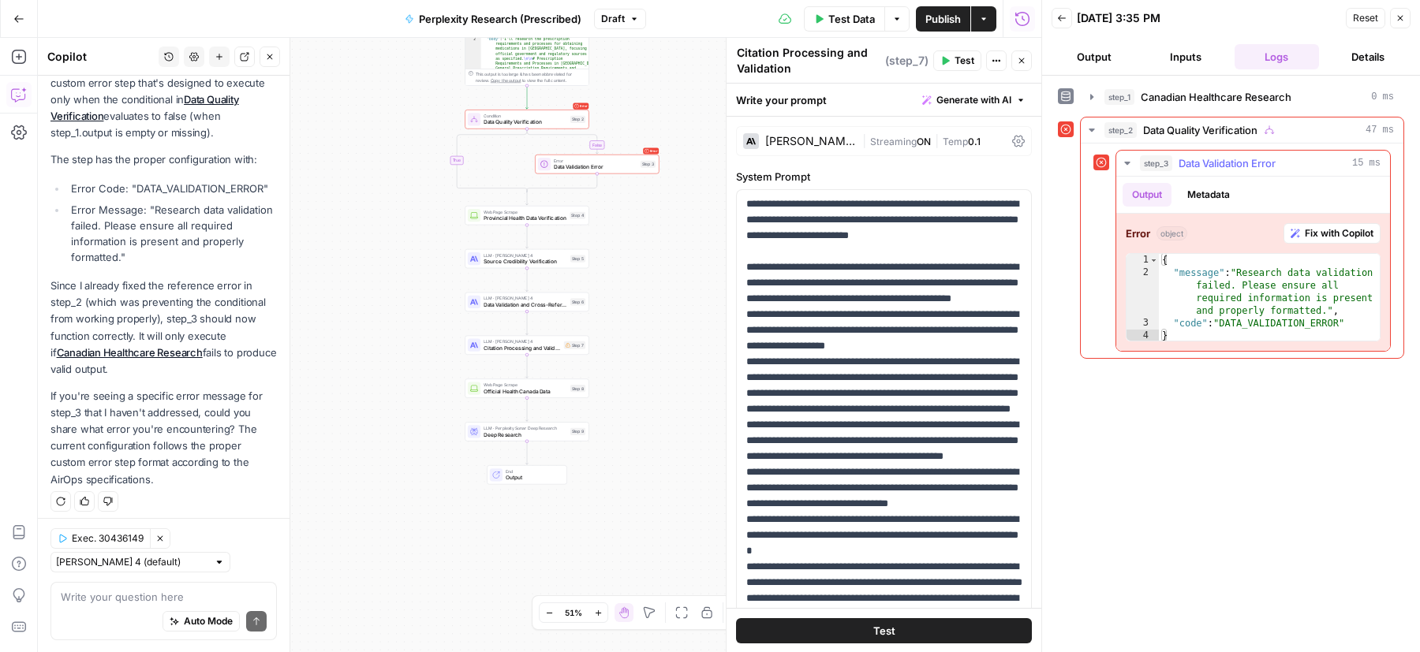
click at [1347, 231] on span "Fix with Copilot" at bounding box center [1339, 233] width 69 height 14
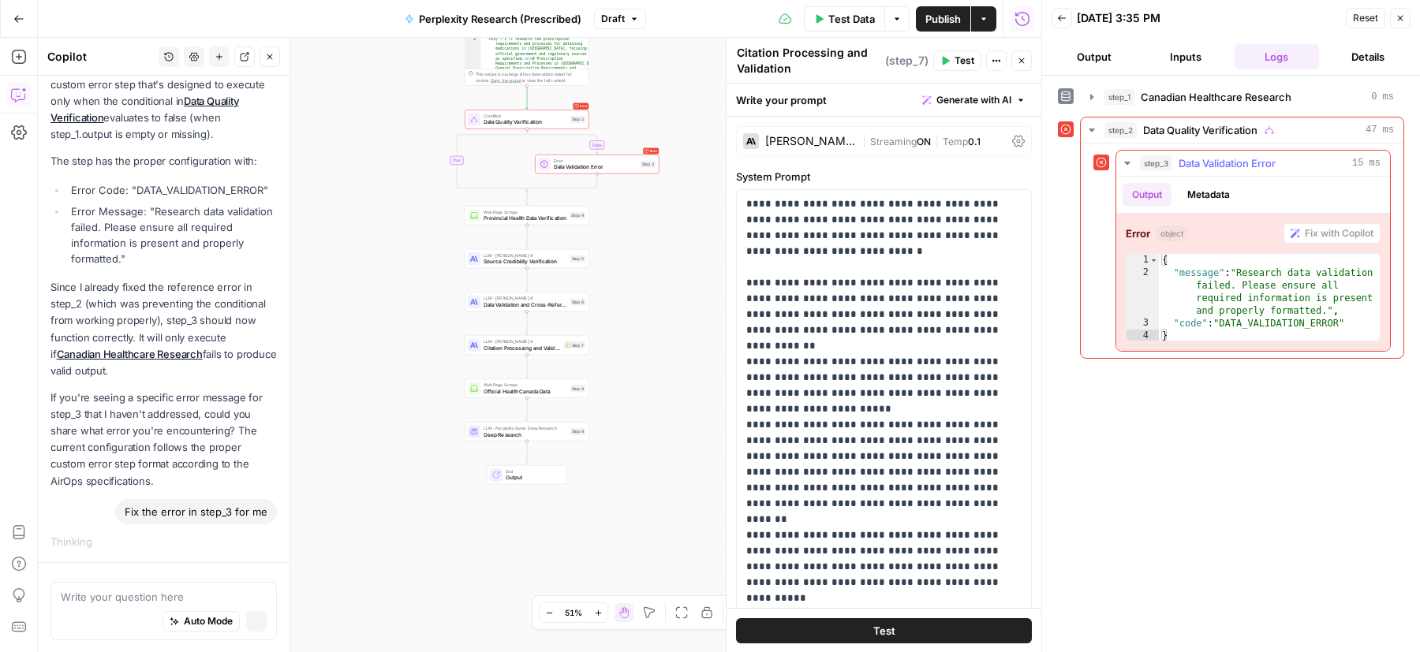
scroll to position [1638, 0]
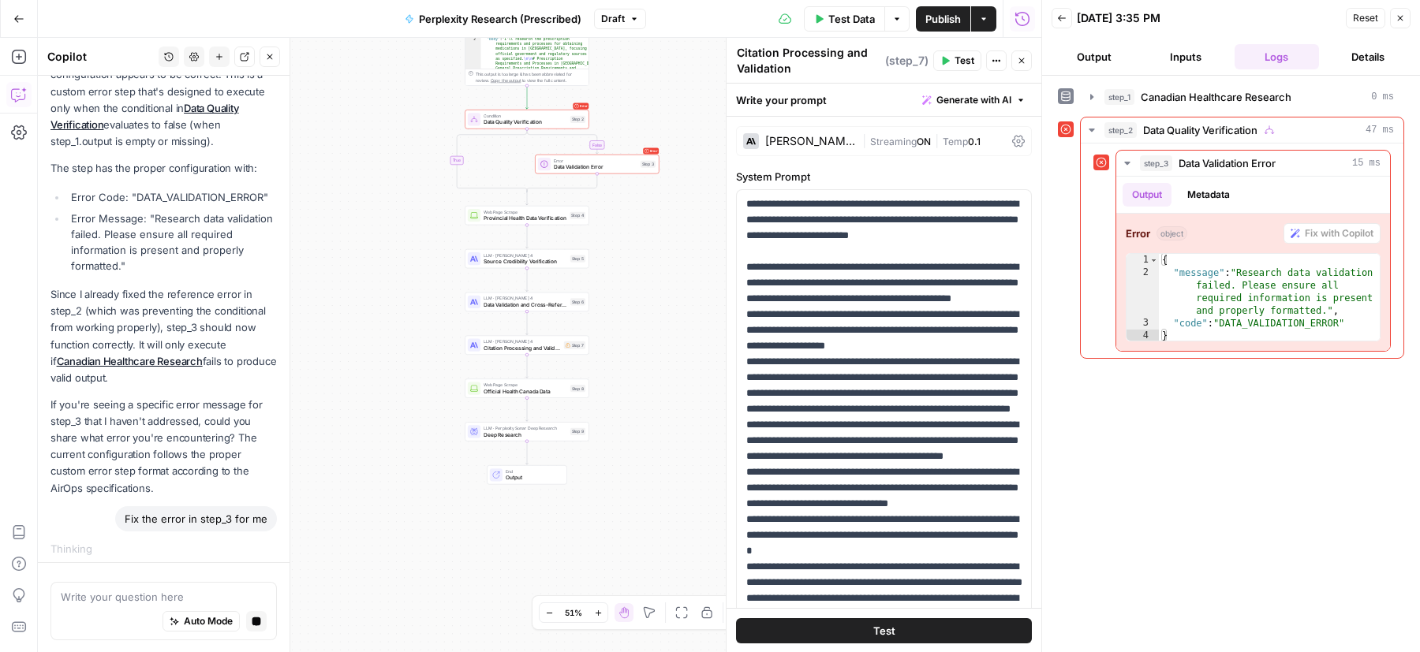
click at [864, 24] on span "Test Data" at bounding box center [851, 19] width 47 height 16
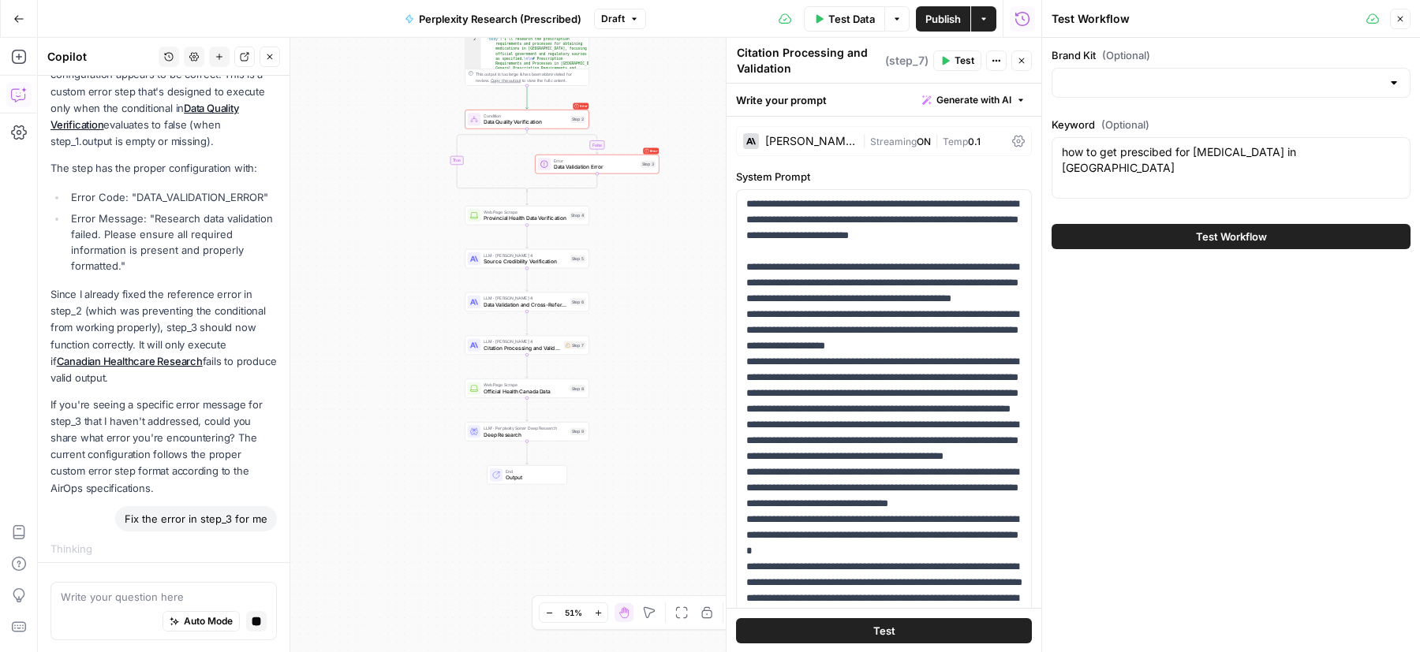
type input "Maple"
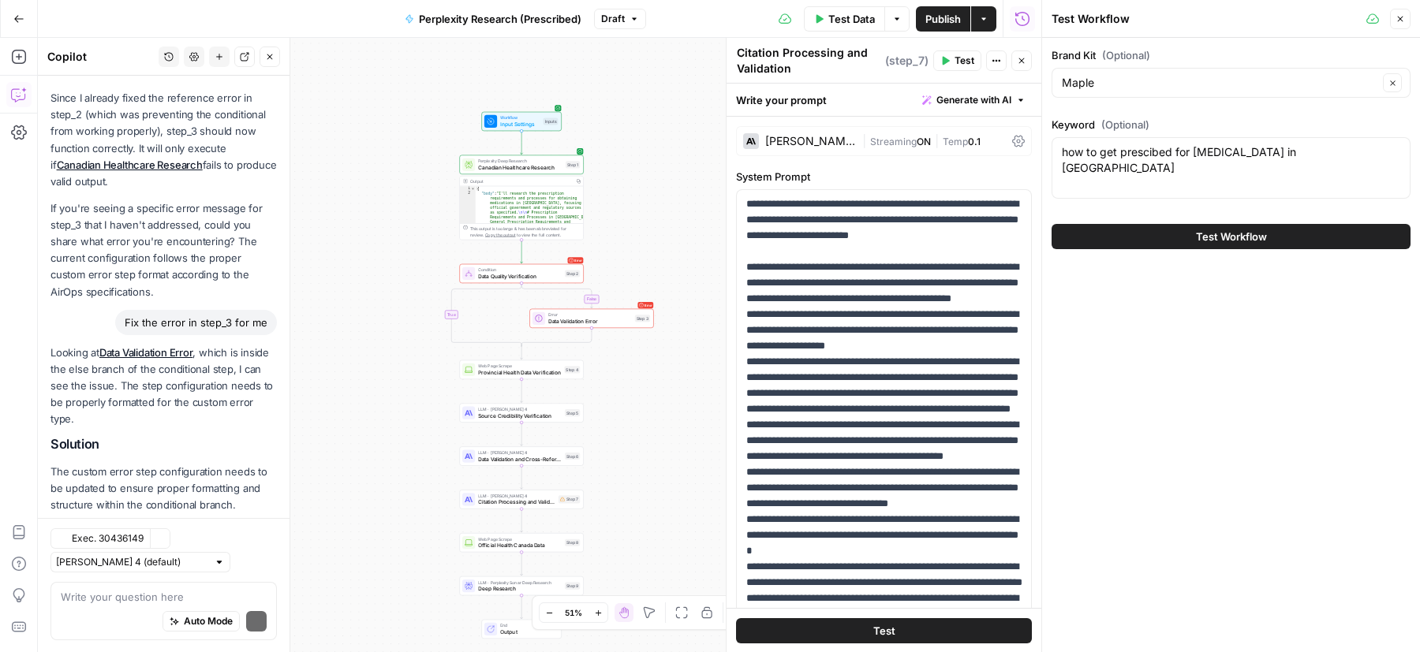
scroll to position [2068, 0]
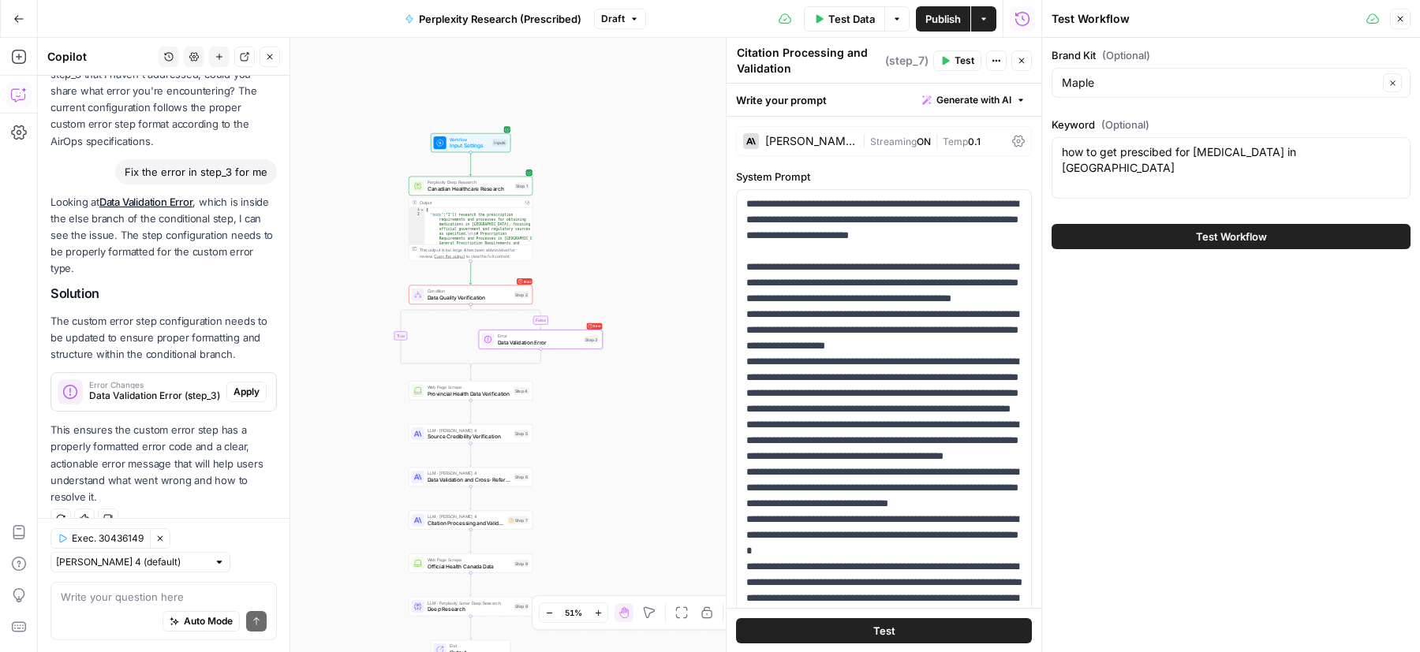
click at [249, 385] on span "Apply" at bounding box center [246, 392] width 26 height 14
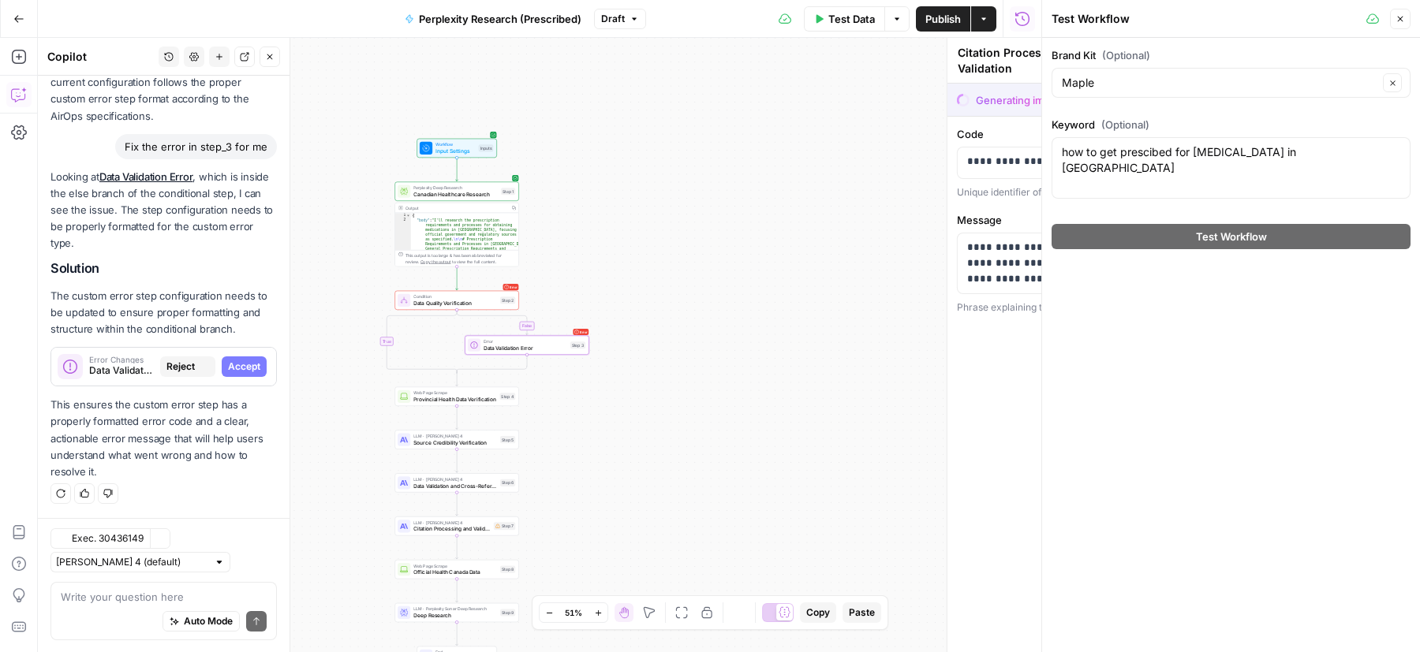
type textarea "Data Validation Error"
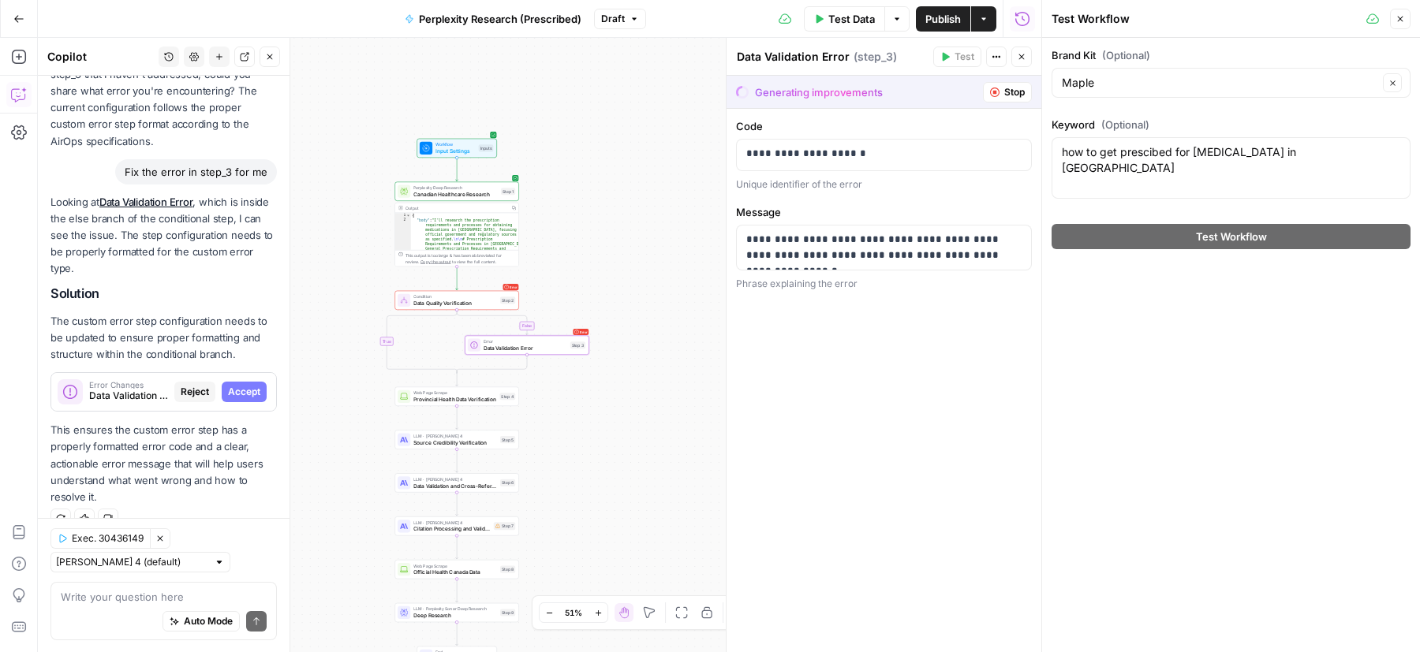
click at [249, 385] on span "Accept" at bounding box center [244, 392] width 32 height 14
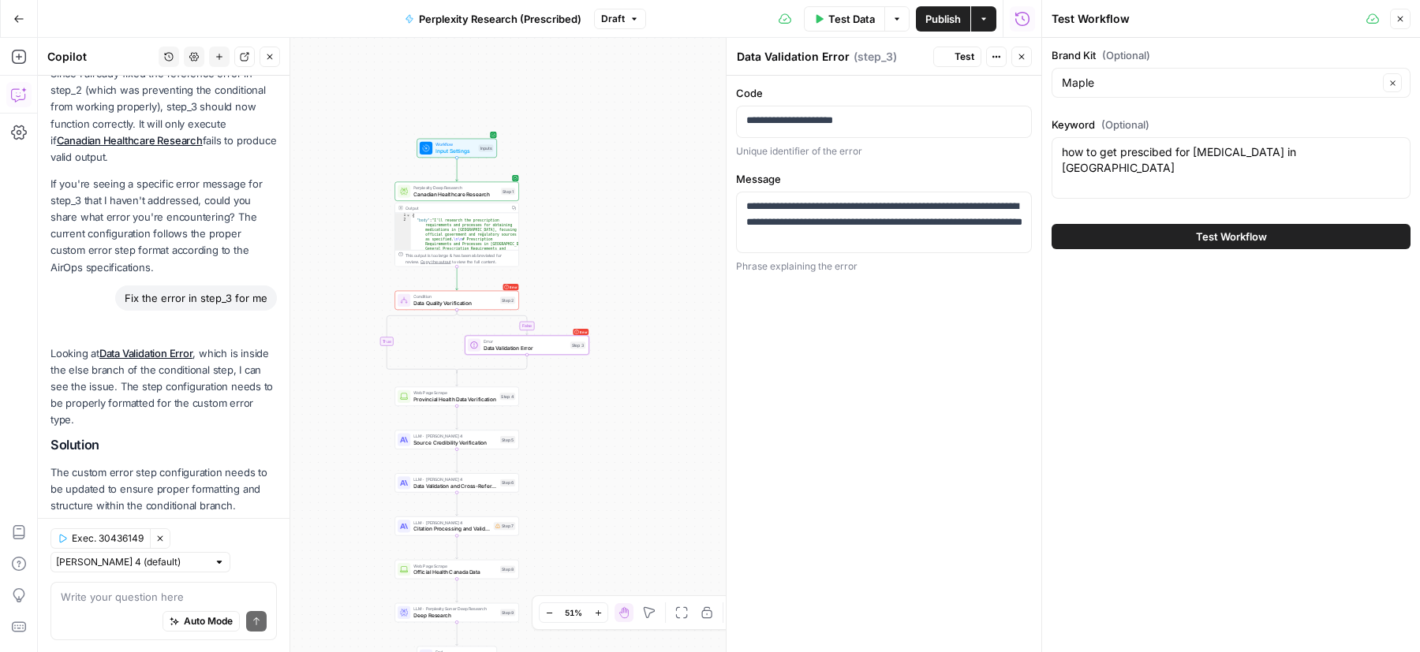
scroll to position [2093, 0]
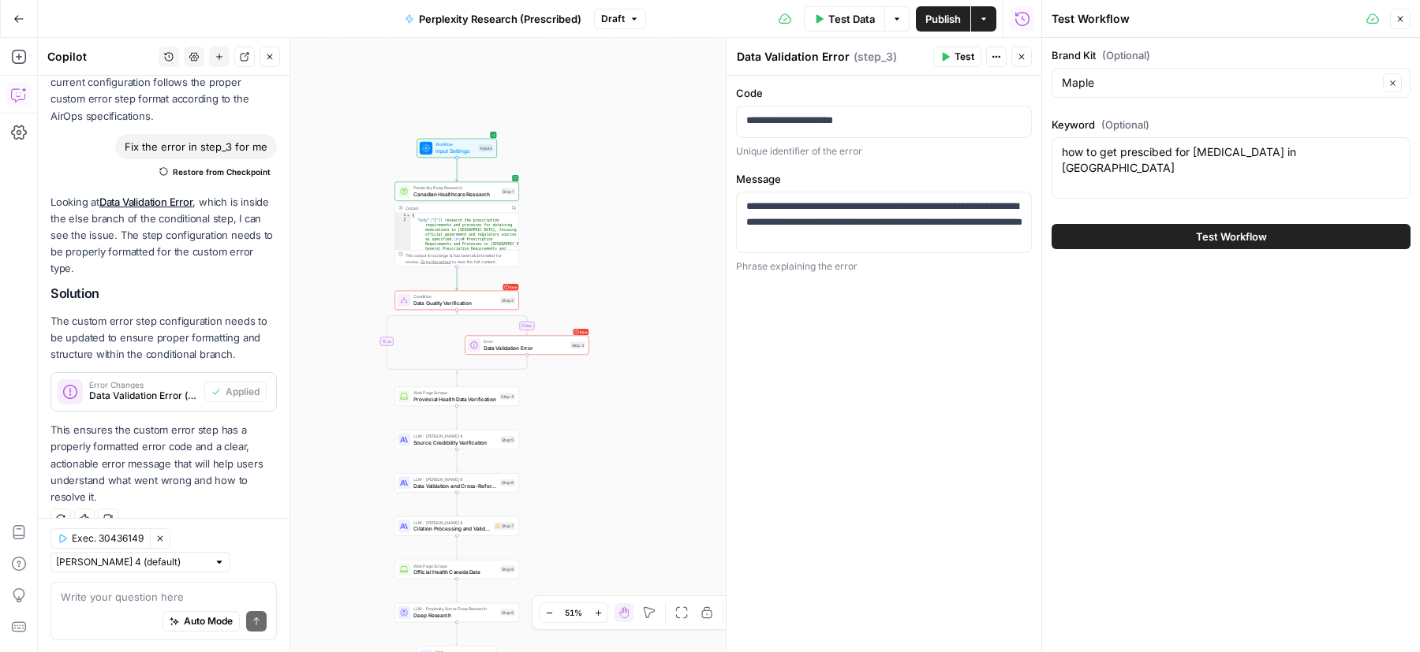
click at [838, 24] on span "Test Data" at bounding box center [851, 19] width 47 height 16
click at [1164, 232] on button "Test Workflow" at bounding box center [1231, 236] width 359 height 25
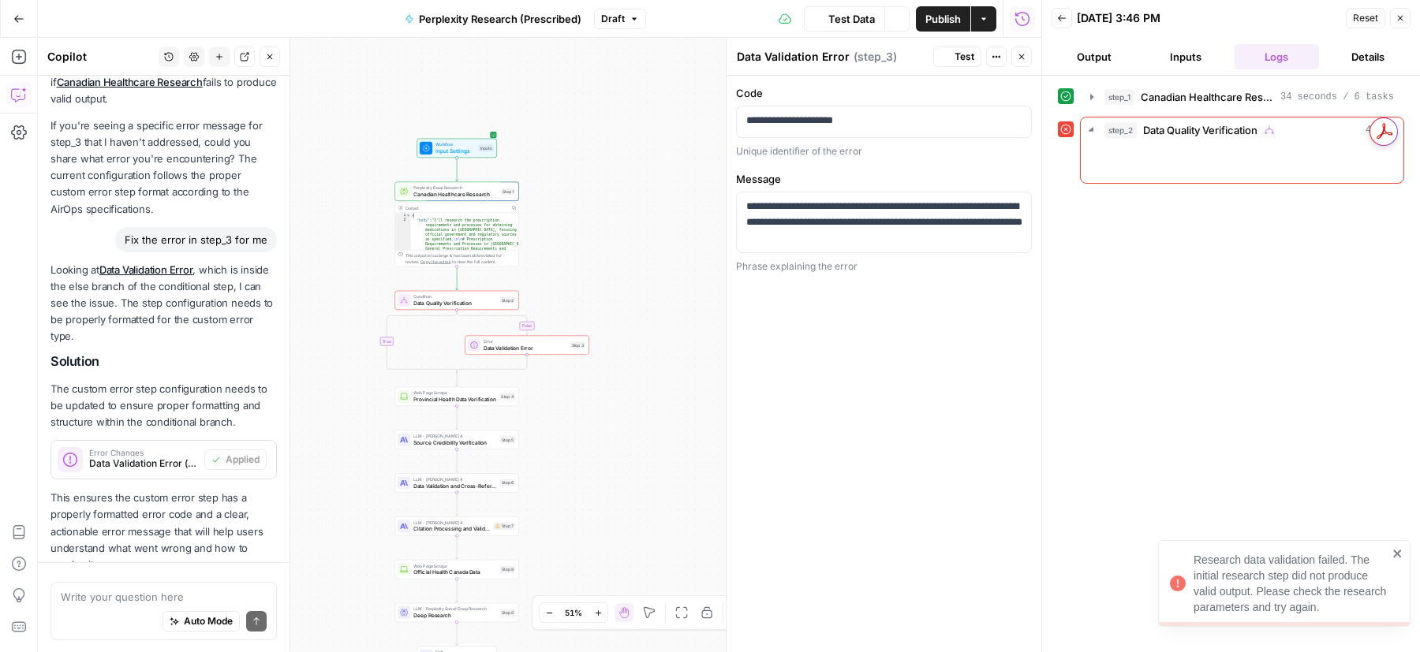
scroll to position [2093, 0]
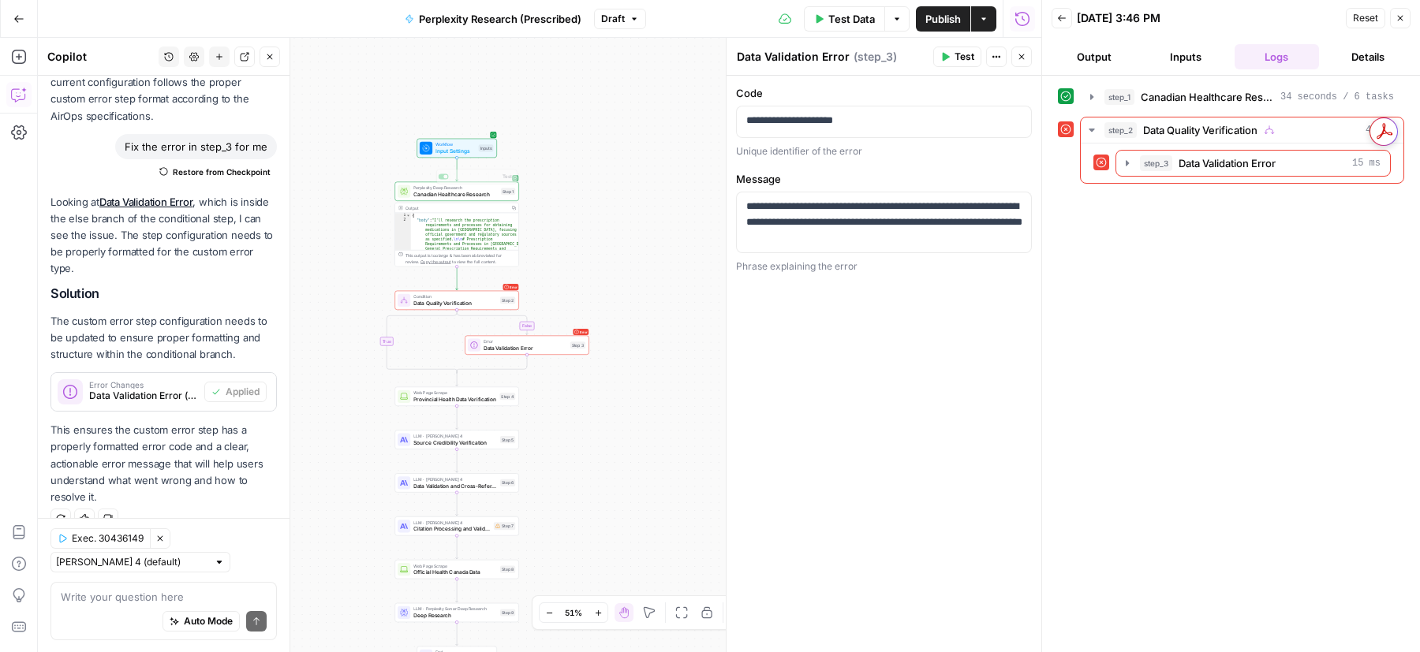
click at [455, 197] on span "Canadian Healthcare Research" at bounding box center [455, 194] width 84 height 8
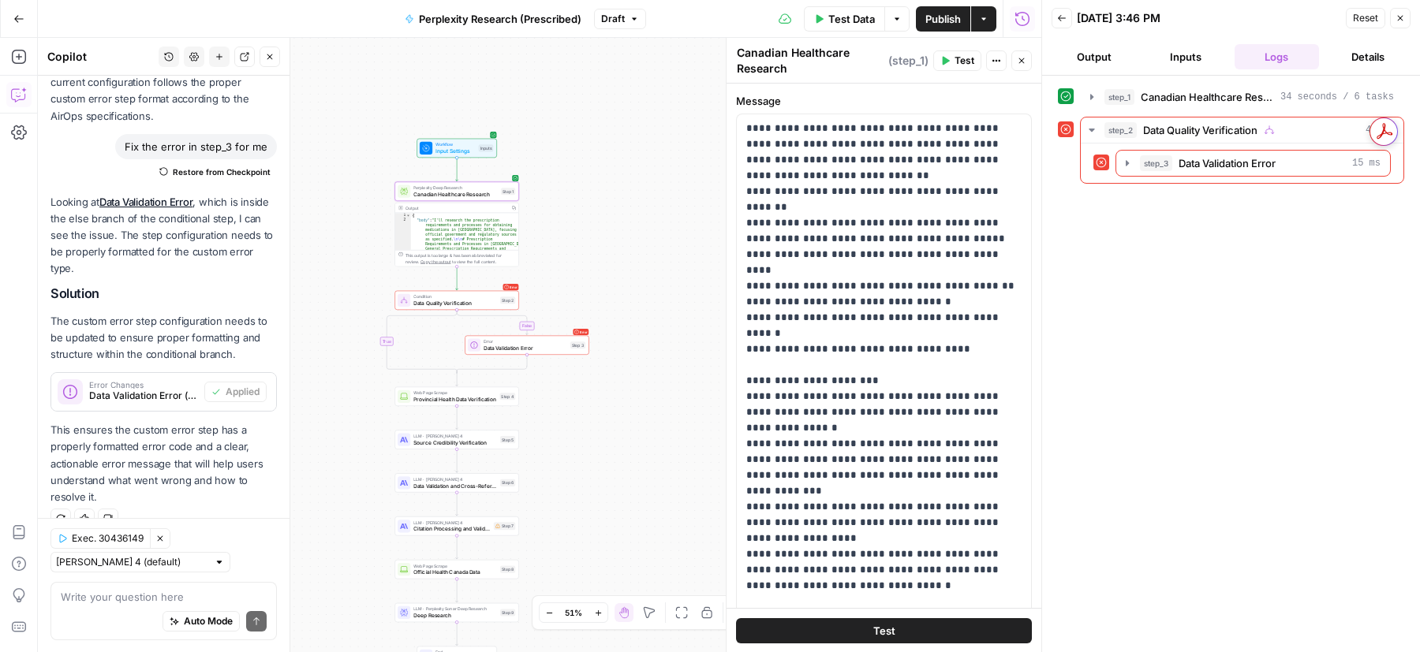
click at [478, 207] on div "Output" at bounding box center [455, 208] width 101 height 6
type textarea "**********"
click at [484, 230] on div "{ "body" : "I'll research the prescription requirements and processes for obtai…" at bounding box center [465, 619] width 108 height 812
click at [635, 222] on div "**********" at bounding box center [539, 345] width 1003 height 614
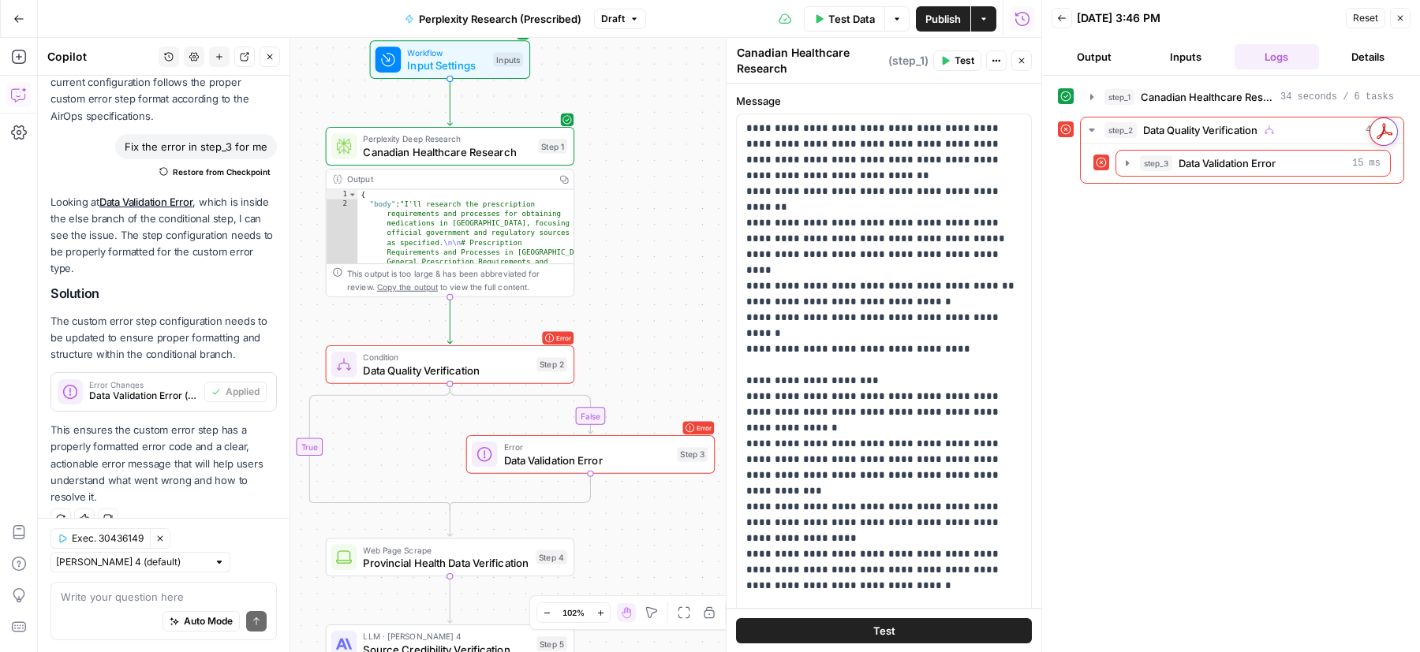
click at [500, 280] on div "This output is too large & has been abbreviated for review. Copy the output to …" at bounding box center [457, 280] width 220 height 26
click at [385, 287] on span "Copy the output" at bounding box center [407, 286] width 61 height 9
click at [1117, 151] on button "step_3 Data Validation Error 15 ms" at bounding box center [1253, 163] width 274 height 25
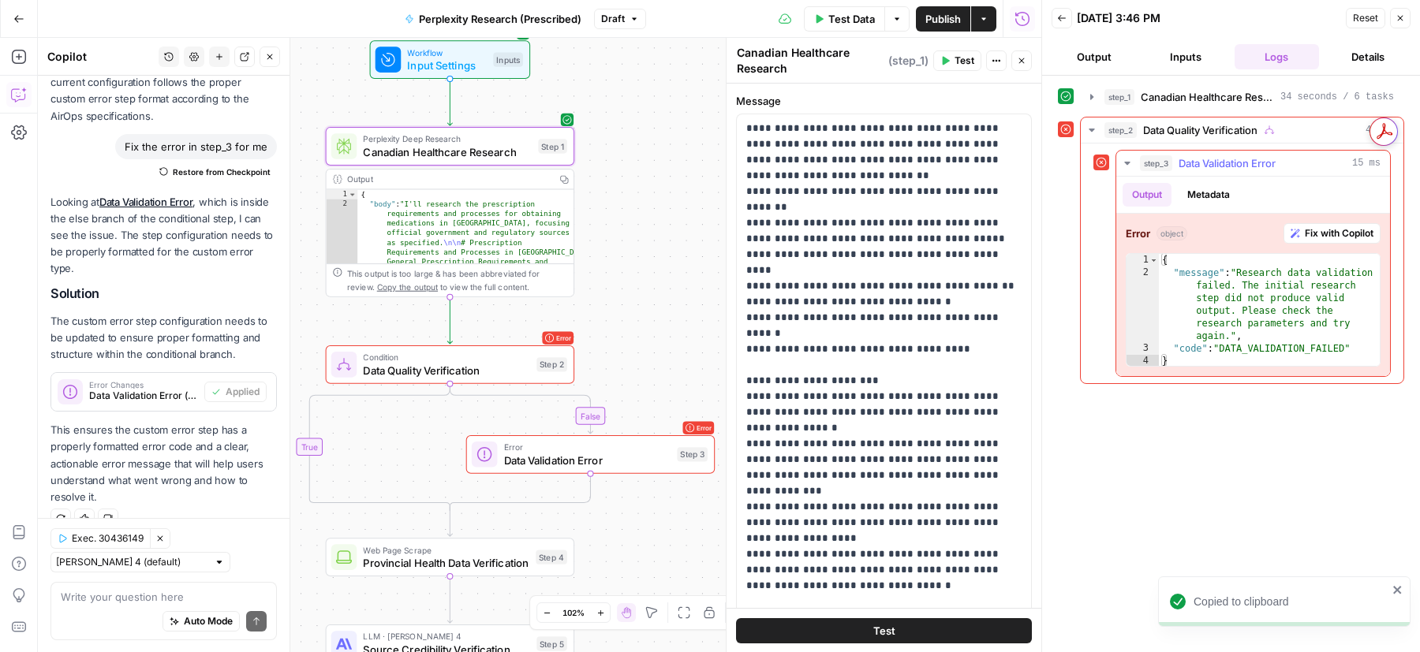
click at [1336, 226] on span "Fix with Copilot" at bounding box center [1339, 233] width 69 height 14
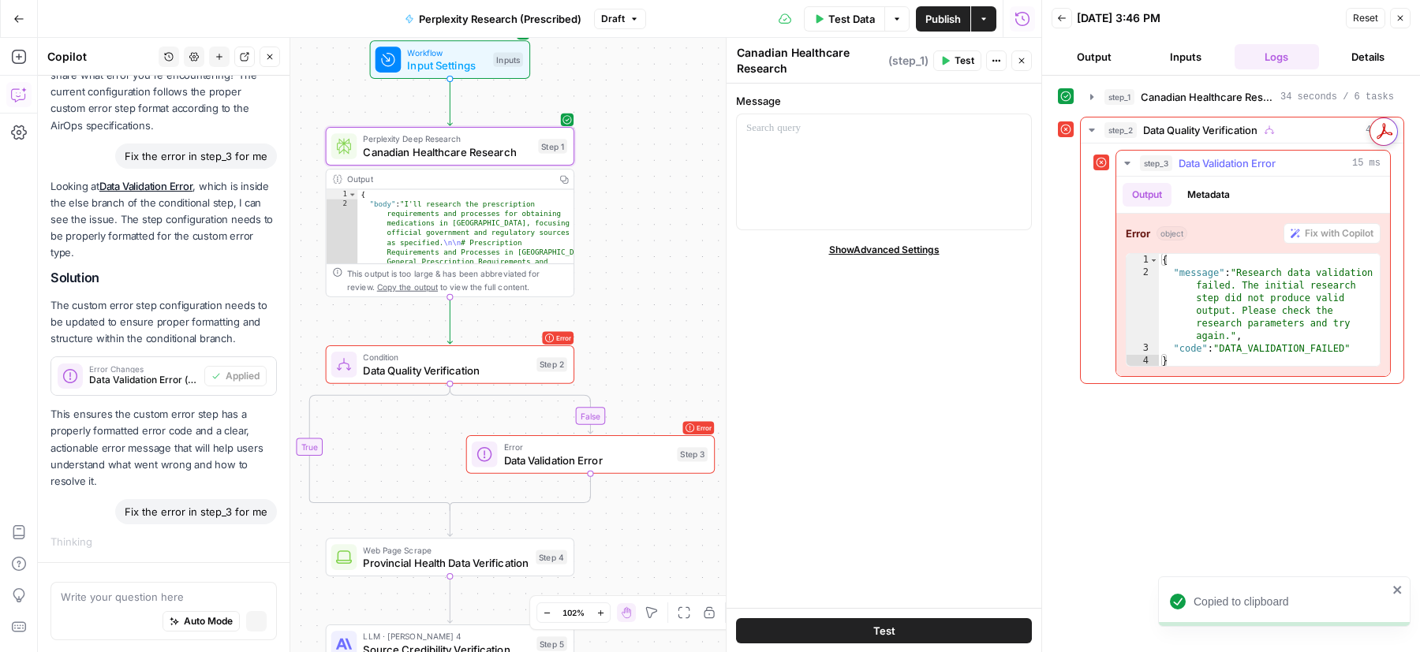
scroll to position [1977, 0]
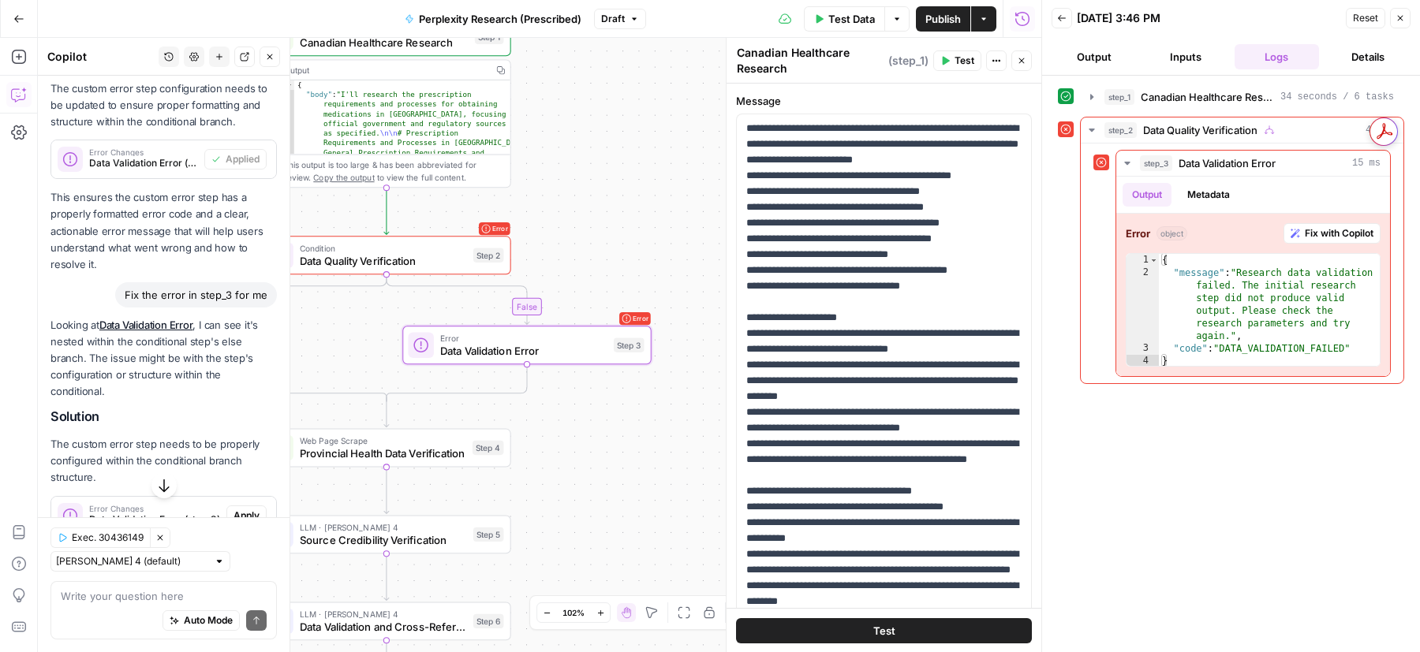
click at [241, 509] on span "Apply" at bounding box center [246, 516] width 26 height 14
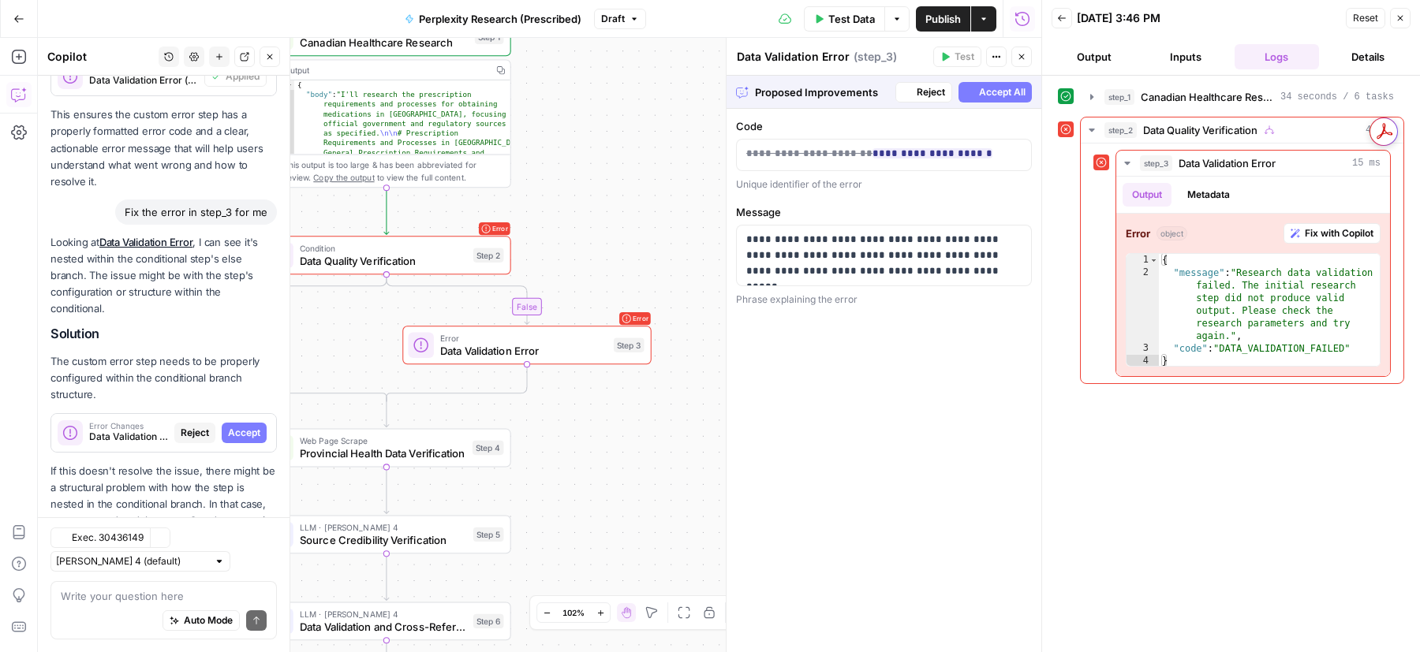
scroll to position [2280, 0]
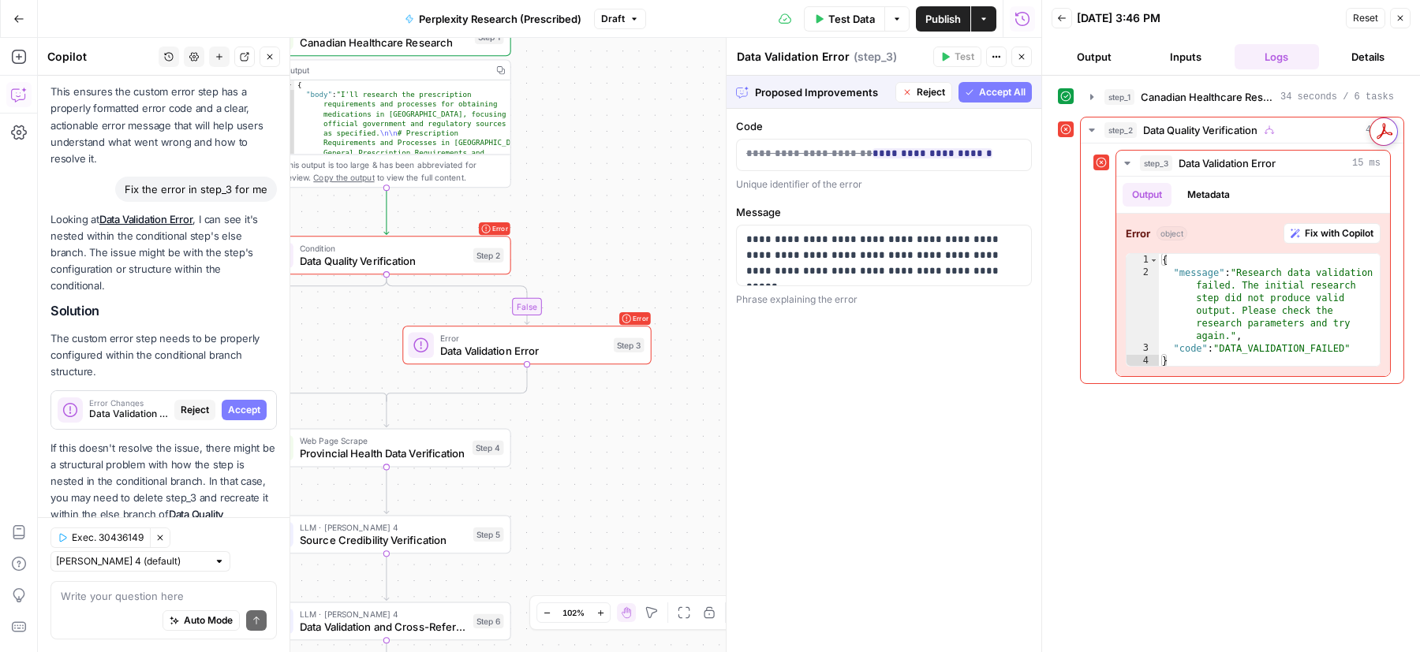
click at [991, 89] on span "Accept All" at bounding box center [1002, 92] width 47 height 14
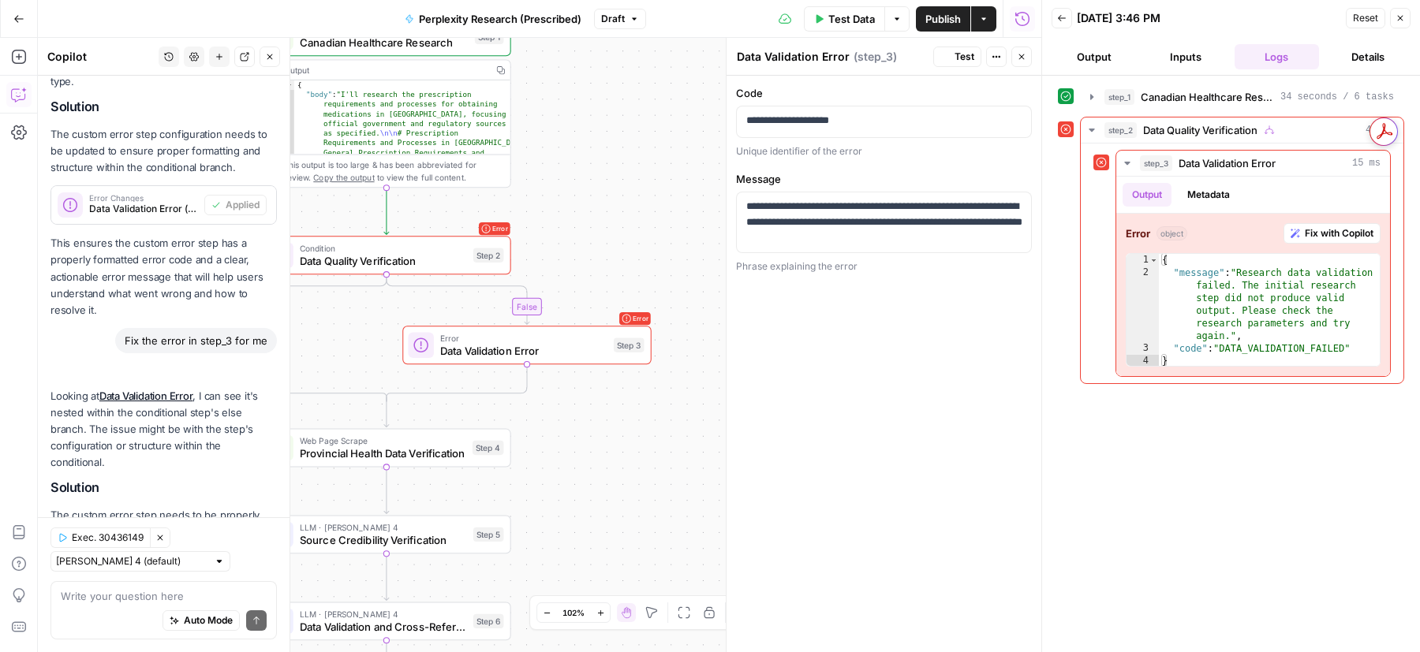
scroll to position [2456, 0]
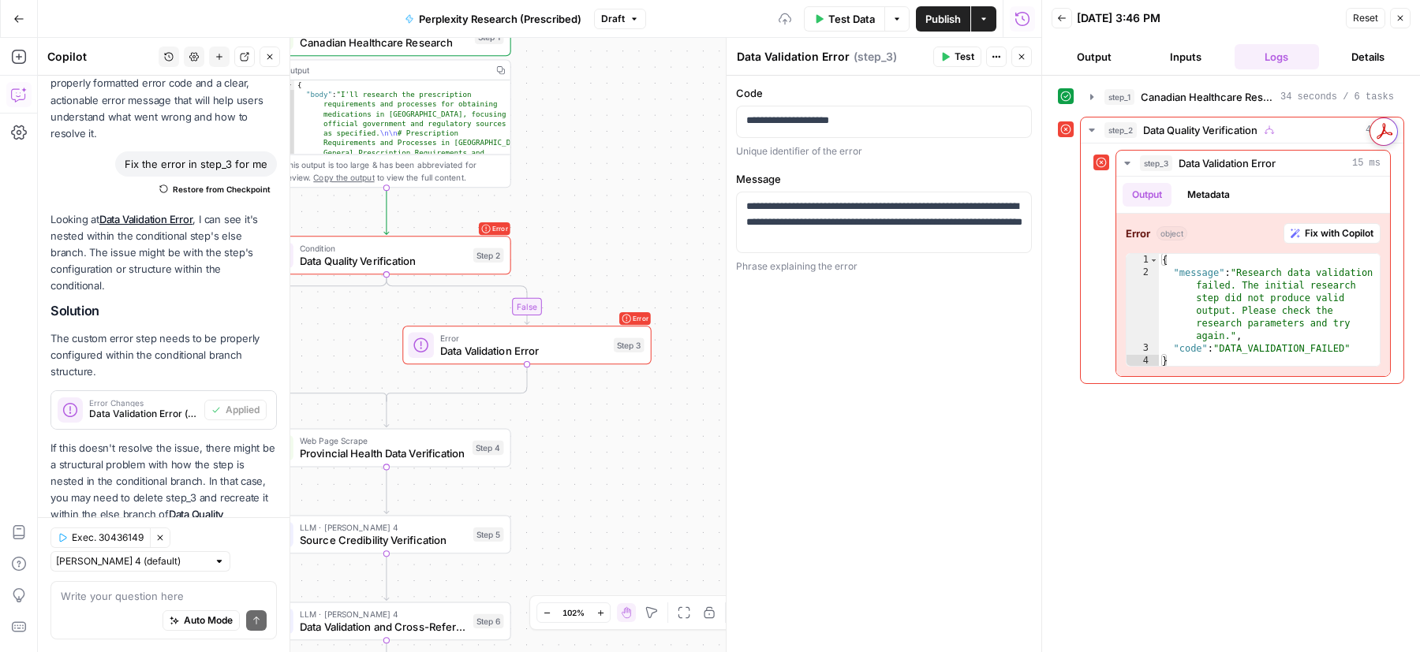
click at [951, 53] on button "Test" at bounding box center [957, 57] width 48 height 21
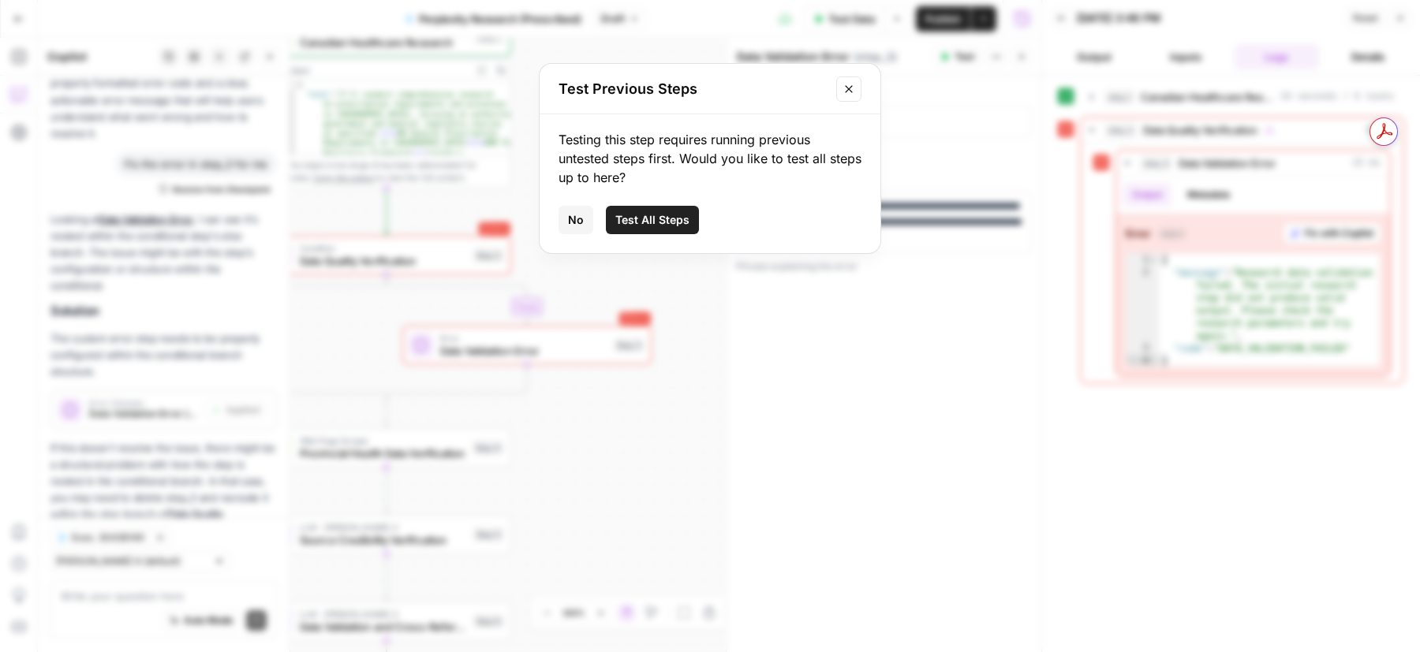
click at [651, 231] on button "Test All Steps" at bounding box center [652, 220] width 93 height 28
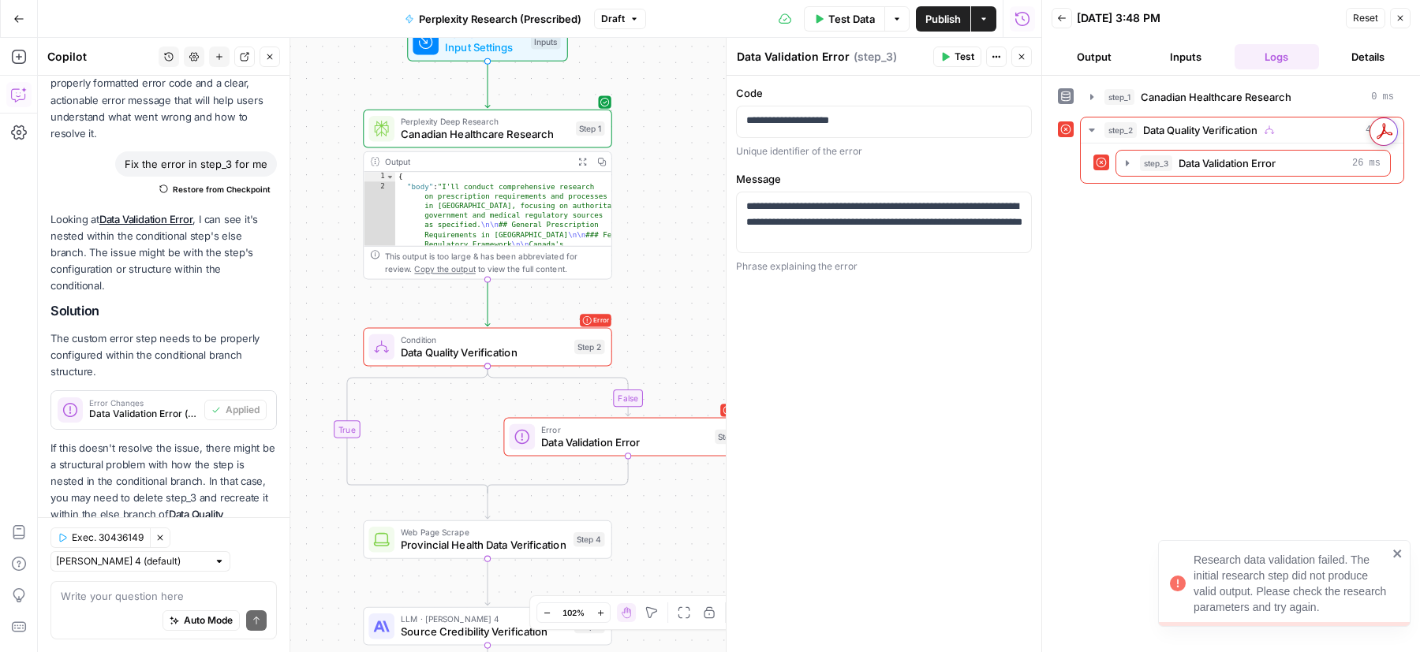
click at [502, 349] on span "Data Quality Verification" at bounding box center [484, 353] width 167 height 16
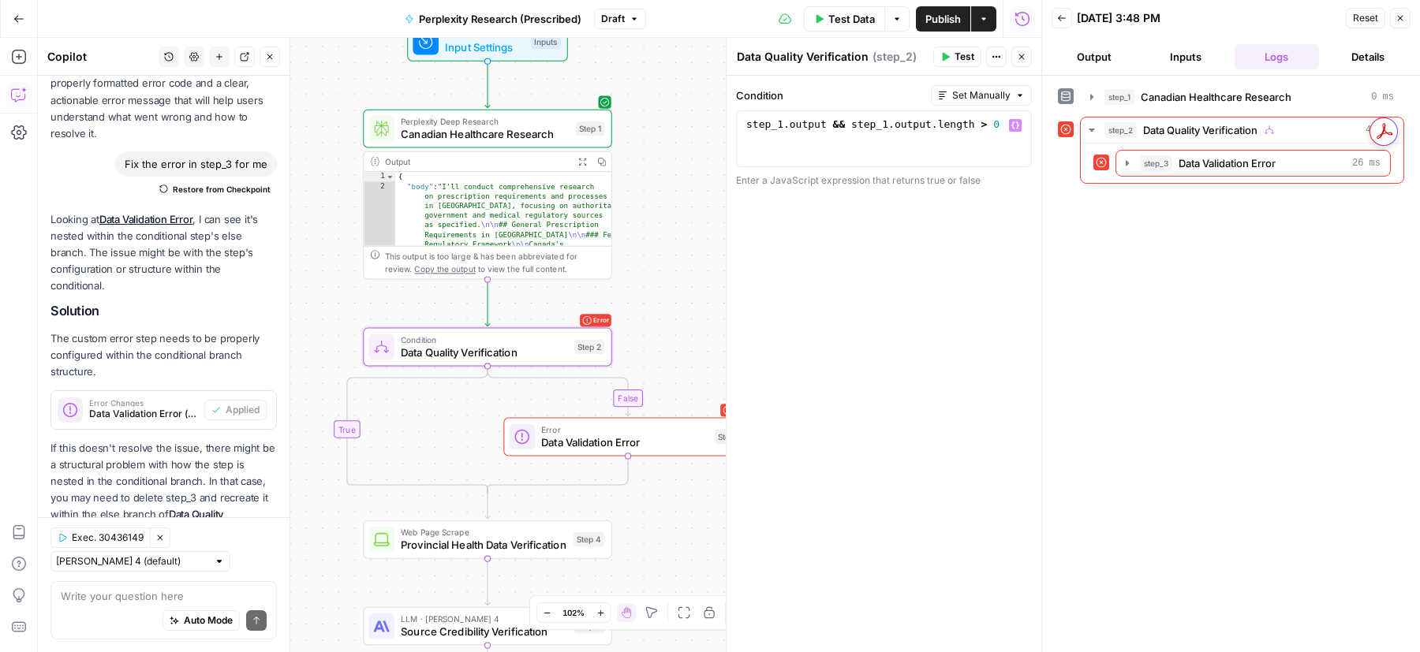
type textarea "**********"
click at [984, 122] on div "step_1 . output && step_1 . output . length > 0" at bounding box center [884, 153] width 282 height 71
click at [173, 592] on textarea at bounding box center [164, 597] width 206 height 16
paste textarea "step_1.output && step_1.output.length > 0"
type textarea "can it be this step_1.output && step_1.output.length > 0"
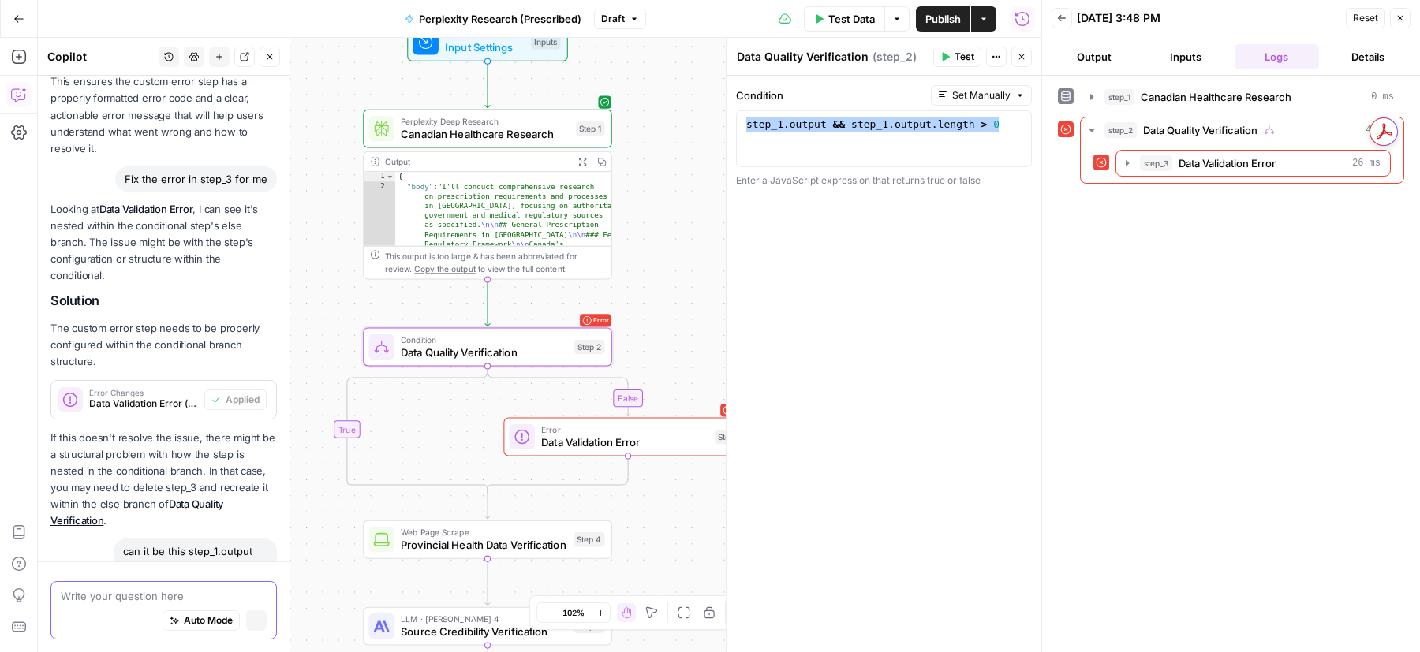
scroll to position [2331, 0]
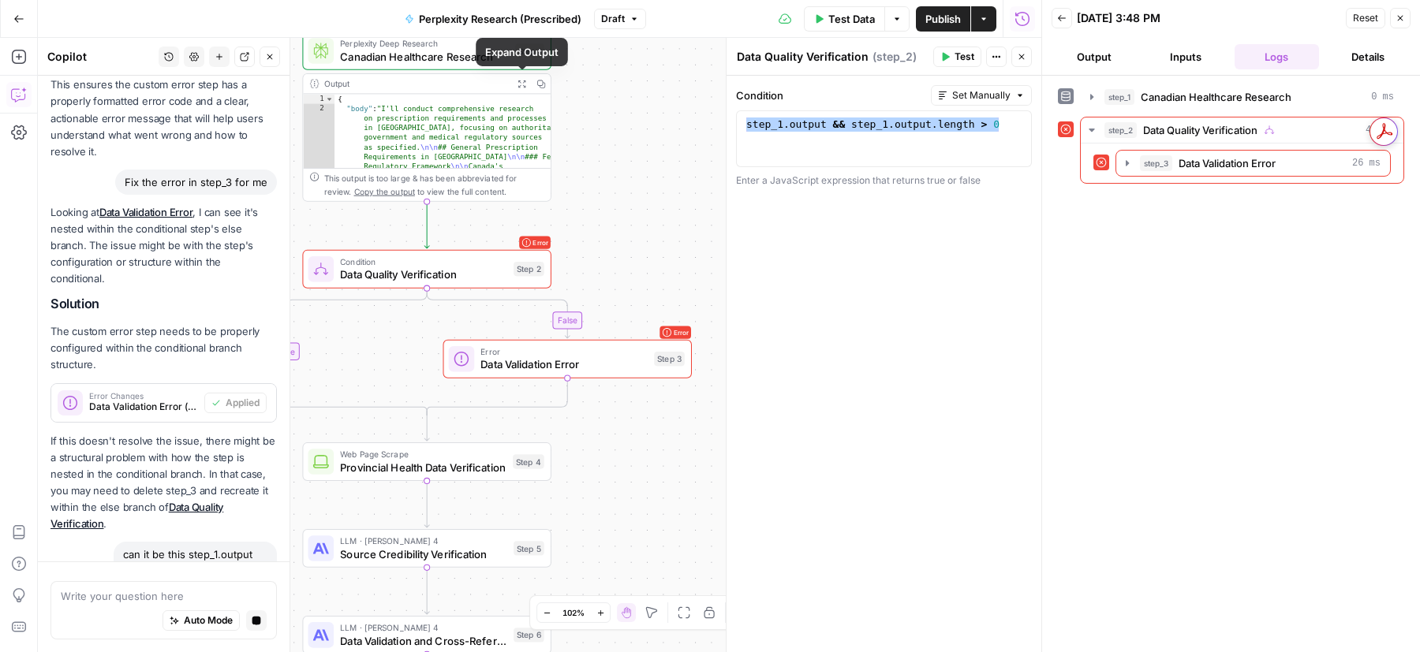
click at [522, 80] on icon "button" at bounding box center [521, 84] width 9 height 9
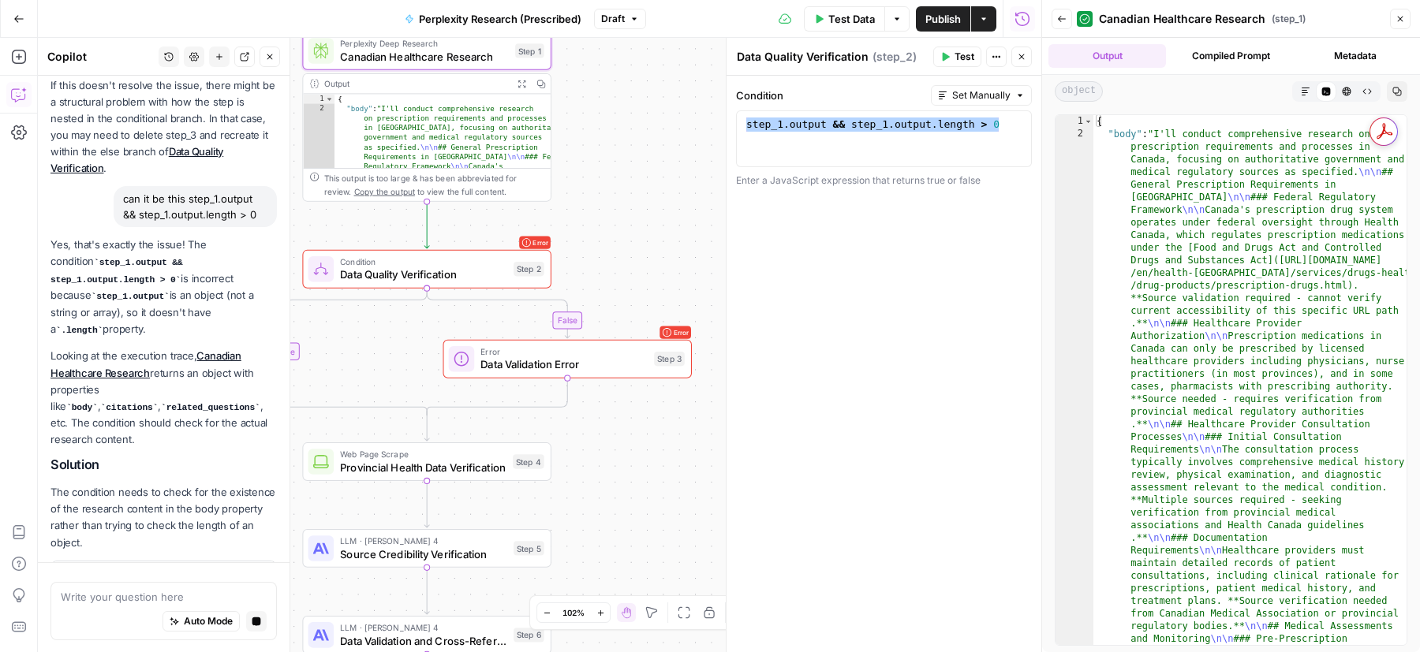
scroll to position [2651, 0]
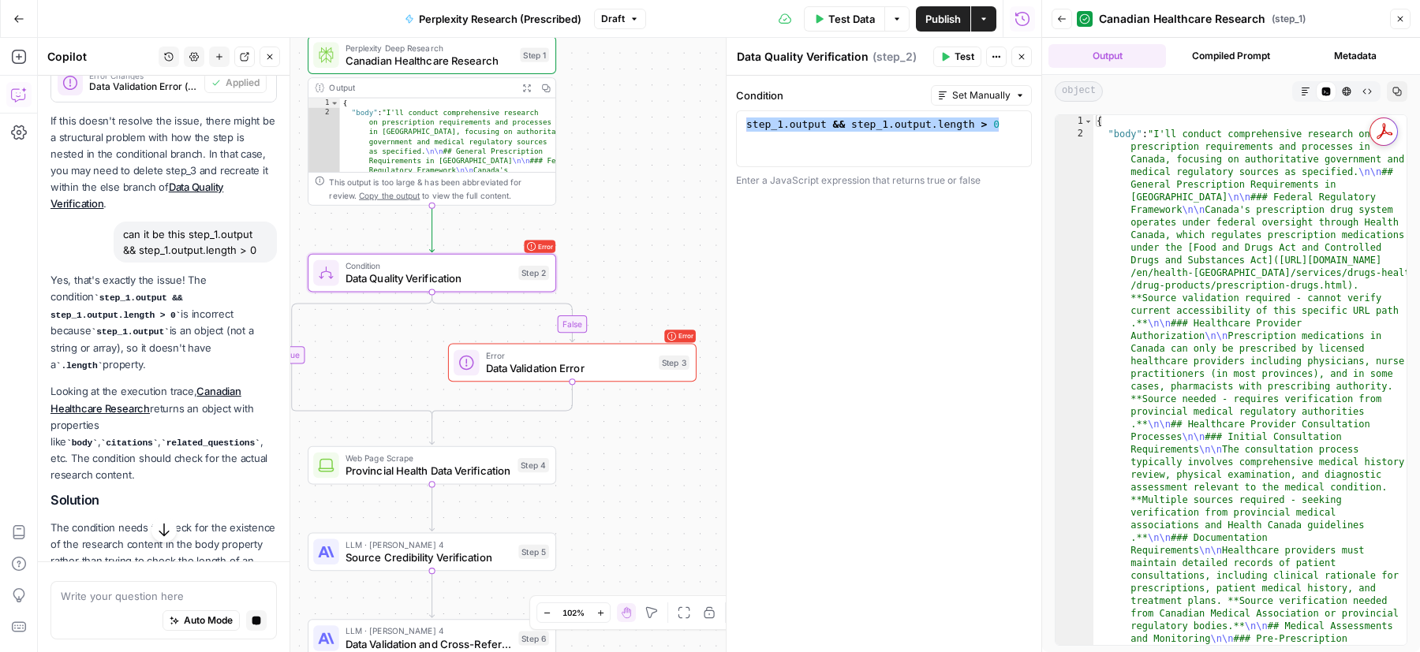
click at [244, 609] on span "Apply" at bounding box center [246, 616] width 26 height 14
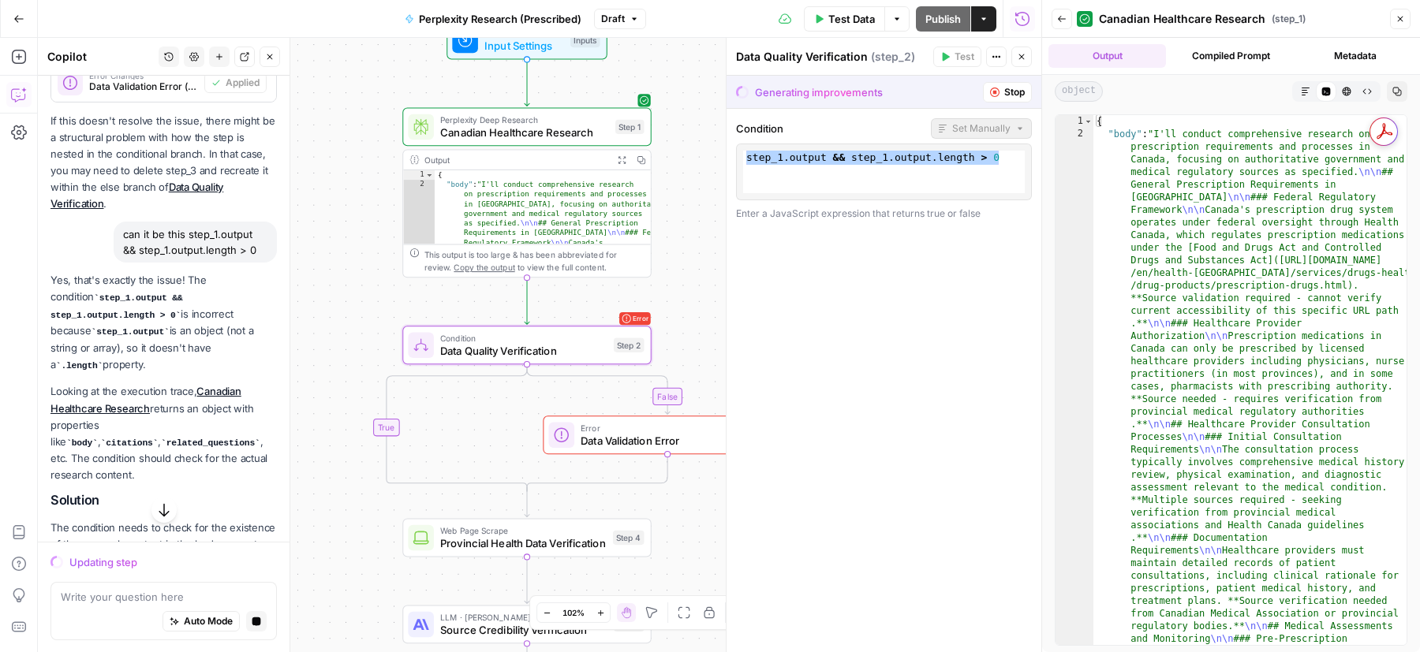
scroll to position [2607, 0]
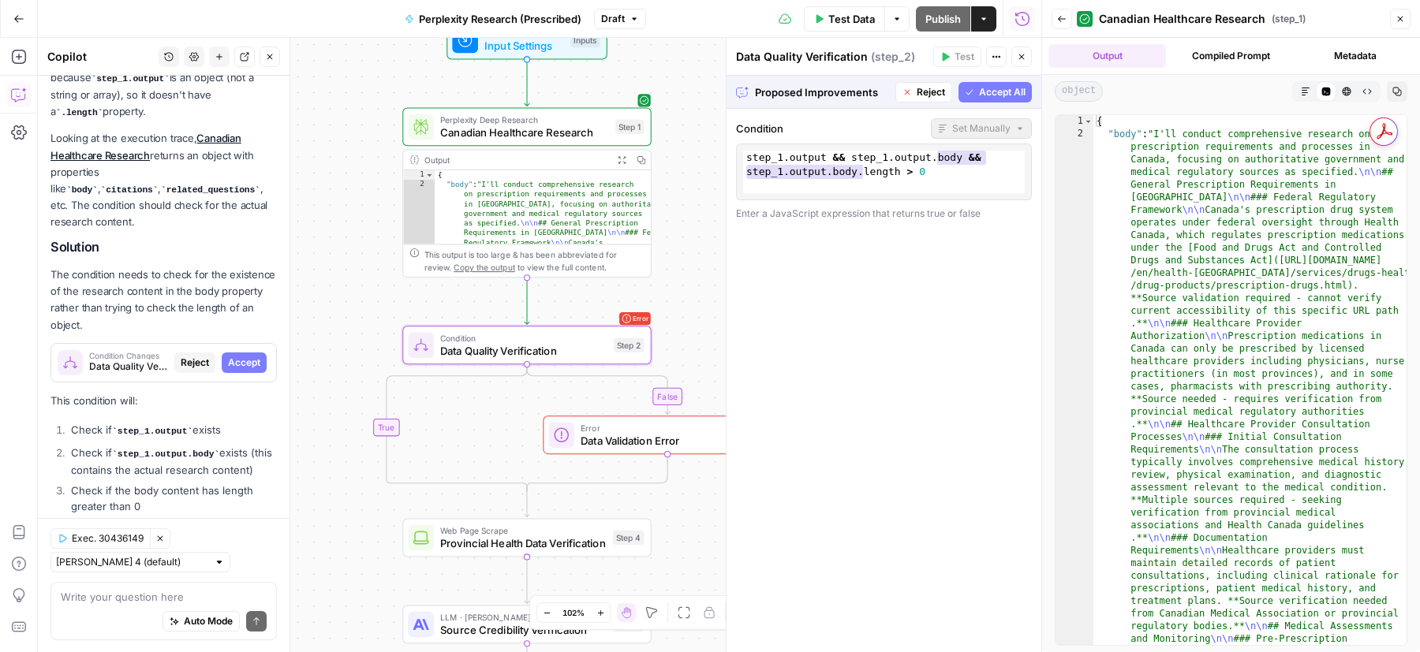
click at [239, 356] on span "Accept" at bounding box center [244, 363] width 32 height 14
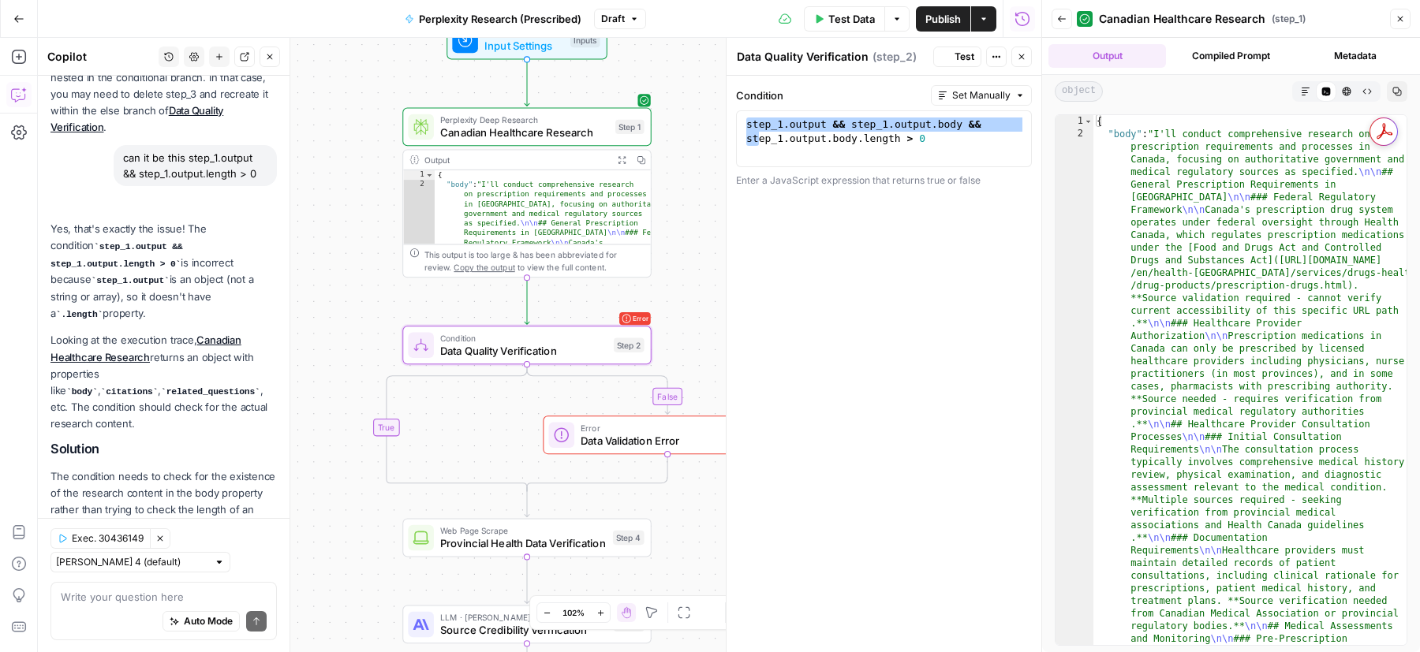
scroll to position [3061, 0]
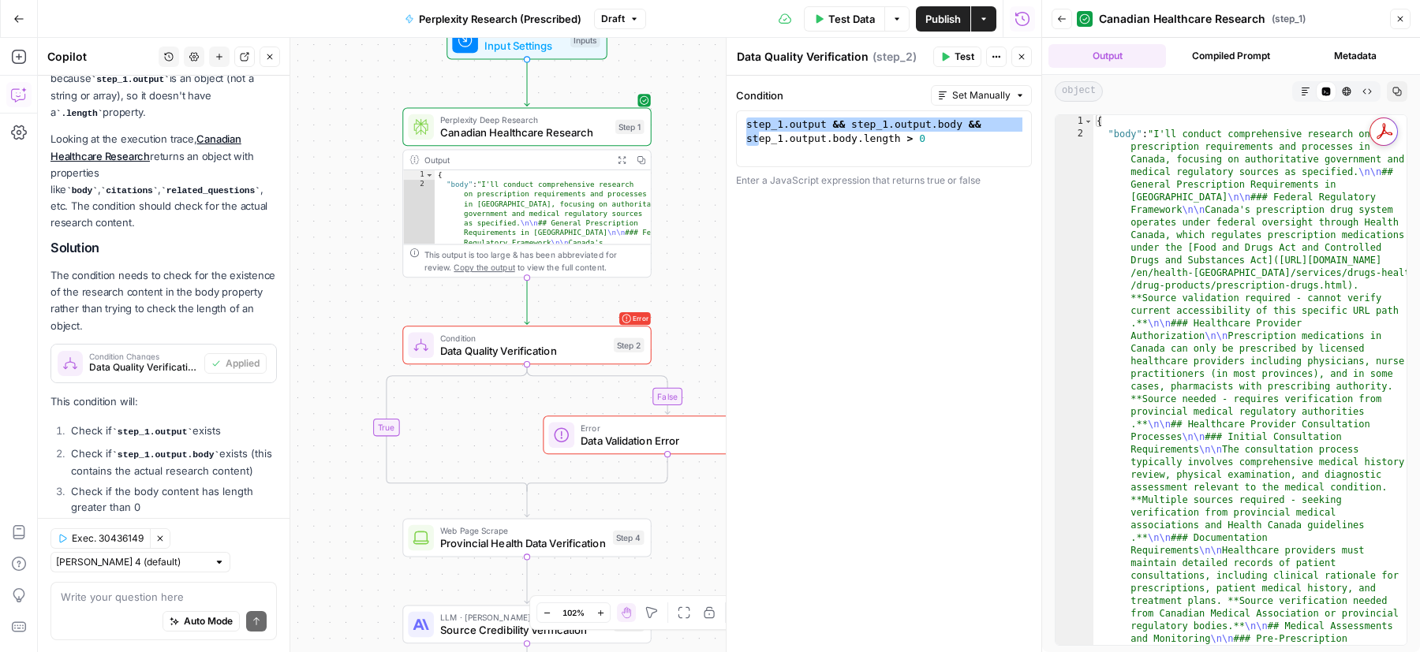
click at [946, 54] on icon "button" at bounding box center [946, 57] width 7 height 9
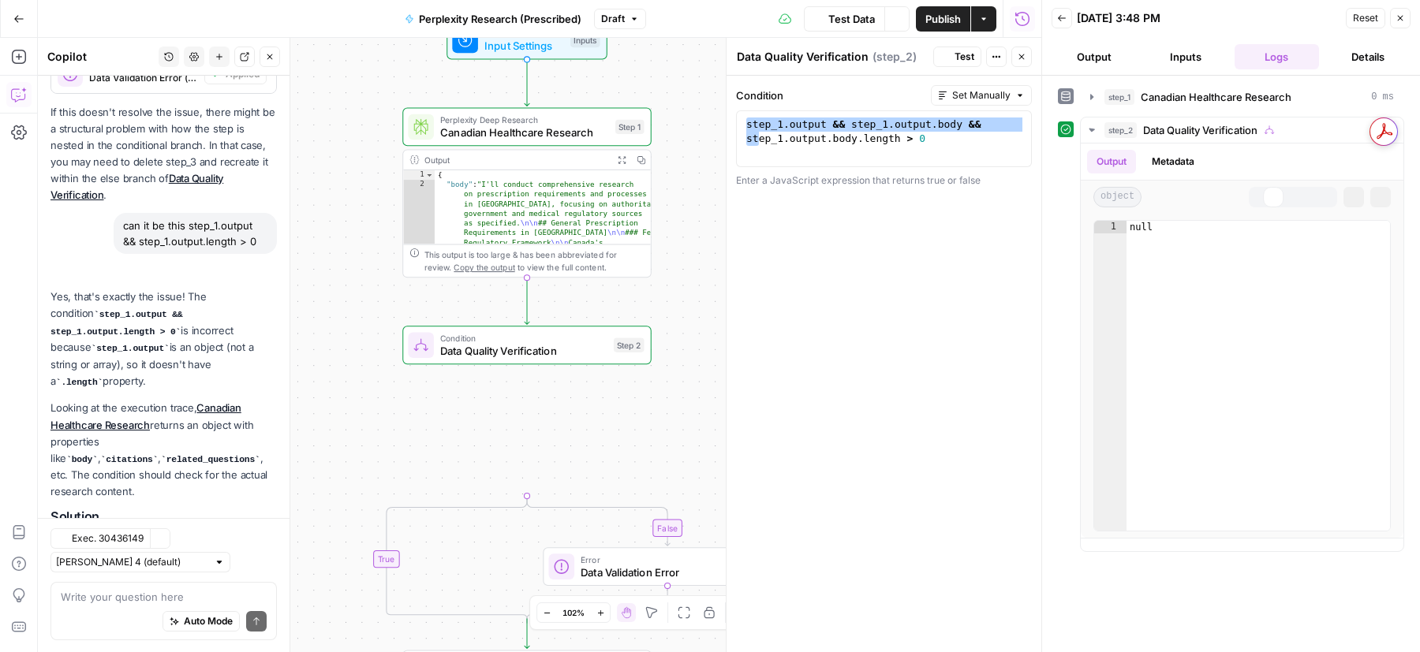
scroll to position [3061, 0]
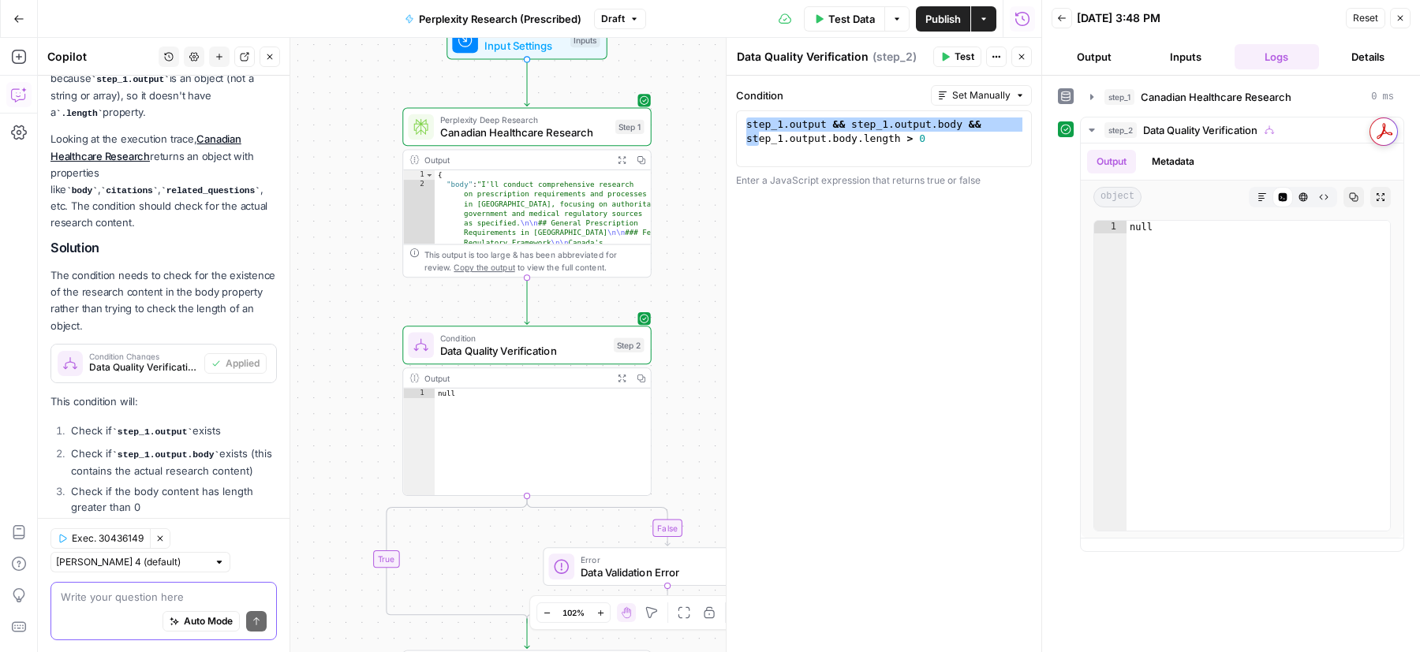
click at [141, 600] on textarea at bounding box center [164, 597] width 206 height 16
type textarea "it gives null"
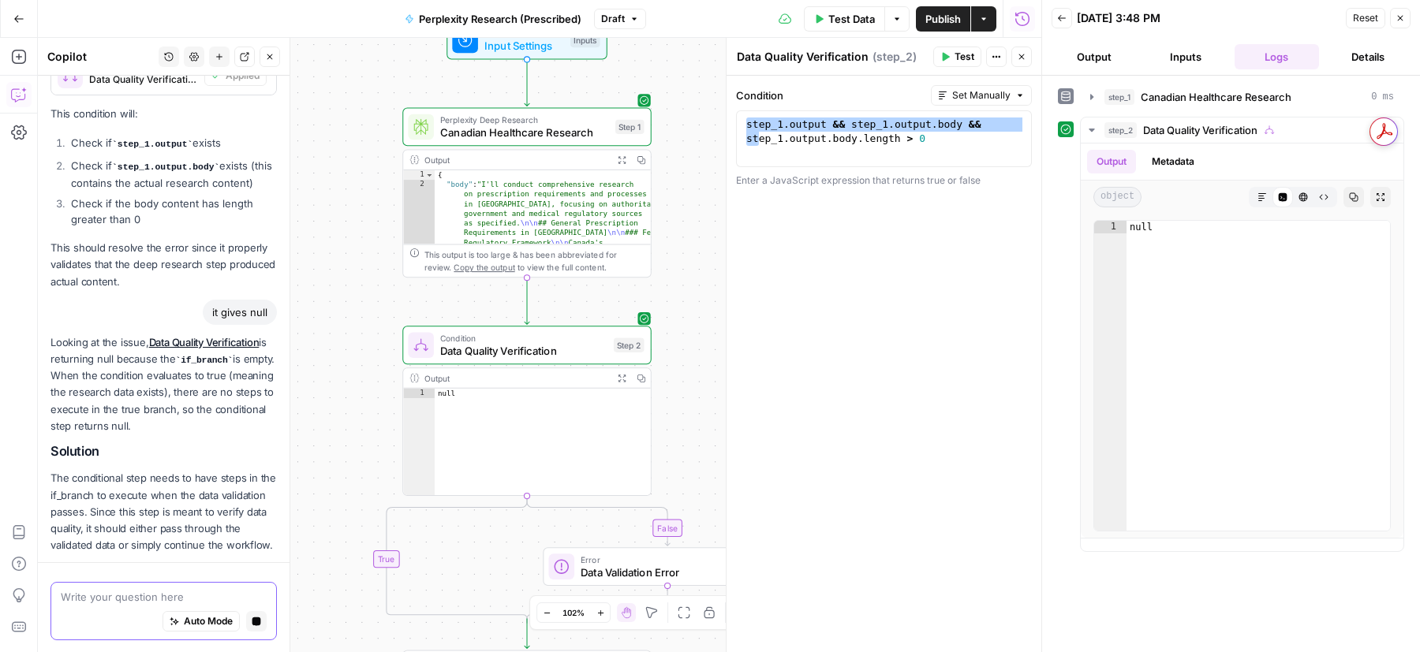
scroll to position [3456, 0]
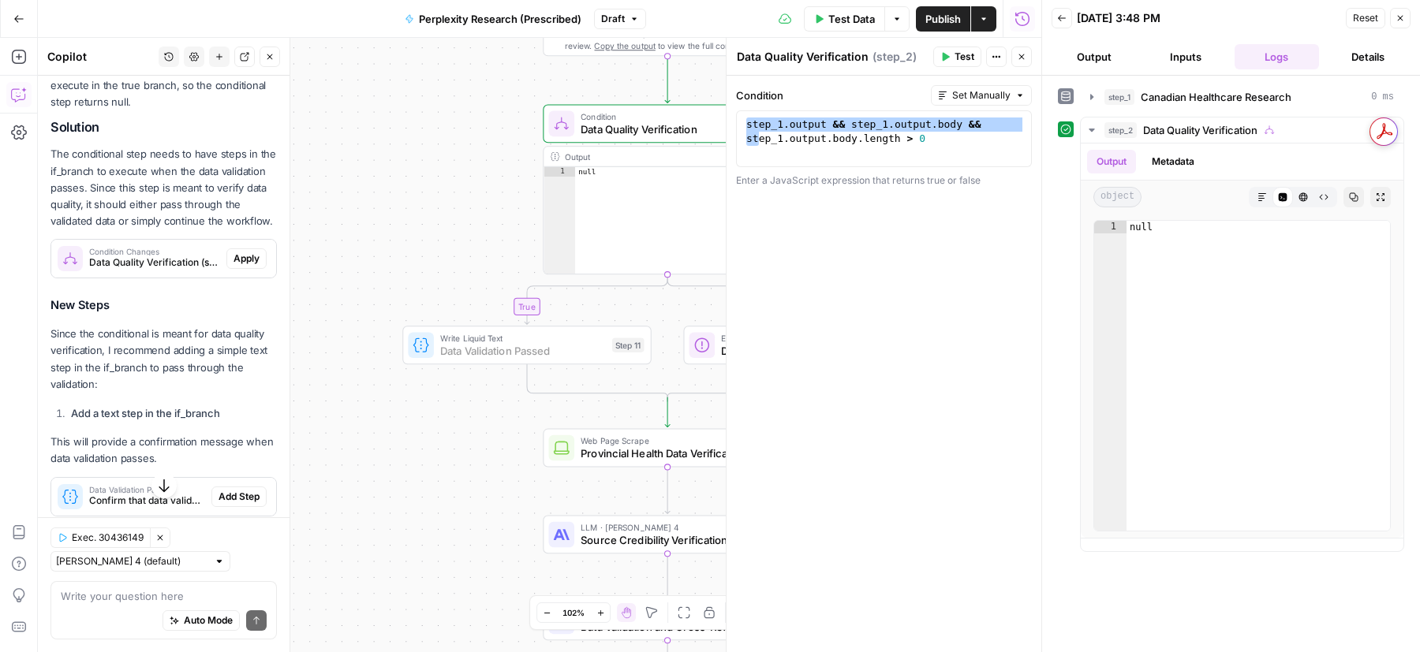
click at [245, 490] on span "Add Step" at bounding box center [239, 497] width 41 height 14
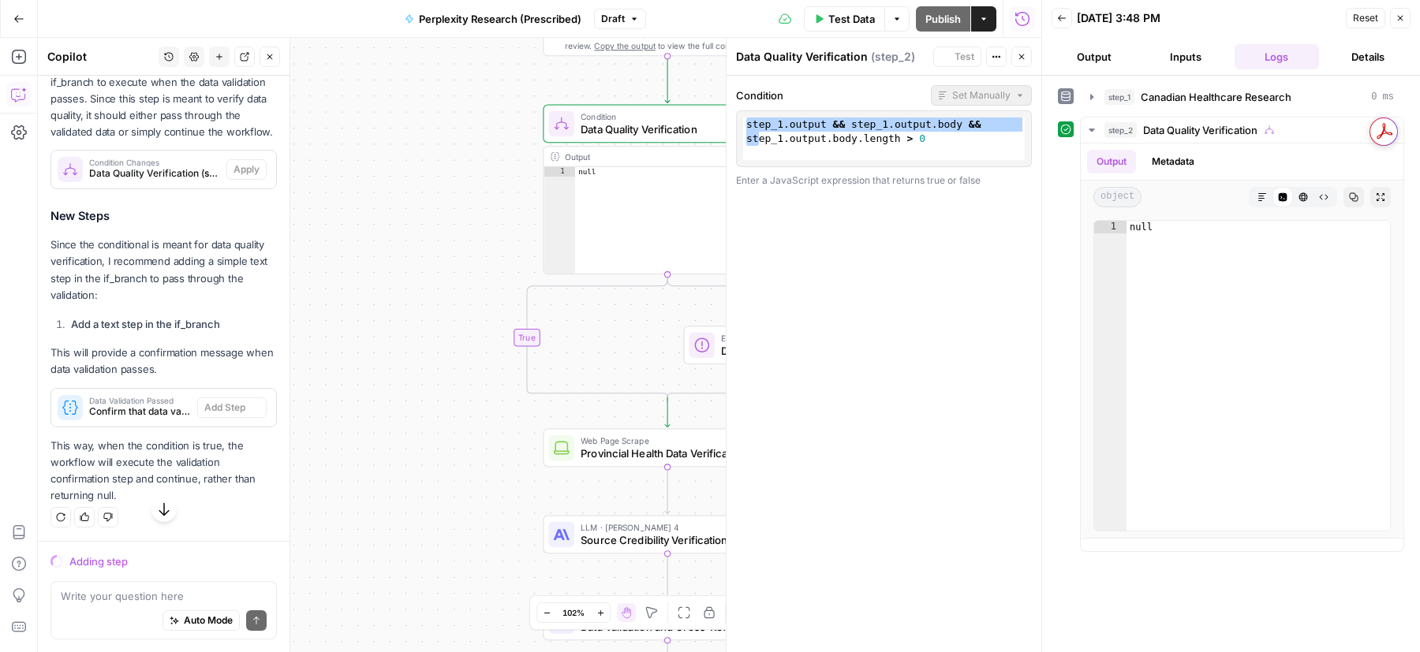
scroll to position [3463, 0]
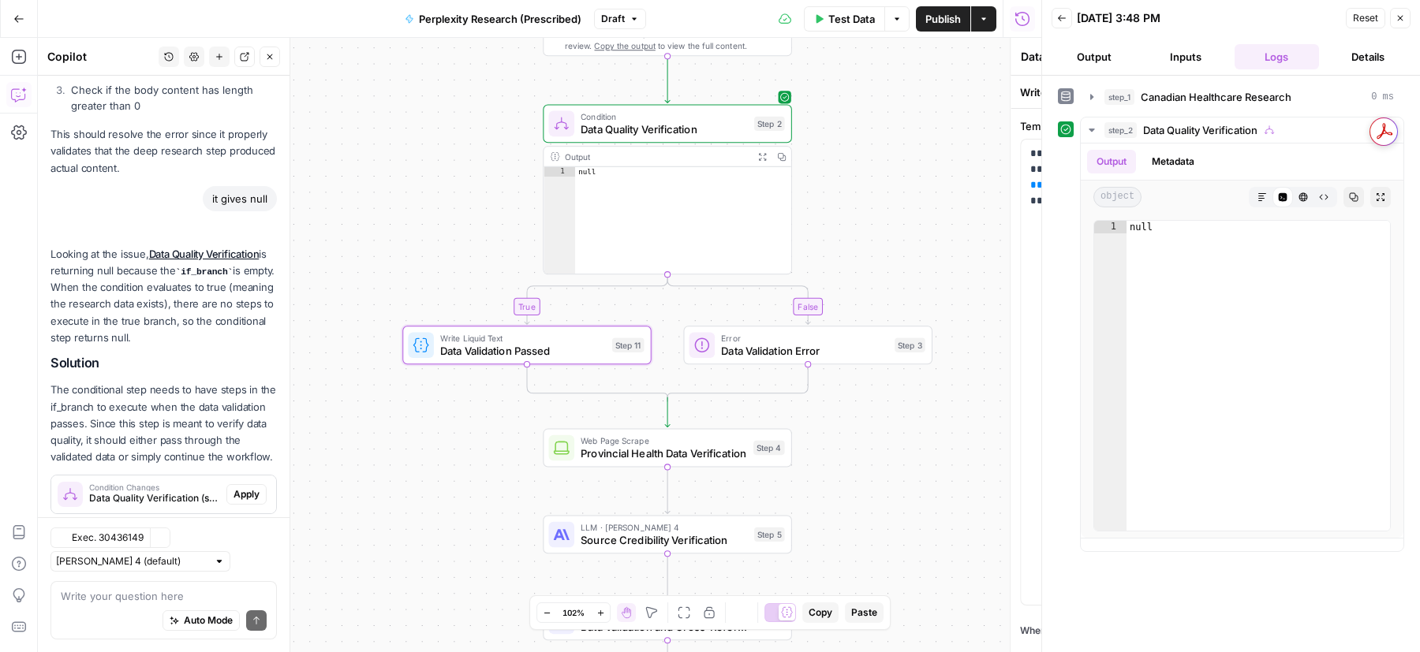
type textarea "Data Validation Passed"
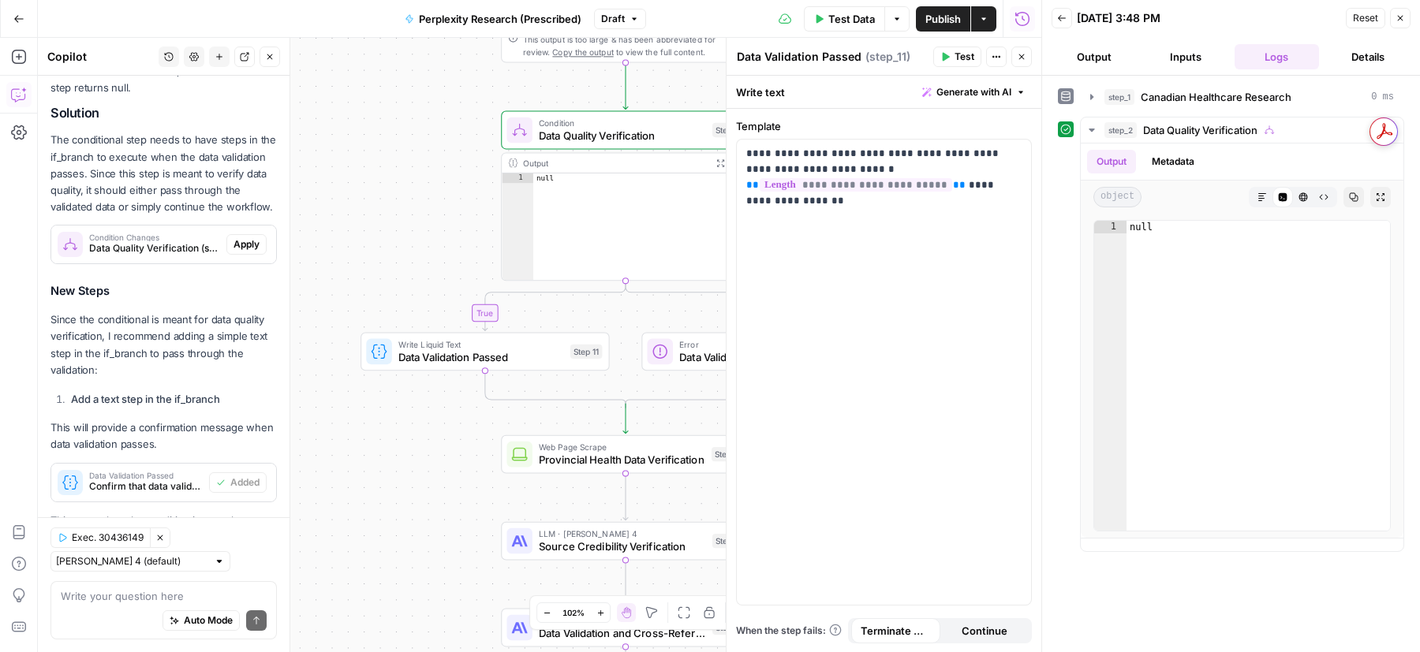
click at [966, 50] on span "Test" at bounding box center [964, 57] width 20 height 14
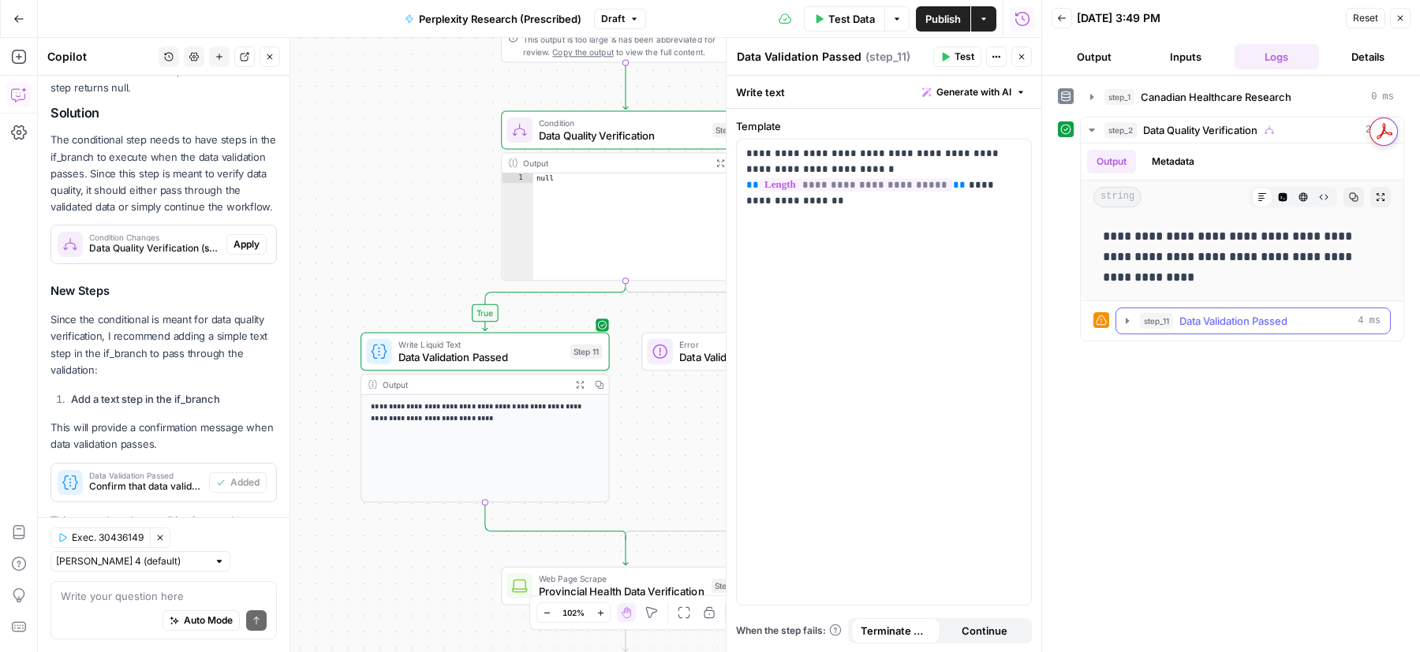
click at [1263, 316] on span "Data Validation Passed" at bounding box center [1233, 321] width 108 height 16
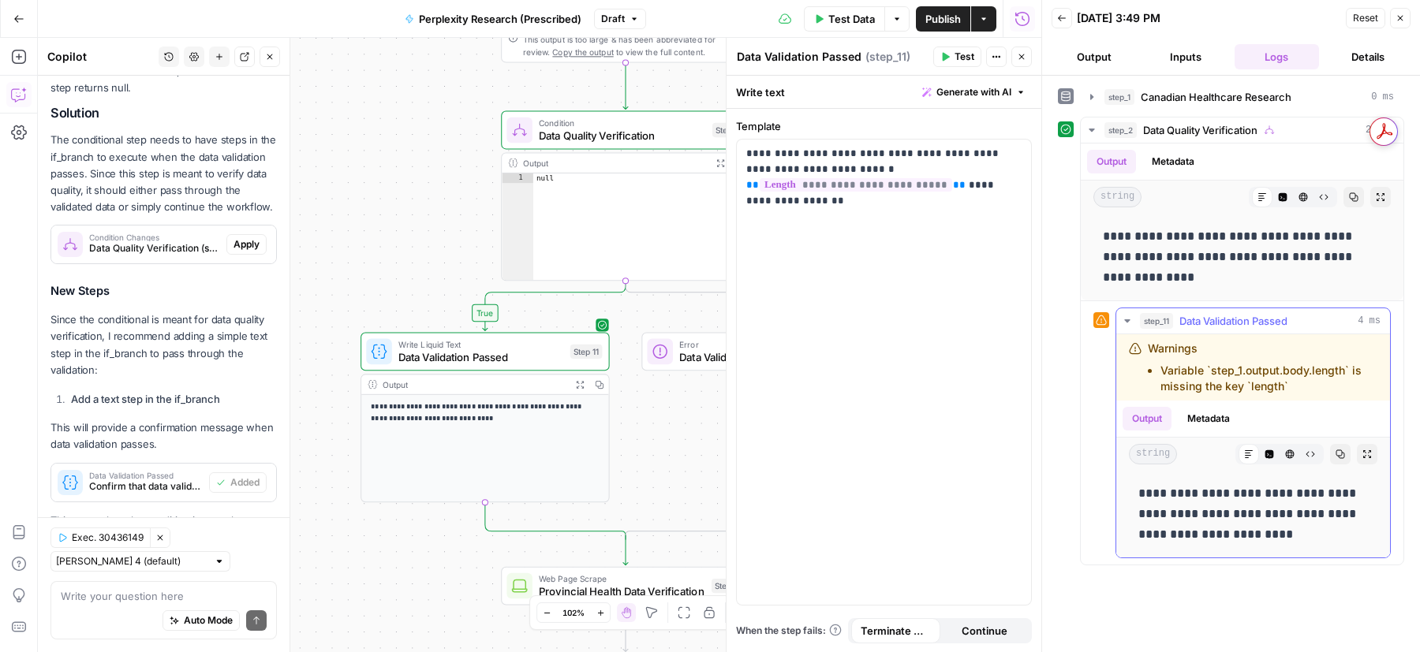
click at [1252, 383] on li "Variable `step_1.output.body.length` is missing the key `length`" at bounding box center [1268, 379] width 217 height 32
copy div "Variable `step_1.output.body.length` is missing the key `length`"
click at [148, 606] on div "Auto Mode Send" at bounding box center [164, 622] width 206 height 35
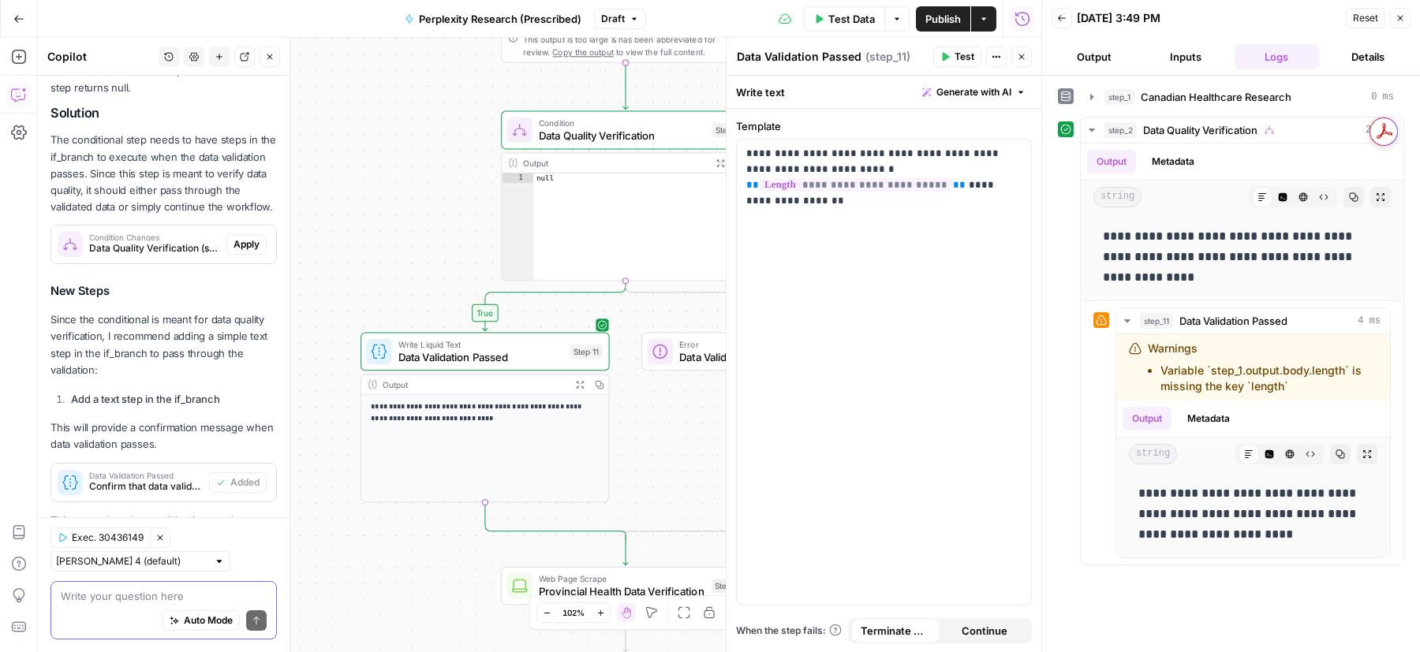
paste textarea "Variable `step_1.output.body.length` is missing the key `length`"
type textarea "Variable `step_1.output.body.length` is missing the key `length`"
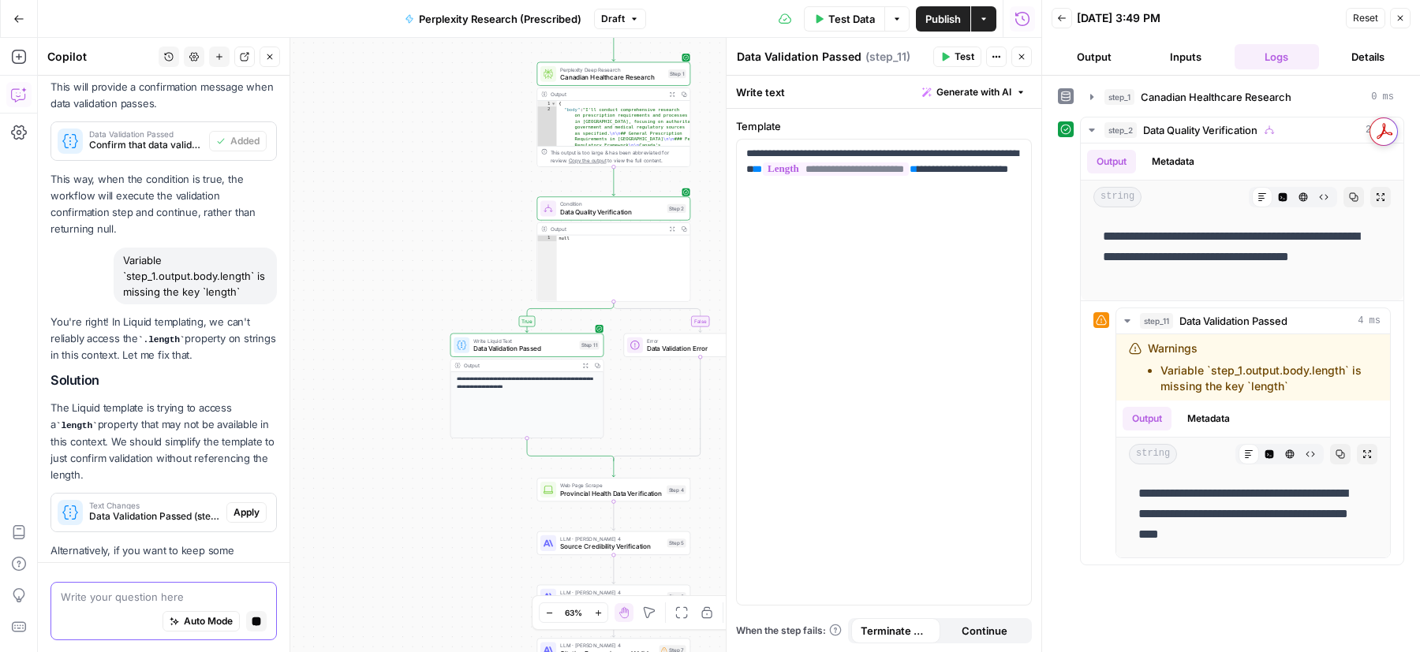
scroll to position [3868, 0]
click at [245, 503] on span "Apply" at bounding box center [246, 510] width 26 height 14
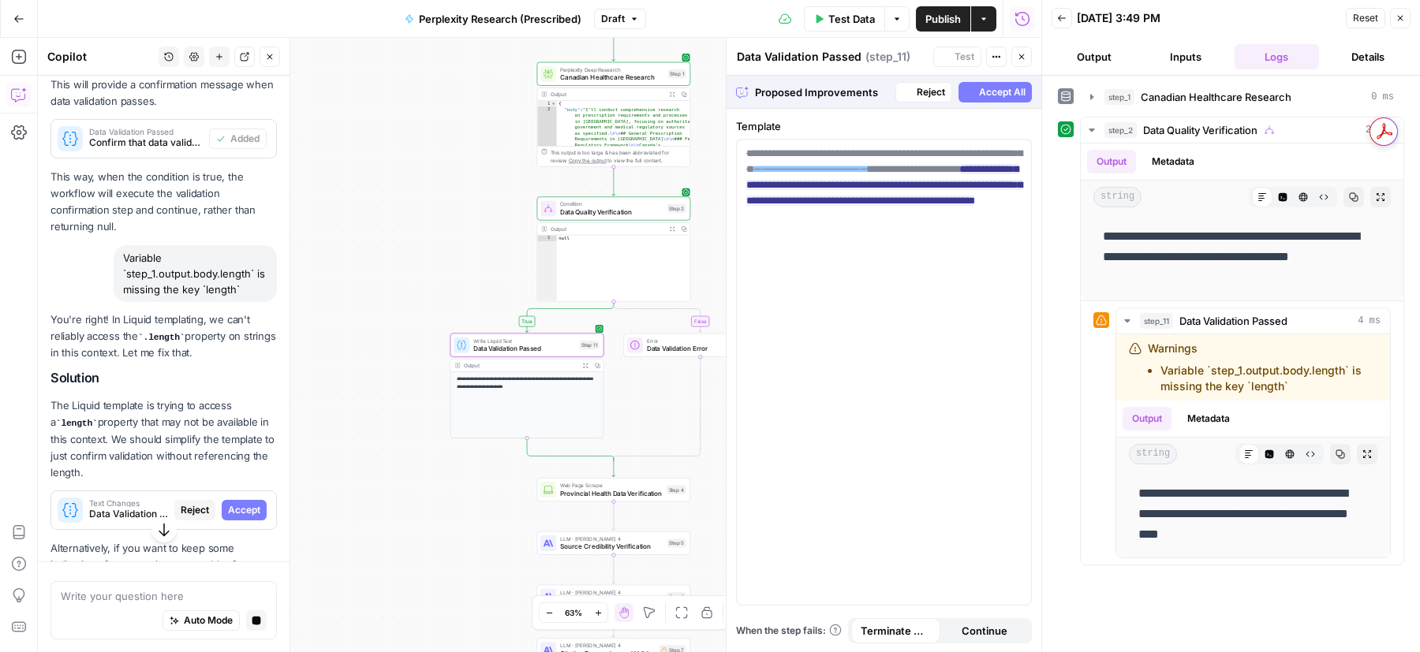
click at [245, 503] on span "Accept" at bounding box center [244, 510] width 32 height 14
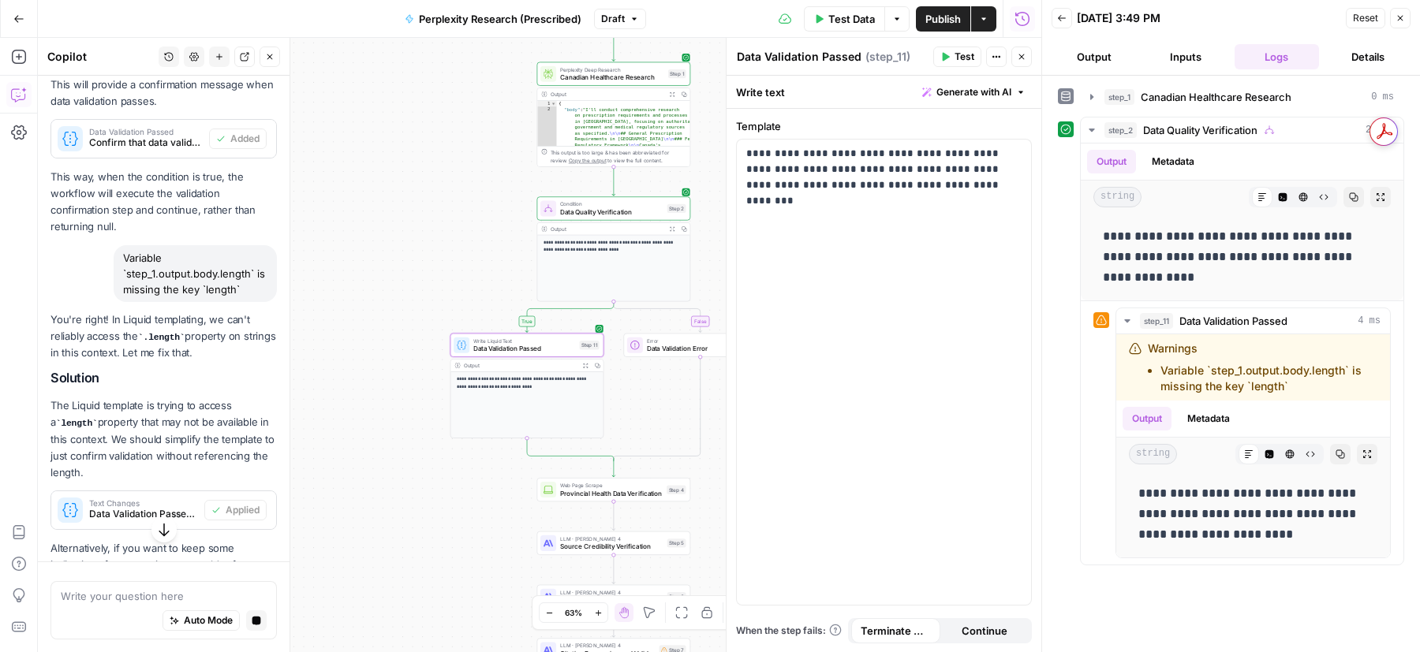
click at [242, 612] on span "Apply" at bounding box center [246, 619] width 26 height 14
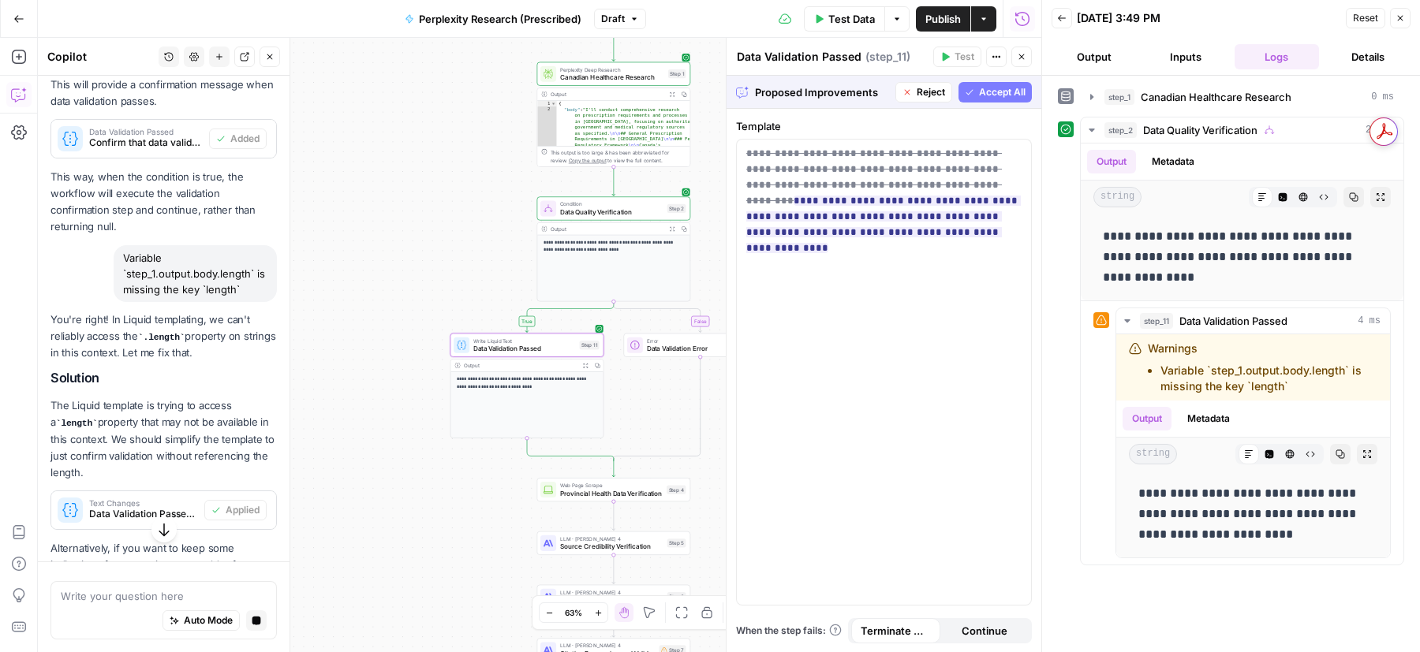
click at [242, 612] on span "Accept" at bounding box center [244, 619] width 32 height 14
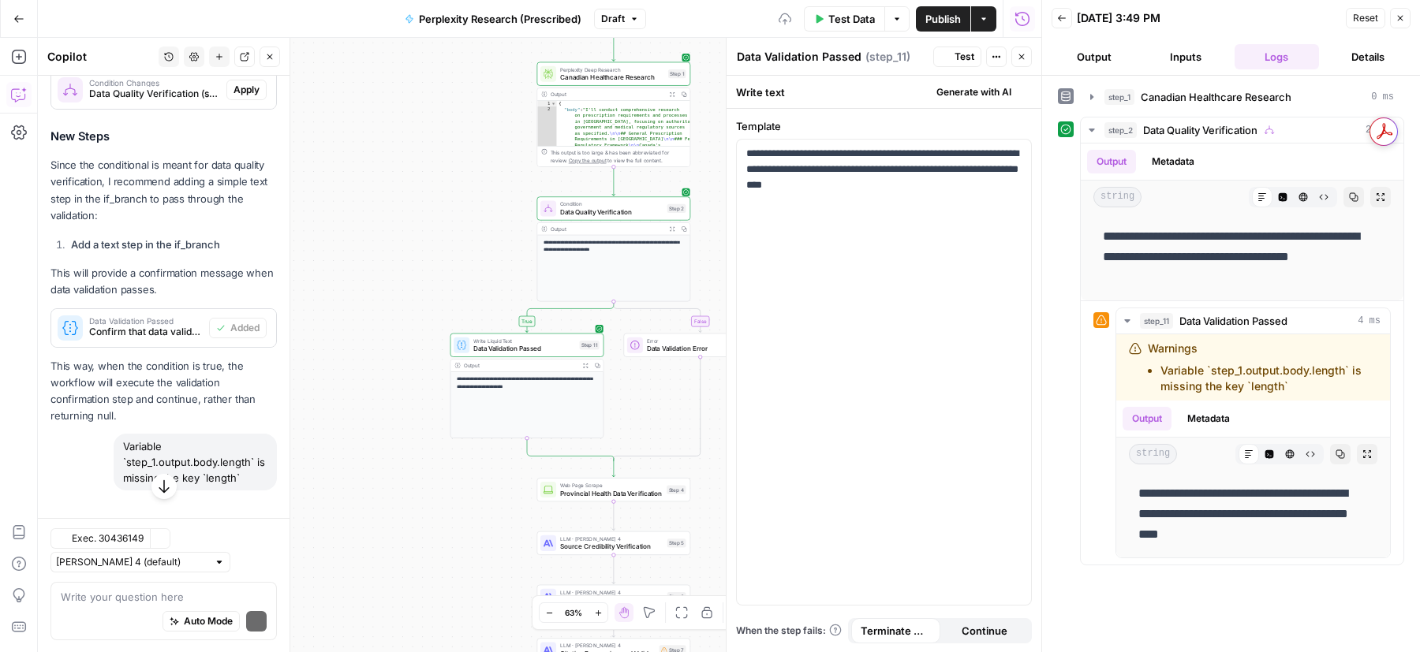
scroll to position [4056, 0]
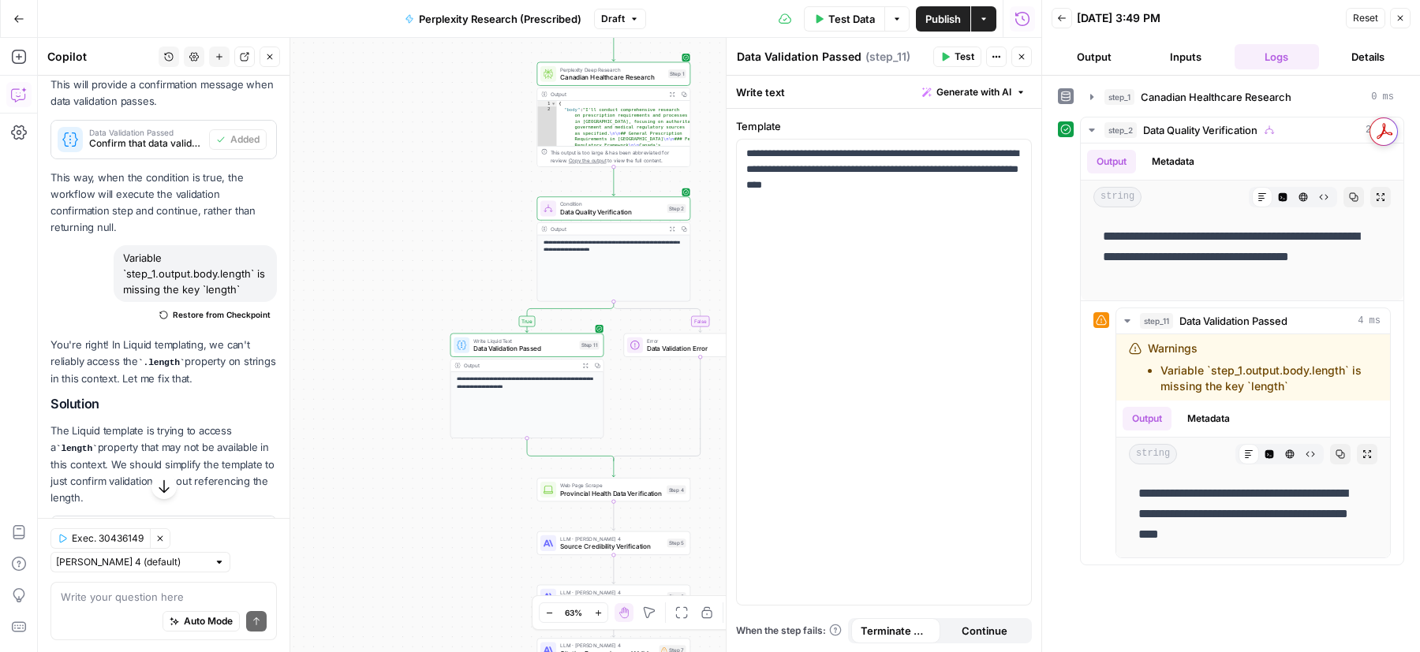
click at [946, 56] on icon "button" at bounding box center [946, 57] width 7 height 9
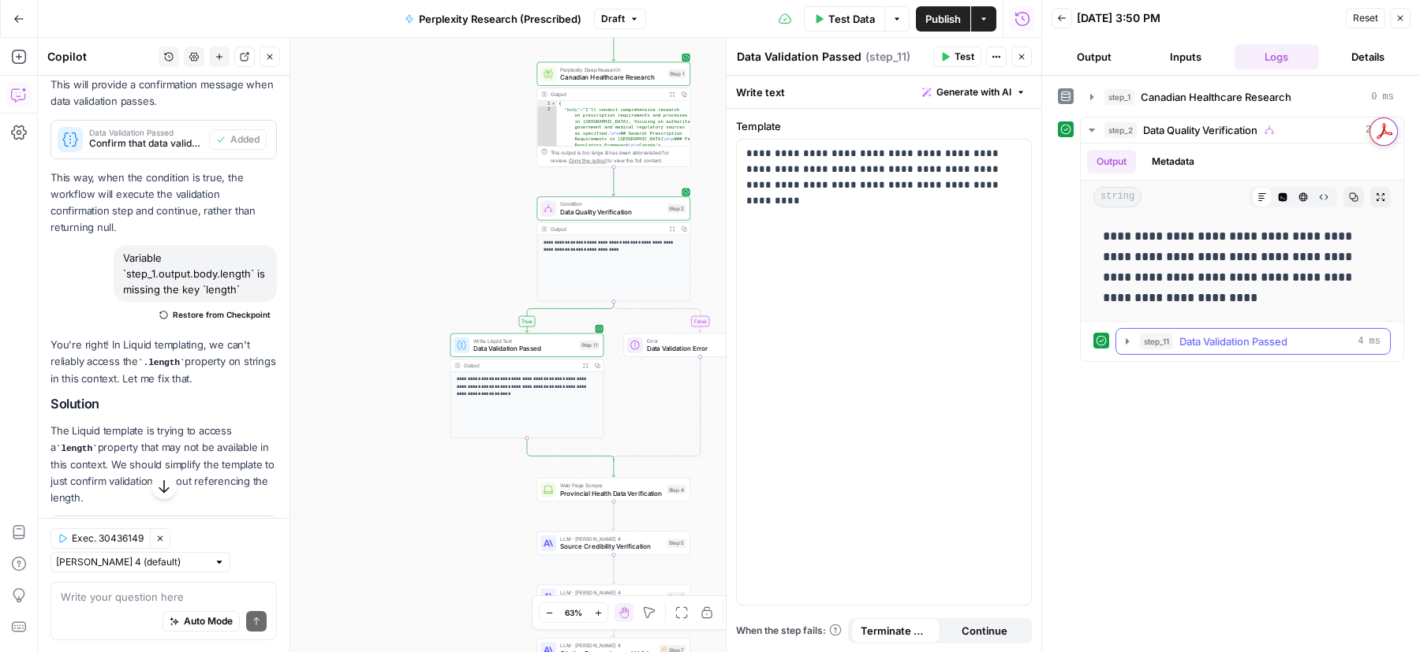
click at [1126, 338] on icon "button" at bounding box center [1127, 341] width 3 height 6
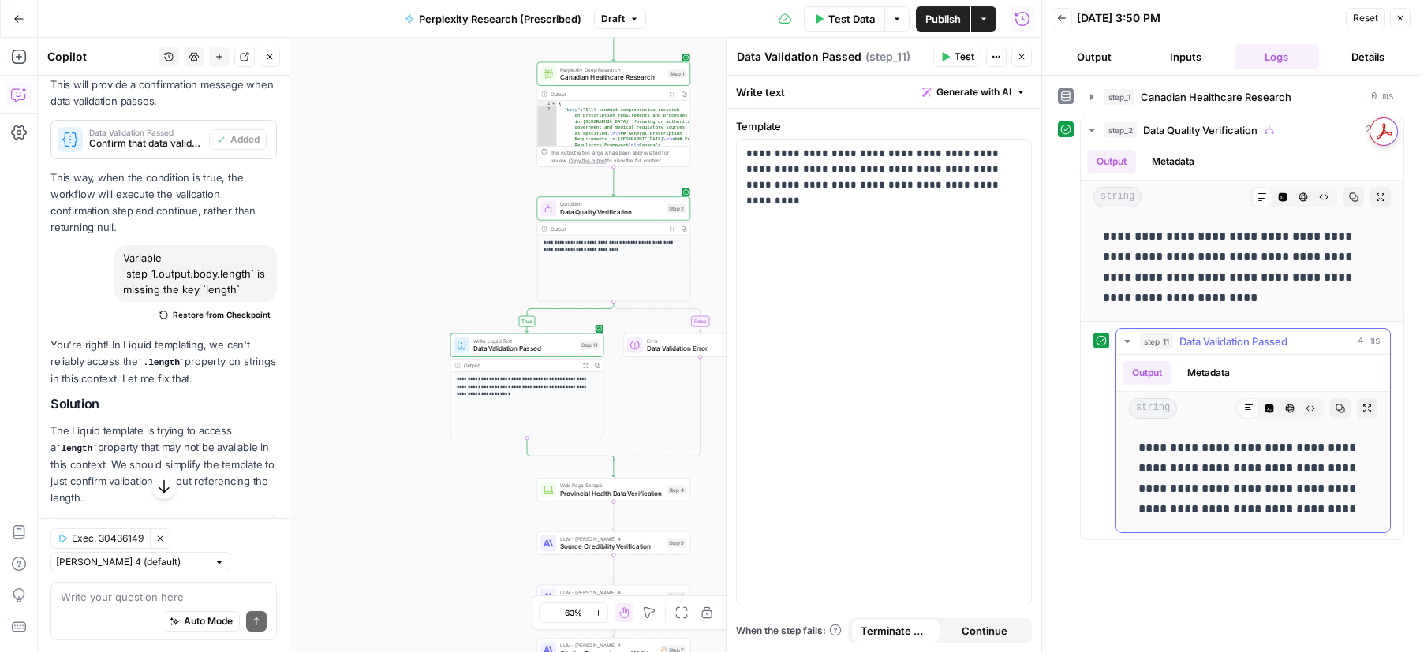
click at [1126, 340] on icon "button" at bounding box center [1127, 341] width 6 height 3
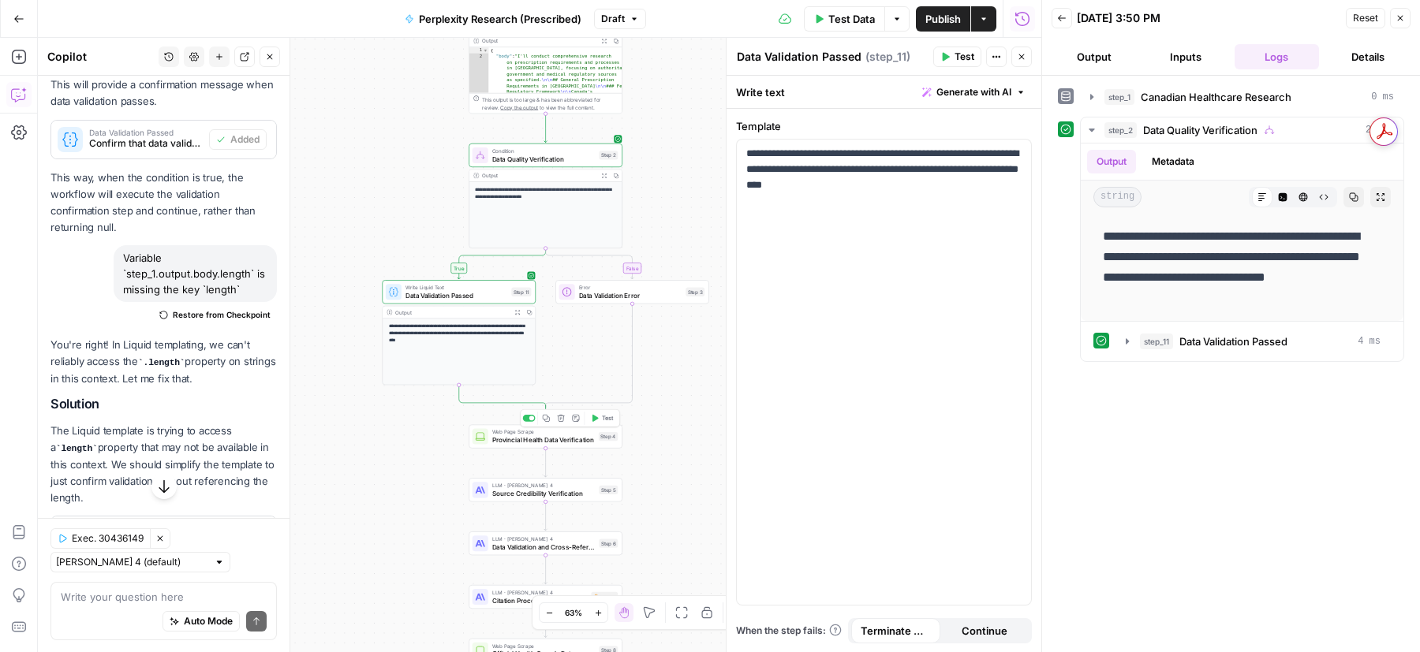
click at [602, 420] on span "Test" at bounding box center [608, 418] width 12 height 9
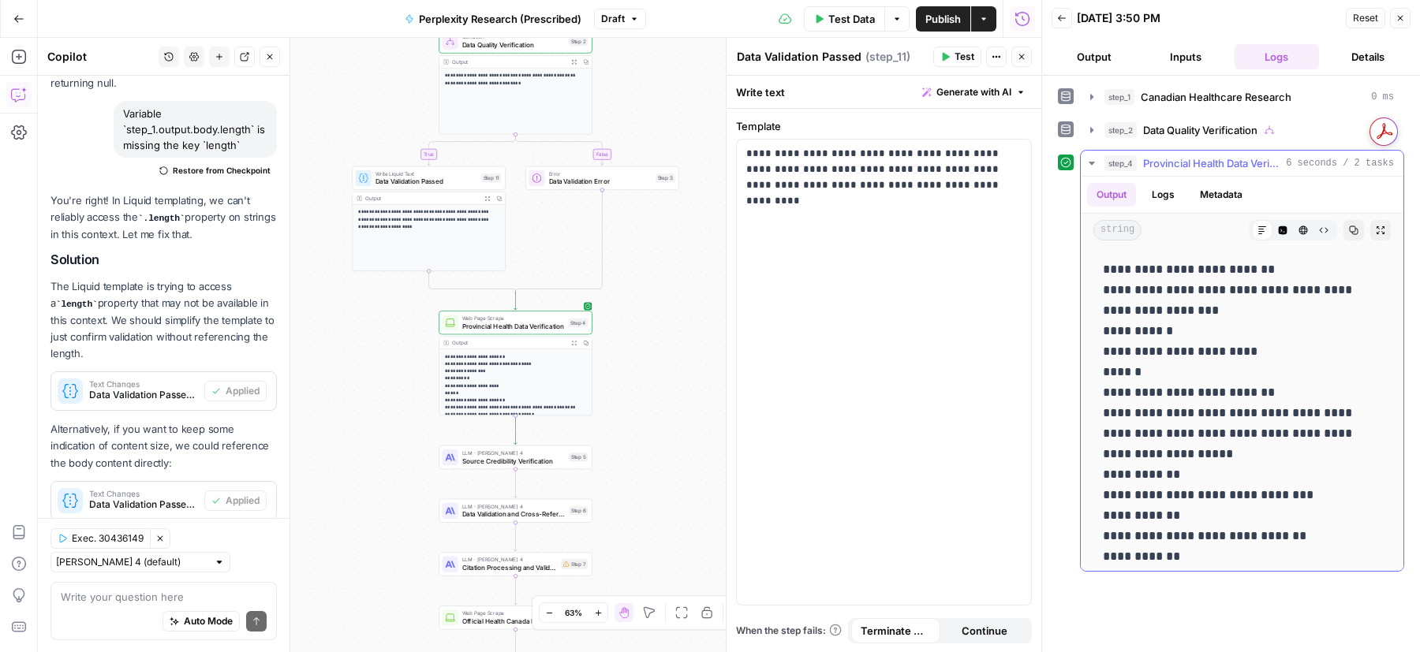
scroll to position [439, 0]
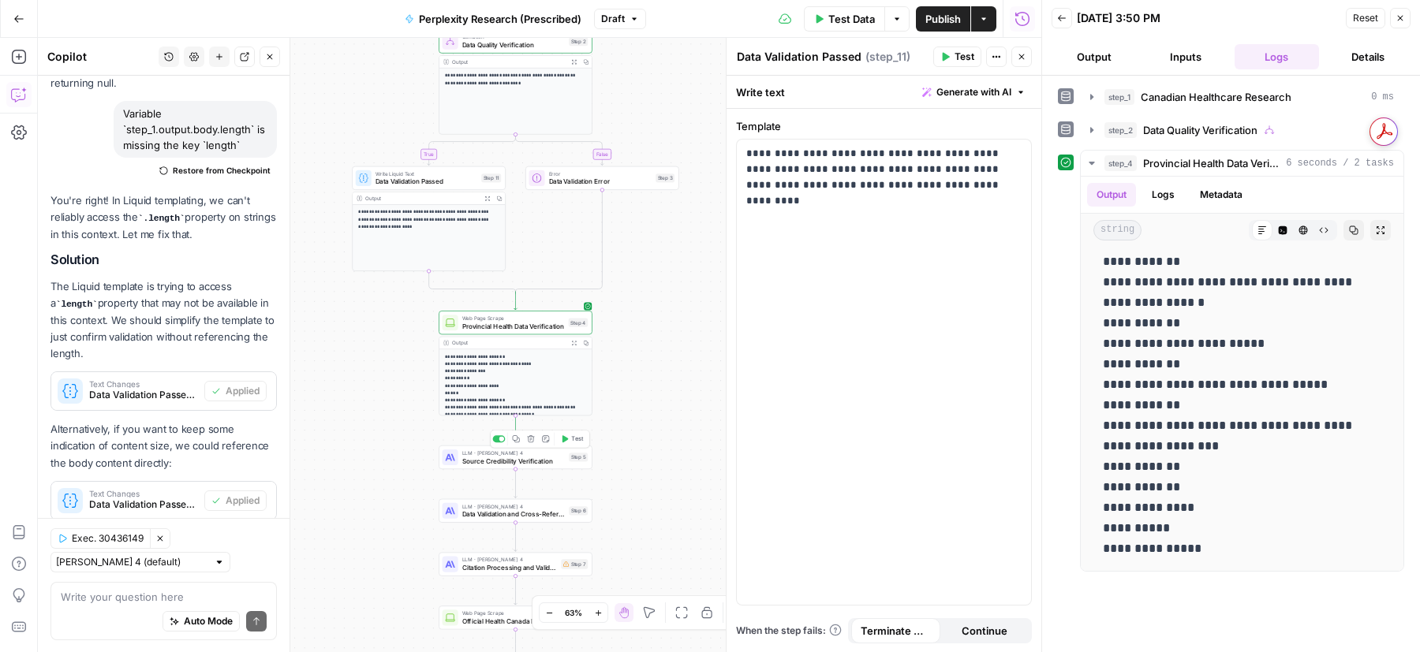
click at [568, 436] on icon "button" at bounding box center [565, 439] width 8 height 8
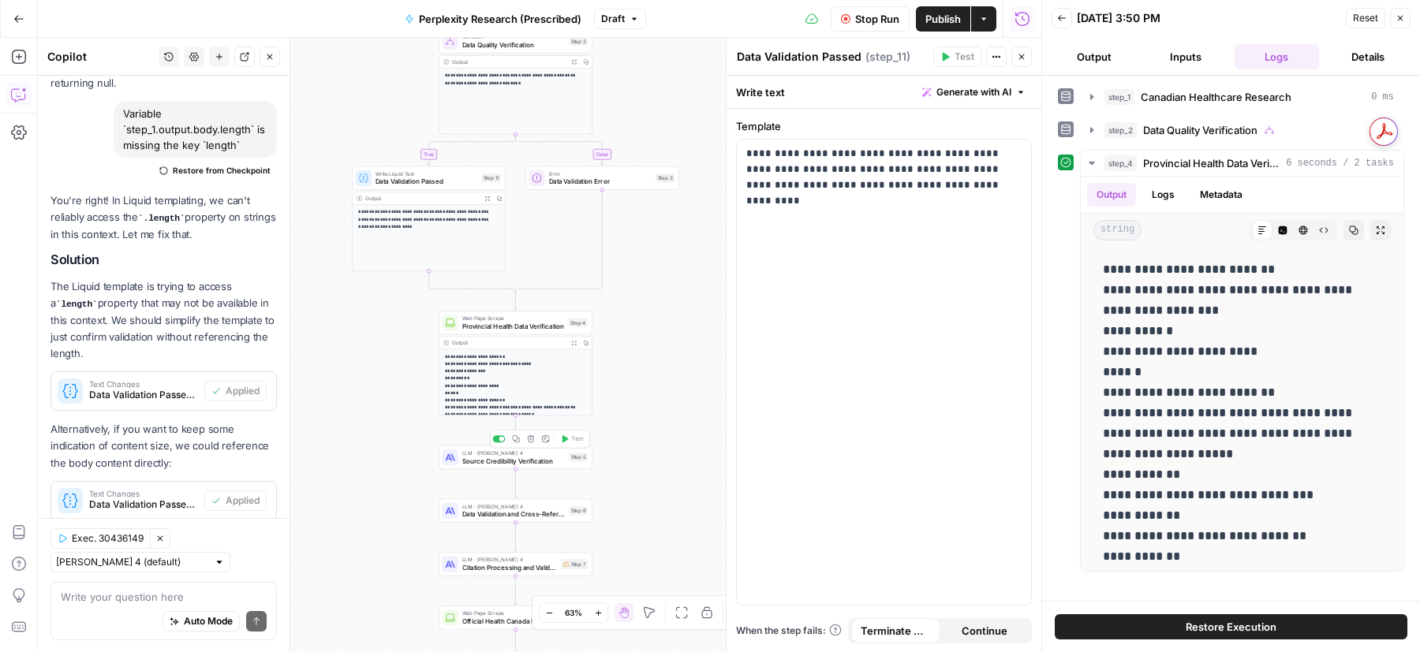
click at [553, 461] on span "Source Credibility Verification" at bounding box center [513, 461] width 103 height 10
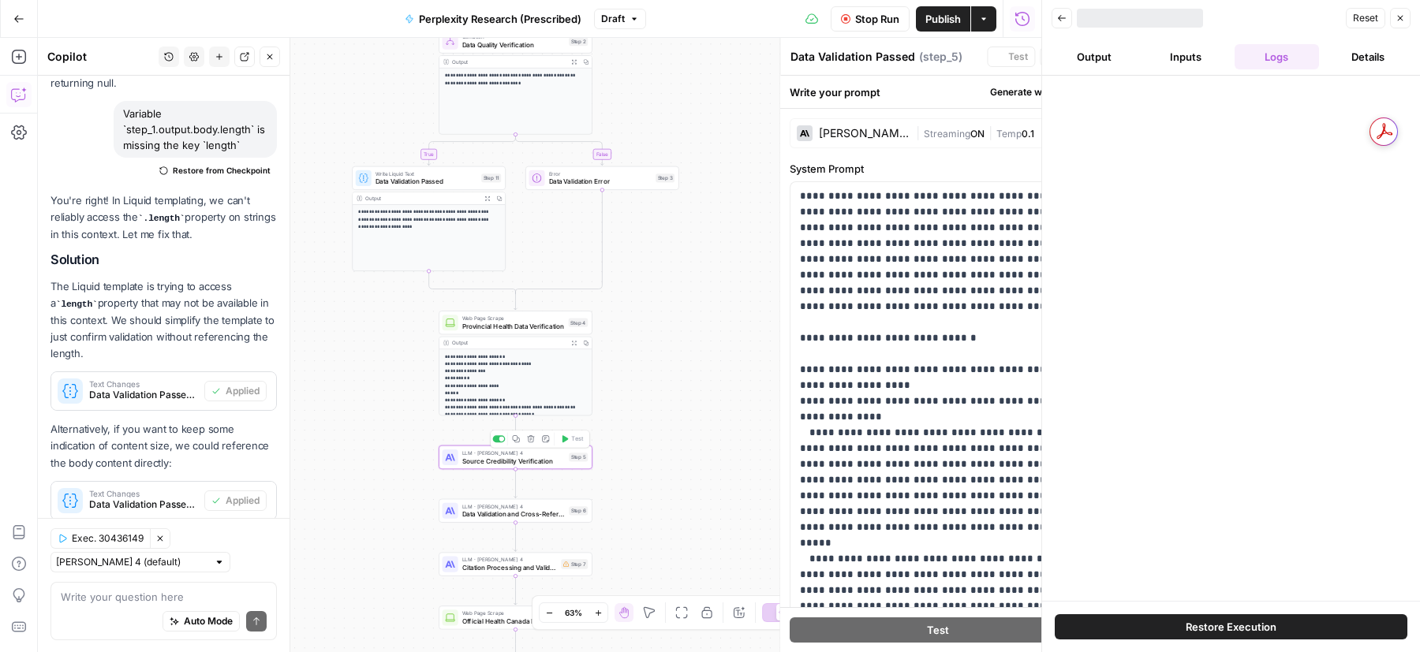
type textarea "Source Credibility Verification"
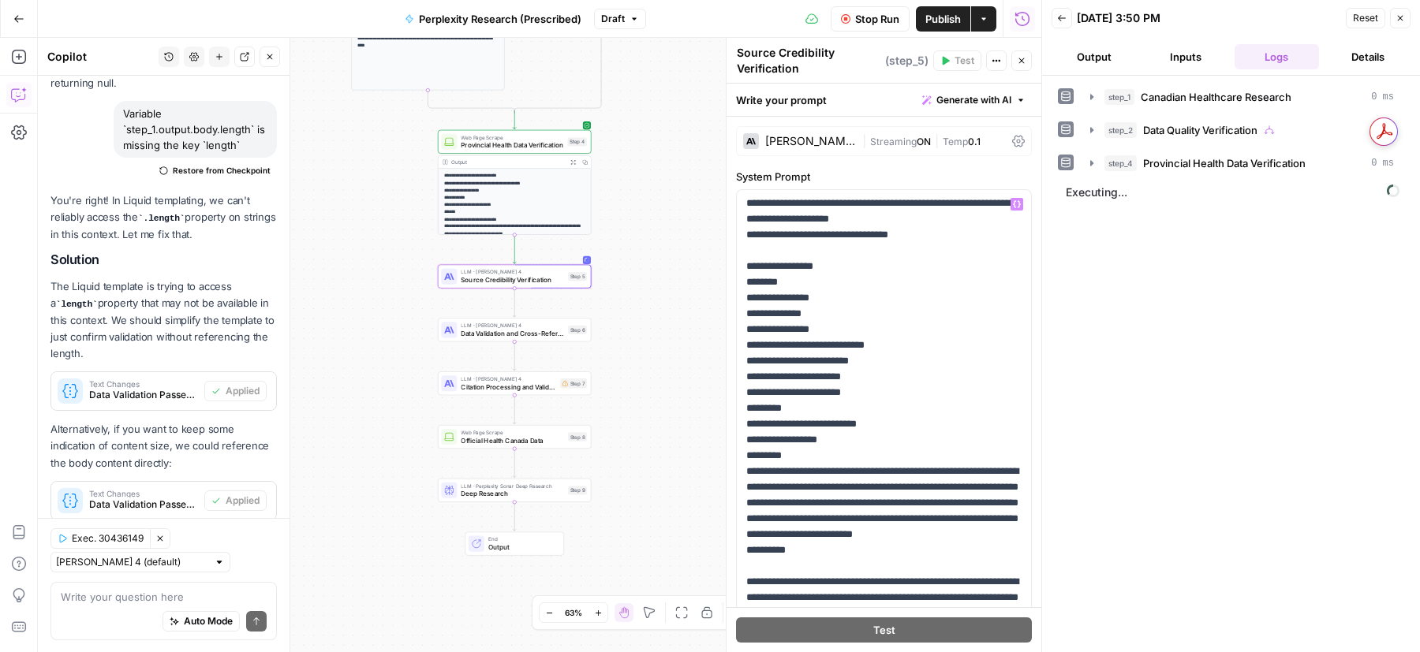
scroll to position [72, 0]
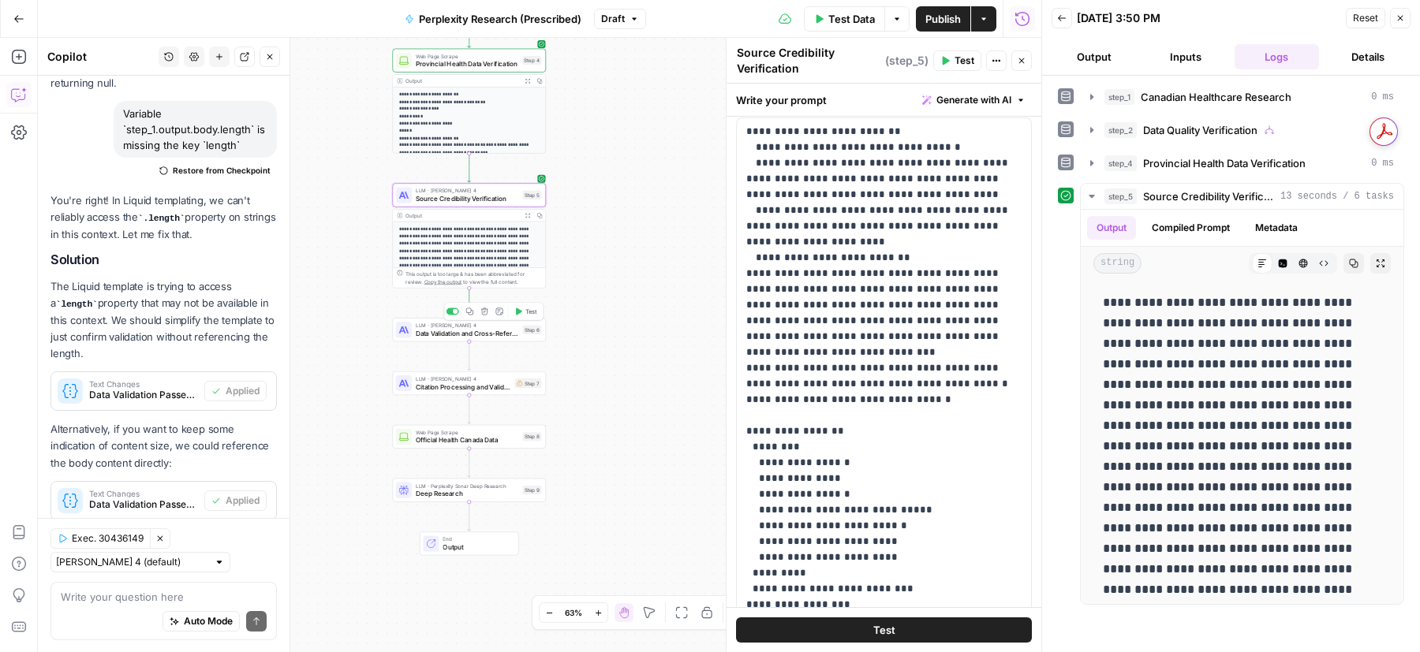
click at [520, 317] on button "Test" at bounding box center [525, 311] width 31 height 13
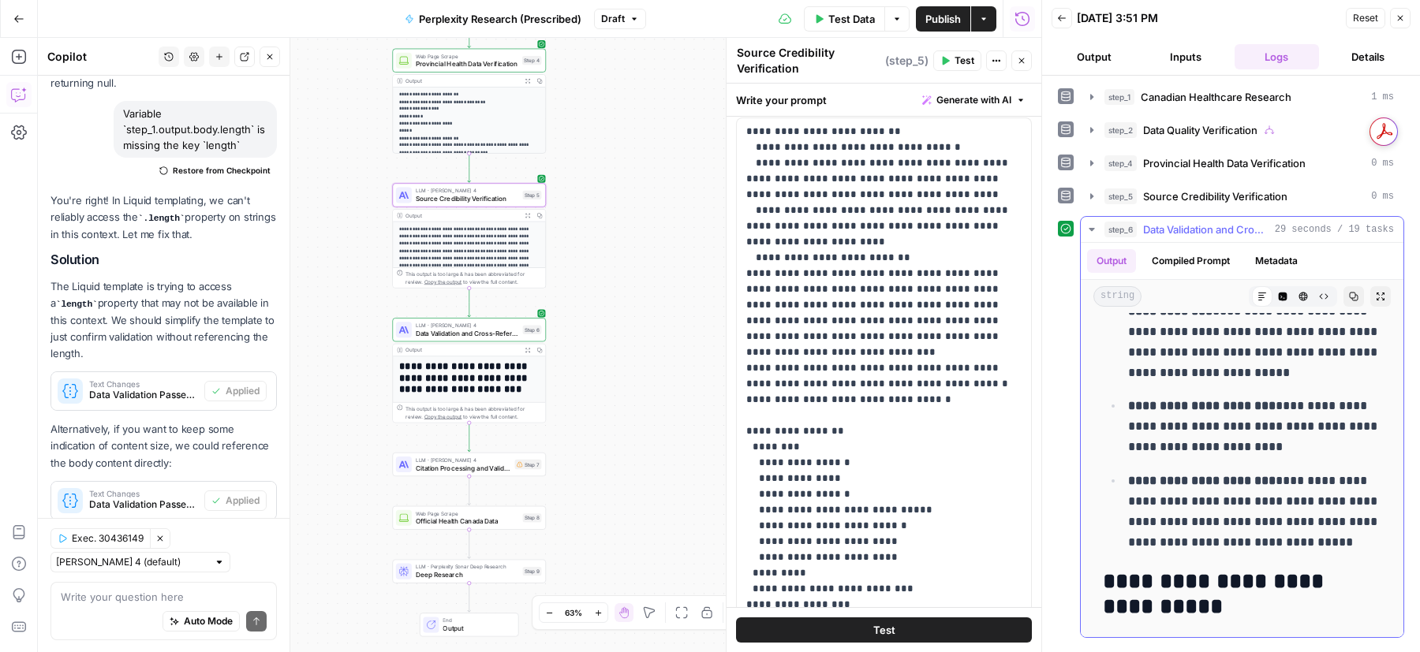
scroll to position [715, 0]
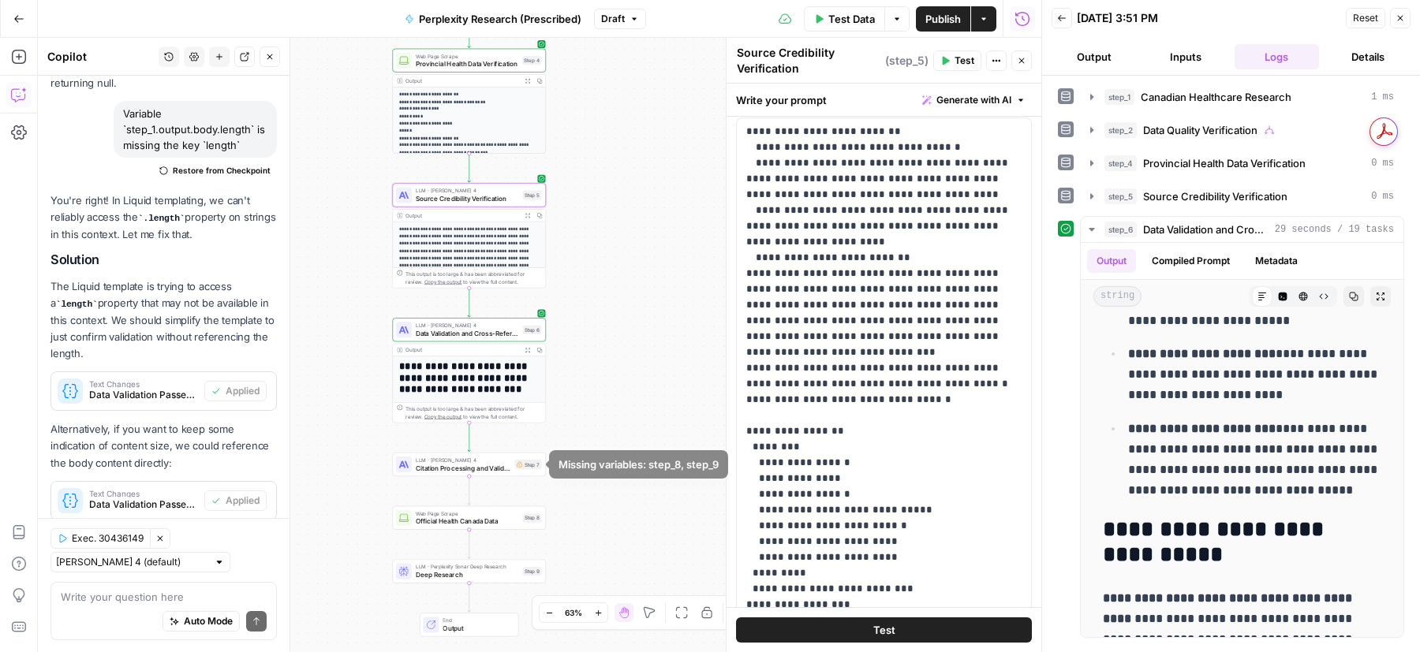
click at [529, 448] on span "Test" at bounding box center [531, 446] width 12 height 9
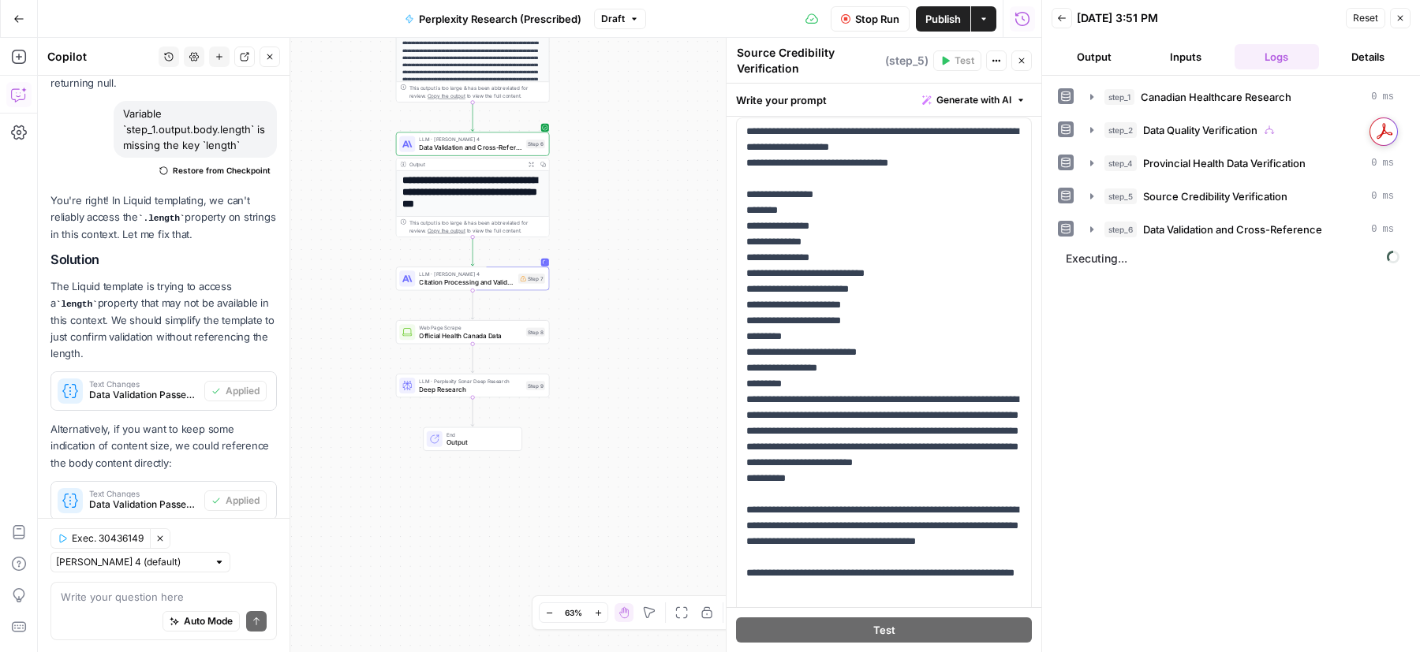
click at [531, 162] on icon "button" at bounding box center [532, 165] width 6 height 6
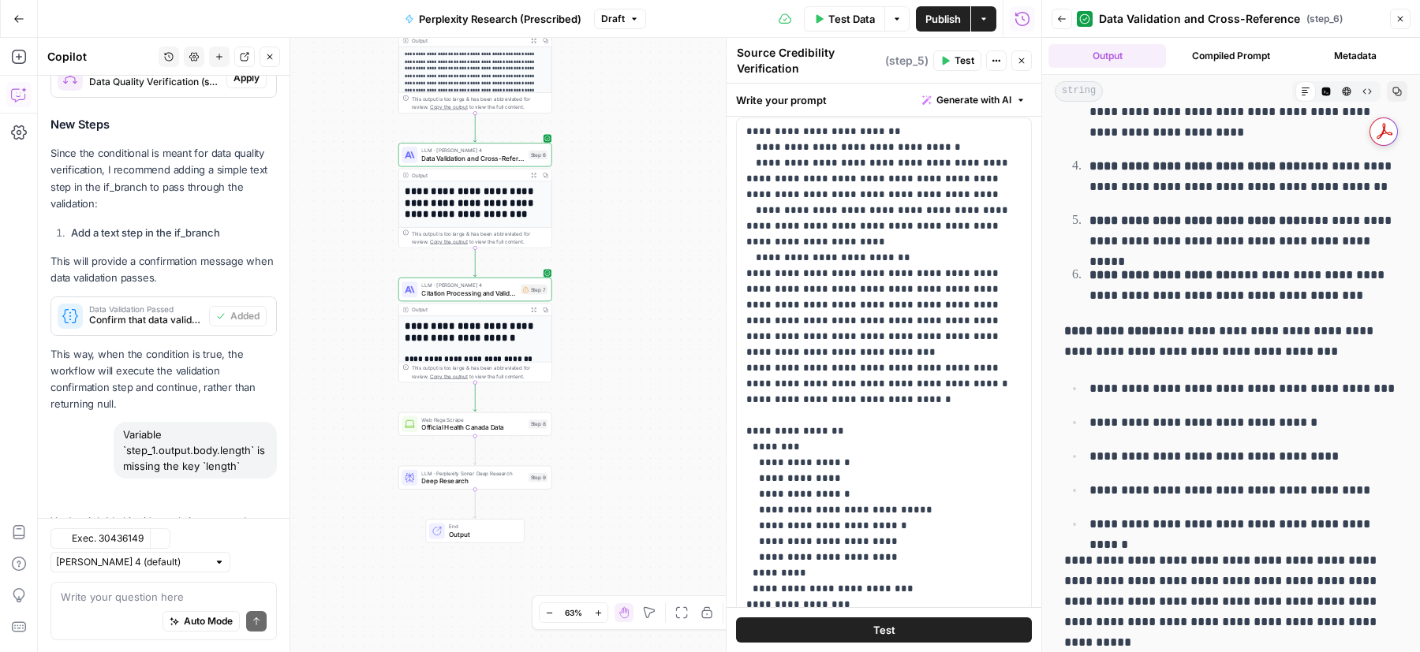
scroll to position [4201, 0]
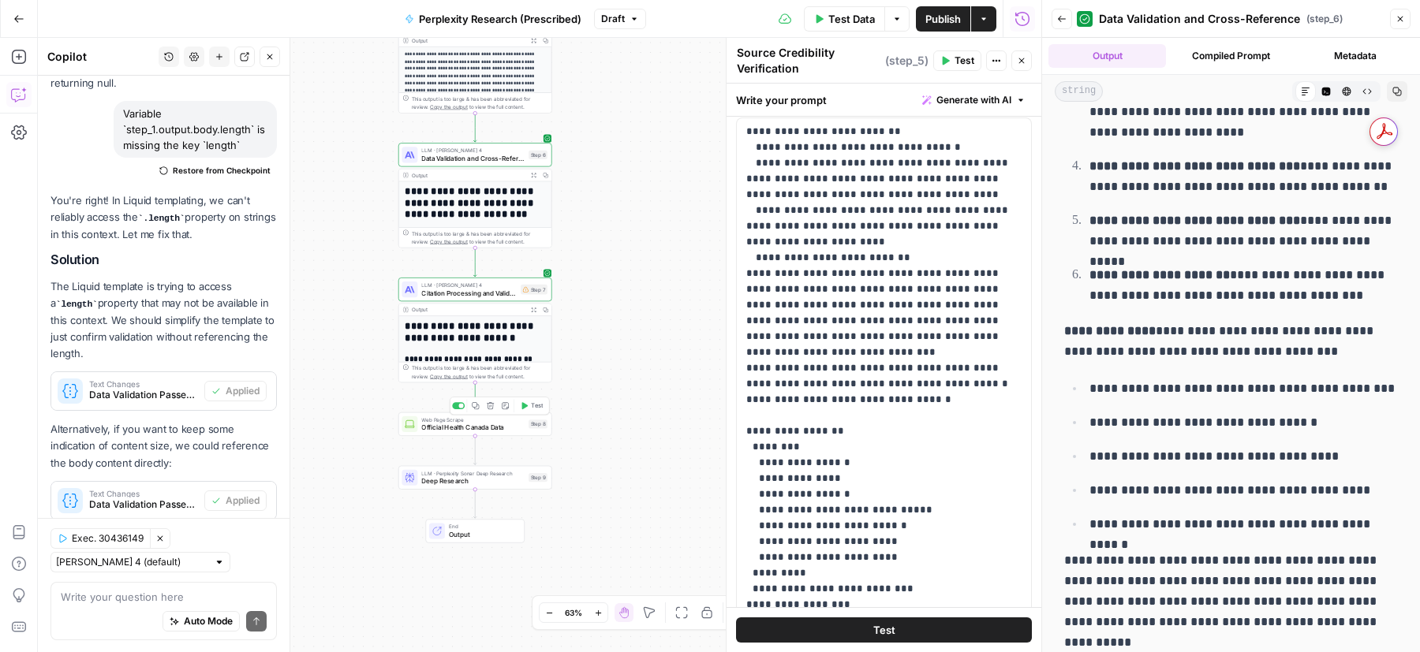
click at [525, 409] on icon "button" at bounding box center [524, 406] width 8 height 8
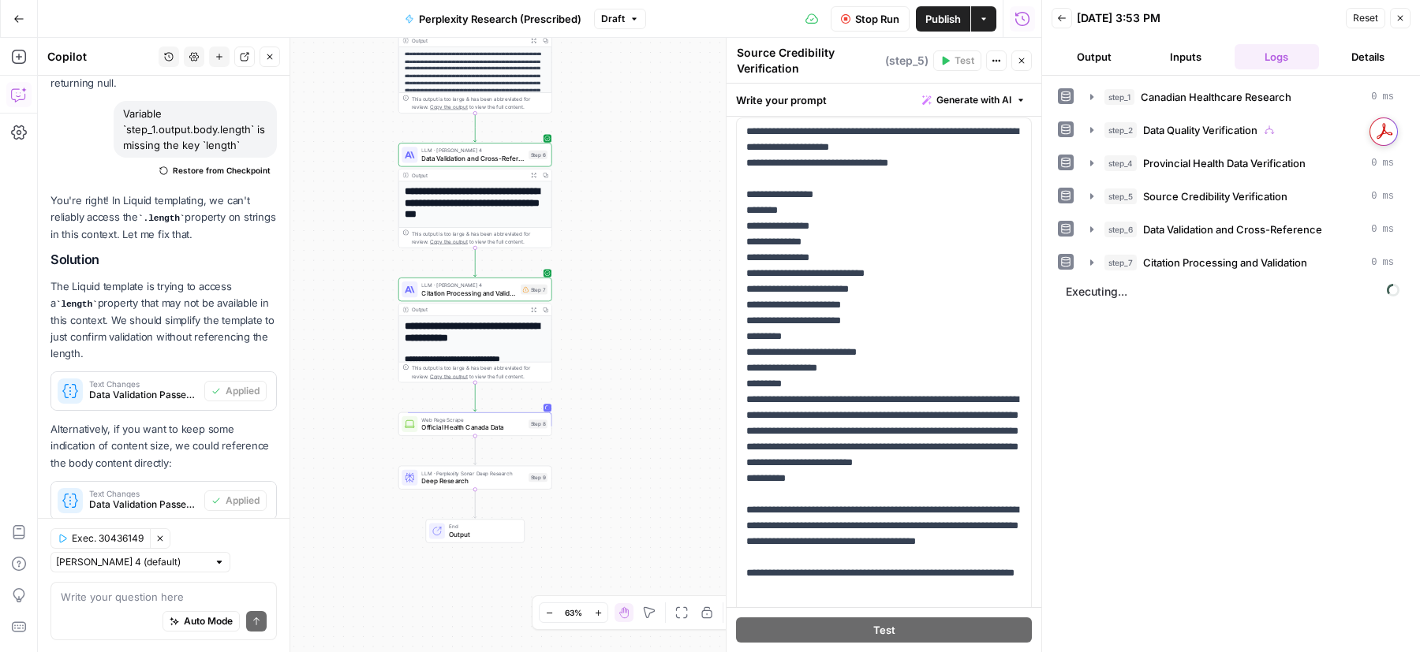
click at [530, 309] on button "Expand Output" at bounding box center [534, 310] width 12 height 12
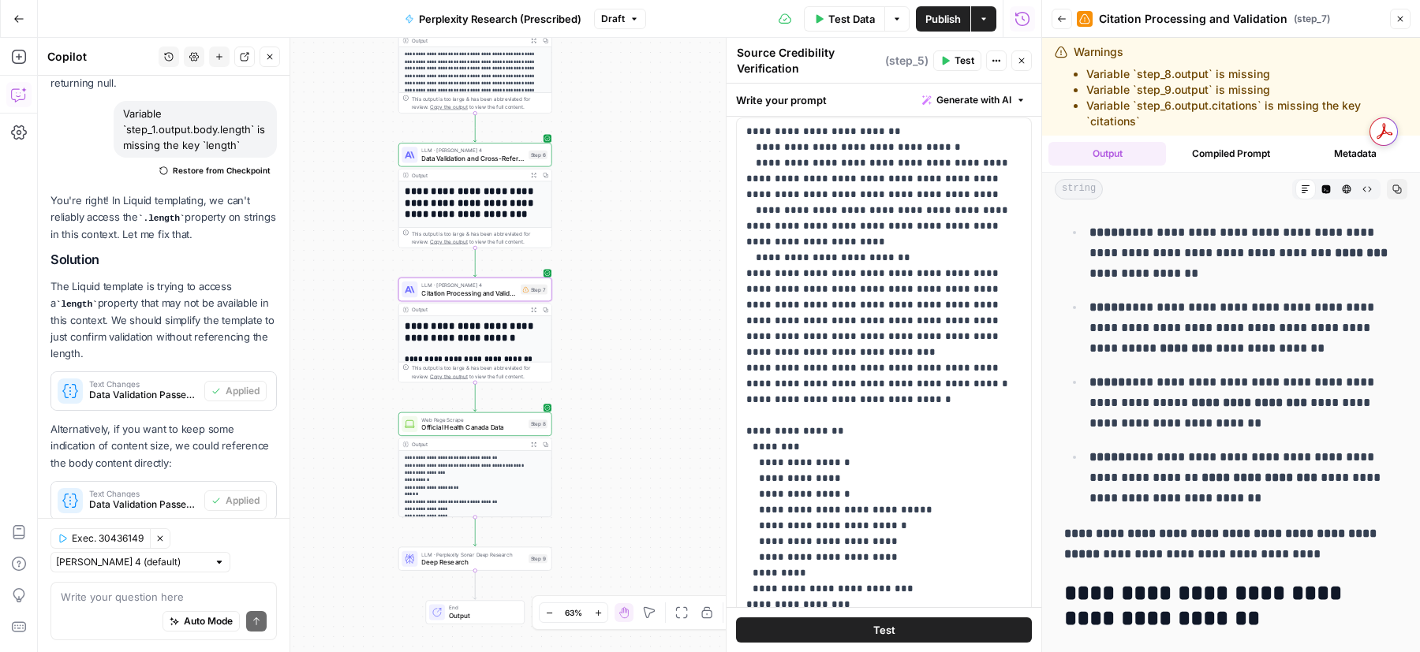
scroll to position [336, 0]
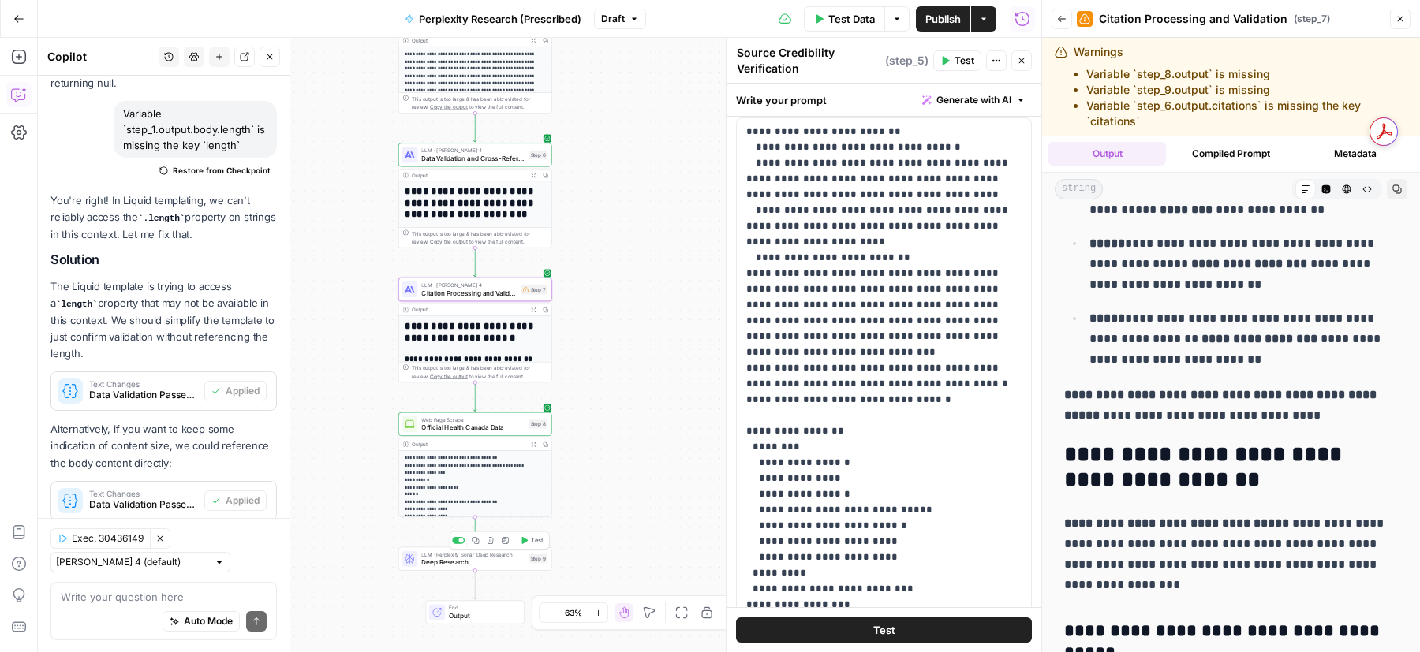
click at [531, 541] on span "Test" at bounding box center [537, 540] width 12 height 9
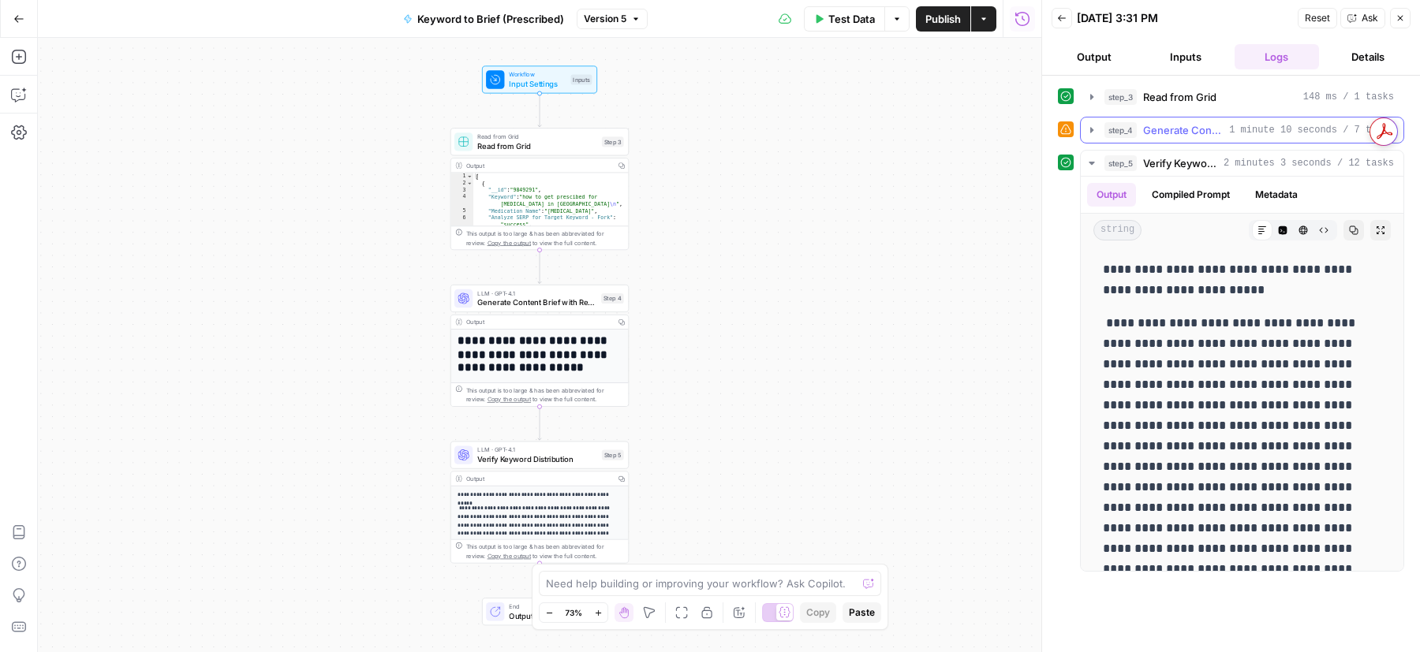
click at [1088, 134] on icon "button" at bounding box center [1091, 130] width 13 height 13
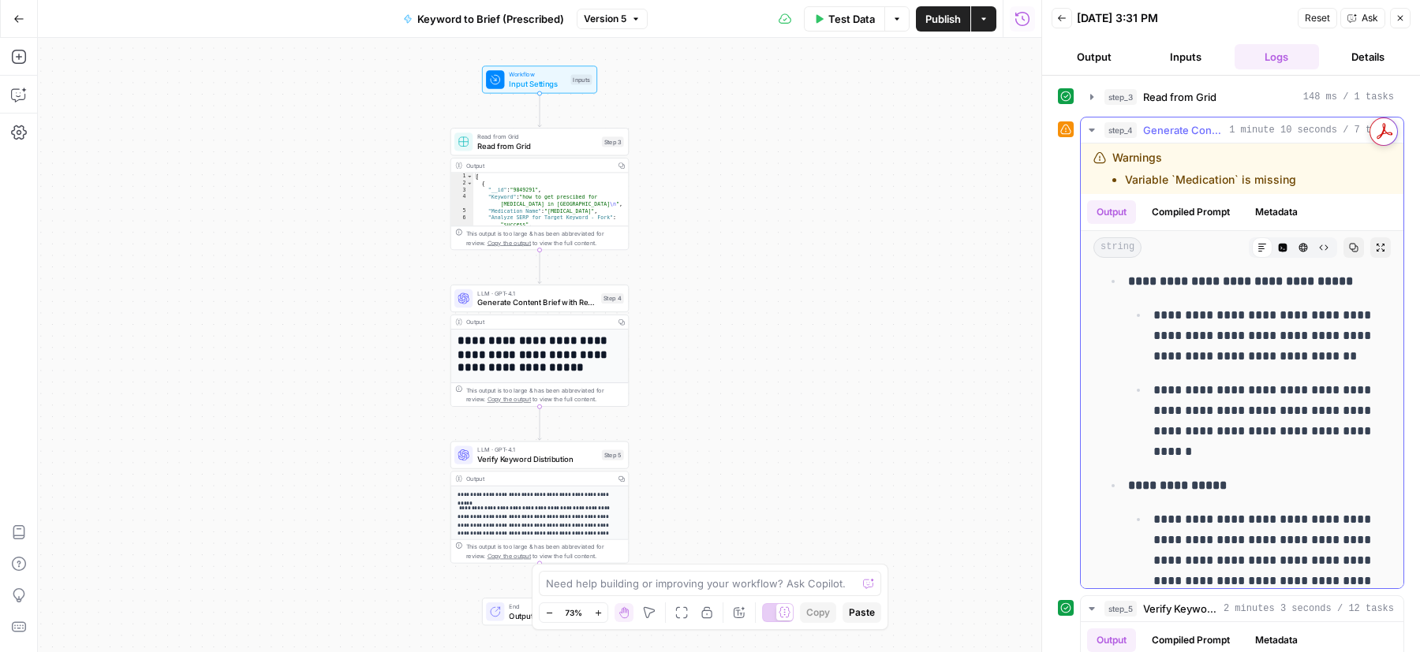
scroll to position [617, 0]
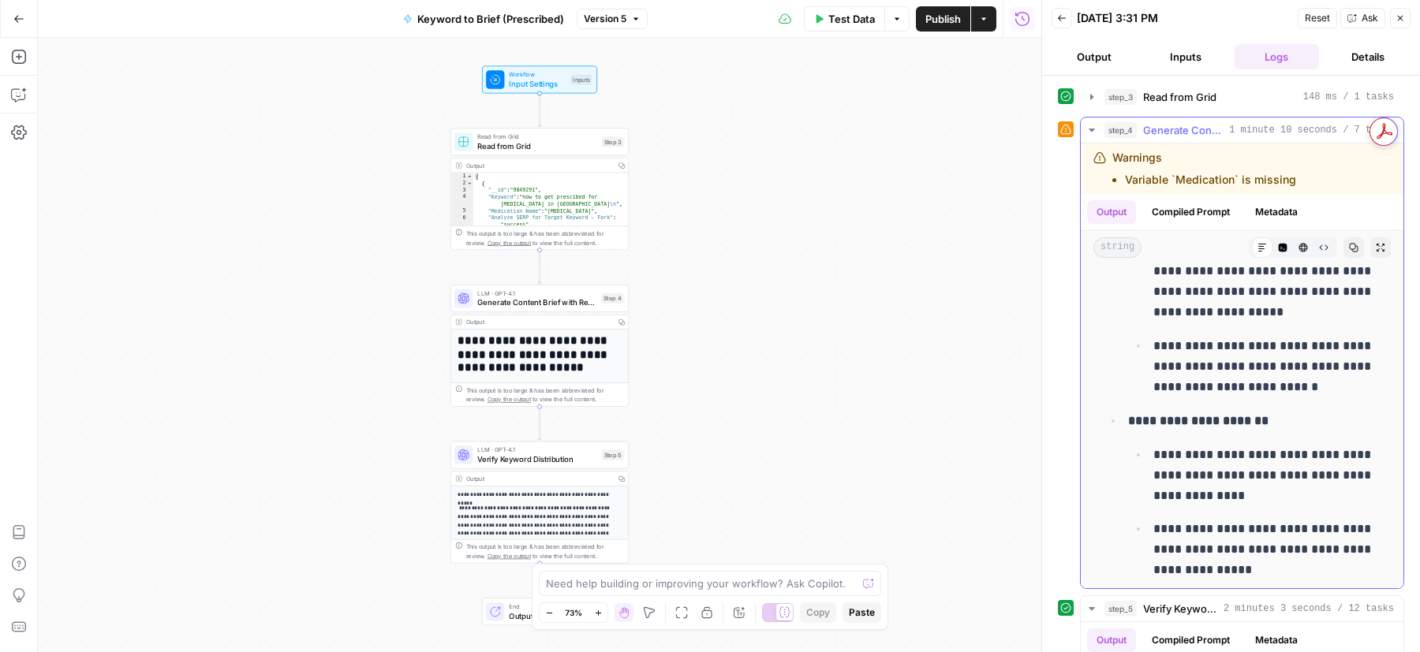
click at [1093, 125] on icon "button" at bounding box center [1091, 130] width 13 height 13
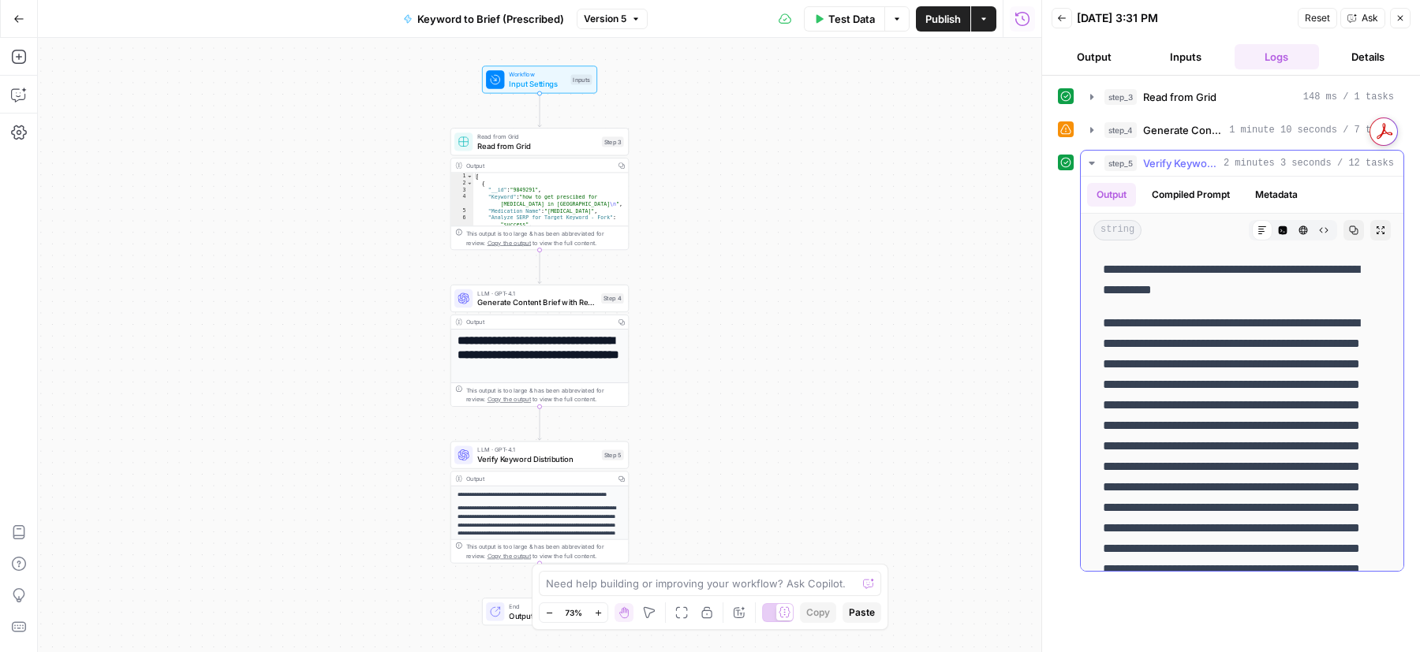
click at [719, 581] on textarea at bounding box center [701, 584] width 311 height 16
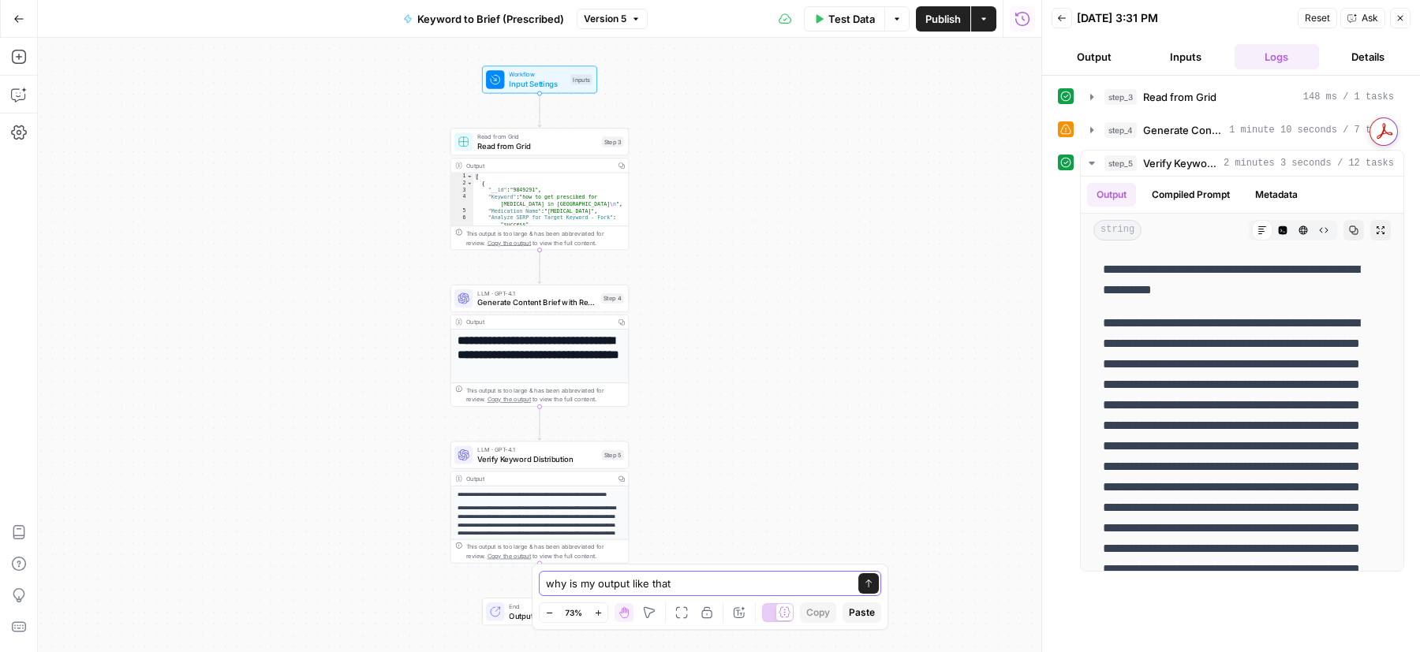
type textarea "why is my output like that?"
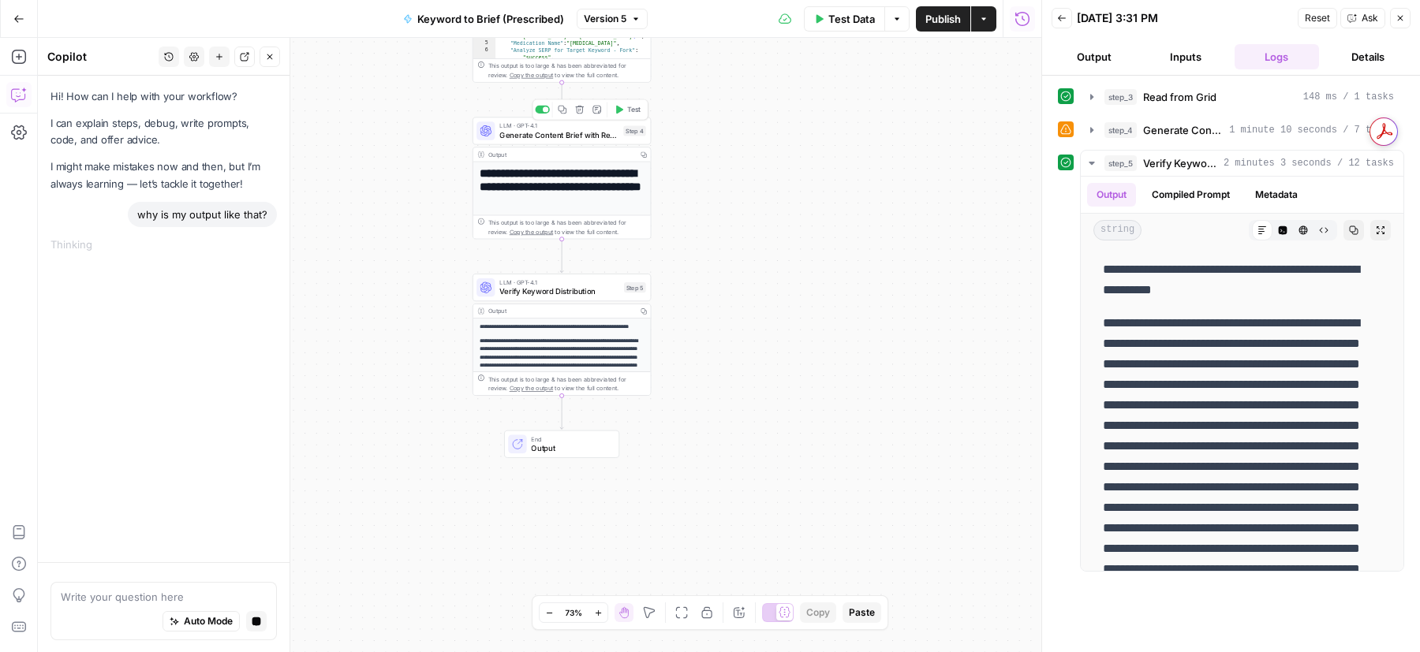
click at [577, 141] on div "LLM · GPT-4.1 Generate Content Brief with Regional Costs Step 4 Copy step Delet…" at bounding box center [562, 131] width 178 height 28
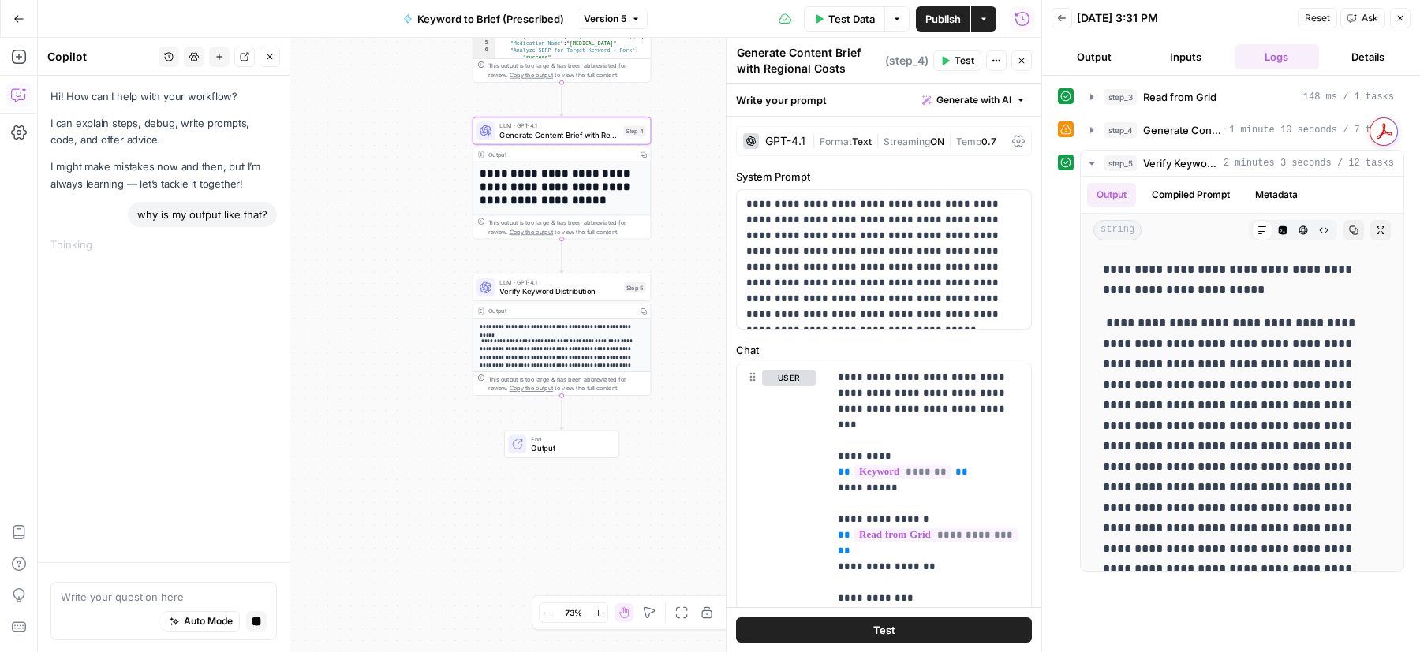
click at [624, 153] on div "Output" at bounding box center [560, 154] width 145 height 9
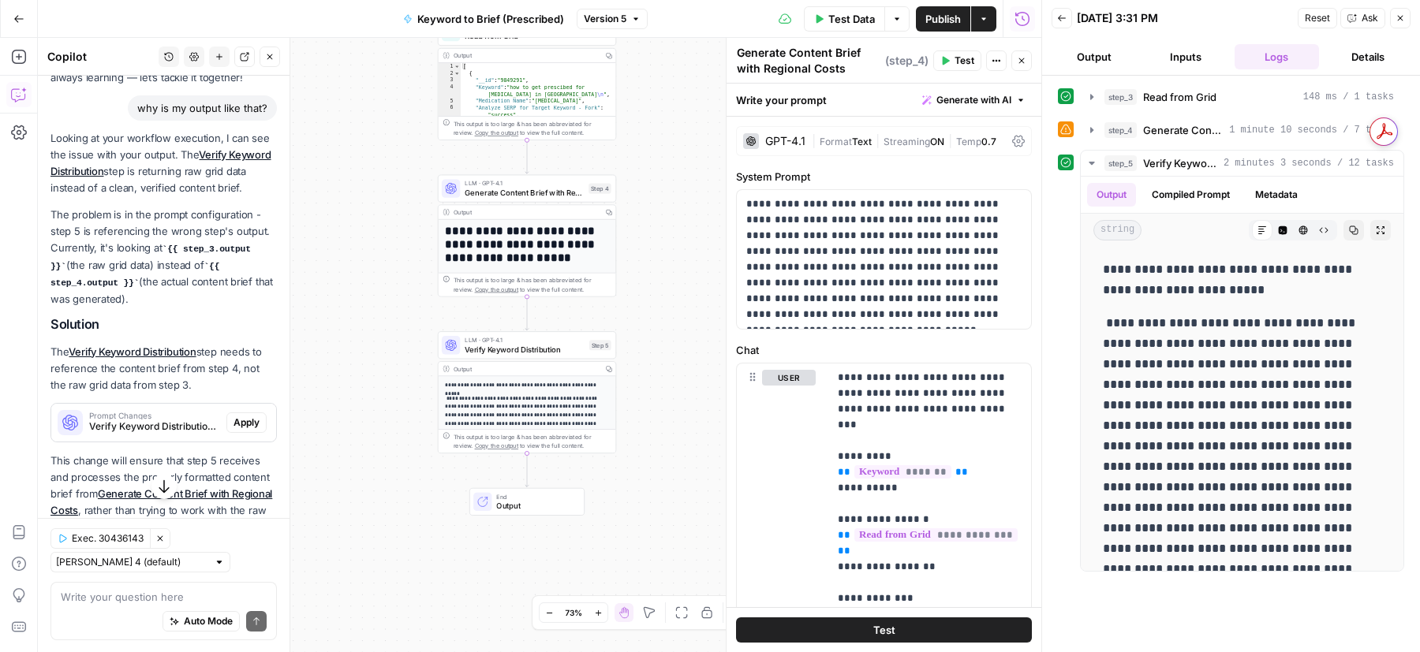
scroll to position [118, 0]
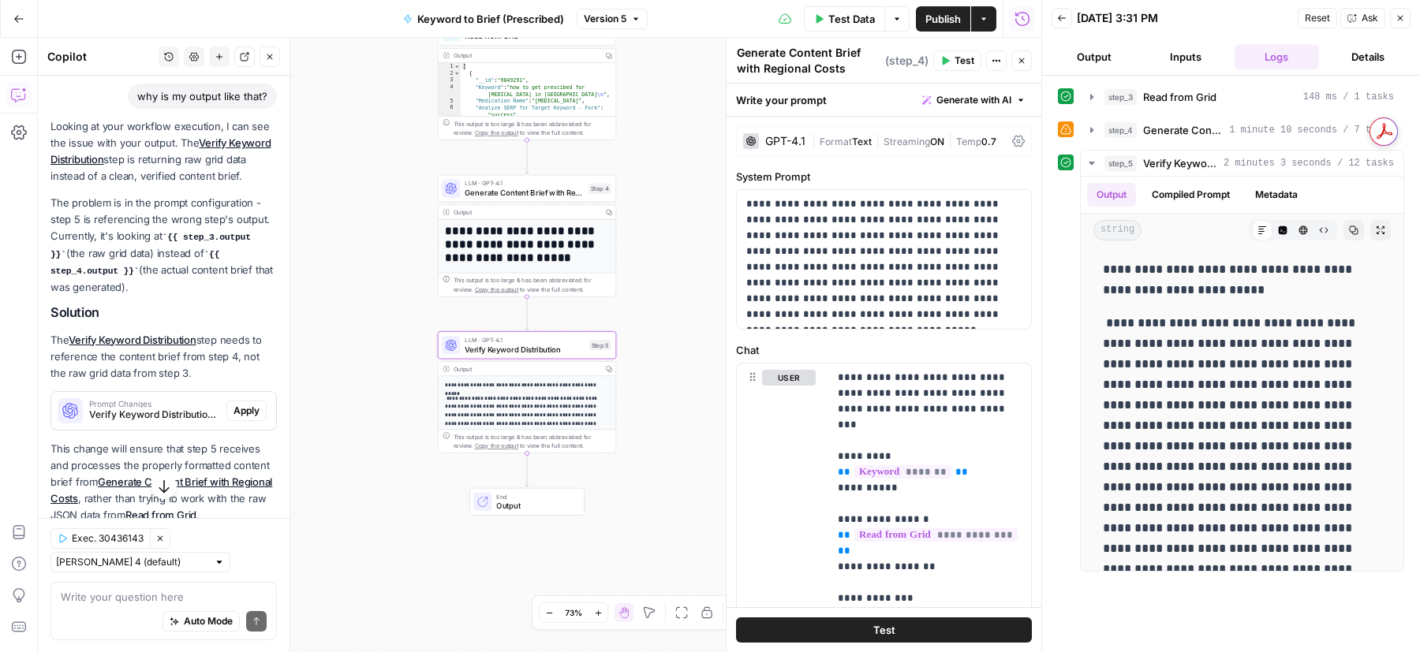
click at [241, 410] on span "Apply" at bounding box center [246, 411] width 26 height 14
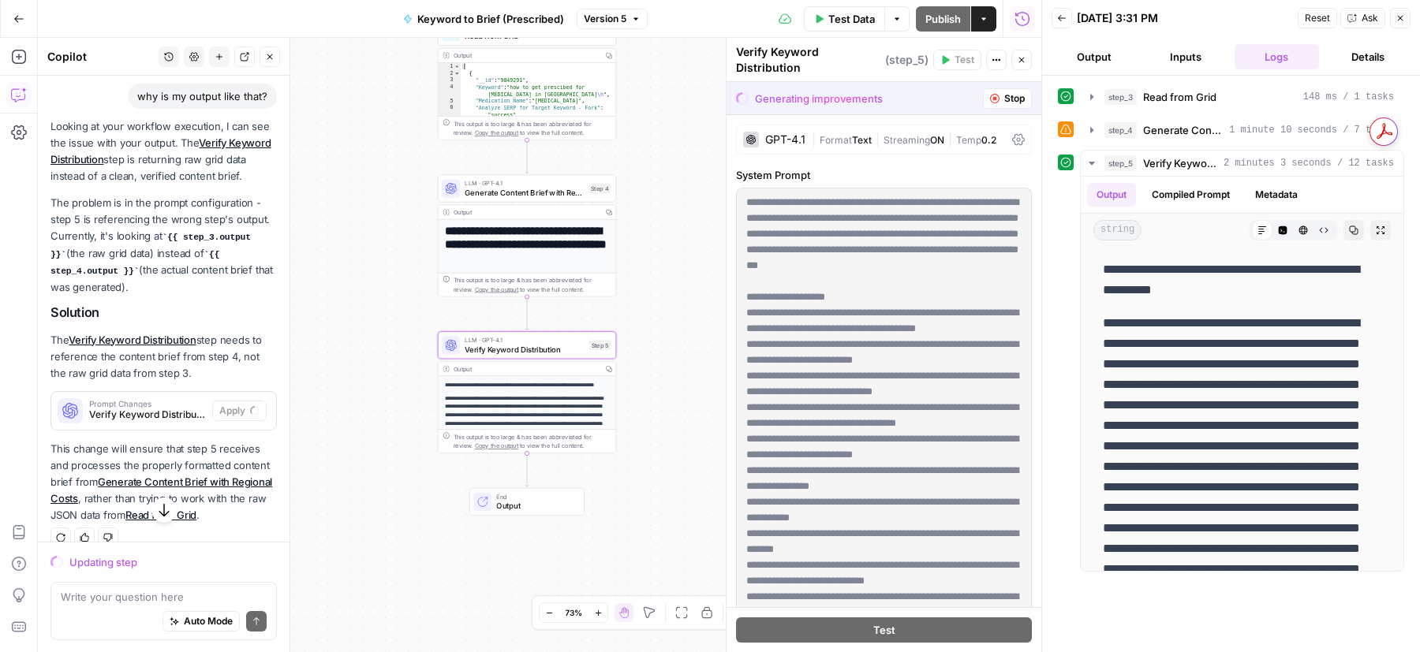
scroll to position [136, 0]
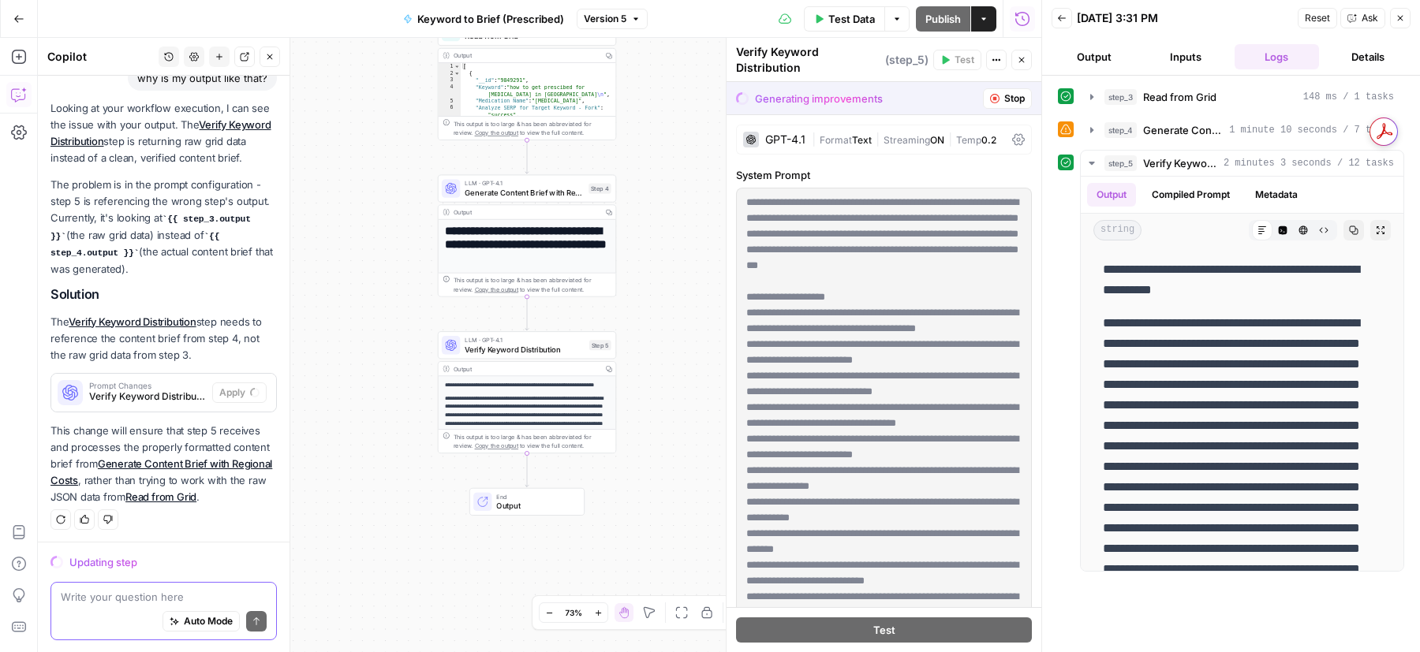
click at [126, 600] on textarea at bounding box center [164, 597] width 206 height 16
click at [20, 57] on icon "button" at bounding box center [19, 57] width 16 height 16
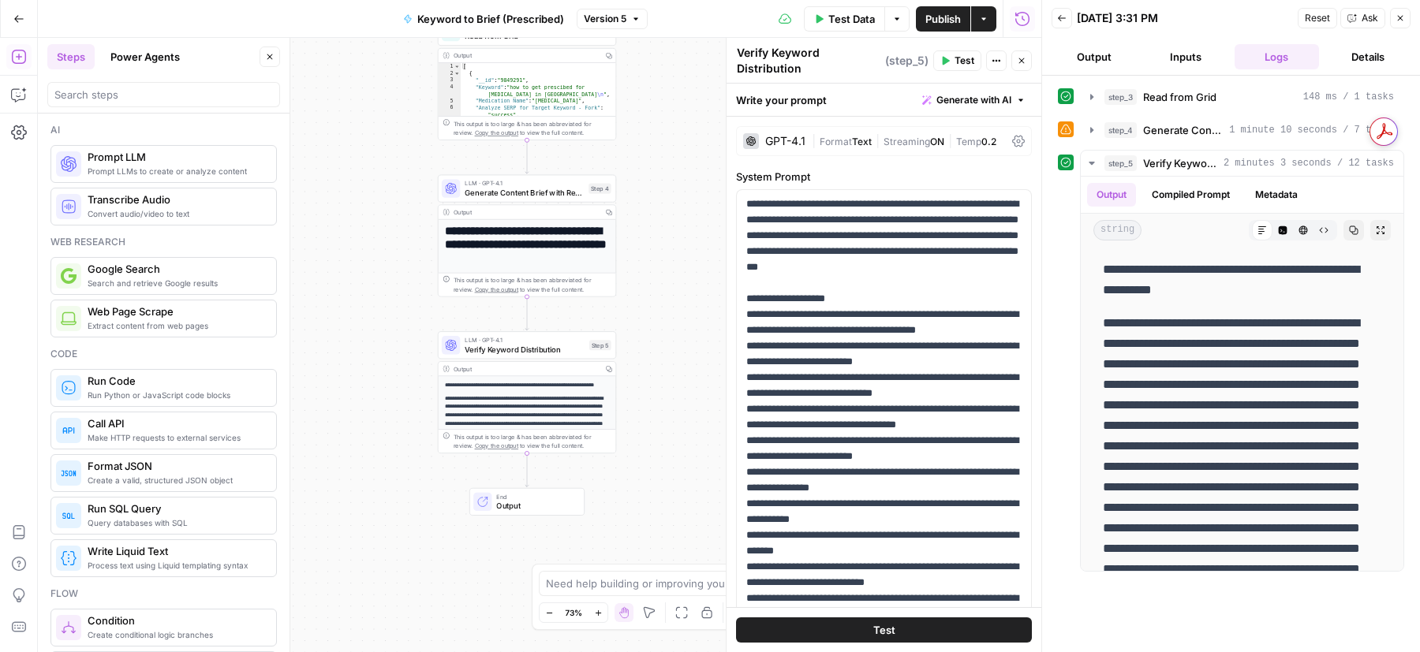
click at [131, 105] on div at bounding box center [163, 94] width 233 height 25
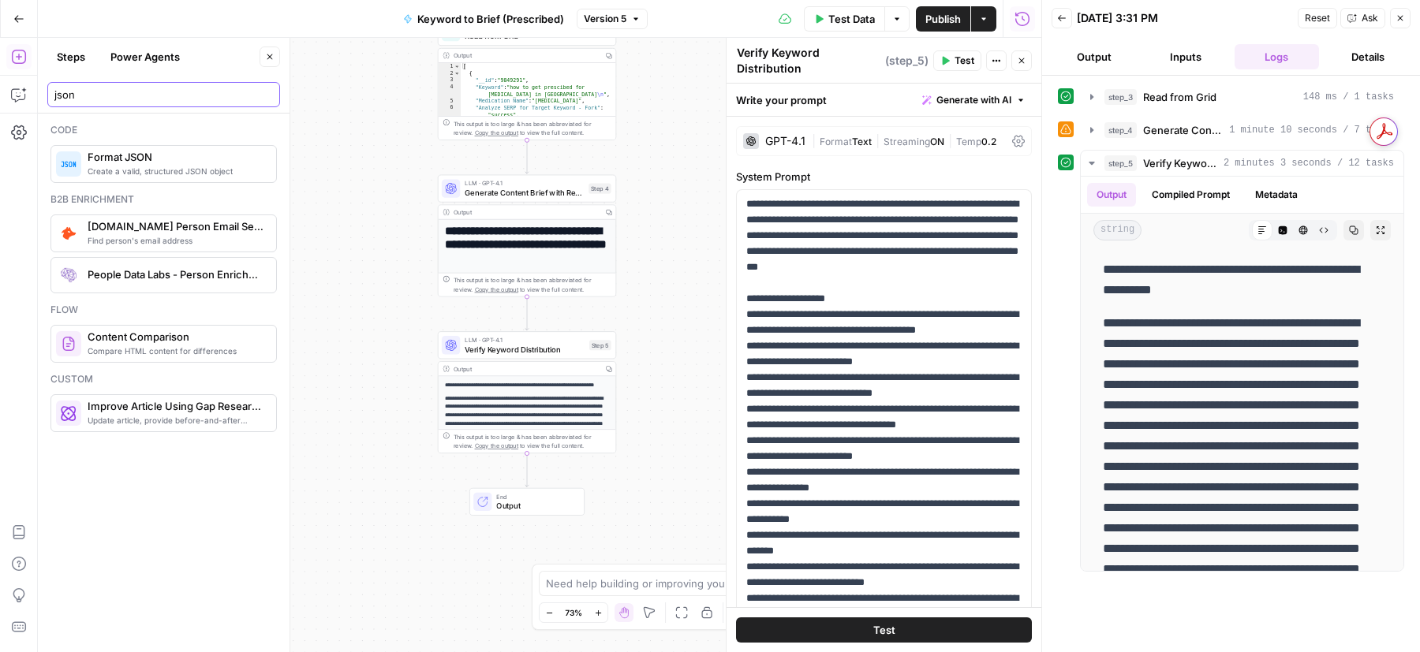
type input "json"
click at [174, 158] on span "Format JSON" at bounding box center [176, 157] width 176 height 16
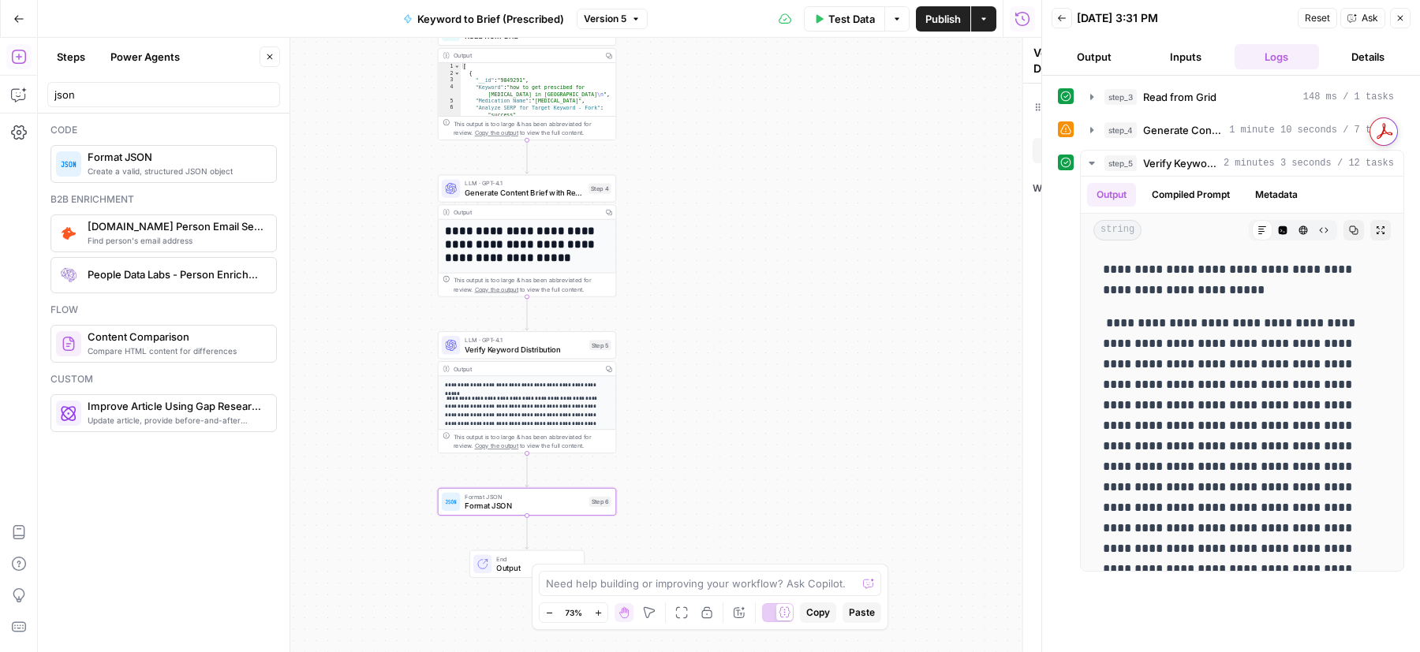
type textarea "Format JSON"
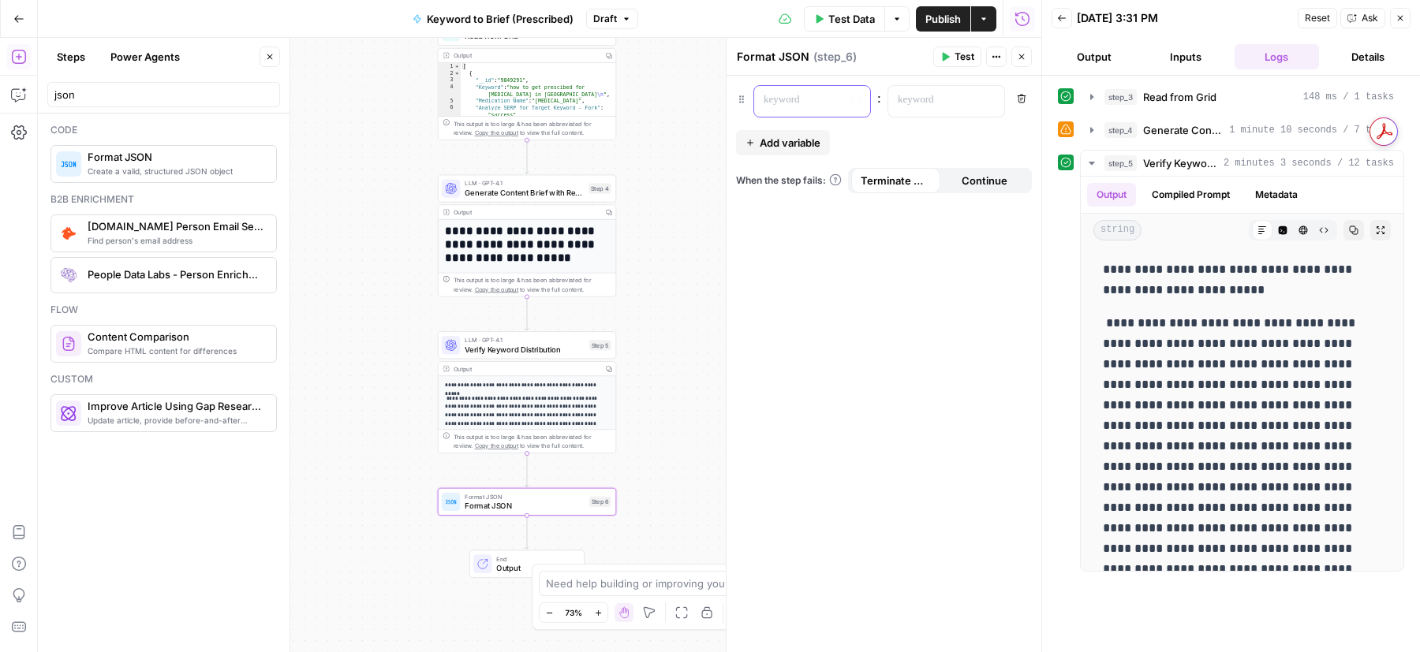
click at [818, 93] on p at bounding box center [800, 100] width 72 height 16
click at [981, 95] on div "“/” to reference Variables Menu" at bounding box center [946, 101] width 116 height 31
click at [984, 100] on button "Variables Menu" at bounding box center [990, 100] width 13 height 13
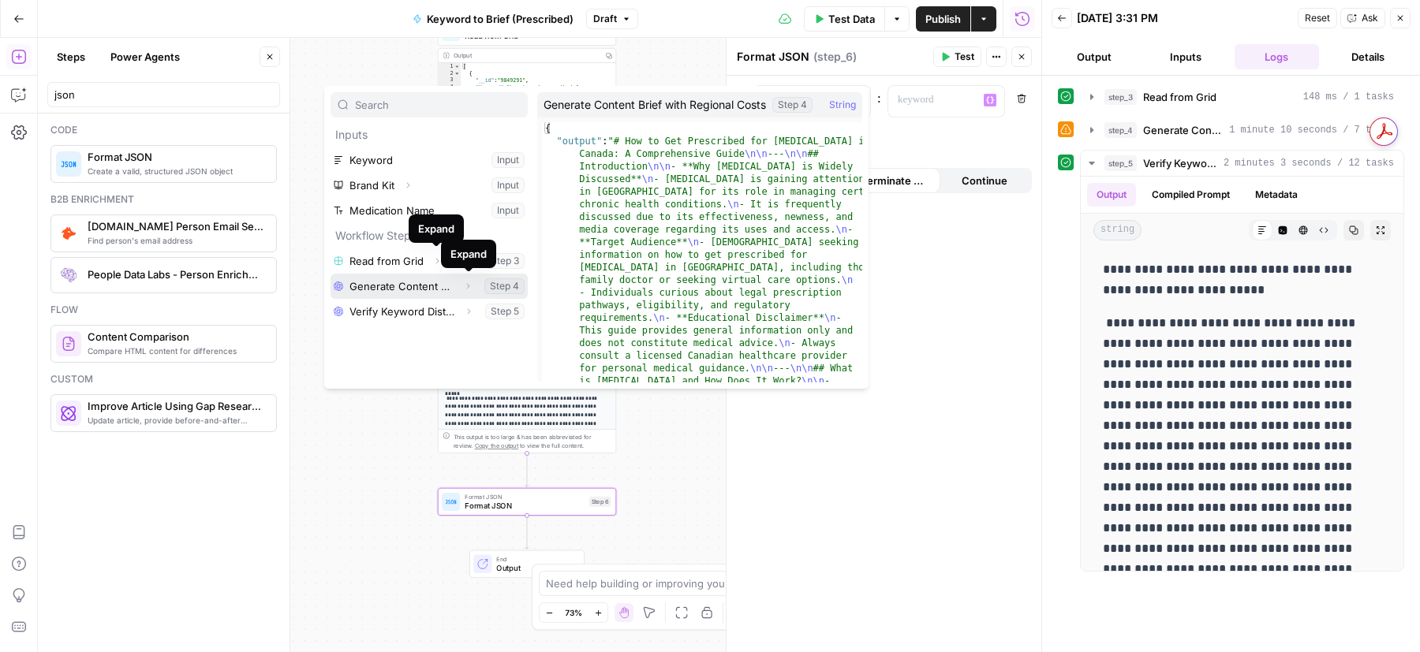
click at [469, 284] on icon "button" at bounding box center [468, 286] width 3 height 6
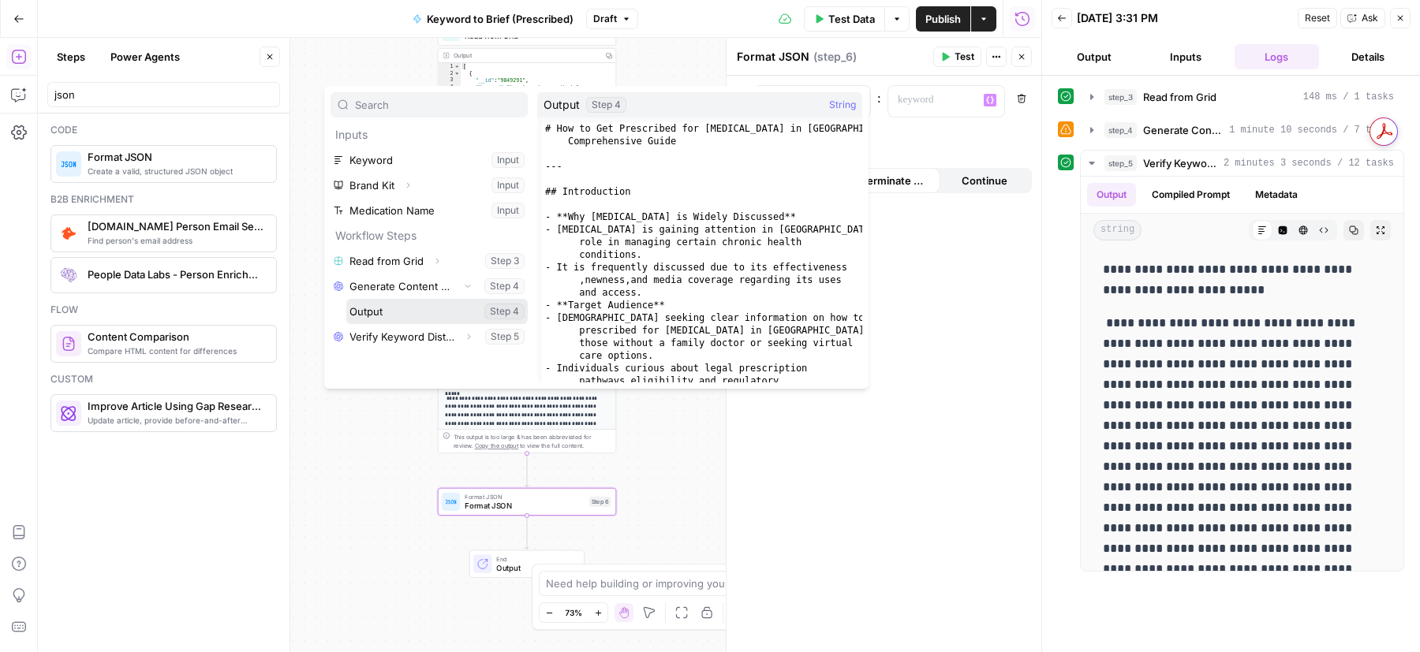
click at [426, 312] on button "Select variable Output" at bounding box center [436, 311] width 181 height 25
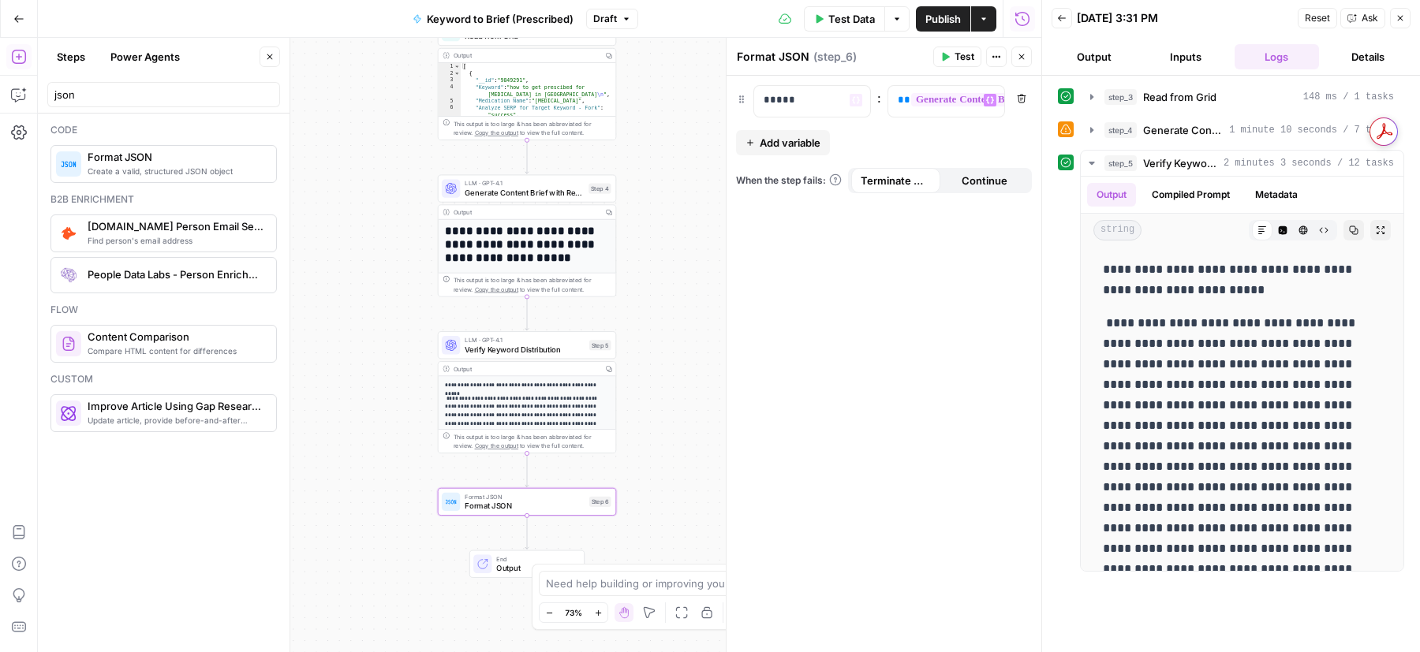
click at [792, 144] on span "Add variable" at bounding box center [790, 143] width 61 height 16
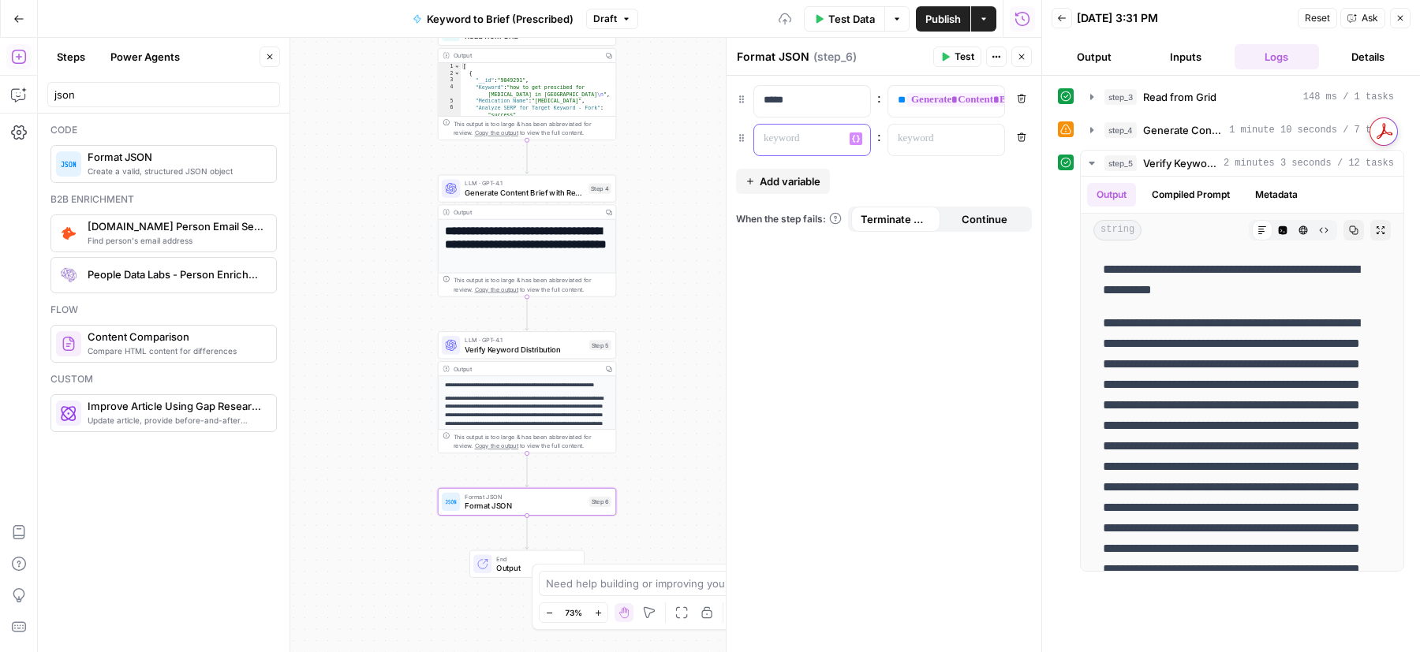
click at [835, 140] on p at bounding box center [800, 139] width 72 height 16
click at [987, 140] on icon "button" at bounding box center [990, 139] width 8 height 8
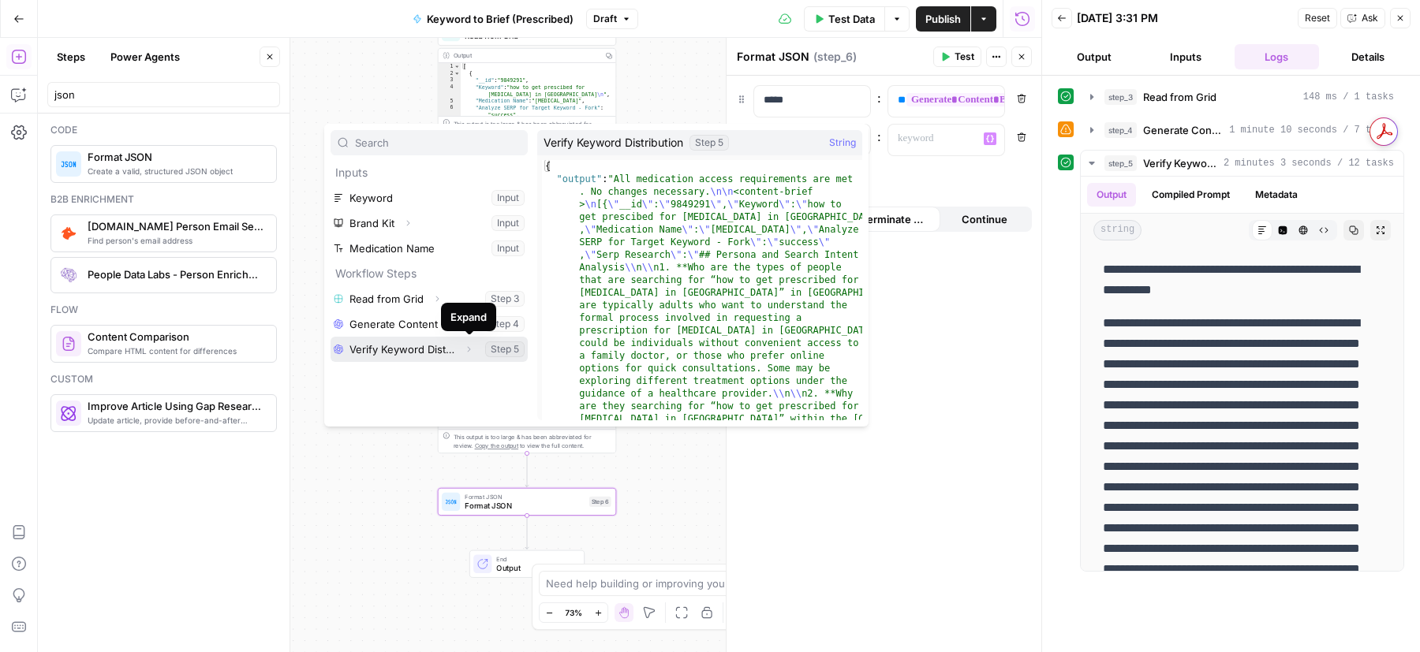
click at [468, 347] on icon "button" at bounding box center [468, 349] width 9 height 9
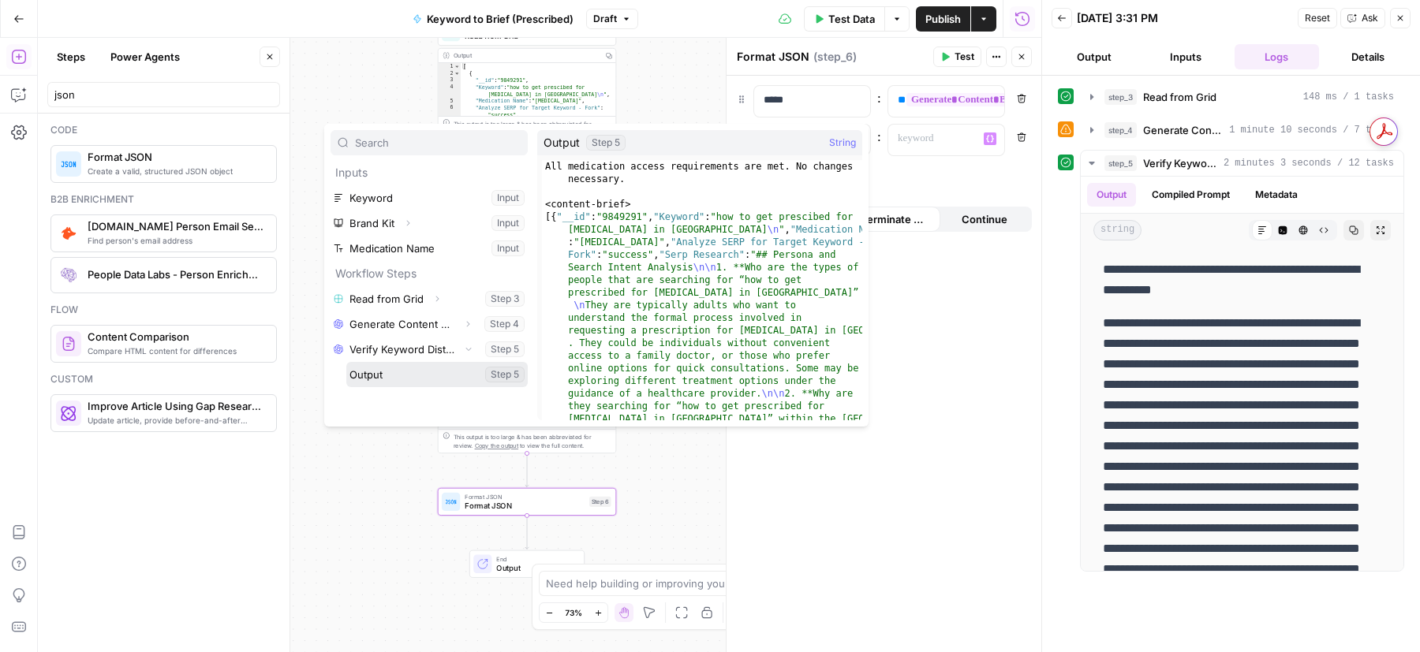
click at [444, 370] on button "Select variable Output" at bounding box center [436, 374] width 181 height 25
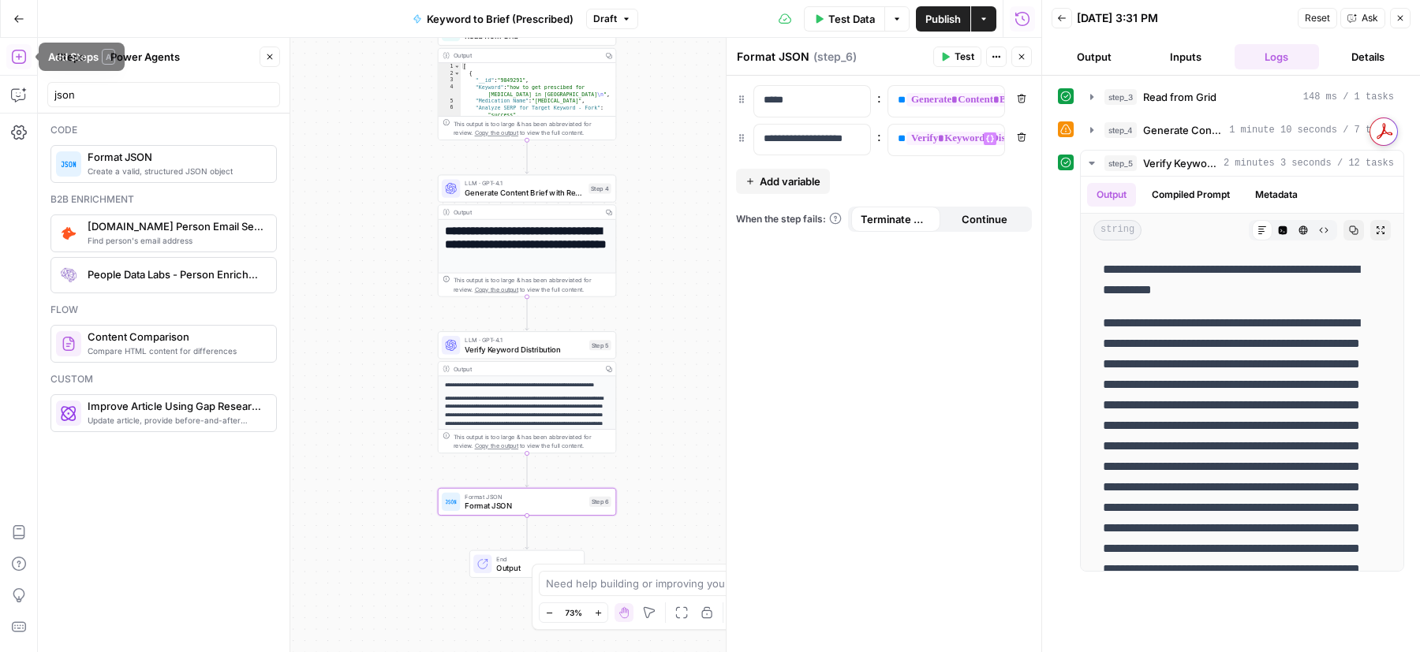
click at [18, 28] on button "Go Back" at bounding box center [19, 19] width 28 height 28
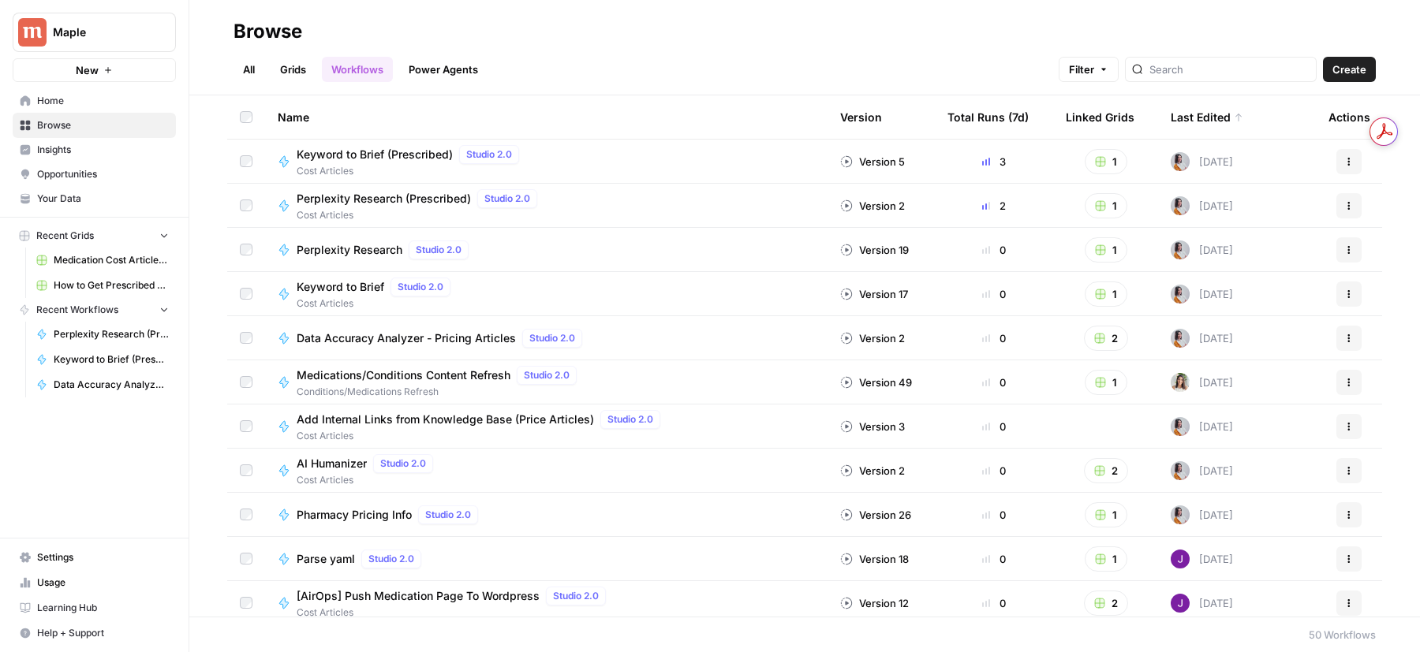
click at [431, 151] on span "Keyword to Brief (Prescribed)" at bounding box center [375, 155] width 156 height 16
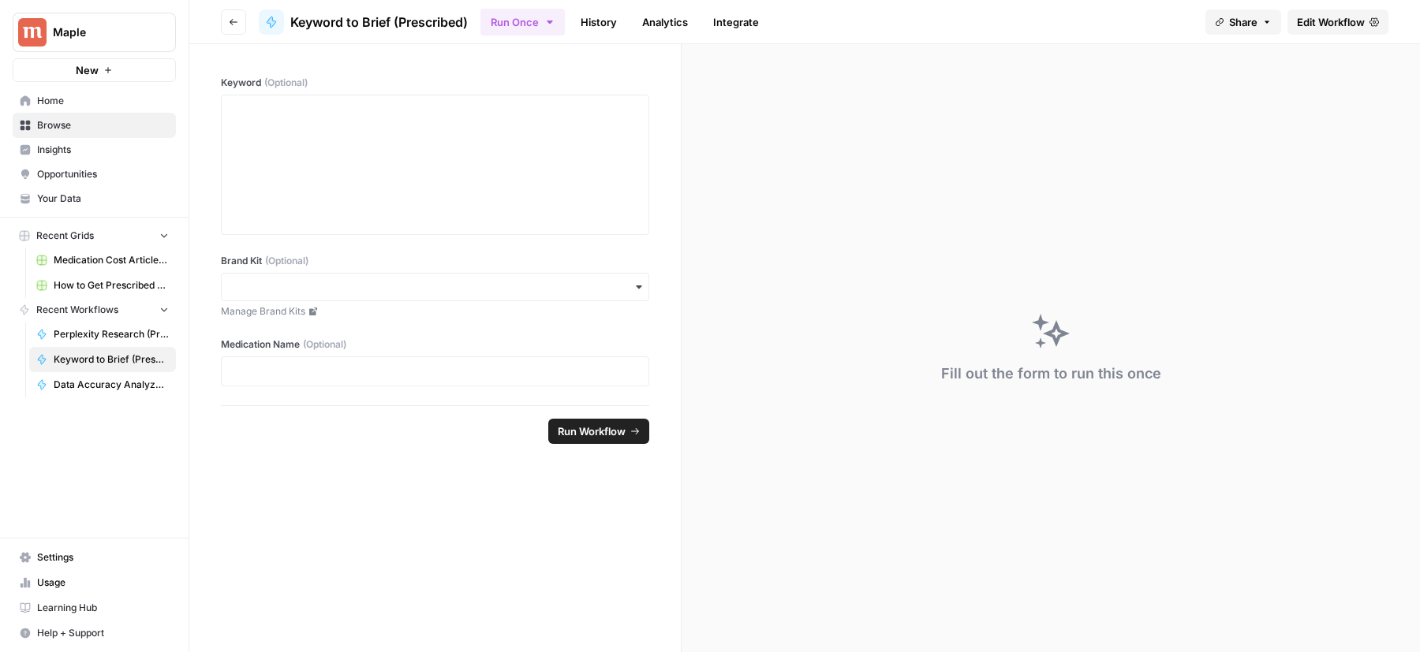
click at [1346, 12] on link "Edit Workflow" at bounding box center [1337, 21] width 101 height 25
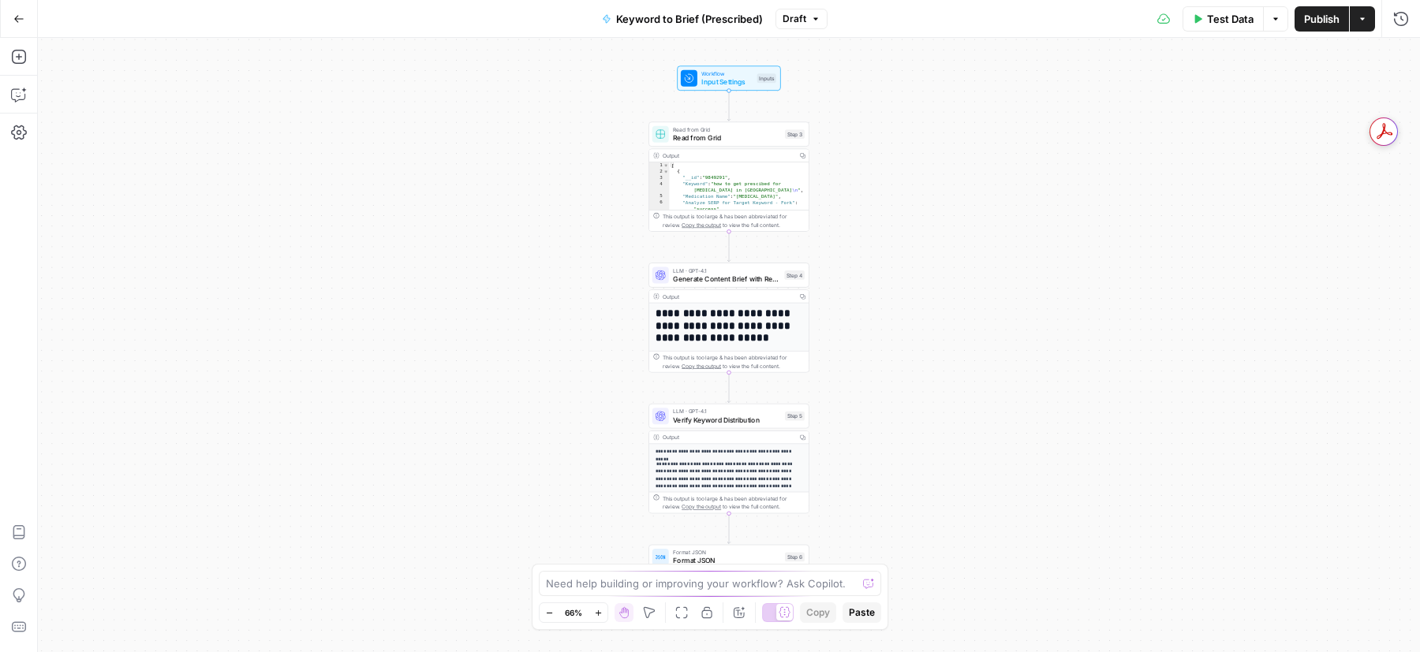
click at [727, 280] on span "Generate Content Brief with Regional Costs" at bounding box center [726, 279] width 107 height 10
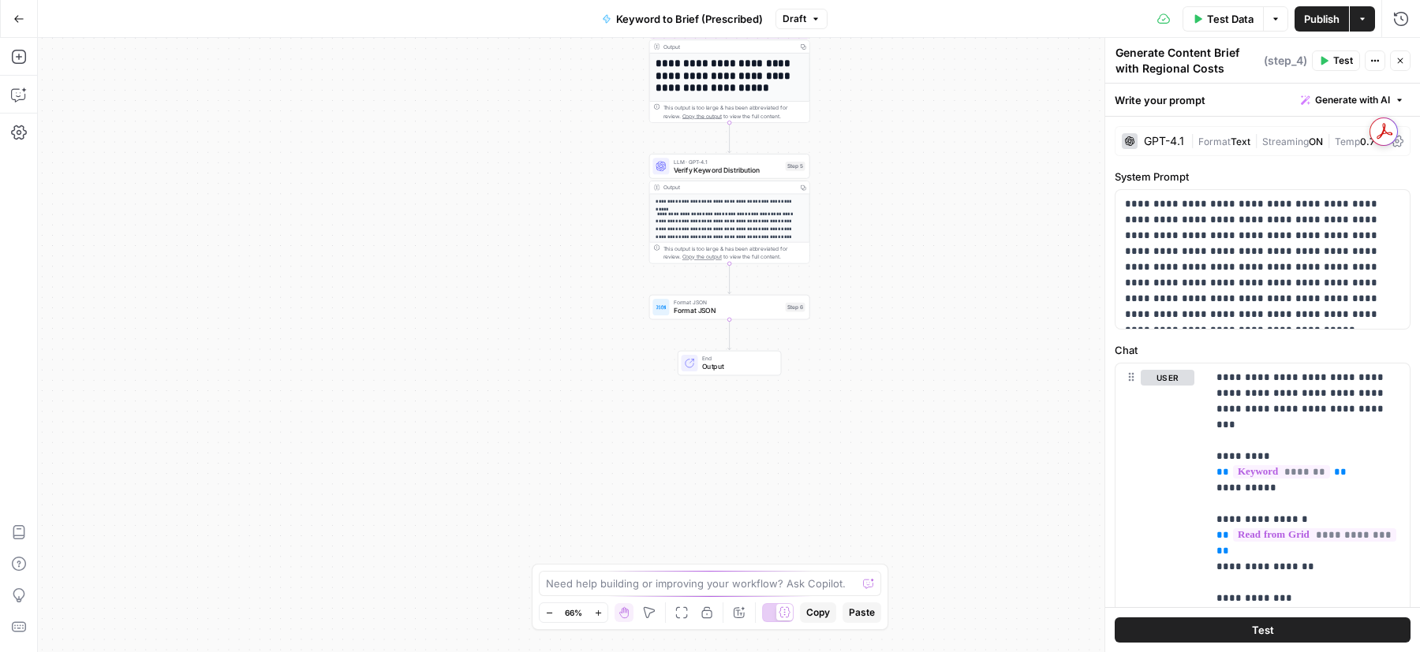
click at [714, 310] on span "Format JSON" at bounding box center [728, 311] width 108 height 10
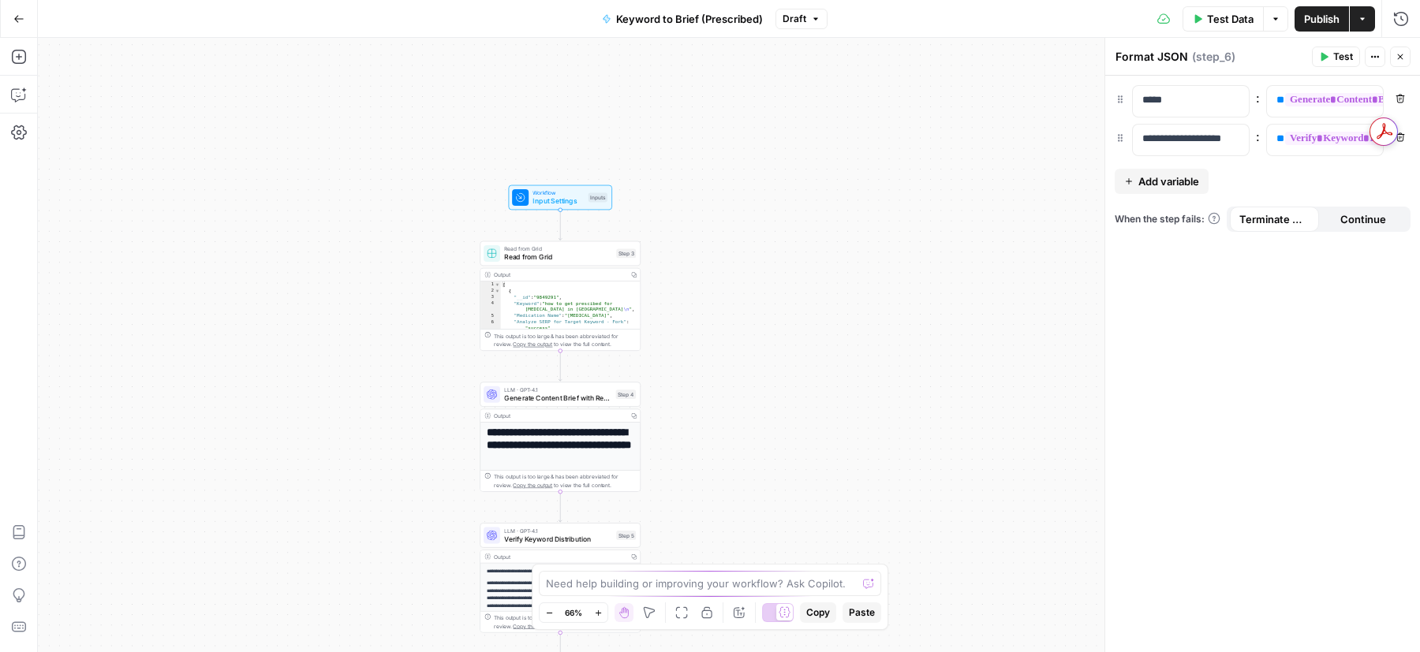
click at [1304, 19] on span "Publish" at bounding box center [1321, 19] width 35 height 16
click at [1207, 21] on span "Test Data" at bounding box center [1230, 19] width 47 height 16
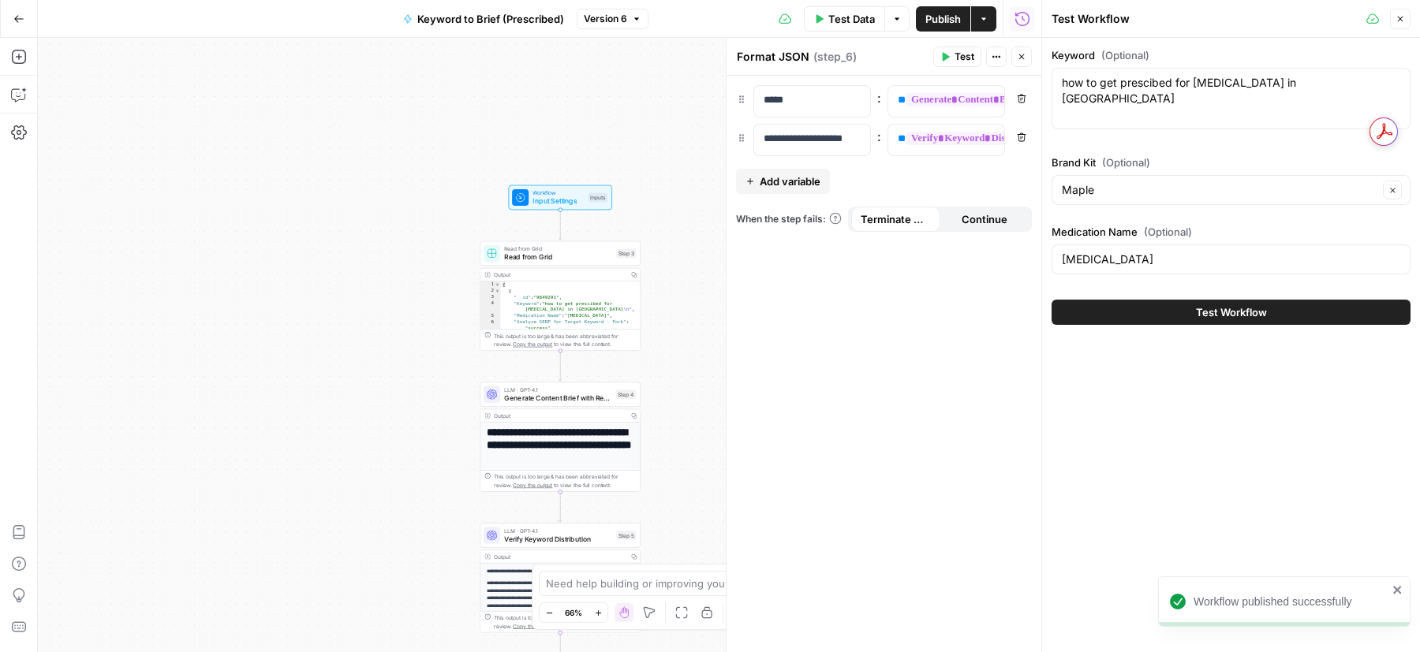
click at [1220, 319] on button "Test Workflow" at bounding box center [1231, 312] width 359 height 25
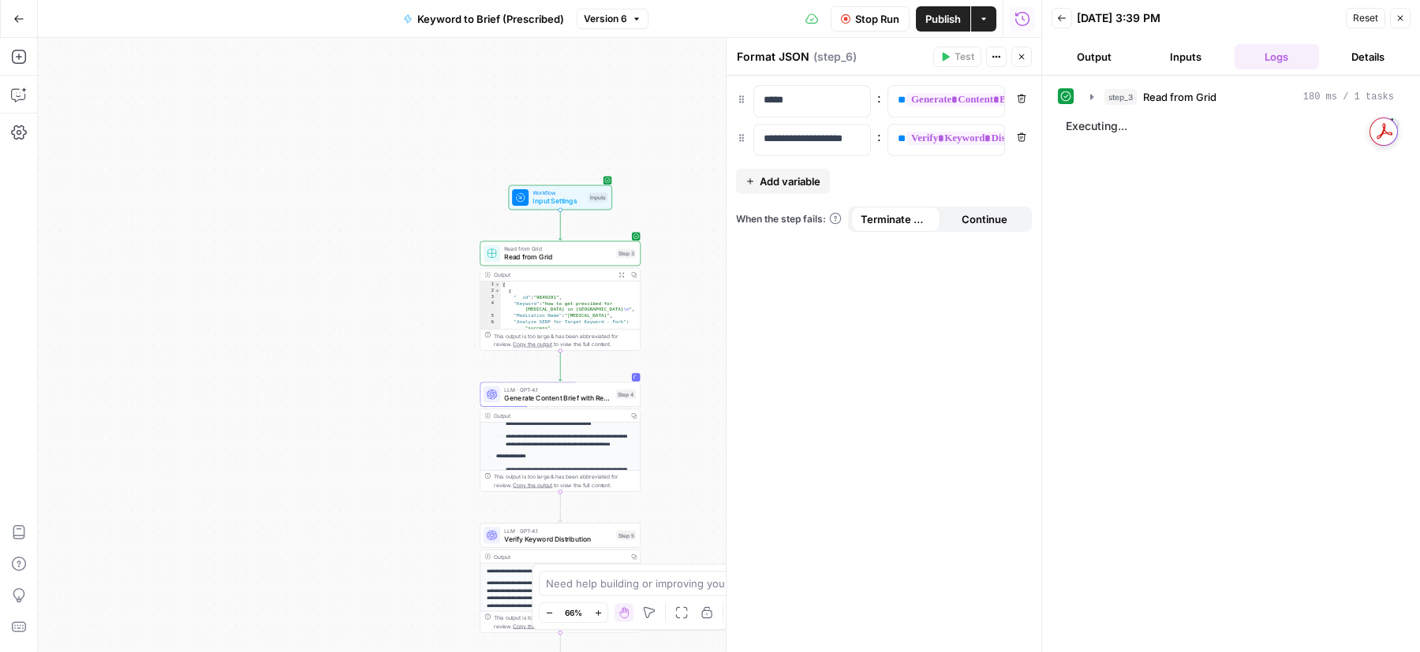
scroll to position [427, 0]
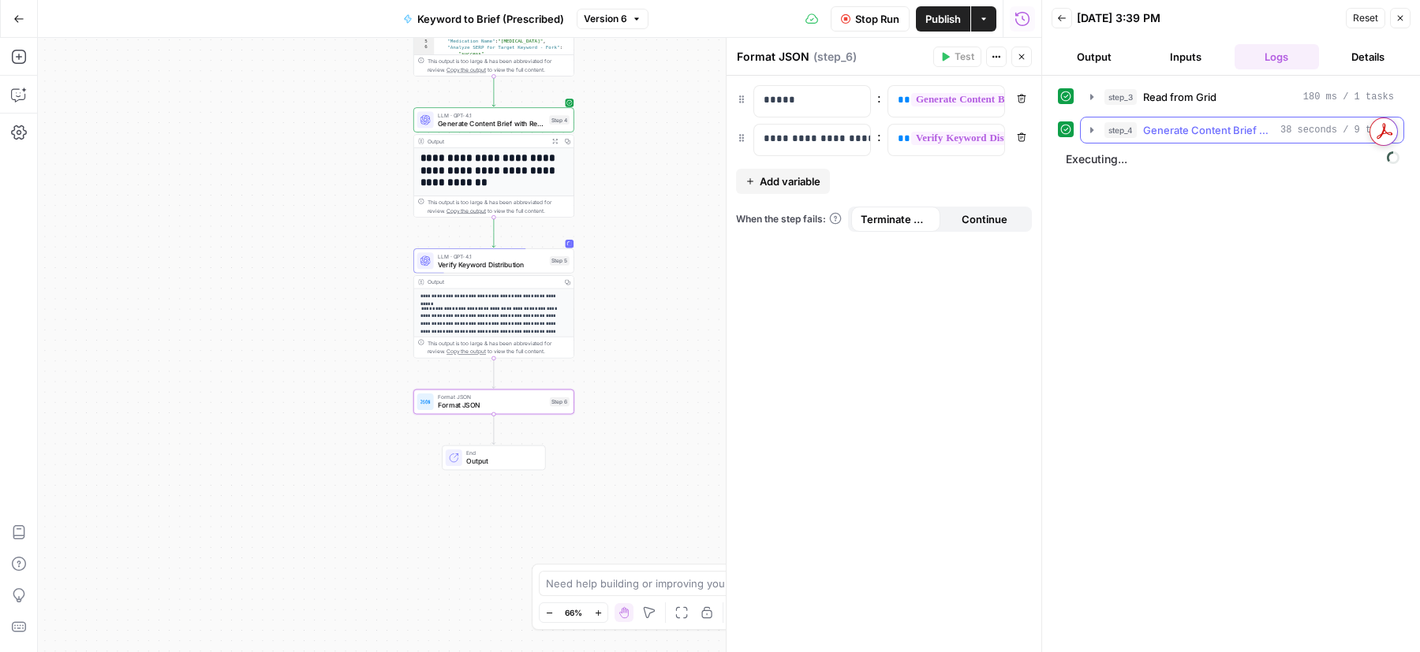
click at [1087, 133] on icon "button" at bounding box center [1091, 130] width 13 height 13
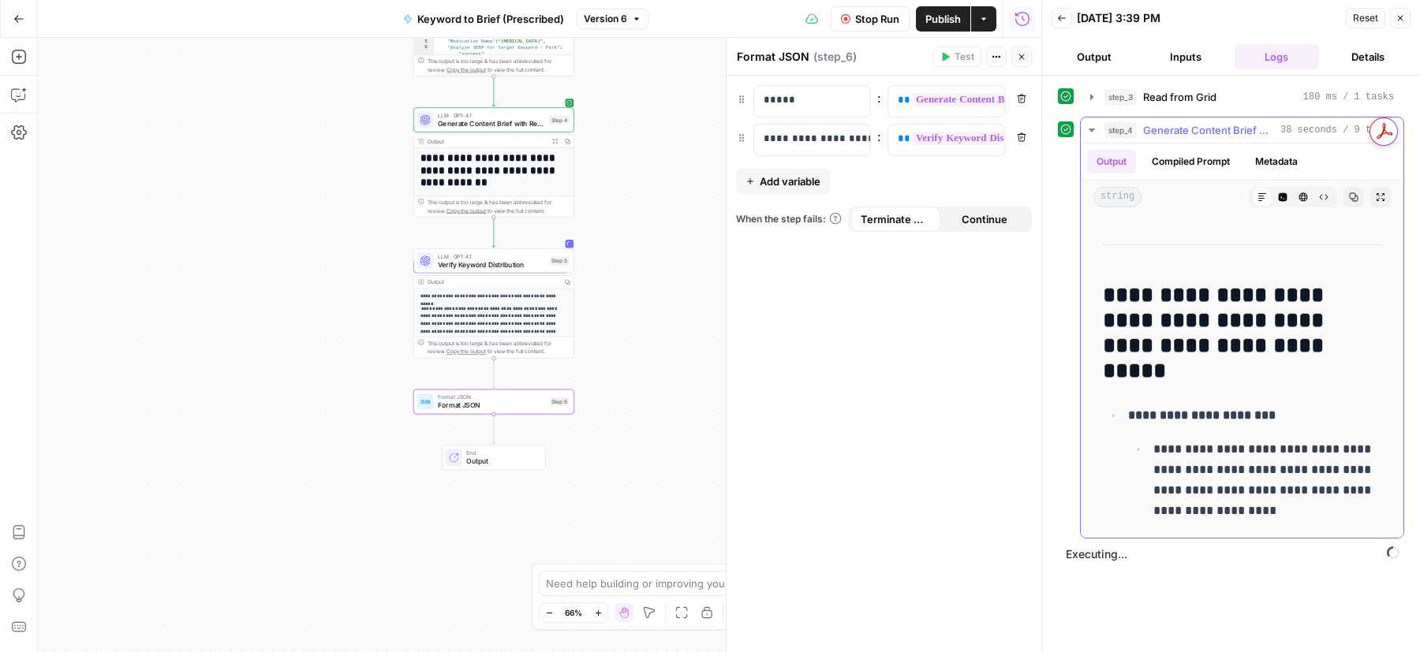
scroll to position [1660, 0]
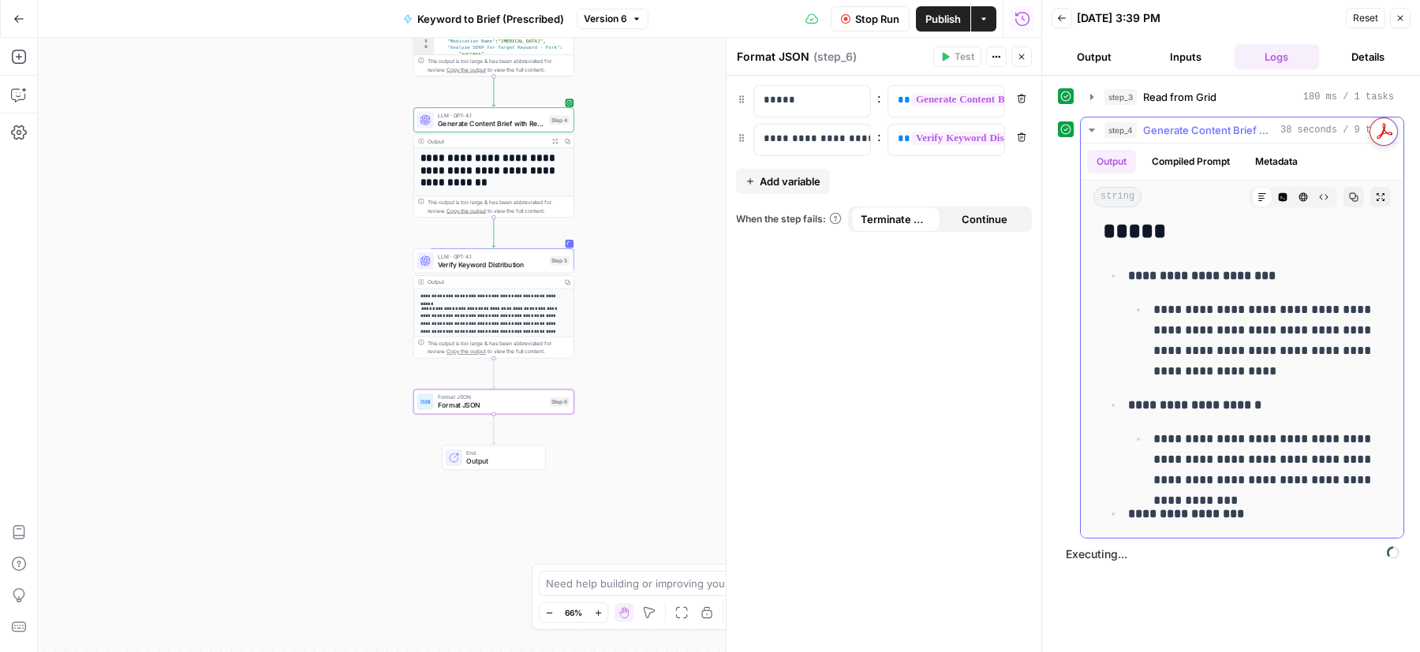
click at [1354, 198] on icon "button" at bounding box center [1354, 197] width 9 height 9
click at [1085, 128] on icon "button" at bounding box center [1091, 130] width 13 height 13
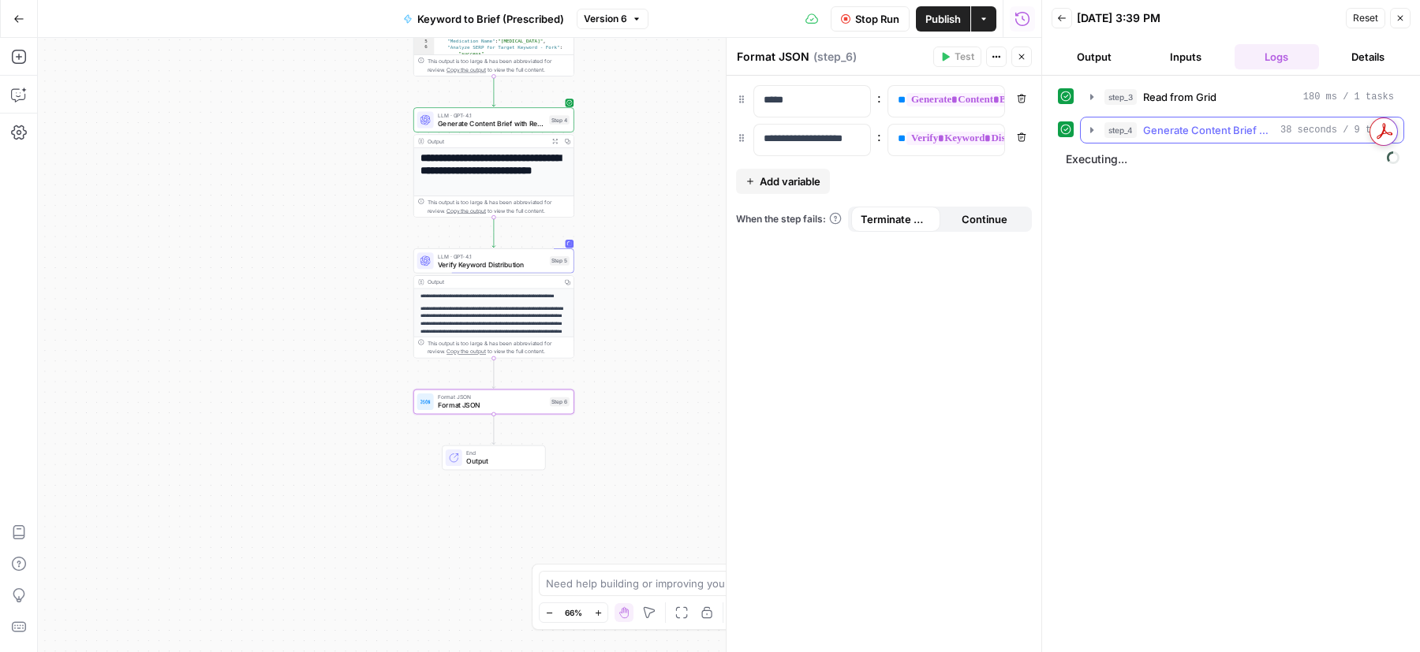
click at [1094, 135] on button "step_4 Generate Content Brief with Regional Costs 38 seconds / 9 tasks" at bounding box center [1242, 130] width 323 height 25
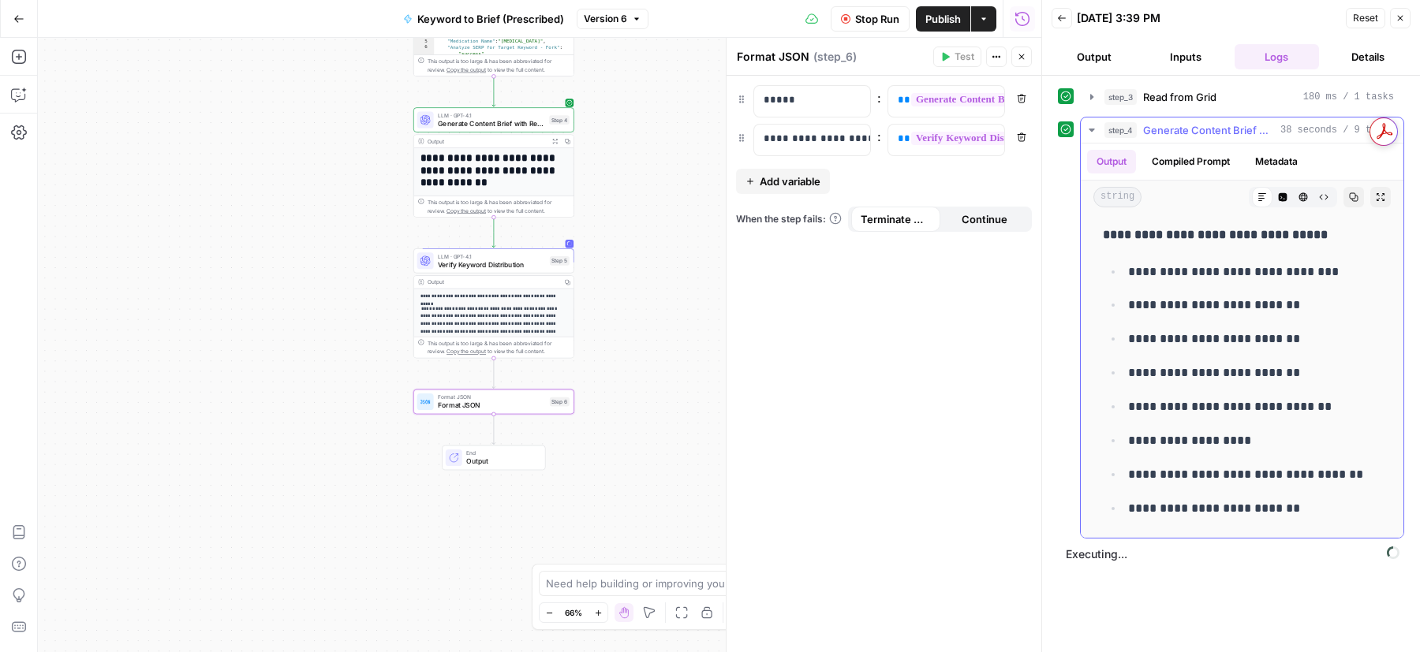
scroll to position [6789, 0]
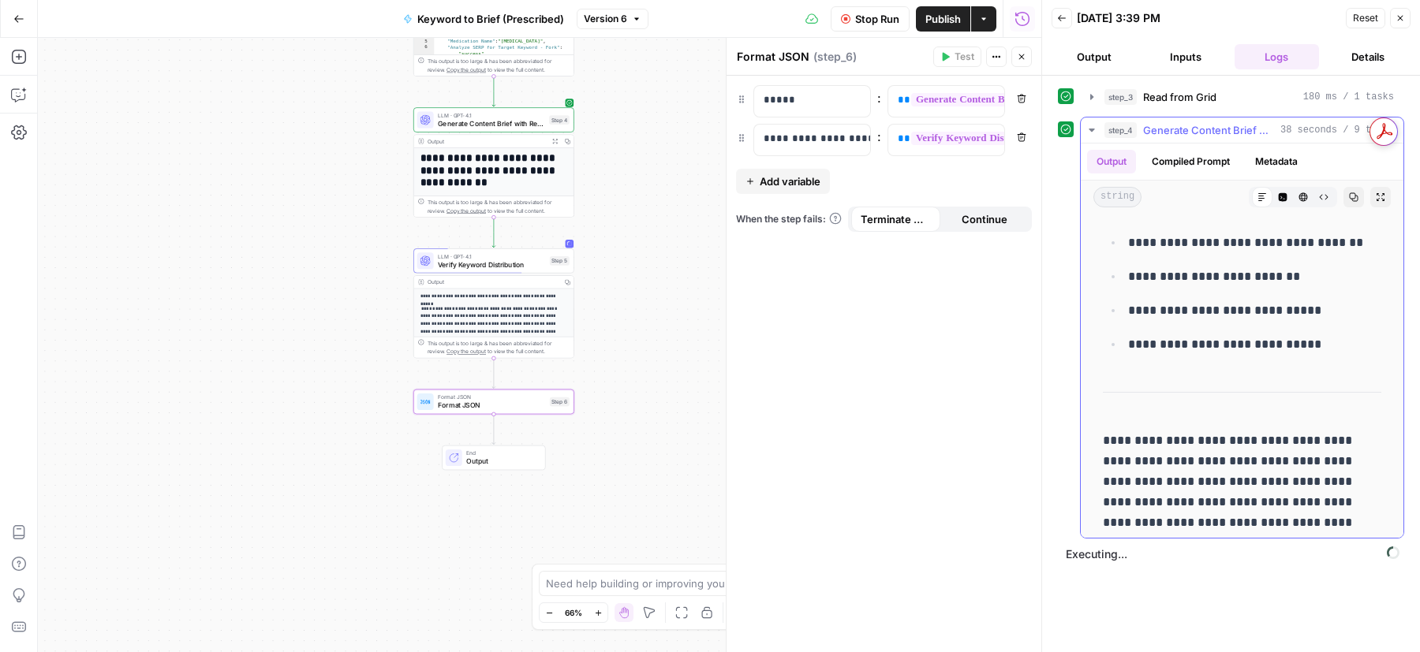
click at [1092, 131] on icon "button" at bounding box center [1091, 130] width 13 height 13
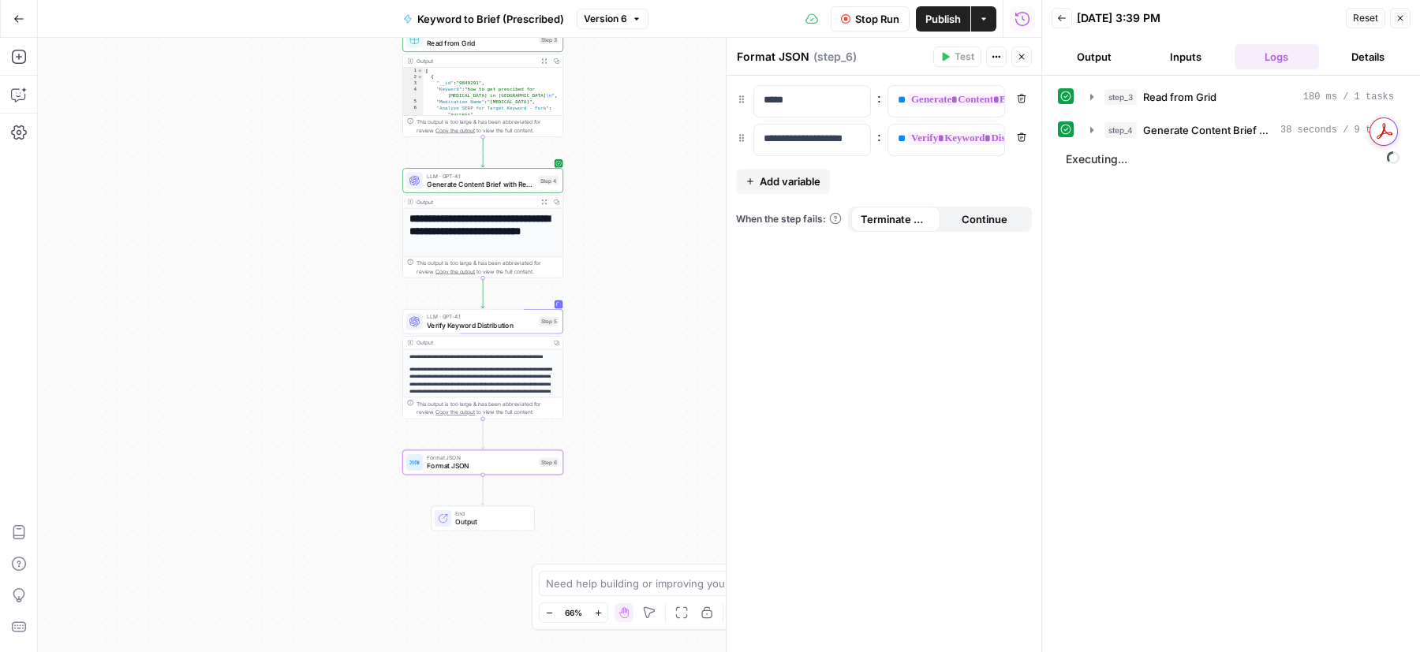
click at [639, 29] on div "Keyword to Brief (Prescribed) Version 6" at bounding box center [521, 18] width 255 height 25
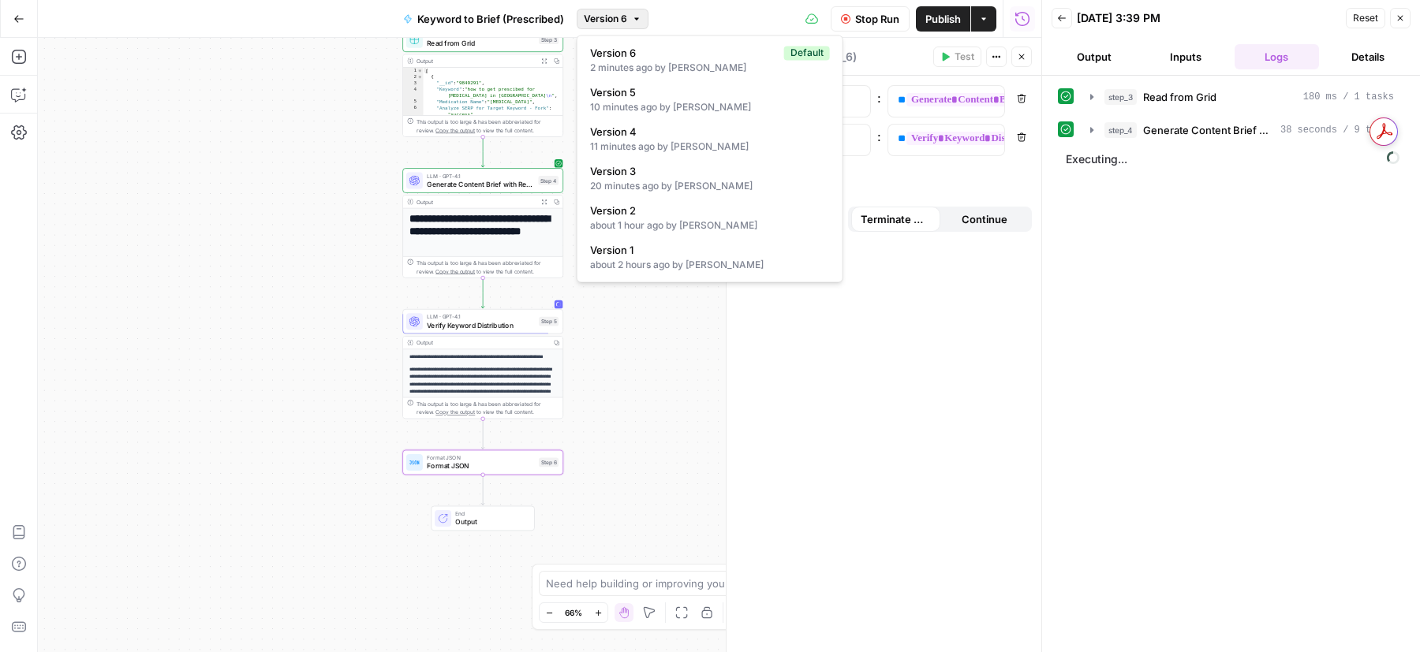
click at [637, 24] on button "Version 6" at bounding box center [613, 19] width 72 height 21
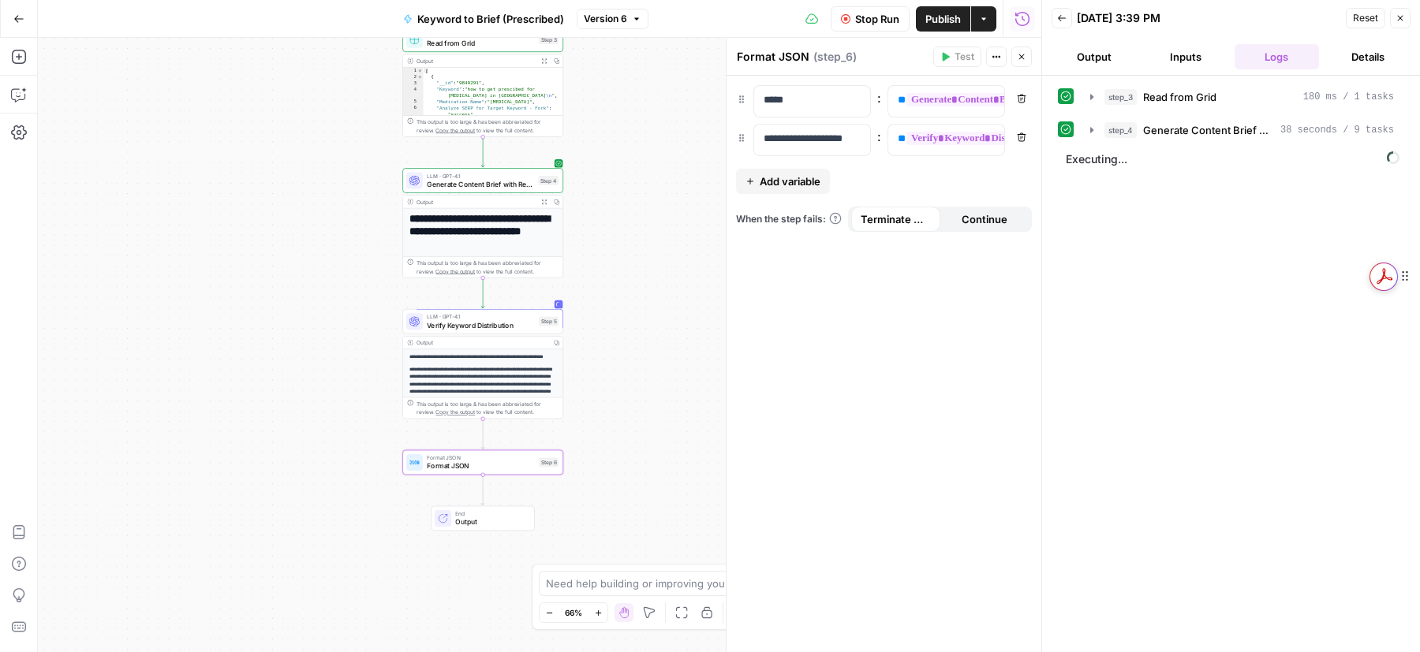
drag, startPoint x: 1407, startPoint y: 129, endPoint x: 1407, endPoint y: 275, distance: 145.9
click at [1407, 275] on icon at bounding box center [1404, 277] width 11 height 12
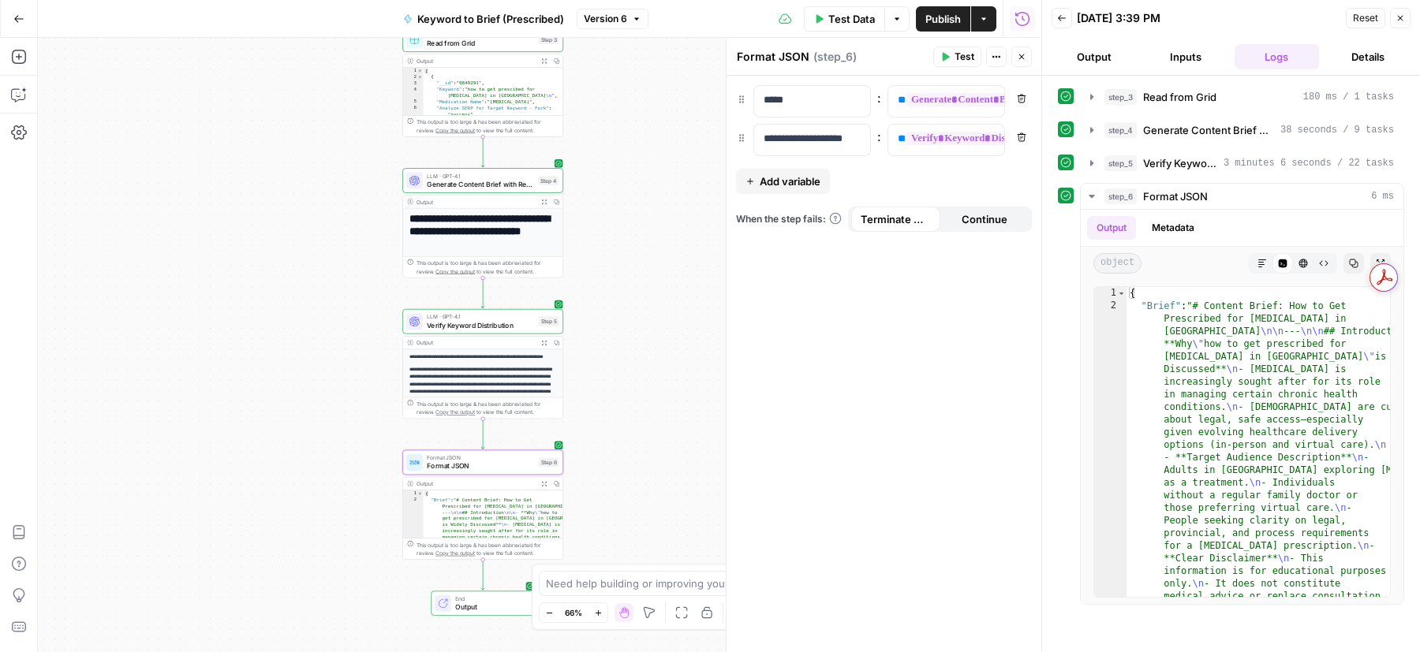
click at [487, 467] on span "Format JSON" at bounding box center [481, 466] width 108 height 10
click at [1257, 259] on icon "button" at bounding box center [1261, 263] width 9 height 9
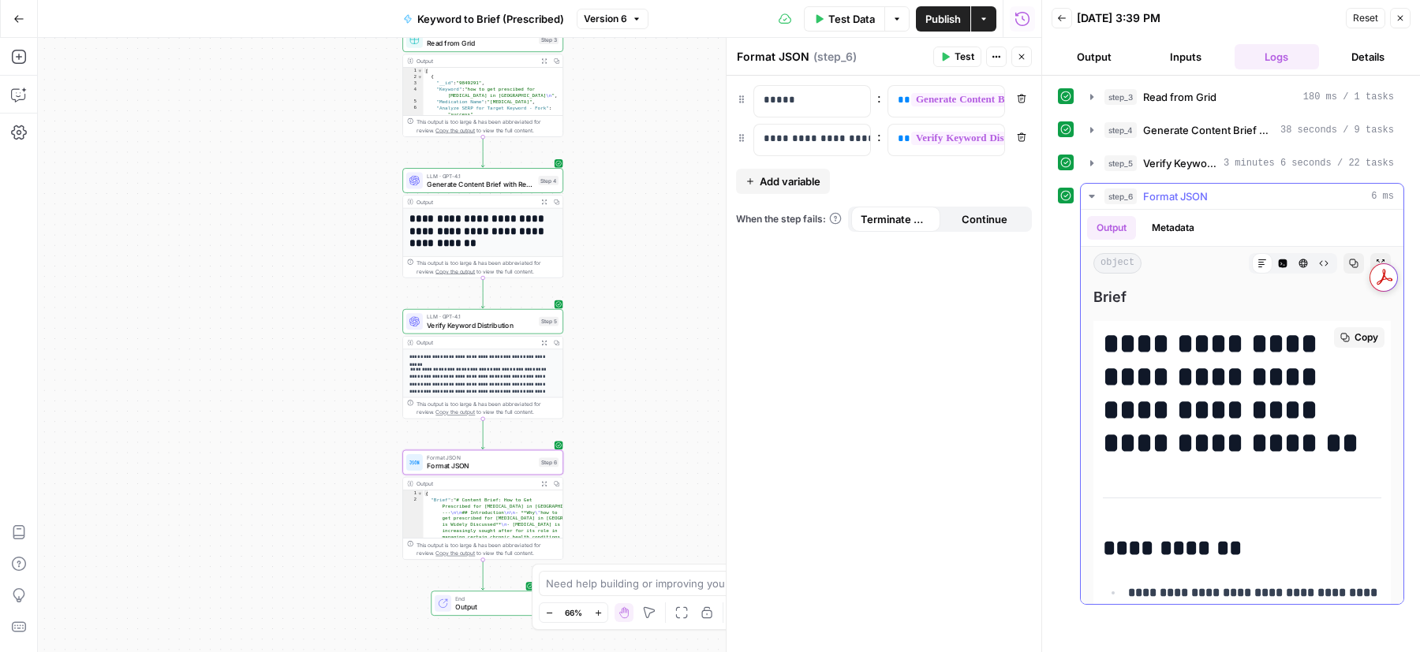
click at [1356, 334] on span "Copy" at bounding box center [1366, 338] width 24 height 14
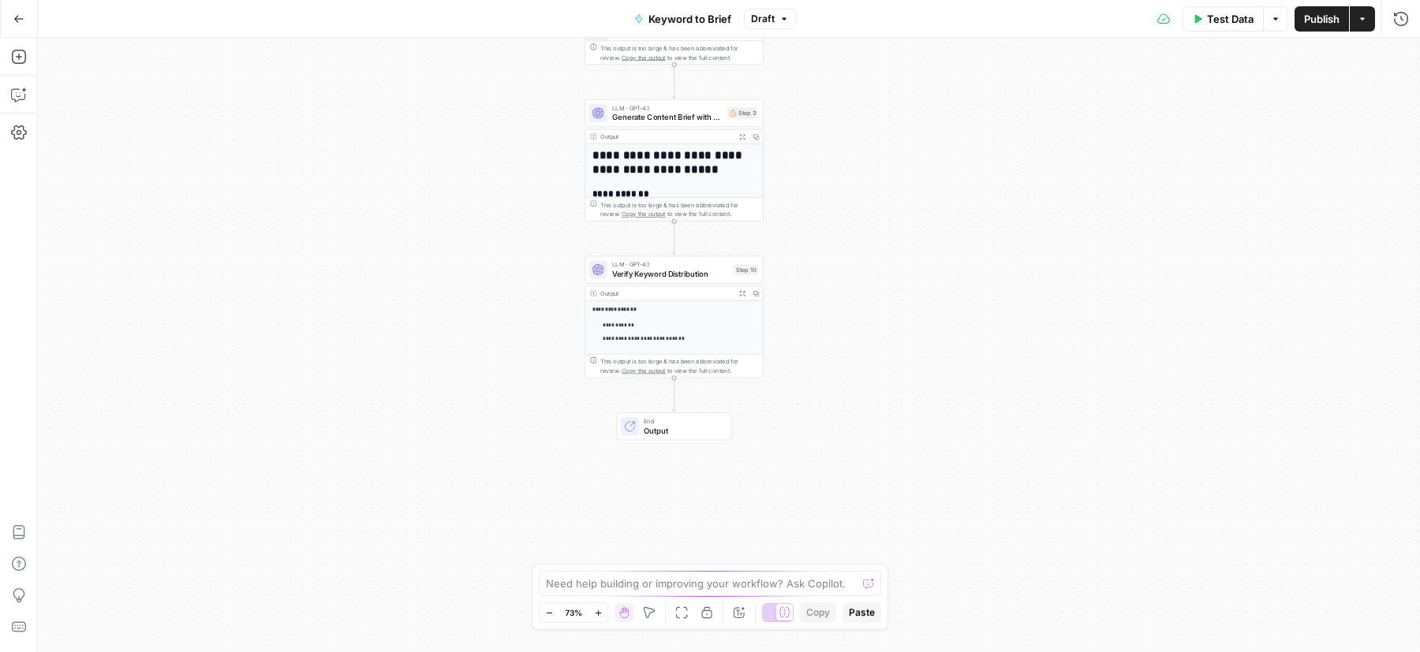
click at [637, 428] on div at bounding box center [630, 426] width 18 height 18
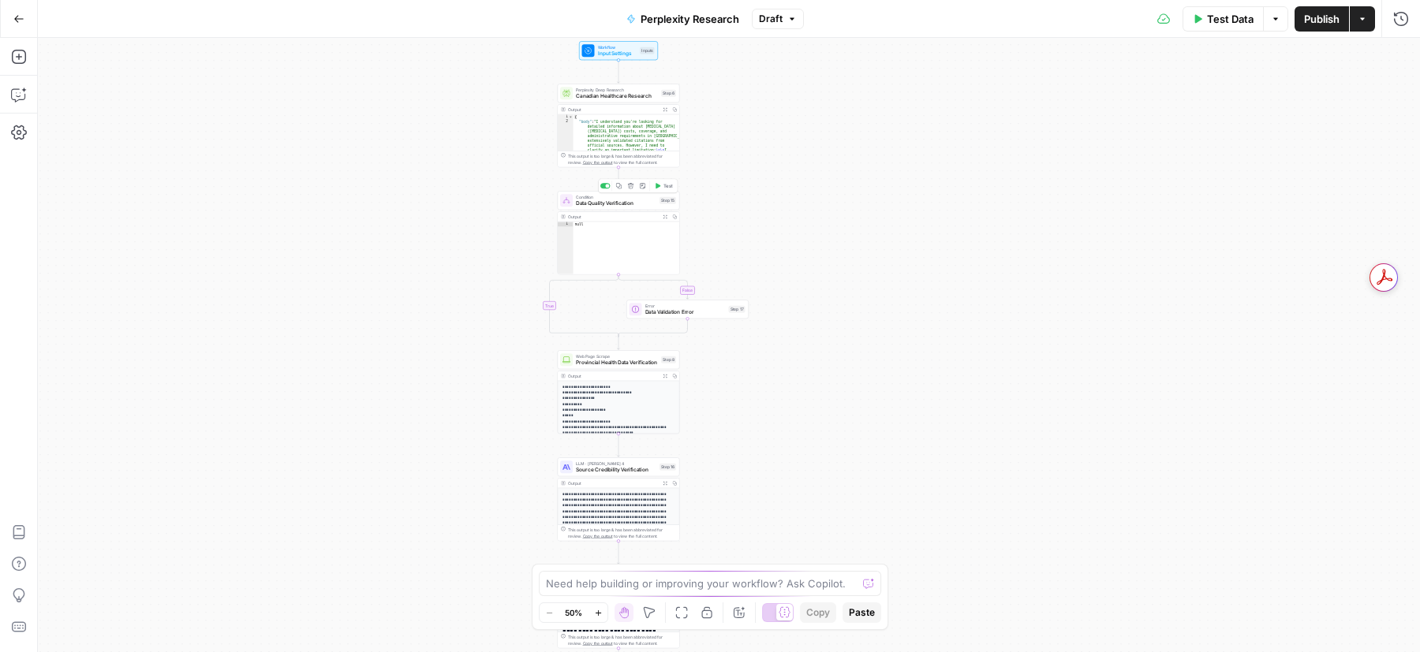
click at [614, 204] on span "Data Quality Verification" at bounding box center [616, 204] width 80 height 8
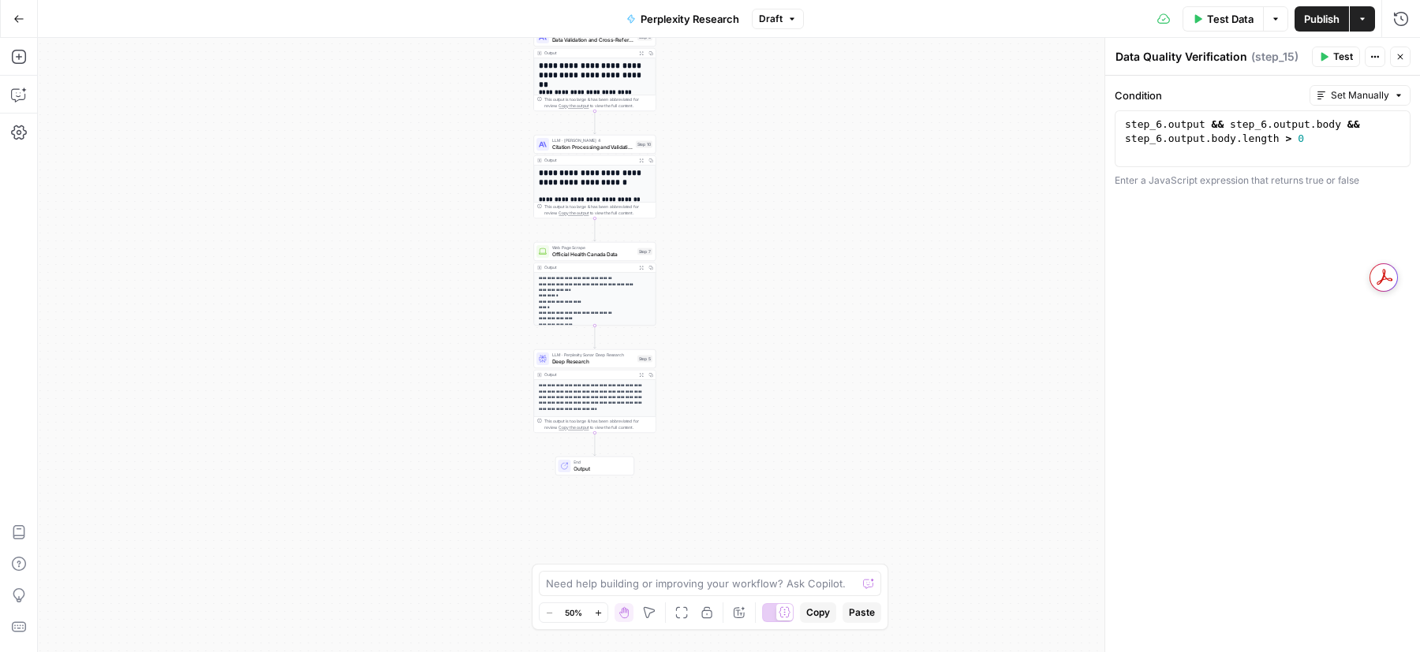
click at [591, 471] on span "Output" at bounding box center [600, 469] width 54 height 8
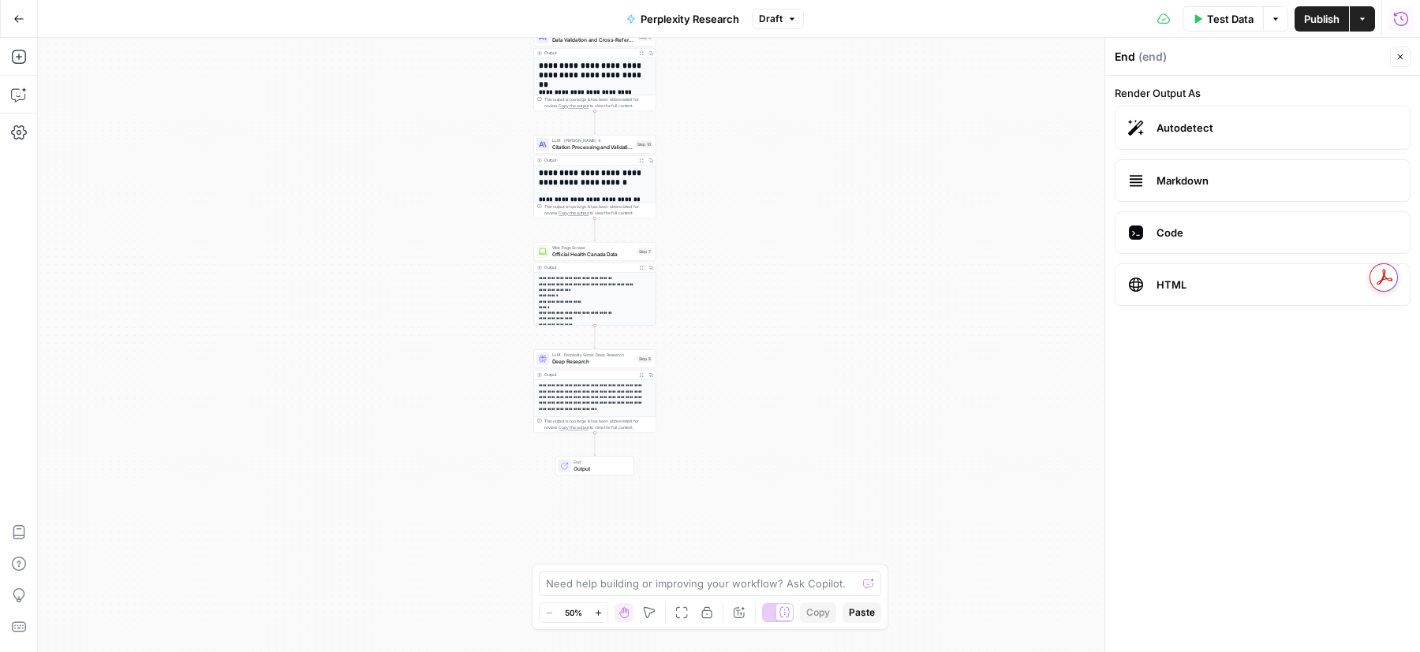
click at [1407, 19] on icon "button" at bounding box center [1401, 18] width 14 height 14
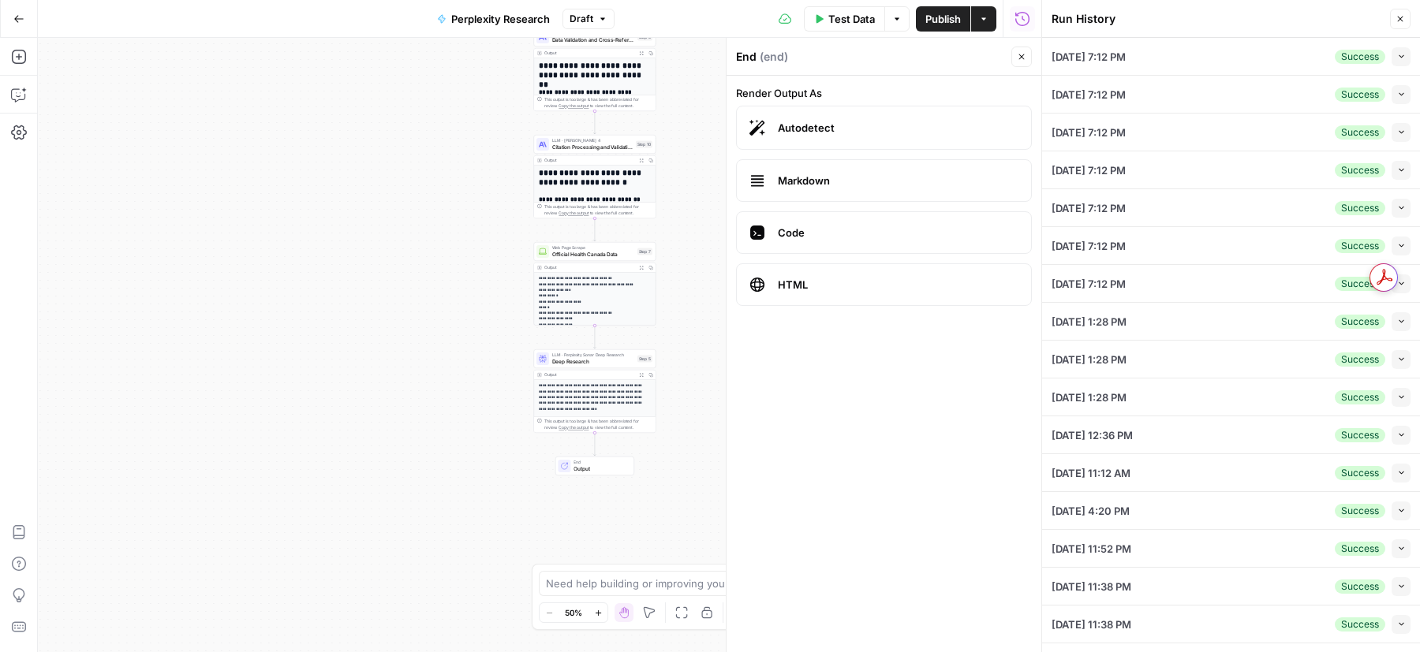
click at [1404, 60] on icon "button" at bounding box center [1401, 56] width 9 height 9
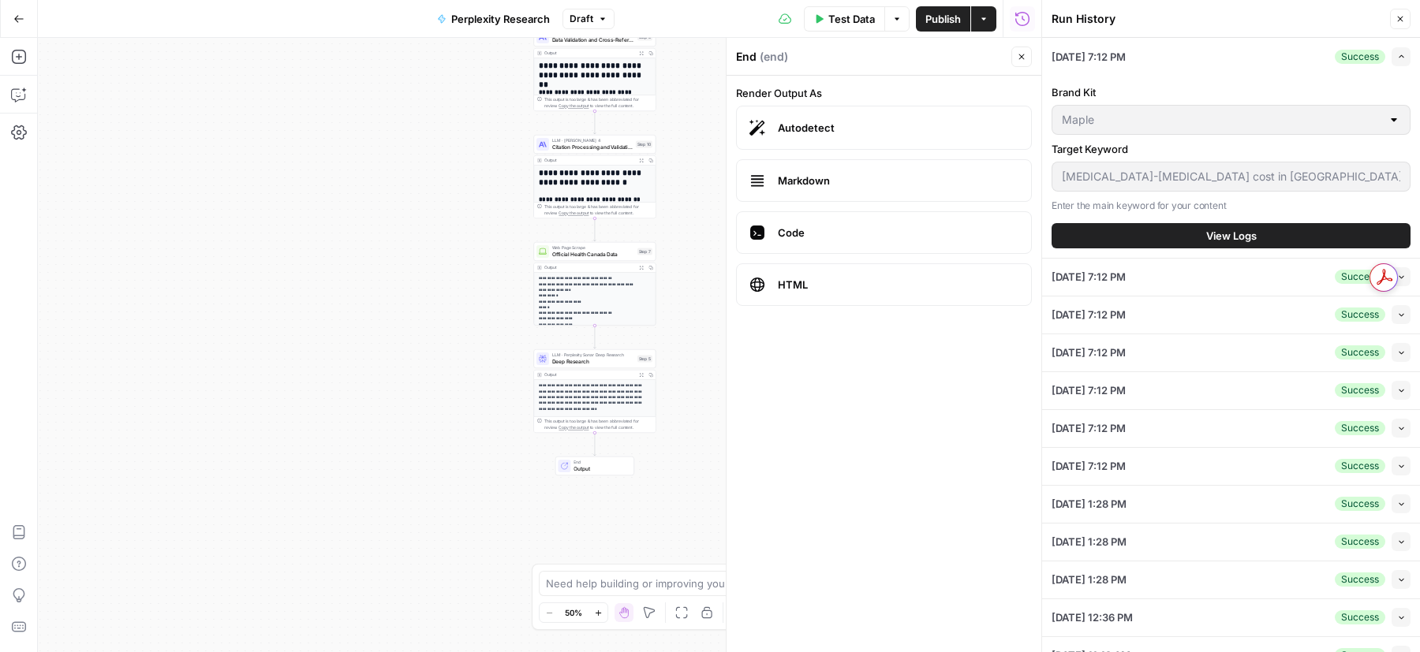
type input "Maple"
click at [1193, 232] on button "View Logs" at bounding box center [1231, 235] width 359 height 25
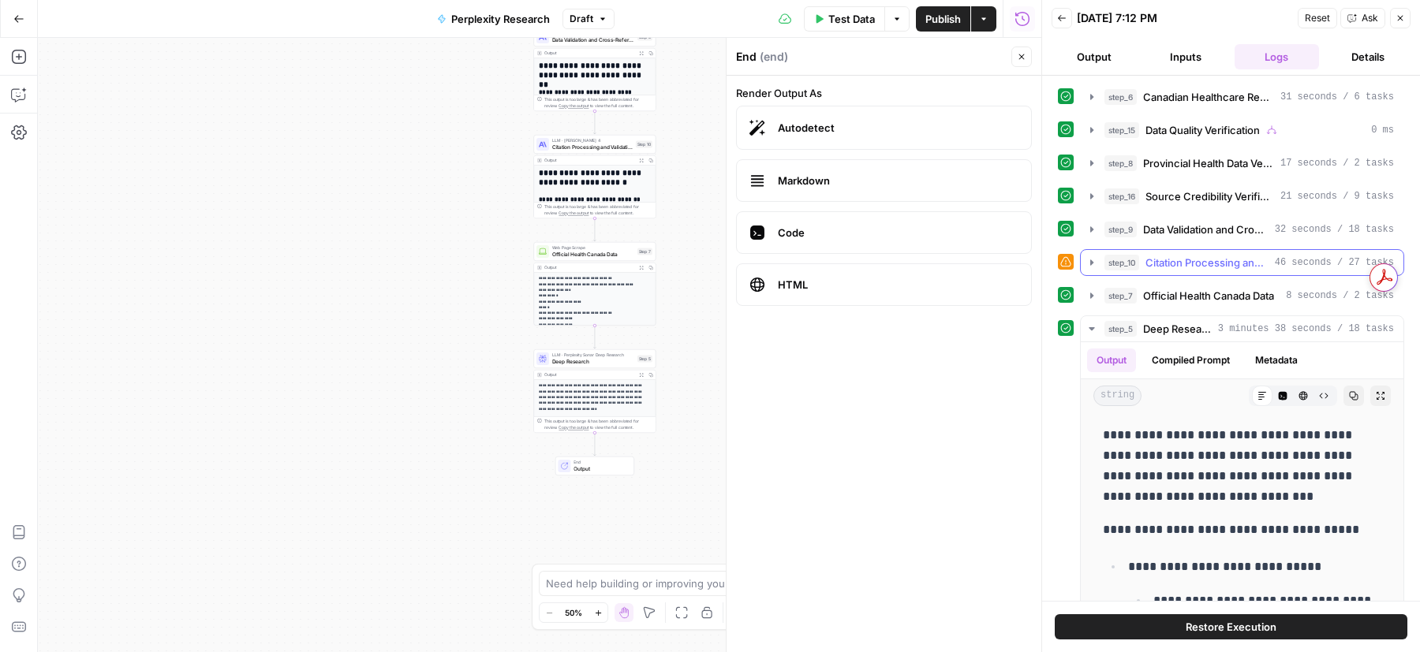
click at [1091, 260] on icon "button" at bounding box center [1091, 263] width 3 height 6
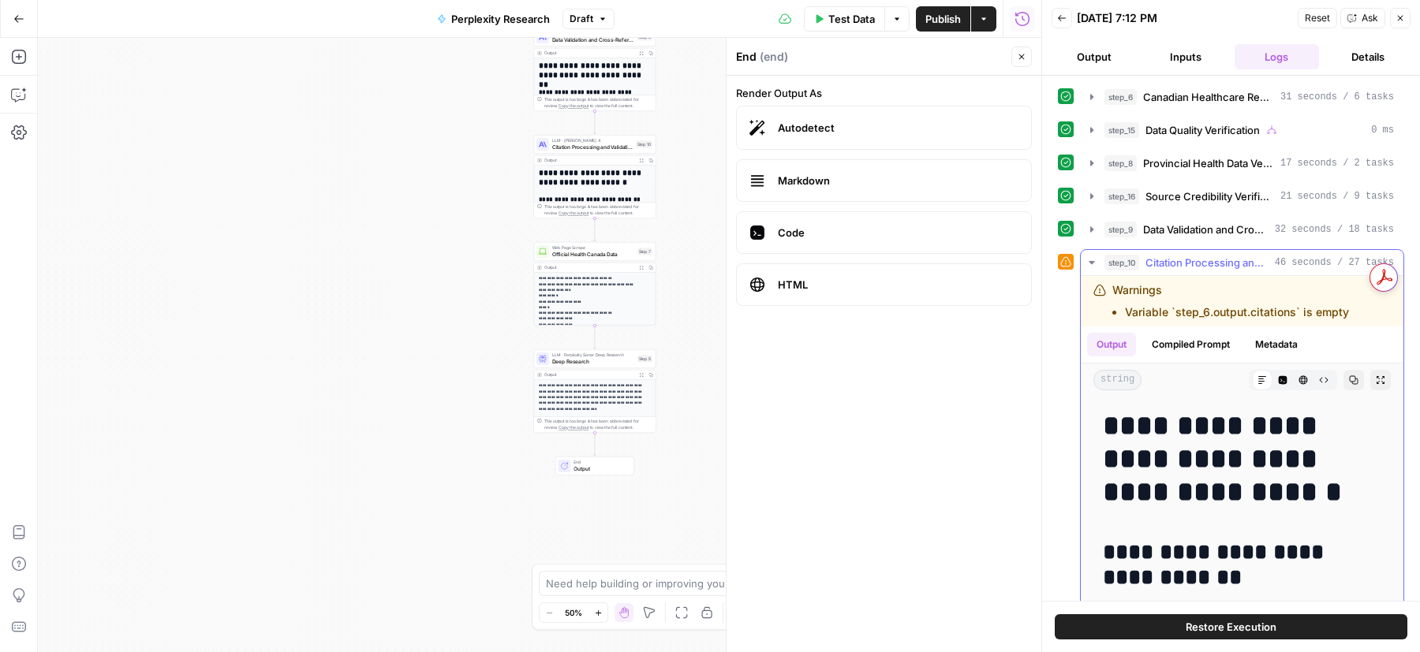
click at [1091, 261] on icon "button" at bounding box center [1092, 262] width 6 height 3
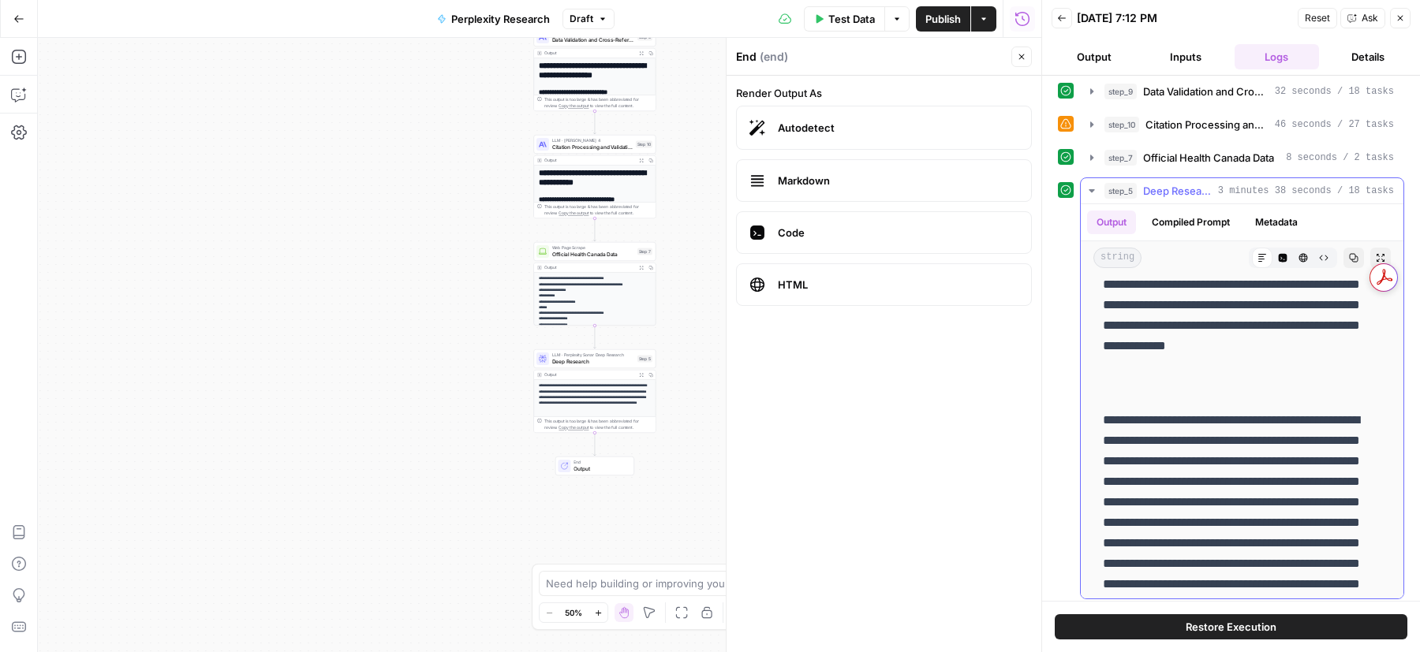
scroll to position [2742, 0]
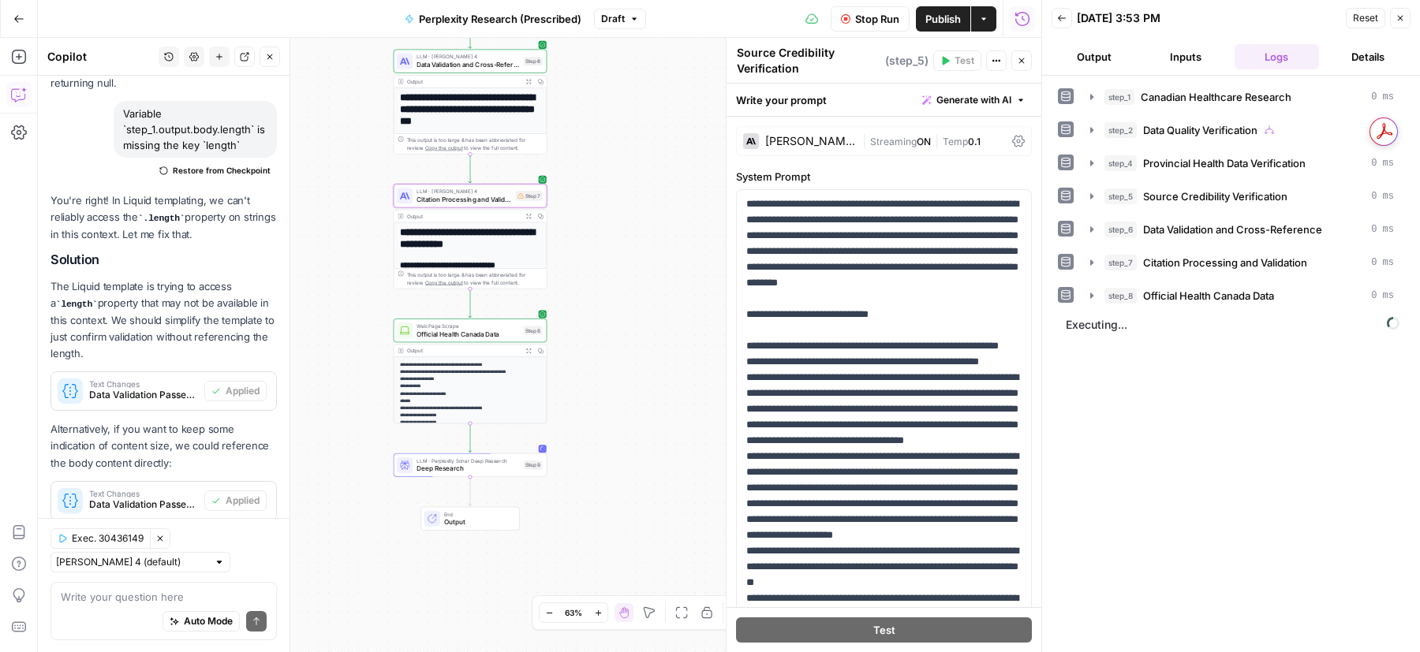
scroll to position [585, 0]
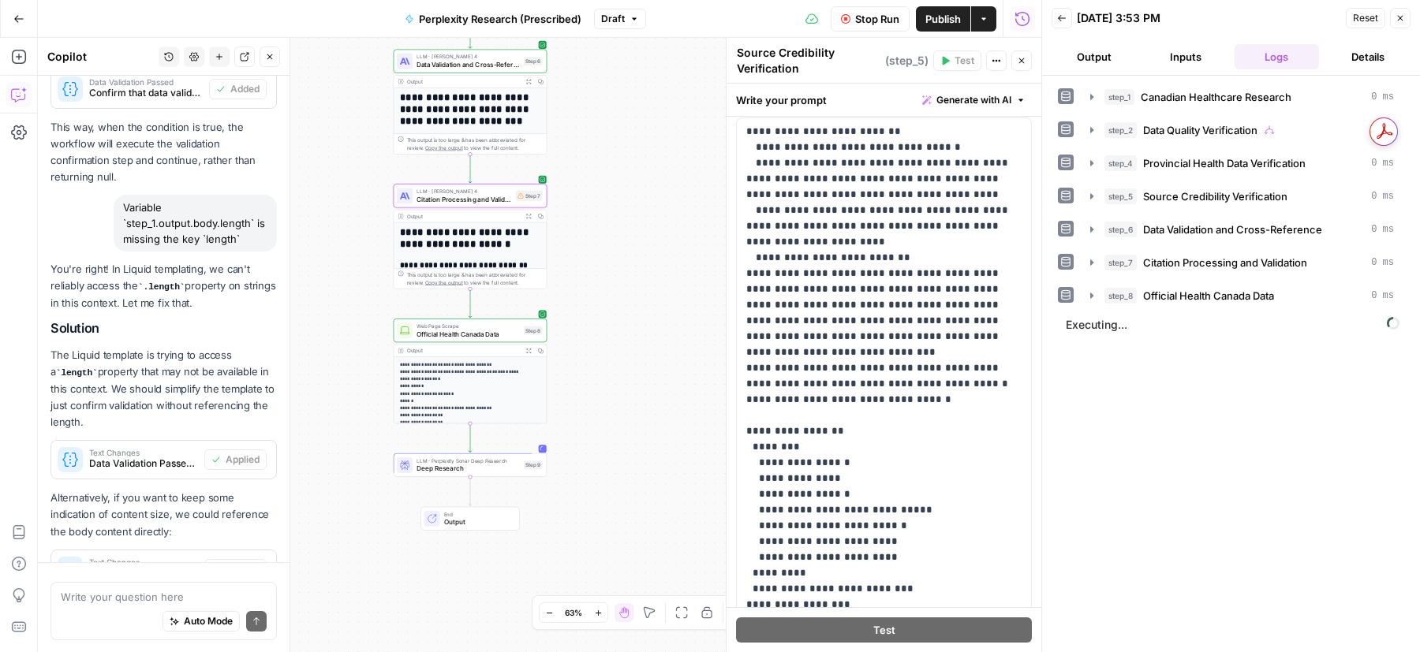
click at [461, 519] on span "Output" at bounding box center [477, 522] width 67 height 10
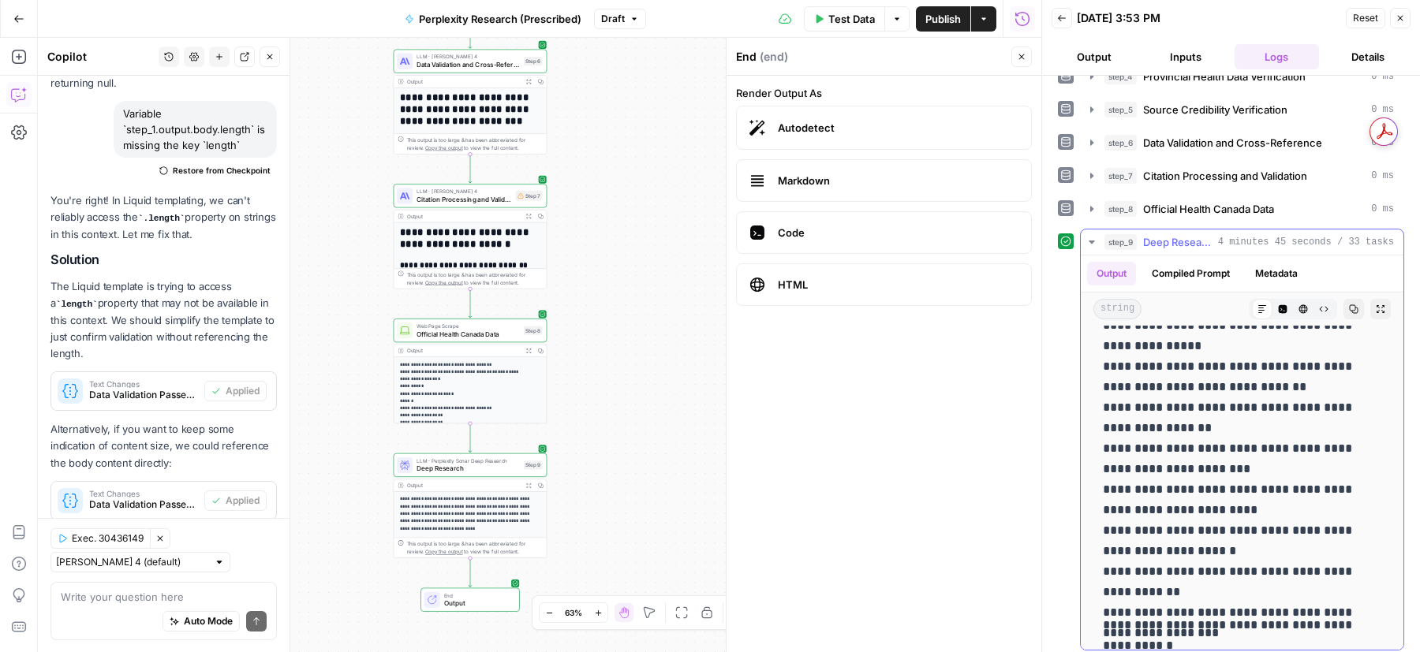
scroll to position [1217, 0]
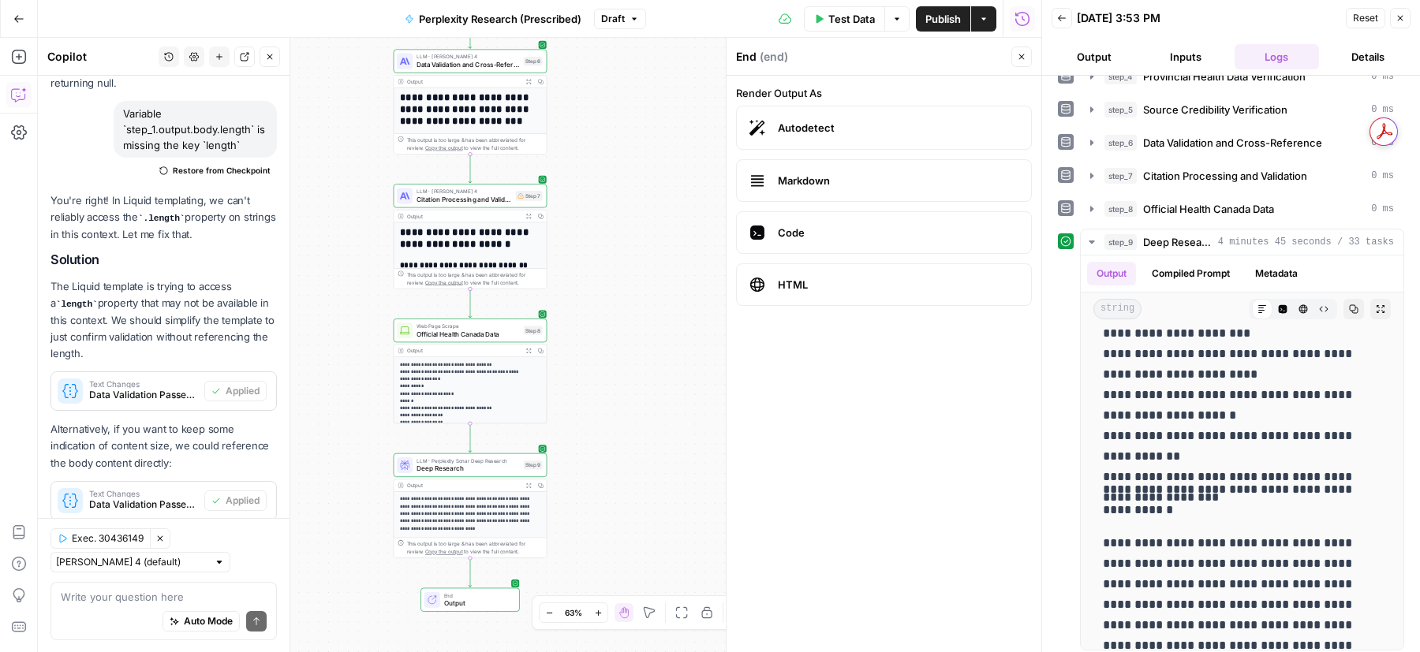
click at [491, 599] on span "Output" at bounding box center [477, 604] width 67 height 10
click at [1088, 236] on icon "button" at bounding box center [1091, 242] width 13 height 13
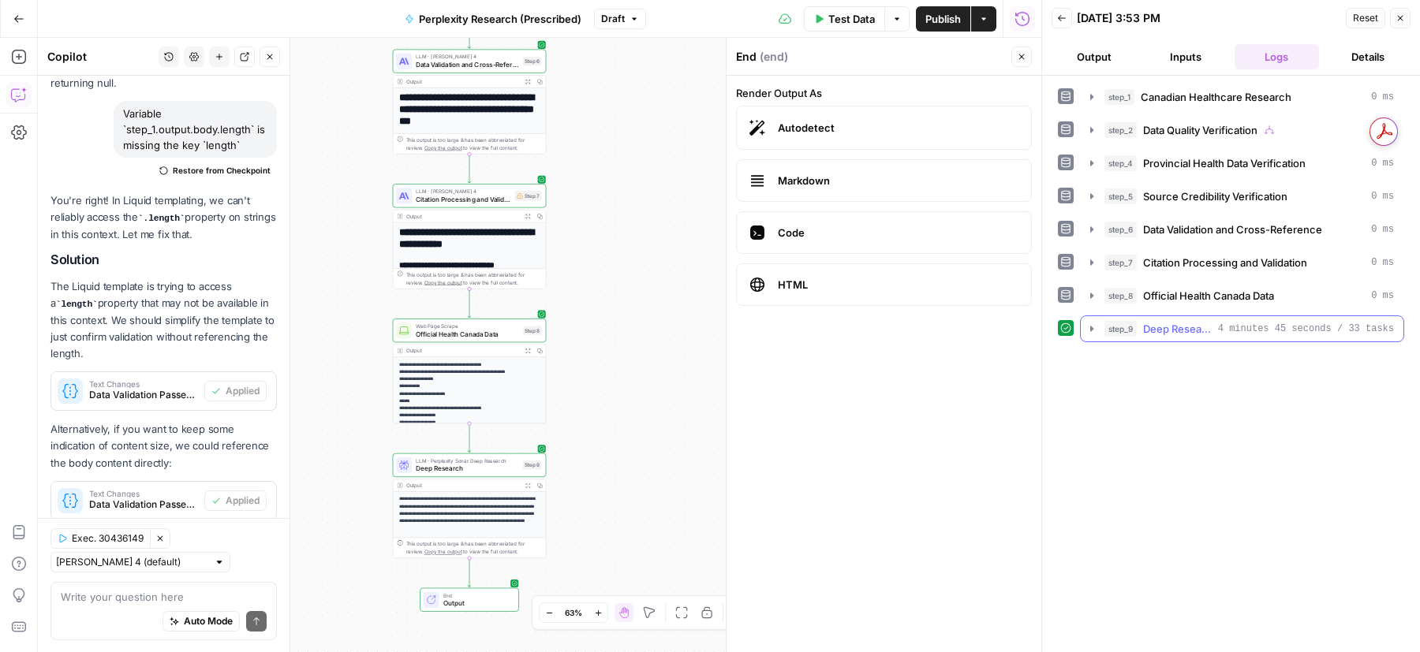
click at [1090, 326] on icon "button" at bounding box center [1091, 329] width 3 height 6
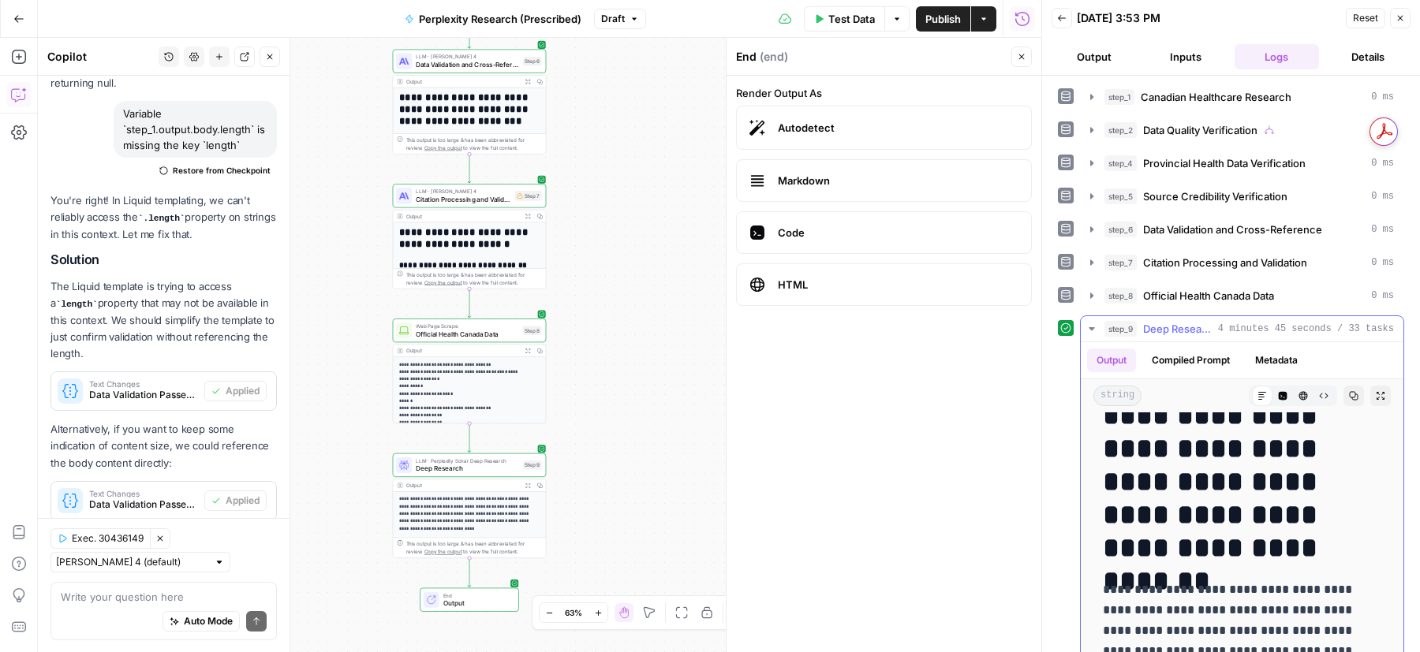
scroll to position [2090, 0]
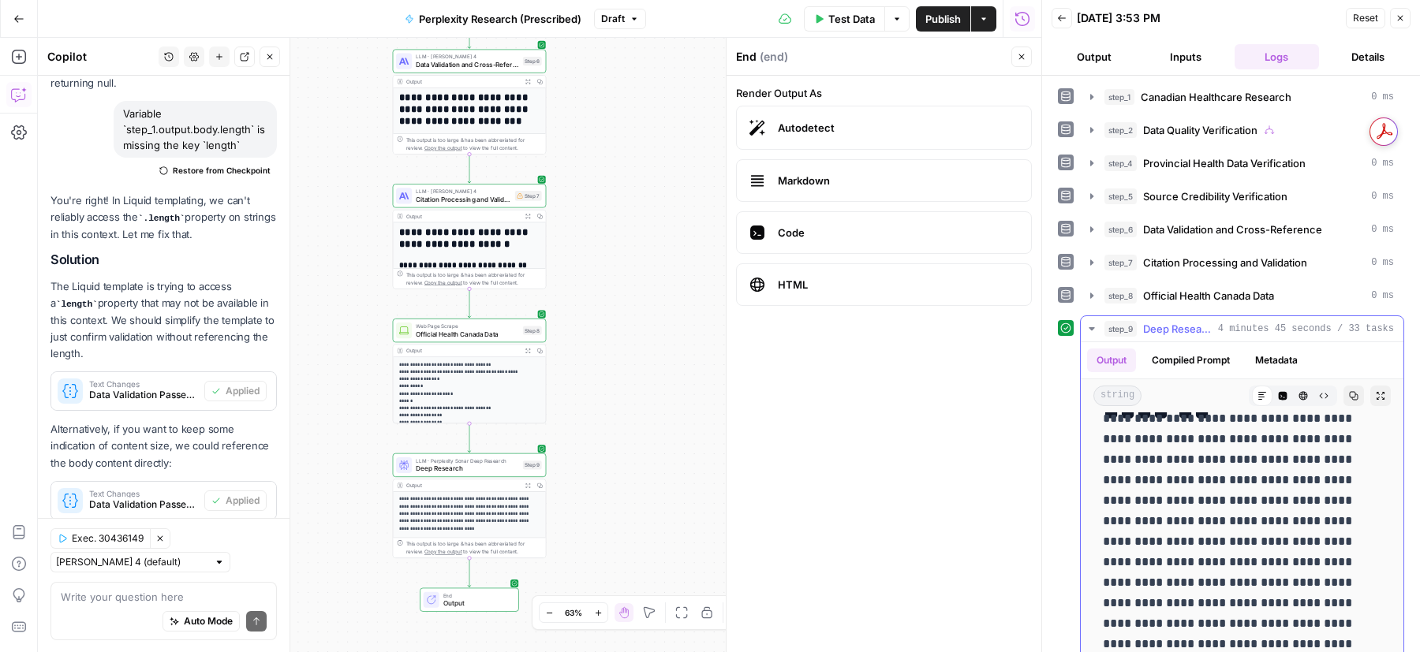
click at [1260, 398] on div "Markdown" at bounding box center [1262, 396] width 21 height 21
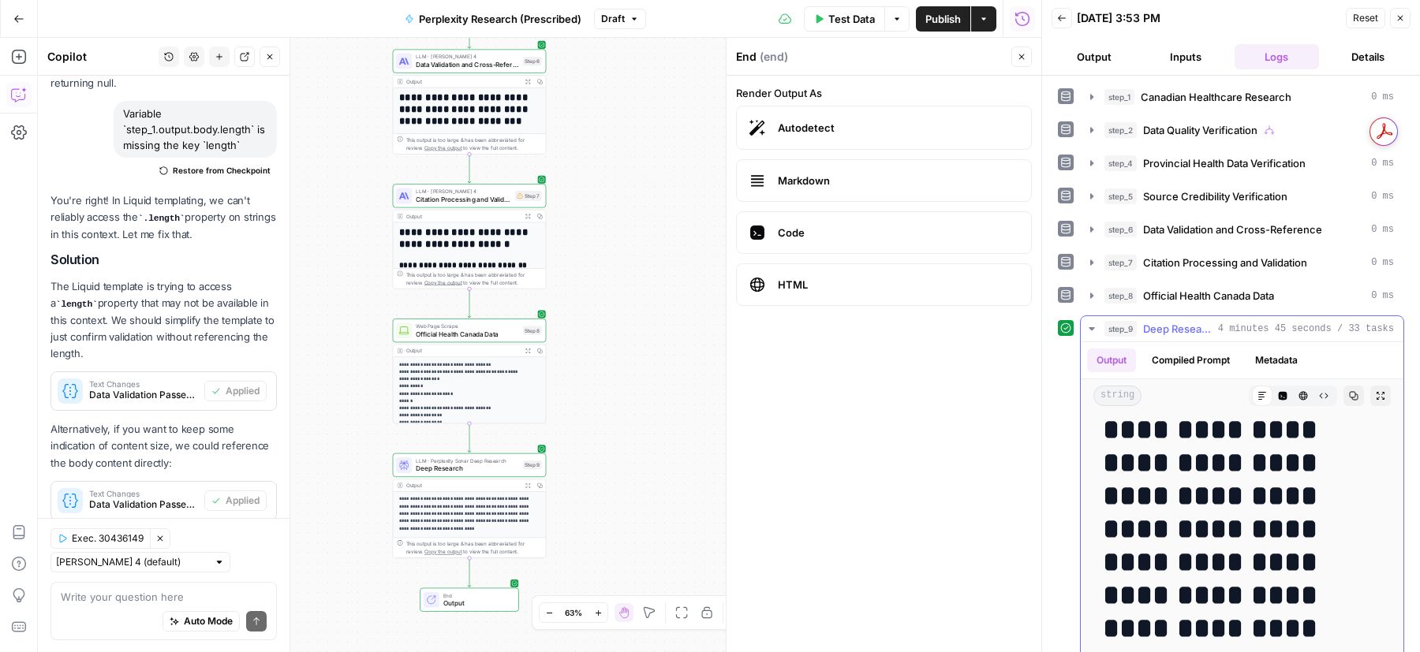
scroll to position [1788, 0]
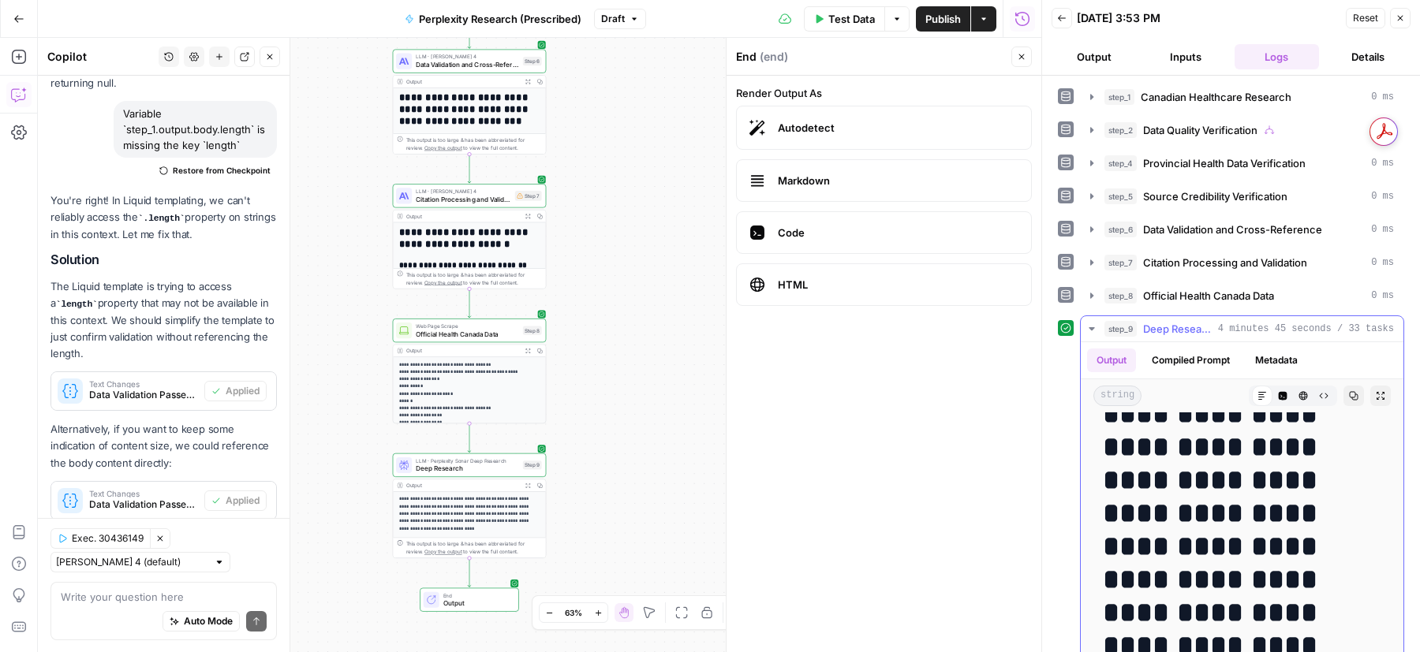
click at [1258, 393] on icon at bounding box center [1262, 396] width 8 height 8
click at [1347, 391] on button "Copy" at bounding box center [1353, 396] width 21 height 21
click at [950, 21] on span "Publish" at bounding box center [942, 19] width 35 height 16
click at [1355, 392] on icon "button" at bounding box center [1353, 395] width 9 height 9
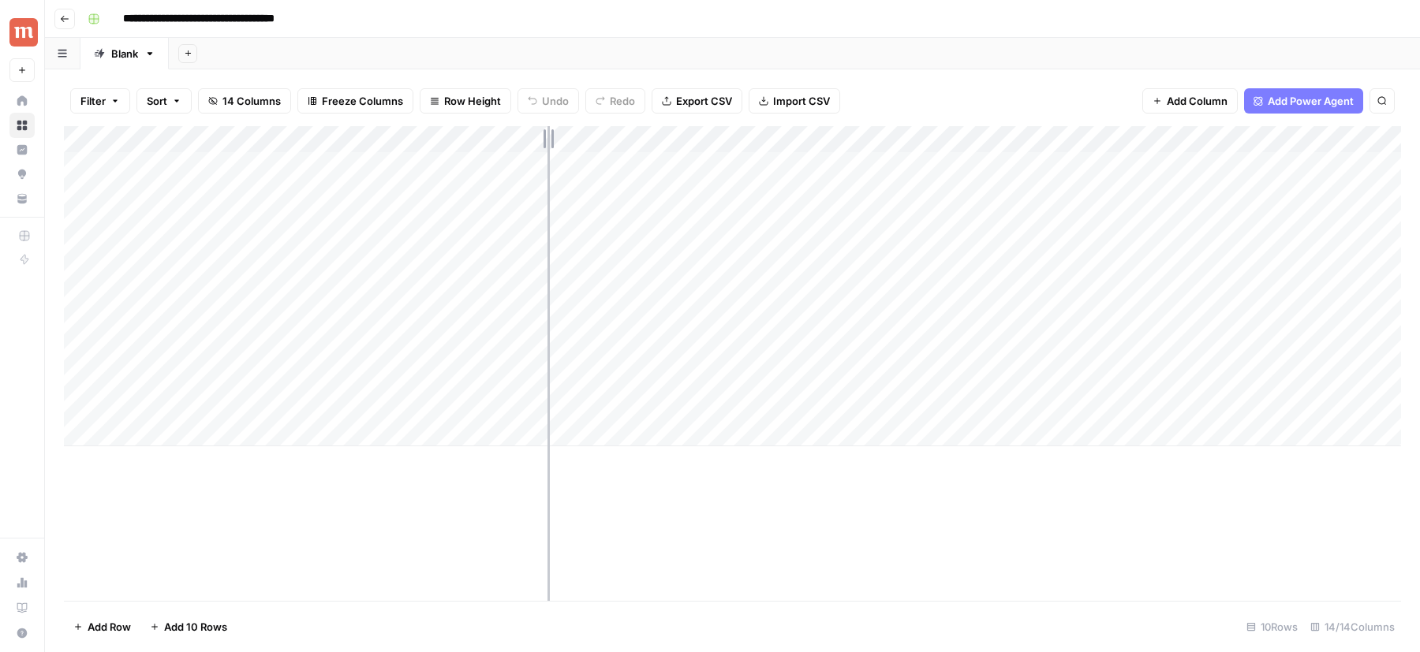
click at [547, 541] on div "Add Column" at bounding box center [732, 363] width 1337 height 475
click at [1033, 164] on div "Add Column" at bounding box center [732, 286] width 1337 height 320
click at [473, 168] on div "Add Column" at bounding box center [732, 286] width 1337 height 320
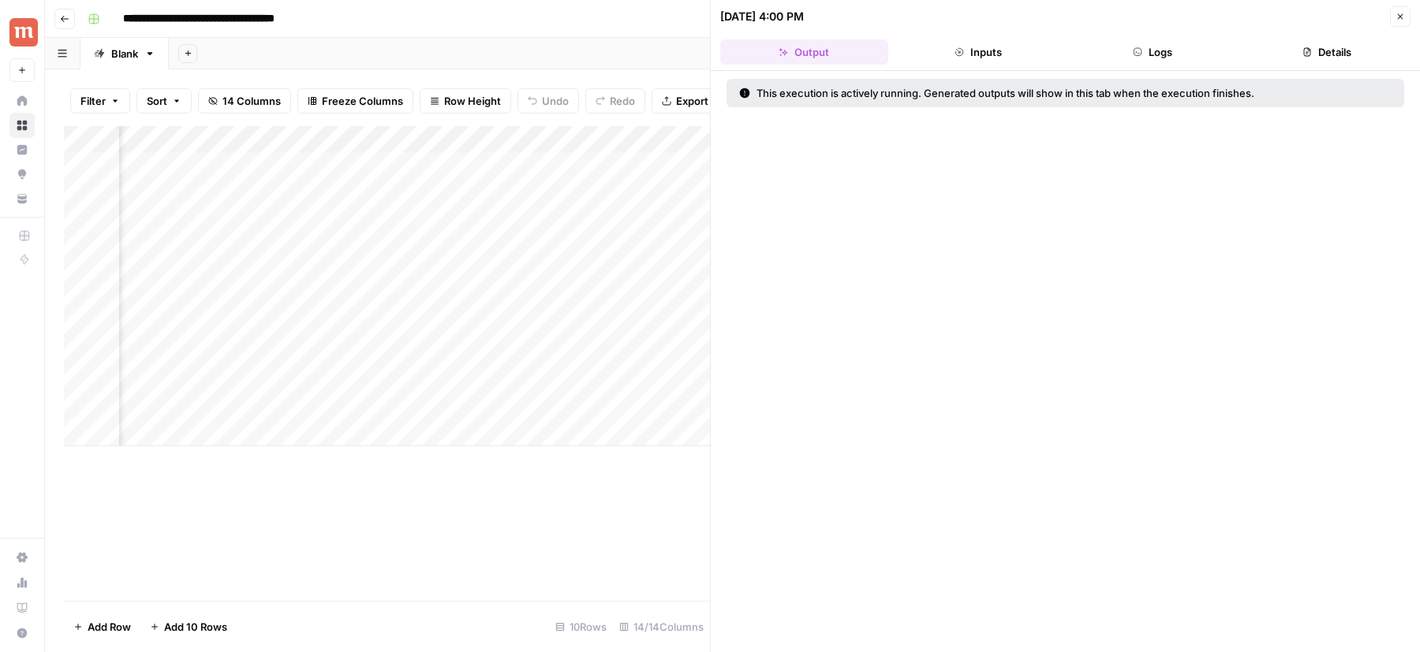
click at [1171, 67] on header "[DATE] 4:00 PM Close Output Inputs Logs Details" at bounding box center [1065, 35] width 709 height 71
click at [1169, 62] on button "Logs" at bounding box center [1153, 51] width 168 height 25
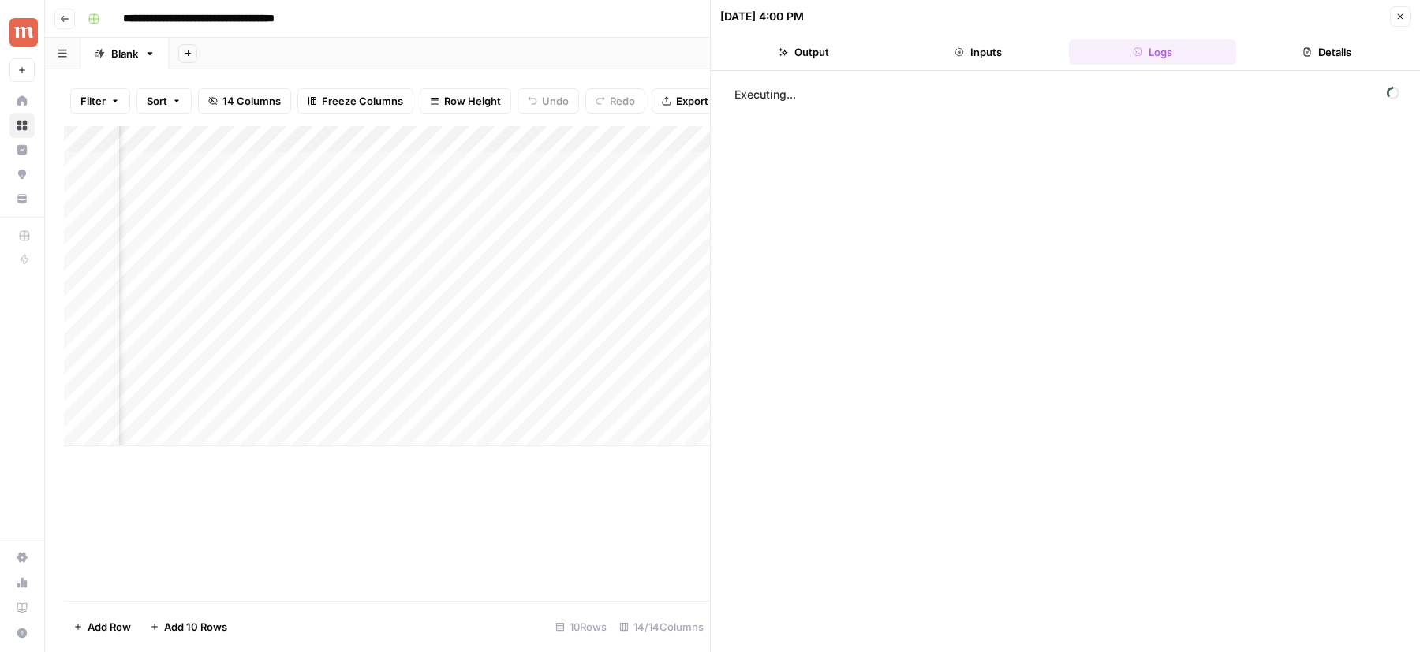
scroll to position [0, 1274]
click at [1408, 13] on button "Close" at bounding box center [1400, 16] width 21 height 21
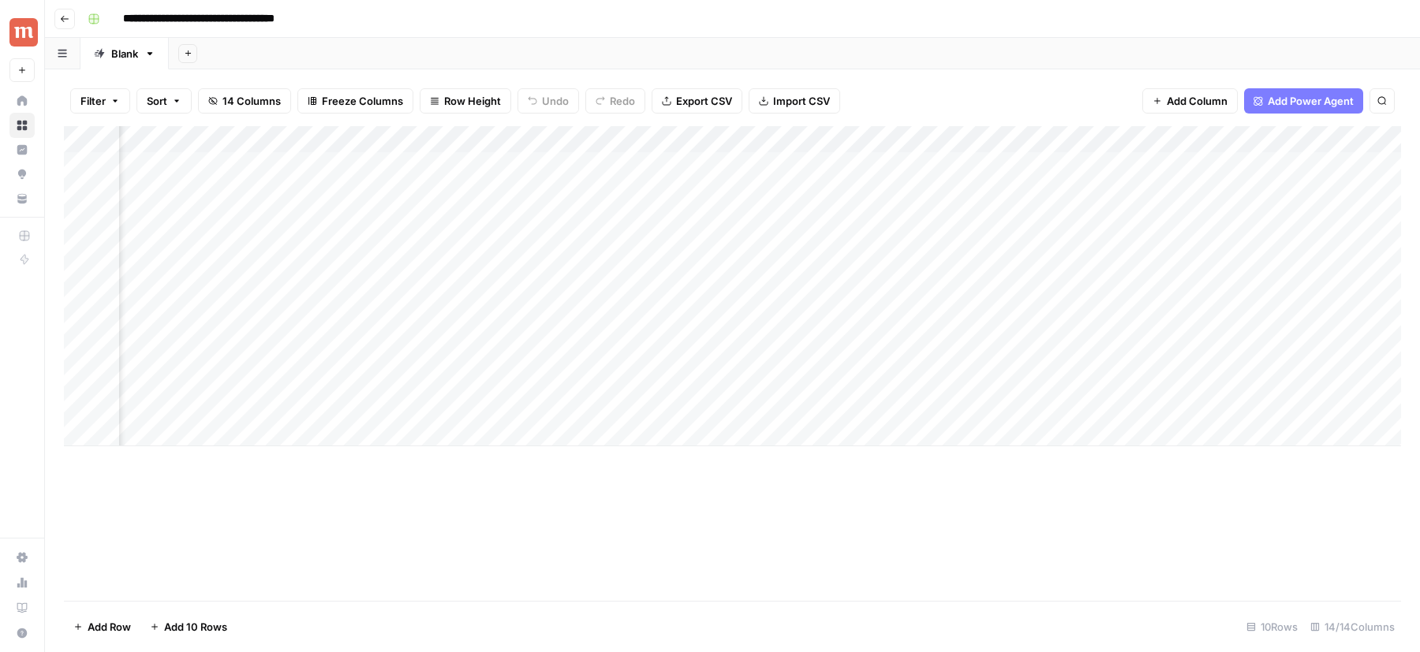
scroll to position [0, 1086]
click at [458, 548] on div "Add Column" at bounding box center [732, 363] width 1337 height 475
click at [923, 144] on div "Add Column" at bounding box center [732, 286] width 1337 height 320
click at [876, 175] on input "Output" at bounding box center [890, 178] width 160 height 16
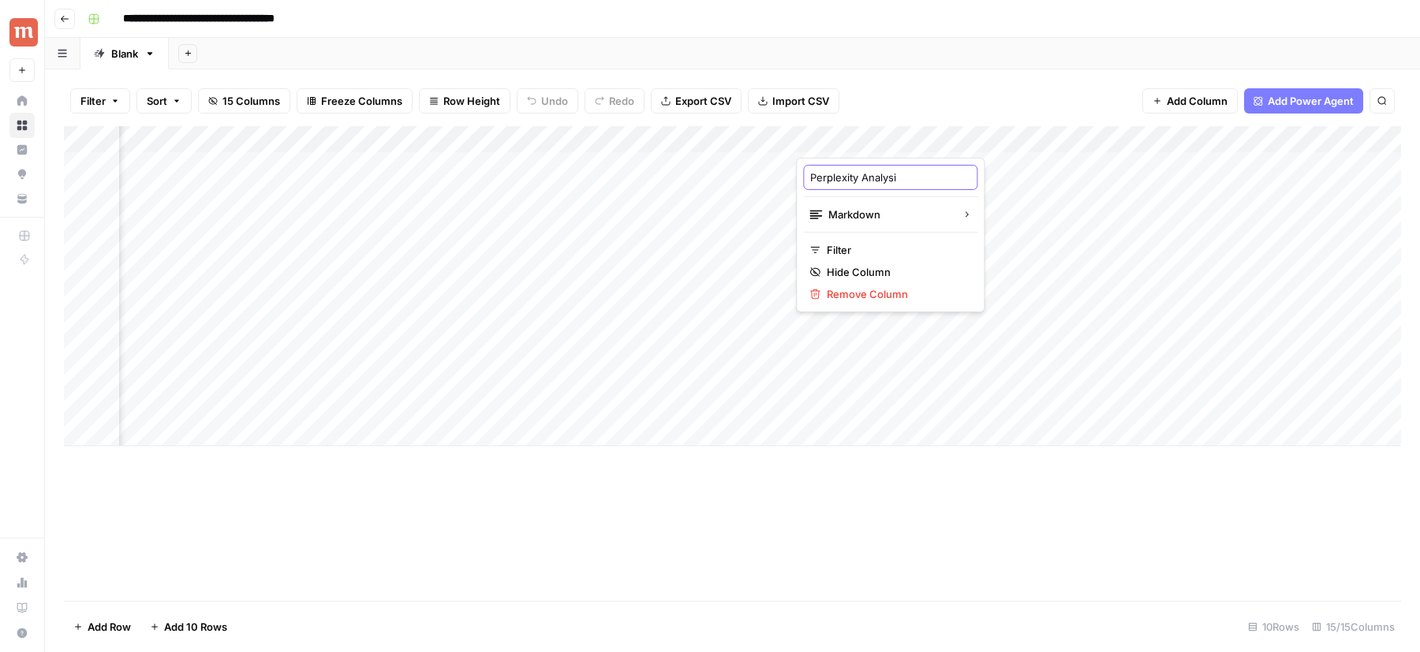
type input "Perplexity Analysis"
click at [921, 165] on div "Add Column" at bounding box center [732, 286] width 1337 height 320
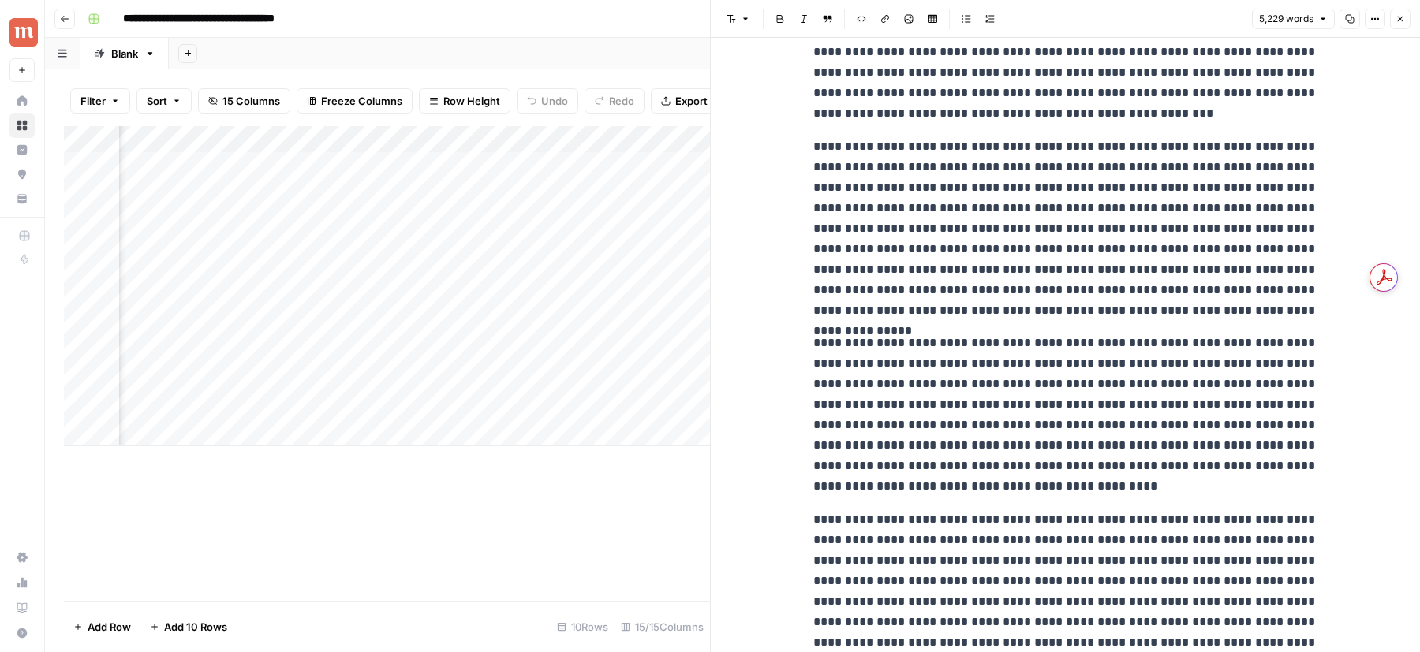
scroll to position [4170, 0]
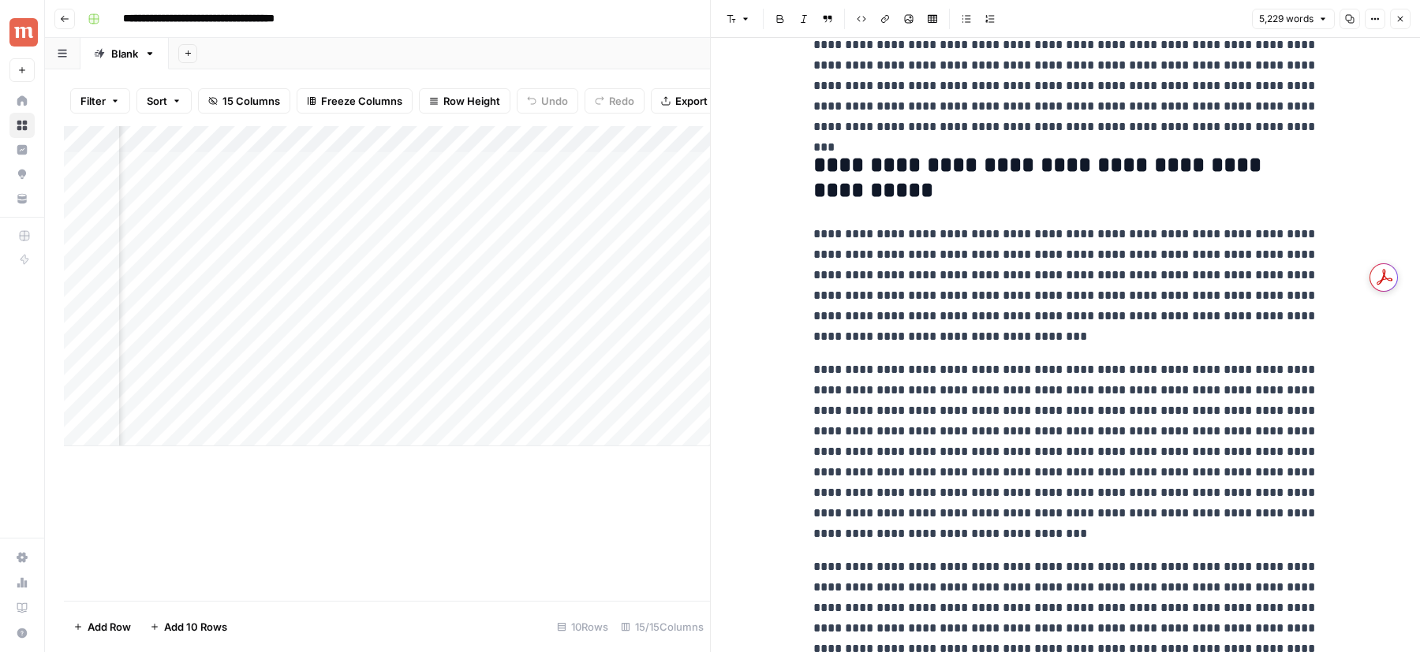
click at [1400, 21] on icon "button" at bounding box center [1399, 18] width 9 height 9
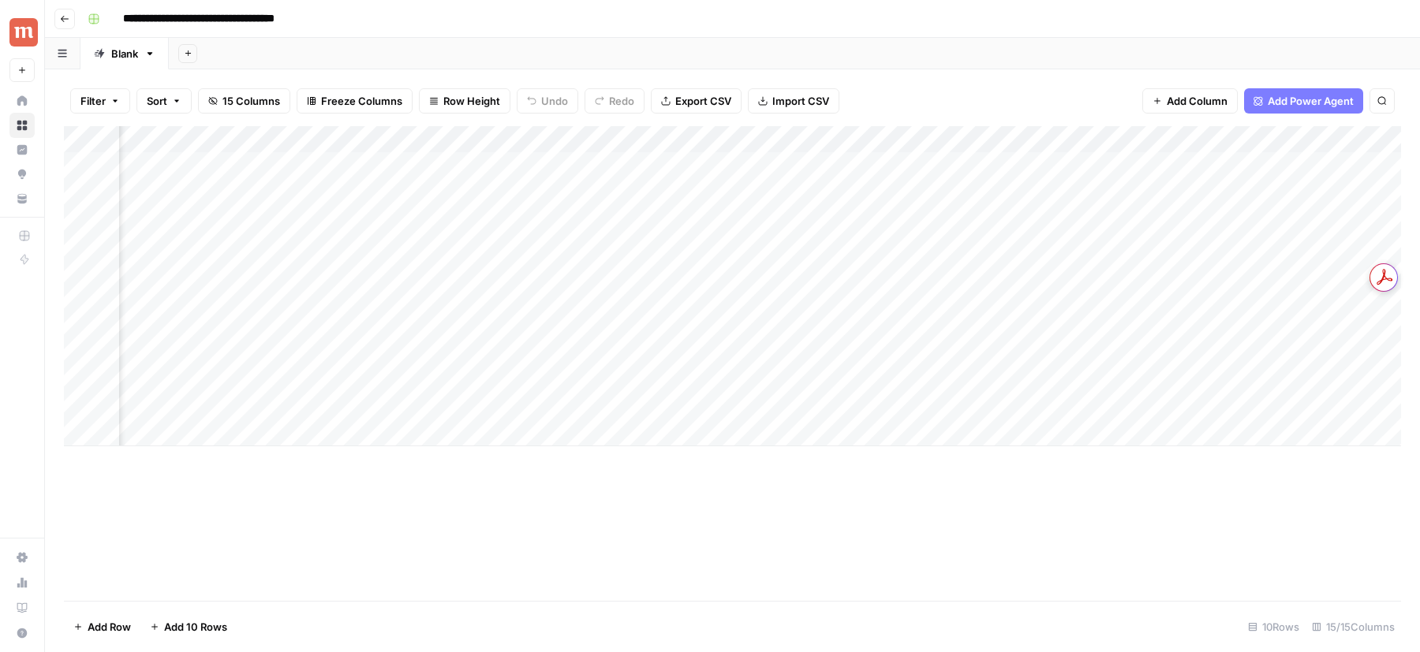
scroll to position [0, 1126]
click at [1096, 139] on div "Add Column" at bounding box center [732, 286] width 1337 height 320
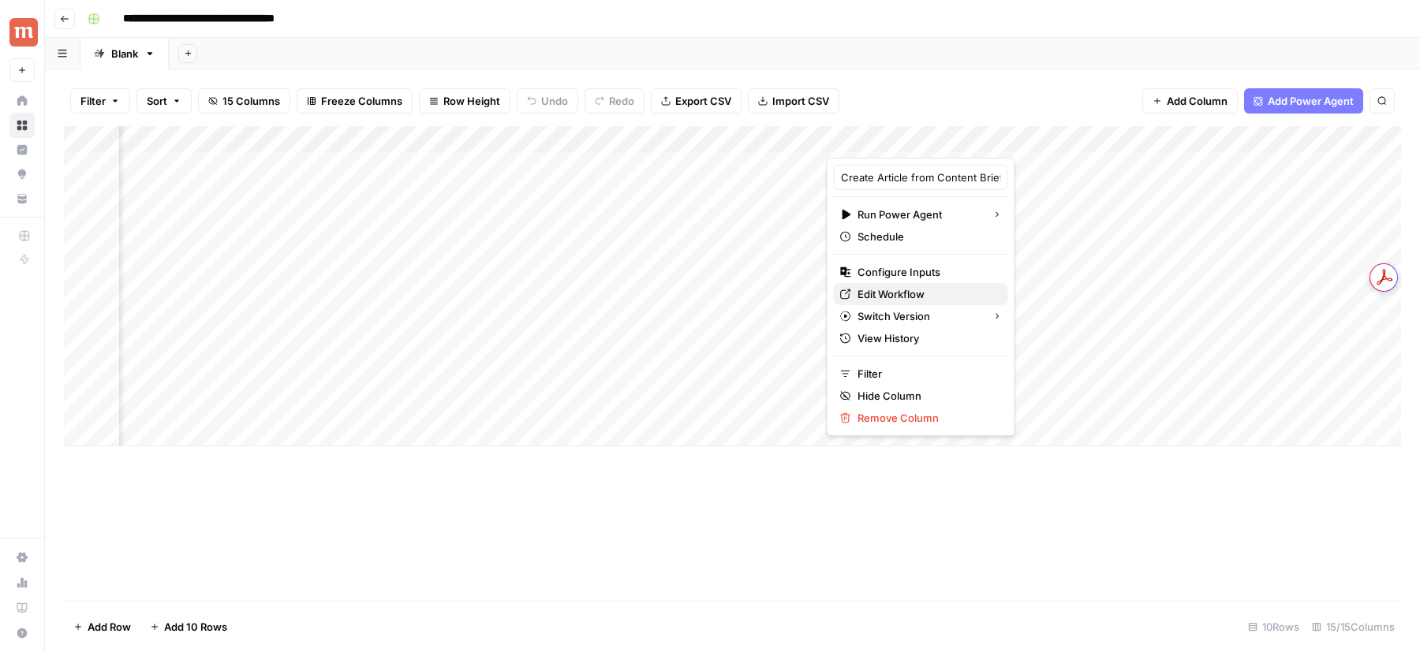
click at [926, 290] on span "Edit Workflow" at bounding box center [926, 294] width 138 height 16
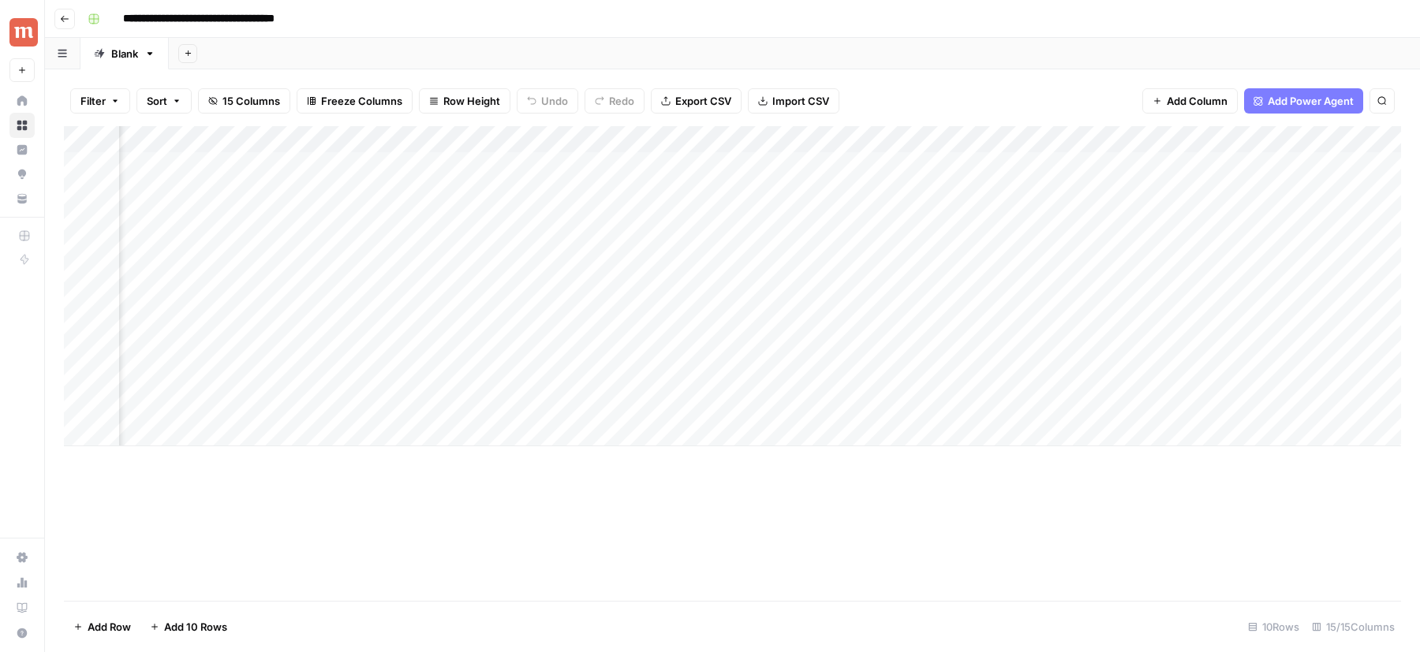
click at [1089, 143] on div "Add Column" at bounding box center [732, 286] width 1337 height 320
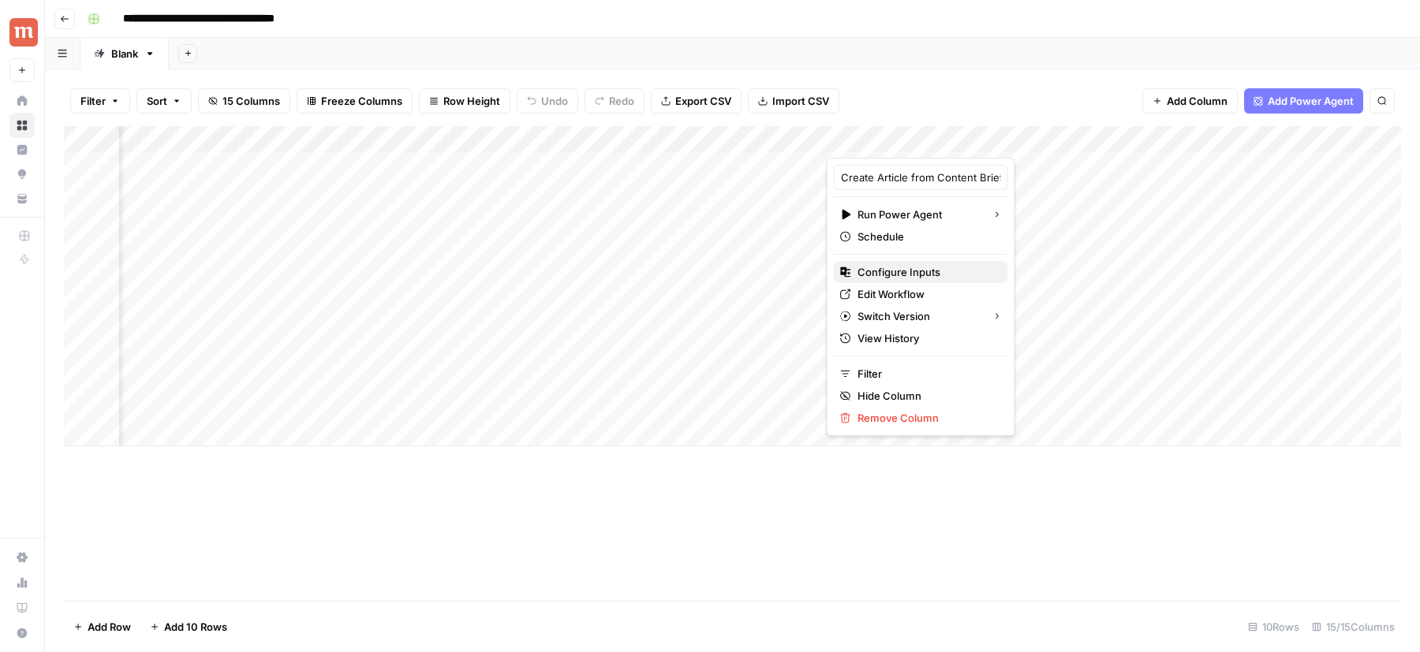
click at [908, 266] on span "Configure Inputs" at bounding box center [926, 272] width 138 height 16
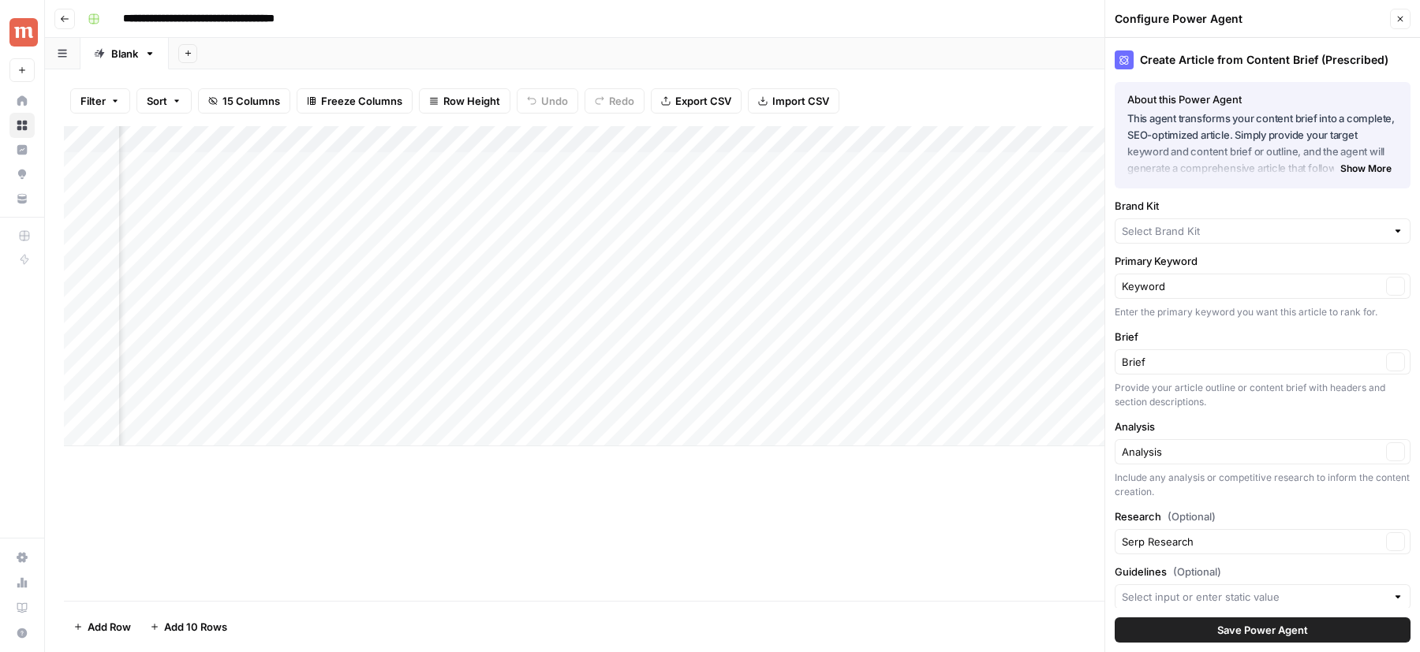
type input "Maple"
type input "Maple Medical Advisory Committee 2024"
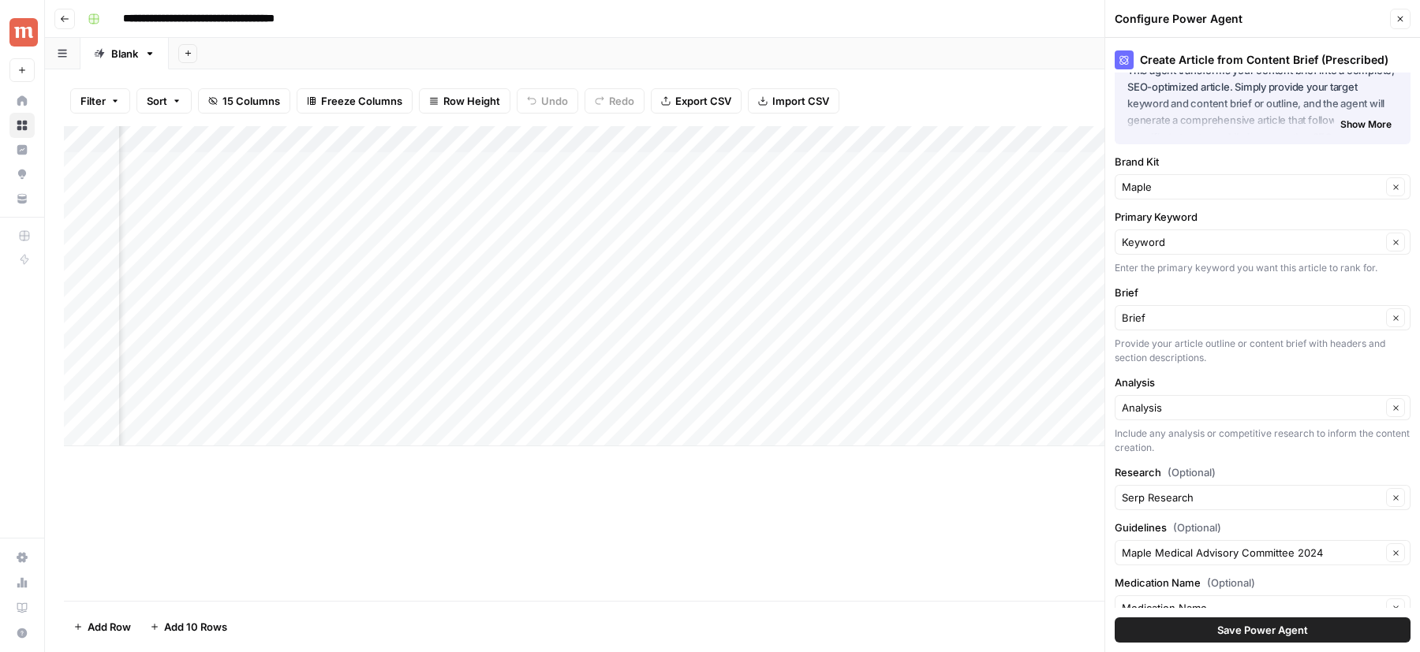
scroll to position [92, 0]
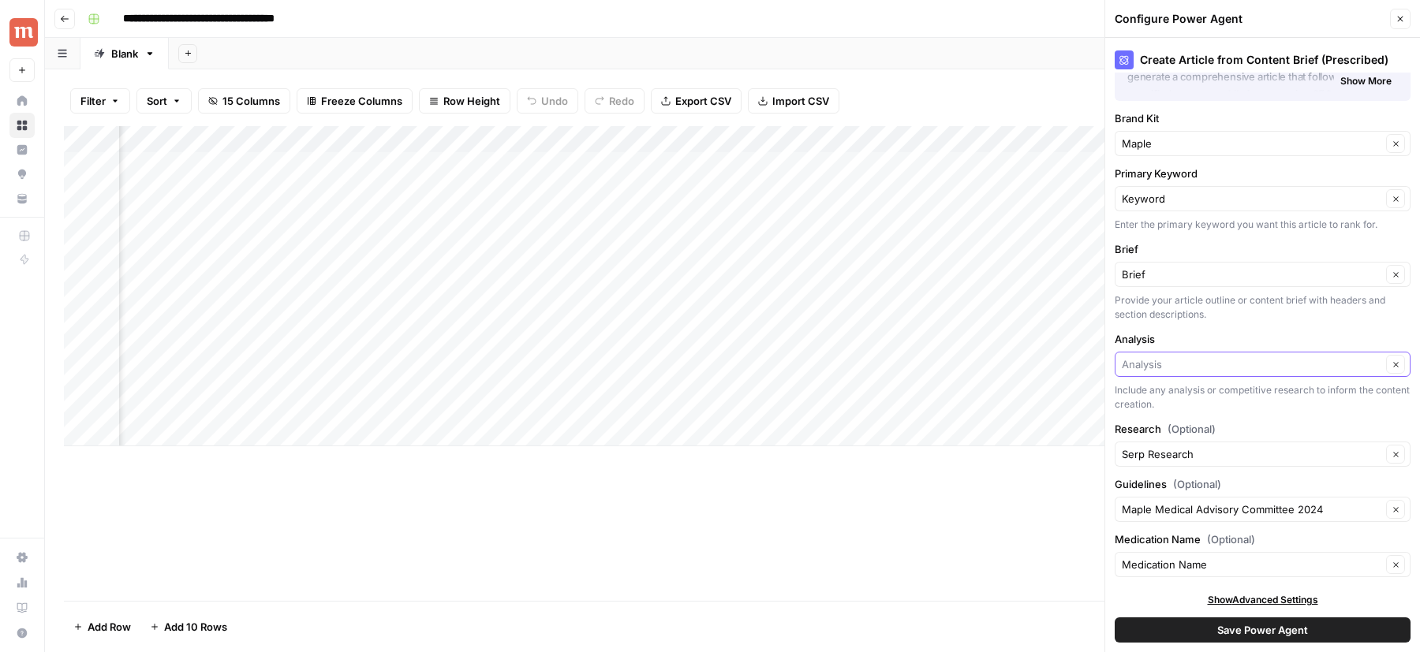
click at [1163, 369] on input "Analysis" at bounding box center [1252, 365] width 260 height 16
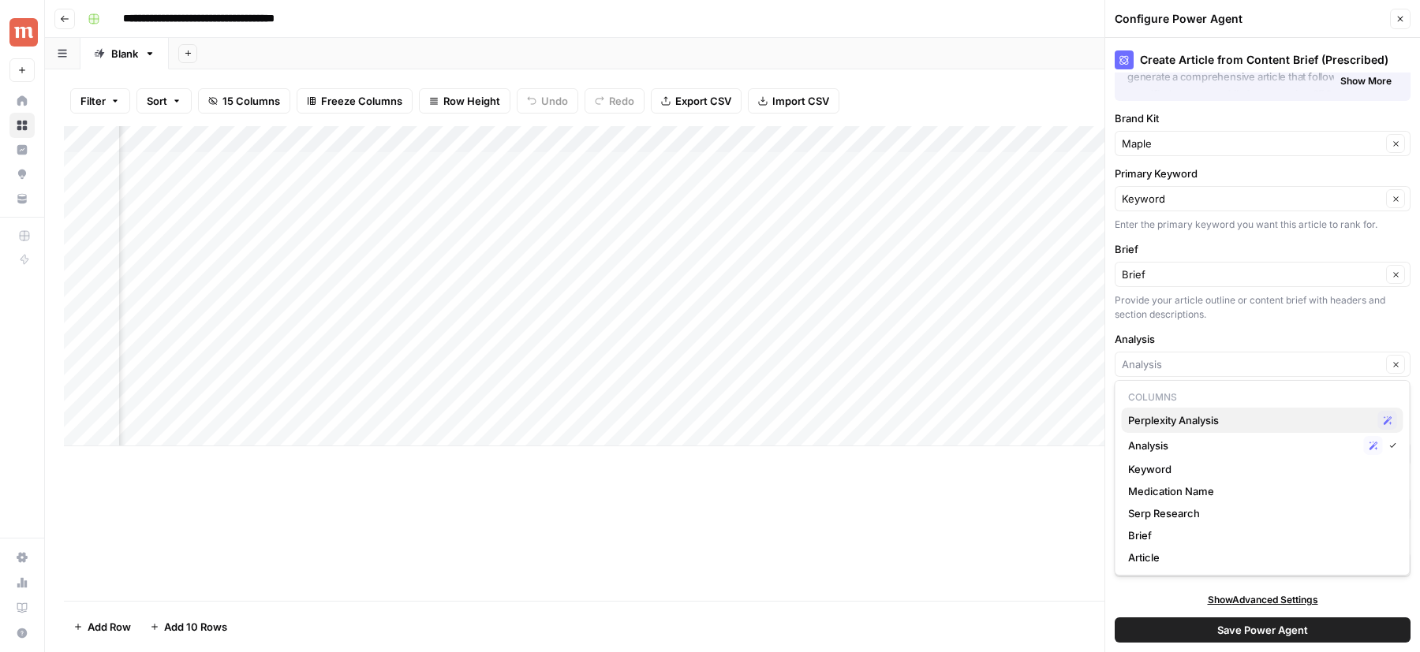
click at [1167, 422] on span "Perplexity Analysis" at bounding box center [1250, 421] width 244 height 16
type input "Perplexity Analysis"
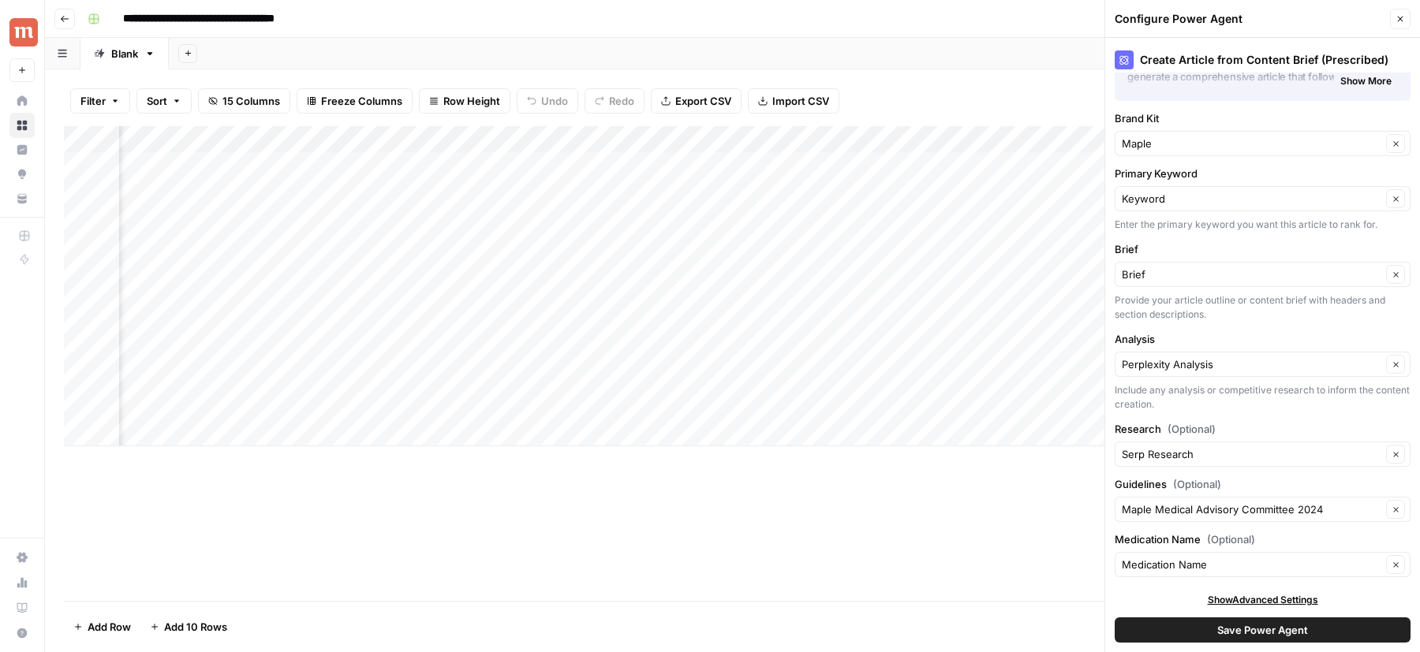
scroll to position [0, 503]
click at [1154, 623] on button "Save Power Agent" at bounding box center [1263, 630] width 296 height 25
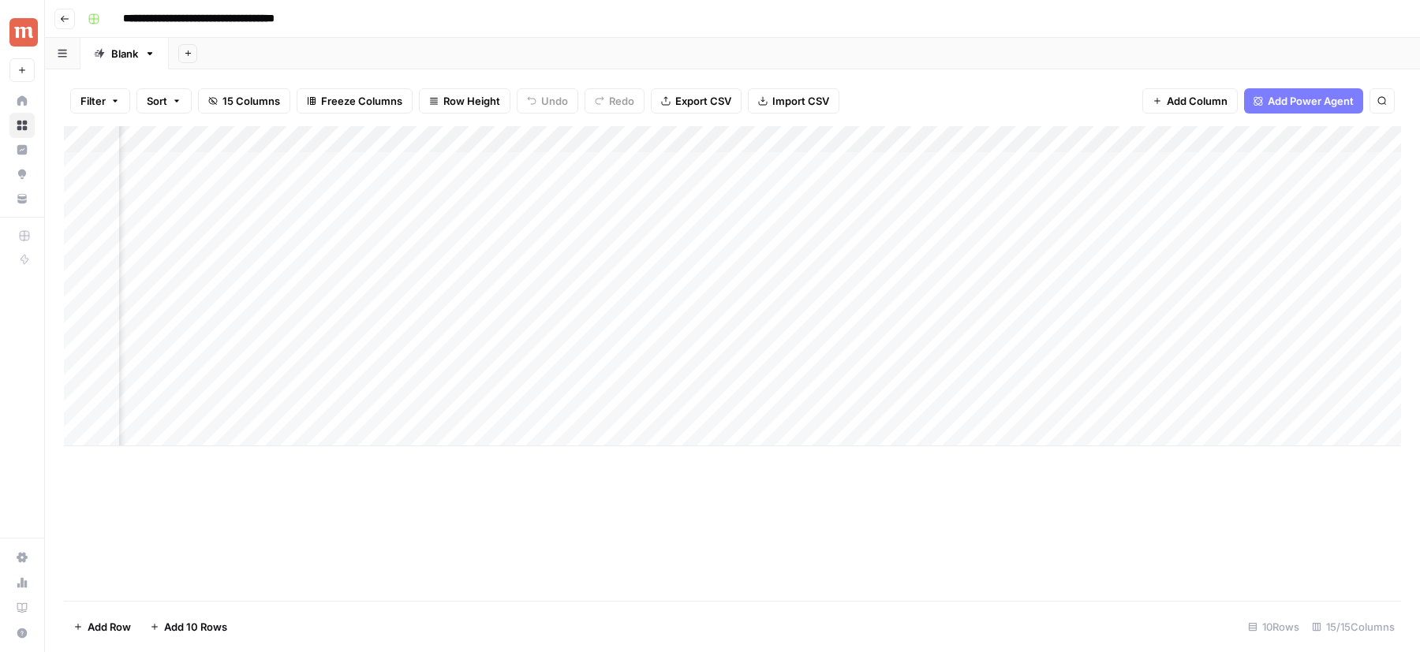
scroll to position [0, 959]
click at [973, 136] on div "Add Column" at bounding box center [732, 286] width 1337 height 320
click at [831, 352] on span "Remove Column" at bounding box center [866, 352] width 138 height 16
click at [655, 175] on button "Delete" at bounding box center [653, 163] width 53 height 28
click at [932, 163] on div "Add Column" at bounding box center [732, 286] width 1337 height 320
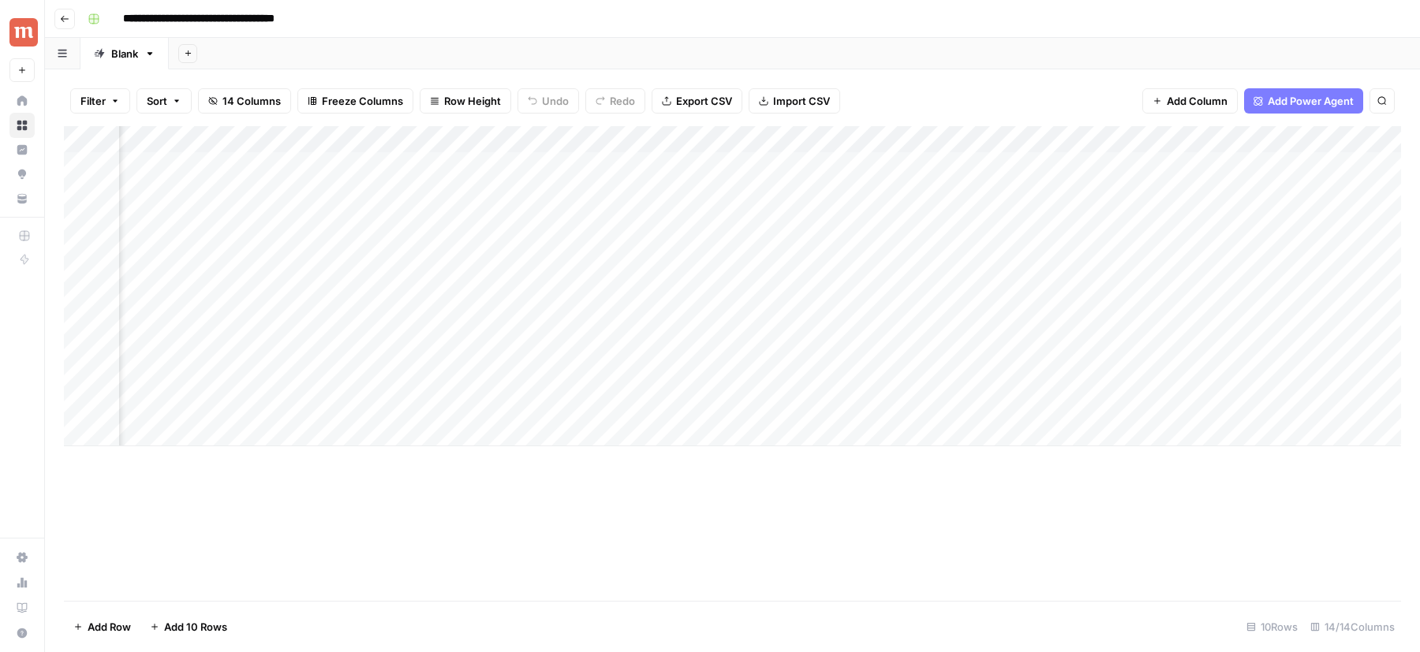
scroll to position [0, 1217]
click at [769, 166] on div "Add Column" at bounding box center [732, 286] width 1337 height 320
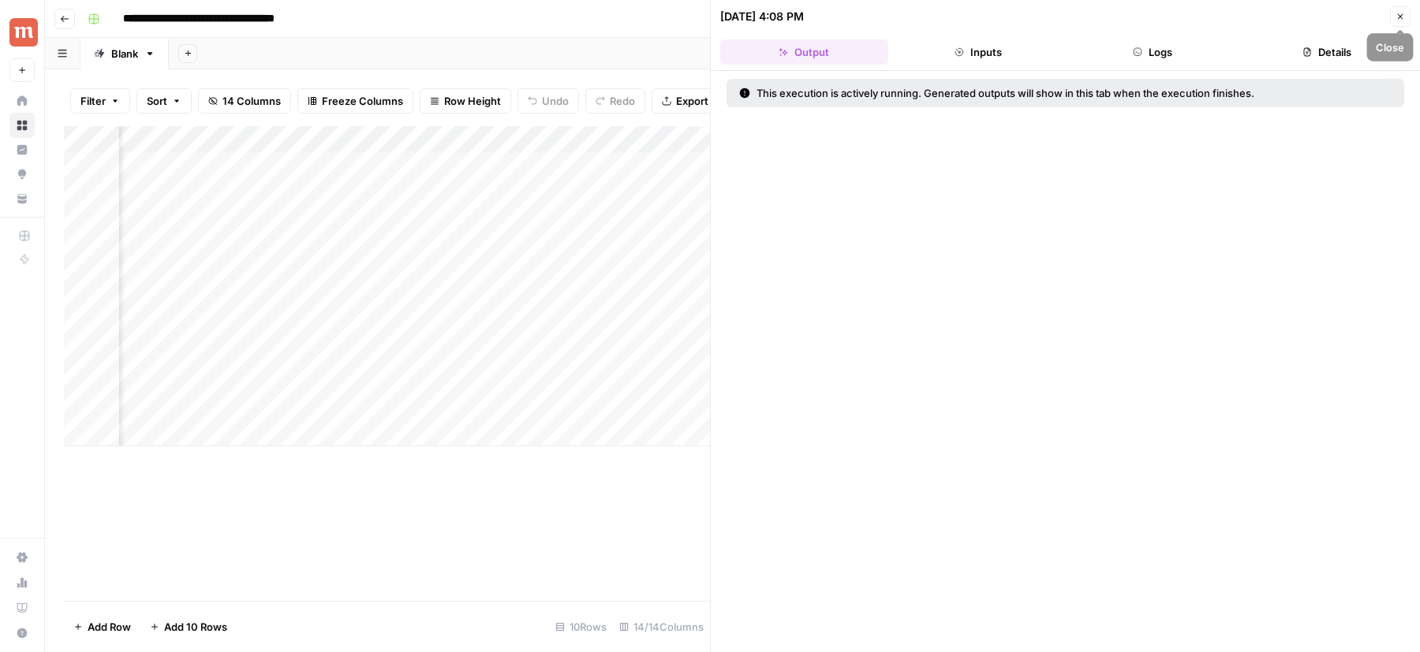
click at [1401, 20] on icon "button" at bounding box center [1399, 16] width 9 height 9
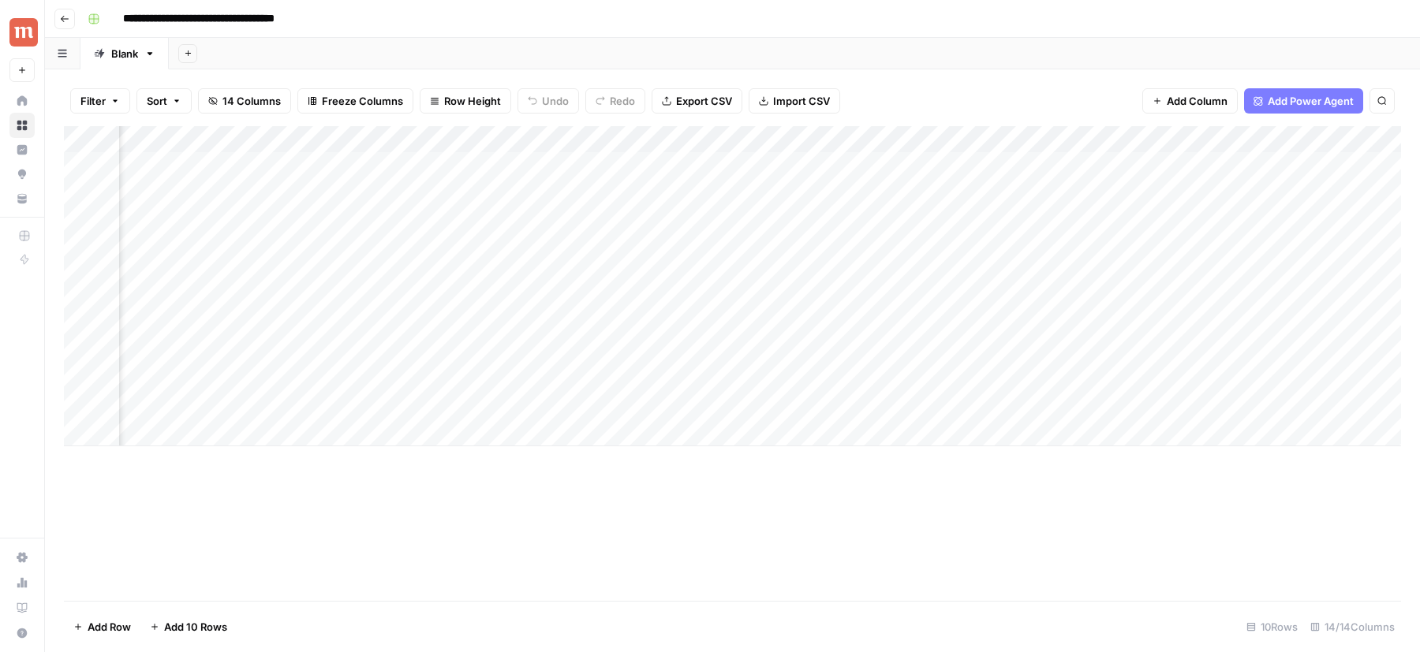
scroll to position [0, 1489]
click at [491, 162] on div "Add Column" at bounding box center [732, 286] width 1337 height 320
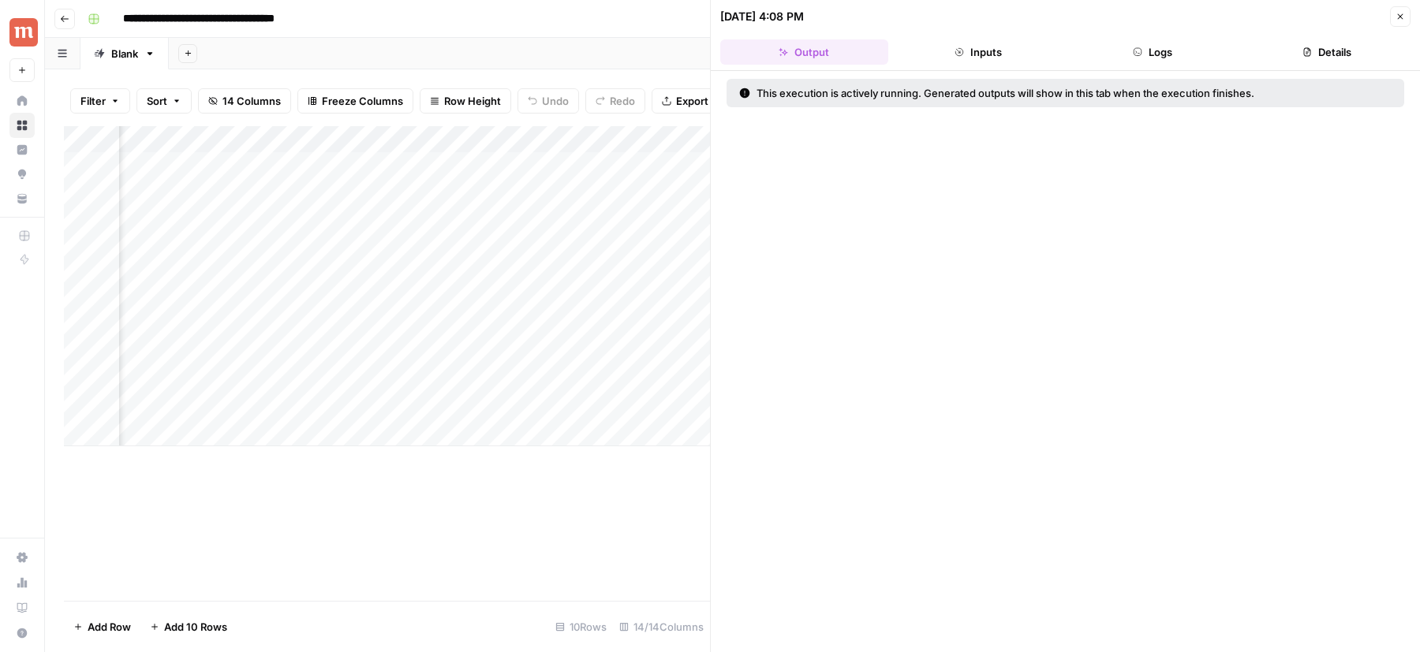
click at [1141, 55] on icon "button" at bounding box center [1137, 51] width 9 height 9
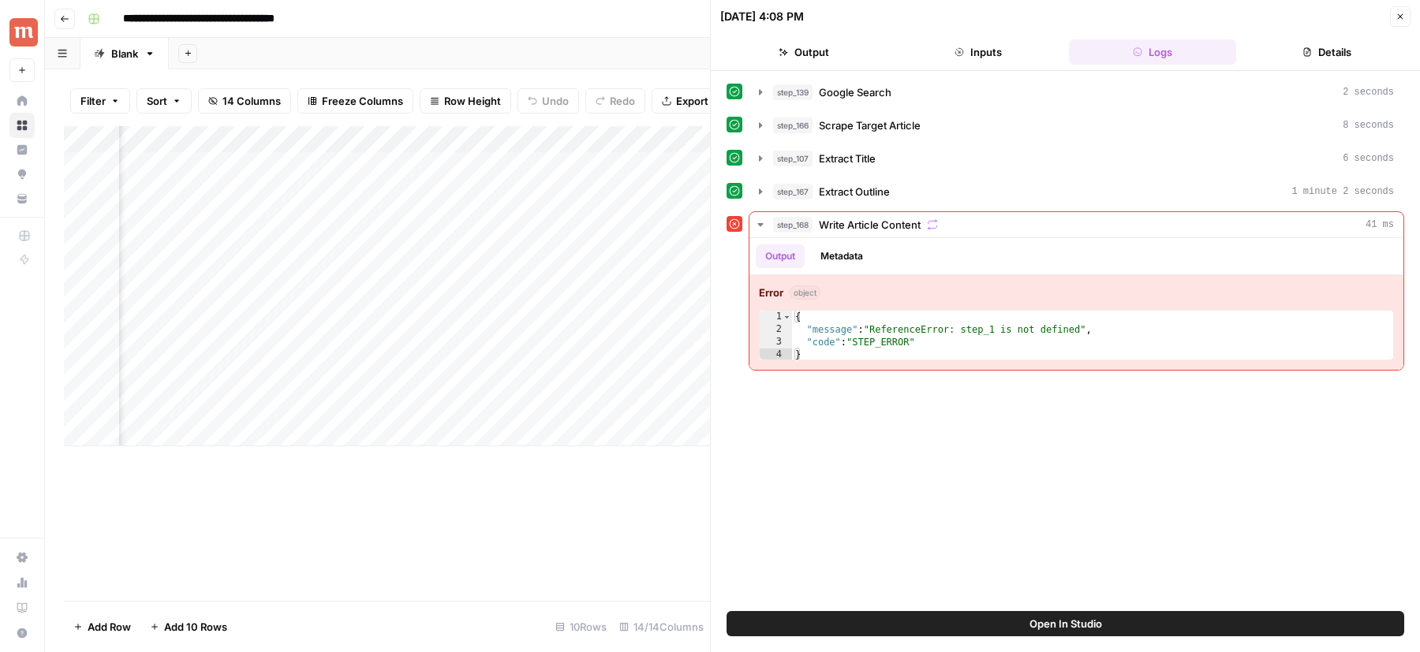
click at [992, 620] on button "Open In Studio" at bounding box center [1066, 623] width 678 height 25
click at [504, 141] on div "Add Column" at bounding box center [387, 286] width 646 height 320
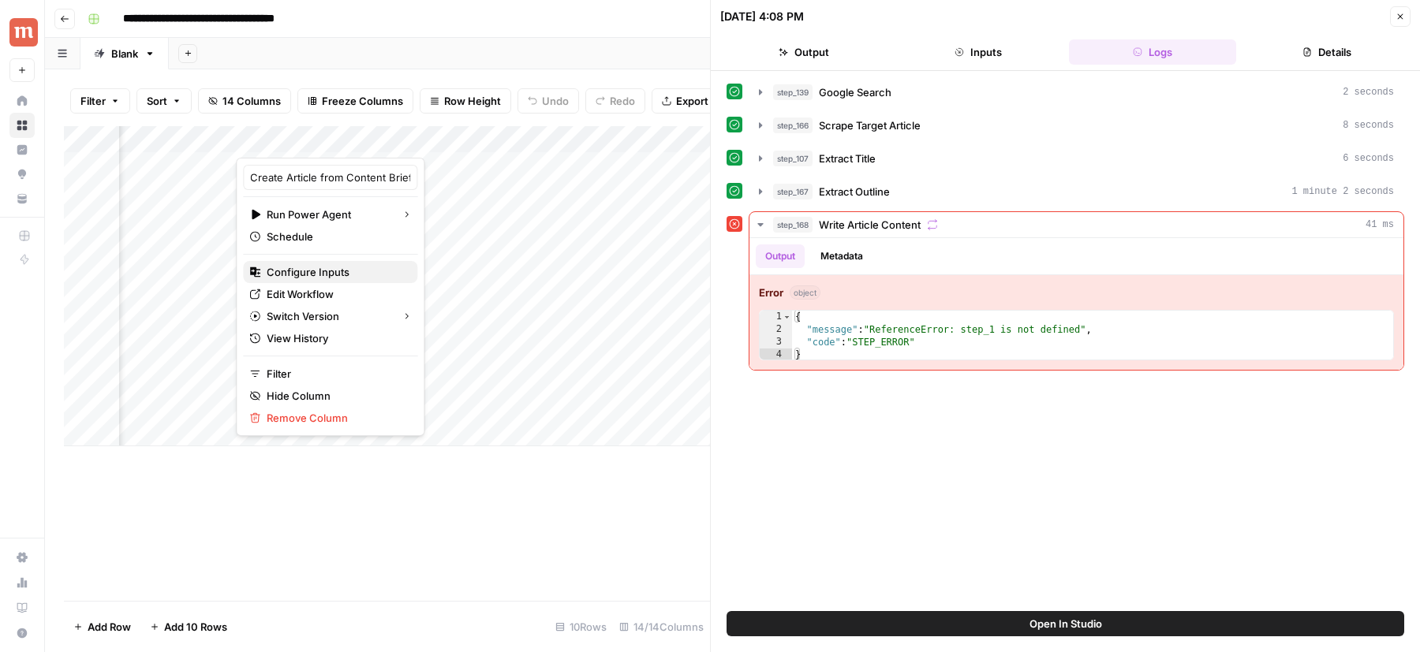
click at [313, 274] on span "Configure Inputs" at bounding box center [336, 272] width 138 height 16
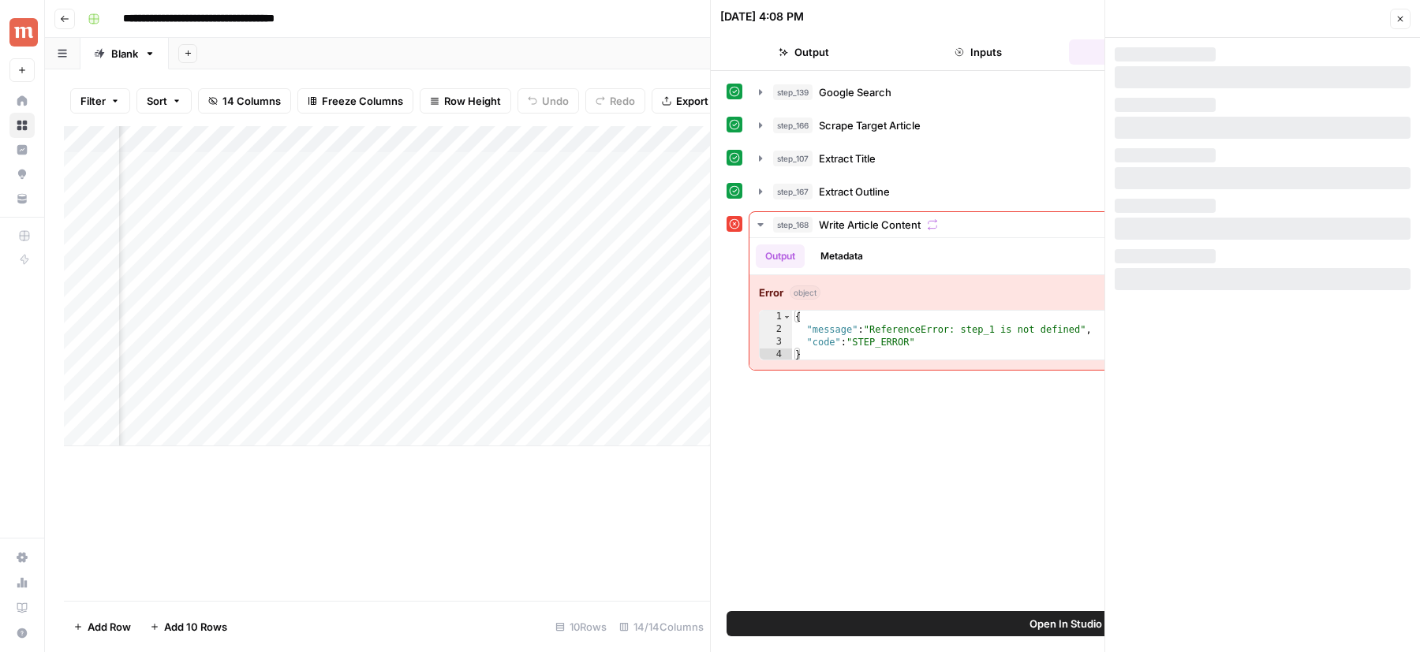
click at [1413, 17] on header "Close" at bounding box center [1262, 19] width 315 height 38
click at [1406, 17] on button "Close" at bounding box center [1400, 19] width 21 height 21
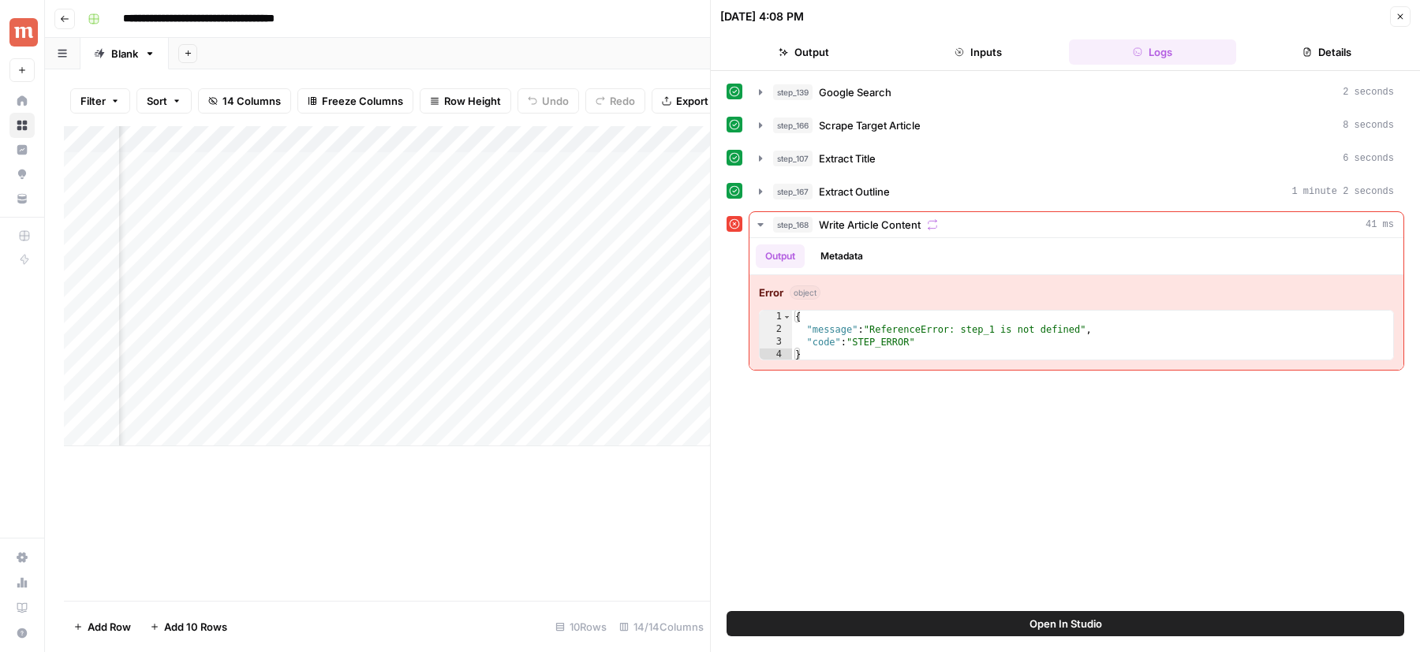
click at [499, 142] on div "Add Column" at bounding box center [387, 286] width 646 height 320
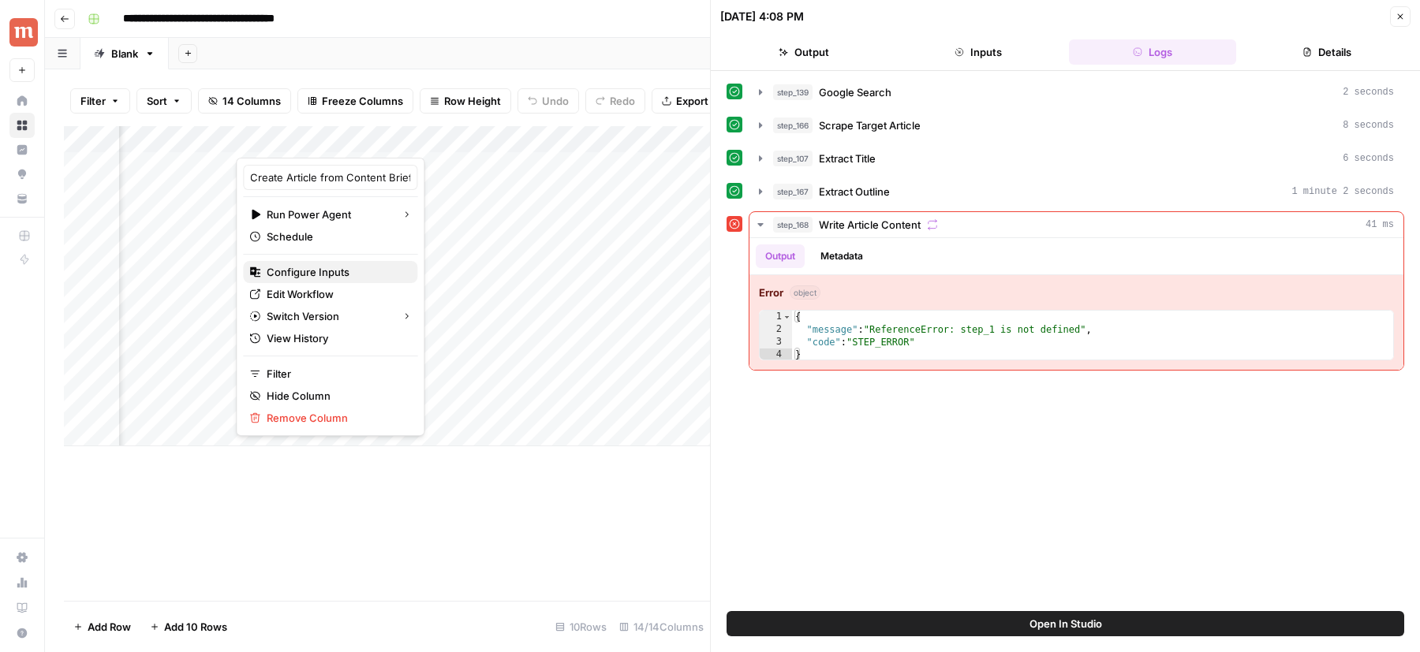
click at [349, 272] on span "Configure Inputs" at bounding box center [336, 272] width 138 height 16
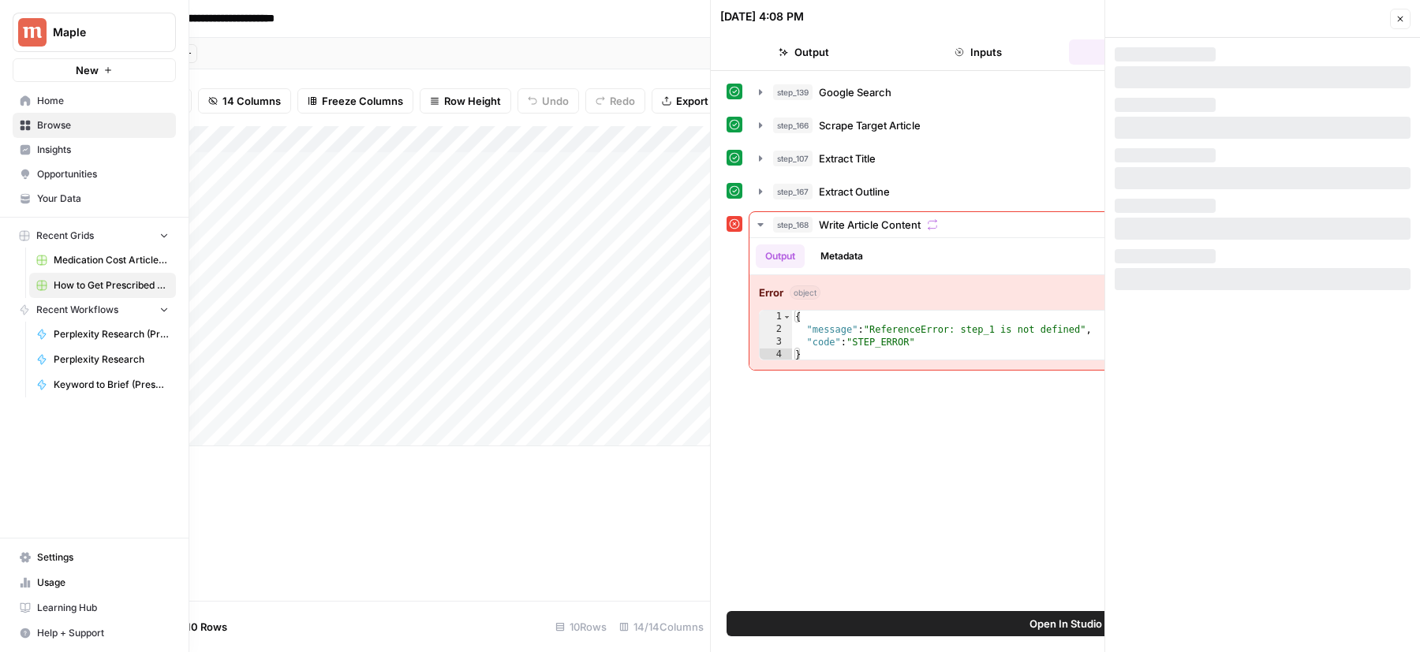
click at [93, 279] on span "How to Get Prescribed for [Medication]" at bounding box center [111, 285] width 115 height 14
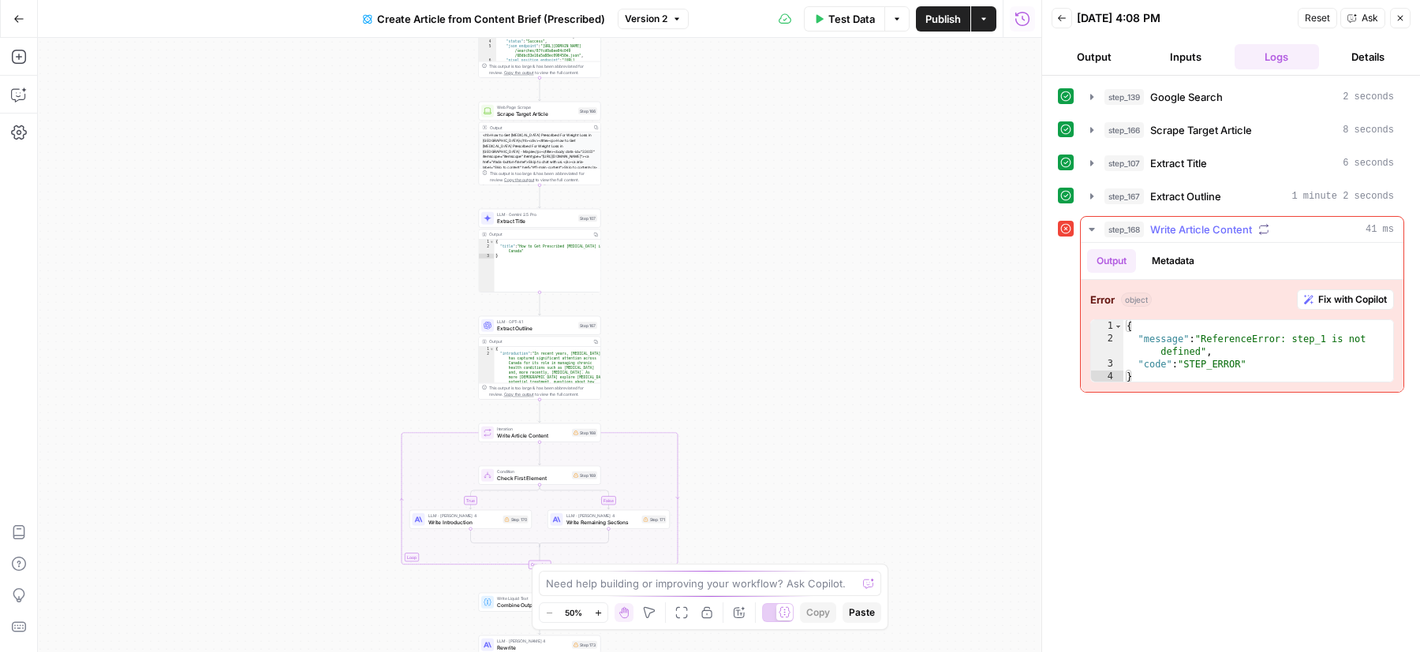
click at [1343, 299] on span "Fix with Copilot" at bounding box center [1352, 300] width 69 height 14
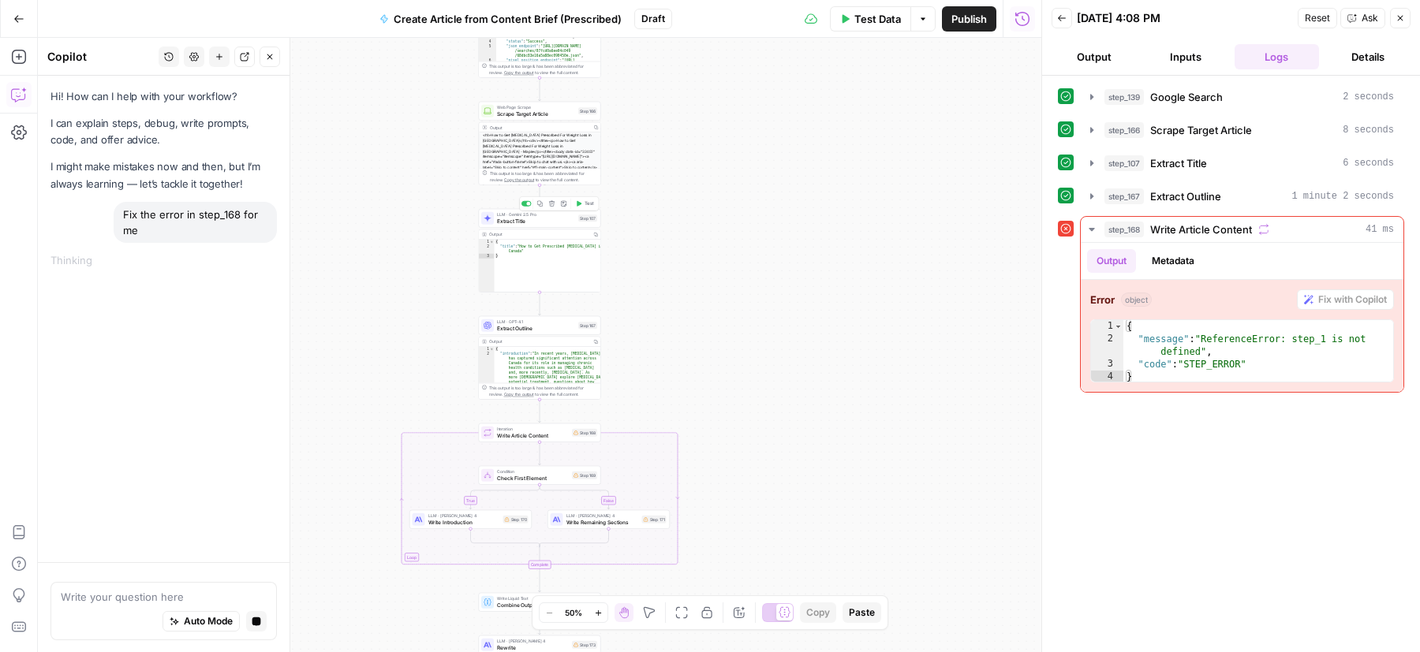
click at [561, 220] on span "Extract Title" at bounding box center [536, 221] width 78 height 8
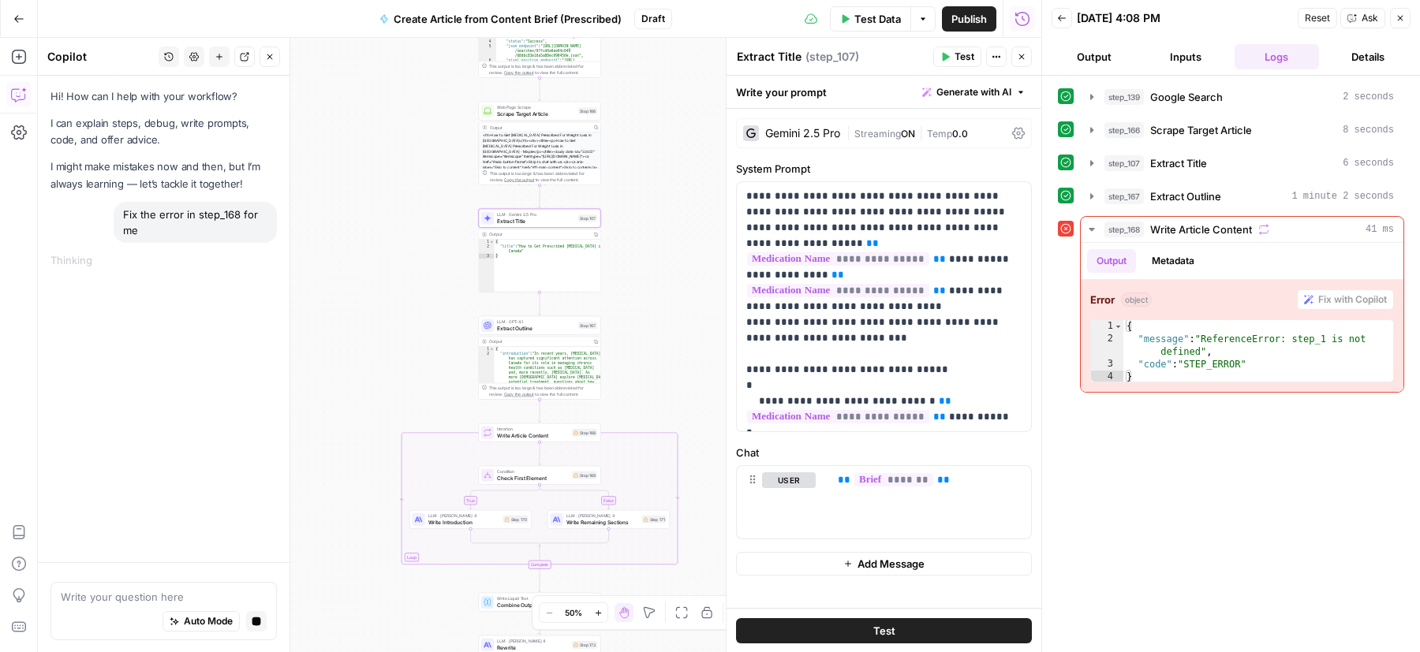
click at [1020, 58] on icon "button" at bounding box center [1022, 57] width 6 height 6
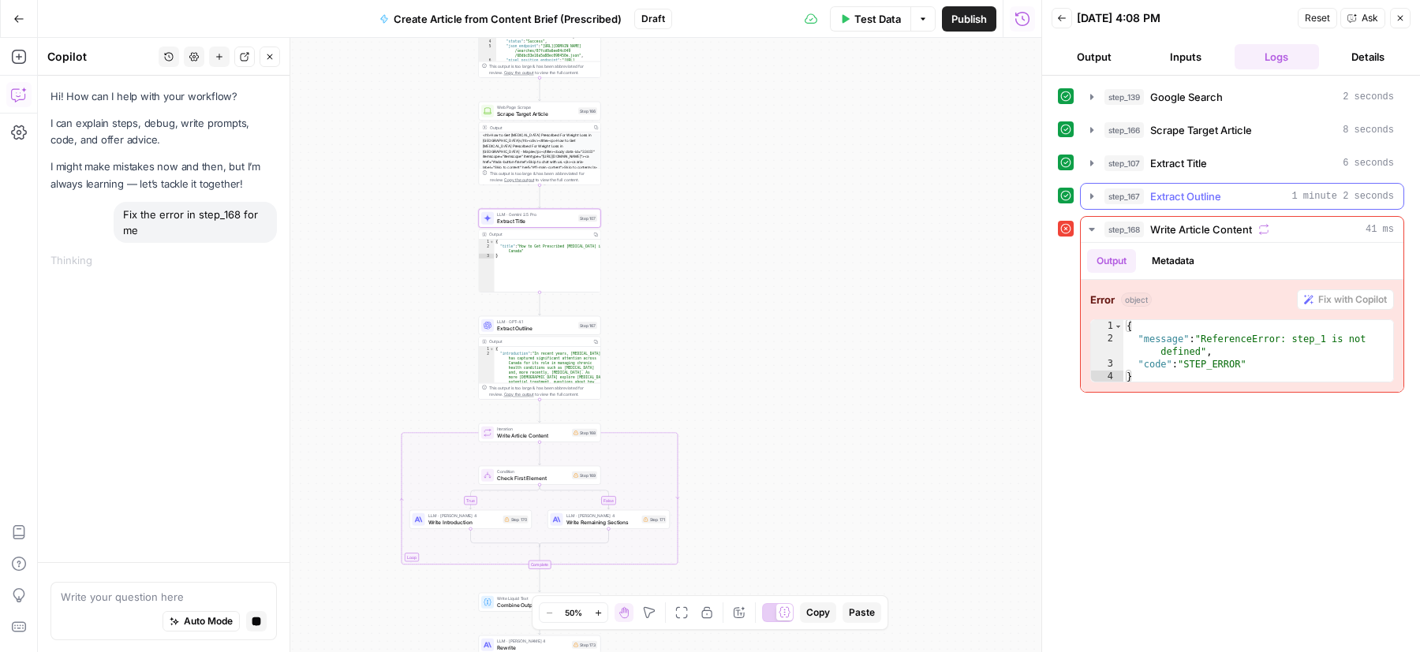
click at [1090, 199] on icon "button" at bounding box center [1091, 196] width 13 height 13
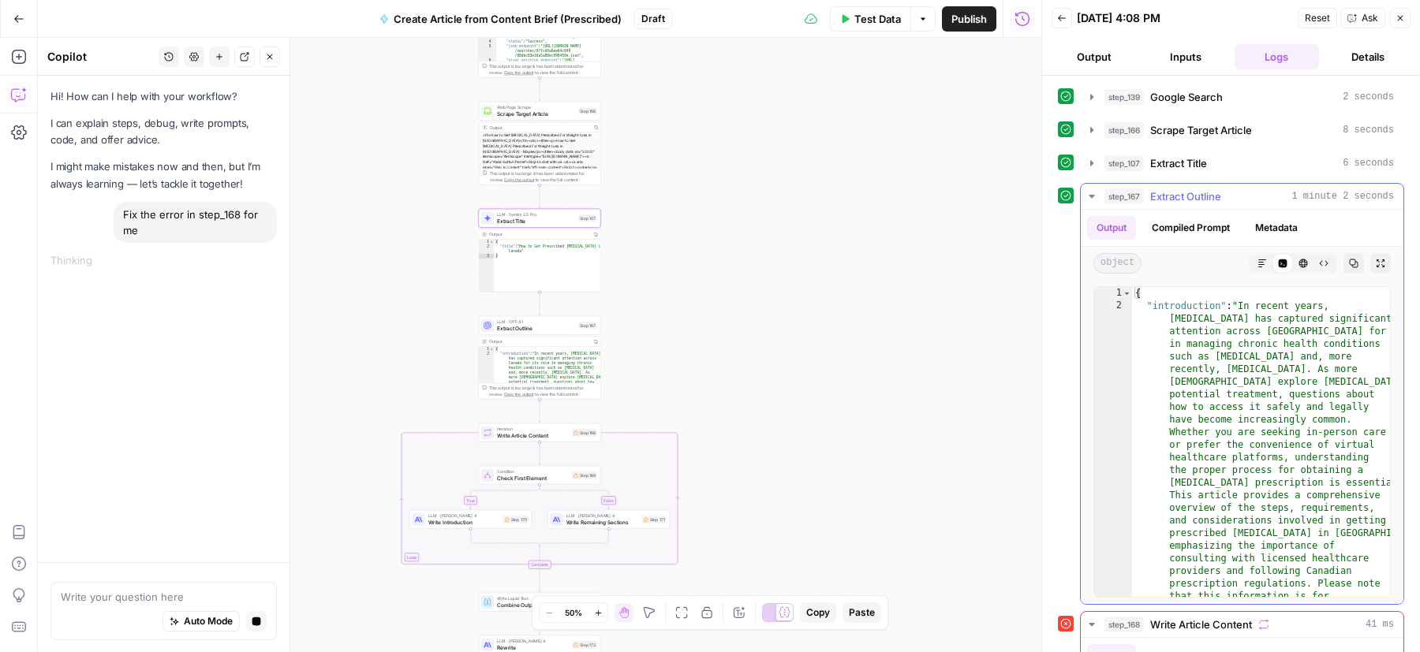
click at [1258, 261] on icon "button" at bounding box center [1261, 263] width 9 height 9
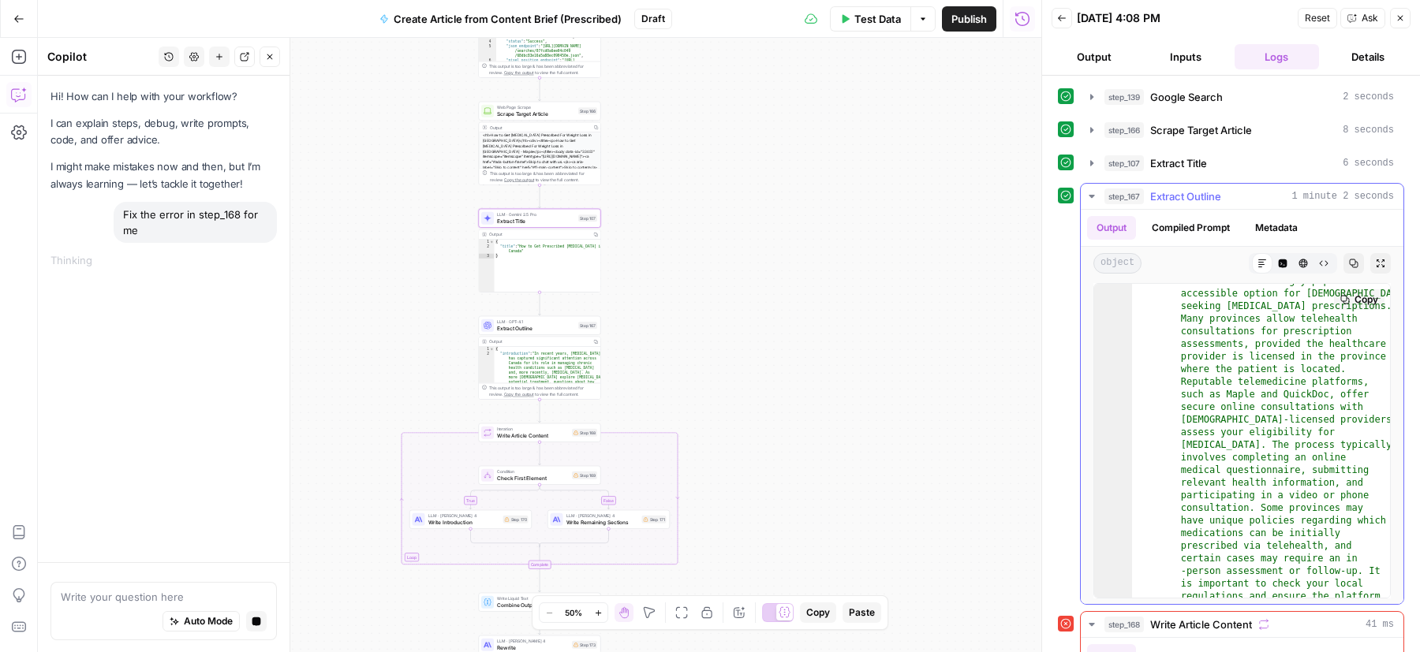
scroll to position [3483, 0]
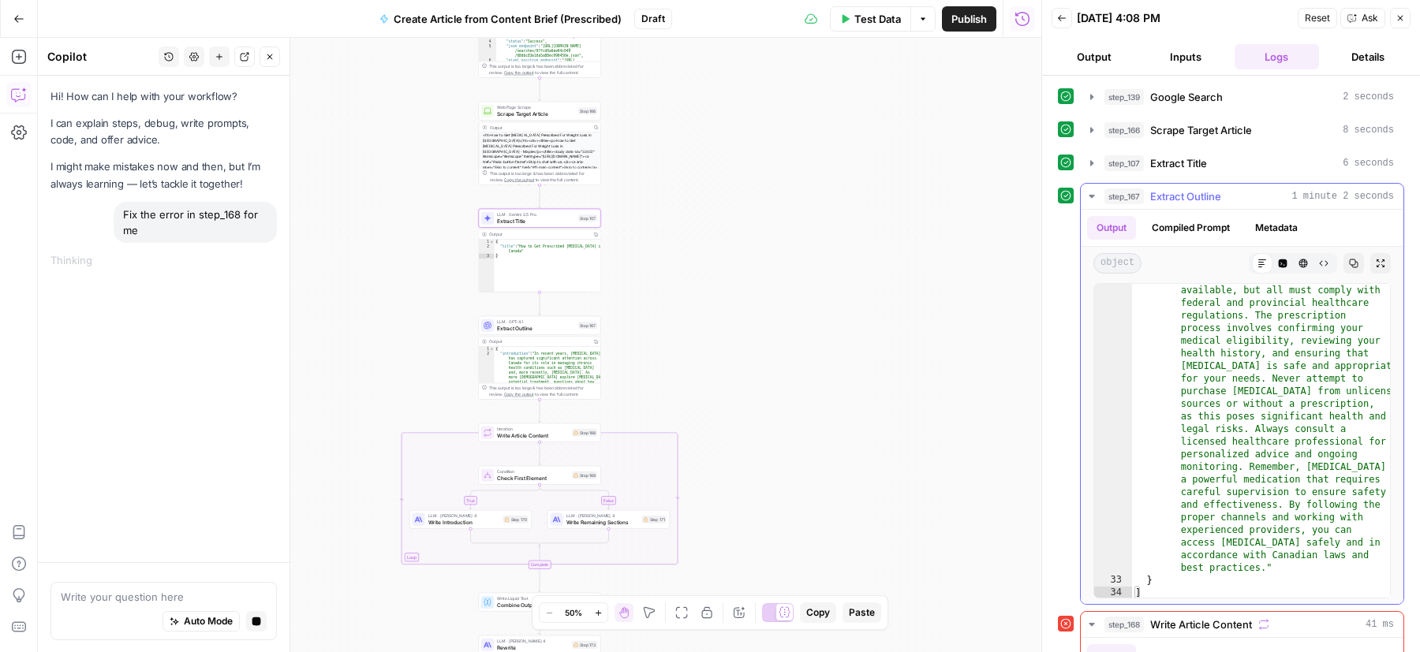
click at [1081, 193] on button "step_167 Extract Outline 1 minute 2 seconds" at bounding box center [1242, 196] width 323 height 25
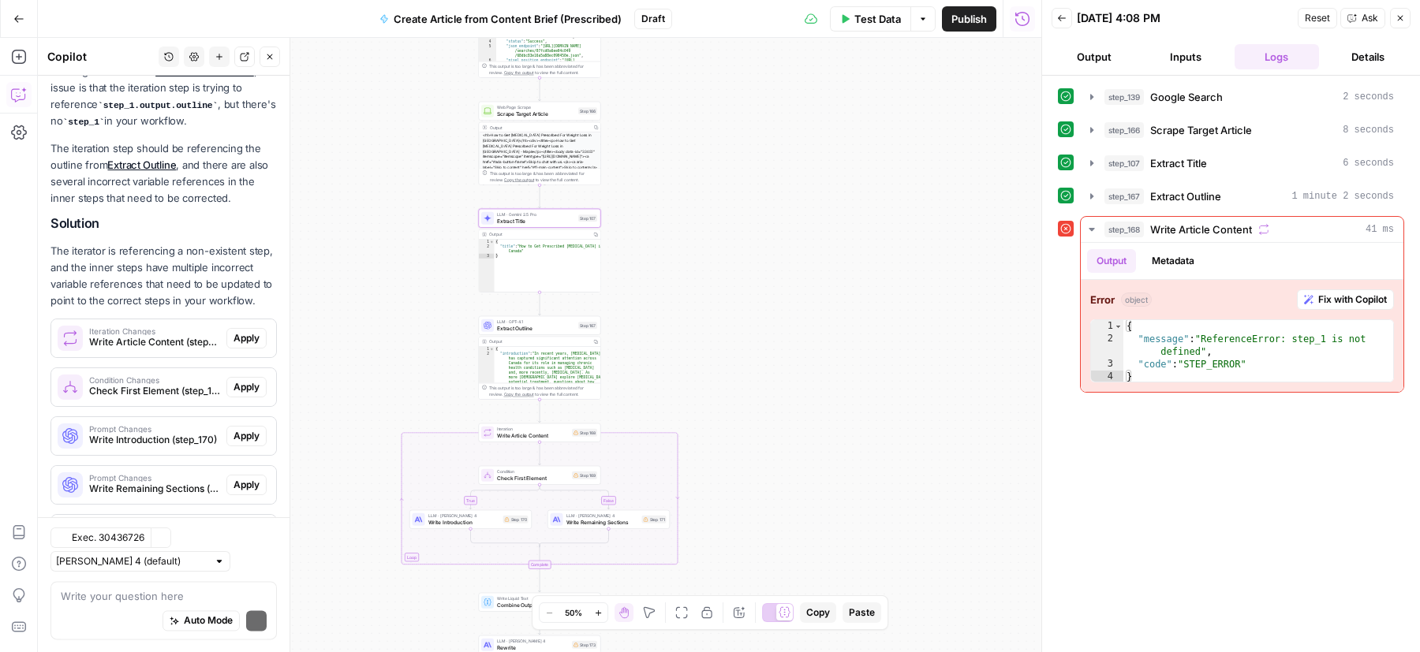
scroll to position [257, 0]
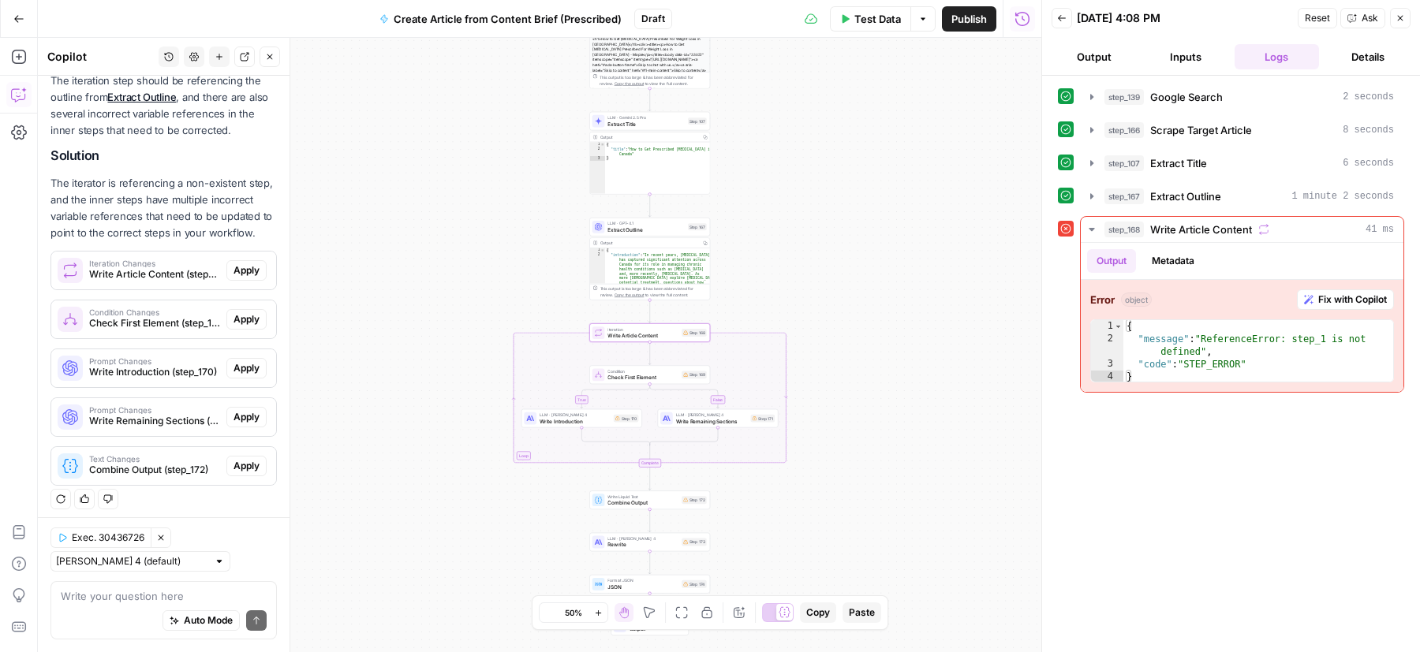
click at [240, 271] on span "Apply" at bounding box center [246, 270] width 26 height 14
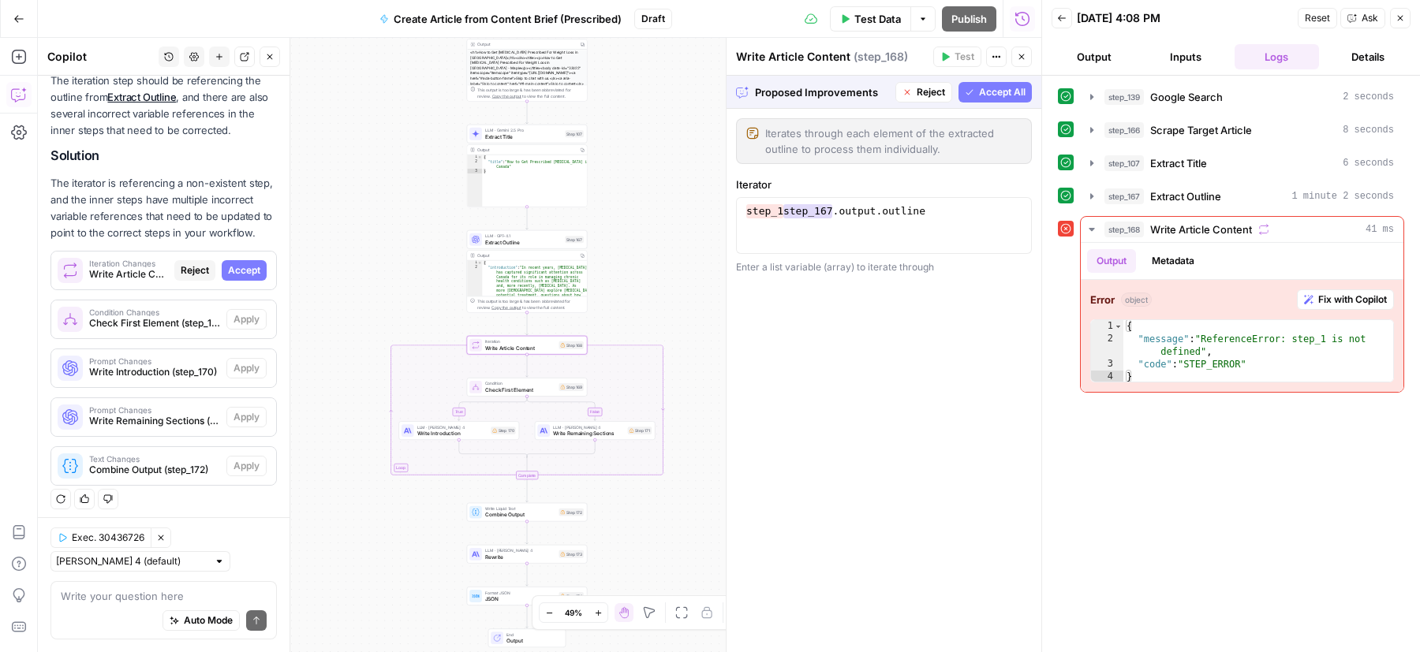
click at [249, 271] on span "Accept" at bounding box center [244, 270] width 32 height 14
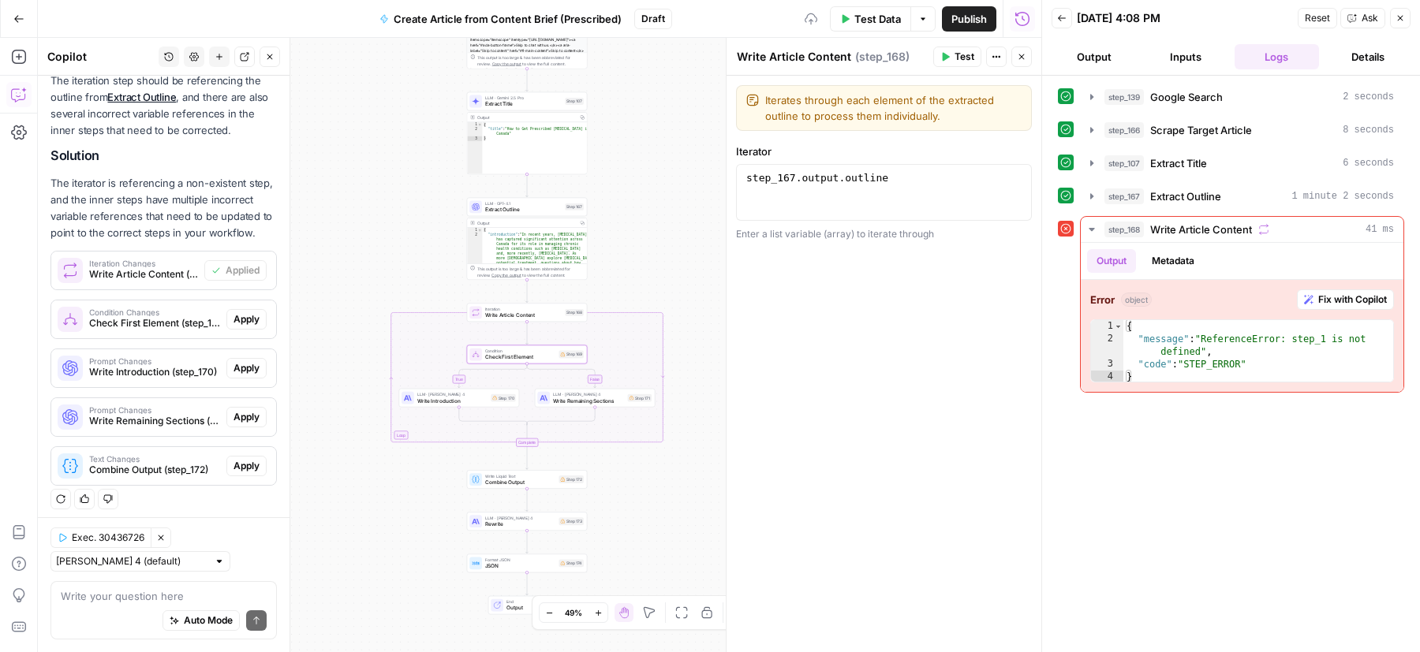
click at [256, 309] on button "Apply" at bounding box center [246, 319] width 40 height 21
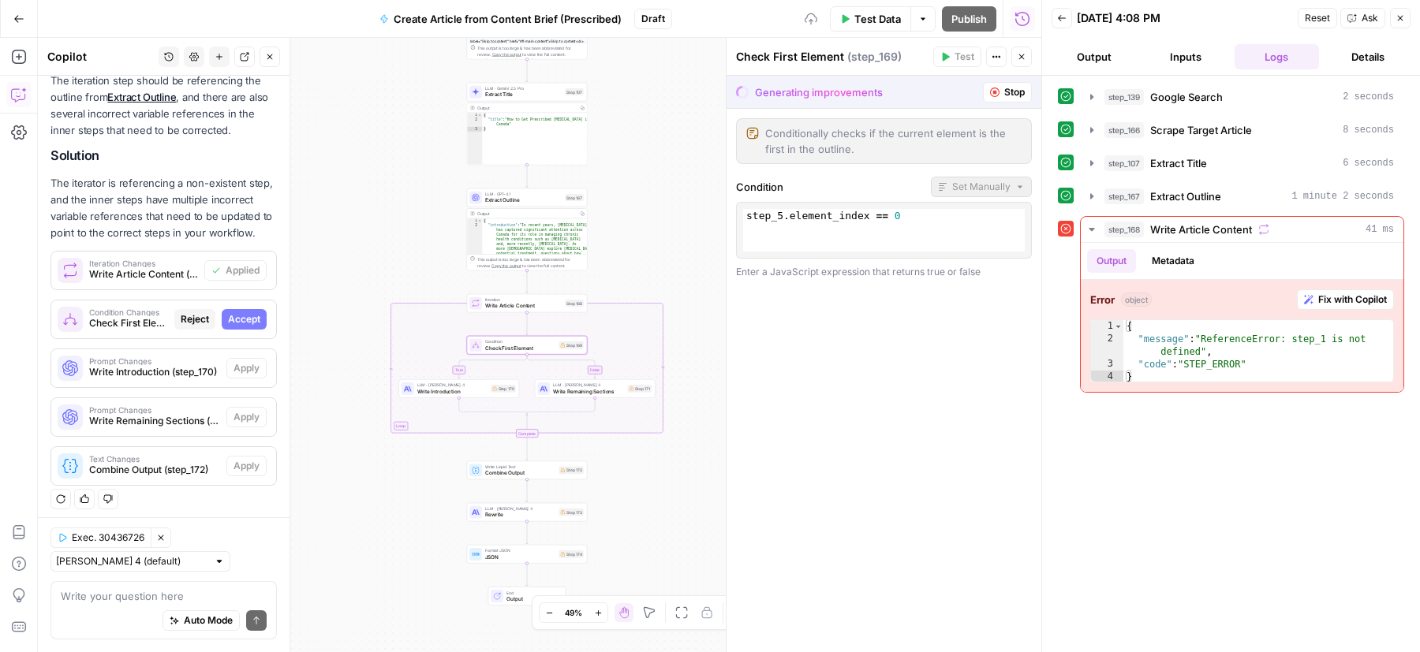
click at [256, 309] on button "Accept" at bounding box center [244, 319] width 45 height 21
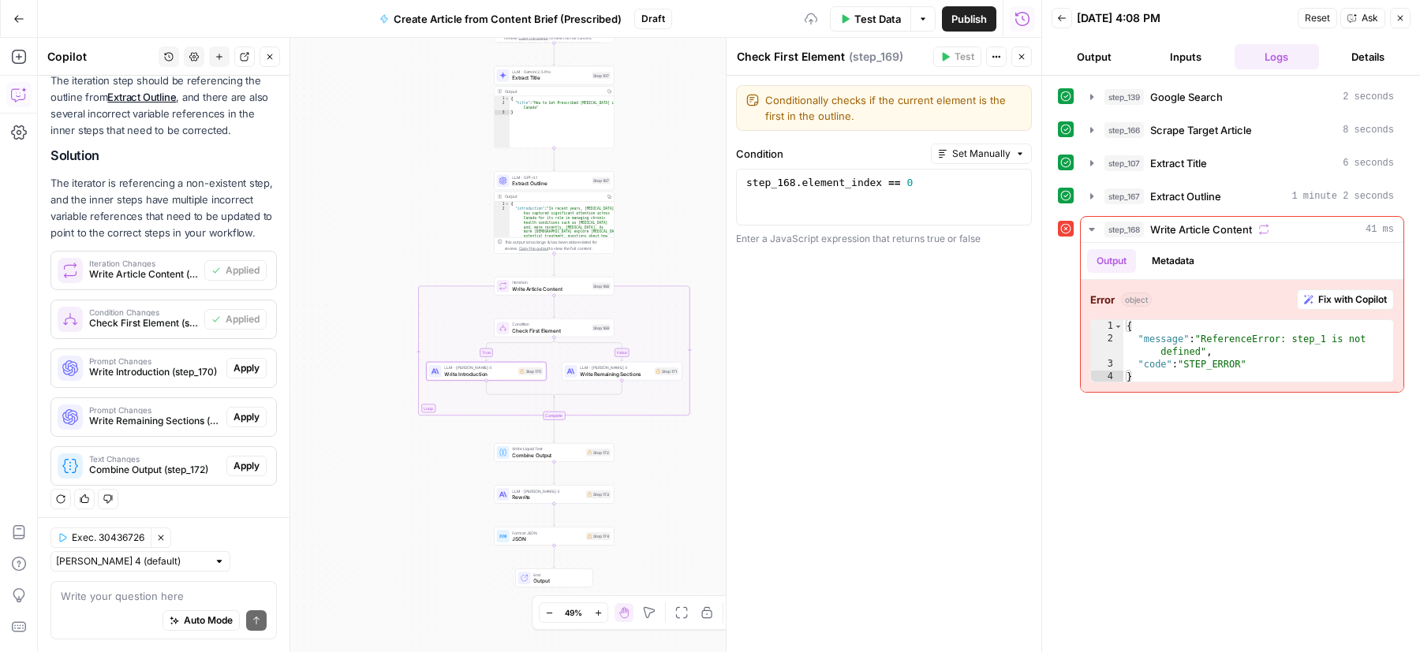
click at [255, 358] on button "Apply" at bounding box center [246, 368] width 40 height 21
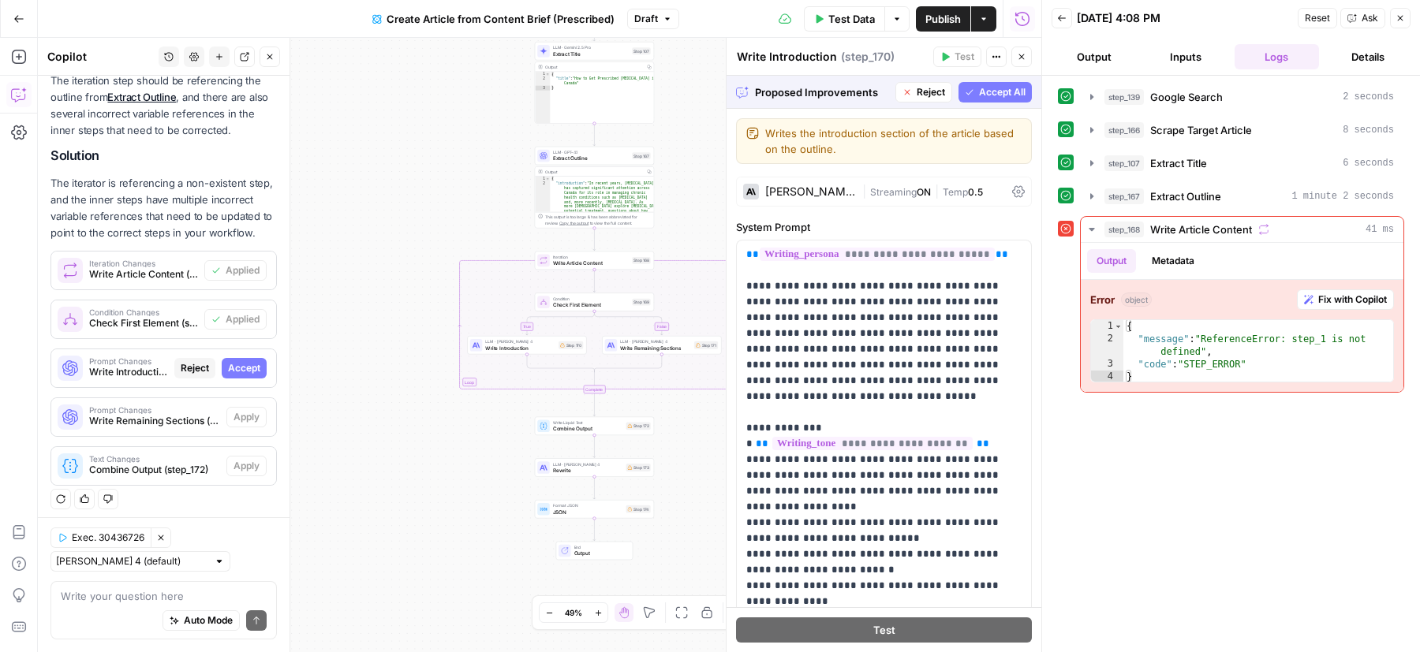
click at [252, 361] on span "Accept" at bounding box center [244, 368] width 32 height 14
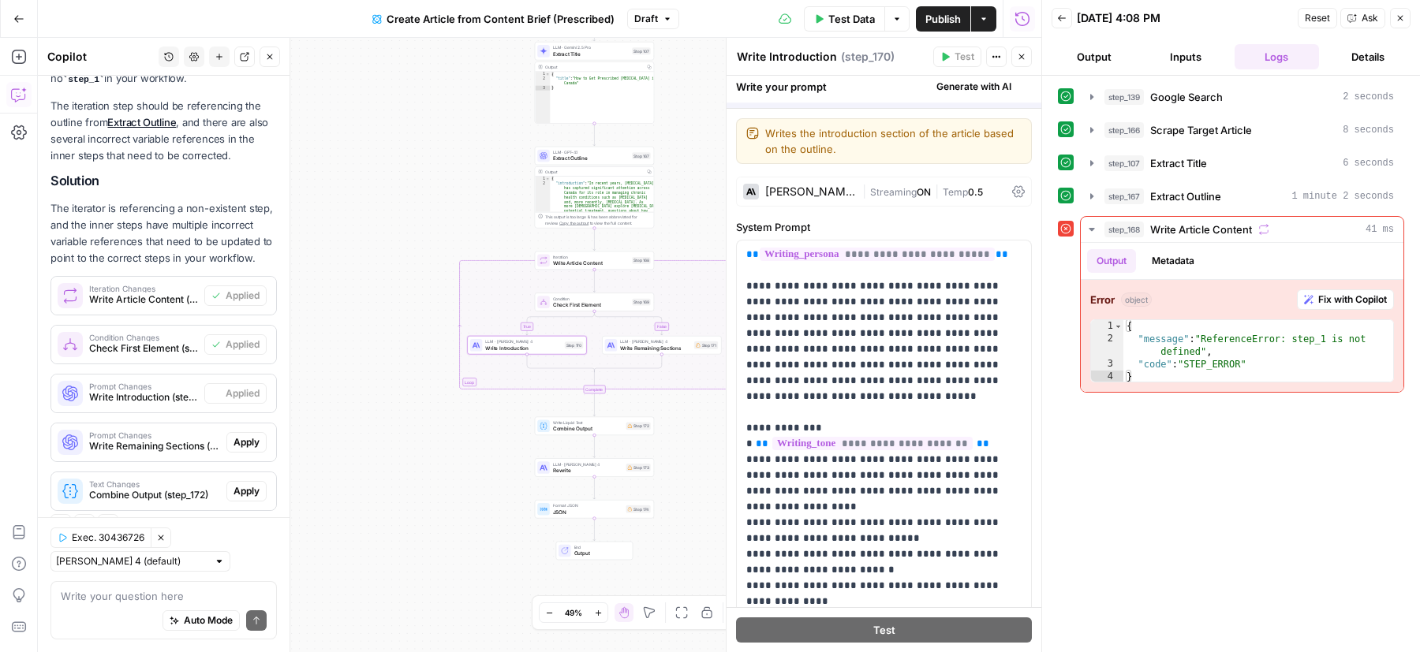
scroll to position [282, 0]
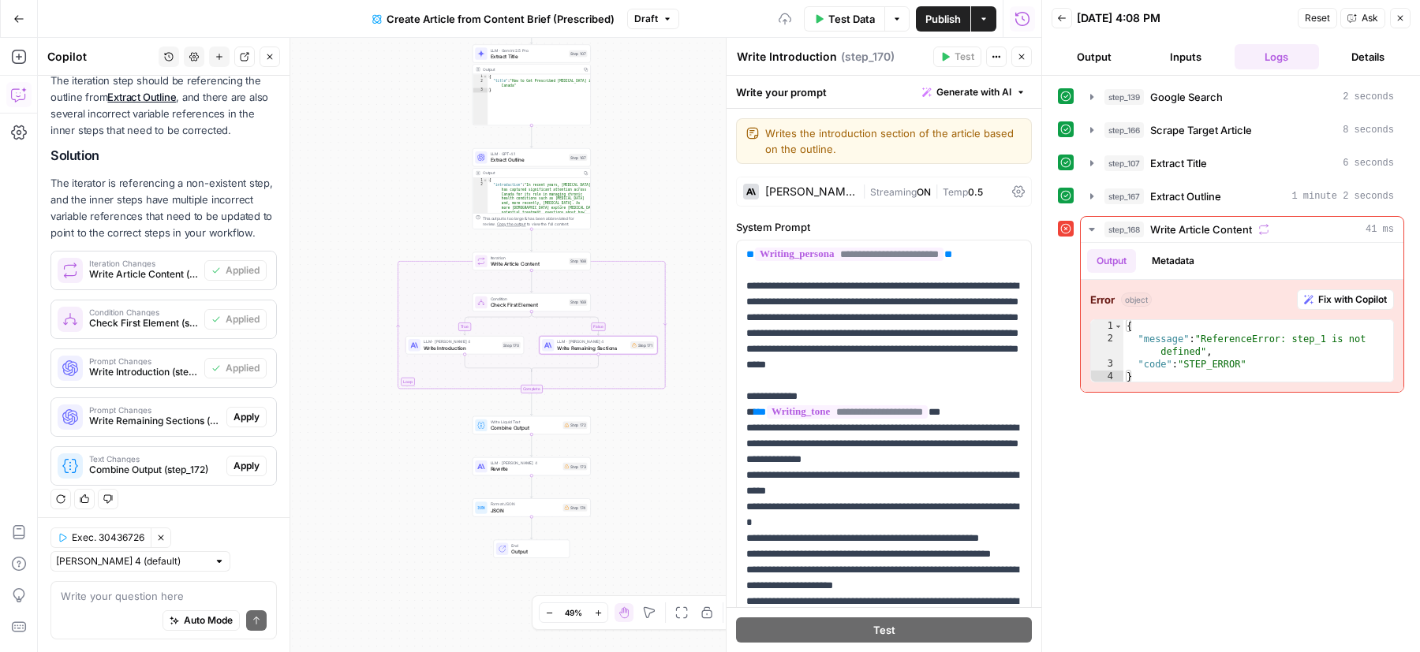
click at [248, 411] on span "Apply" at bounding box center [246, 417] width 26 height 14
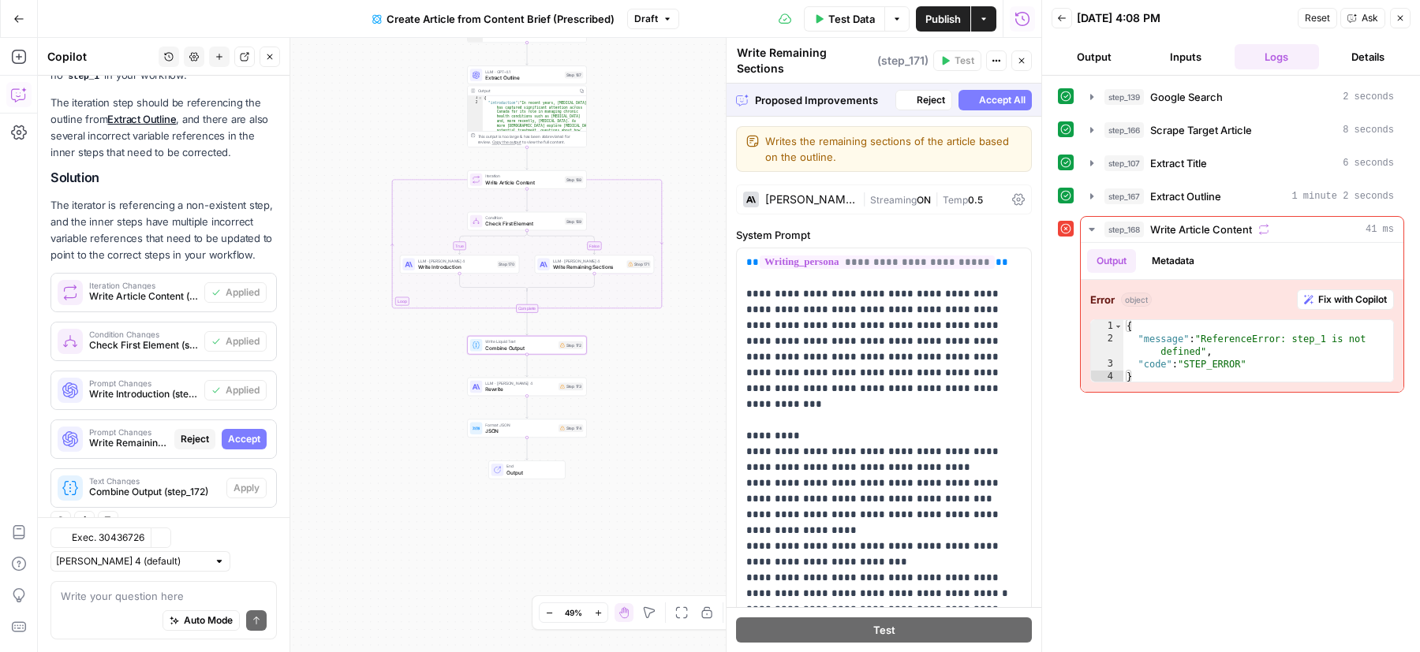
scroll to position [257, 0]
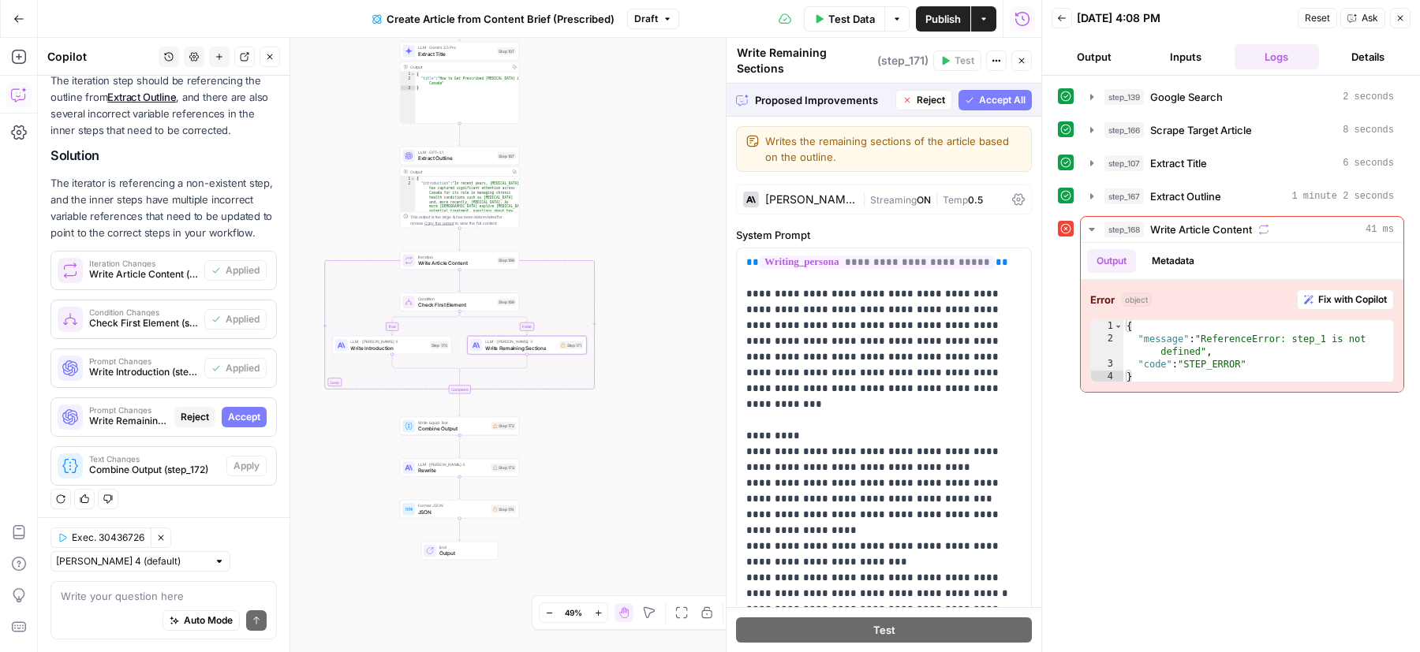
click at [243, 416] on span "Accept" at bounding box center [244, 417] width 32 height 14
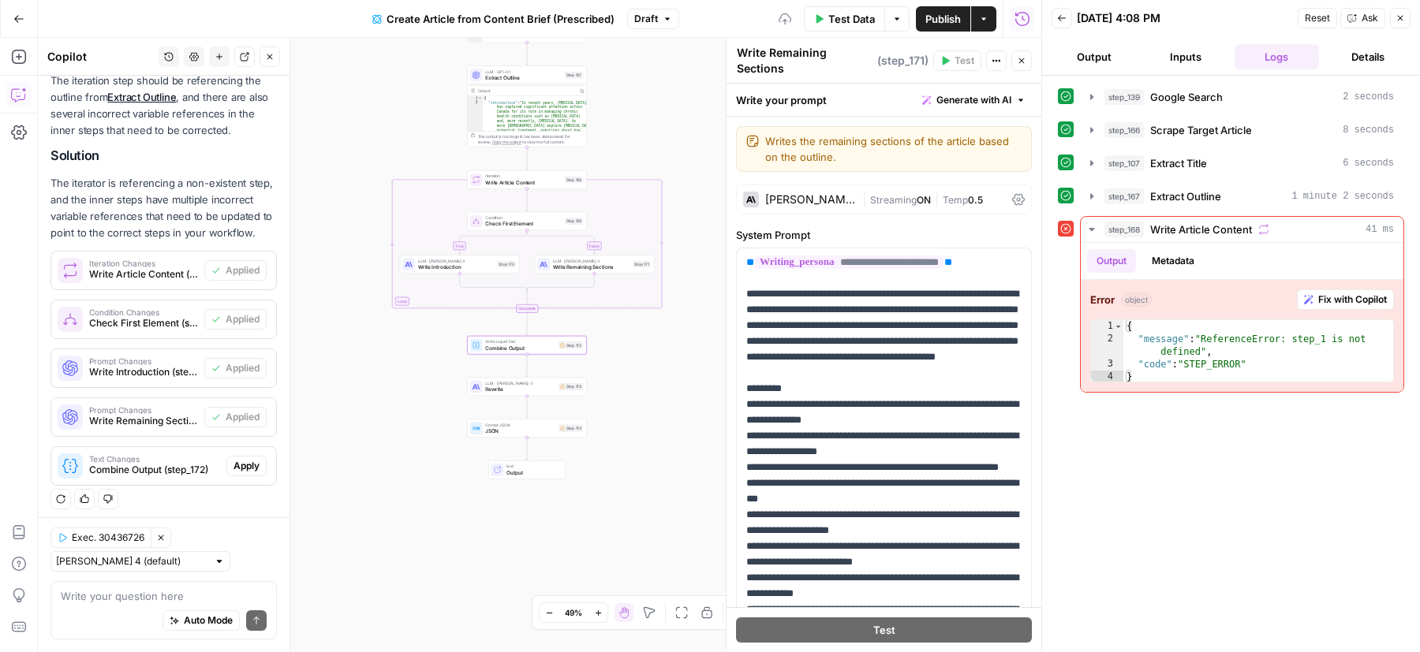
click at [249, 459] on span "Apply" at bounding box center [246, 466] width 26 height 14
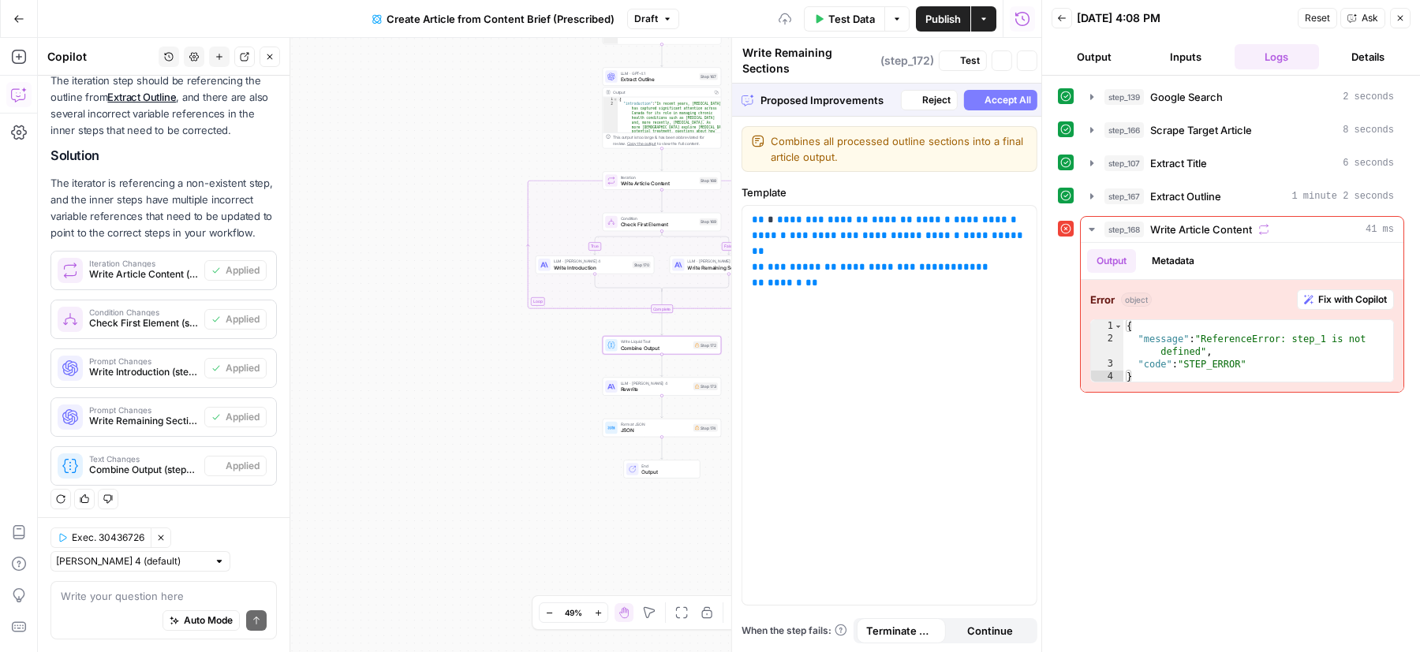
type textarea "Combine Output"
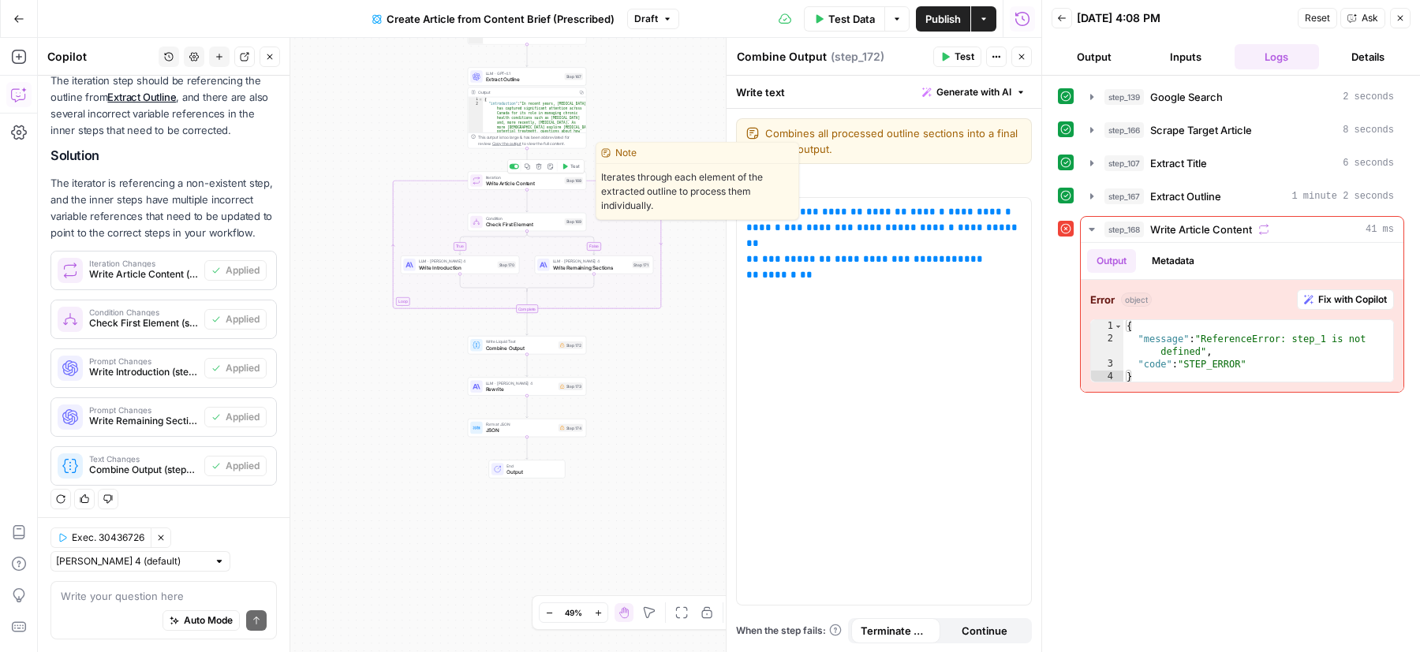
click at [574, 166] on span "Test" at bounding box center [574, 166] width 9 height 7
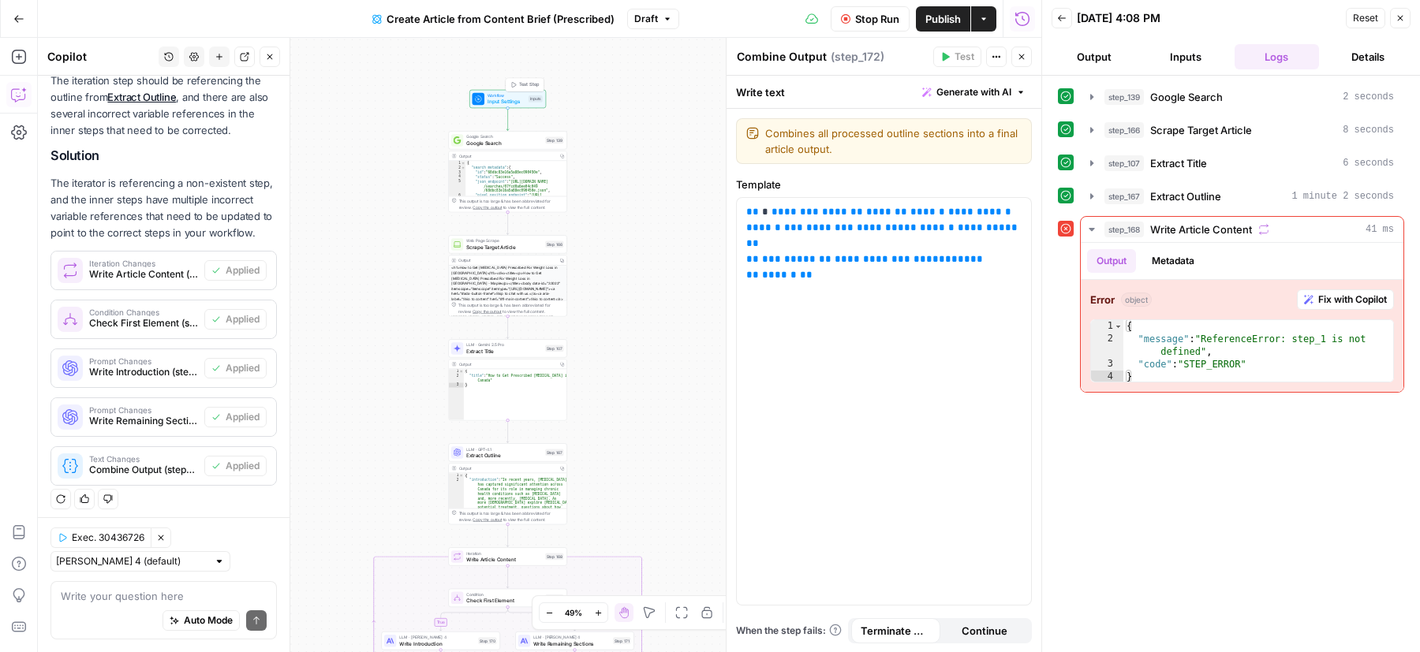
click at [525, 90] on div "Test Step" at bounding box center [525, 84] width 39 height 13
click at [1059, 27] on button "Back" at bounding box center [1062, 18] width 21 height 21
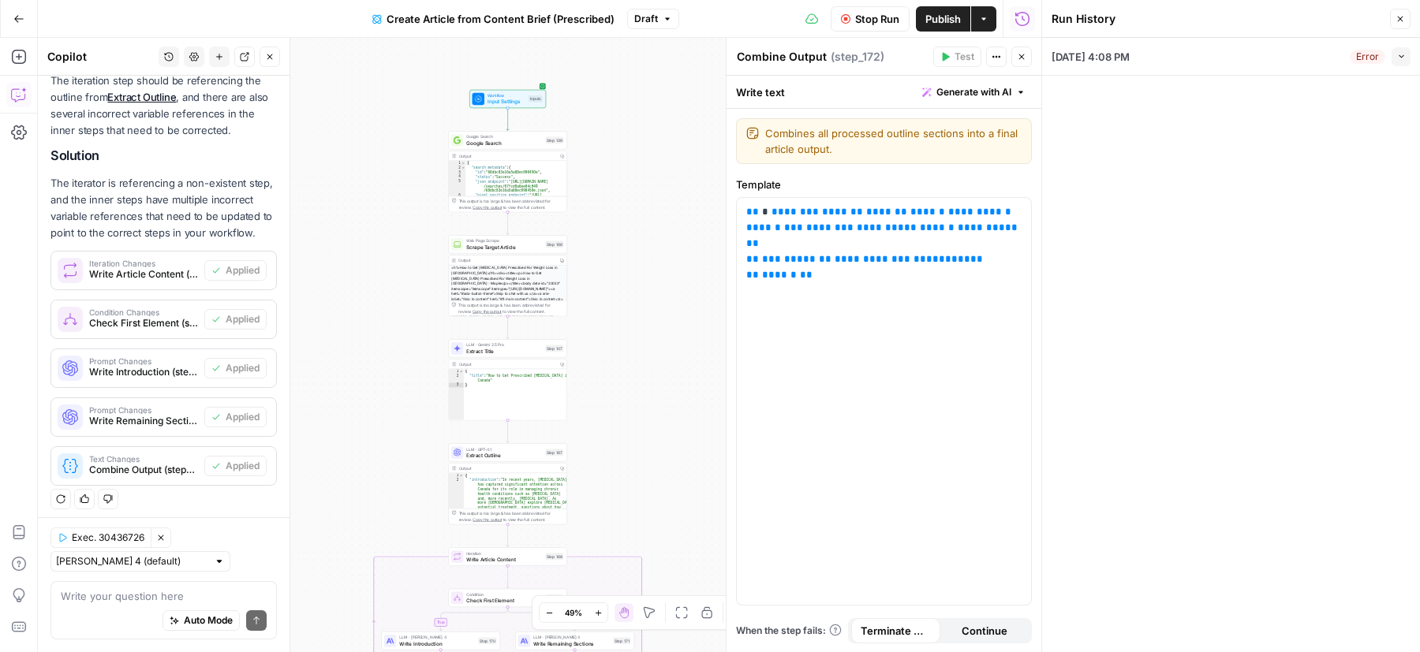
click at [1405, 50] on button "Collapse" at bounding box center [1400, 56] width 19 height 19
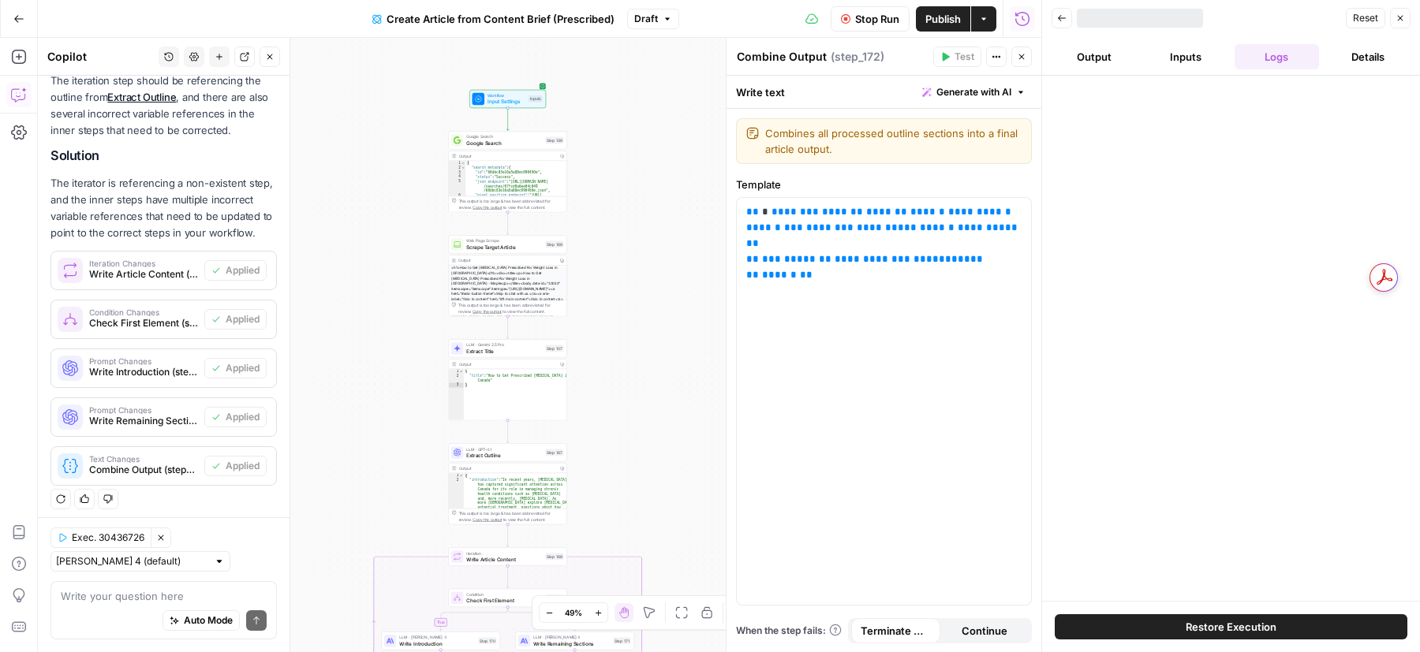
click at [865, 21] on span "Stop Run" at bounding box center [877, 19] width 44 height 16
click at [845, 12] on span "Test Data" at bounding box center [851, 19] width 47 height 16
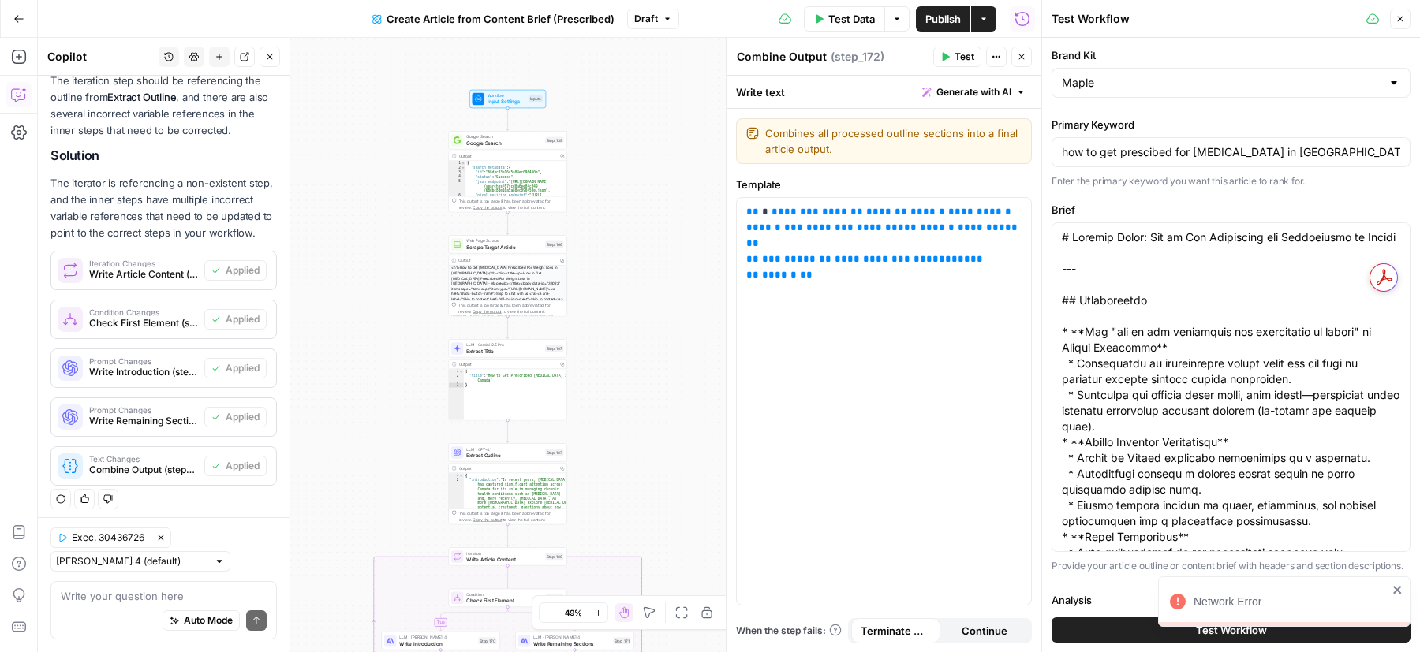
click at [1093, 625] on button "Test Workflow" at bounding box center [1231, 630] width 359 height 25
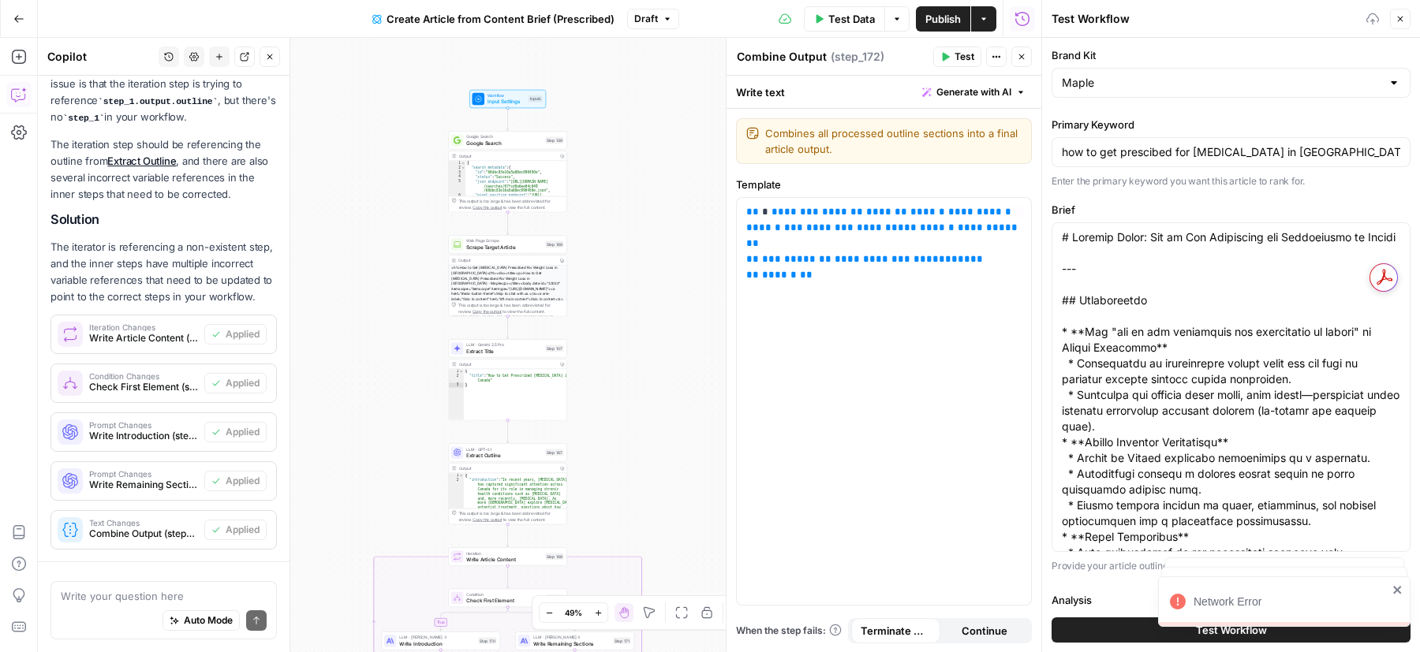
scroll to position [189, 0]
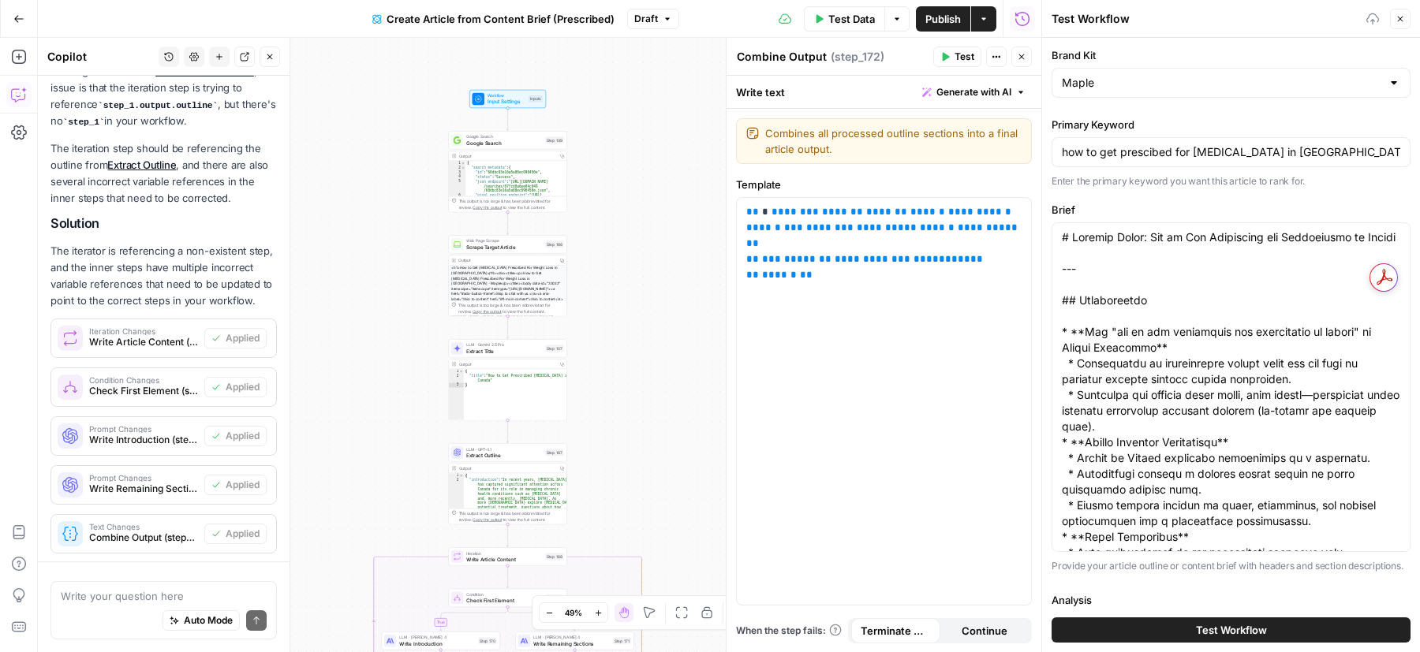
click at [644, 186] on div "true false Workflow Input Settings Inputs Google Search Google Search Step 139 …" at bounding box center [539, 345] width 1003 height 614
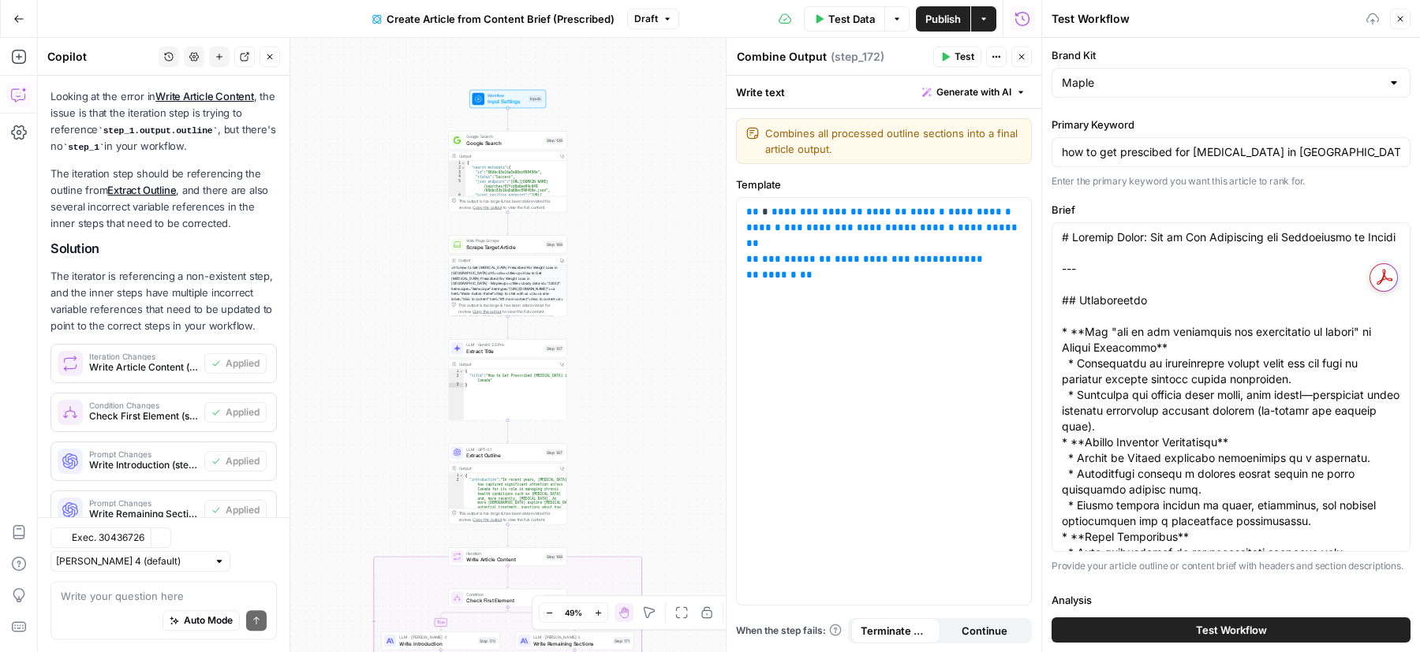
type input "how to get prescibed for semaglutide in canada"
type input "Maple Medical Advisory Committee 2024"
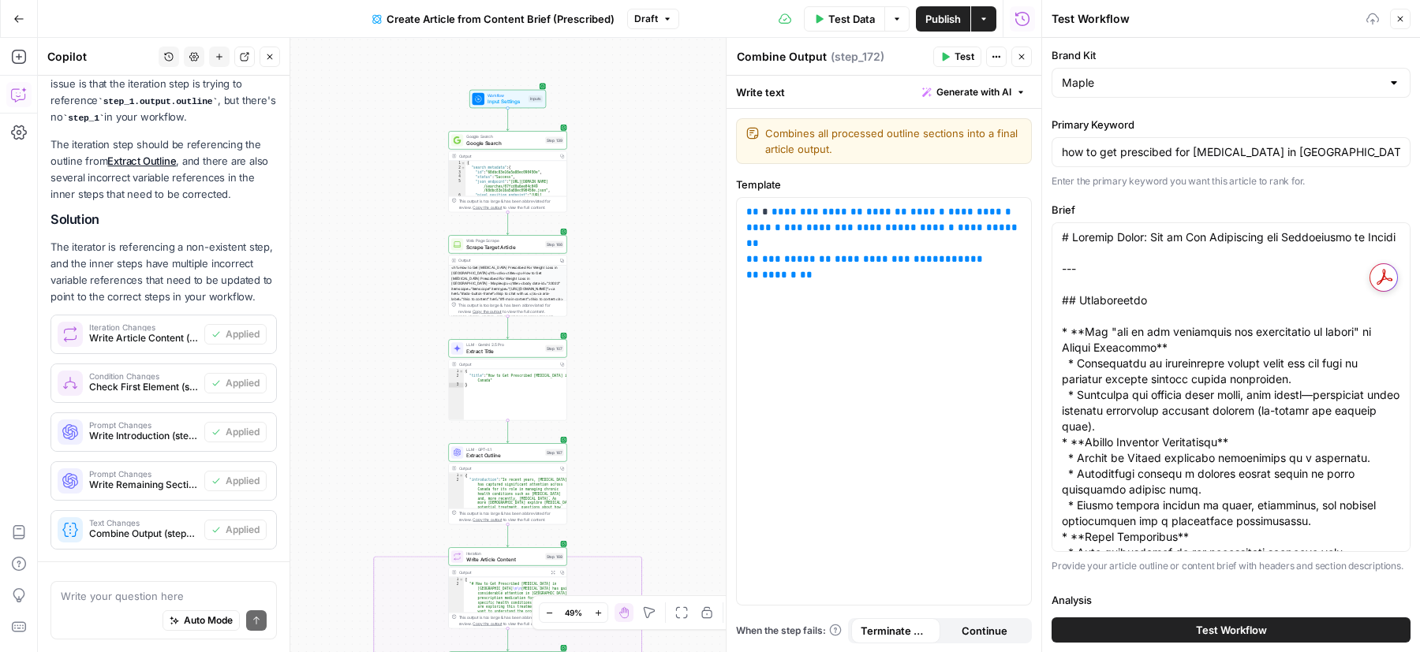
scroll to position [282, 0]
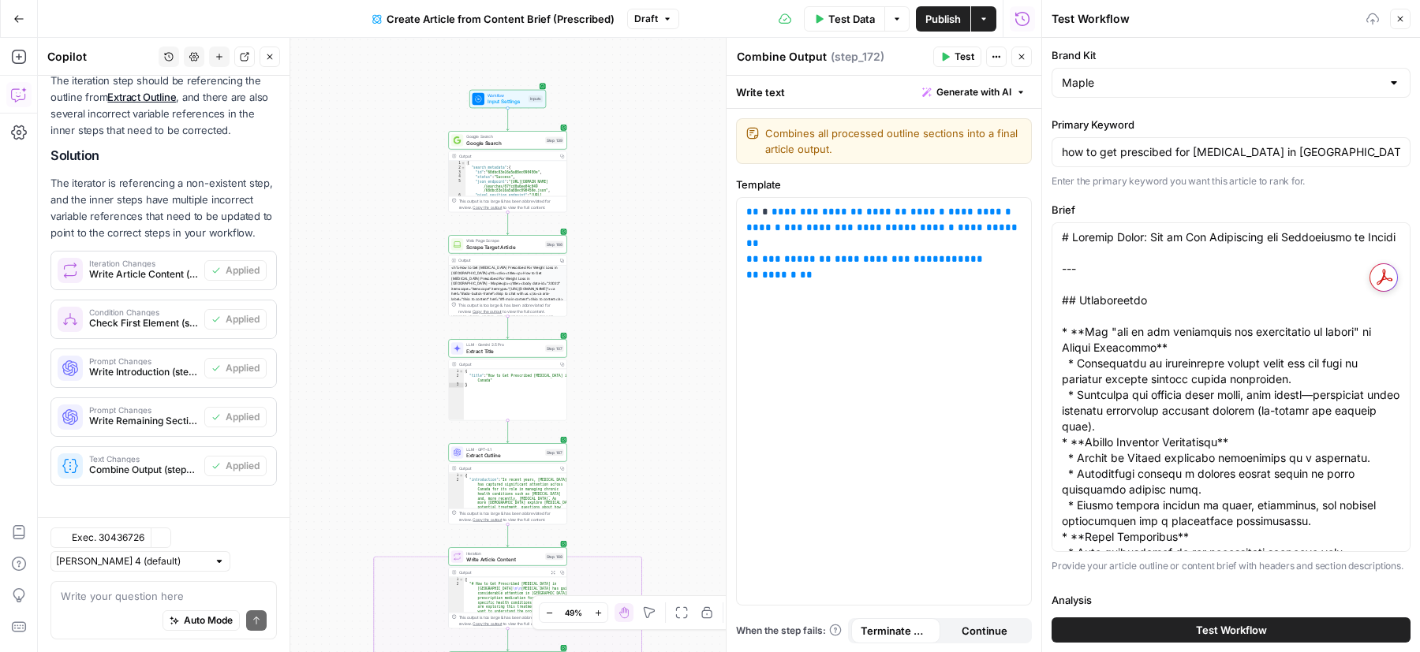
click at [831, 19] on span "Test Data" at bounding box center [851, 19] width 47 height 16
click at [1156, 622] on button "Test Workflow" at bounding box center [1231, 630] width 359 height 25
click at [828, 22] on span "Test Data" at bounding box center [851, 19] width 47 height 16
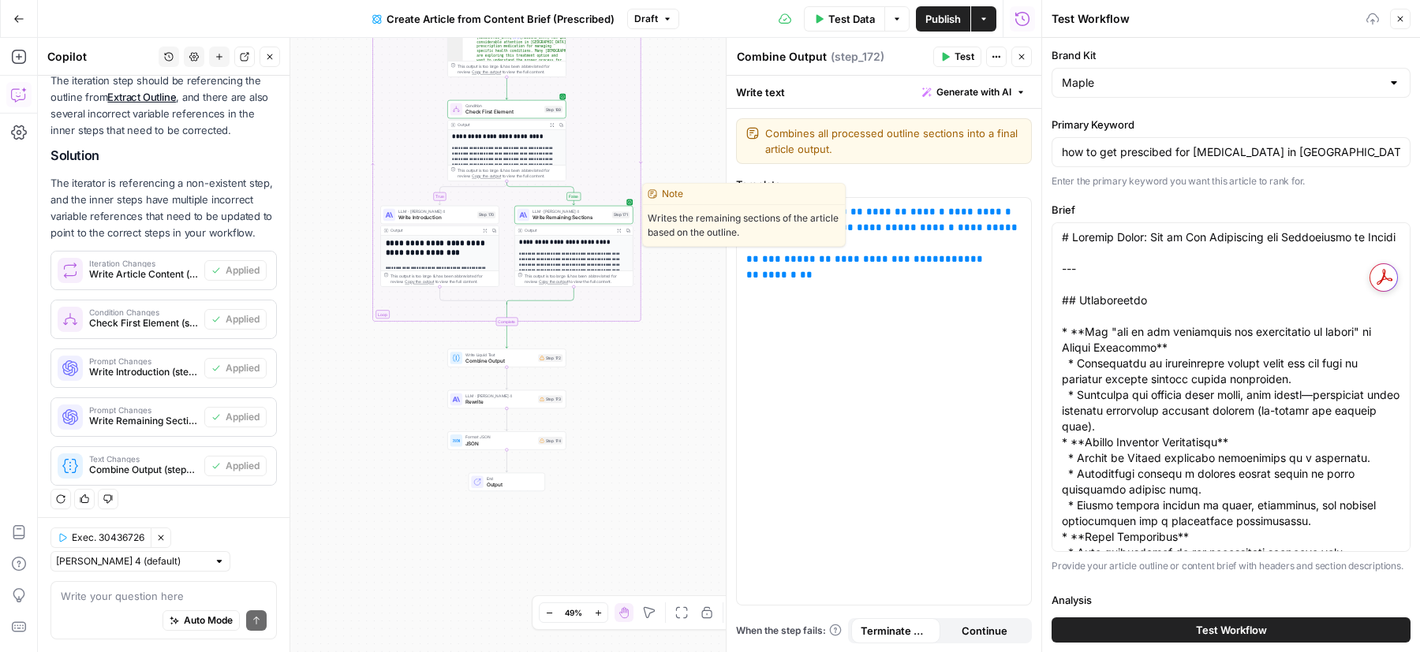
click at [592, 215] on span "Write Remaining Sections" at bounding box center [570, 218] width 77 height 8
type input "how to get prescibed for [MEDICAL_DATA] in [GEOGRAPHIC_DATA]"
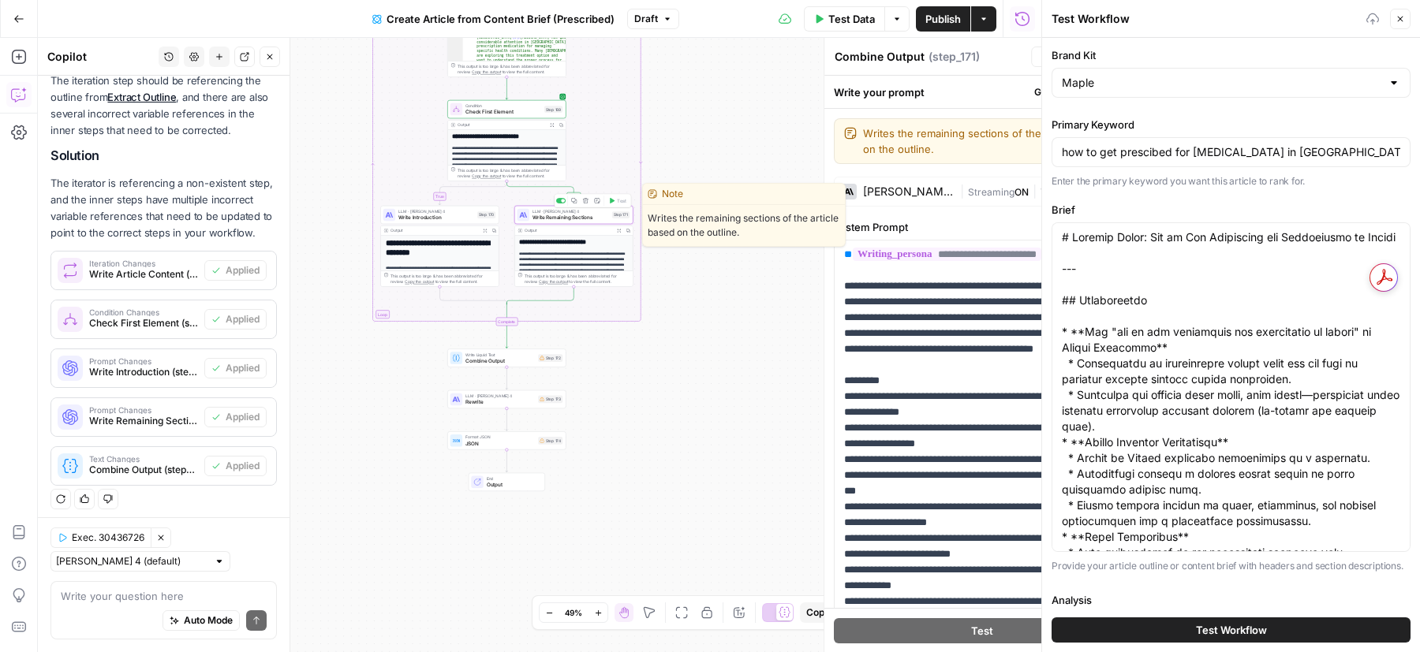
type textarea "Write Remaining Sections"
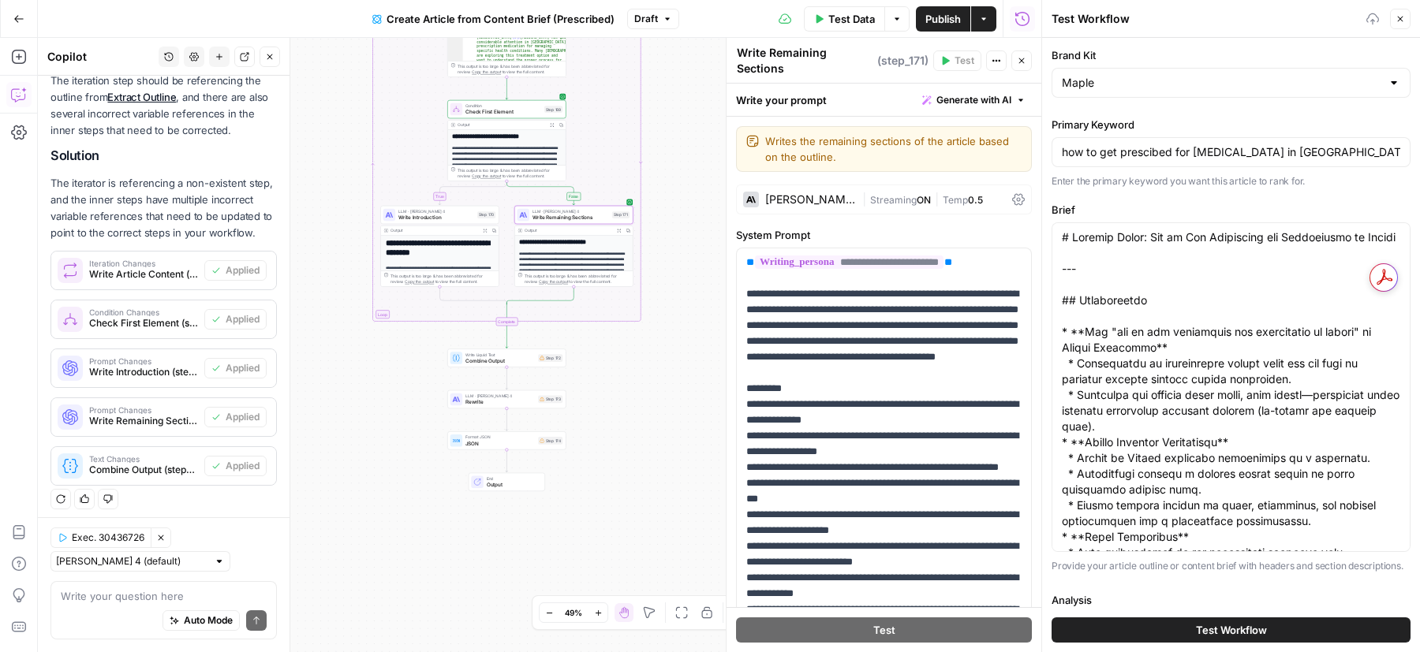
click at [1396, 24] on button "Close" at bounding box center [1400, 19] width 21 height 21
type input "how to get prescibed for [MEDICAL_DATA] in [GEOGRAPHIC_DATA]"
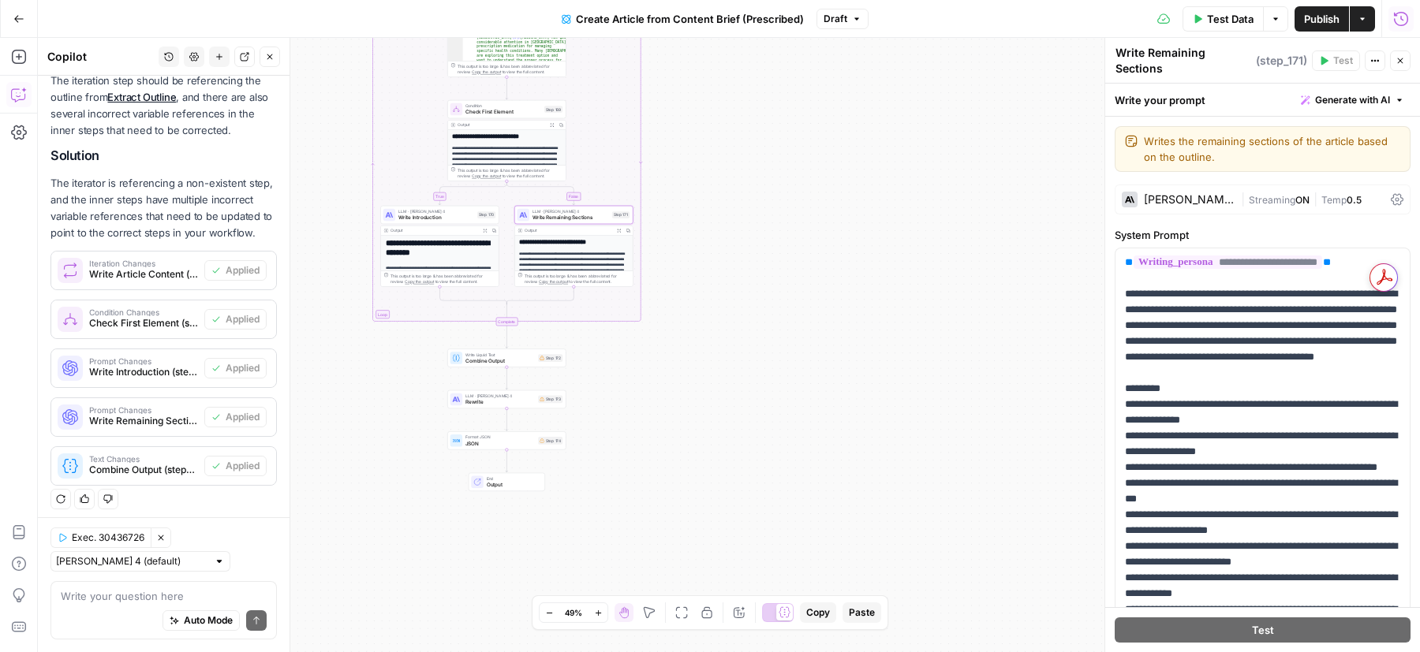
click at [1396, 24] on icon "button" at bounding box center [1401, 19] width 16 height 16
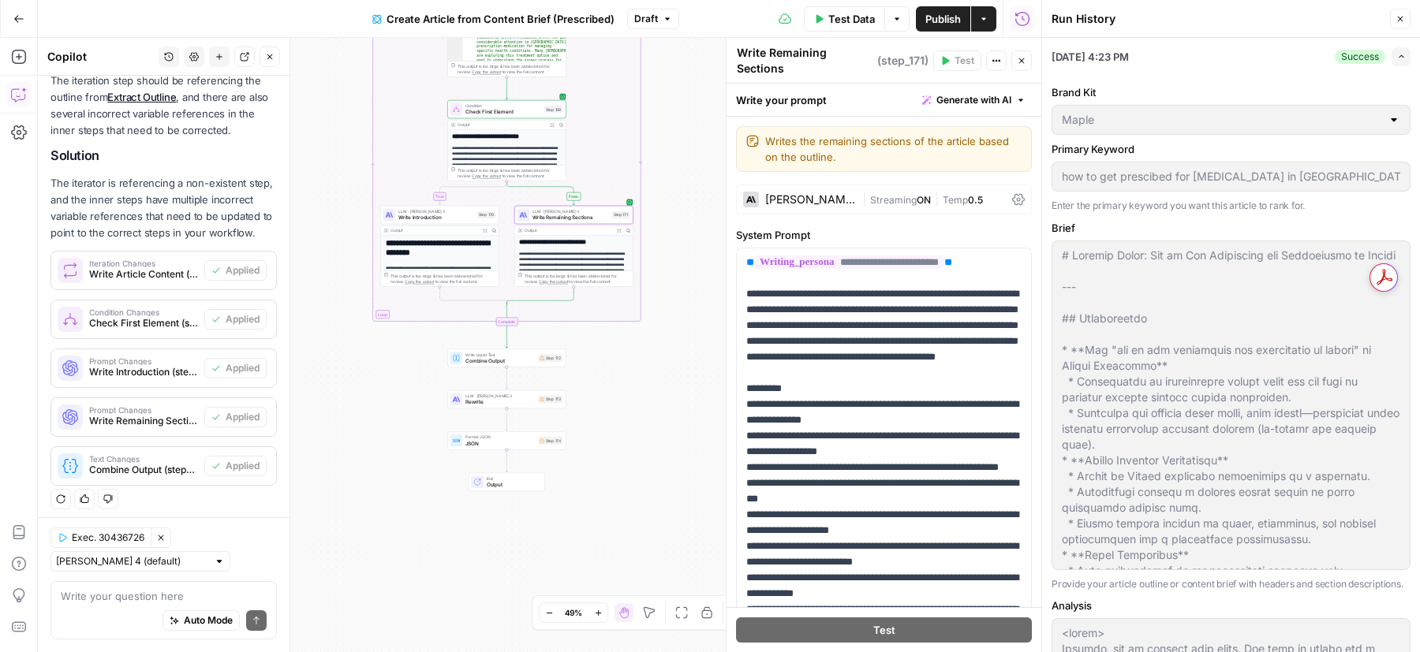
click at [1017, 18] on icon "button" at bounding box center [1022, 19] width 16 height 16
type input "how to get prescibed for [MEDICAL_DATA] in [GEOGRAPHIC_DATA]"
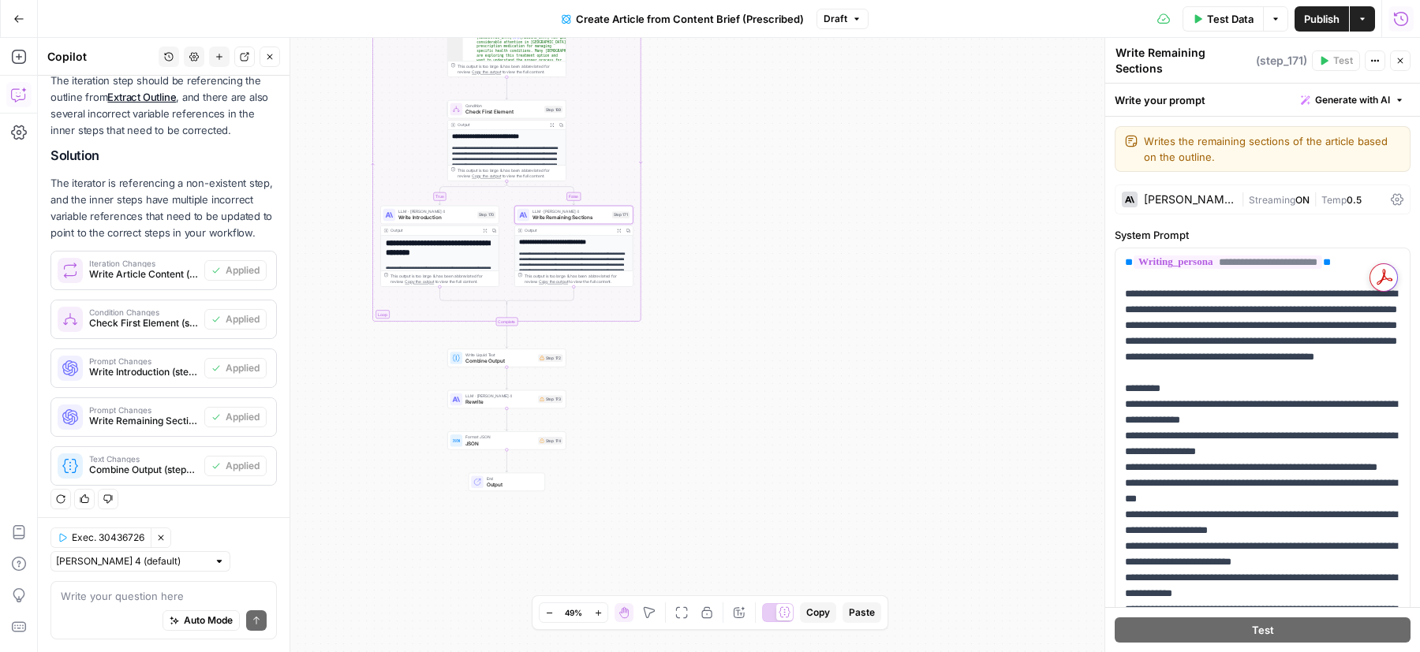
click at [1400, 22] on icon "button" at bounding box center [1401, 19] width 16 height 16
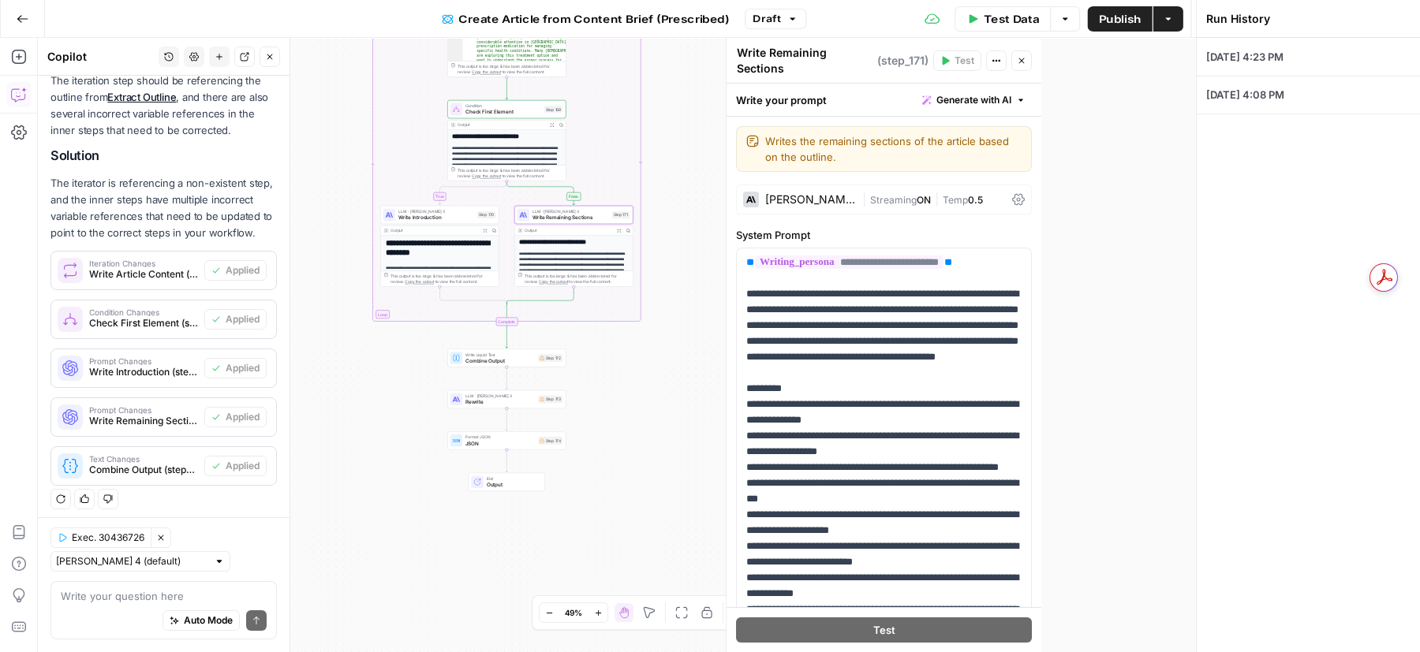
type input "Maple"
type input "how to get prescibed for [MEDICAL_DATA] in [GEOGRAPHIC_DATA]"
type textarea "# Content Brief: How to Get Prescribed for Semaglutide in Canada --- ## Introdu…"
type textarea "<think> Alright, let me analyze this query. The user is asking for a comprehens…"
type textarea "## Persona and Search Intent Analysis 1. **Who are the types of people that are…"
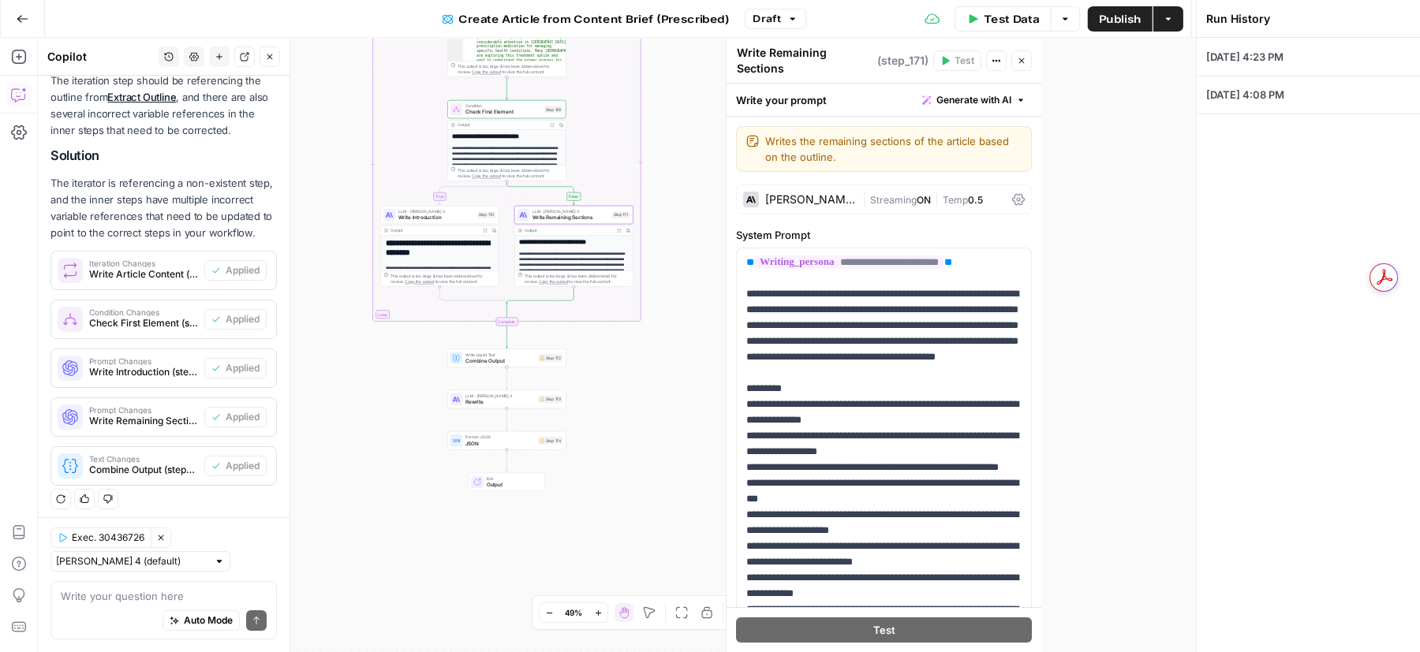
type input "Maple Medical Advisory Committee 2024"
type textarea "Semaglutide"
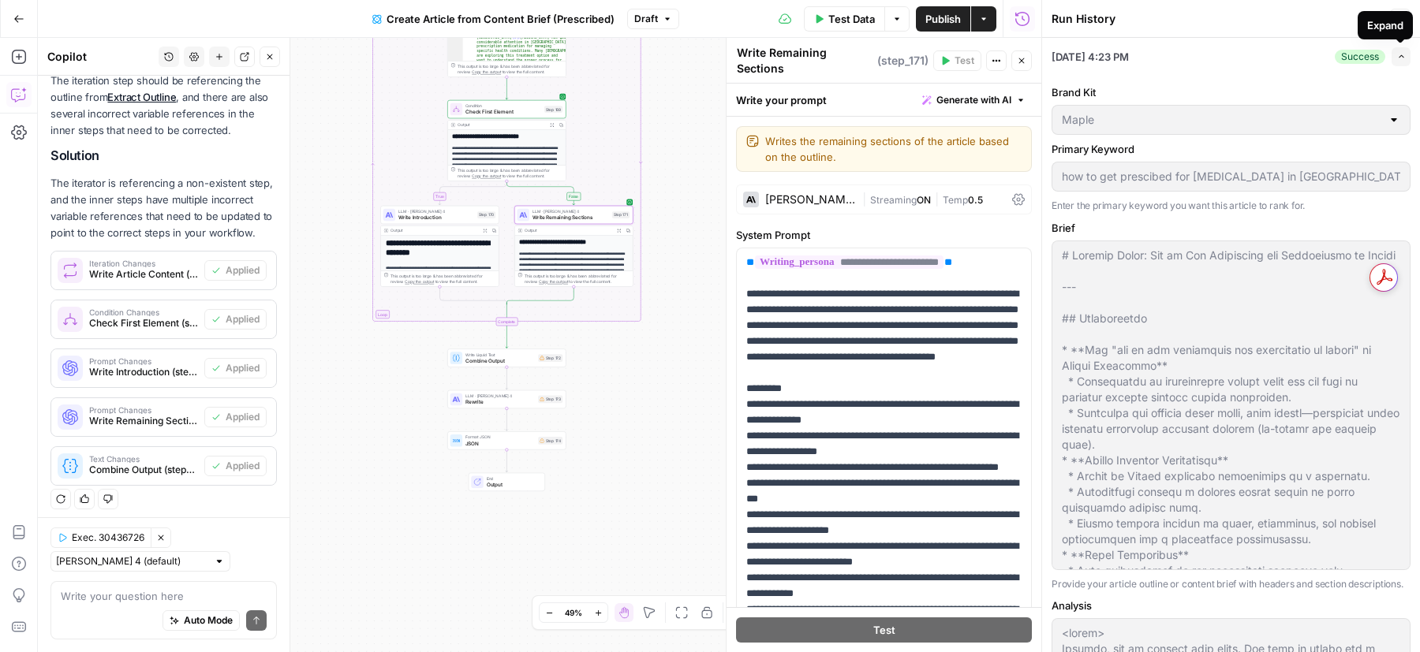
click at [1405, 62] on button "Expand" at bounding box center [1400, 56] width 19 height 19
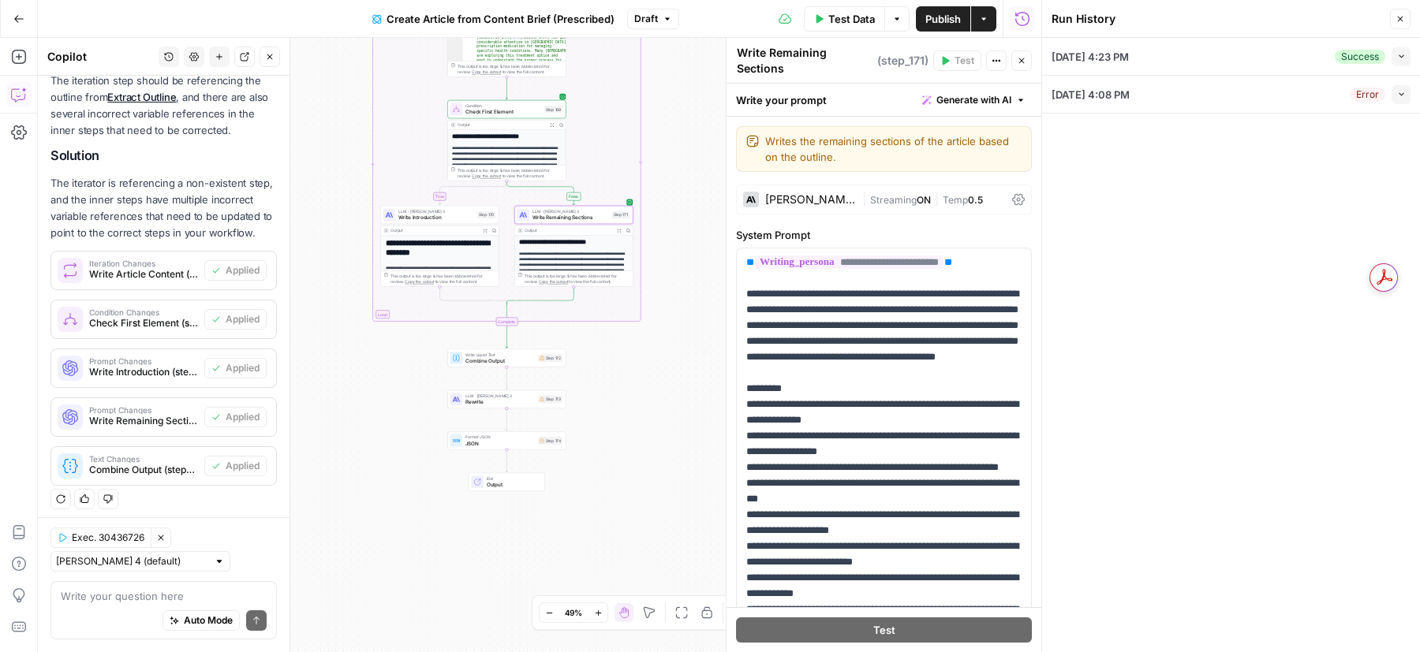
click at [1389, 61] on div "Success Collapse" at bounding box center [1373, 56] width 76 height 19
click at [1399, 61] on button "Collapse" at bounding box center [1400, 56] width 19 height 19
type input "how to get prescibed for [MEDICAL_DATA] in [GEOGRAPHIC_DATA]"
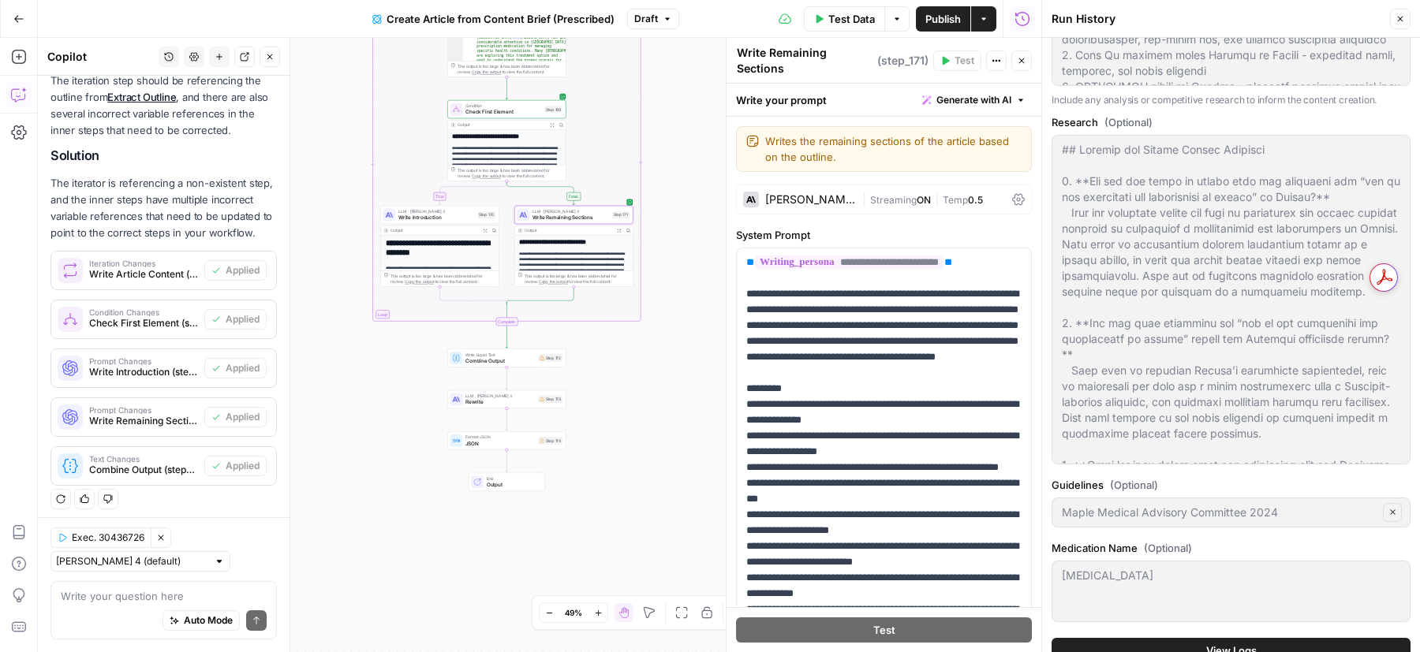
scroll to position [918, 0]
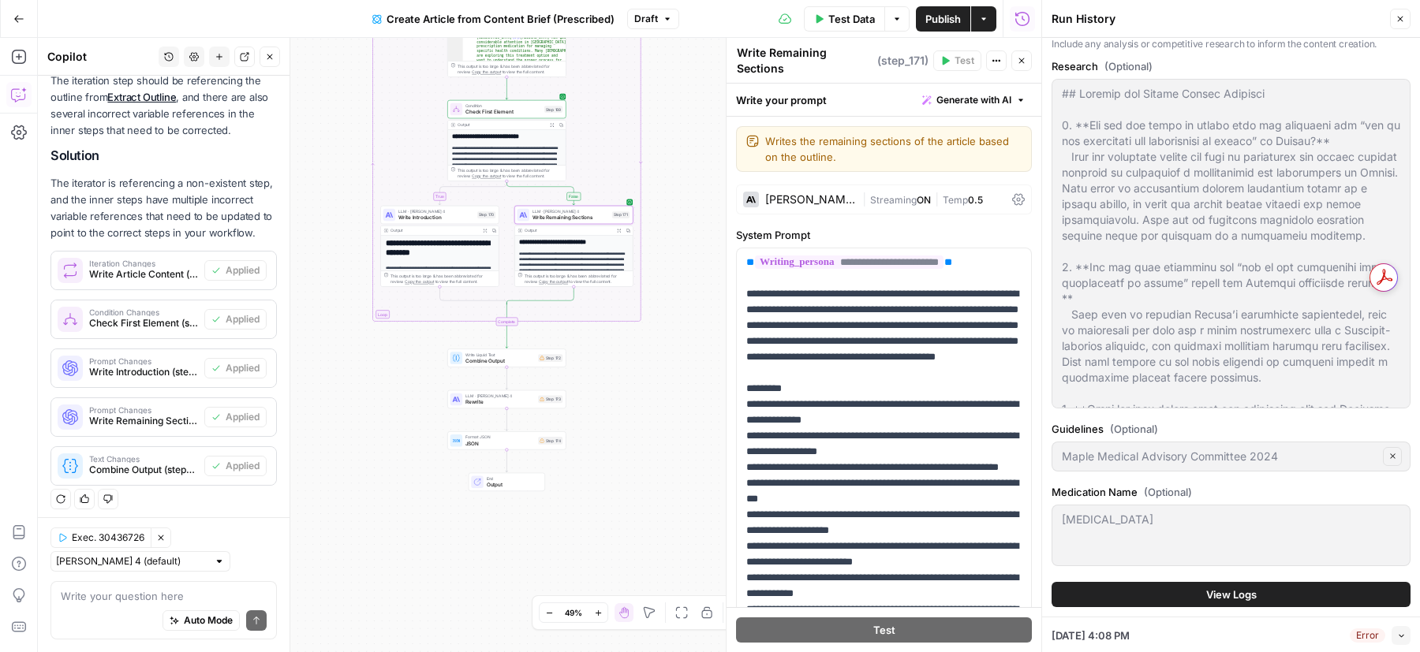
click at [1143, 593] on button "View Logs" at bounding box center [1231, 594] width 359 height 25
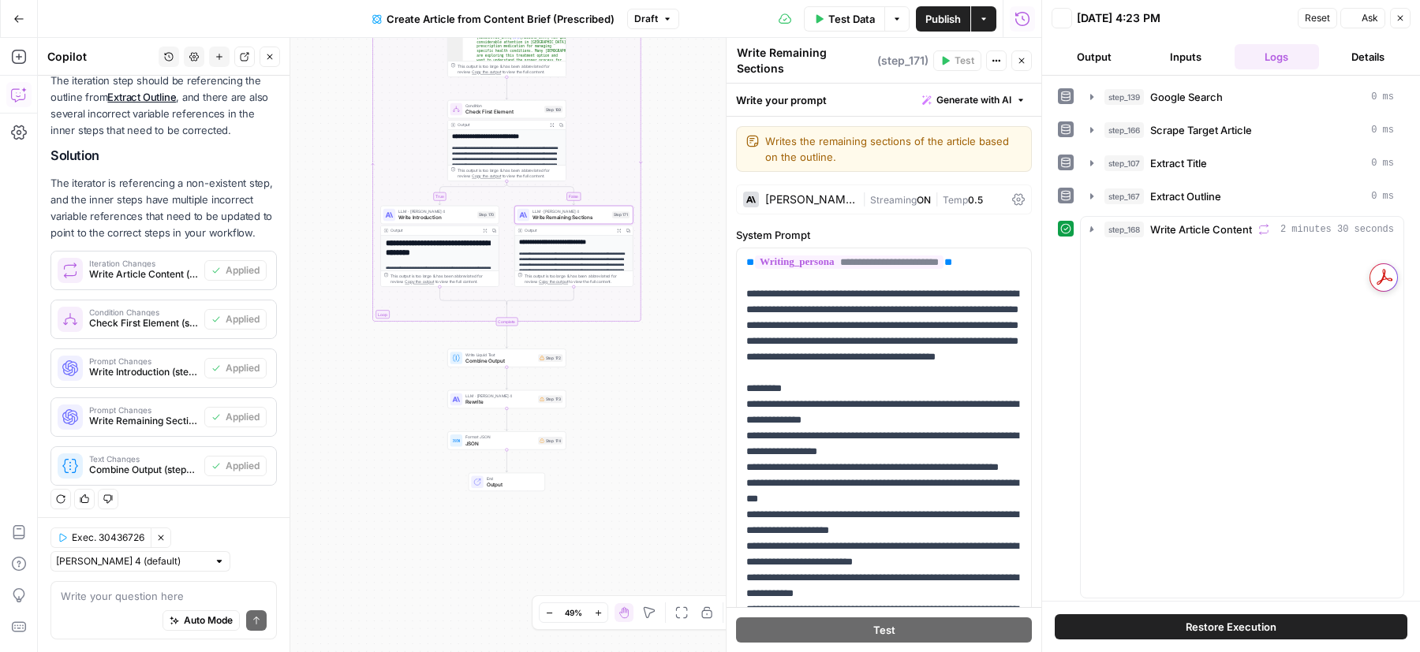
scroll to position [0, 0]
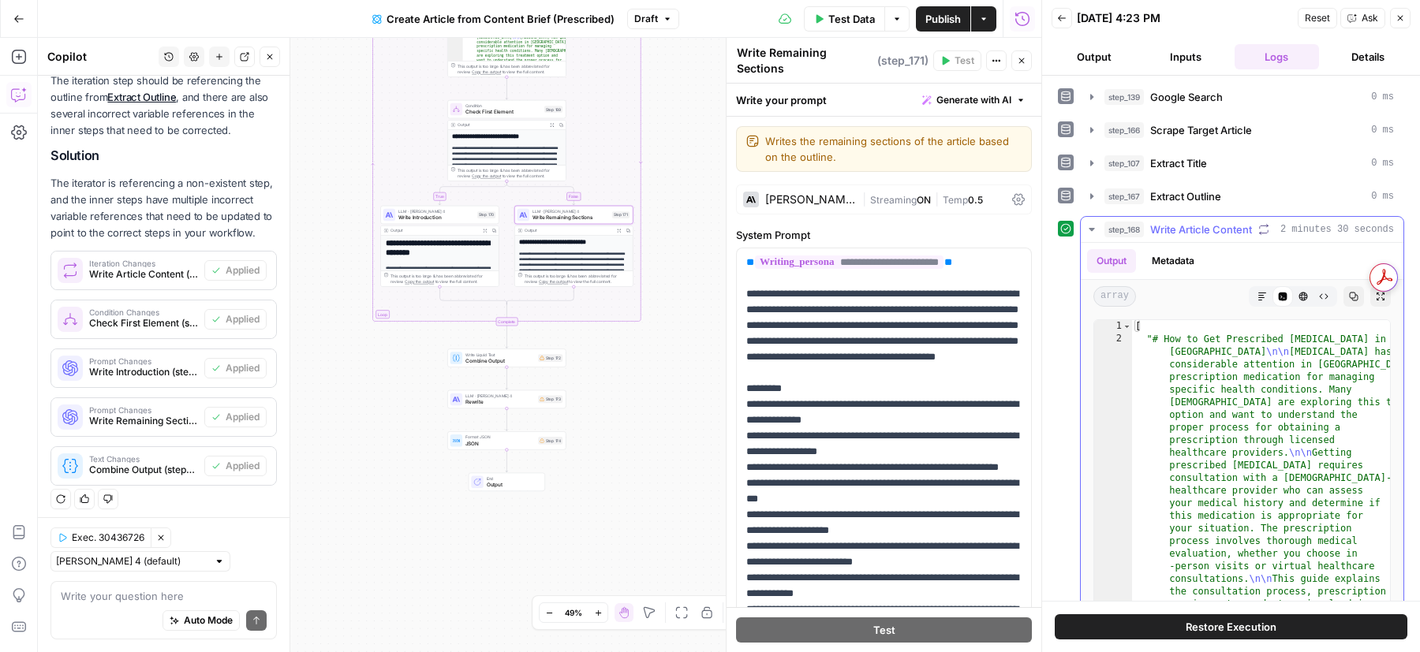
click at [1258, 286] on button "Markdown" at bounding box center [1262, 296] width 21 height 21
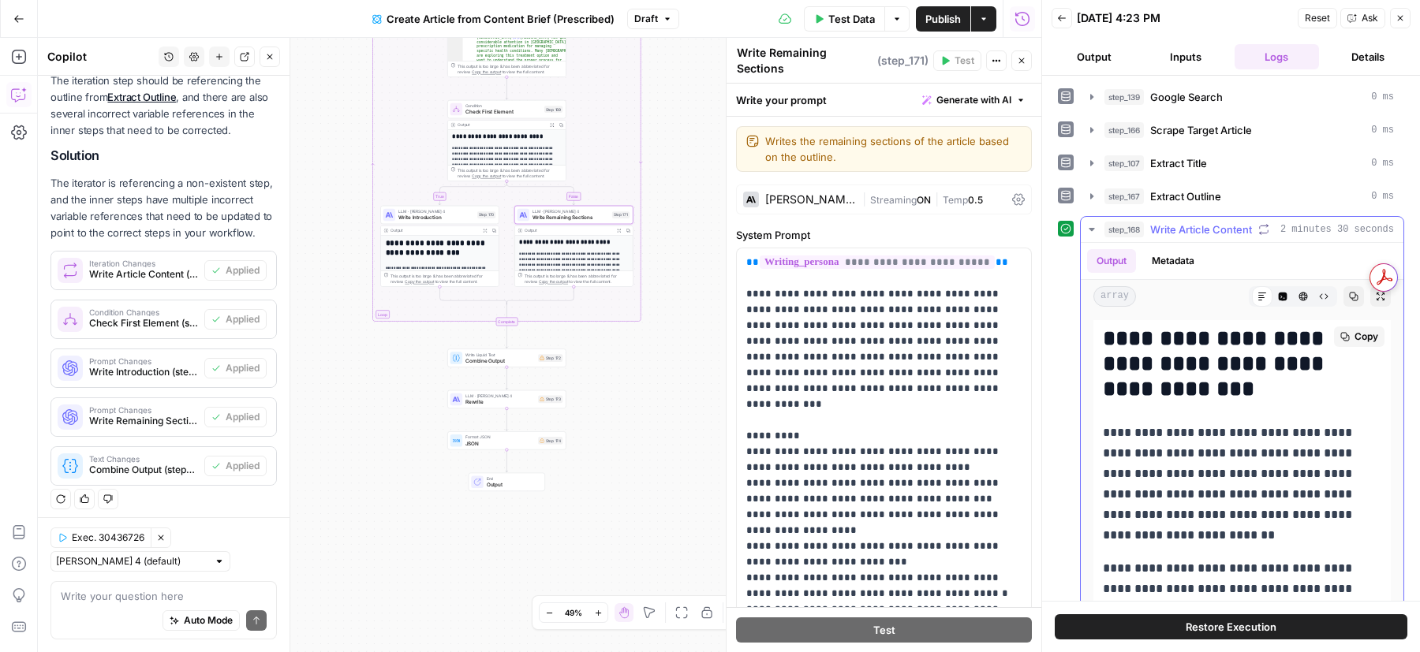
scroll to position [3108, 0]
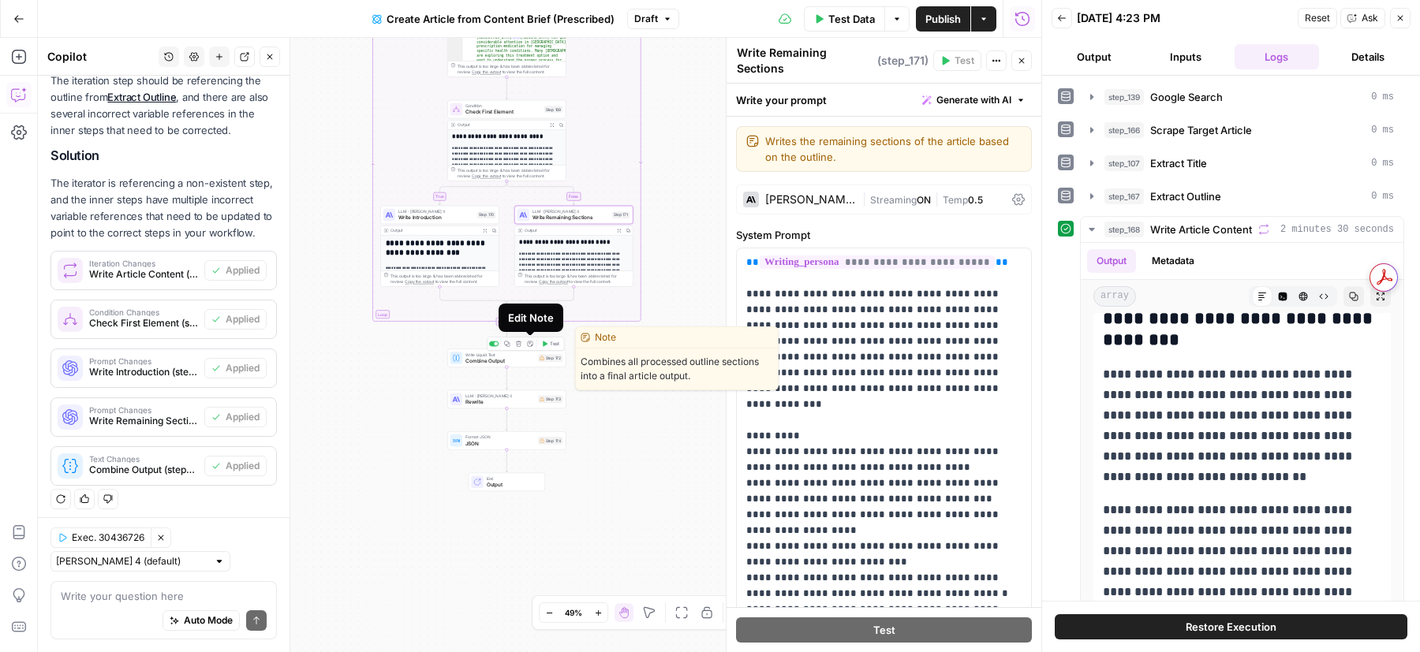
click at [536, 342] on div "Copy step Delete step Edit Note Test" at bounding box center [525, 343] width 77 height 13
click at [540, 343] on button "Test" at bounding box center [551, 344] width 24 height 10
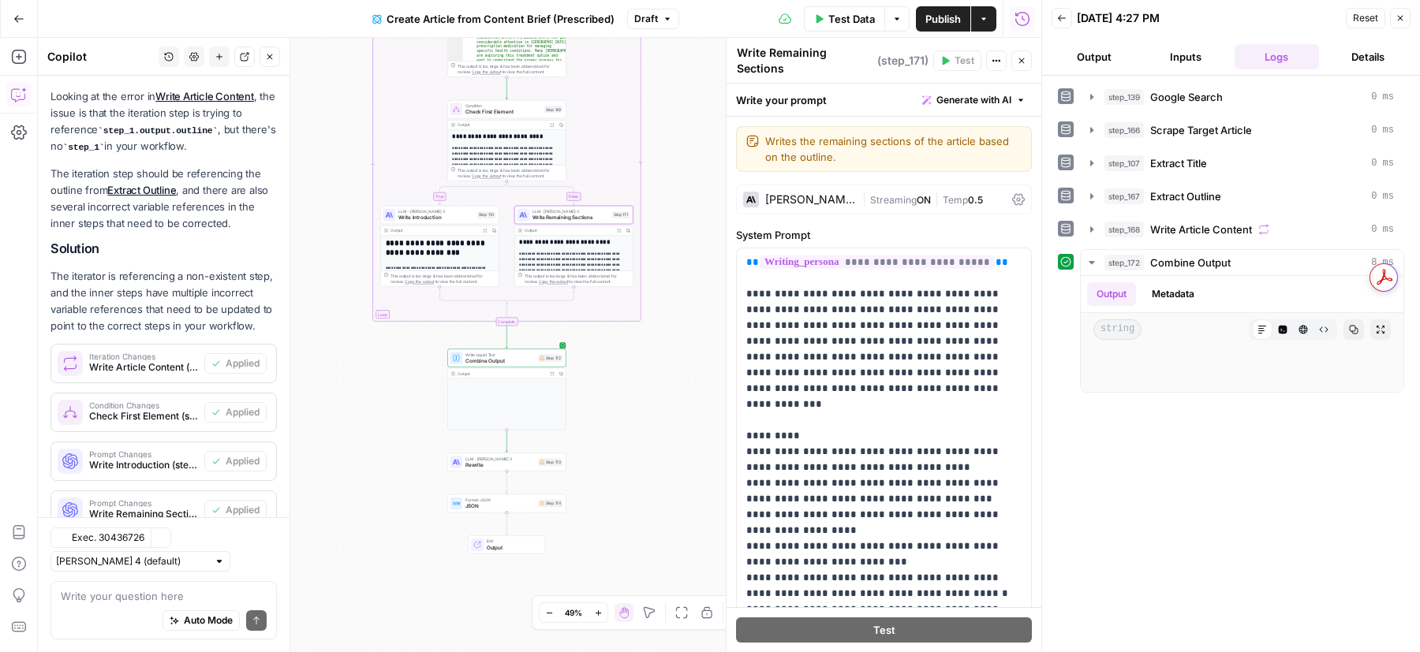
scroll to position [282, 0]
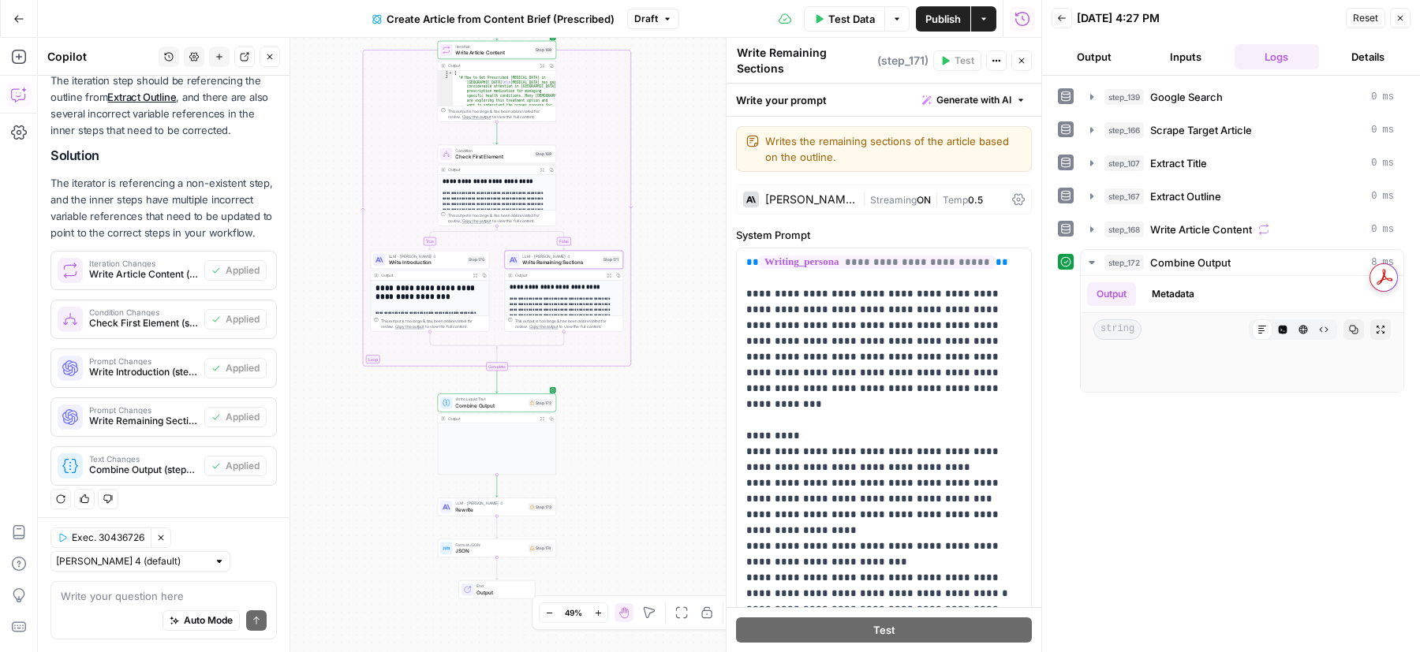
click at [155, 581] on div "Exec. 30436726 Clear Selection Claude Sonnet 4 (default) Write your question he…" at bounding box center [164, 585] width 252 height 135
click at [496, 402] on span "Combine Output" at bounding box center [489, 406] width 69 height 8
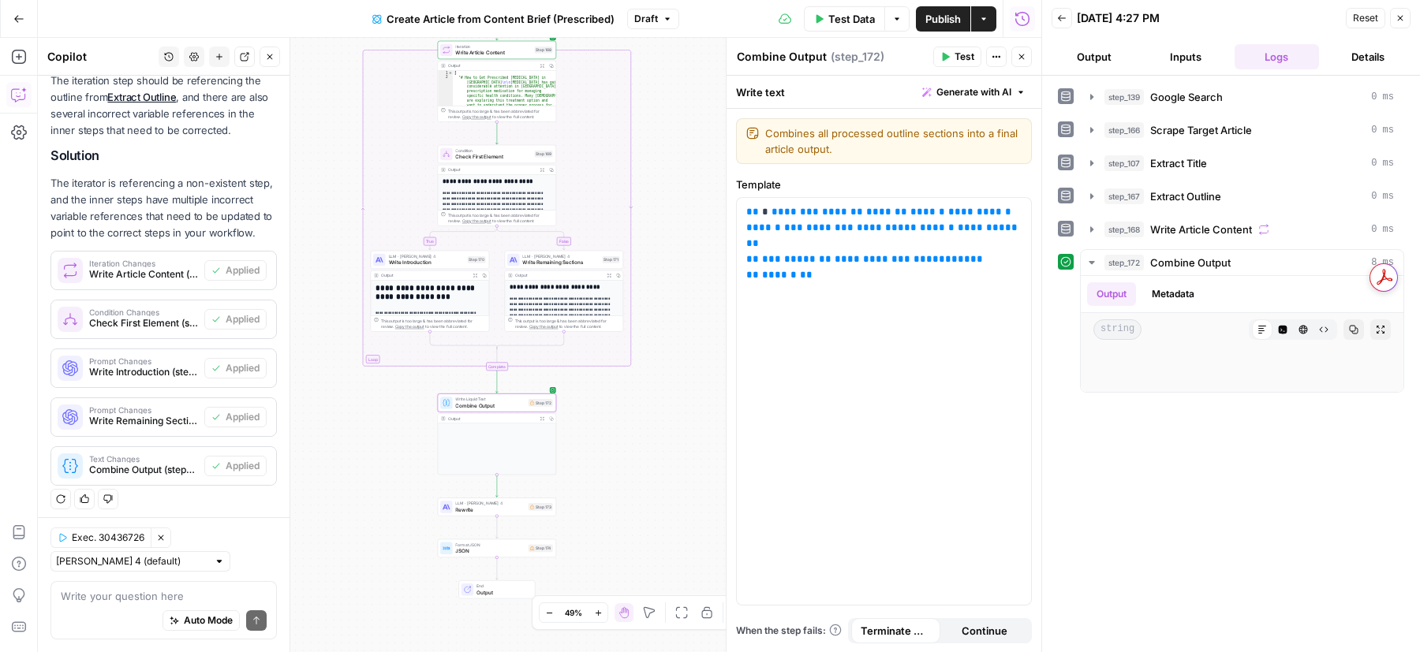
click at [207, 576] on div "Exec. 30436726 Clear Selection Claude Sonnet 4 (default) Write your question he…" at bounding box center [164, 585] width 252 height 135
click at [207, 594] on textarea at bounding box center [164, 597] width 206 height 16
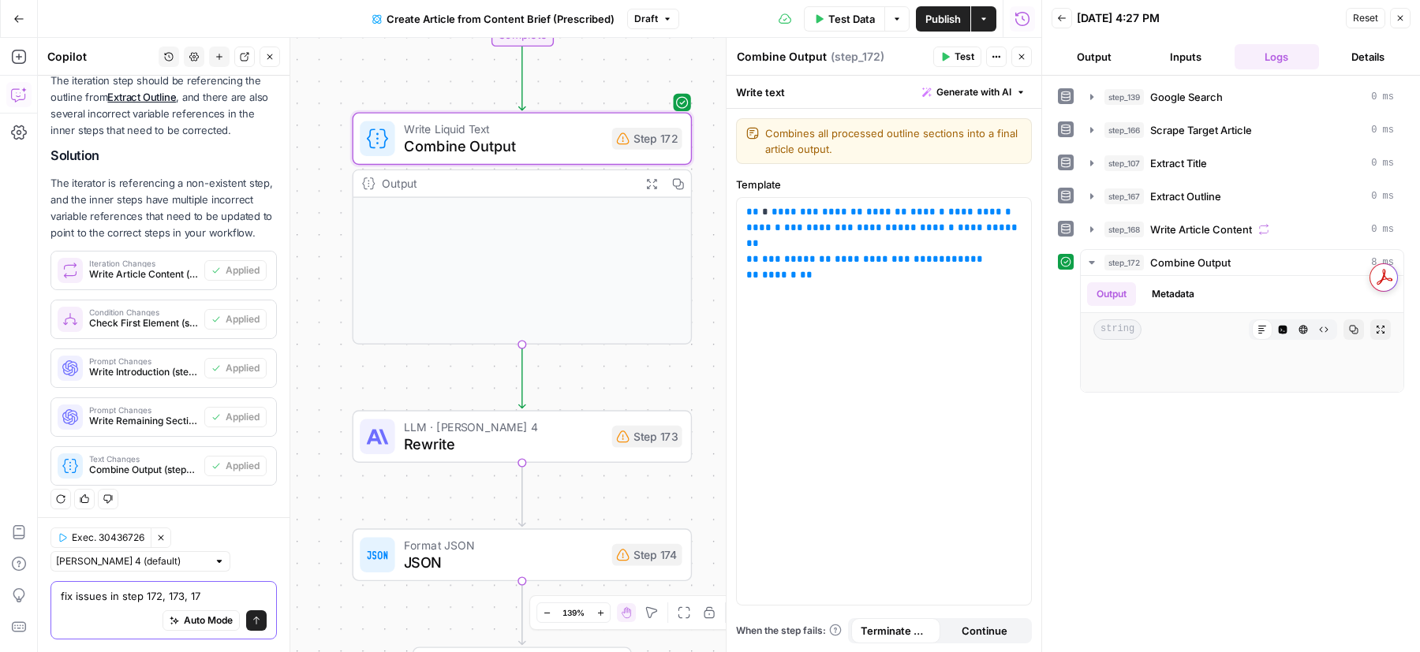
type textarea "fix issues in step 172, 173, 174"
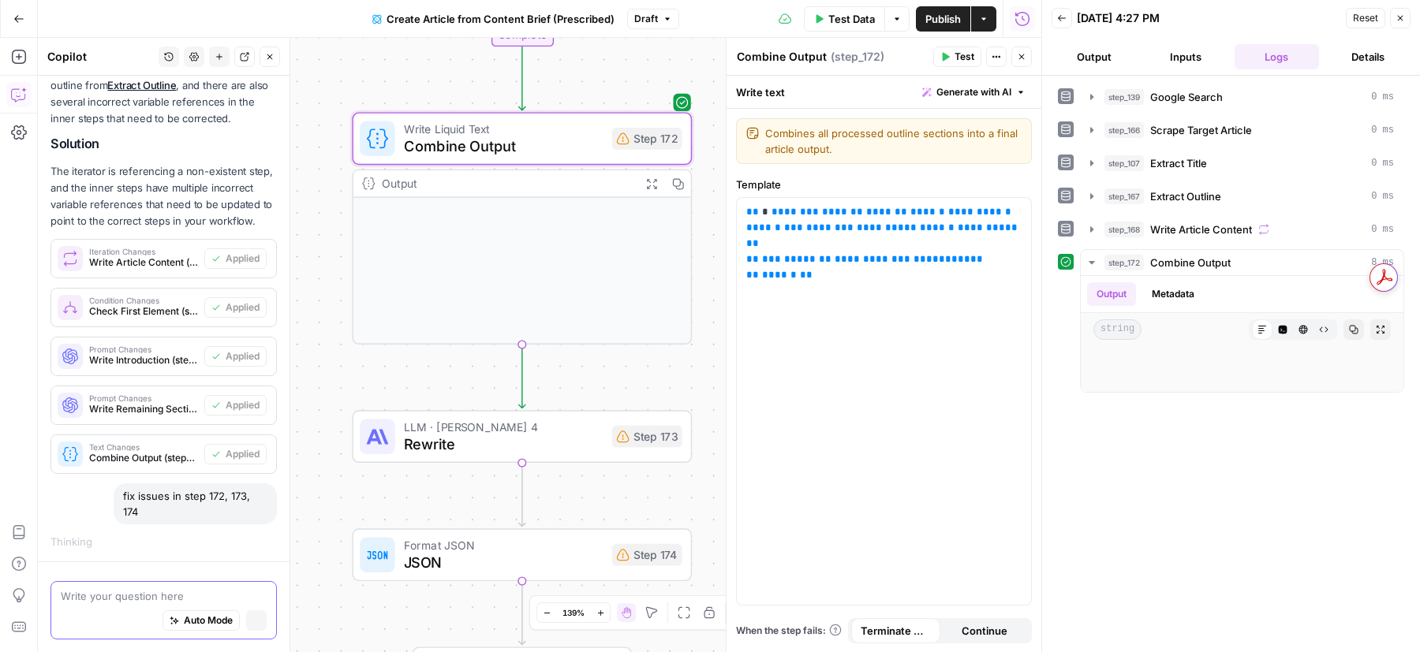
scroll to position [249, 0]
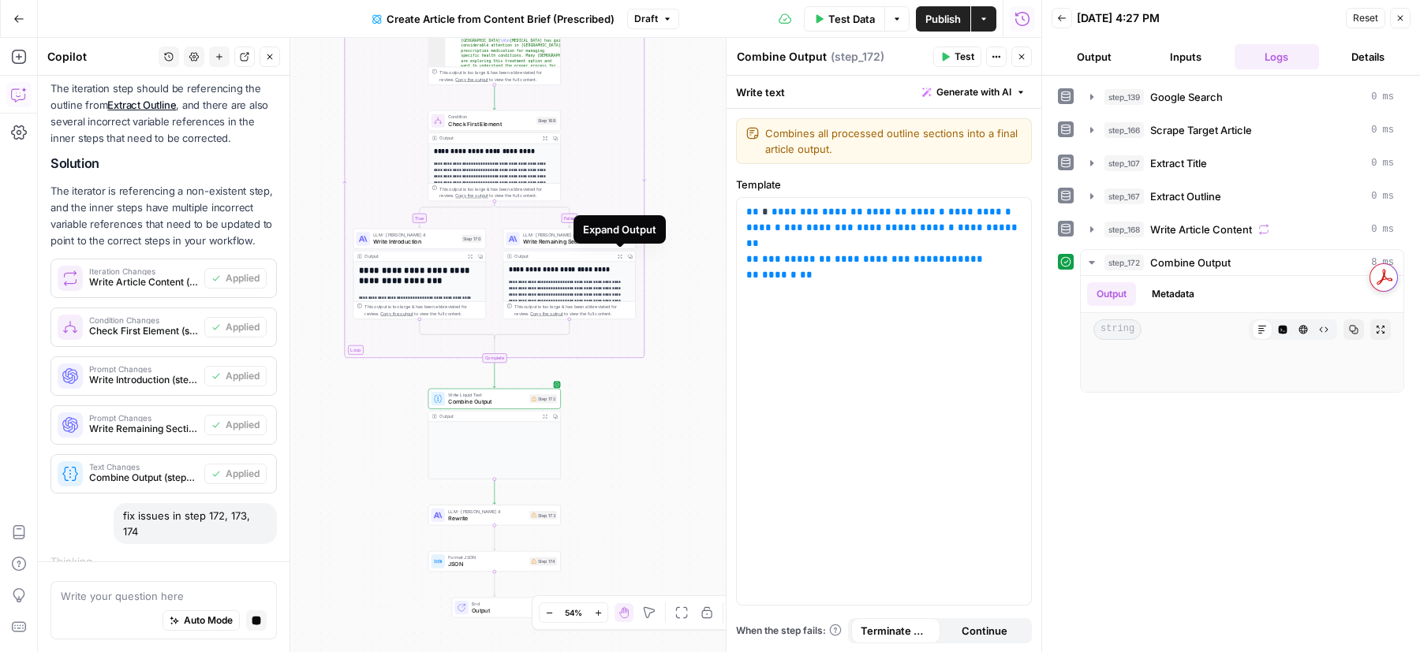
click at [618, 255] on icon "button" at bounding box center [620, 256] width 5 height 5
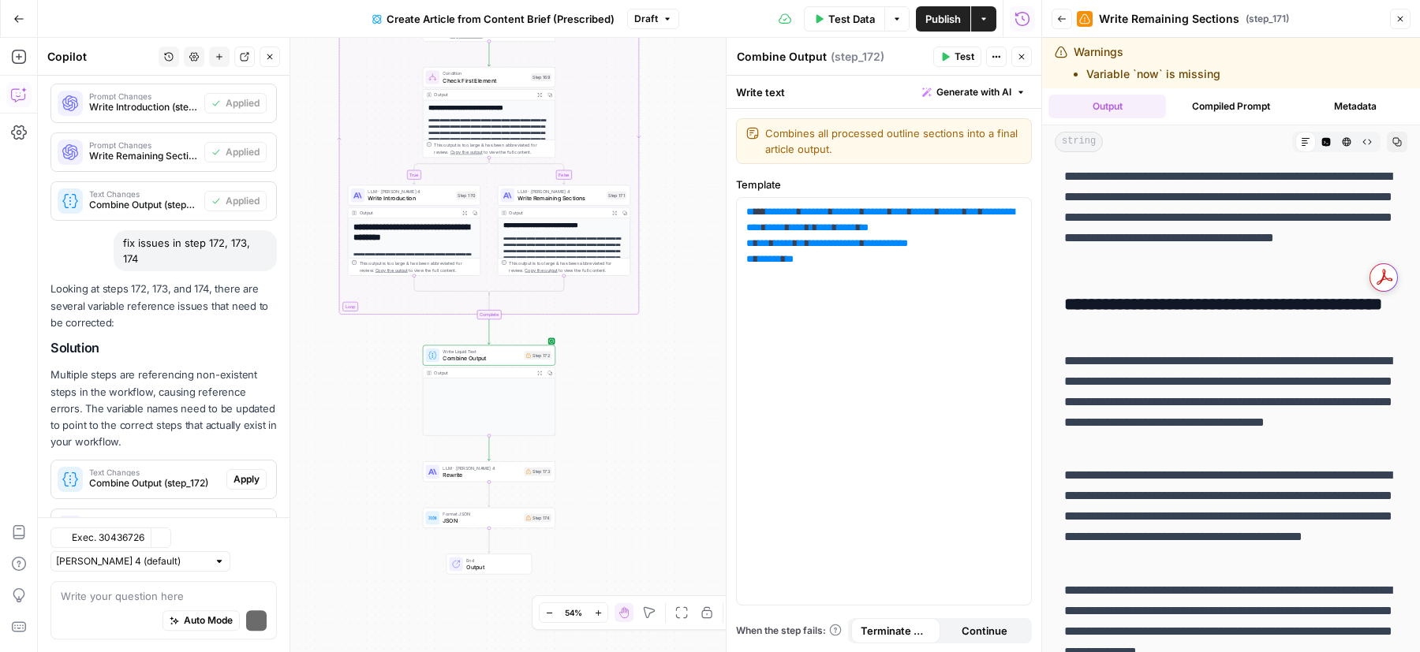
scroll to position [641, 0]
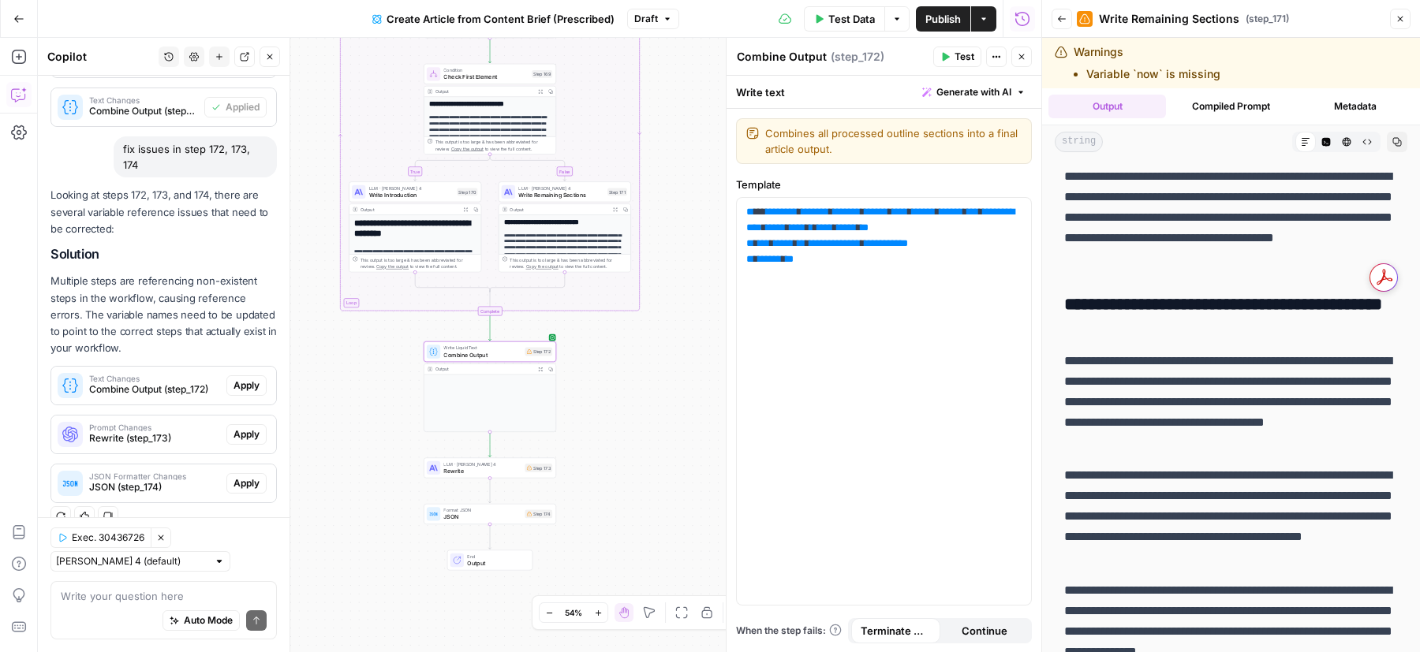
click at [243, 379] on span "Apply" at bounding box center [246, 386] width 26 height 14
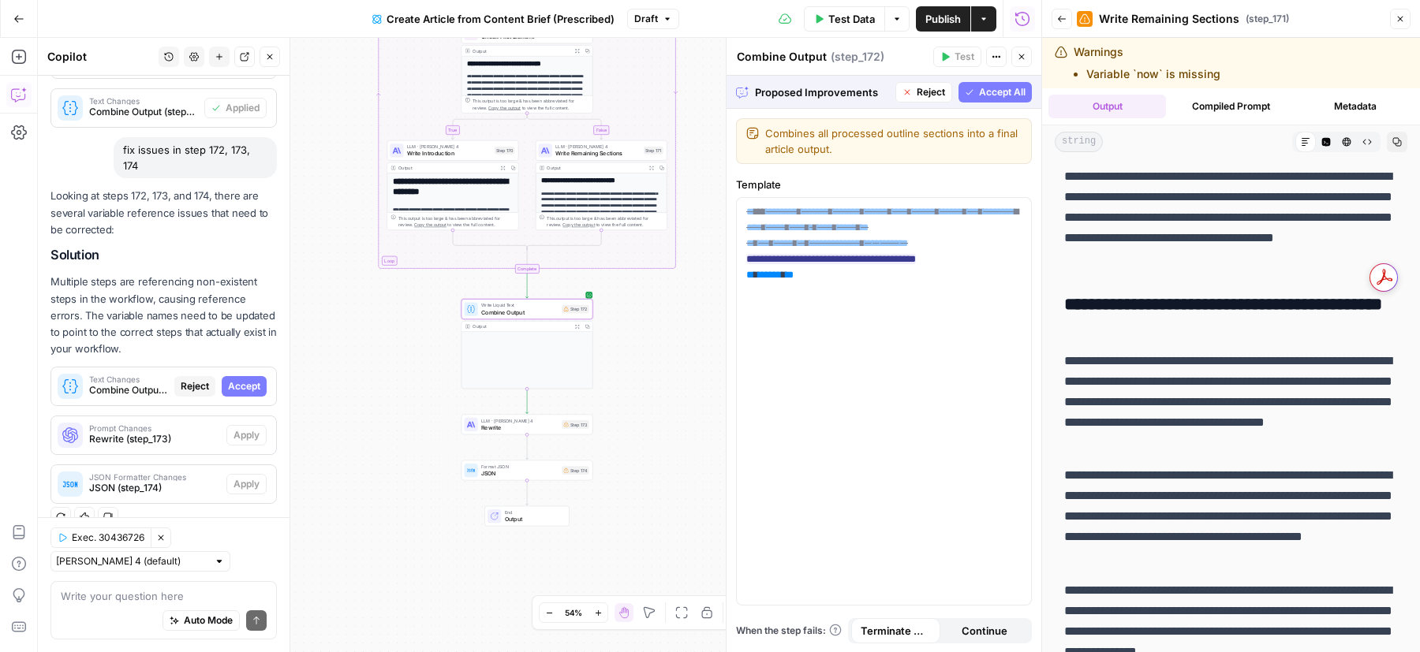
click at [245, 379] on span "Accept" at bounding box center [244, 386] width 32 height 14
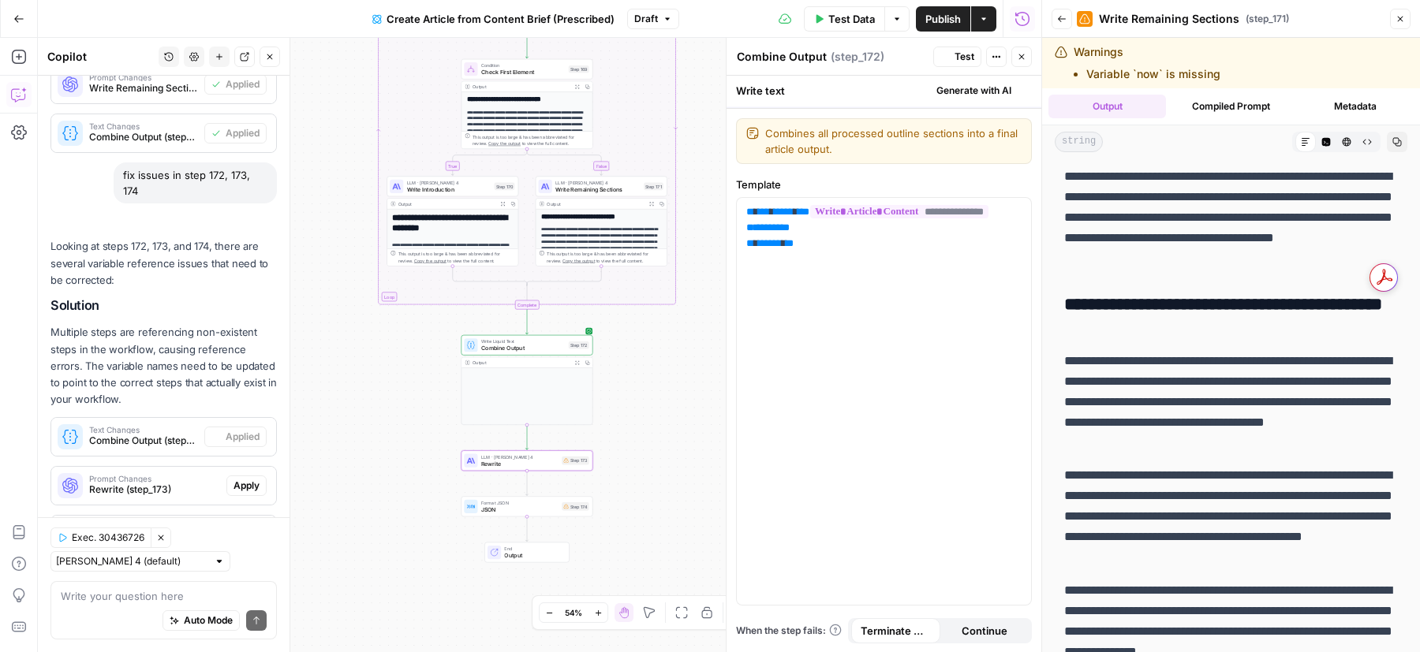
scroll to position [0, 0]
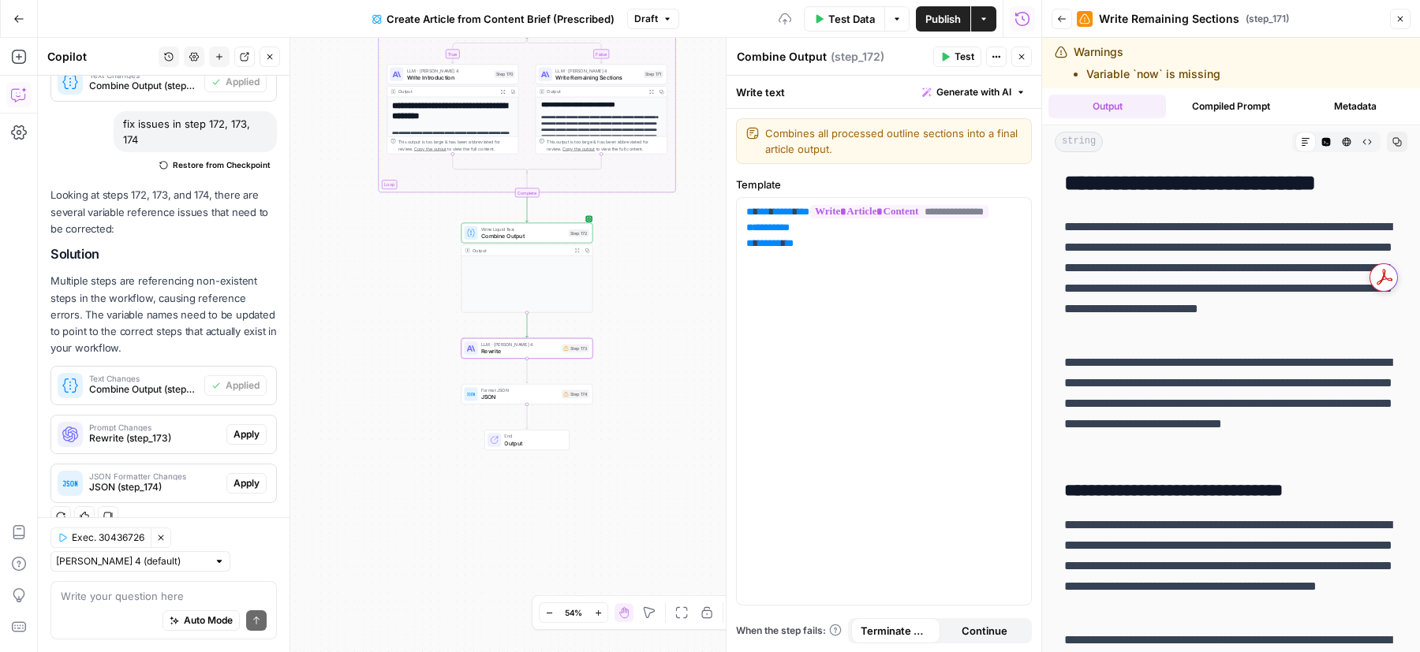
click at [248, 428] on span "Apply" at bounding box center [246, 435] width 26 height 14
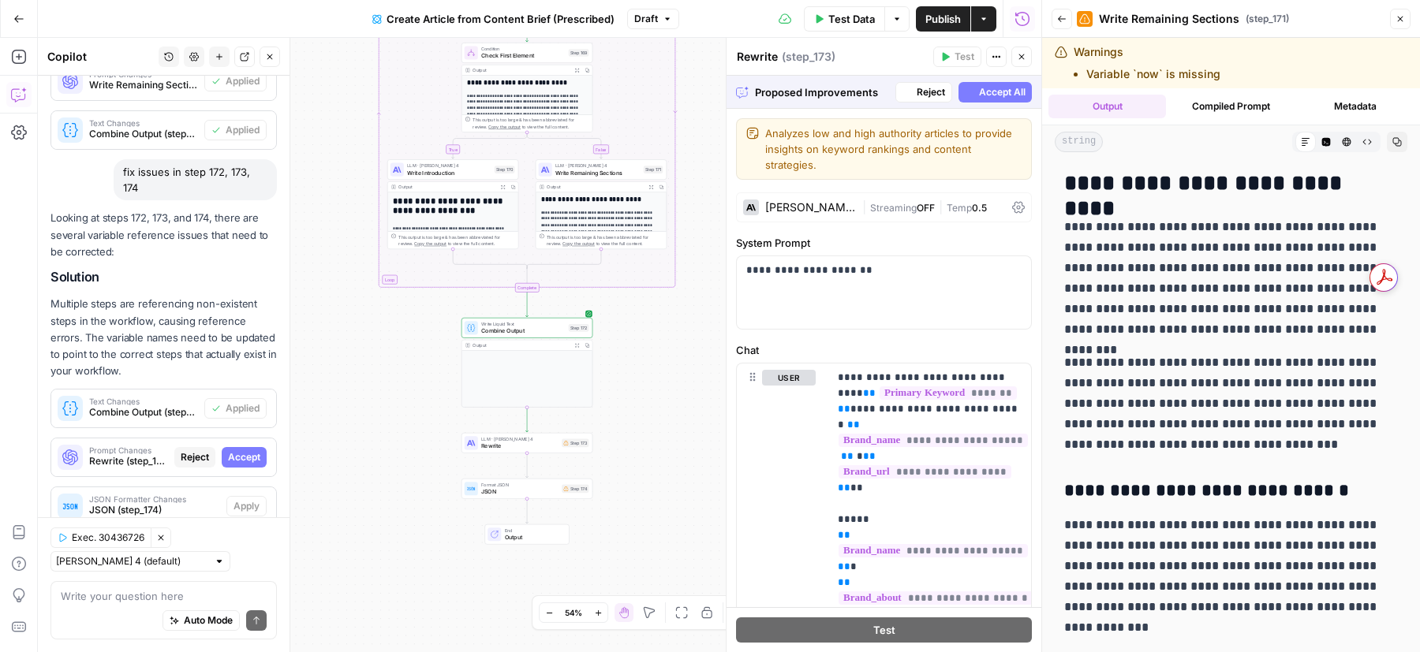
scroll to position [615, 0]
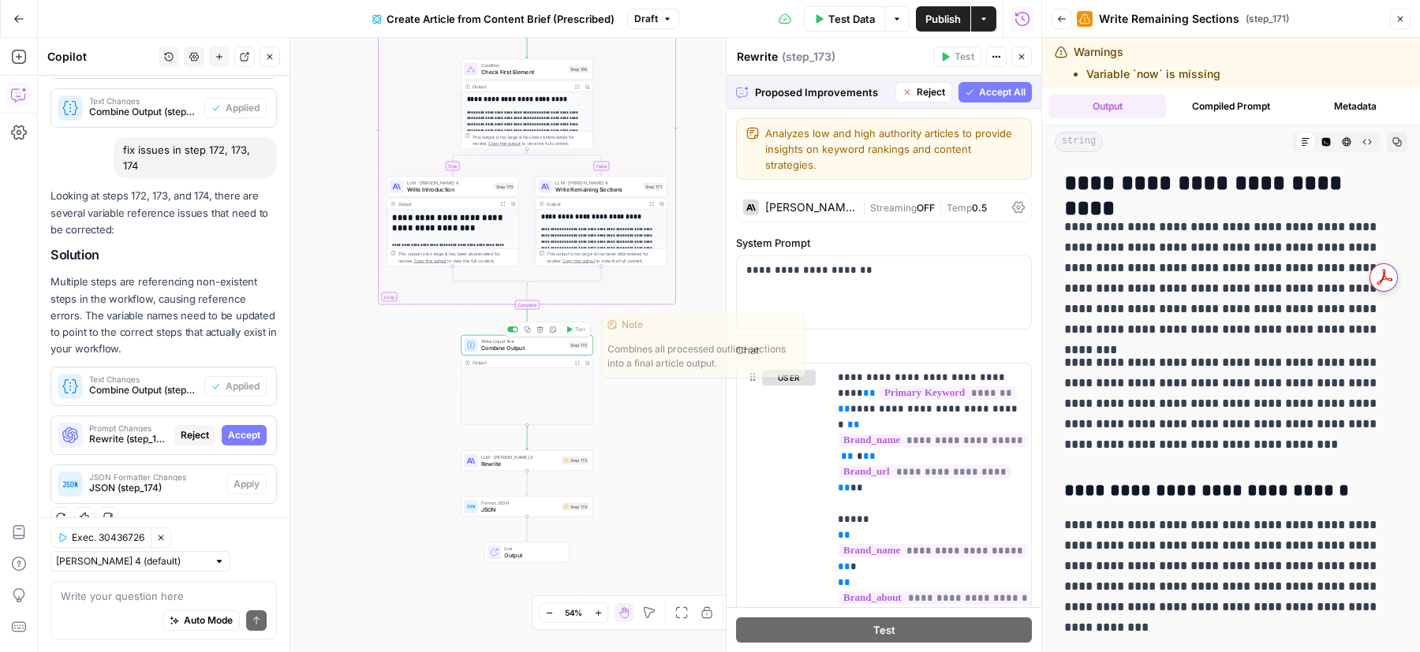
click at [576, 335] on div "Copy step Delete step Edit Note Test" at bounding box center [547, 329] width 85 height 15
click at [976, 102] on button "Accept All" at bounding box center [994, 92] width 73 height 21
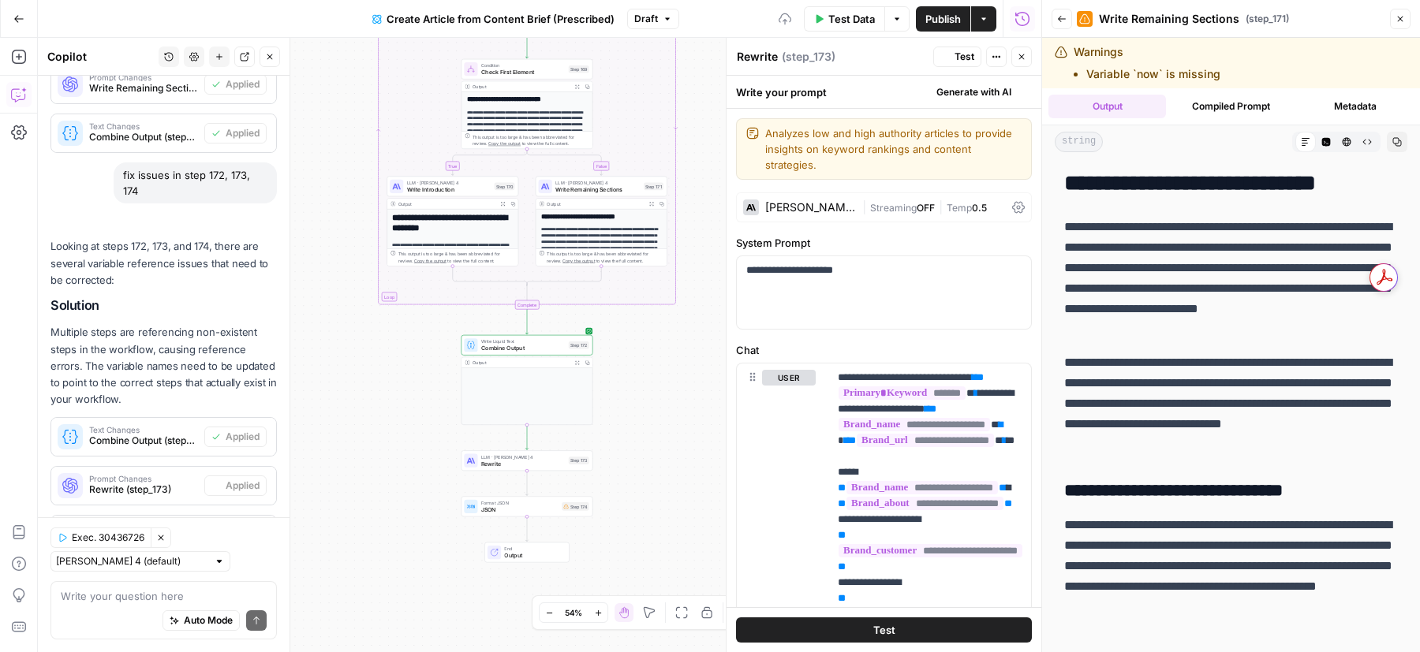
scroll to position [667, 0]
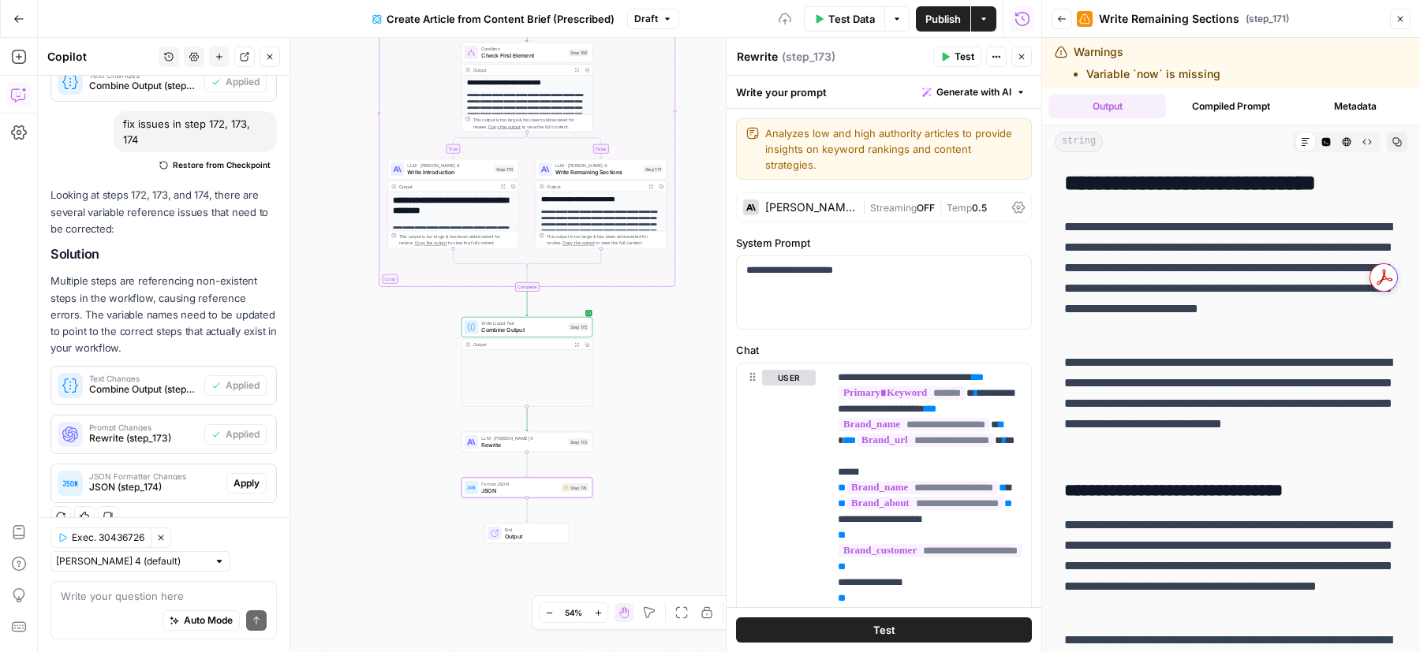
click at [241, 476] on span "Apply" at bounding box center [246, 483] width 26 height 14
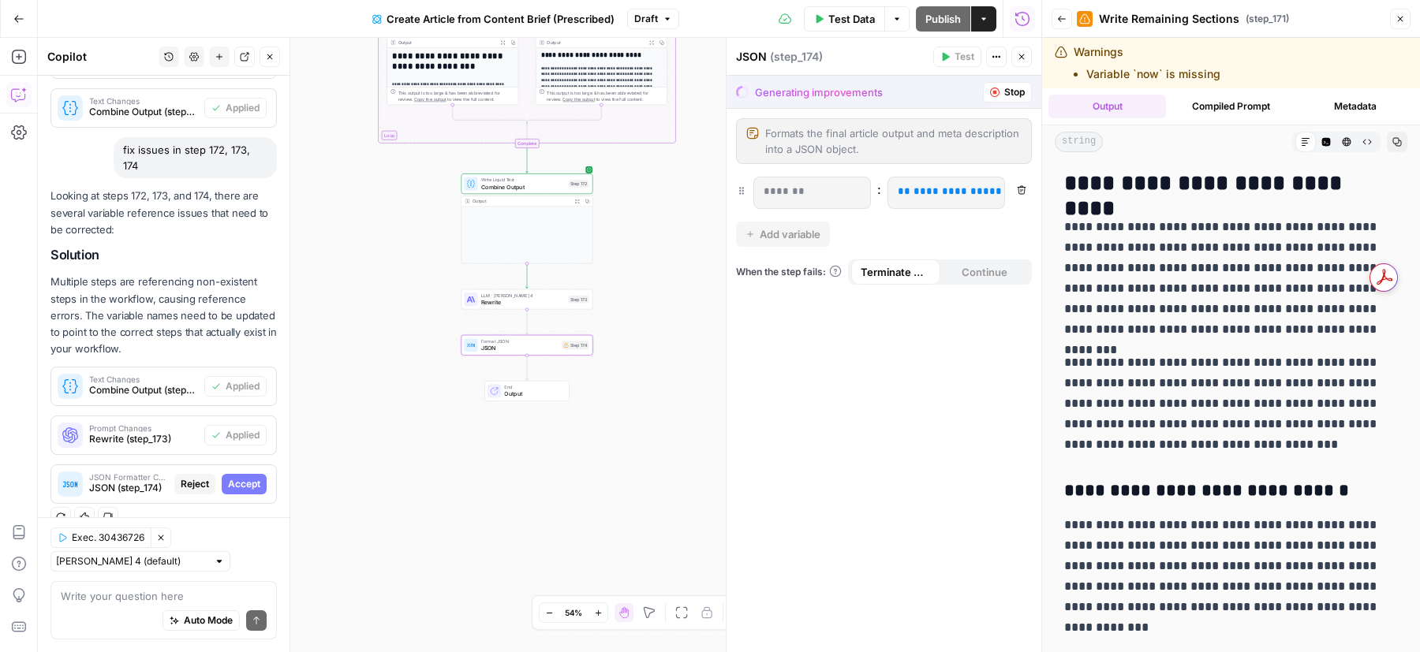
click at [241, 477] on span "Accept" at bounding box center [244, 484] width 32 height 14
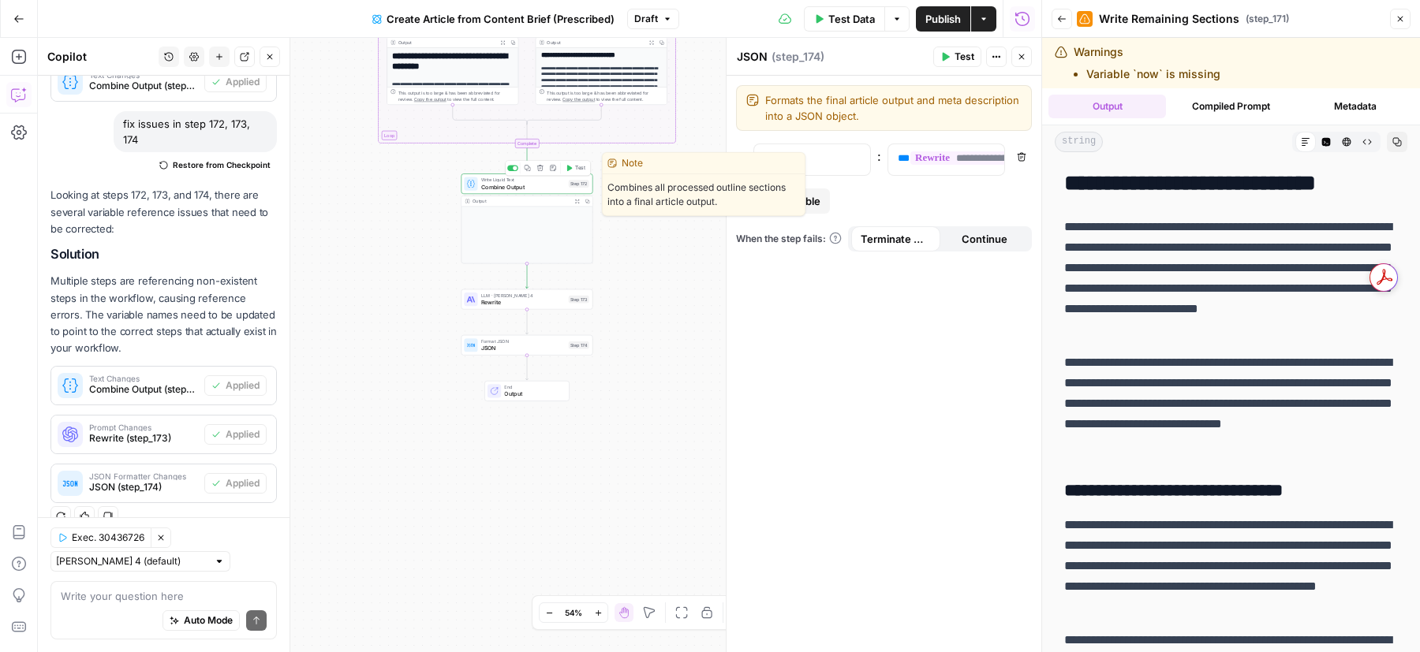
click at [575, 170] on span "Test" at bounding box center [580, 168] width 10 height 8
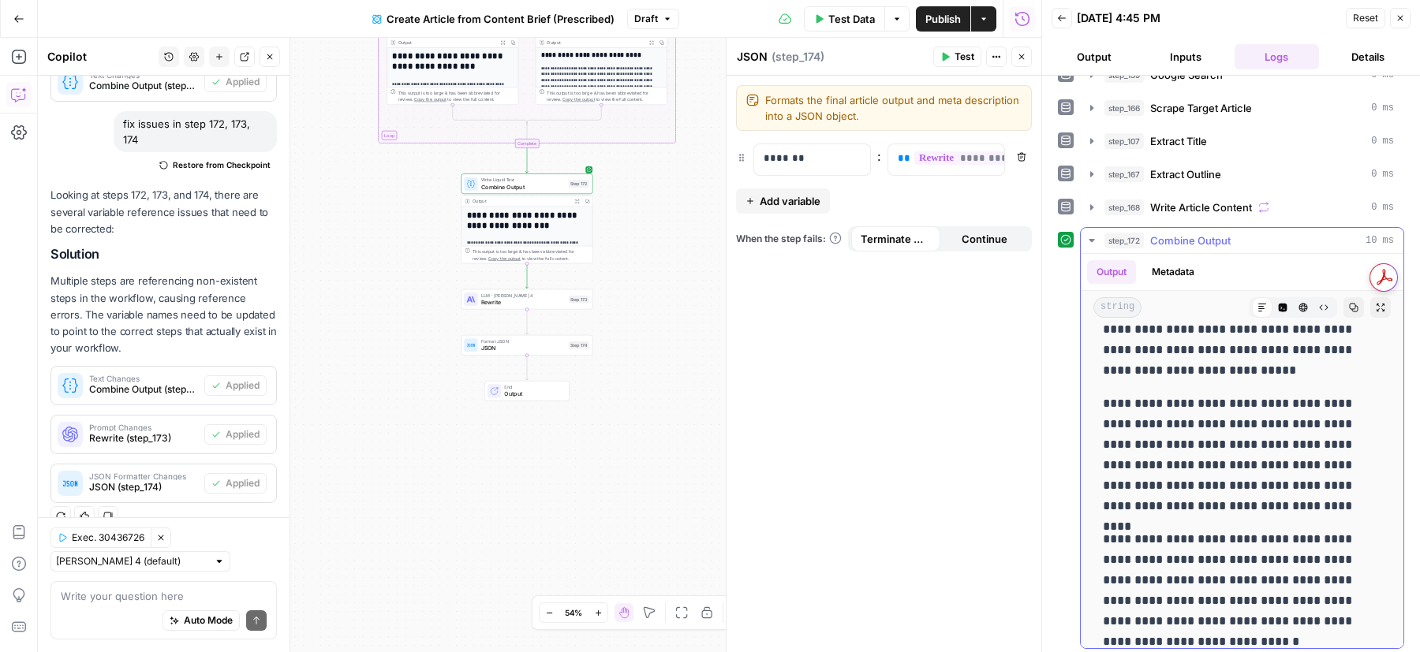
scroll to position [1985, 0]
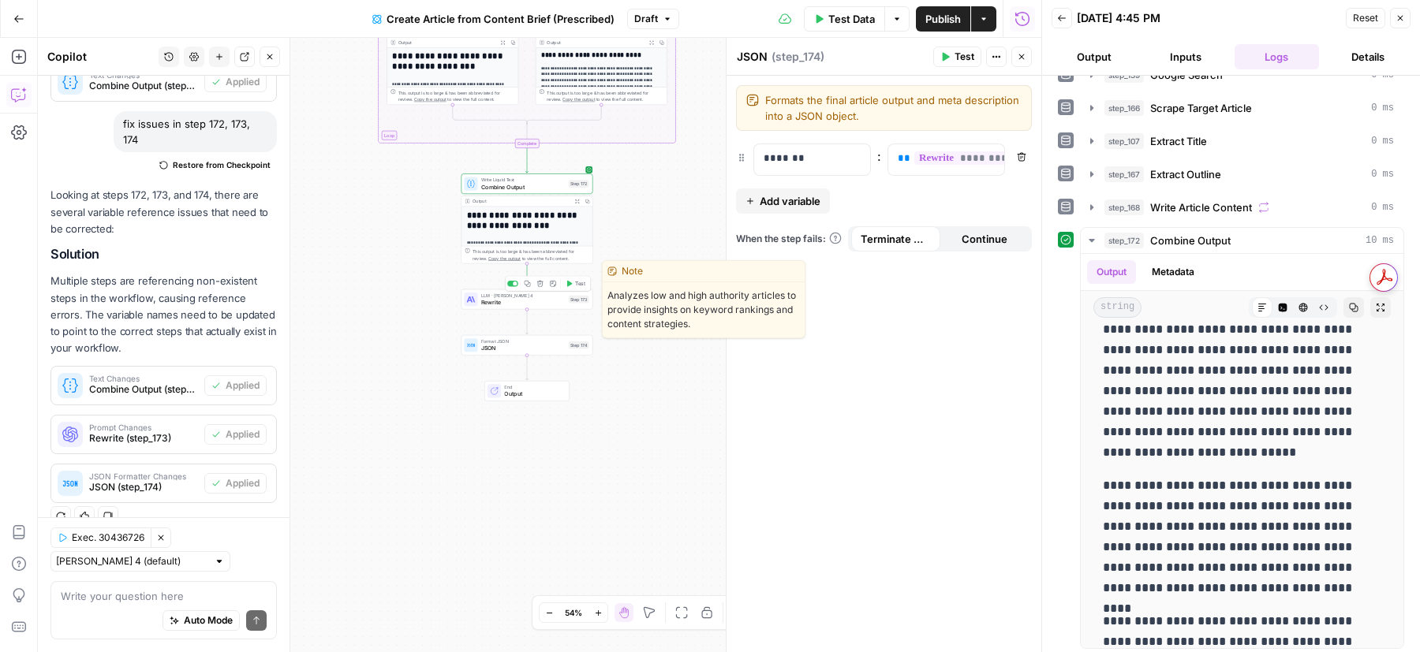
click at [575, 281] on span "Test" at bounding box center [580, 284] width 10 height 8
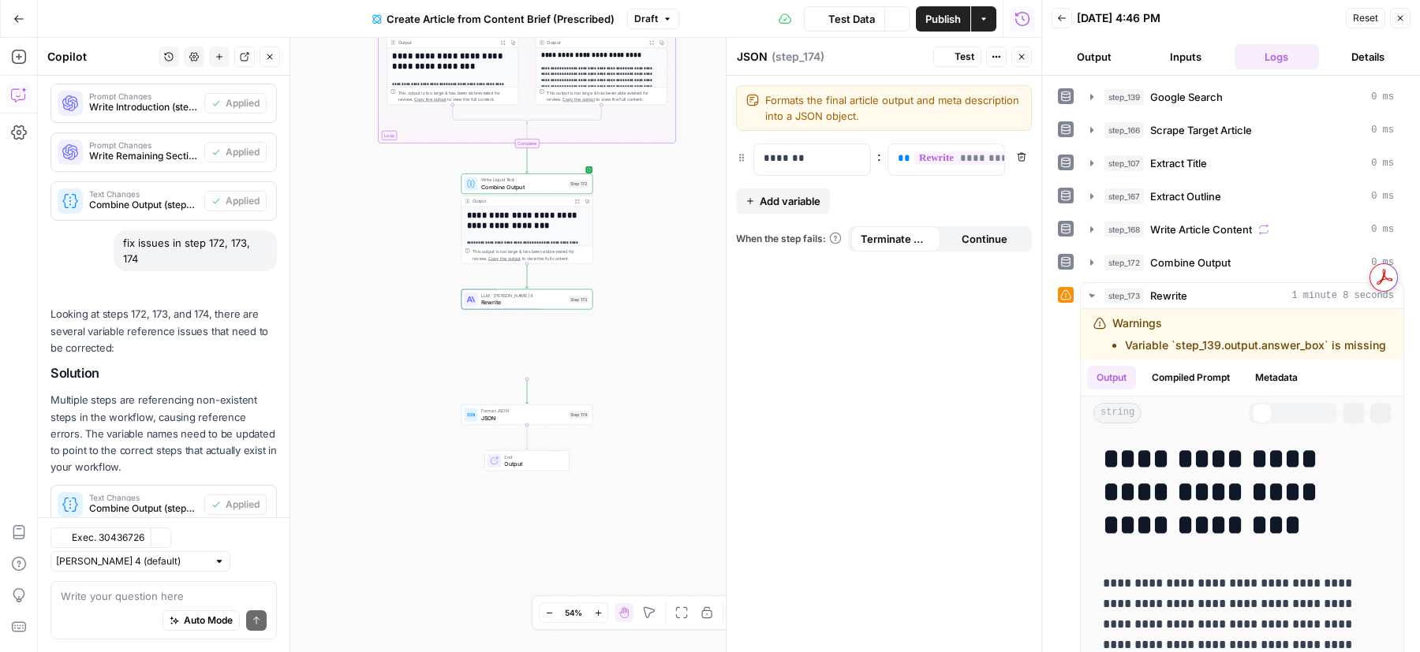
scroll to position [667, 0]
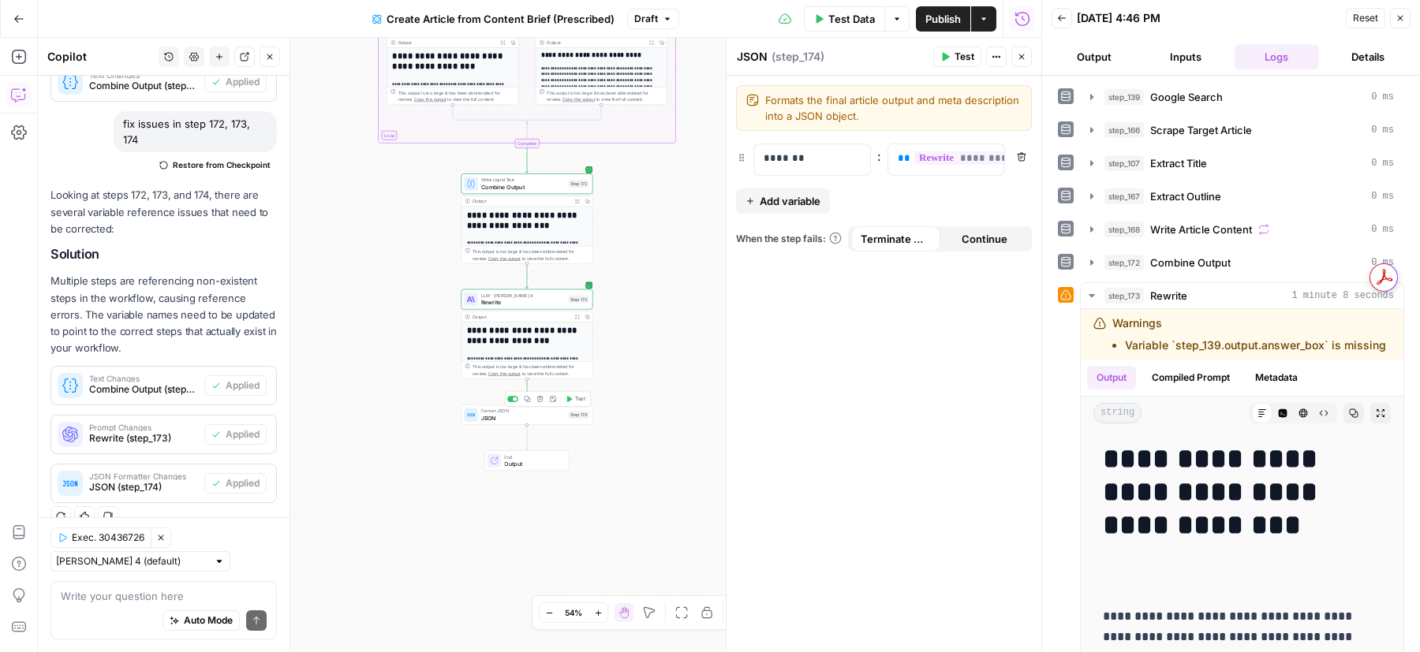
click at [577, 398] on span "Test" at bounding box center [580, 399] width 10 height 8
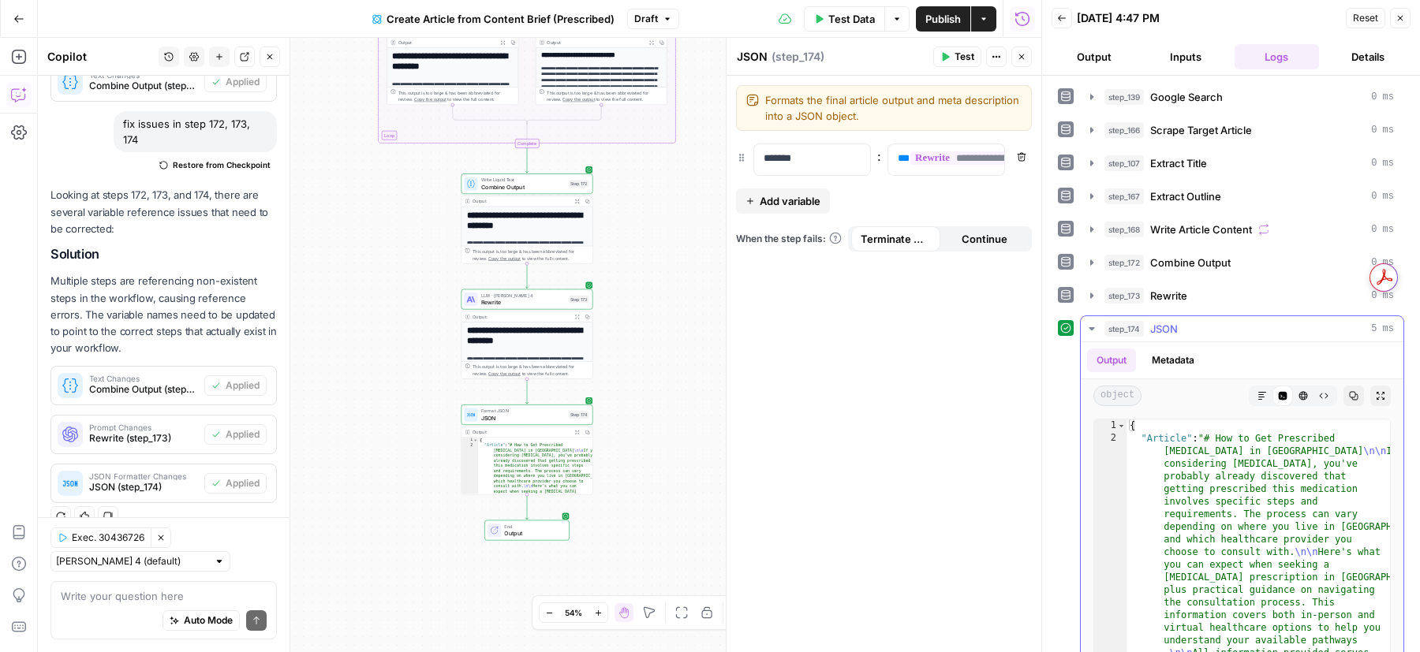
click at [1262, 391] on icon "button" at bounding box center [1261, 395] width 9 height 9
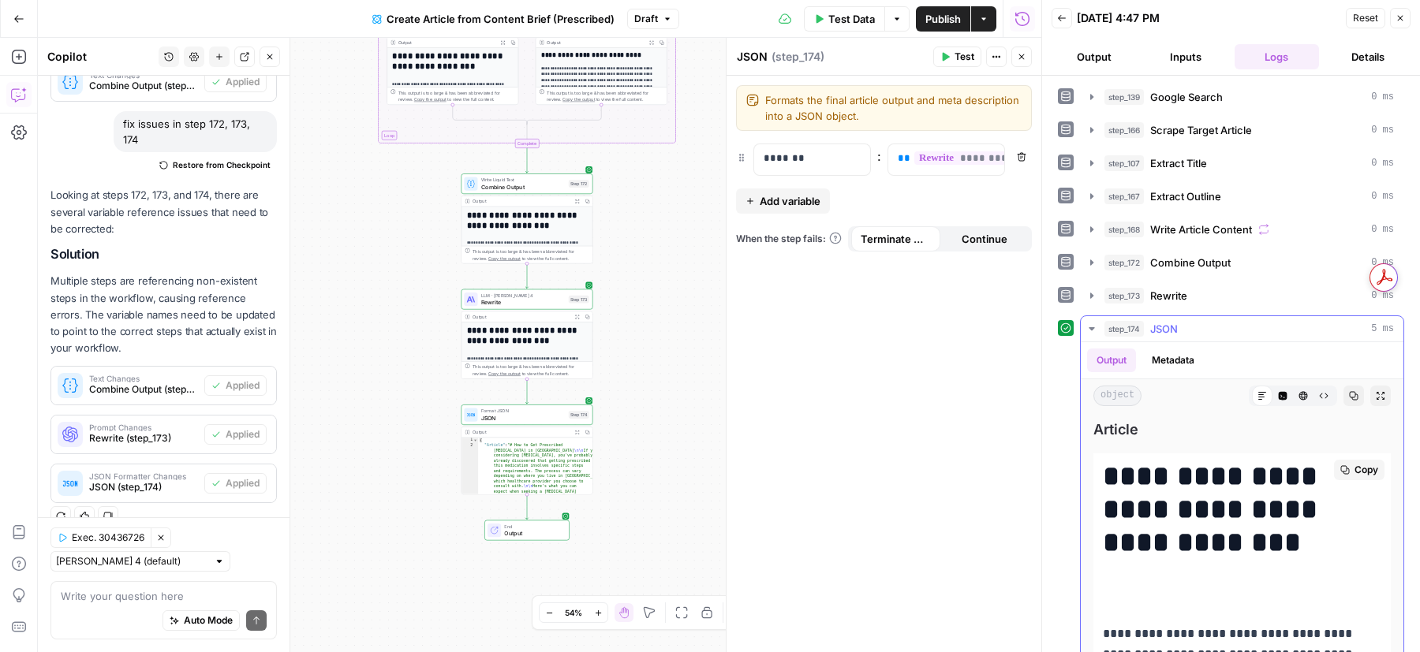
scroll to position [16, 0]
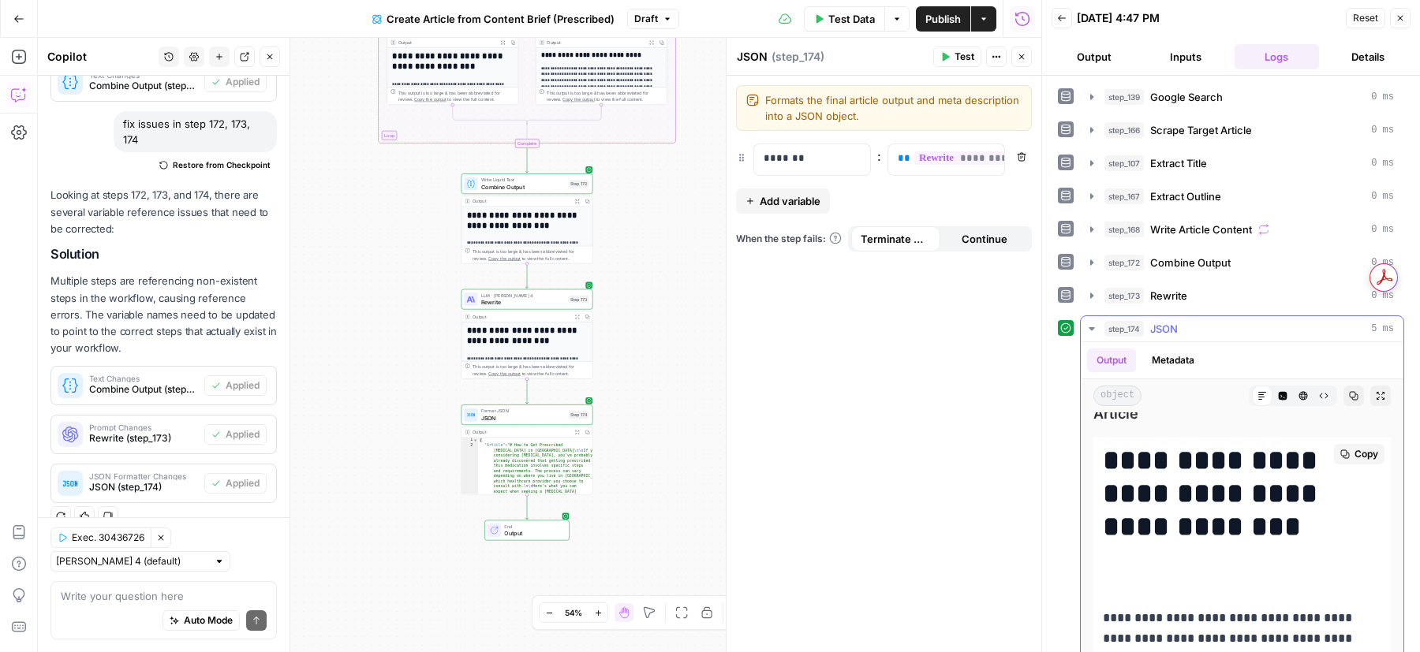
click at [1354, 448] on span "Copy" at bounding box center [1366, 454] width 24 height 14
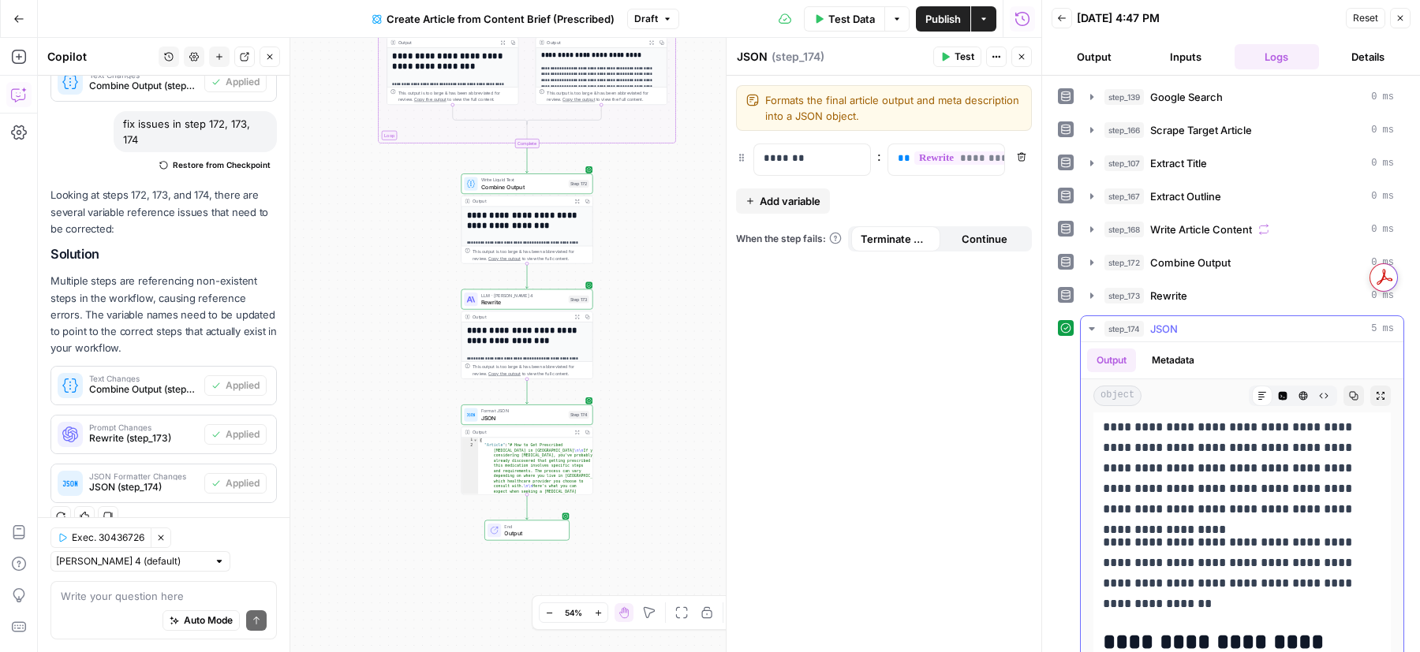
scroll to position [394, 0]
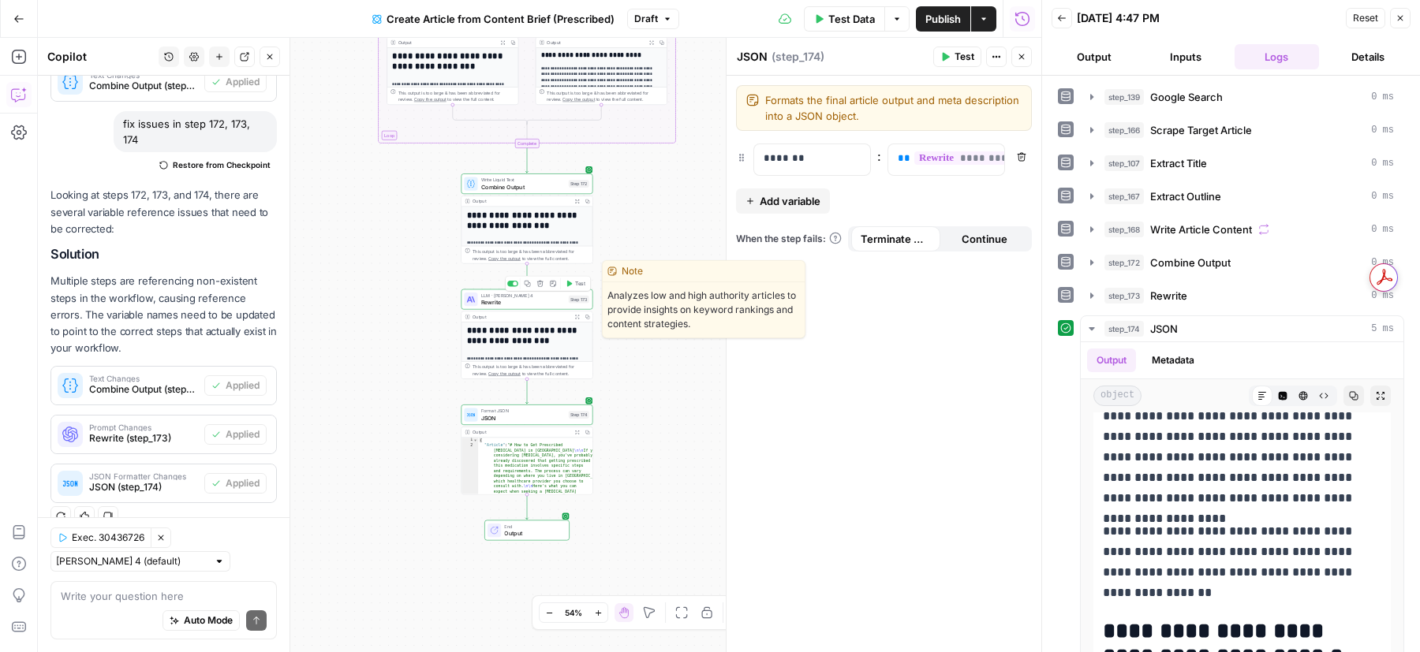
click at [546, 304] on span "Rewrite" at bounding box center [523, 302] width 84 height 9
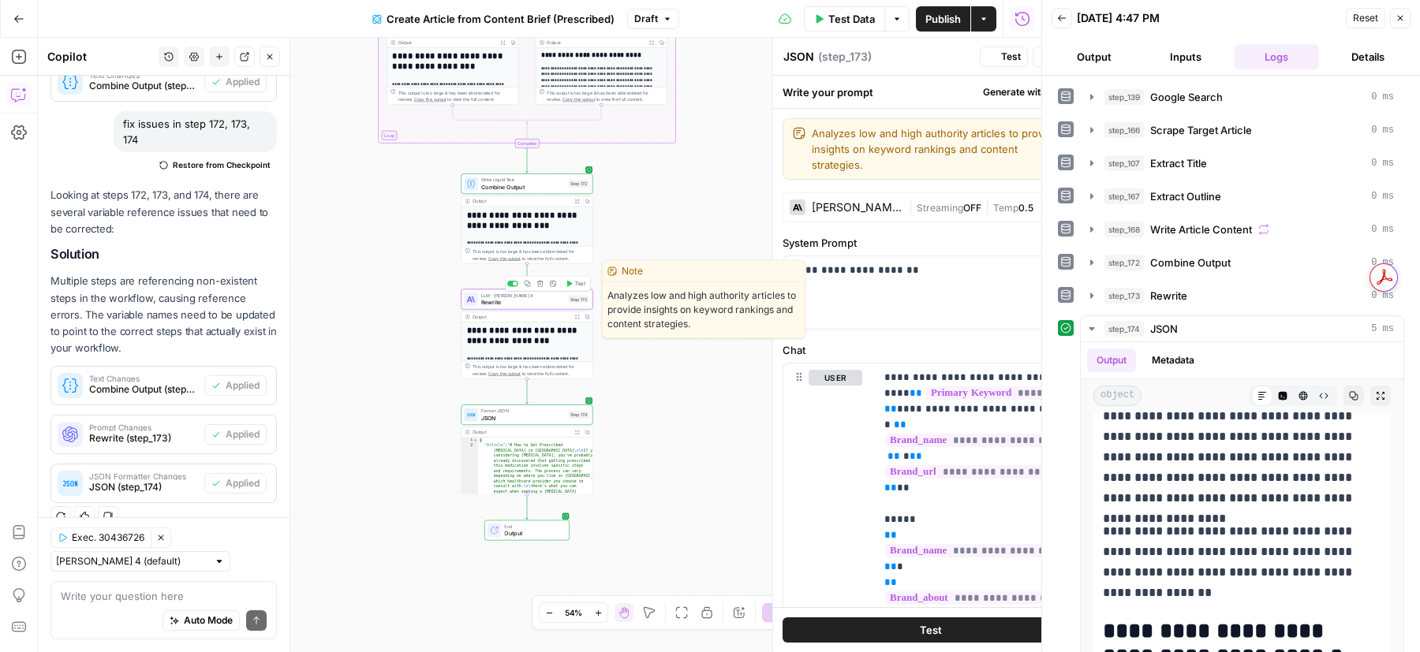
type textarea "Rewrite"
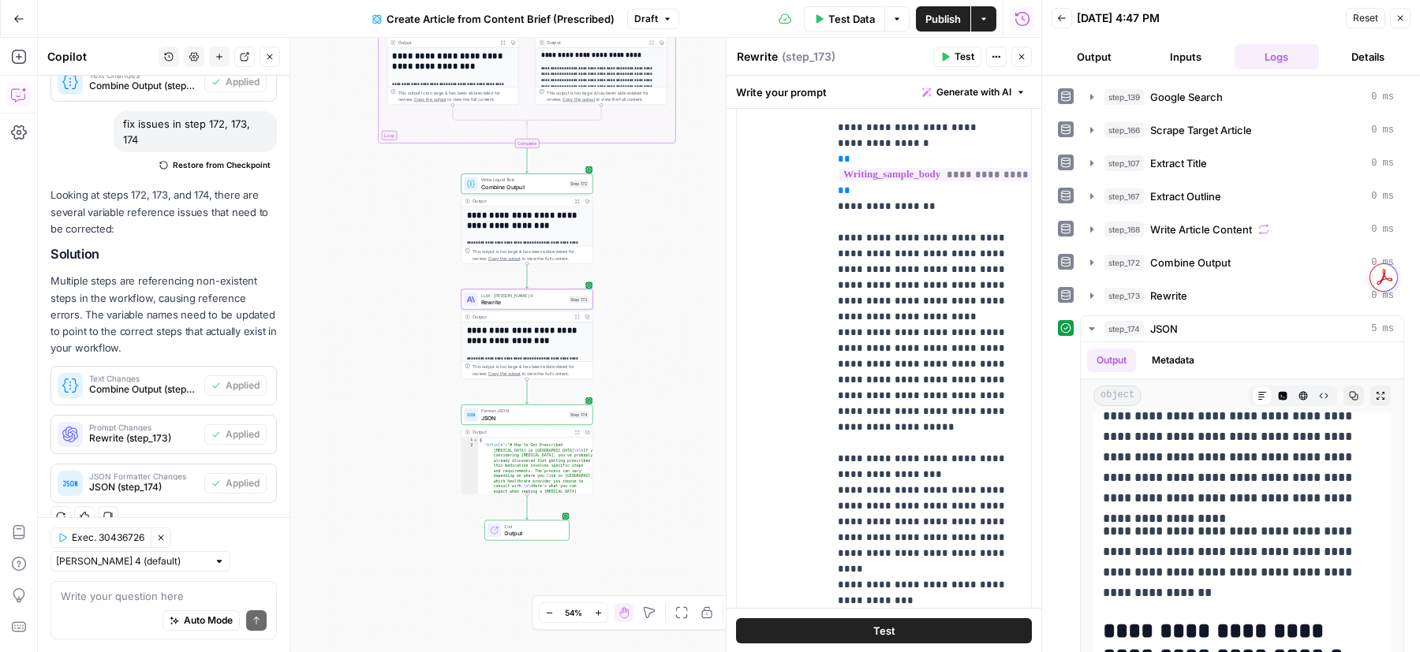
scroll to position [7329, 0]
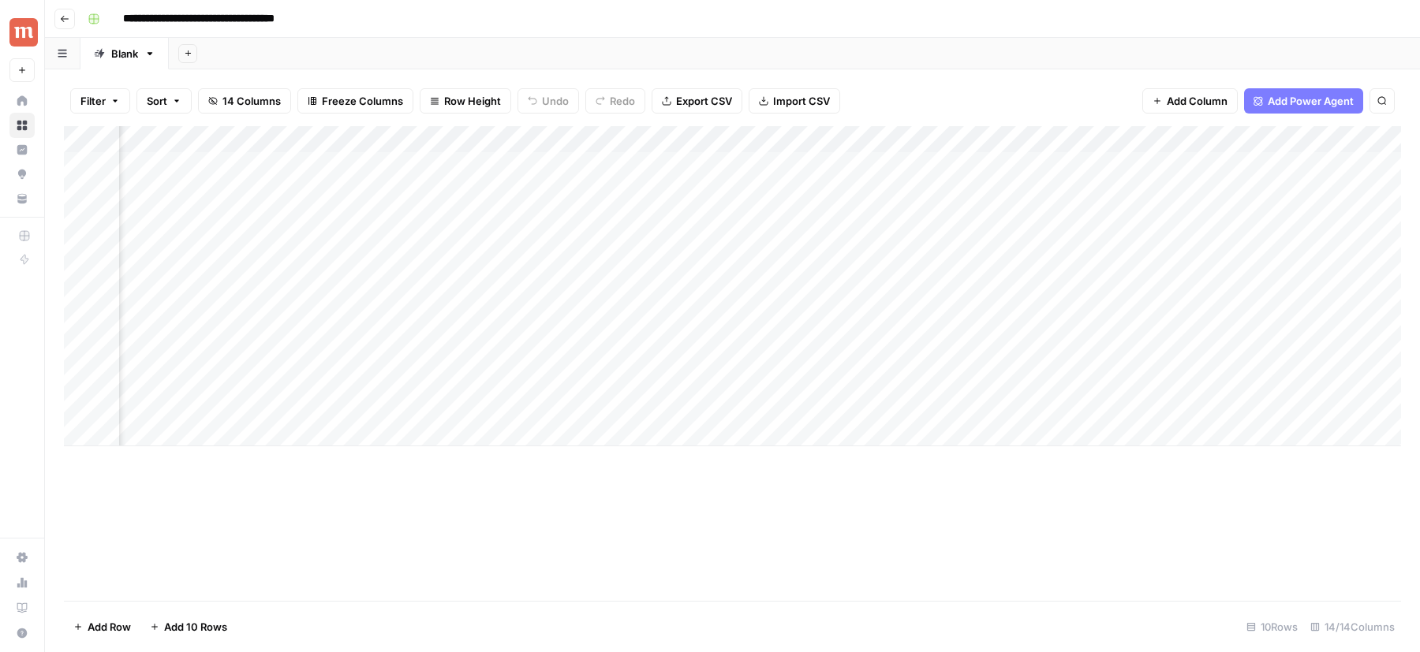
scroll to position [0, 1227]
click at [765, 142] on div "Add Column" at bounding box center [732, 286] width 1337 height 320
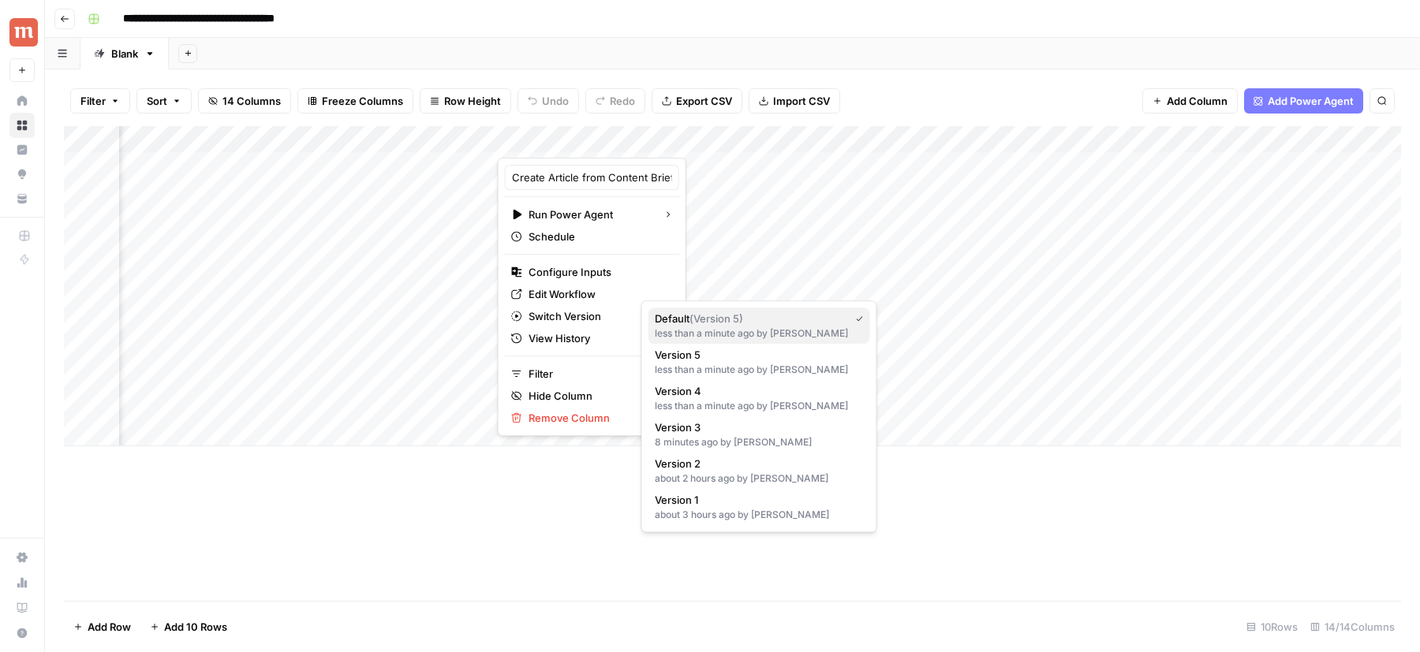
click at [674, 330] on div "less than a minute ago by [PERSON_NAME]" at bounding box center [759, 334] width 209 height 14
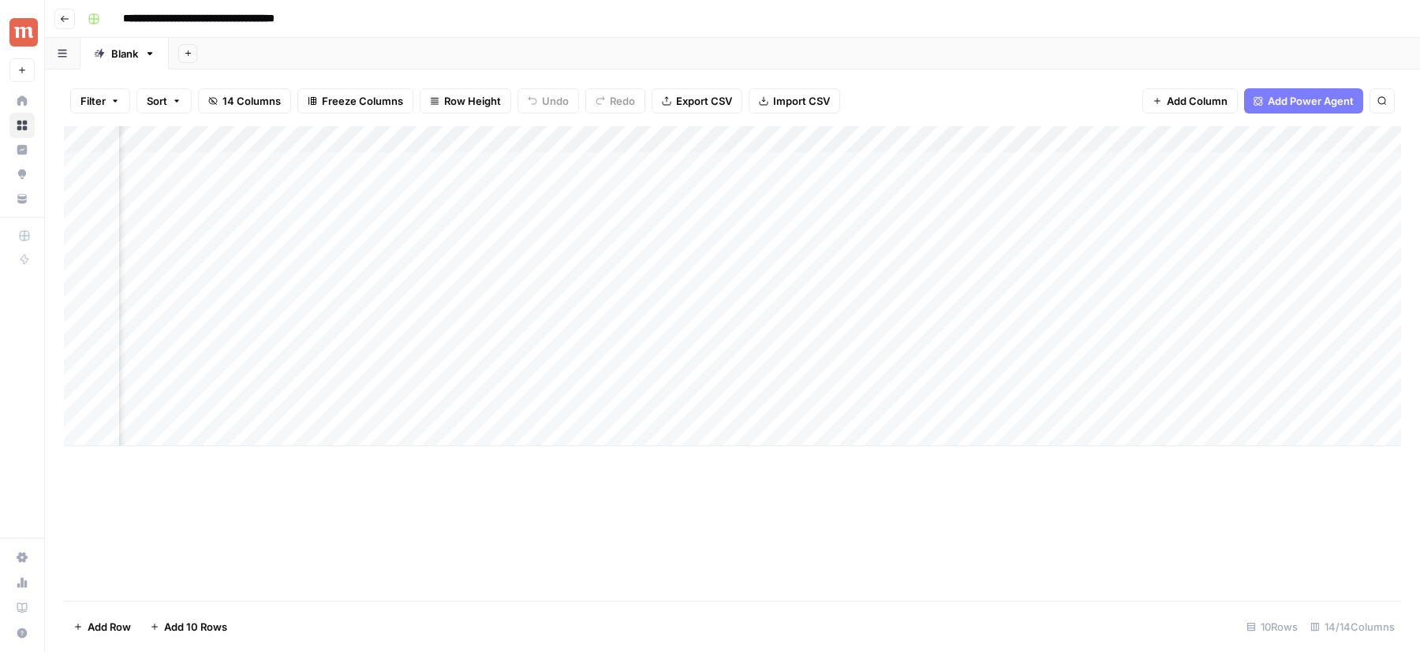
click at [756, 162] on div "Add Column" at bounding box center [732, 286] width 1337 height 320
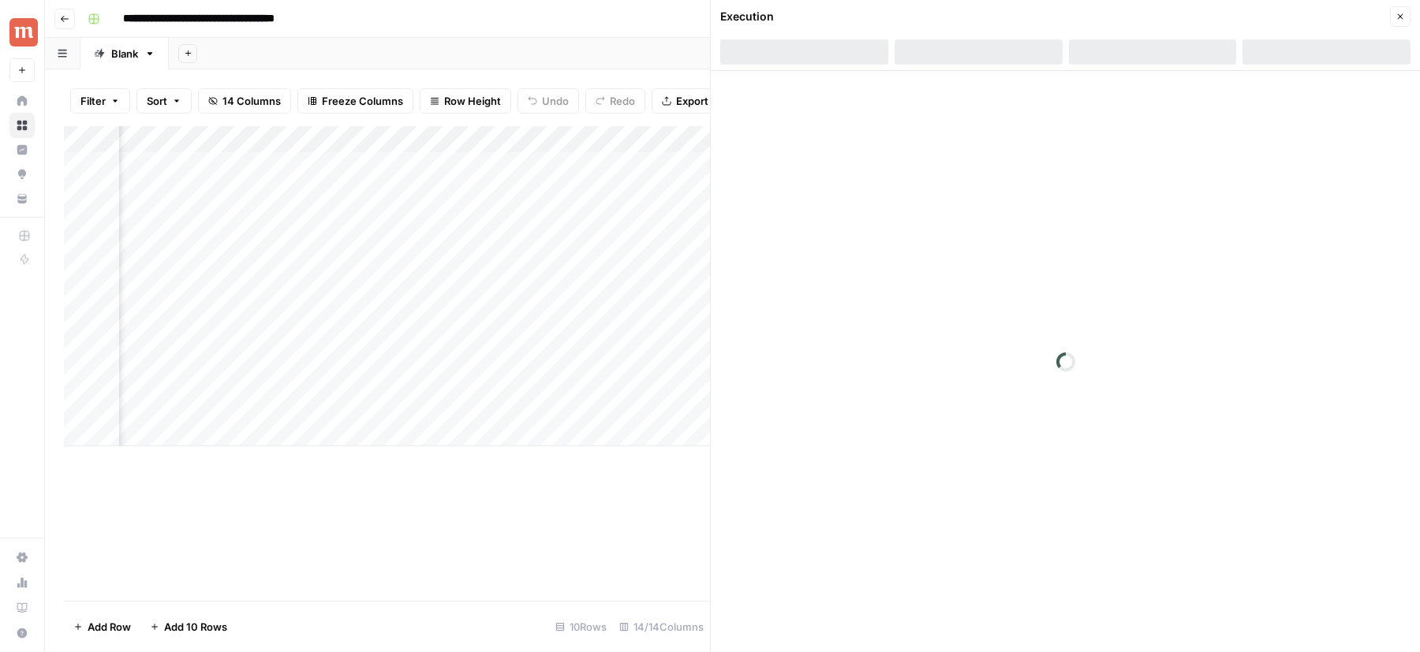
click at [1402, 18] on icon "button" at bounding box center [1399, 16] width 9 height 9
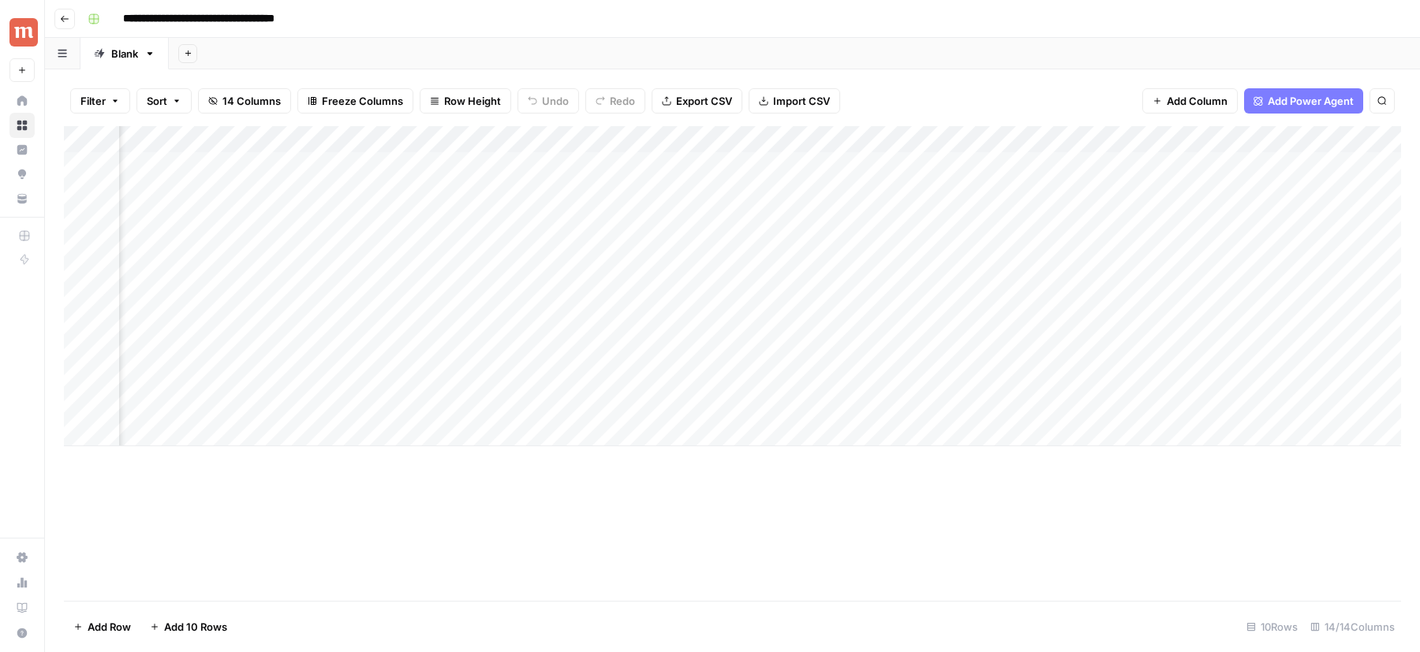
click at [786, 166] on div "Add Column" at bounding box center [732, 286] width 1337 height 320
click at [887, 166] on div "Add Column" at bounding box center [732, 286] width 1337 height 320
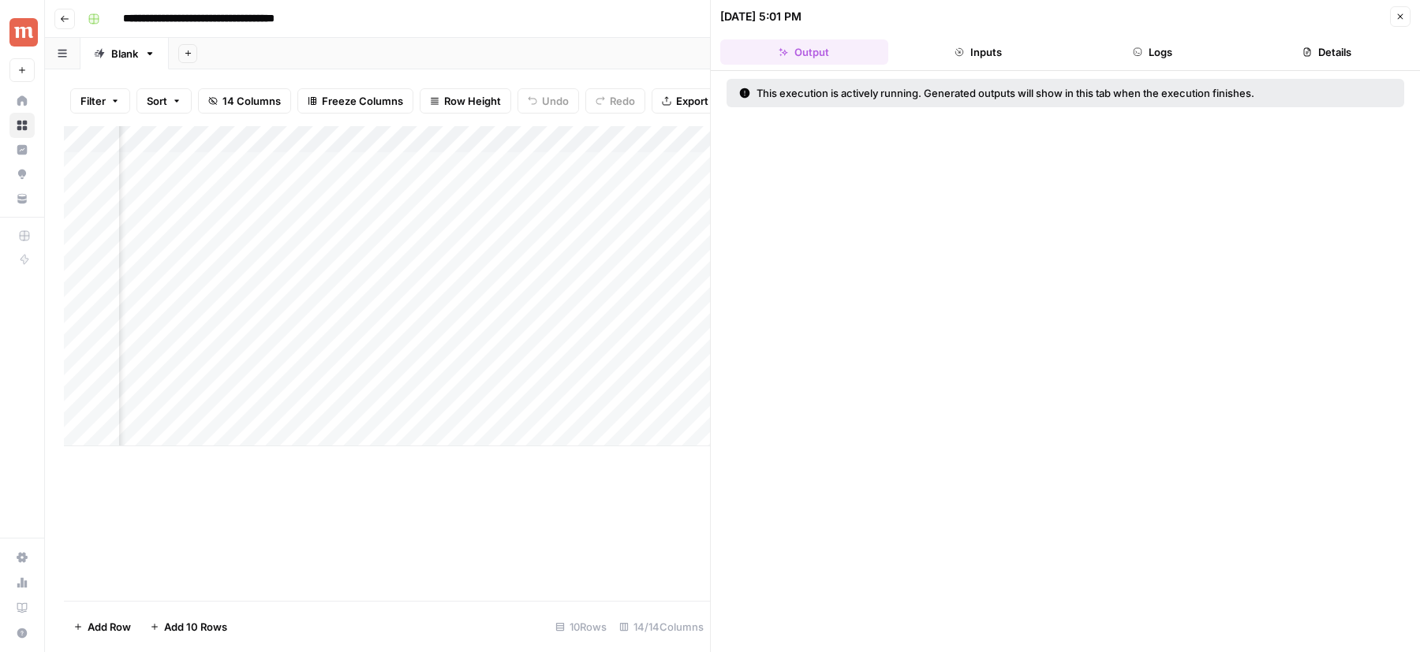
scroll to position [0, 1534]
click at [1403, 6] on header "[DATE] 5:01 PM Close Output Inputs Logs Details" at bounding box center [1065, 35] width 709 height 71
click at [1403, 13] on icon "button" at bounding box center [1399, 16] width 9 height 9
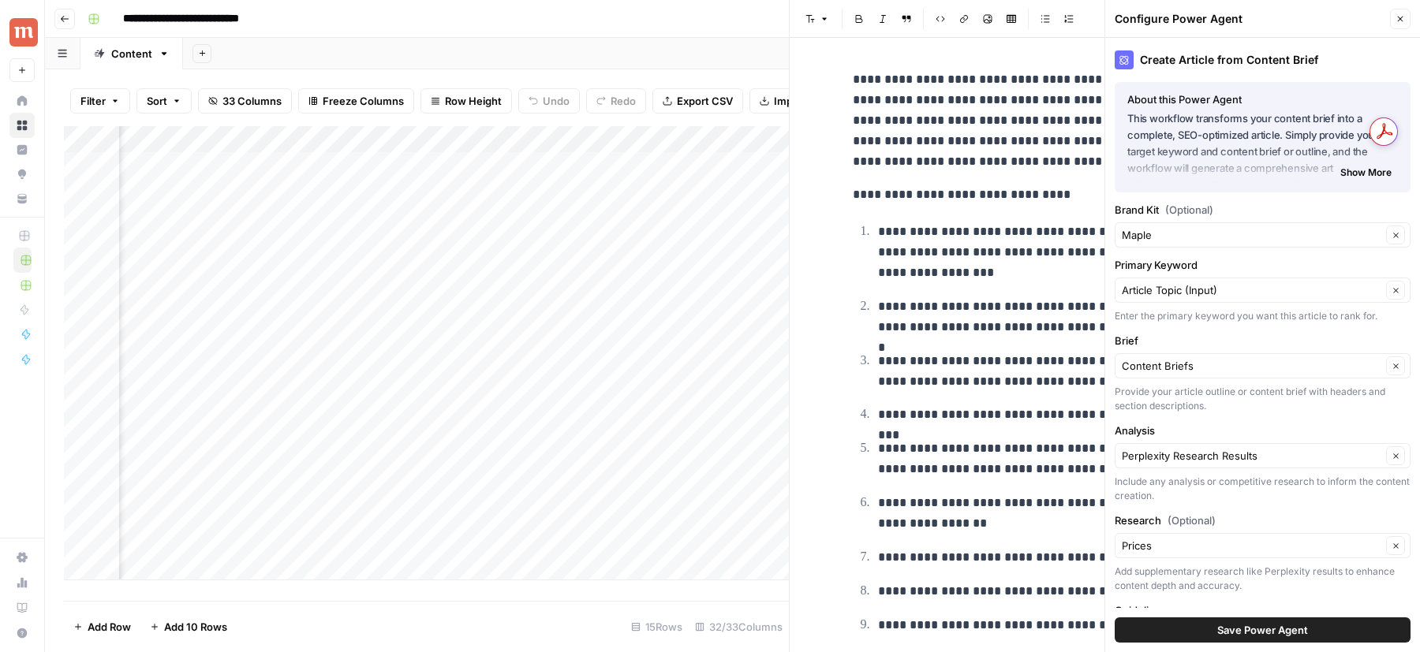
scroll to position [5676, 0]
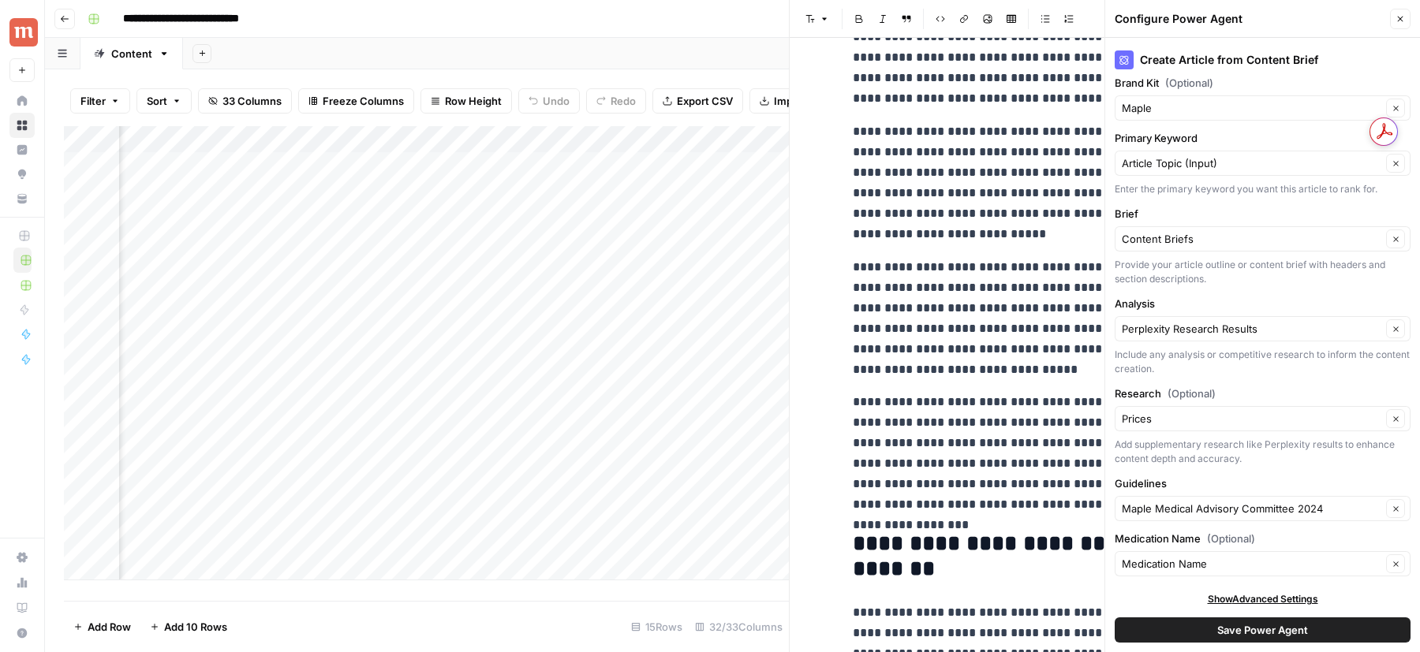
click at [1400, 17] on icon "button" at bounding box center [1399, 18] width 9 height 9
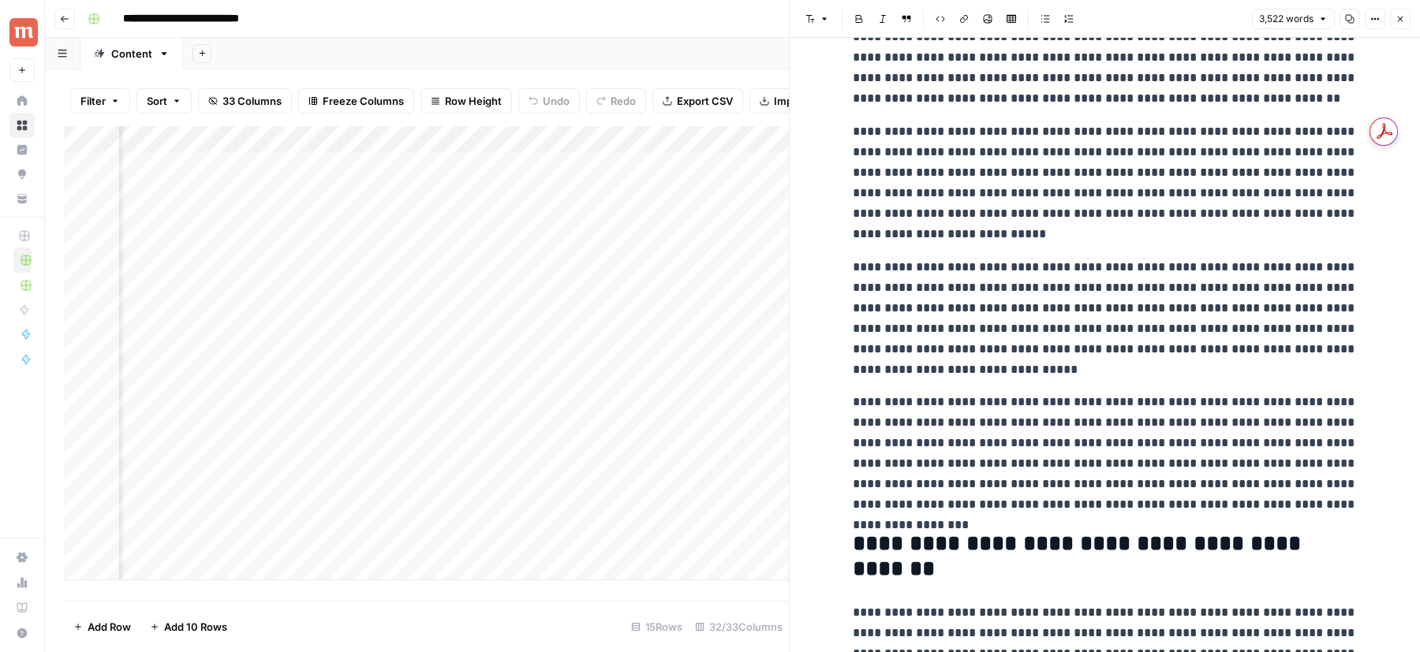
click at [1395, 24] on button "Close" at bounding box center [1400, 19] width 21 height 21
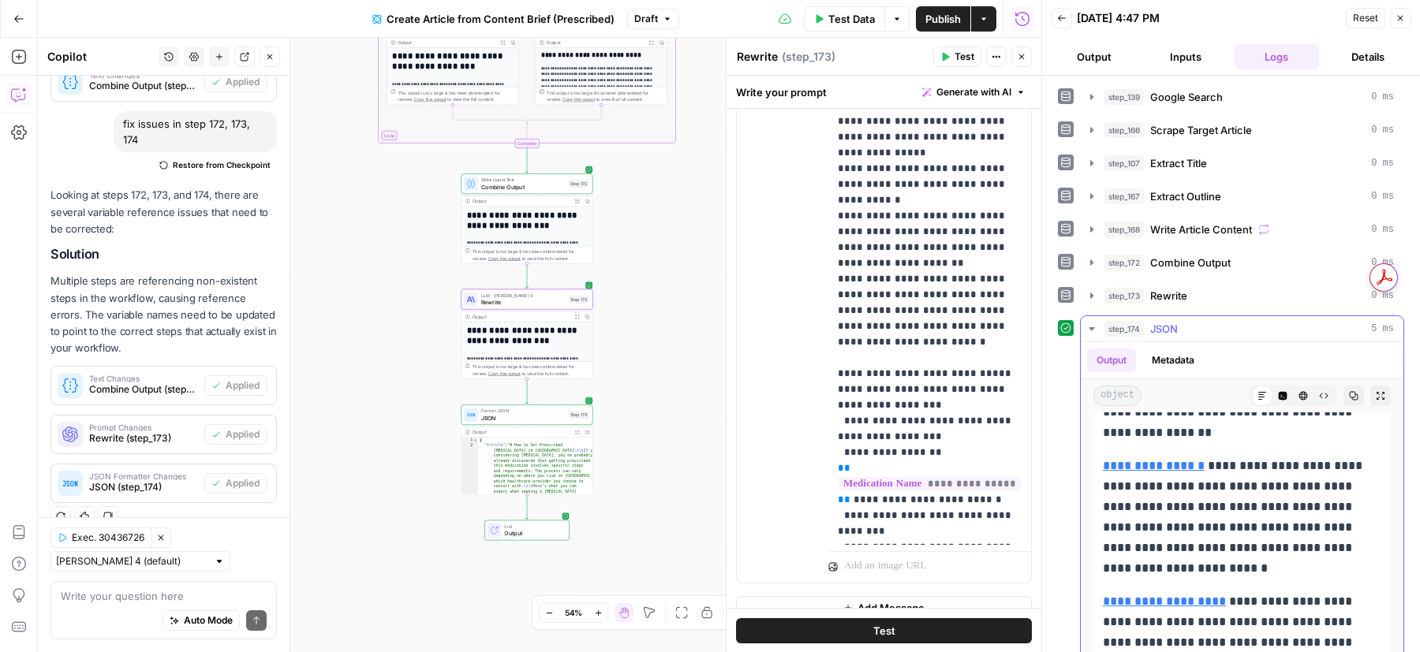
scroll to position [4133, 0]
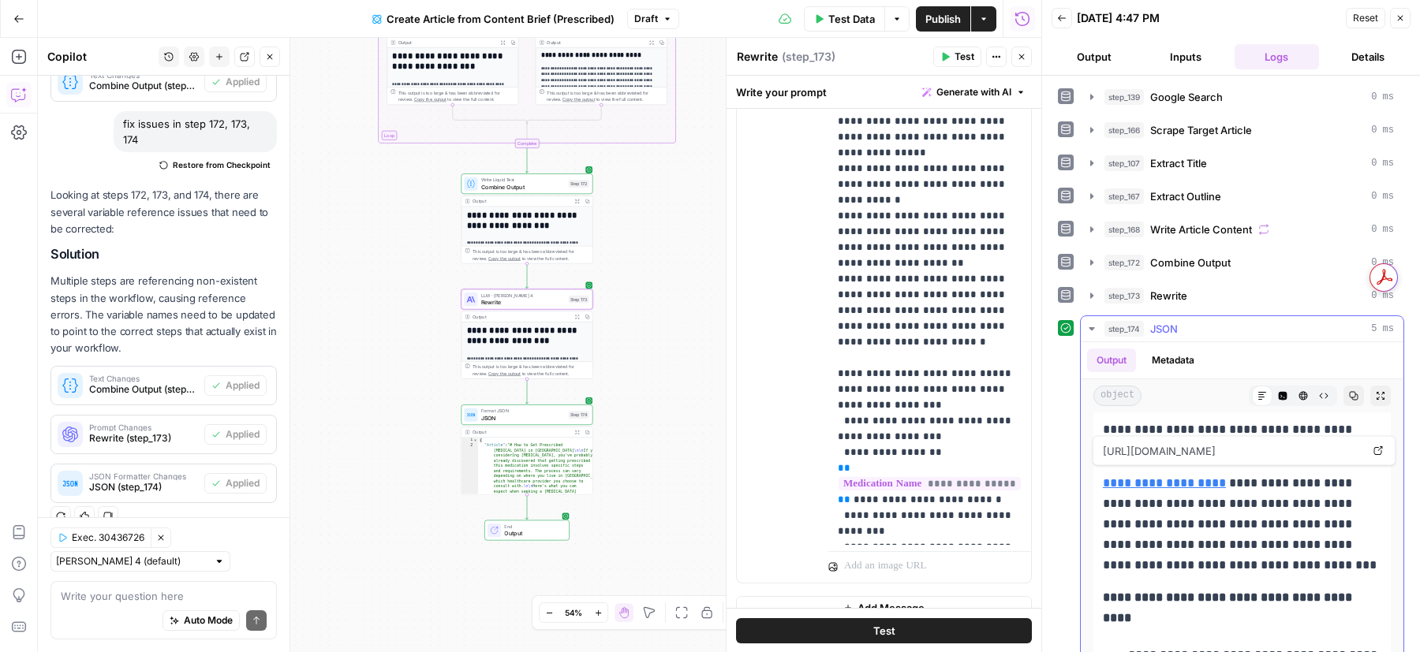
click at [1158, 477] on link "**********" at bounding box center [1164, 483] width 123 height 12
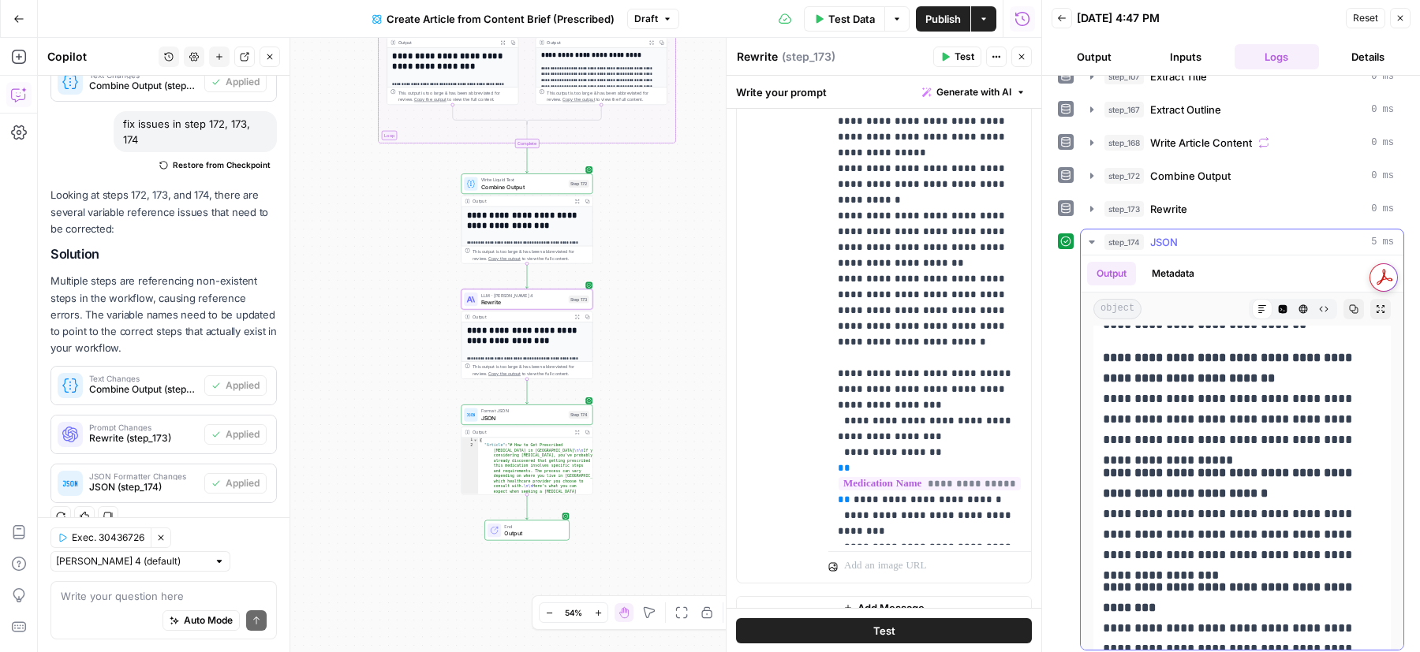
scroll to position [7959, 0]
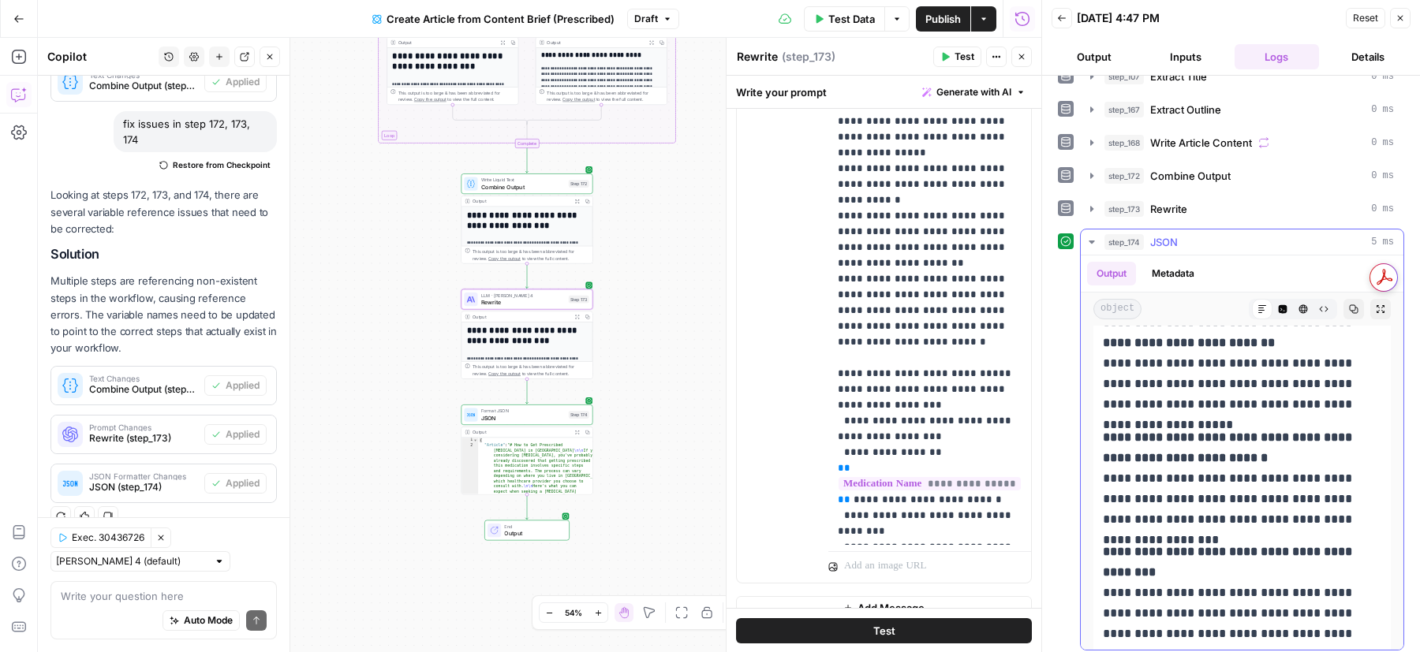
click at [1356, 304] on icon "button" at bounding box center [1353, 308] width 9 height 9
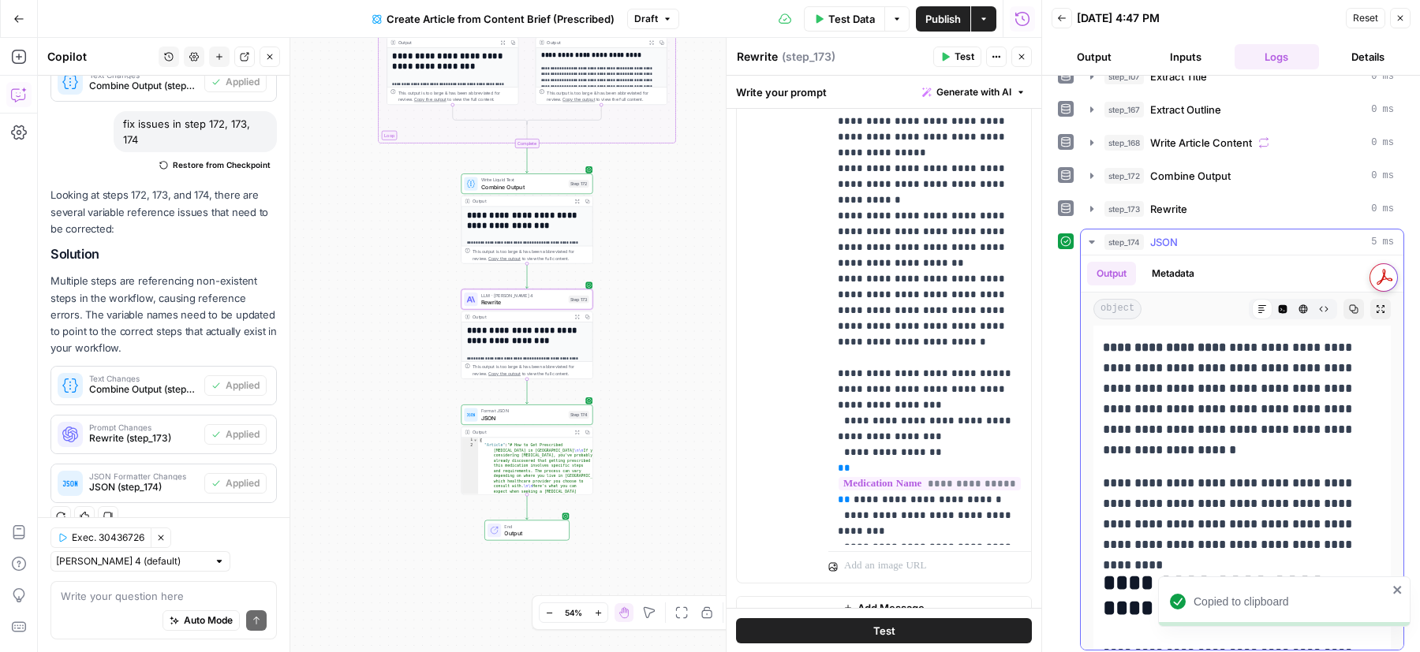
scroll to position [6451, 0]
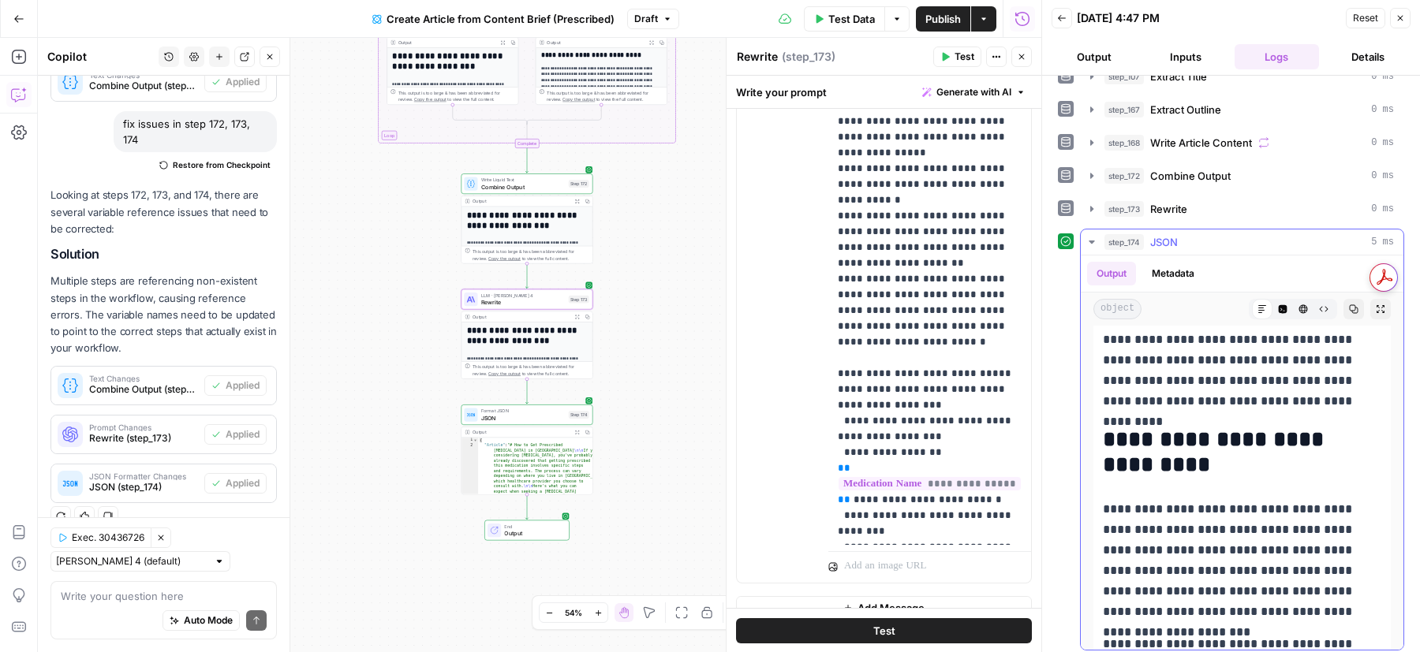
click at [1353, 304] on icon "button" at bounding box center [1353, 308] width 9 height 9
click at [949, 19] on span "Publish" at bounding box center [942, 19] width 35 height 16
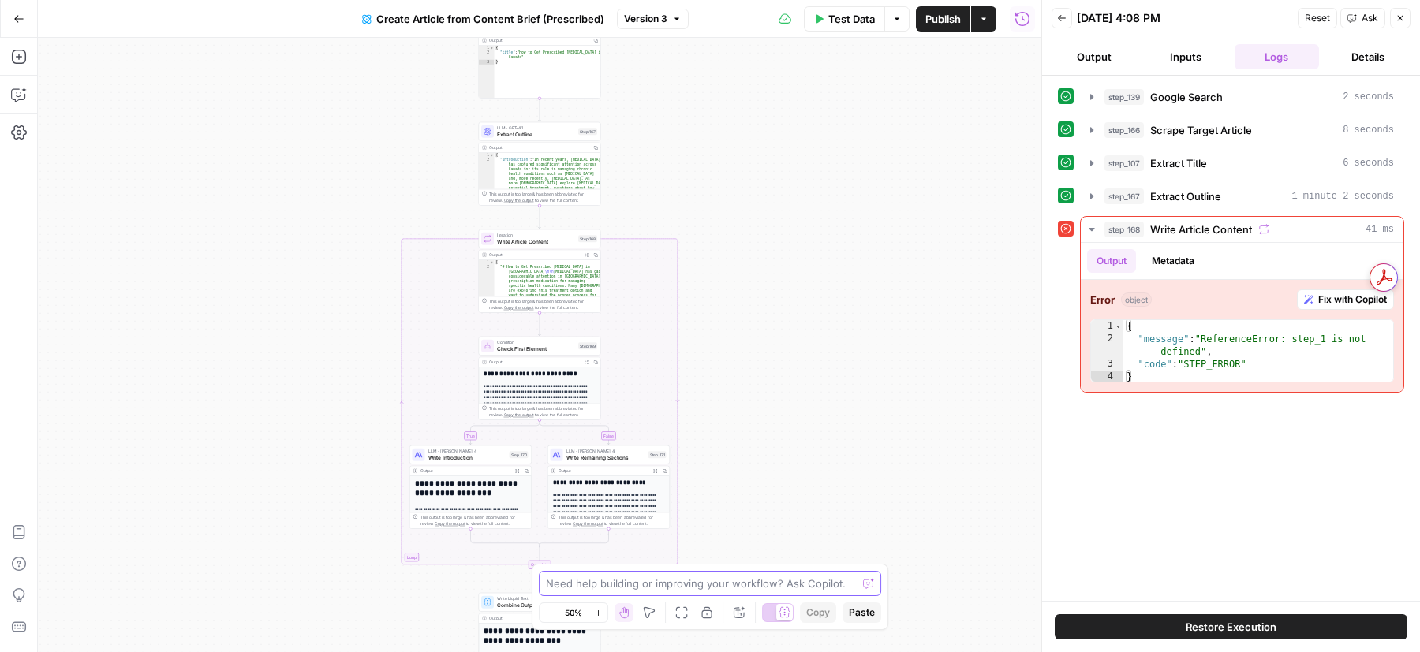
click at [605, 585] on textarea at bounding box center [701, 584] width 311 height 16
type textarea "keep the medication name first letter capital in article"
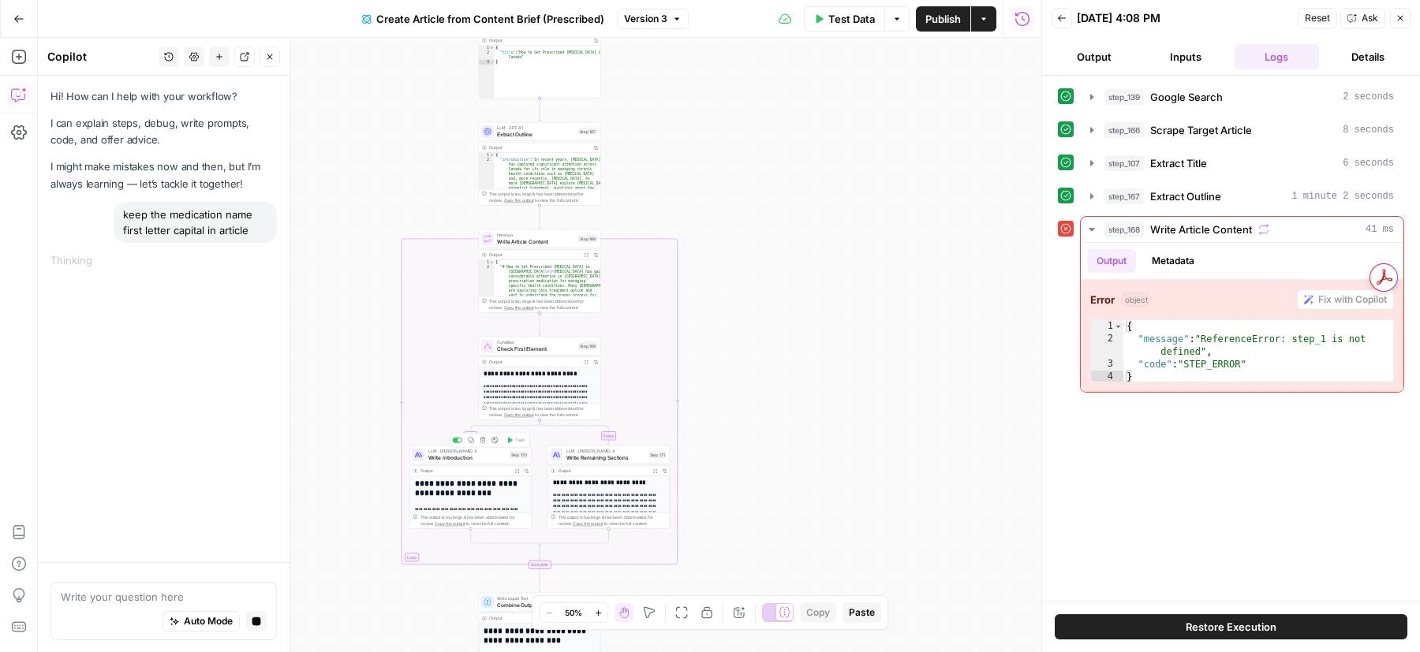
click at [445, 457] on span "Write Introduction" at bounding box center [467, 458] width 78 height 8
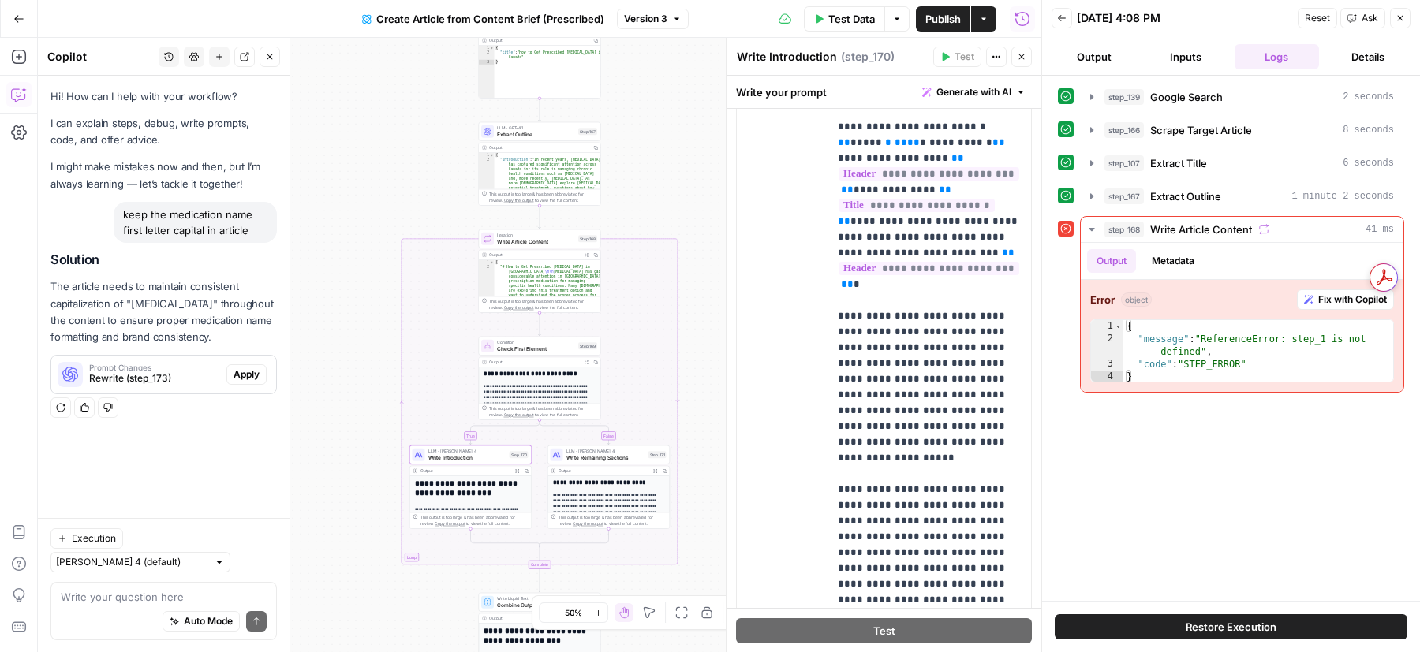
scroll to position [1844, 0]
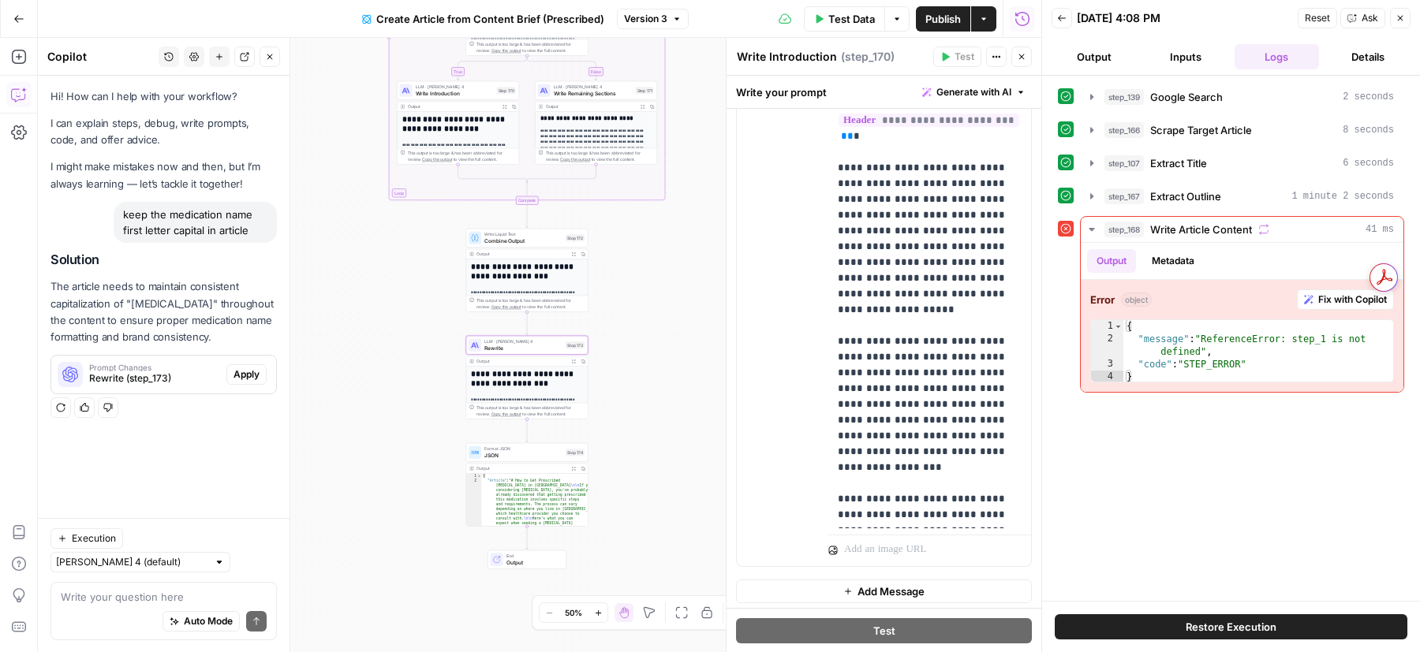
click at [246, 372] on span "Apply" at bounding box center [246, 375] width 26 height 14
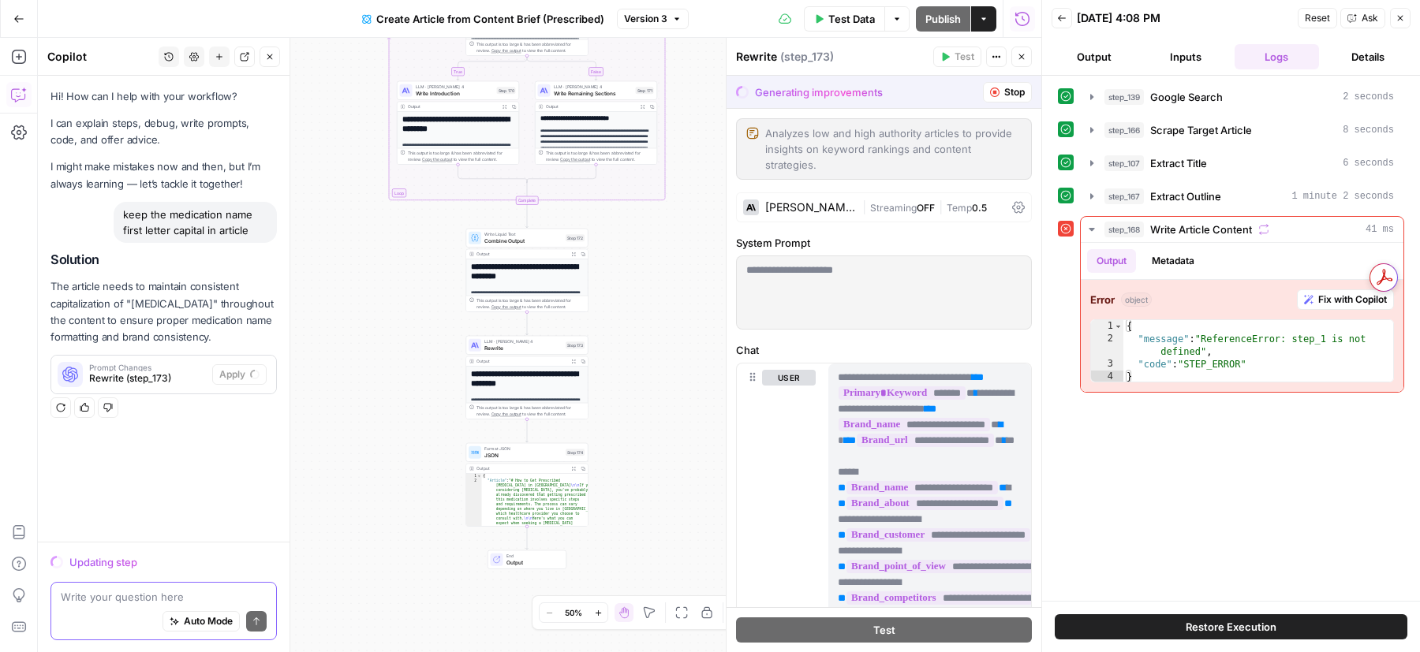
click at [137, 602] on textarea at bounding box center [164, 597] width 206 height 16
paste textarea "All information provided serves educational purposes and doesn't replace profes…"
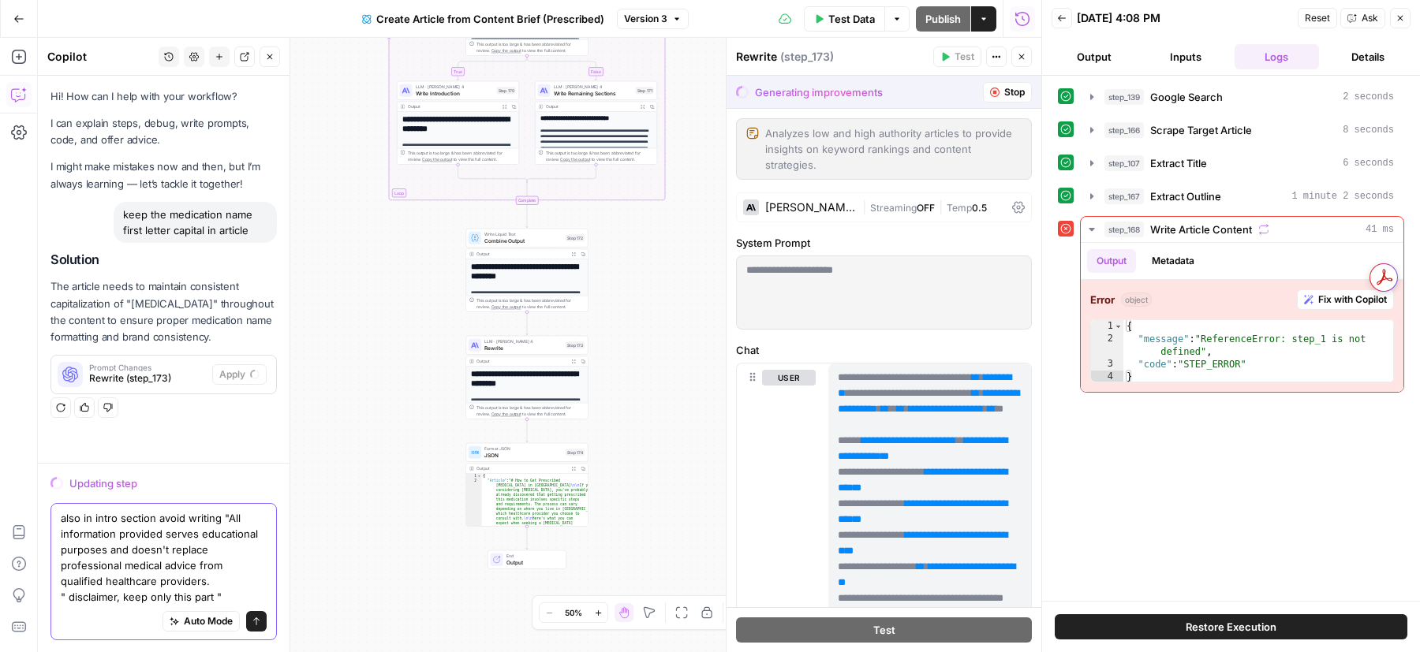
click at [19, 598] on body "Maple New Home Browse Insights Opportunities Your Data Recent Grids Medication …" at bounding box center [710, 326] width 1420 height 652
click at [204, 603] on textarea "also in intro section avoid writing "All information provided serves educationa…" at bounding box center [164, 557] width 206 height 95
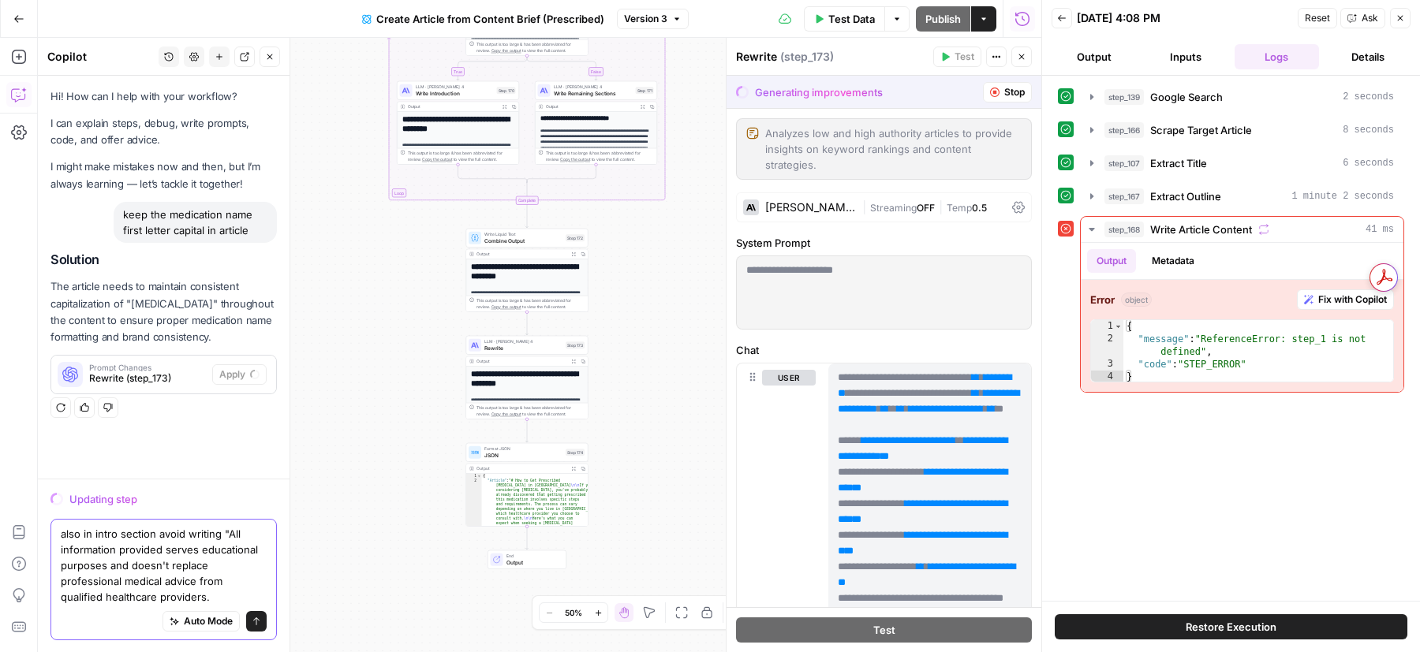
type textarea "also in intro section avoid writing "All information provided serves educationa…"
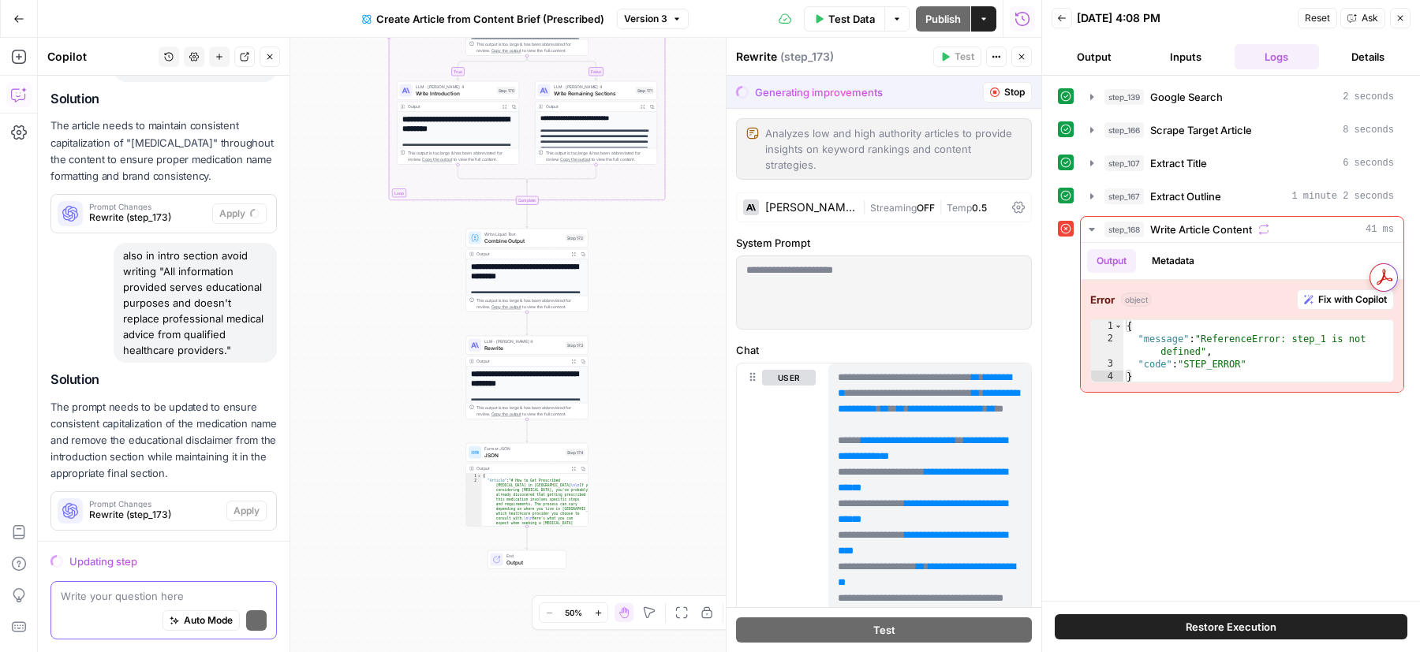
scroll to position [186, 0]
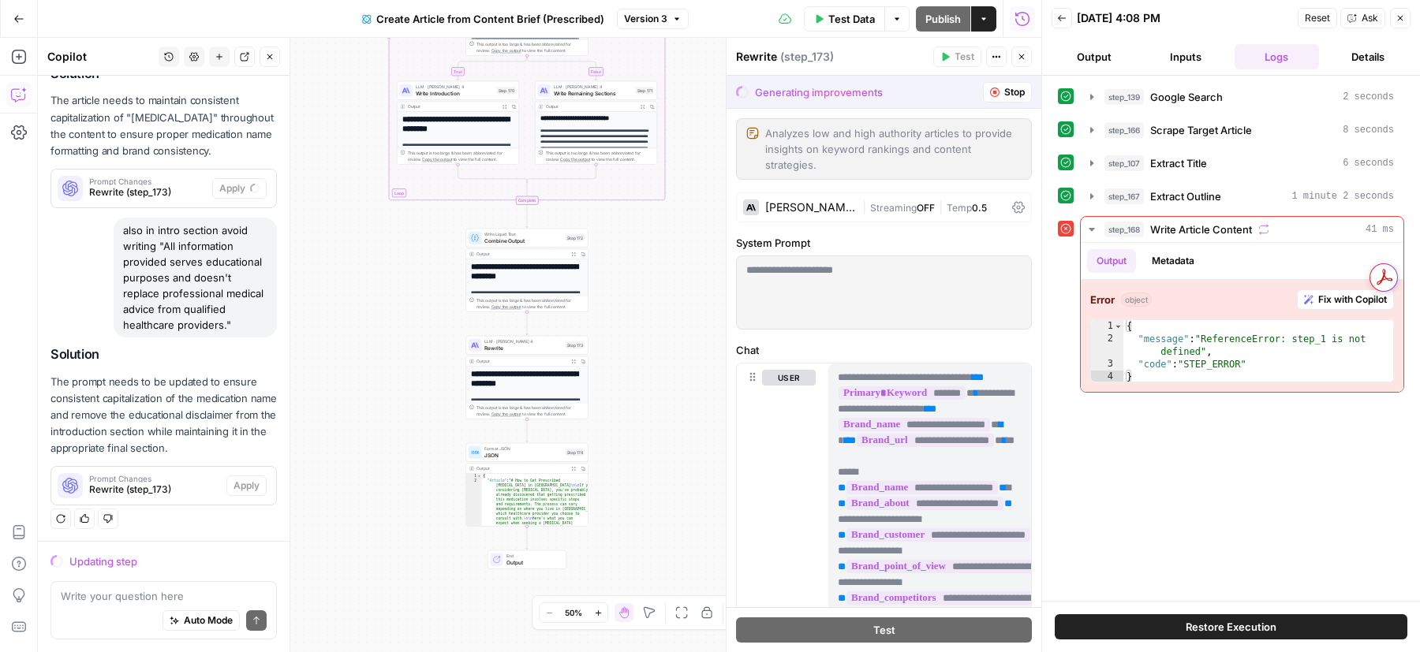
click at [1000, 93] on button "Stop" at bounding box center [1007, 92] width 49 height 21
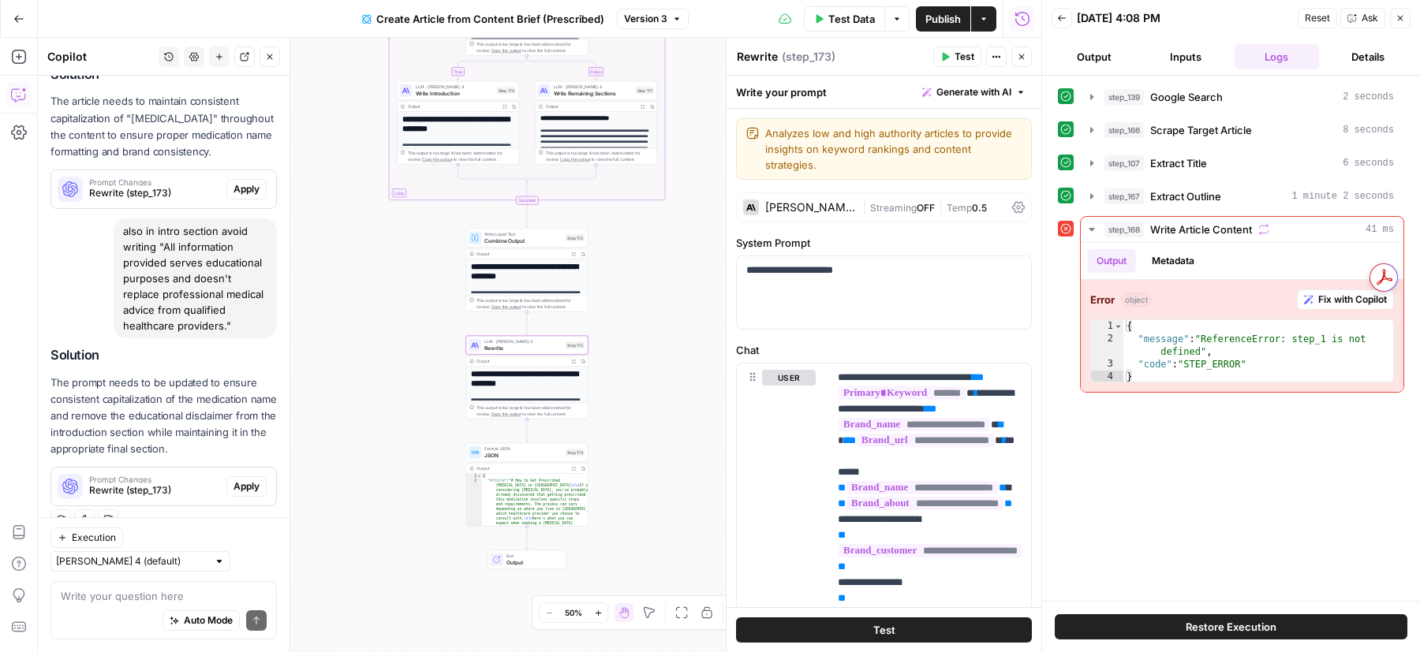
click at [247, 493] on button "Apply" at bounding box center [246, 486] width 40 height 21
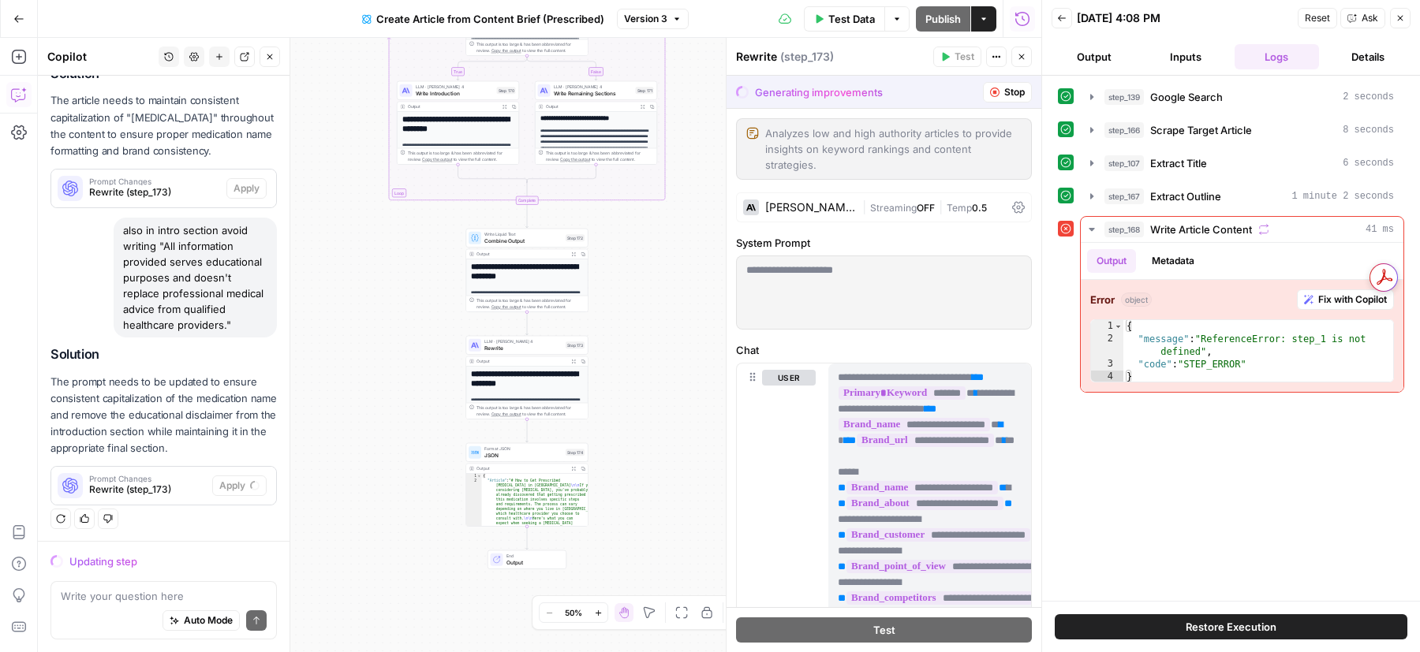
click at [832, 198] on div "[PERSON_NAME] 4 | Streaming OFF | Temp 0.5" at bounding box center [884, 207] width 296 height 30
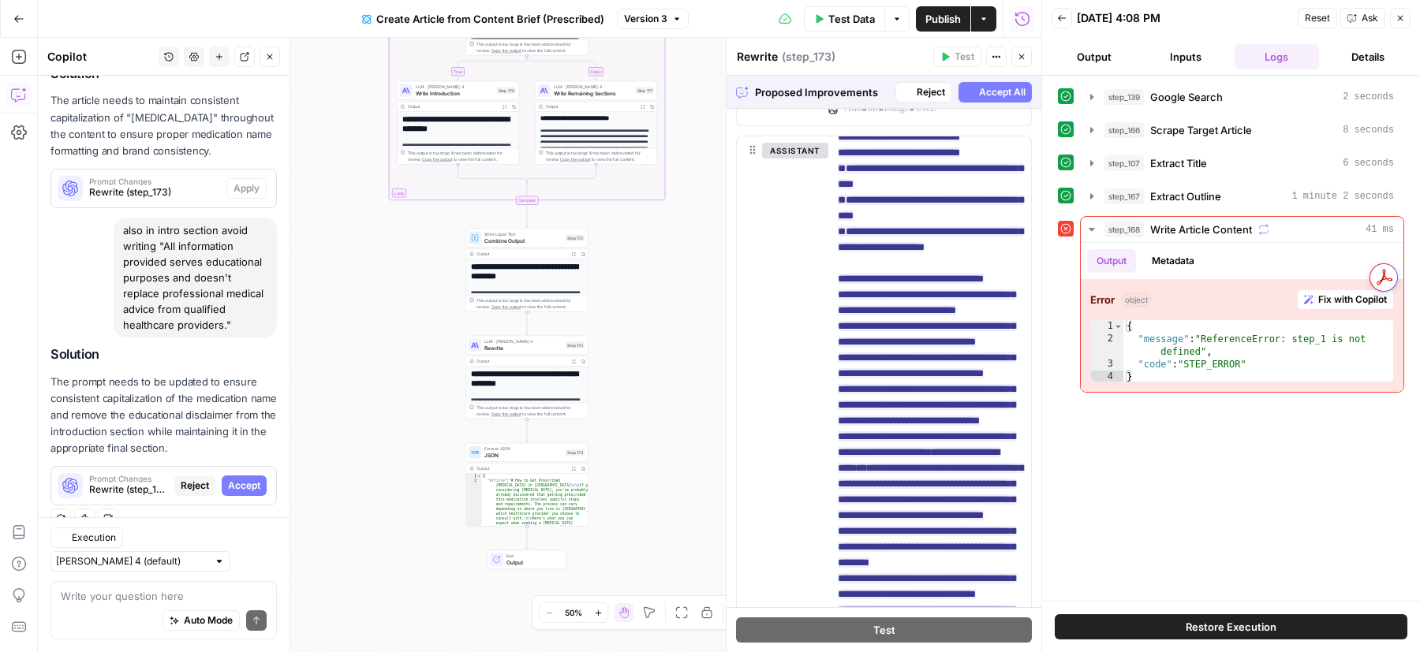
scroll to position [185, 0]
click at [252, 484] on span "Accept" at bounding box center [244, 487] width 32 height 14
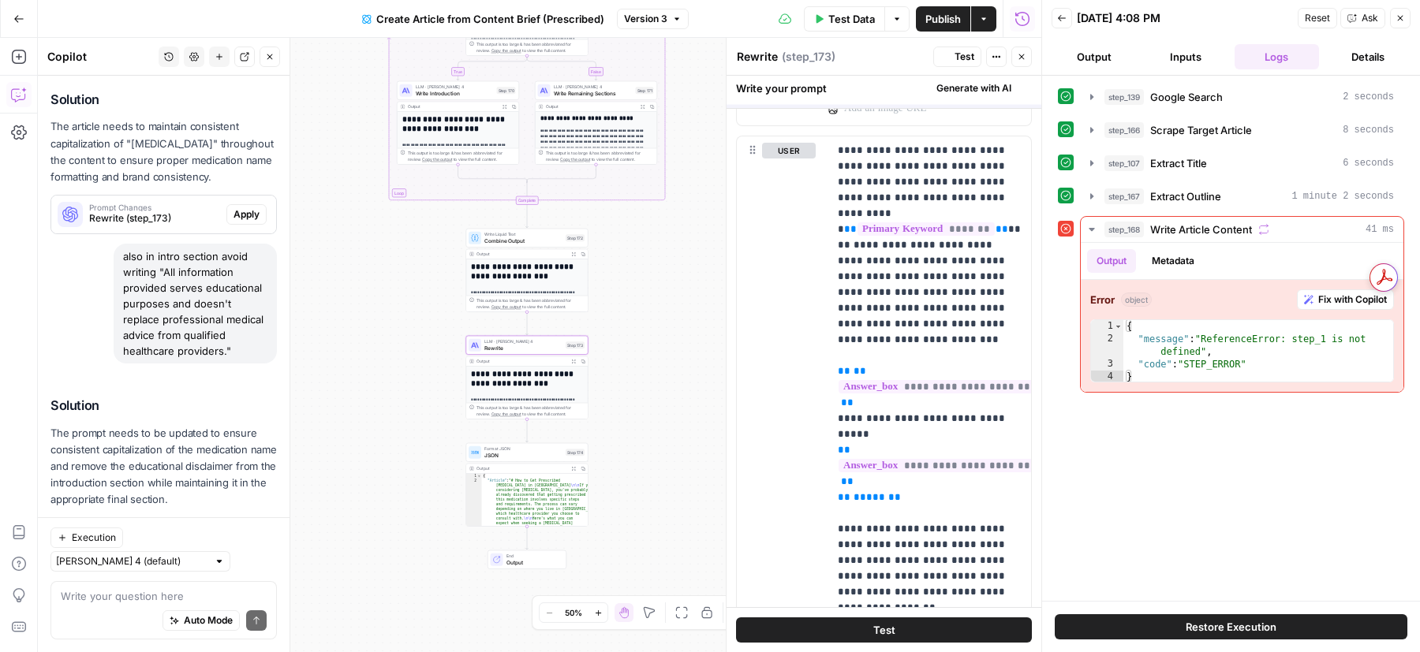
scroll to position [1495, 0]
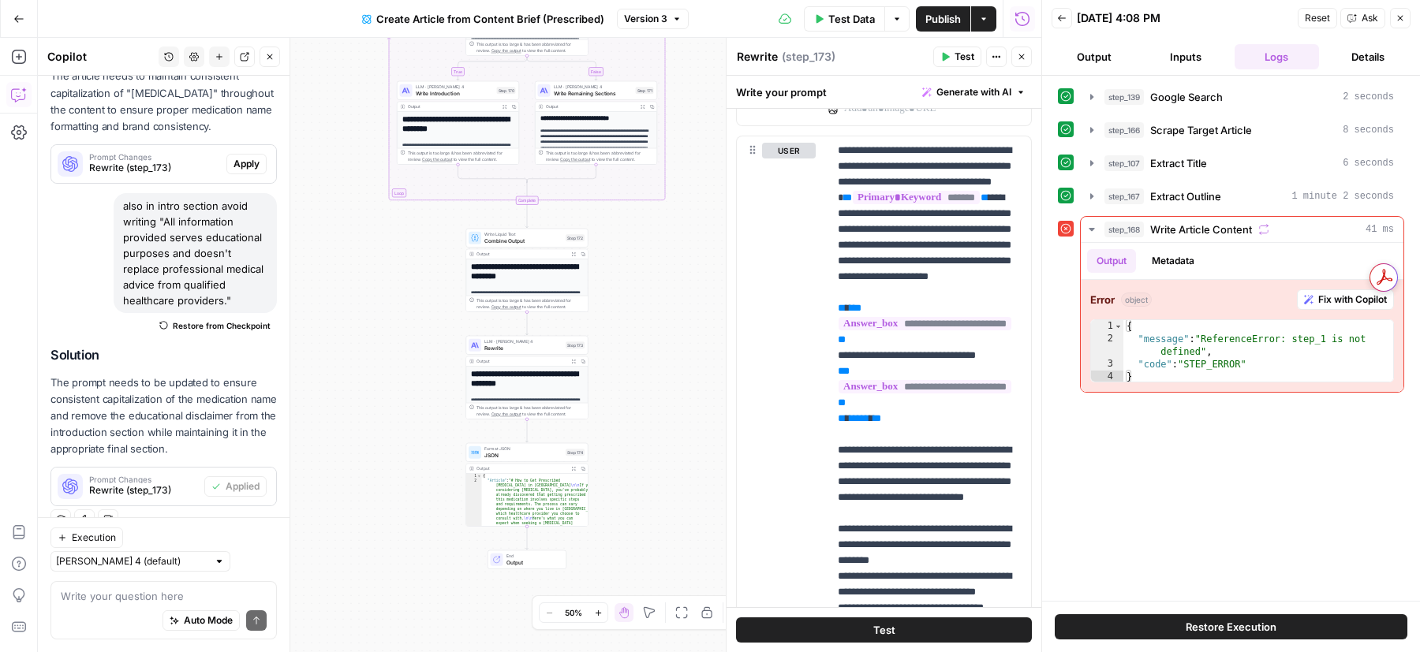
click at [932, 20] on span "Publish" at bounding box center [942, 19] width 35 height 16
click at [925, 16] on span "Publish" at bounding box center [942, 19] width 35 height 16
